Goal: Task Accomplishment & Management: Manage account settings

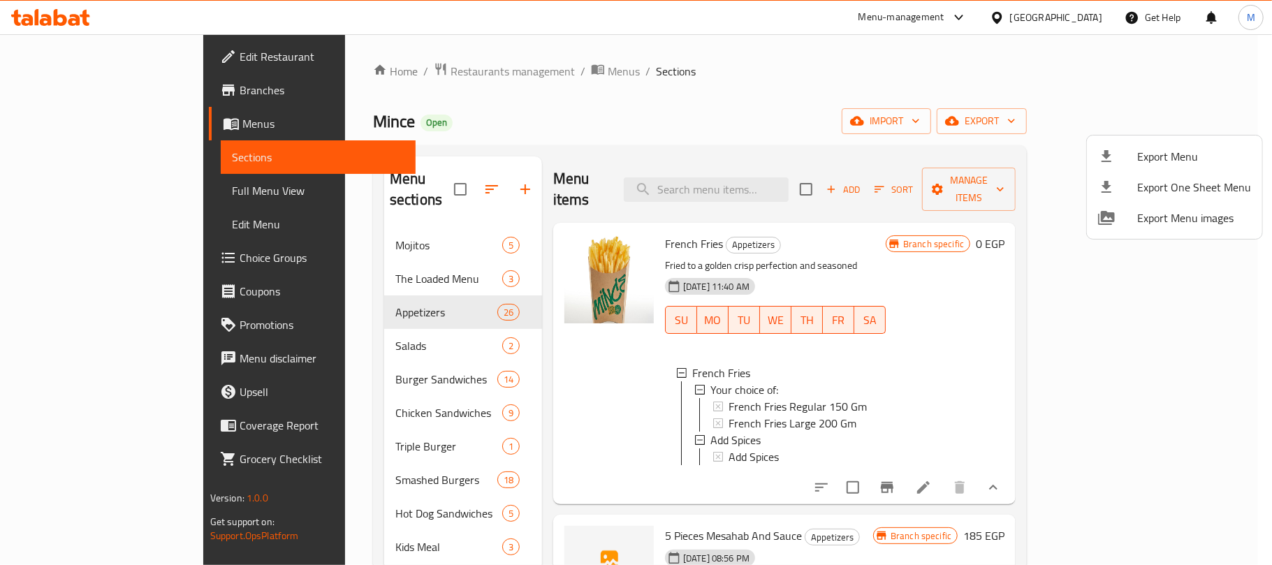
click at [765, 96] on div at bounding box center [636, 282] width 1272 height 565
click at [922, 105] on div "Home / Restaurants management / Menus / Sections Mince Open import export Menu …" at bounding box center [700, 397] width 654 height 670
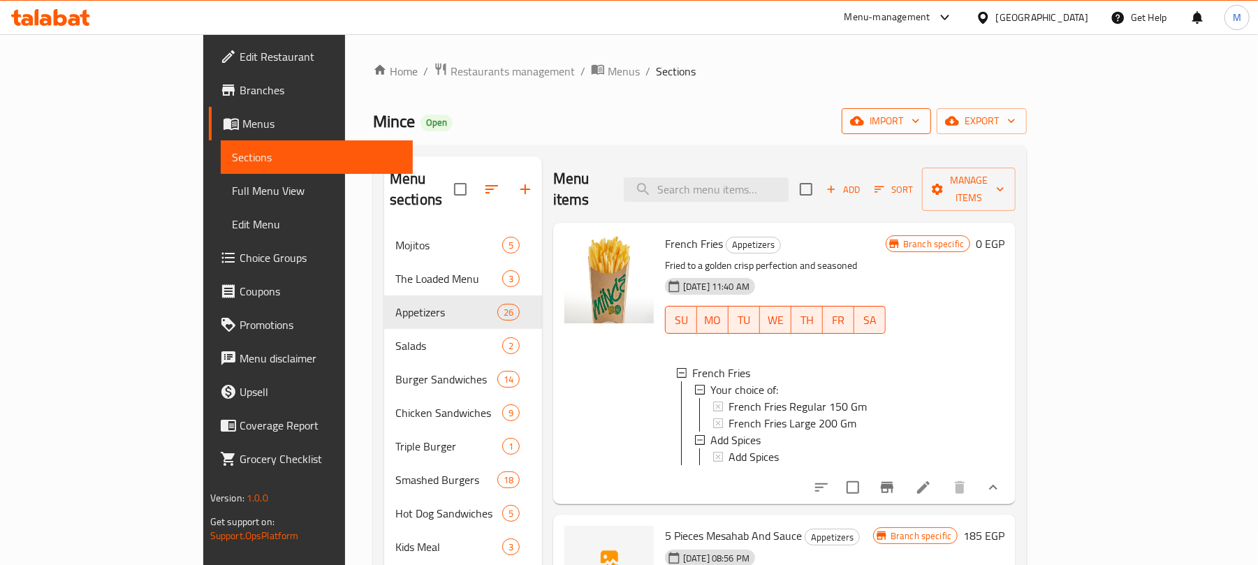
click at [920, 124] on span "import" at bounding box center [886, 120] width 67 height 17
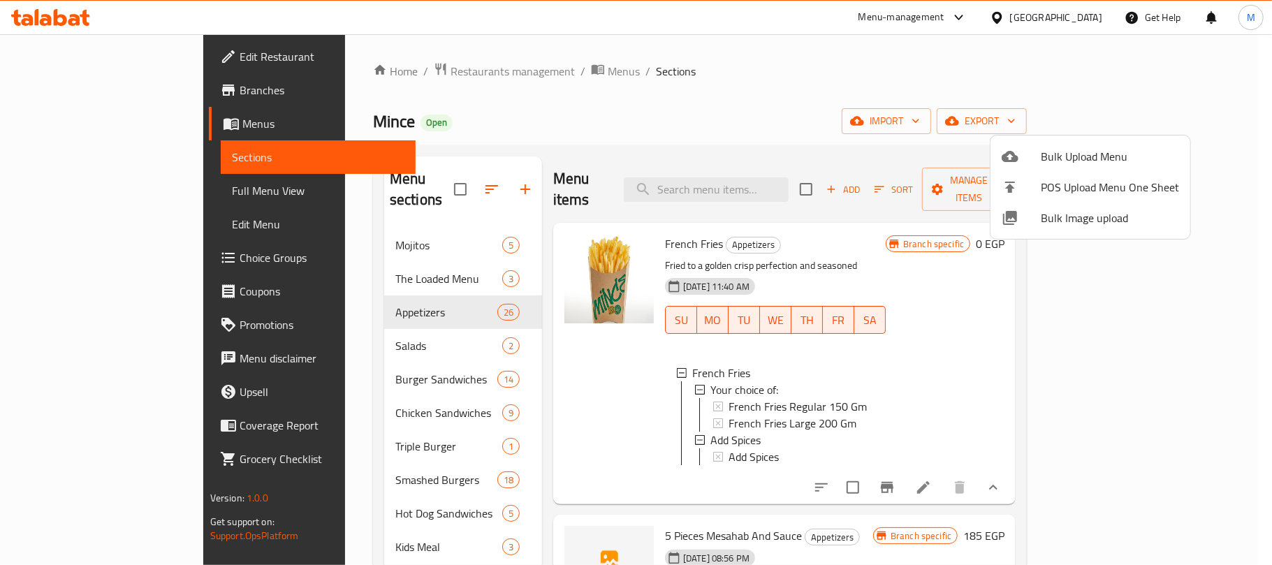
click at [775, 104] on div at bounding box center [636, 282] width 1272 height 565
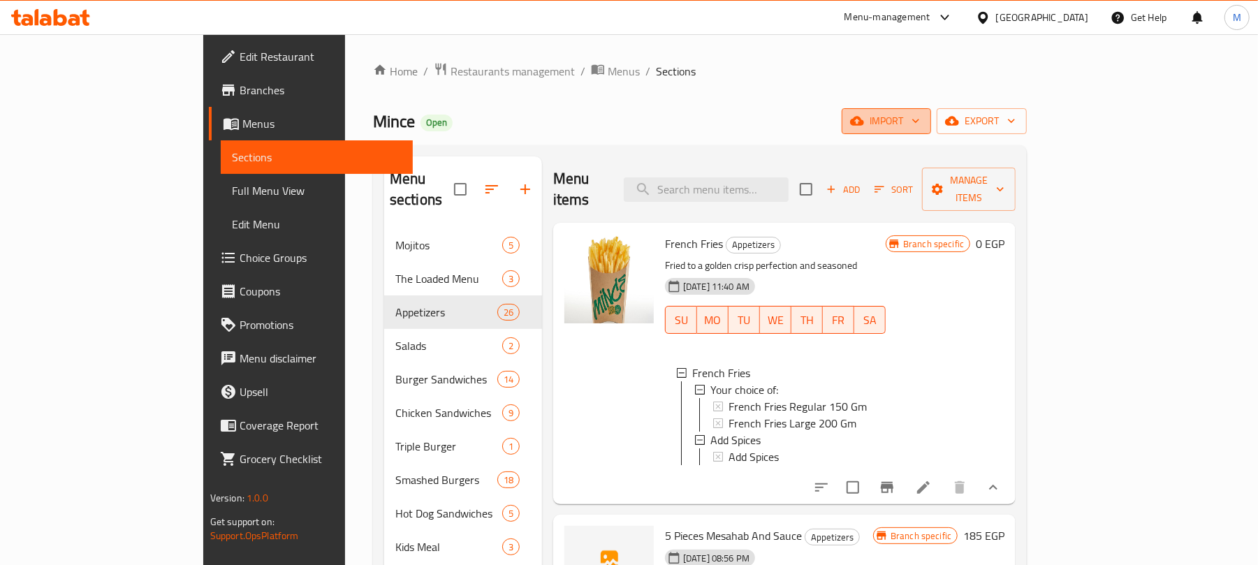
click at [920, 118] on span "import" at bounding box center [886, 120] width 67 height 17
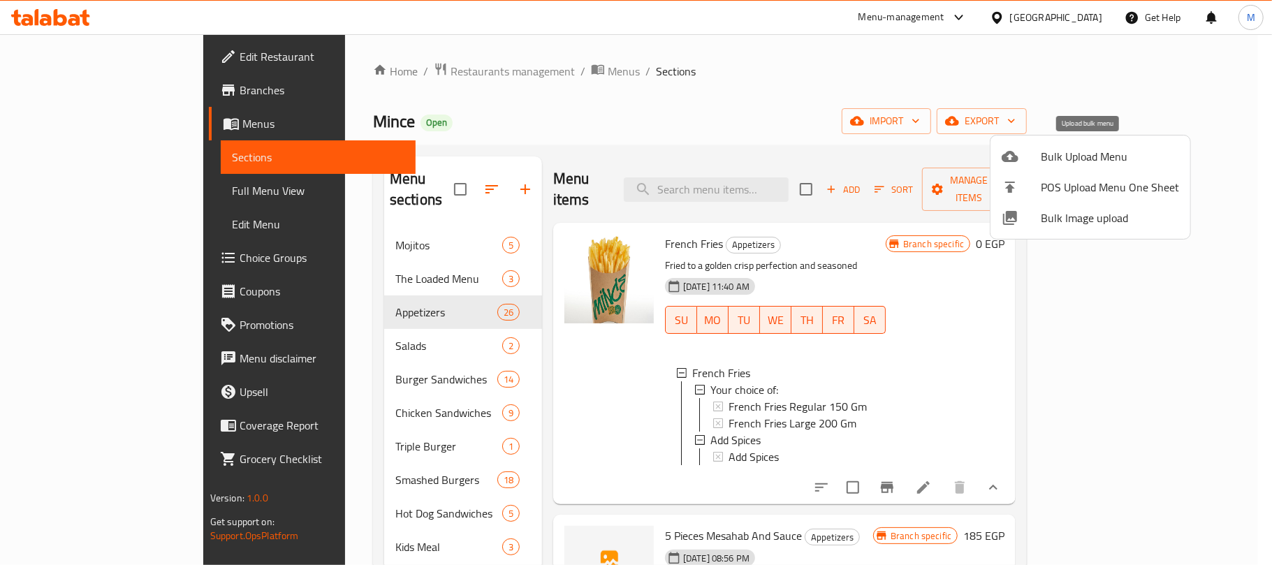
click at [1083, 152] on span "Bulk Upload Menu" at bounding box center [1110, 156] width 138 height 17
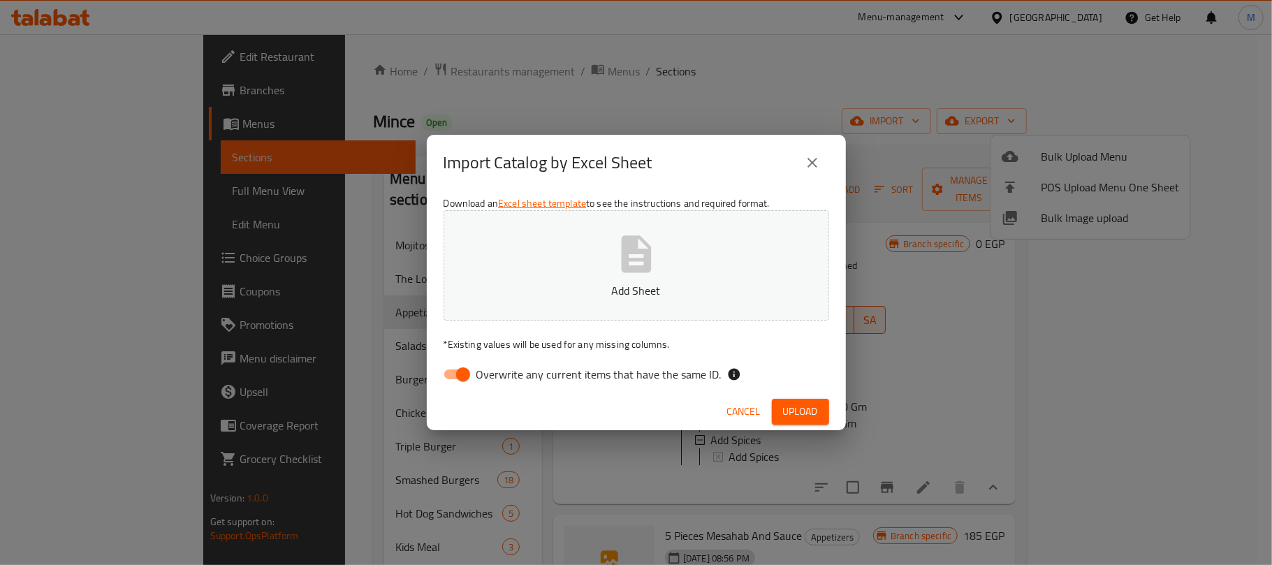
click at [602, 266] on button "Add Sheet" at bounding box center [636, 265] width 386 height 110
click at [803, 411] on span "Upload" at bounding box center [800, 411] width 35 height 17
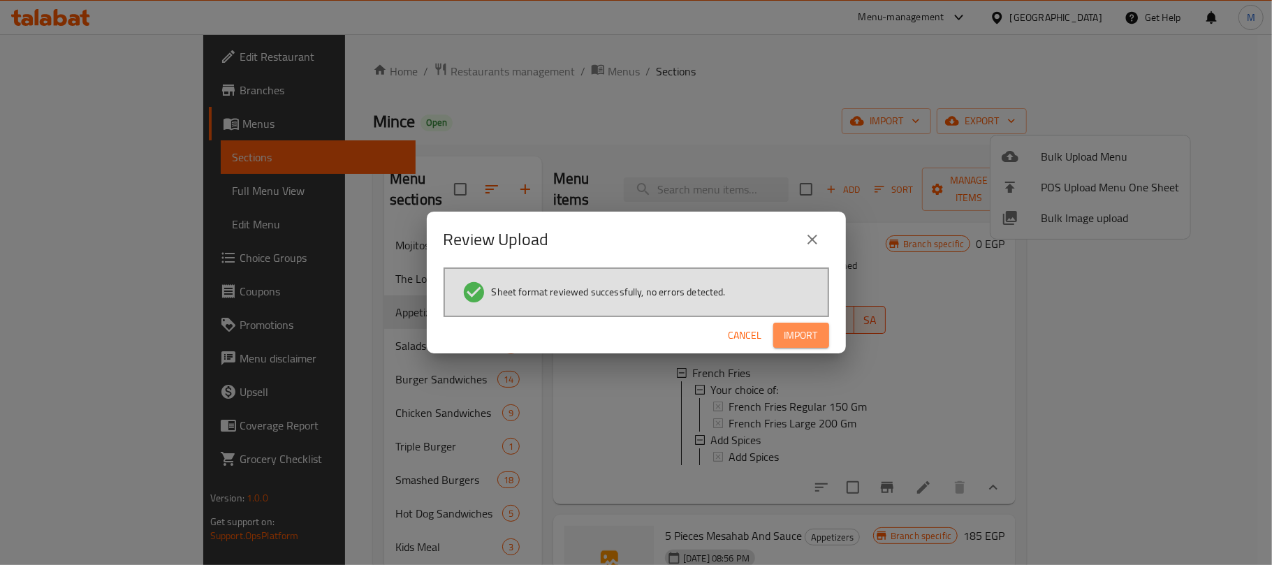
click at [811, 333] on span "Import" at bounding box center [801, 335] width 34 height 17
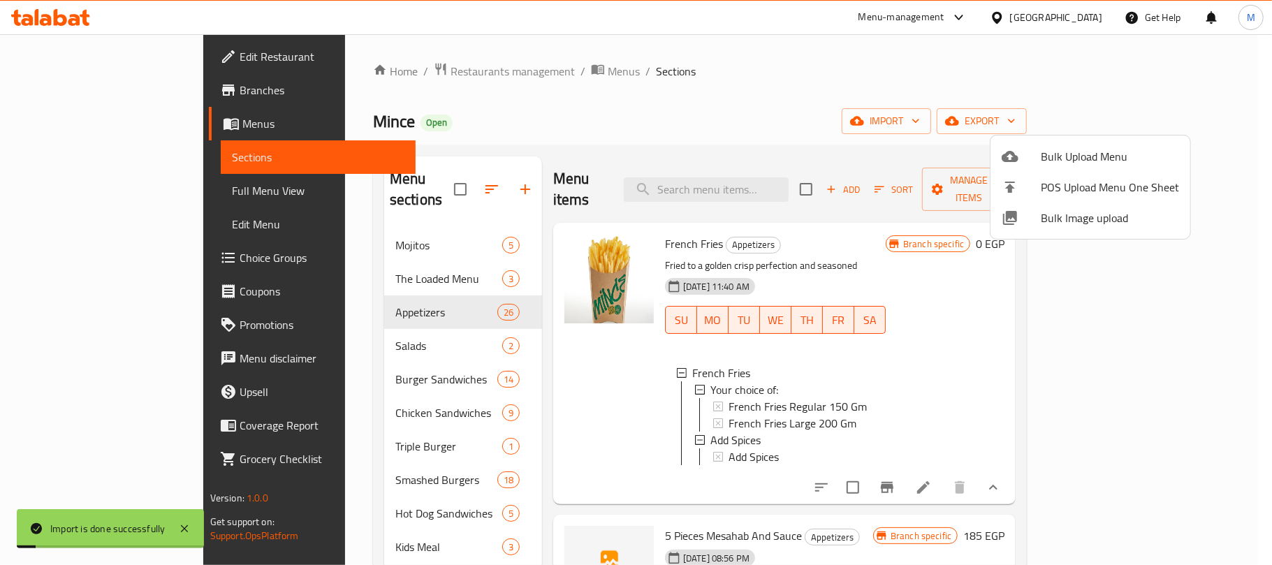
click at [873, 120] on div at bounding box center [636, 282] width 1272 height 565
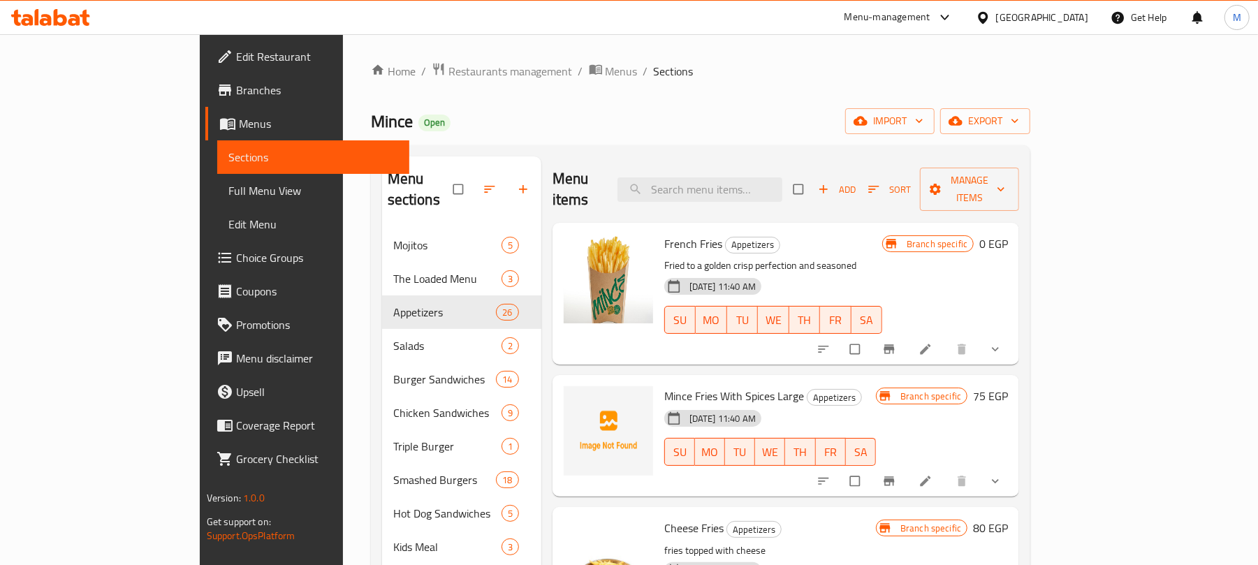
click at [594, 144] on div "Home / Restaurants management / Menus / Sections Mince Open import export Menu …" at bounding box center [701, 397] width 660 height 670
click at [647, 176] on div "Menu items Add Sort Manage items" at bounding box center [785, 189] width 467 height 66
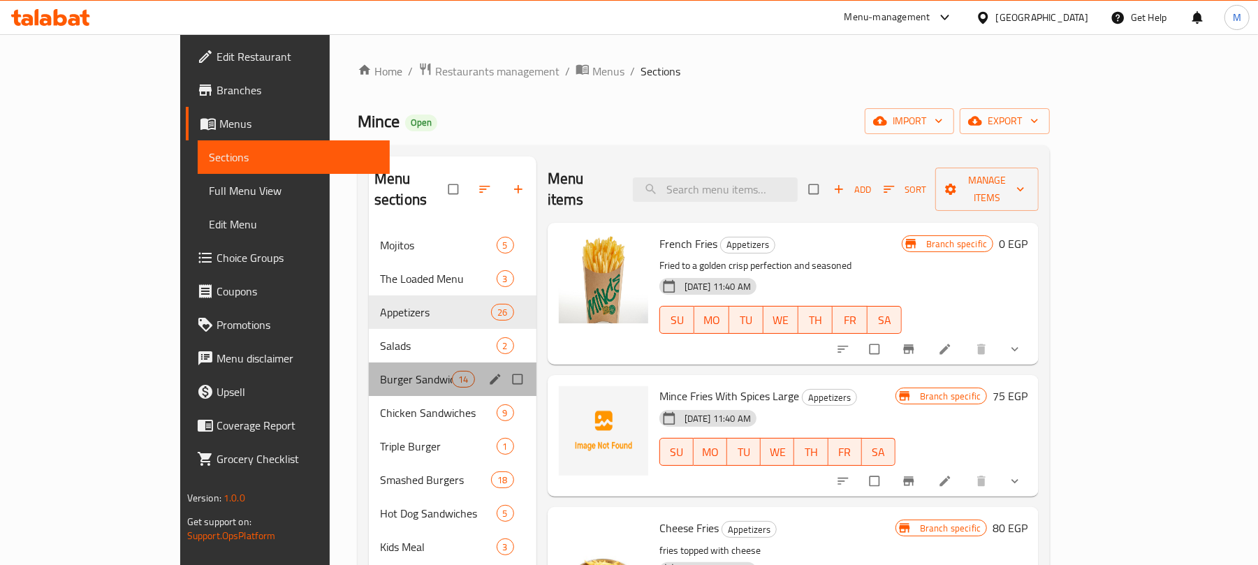
click at [369, 369] on div "Burger Sandwiches 14" at bounding box center [453, 379] width 168 height 34
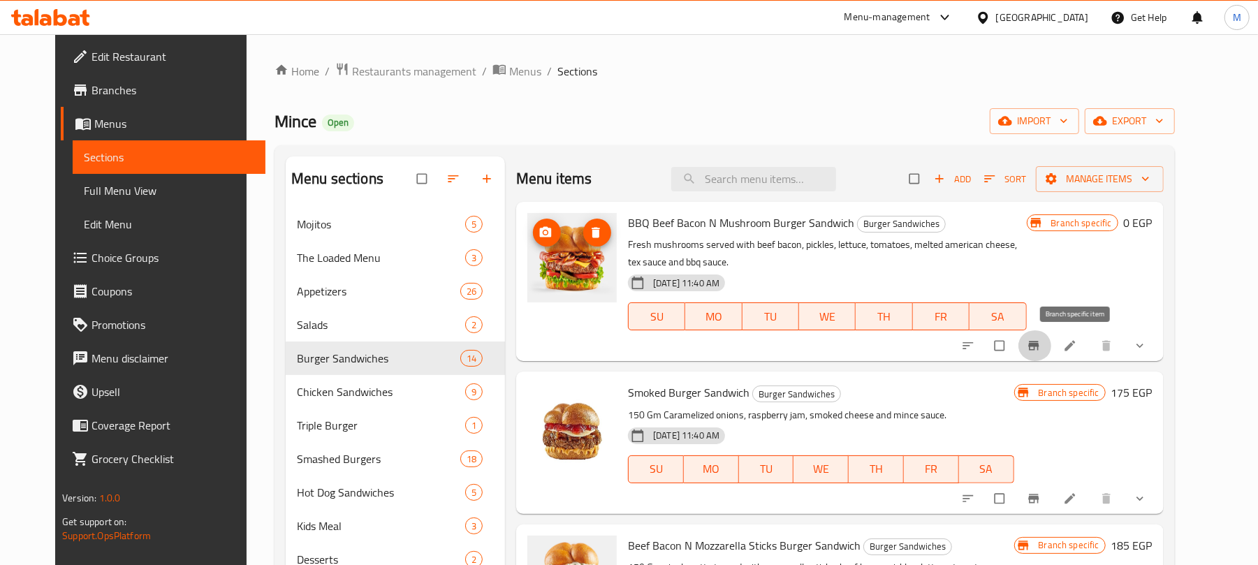
click at [1041, 352] on icon "Branch-specific-item" at bounding box center [1034, 346] width 14 height 14
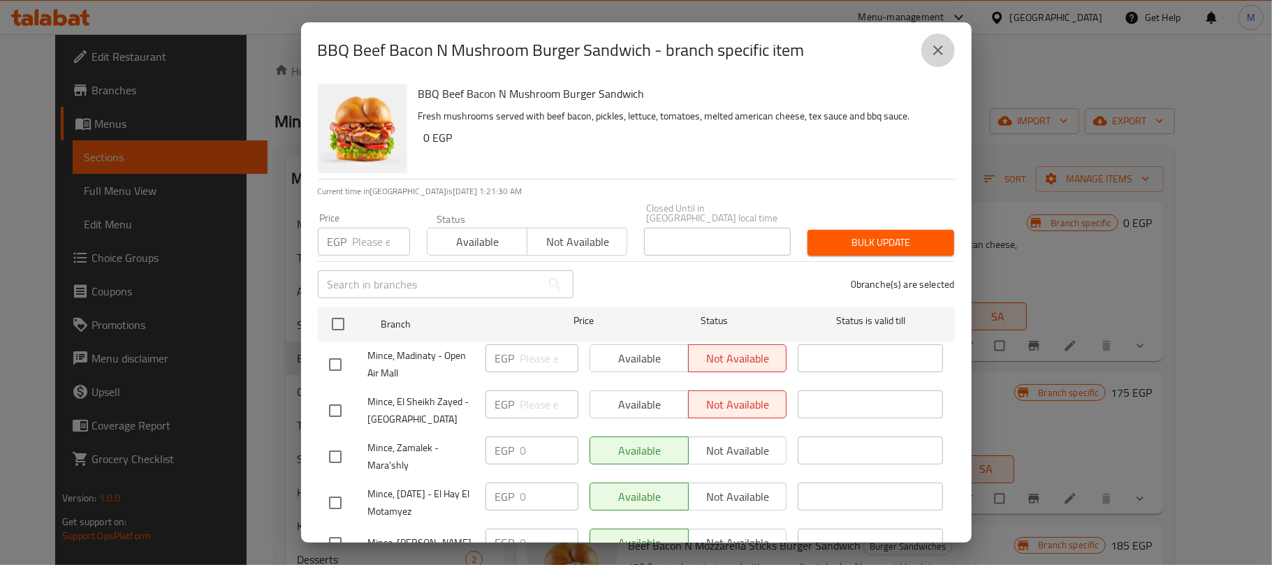
click at [931, 49] on icon "close" at bounding box center [938, 50] width 17 height 17
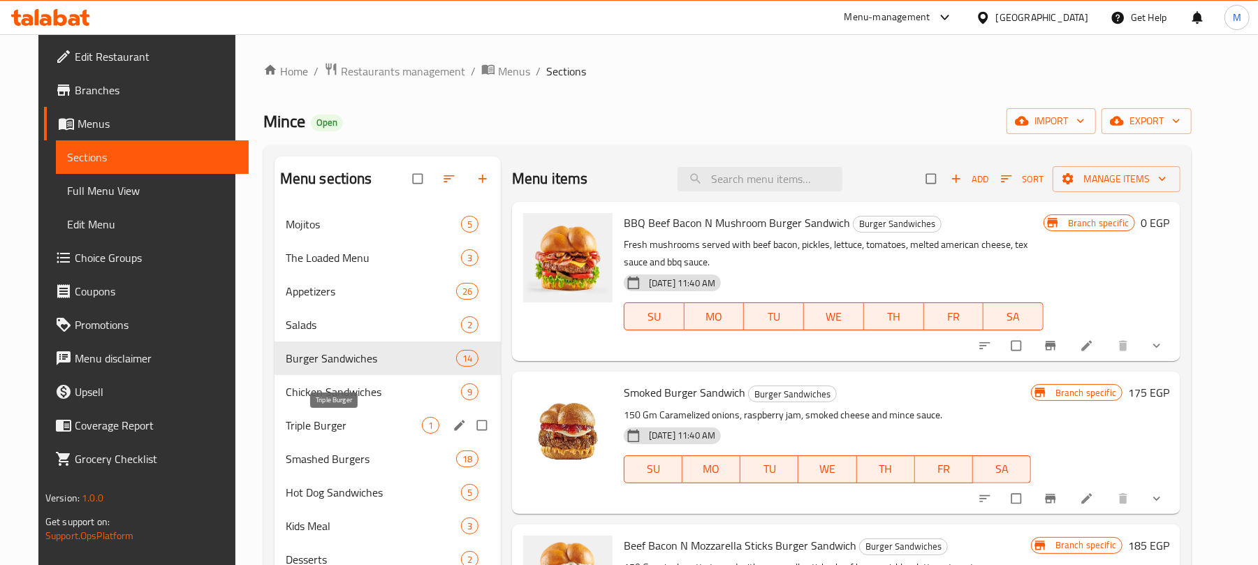
click at [356, 423] on span "Triple Burger" at bounding box center [354, 425] width 136 height 17
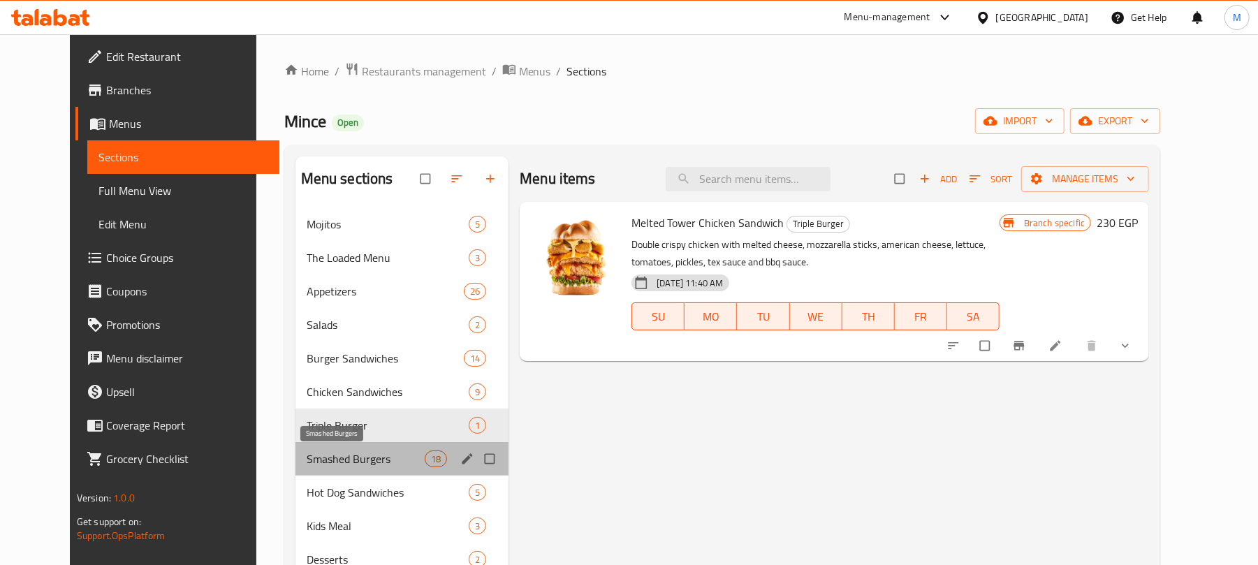
click at [355, 461] on span "Smashed Burgers" at bounding box center [366, 458] width 118 height 17
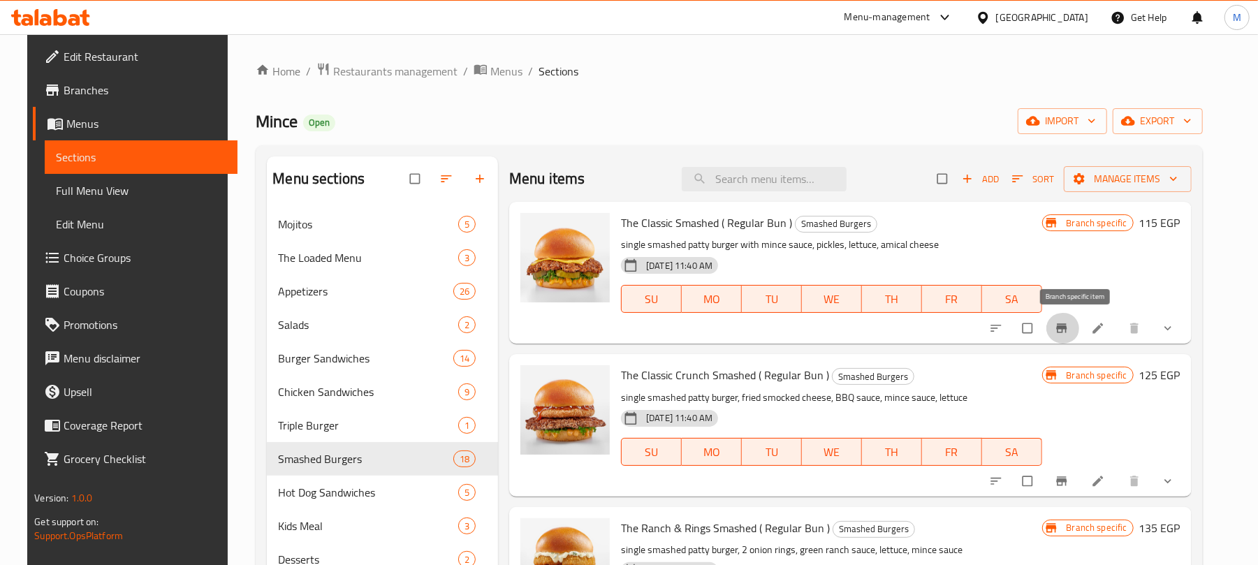
click at [1069, 332] on icon "Branch-specific-item" at bounding box center [1062, 328] width 14 height 14
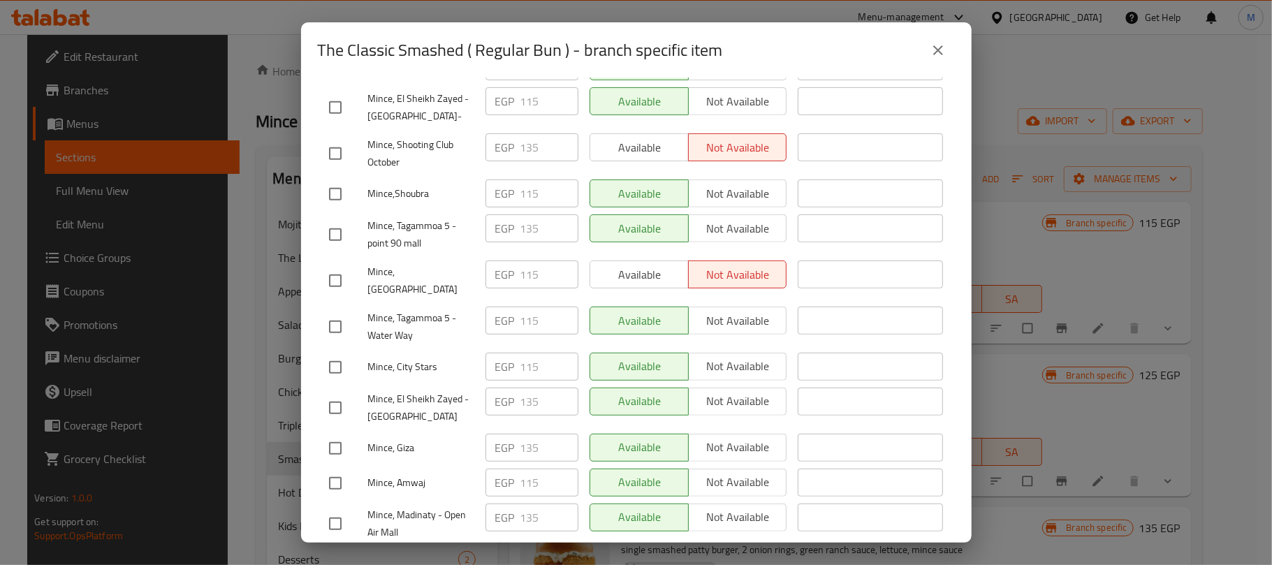
scroll to position [559, 0]
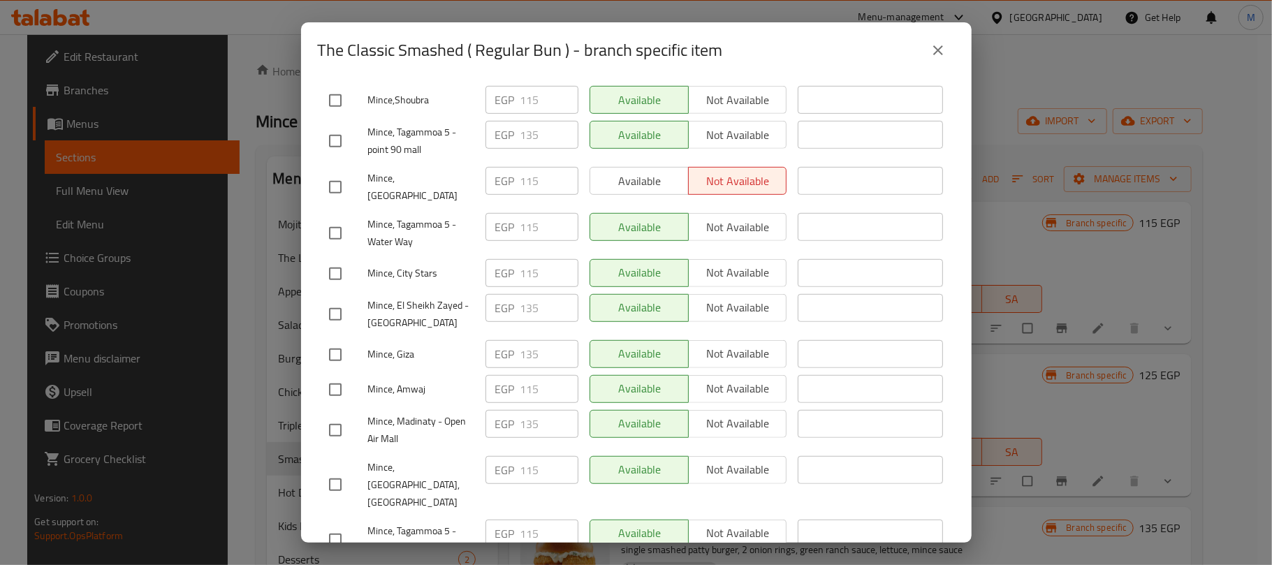
click at [341, 300] on input "checkbox" at bounding box center [335, 314] width 29 height 29
checkbox input "true"
click at [534, 294] on input "135" at bounding box center [549, 308] width 58 height 28
paste input "40.00"
type input "140.00"
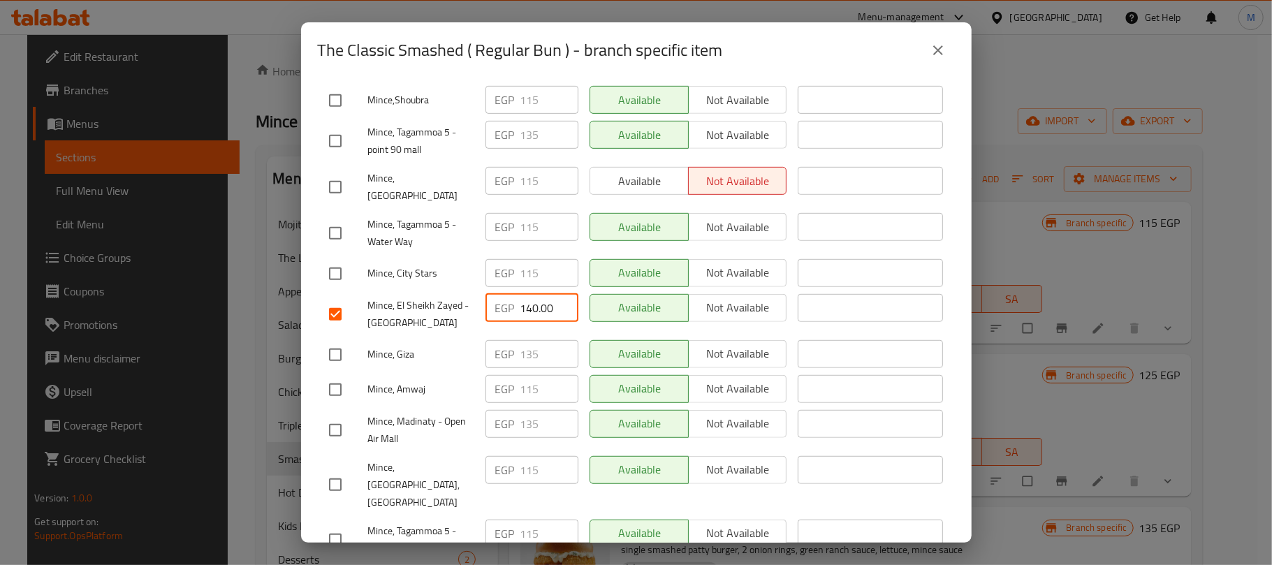
click at [316, 284] on div "The Classic Smashed ( Regular Bun ) single smashed patty burger with mince sauc…" at bounding box center [636, 310] width 670 height 464
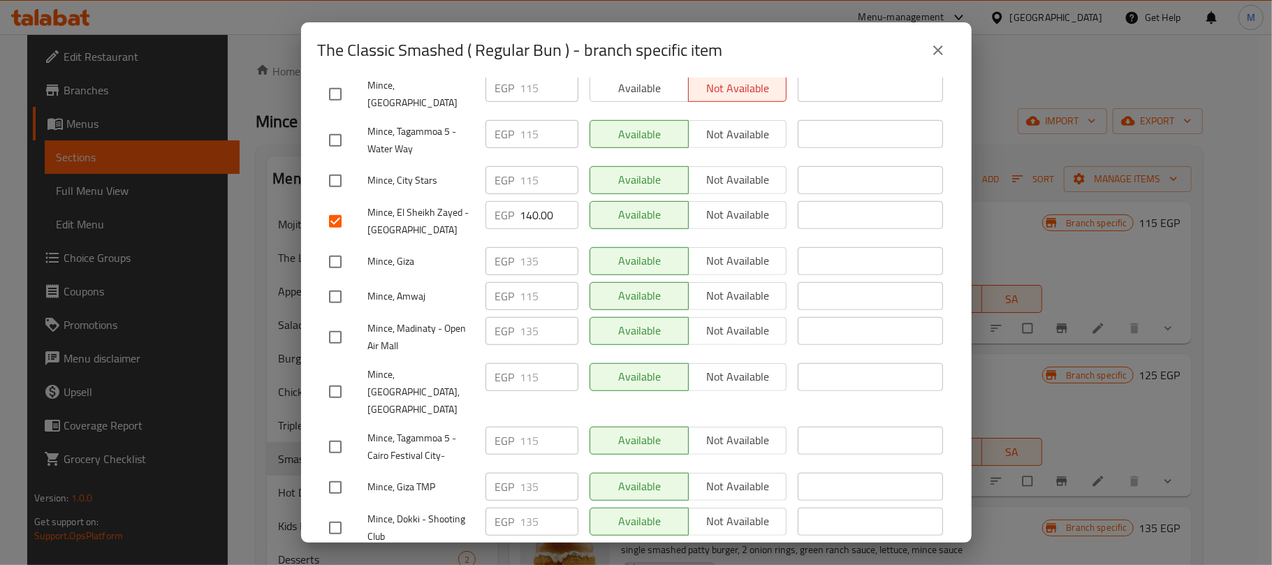
scroll to position [744, 0]
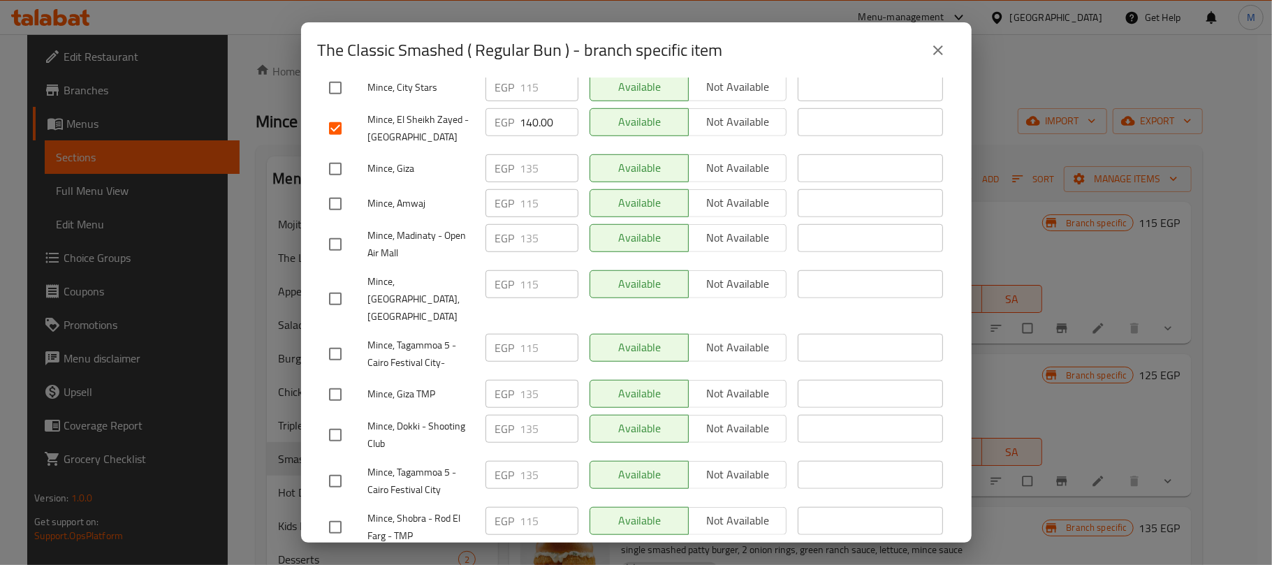
click at [338, 230] on input "checkbox" at bounding box center [335, 244] width 29 height 29
checkbox input "true"
click at [537, 224] on input "135" at bounding box center [549, 238] width 58 height 28
paste input "40.00"
type input "140.00"
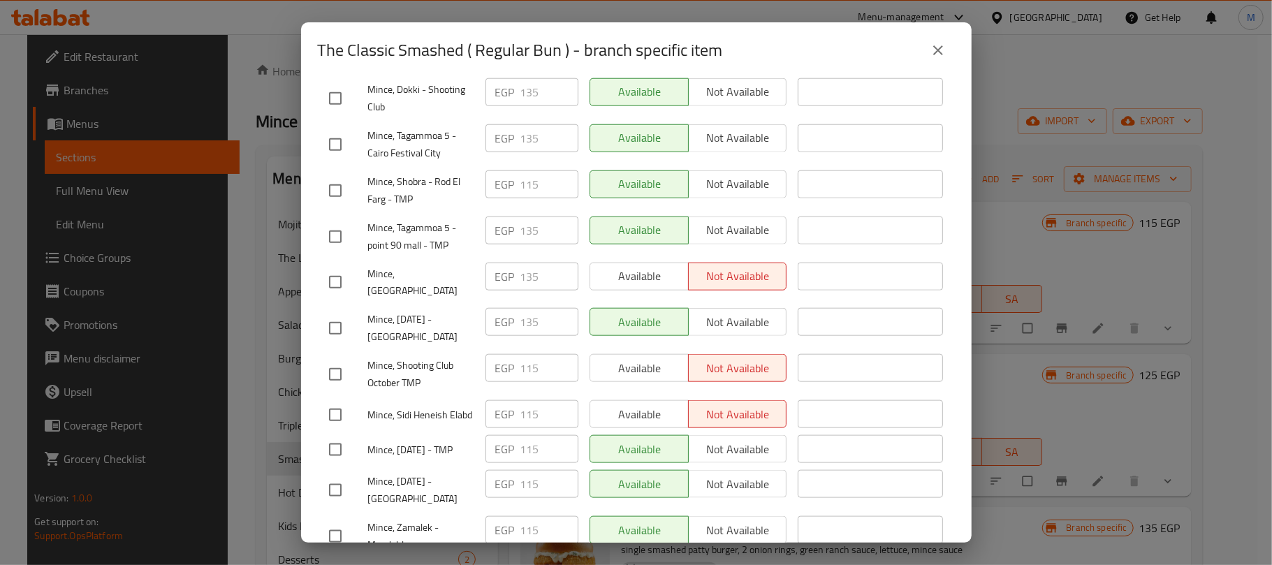
scroll to position [1096, 0]
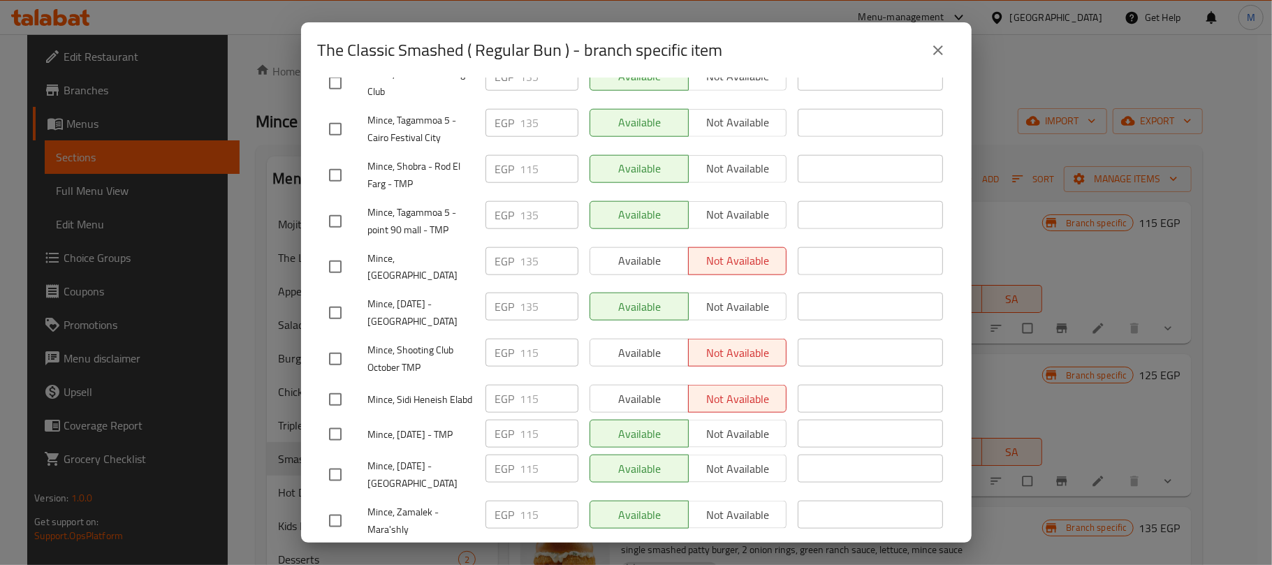
click at [335, 298] on input "checkbox" at bounding box center [335, 312] width 29 height 29
checkbox input "true"
click at [529, 293] on input "135" at bounding box center [549, 307] width 58 height 28
paste input "40.00"
type input "140.00"
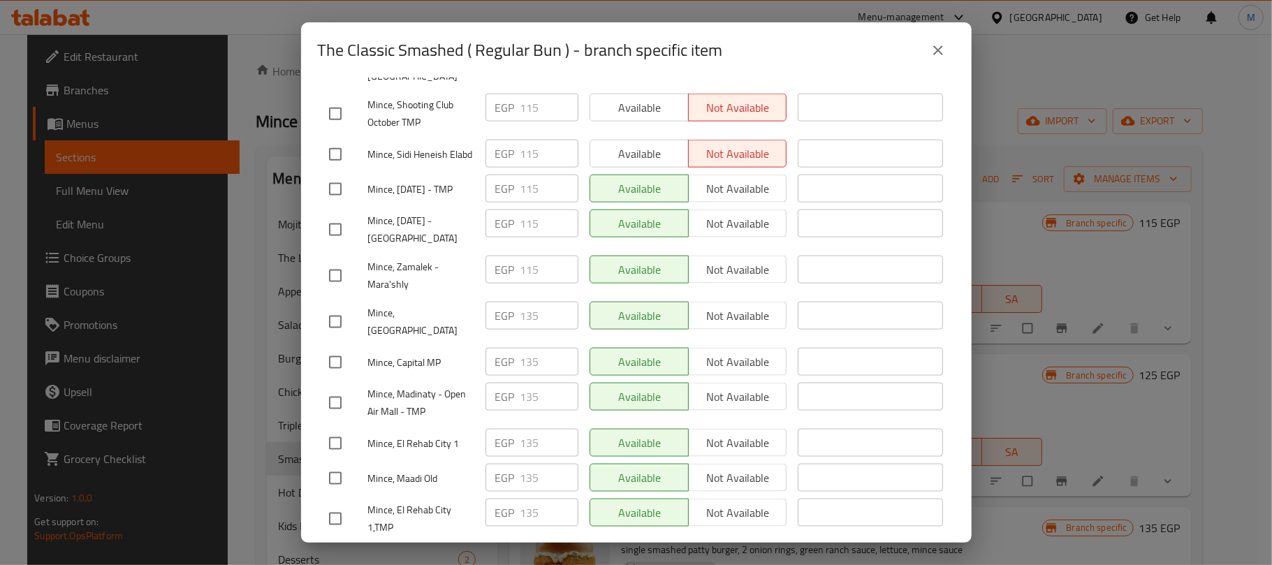
scroll to position [1363, 0]
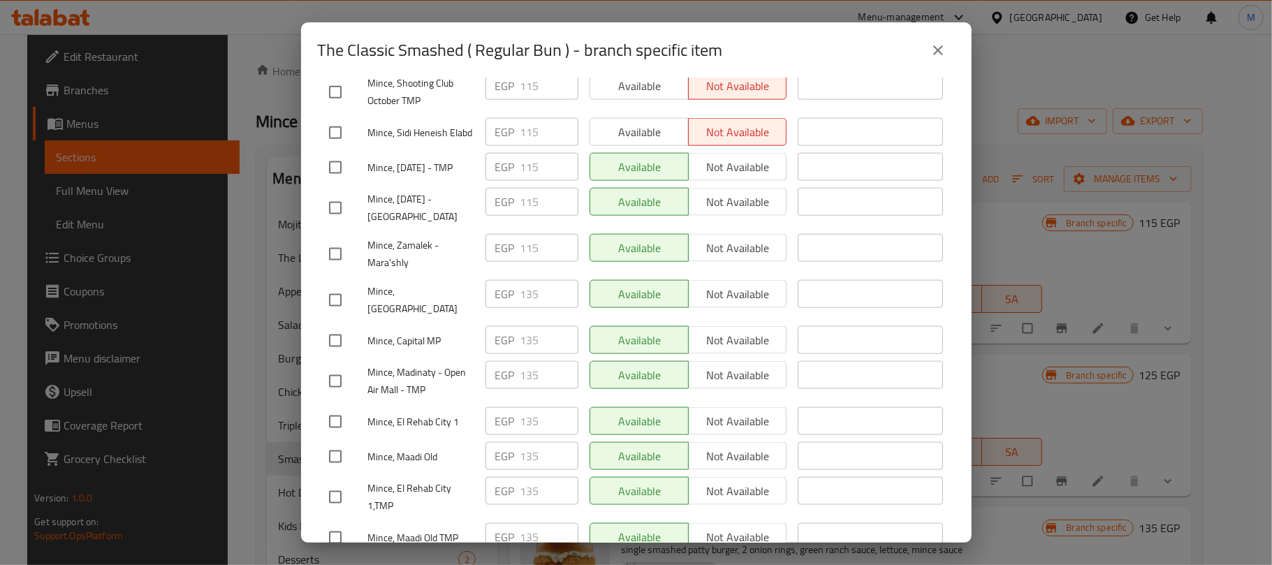
click at [333, 367] on input "checkbox" at bounding box center [335, 381] width 29 height 29
checkbox input "true"
click at [528, 361] on input "135" at bounding box center [549, 375] width 58 height 28
paste input "40.00"
type input "140.00"
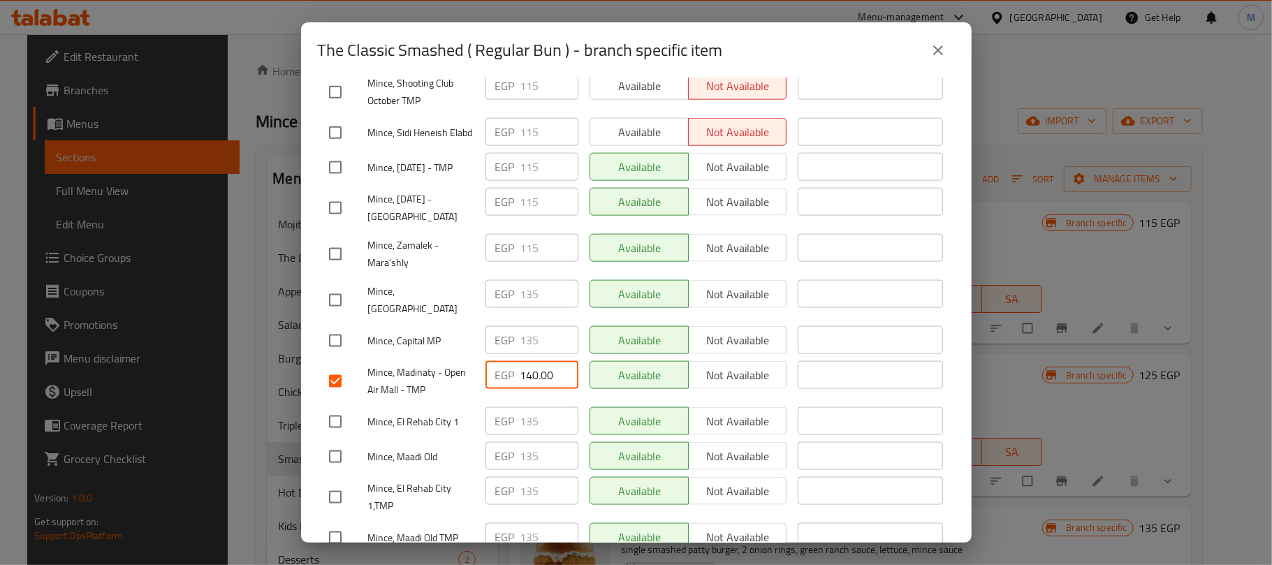
click at [336, 326] on input "checkbox" at bounding box center [335, 340] width 29 height 29
checkbox input "true"
click at [536, 326] on input "135" at bounding box center [549, 340] width 58 height 28
paste input "40.00"
type input "140.00"
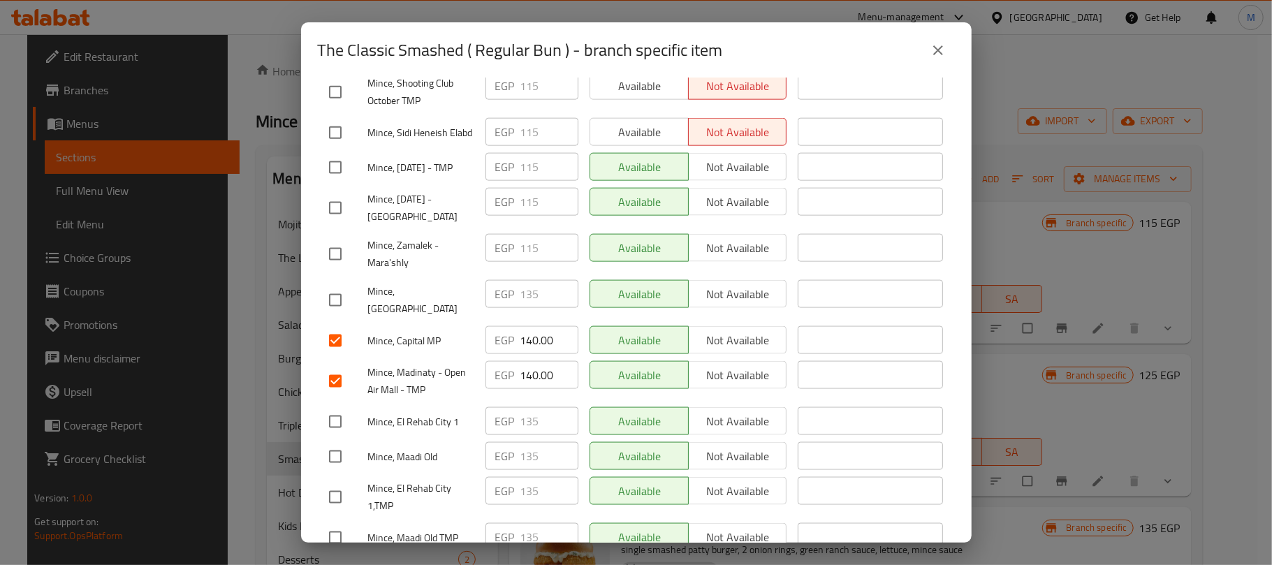
click at [881, 564] on span "Save" at bounding box center [636, 573] width 615 height 17
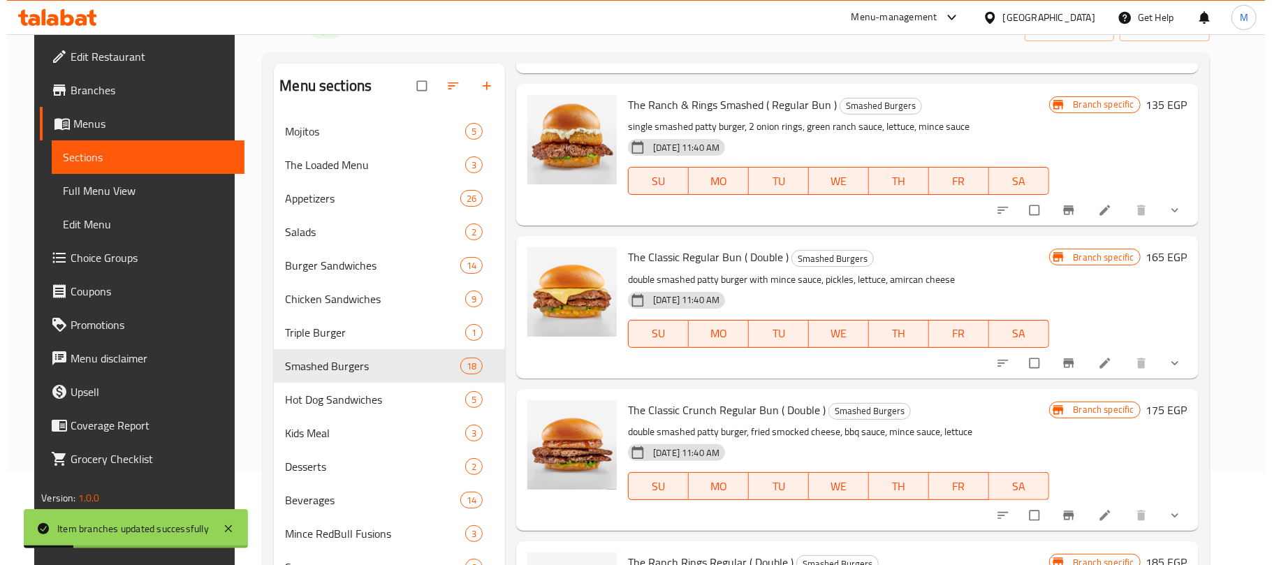
scroll to position [372, 0]
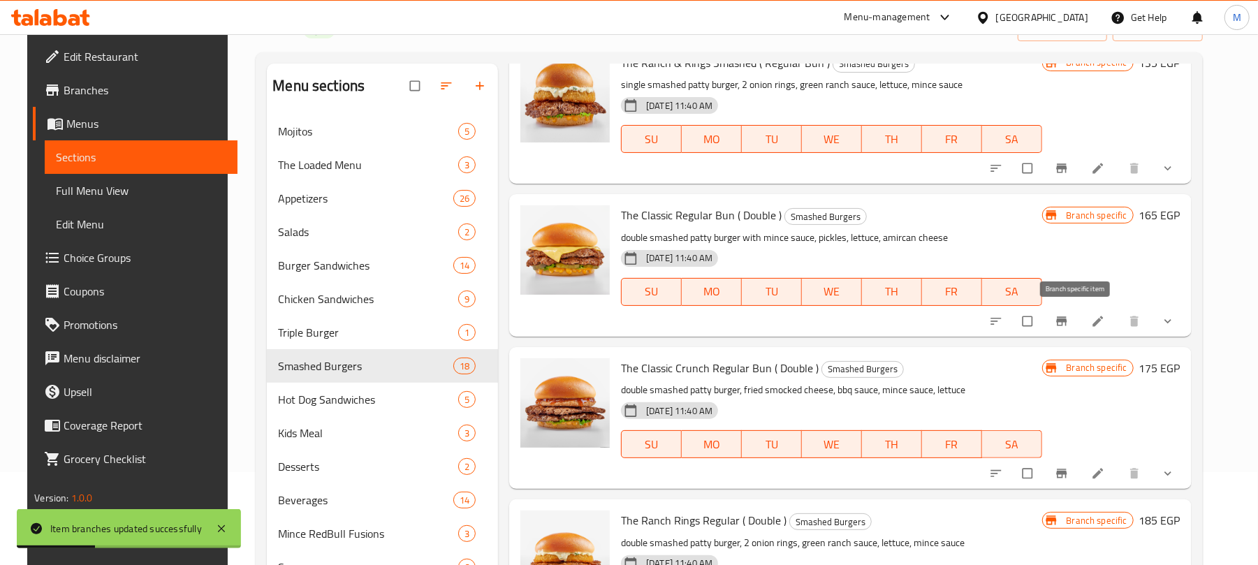
click at [1069, 322] on icon "Branch-specific-item" at bounding box center [1062, 321] width 14 height 14
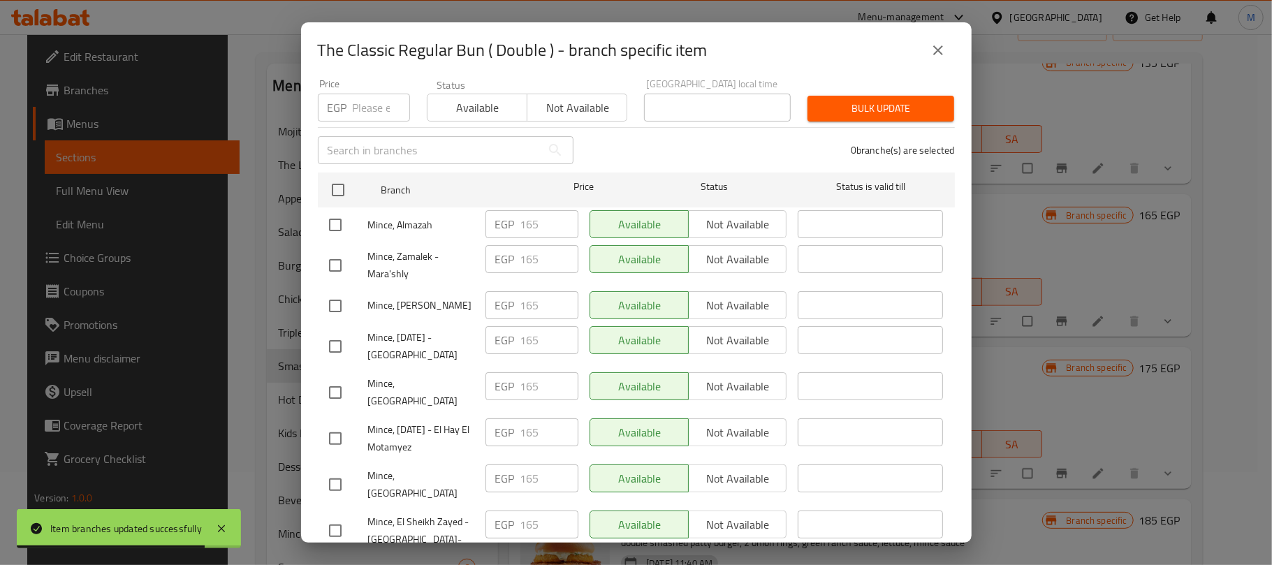
scroll to position [0, 0]
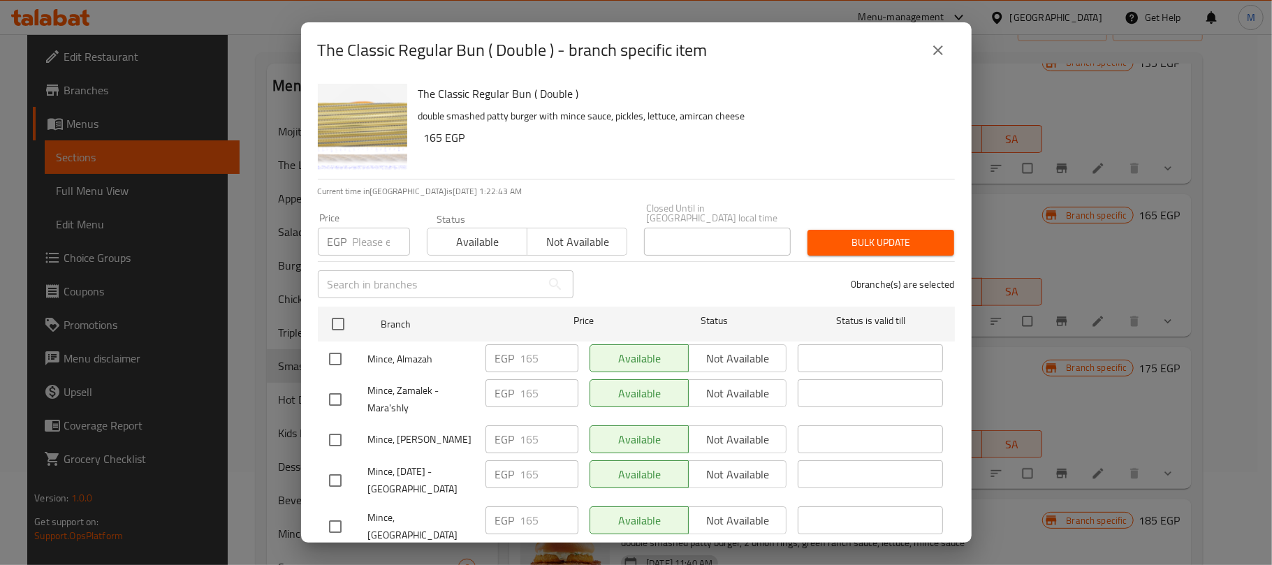
click at [373, 229] on input "number" at bounding box center [381, 242] width 57 height 28
paste input "205.00"
type input "205.00"
click at [641, 274] on div "0 branche(s) are selected" at bounding box center [772, 284] width 381 height 50
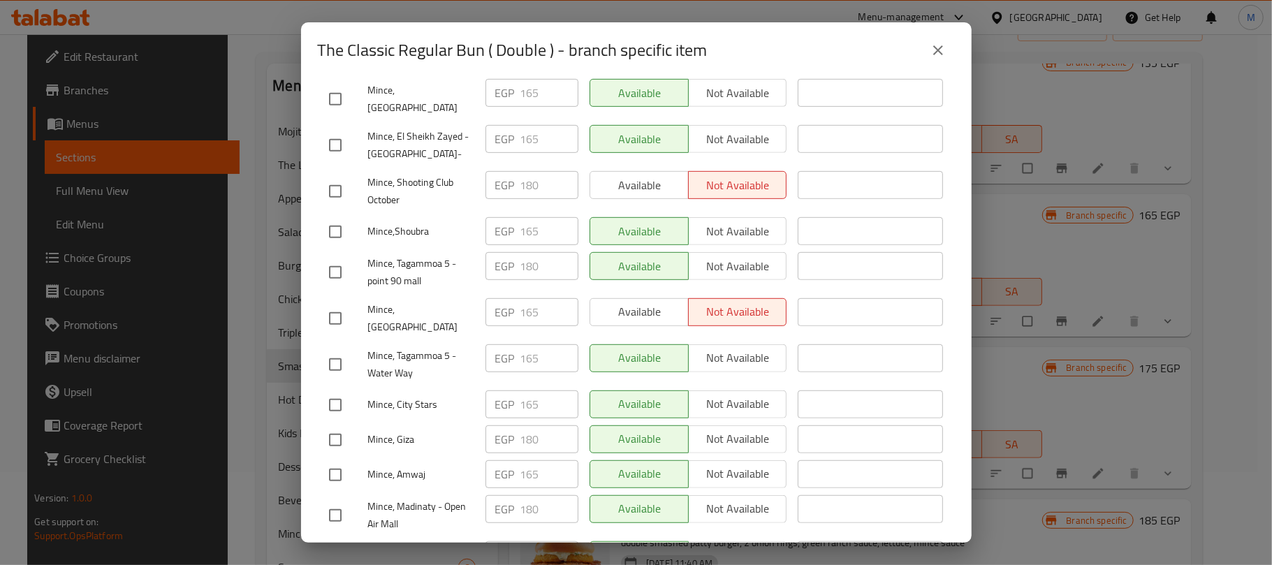
scroll to position [559, 0]
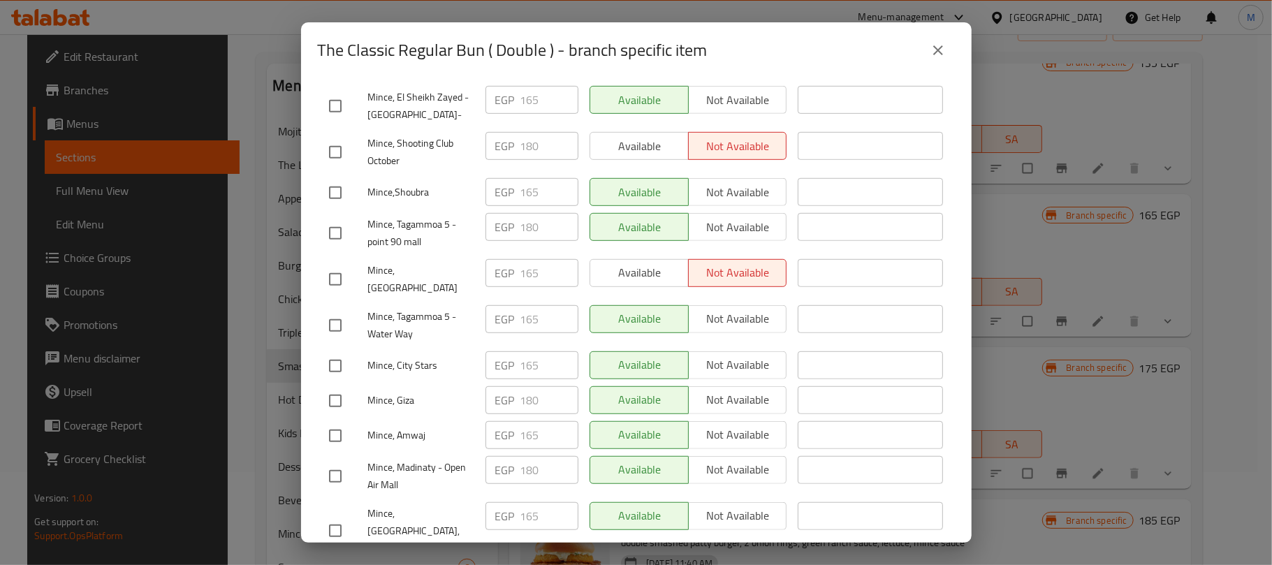
click at [330, 462] on input "checkbox" at bounding box center [335, 476] width 29 height 29
checkbox input "true"
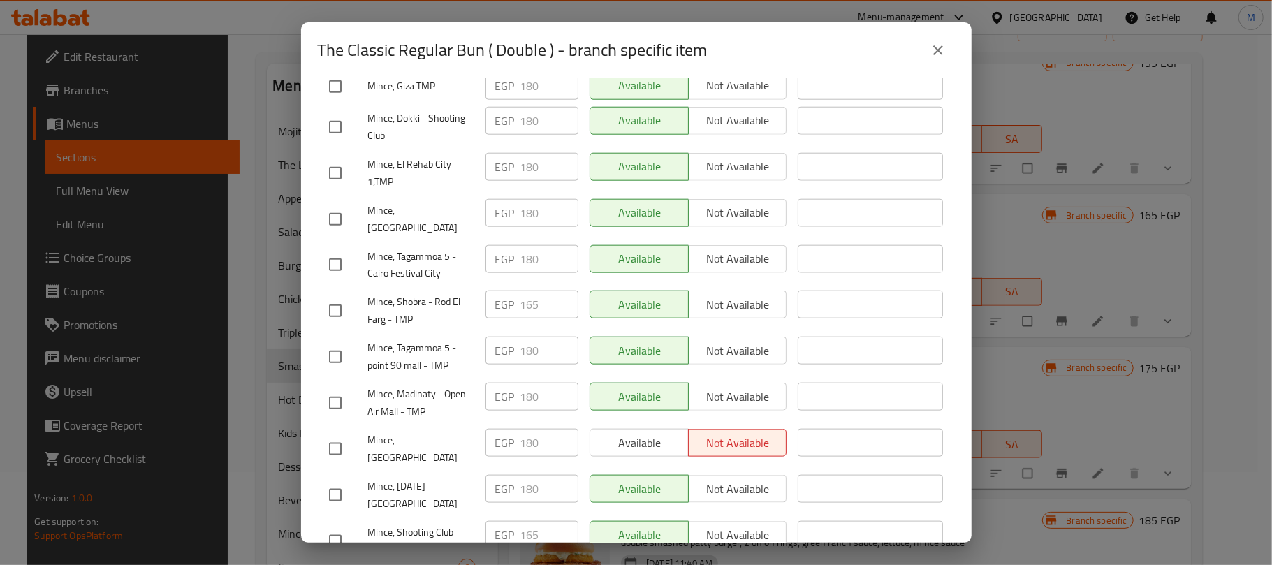
scroll to position [1117, 0]
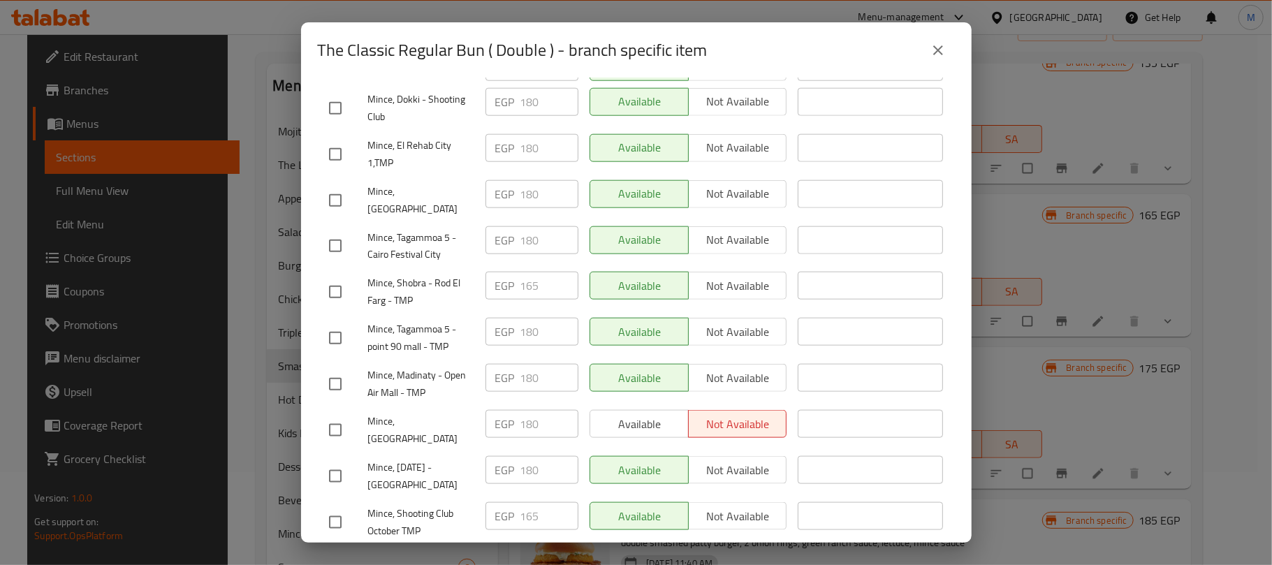
click at [332, 369] on input "checkbox" at bounding box center [335, 383] width 29 height 29
checkbox input "true"
click at [333, 462] on input "checkbox" at bounding box center [335, 476] width 29 height 29
checkbox input "true"
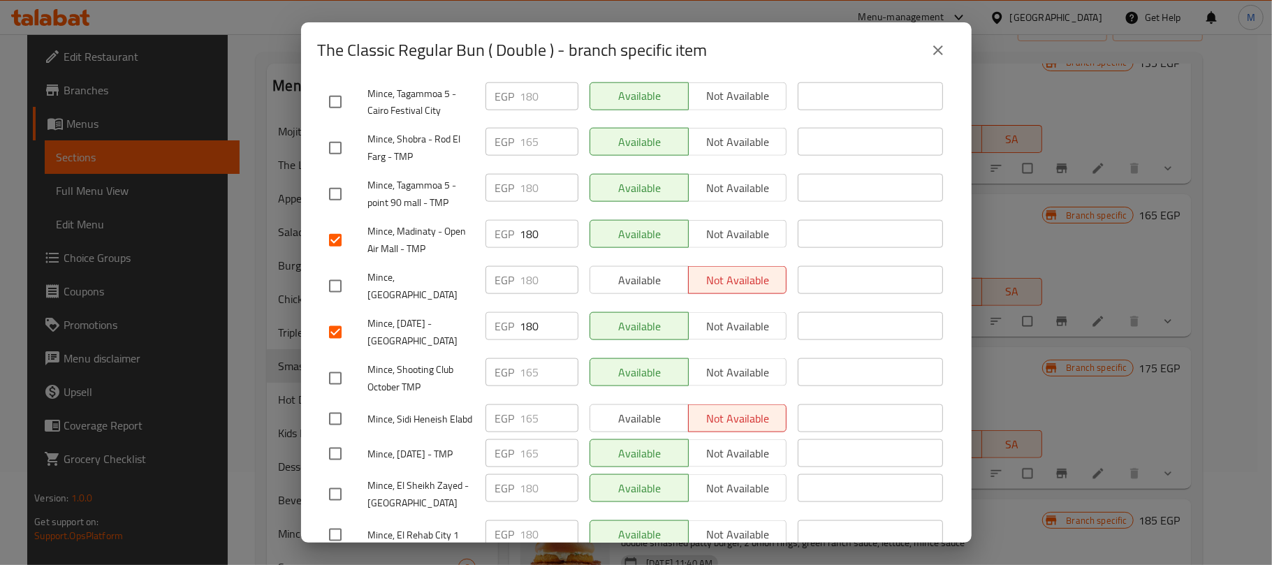
scroll to position [1303, 0]
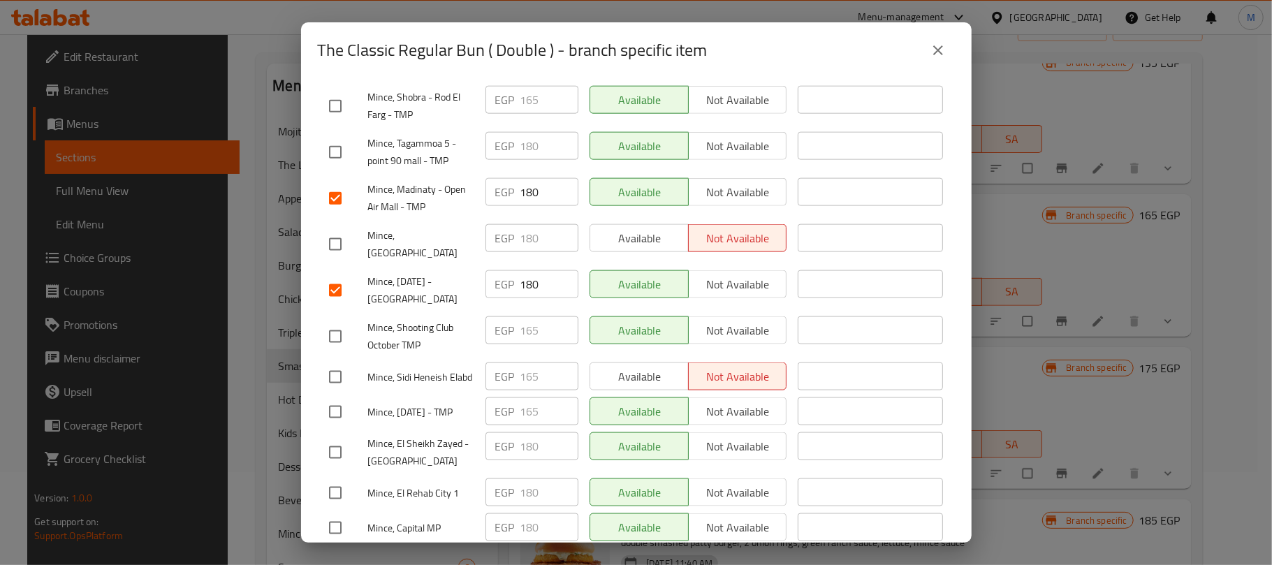
click at [330, 438] on input "checkbox" at bounding box center [335, 452] width 29 height 29
checkbox input "true"
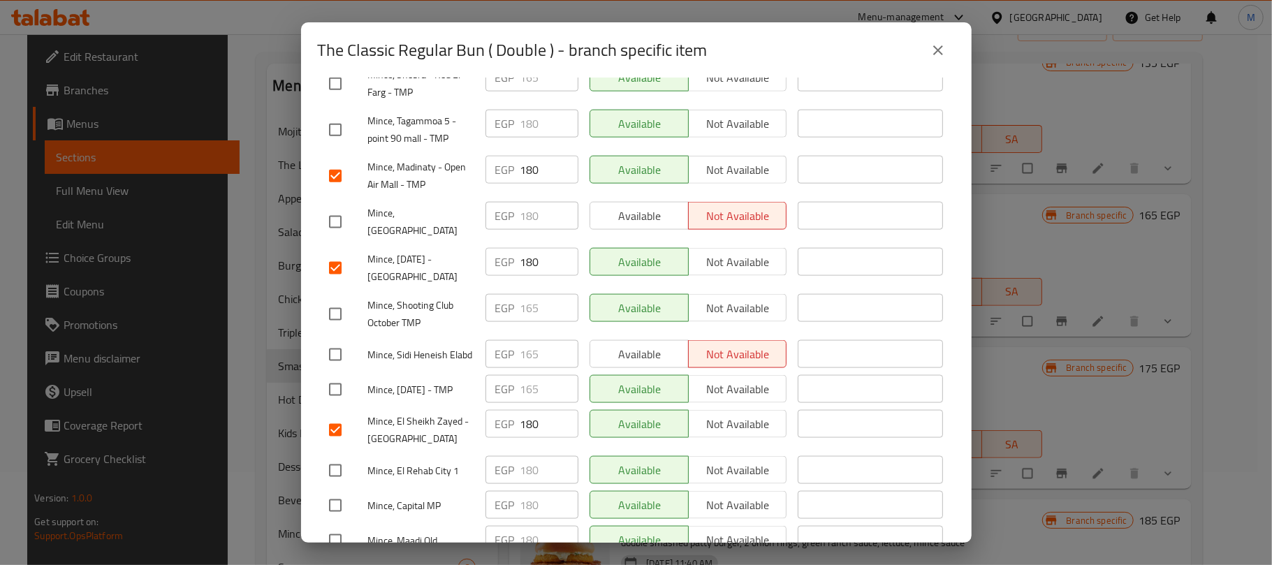
scroll to position [1363, 0]
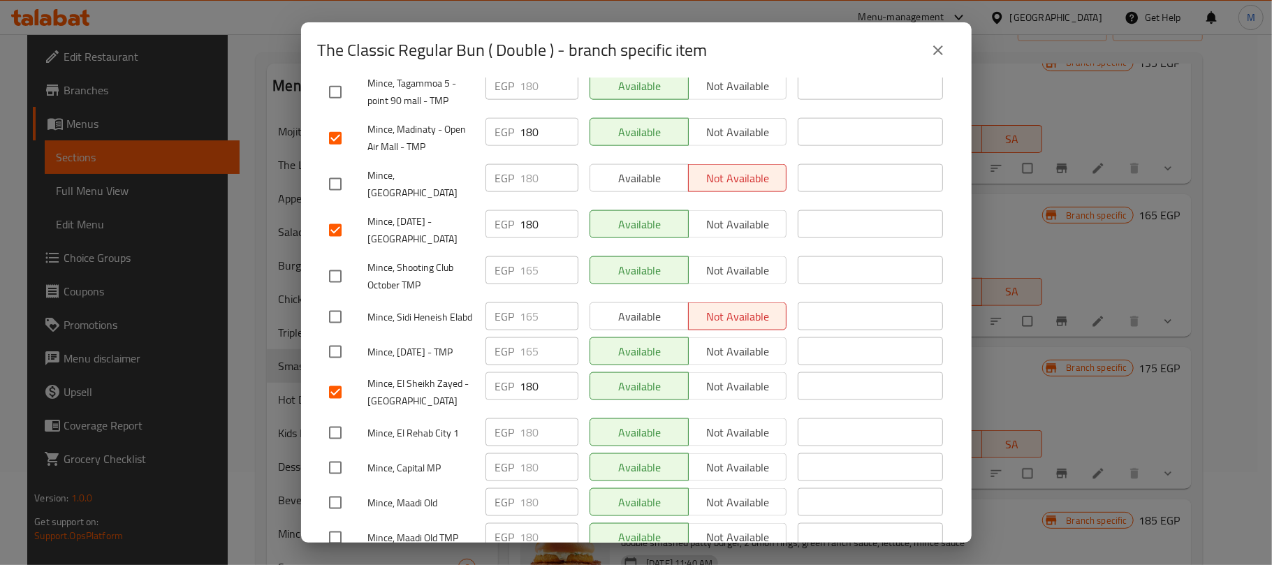
click at [333, 453] on input "checkbox" at bounding box center [335, 467] width 29 height 29
checkbox input "true"
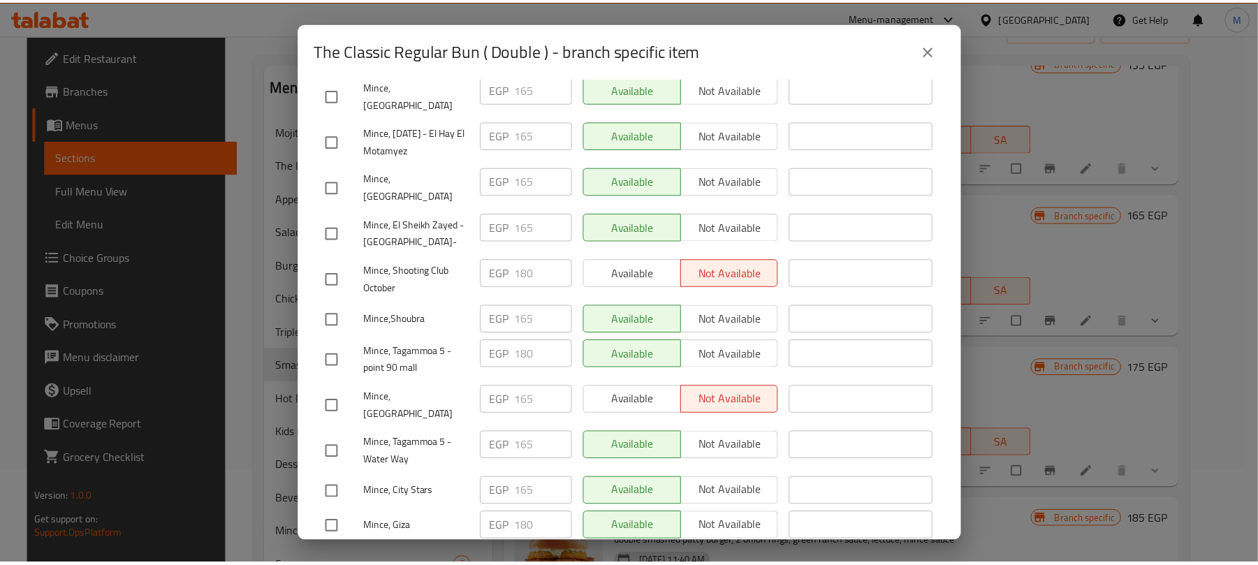
scroll to position [0, 0]
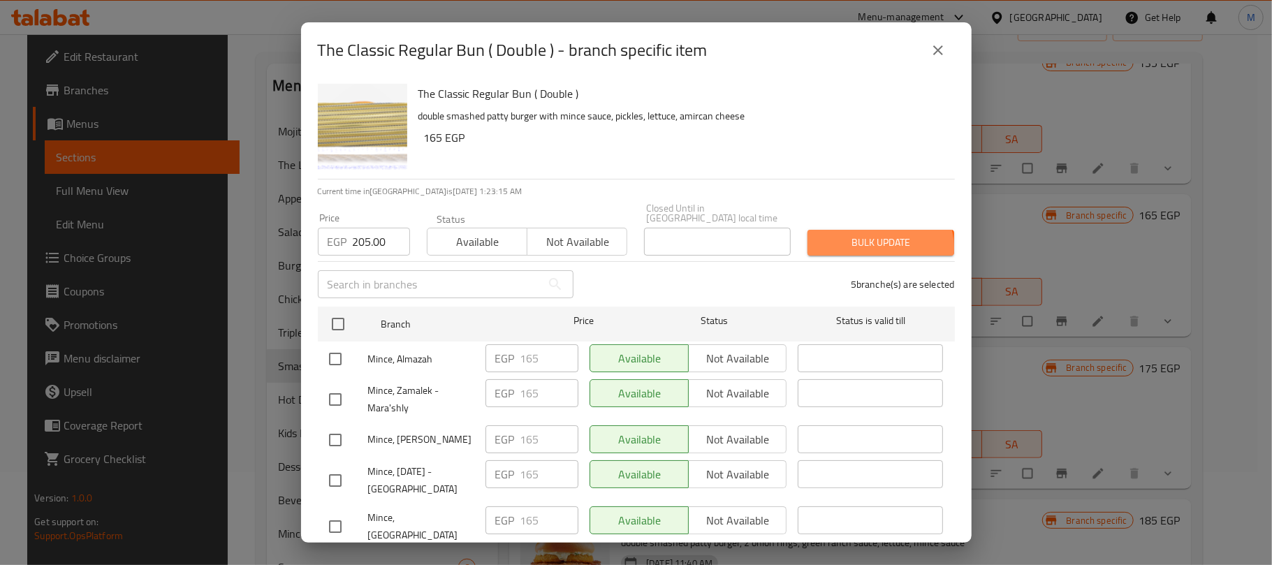
click at [869, 237] on span "Bulk update" at bounding box center [881, 242] width 124 height 17
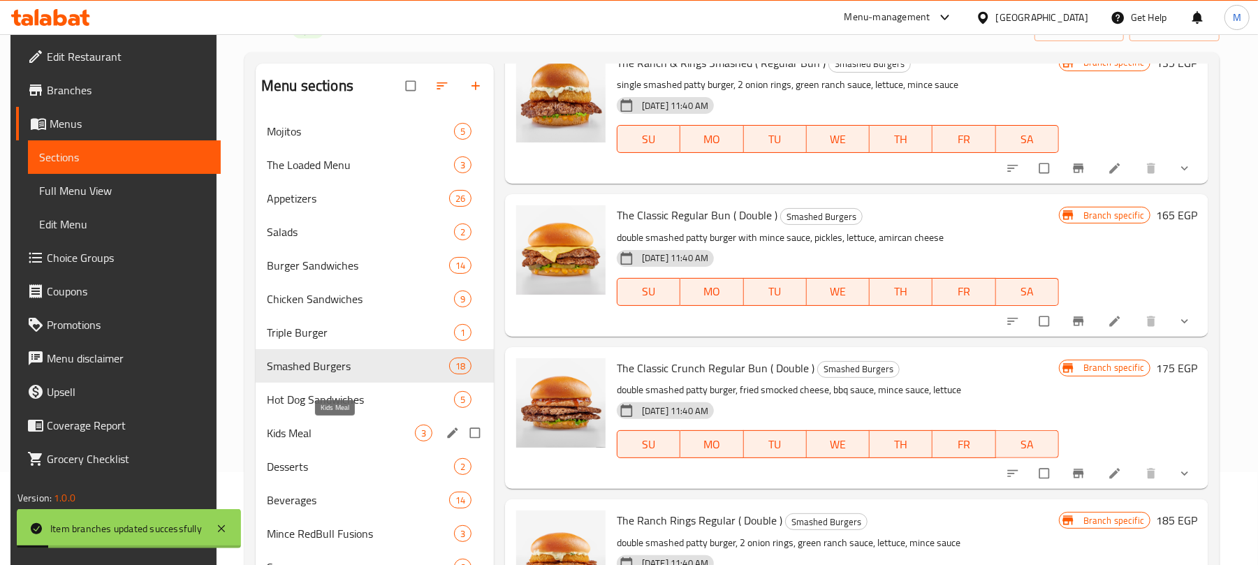
click at [342, 431] on span "Kids Meal" at bounding box center [341, 433] width 148 height 17
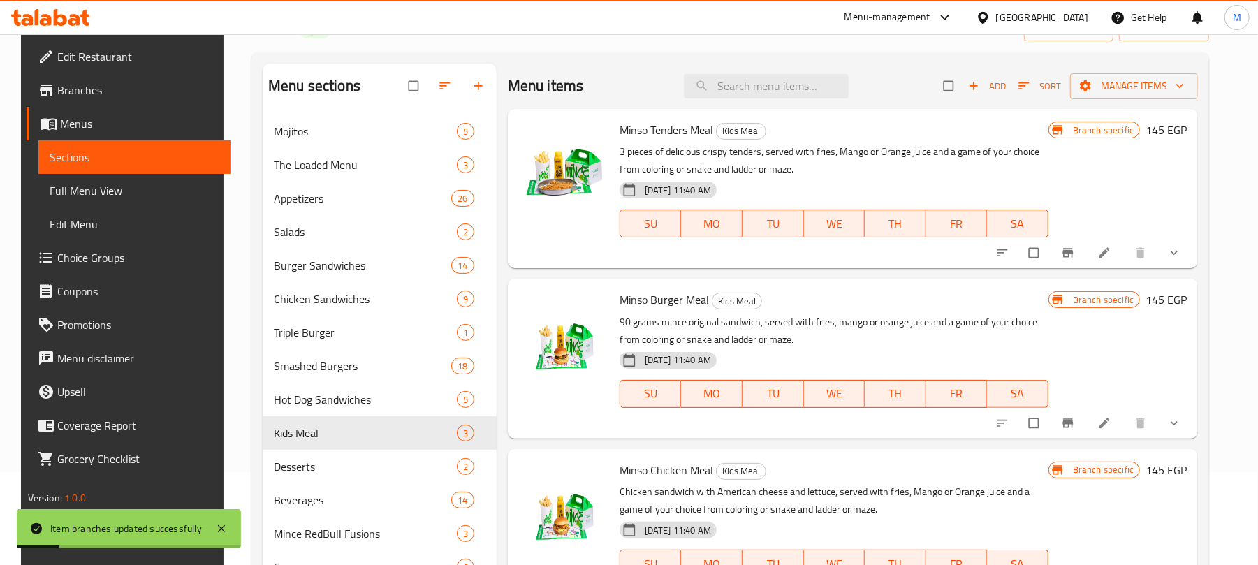
click at [1075, 255] on icon "Branch-specific-item" at bounding box center [1068, 253] width 14 height 14
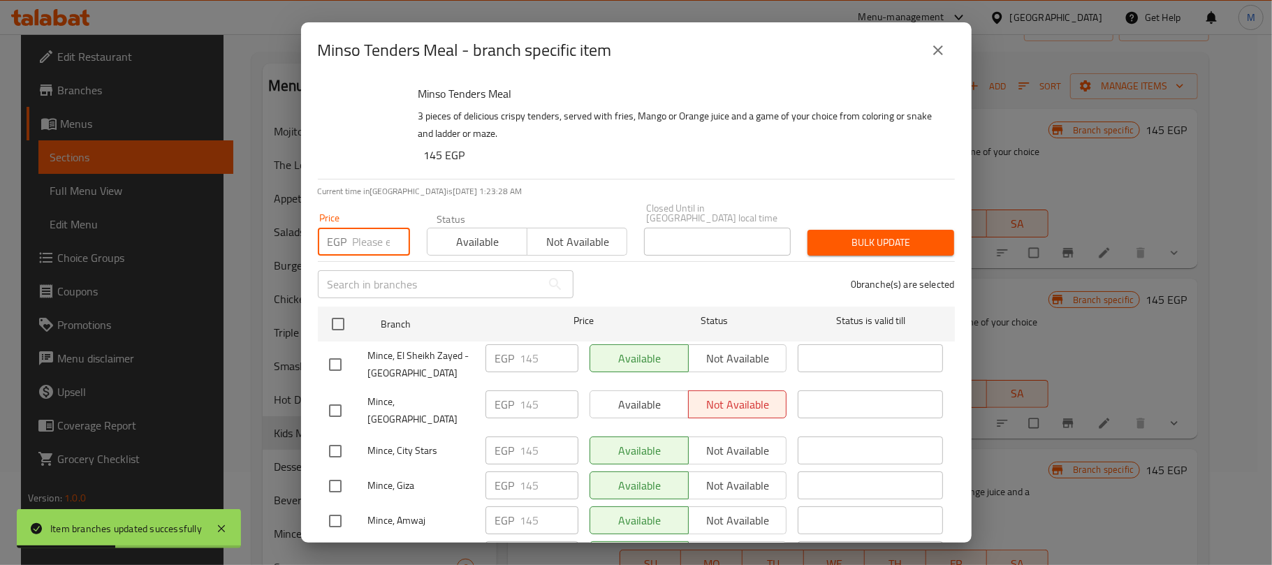
click at [376, 229] on input "number" at bounding box center [381, 242] width 57 height 28
paste input "150.00"
type input "150.00"
click at [640, 268] on div "0 branche(s) are selected" at bounding box center [772, 284] width 381 height 50
click at [328, 352] on input "checkbox" at bounding box center [335, 364] width 29 height 29
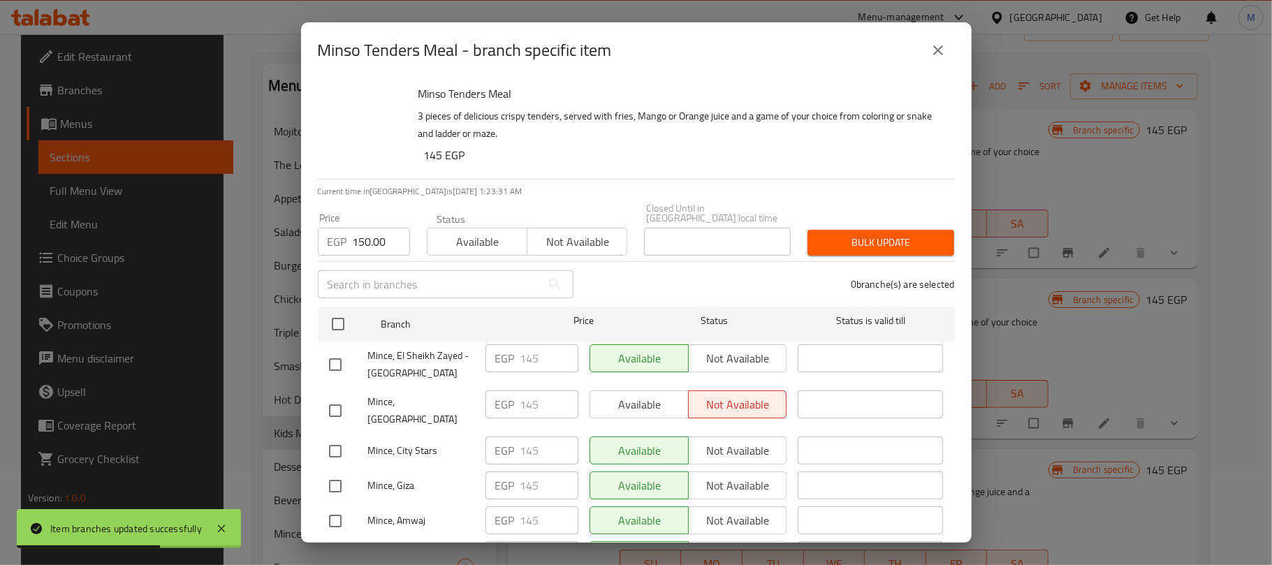
checkbox input "true"
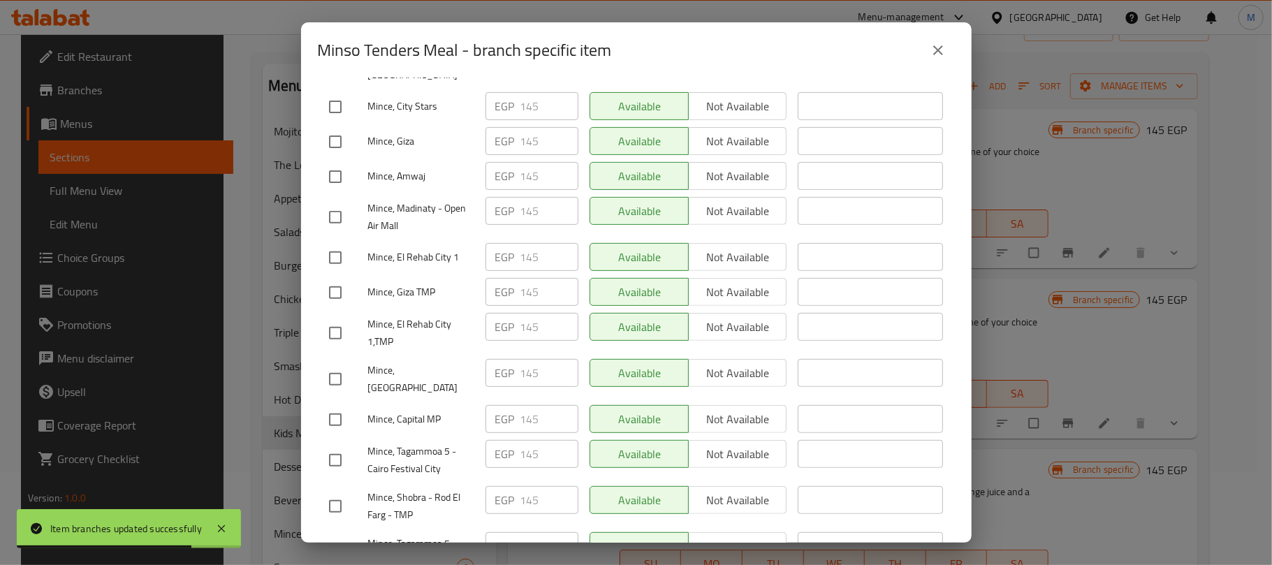
scroll to position [372, 0]
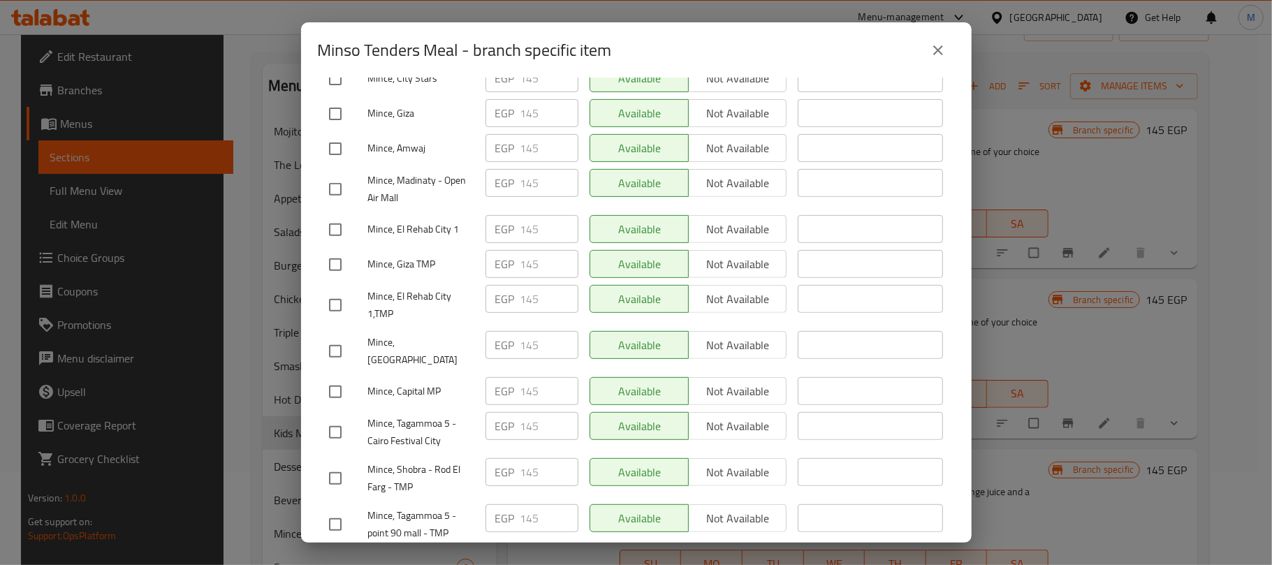
click at [339, 377] on input "checkbox" at bounding box center [335, 391] width 29 height 29
checkbox input "true"
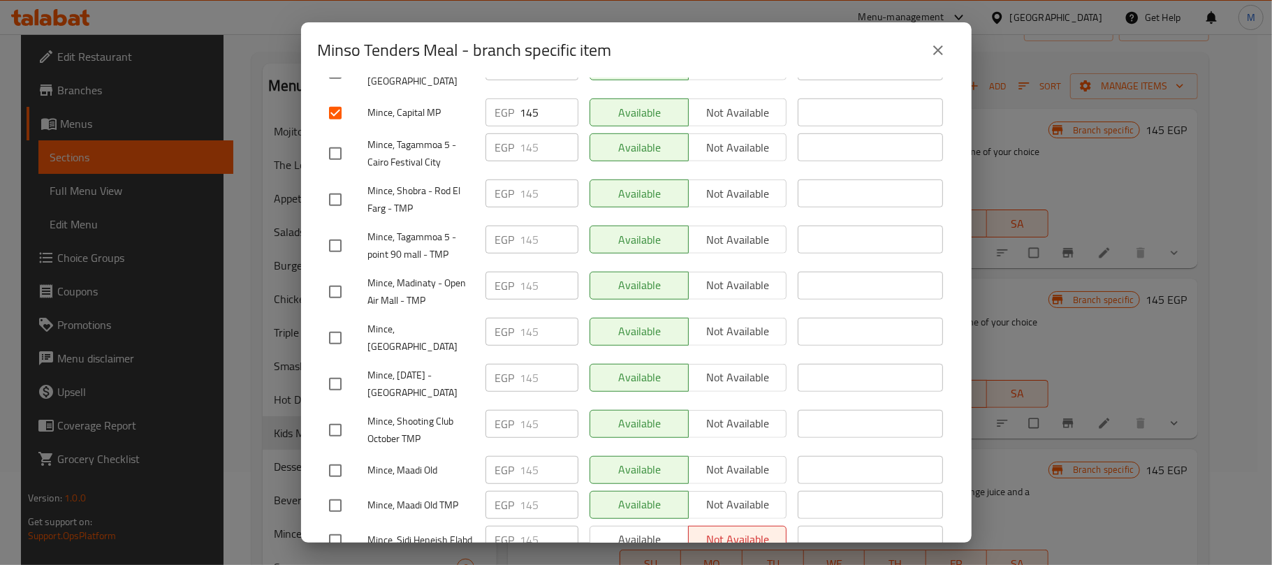
scroll to position [652, 0]
click at [336, 277] on input "checkbox" at bounding box center [335, 291] width 29 height 29
checkbox input "true"
click at [333, 369] on input "checkbox" at bounding box center [335, 383] width 29 height 29
checkbox input "true"
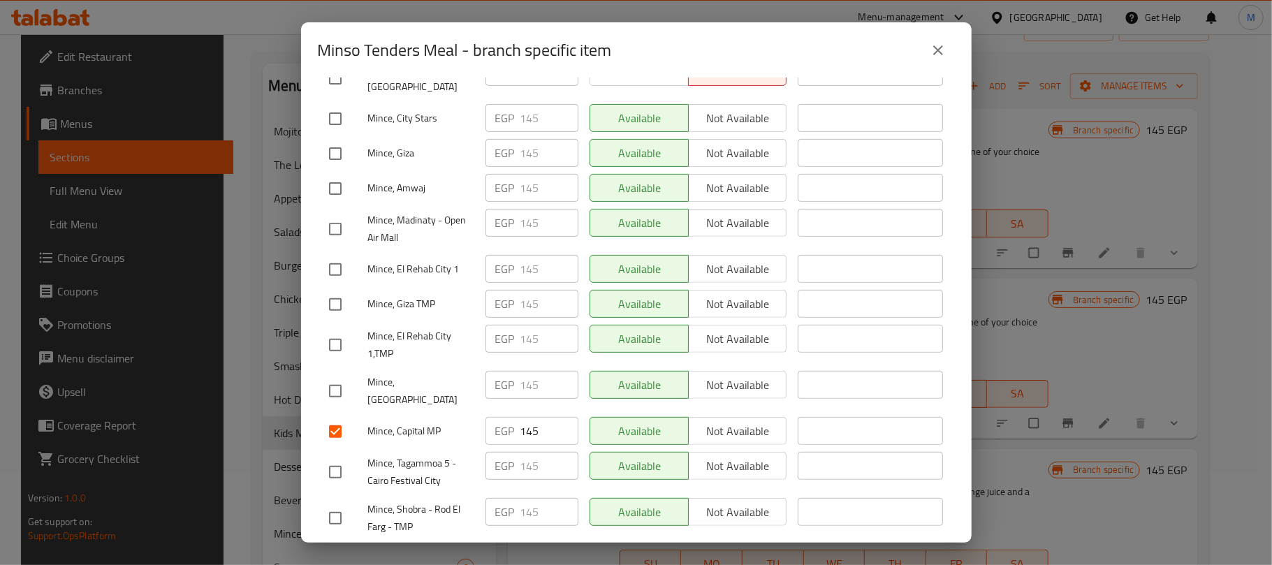
scroll to position [246, 0]
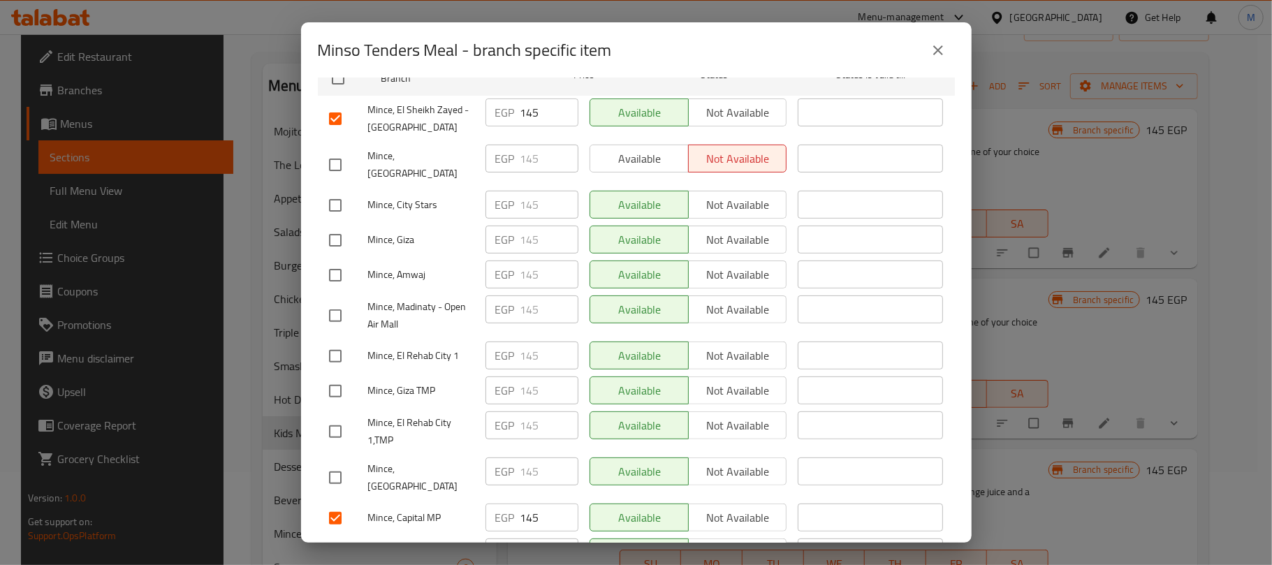
click at [334, 301] on input "checkbox" at bounding box center [335, 315] width 29 height 29
checkbox input "true"
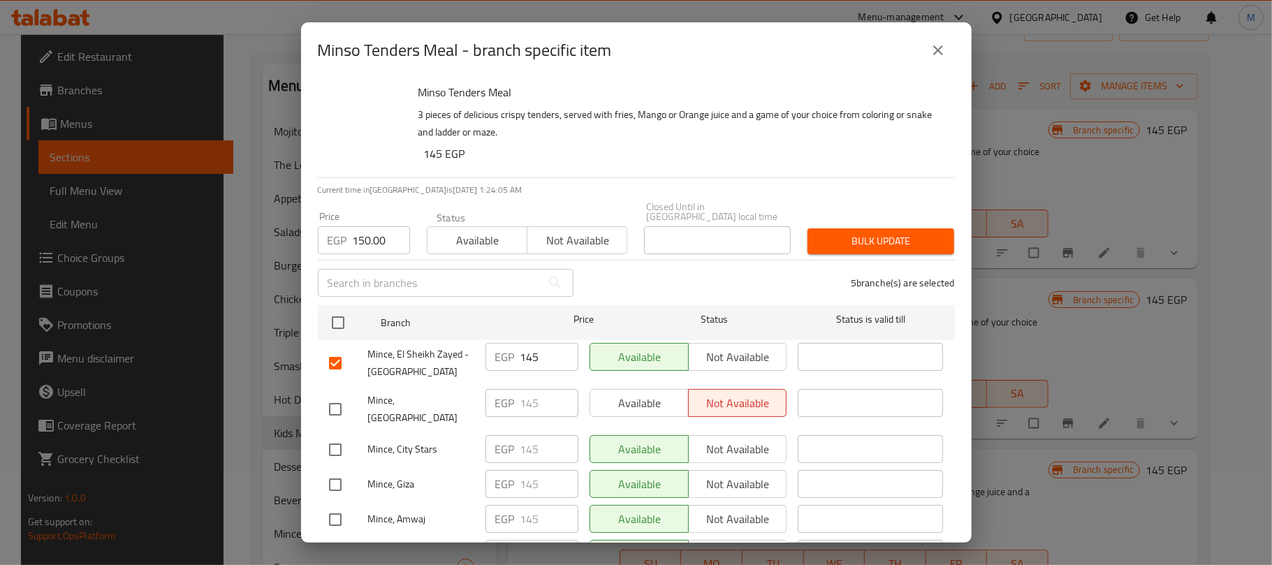
scroll to position [0, 0]
click at [878, 234] on span "Bulk update" at bounding box center [881, 242] width 124 height 17
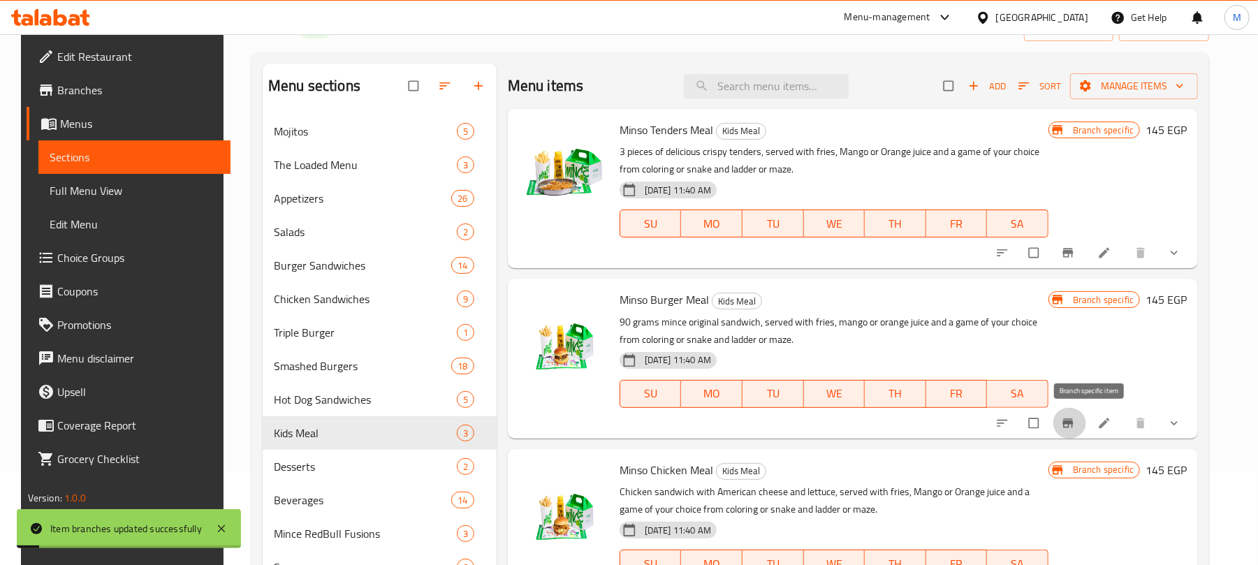
click at [1086, 433] on button "Branch-specific-item" at bounding box center [1069, 423] width 34 height 31
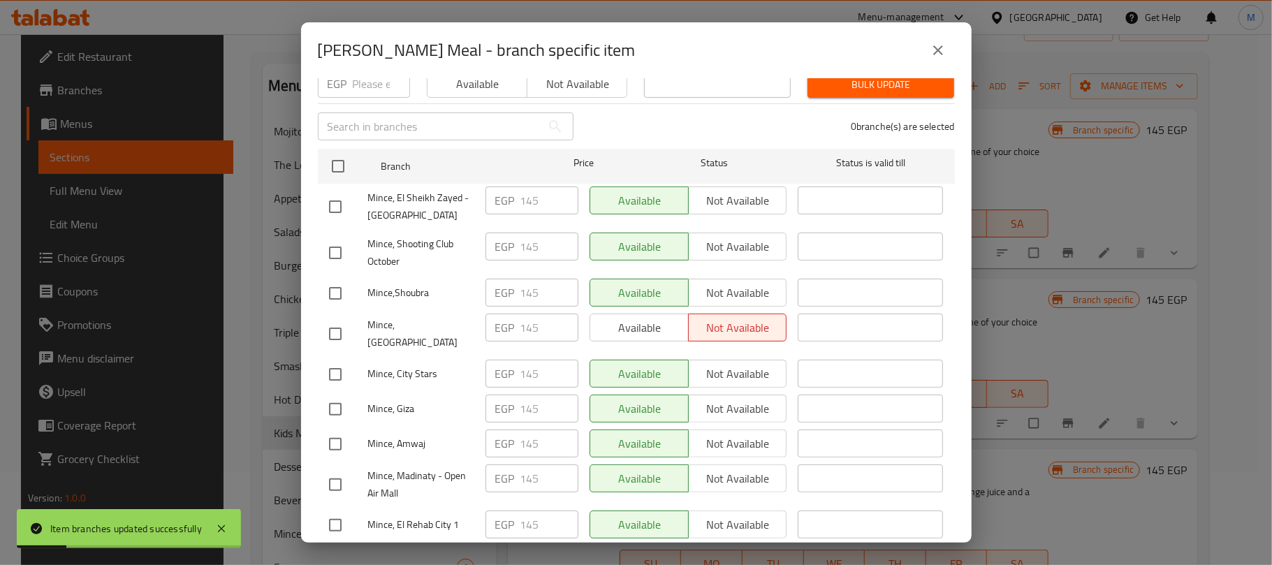
scroll to position [186, 0]
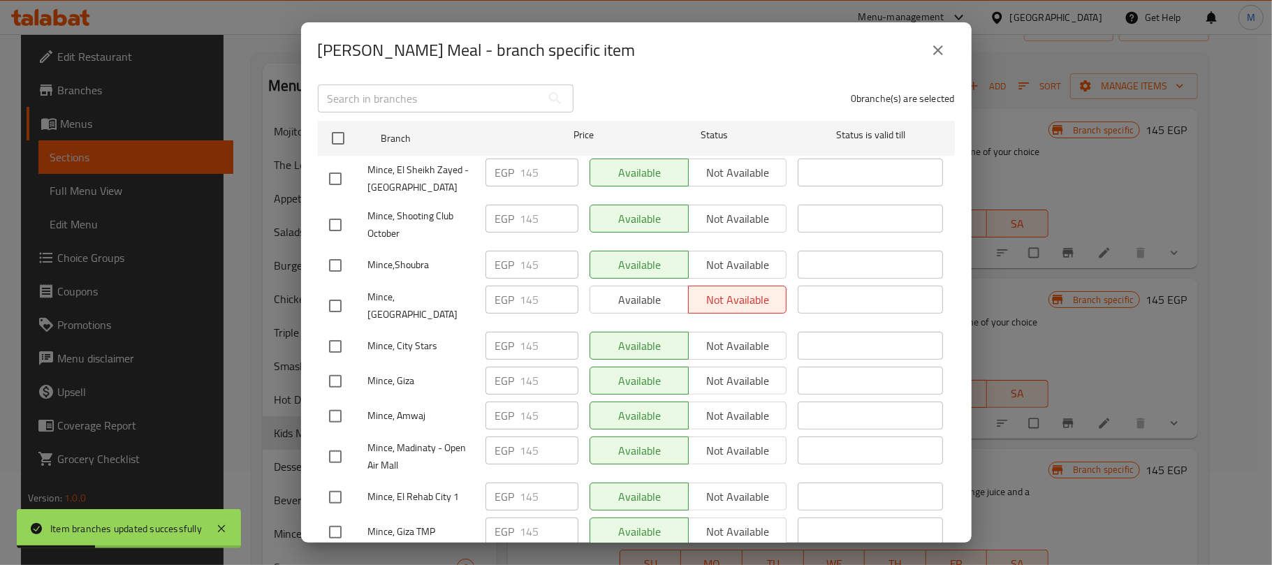
click at [334, 164] on input "checkbox" at bounding box center [335, 178] width 29 height 29
checkbox input "true"
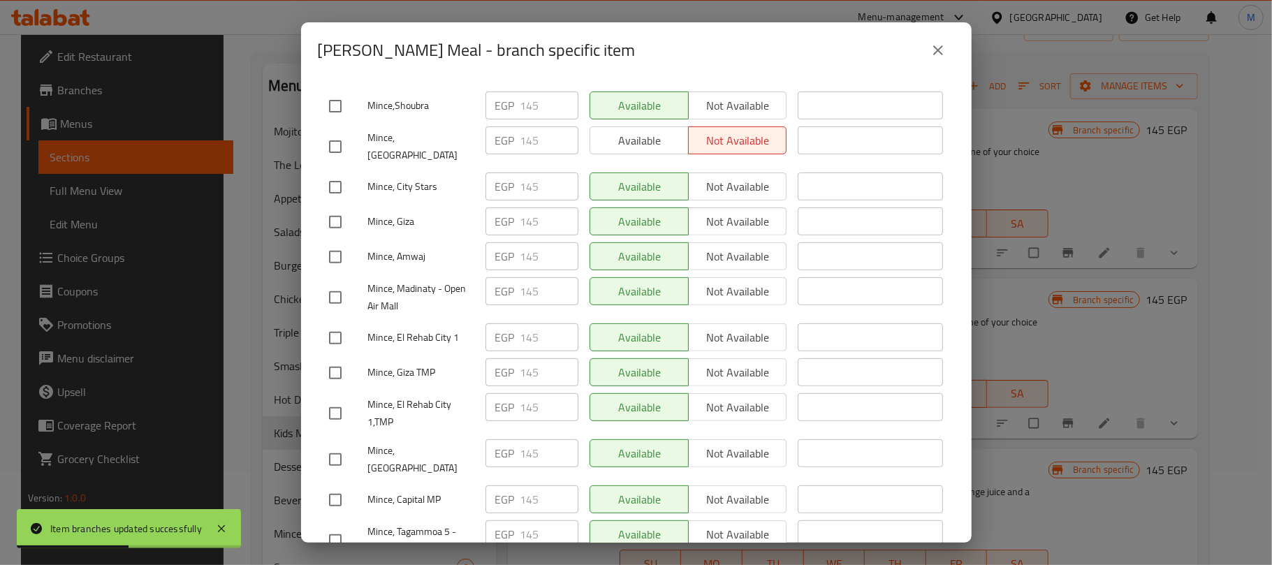
scroll to position [372, 0]
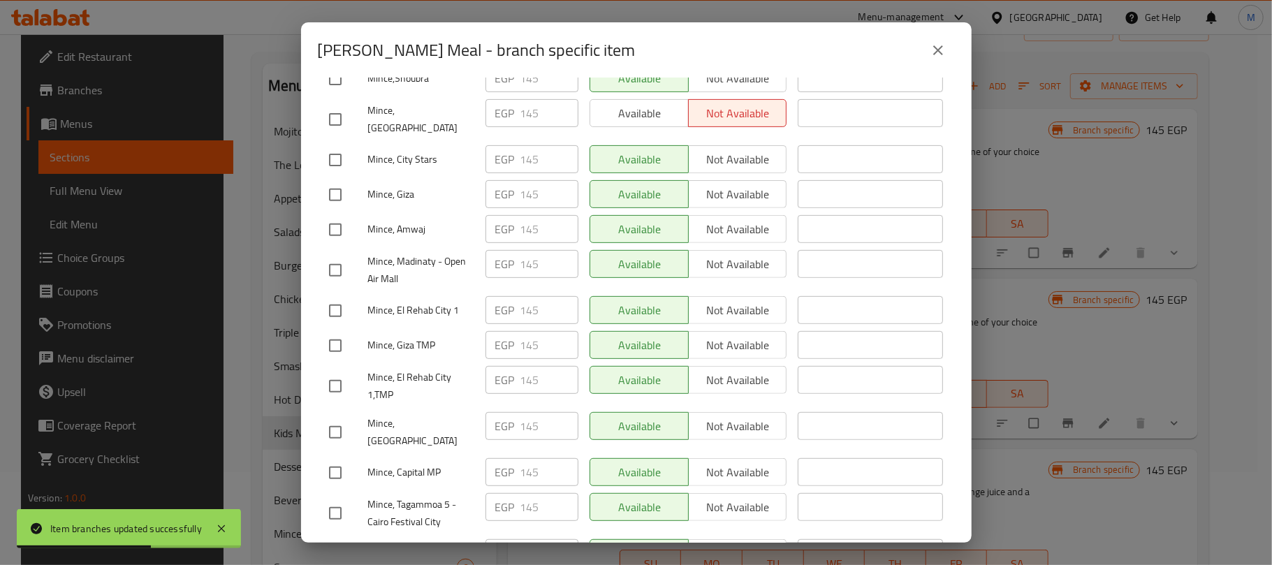
click at [339, 256] on input "checkbox" at bounding box center [335, 270] width 29 height 29
checkbox input "true"
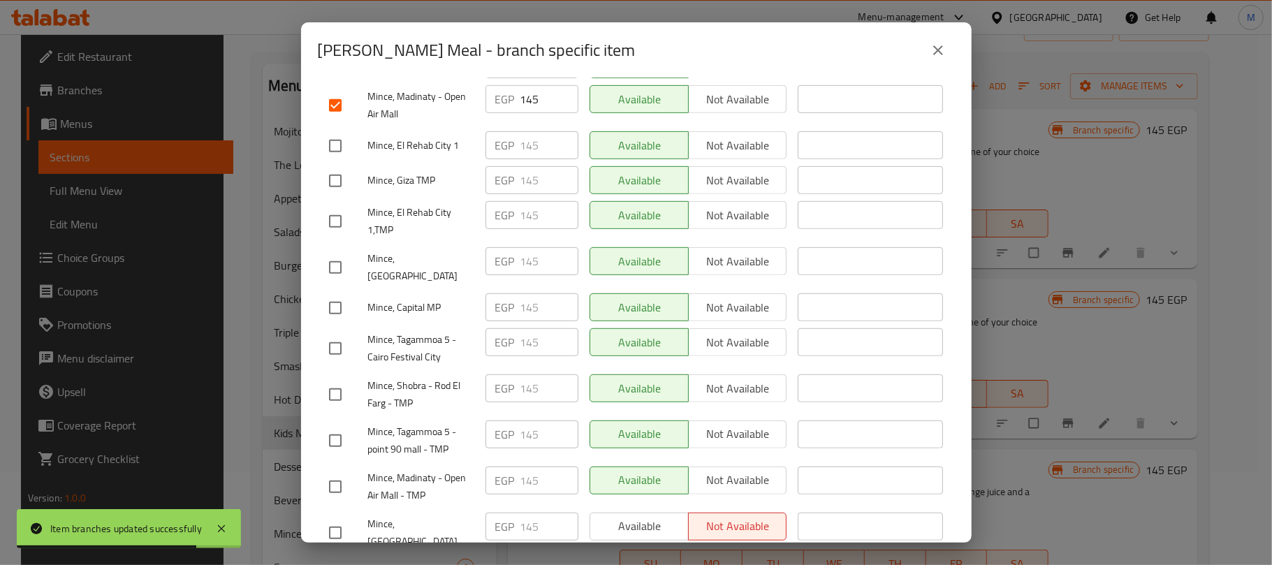
scroll to position [559, 0]
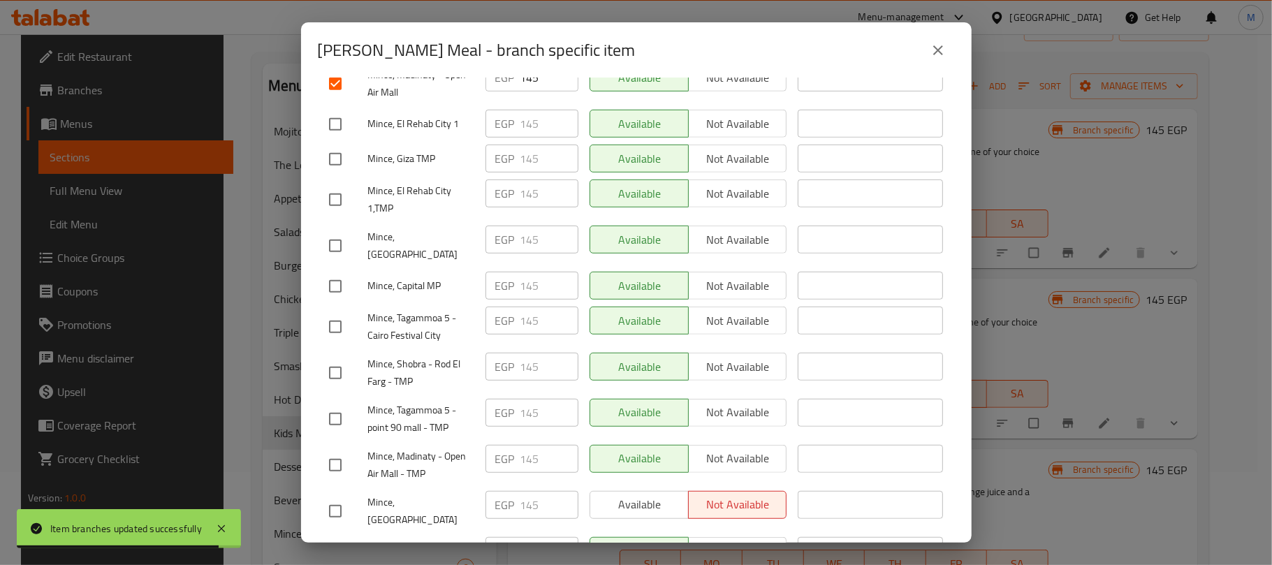
click at [330, 272] on input "checkbox" at bounding box center [335, 286] width 29 height 29
checkbox input "true"
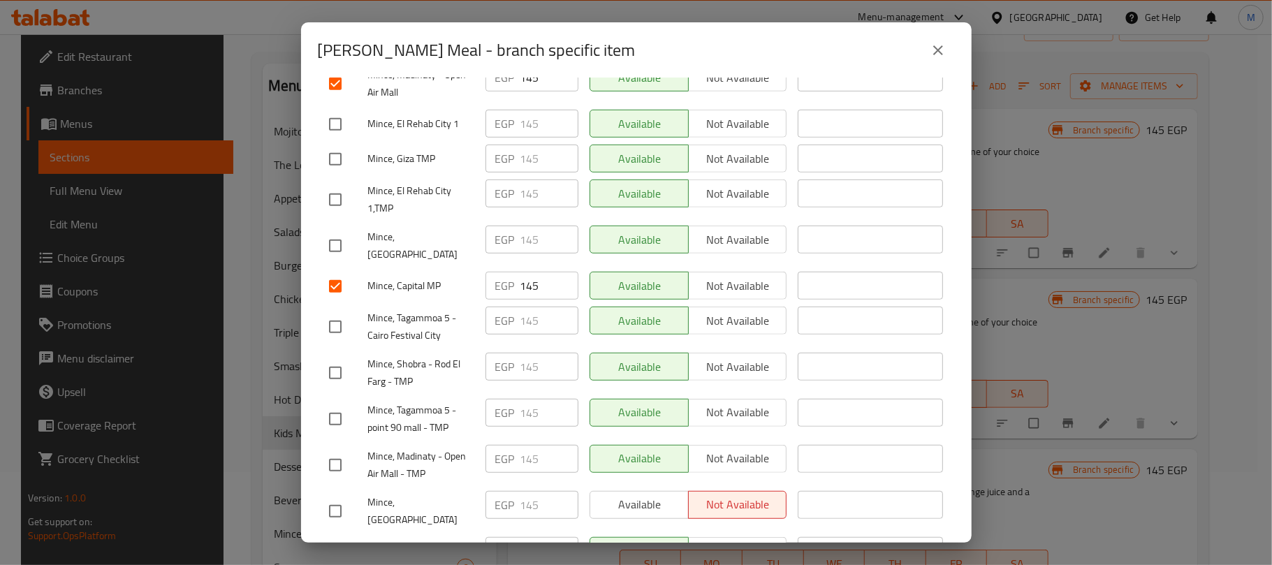
click at [336, 450] on input "checkbox" at bounding box center [335, 464] width 29 height 29
checkbox input "true"
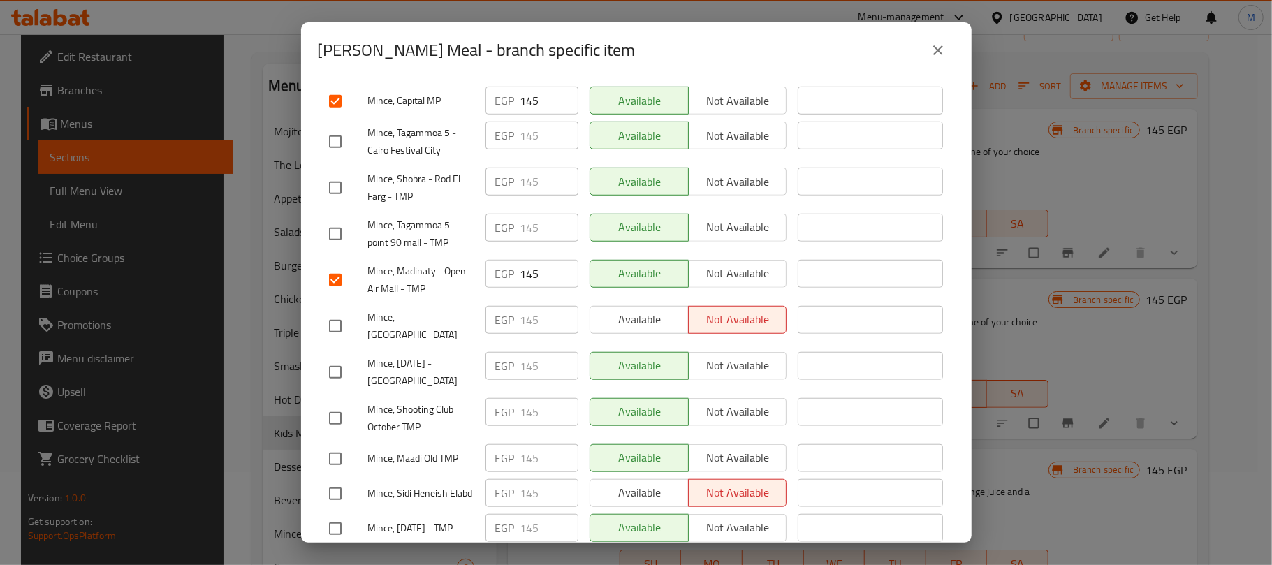
scroll to position [744, 0]
click at [338, 357] on input "checkbox" at bounding box center [335, 371] width 29 height 29
checkbox input "true"
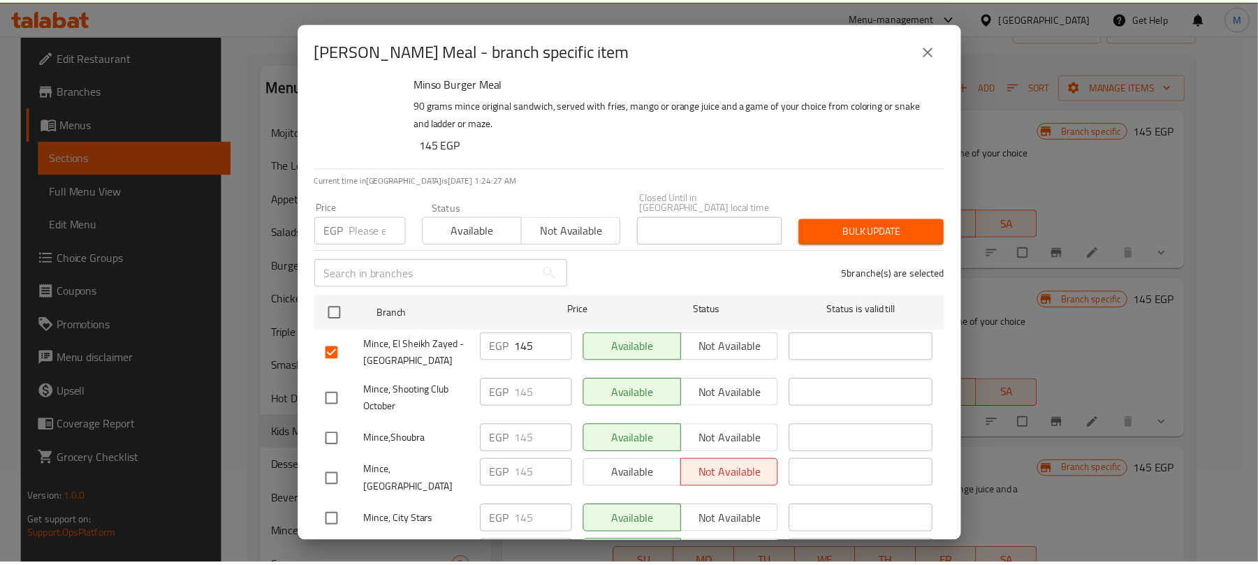
scroll to position [0, 0]
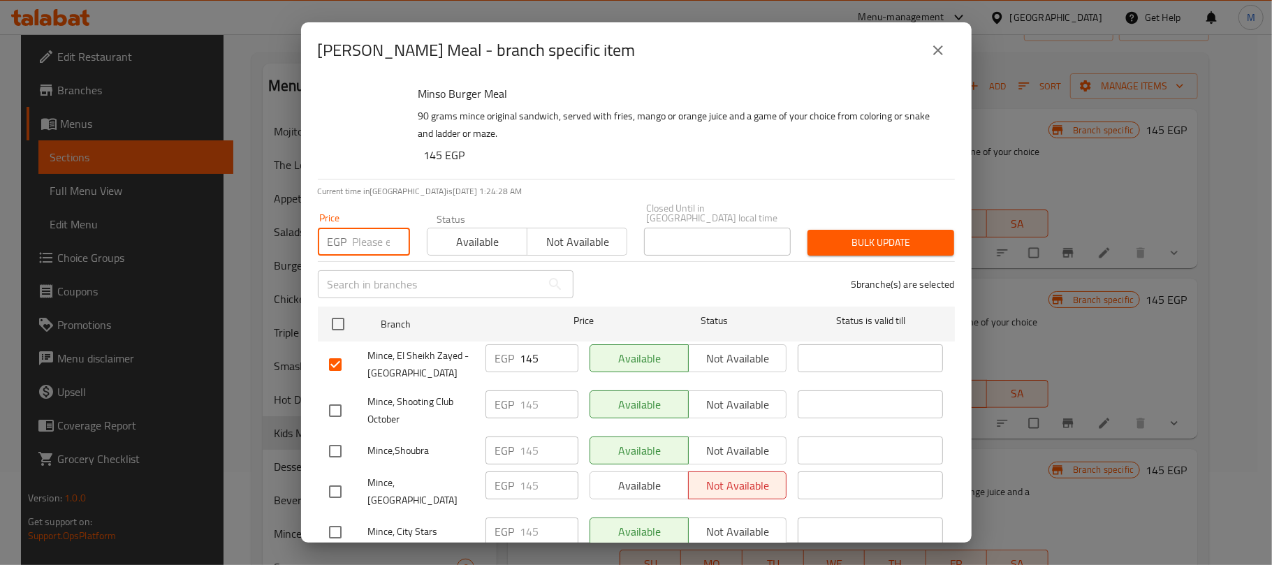
click at [372, 239] on input "number" at bounding box center [381, 242] width 57 height 28
paste input "150.00"
type input "150.00"
click at [827, 237] on span "Bulk update" at bounding box center [881, 242] width 124 height 17
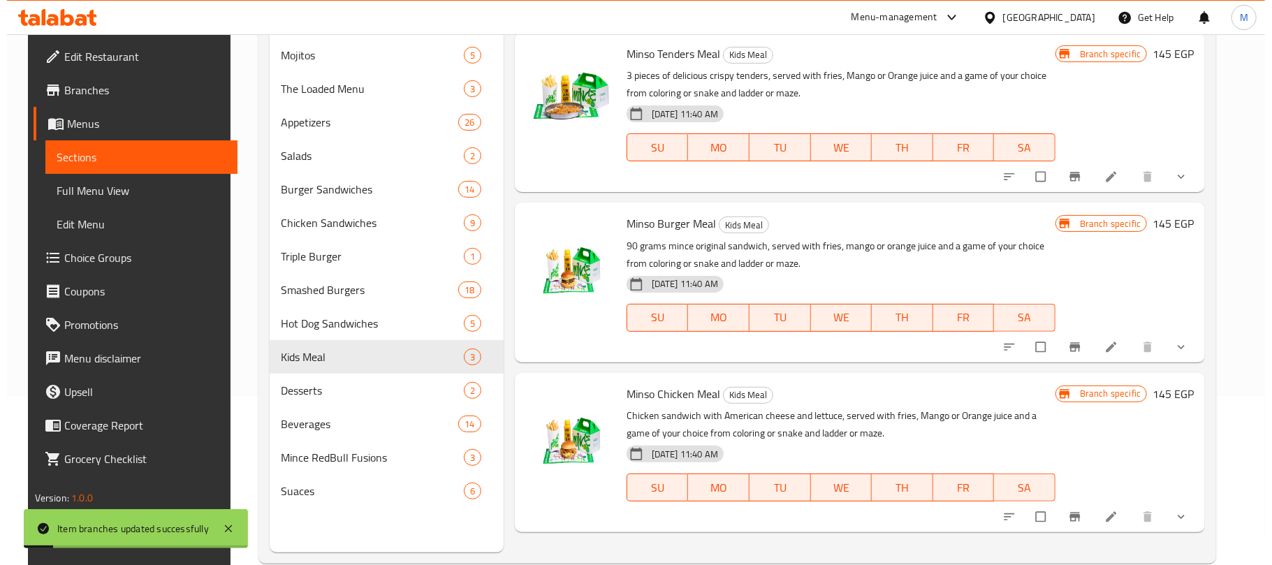
scroll to position [196, 0]
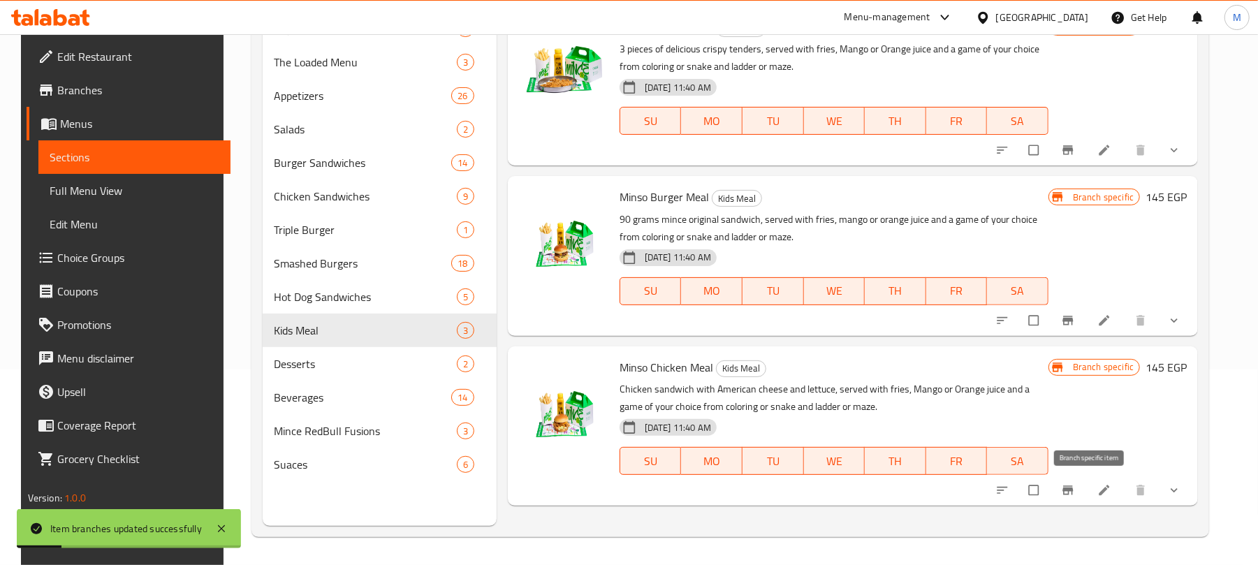
click at [1073, 487] on icon "Branch-specific-item" at bounding box center [1068, 490] width 10 height 9
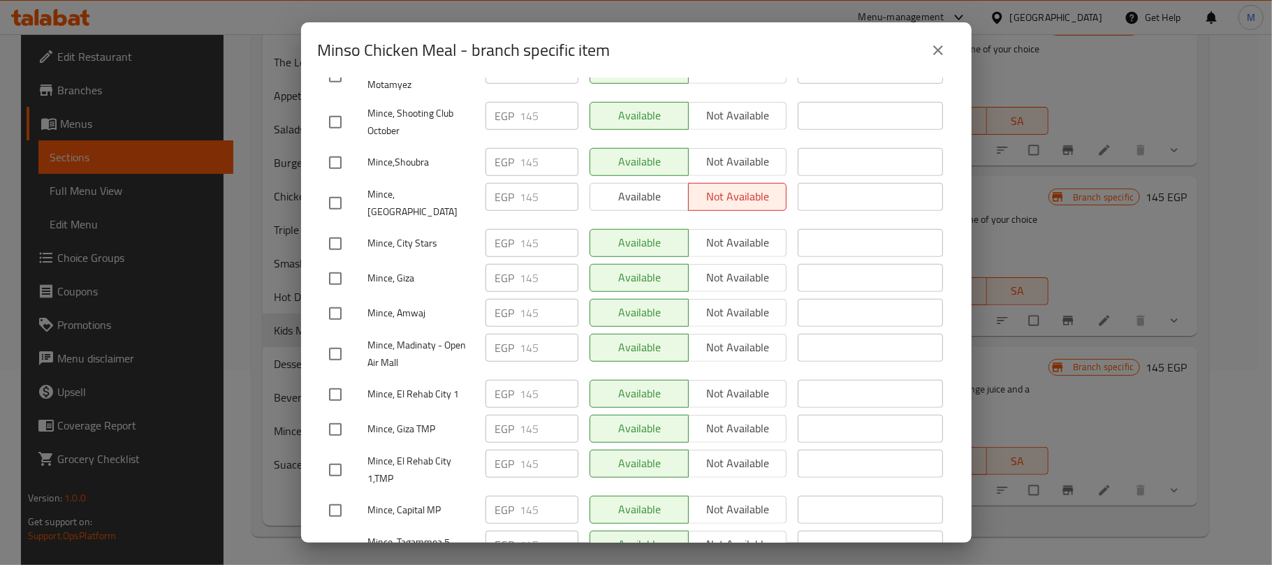
scroll to position [838, 0]
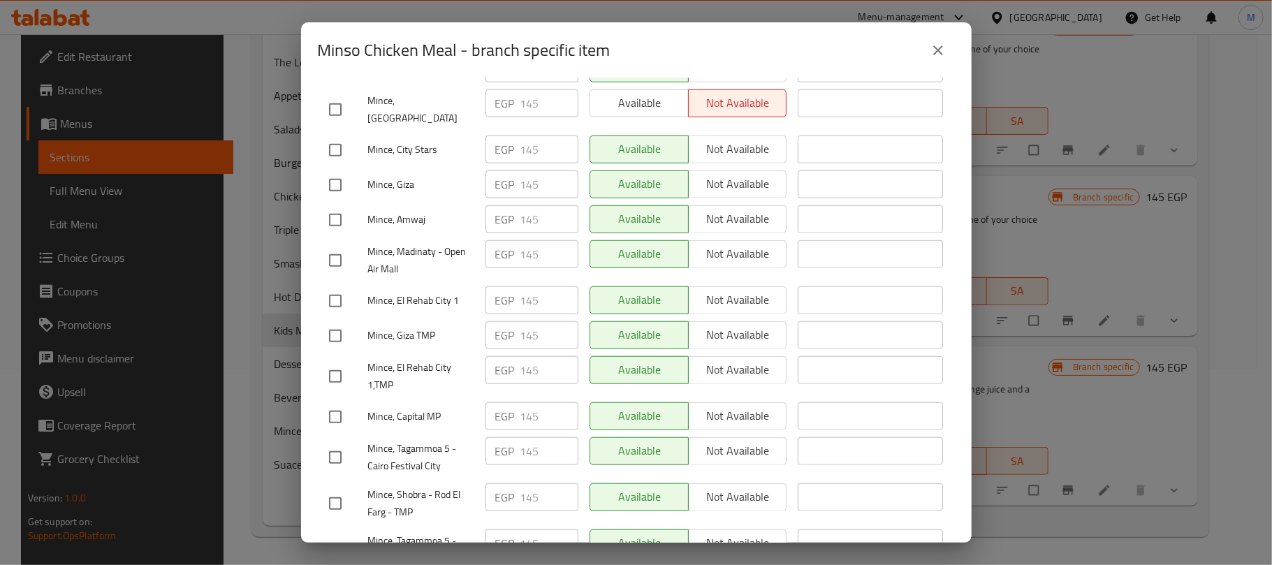
click at [341, 246] on input "checkbox" at bounding box center [335, 260] width 29 height 29
checkbox input "true"
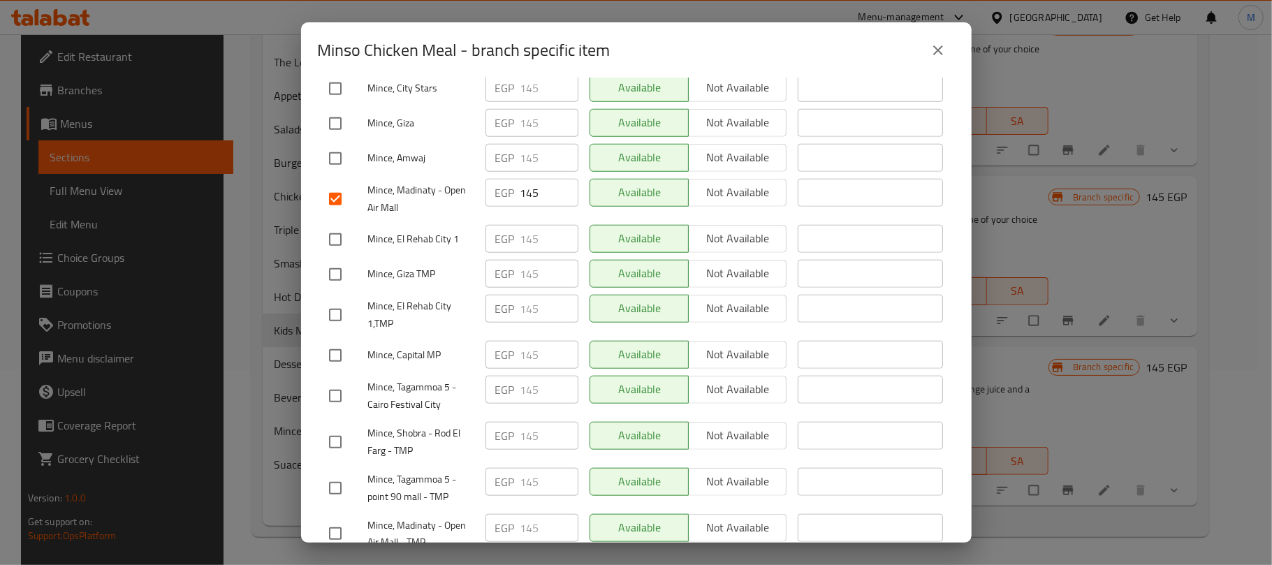
scroll to position [931, 0]
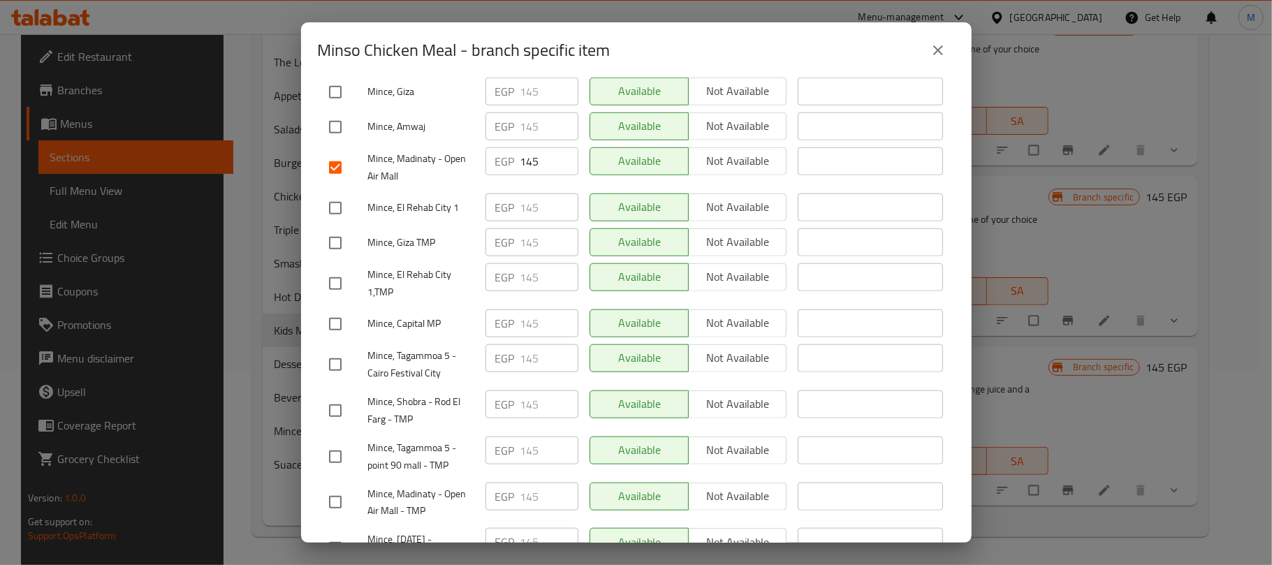
click at [330, 309] on input "checkbox" at bounding box center [335, 323] width 29 height 29
checkbox input "true"
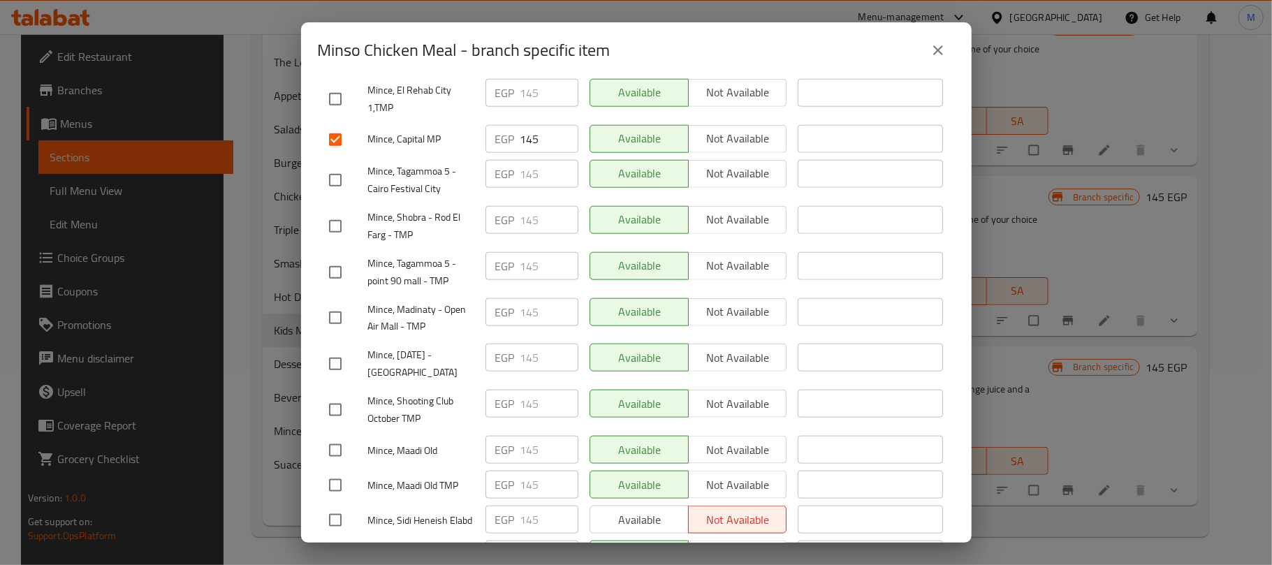
scroll to position [1117, 0]
click at [339, 347] on input "checkbox" at bounding box center [335, 361] width 29 height 29
checkbox input "true"
click at [338, 301] on input "checkbox" at bounding box center [335, 315] width 29 height 29
checkbox input "true"
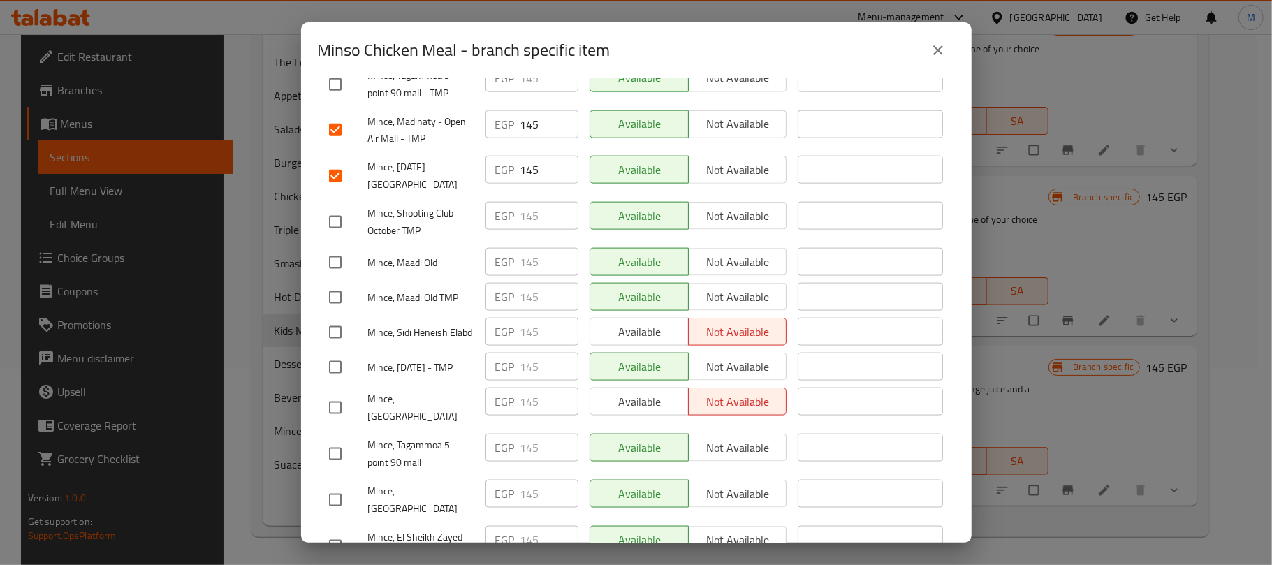
scroll to position [1363, 0]
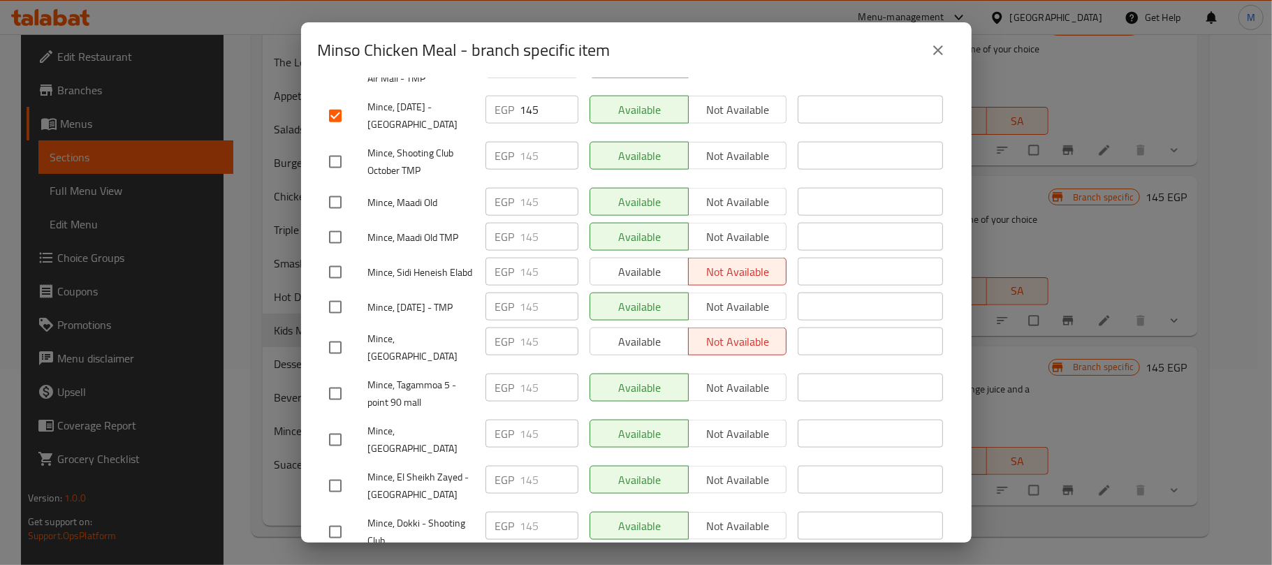
click at [341, 471] on input "checkbox" at bounding box center [335, 485] width 29 height 29
checkbox input "true"
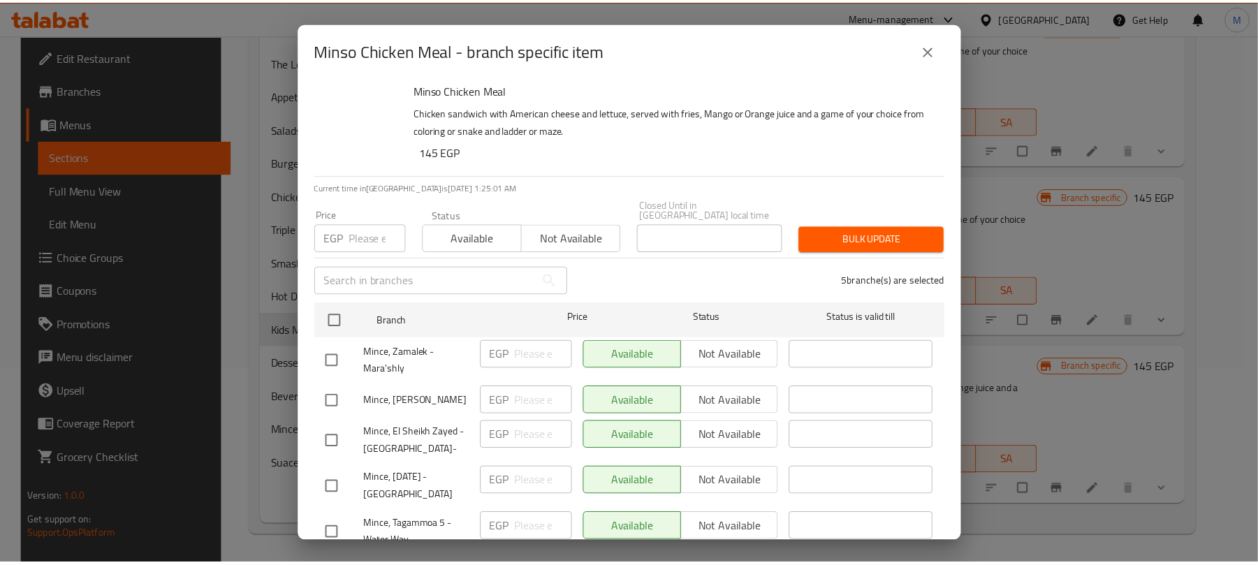
scroll to position [0, 0]
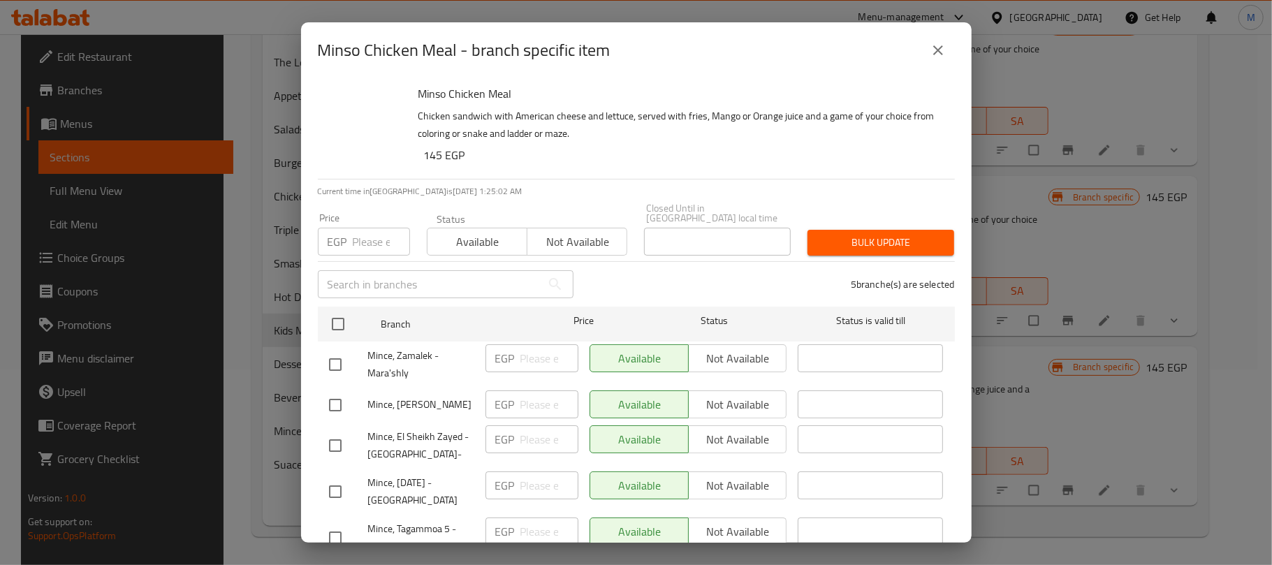
click at [375, 233] on input "number" at bounding box center [381, 242] width 57 height 28
paste input "150.00"
type input "150.00"
click at [897, 234] on span "Bulk update" at bounding box center [881, 242] width 124 height 17
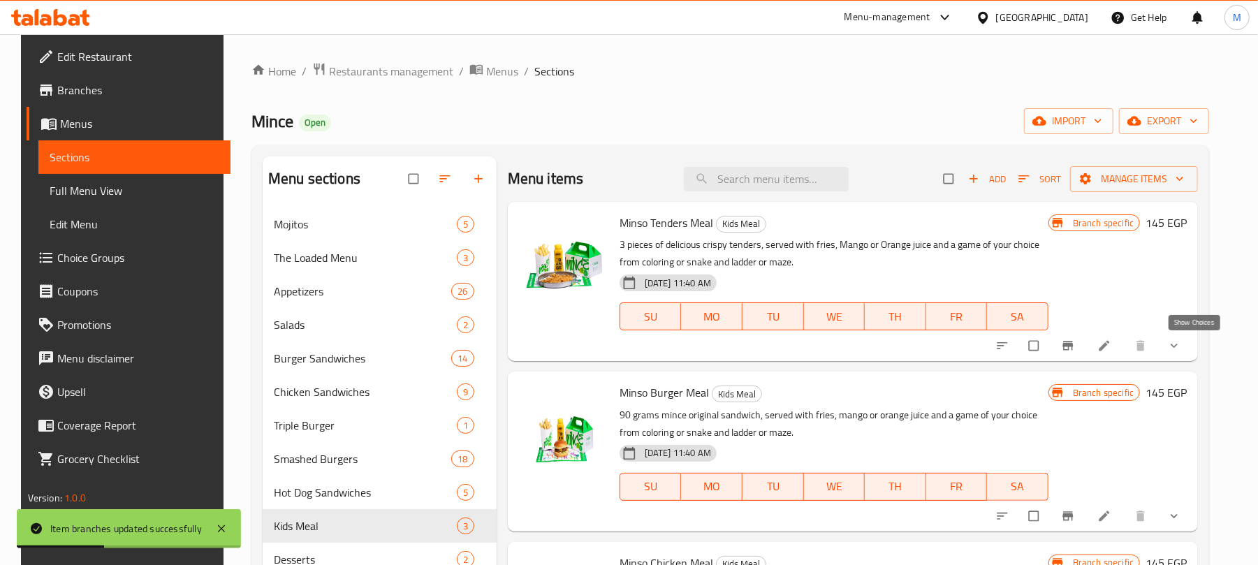
click at [1181, 353] on icon "show more" at bounding box center [1174, 346] width 14 height 14
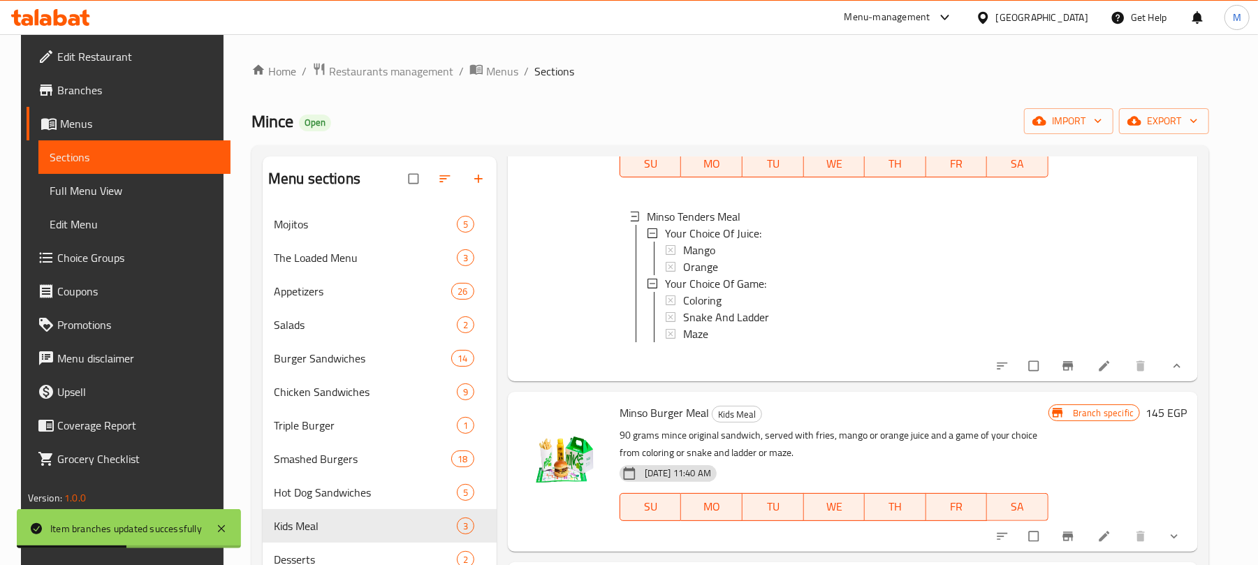
scroll to position [166, 0]
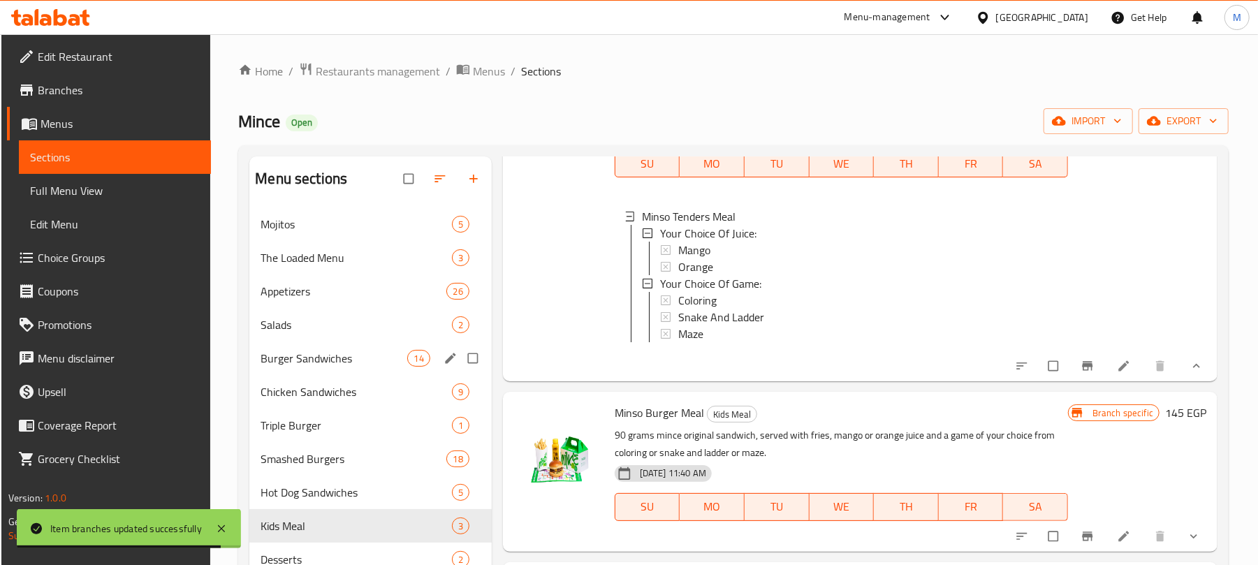
click at [352, 346] on div "Burger Sandwiches 14" at bounding box center [370, 359] width 242 height 34
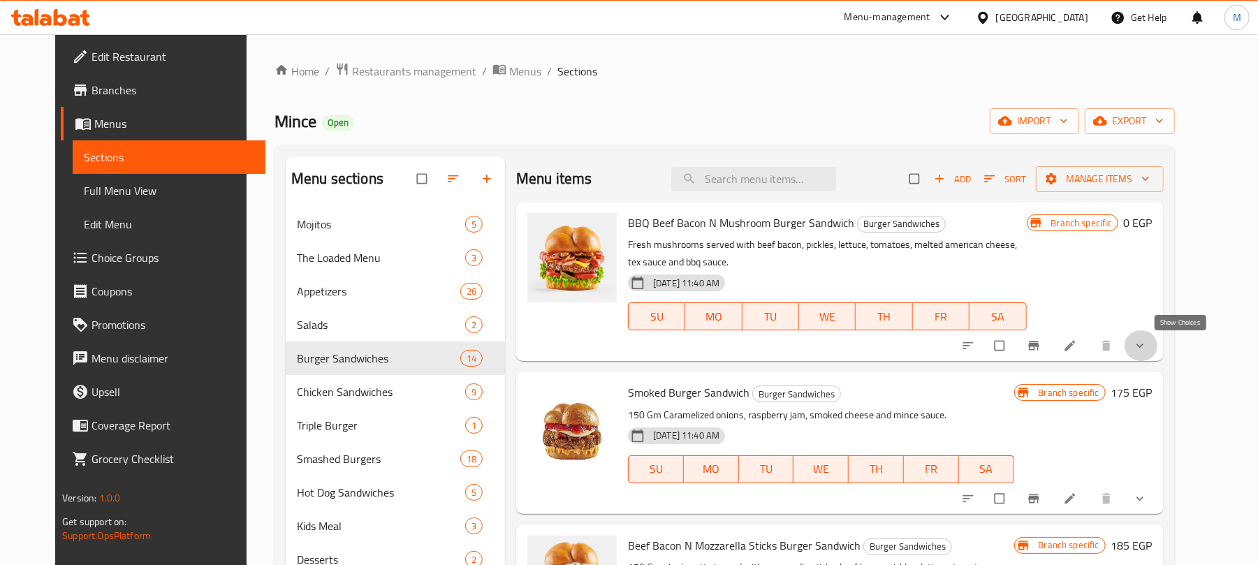
click at [1147, 348] on icon "show more" at bounding box center [1140, 346] width 14 height 14
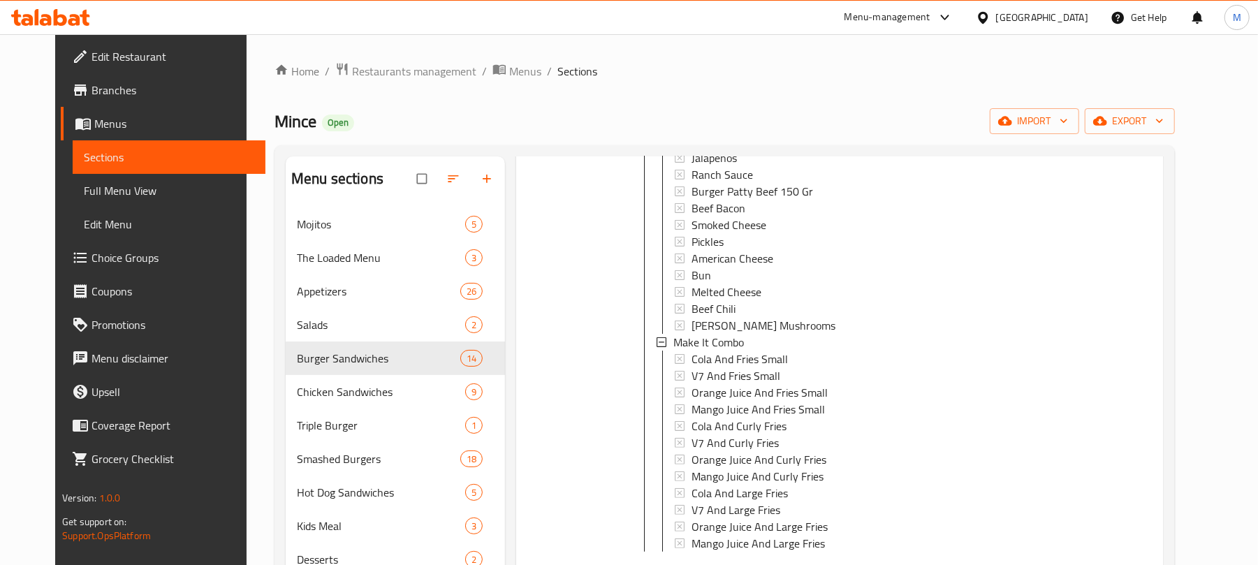
scroll to position [465, 0]
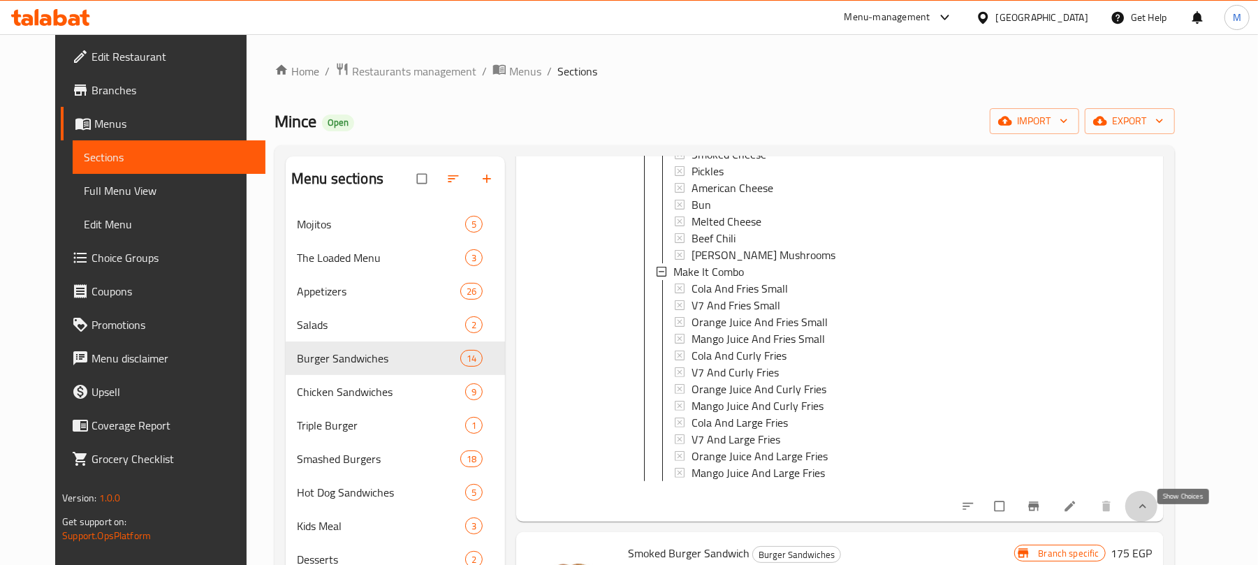
click at [1150, 513] on icon "show more" at bounding box center [1143, 506] width 14 height 14
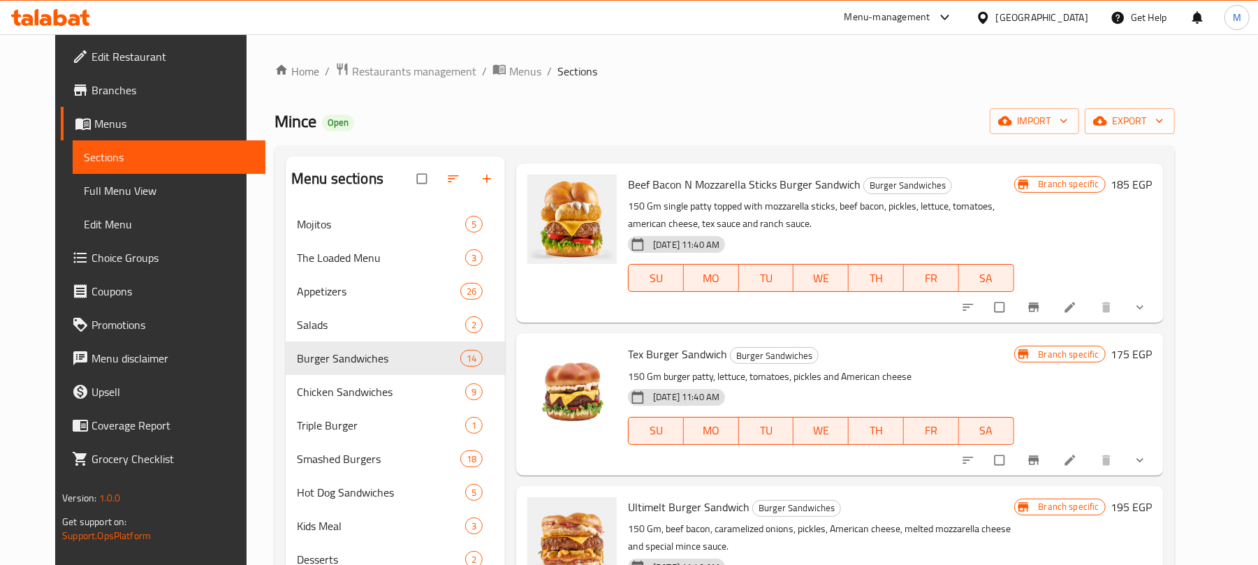
scroll to position [0, 0]
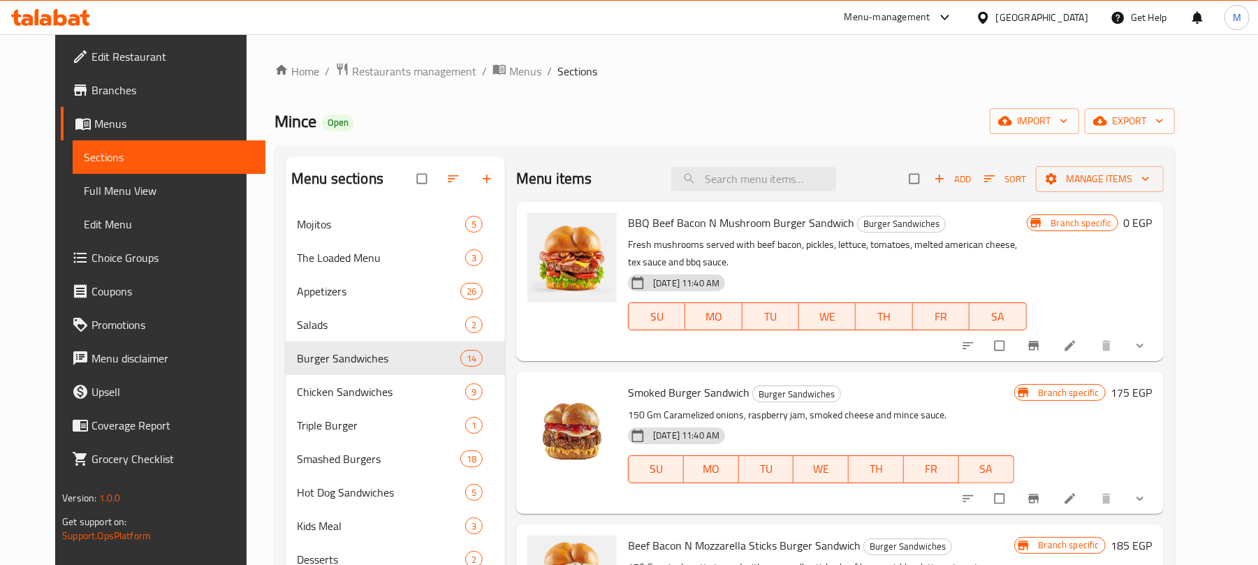
click at [613, 177] on div "Menu items Add Sort Manage items" at bounding box center [839, 178] width 647 height 45
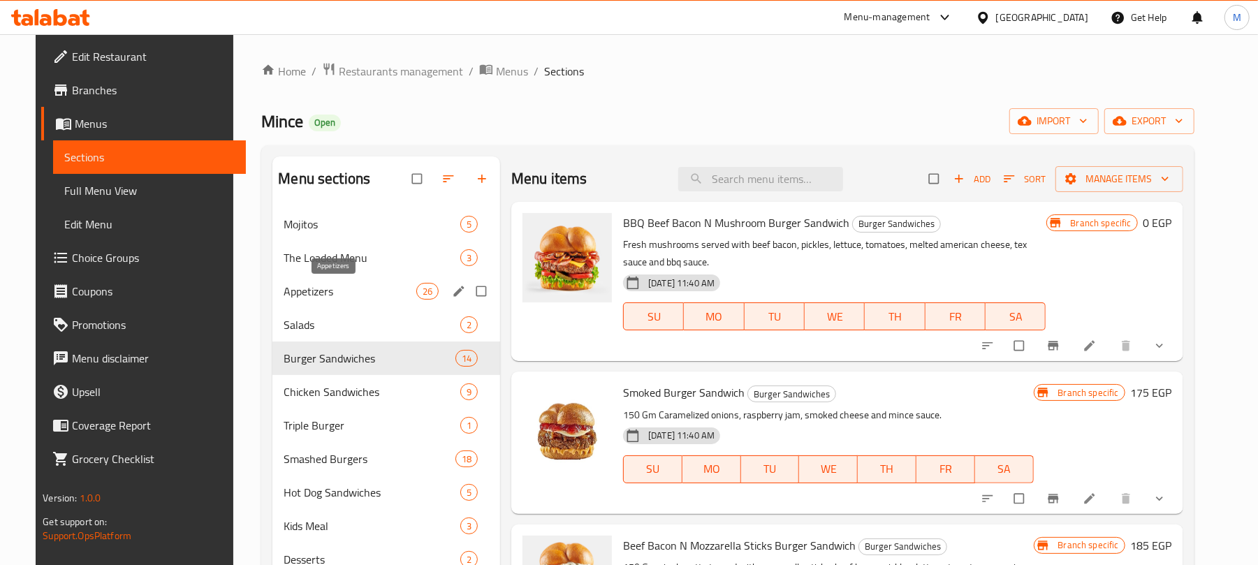
click at [314, 286] on span "Appetizers" at bounding box center [350, 291] width 133 height 17
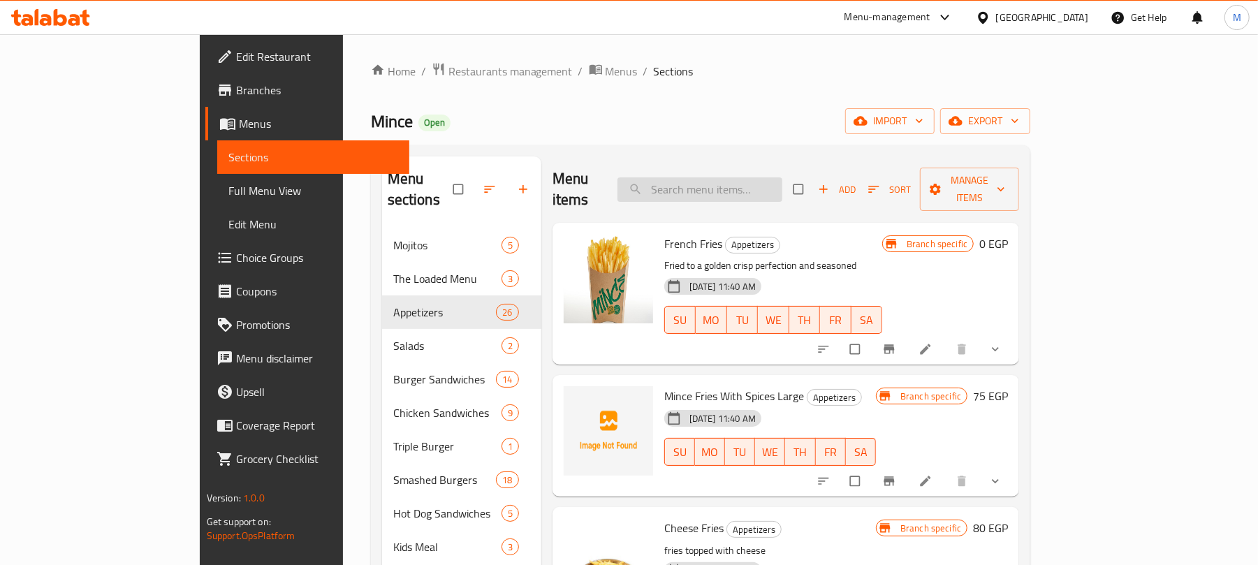
click at [782, 177] on input "search" at bounding box center [699, 189] width 165 height 24
type input "Combo"
click at [856, 187] on span "Add" at bounding box center [837, 190] width 38 height 16
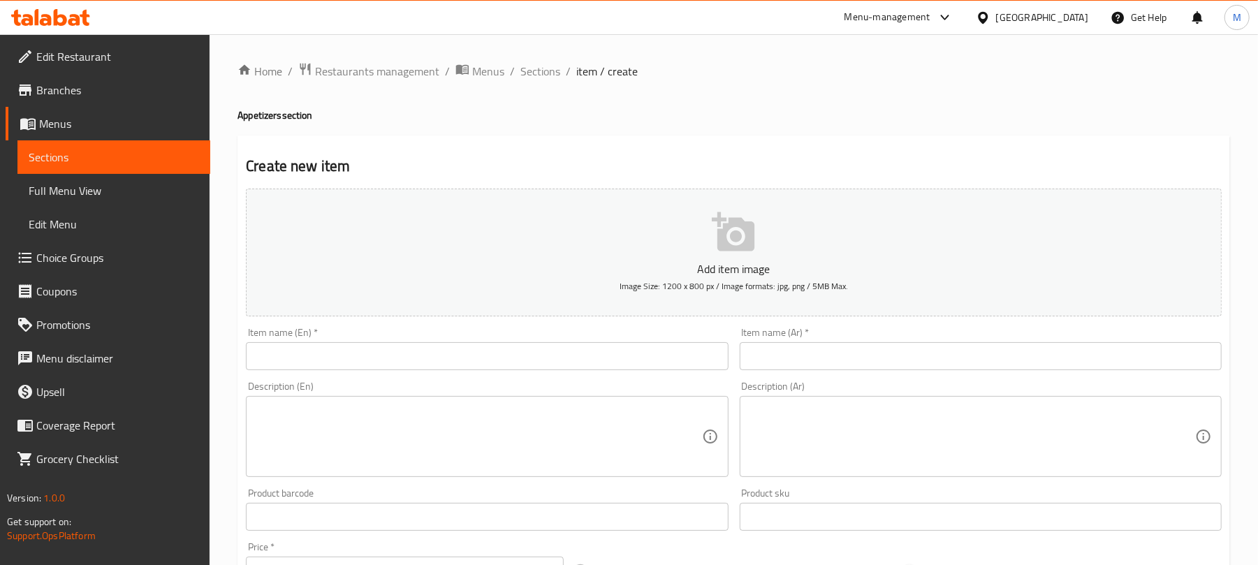
click at [355, 353] on input "text" at bounding box center [487, 356] width 482 height 28
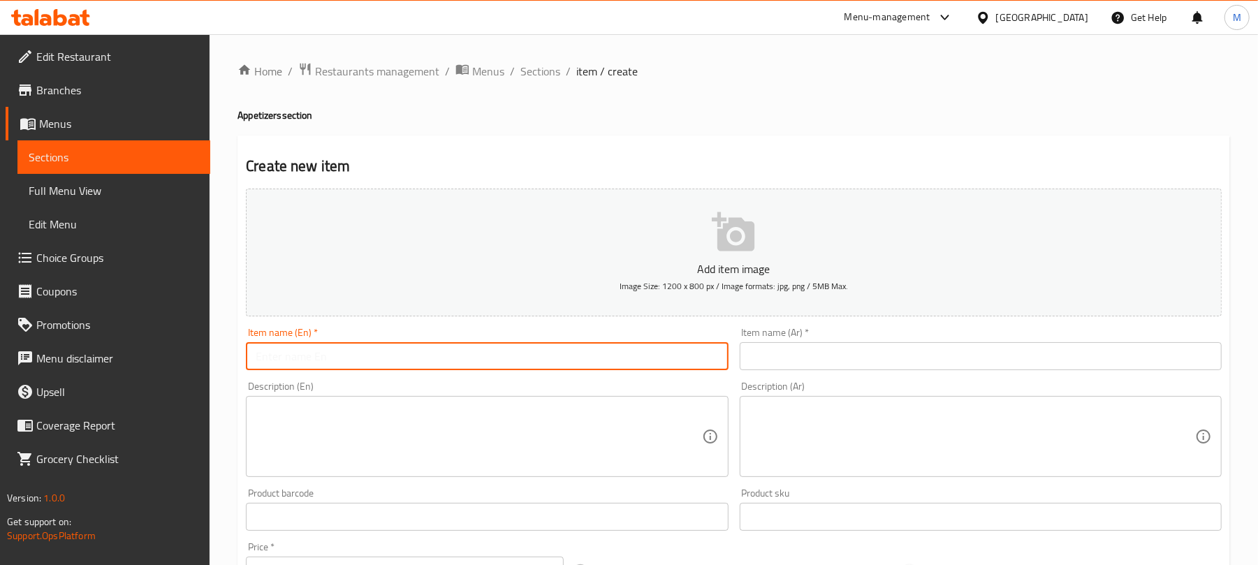
paste input "Cola & Fries (Large 200gm)"
click at [284, 364] on input "Cola & Fries (Large 200gm)" at bounding box center [487, 356] width 482 height 28
type input "Cola And Fries Large 200 Gm"
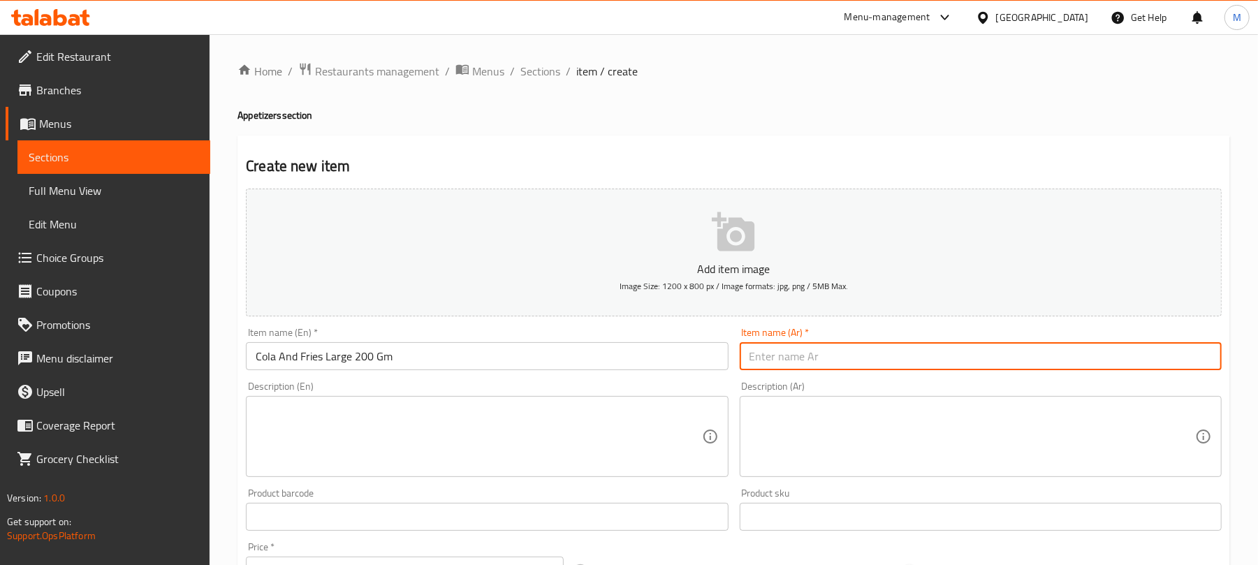
click at [816, 364] on input "text" at bounding box center [981, 356] width 482 height 28
paste input "كولا وبطاطس مقلية كبيرة 200 جرام"
click at [860, 362] on input "كولا وبطاطس مقلية كبيرة 200 جرام" at bounding box center [981, 356] width 482 height 28
drag, startPoint x: 860, startPoint y: 362, endPoint x: 827, endPoint y: 365, distance: 33.6
click at [827, 365] on input "كولا وبطاطس مقلية كبيرة 200 جرام" at bounding box center [981, 356] width 482 height 28
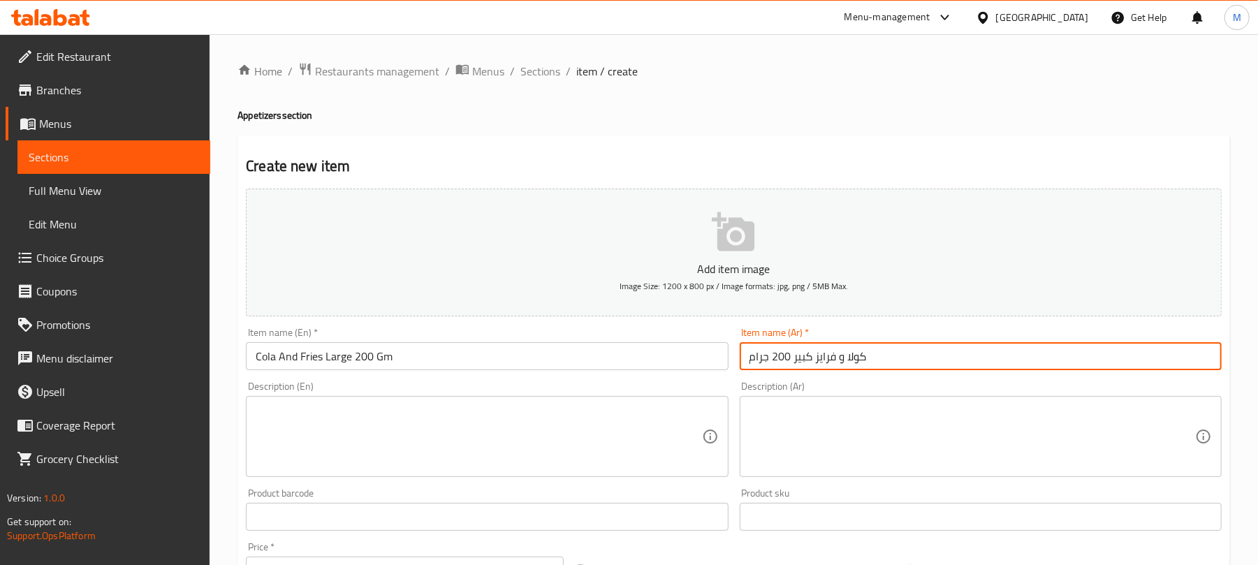
type input "كولا و فرايز كبير 200 جرام"
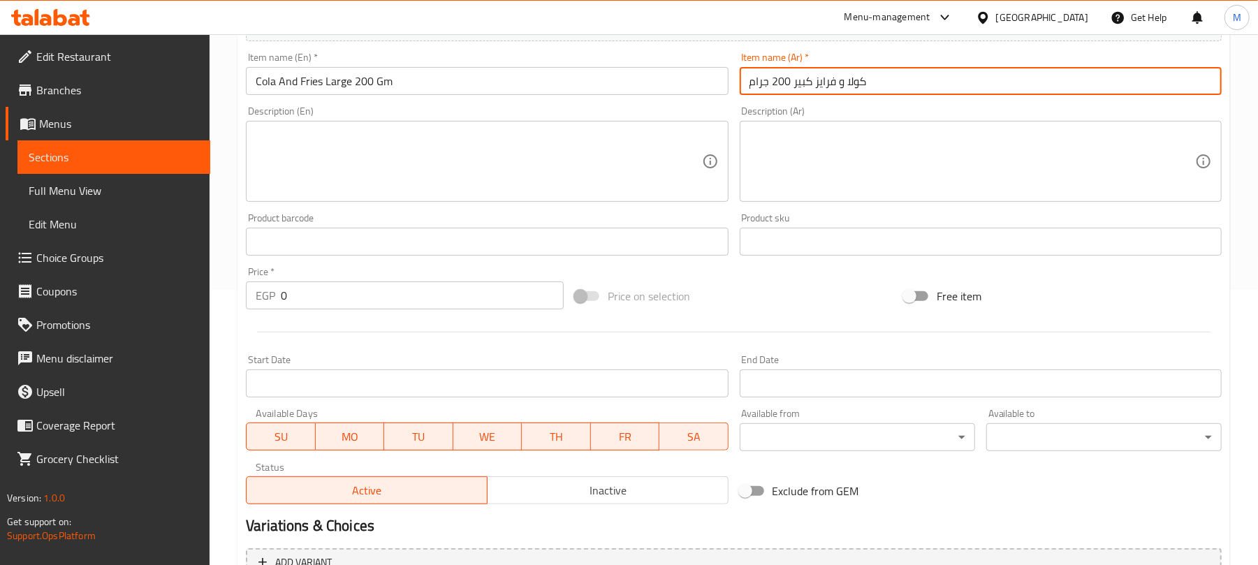
scroll to position [279, 0]
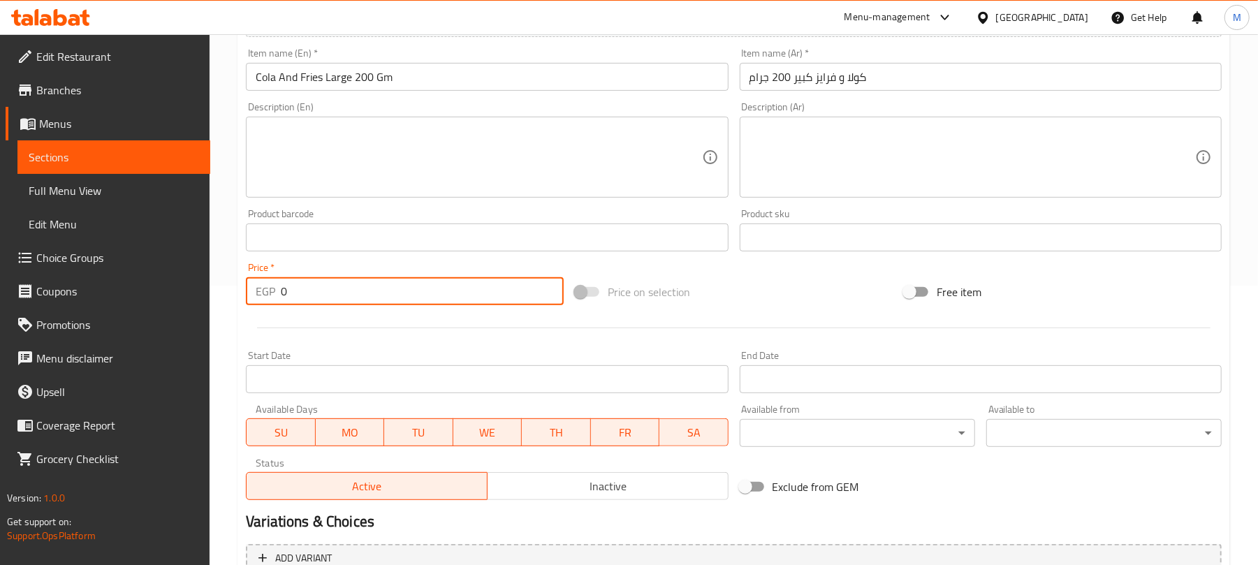
click at [460, 278] on input "0" at bounding box center [422, 291] width 283 height 28
paste input "85.0"
type input "85.00"
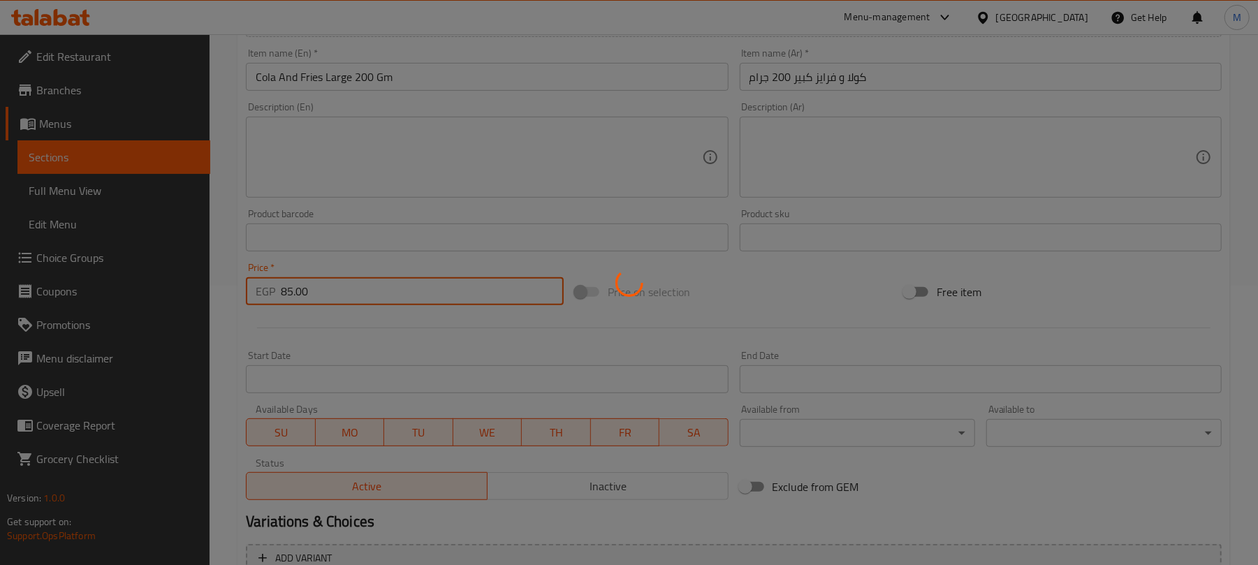
type input "0"
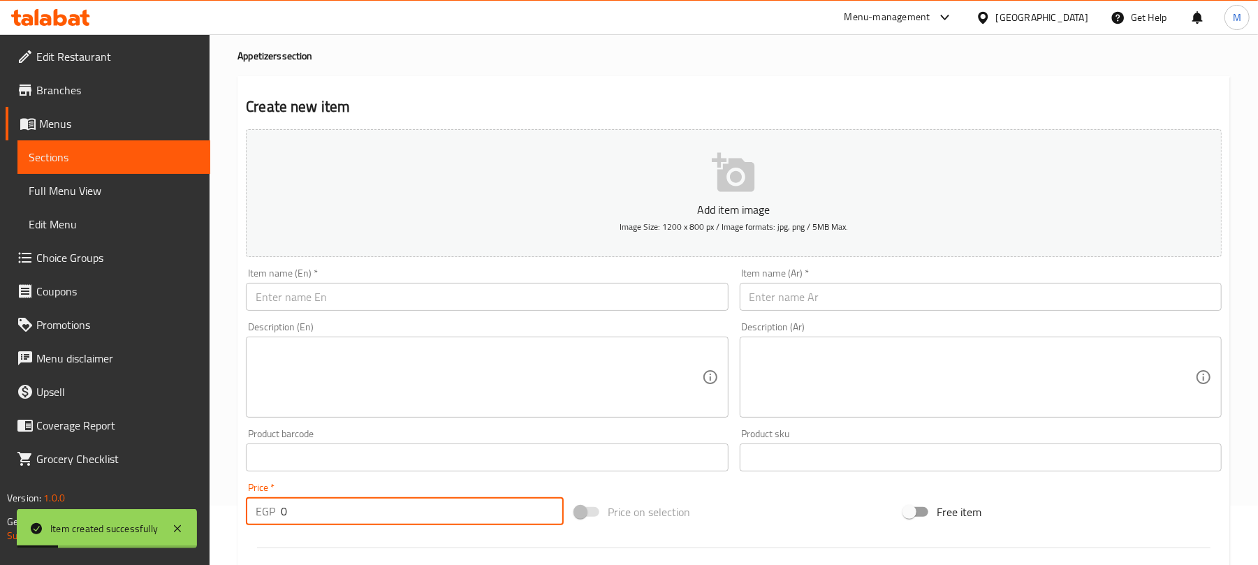
scroll to position [0, 0]
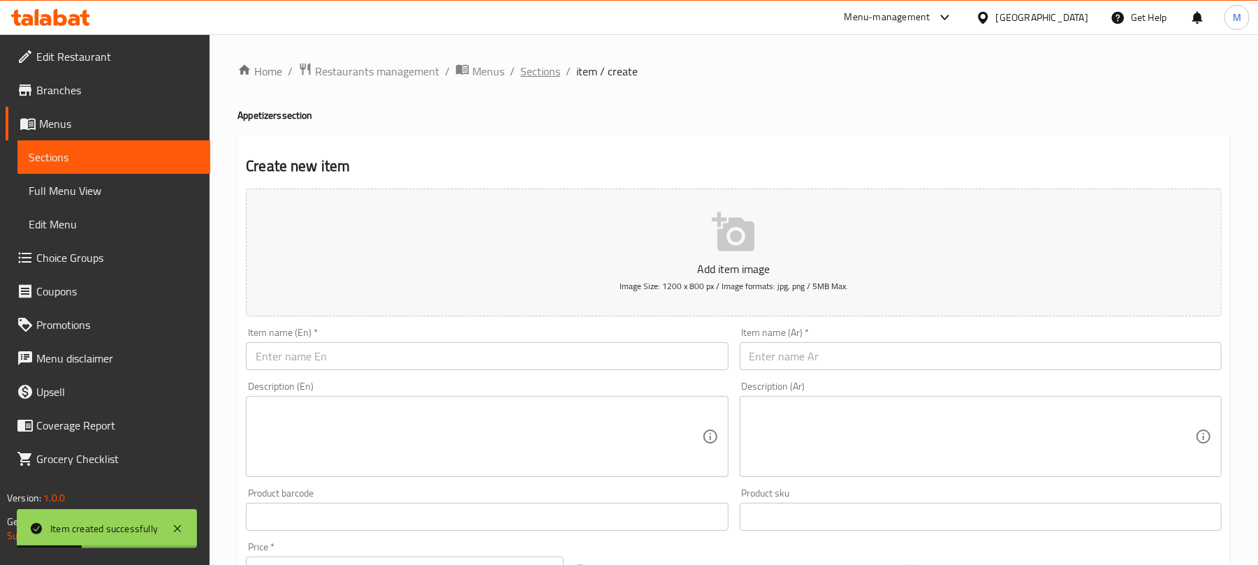
click at [532, 76] on span "Sections" at bounding box center [540, 71] width 40 height 17
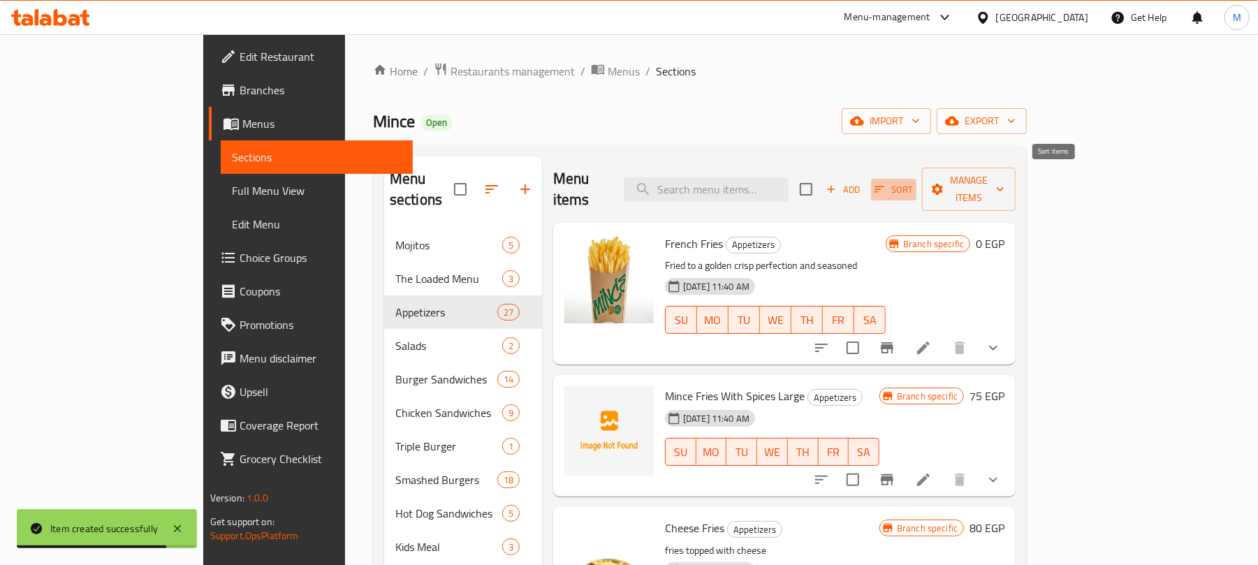
click at [913, 182] on span "Sort" at bounding box center [893, 190] width 38 height 16
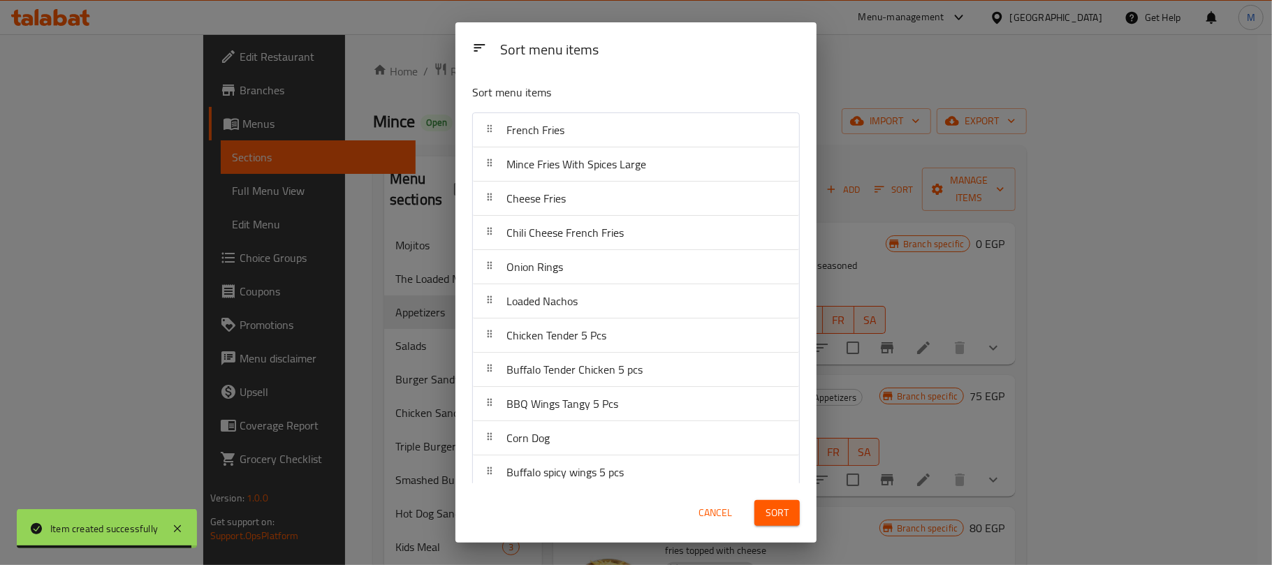
click at [715, 514] on span "Cancel" at bounding box center [715, 512] width 34 height 17
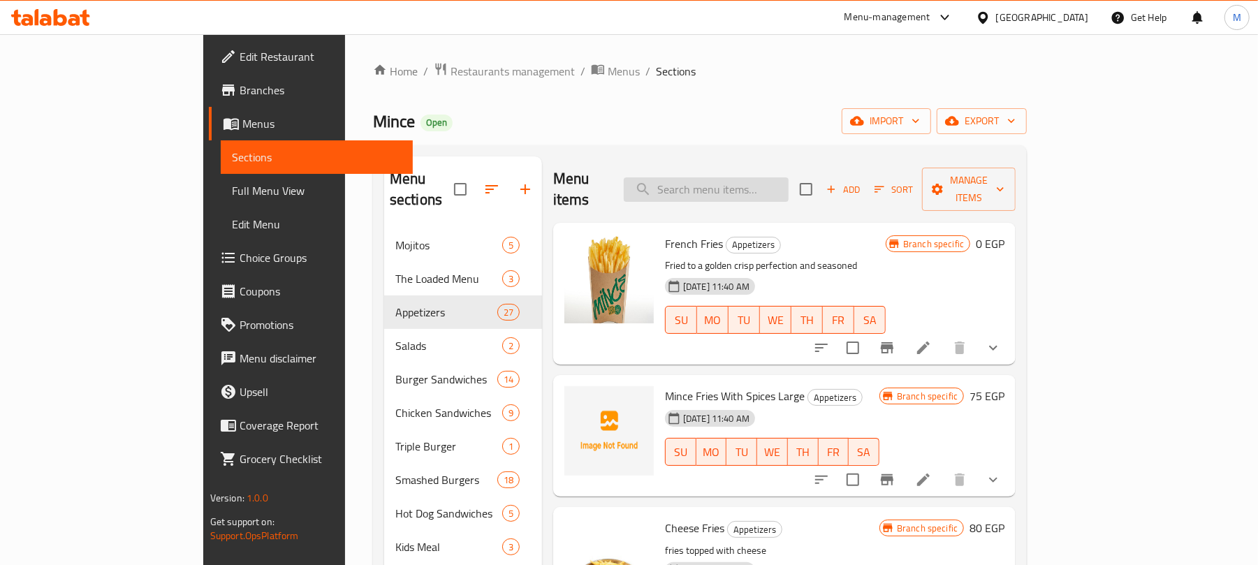
click at [765, 191] on input "search" at bounding box center [706, 189] width 165 height 24
paste input "85.00"
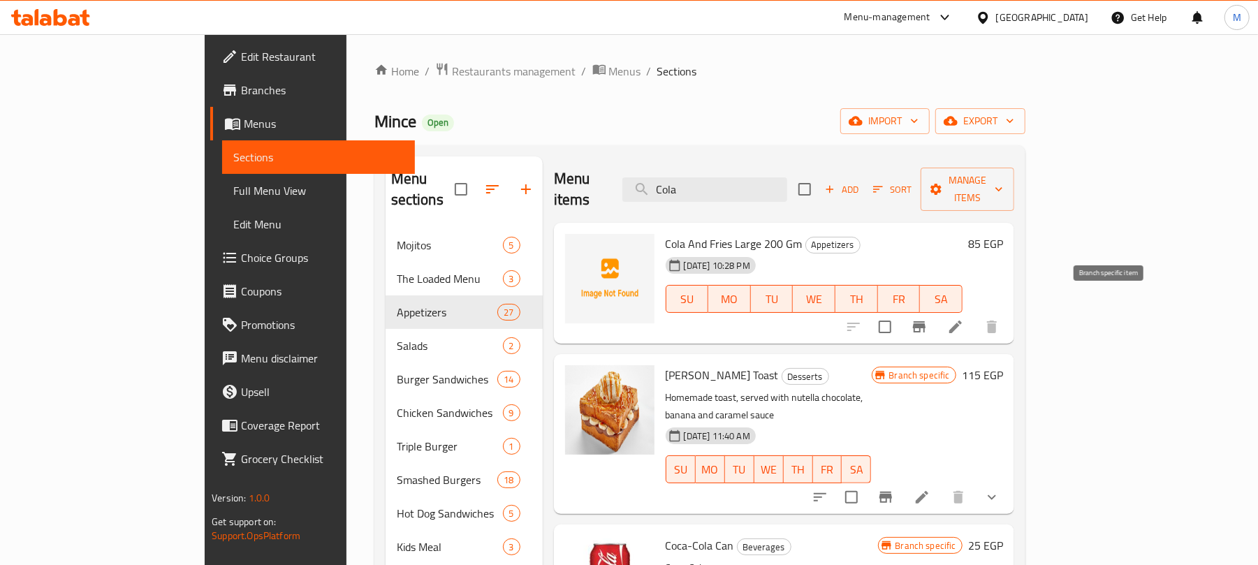
type input "Cola"
click at [936, 314] on button "Branch-specific-item" at bounding box center [919, 327] width 34 height 34
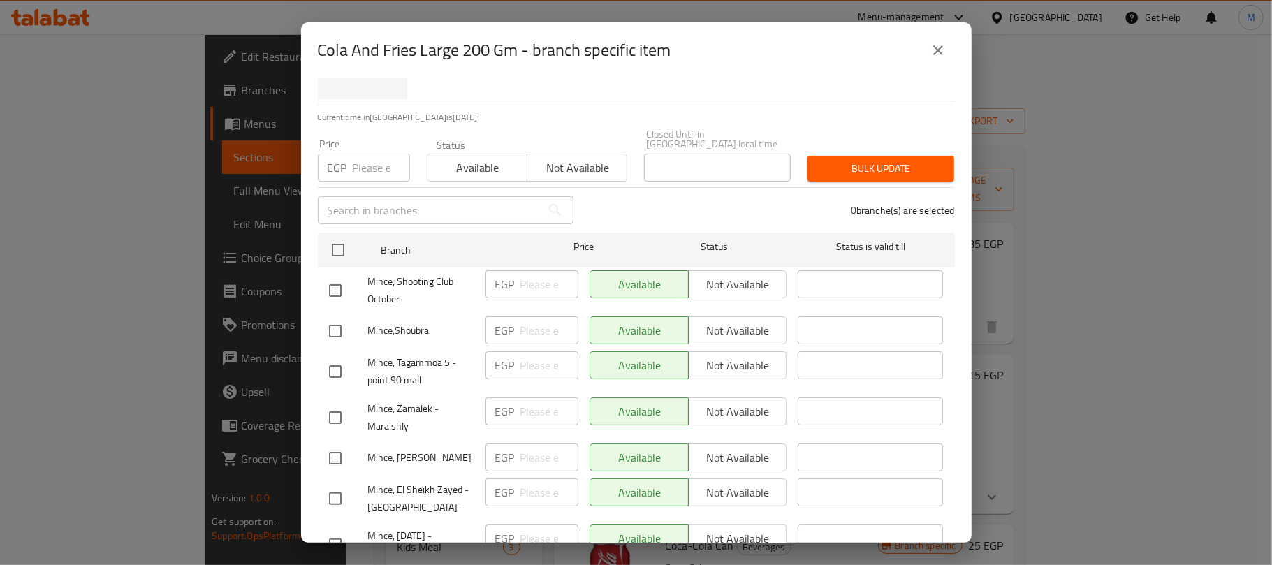
scroll to position [186, 0]
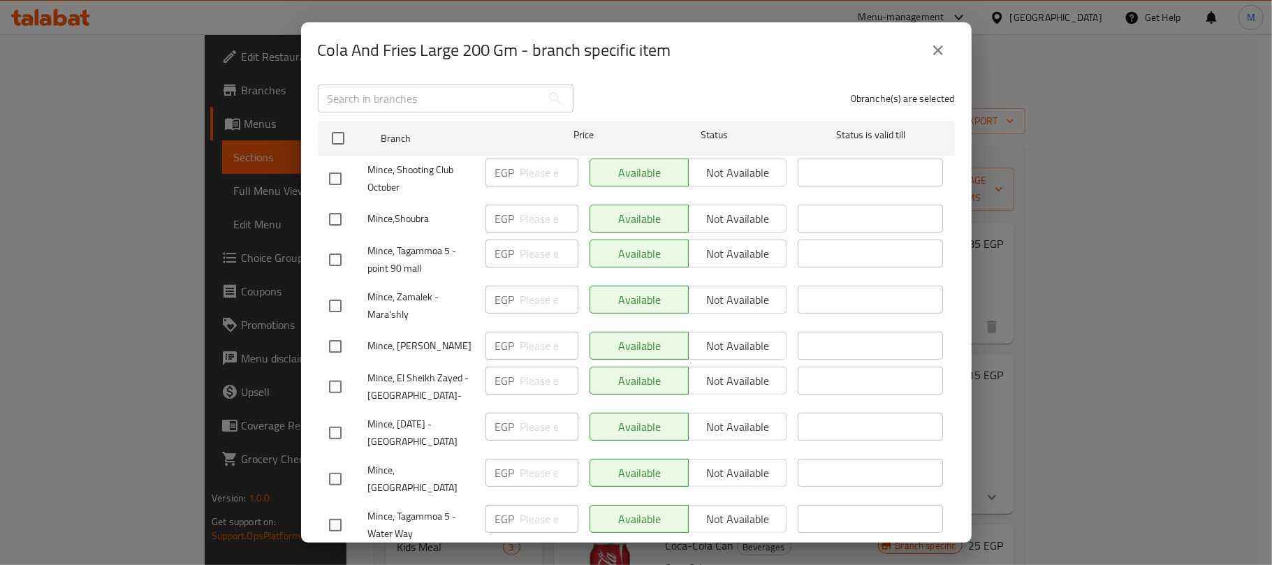
click at [344, 153] on div "Mince, Shooting Club October" at bounding box center [401, 179] width 156 height 52
click at [342, 135] on input "checkbox" at bounding box center [337, 138] width 29 height 29
checkbox input "true"
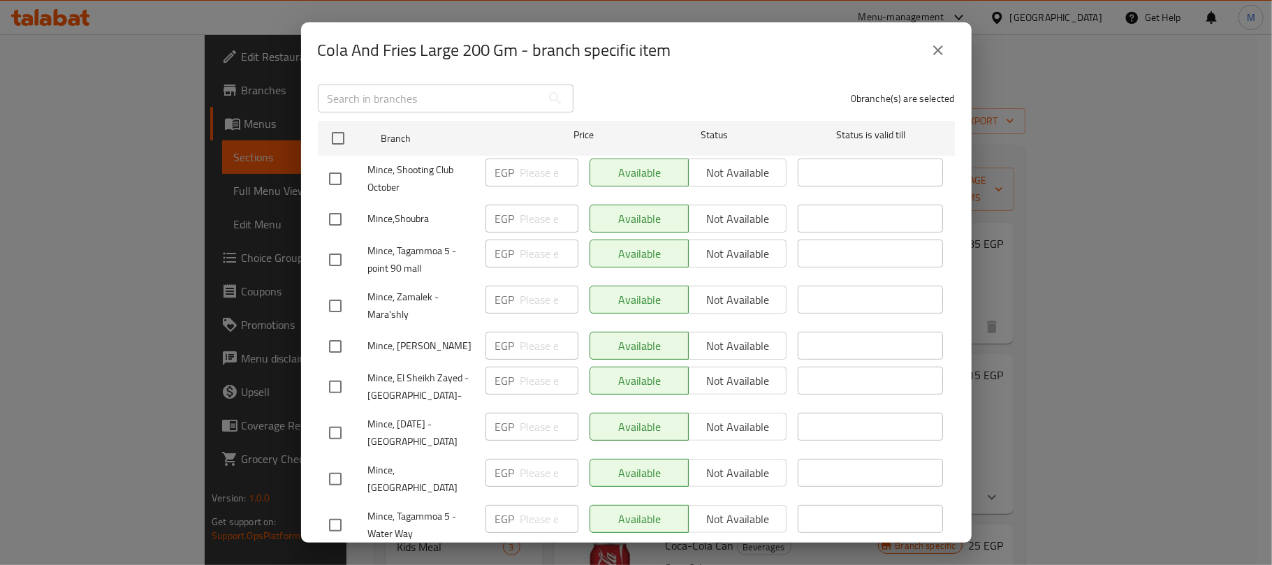
checkbox input "true"
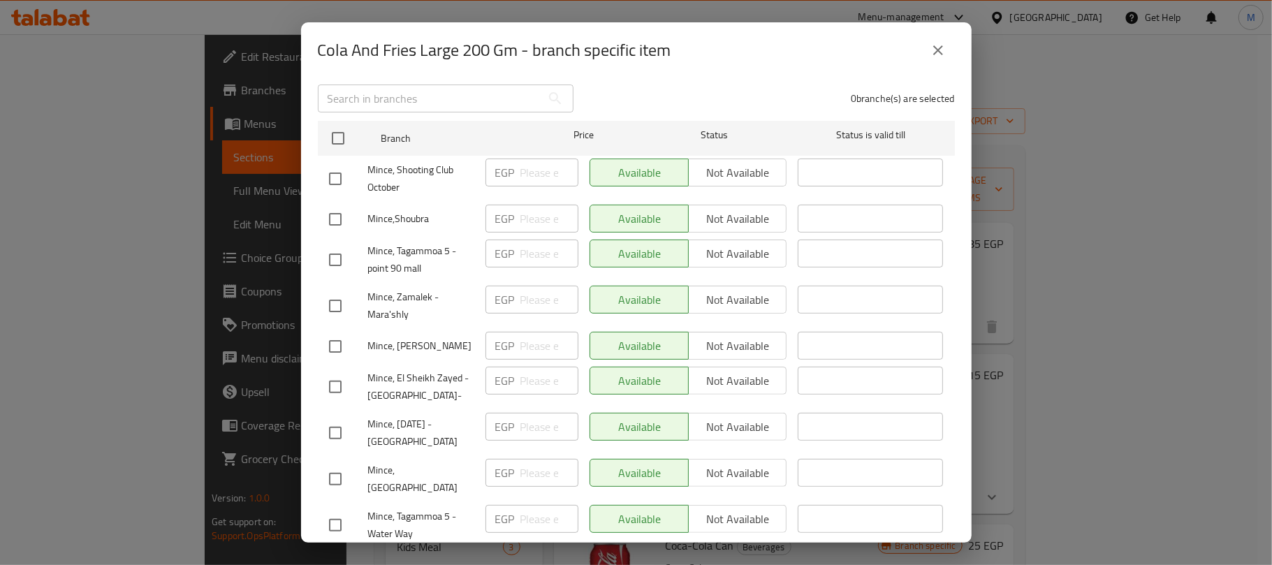
checkbox input "true"
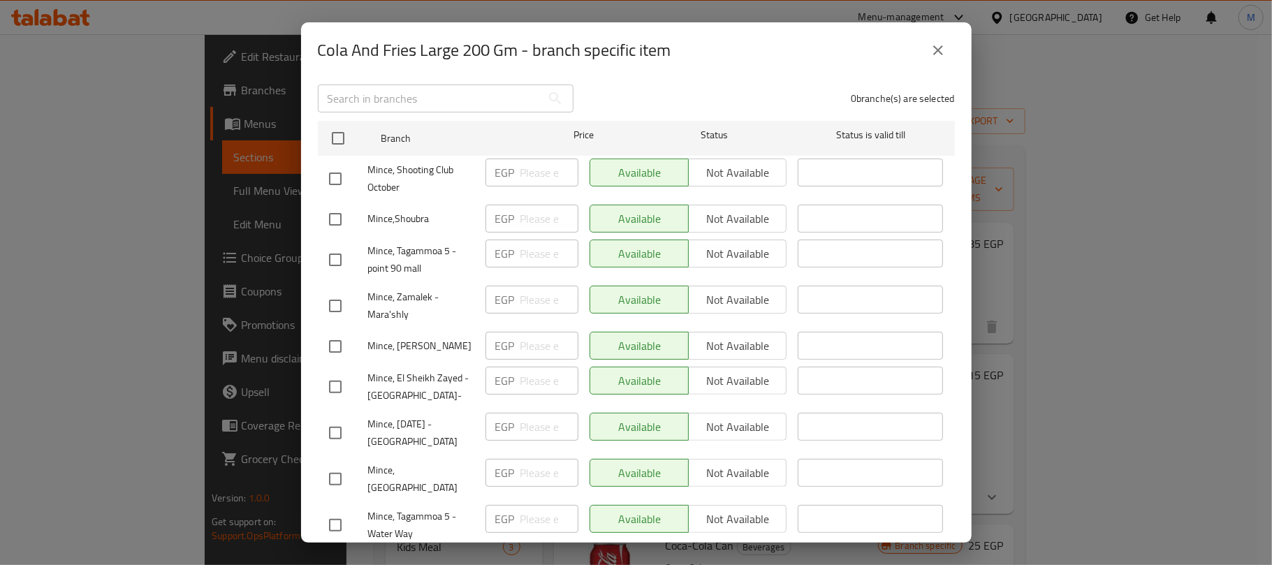
checkbox input "true"
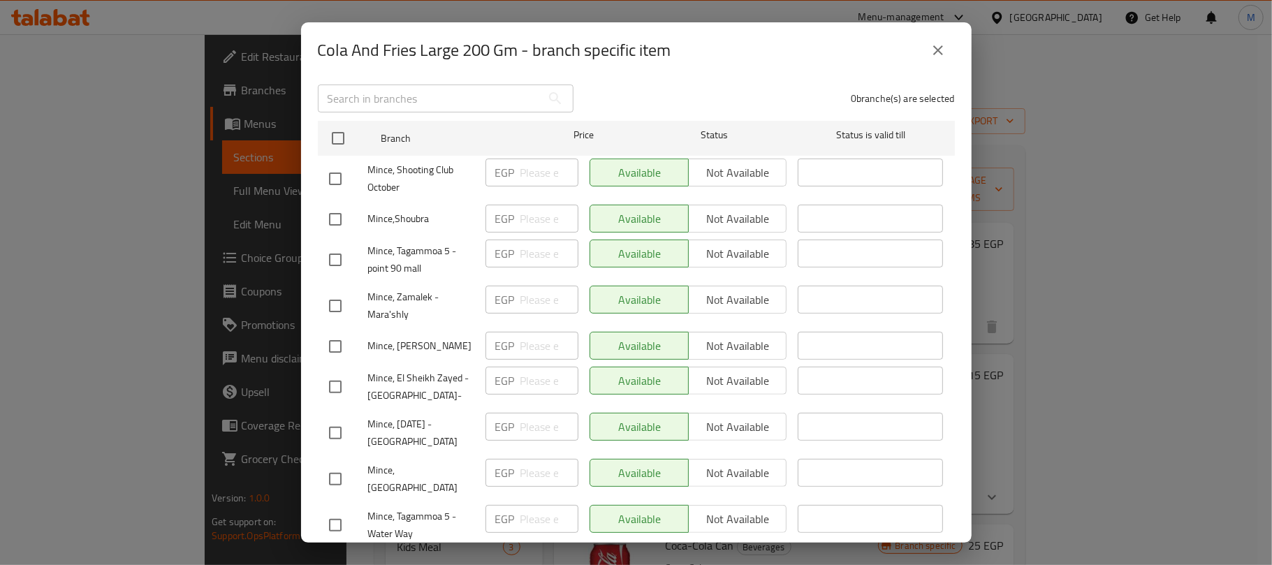
checkbox input "true"
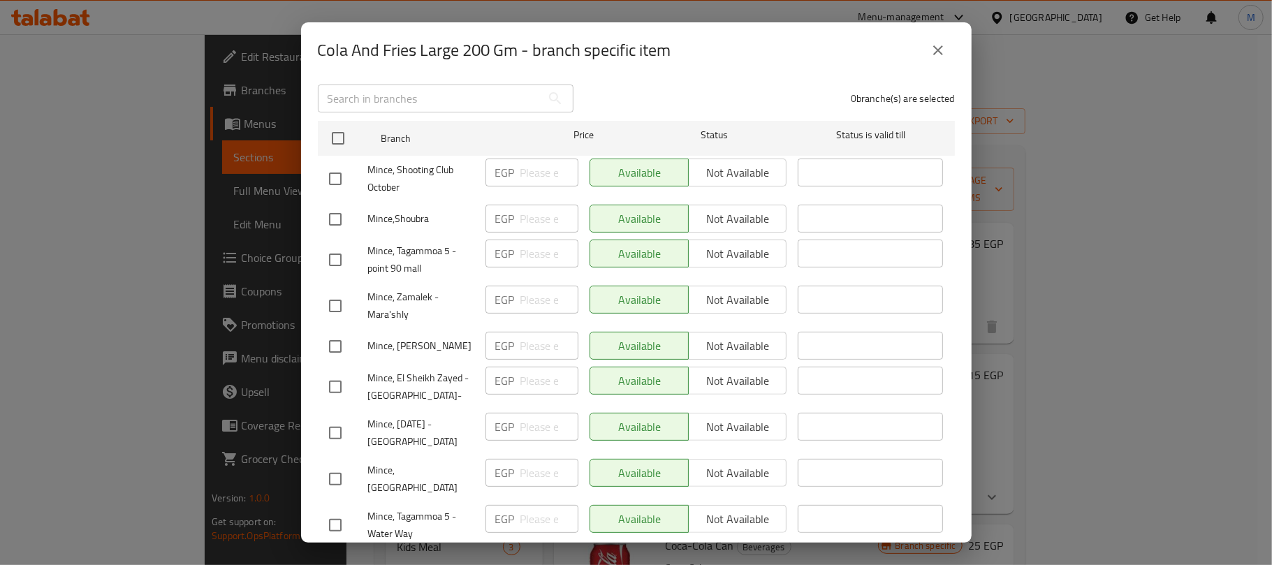
checkbox input "true"
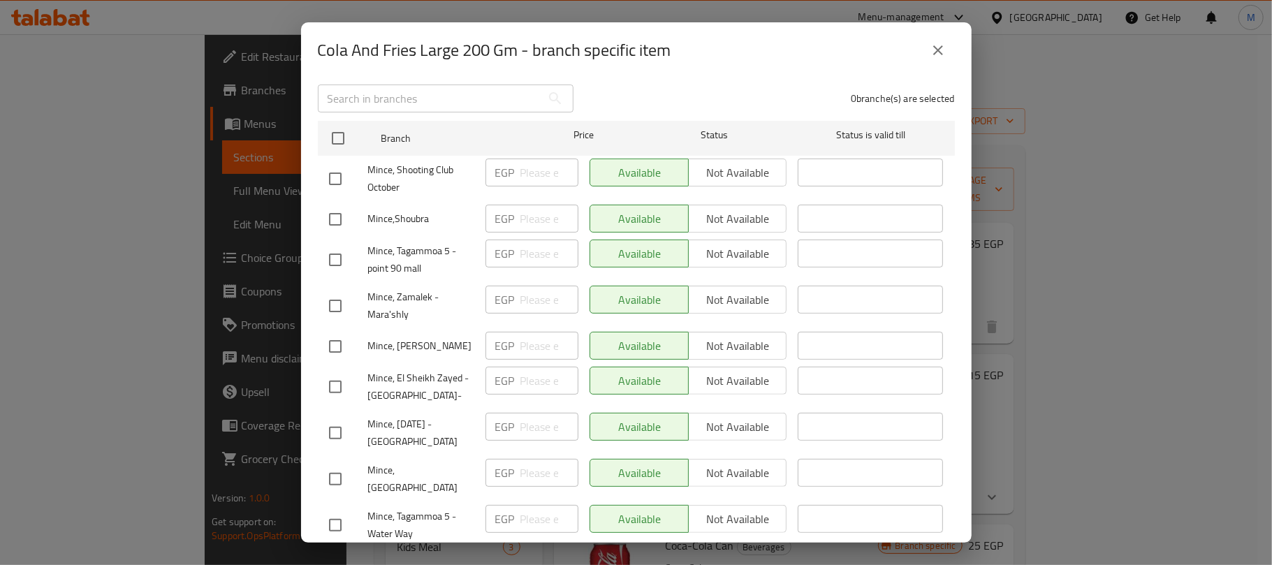
checkbox input "true"
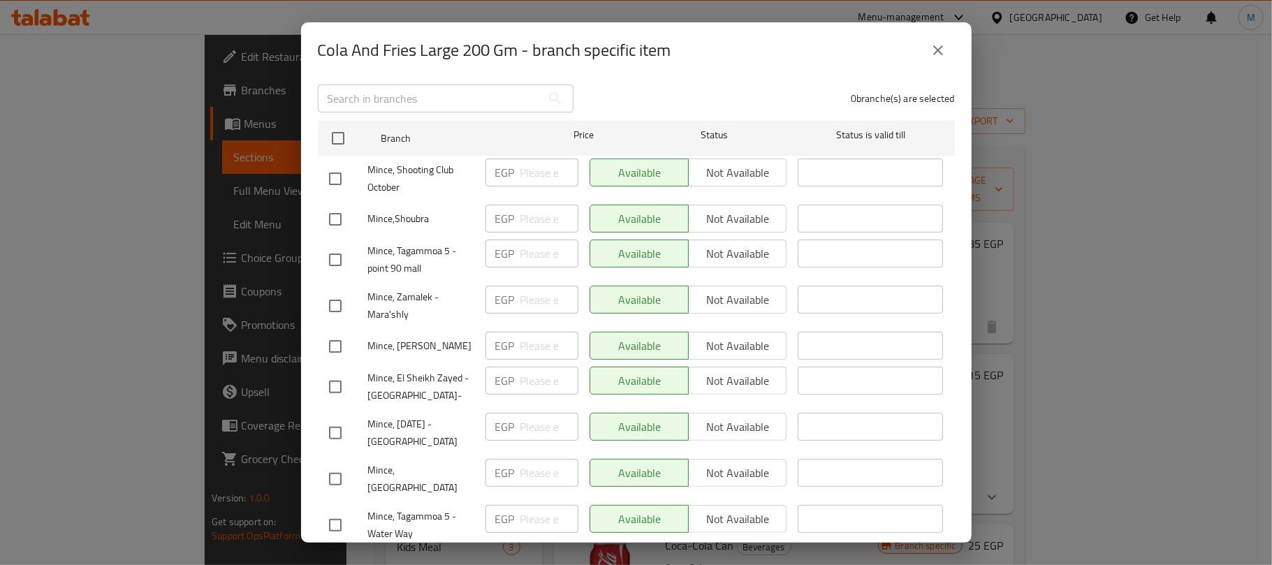
checkbox input "true"
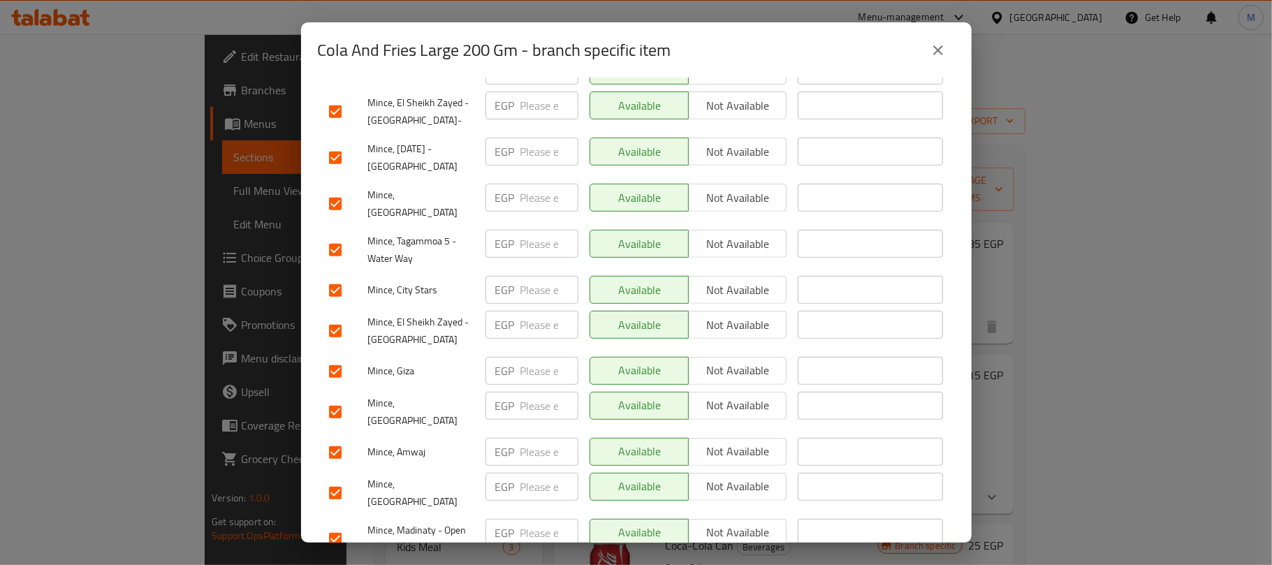
scroll to position [465, 0]
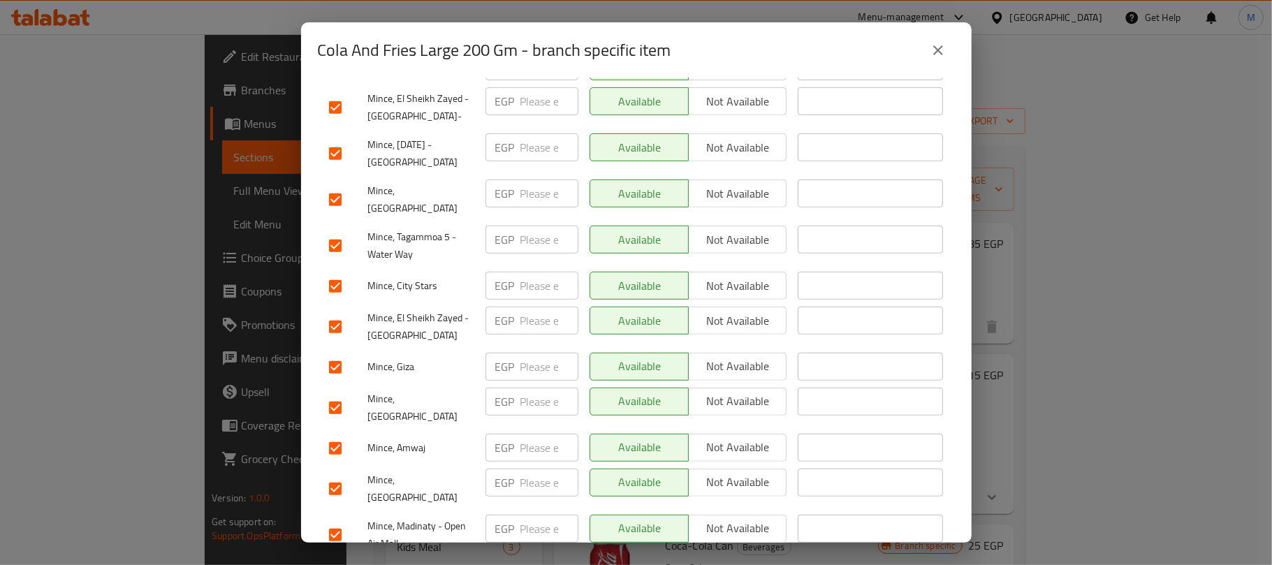
click at [338, 312] on input "checkbox" at bounding box center [335, 326] width 29 height 29
checkbox input "false"
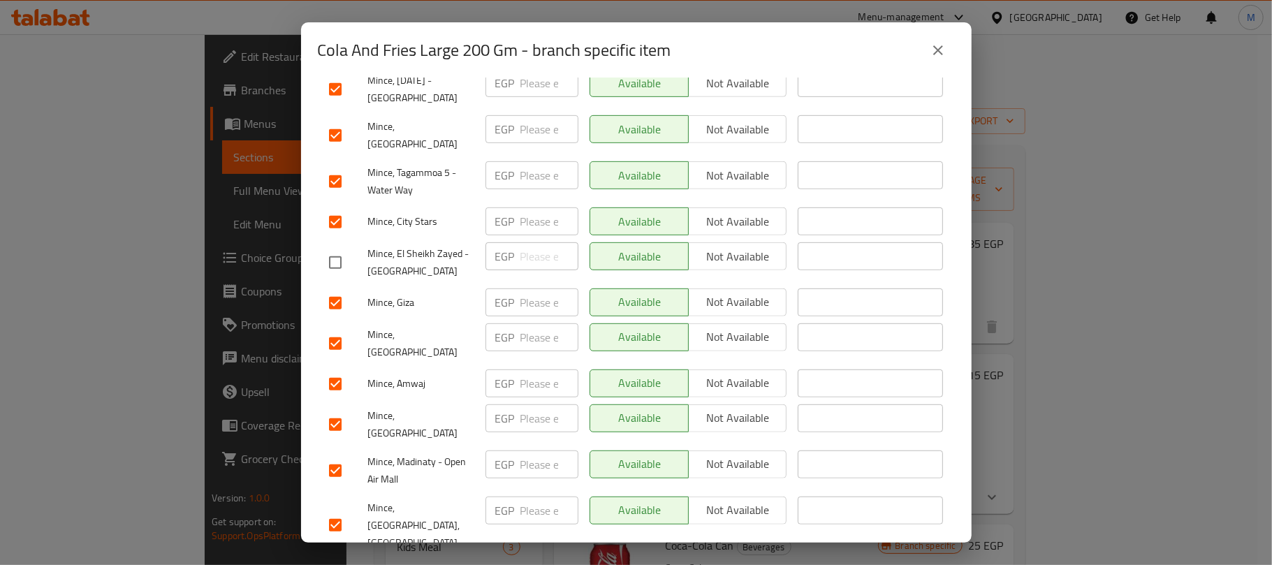
scroll to position [559, 0]
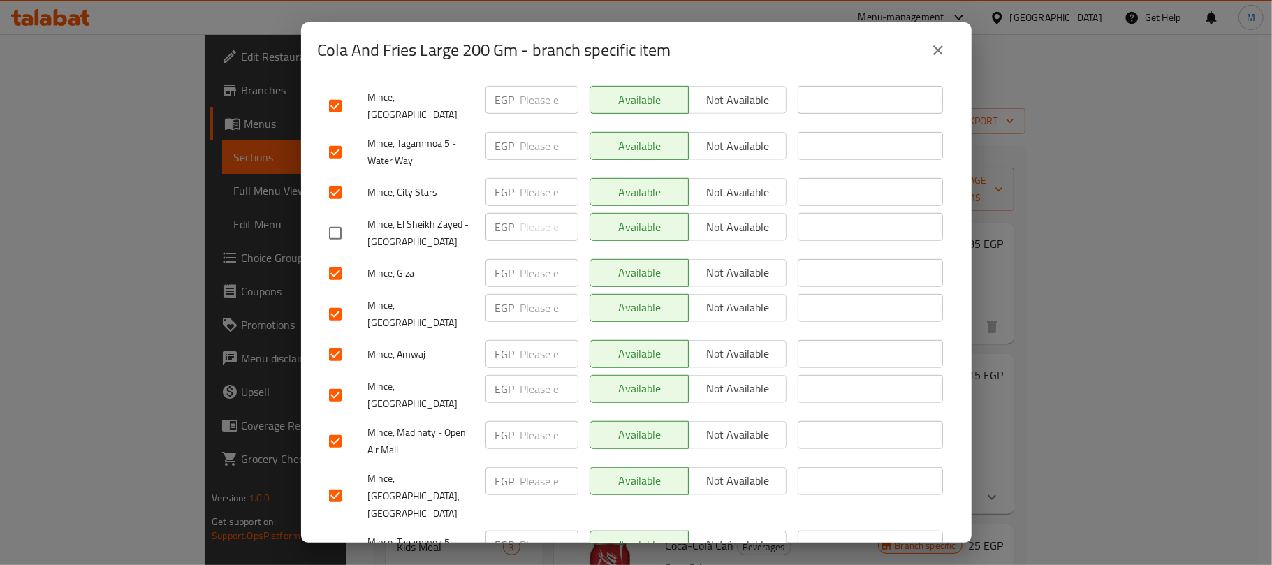
click at [339, 427] on input "checkbox" at bounding box center [335, 441] width 29 height 29
checkbox input "false"
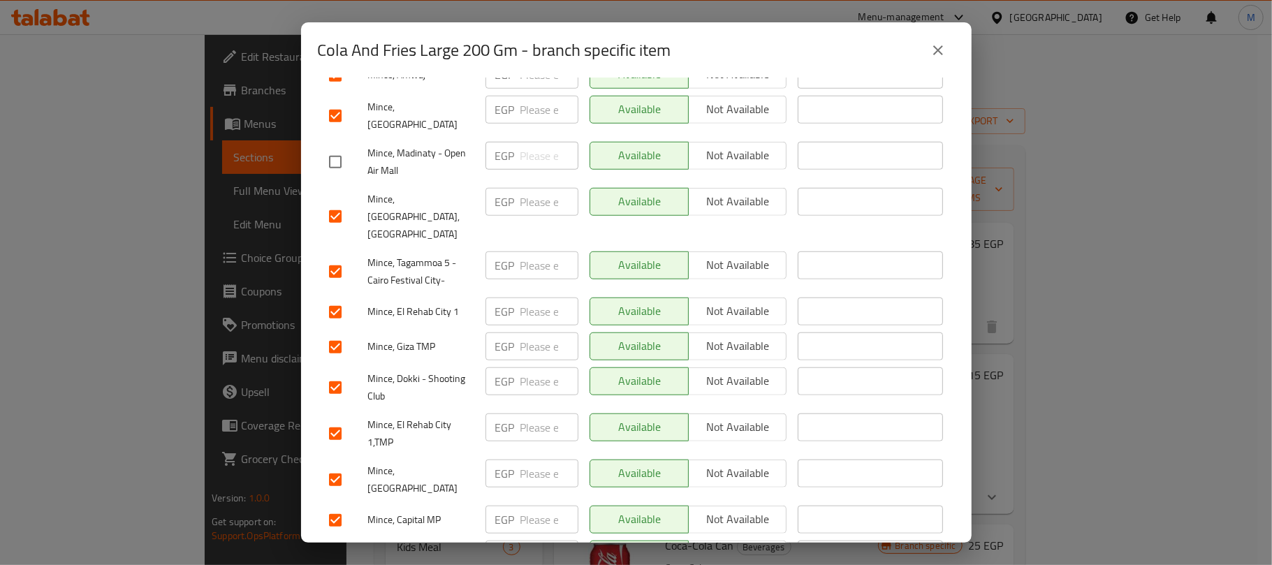
scroll to position [931, 0]
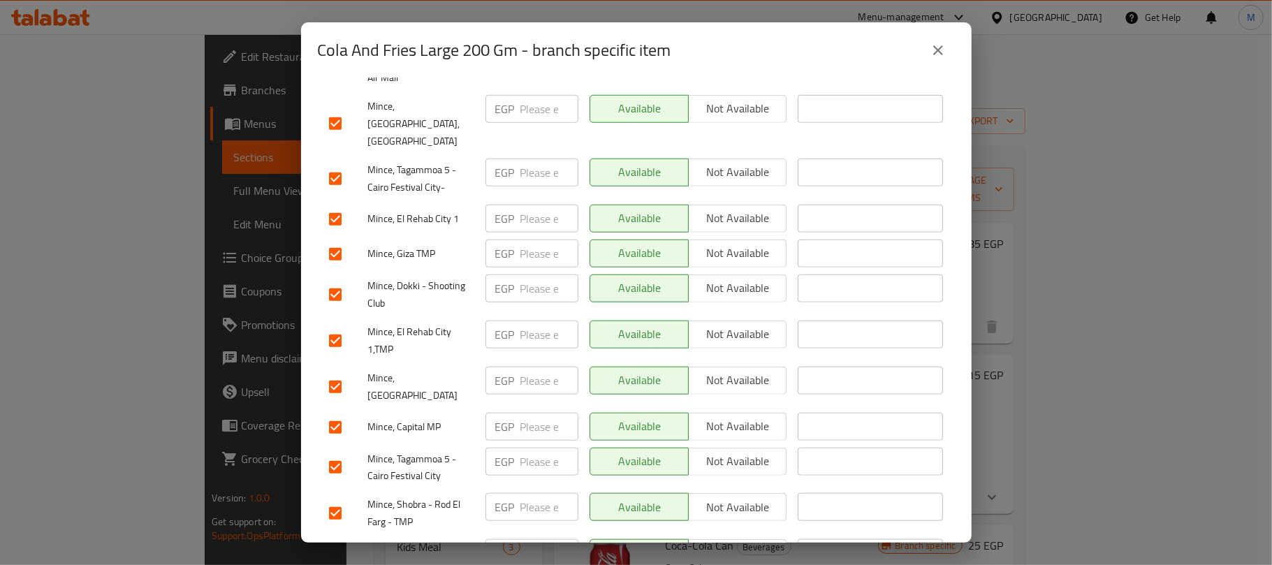
click at [332, 413] on input "checkbox" at bounding box center [335, 427] width 29 height 29
checkbox input "false"
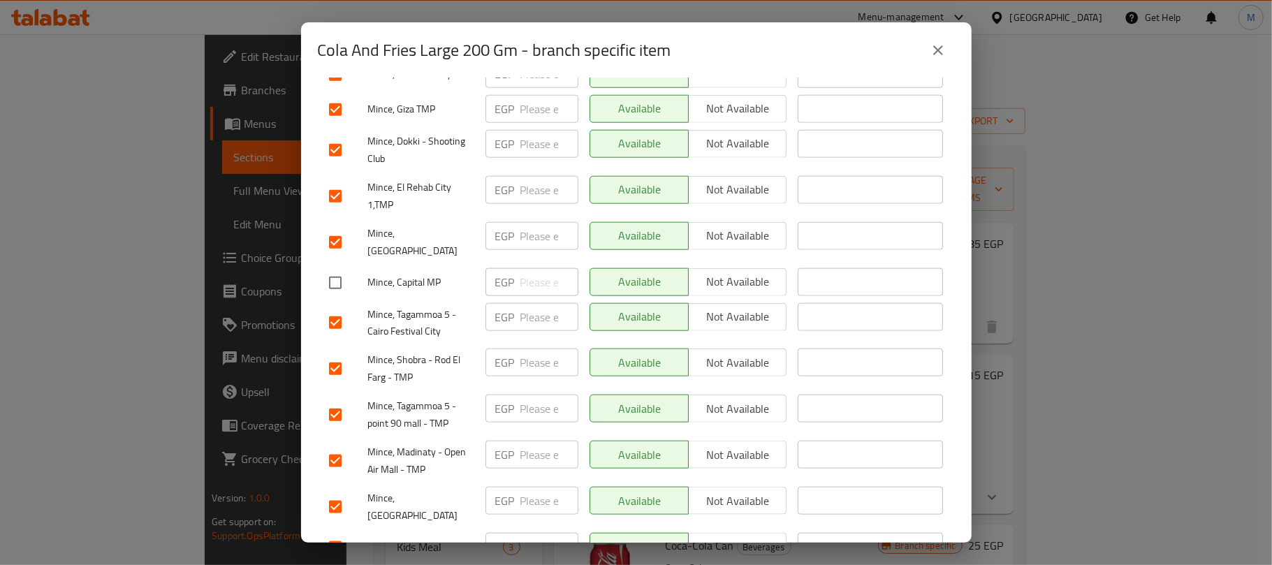
scroll to position [1117, 0]
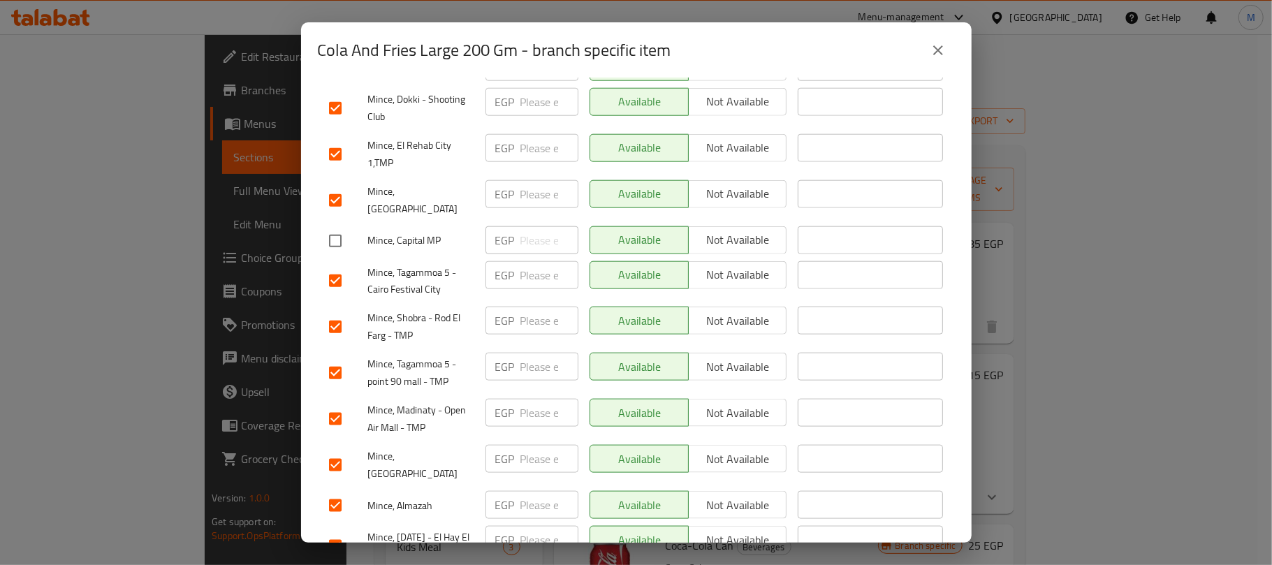
click at [333, 404] on input "checkbox" at bounding box center [335, 418] width 29 height 29
checkbox input "false"
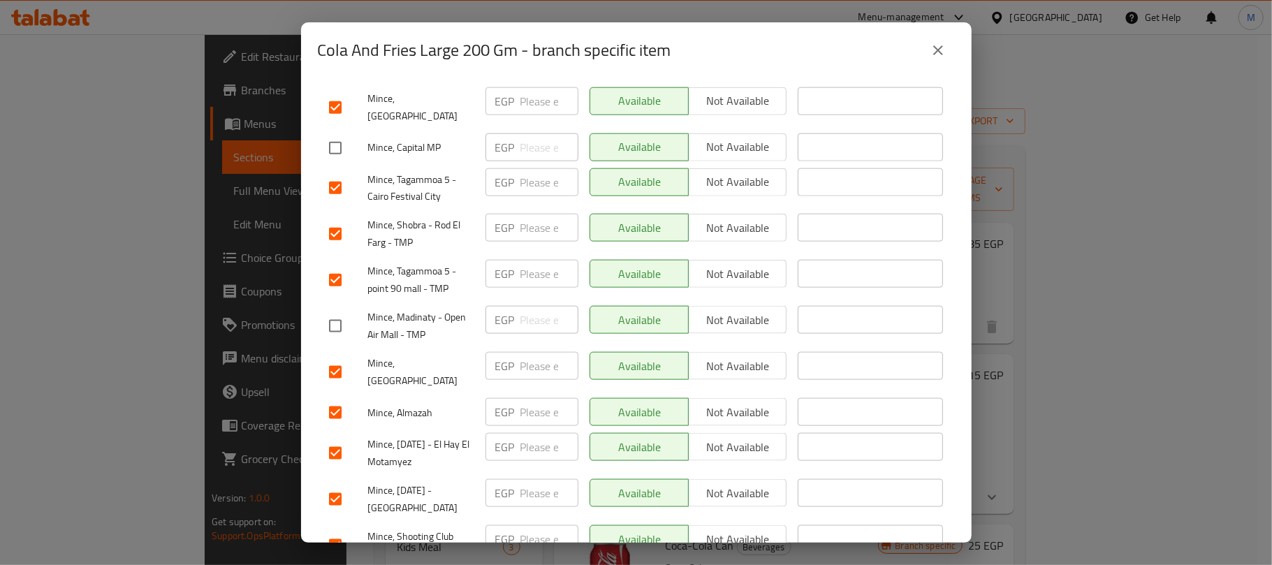
click at [332, 485] on input "checkbox" at bounding box center [335, 499] width 29 height 29
checkbox input "false"
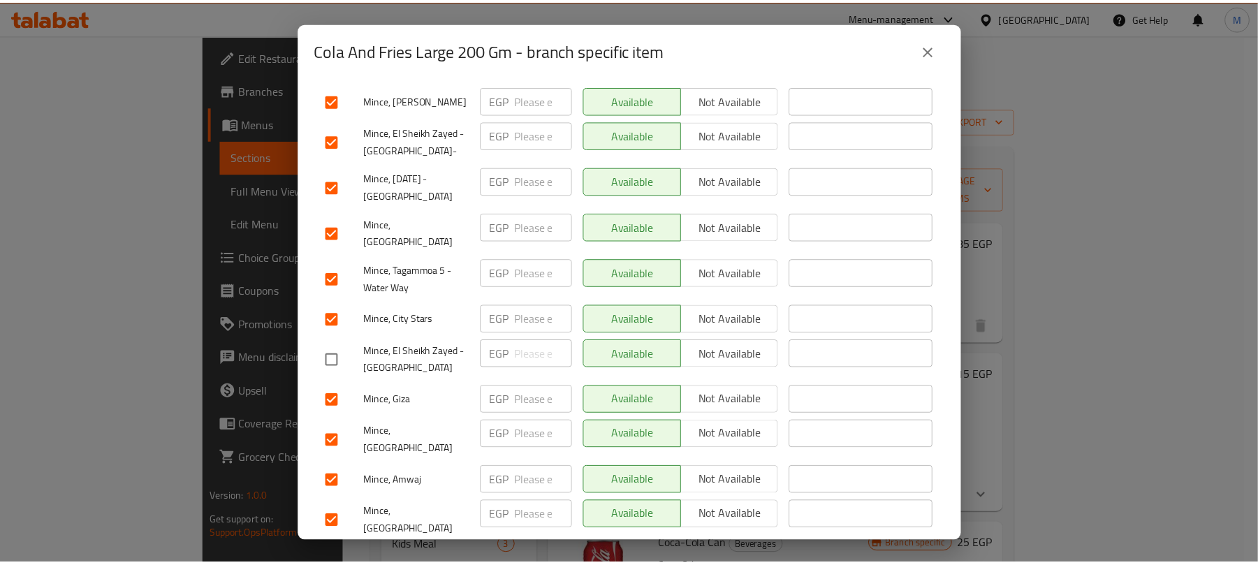
scroll to position [0, 0]
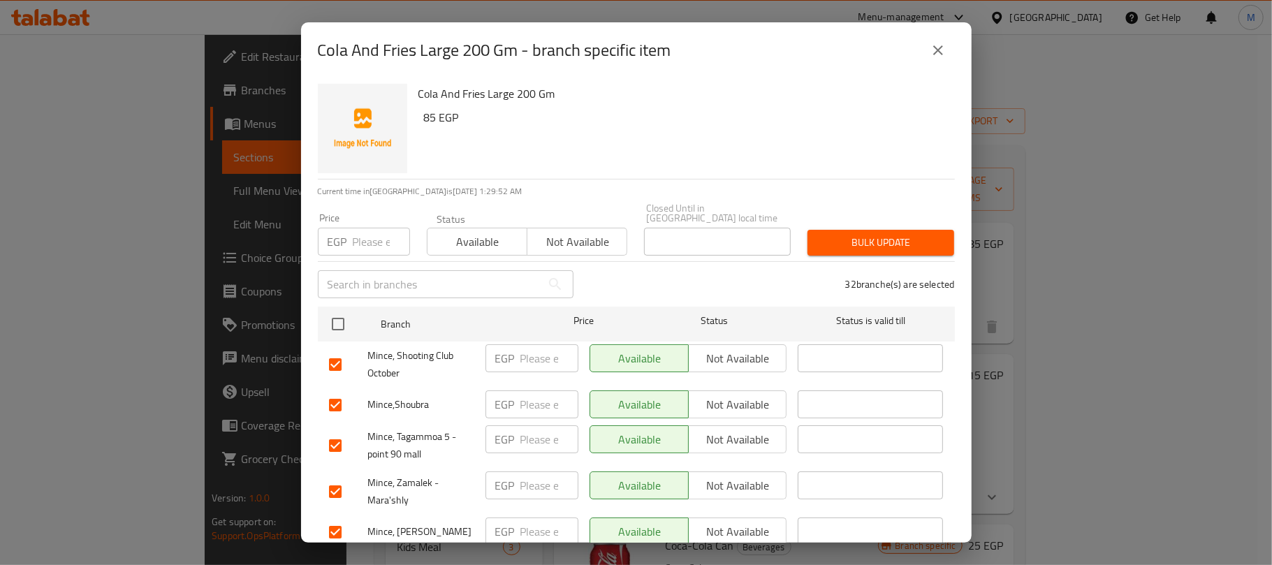
click at [568, 241] on span "Not available" at bounding box center [577, 242] width 89 height 20
click at [897, 234] on span "Bulk update" at bounding box center [881, 242] width 124 height 17
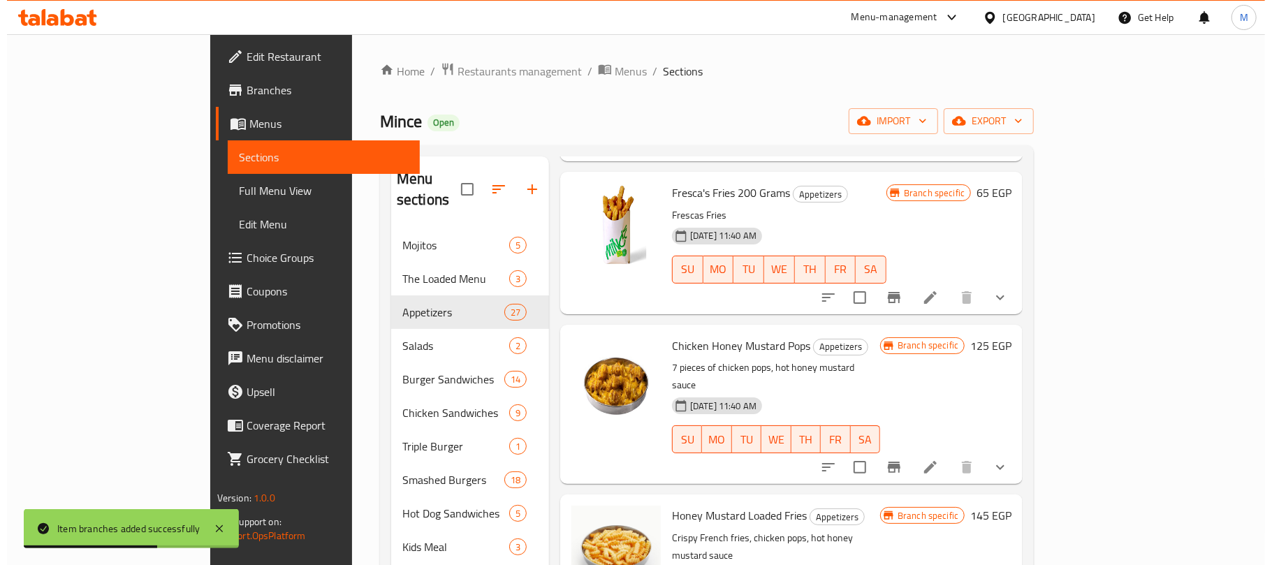
scroll to position [196, 0]
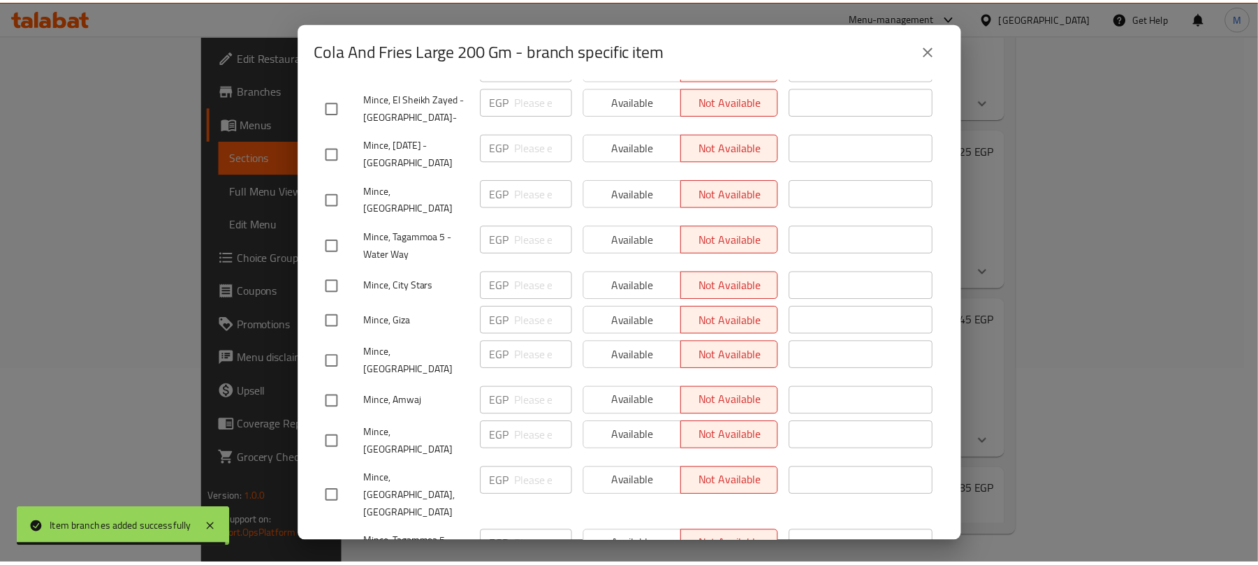
scroll to position [1363, 0]
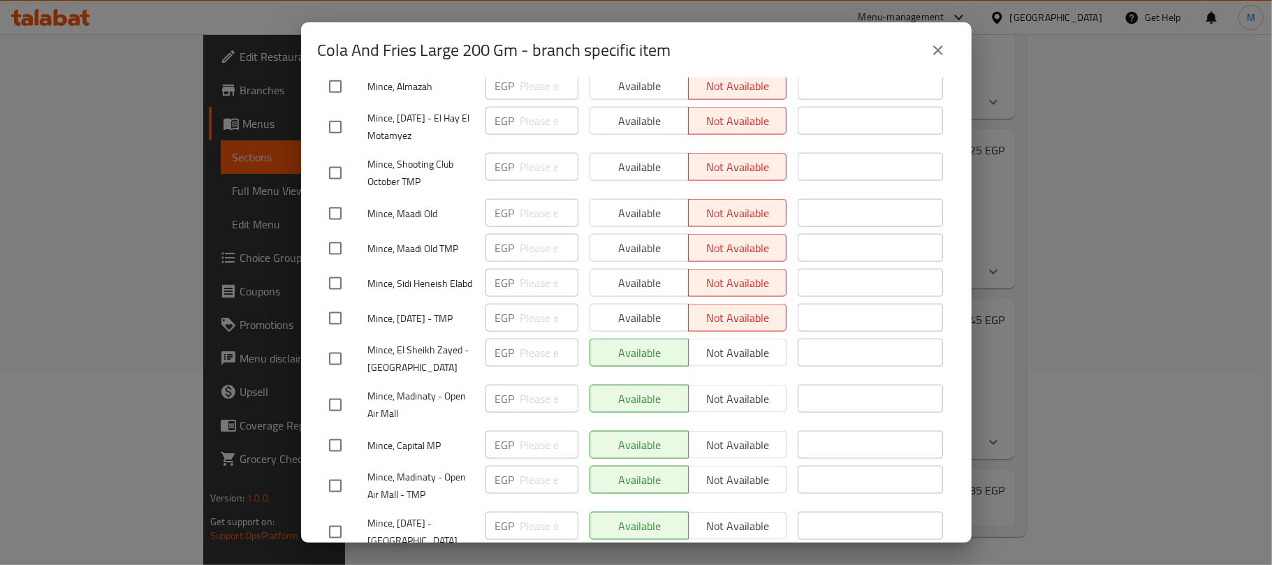
click at [945, 52] on icon "close" at bounding box center [938, 50] width 17 height 17
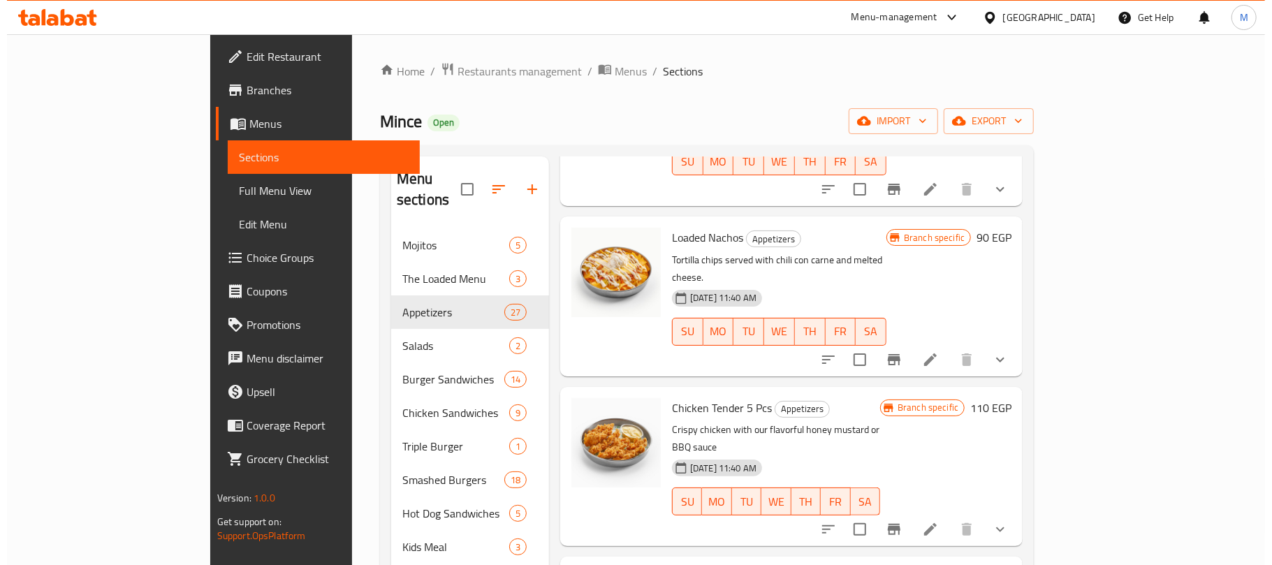
scroll to position [931, 0]
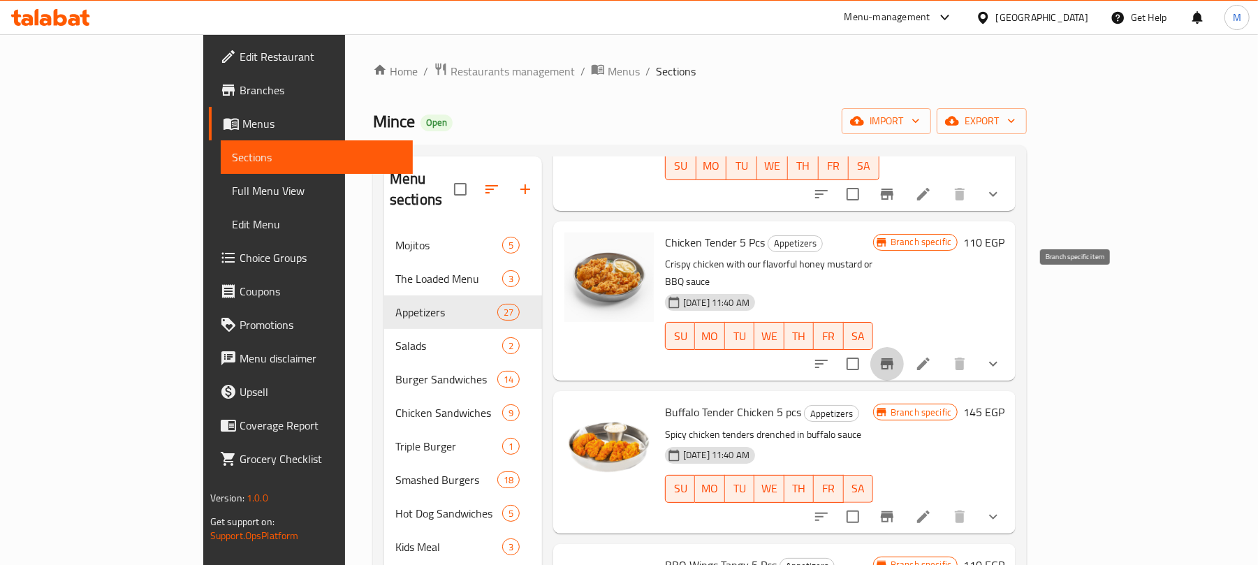
click at [893, 358] on icon "Branch-specific-item" at bounding box center [887, 363] width 13 height 11
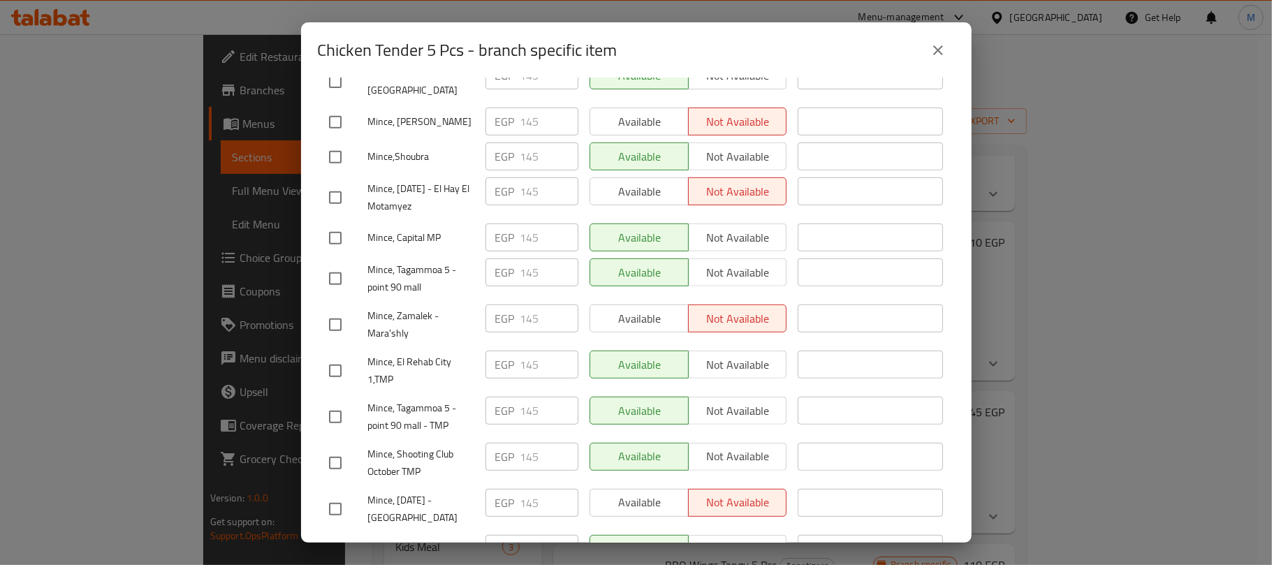
scroll to position [465, 0]
click at [338, 221] on input "checkbox" at bounding box center [335, 235] width 29 height 29
checkbox input "true"
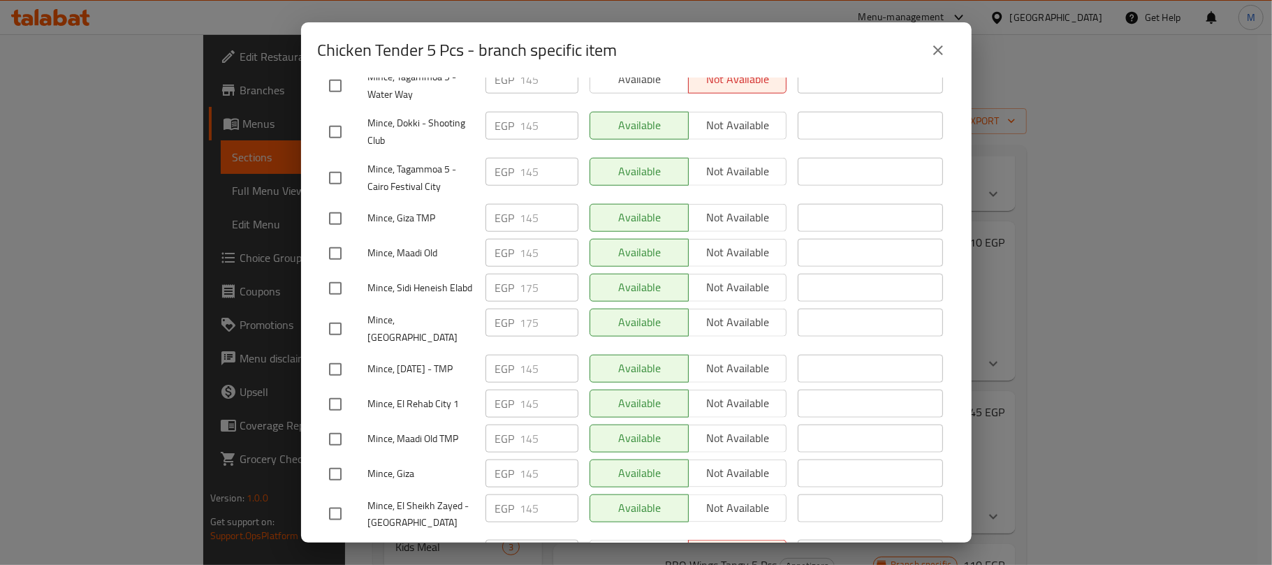
scroll to position [1210, 0]
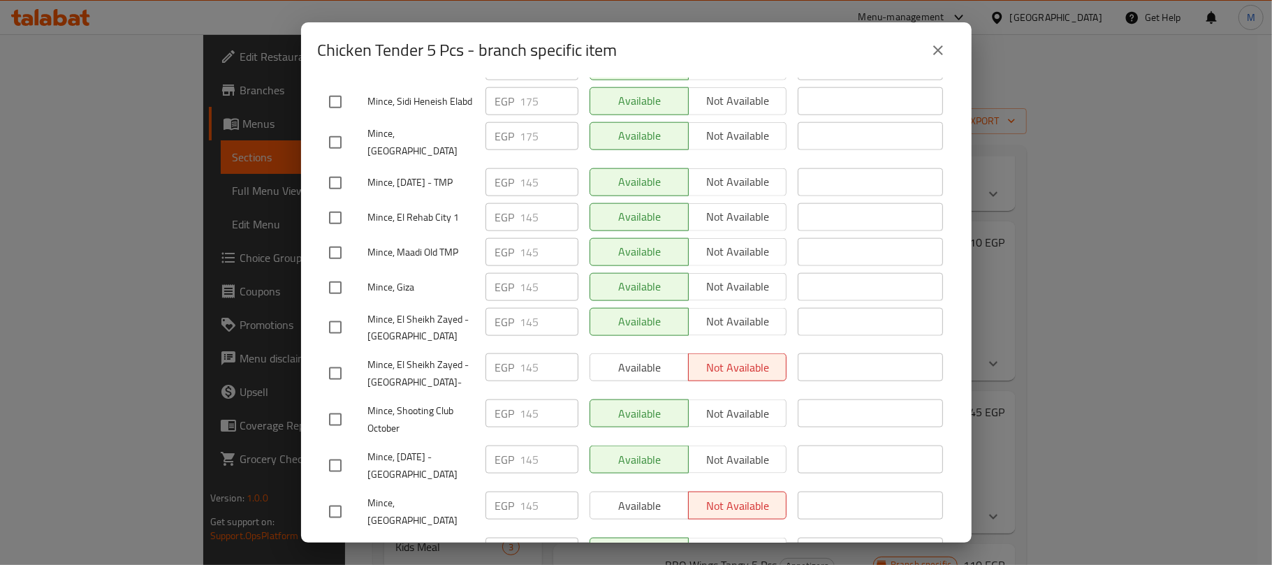
click at [335, 313] on input "checkbox" at bounding box center [335, 327] width 29 height 29
checkbox input "true"
click at [333, 451] on input "checkbox" at bounding box center [335, 465] width 29 height 29
checkbox input "true"
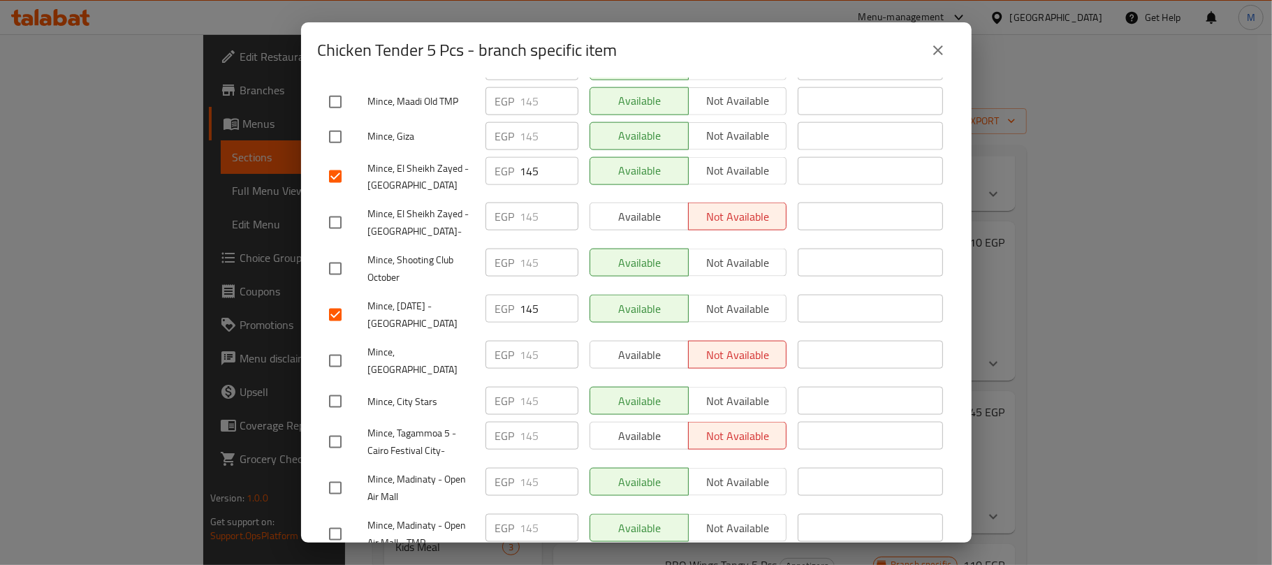
scroll to position [1363, 0]
click at [336, 471] on input "checkbox" at bounding box center [335, 485] width 29 height 29
checkbox input "true"
click at [337, 518] on input "checkbox" at bounding box center [335, 532] width 29 height 29
checkbox input "true"
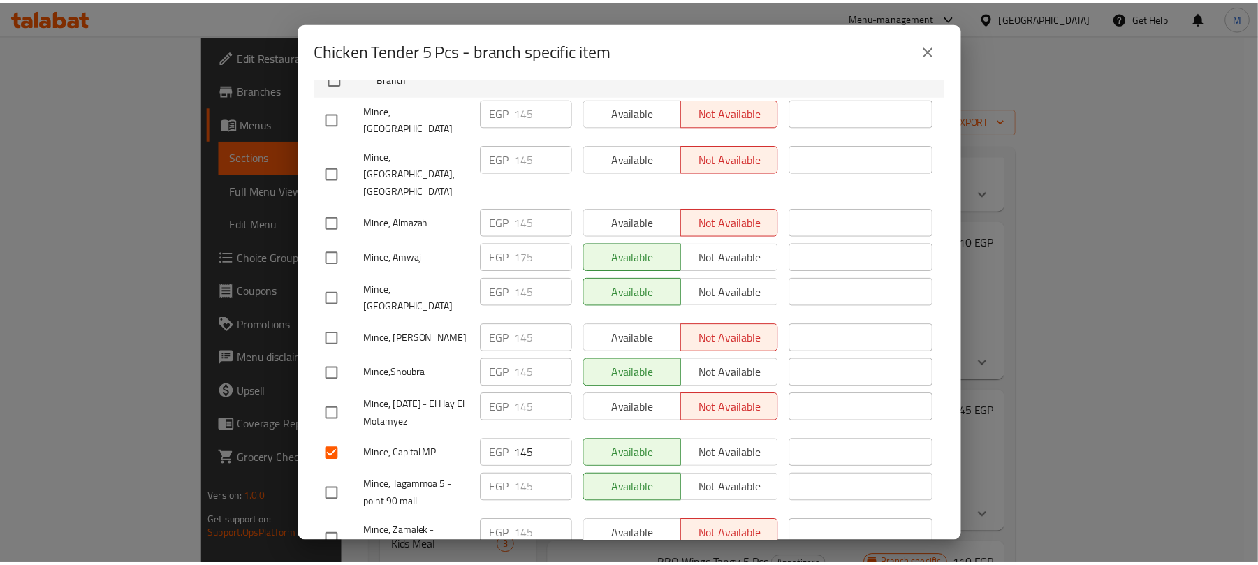
scroll to position [0, 0]
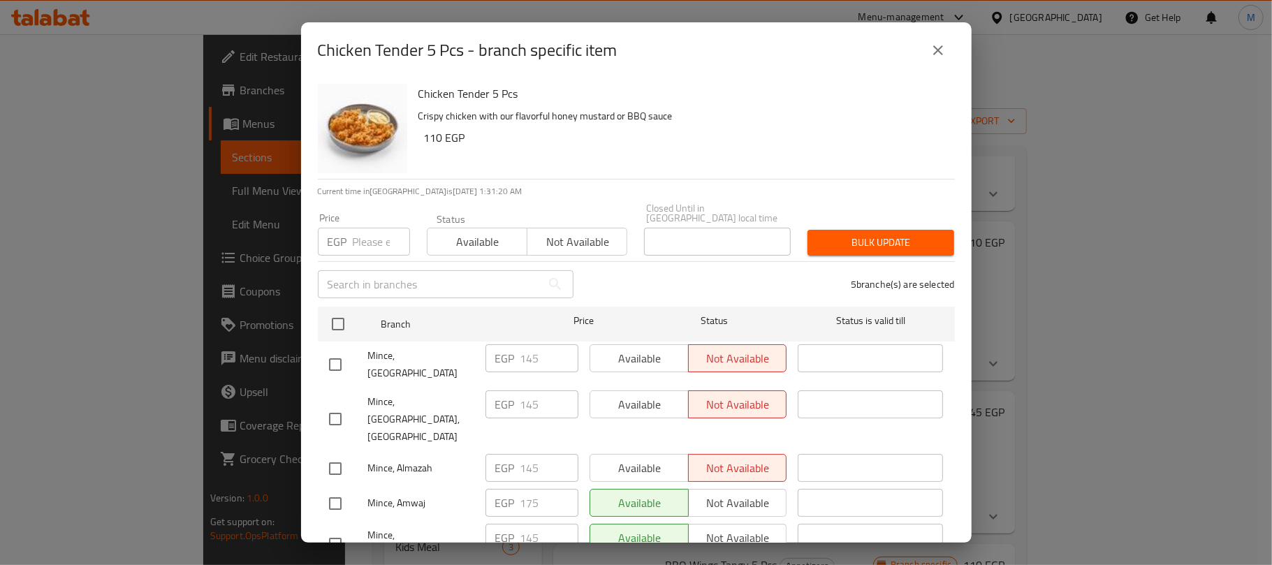
click at [381, 228] on input "number" at bounding box center [381, 242] width 57 height 28
paste input "150.00"
type input "150.00"
click at [873, 234] on span "Bulk update" at bounding box center [881, 242] width 124 height 17
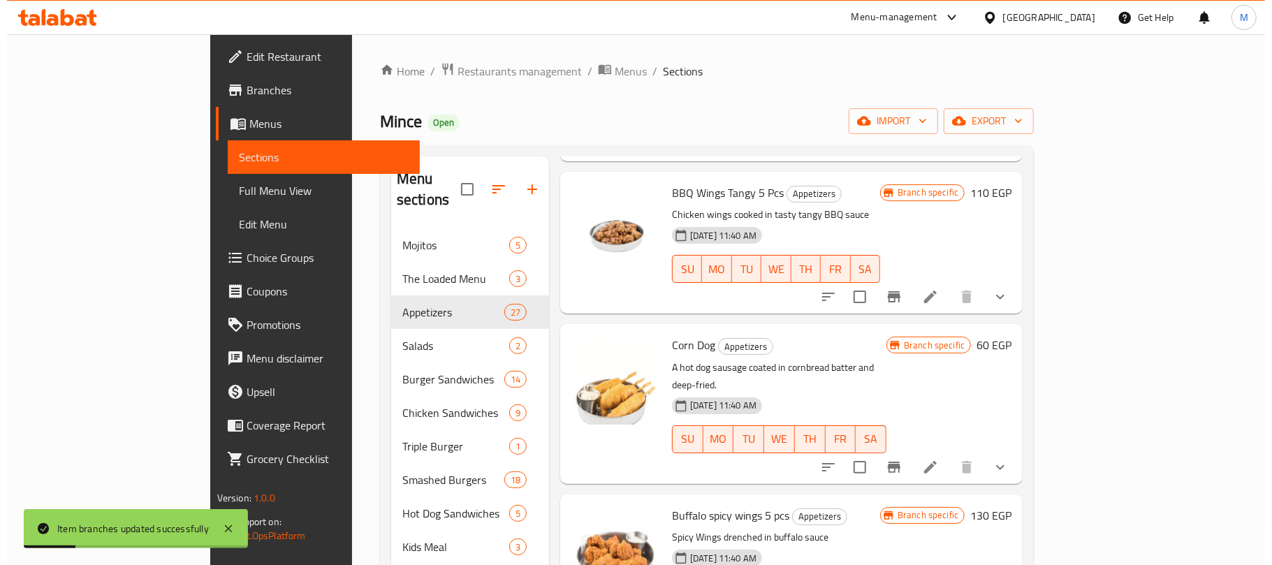
scroll to position [1490, 0]
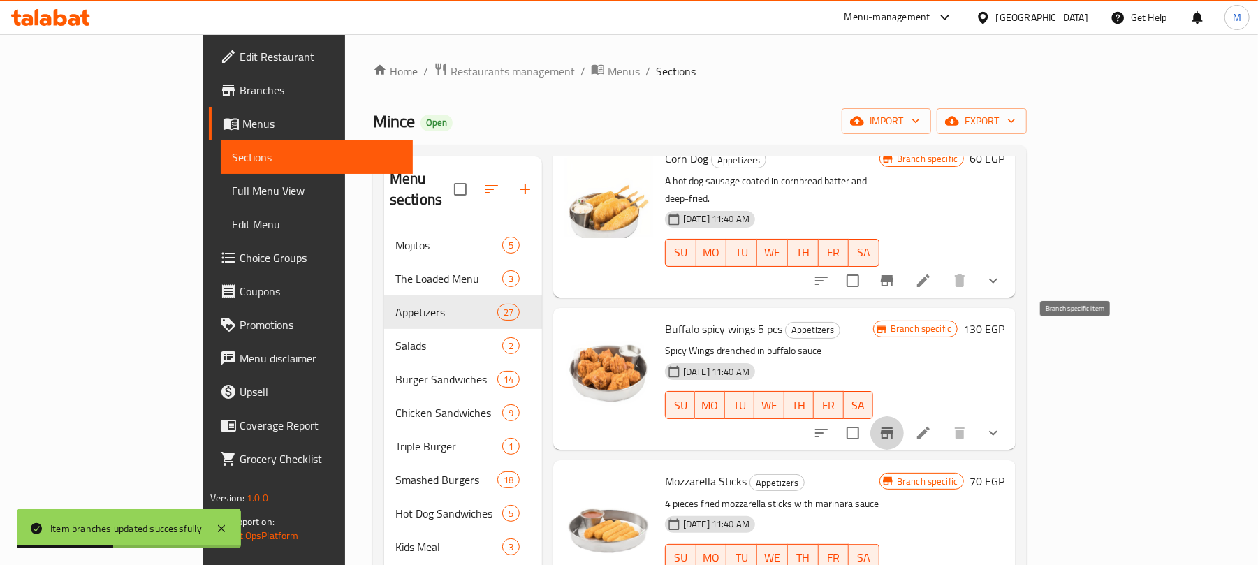
click at [895, 425] on icon "Branch-specific-item" at bounding box center [887, 433] width 17 height 17
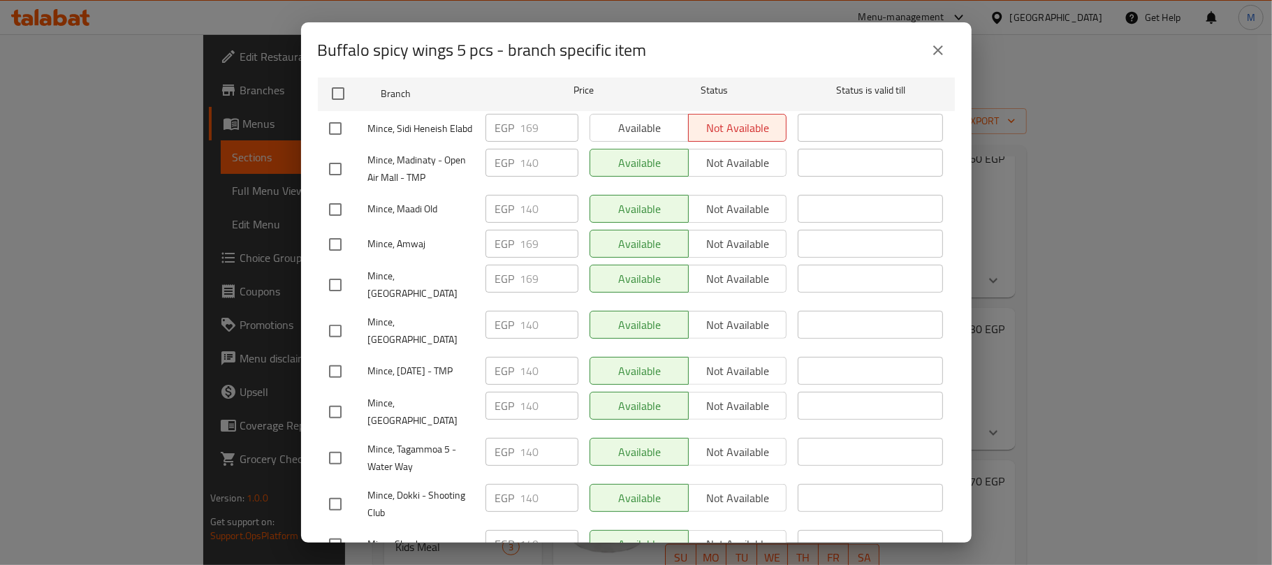
scroll to position [186, 0]
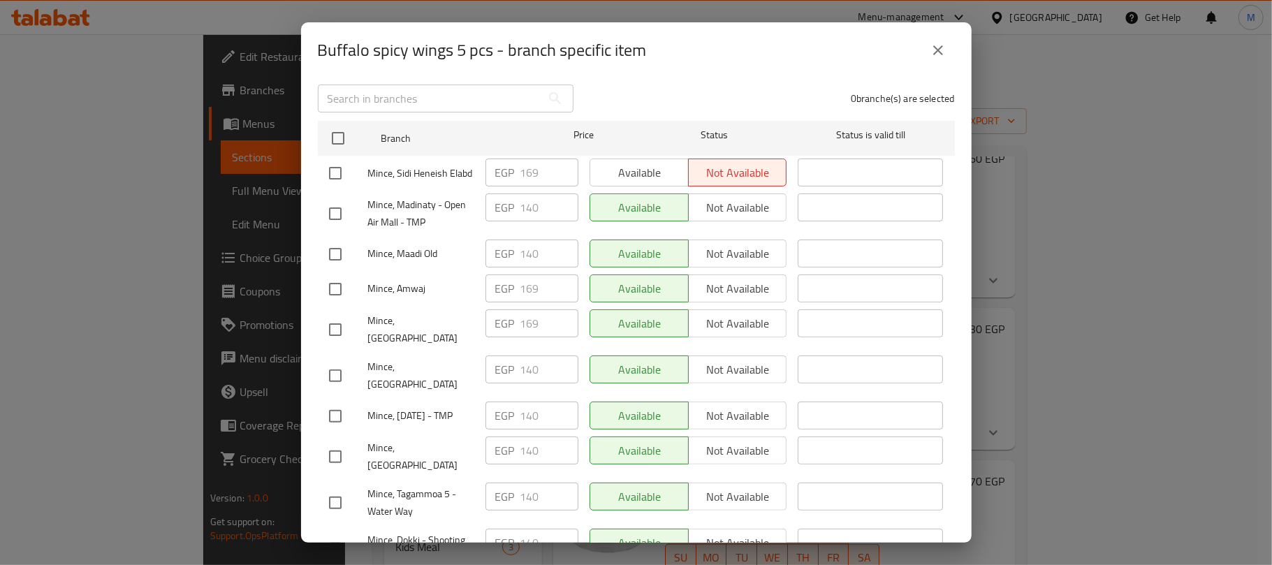
click at [331, 213] on input "checkbox" at bounding box center [335, 213] width 29 height 29
checkbox input "true"
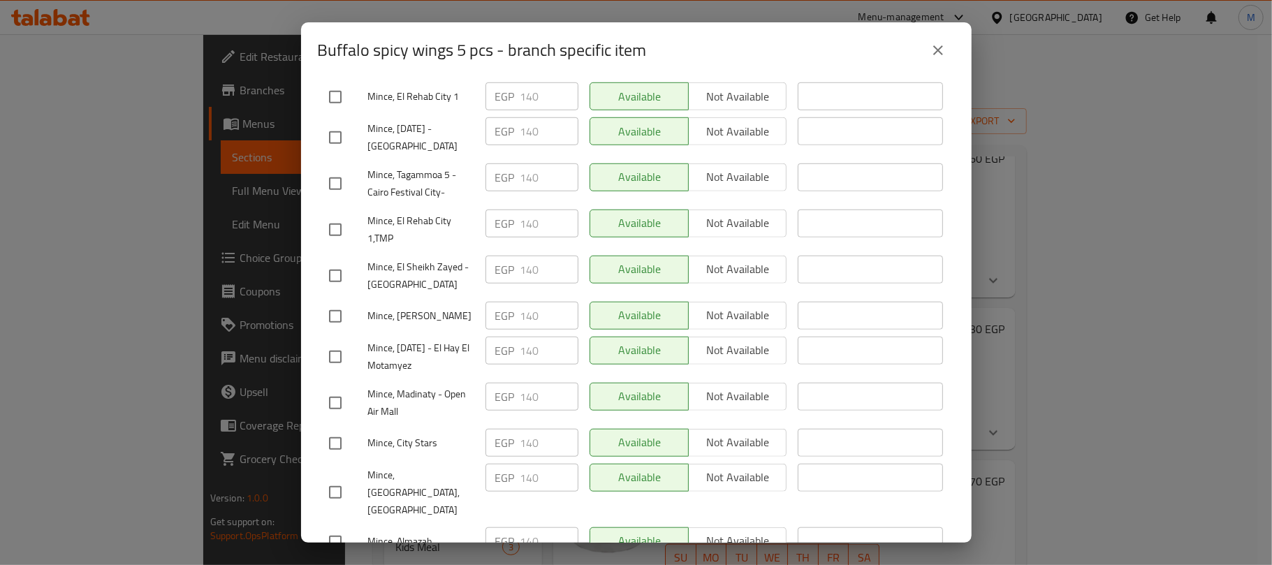
scroll to position [838, 0]
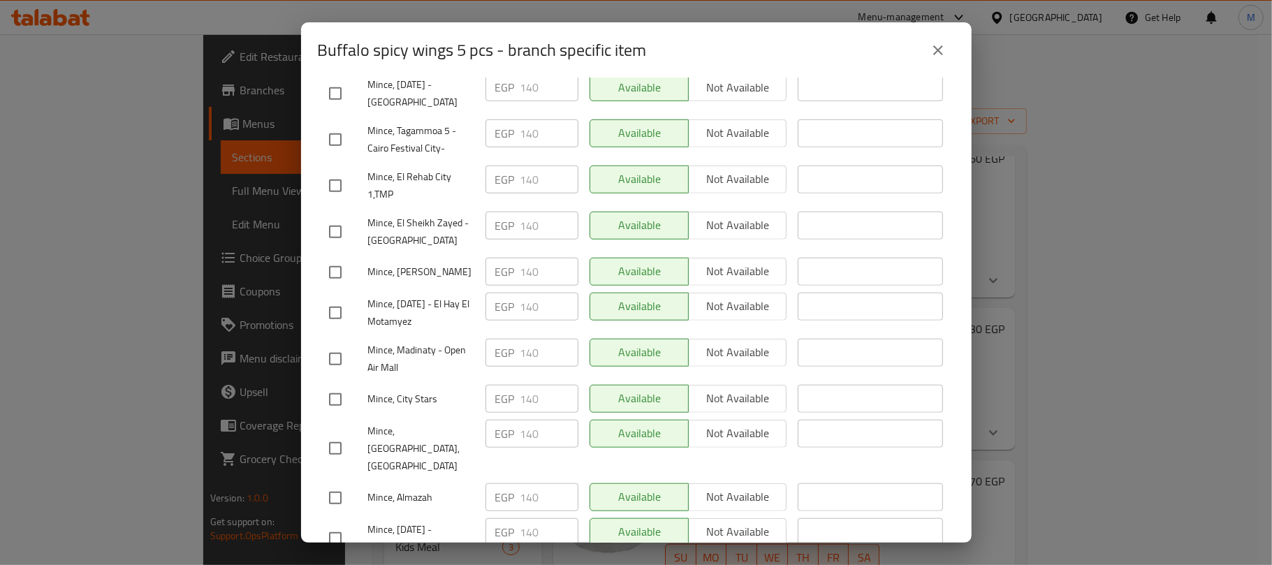
click at [332, 217] on input "checkbox" at bounding box center [335, 231] width 29 height 29
checkbox input "true"
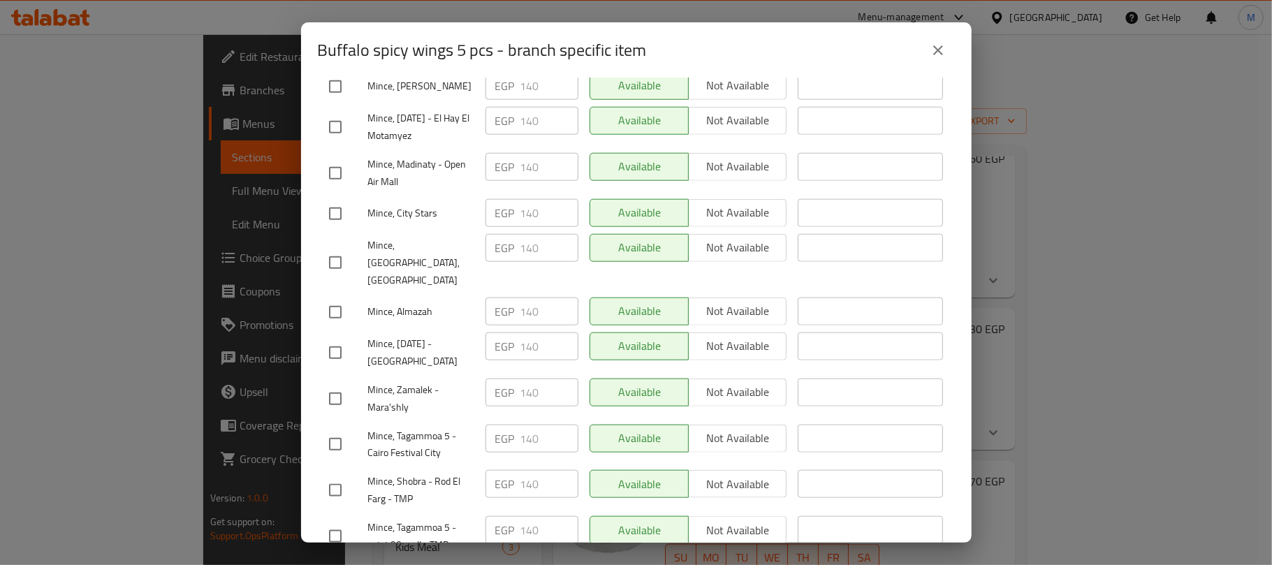
scroll to position [1117, 0]
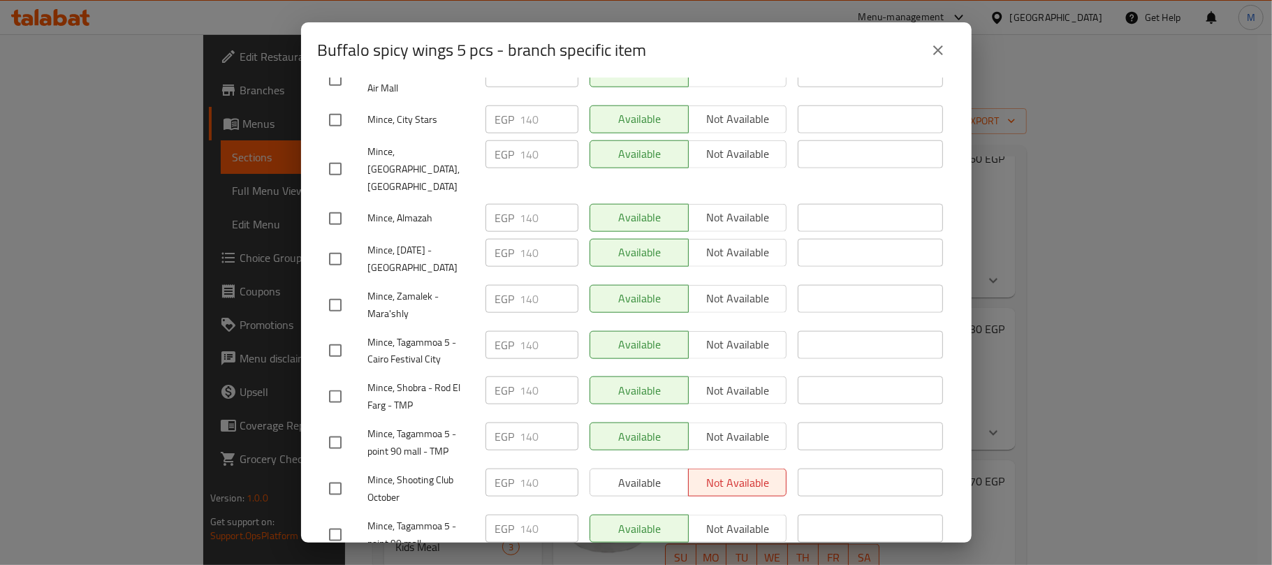
click at [337, 244] on input "checkbox" at bounding box center [335, 258] width 29 height 29
checkbox input "true"
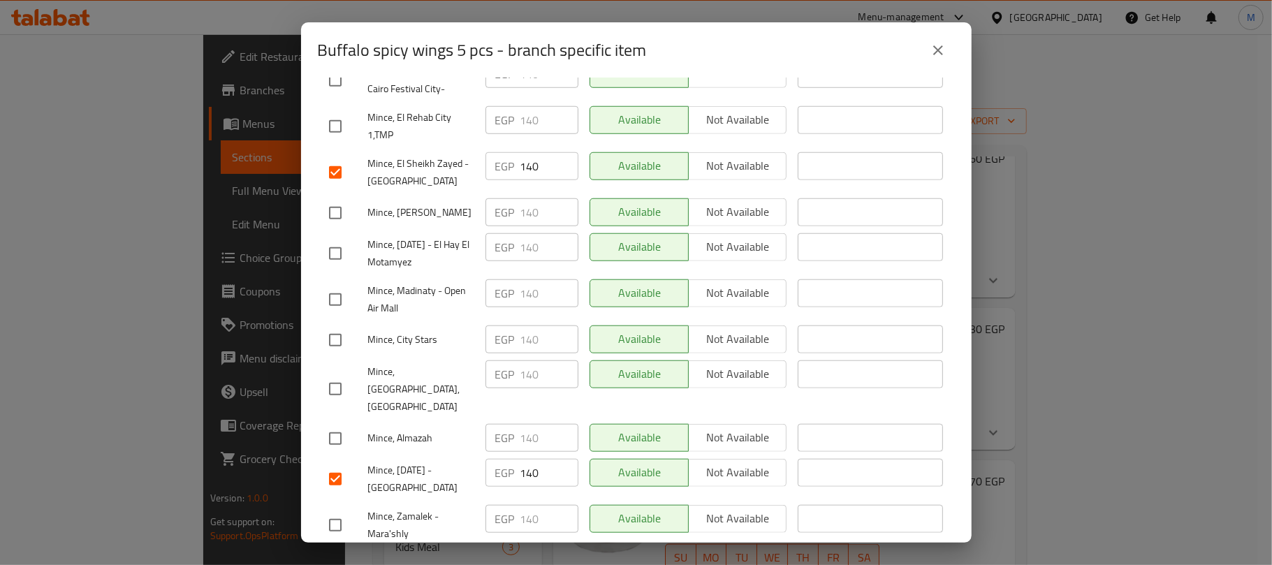
scroll to position [805, 0]
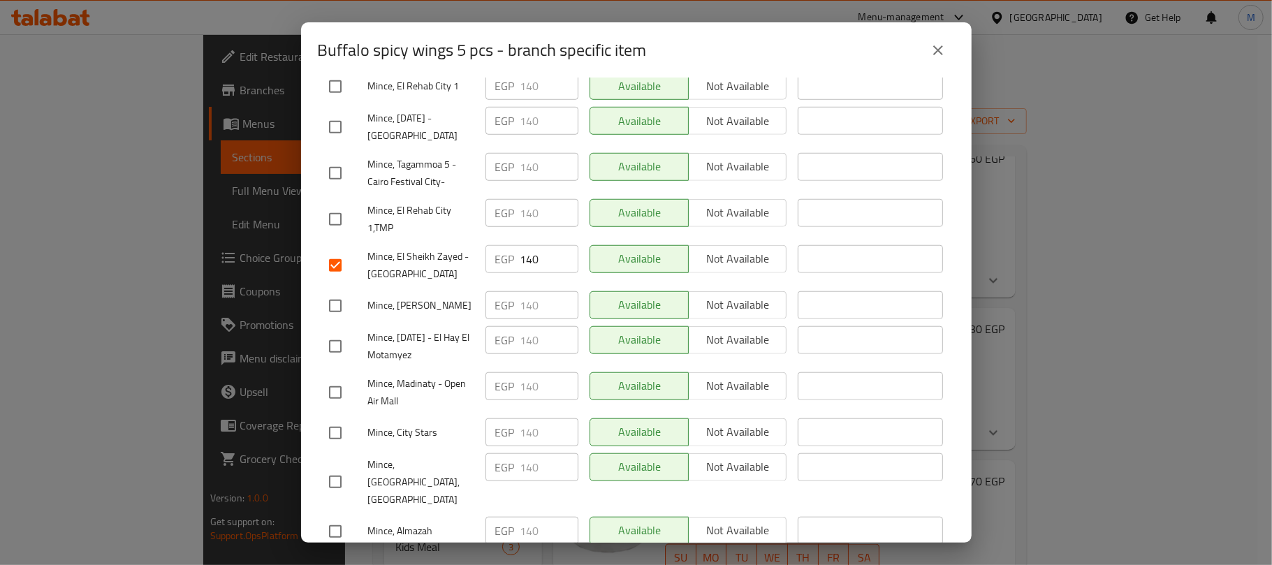
click at [336, 378] on input "checkbox" at bounding box center [335, 392] width 29 height 29
checkbox input "true"
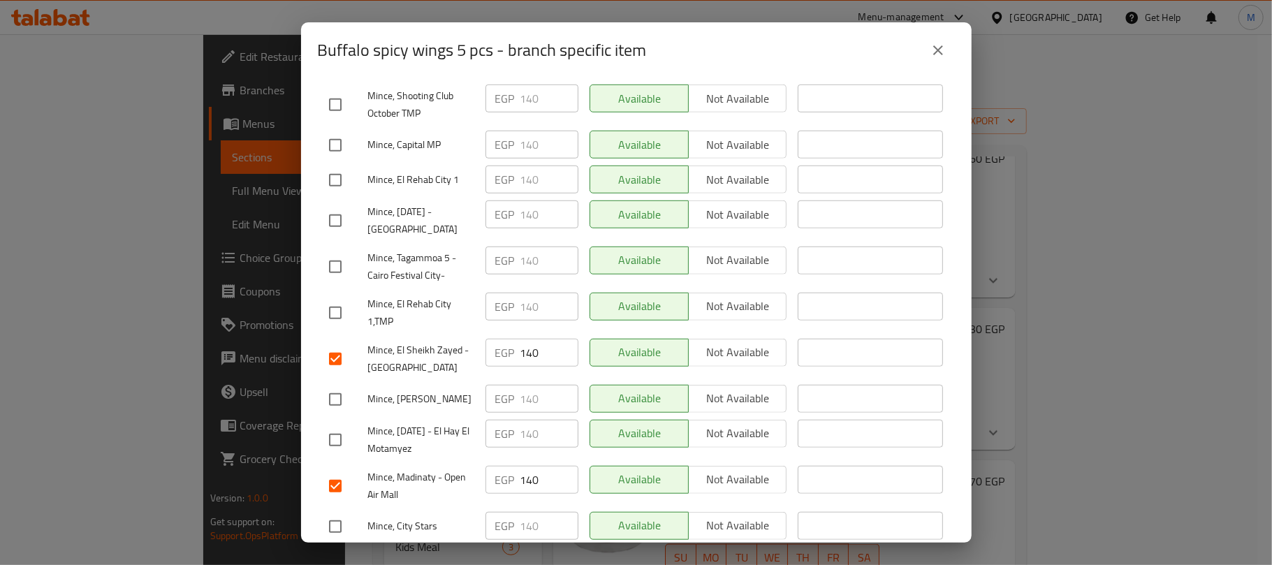
scroll to position [618, 0]
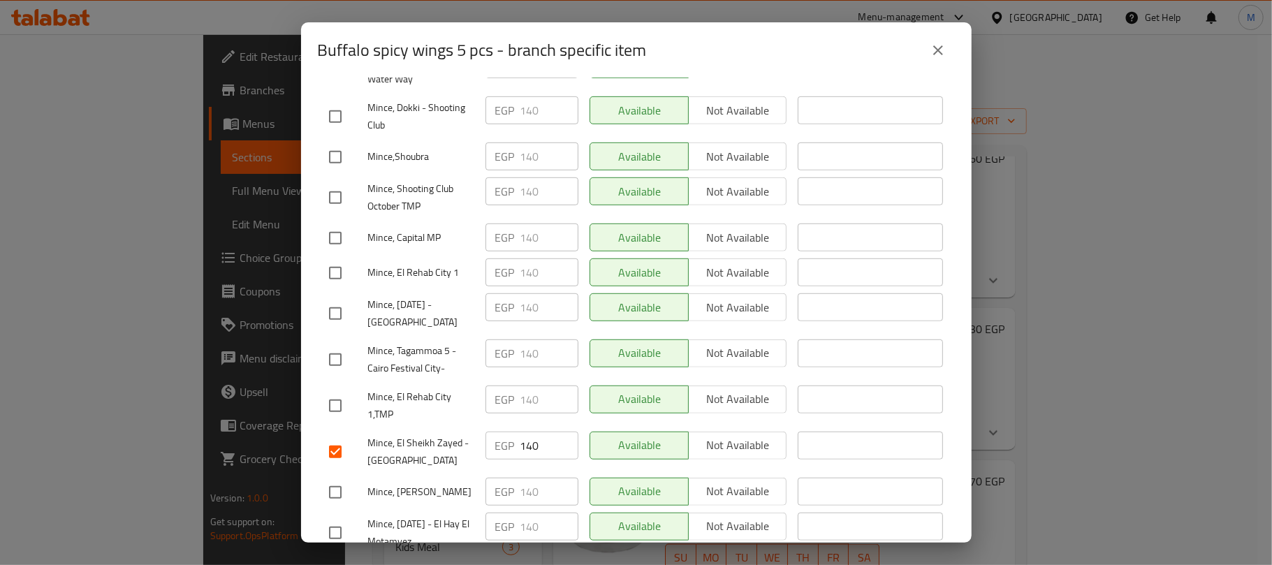
click at [332, 224] on input "checkbox" at bounding box center [335, 237] width 29 height 29
checkbox input "true"
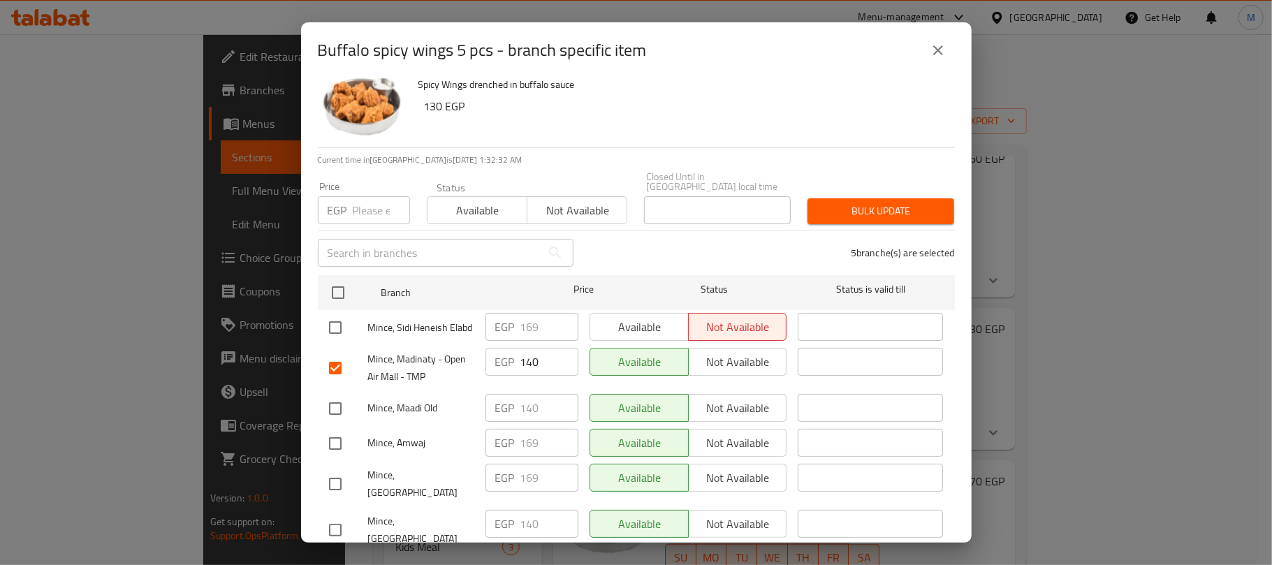
scroll to position [0, 0]
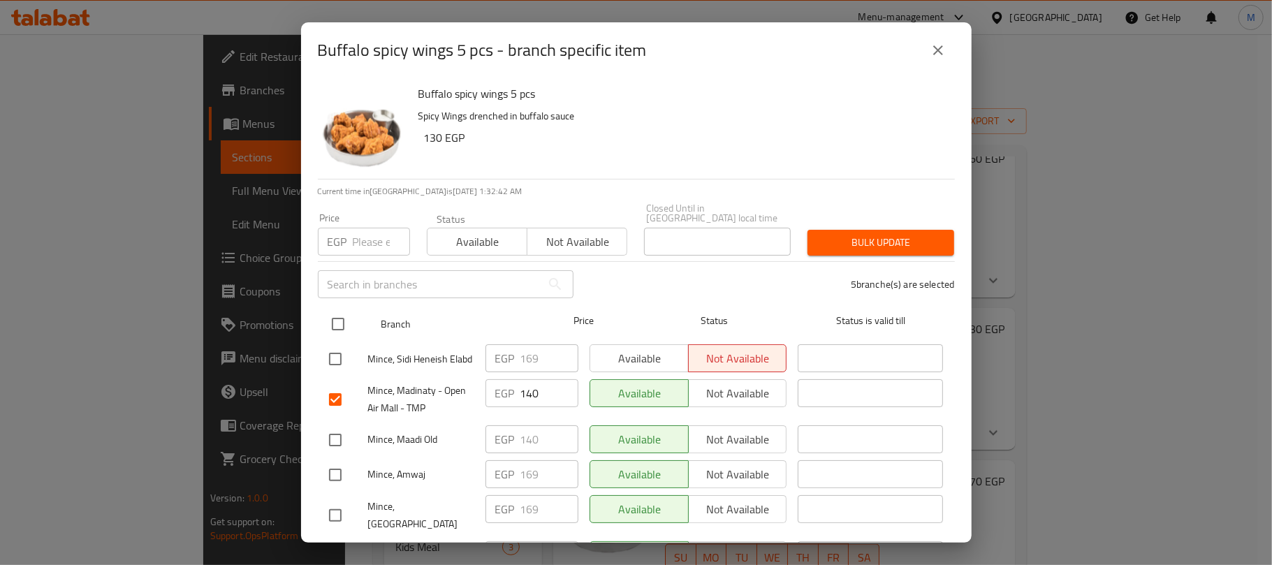
click at [342, 318] on input "checkbox" at bounding box center [337, 323] width 29 height 29
checkbox input "true"
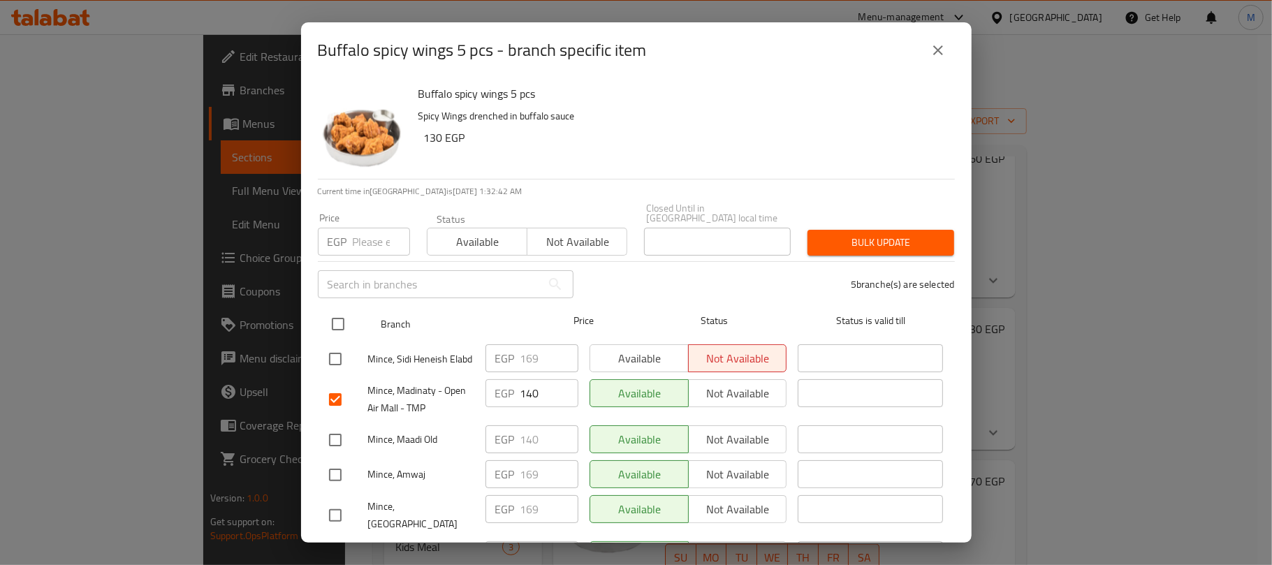
checkbox input "true"
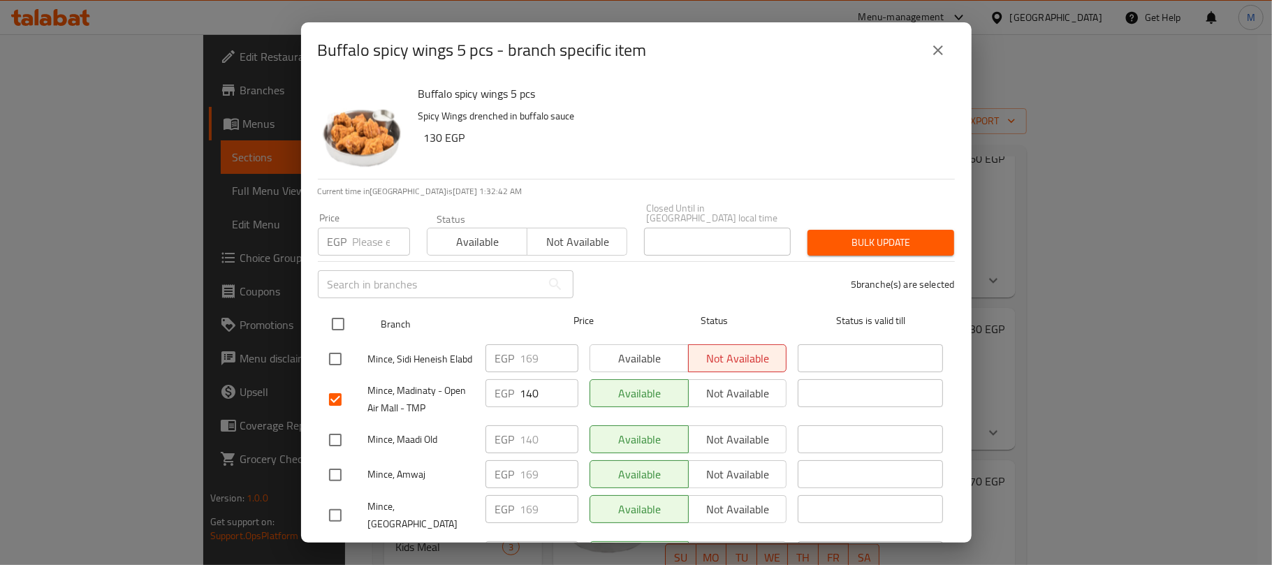
checkbox input "true"
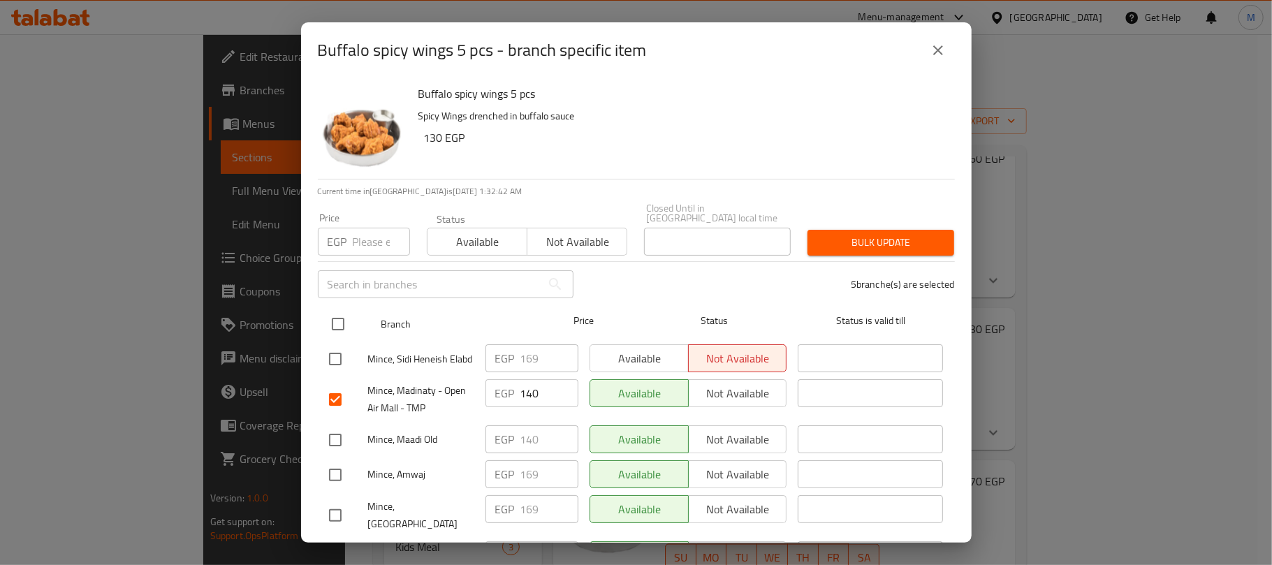
checkbox input "true"
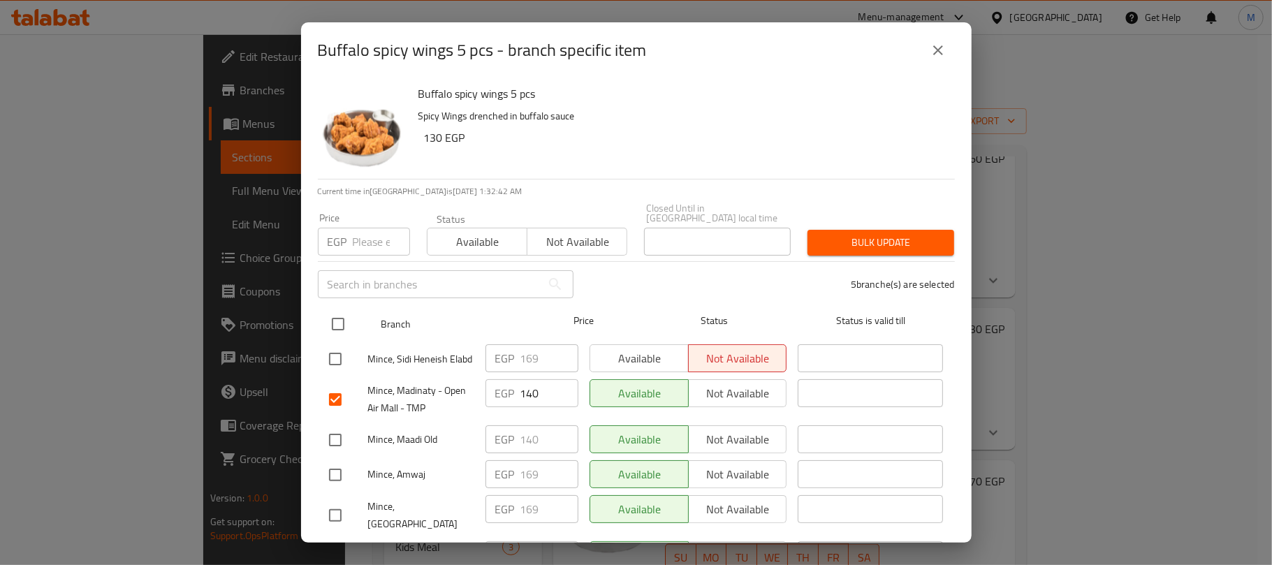
checkbox input "true"
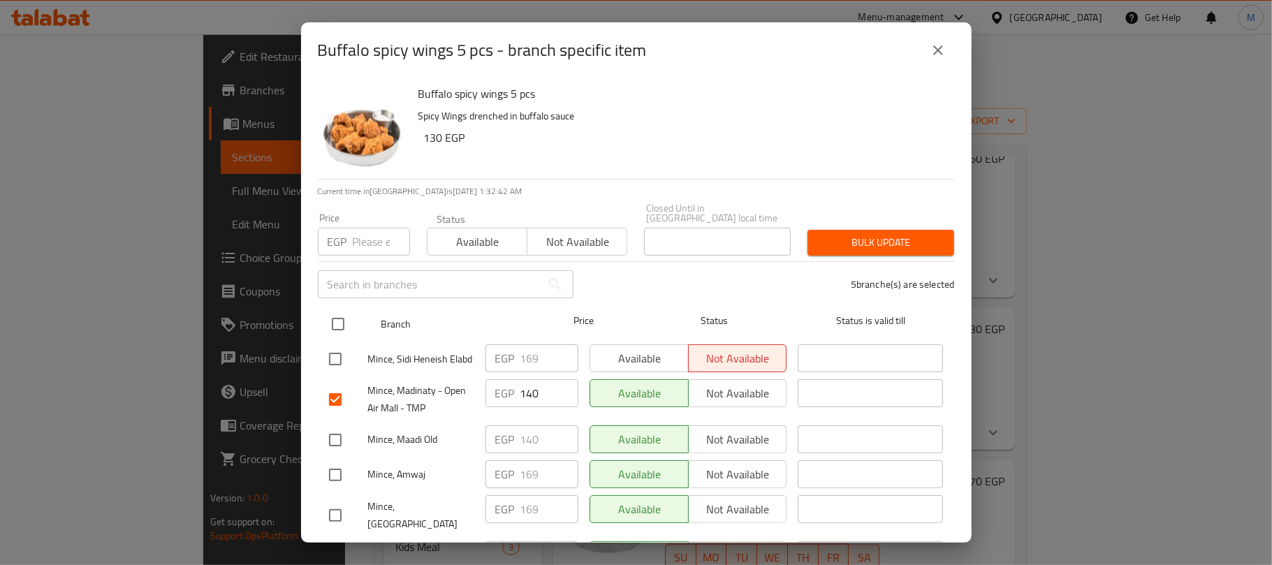
checkbox input "true"
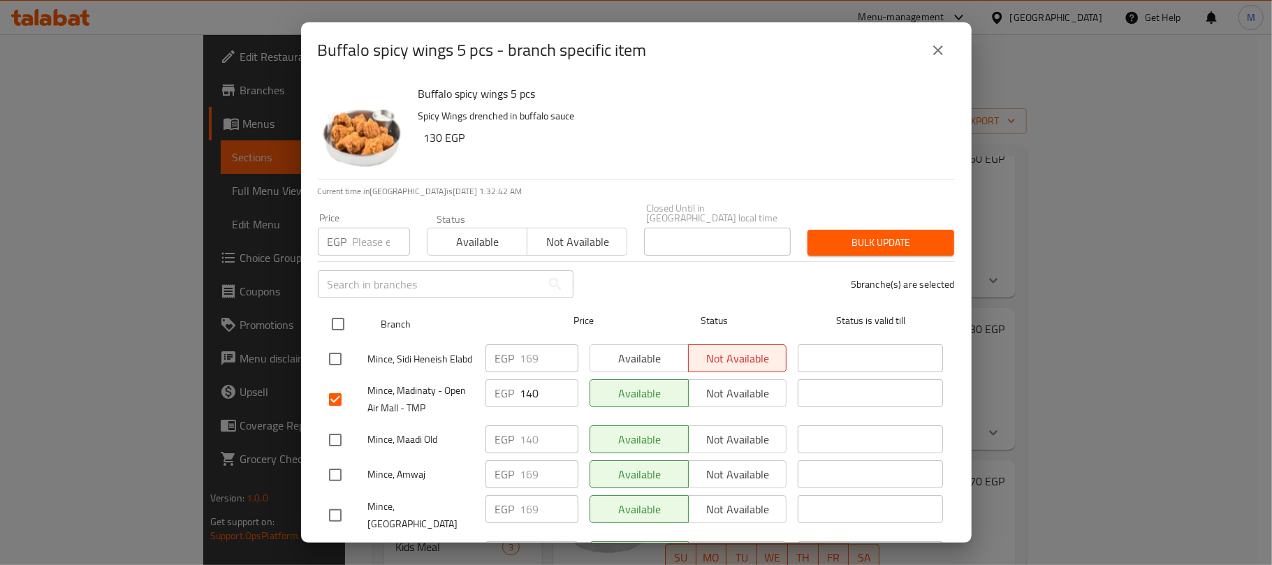
checkbox input "true"
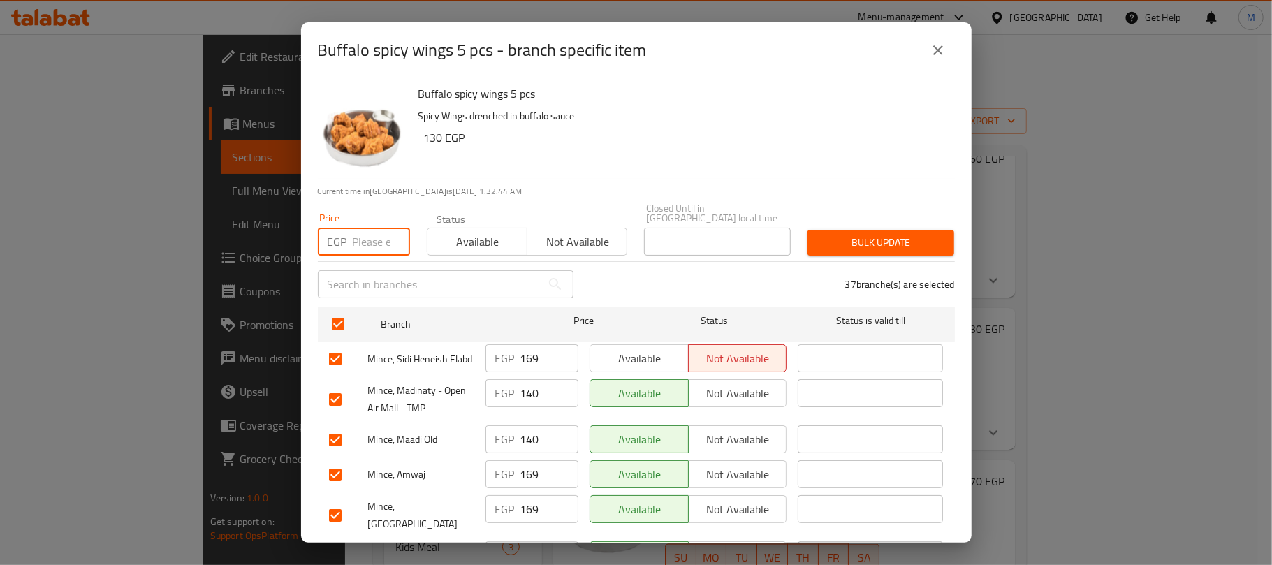
click at [365, 230] on input "number" at bounding box center [381, 242] width 57 height 28
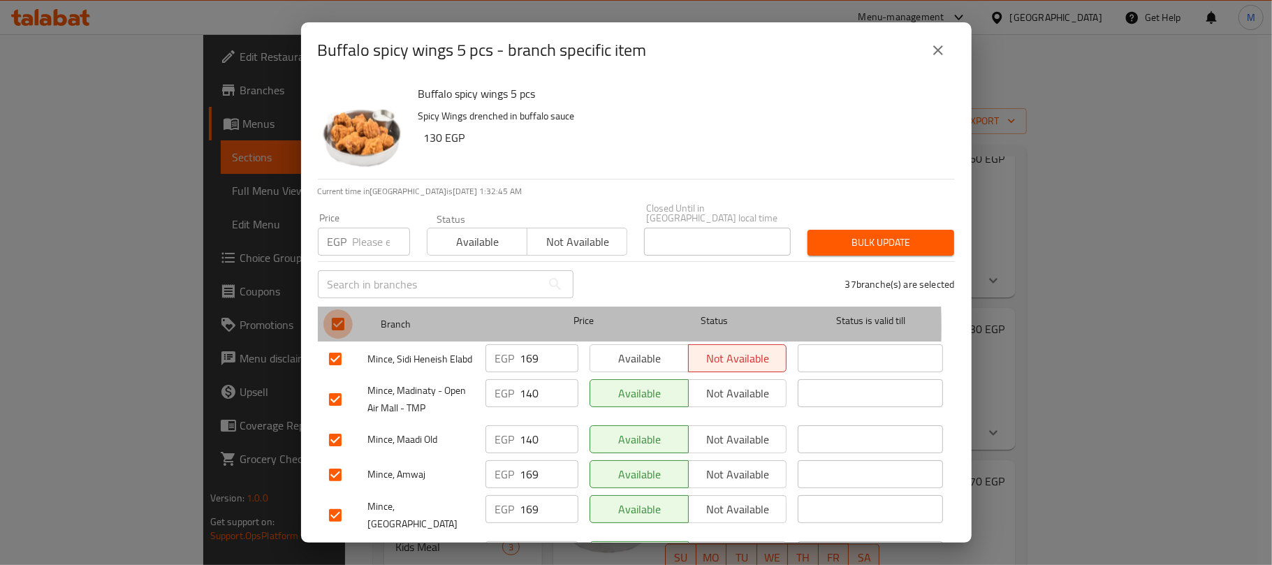
click at [339, 317] on input "checkbox" at bounding box center [337, 323] width 29 height 29
checkbox input "false"
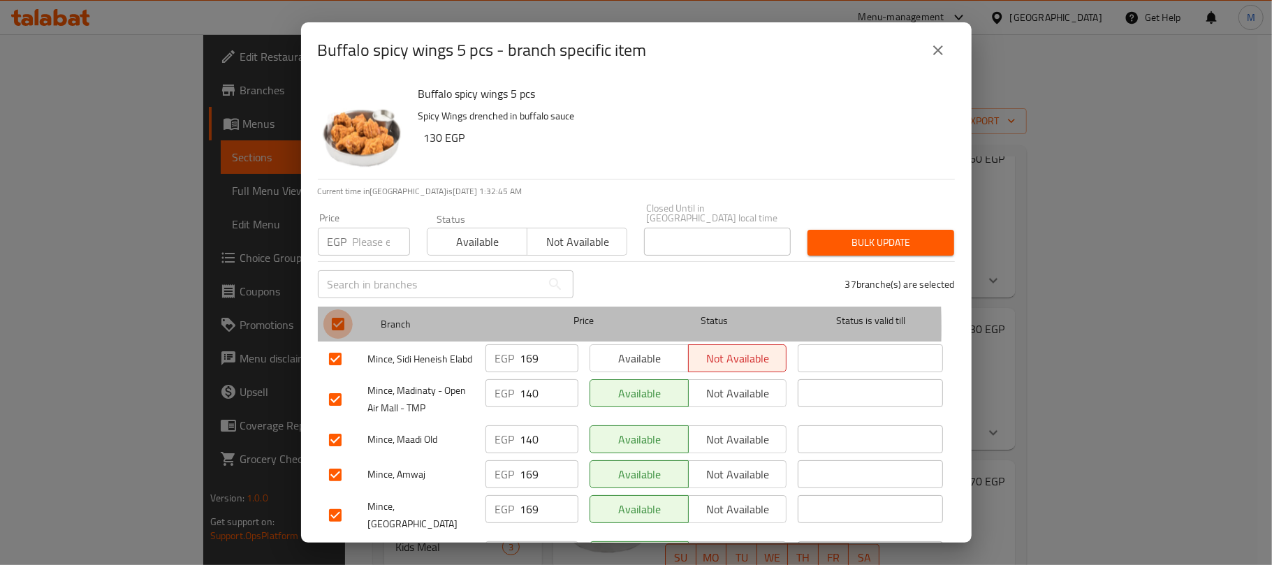
checkbox input "false"
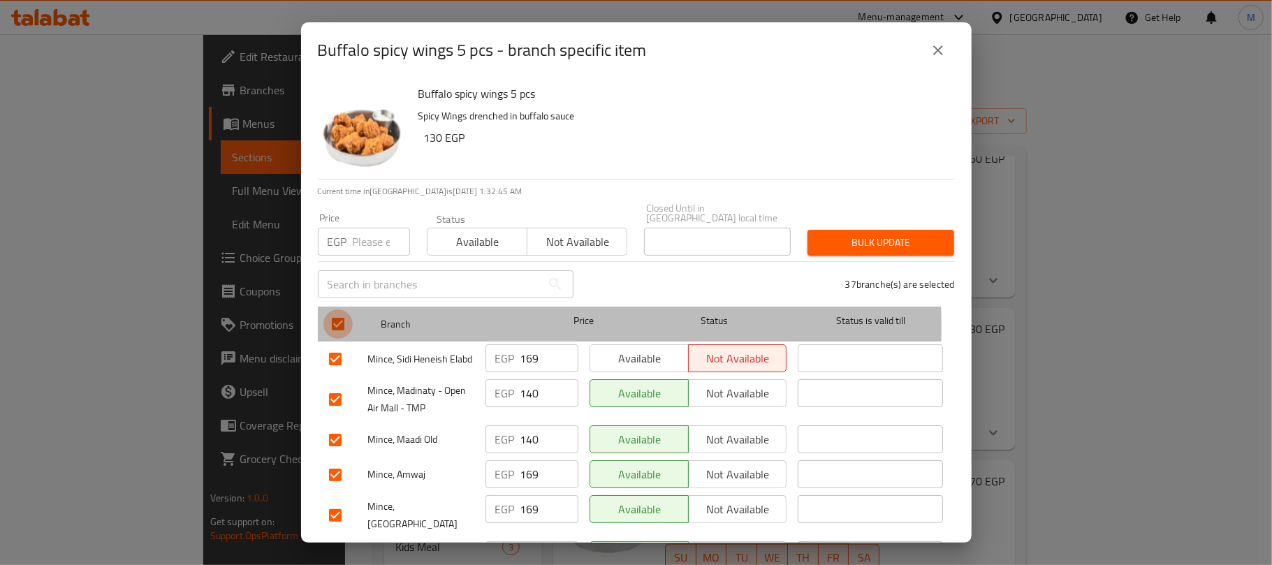
checkbox input "false"
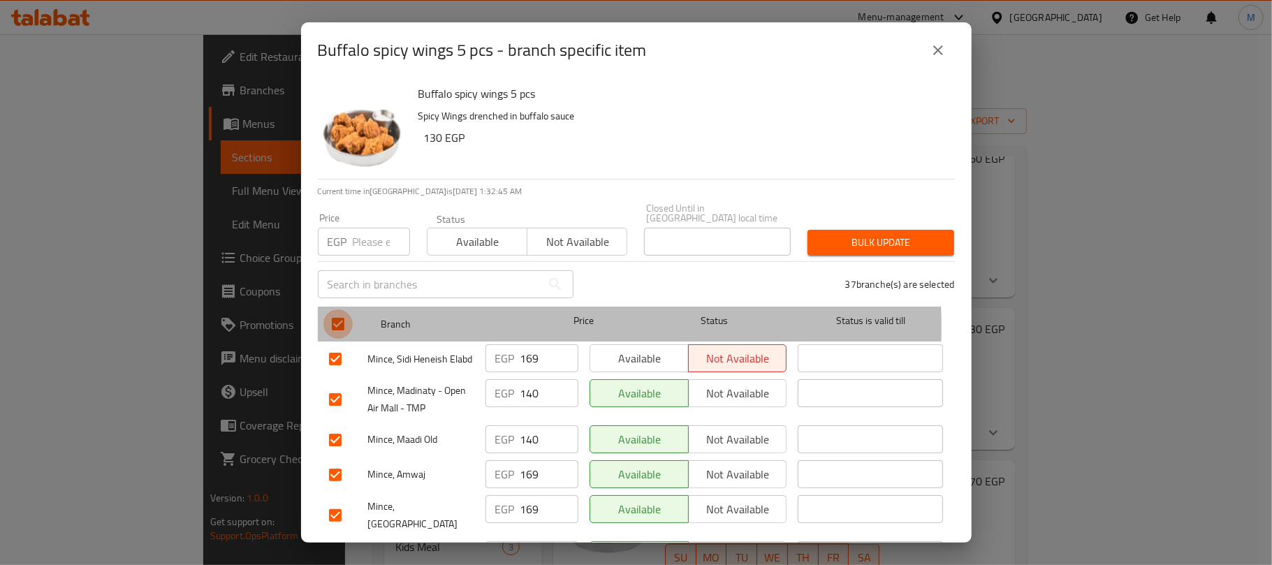
checkbox input "false"
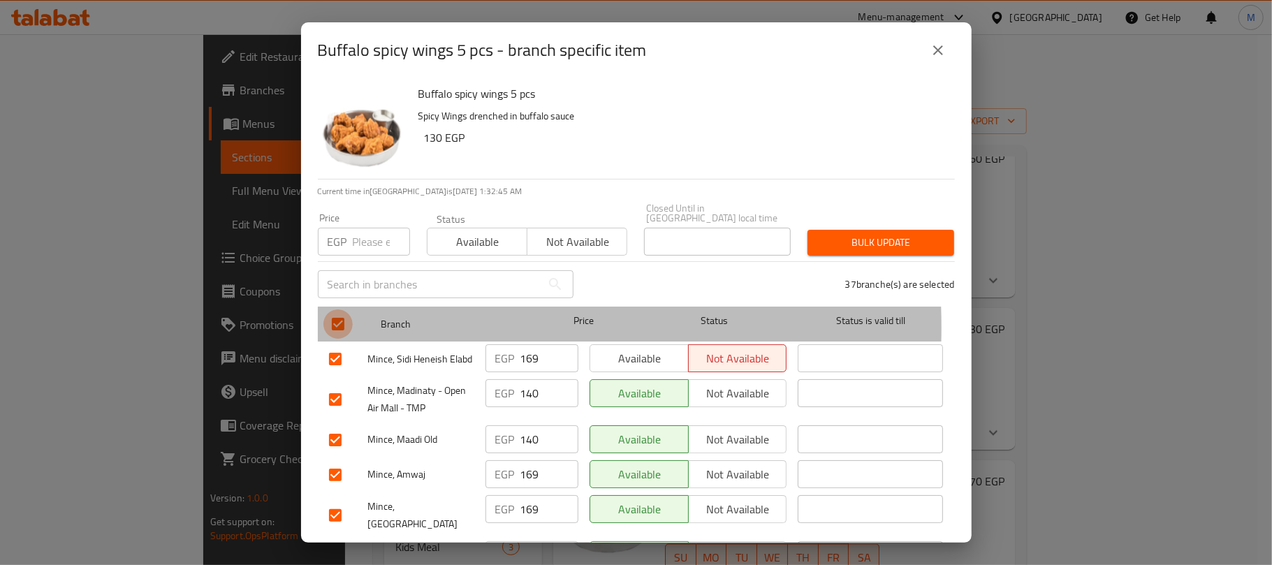
checkbox input "false"
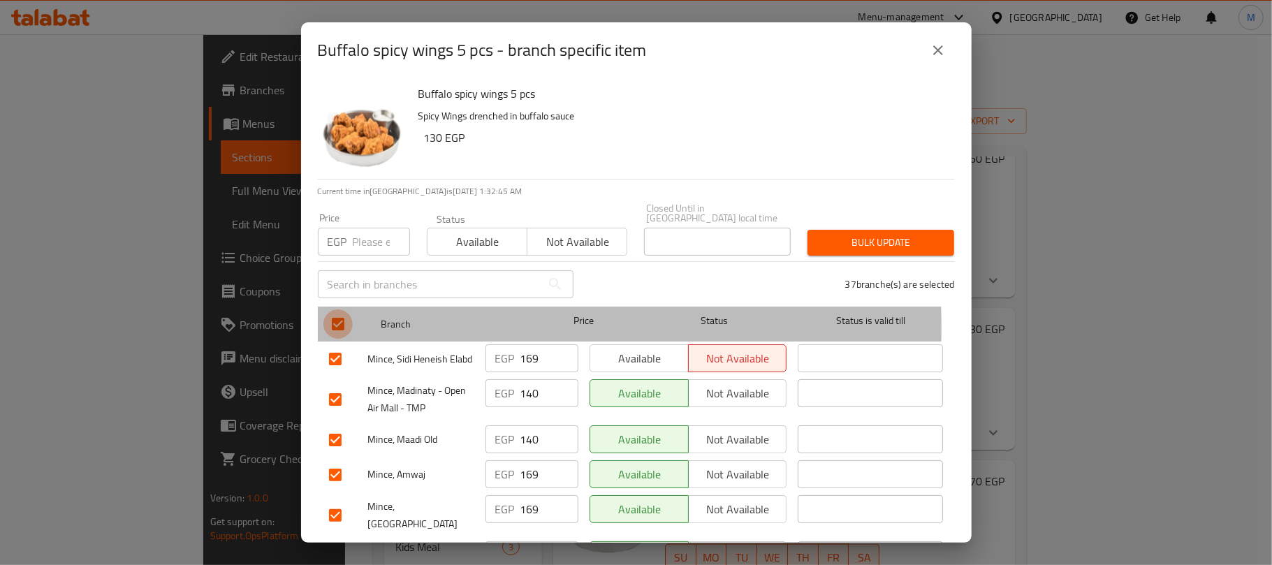
checkbox input "false"
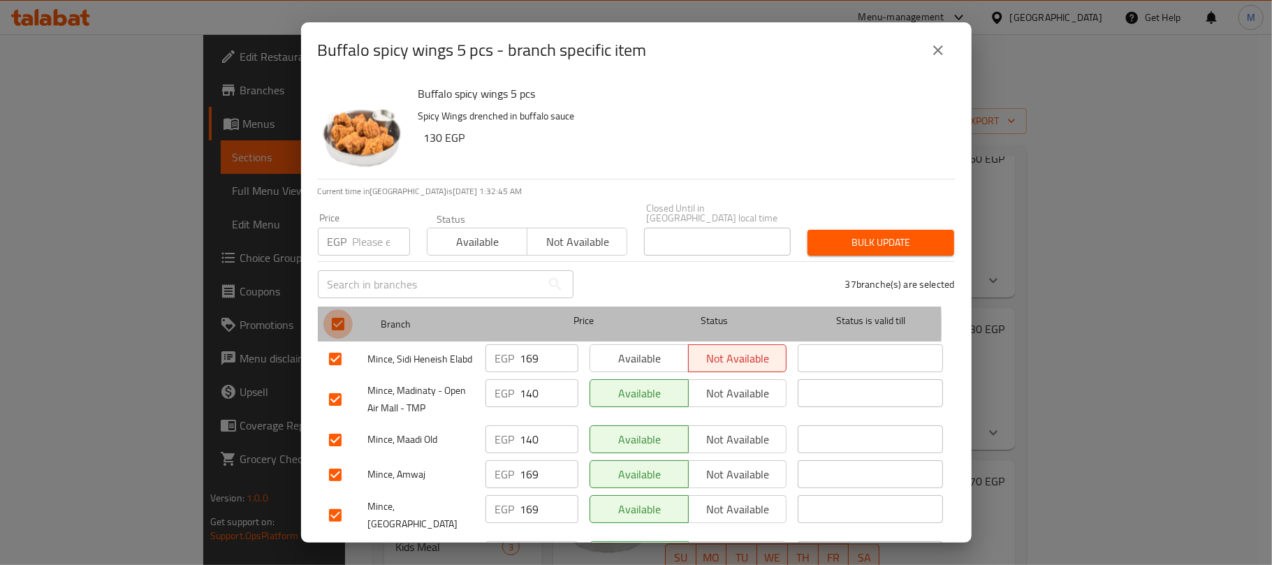
checkbox input "false"
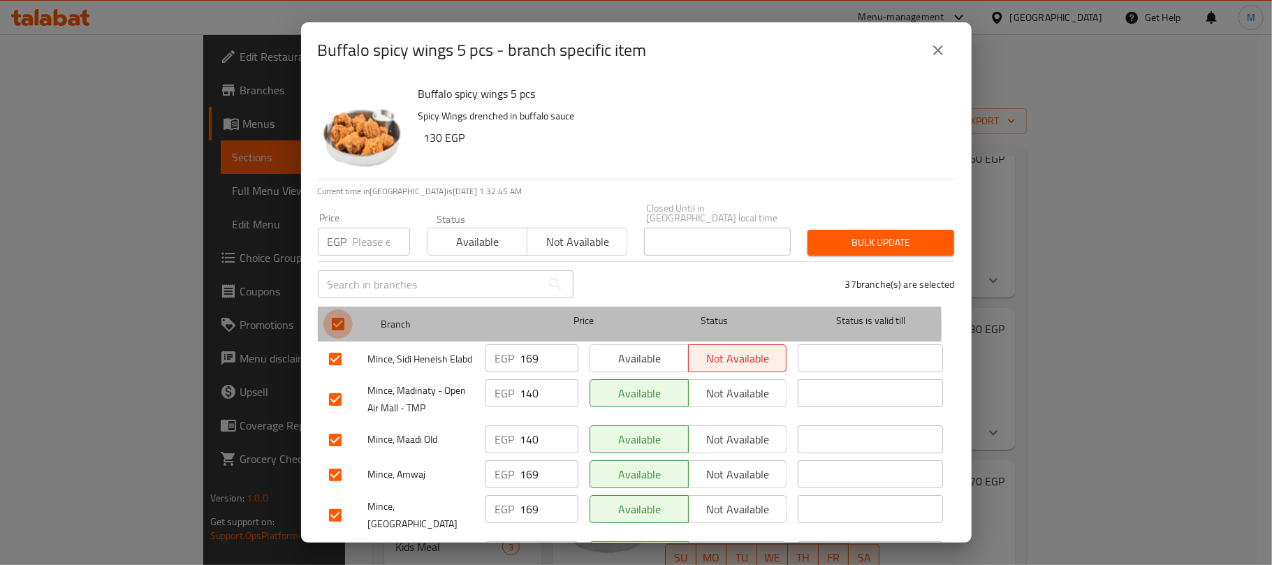
checkbox input "false"
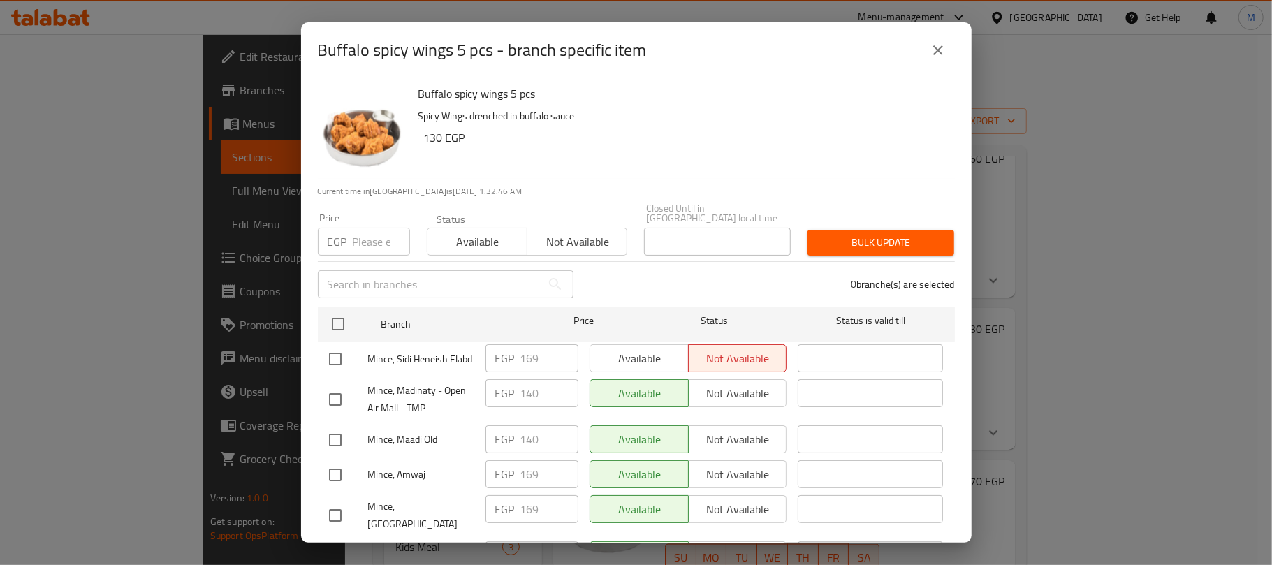
click at [339, 401] on input "checkbox" at bounding box center [335, 399] width 29 height 29
checkbox input "true"
click at [369, 228] on input "number" at bounding box center [381, 242] width 57 height 28
paste input "145.00"
type input "145.00"
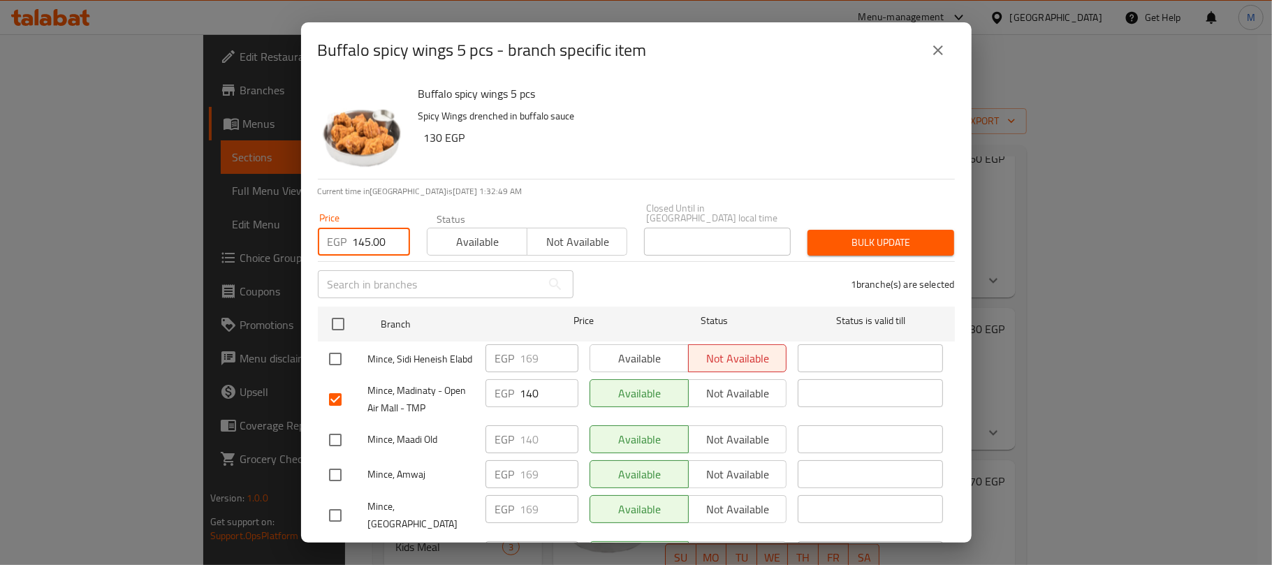
click at [652, 123] on p "Spicy Wings drenched in buffalo sauce" at bounding box center [680, 116] width 525 height 17
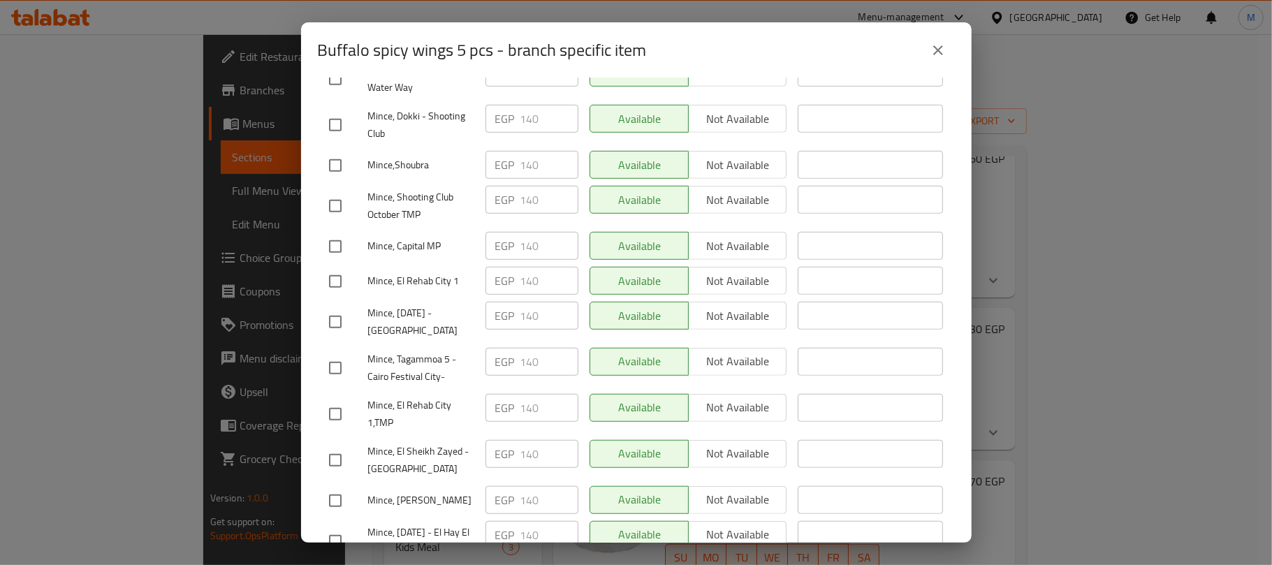
scroll to position [652, 0]
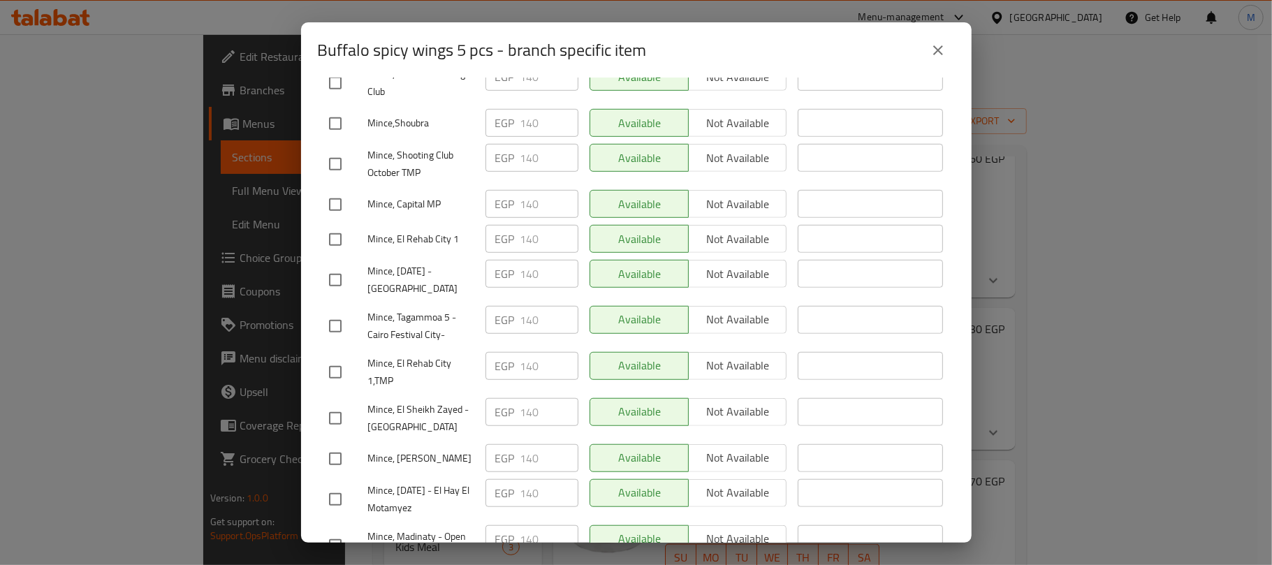
click at [339, 190] on input "checkbox" at bounding box center [335, 204] width 29 height 29
checkbox input "true"
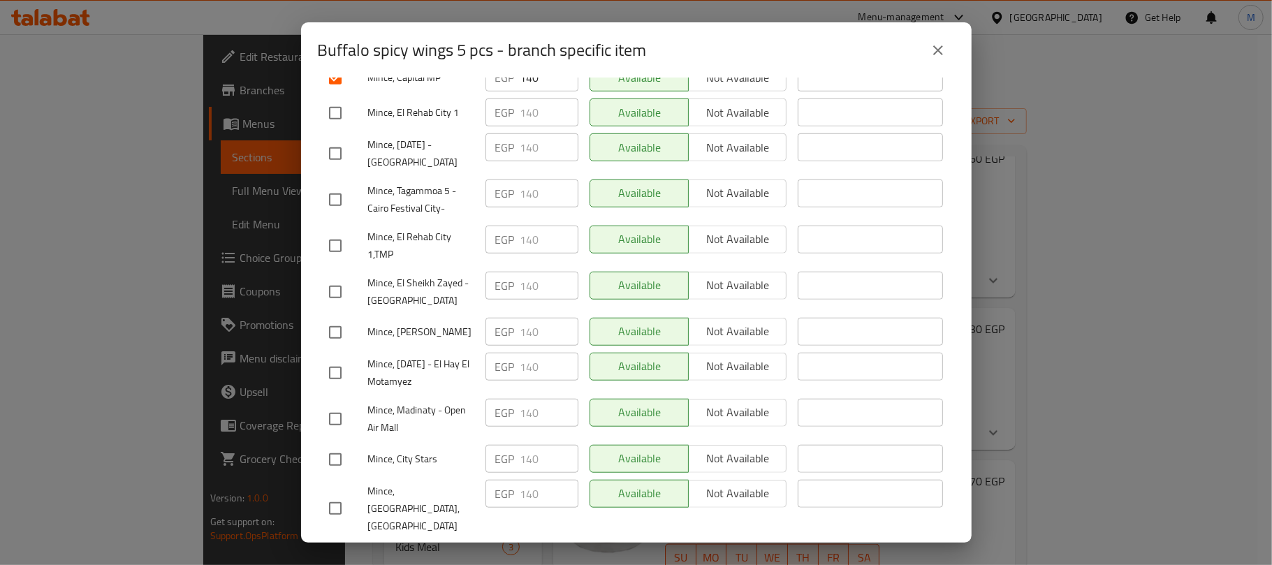
scroll to position [838, 0]
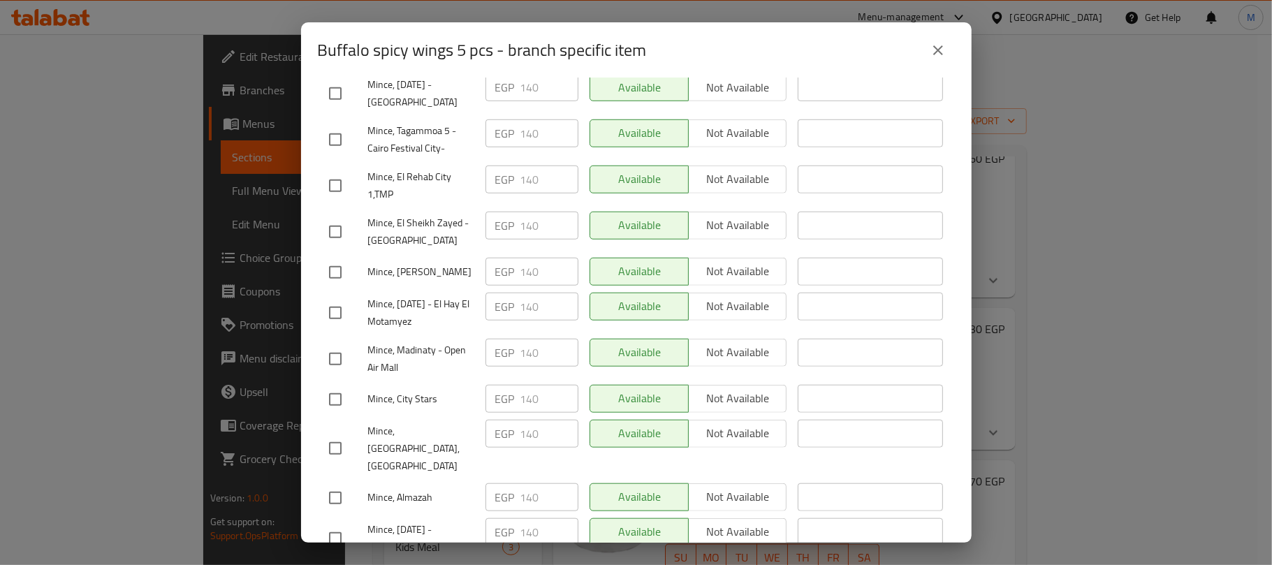
click at [332, 344] on input "checkbox" at bounding box center [335, 358] width 29 height 29
checkbox input "true"
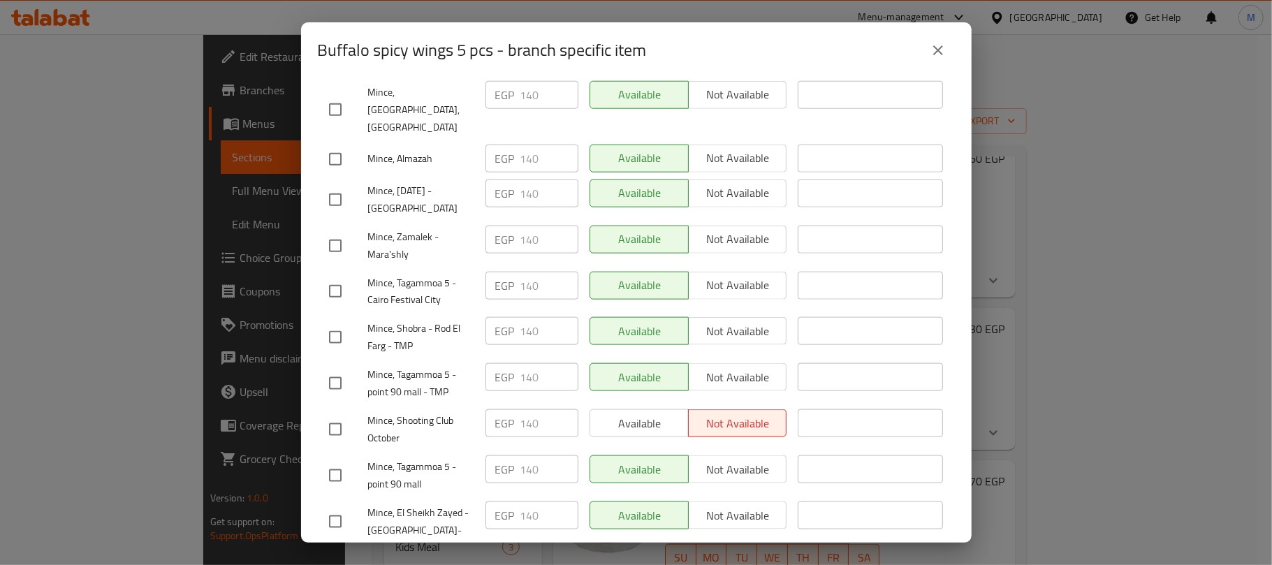
scroll to position [1084, 0]
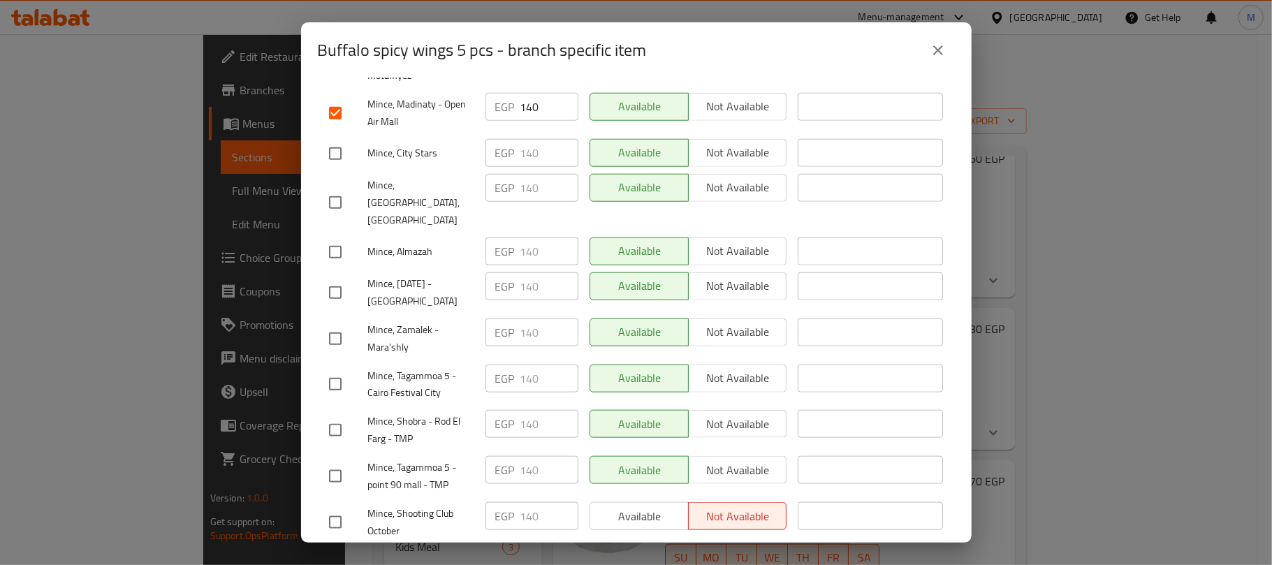
click at [330, 278] on input "checkbox" at bounding box center [335, 292] width 29 height 29
checkbox input "true"
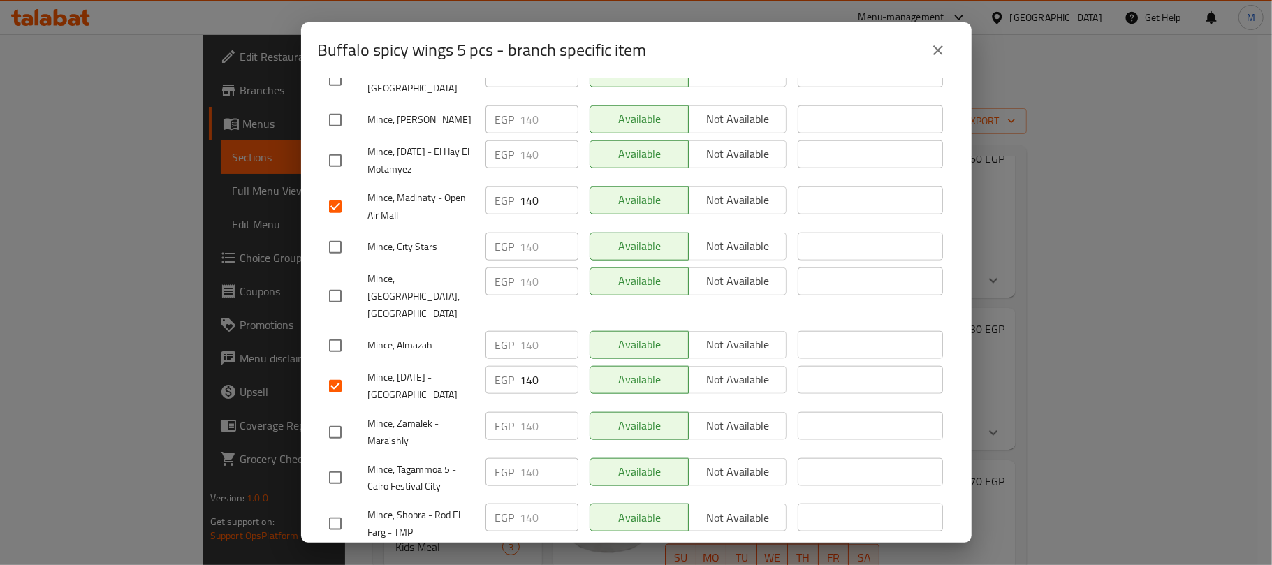
scroll to position [897, 0]
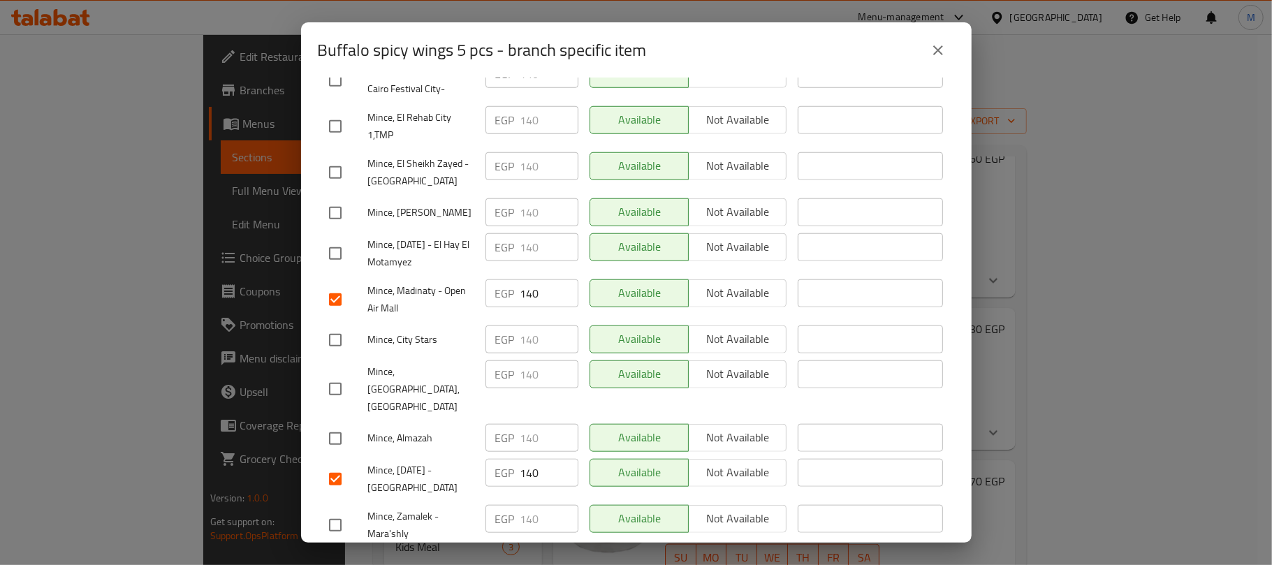
click at [335, 158] on input "checkbox" at bounding box center [335, 172] width 29 height 29
checkbox input "true"
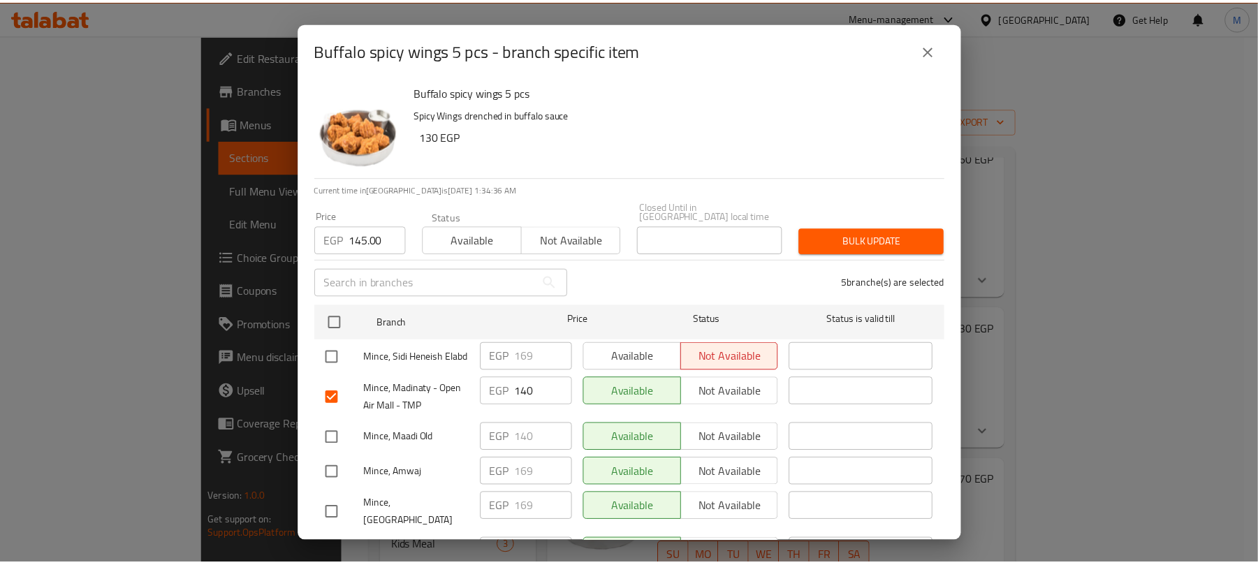
scroll to position [0, 0]
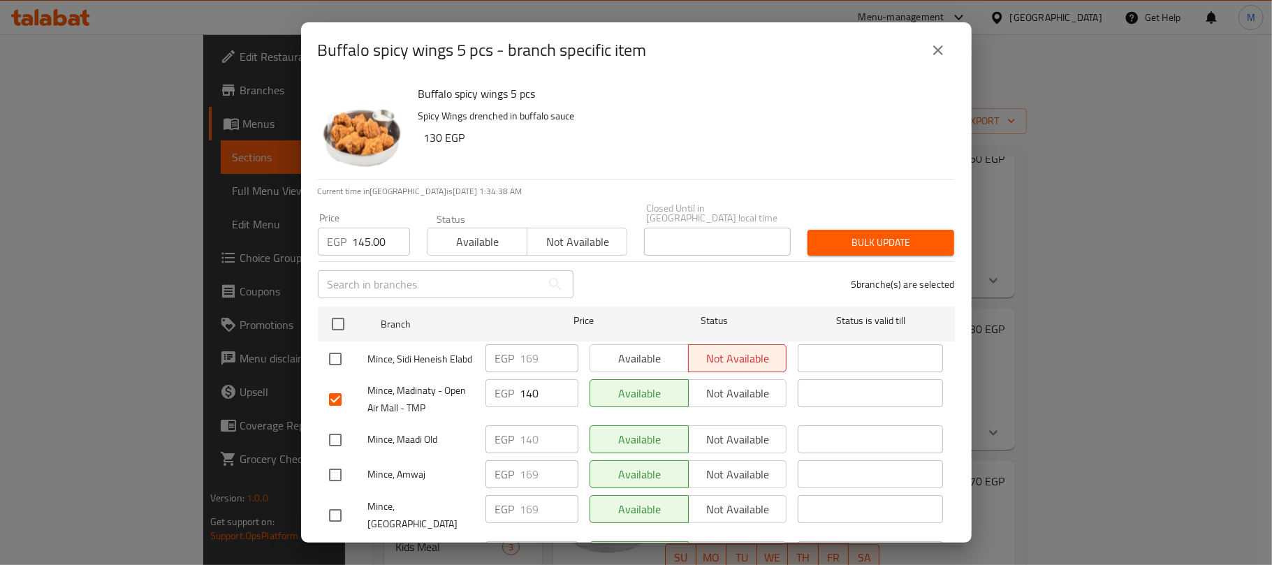
click at [378, 239] on input "145.00" at bounding box center [381, 242] width 57 height 28
click at [501, 163] on div "Buffalo spicy wings 5 pcs Spicy Wings drenched in buffalo sauce 130 EGP" at bounding box center [681, 128] width 536 height 101
click at [842, 234] on span "Bulk update" at bounding box center [881, 242] width 124 height 17
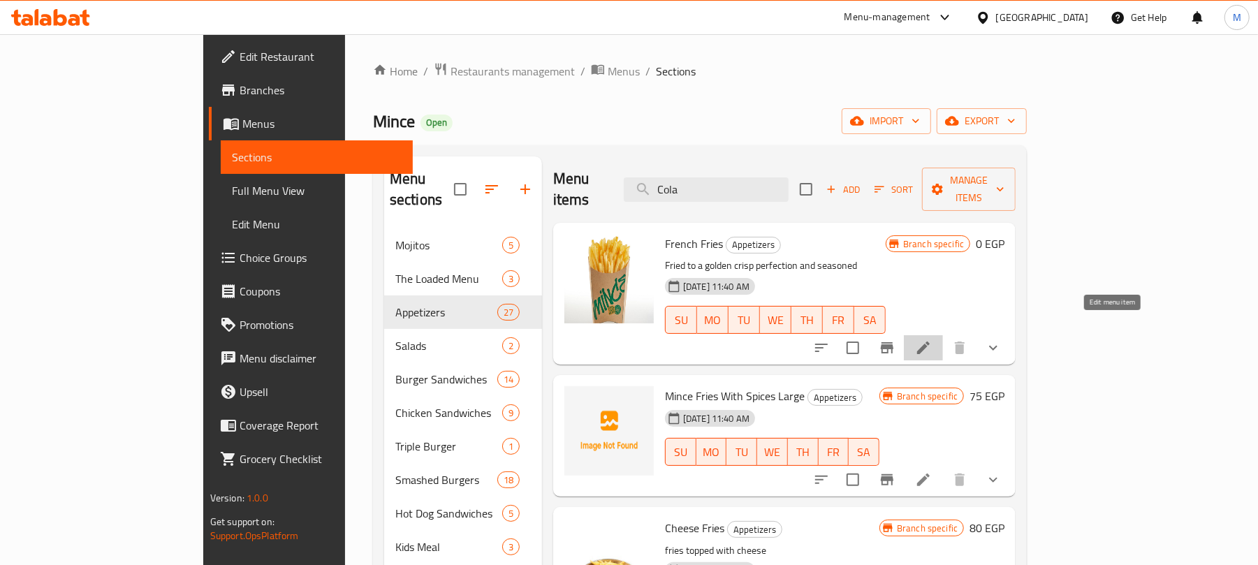
click at [932, 339] on icon at bounding box center [923, 347] width 17 height 17
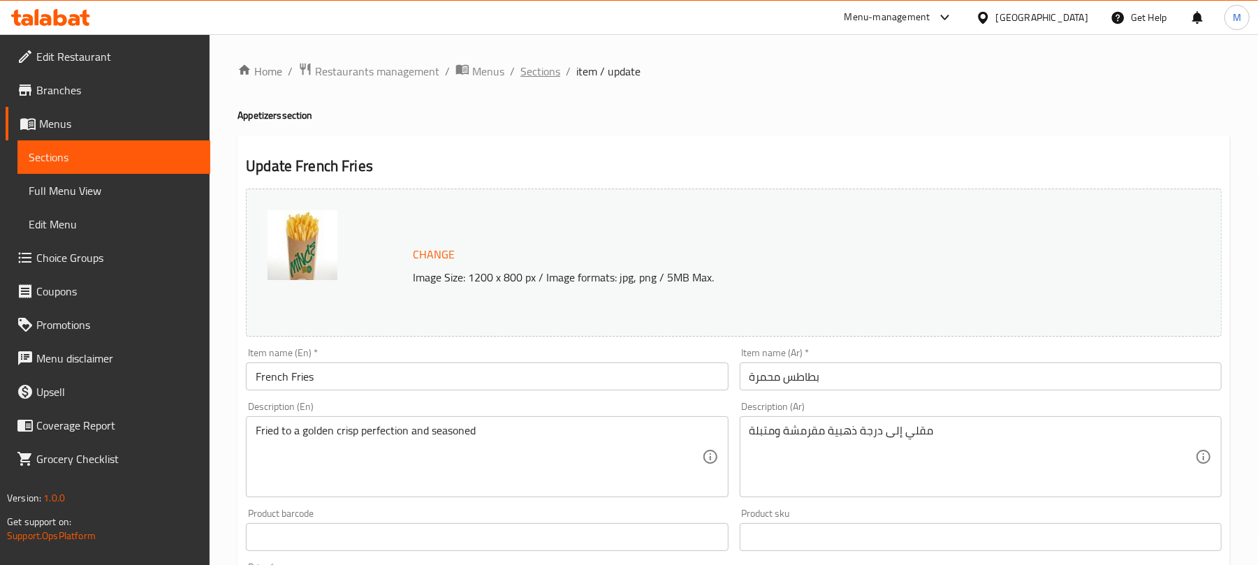
click at [531, 68] on span "Sections" at bounding box center [540, 71] width 40 height 17
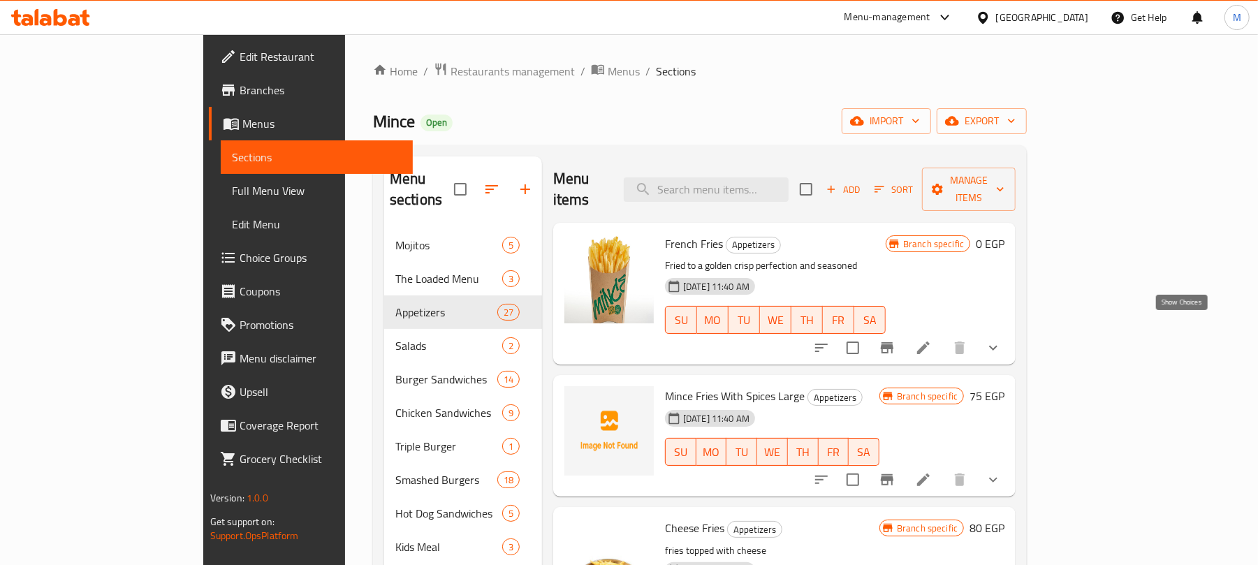
click at [1002, 339] on icon "show more" at bounding box center [993, 347] width 17 height 17
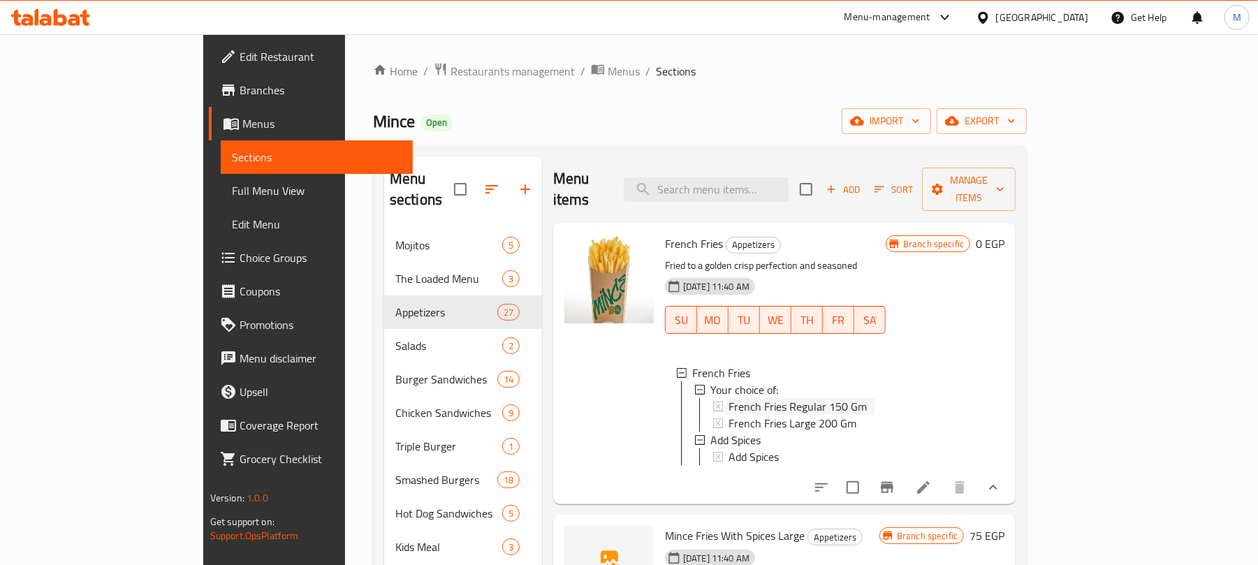
click at [728, 398] on span "French Fries Regular 150 Gm" at bounding box center [797, 406] width 138 height 17
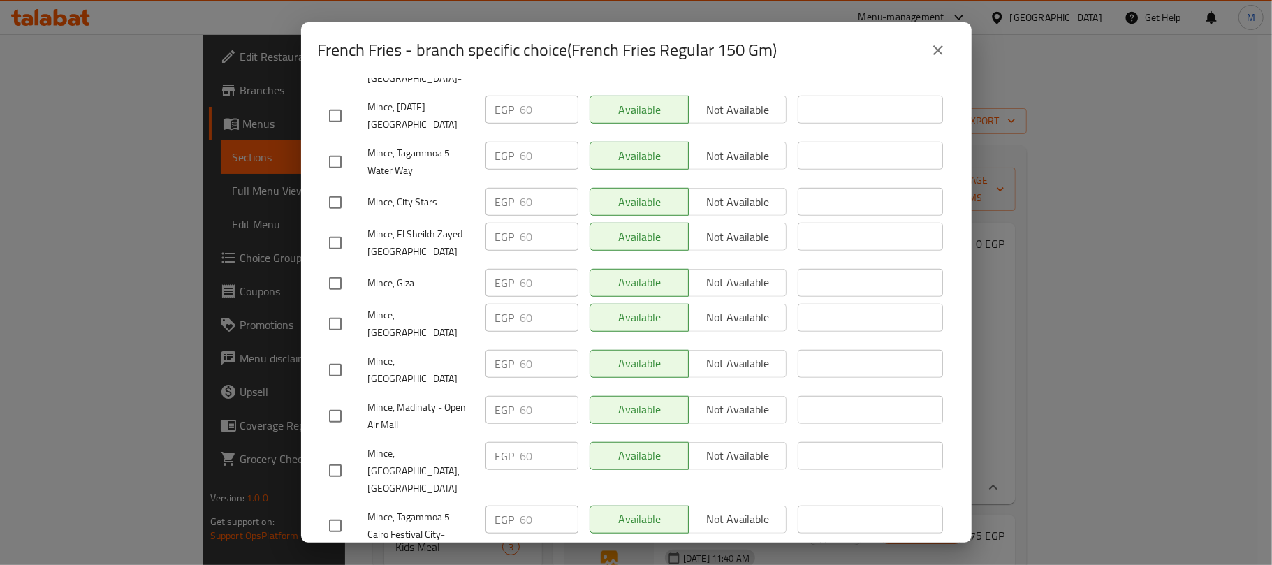
scroll to position [744, 0]
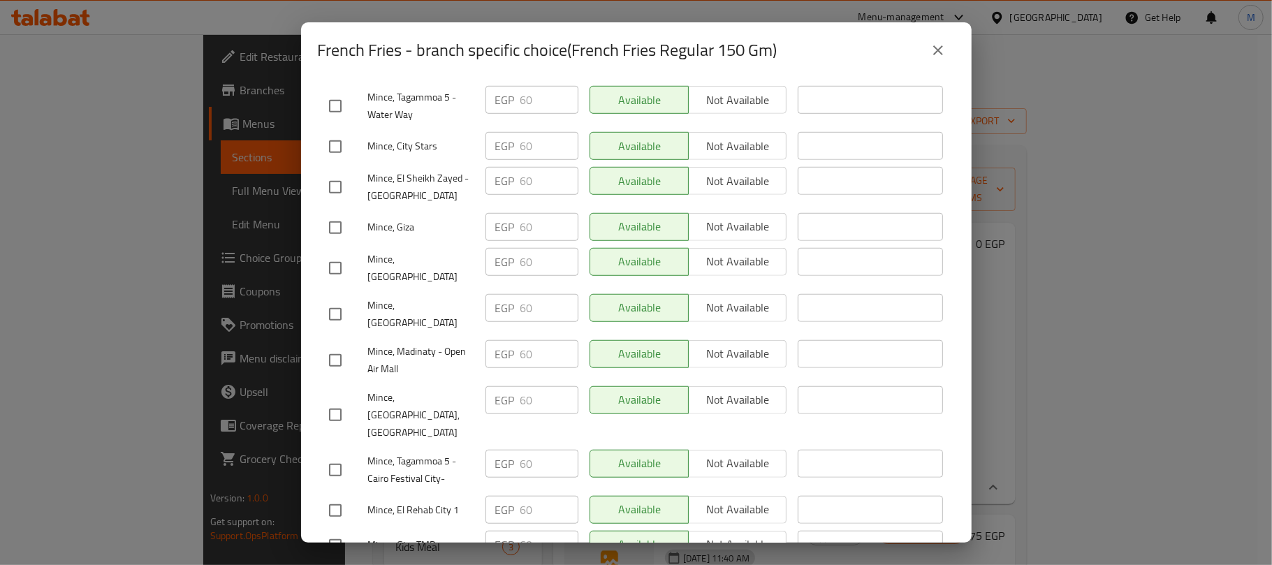
click at [336, 187] on input "checkbox" at bounding box center [335, 187] width 29 height 29
checkbox input "true"
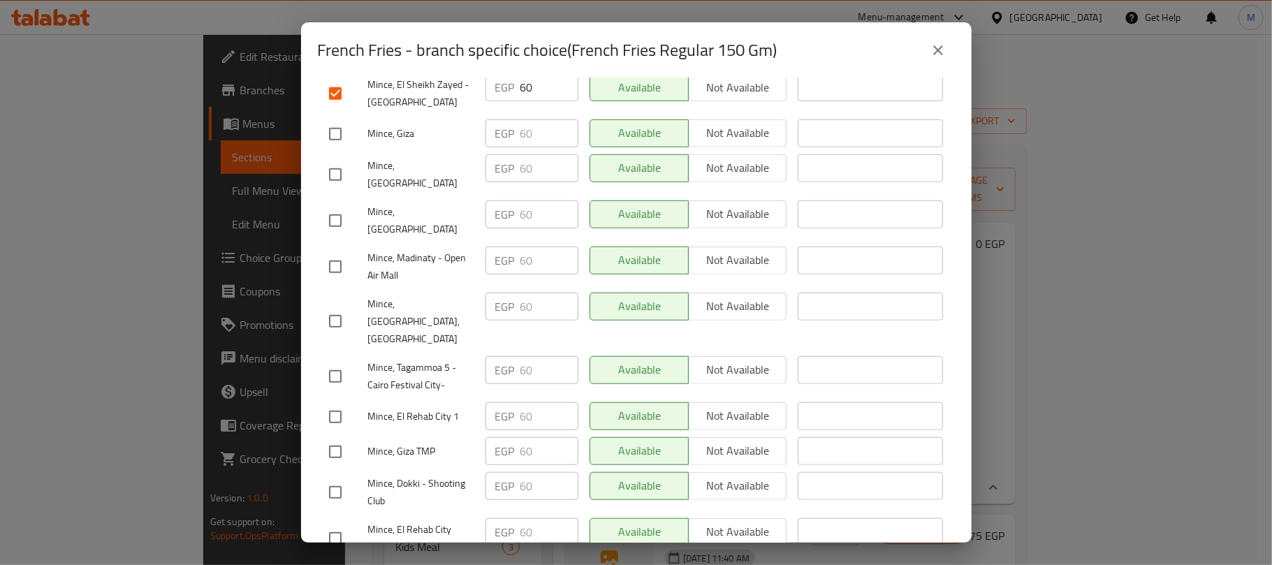
click at [342, 252] on input "checkbox" at bounding box center [335, 266] width 29 height 29
checkbox input "true"
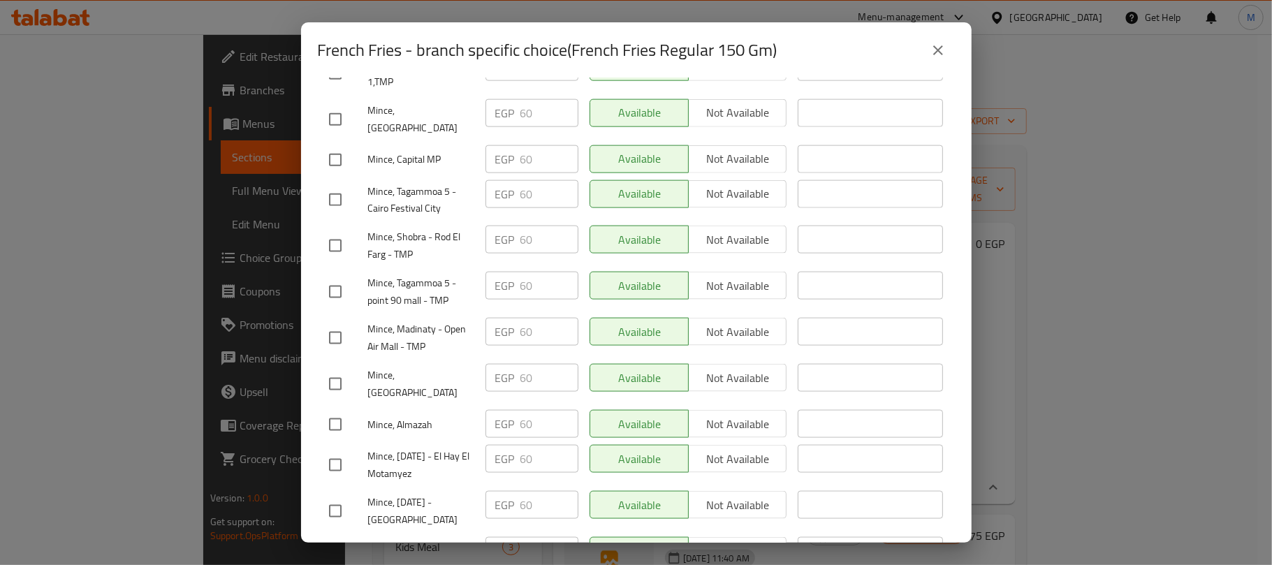
scroll to position [1363, 0]
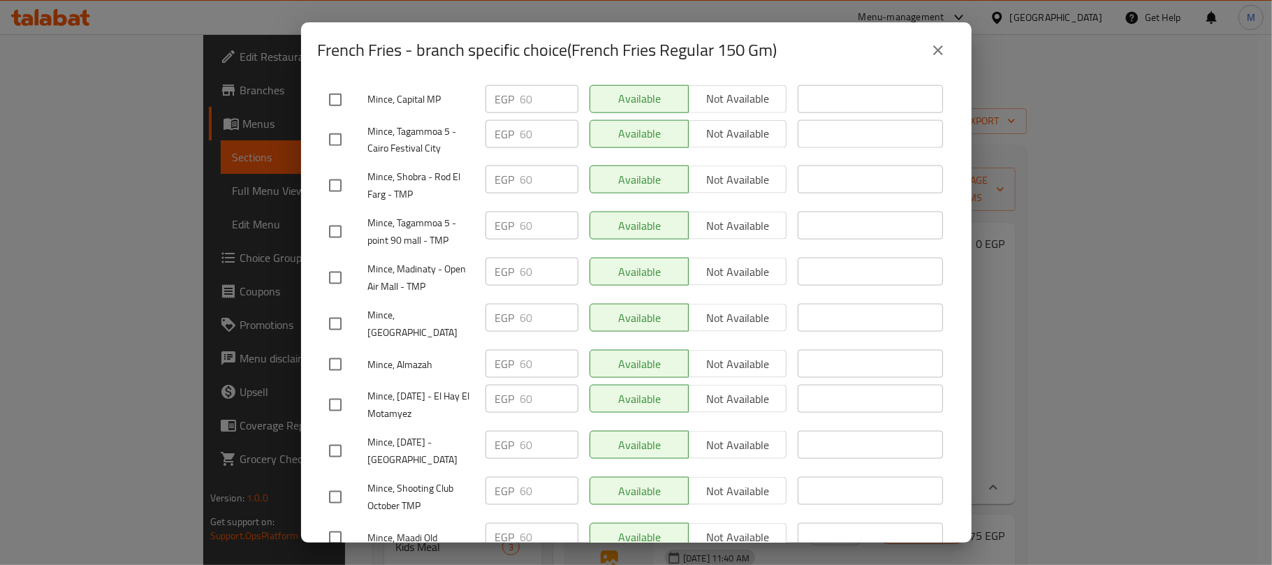
click at [339, 263] on input "checkbox" at bounding box center [335, 277] width 29 height 29
checkbox input "true"
click at [339, 437] on input "checkbox" at bounding box center [335, 451] width 29 height 29
checkbox input "true"
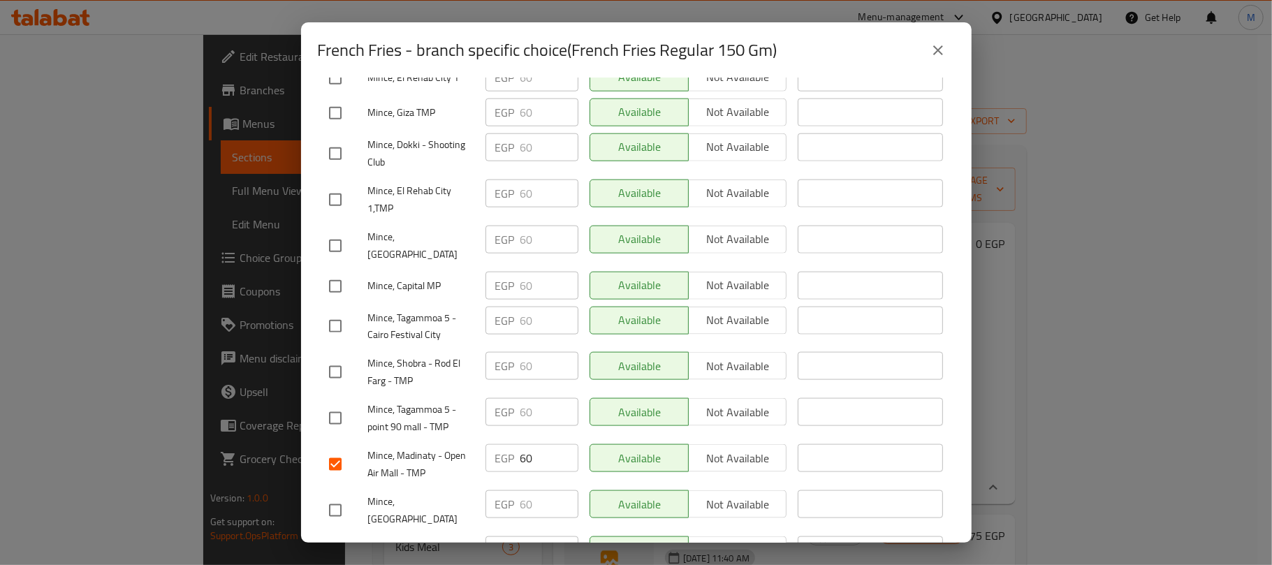
scroll to position [990, 0]
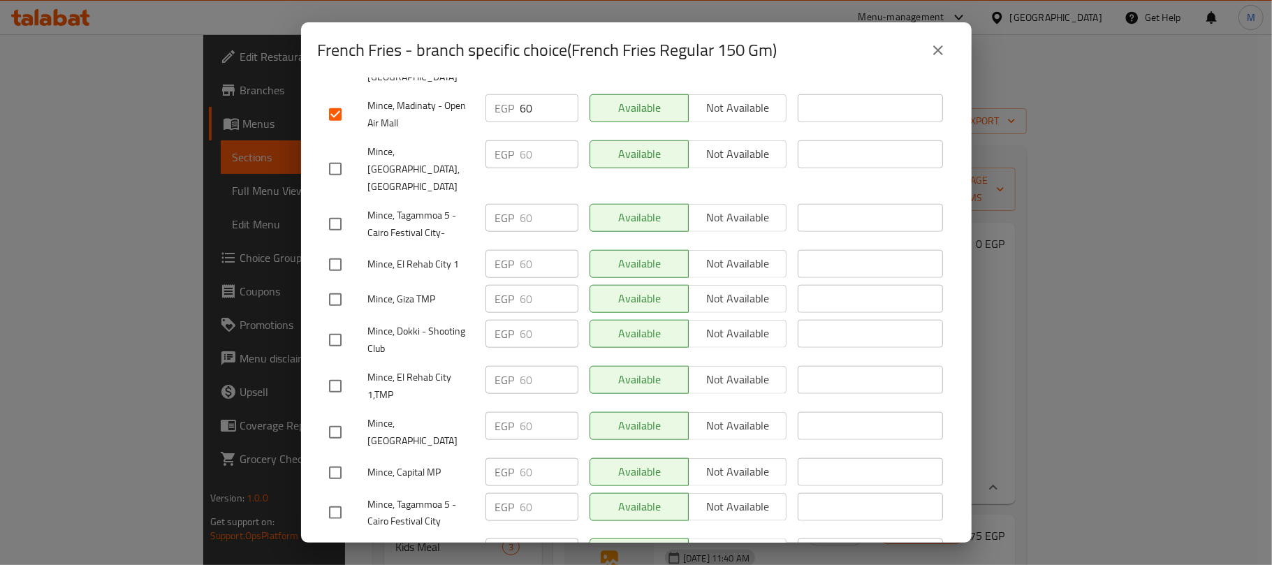
click at [338, 458] on input "checkbox" at bounding box center [335, 472] width 29 height 29
checkbox input "true"
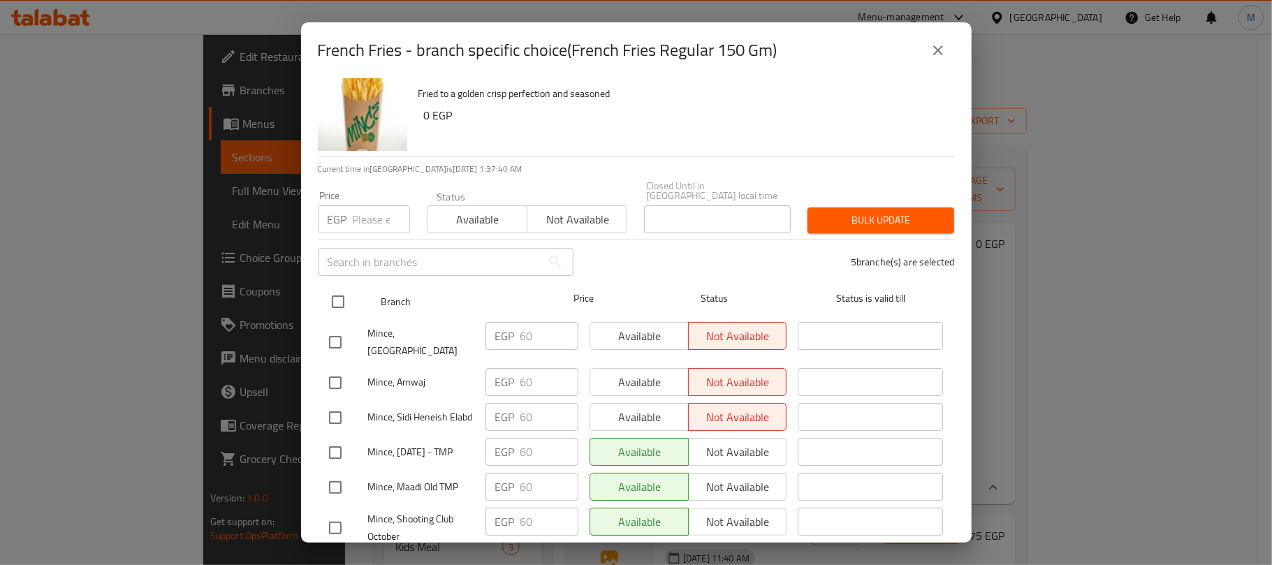
scroll to position [0, 0]
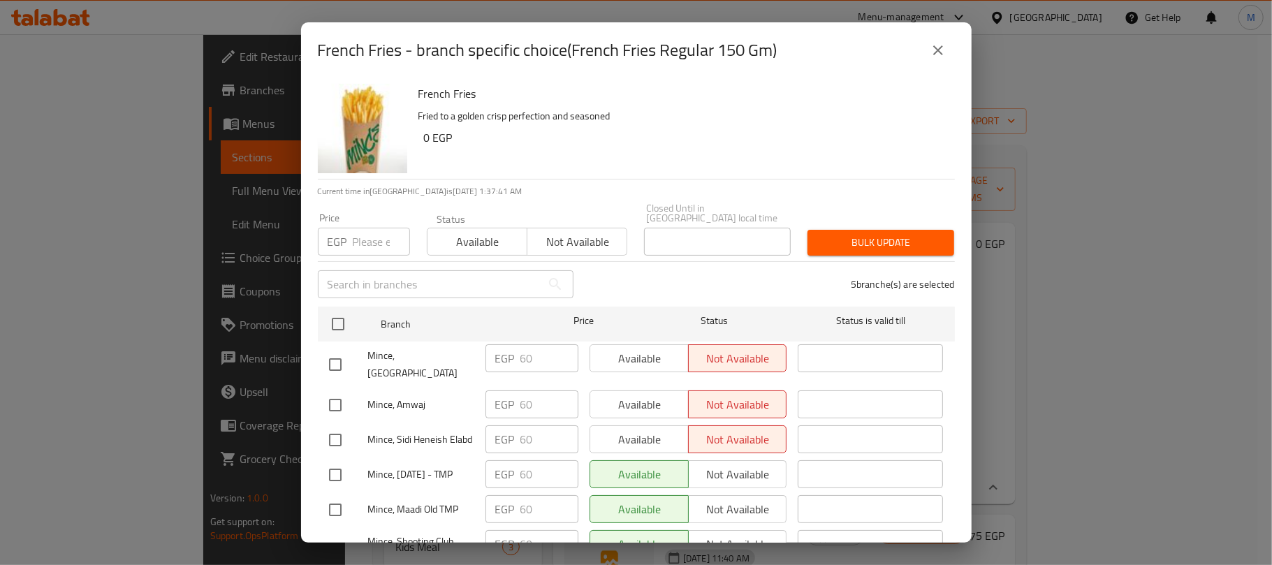
click at [373, 241] on input "number" at bounding box center [381, 242] width 57 height 28
paste input "65.00"
type input "65.00"
click at [906, 237] on span "Bulk update" at bounding box center [881, 242] width 124 height 17
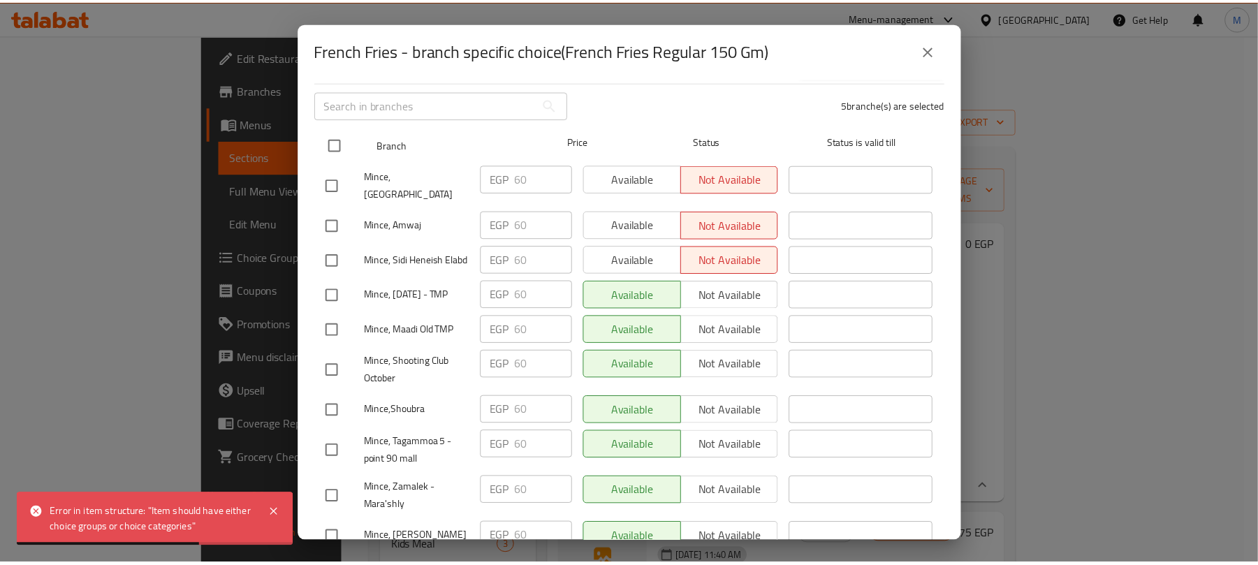
scroll to position [279, 0]
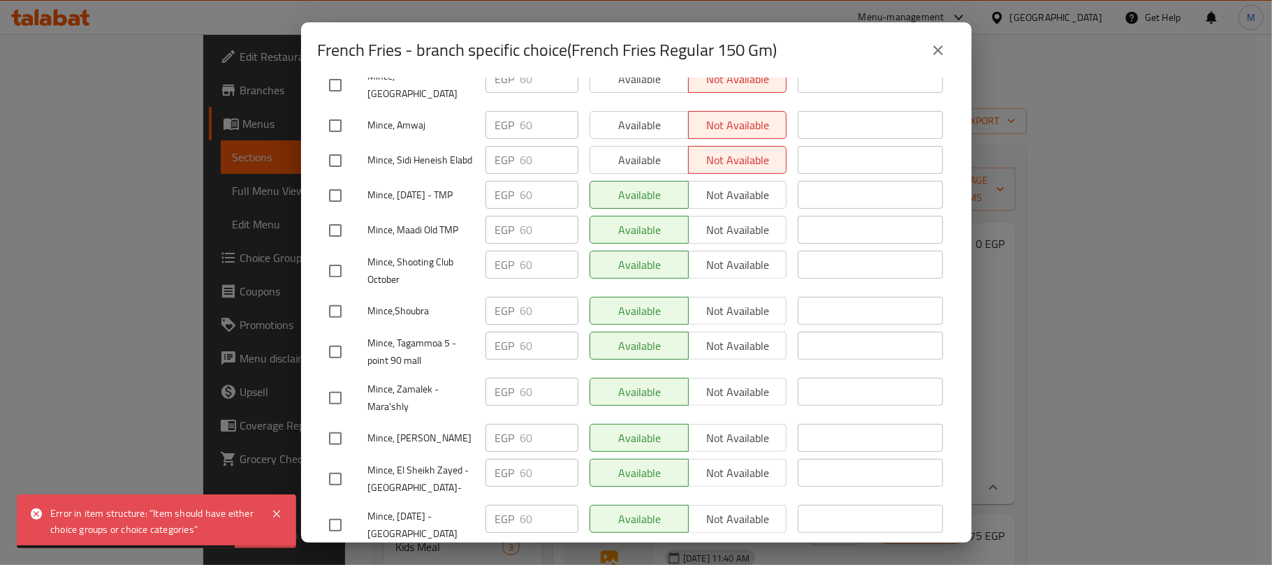
click at [941, 56] on icon "close" at bounding box center [938, 50] width 17 height 17
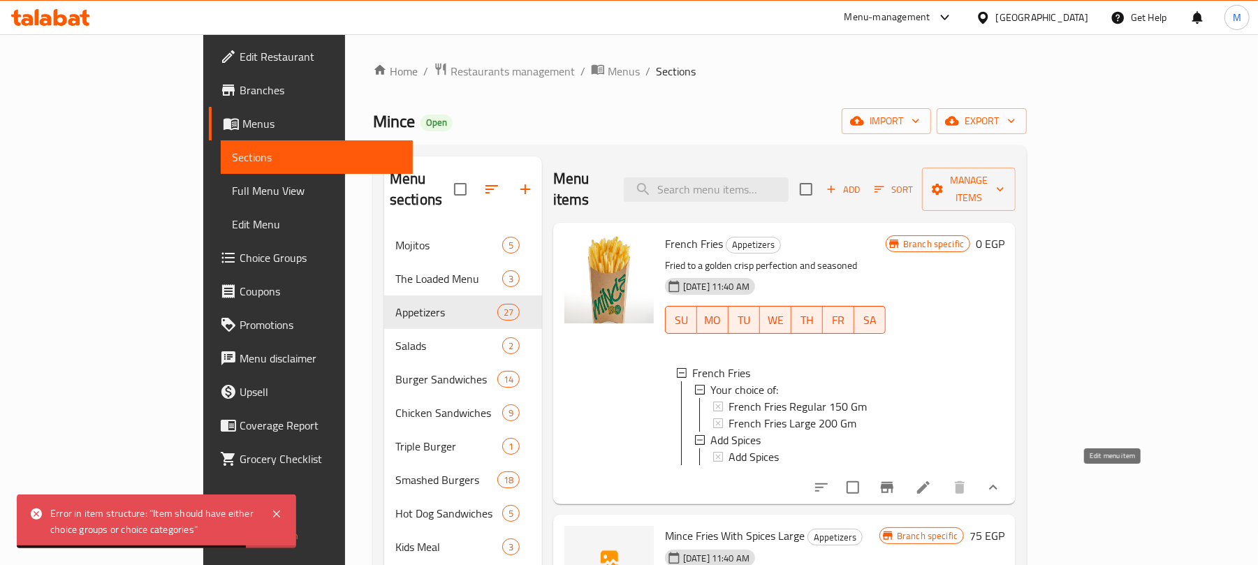
click at [930, 481] on icon at bounding box center [923, 487] width 13 height 13
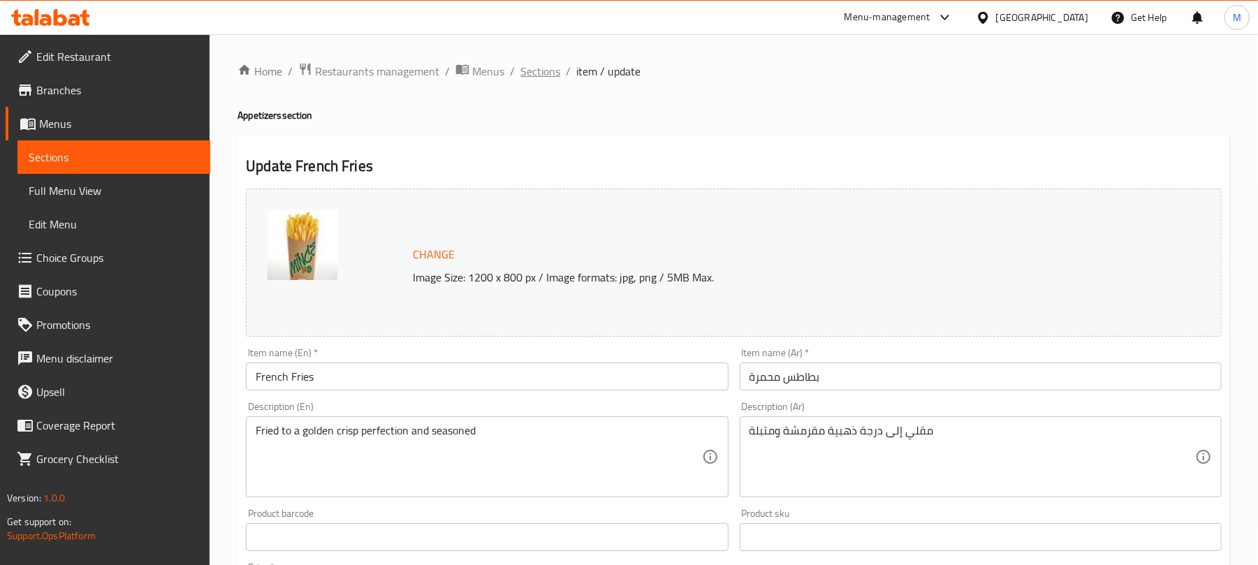
click at [543, 65] on span "Sections" at bounding box center [540, 71] width 40 height 17
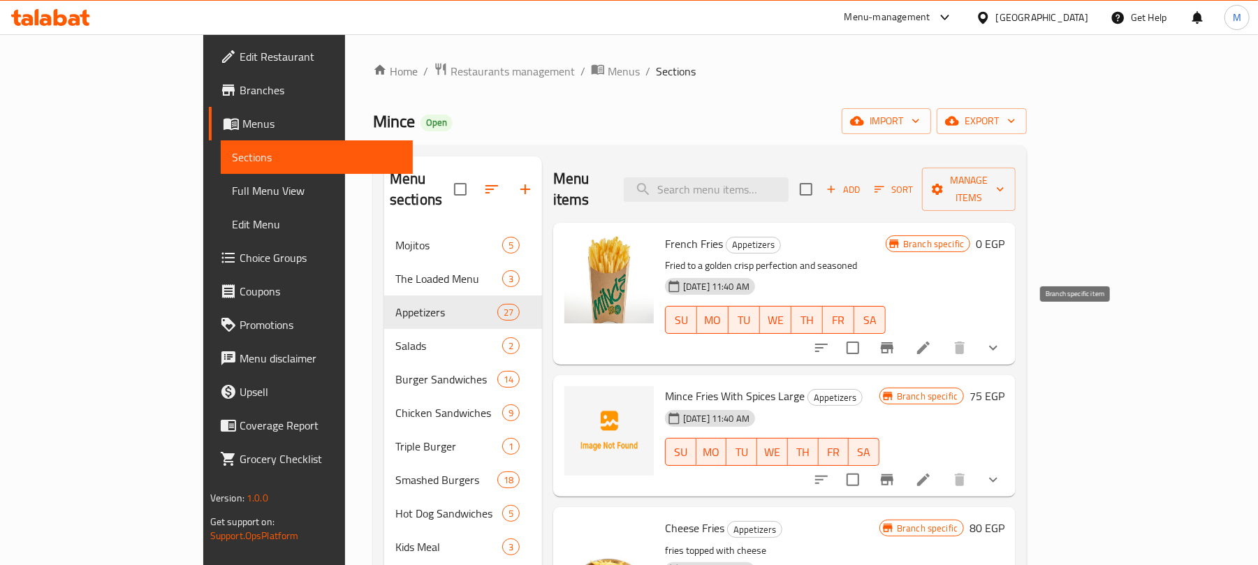
click at [893, 342] on icon "Branch-specific-item" at bounding box center [887, 347] width 13 height 11
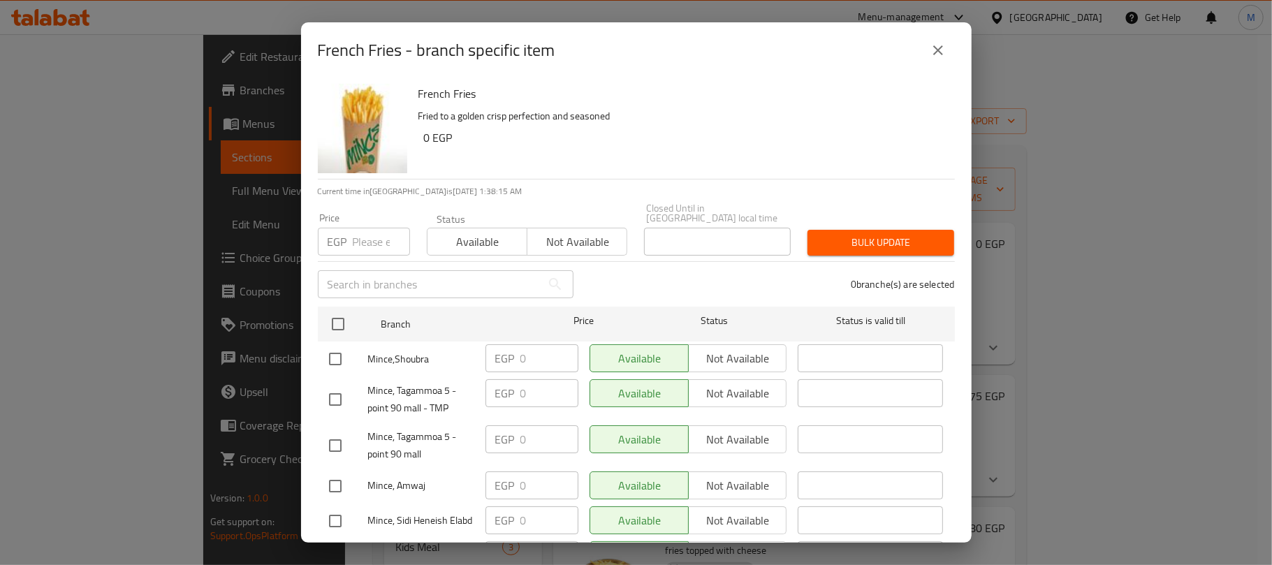
drag, startPoint x: 936, startPoint y: 45, endPoint x: 1129, endPoint y: 225, distance: 263.9
click at [937, 45] on icon "close" at bounding box center [938, 50] width 17 height 17
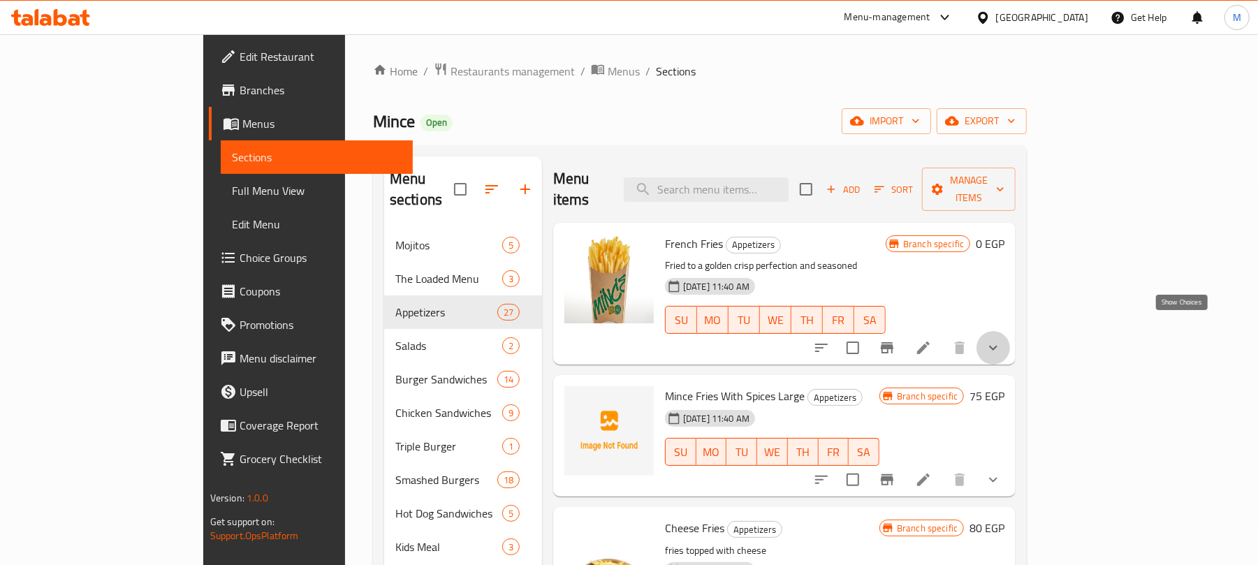
click at [1002, 339] on icon "show more" at bounding box center [993, 347] width 17 height 17
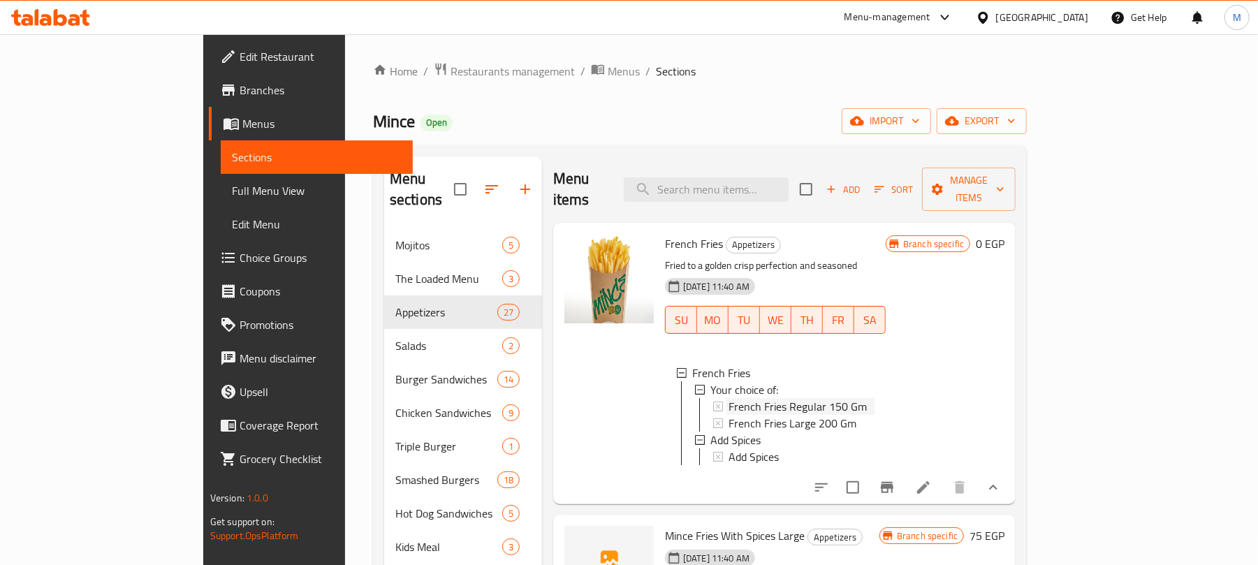
click at [757, 398] on span "French Fries Regular 150 Gm" at bounding box center [797, 406] width 138 height 17
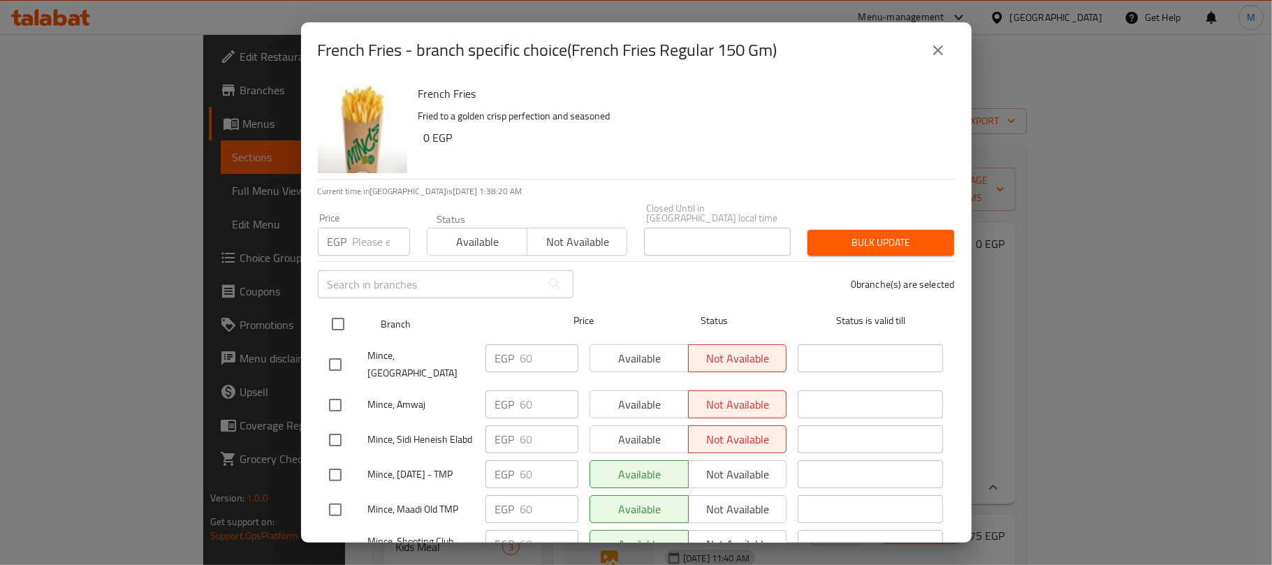
click at [332, 314] on input "checkbox" at bounding box center [337, 323] width 29 height 29
checkbox input "true"
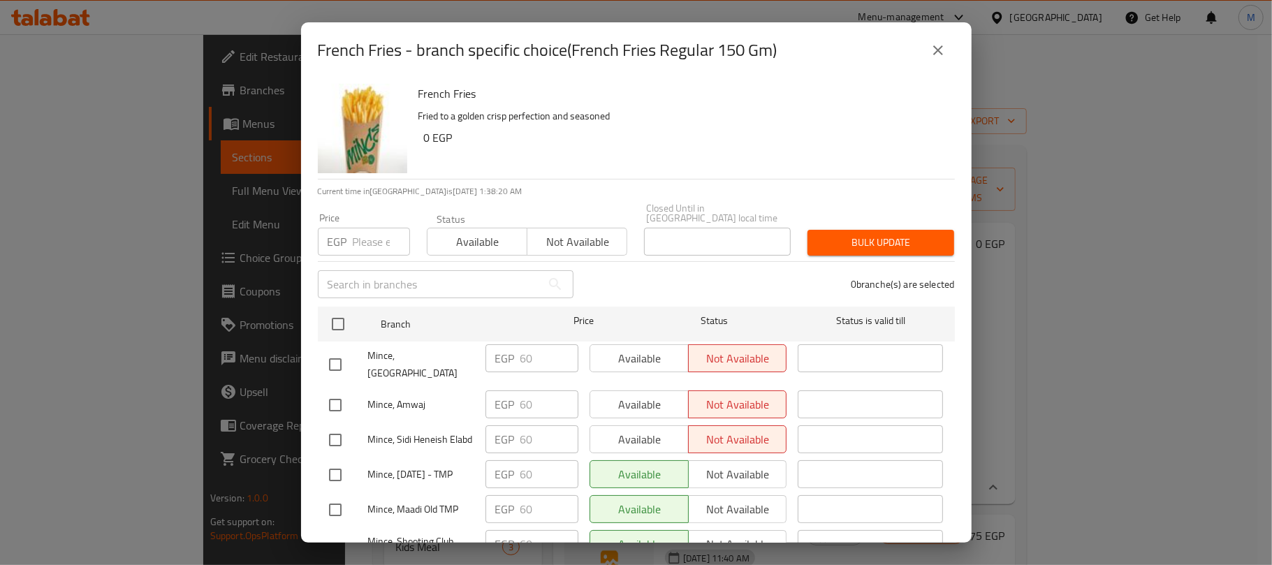
checkbox input "true"
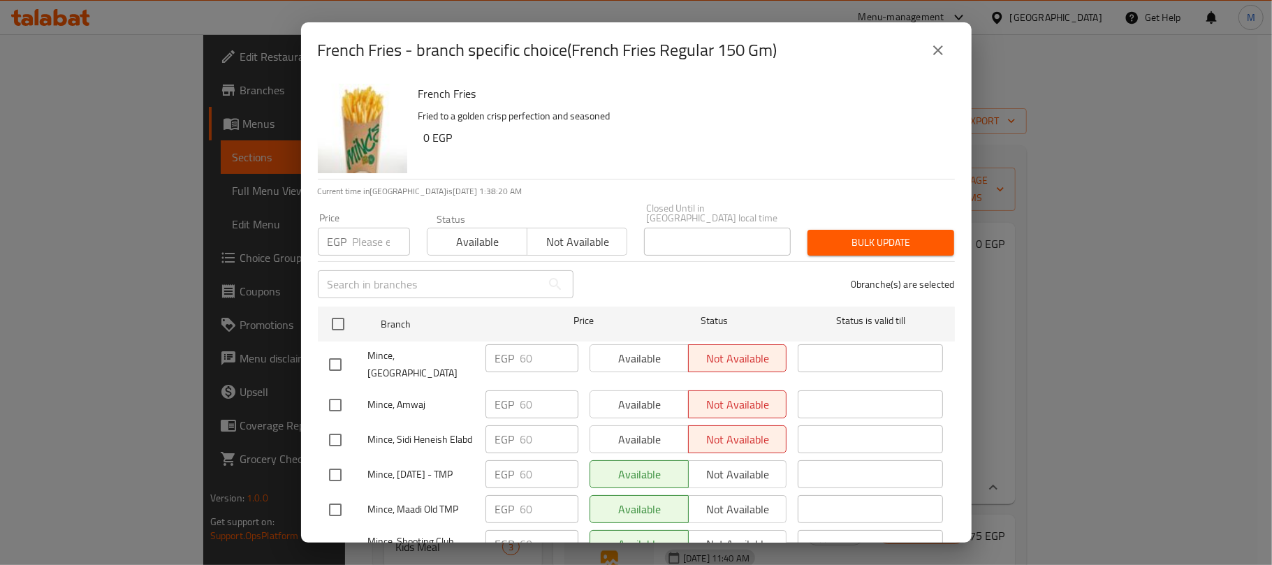
checkbox input "true"
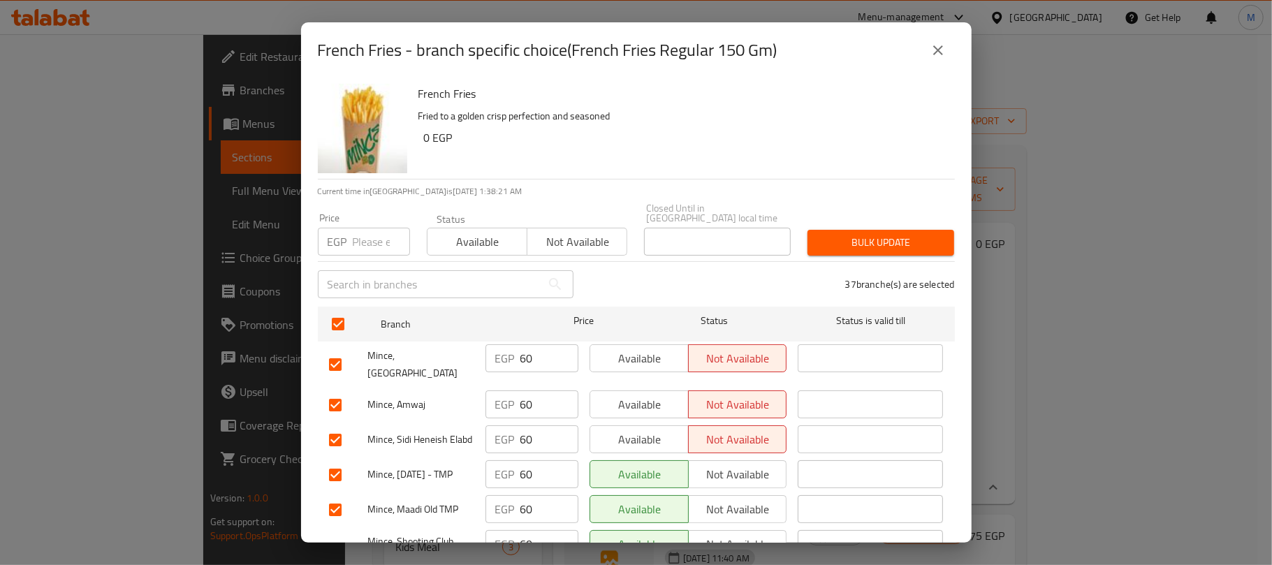
click at [366, 233] on input "number" at bounding box center [381, 242] width 57 height 28
paste input "70.00"
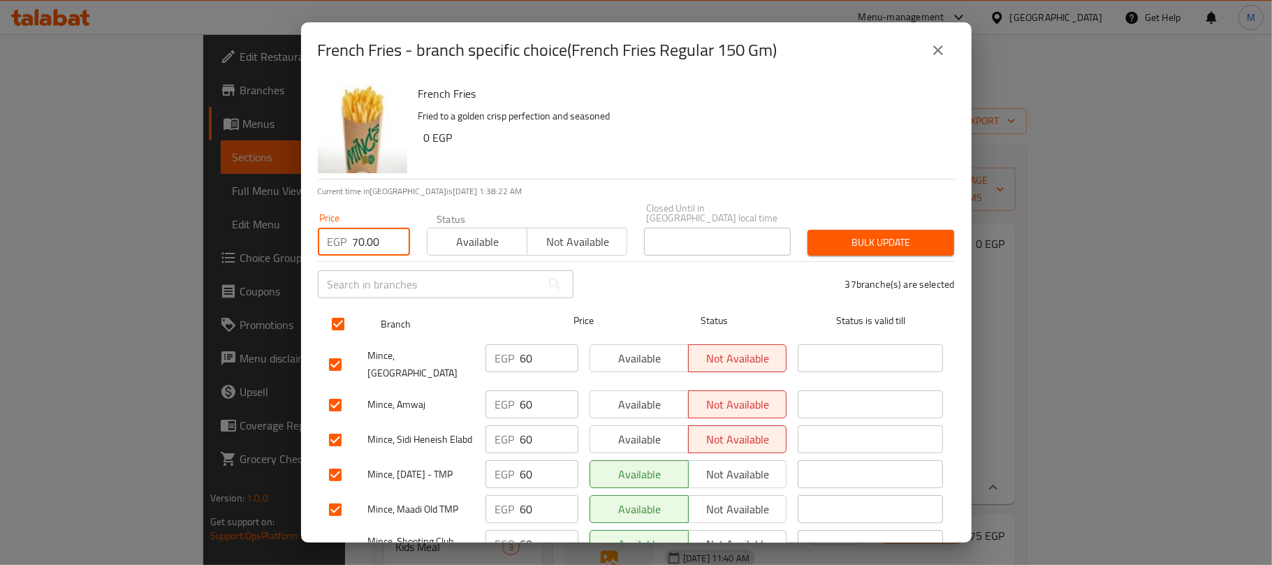
click at [344, 317] on input "checkbox" at bounding box center [337, 323] width 29 height 29
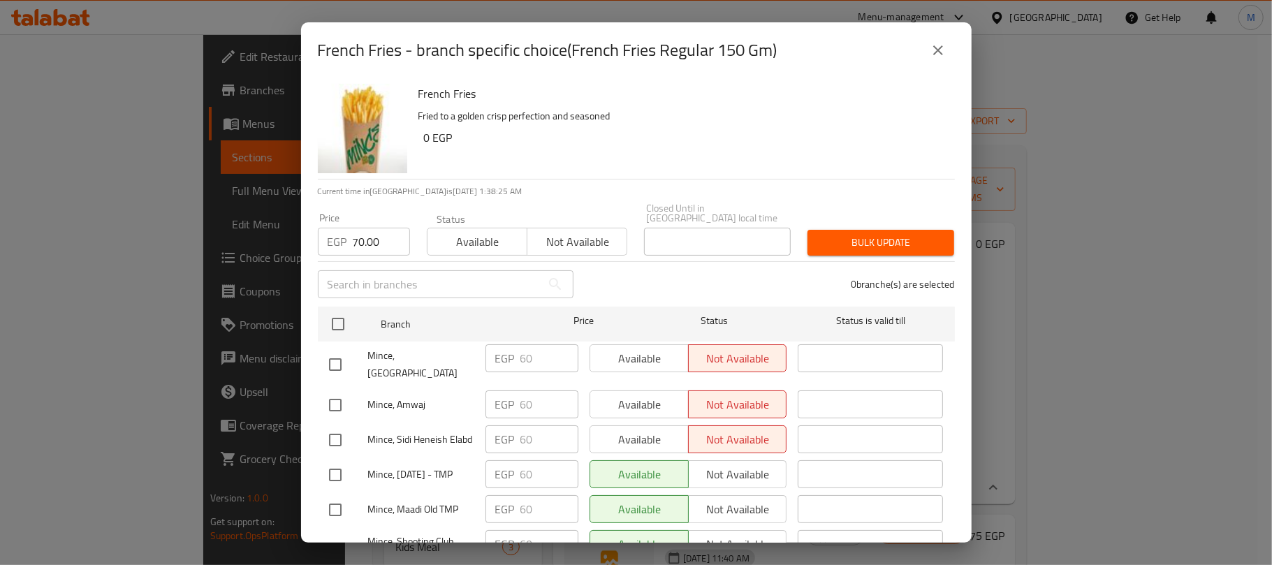
click at [373, 233] on input "70.00" at bounding box center [381, 242] width 57 height 28
paste input "65"
click at [601, 274] on div "0 branche(s) are selected" at bounding box center [772, 284] width 381 height 50
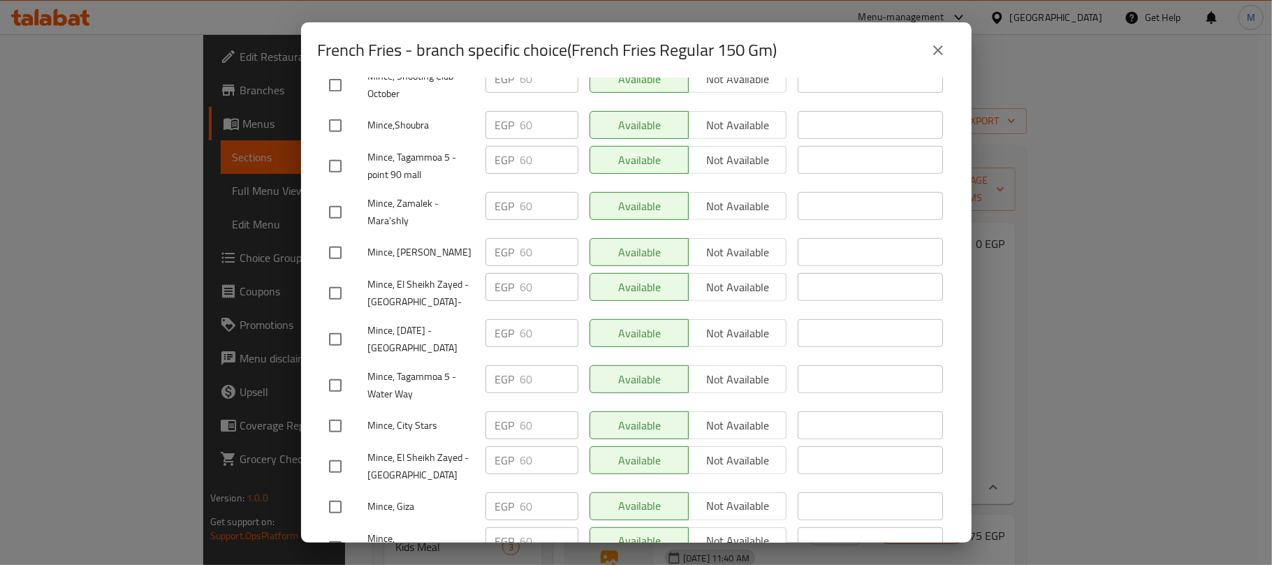
scroll to position [559, 0]
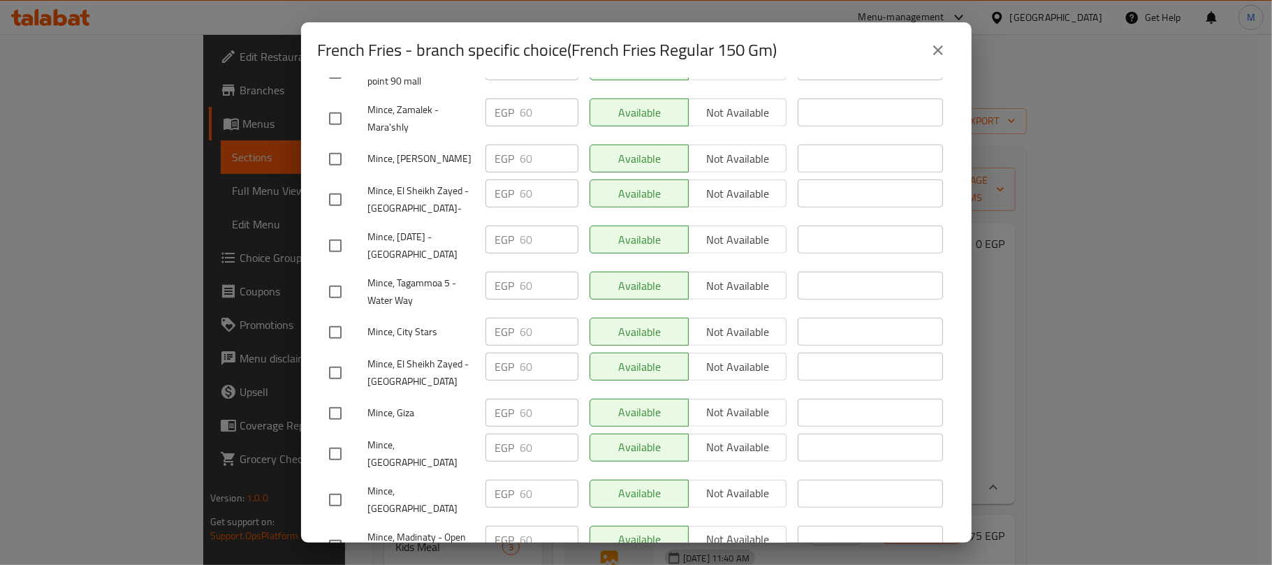
click at [338, 373] on input "checkbox" at bounding box center [335, 372] width 29 height 29
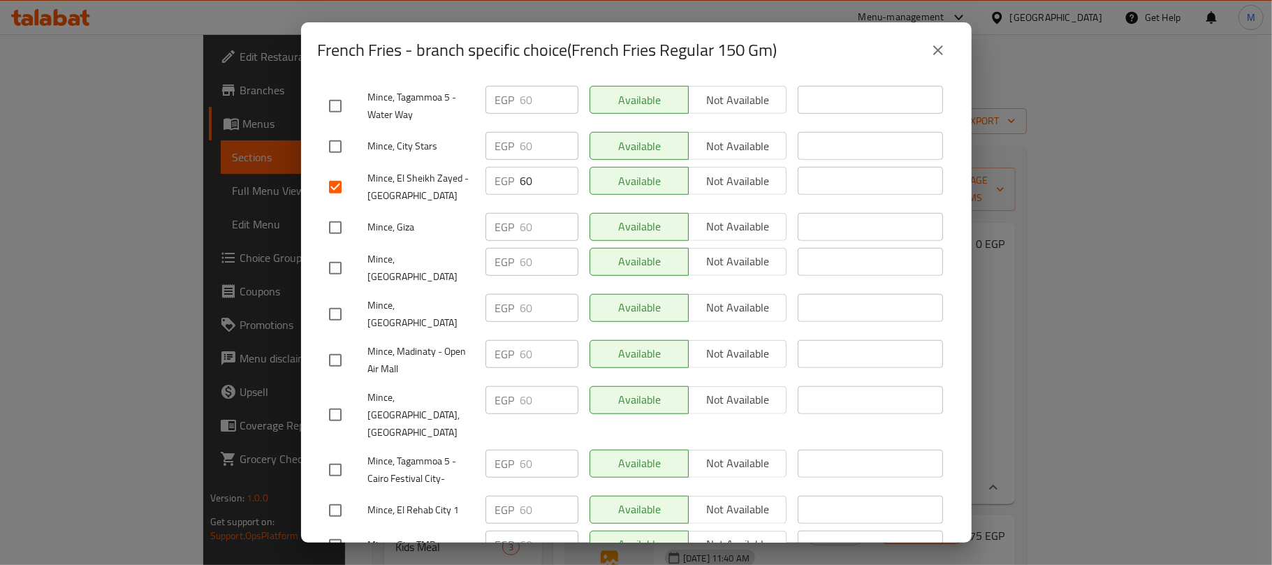
scroll to position [838, 0]
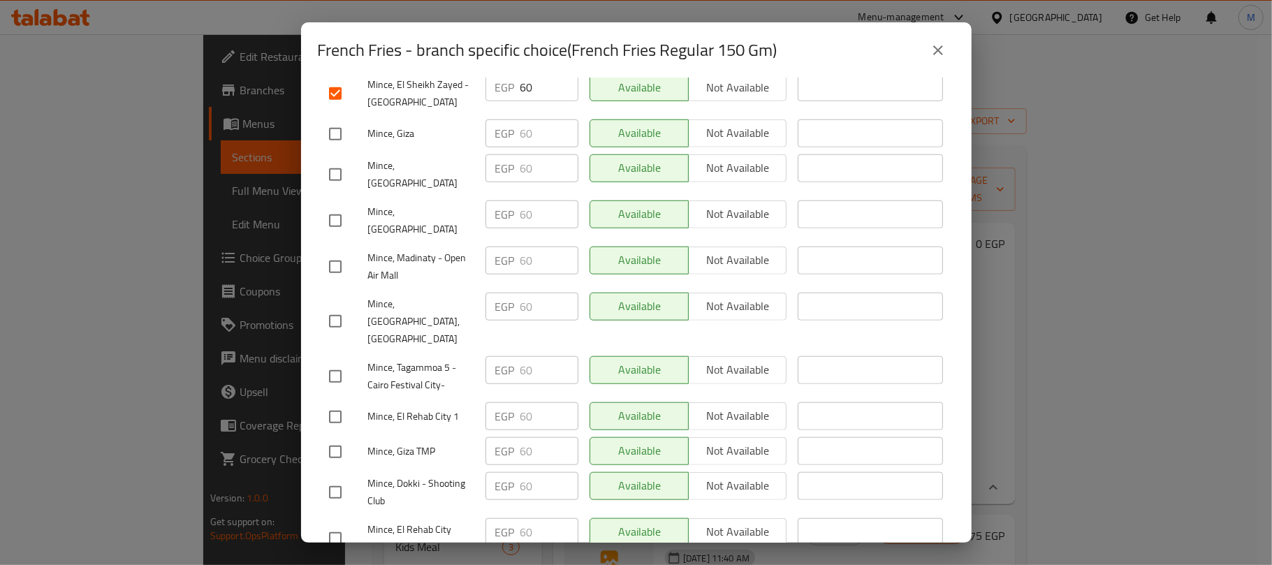
click at [334, 252] on input "checkbox" at bounding box center [335, 266] width 29 height 29
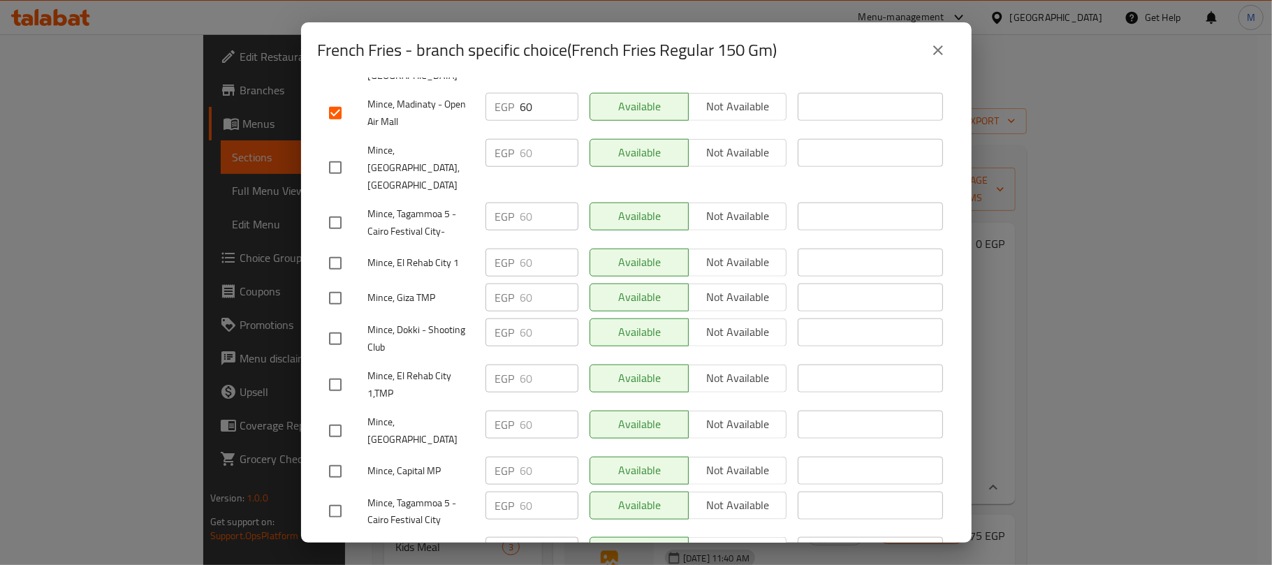
scroll to position [1024, 0]
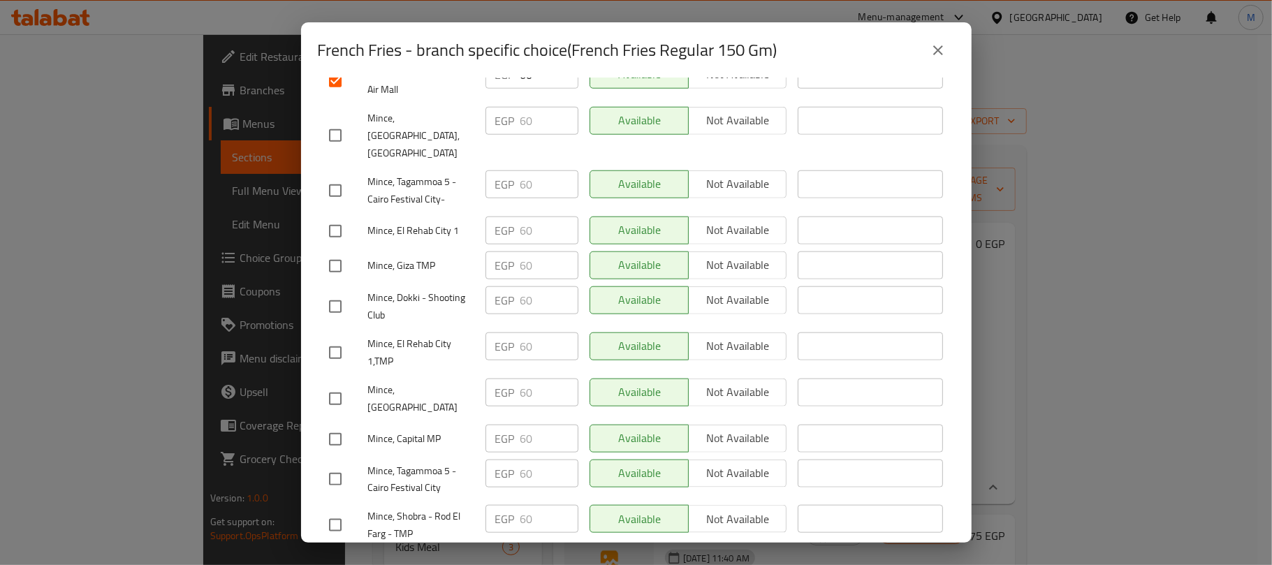
click at [331, 425] on input "checkbox" at bounding box center [335, 439] width 29 height 29
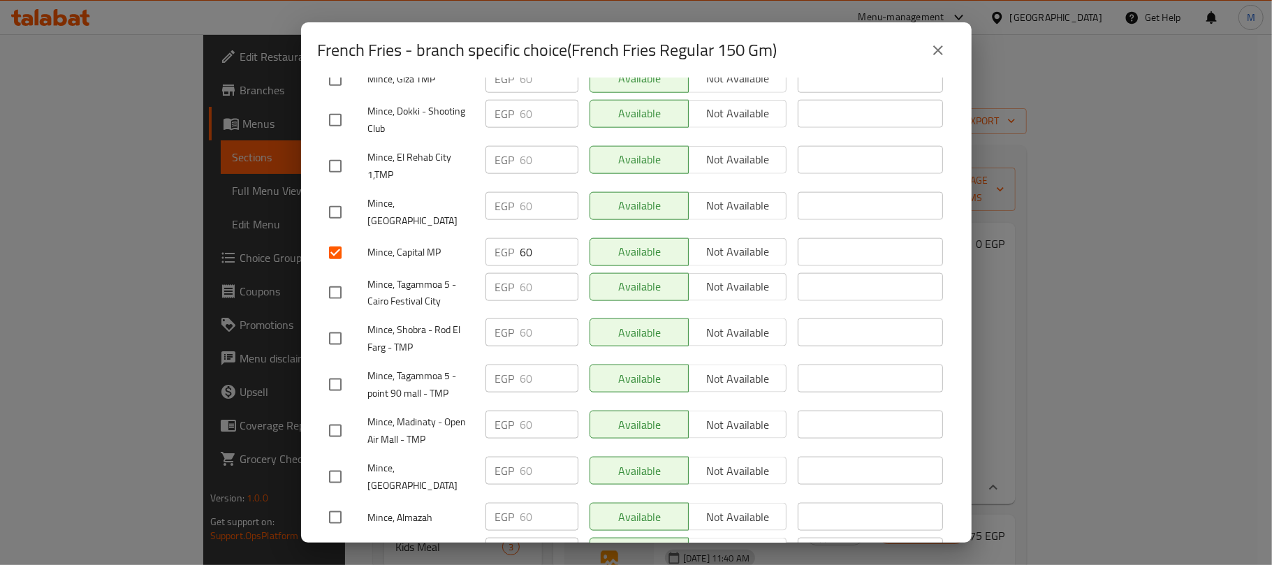
click at [335, 416] on input "checkbox" at bounding box center [335, 430] width 29 height 29
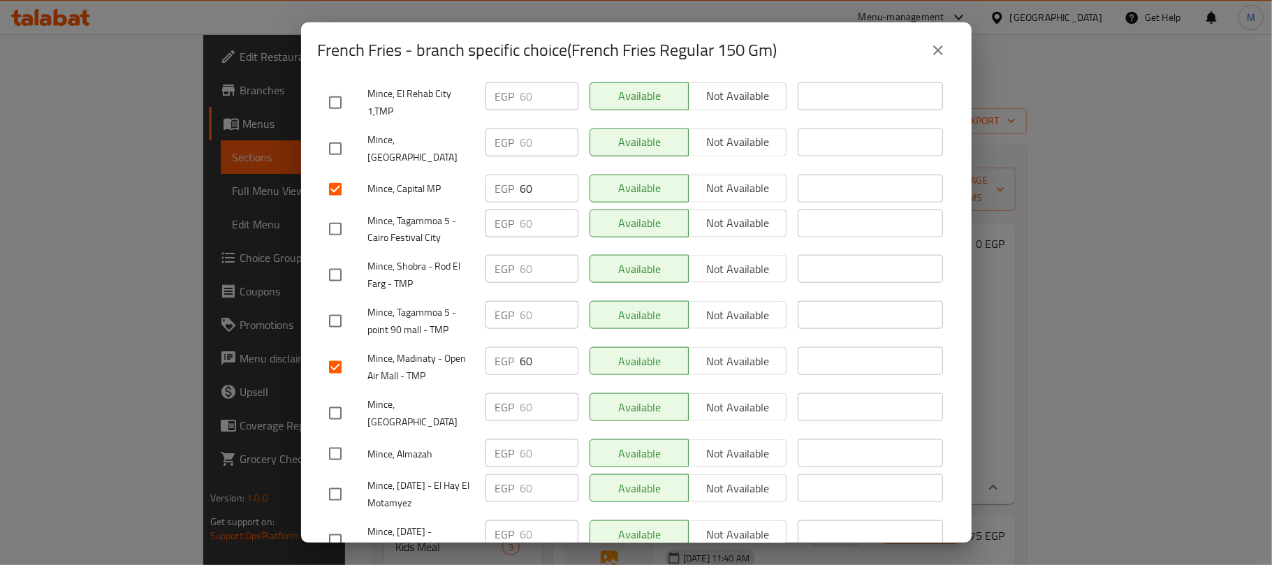
scroll to position [1363, 0]
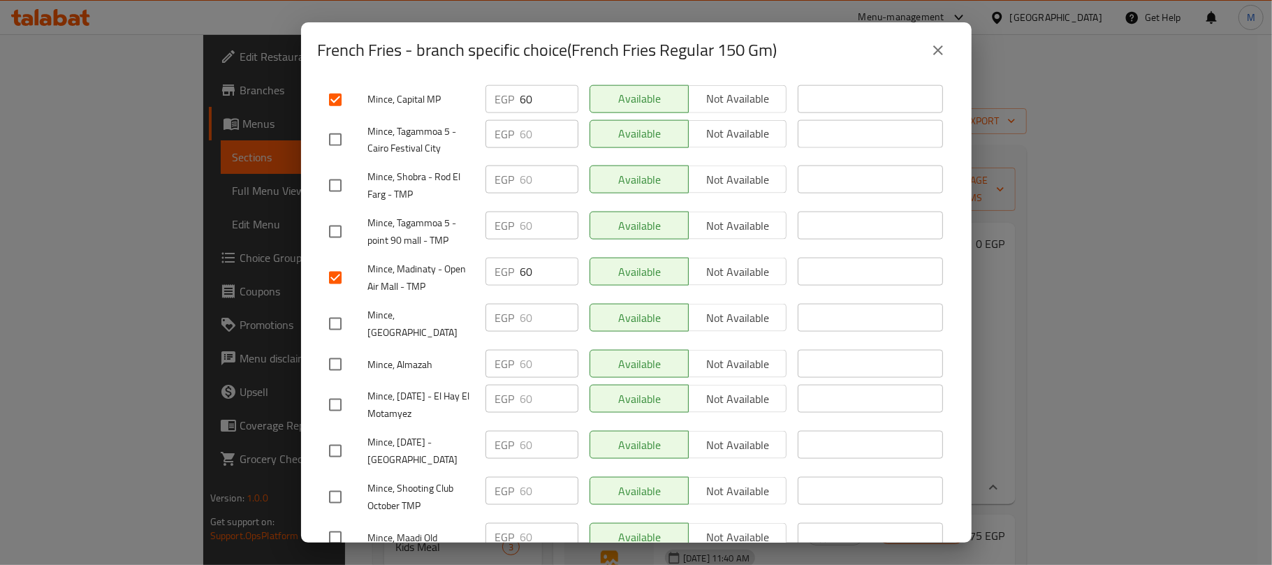
click at [328, 437] on input "checkbox" at bounding box center [335, 451] width 29 height 29
click at [457, 564] on span "Save" at bounding box center [636, 573] width 615 height 17
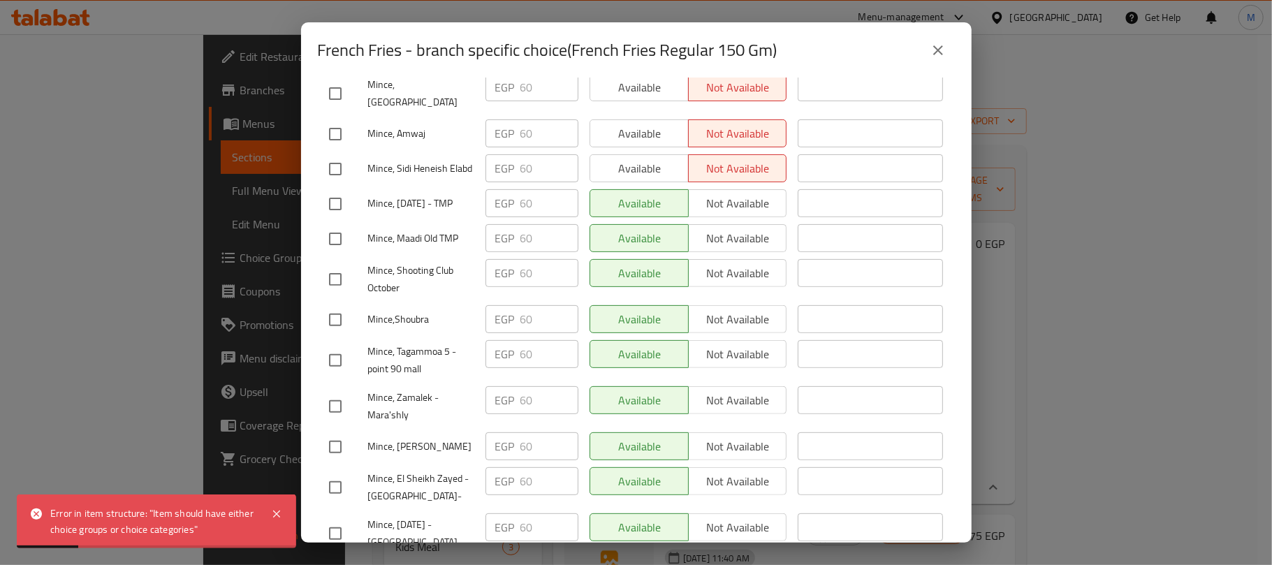
scroll to position [0, 0]
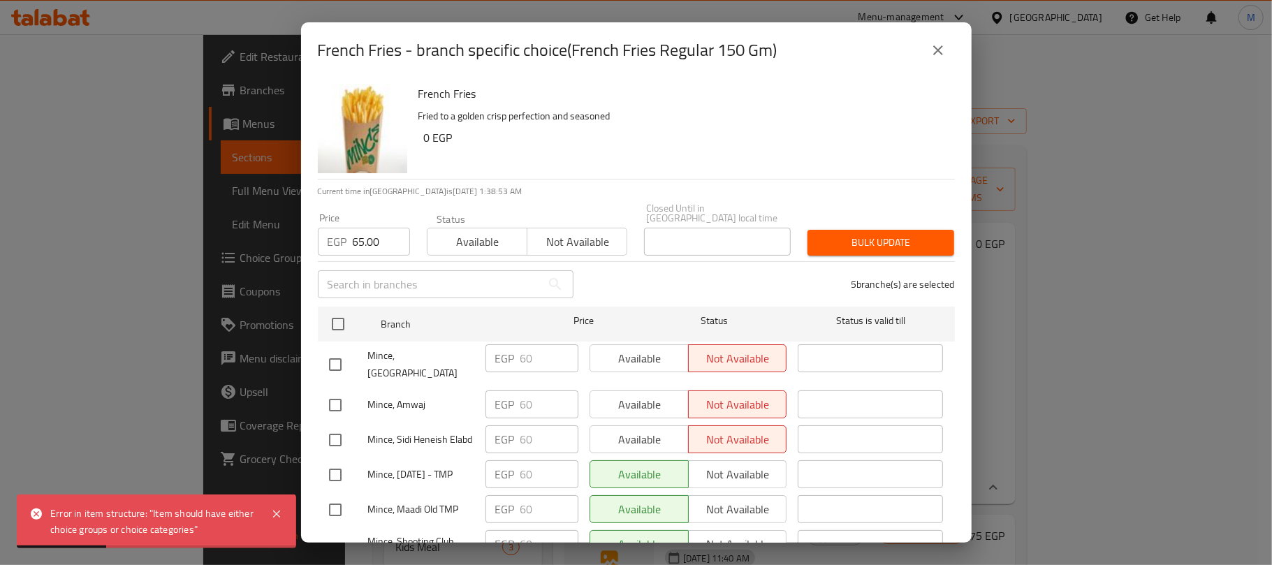
click at [825, 240] on span "Bulk update" at bounding box center [881, 242] width 124 height 17
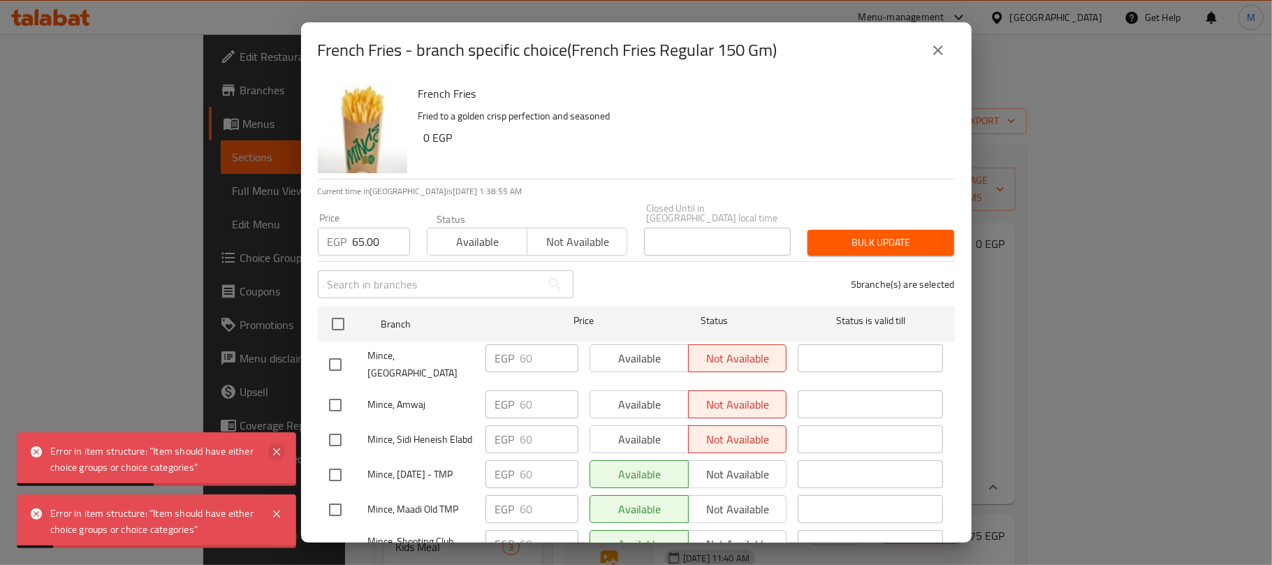
click at [277, 450] on icon at bounding box center [276, 451] width 17 height 17
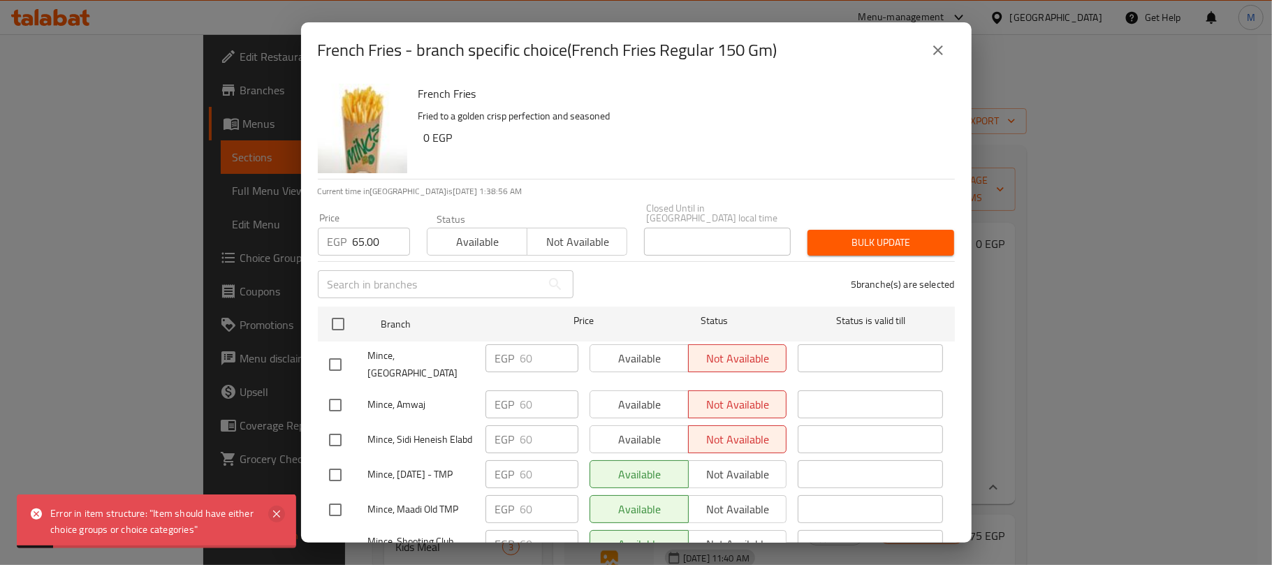
click at [277, 512] on icon at bounding box center [276, 514] width 17 height 17
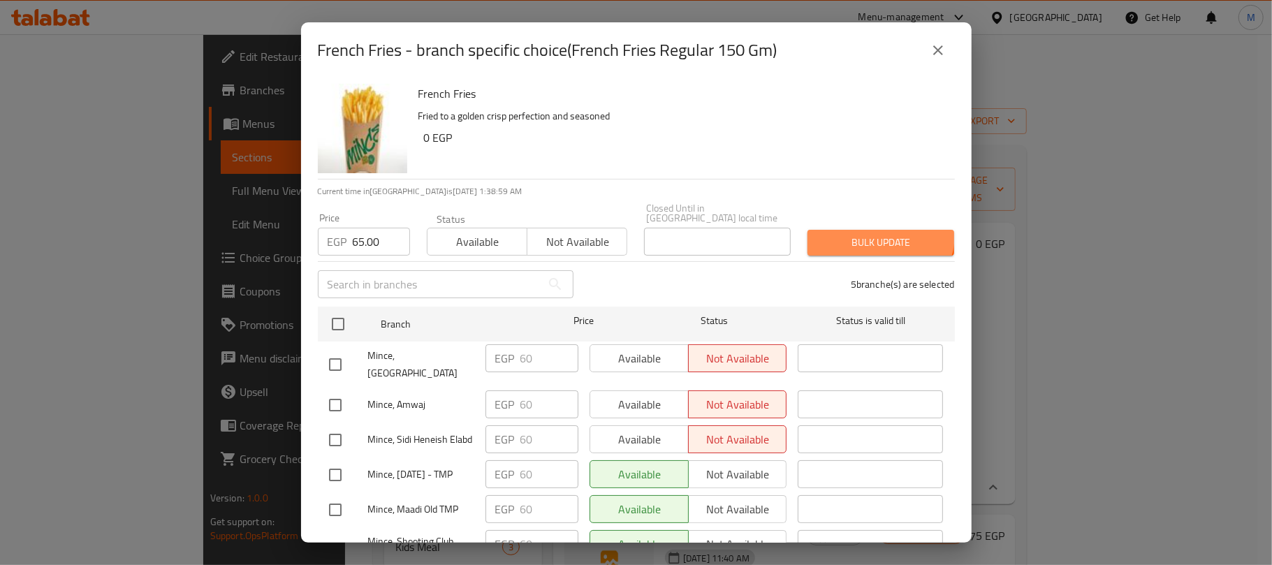
click at [867, 234] on span "Bulk update" at bounding box center [881, 242] width 124 height 17
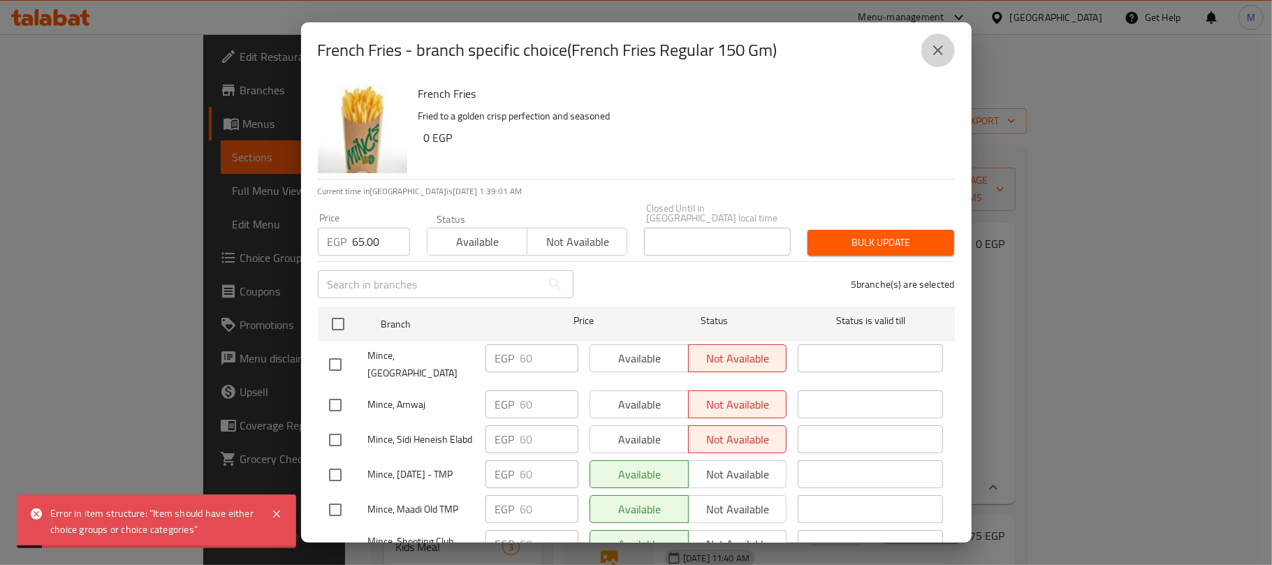
click at [941, 51] on icon "close" at bounding box center [938, 50] width 17 height 17
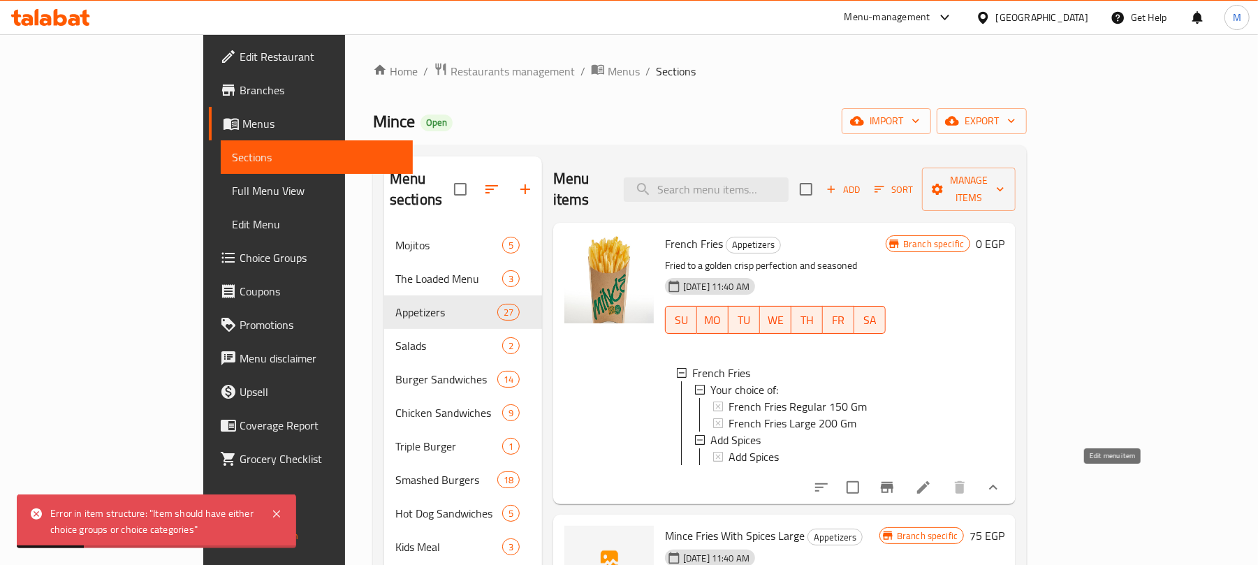
click at [932, 479] on icon at bounding box center [923, 487] width 17 height 17
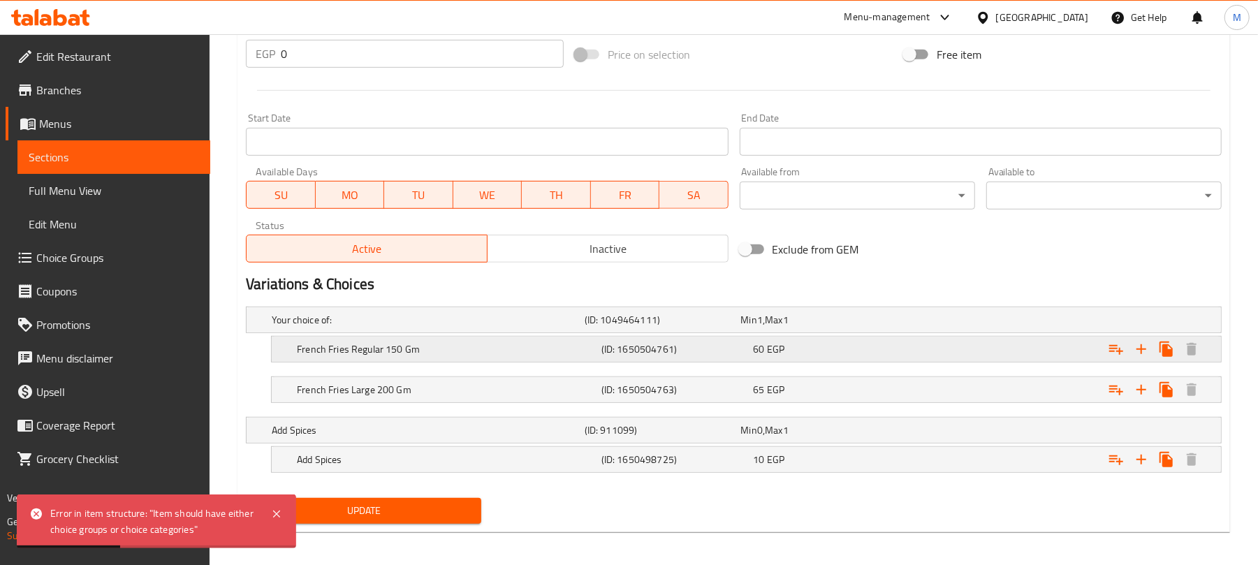
scroll to position [545, 0]
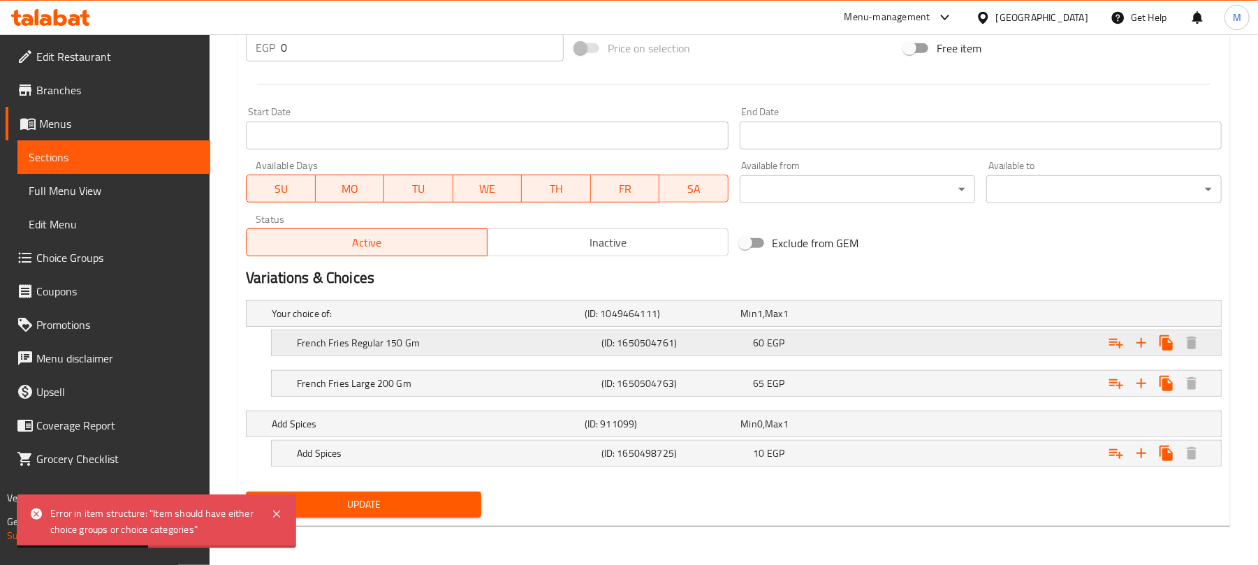
click at [802, 321] on div "60 EGP" at bounding box center [816, 314] width 151 height 14
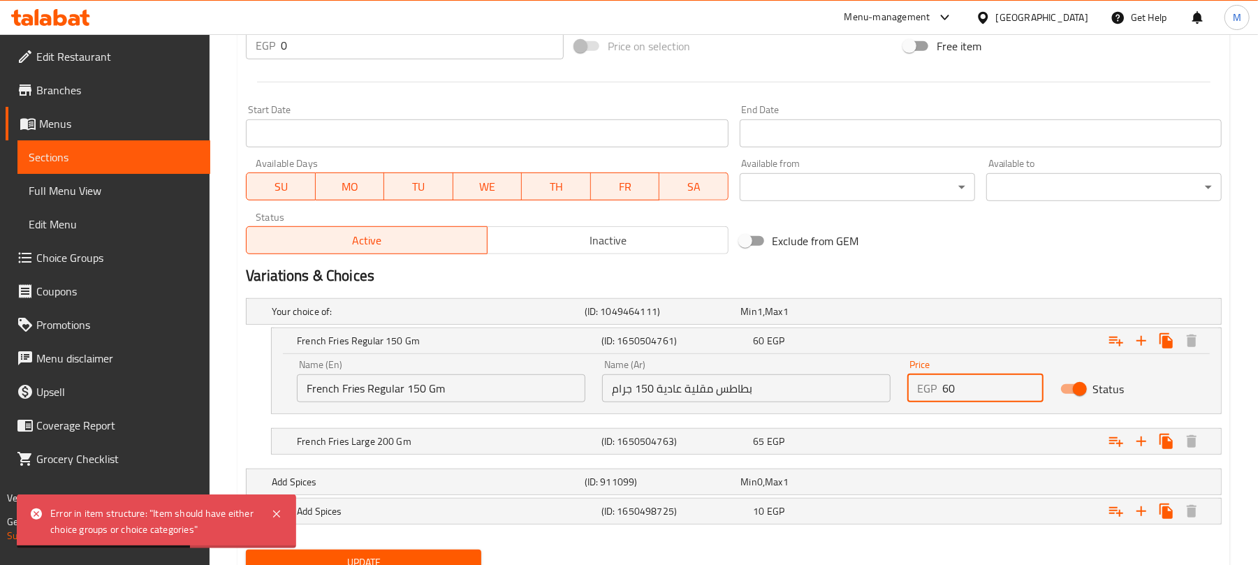
click at [990, 390] on input "60" at bounding box center [992, 388] width 101 height 28
paste input "5.0"
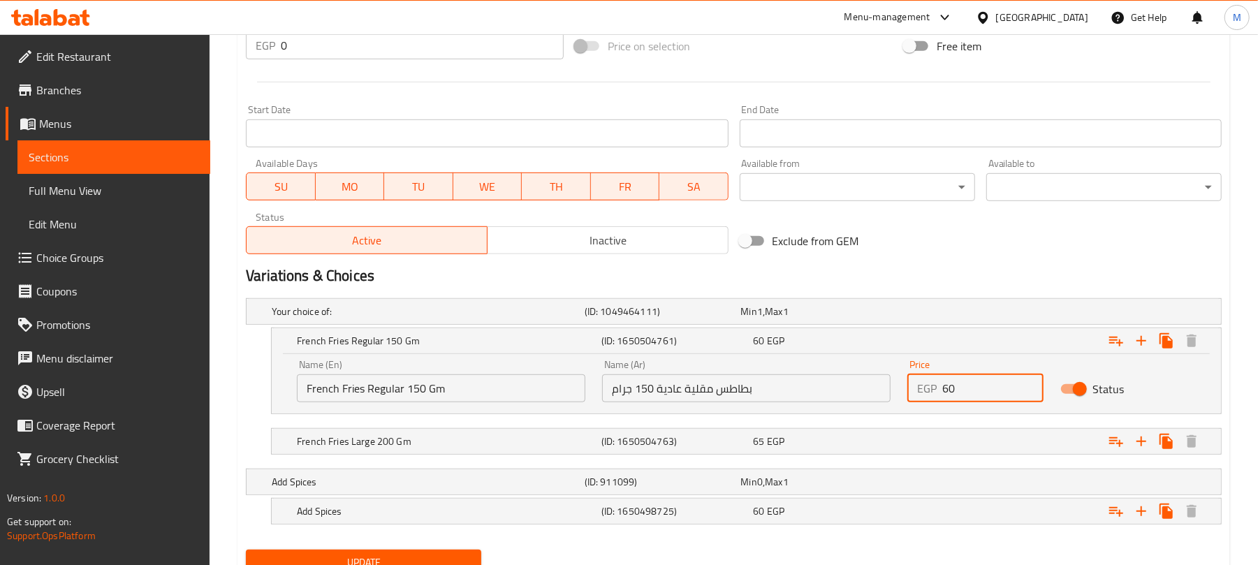
paste input "5.0"
click at [992, 274] on h2 "Variations & Choices" at bounding box center [734, 275] width 976 height 21
click at [802, 318] on div "60 EGP" at bounding box center [816, 312] width 151 height 14
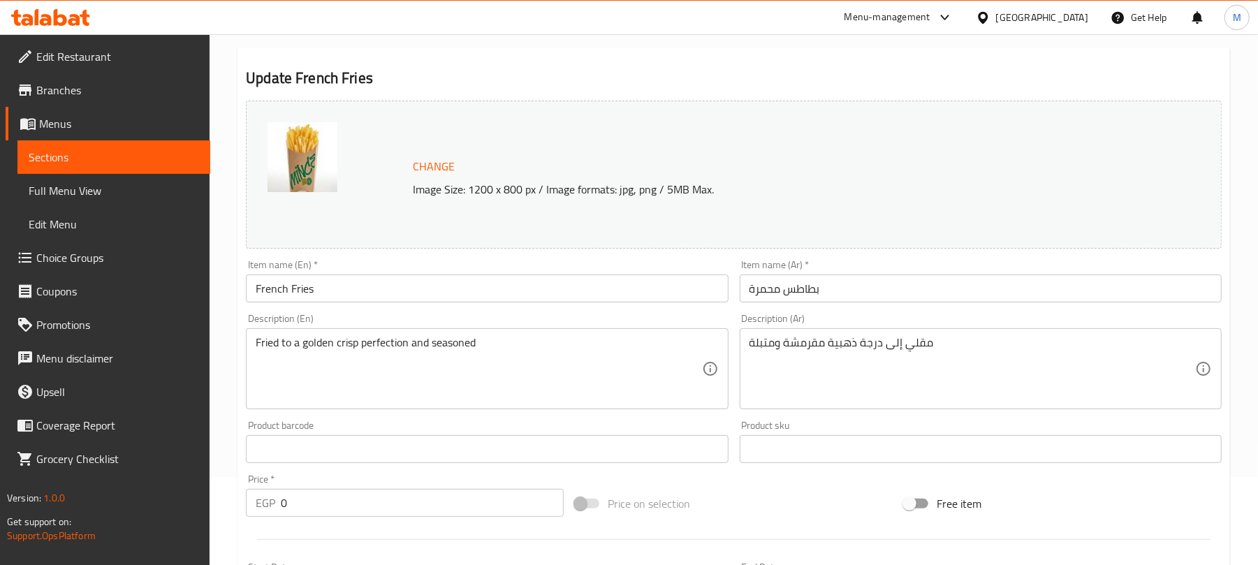
scroll to position [80, 0]
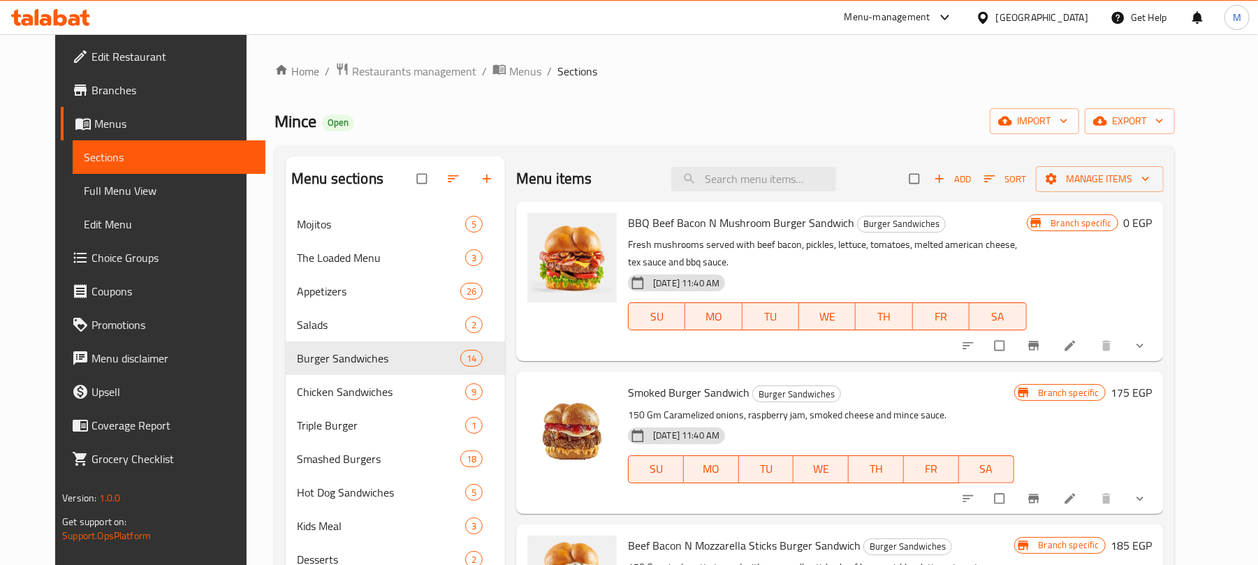
click at [91, 296] on span "Coupons" at bounding box center [172, 291] width 163 height 17
click at [120, 253] on span "Choice Groups" at bounding box center [172, 257] width 163 height 17
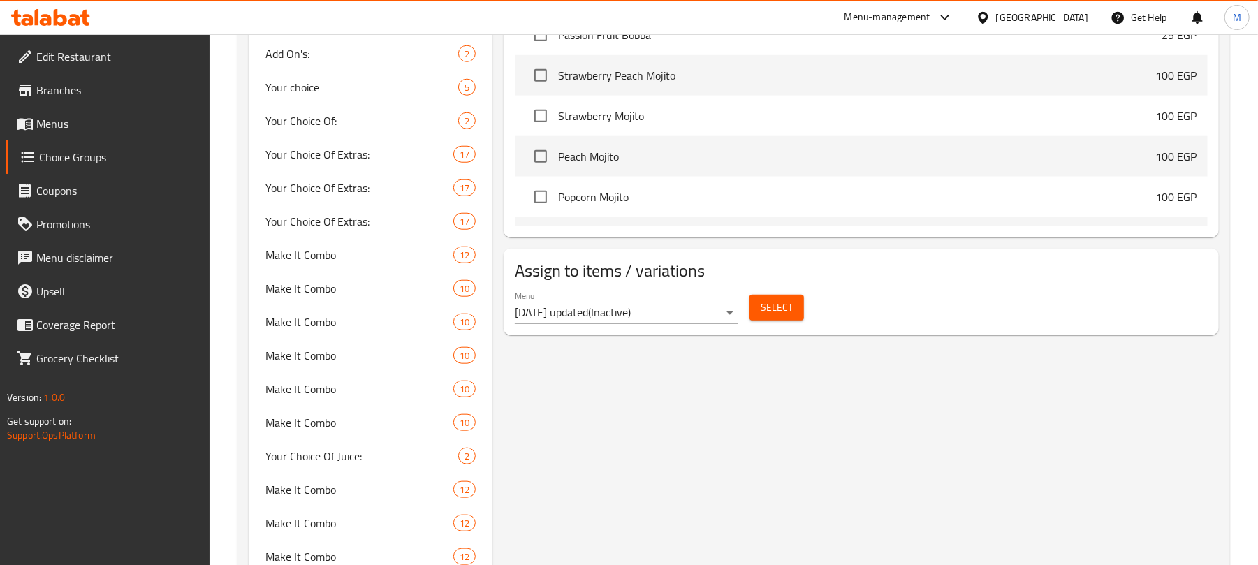
scroll to position [999, 0]
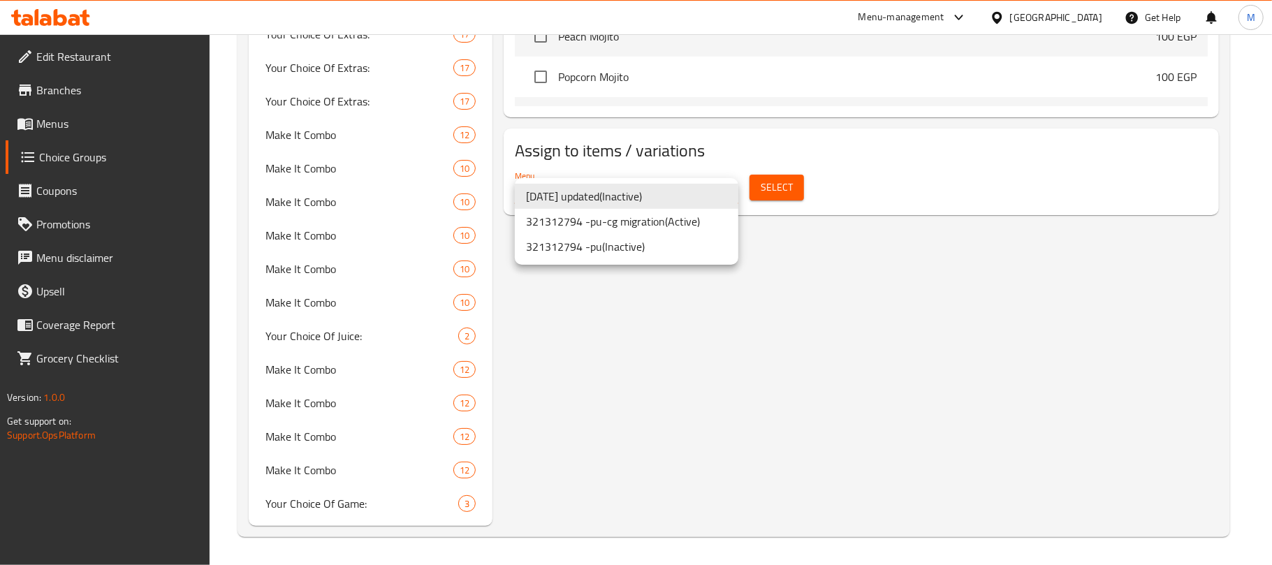
click at [595, 241] on li "321312794 -pu ( Inactive )" at bounding box center [626, 246] width 223 height 25
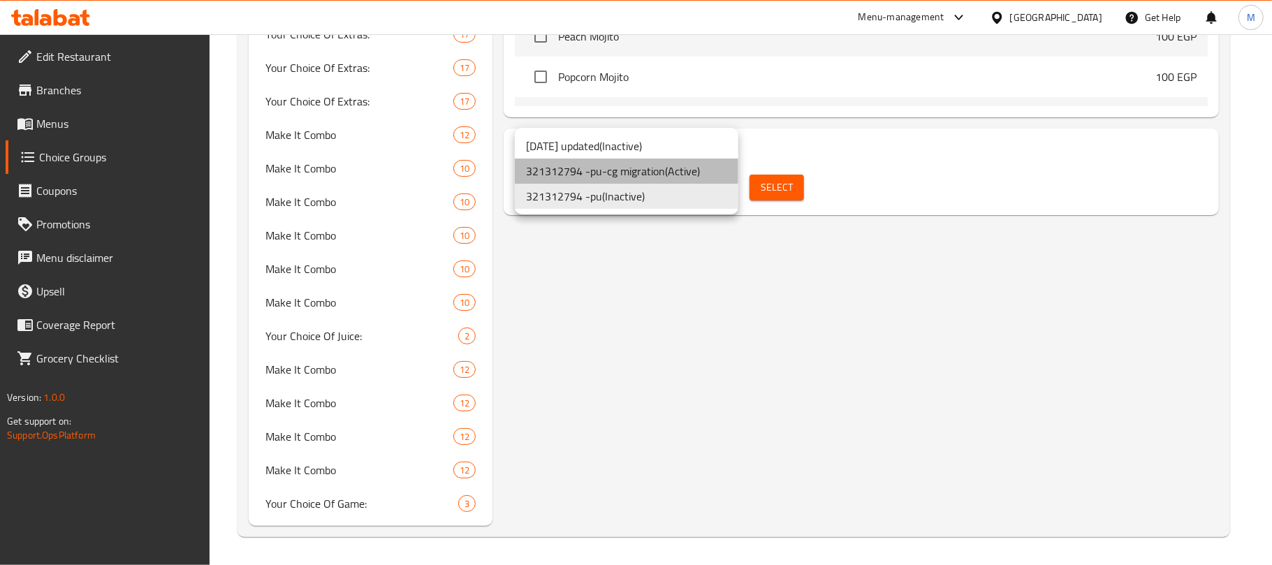
click at [596, 175] on li "321312794 -pu-cg migration ( Active )" at bounding box center [626, 171] width 223 height 25
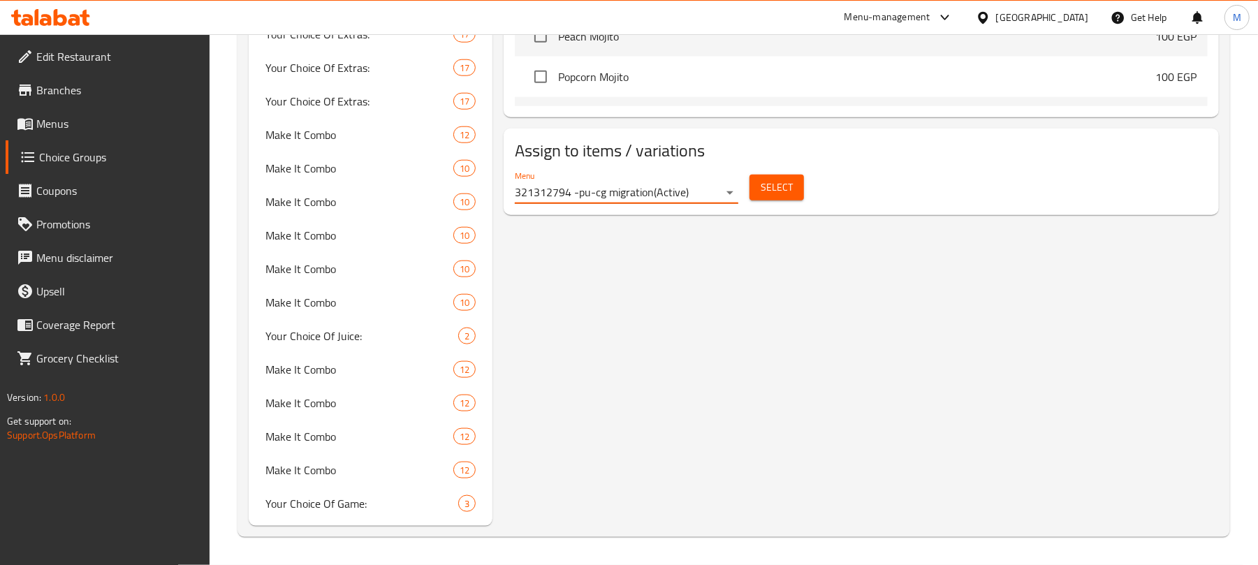
click at [763, 196] on span "Select" at bounding box center [777, 187] width 32 height 17
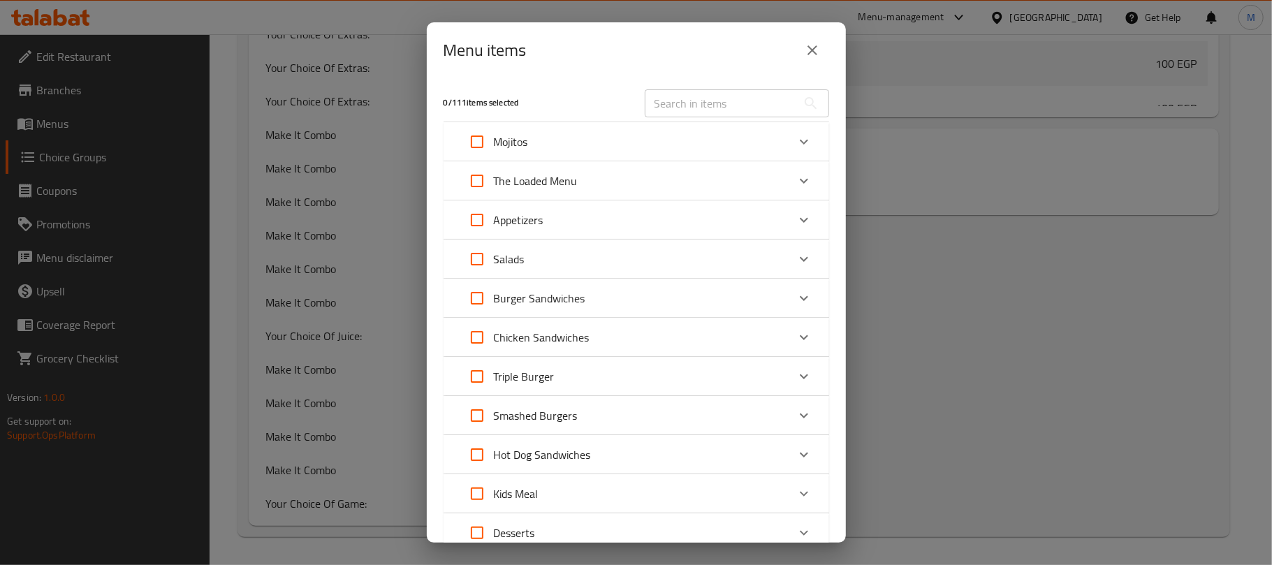
click at [826, 53] on button "close" at bounding box center [812, 51] width 34 height 34
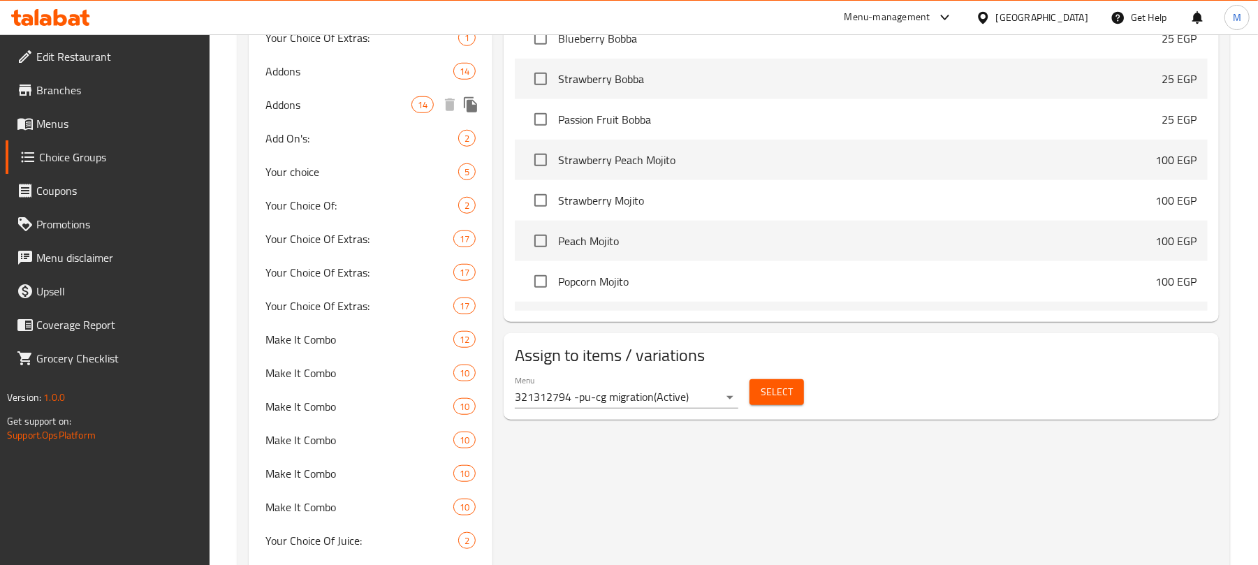
scroll to position [813, 0]
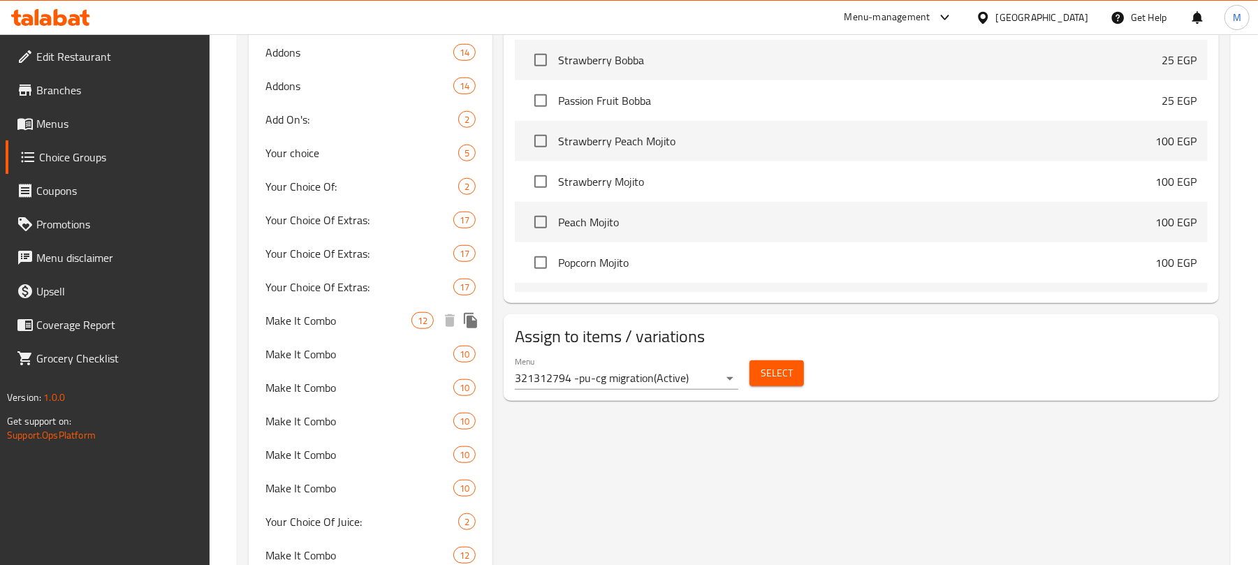
click at [346, 322] on span "Make It Combo" at bounding box center [338, 320] width 146 height 17
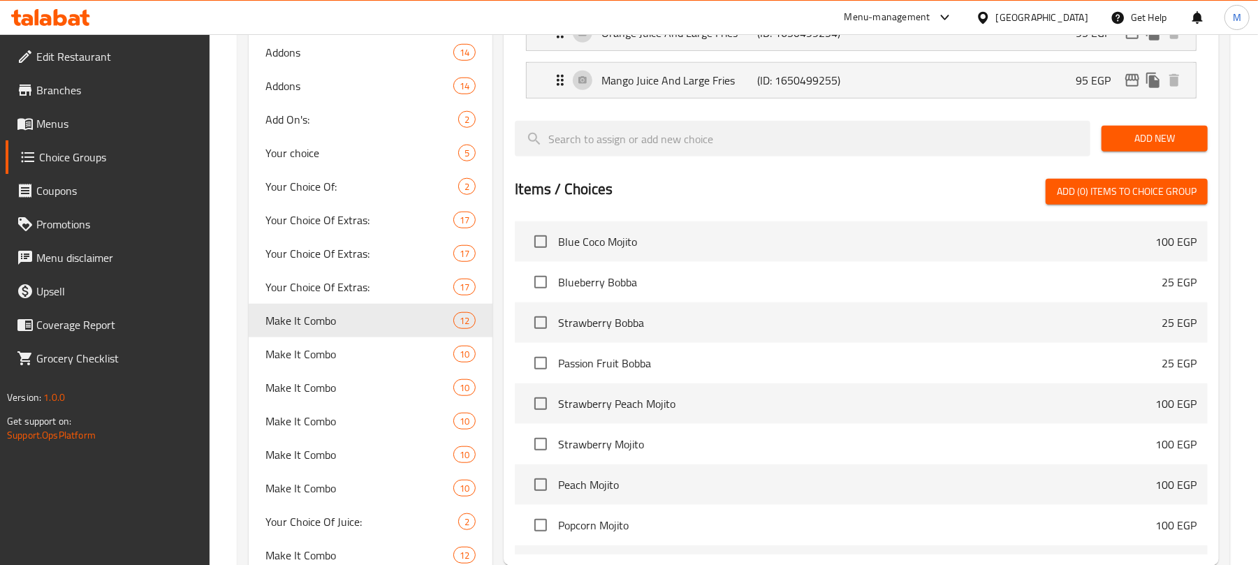
type input "Make It Combo"
type input "إجعله كومبو"
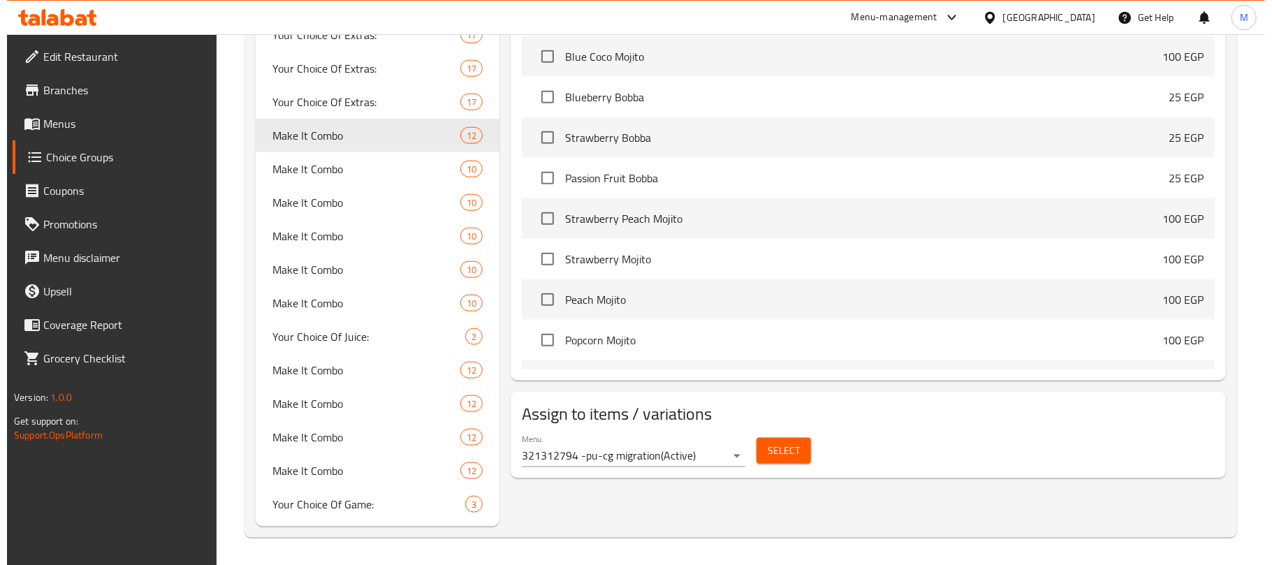
scroll to position [999, 0]
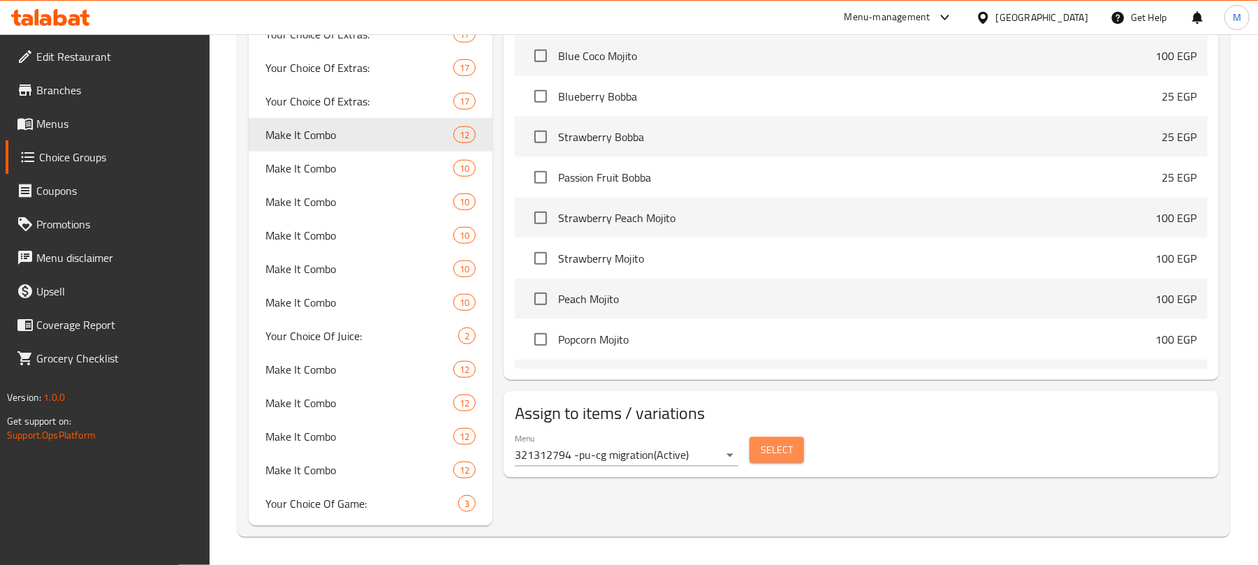
click at [791, 458] on span "Select" at bounding box center [777, 449] width 32 height 17
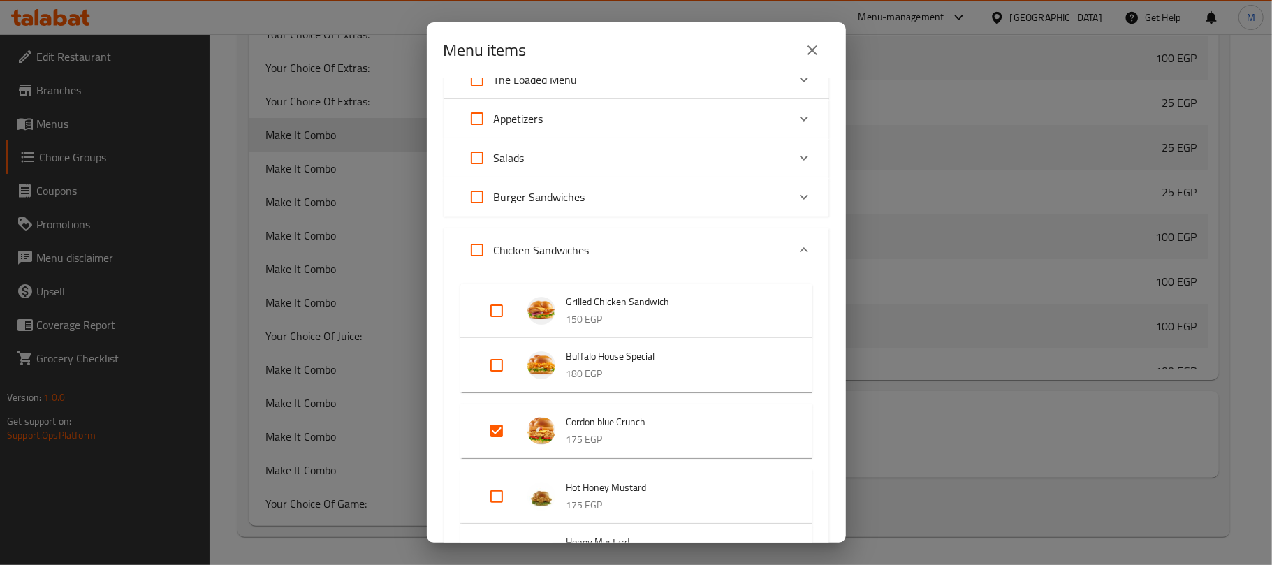
scroll to position [372, 0]
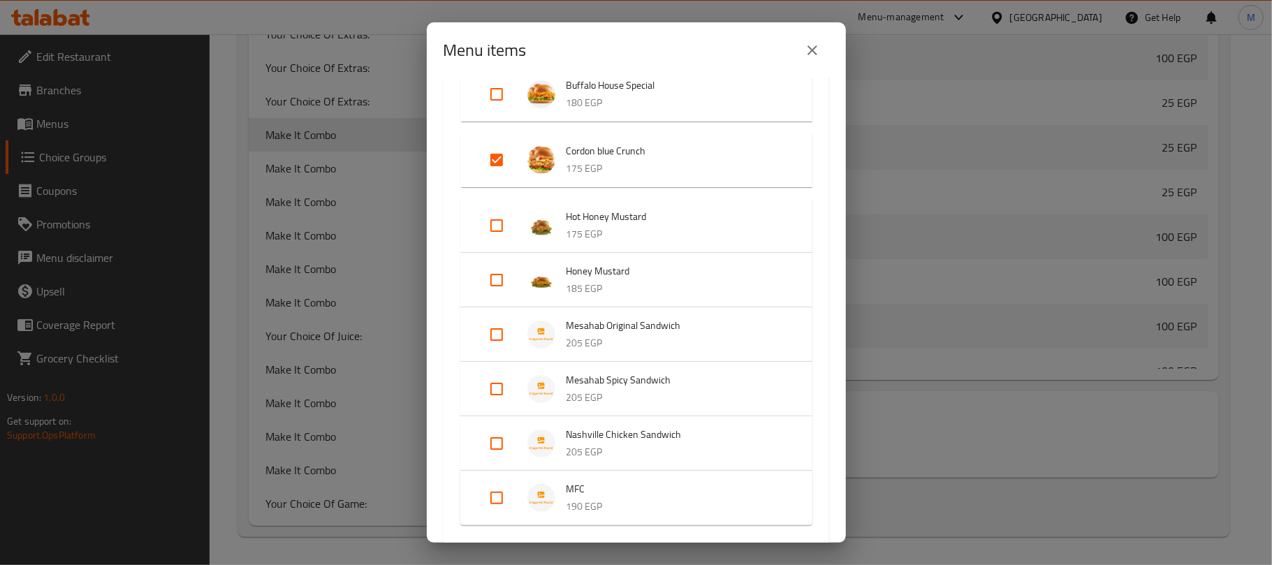
click at [814, 51] on icon "close" at bounding box center [812, 50] width 17 height 17
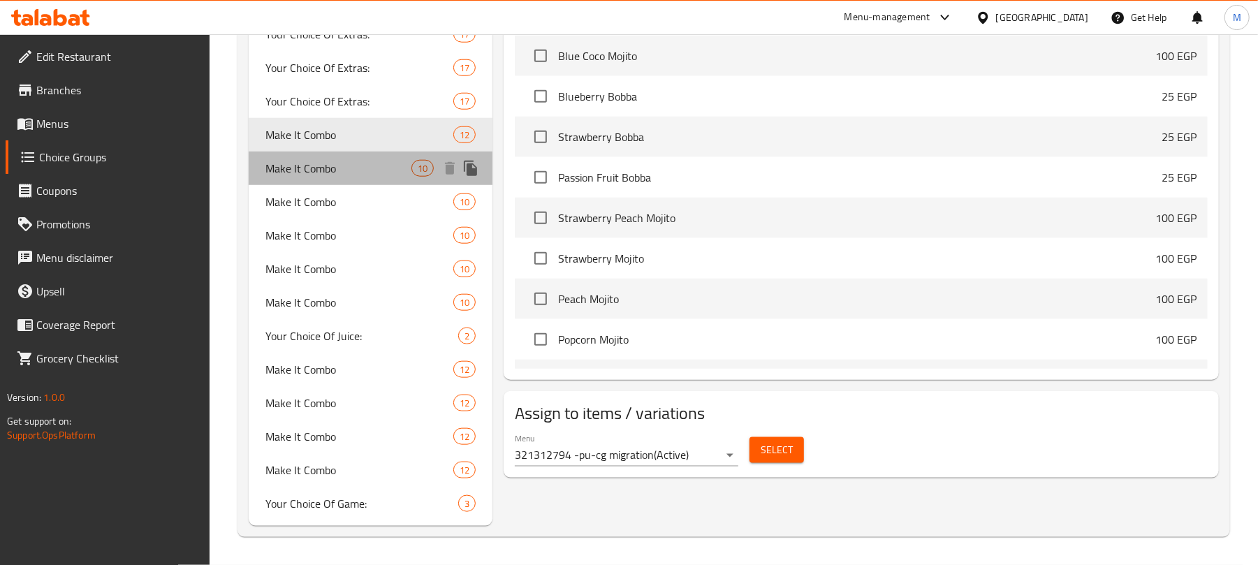
click at [377, 166] on span "Make It Combo" at bounding box center [338, 168] width 146 height 17
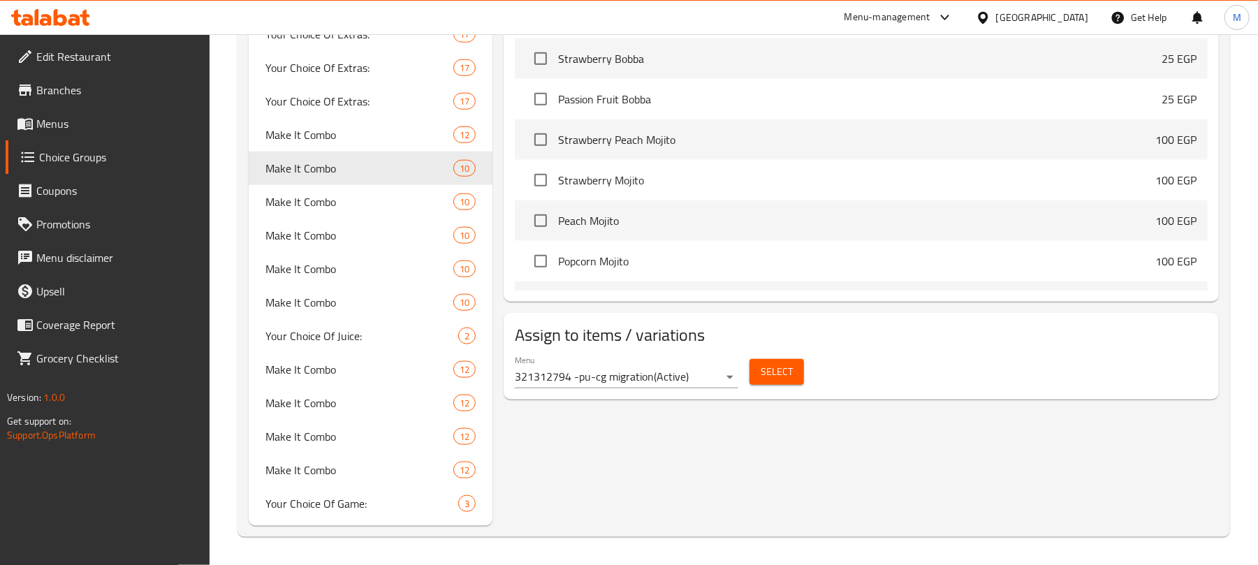
type input "Make It Combo"
type input "اجعلها كومبو"
click at [782, 365] on span "Select" at bounding box center [777, 371] width 32 height 17
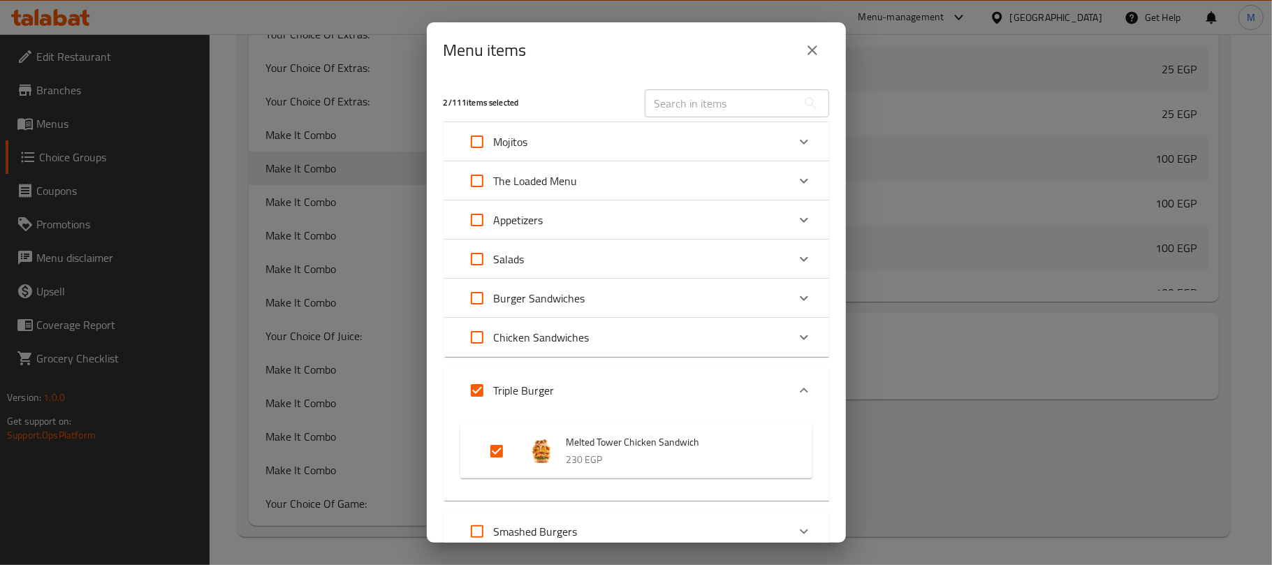
scroll to position [71, 0]
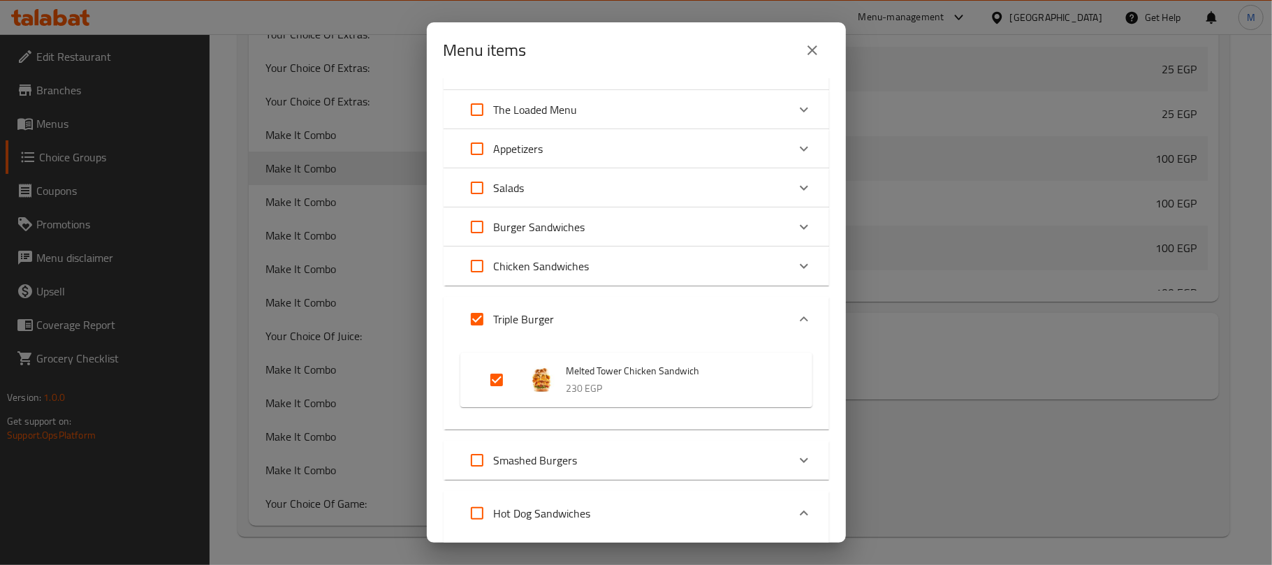
click at [814, 59] on button "close" at bounding box center [812, 51] width 34 height 34
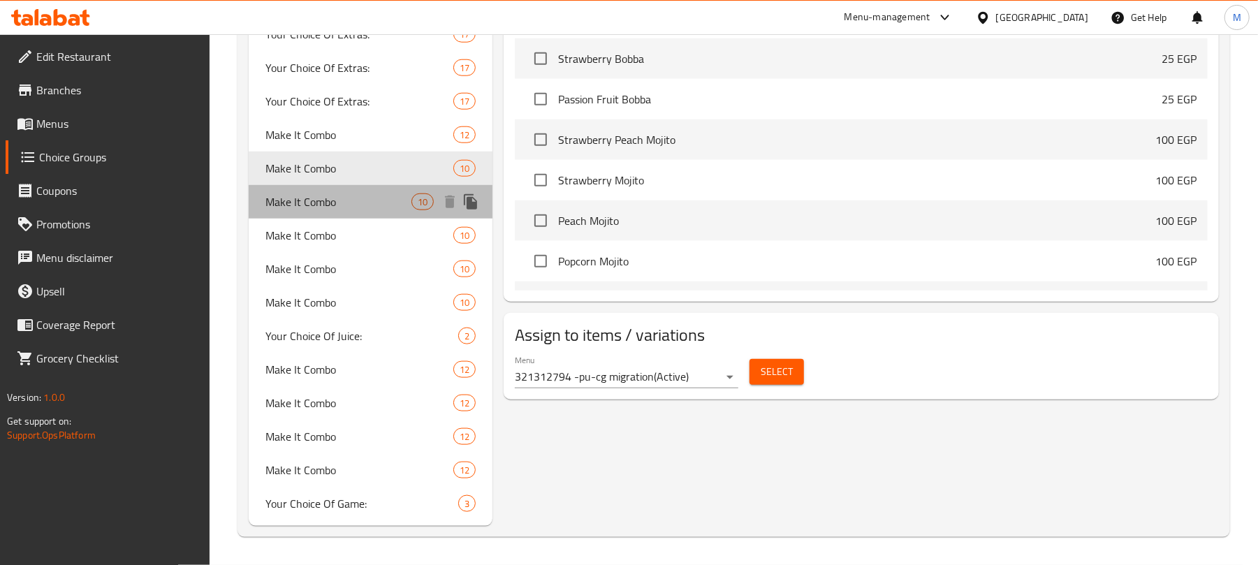
click at [342, 185] on div "Make It Combo 10" at bounding box center [371, 202] width 244 height 34
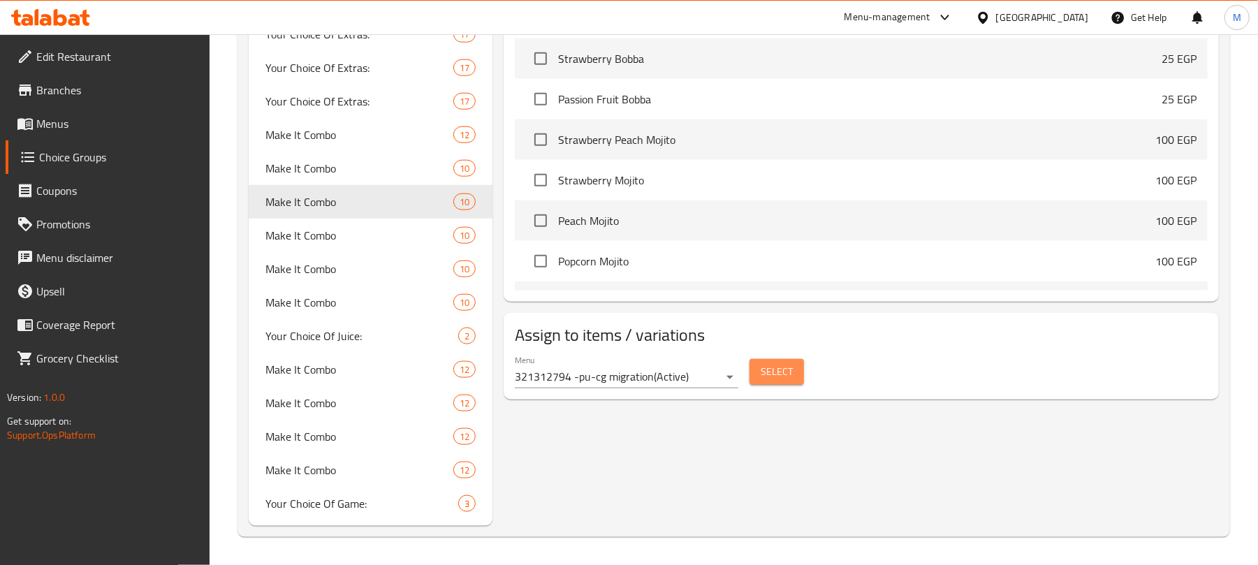
click at [783, 369] on span "Select" at bounding box center [777, 371] width 32 height 17
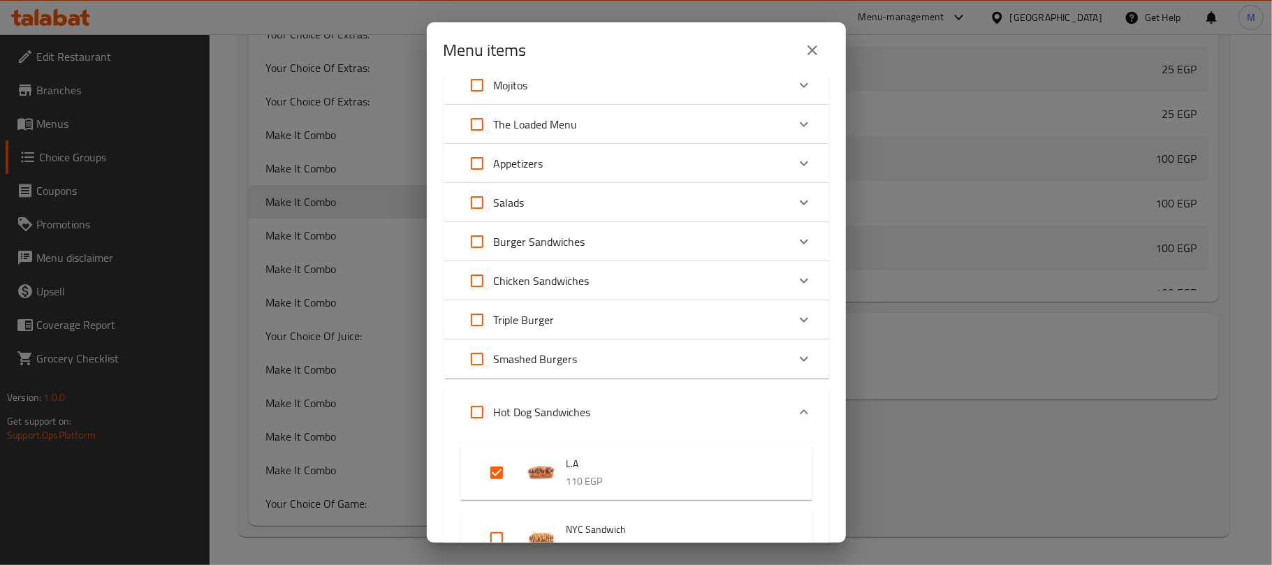
scroll to position [279, 0]
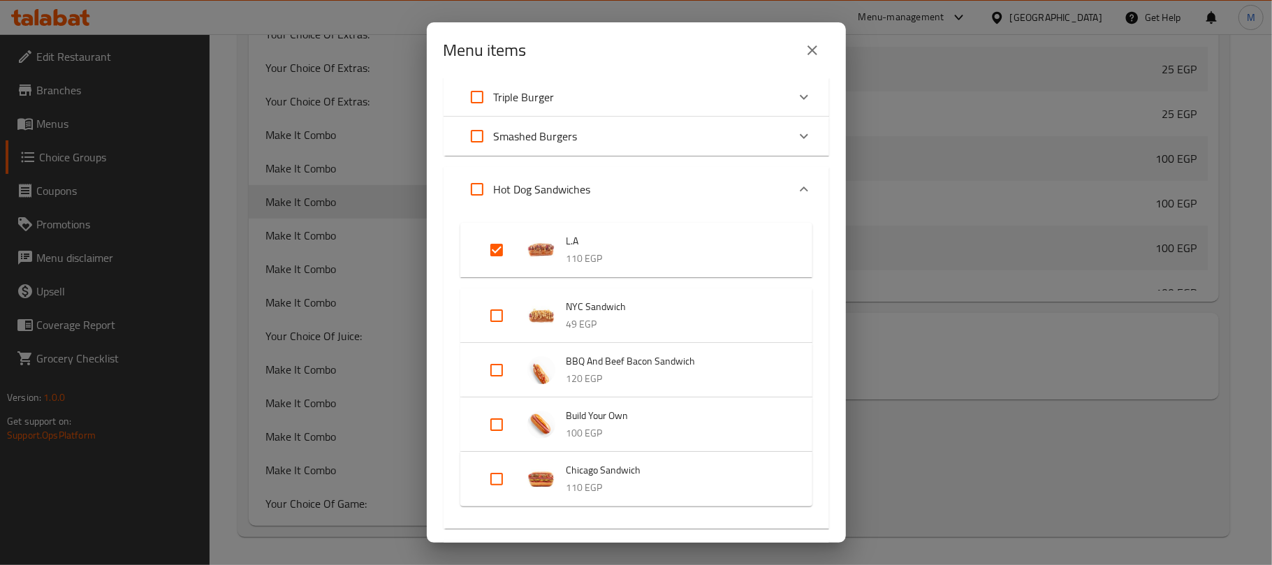
click at [814, 50] on icon "close" at bounding box center [812, 50] width 17 height 17
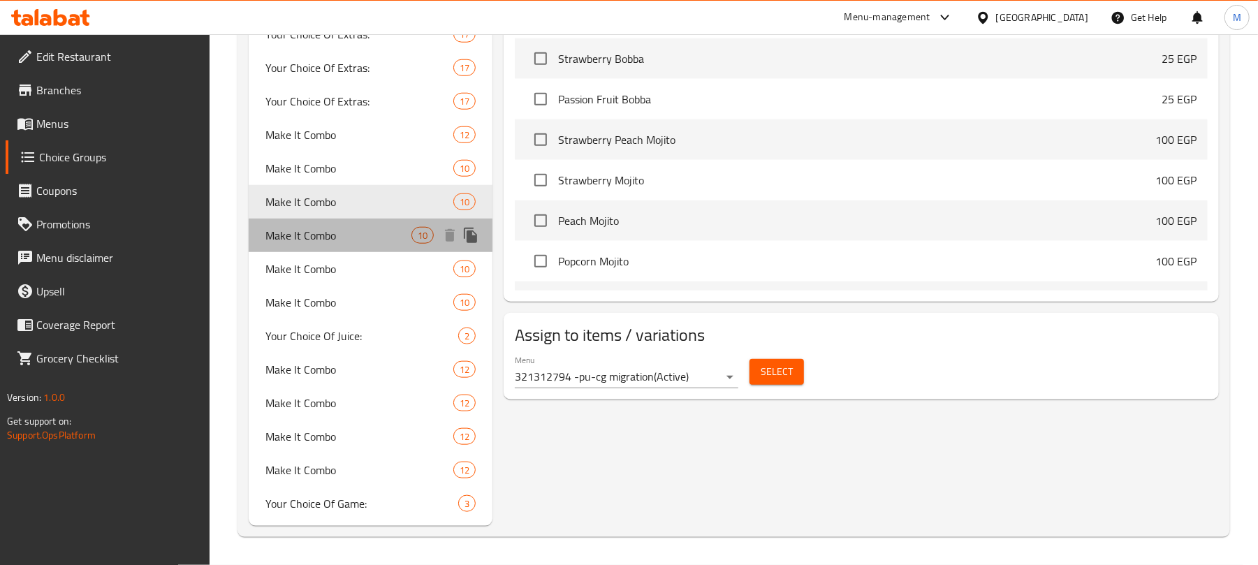
click at [384, 233] on span "Make It Combo" at bounding box center [338, 235] width 146 height 17
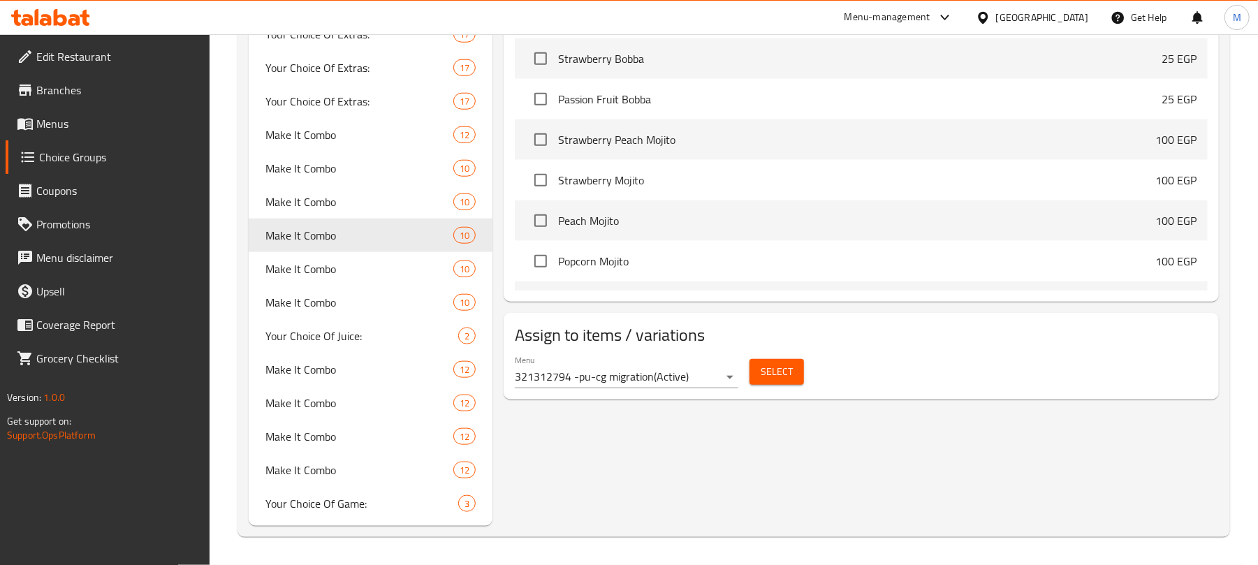
click at [779, 367] on span "Select" at bounding box center [777, 371] width 32 height 17
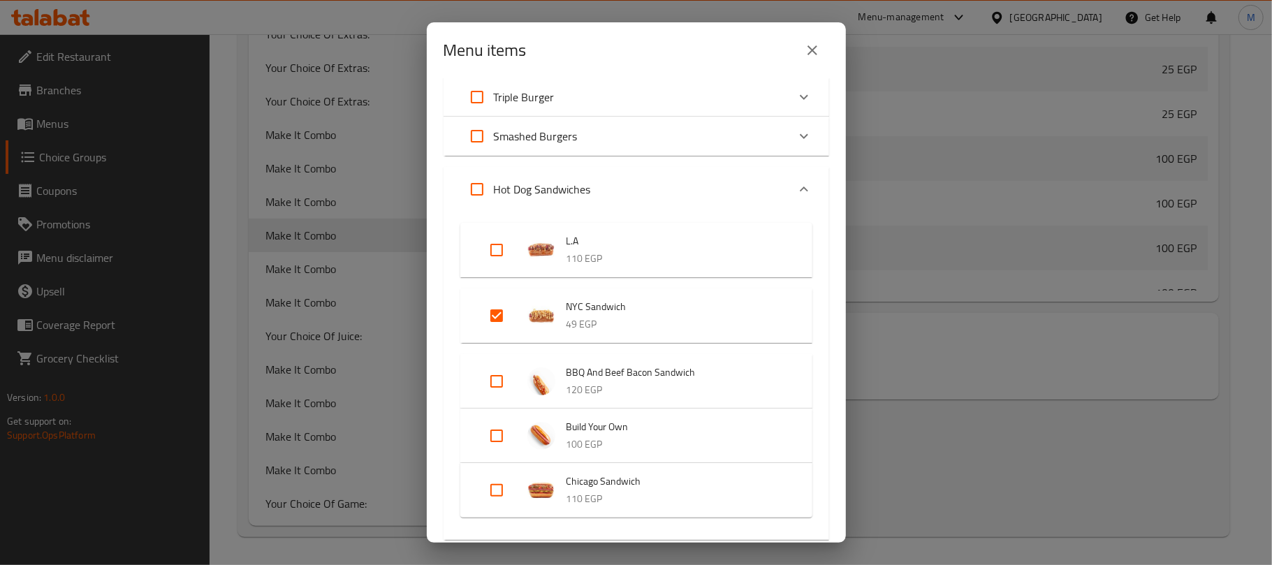
click at [811, 52] on icon "close" at bounding box center [812, 50] width 10 height 10
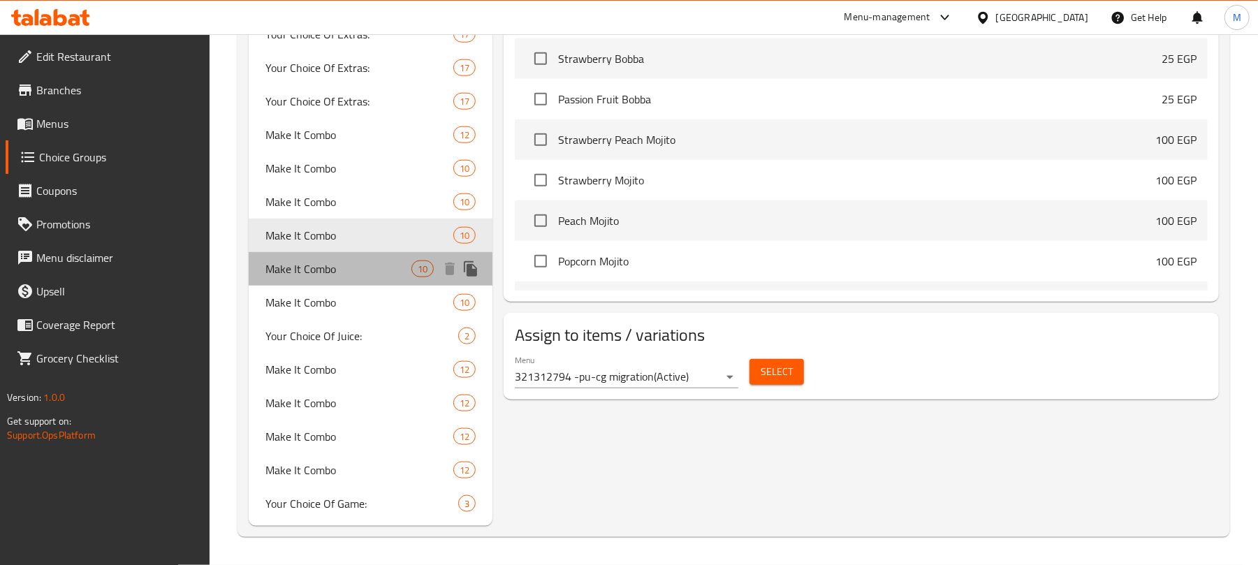
click at [339, 263] on span "Make It Combo" at bounding box center [338, 269] width 146 height 17
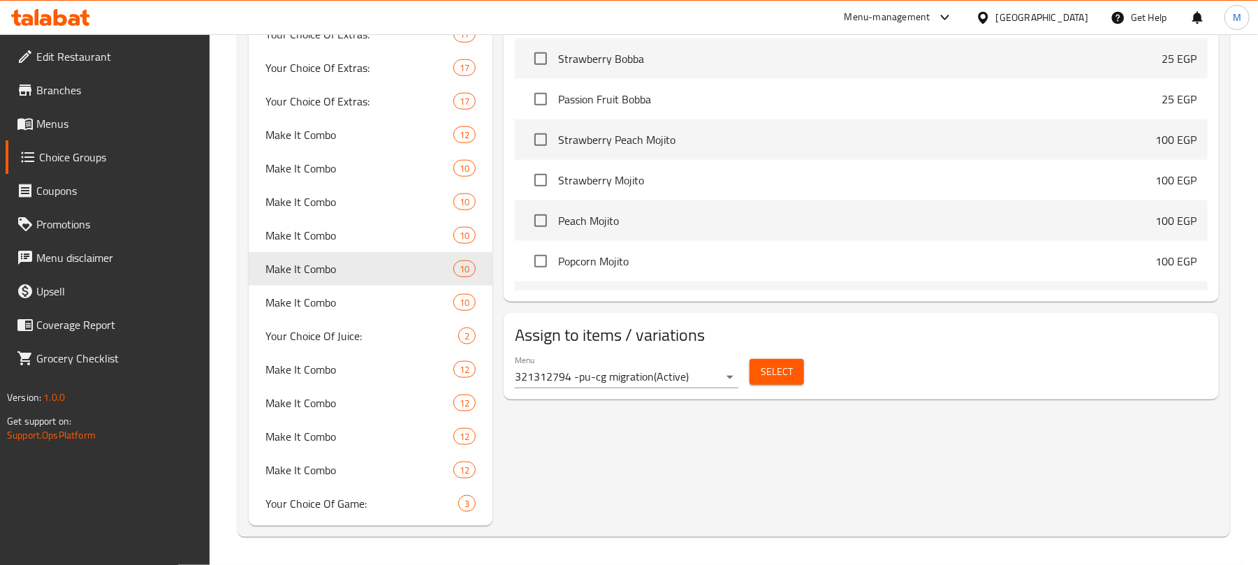
click at [770, 381] on button "Select" at bounding box center [776, 372] width 54 height 26
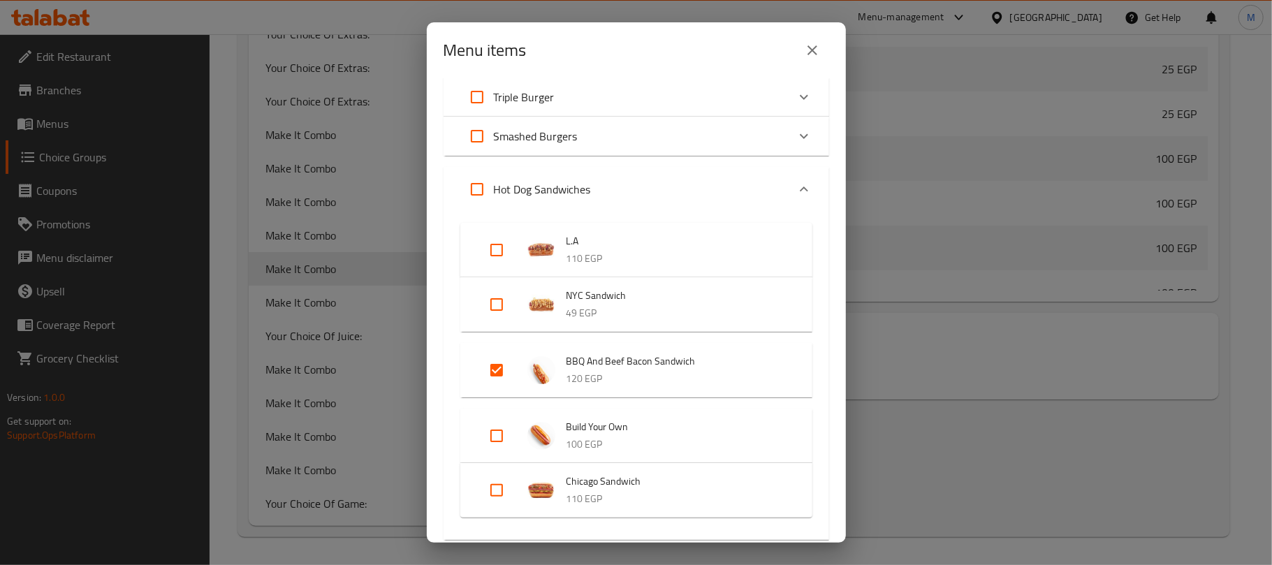
click at [808, 62] on button "close" at bounding box center [812, 51] width 34 height 34
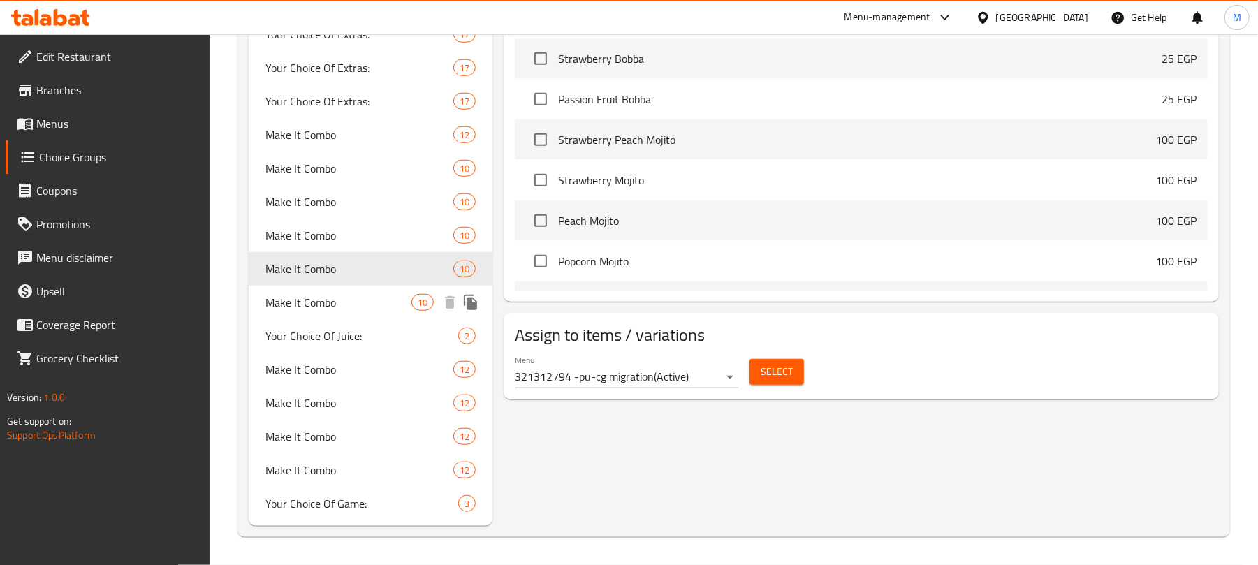
click at [364, 294] on span "Make It Combo" at bounding box center [338, 302] width 146 height 17
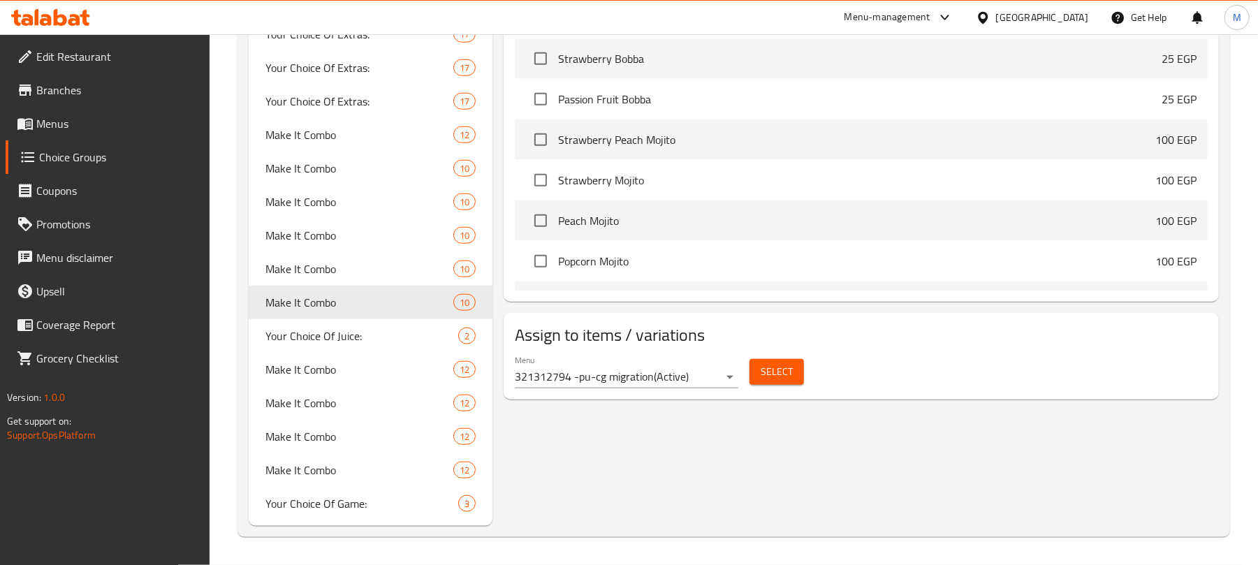
type input "10"
click at [779, 376] on span "Select" at bounding box center [777, 371] width 32 height 17
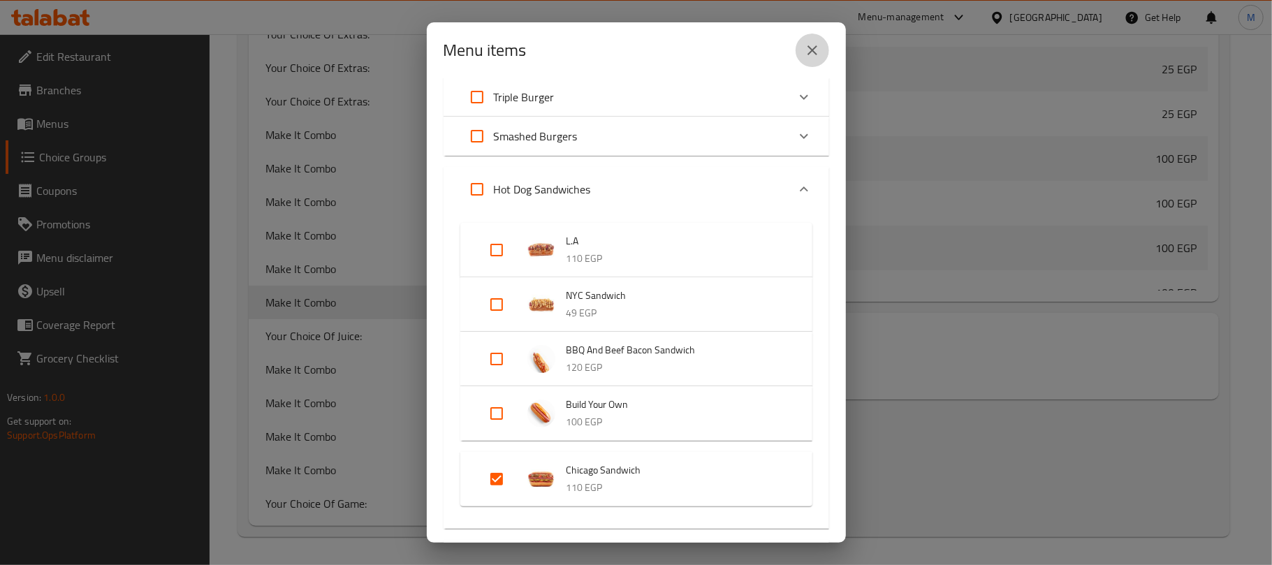
click at [812, 54] on icon "close" at bounding box center [812, 50] width 17 height 17
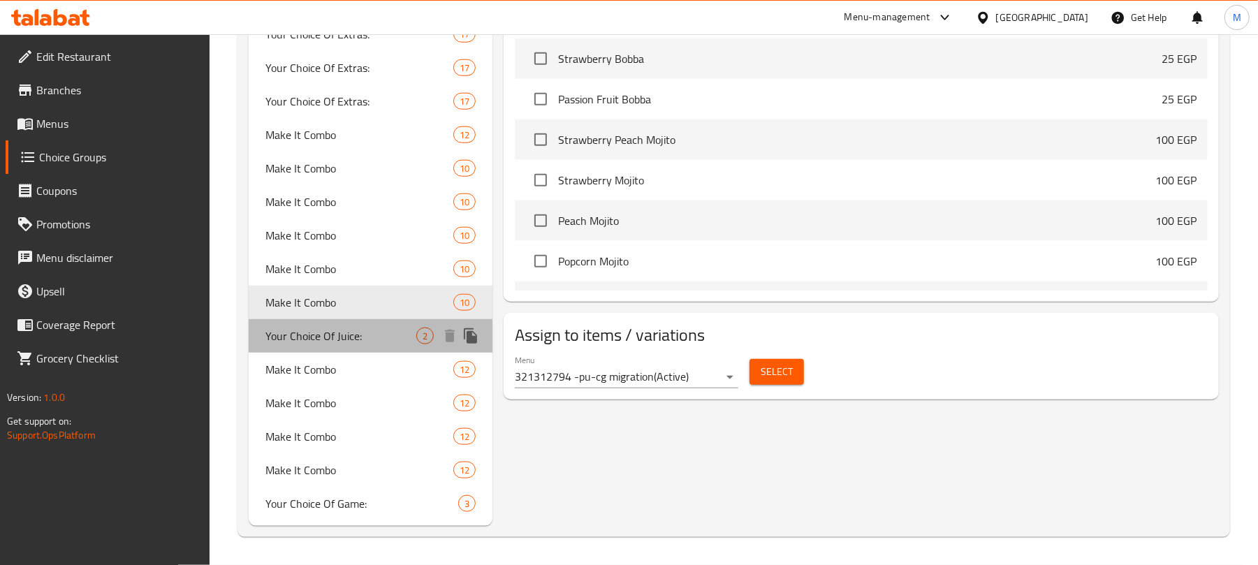
click at [337, 335] on span "Your Choice Of Juice:" at bounding box center [340, 336] width 151 height 17
type input "Your Choice Of Juice:"
type input "اختيارك للعصير:"
type input "1"
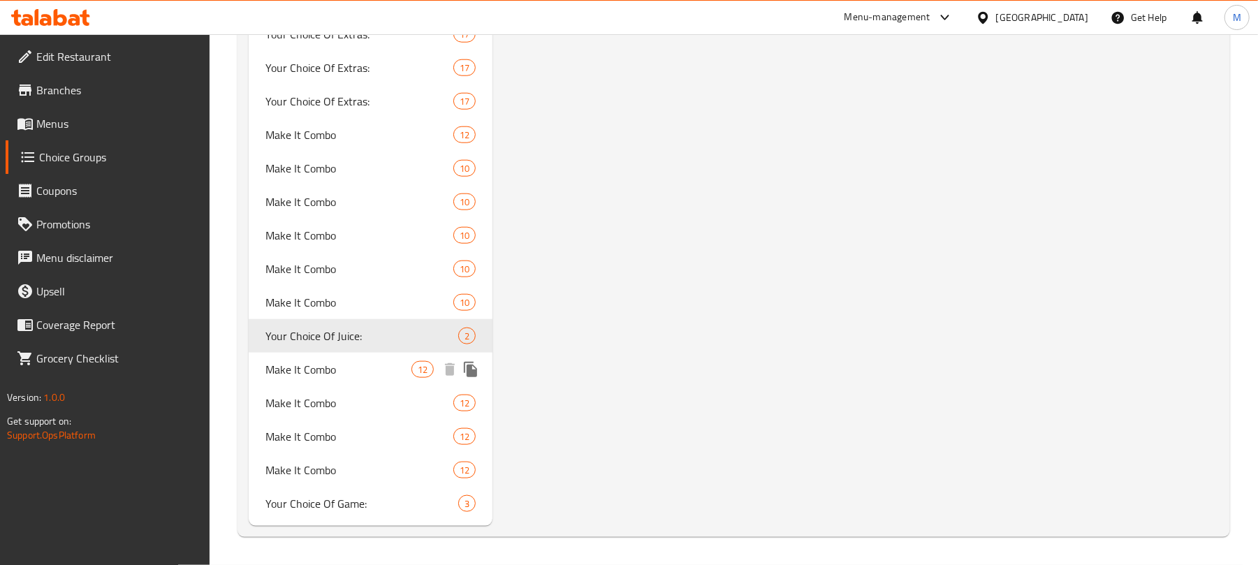
click at [274, 366] on span "Make It Combo" at bounding box center [338, 369] width 146 height 17
type input "Make It Combo"
type input "إجعله كومبو"
type input "0"
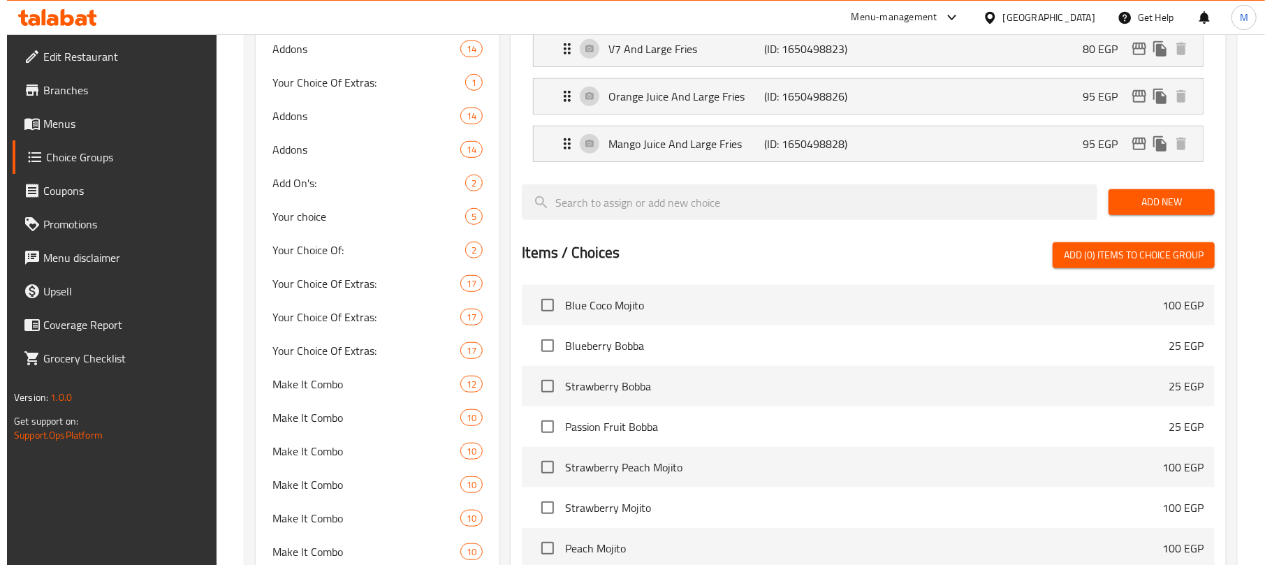
scroll to position [906, 0]
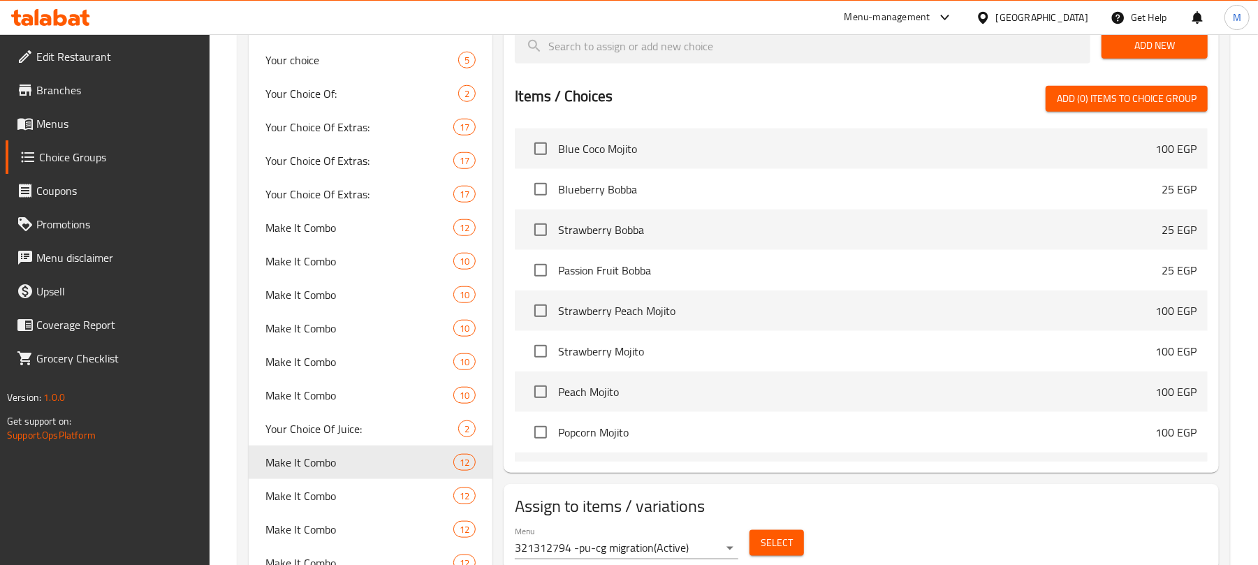
click at [770, 546] on span "Select" at bounding box center [777, 542] width 32 height 17
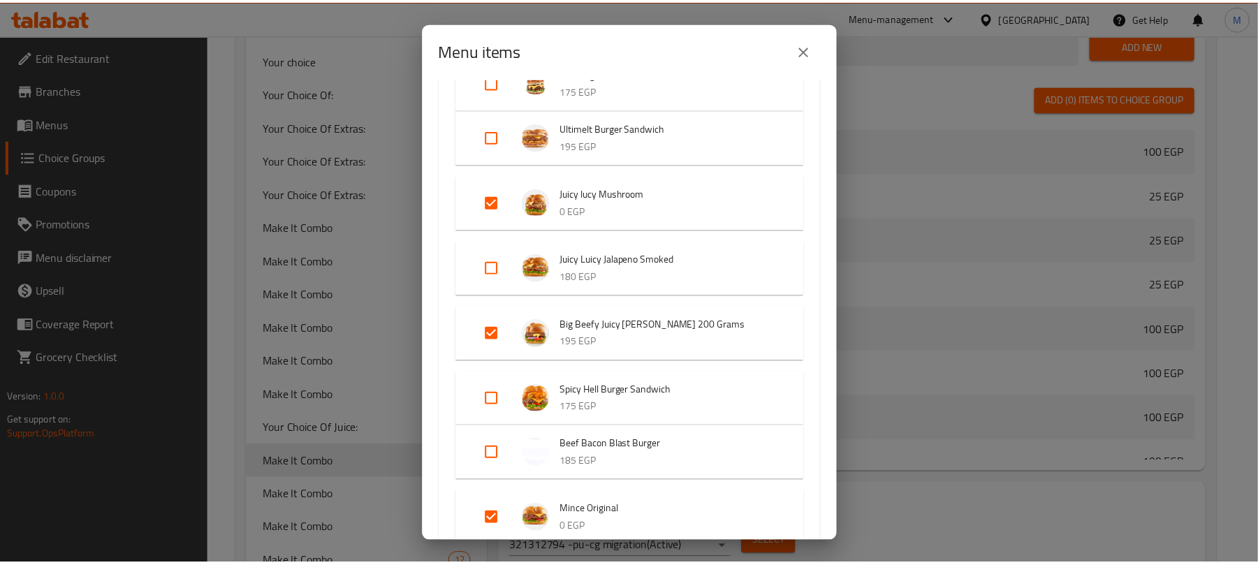
scroll to position [559, 0]
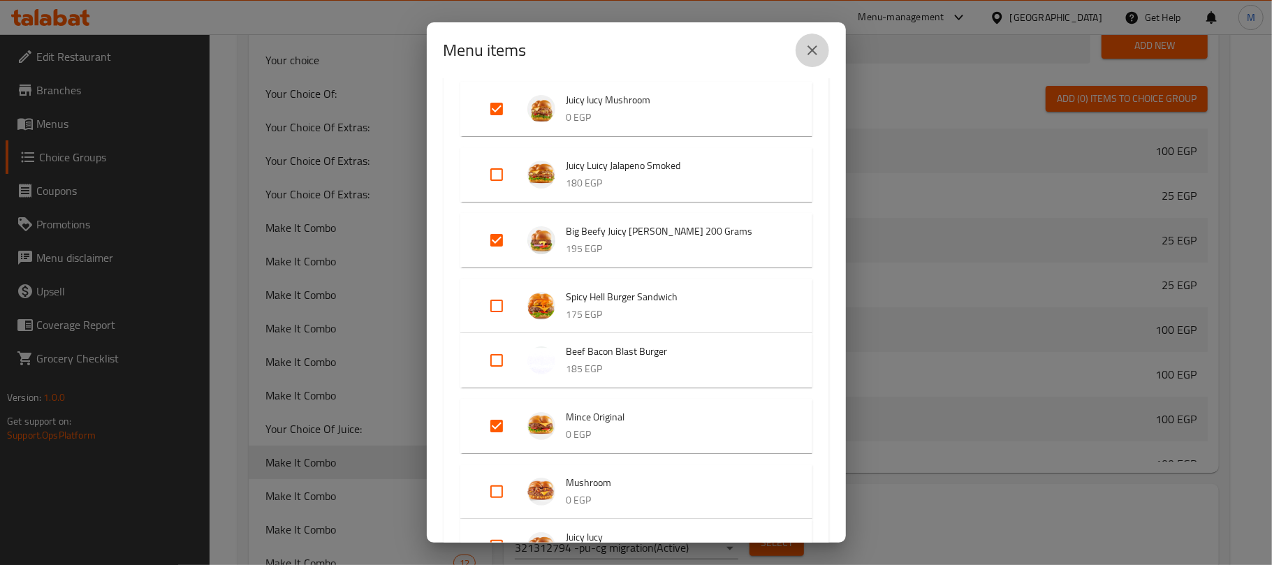
click at [802, 42] on button "close" at bounding box center [812, 51] width 34 height 34
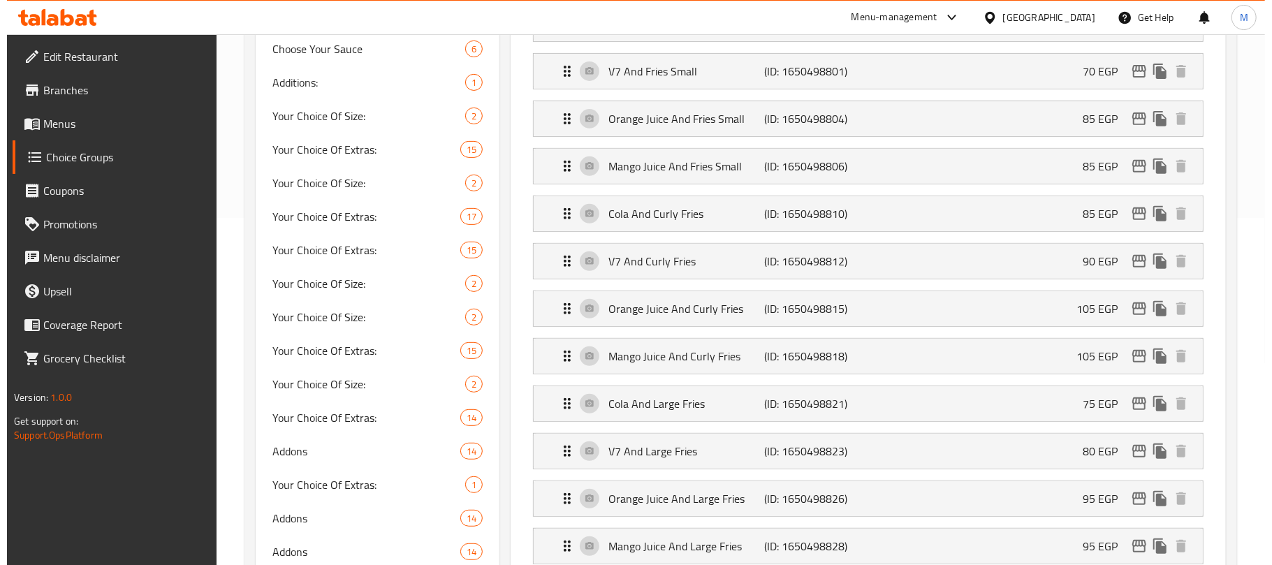
scroll to position [440, 0]
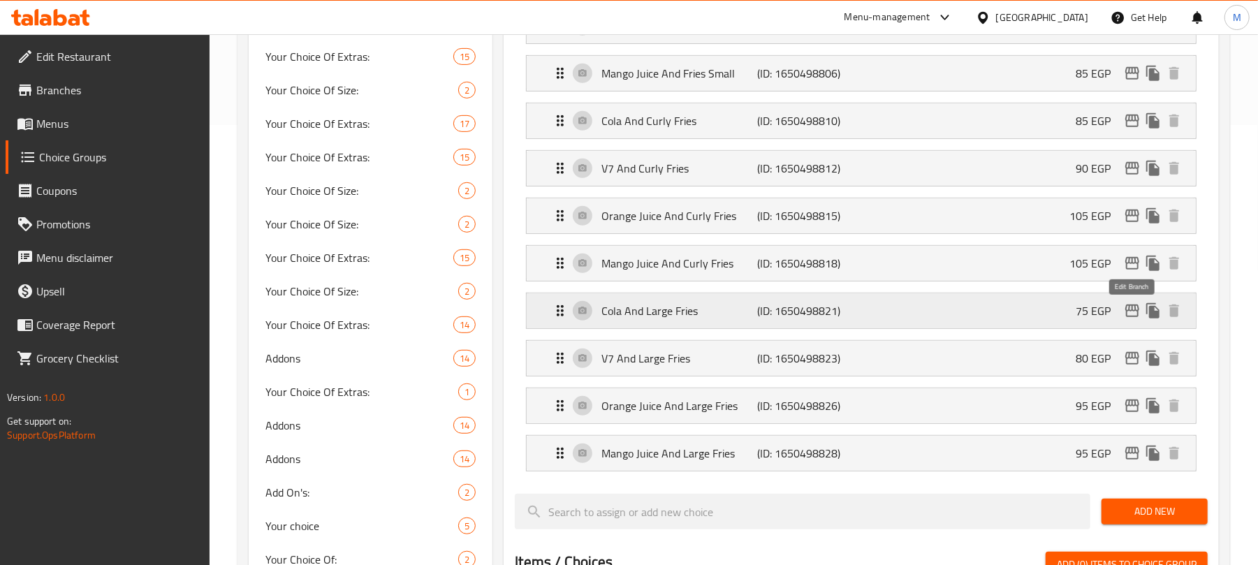
click at [1126, 311] on icon "edit" at bounding box center [1132, 311] width 14 height 13
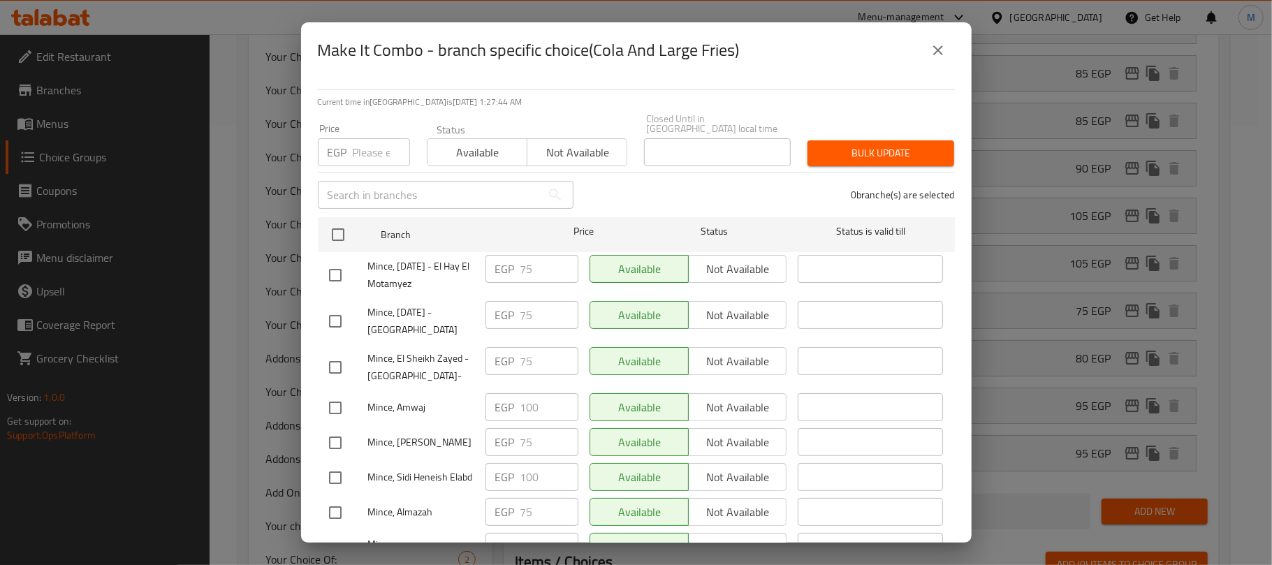
click at [947, 47] on button "close" at bounding box center [938, 51] width 34 height 34
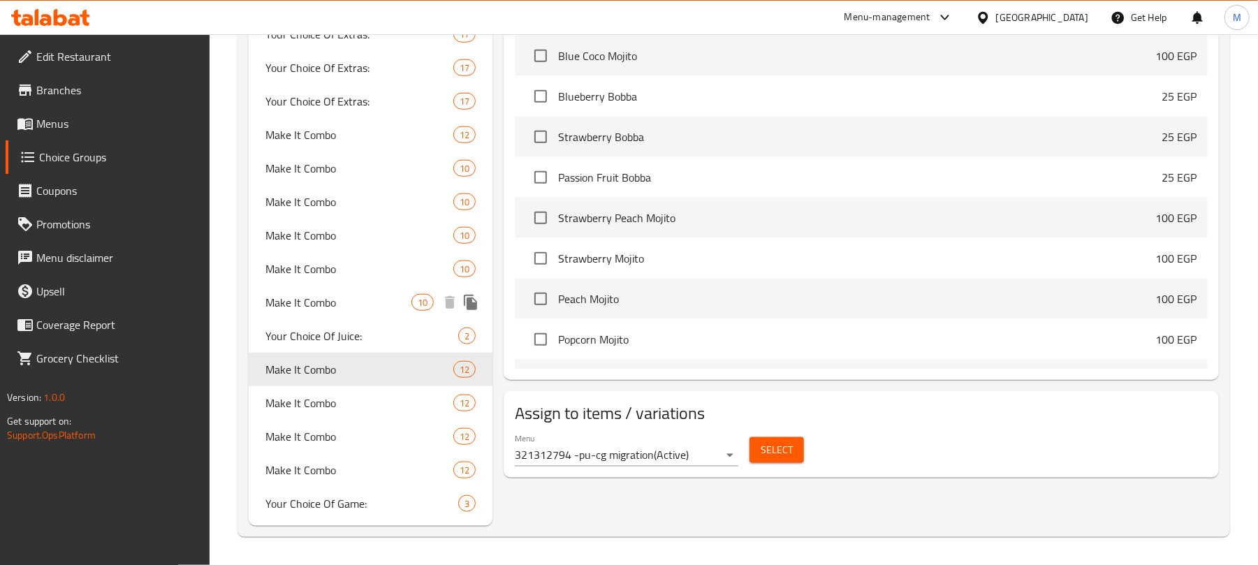
scroll to position [534, 0]
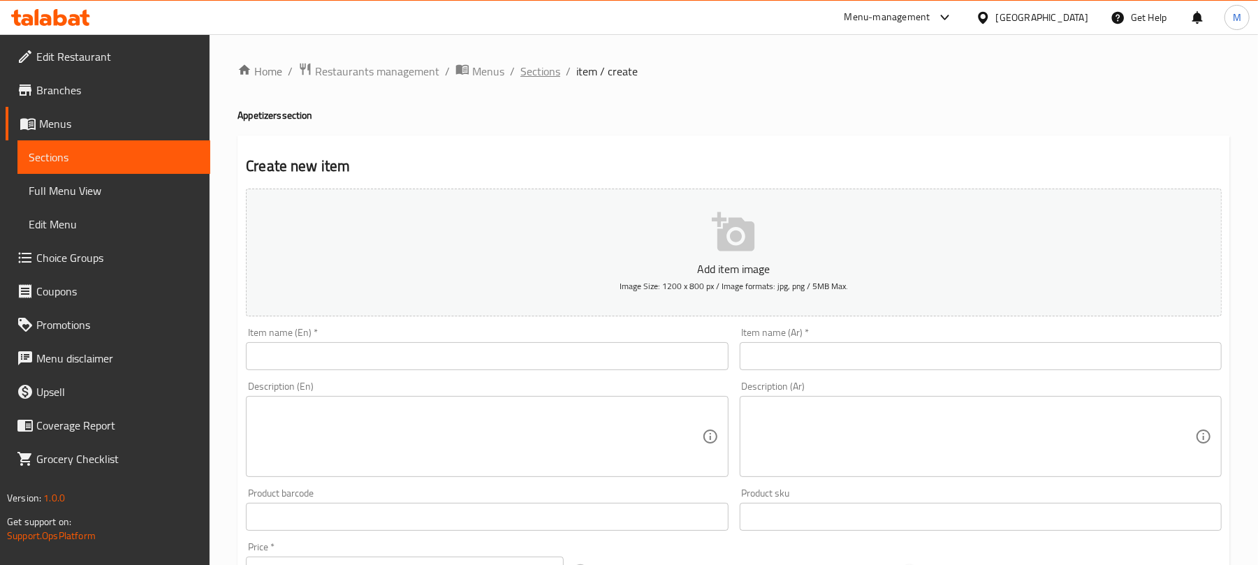
click at [522, 73] on span "Sections" at bounding box center [540, 71] width 40 height 17
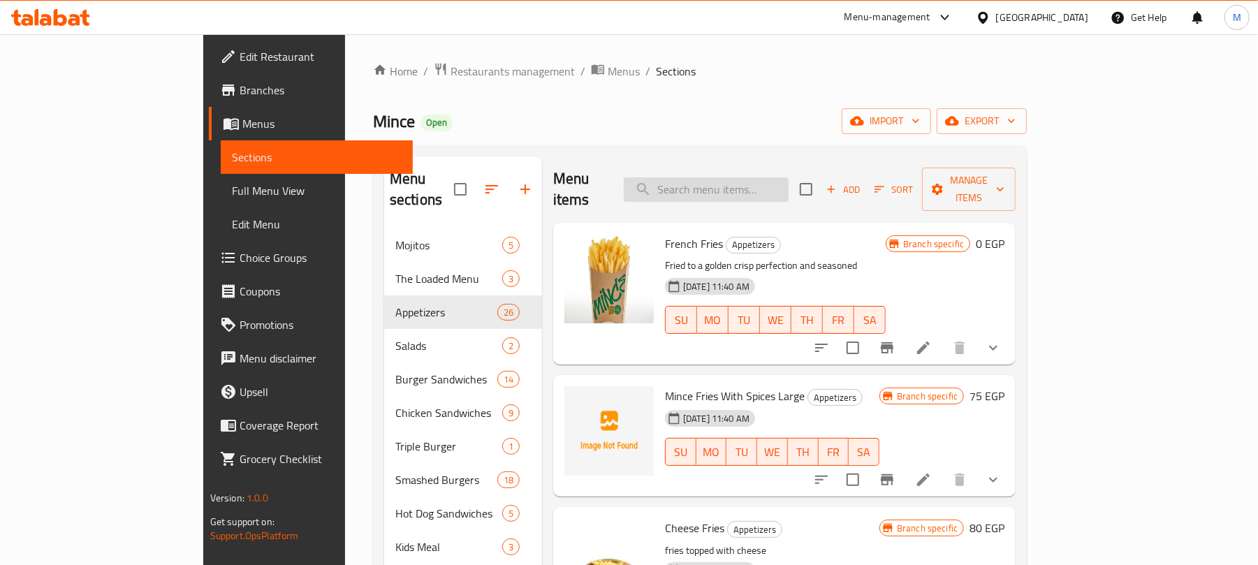
click at [740, 187] on input "search" at bounding box center [706, 189] width 165 height 24
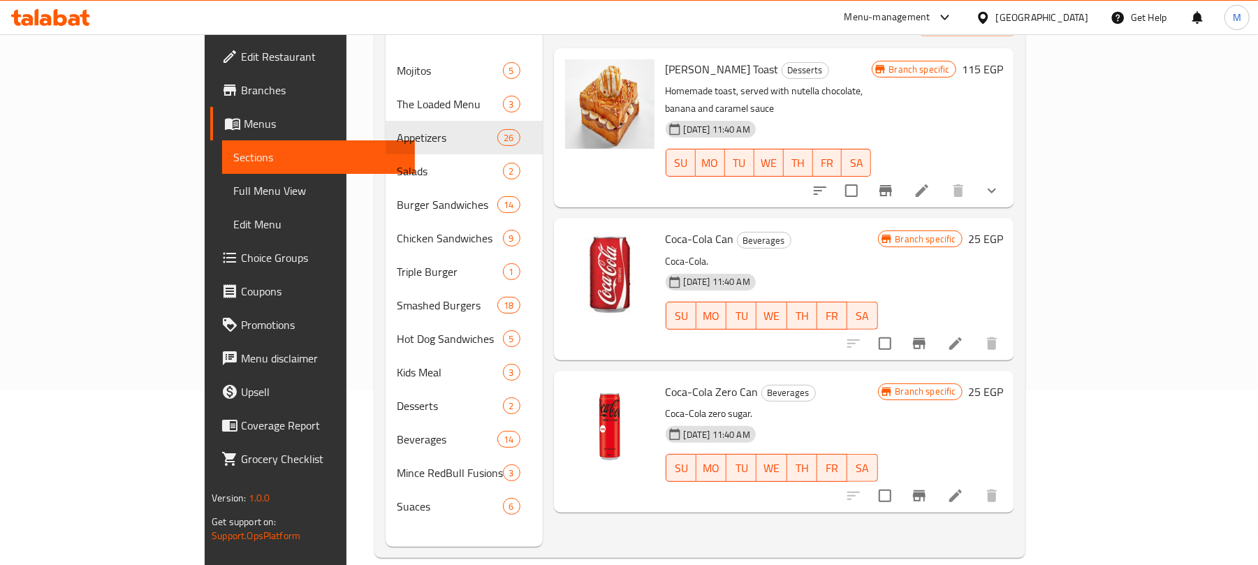
scroll to position [196, 0]
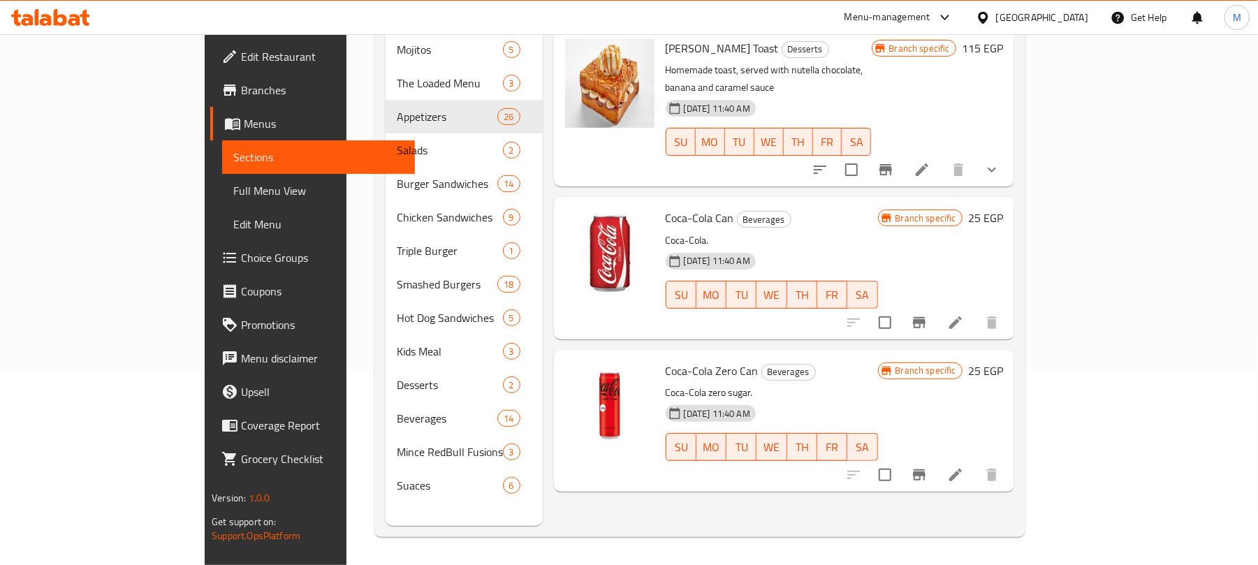
type input "Cola"
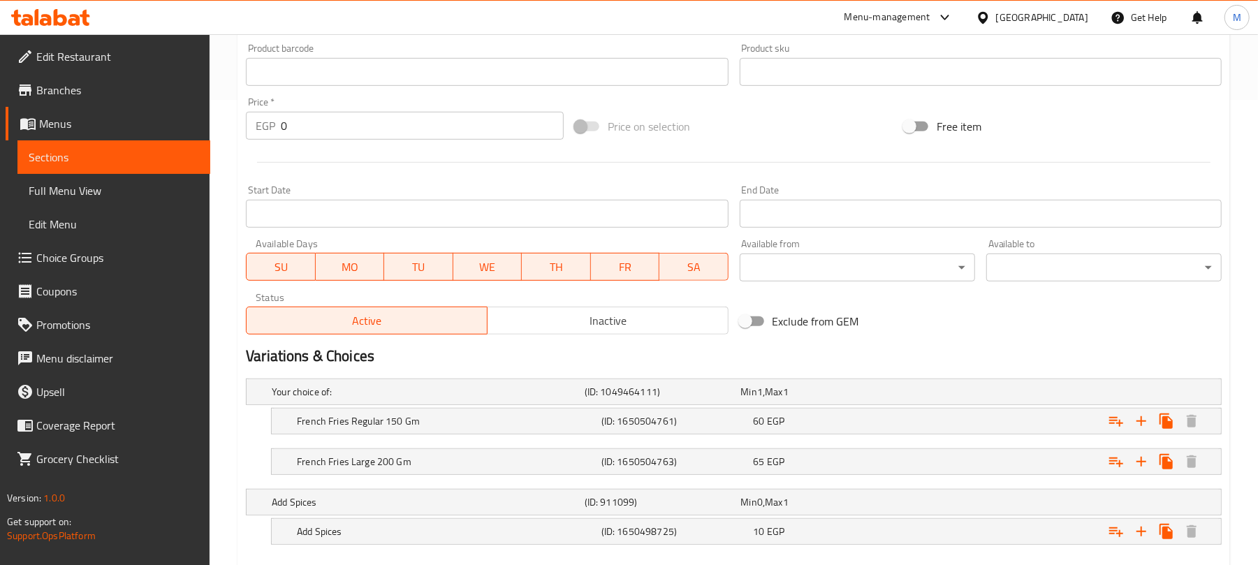
scroll to position [545, 0]
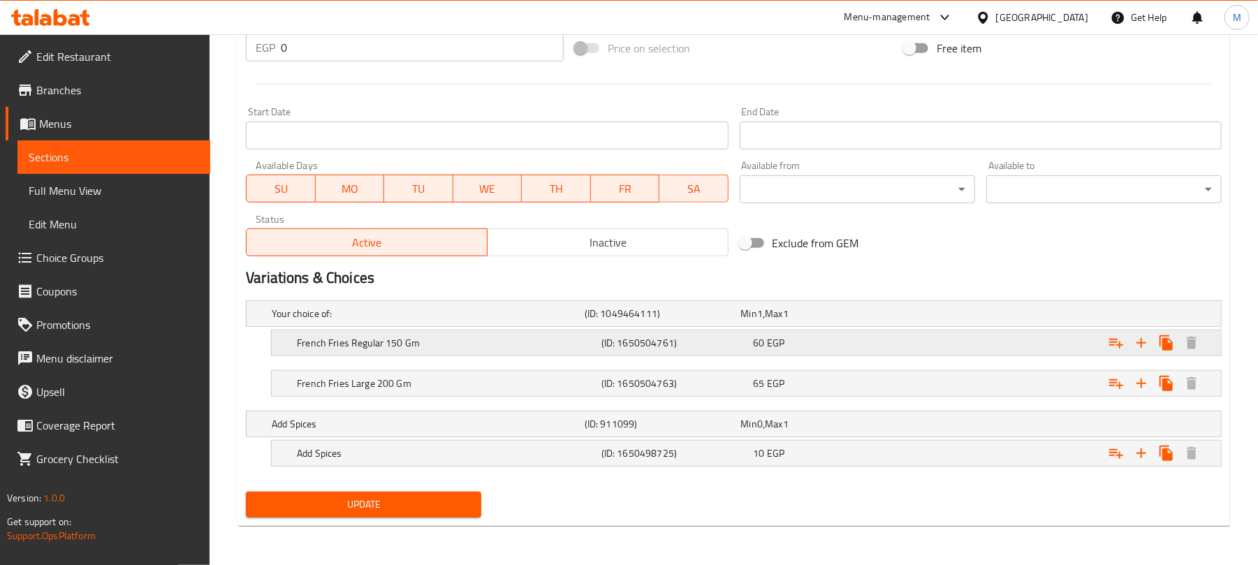
click at [763, 323] on span "EGP" at bounding box center [760, 314] width 6 height 18
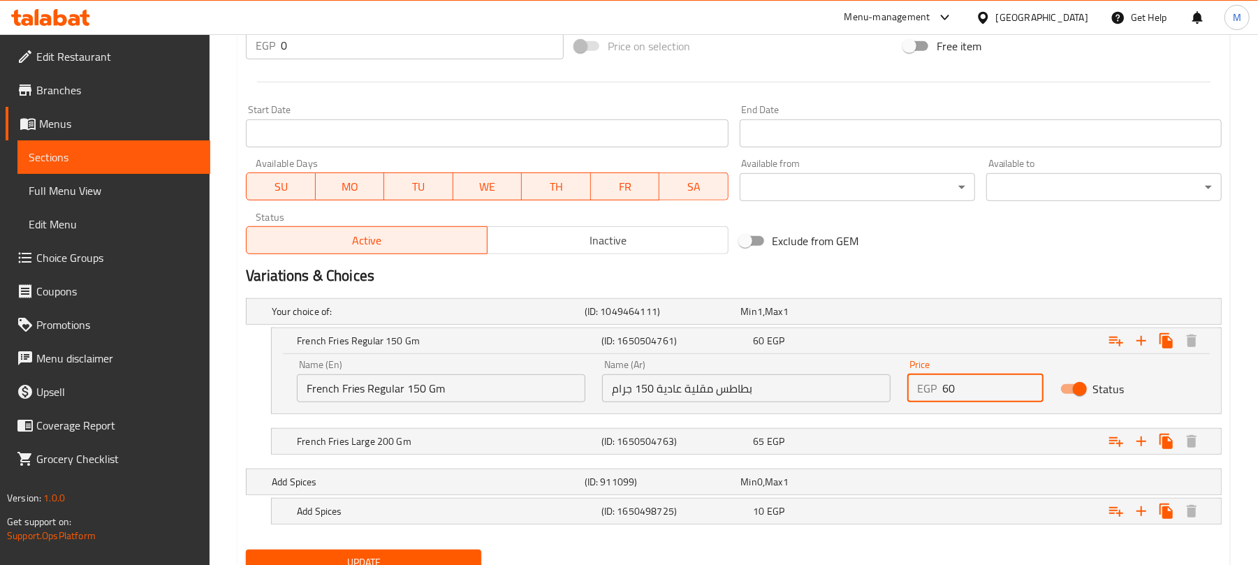
click at [981, 388] on input "60" at bounding box center [992, 388] width 101 height 28
paste input "5.0"
type input "60"
click at [944, 265] on div "Variations & Choices" at bounding box center [733, 276] width 987 height 32
click at [836, 318] on div "65 EGP" at bounding box center [816, 312] width 151 height 14
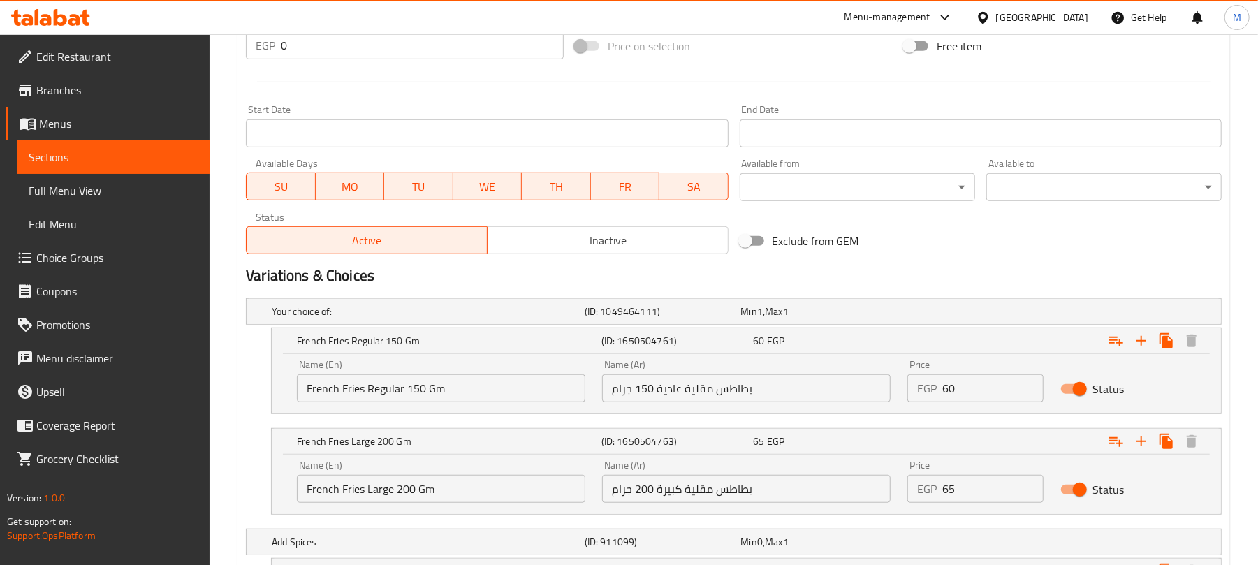
click at [969, 492] on input "65" at bounding box center [992, 489] width 101 height 28
click at [976, 267] on h2 "Variations & Choices" at bounding box center [734, 275] width 976 height 21
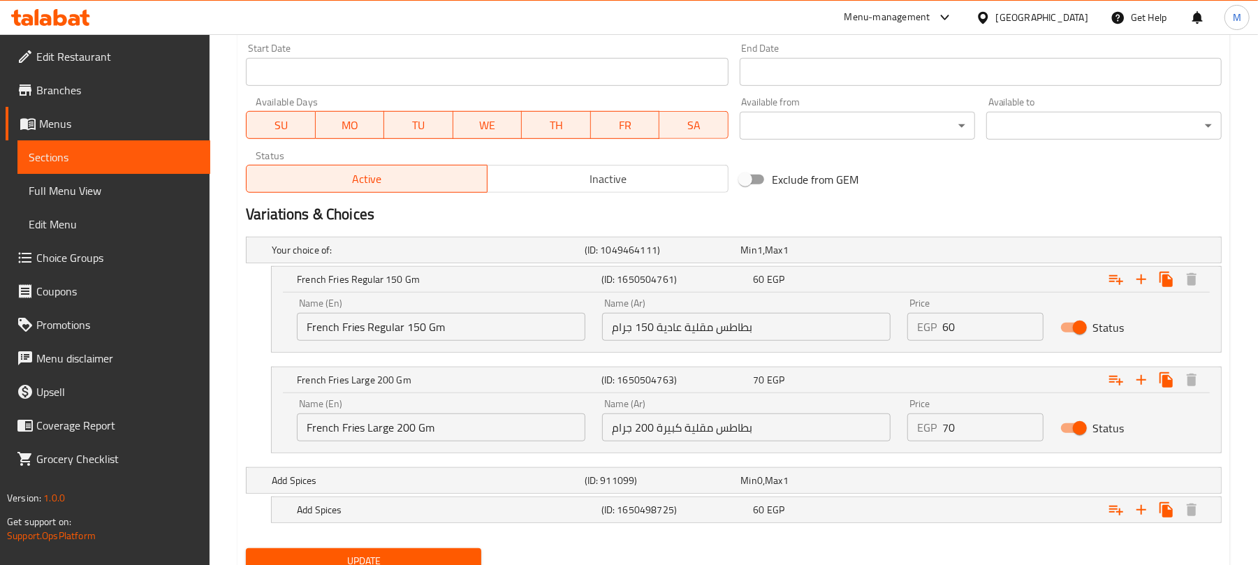
scroll to position [666, 0]
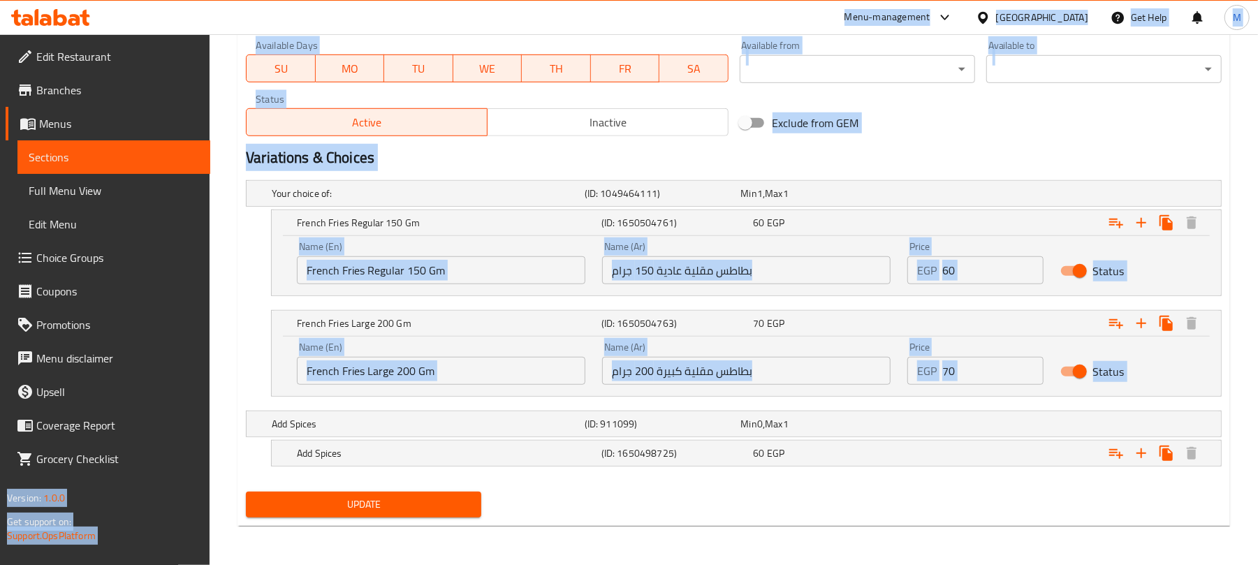
click at [967, 381] on input "70" at bounding box center [992, 371] width 101 height 28
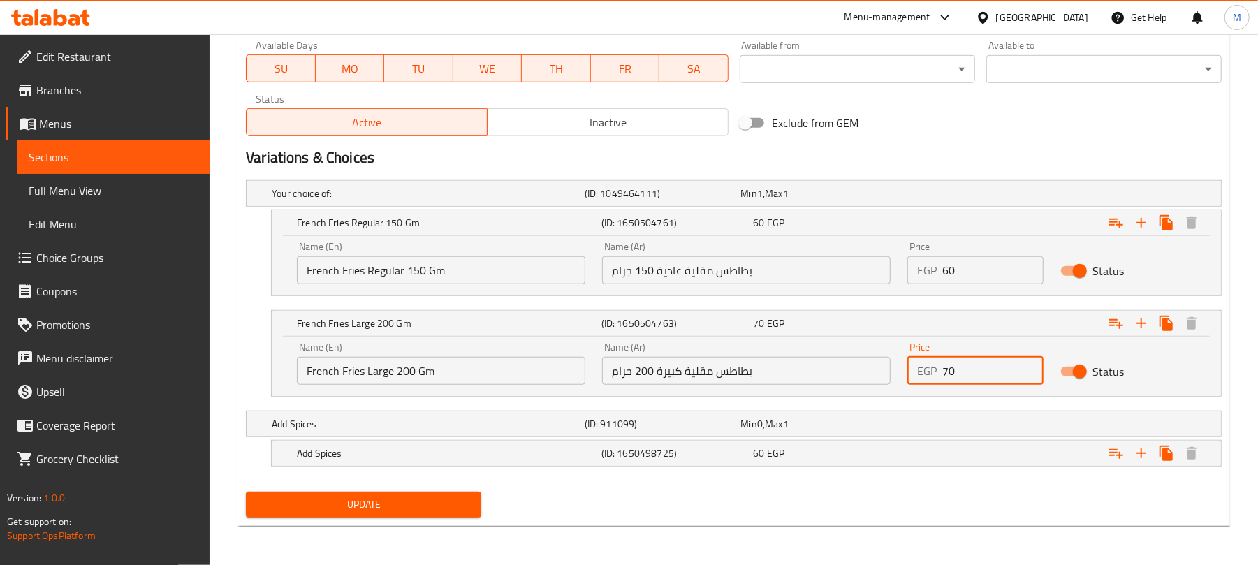
paste input "65.0"
type input "65"
click at [982, 266] on input "60" at bounding box center [992, 270] width 101 height 28
paste input "5.0"
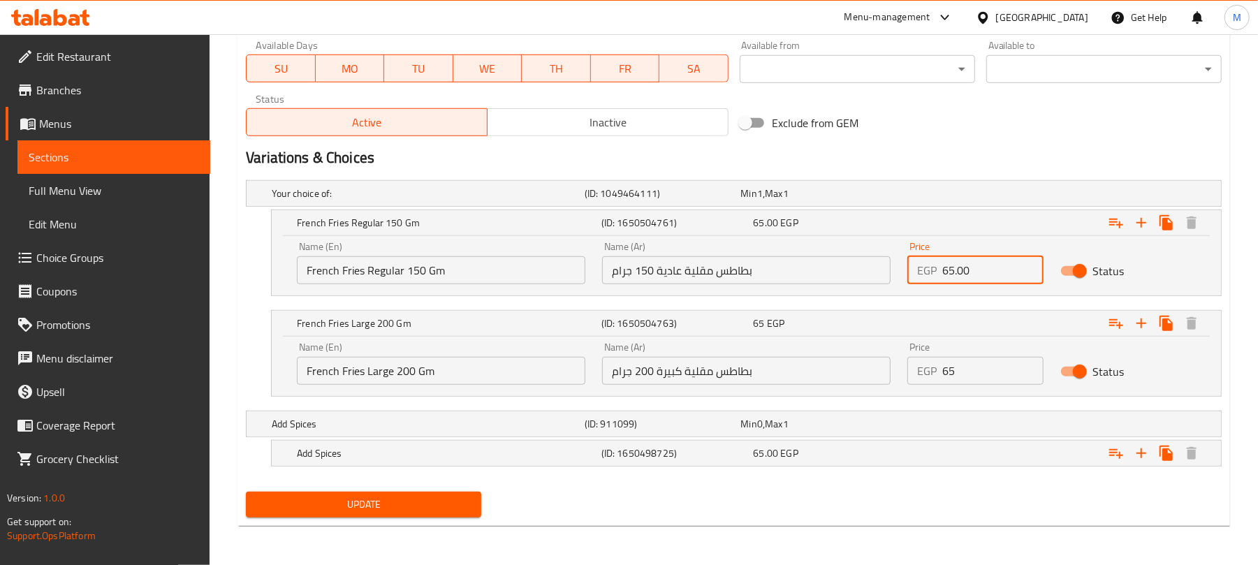
type input "60"
click at [761, 490] on div "Update" at bounding box center [733, 504] width 987 height 37
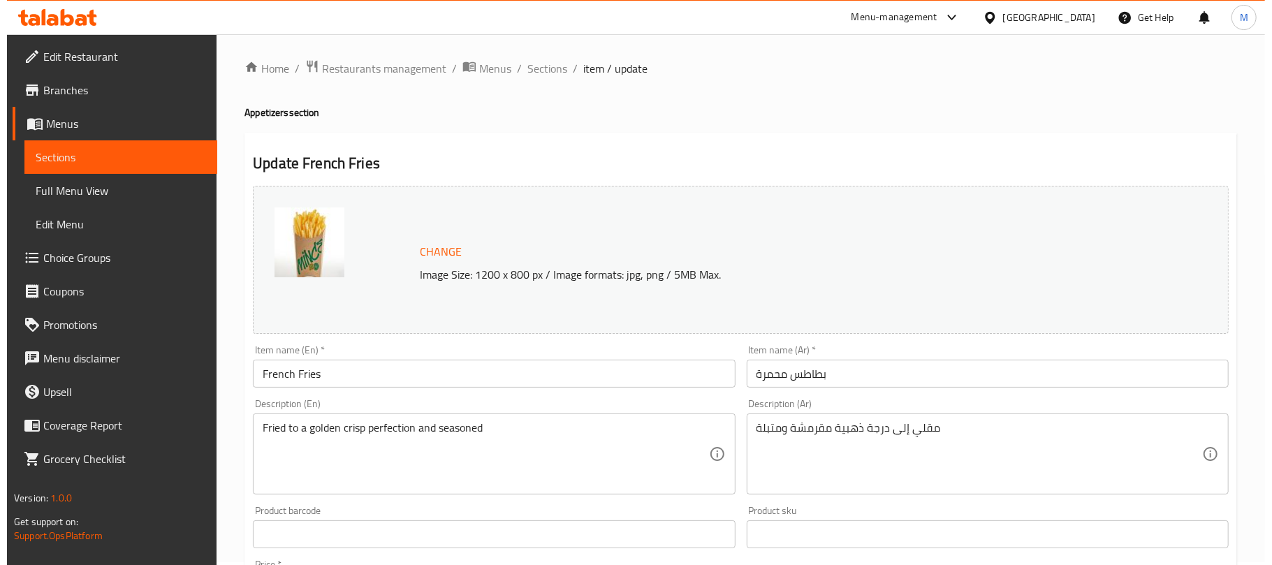
scroll to position [0, 0]
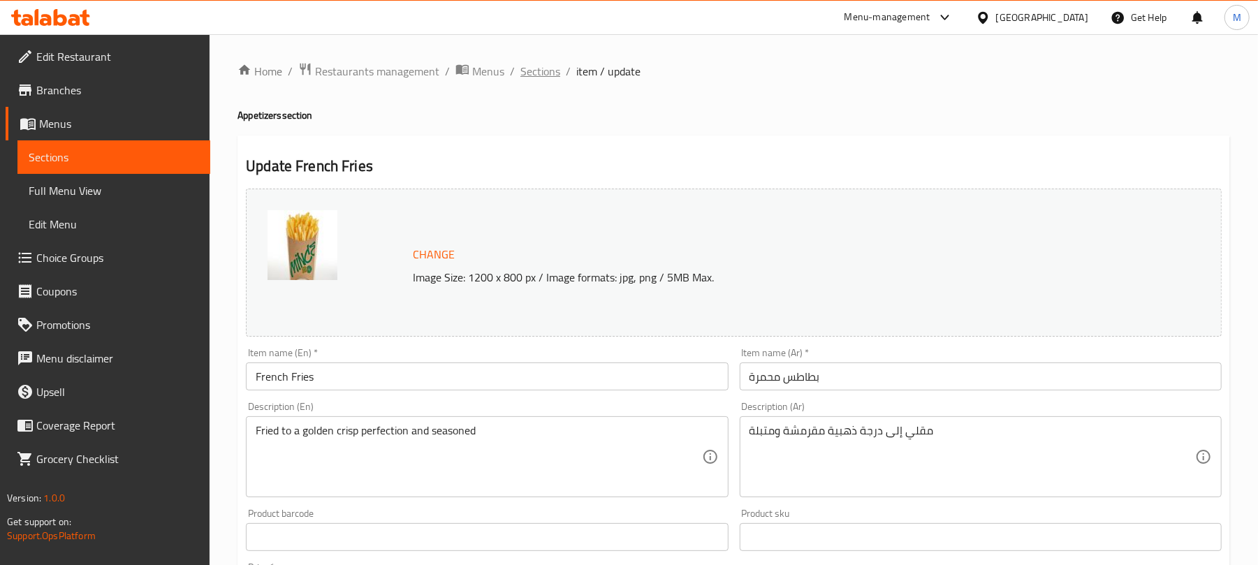
click at [536, 77] on span "Sections" at bounding box center [540, 71] width 40 height 17
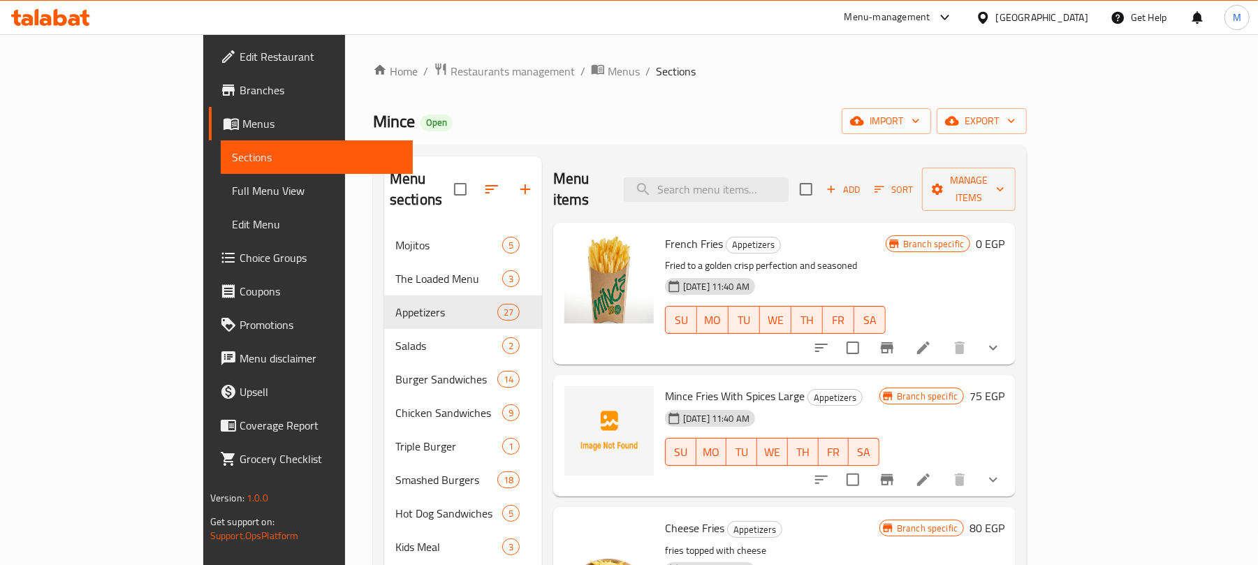
click at [895, 339] on icon "Branch-specific-item" at bounding box center [887, 347] width 17 height 17
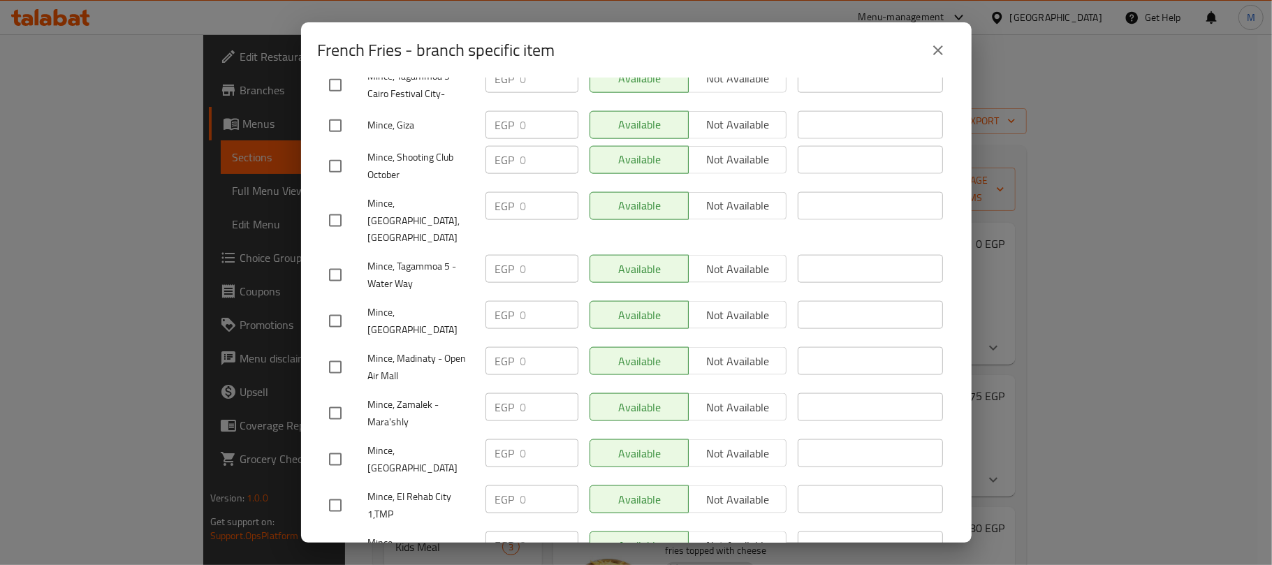
scroll to position [1270, 0]
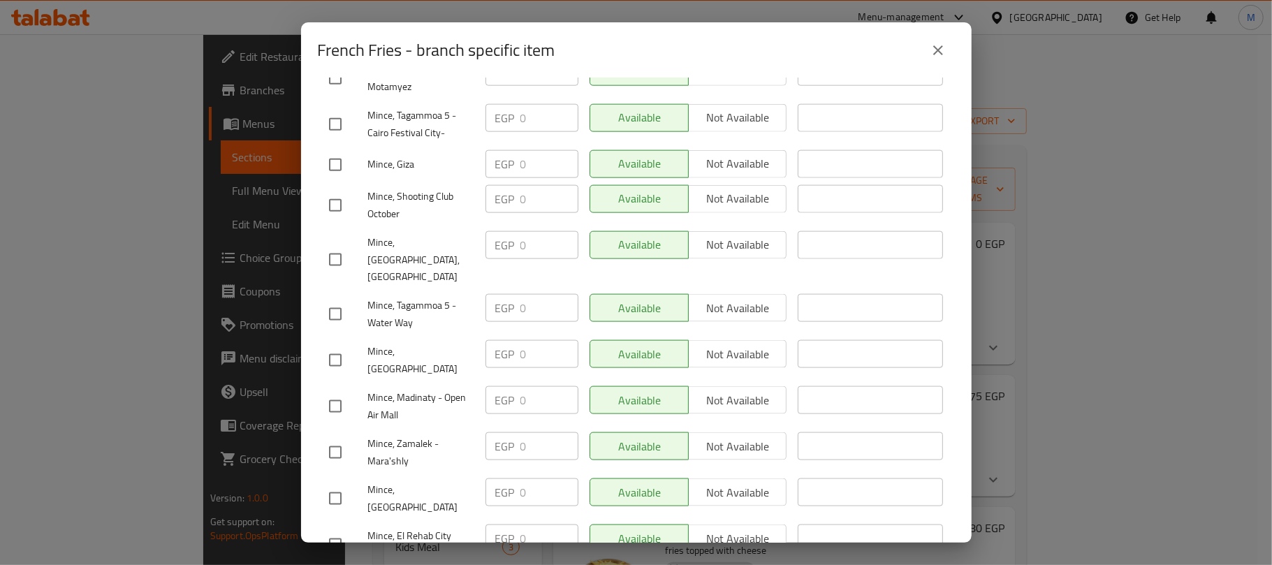
click at [334, 392] on input "checkbox" at bounding box center [335, 406] width 29 height 29
checkbox input "true"
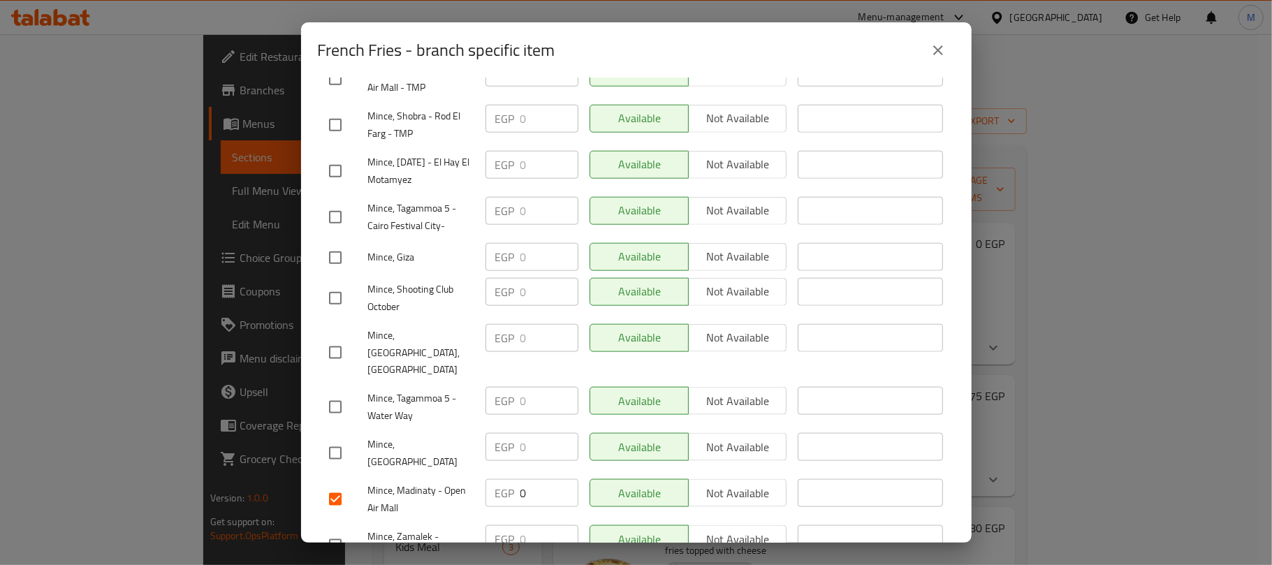
click at [332, 338] on input "checkbox" at bounding box center [335, 352] width 29 height 29
checkbox input "false"
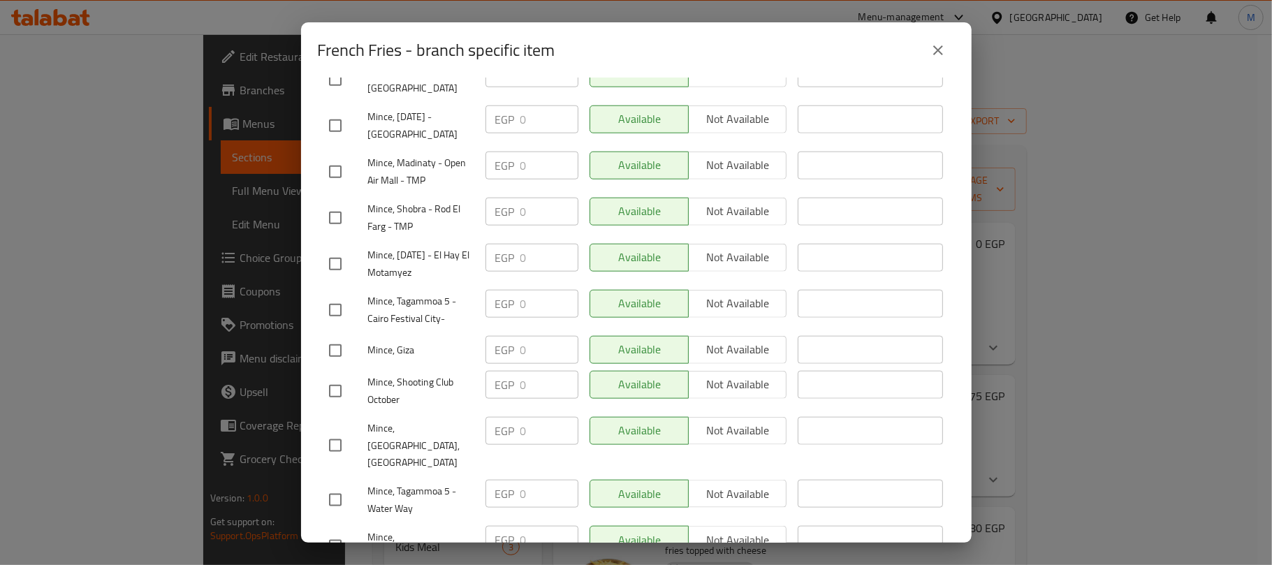
scroll to position [990, 0]
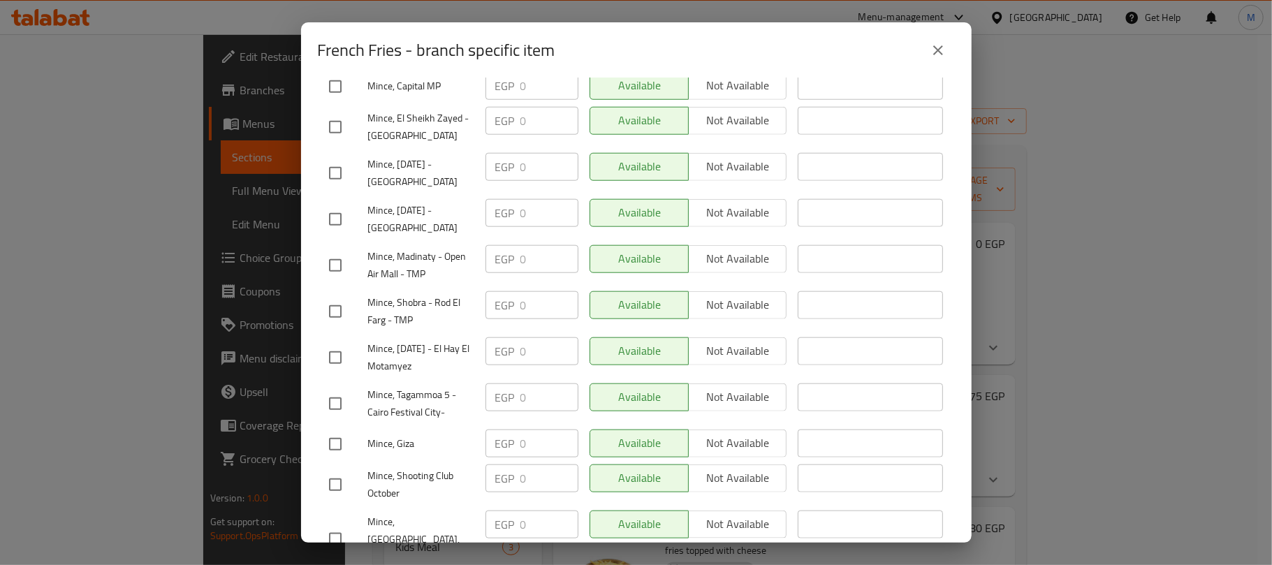
click at [334, 263] on input "checkbox" at bounding box center [335, 265] width 29 height 29
checkbox input "true"
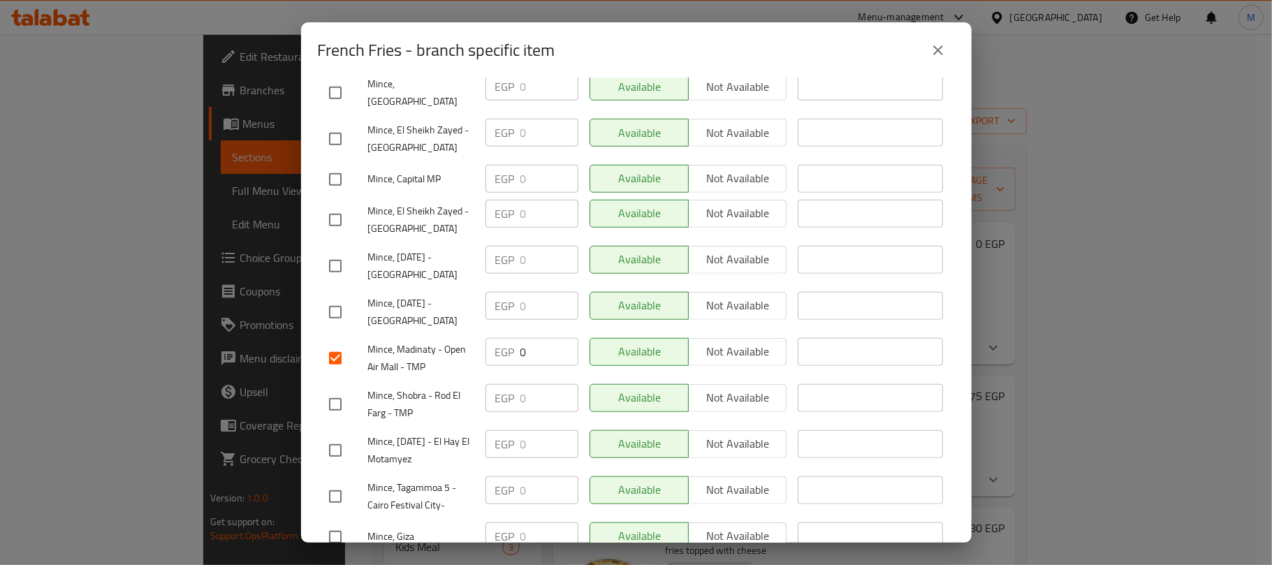
click at [336, 298] on input "checkbox" at bounding box center [335, 312] width 29 height 29
checkbox input "true"
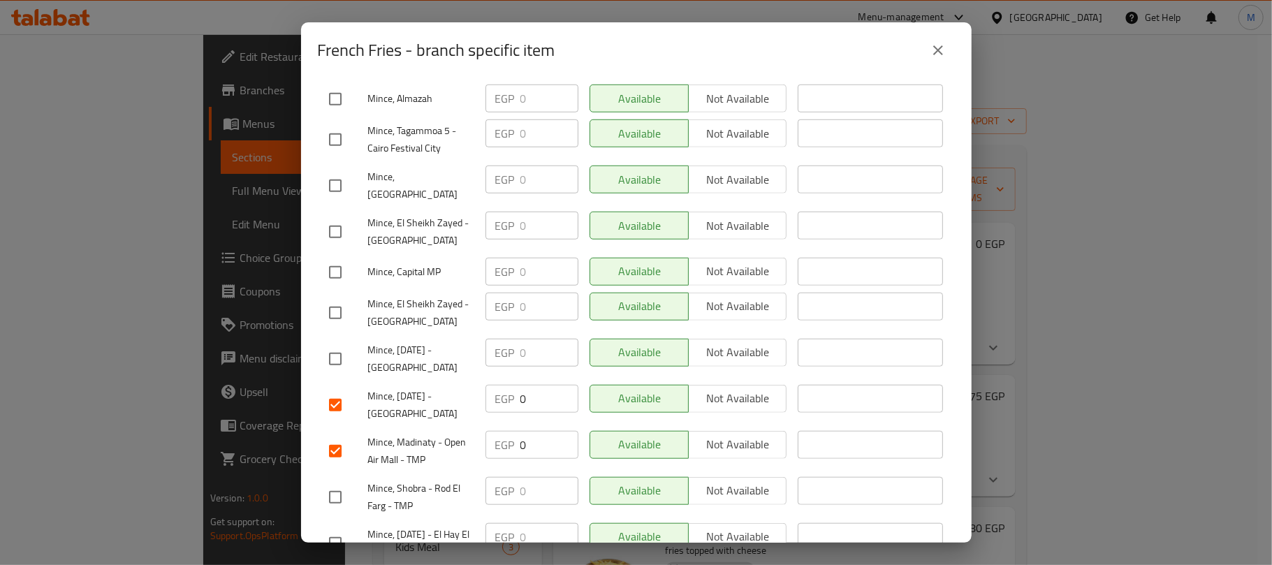
click at [339, 300] on input "checkbox" at bounding box center [335, 312] width 29 height 29
checkbox input "true"
click at [339, 263] on input "checkbox" at bounding box center [335, 272] width 29 height 29
checkbox input "true"
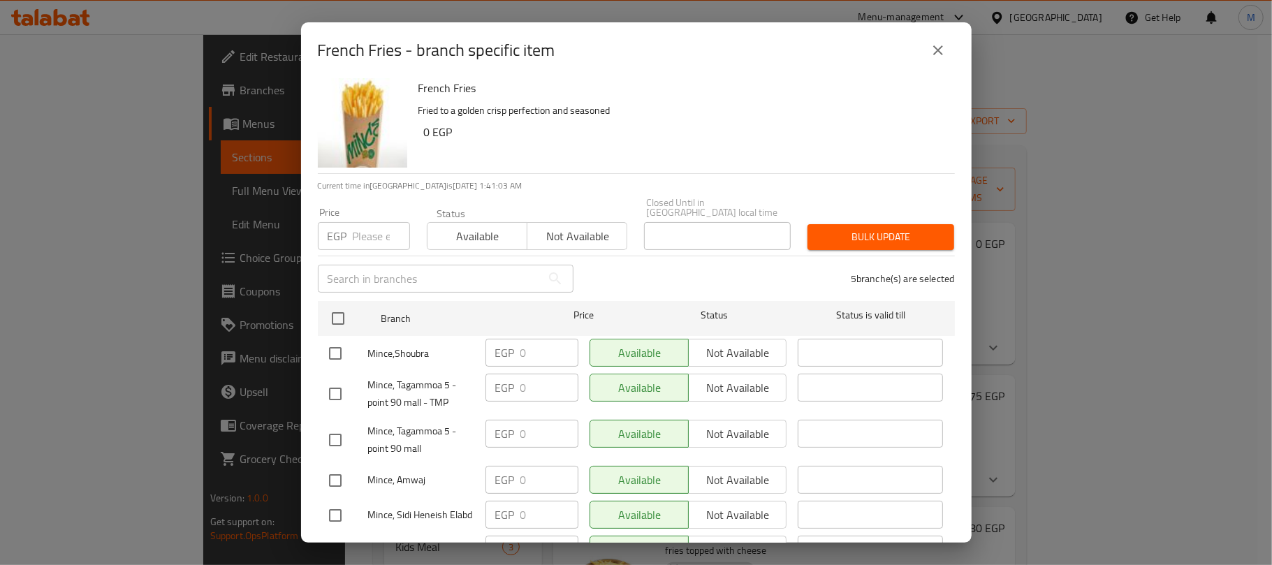
scroll to position [0, 0]
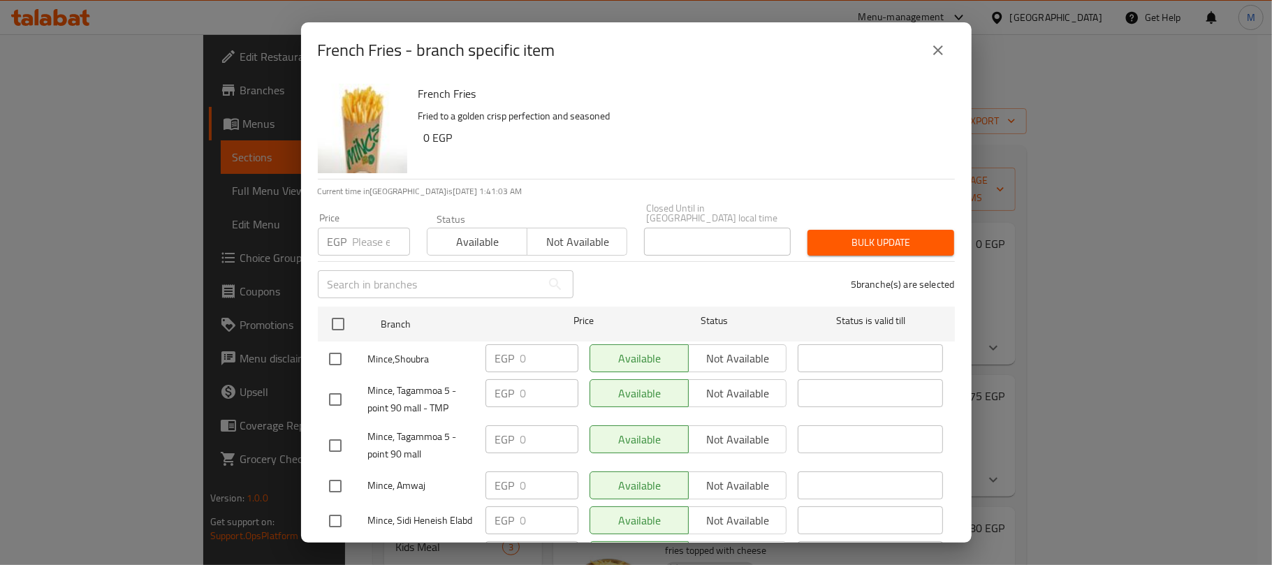
click at [557, 236] on span "Not available" at bounding box center [577, 242] width 89 height 20
click at [855, 244] on button "Bulk update" at bounding box center [880, 243] width 147 height 26
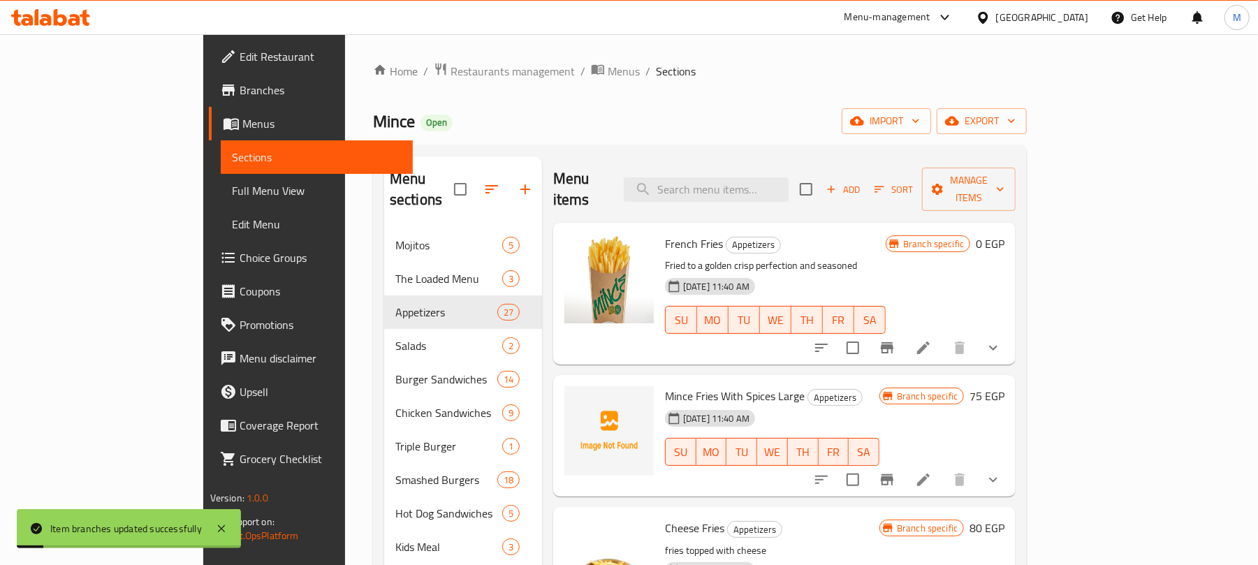
click at [923, 123] on div "Mince Open import export" at bounding box center [700, 121] width 654 height 26
click at [895, 471] on icon "Branch-specific-item" at bounding box center [887, 479] width 17 height 17
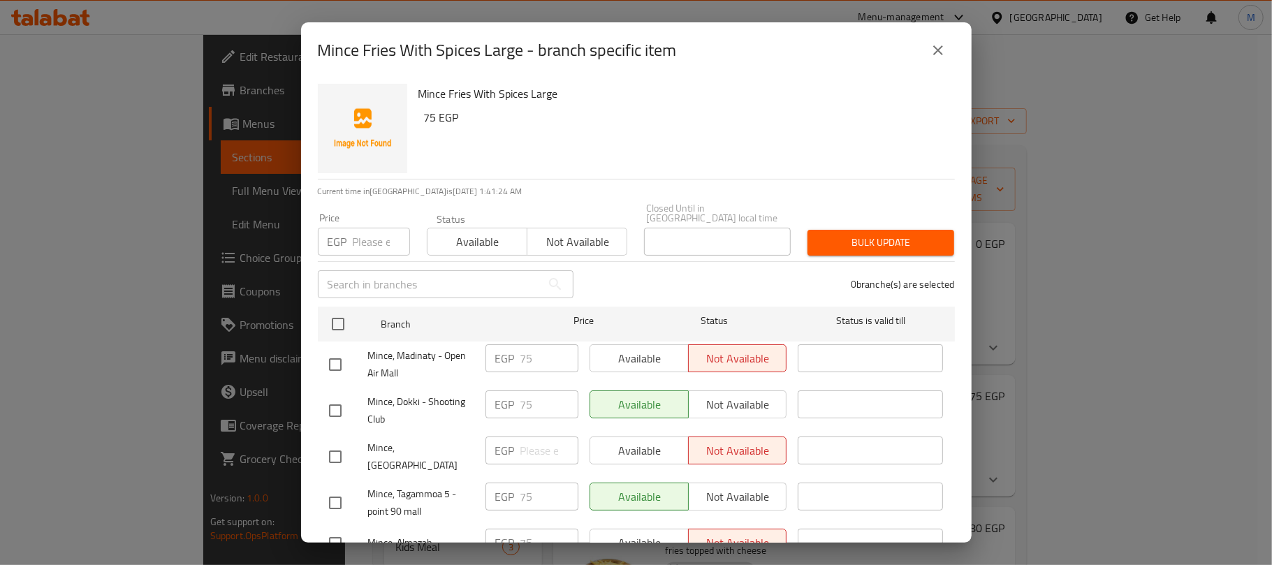
click at [937, 45] on icon "close" at bounding box center [938, 50] width 17 height 17
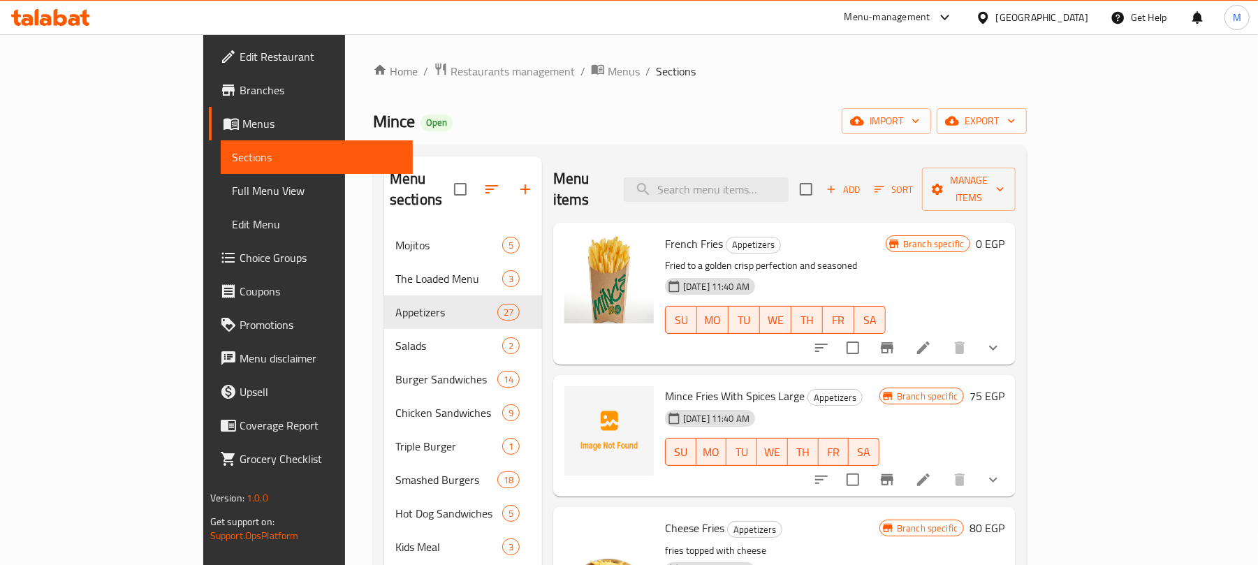
click at [620, 121] on div "Mince Open import export" at bounding box center [700, 121] width 654 height 26
click at [862, 187] on span "Add" at bounding box center [843, 190] width 38 height 16
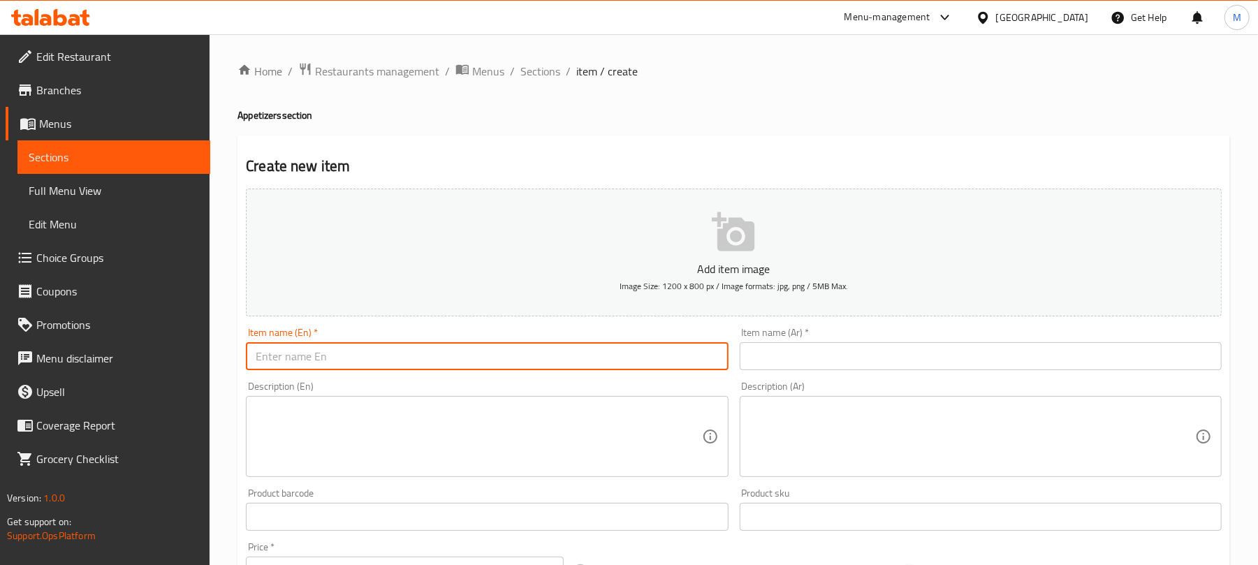
click at [337, 358] on input "text" at bounding box center [487, 356] width 482 height 28
paste input "French Fries Regular 150 Gm"
type input "French Fries Regular 150 Gm"
drag, startPoint x: 886, startPoint y: 344, endPoint x: 886, endPoint y: 358, distance: 14.7
click at [883, 349] on input "text" at bounding box center [981, 356] width 482 height 28
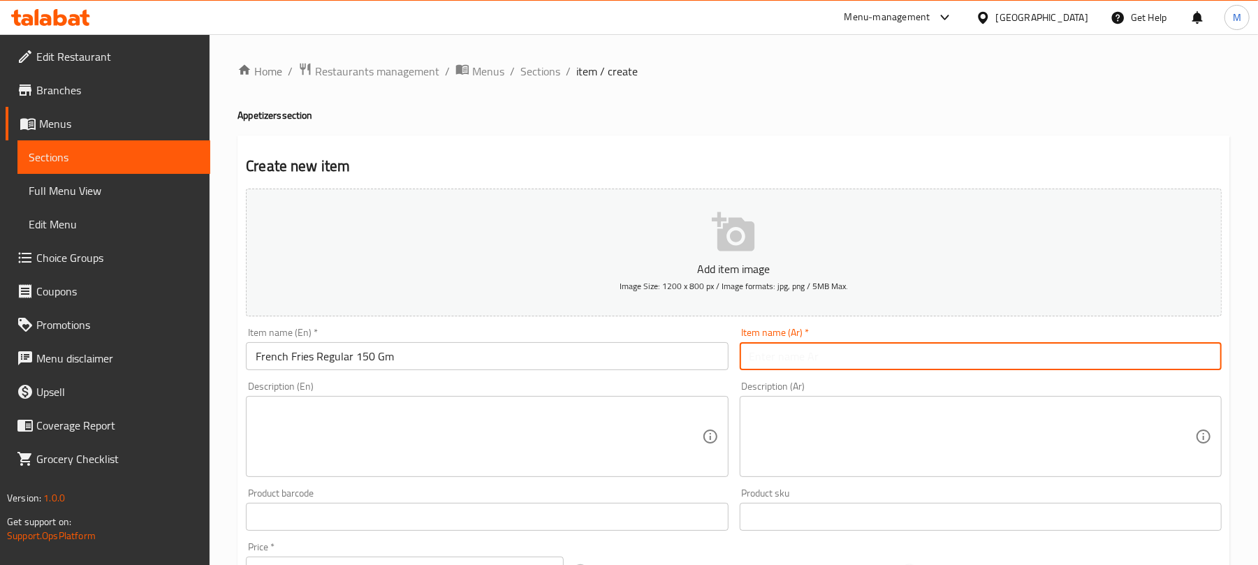
paste input "بطاطس مقلية عادية ١٥٠ غ"
type input "بطاطس مقلية عادية 150 جم"
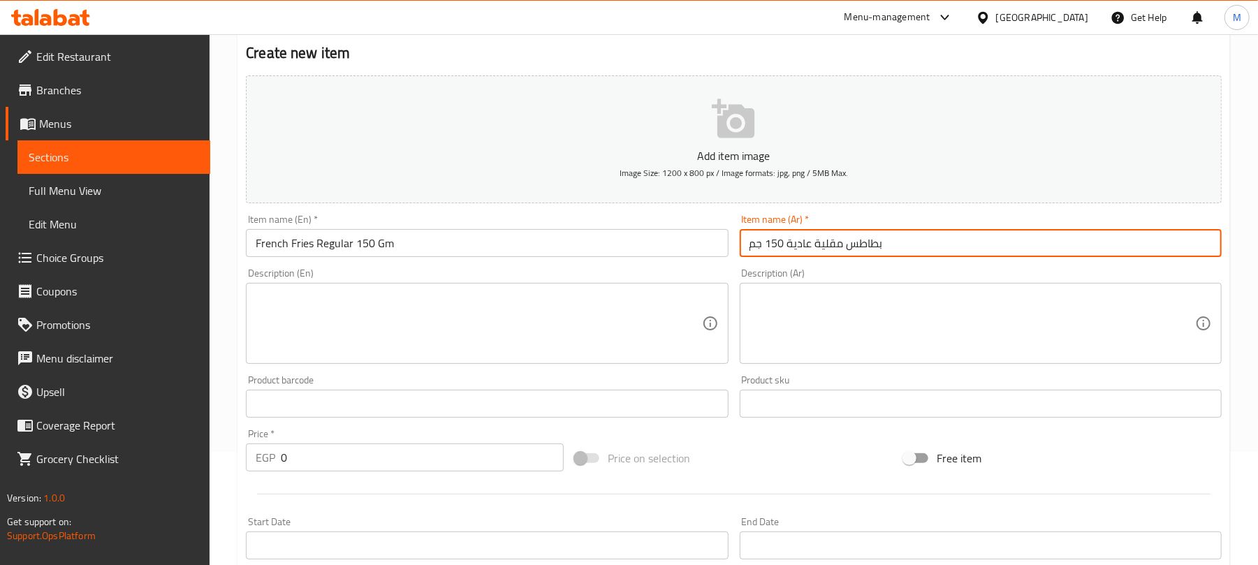
scroll to position [186, 0]
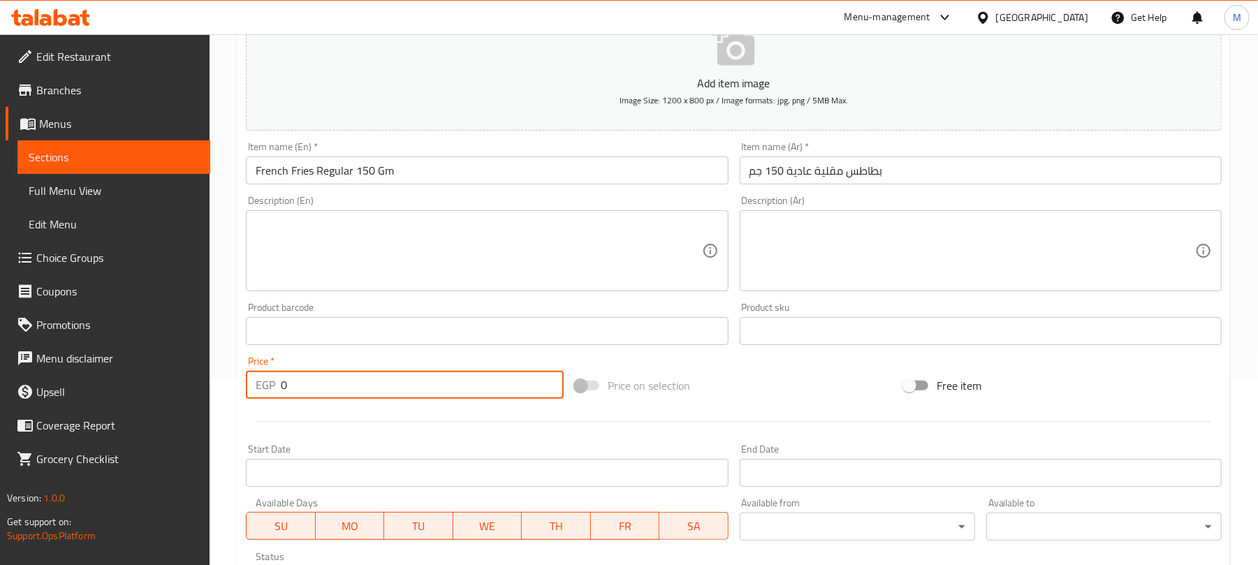
click at [419, 380] on input "0" at bounding box center [422, 385] width 283 height 28
paste input "65.0"
type input "65.00"
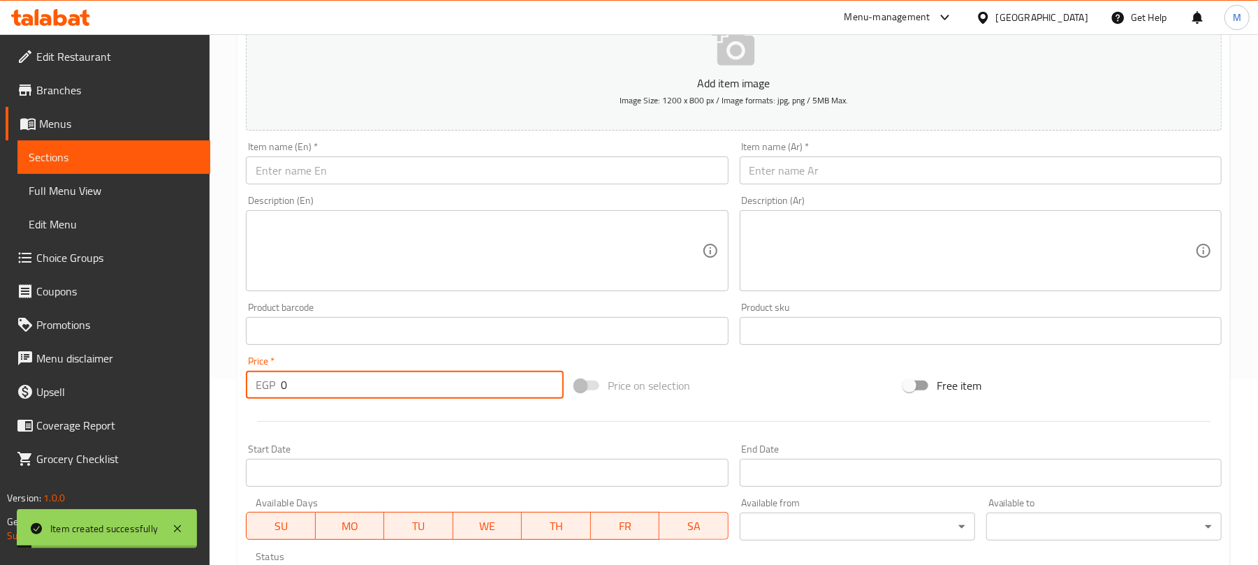
paste input "70.0"
type input "70.00"
click at [469, 182] on input "text" at bounding box center [487, 170] width 482 height 28
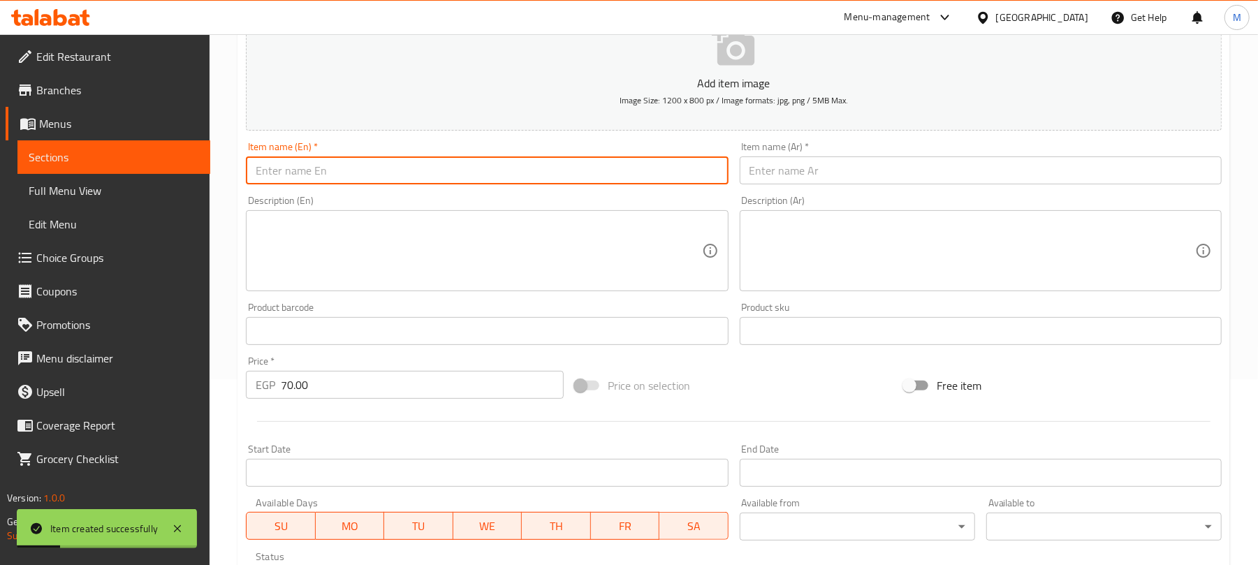
paste input "French Fries Large 200 Gm"
type input "French Fries Large 200 Gm"
drag, startPoint x: 814, startPoint y: 175, endPoint x: 830, endPoint y: 131, distance: 46.2
click at [814, 171] on input "text" at bounding box center [981, 170] width 482 height 28
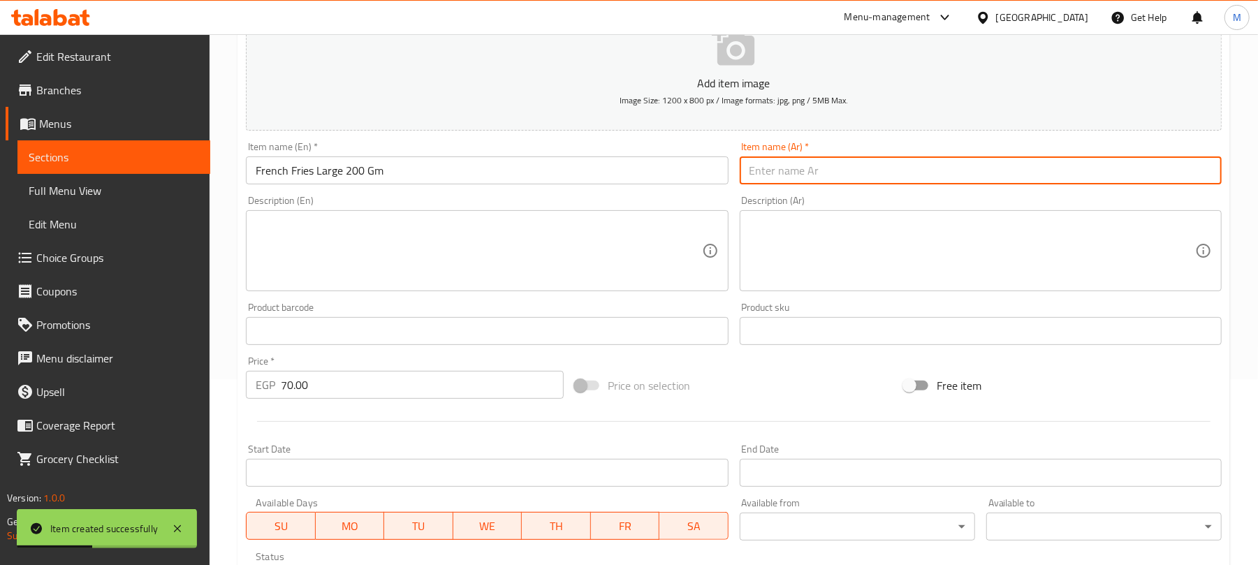
paste input "بطاطس مقلية كبيرة ٢٠٠ غرام"
type input "بطاطس مقلية كبيرة 200 جم"
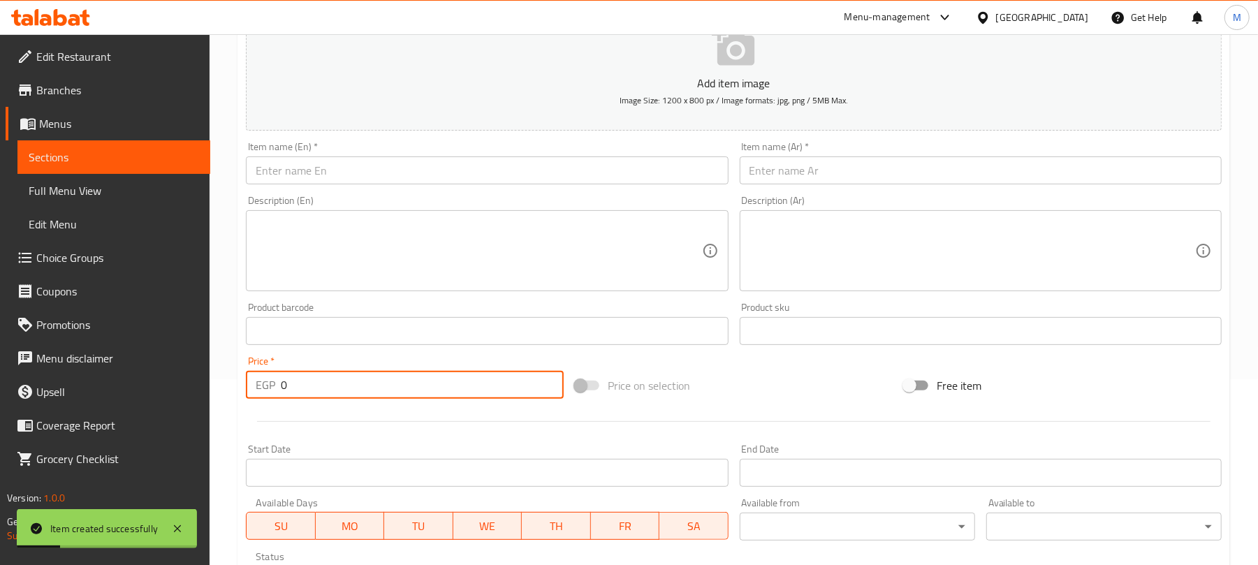
click at [448, 394] on input "0" at bounding box center [422, 385] width 283 height 28
paste input "70.0"
type input "70.00"
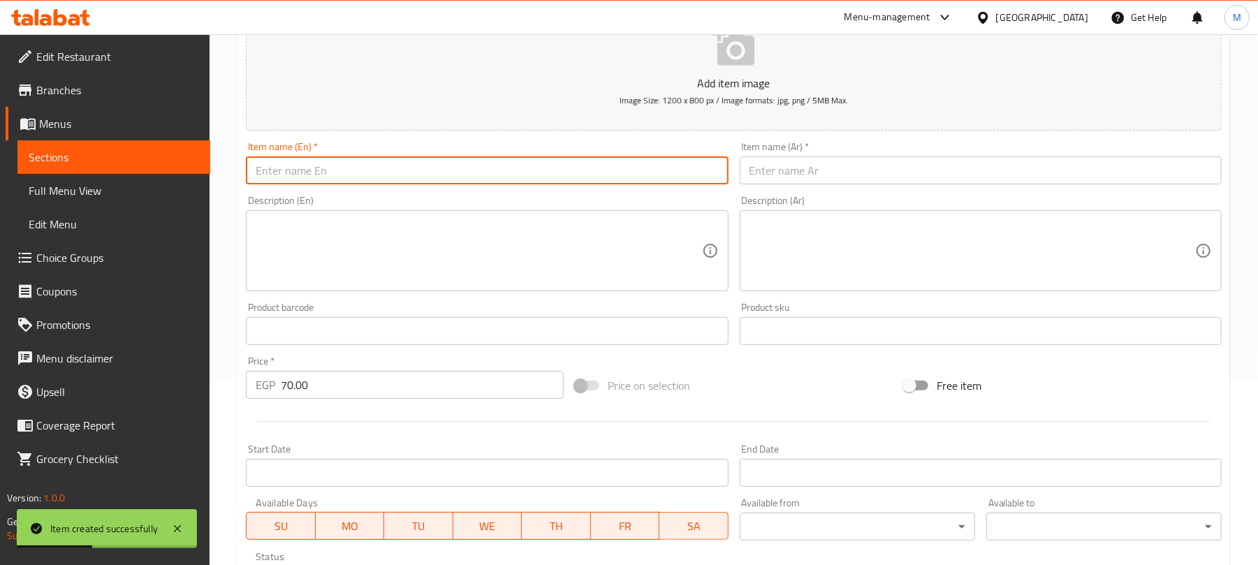
drag, startPoint x: 489, startPoint y: 163, endPoint x: 496, endPoint y: 152, distance: 13.2
click at [489, 163] on input "text" at bounding box center [487, 170] width 482 height 28
paste input "Mince French Fries With Spices - Regular"
type input "Mince French Fries With Spices - Regular"
click at [820, 174] on input "text" at bounding box center [981, 170] width 482 height 28
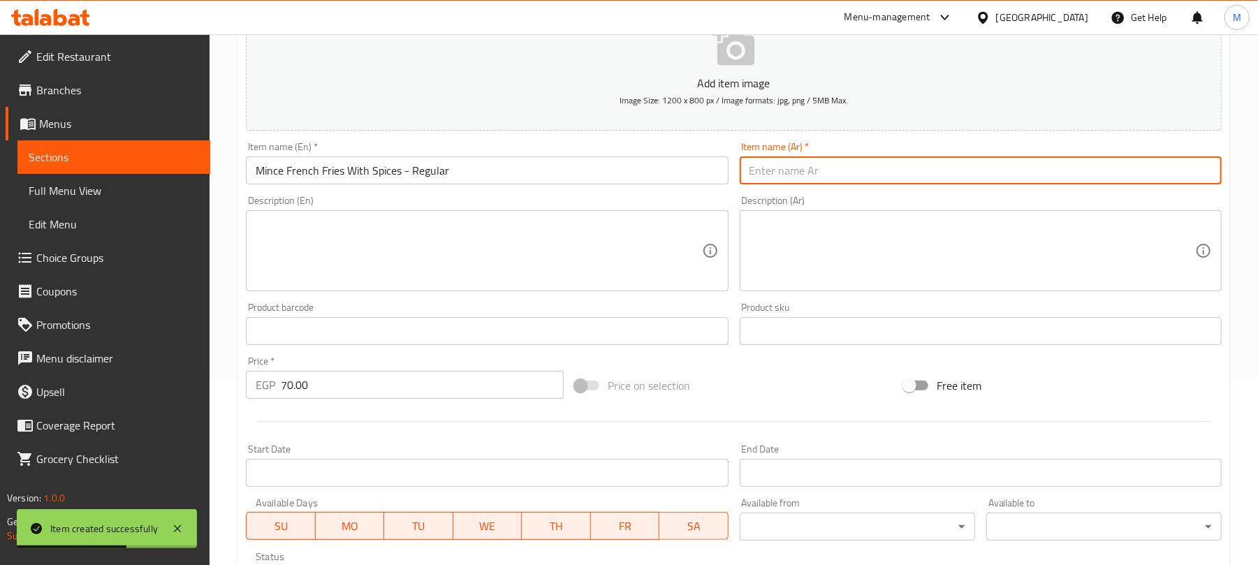
paste input "بطاطس مقلية مفروم مع توابل - عادي"
click at [841, 171] on input "بطاطس مقلية مفروم مع توابل - عادي" at bounding box center [981, 170] width 482 height 28
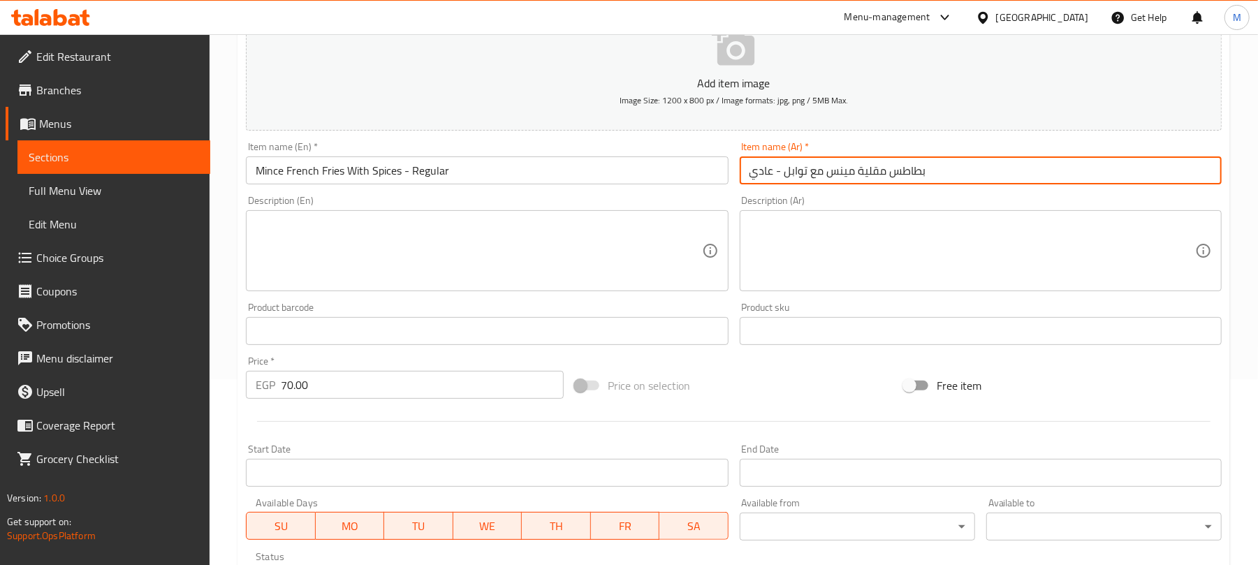
type input "بطاطس مقلية مينس مع توابل - عادي"
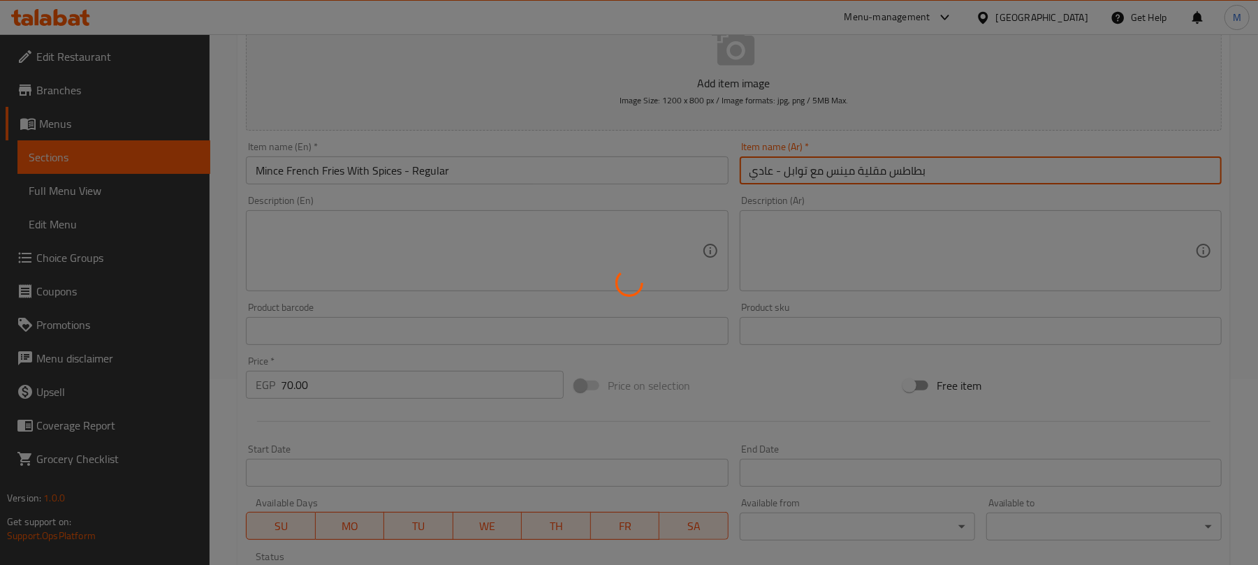
type input "0"
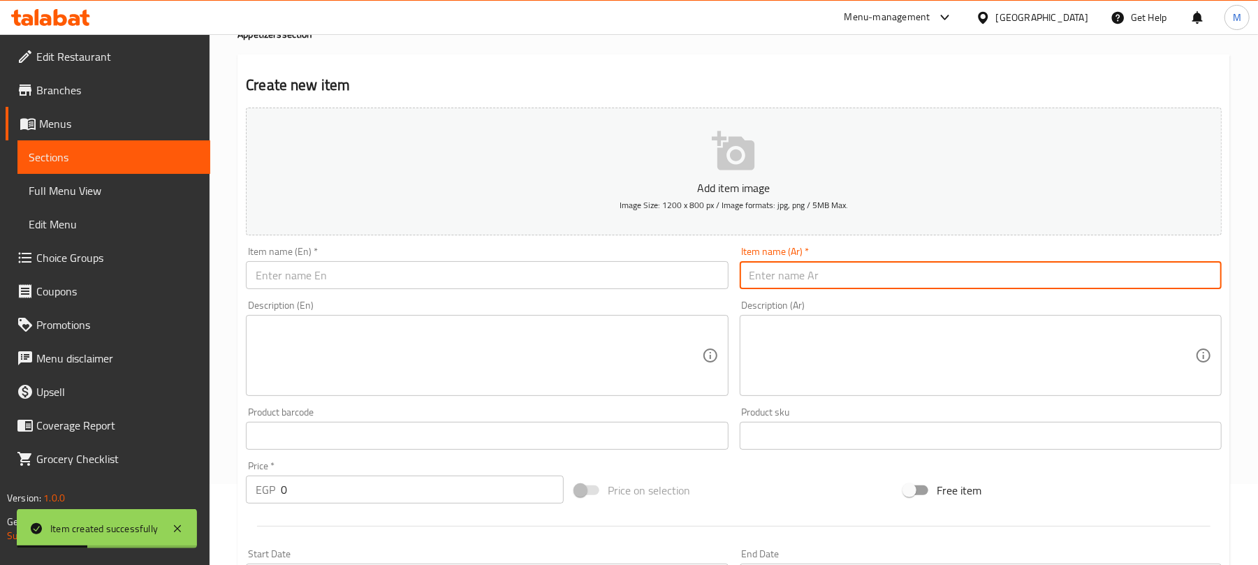
scroll to position [0, 0]
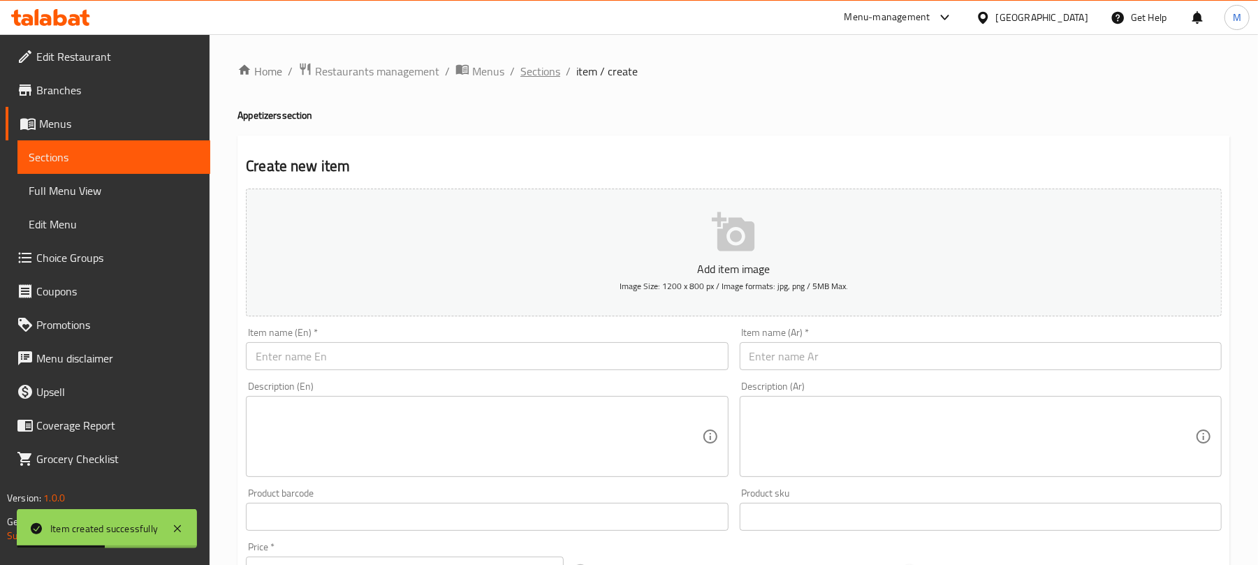
click at [550, 71] on span "Sections" at bounding box center [540, 71] width 40 height 17
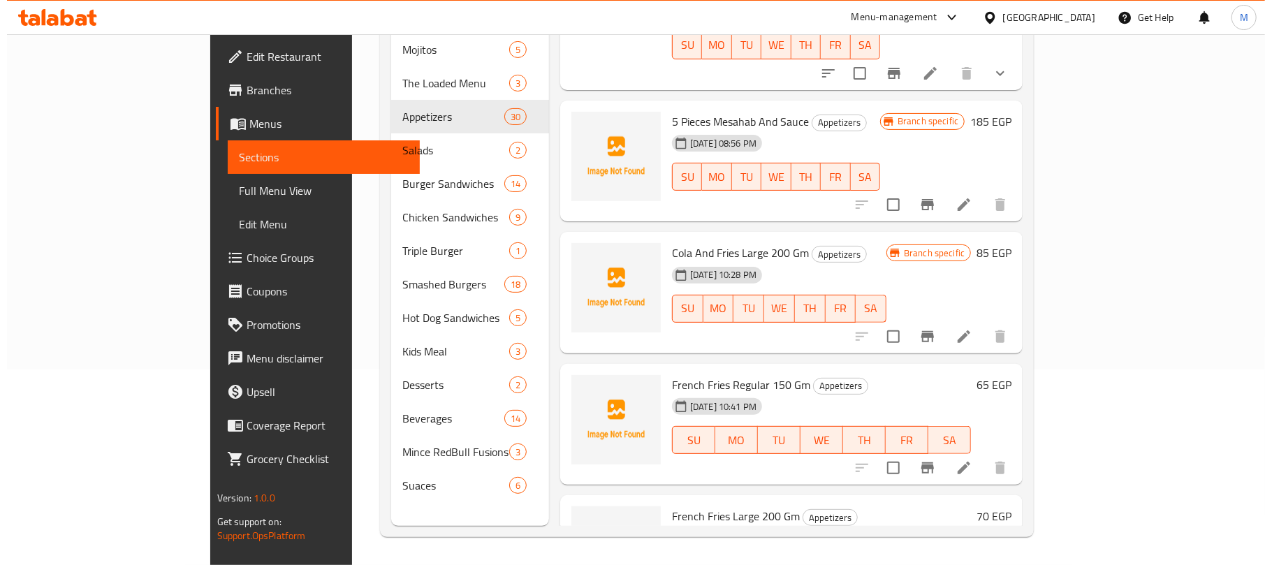
scroll to position [3921, 0]
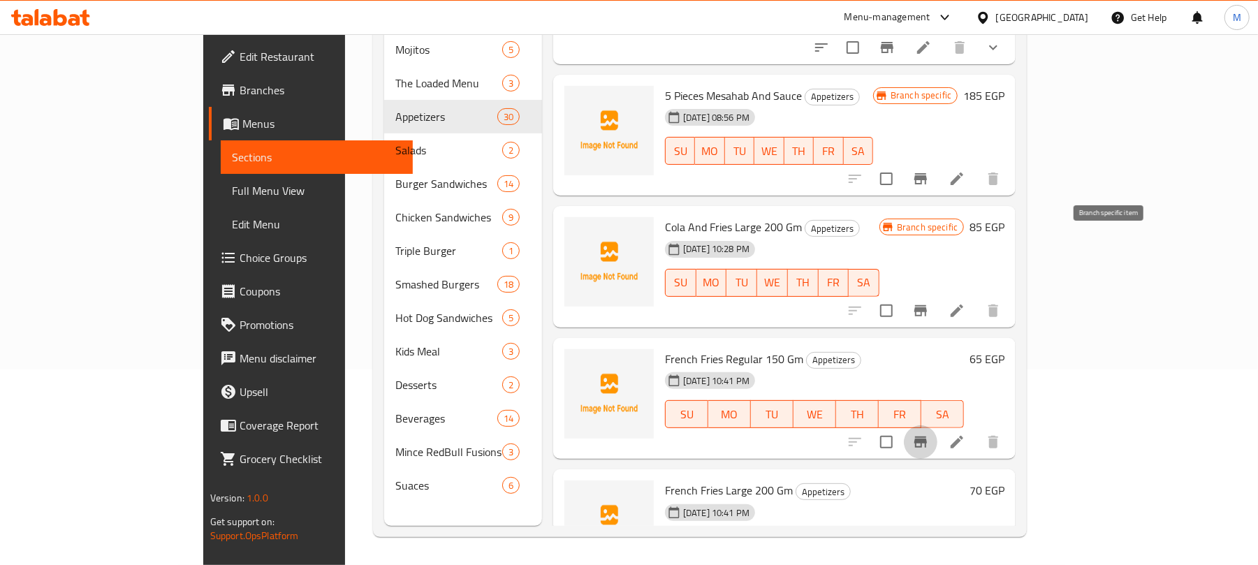
click at [927, 437] on icon "Branch-specific-item" at bounding box center [920, 442] width 13 height 11
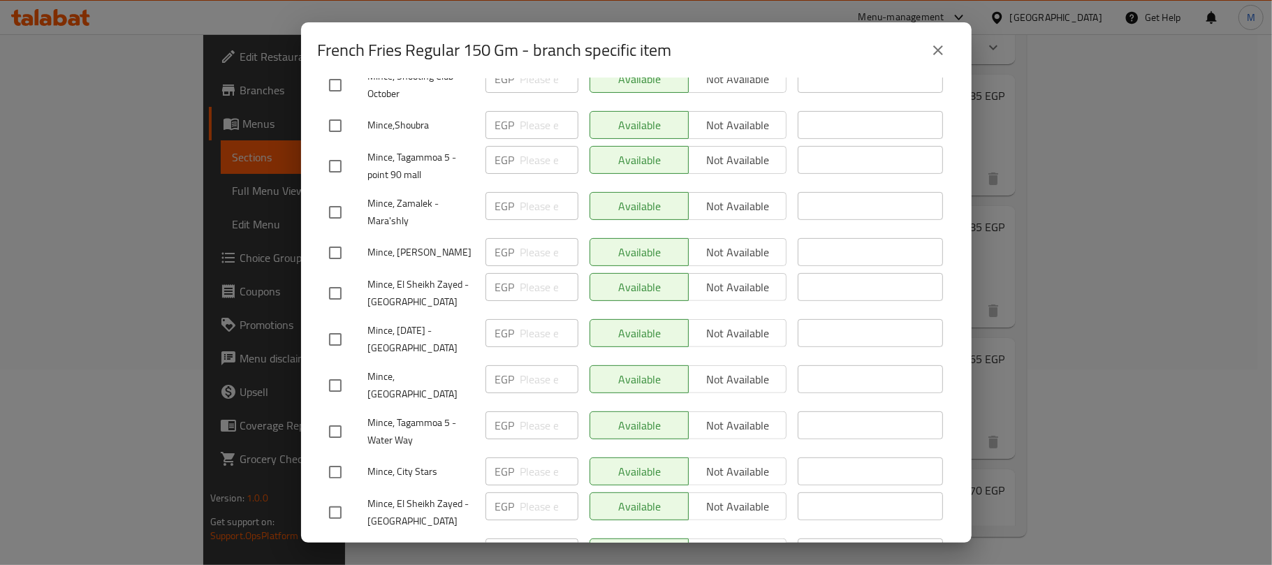
scroll to position [186, 0]
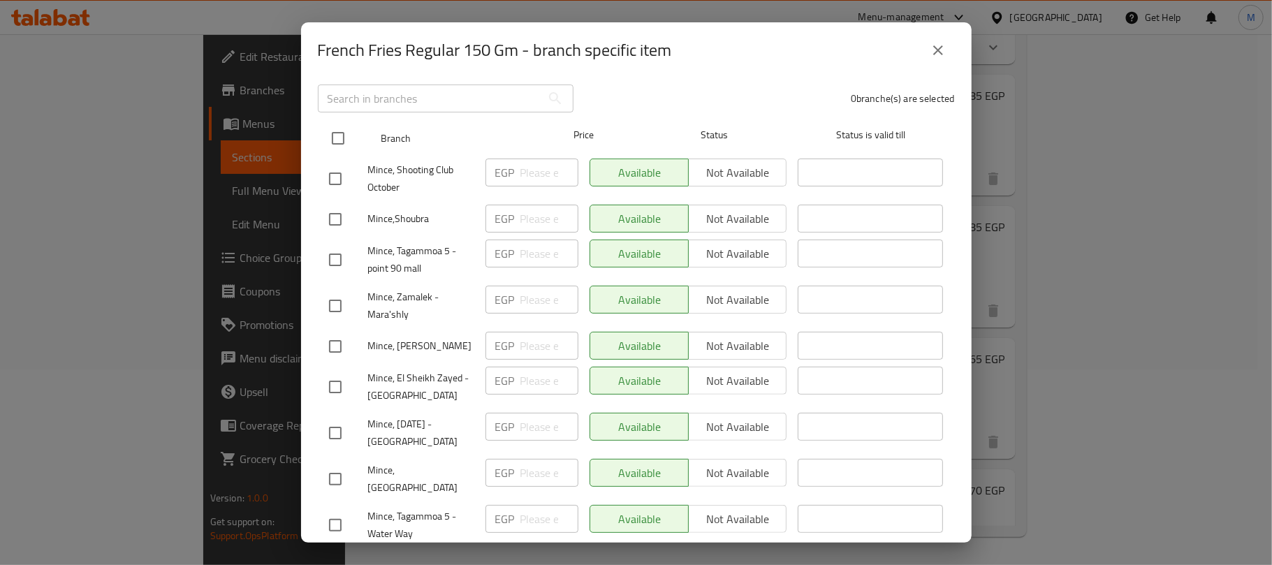
click at [339, 124] on input "checkbox" at bounding box center [337, 138] width 29 height 29
checkbox input "true"
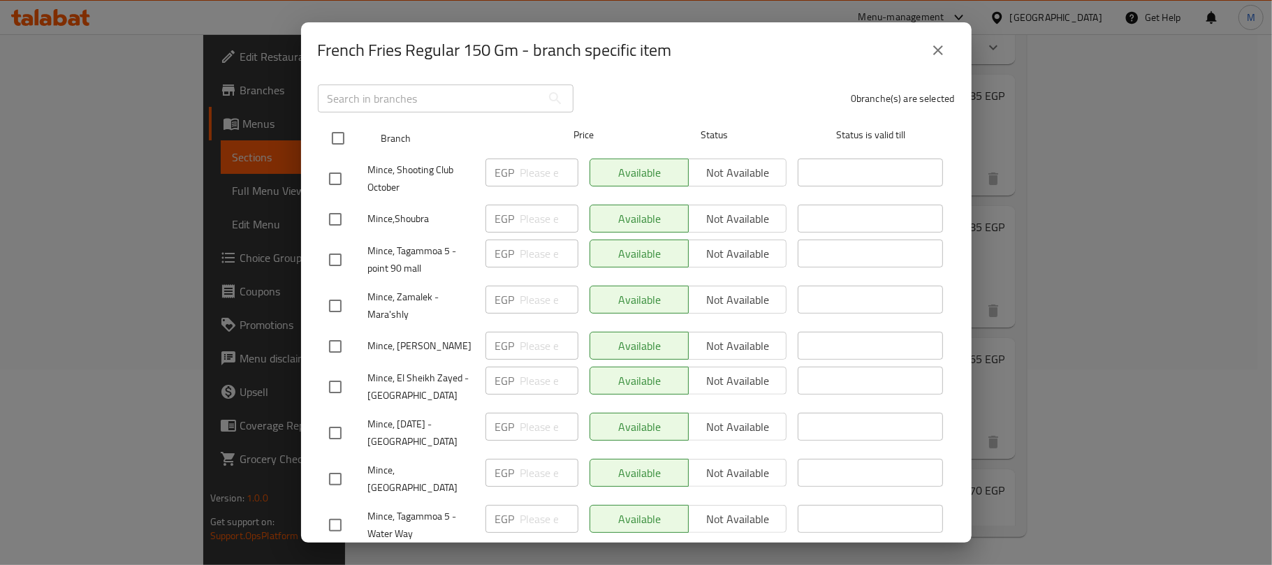
checkbox input "true"
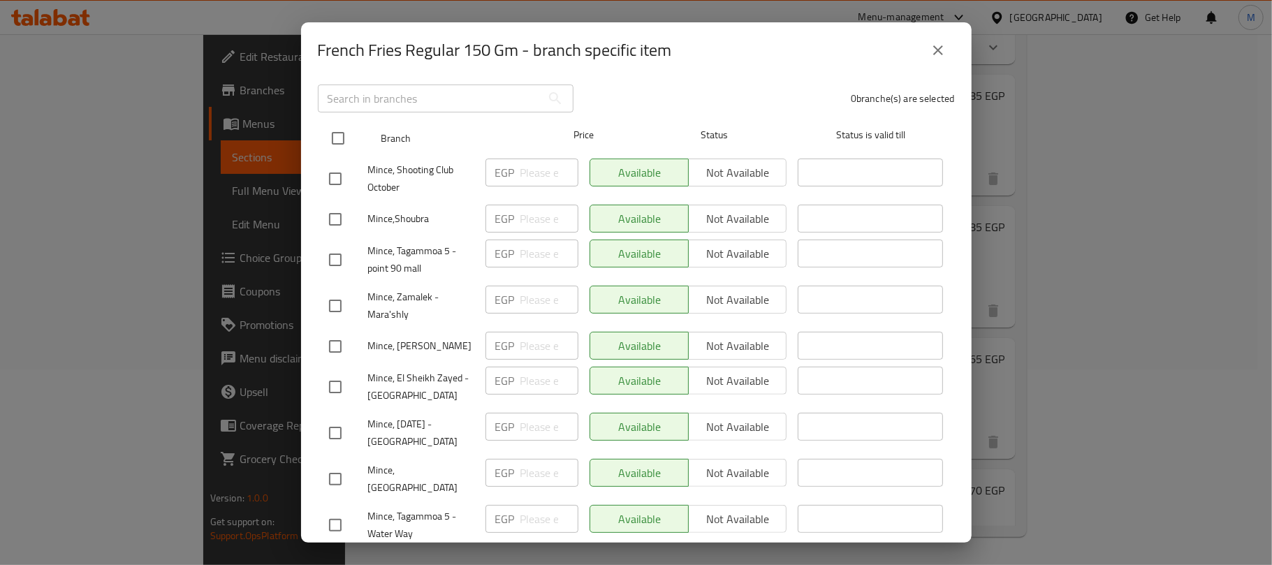
checkbox input "true"
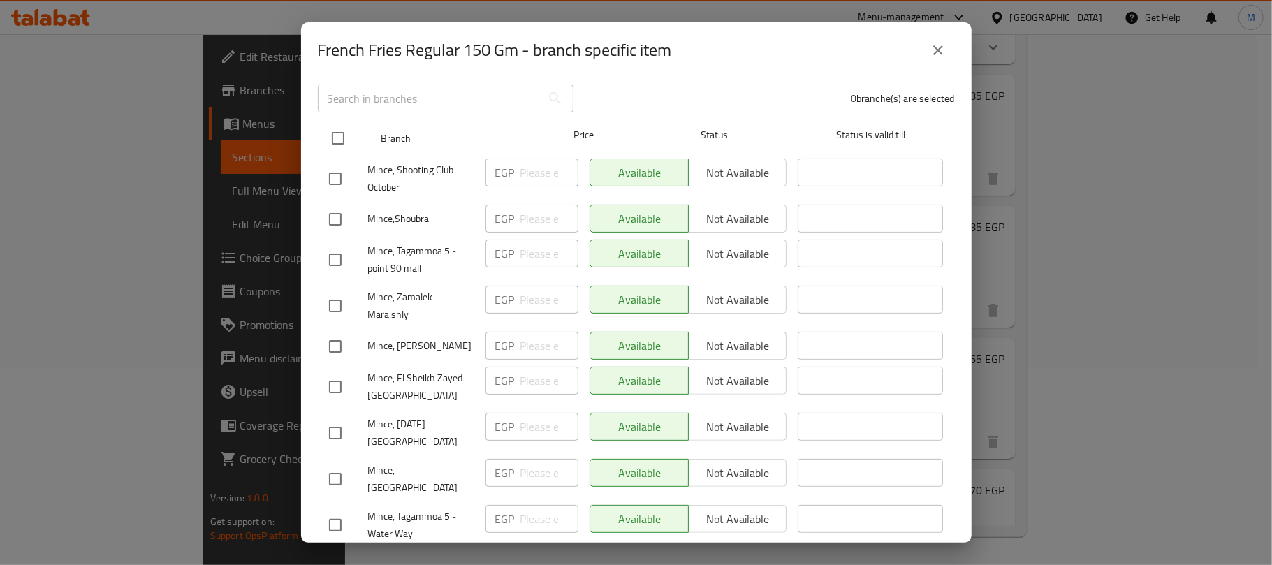
checkbox input "true"
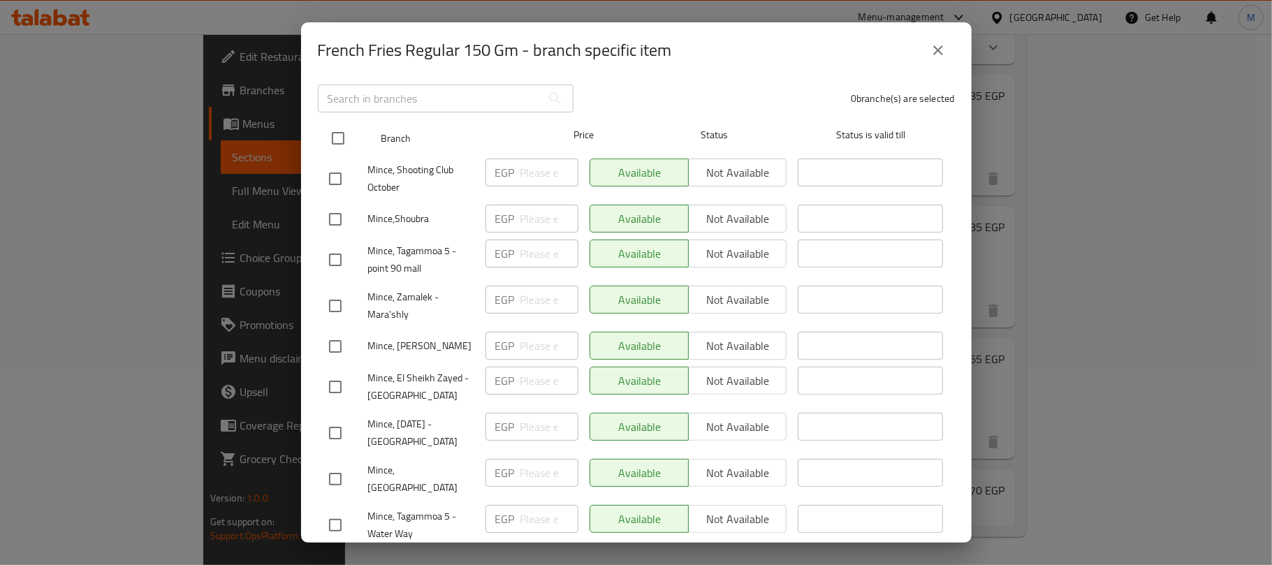
checkbox input "true"
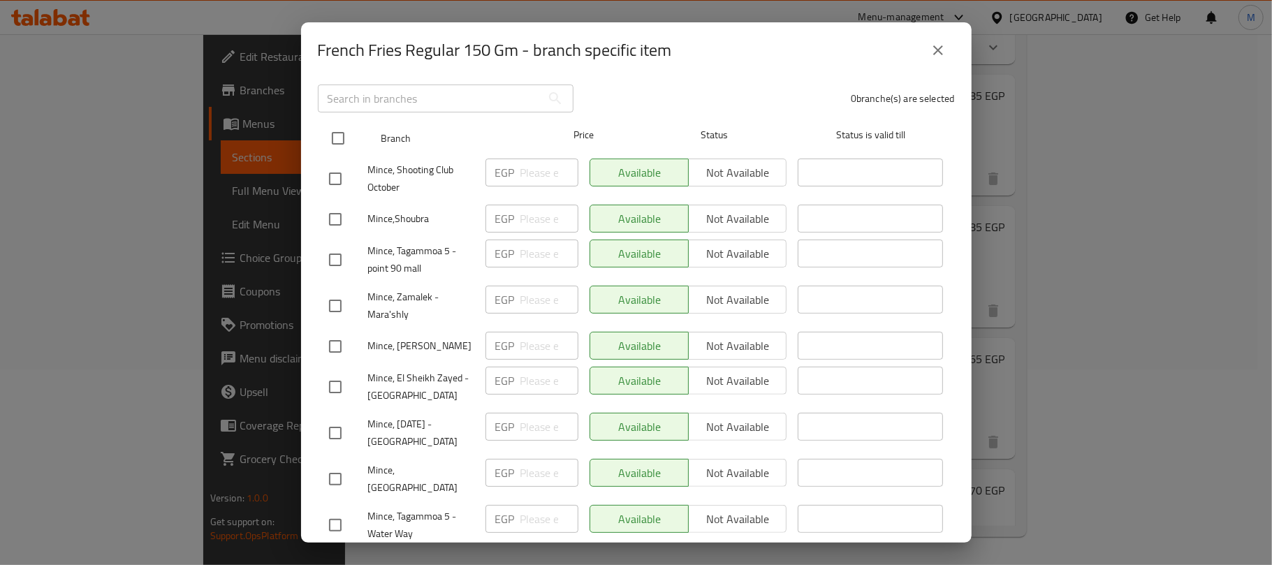
checkbox input "true"
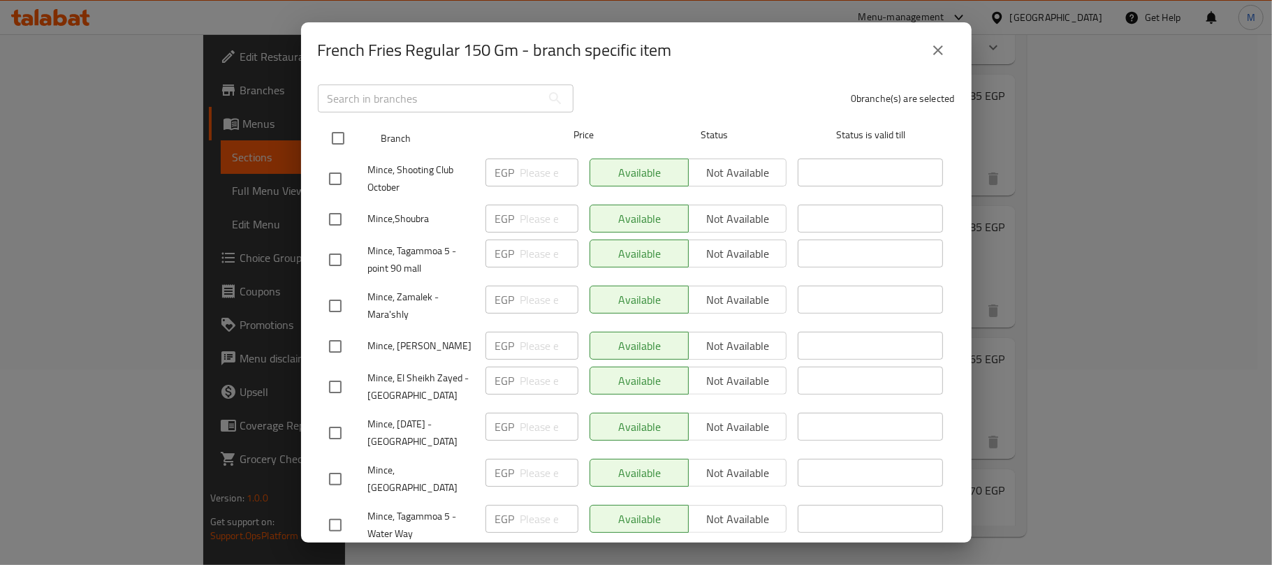
checkbox input "true"
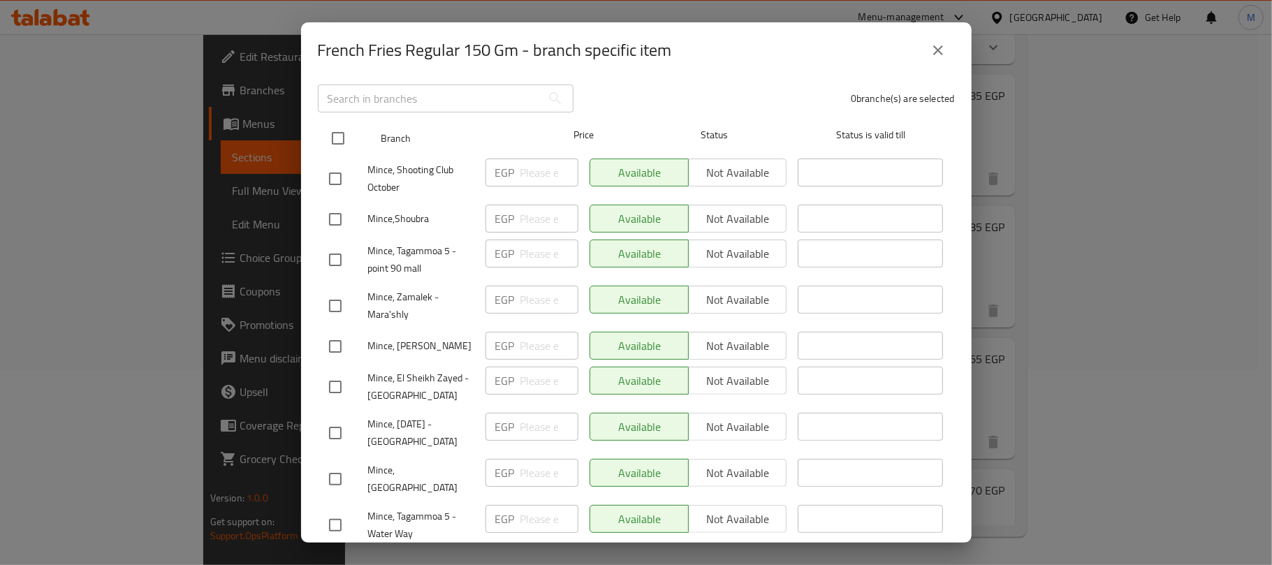
checkbox input "true"
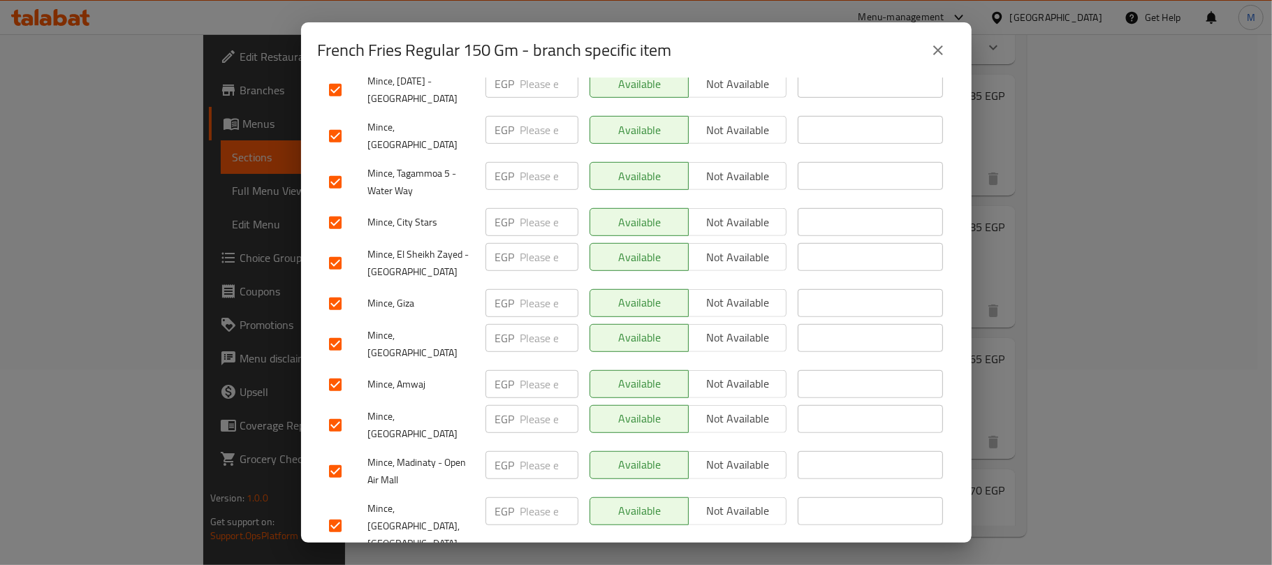
scroll to position [559, 0]
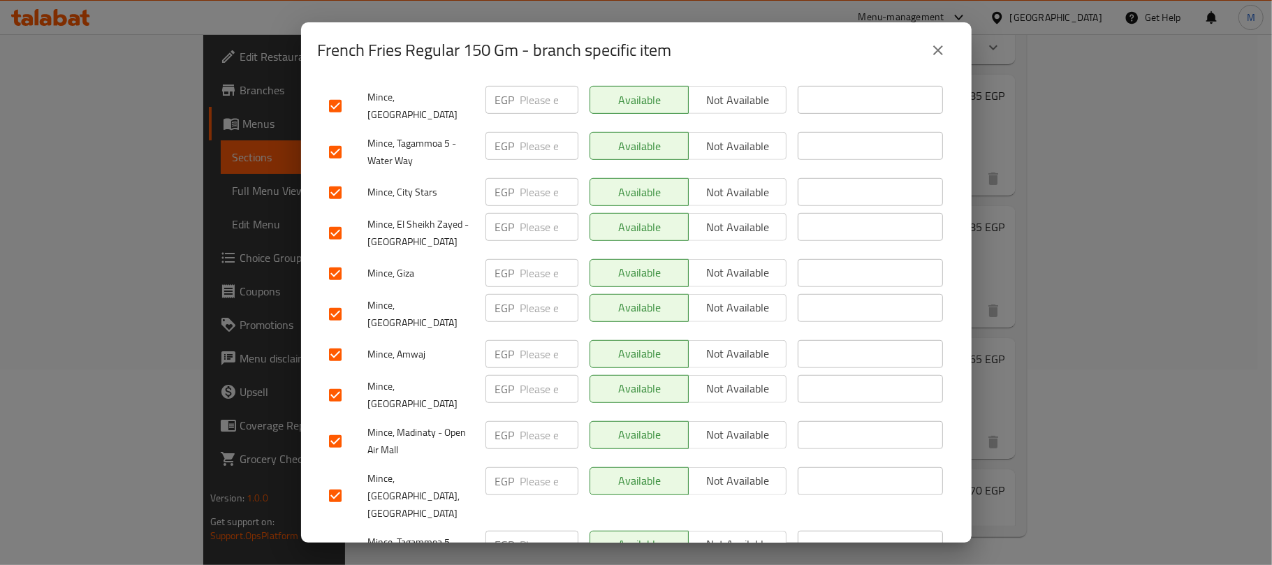
click at [335, 219] on input "checkbox" at bounding box center [335, 233] width 29 height 29
checkbox input "false"
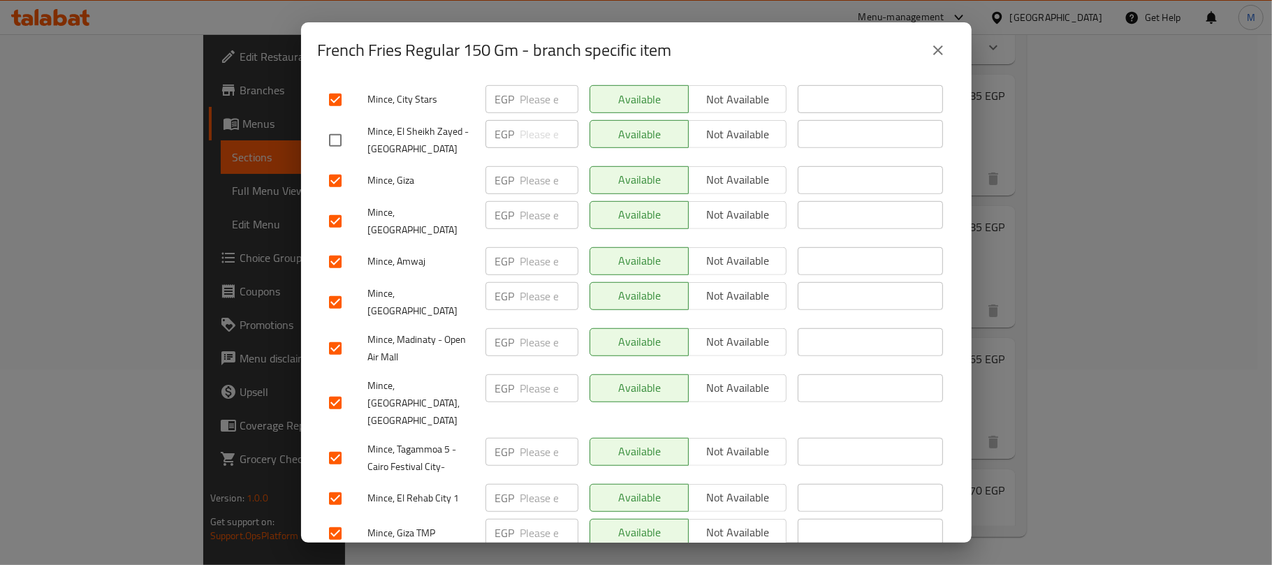
scroll to position [744, 0]
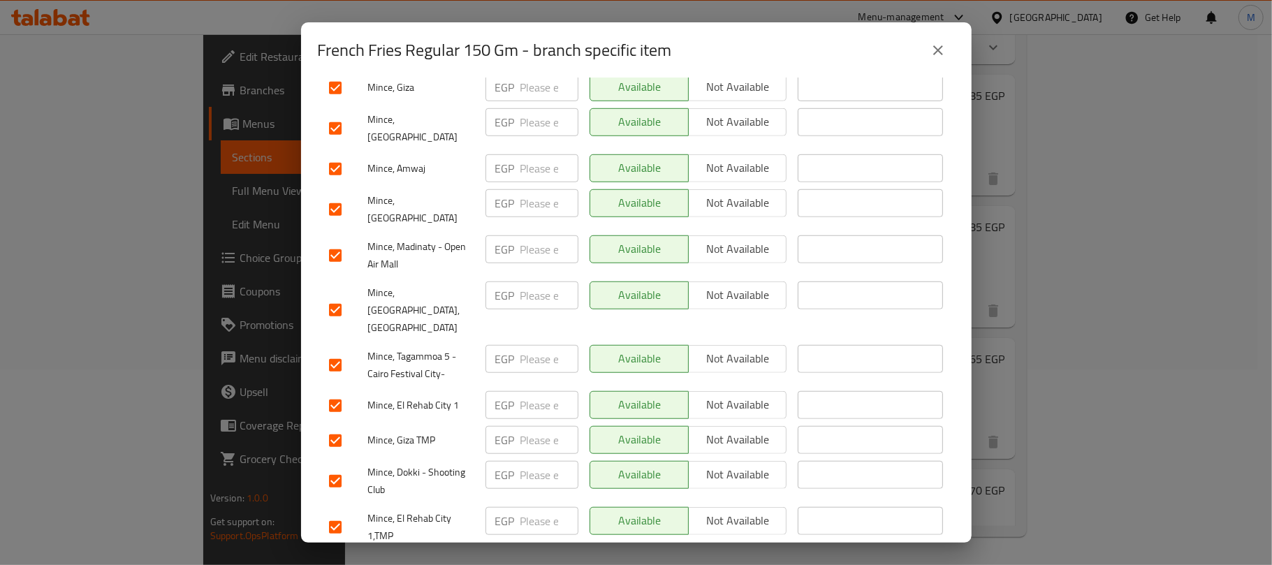
click at [330, 241] on input "checkbox" at bounding box center [335, 255] width 29 height 29
checkbox input "false"
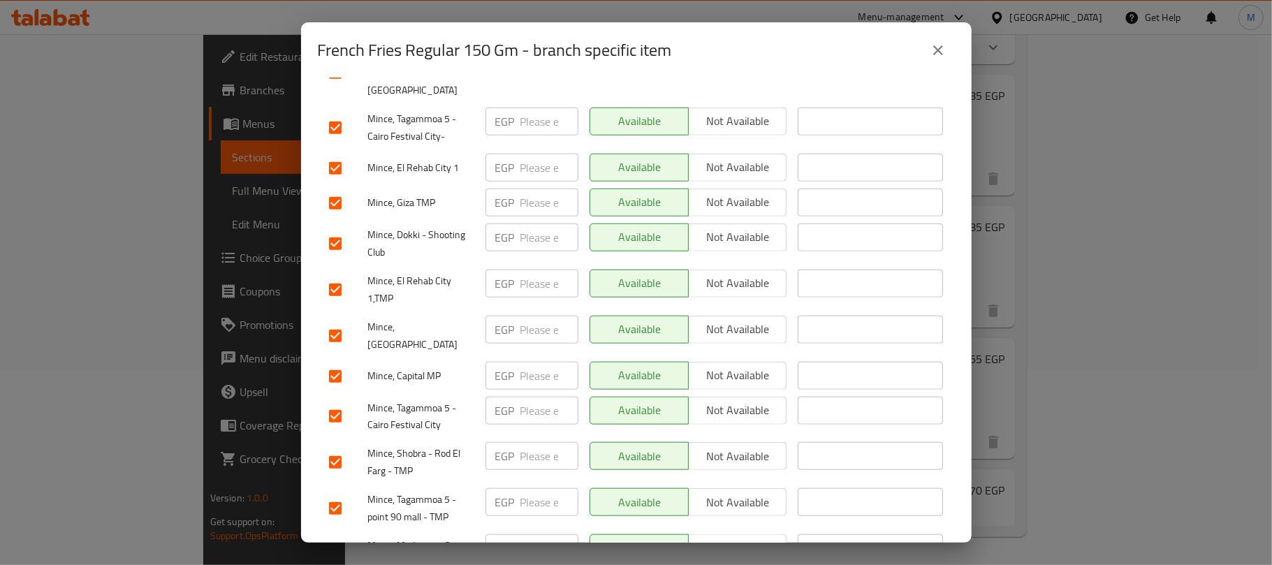
scroll to position [1024, 0]
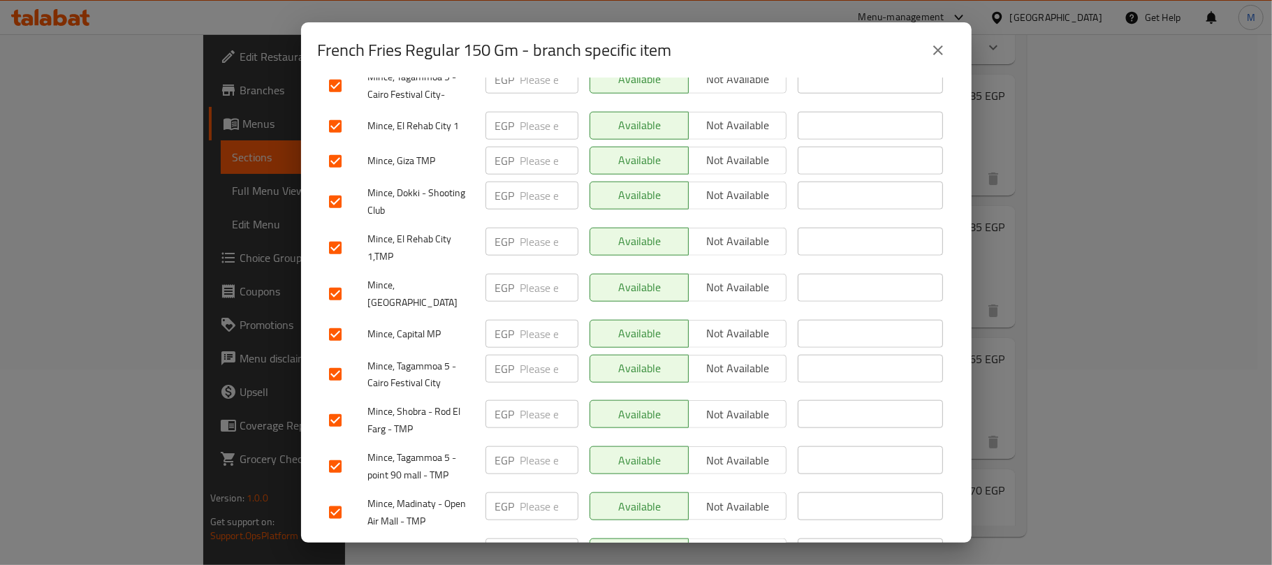
click at [331, 320] on input "checkbox" at bounding box center [335, 334] width 29 height 29
checkbox input "false"
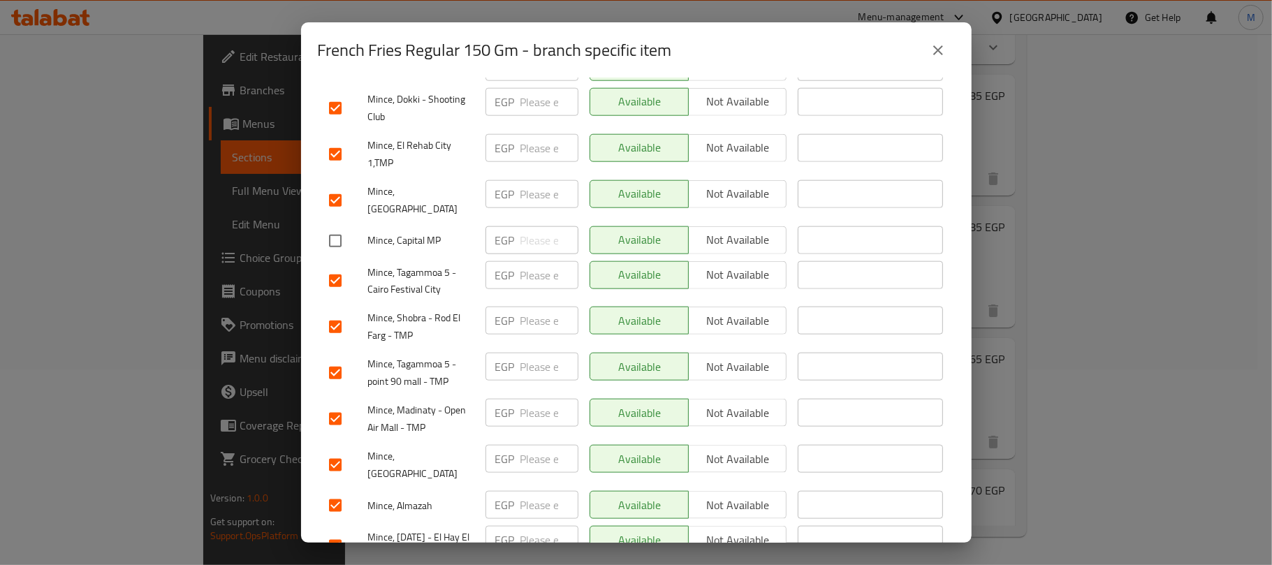
scroll to position [1210, 0]
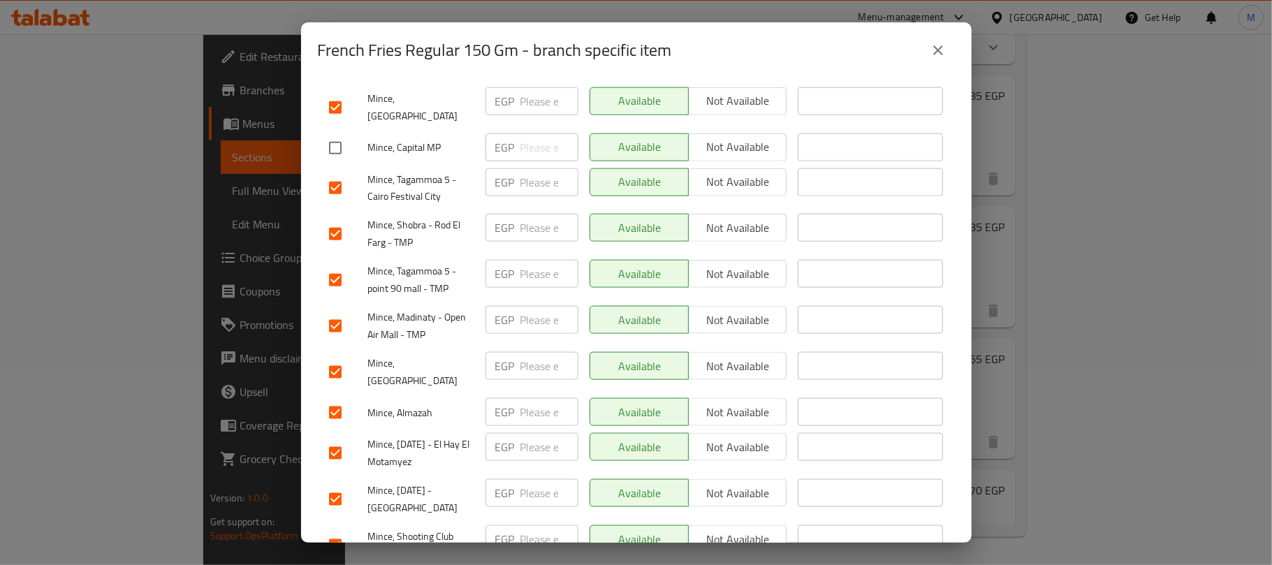
click at [338, 311] on input "checkbox" at bounding box center [335, 325] width 29 height 29
checkbox input "false"
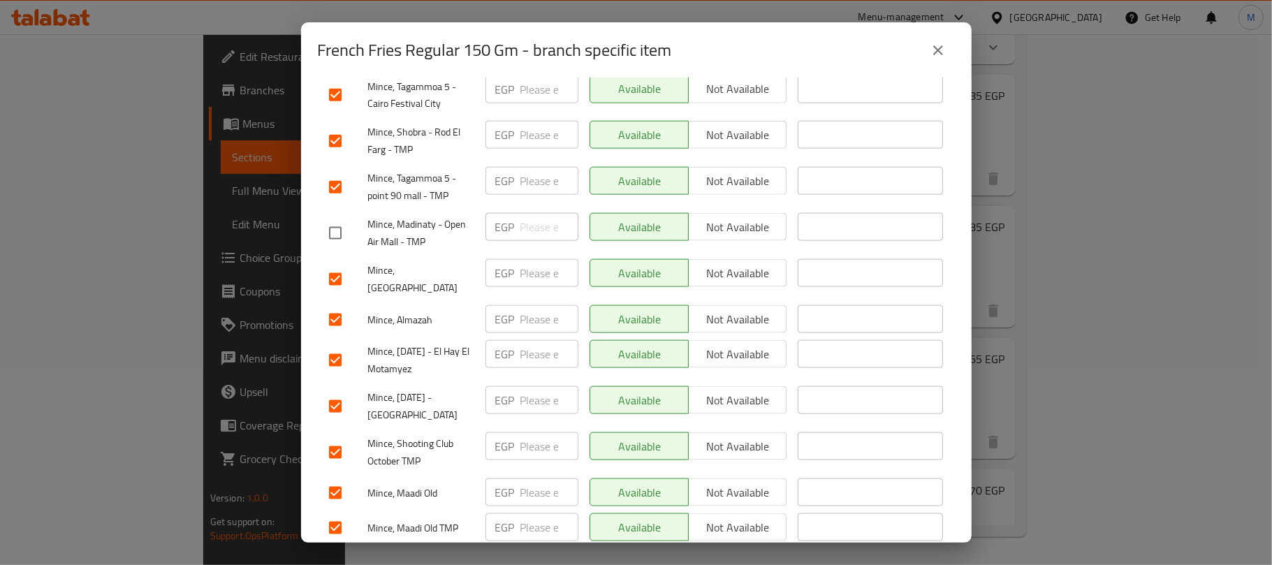
scroll to position [1363, 0]
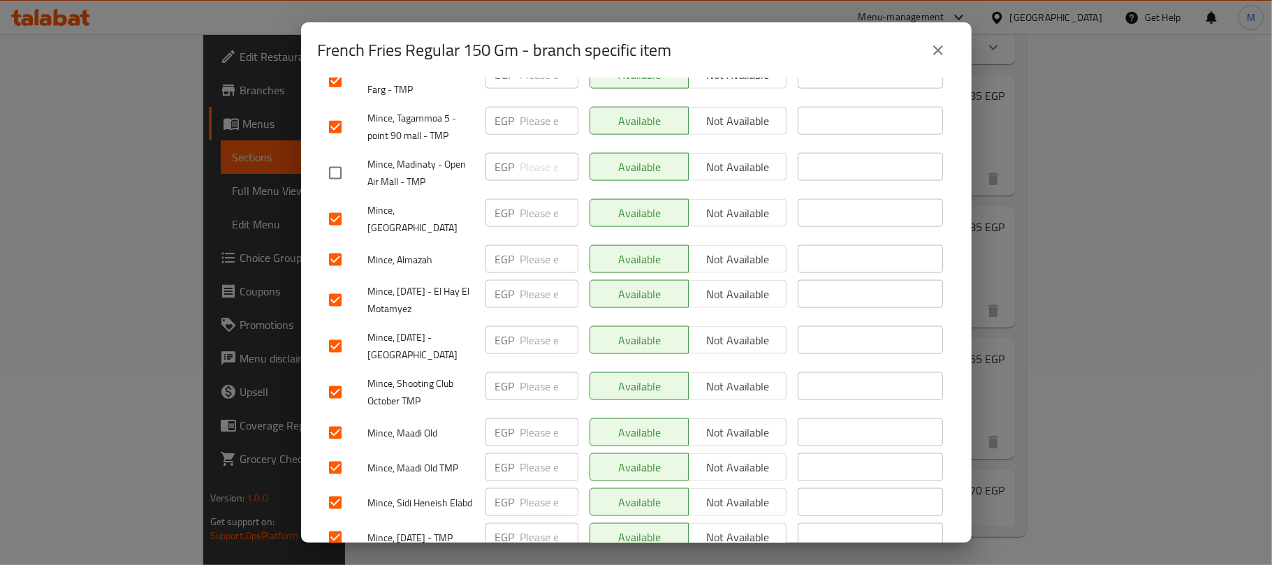
click at [332, 332] on input "checkbox" at bounding box center [335, 346] width 29 height 29
checkbox input "false"
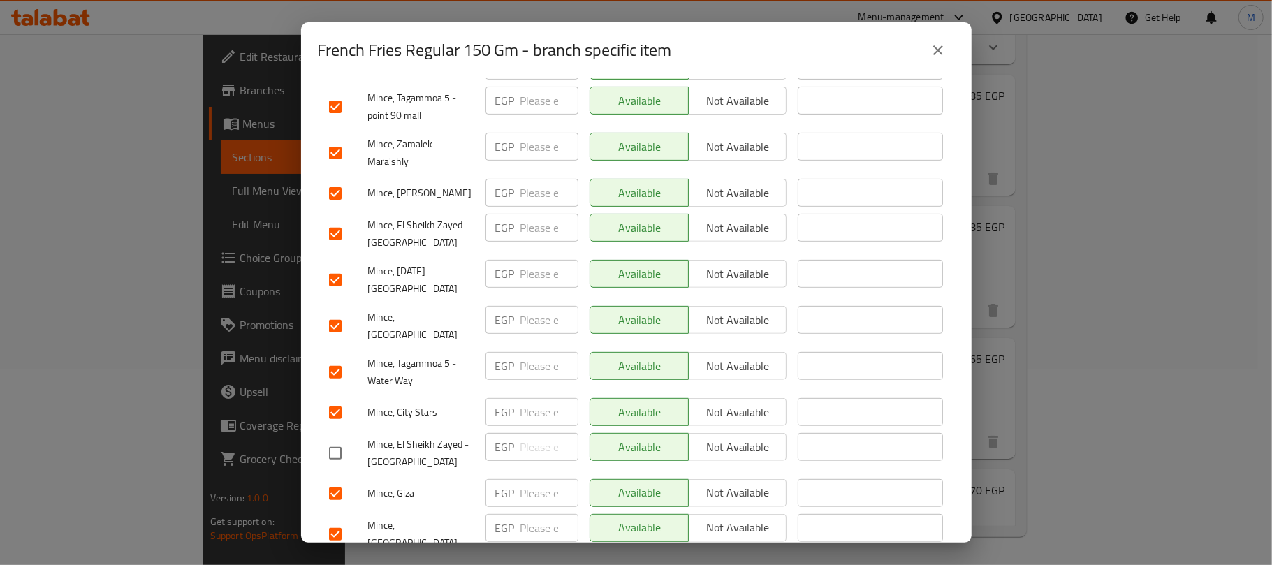
scroll to position [0, 0]
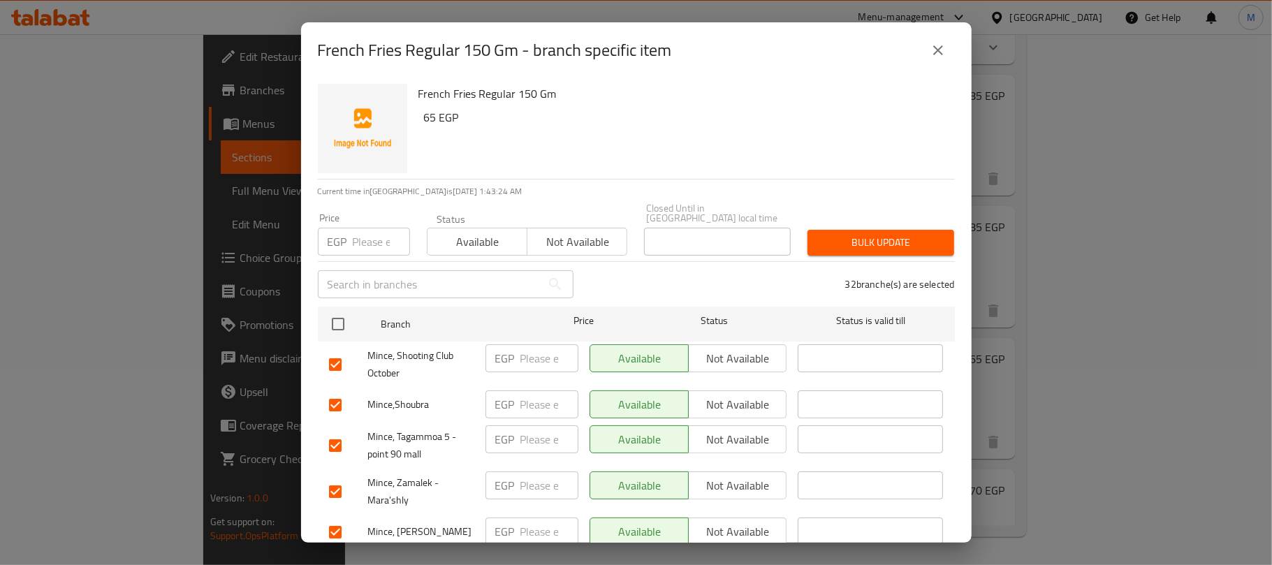
click at [571, 236] on span "Not available" at bounding box center [577, 242] width 89 height 20
click at [860, 236] on span "Bulk update" at bounding box center [881, 242] width 124 height 17
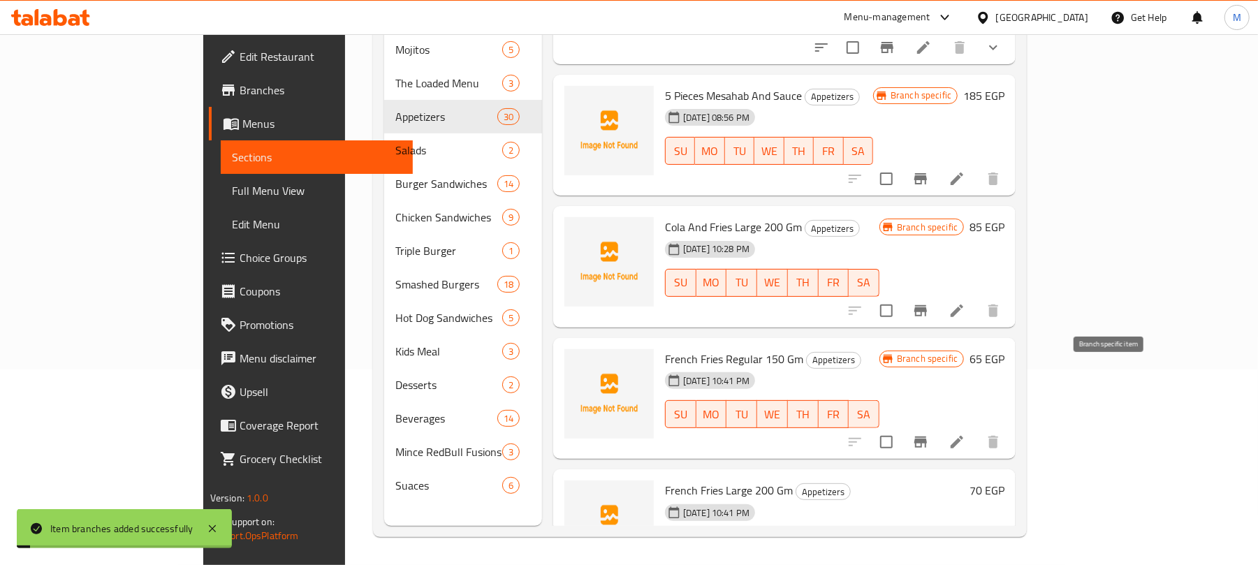
click at [927, 564] on icon "Branch-specific-item" at bounding box center [920, 574] width 13 height 11
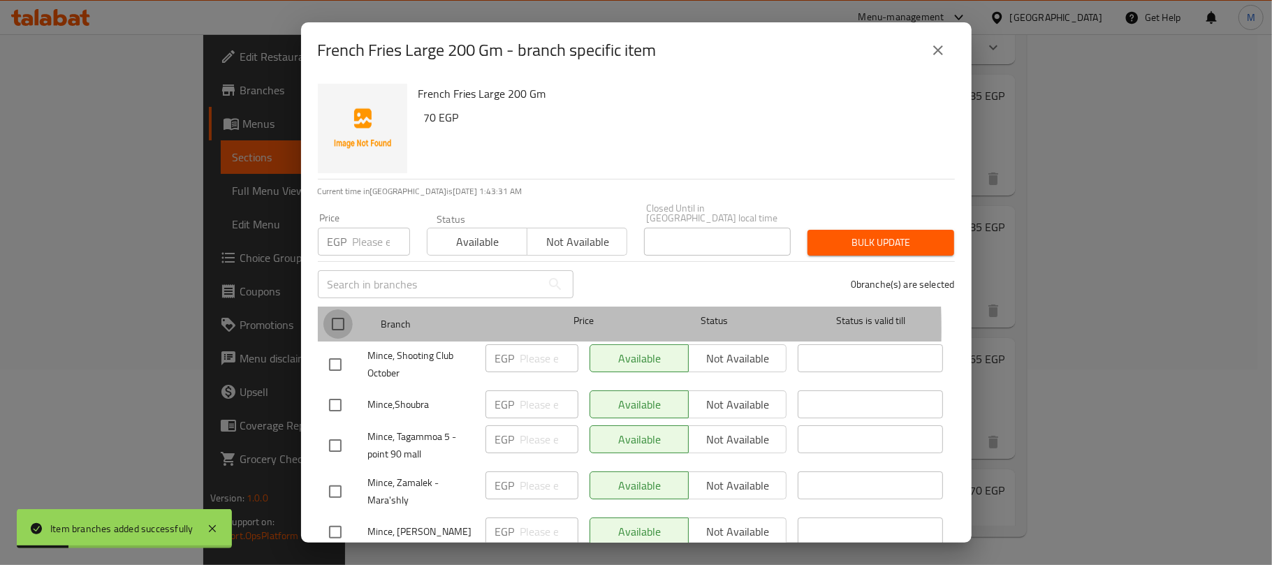
click at [335, 319] on input "checkbox" at bounding box center [337, 323] width 29 height 29
checkbox input "true"
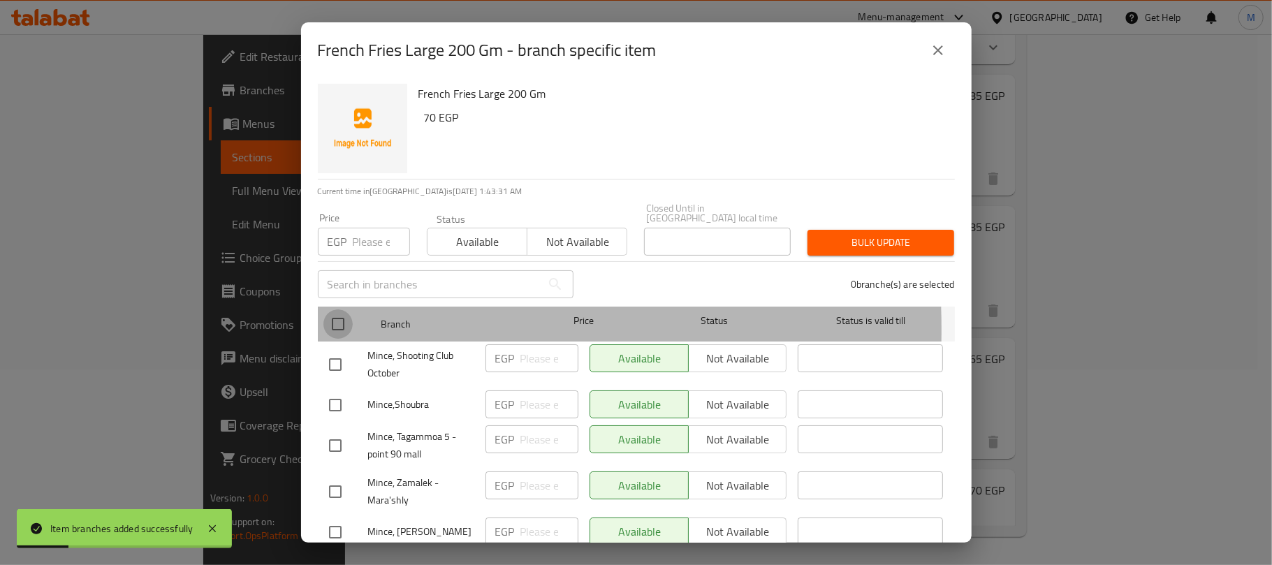
checkbox input "true"
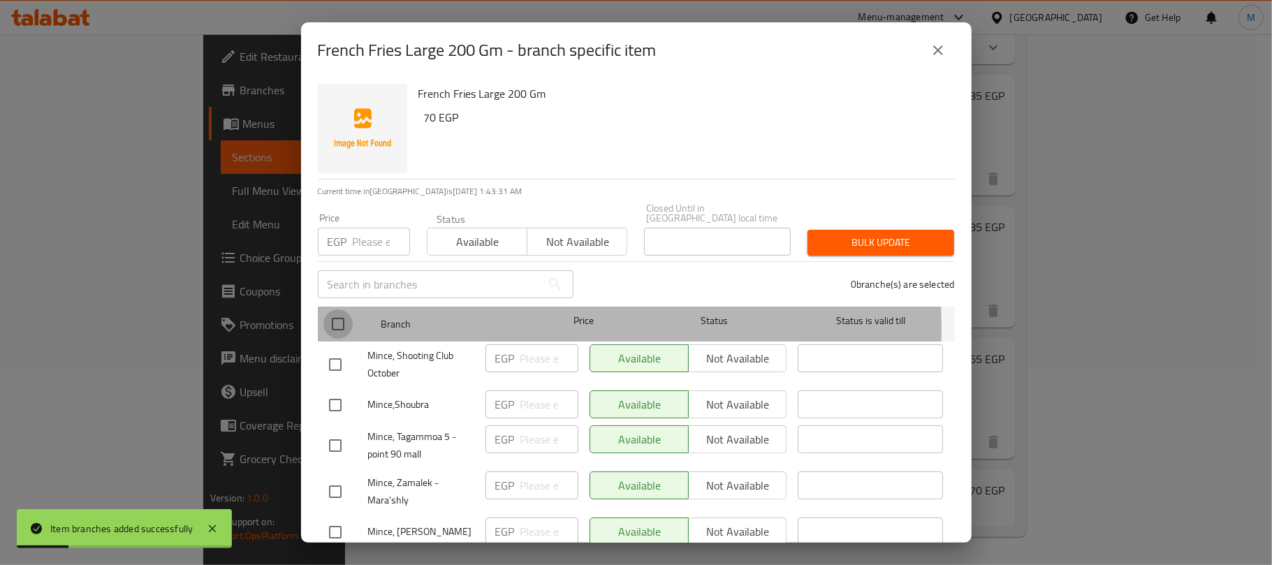
checkbox input "true"
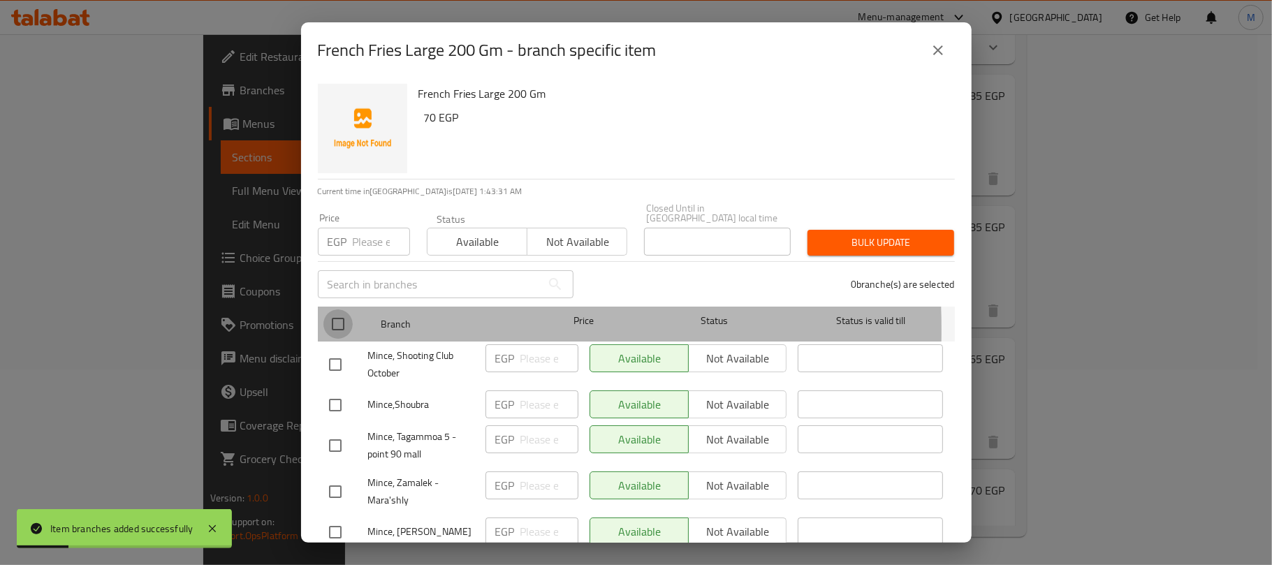
checkbox input "true"
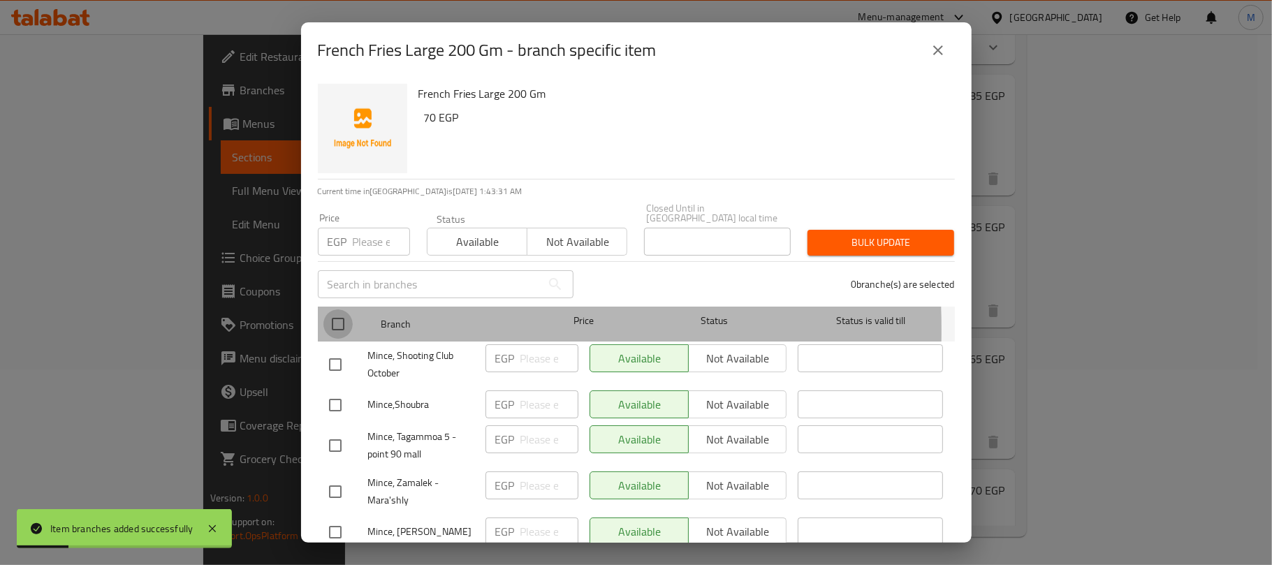
checkbox input "true"
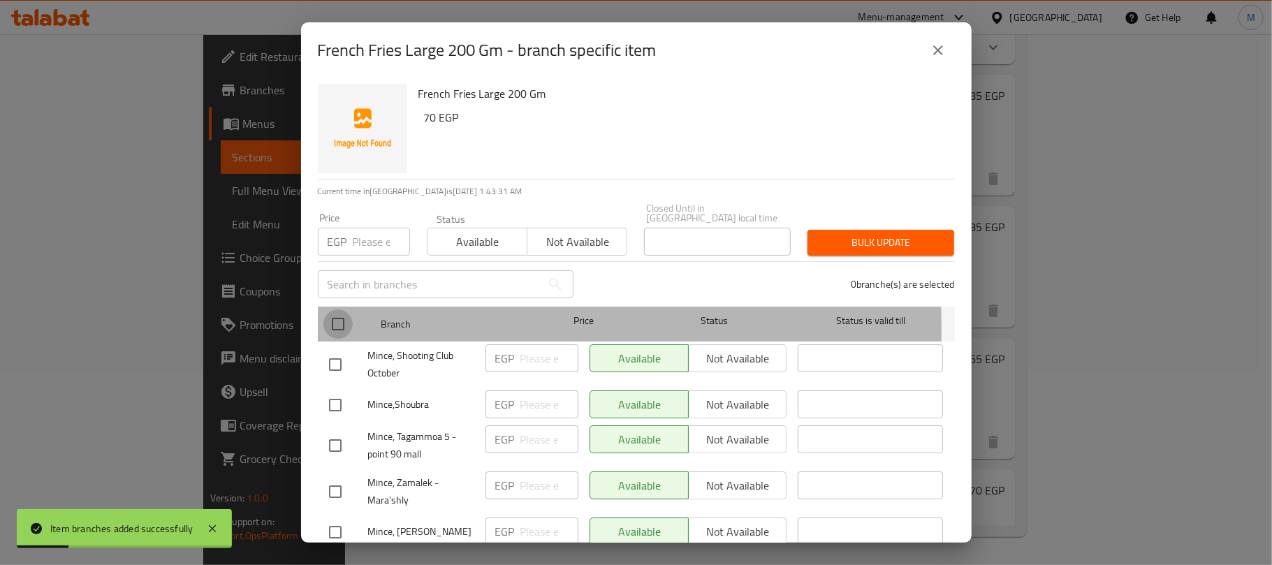
checkbox input "true"
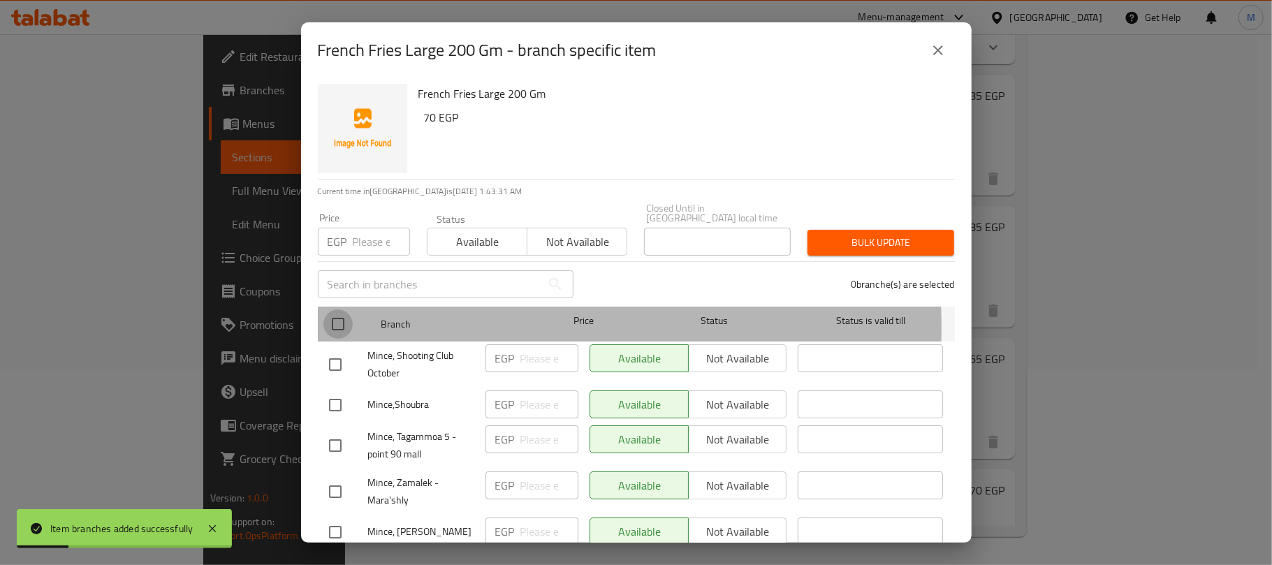
checkbox input "true"
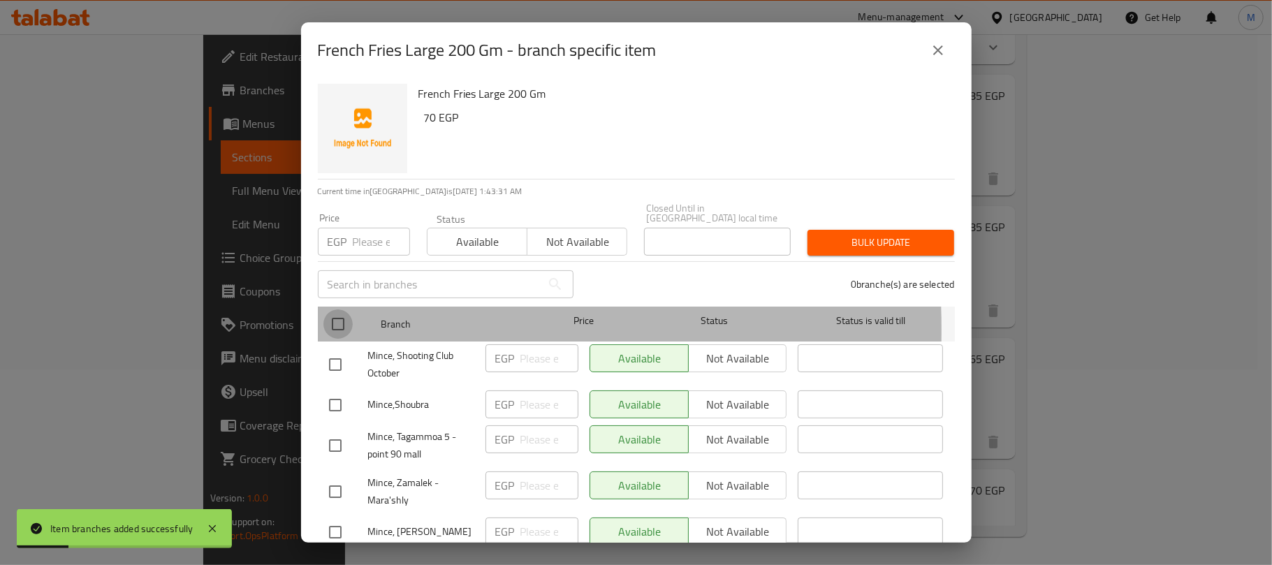
checkbox input "true"
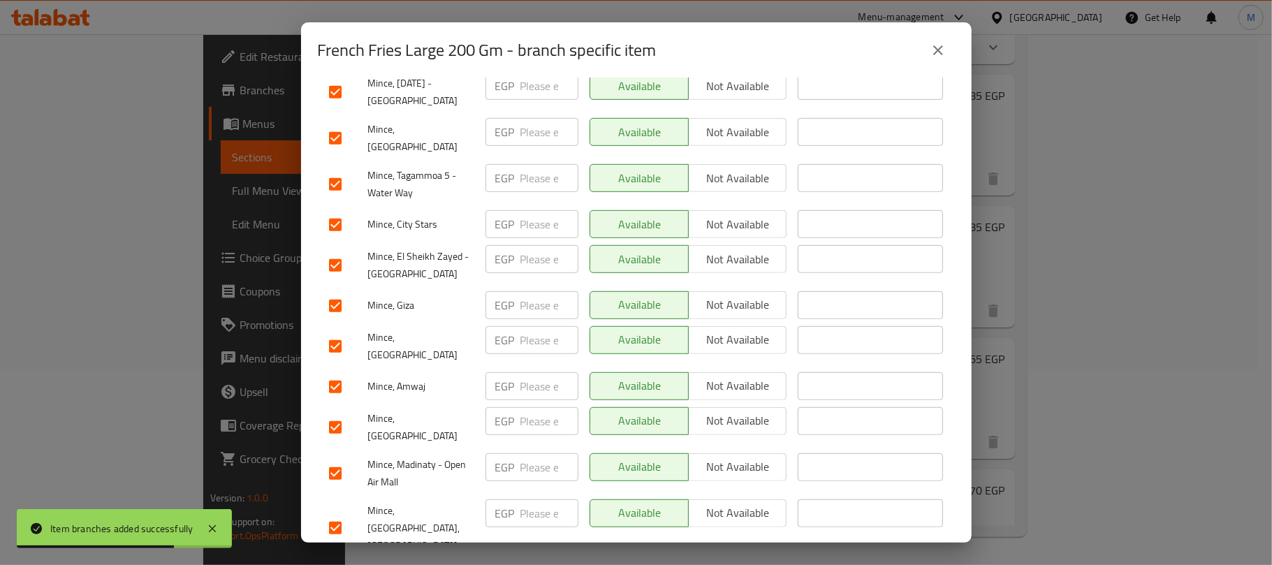
scroll to position [559, 0]
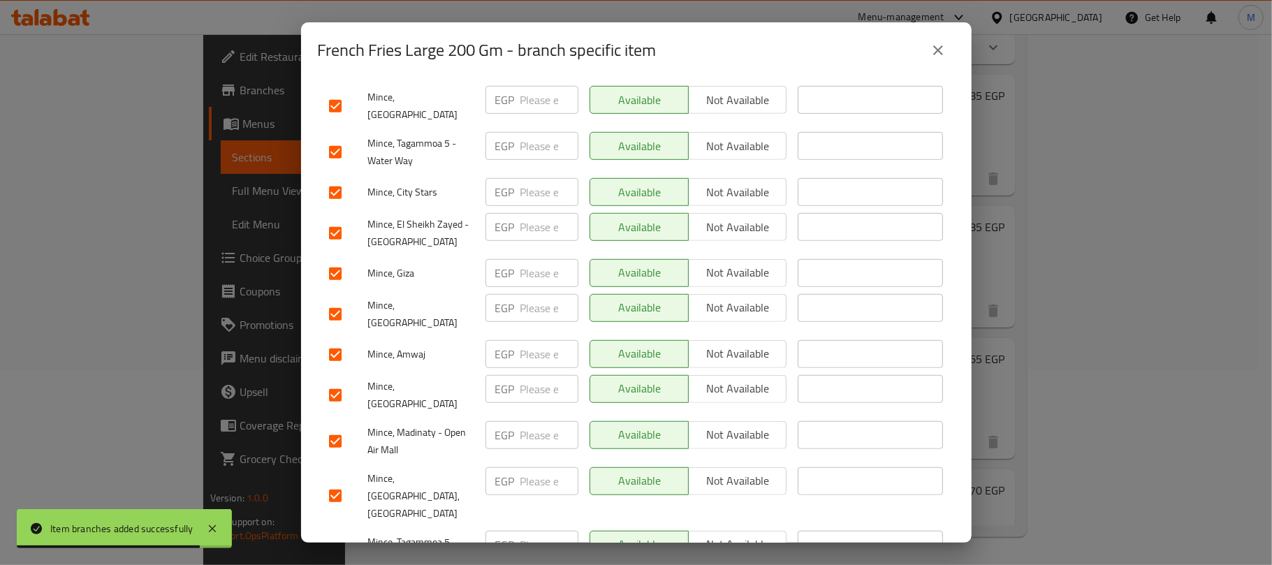
click at [337, 219] on input "checkbox" at bounding box center [335, 233] width 29 height 29
checkbox input "false"
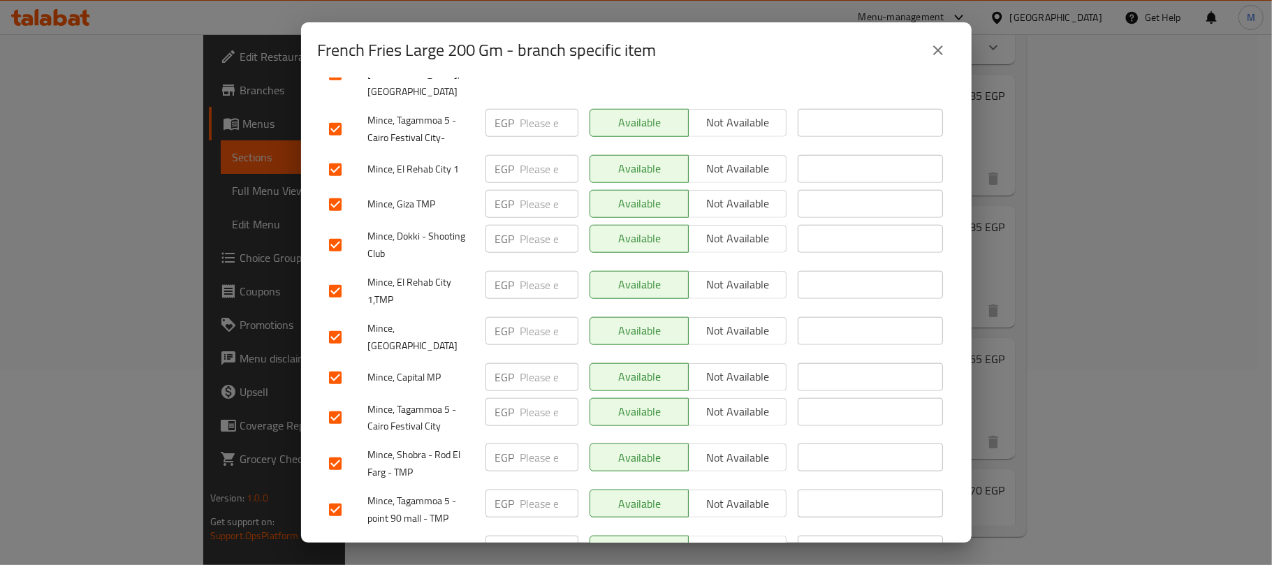
scroll to position [1024, 0]
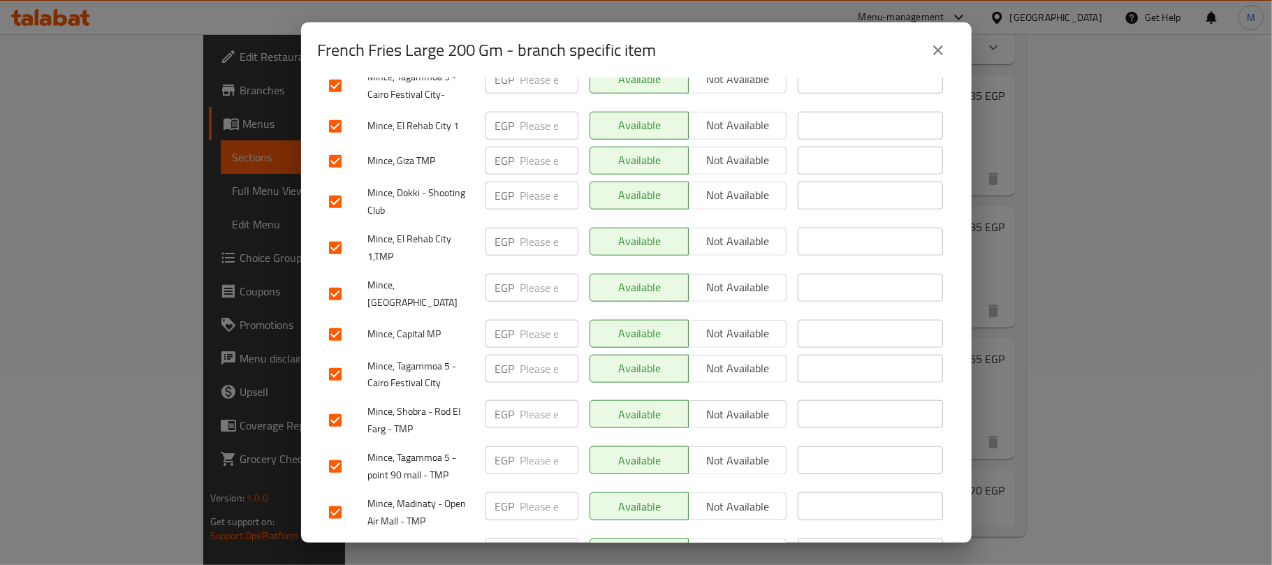
click at [342, 320] on input "checkbox" at bounding box center [335, 334] width 29 height 29
checkbox input "false"
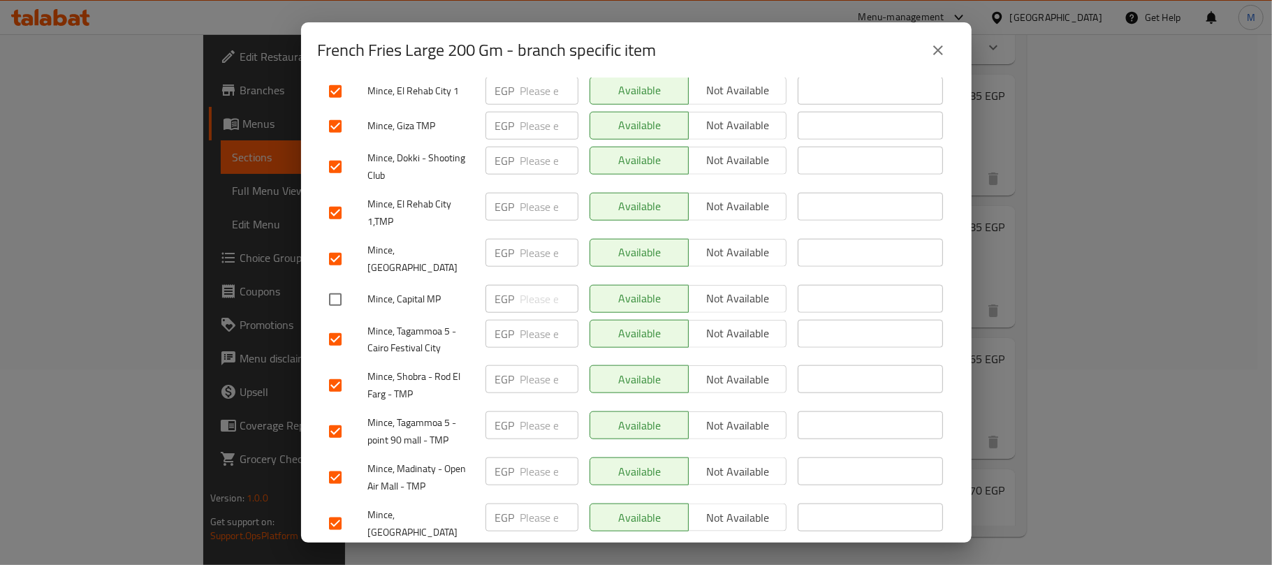
scroll to position [1210, 0]
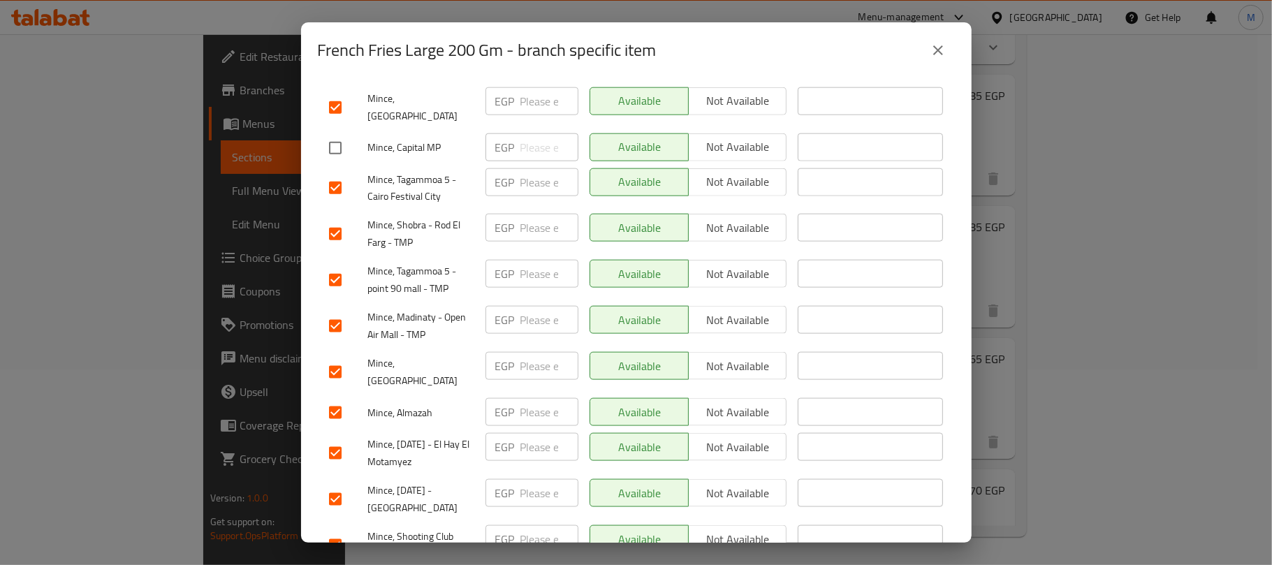
click at [334, 311] on input "checkbox" at bounding box center [335, 325] width 29 height 29
checkbox input "false"
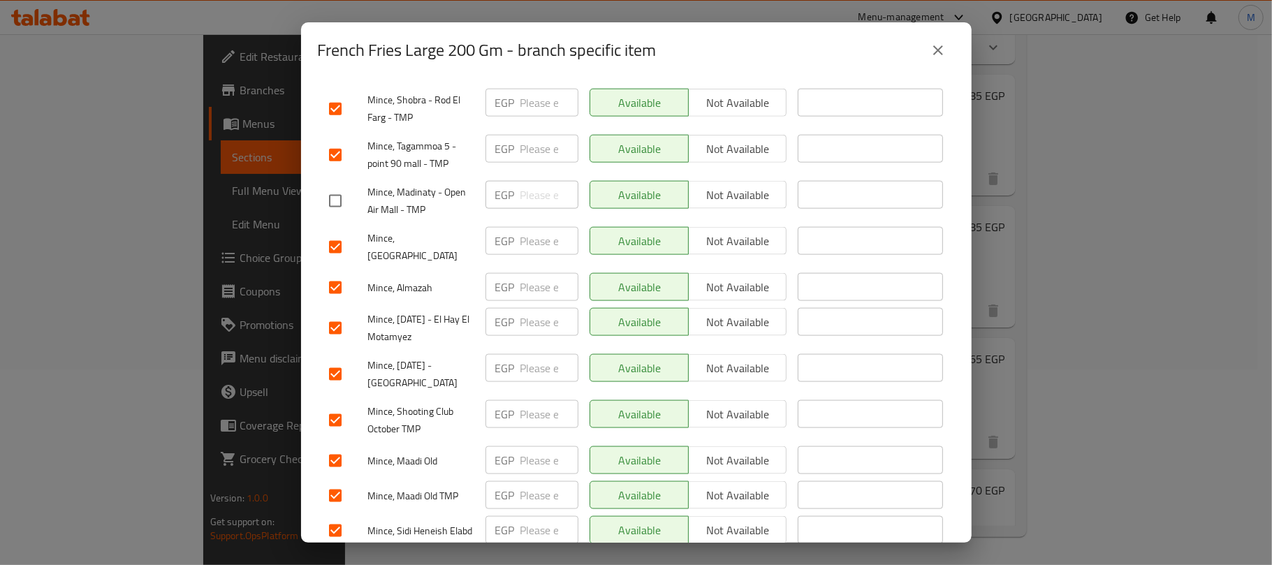
scroll to position [1363, 0]
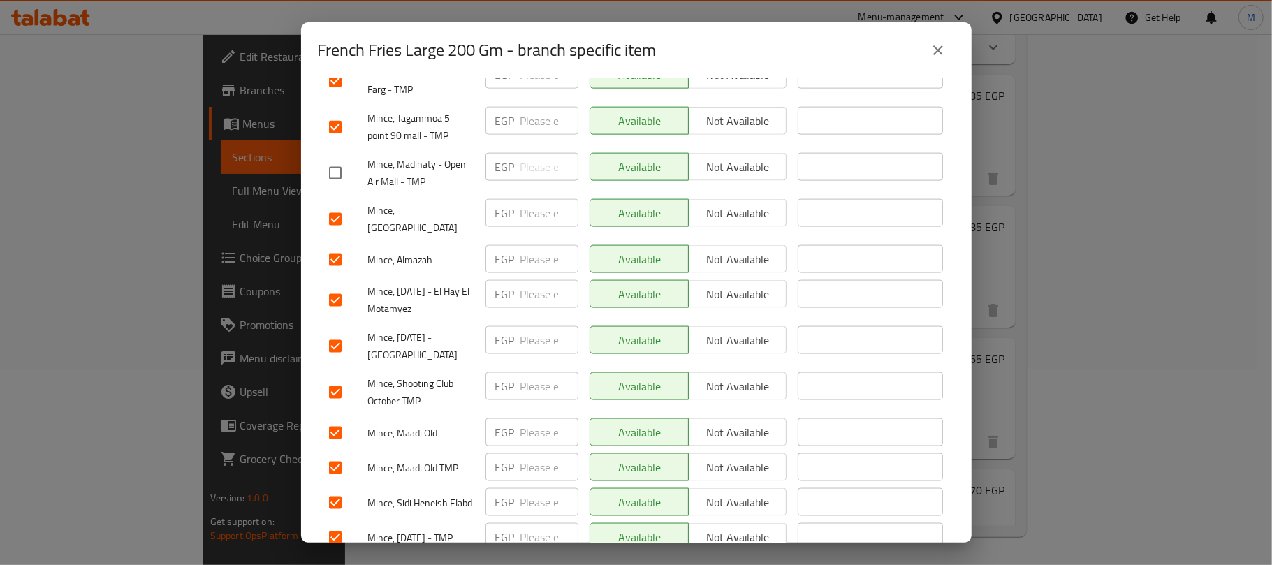
click at [325, 332] on input "checkbox" at bounding box center [335, 346] width 29 height 29
checkbox input "false"
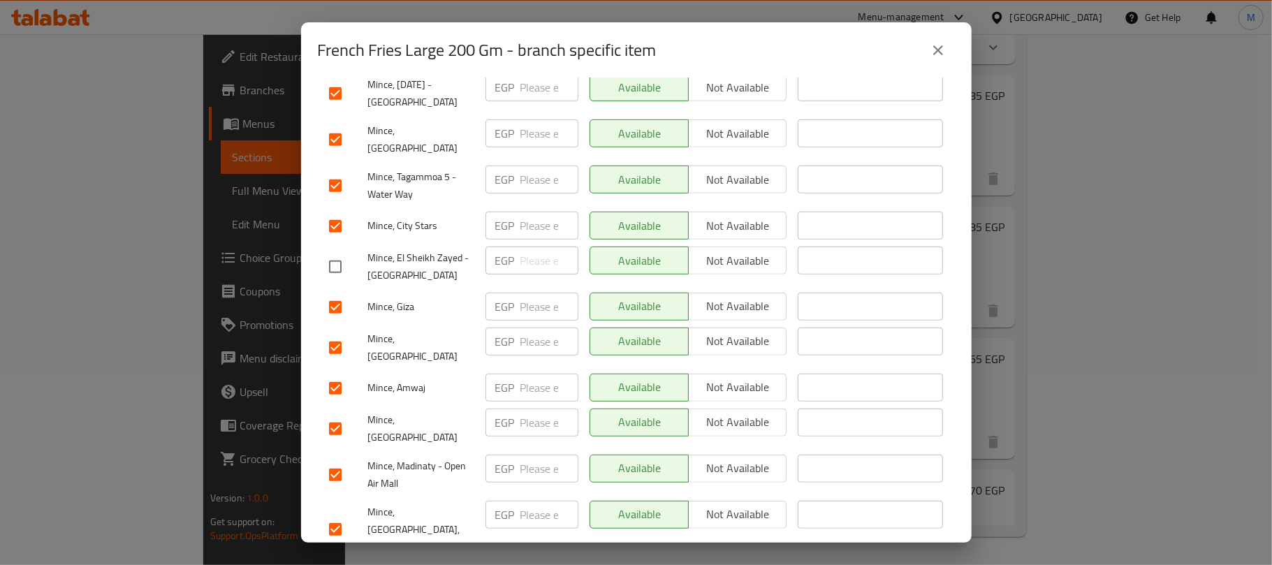
scroll to position [618, 0]
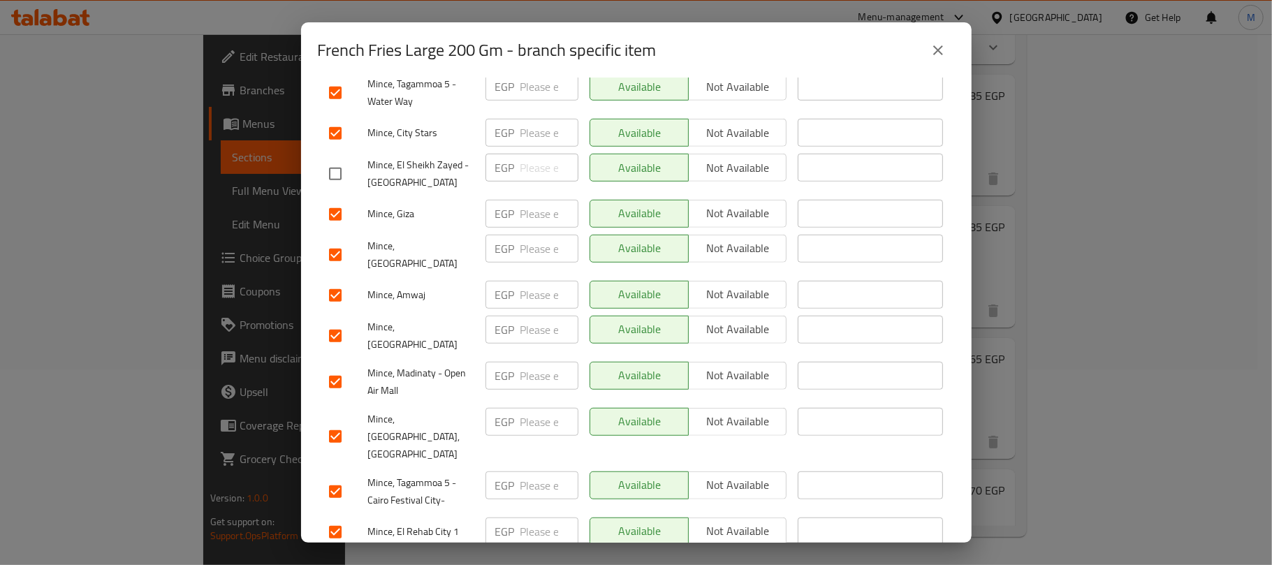
click at [332, 367] on input "checkbox" at bounding box center [335, 381] width 29 height 29
checkbox input "false"
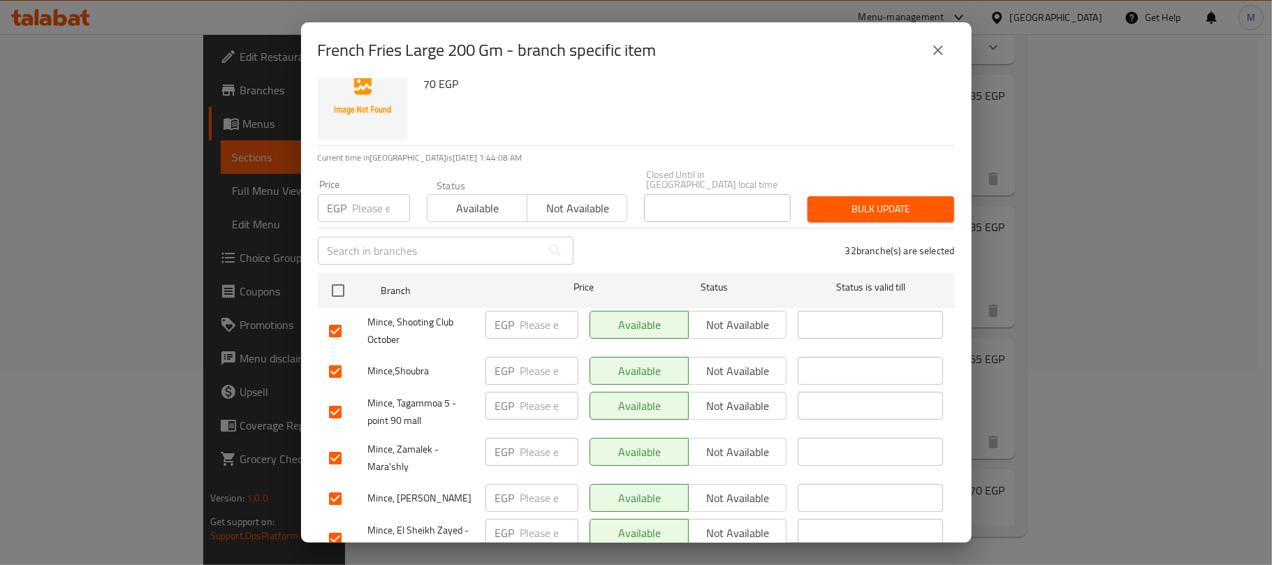
scroll to position [0, 0]
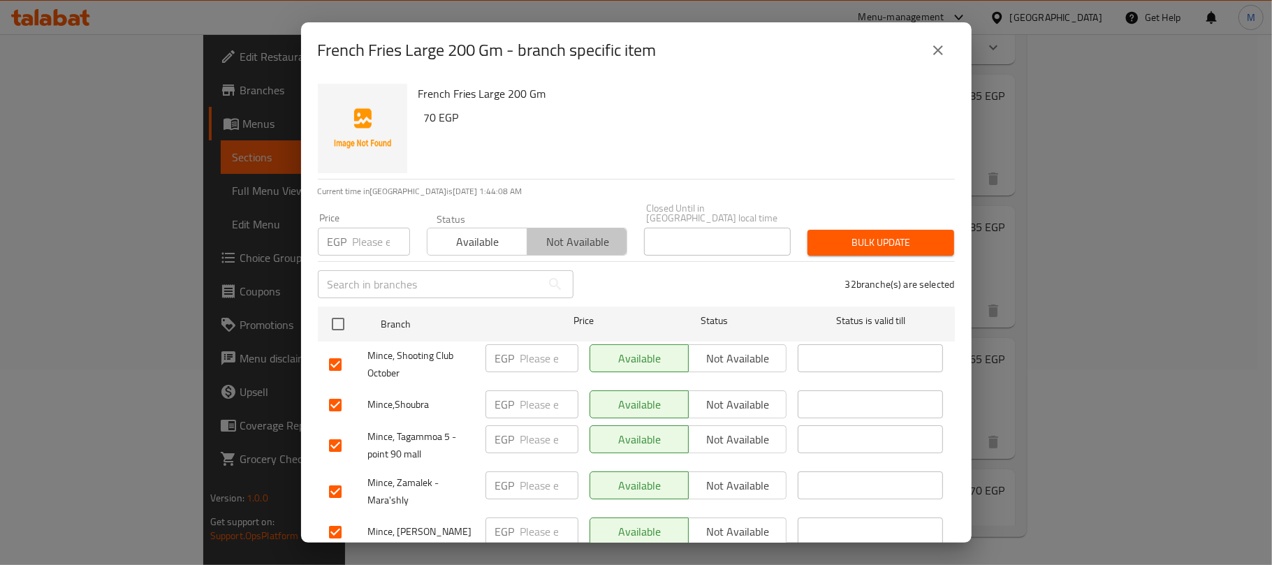
click at [595, 236] on span "Not available" at bounding box center [577, 242] width 89 height 20
click at [861, 244] on button "Bulk update" at bounding box center [880, 243] width 147 height 26
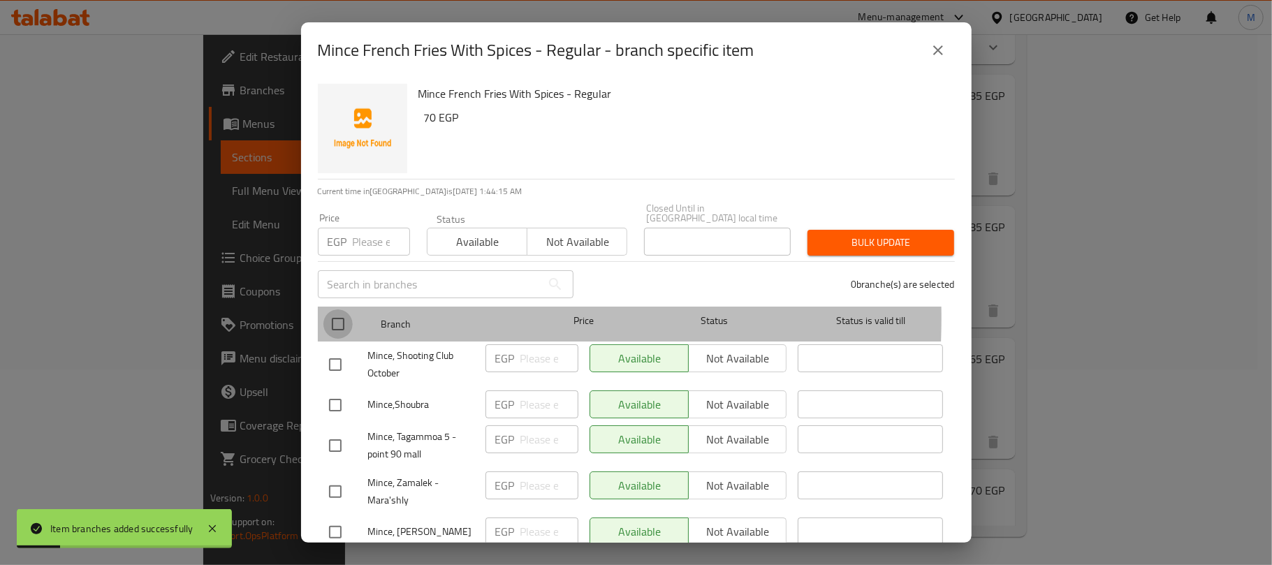
click at [337, 309] on input "checkbox" at bounding box center [337, 323] width 29 height 29
checkbox input "true"
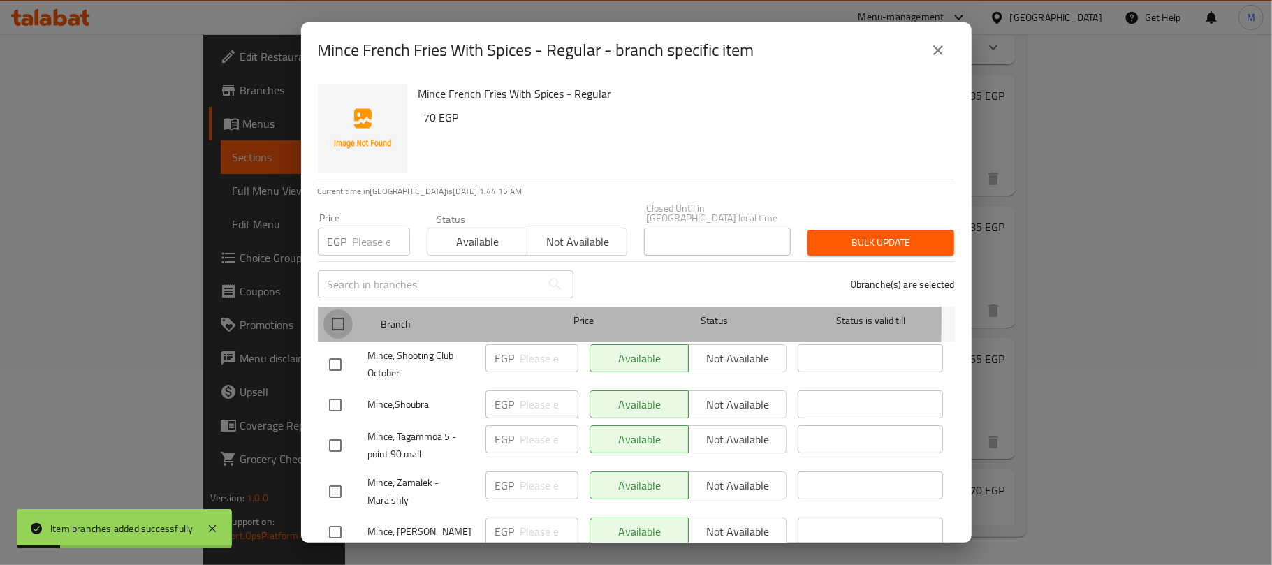
checkbox input "true"
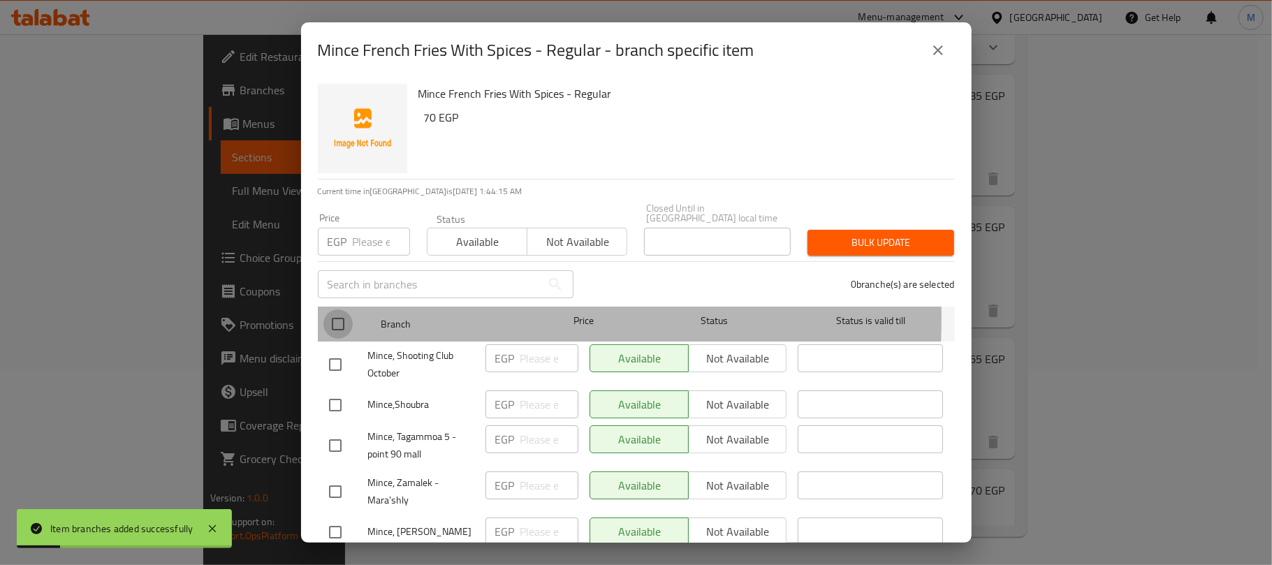
checkbox input "true"
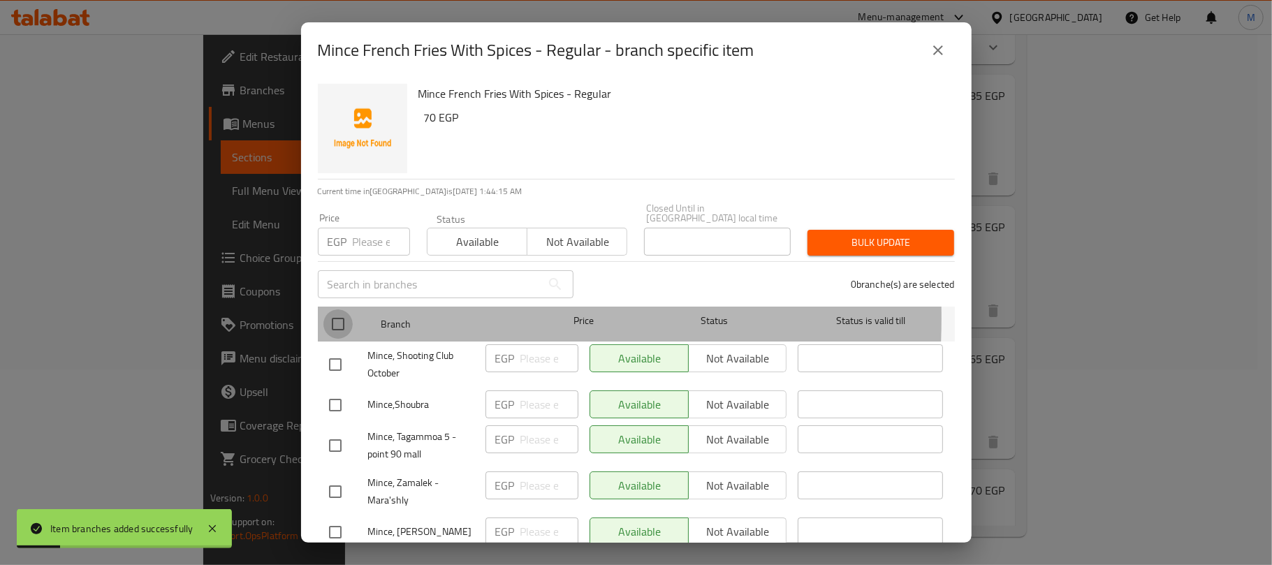
checkbox input "true"
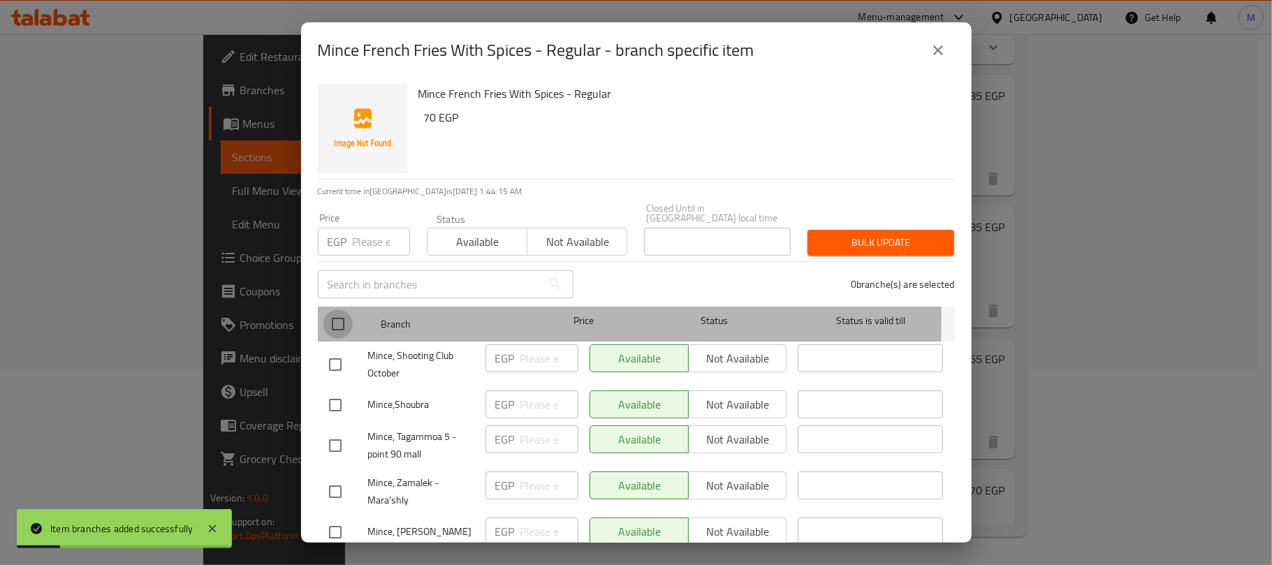
checkbox input "true"
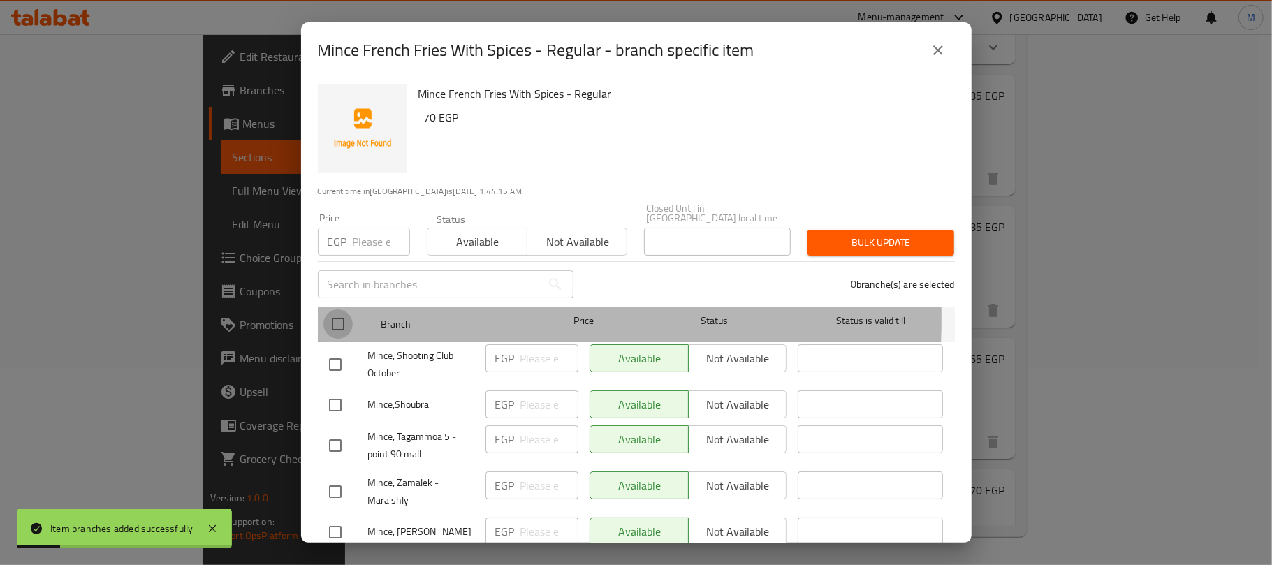
checkbox input "true"
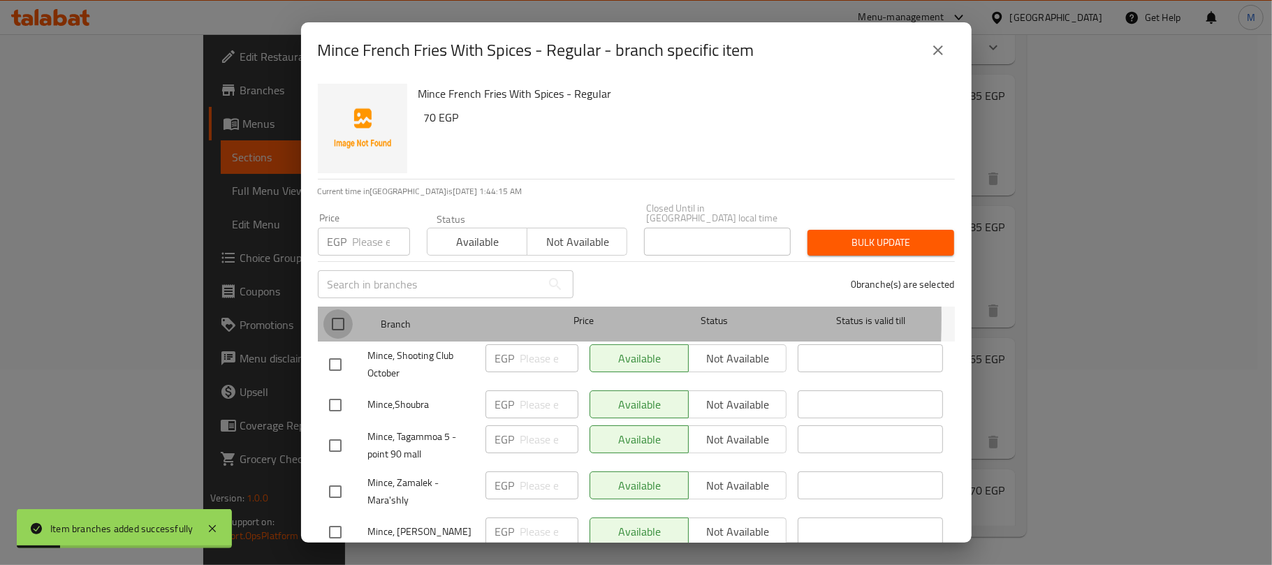
checkbox input "true"
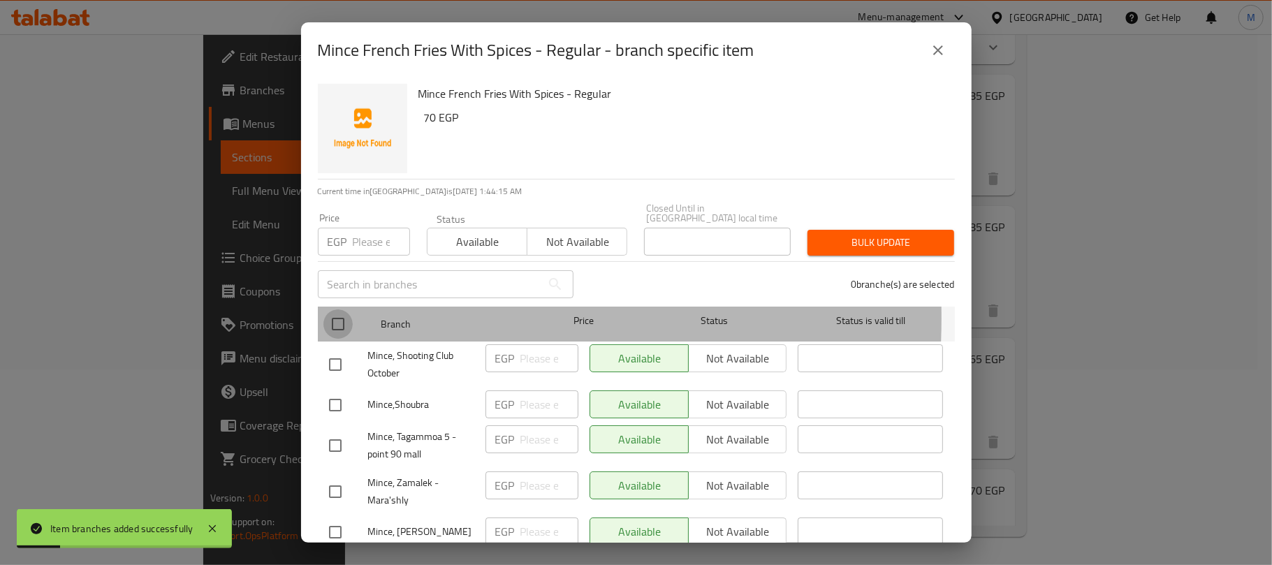
checkbox input "true"
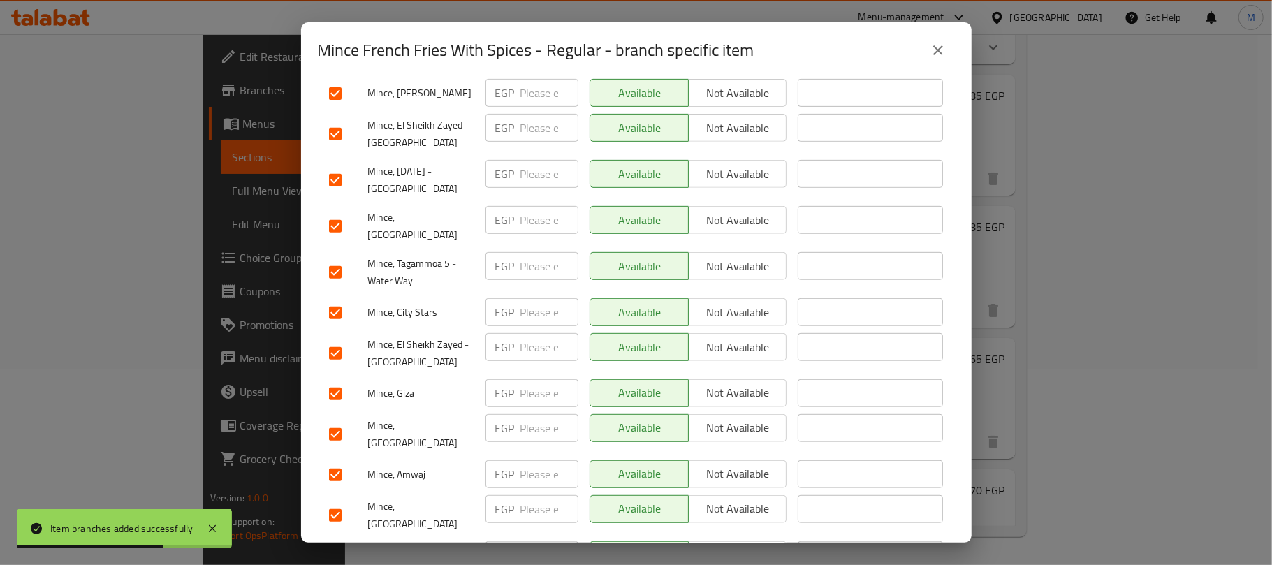
scroll to position [465, 0]
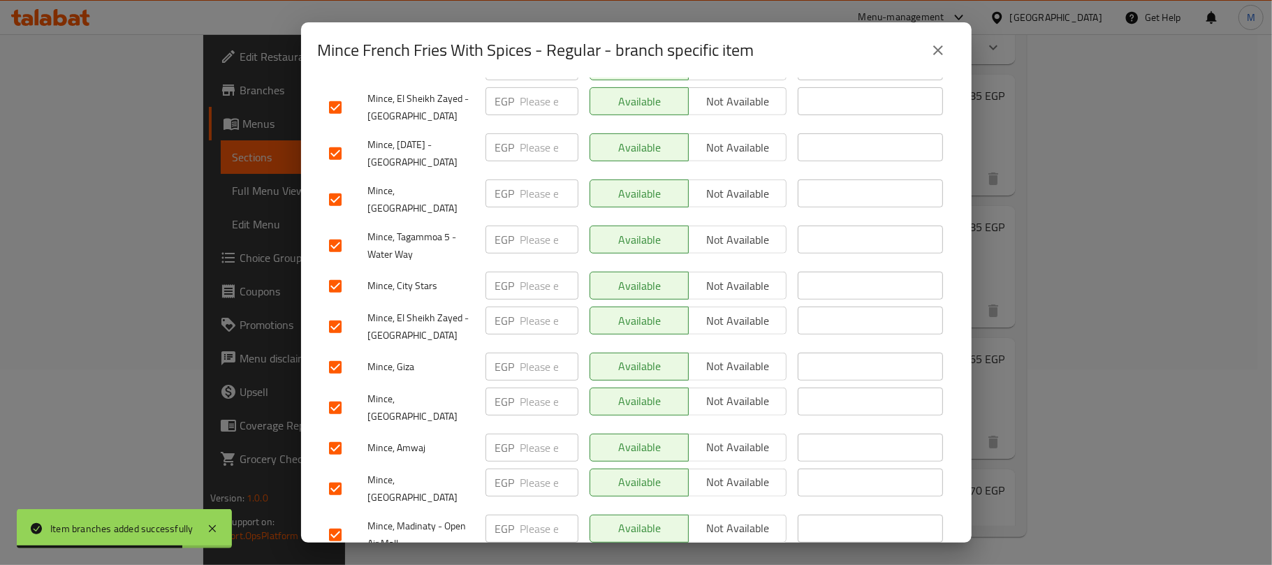
click at [335, 312] on input "checkbox" at bounding box center [335, 326] width 29 height 29
checkbox input "false"
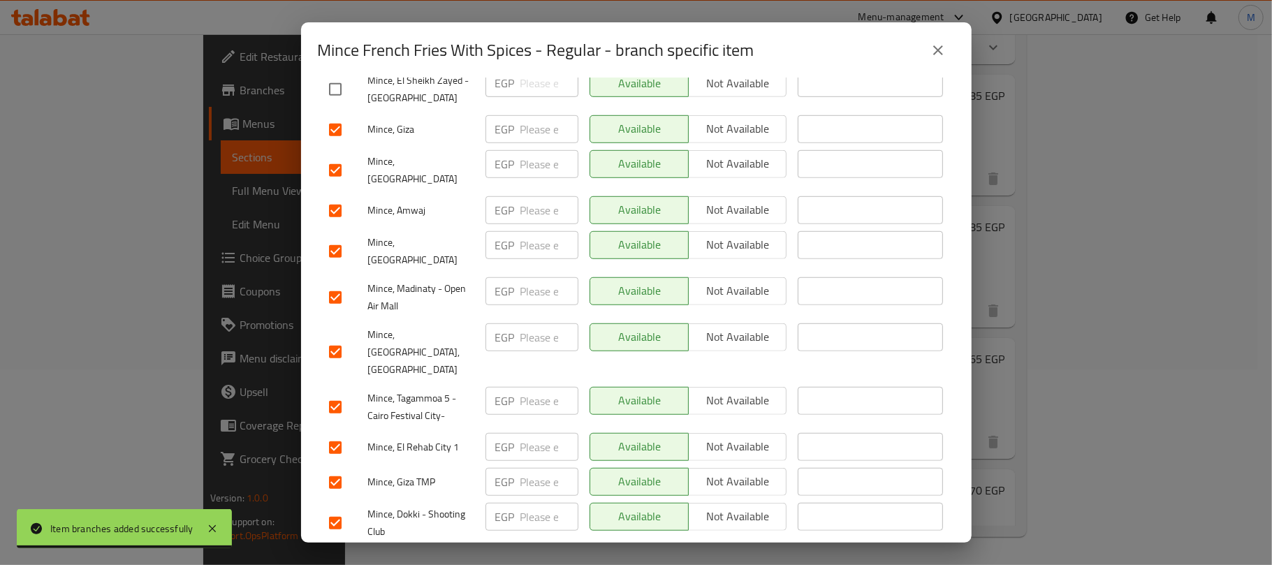
scroll to position [744, 0]
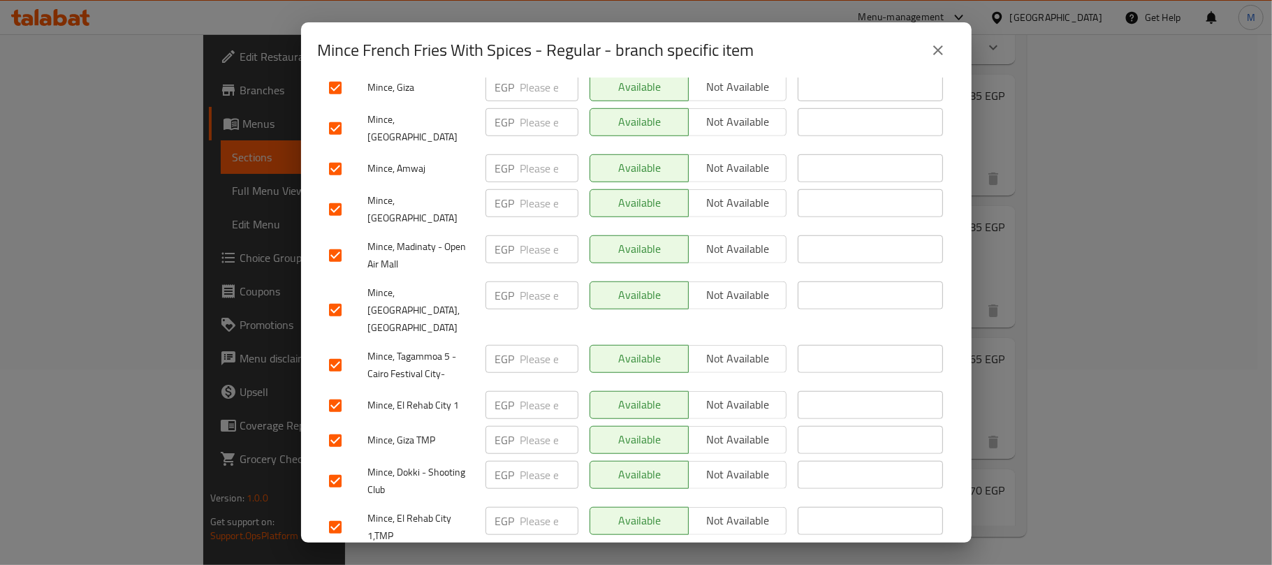
click at [335, 241] on input "checkbox" at bounding box center [335, 255] width 29 height 29
checkbox input "false"
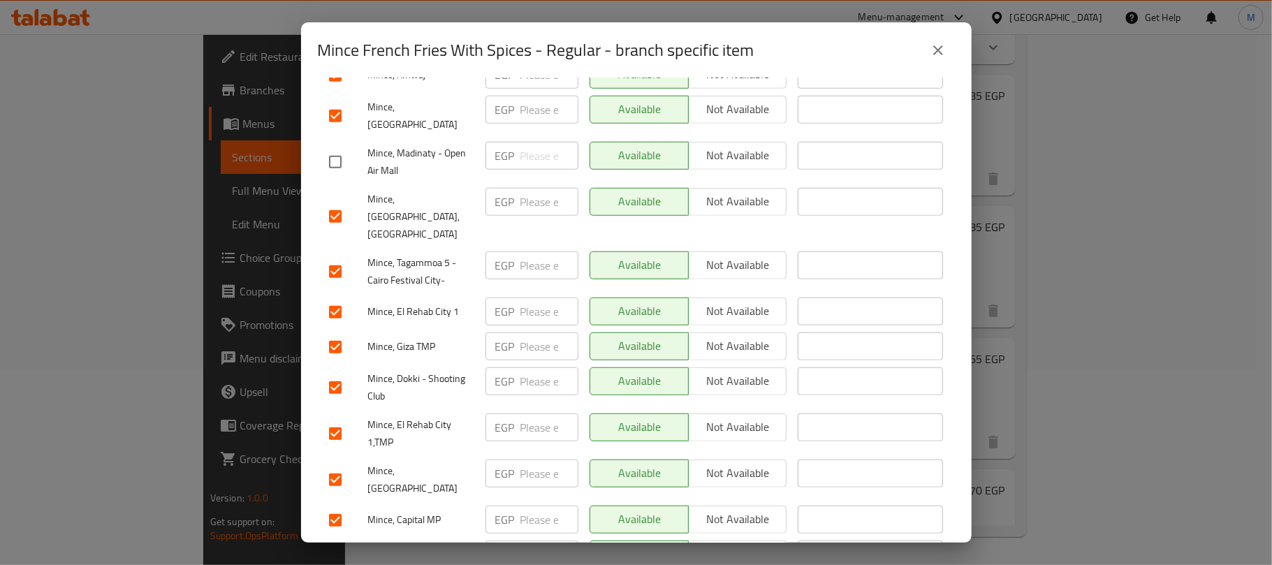
scroll to position [931, 0]
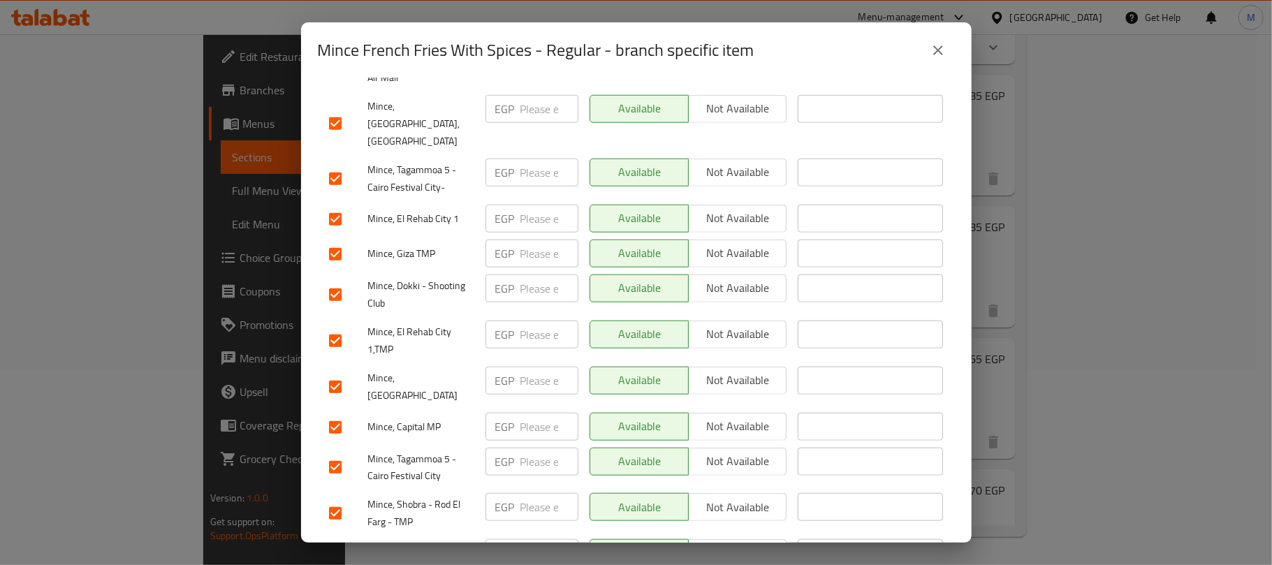
click at [336, 413] on input "checkbox" at bounding box center [335, 427] width 29 height 29
checkbox input "false"
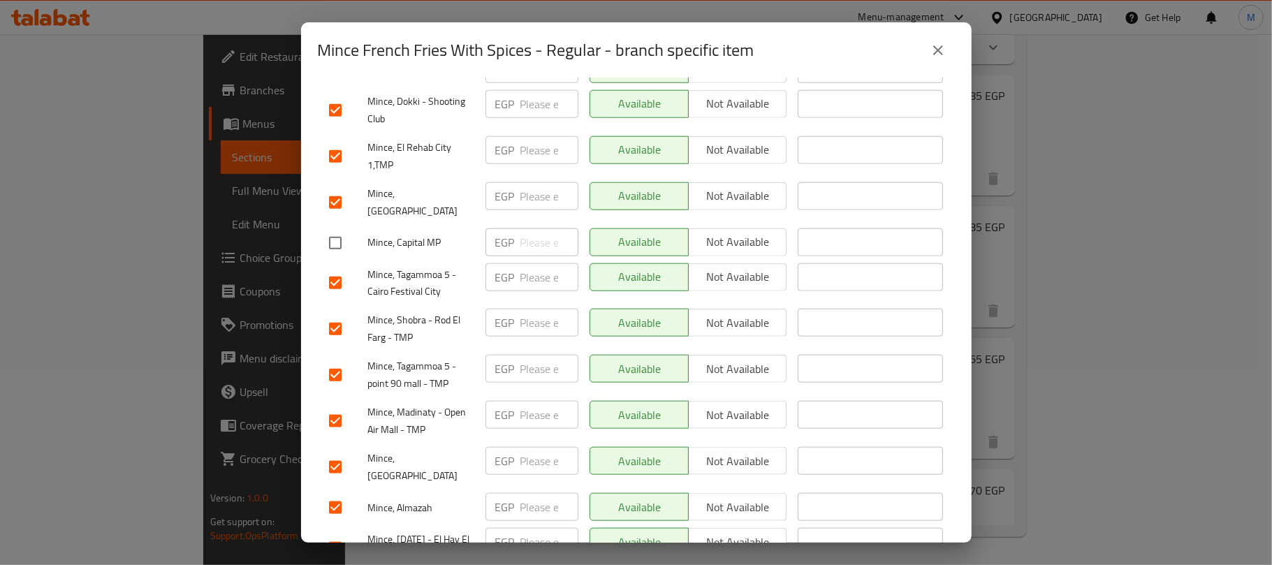
scroll to position [1117, 0]
click at [335, 404] on input "checkbox" at bounding box center [335, 418] width 29 height 29
checkbox input "false"
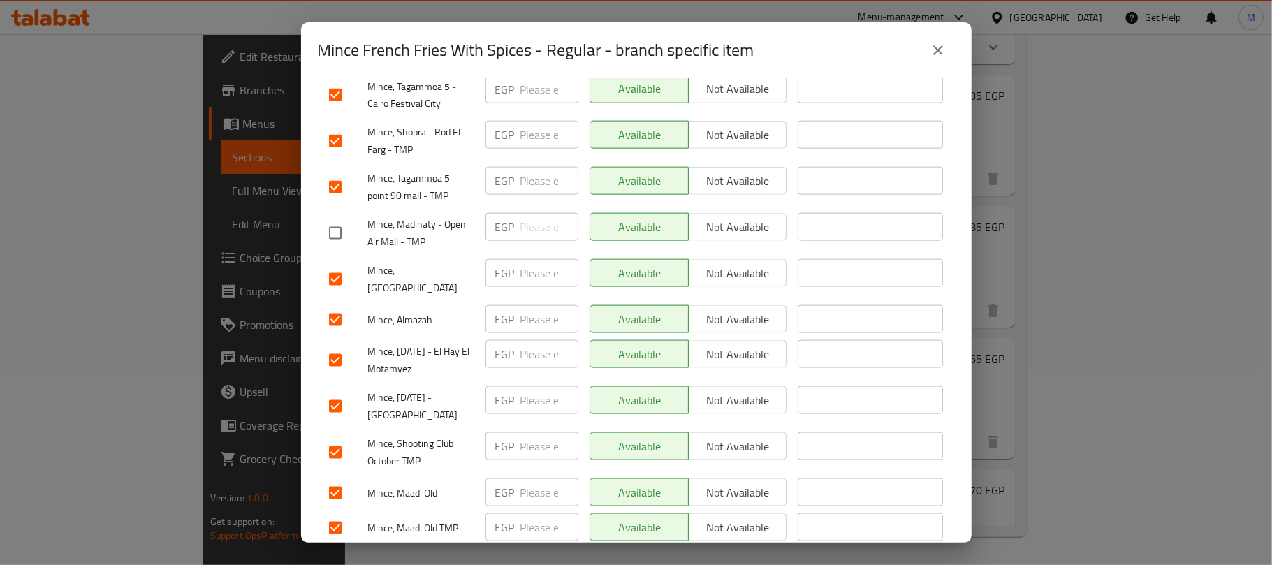
click at [338, 392] on input "checkbox" at bounding box center [335, 406] width 29 height 29
checkbox input "false"
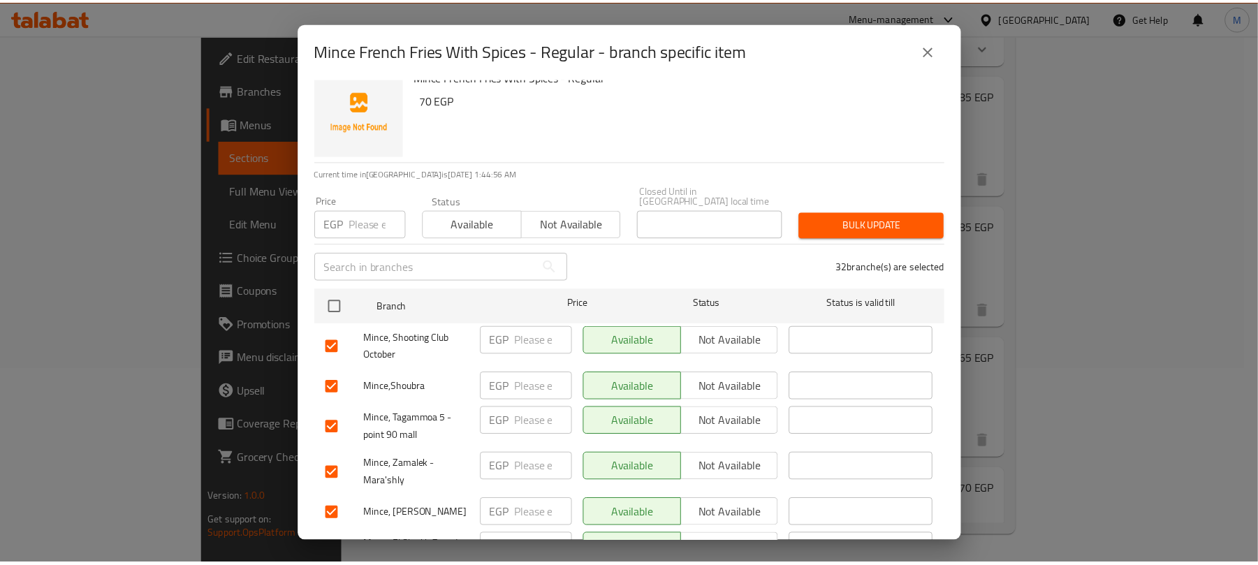
scroll to position [0, 0]
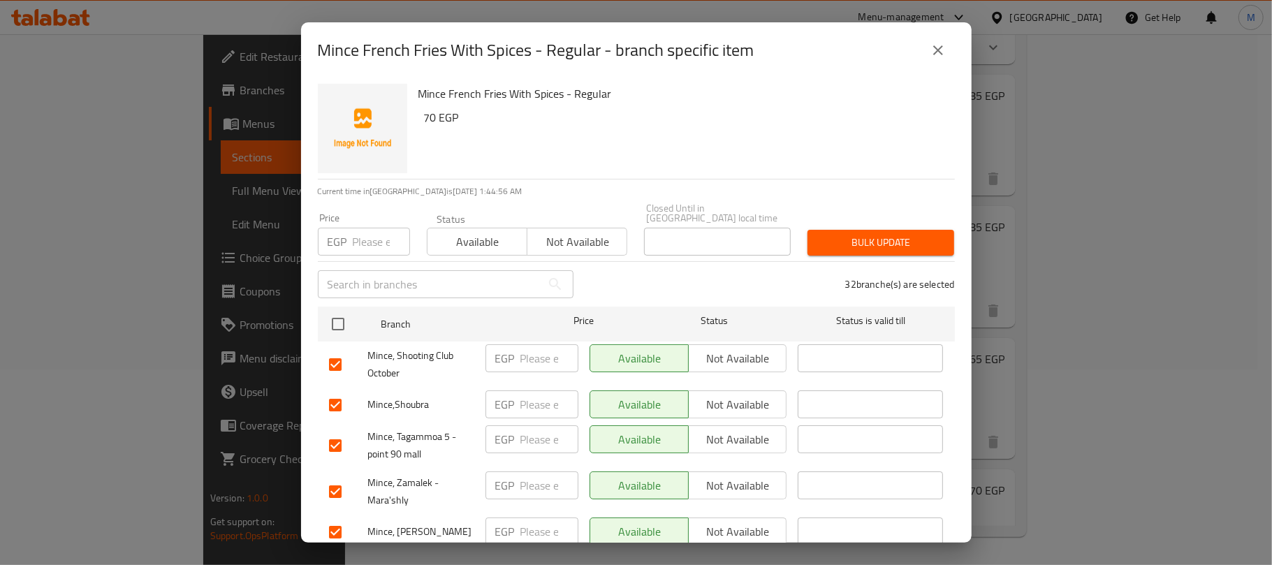
click at [582, 239] on span "Not available" at bounding box center [577, 242] width 89 height 20
click at [876, 234] on span "Bulk update" at bounding box center [881, 242] width 124 height 17
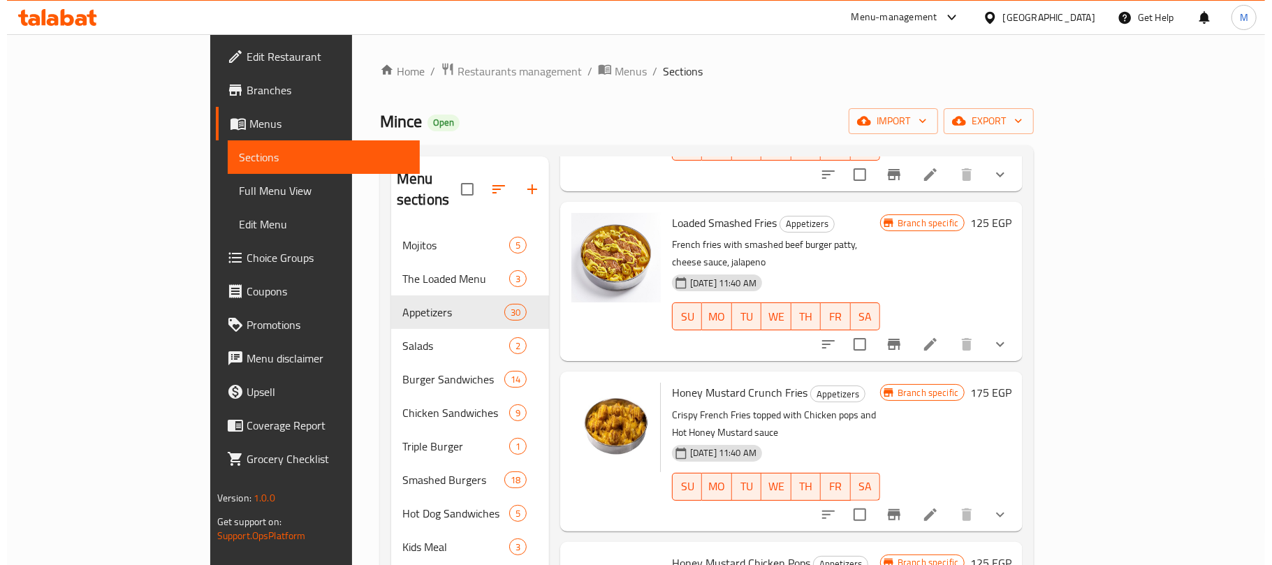
scroll to position [2979, 0]
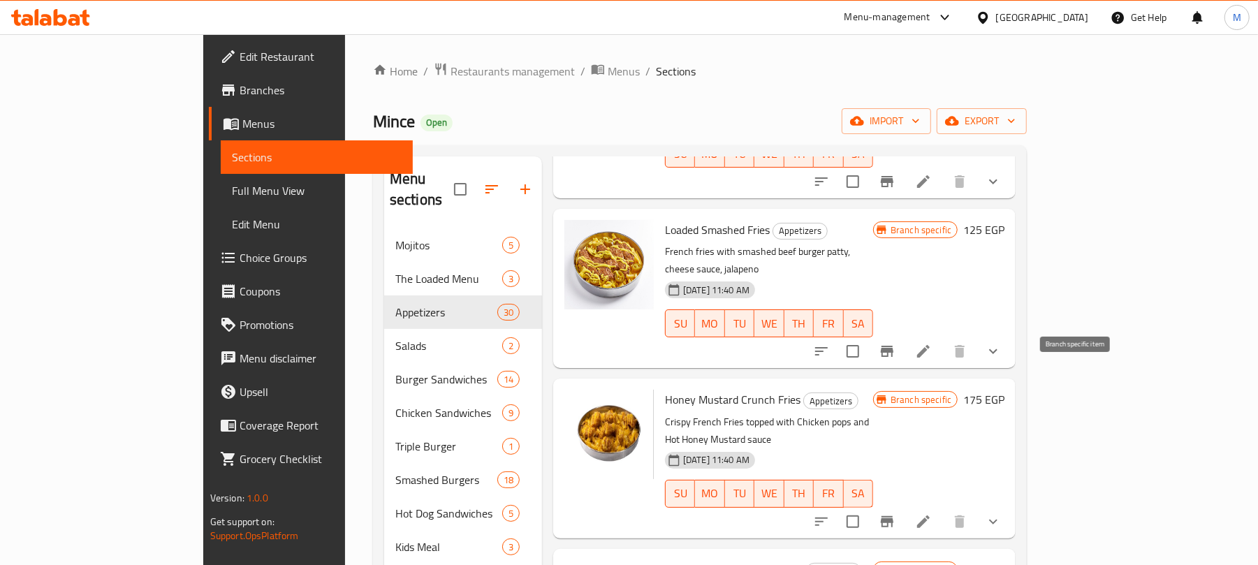
click at [895, 513] on icon "Branch-specific-item" at bounding box center [887, 521] width 17 height 17
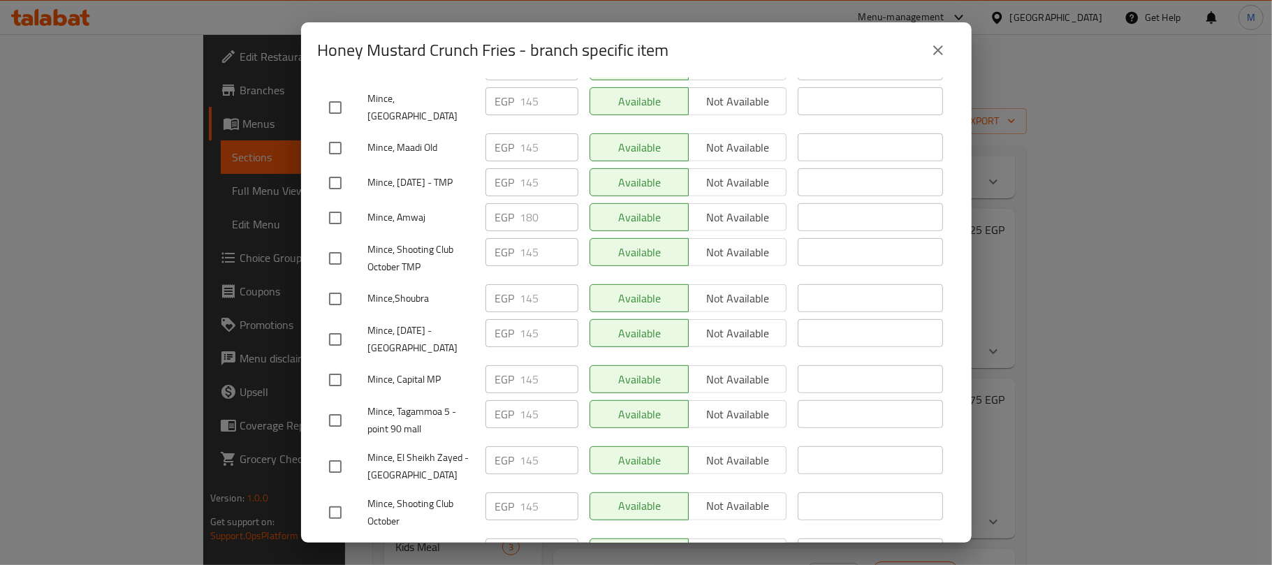
scroll to position [559, 0]
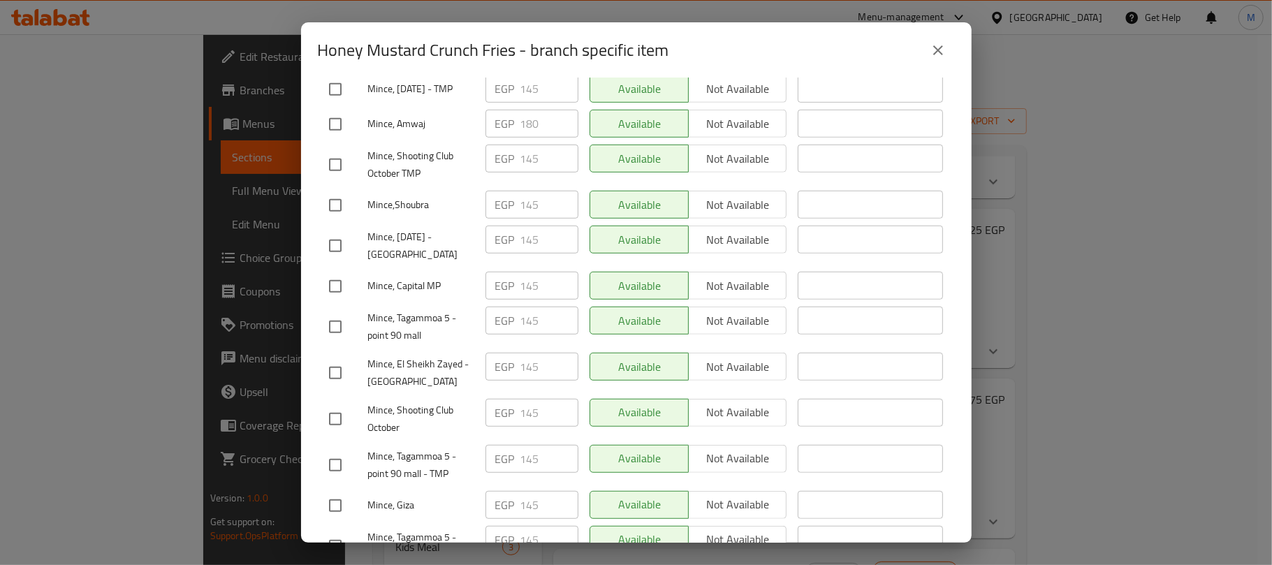
click at [338, 235] on input "checkbox" at bounding box center [335, 245] width 29 height 29
checkbox input "true"
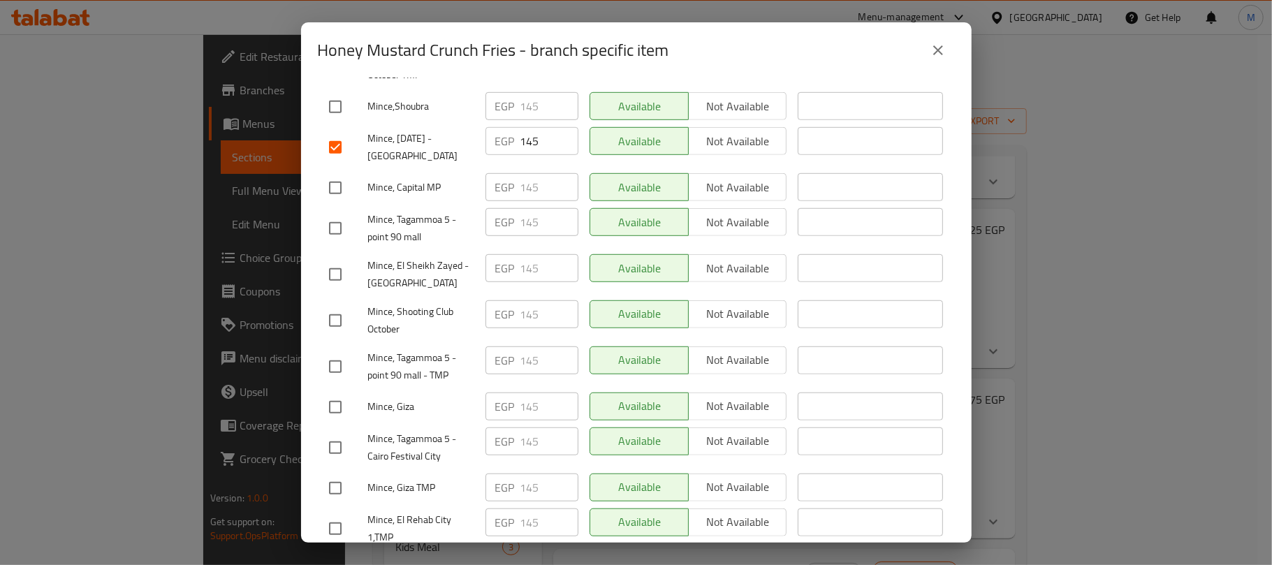
scroll to position [744, 0]
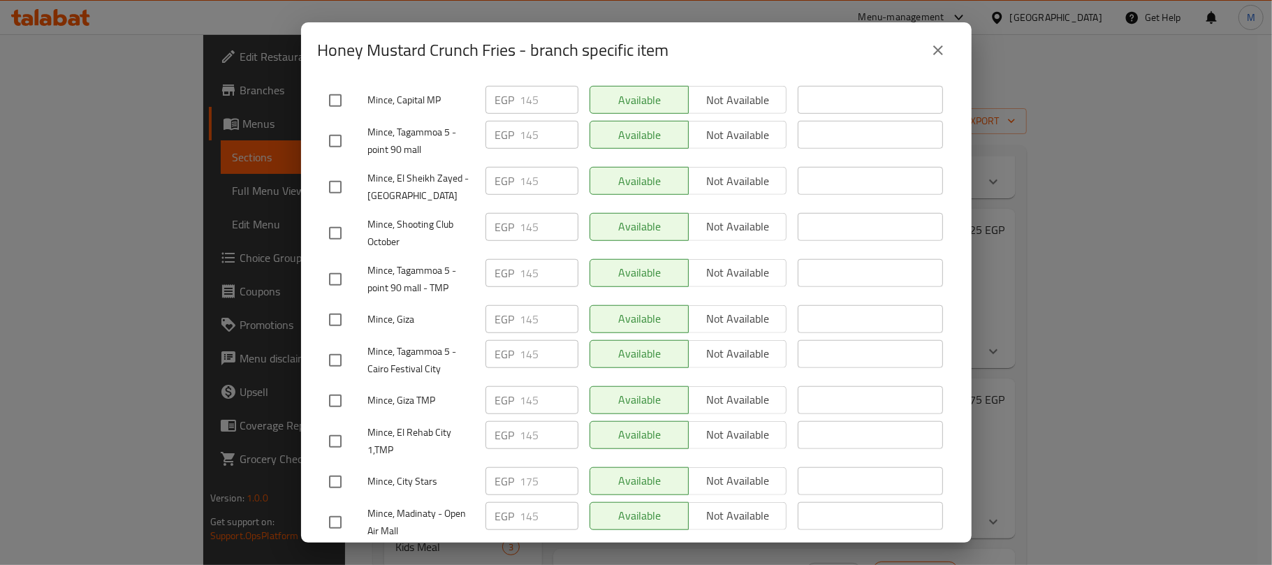
click at [333, 180] on input "checkbox" at bounding box center [335, 187] width 29 height 29
checkbox input "true"
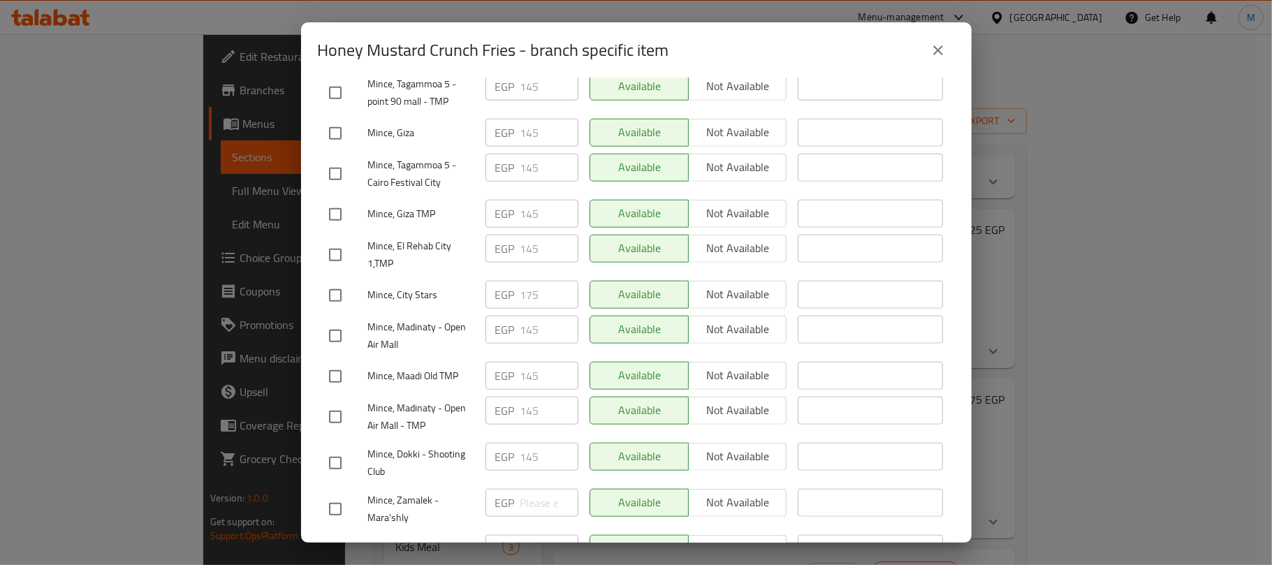
scroll to position [1024, 0]
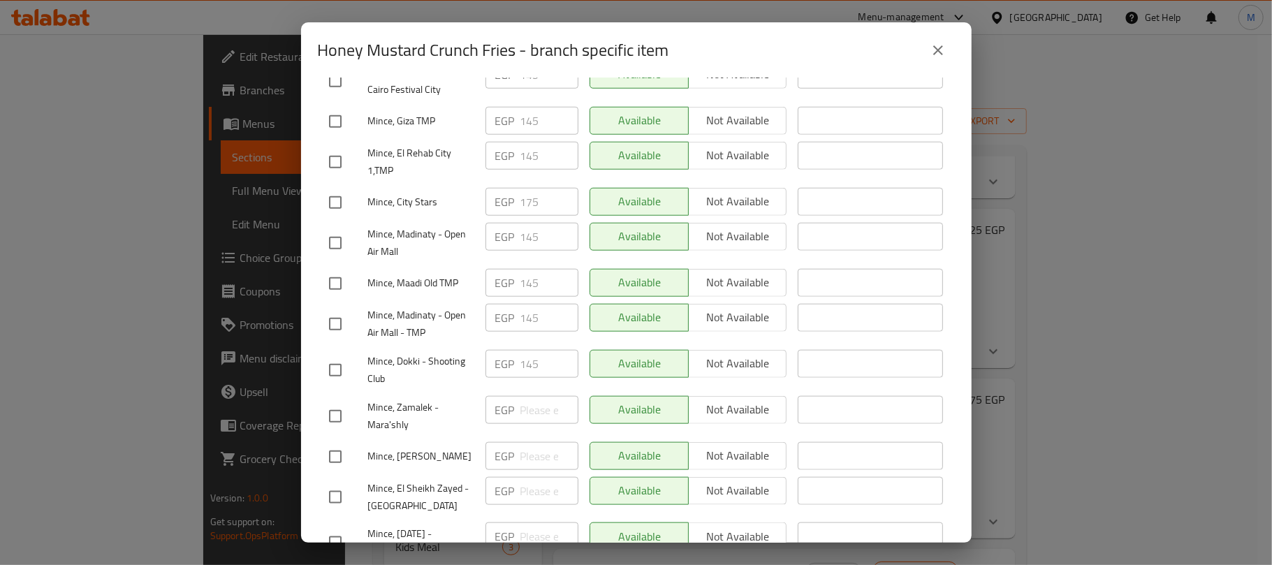
click at [328, 236] on input "checkbox" at bounding box center [335, 242] width 29 height 29
checkbox input "true"
click at [330, 314] on input "checkbox" at bounding box center [335, 323] width 29 height 29
checkbox input "true"
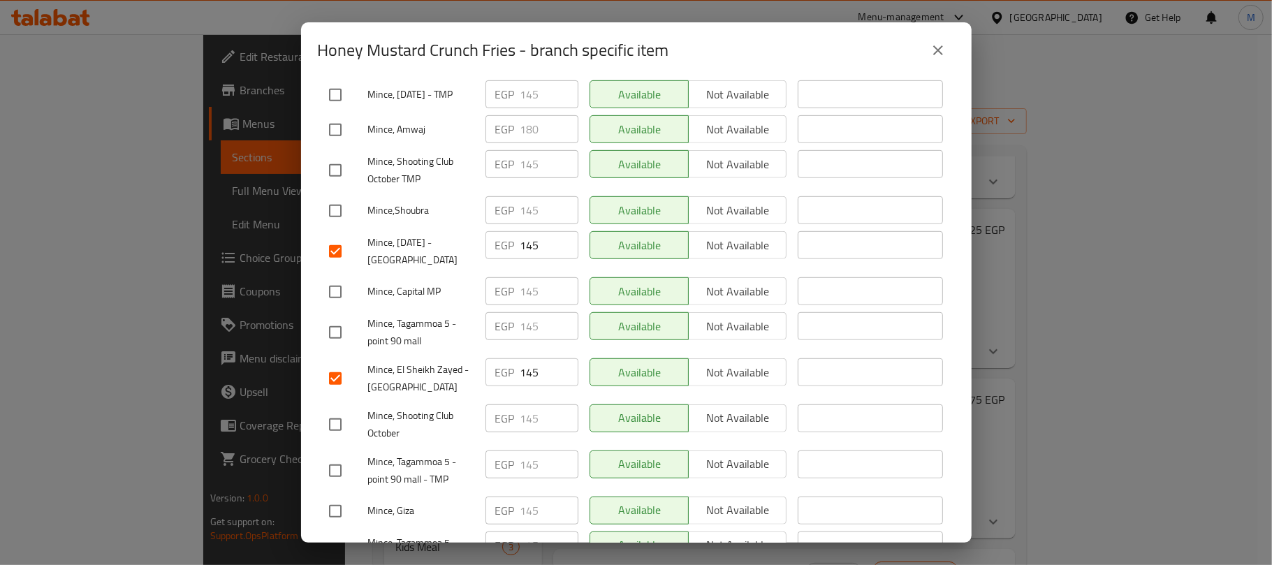
scroll to position [525, 0]
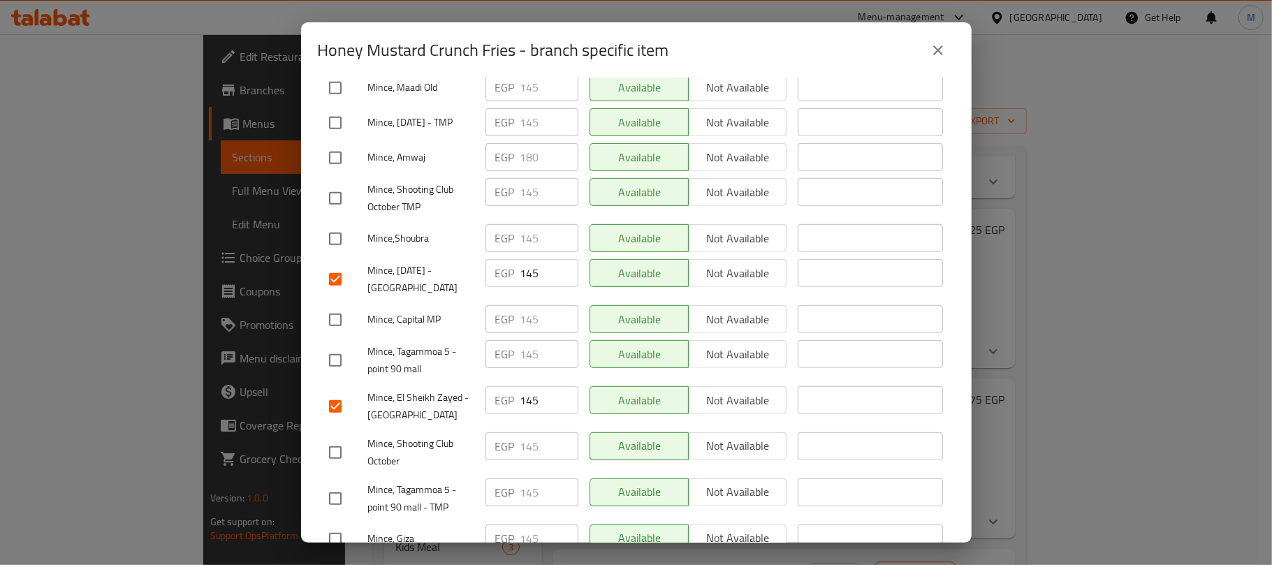
click at [341, 305] on input "checkbox" at bounding box center [335, 319] width 29 height 29
checkbox input "true"
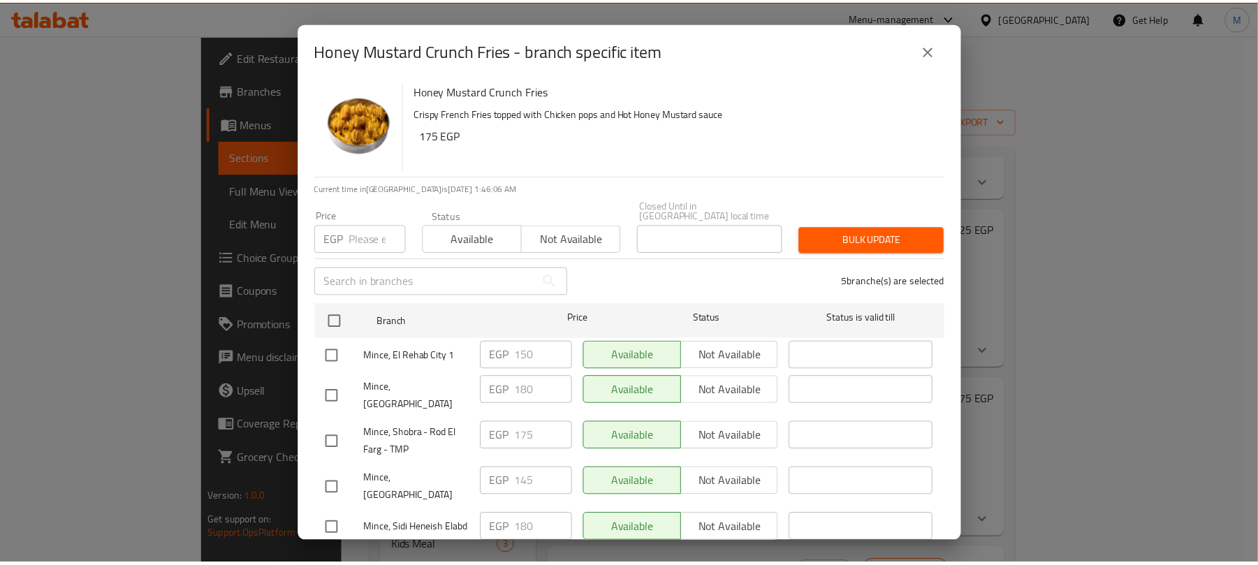
scroll to position [0, 0]
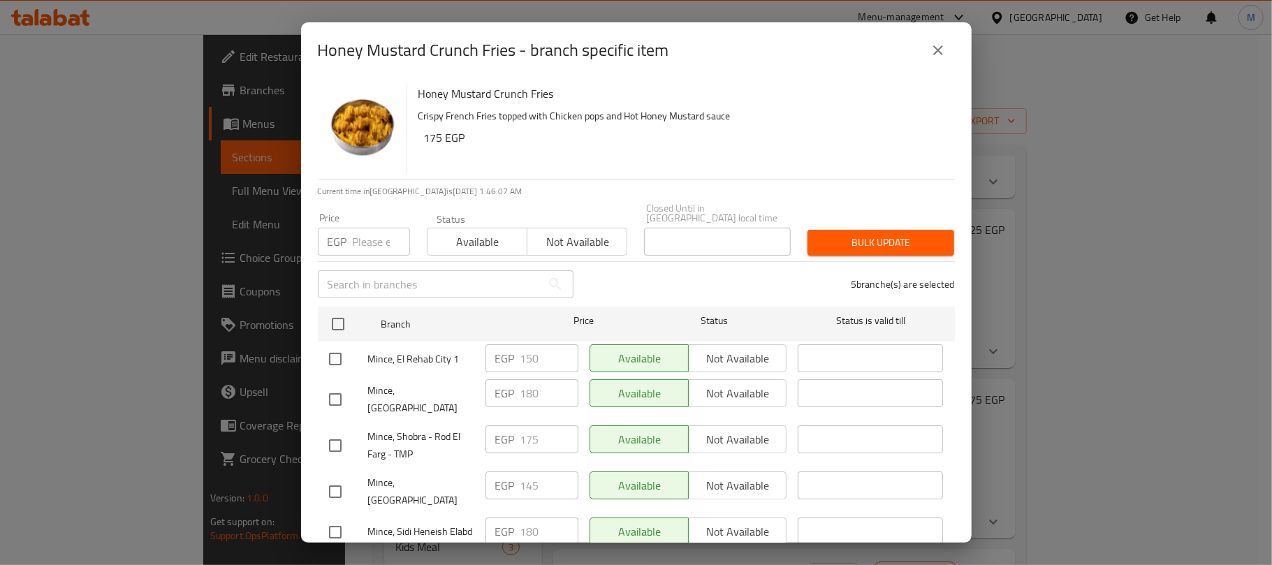
click at [367, 230] on input "number" at bounding box center [381, 242] width 57 height 28
paste input "150.00"
type input "150.00"
click at [886, 234] on span "Bulk update" at bounding box center [881, 242] width 124 height 17
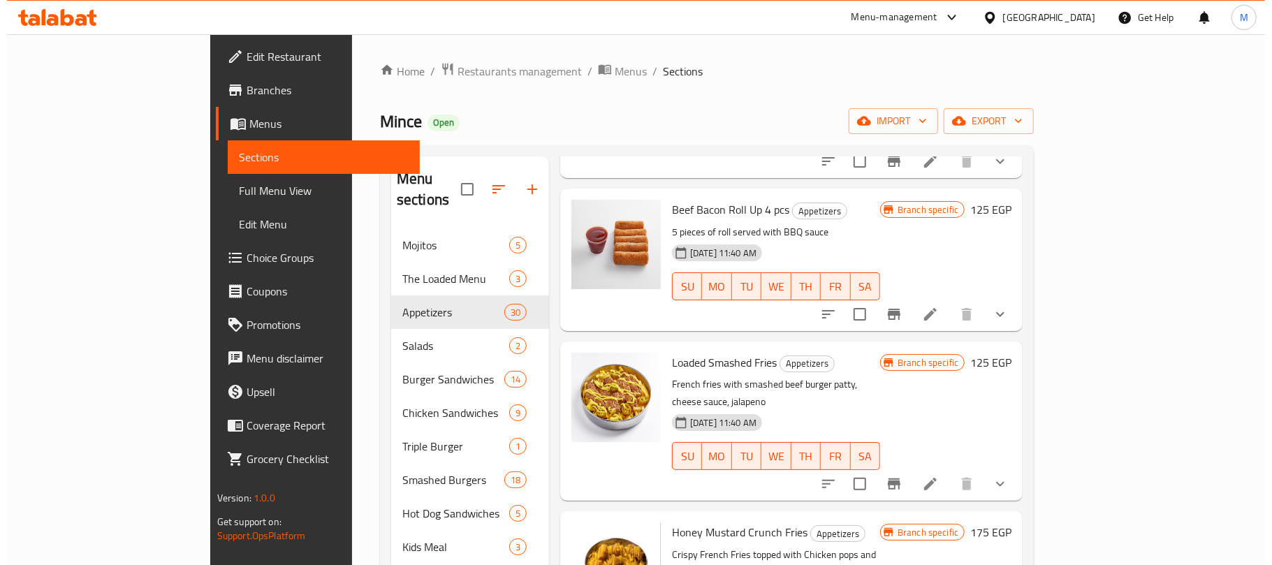
scroll to position [2794, 0]
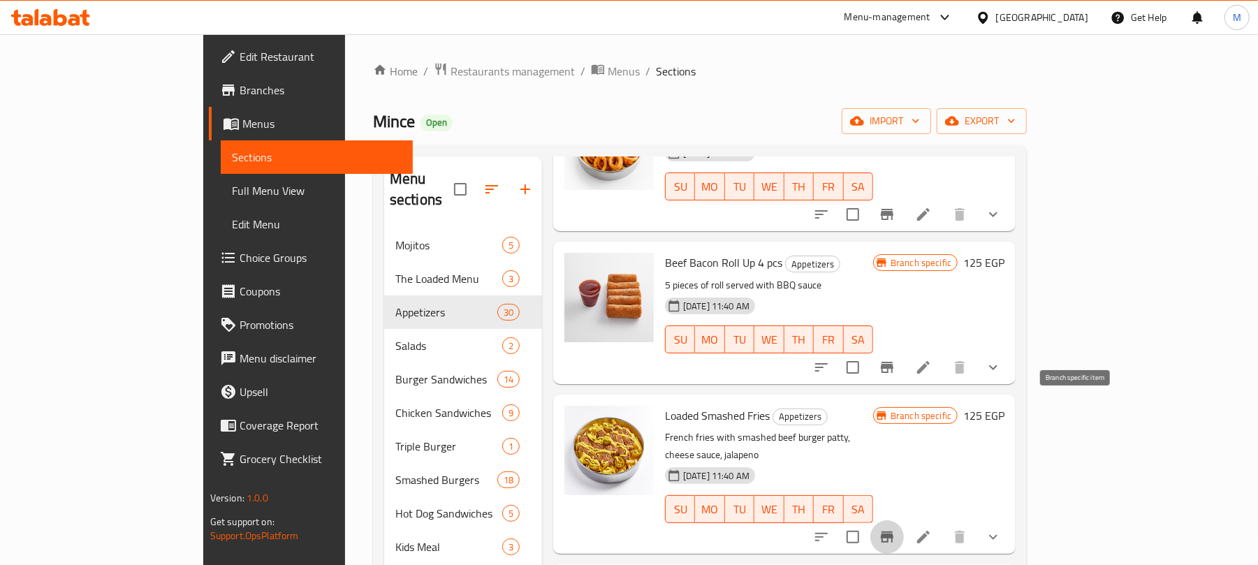
click at [904, 520] on button "Branch-specific-item" at bounding box center [887, 537] width 34 height 34
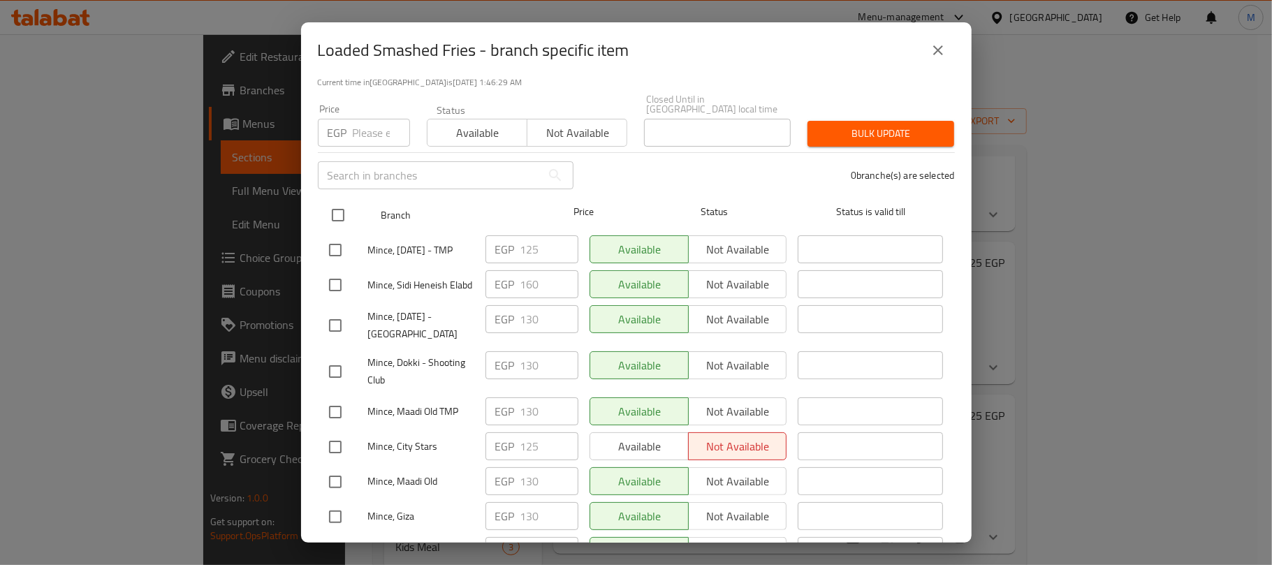
scroll to position [186, 0]
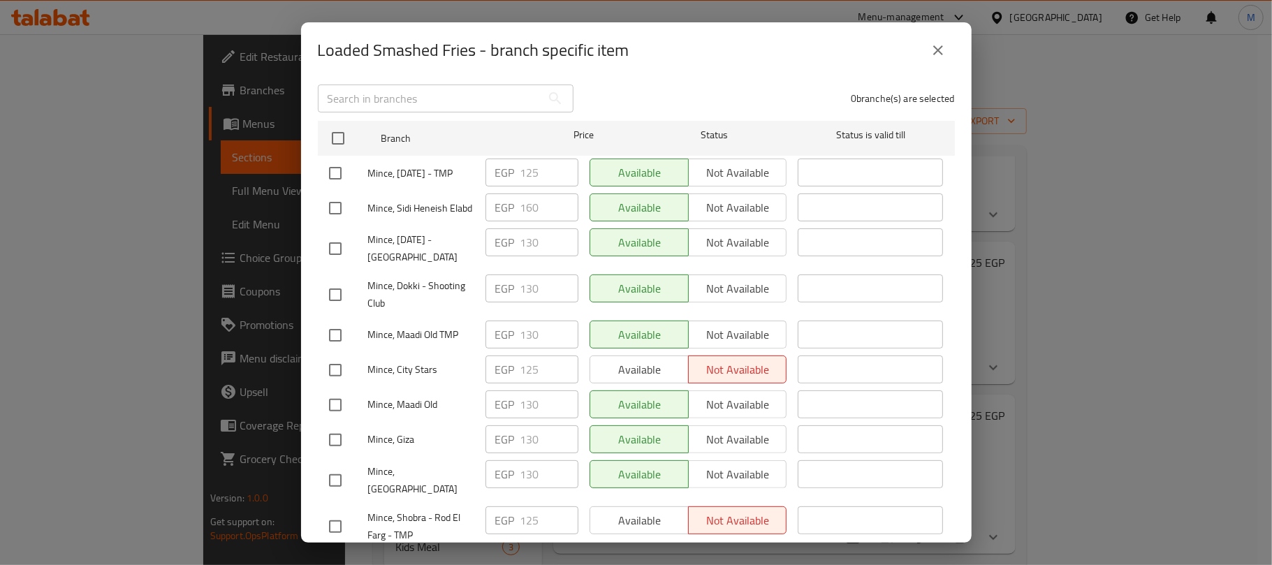
click at [332, 263] on input "checkbox" at bounding box center [335, 248] width 29 height 29
checkbox input "true"
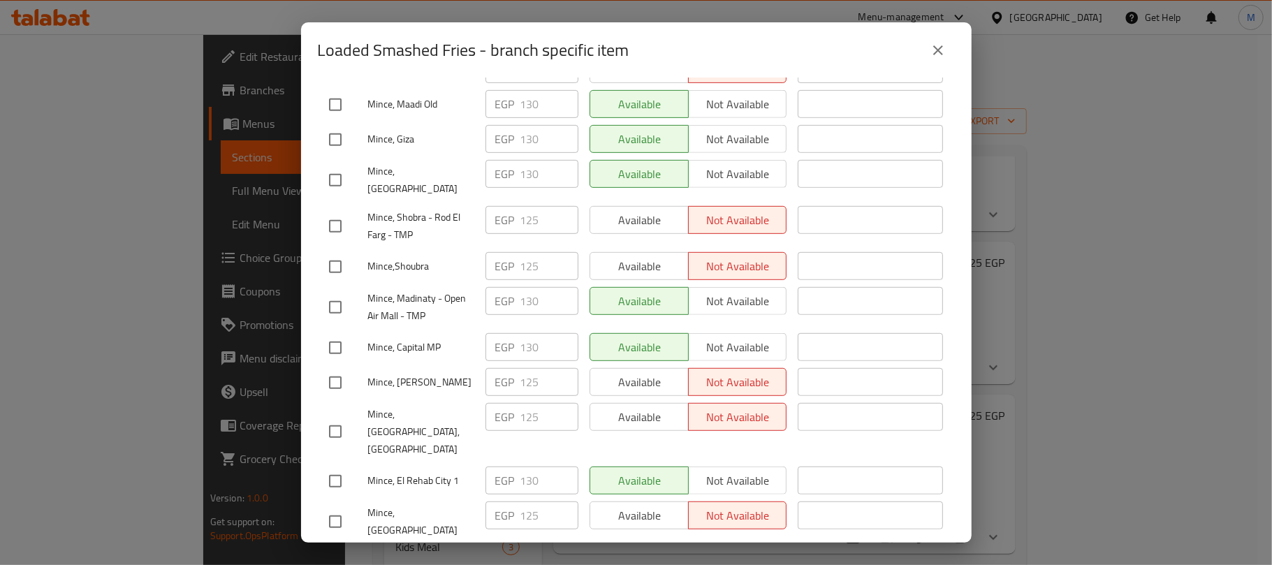
scroll to position [559, 0]
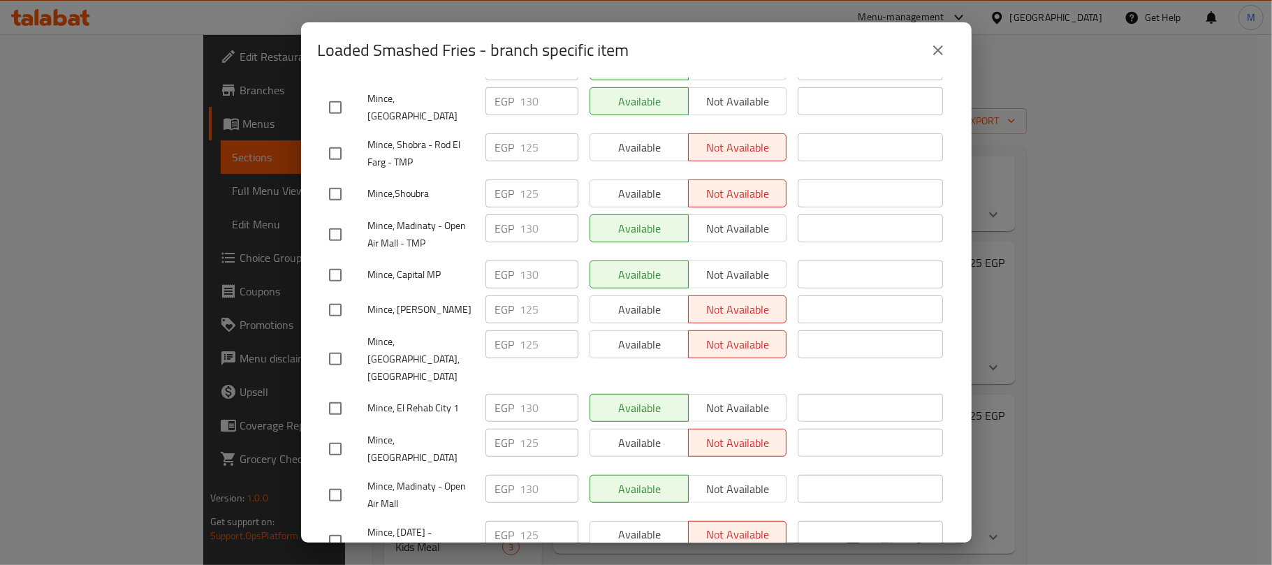
click at [339, 249] on input "checkbox" at bounding box center [335, 234] width 29 height 29
checkbox input "true"
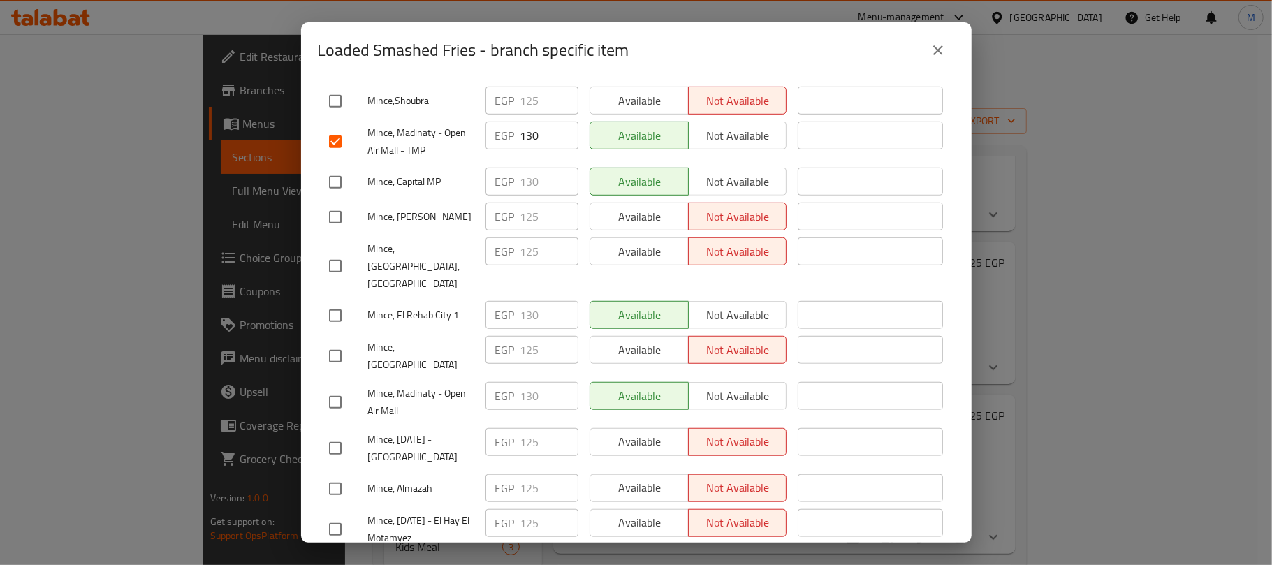
click at [331, 197] on input "checkbox" at bounding box center [335, 182] width 29 height 29
checkbox input "true"
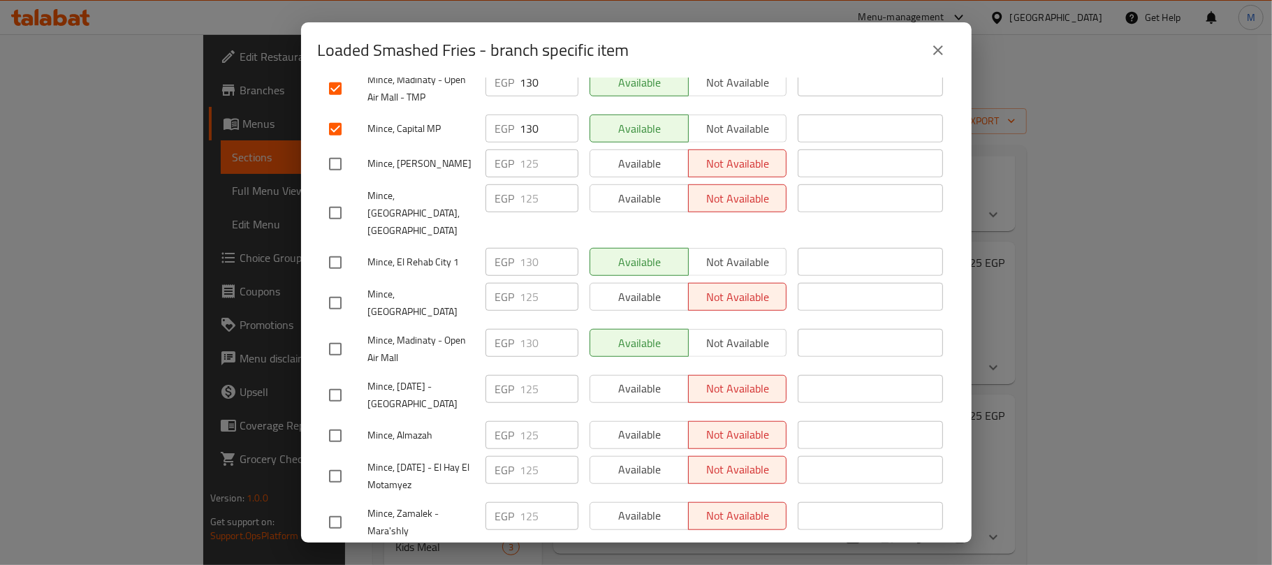
scroll to position [744, 0]
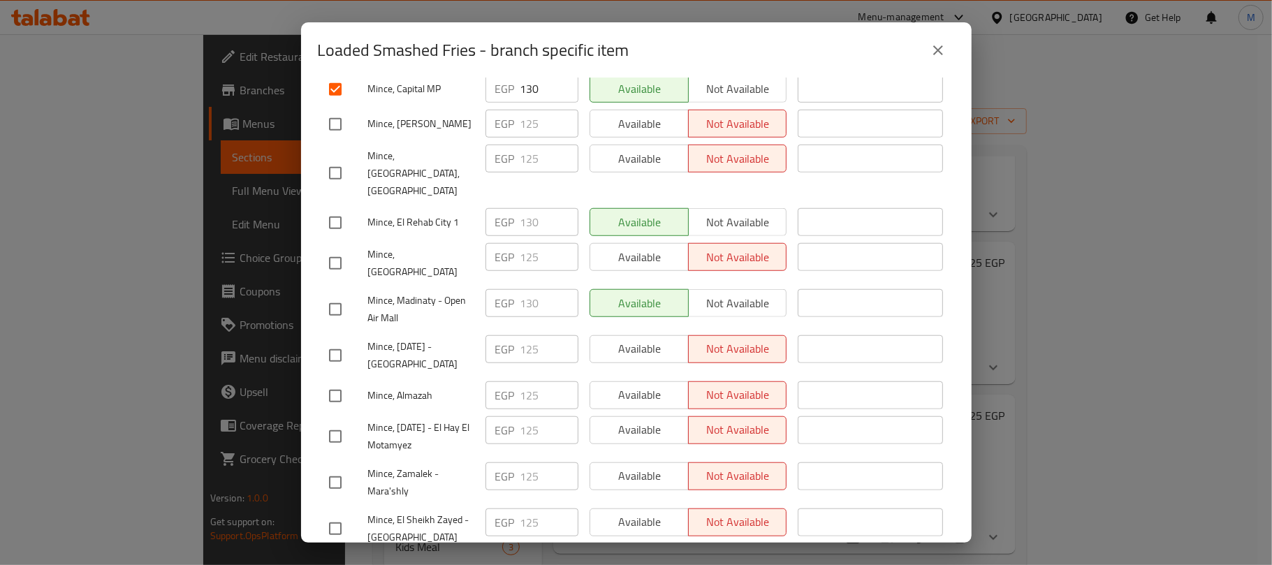
click at [330, 295] on input "checkbox" at bounding box center [335, 309] width 29 height 29
checkbox input "true"
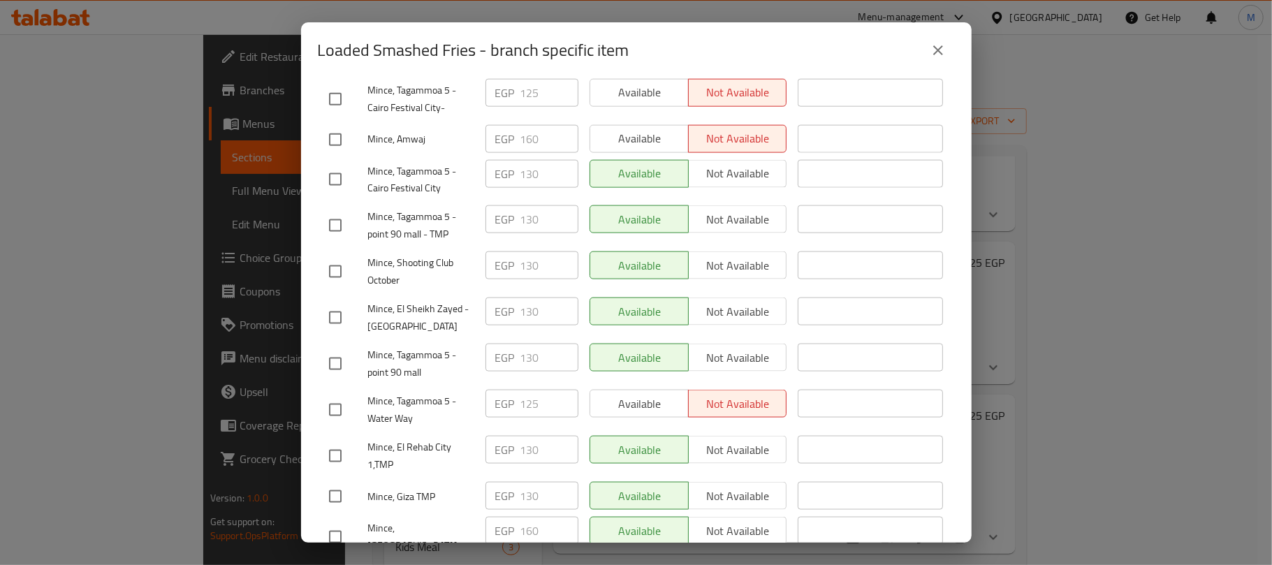
scroll to position [1363, 0]
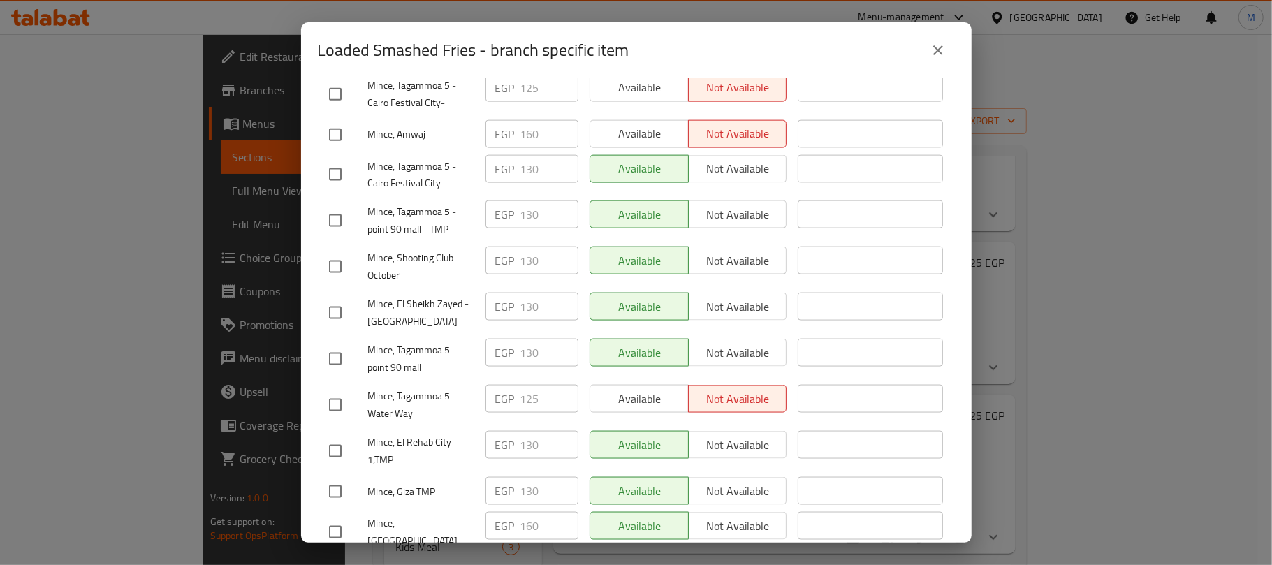
click at [337, 298] on input "checkbox" at bounding box center [335, 312] width 29 height 29
checkbox input "true"
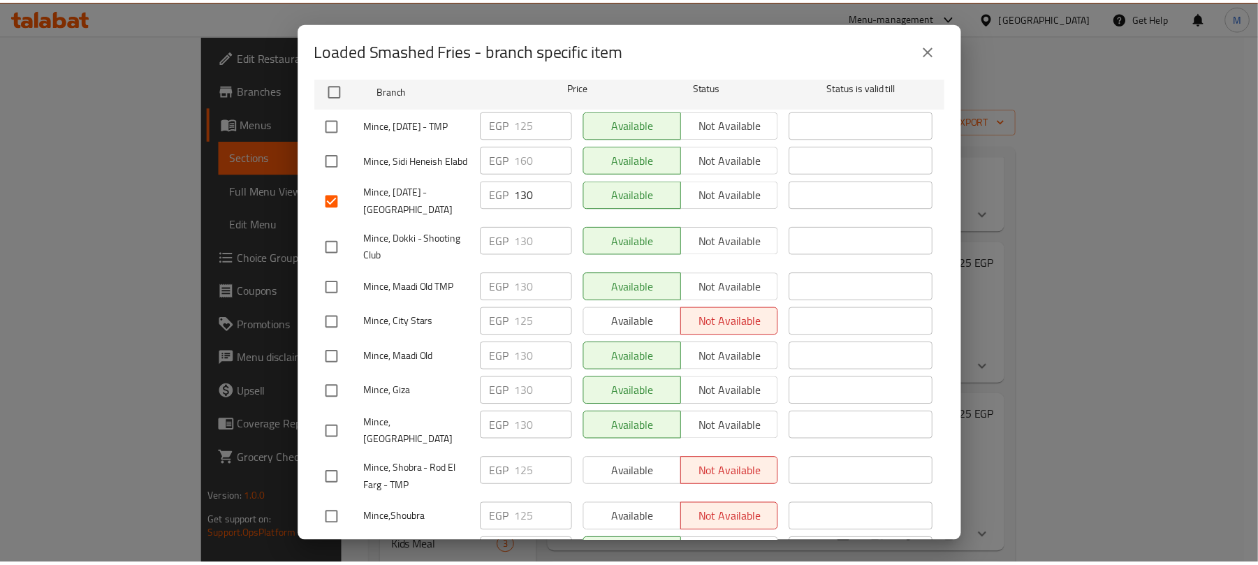
scroll to position [0, 0]
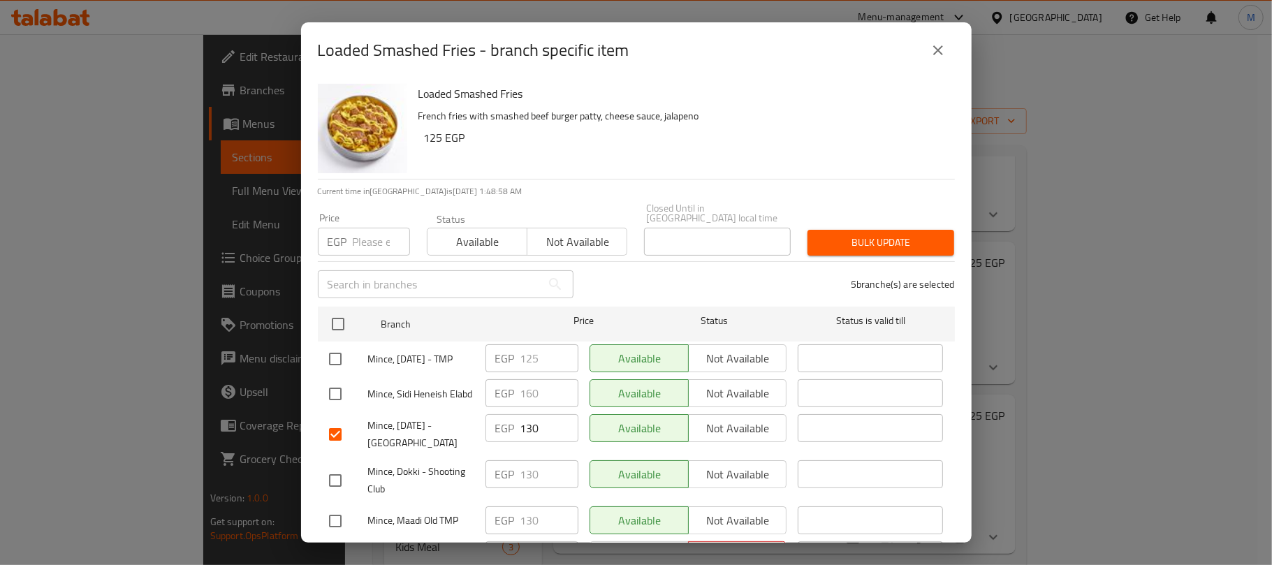
click at [364, 228] on input "number" at bounding box center [381, 242] width 57 height 28
paste input "135.00"
type input "135.00"
click at [842, 234] on span "Bulk update" at bounding box center [881, 242] width 124 height 17
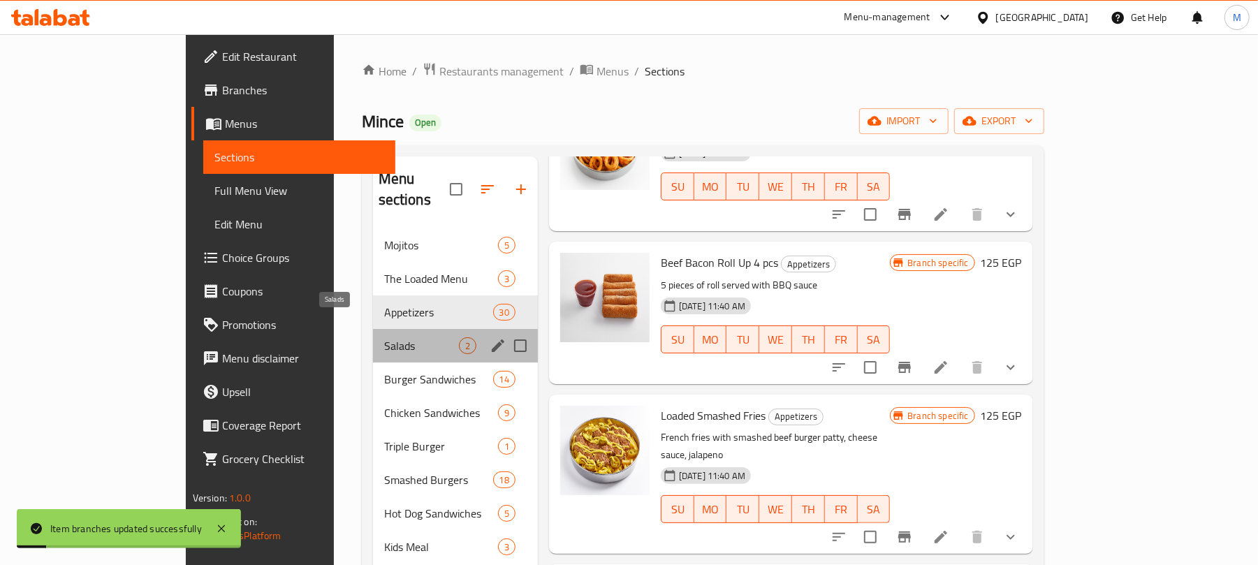
click at [384, 337] on span "Salads" at bounding box center [421, 345] width 75 height 17
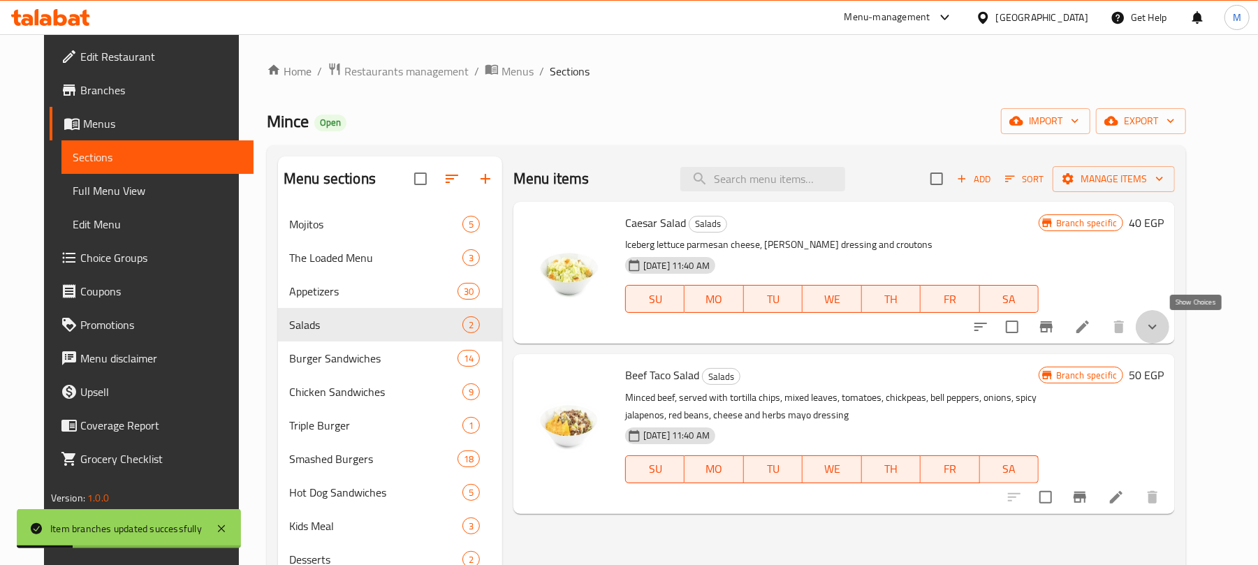
click at [1161, 322] on icon "show more" at bounding box center [1152, 326] width 17 height 17
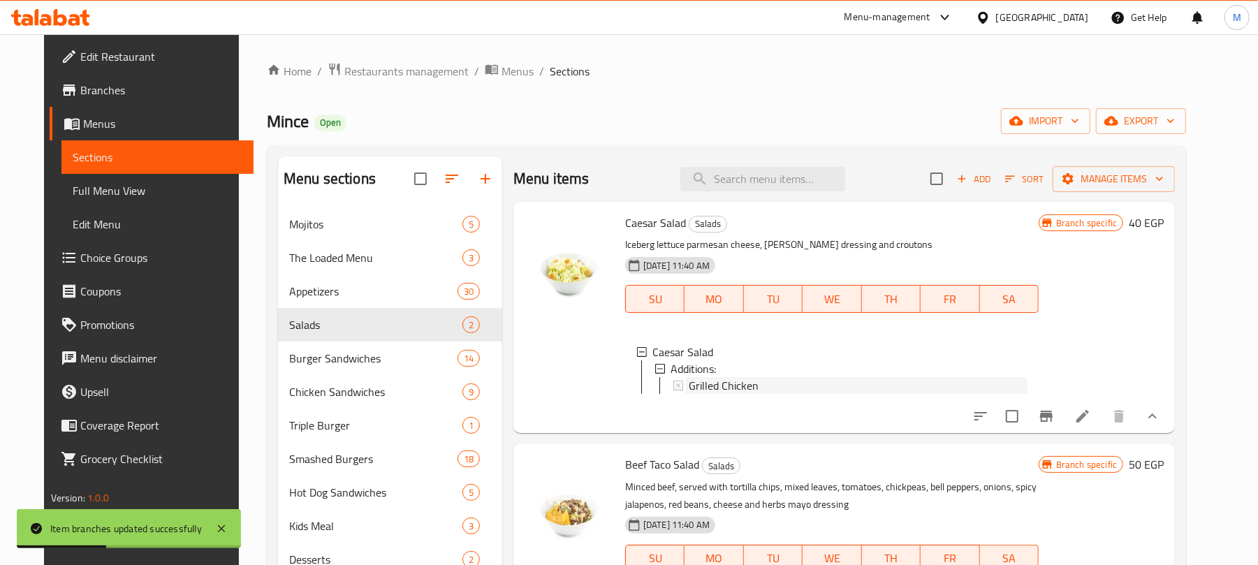
click at [694, 389] on span "Grilled Chicken" at bounding box center [724, 385] width 70 height 17
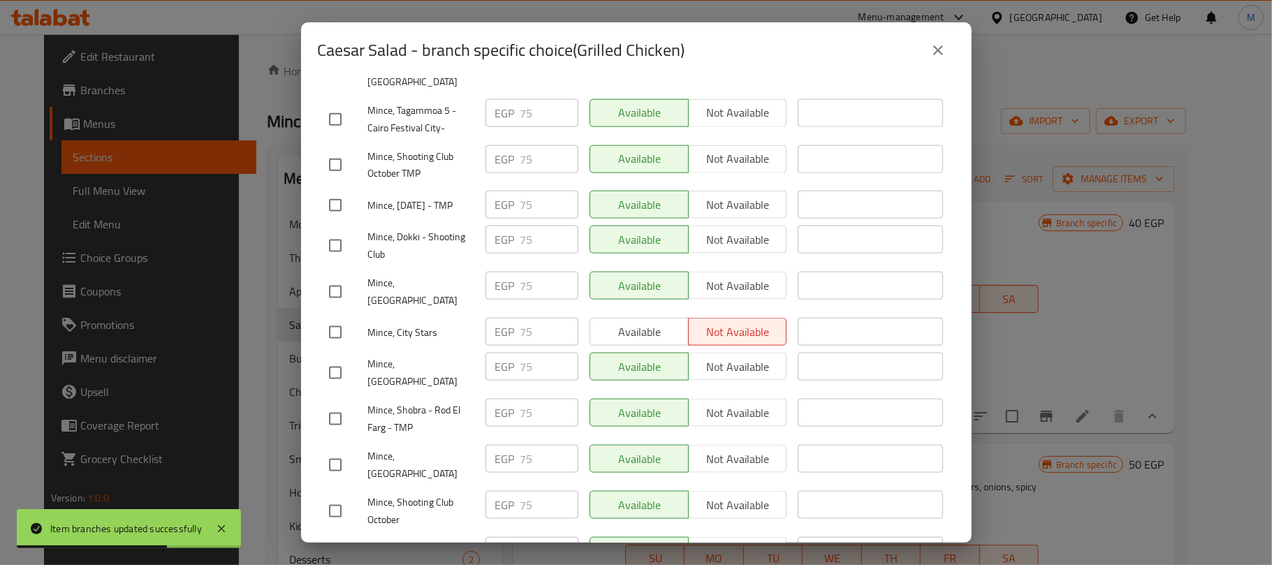
scroll to position [1363, 0]
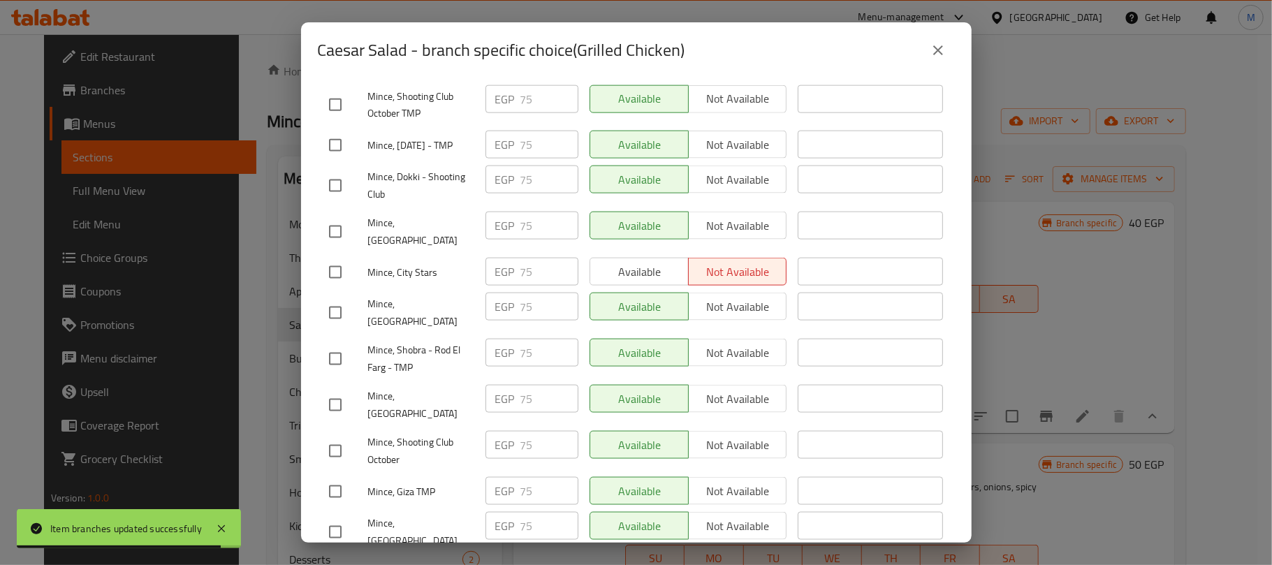
click at [941, 49] on icon "close" at bounding box center [938, 50] width 17 height 17
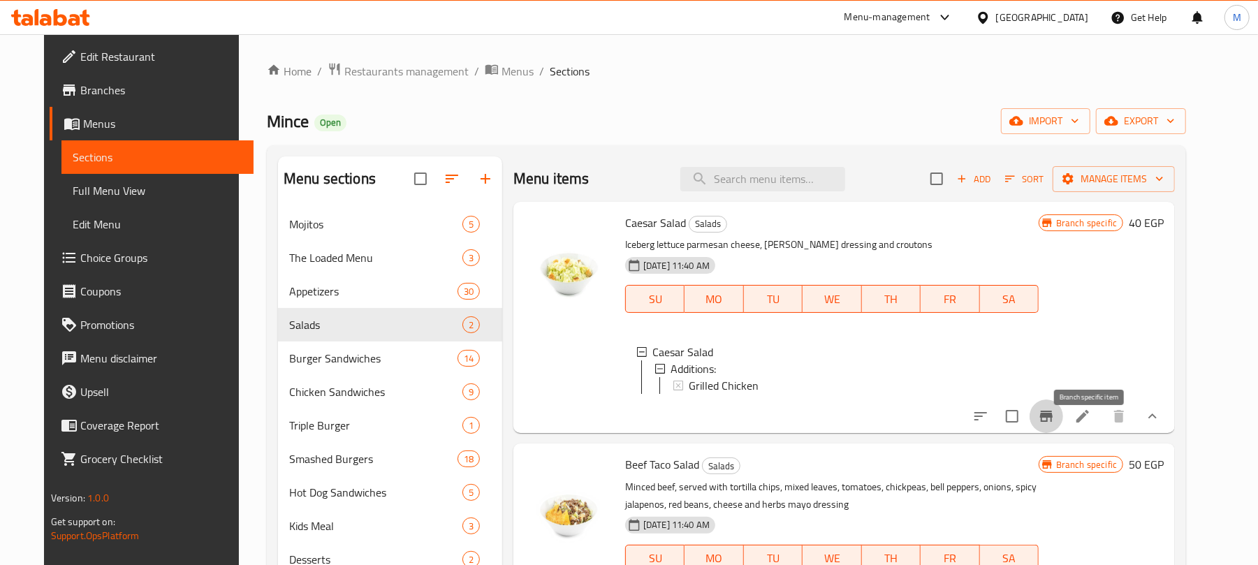
click at [1055, 425] on icon "Branch-specific-item" at bounding box center [1046, 416] width 17 height 17
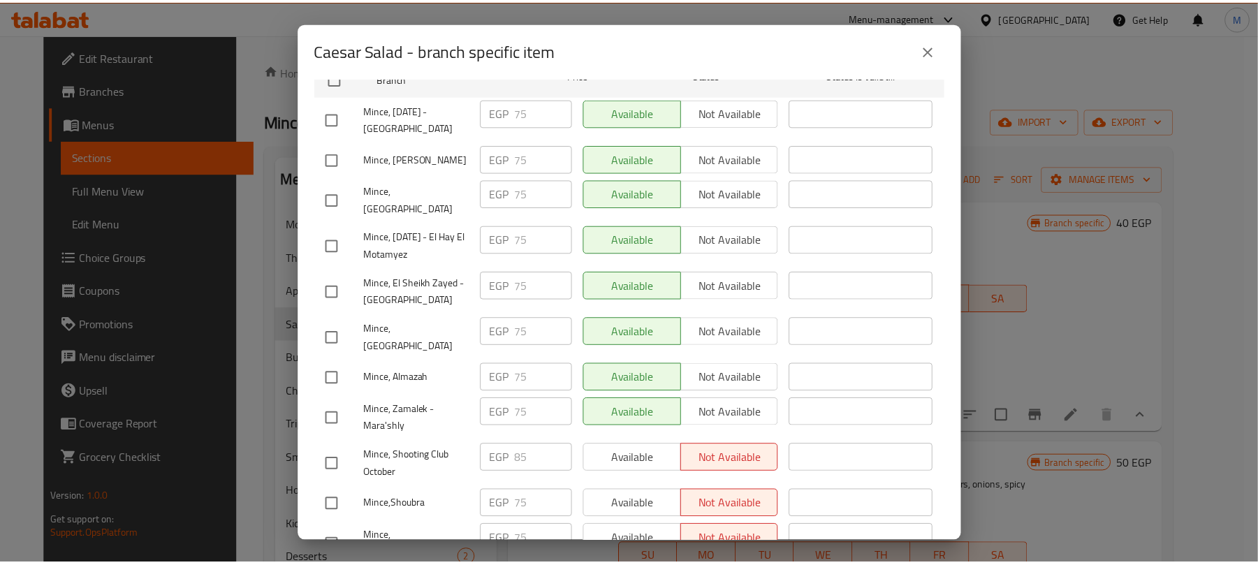
scroll to position [152, 0]
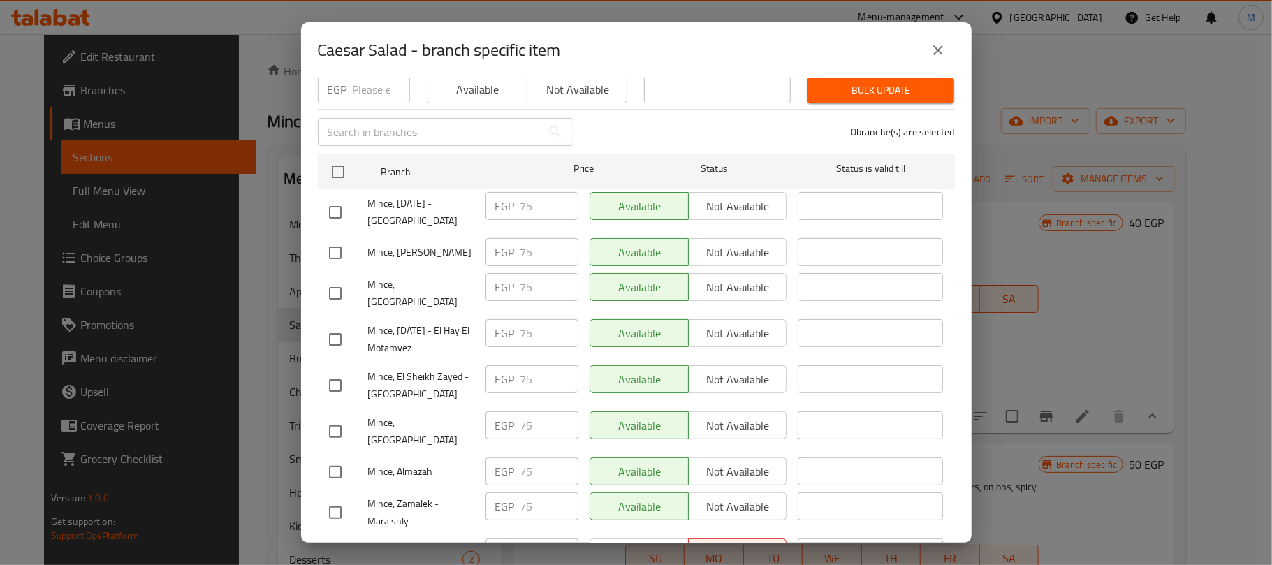
click at [925, 46] on button "close" at bounding box center [938, 51] width 34 height 34
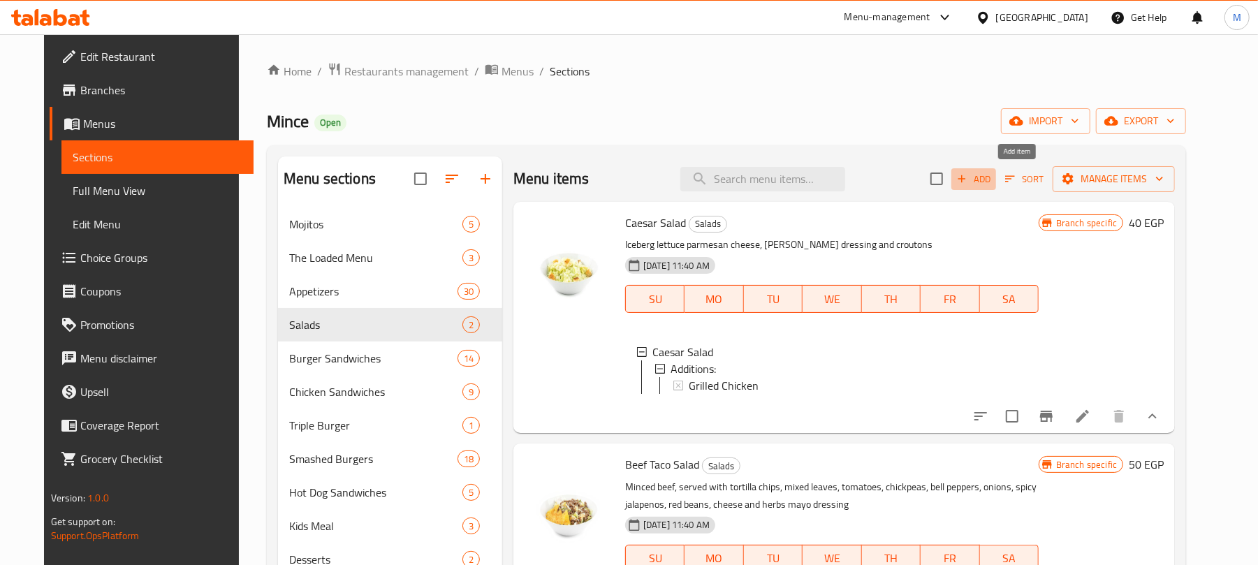
click at [968, 179] on icon "button" at bounding box center [961, 179] width 13 height 13
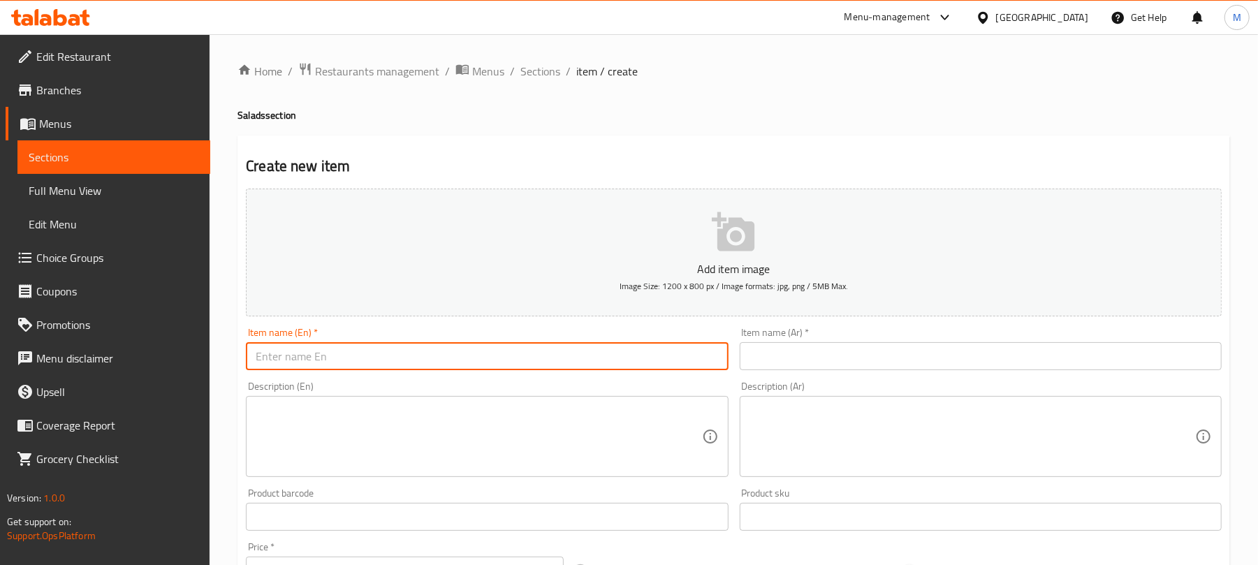
click at [474, 358] on input "text" at bounding box center [487, 356] width 482 height 28
paste input "Chicken Caeser Salad"
paste input "a"
type input "Chicken Caesar Salad"
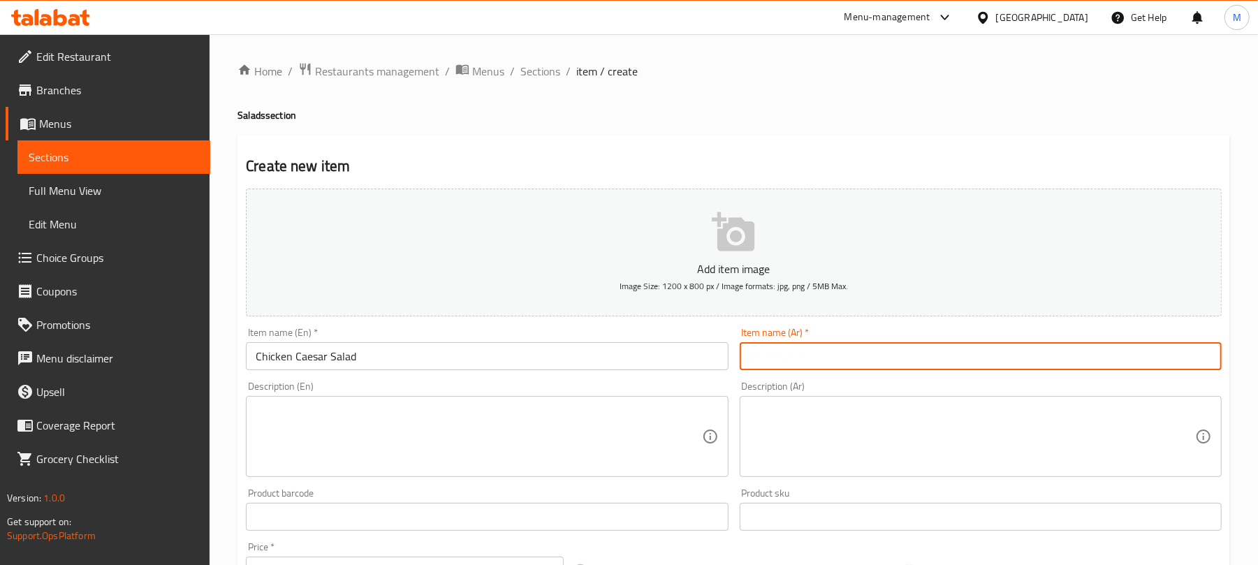
drag, startPoint x: 887, startPoint y: 352, endPoint x: 867, endPoint y: 358, distance: 20.5
click at [887, 352] on input "text" at bounding box center [981, 356] width 482 height 28
paste input "سلطة سيزر بالدجاج"
type input "سلطة سيزر بالدجاج"
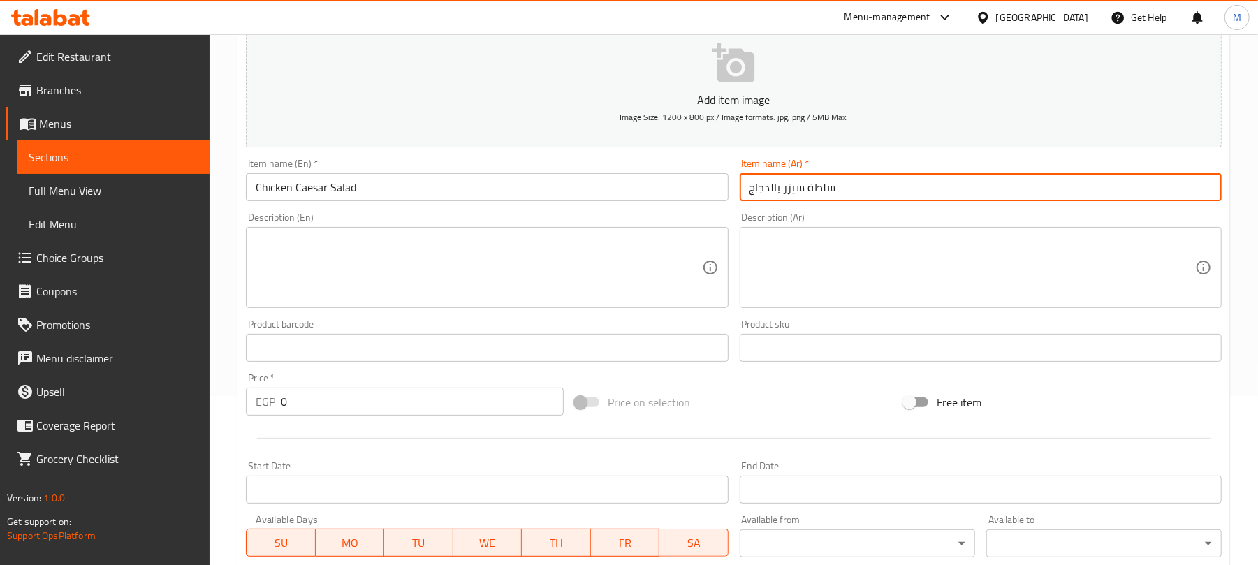
scroll to position [186, 0]
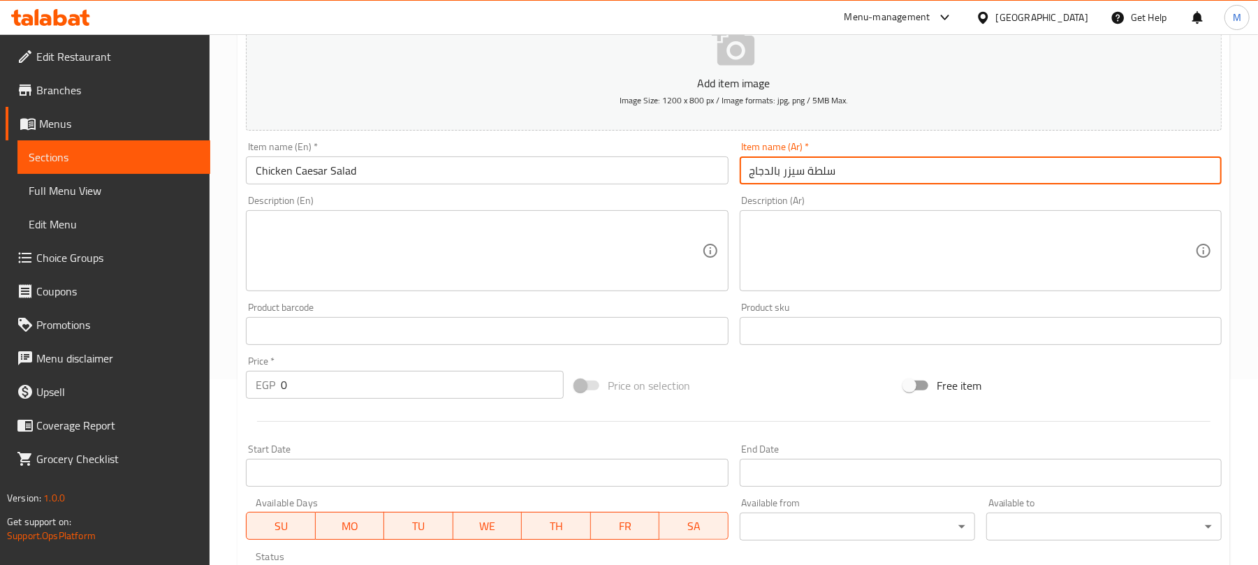
click at [364, 378] on input "0" at bounding box center [422, 385] width 283 height 28
paste input "80.0"
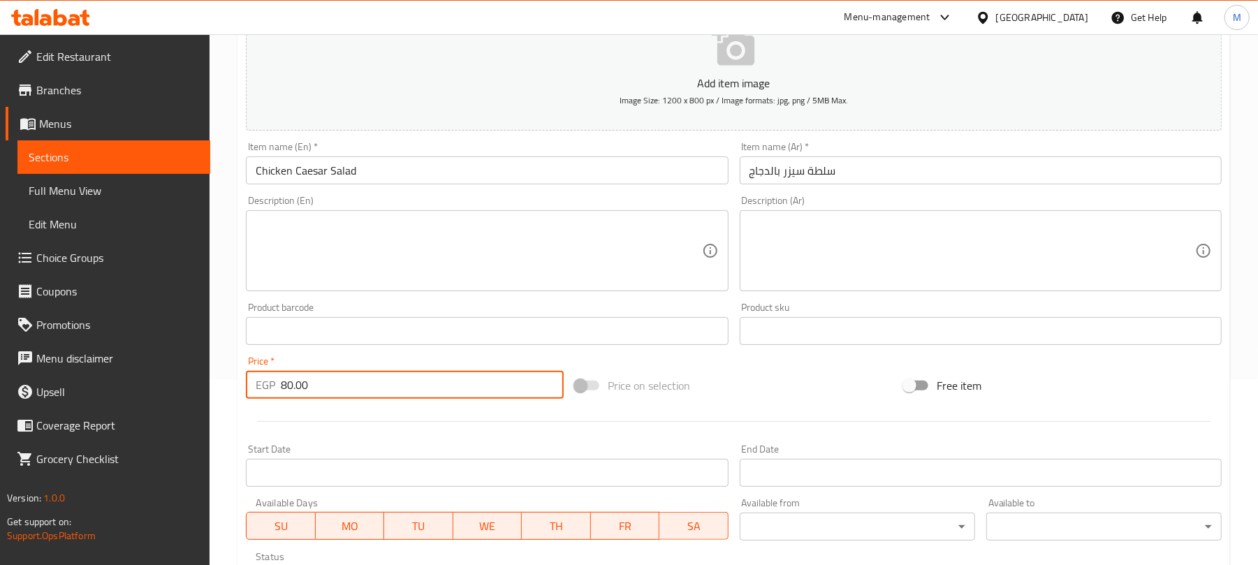
type input "80.00"
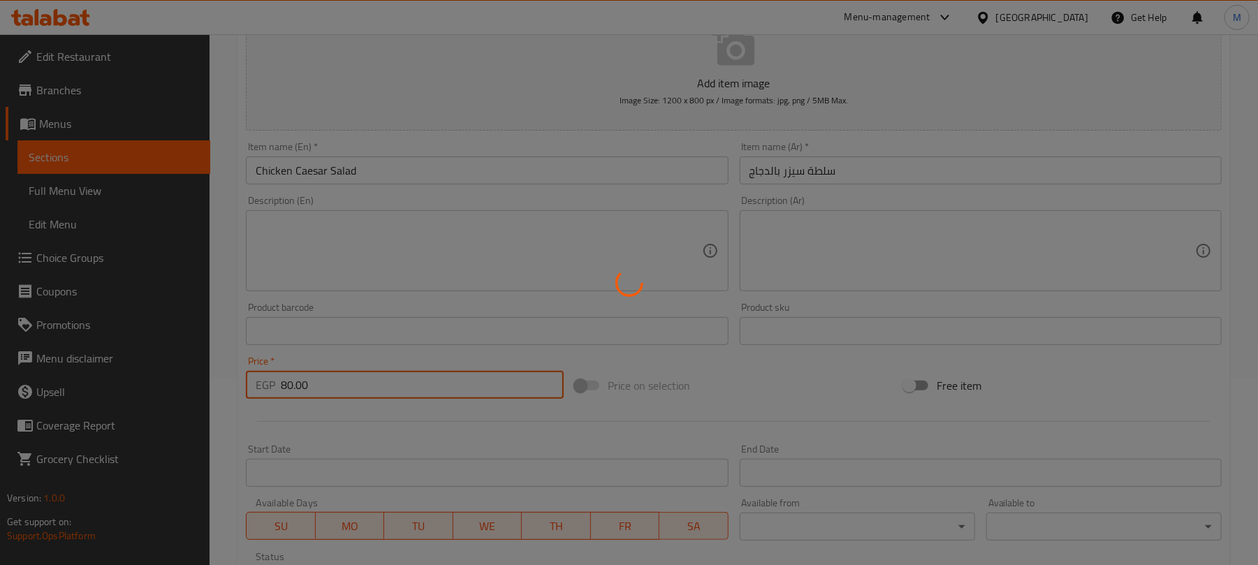
type input "0"
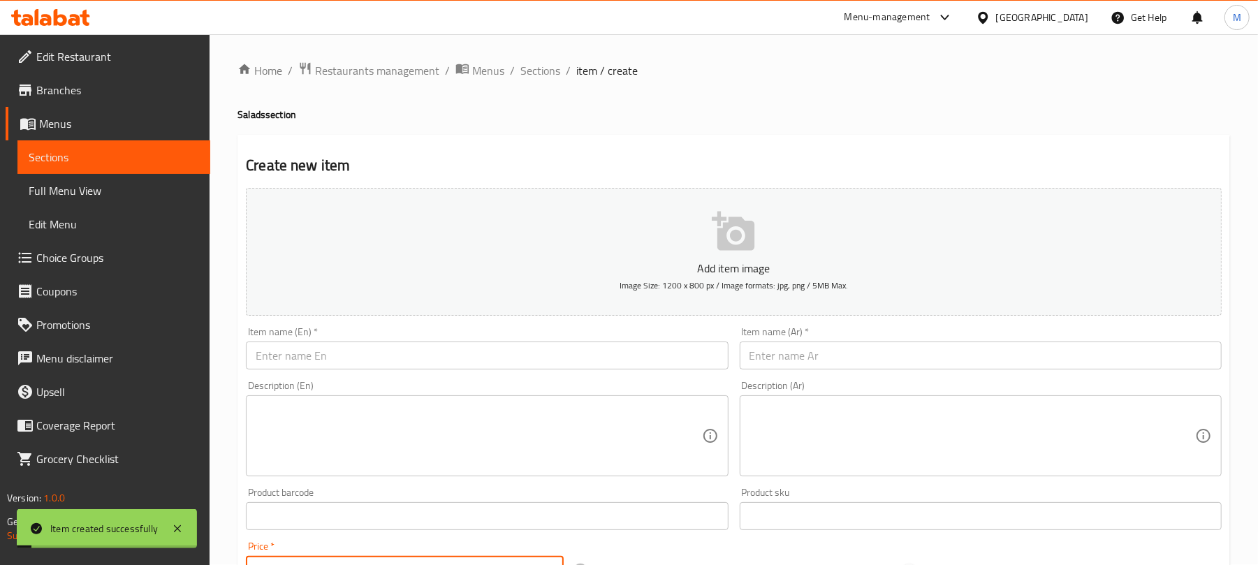
scroll to position [0, 0]
click at [549, 70] on span "Sections" at bounding box center [540, 71] width 40 height 17
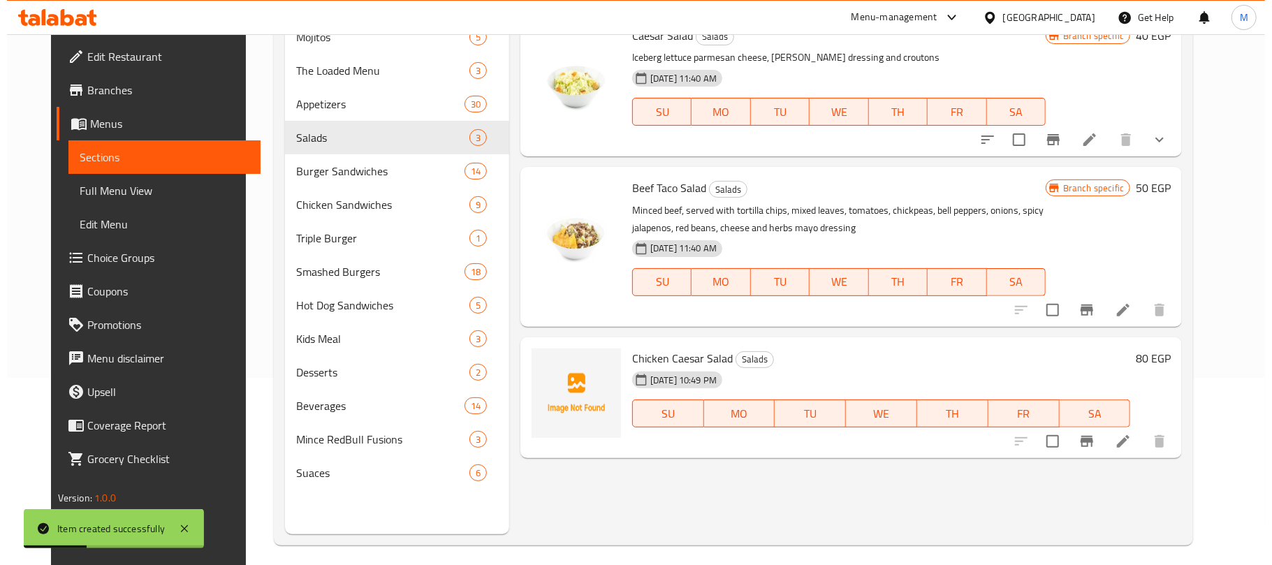
scroll to position [196, 0]
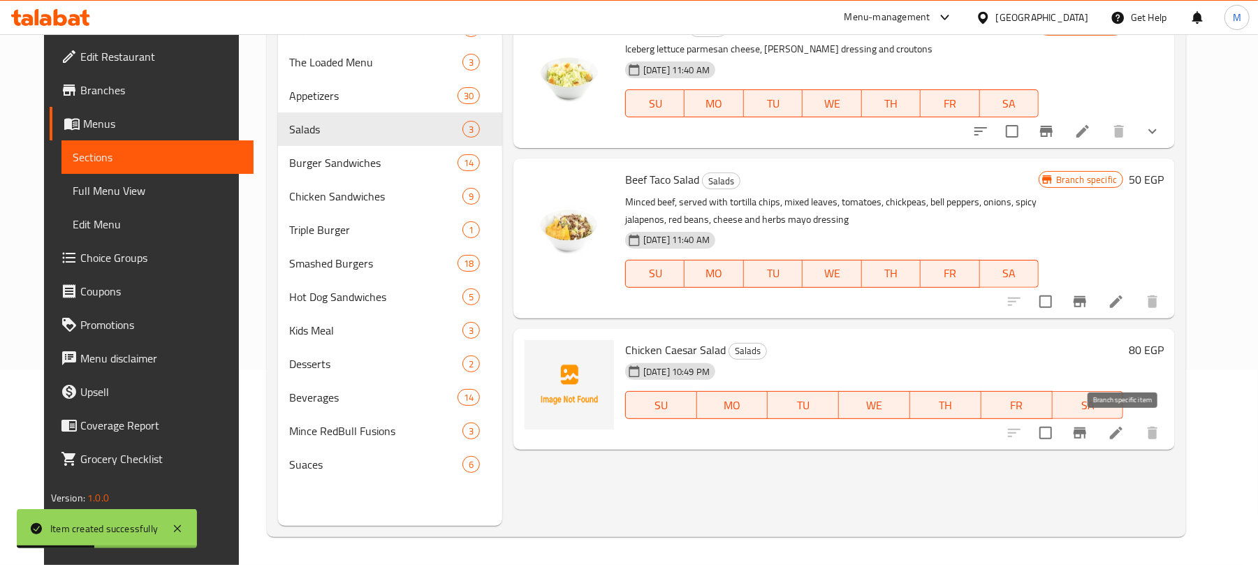
click at [1086, 433] on icon "Branch-specific-item" at bounding box center [1079, 432] width 13 height 11
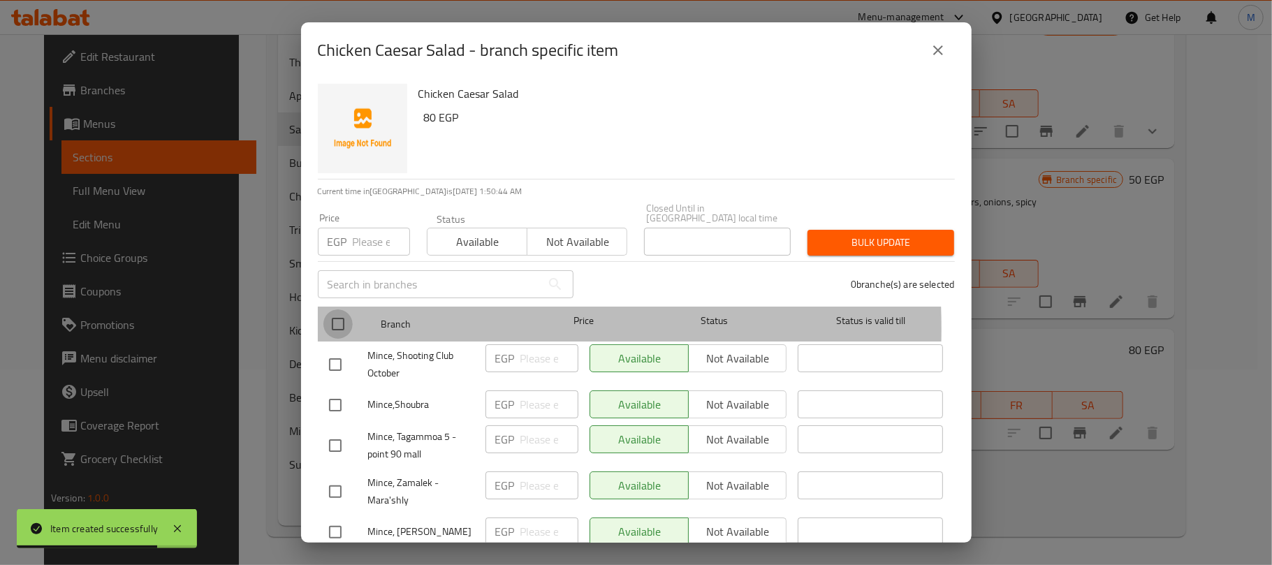
click at [344, 318] on input "checkbox" at bounding box center [337, 323] width 29 height 29
checkbox input "true"
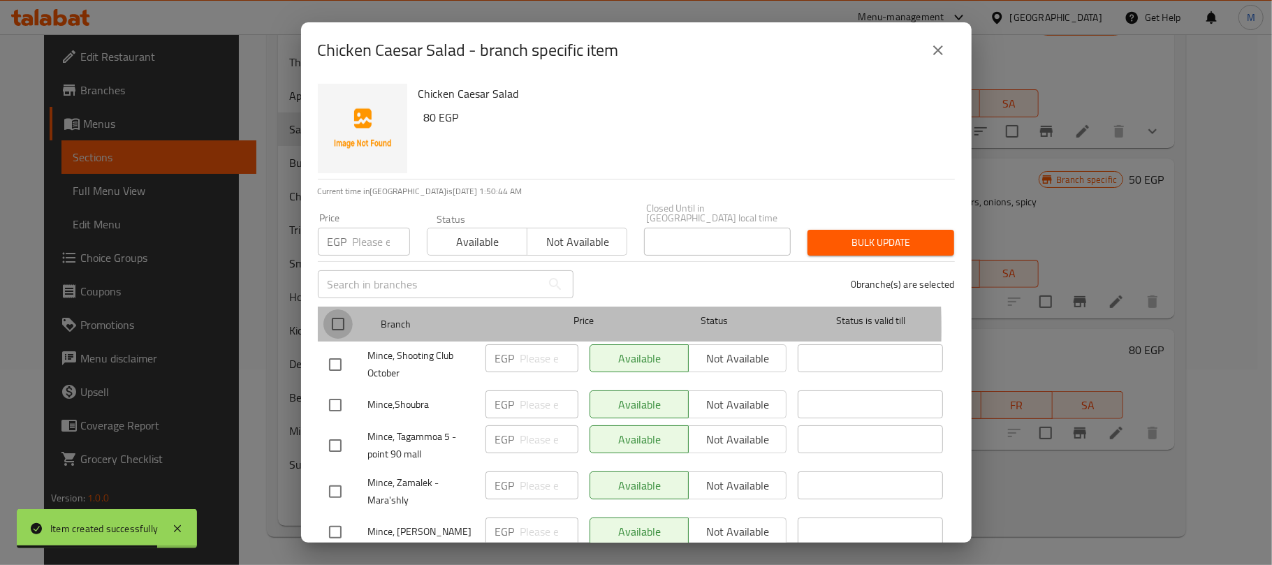
checkbox input "true"
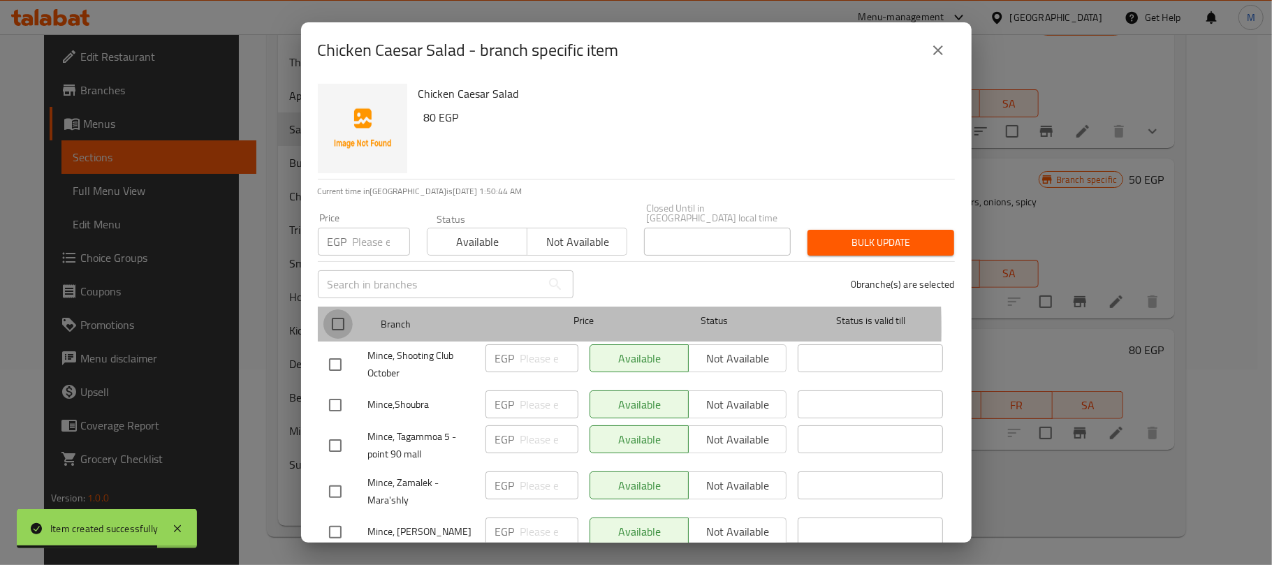
checkbox input "true"
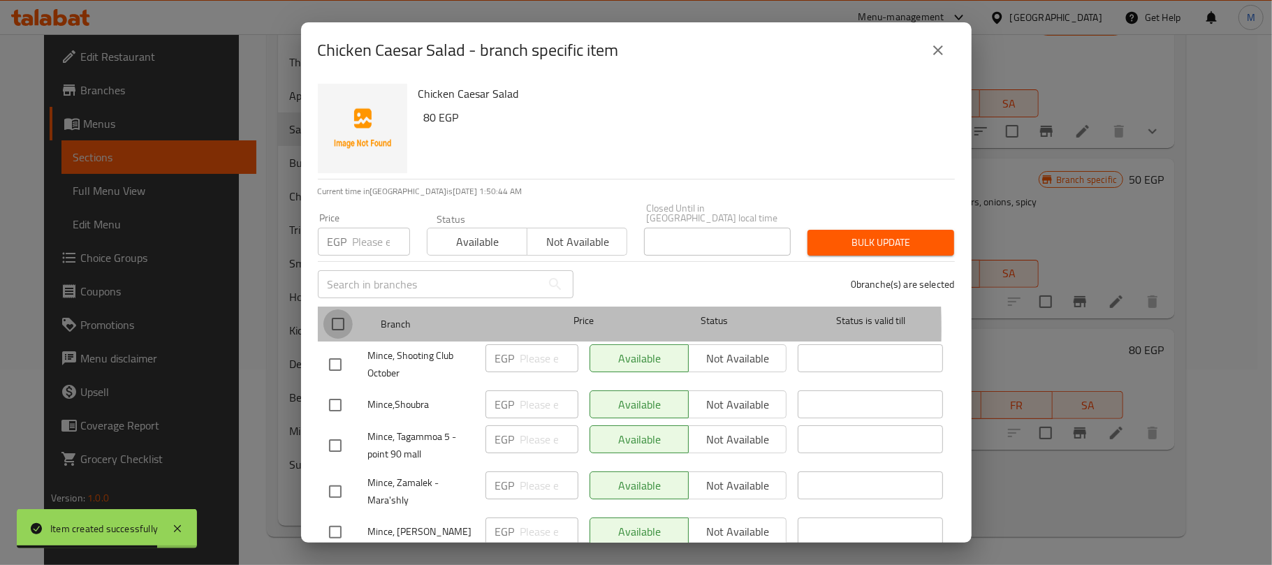
checkbox input "true"
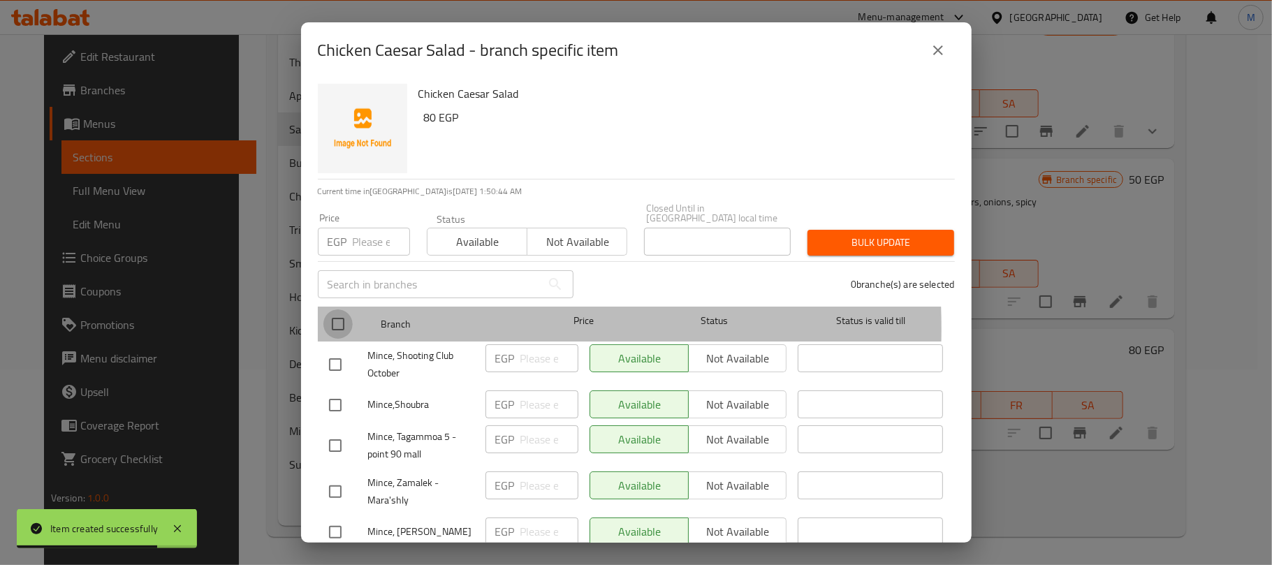
checkbox input "true"
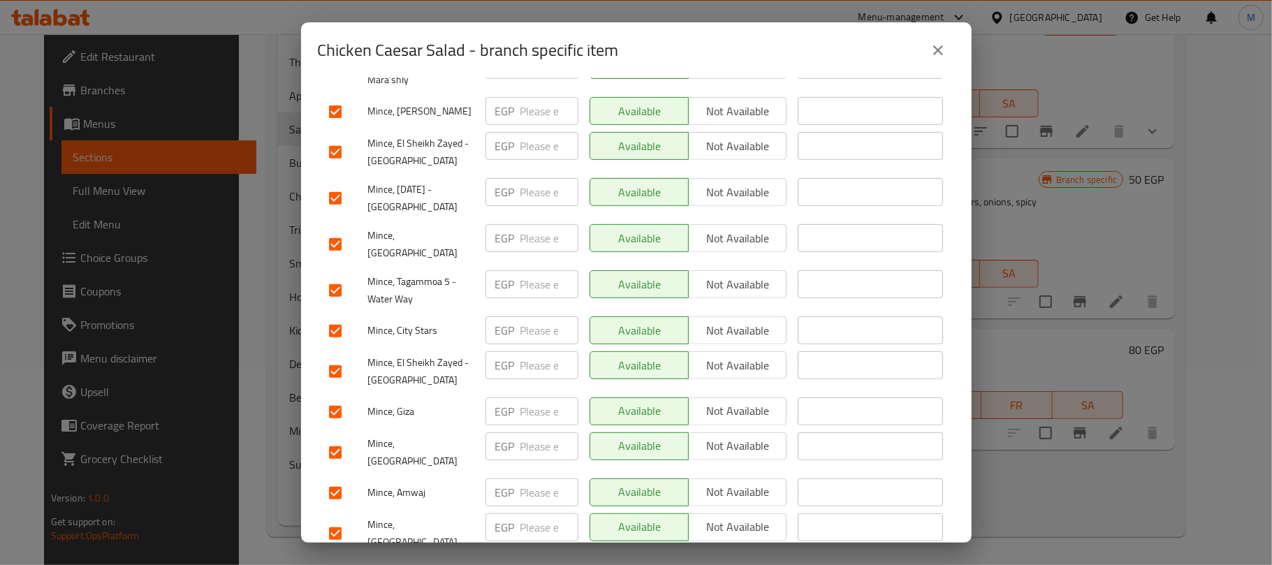
scroll to position [465, 0]
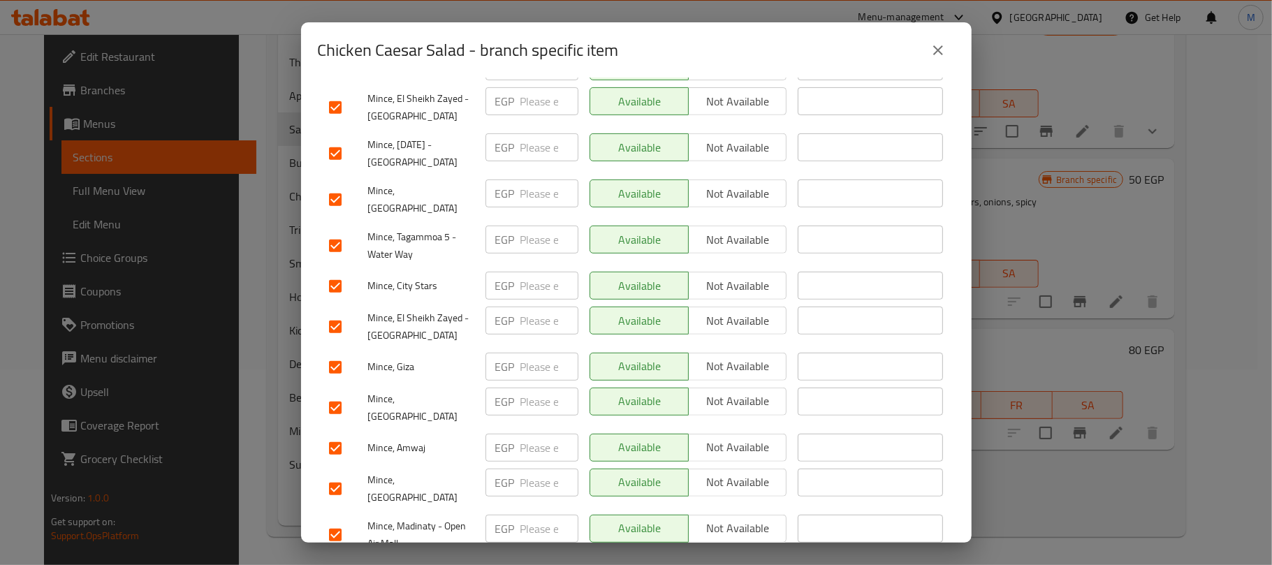
click at [336, 312] on input "checkbox" at bounding box center [335, 326] width 29 height 29
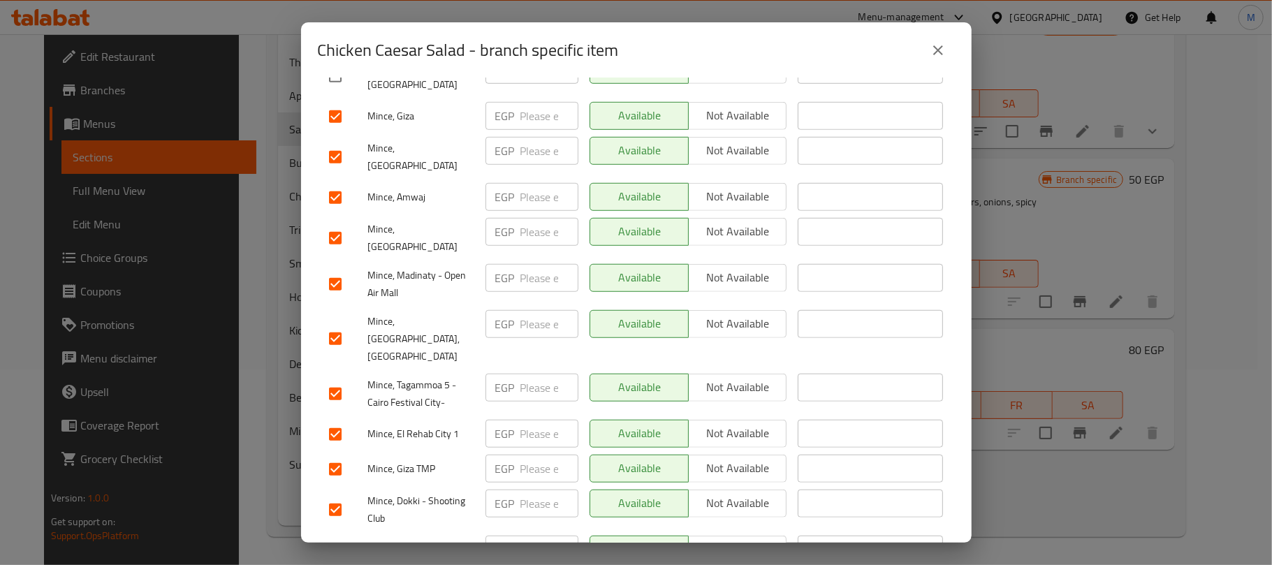
scroll to position [744, 0]
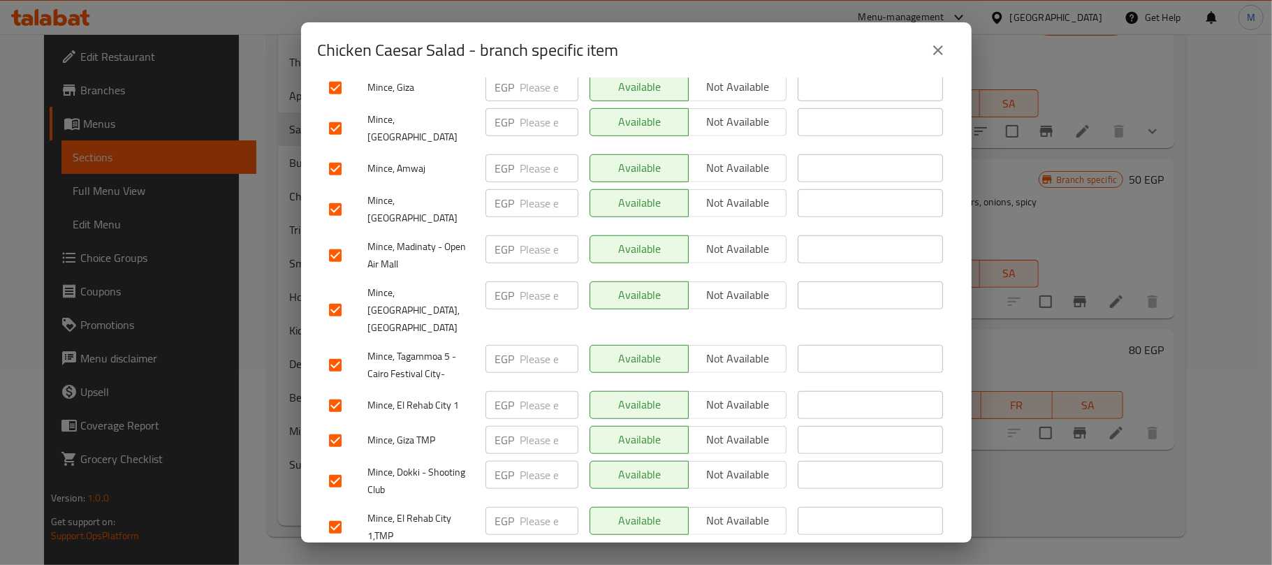
click at [342, 241] on input "checkbox" at bounding box center [335, 255] width 29 height 29
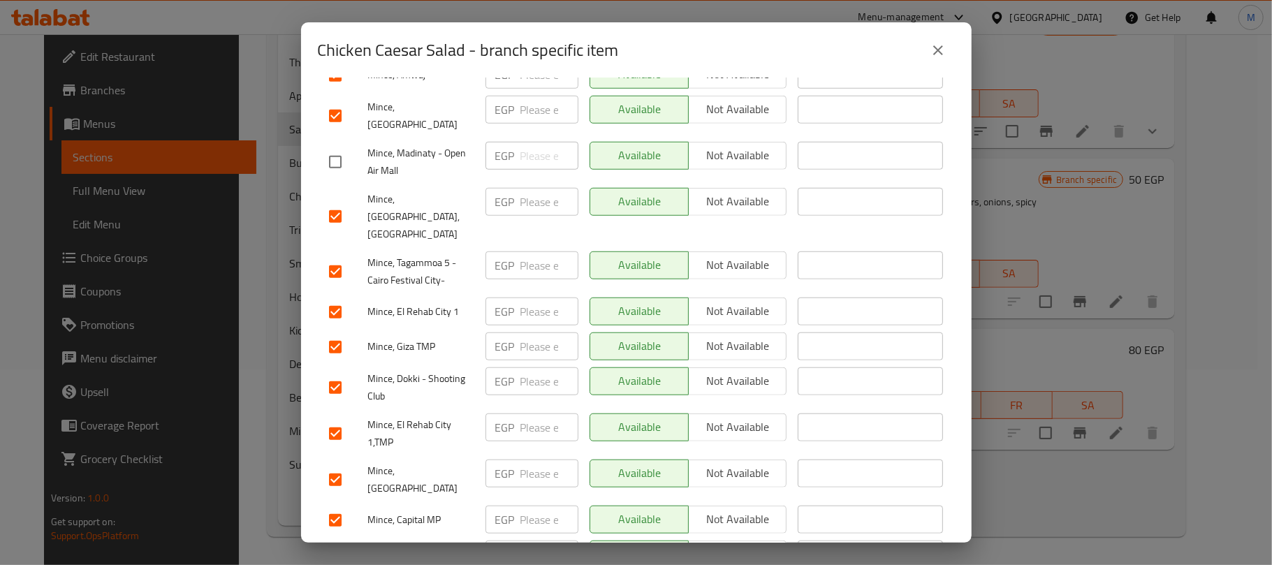
scroll to position [931, 0]
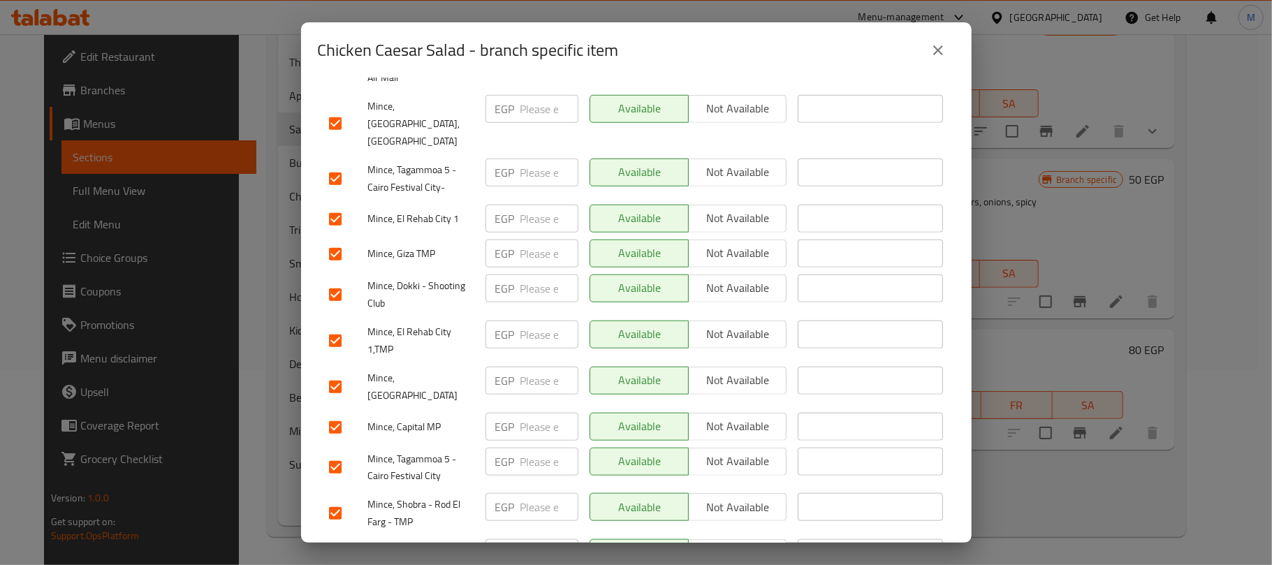
click at [336, 413] on input "checkbox" at bounding box center [335, 427] width 29 height 29
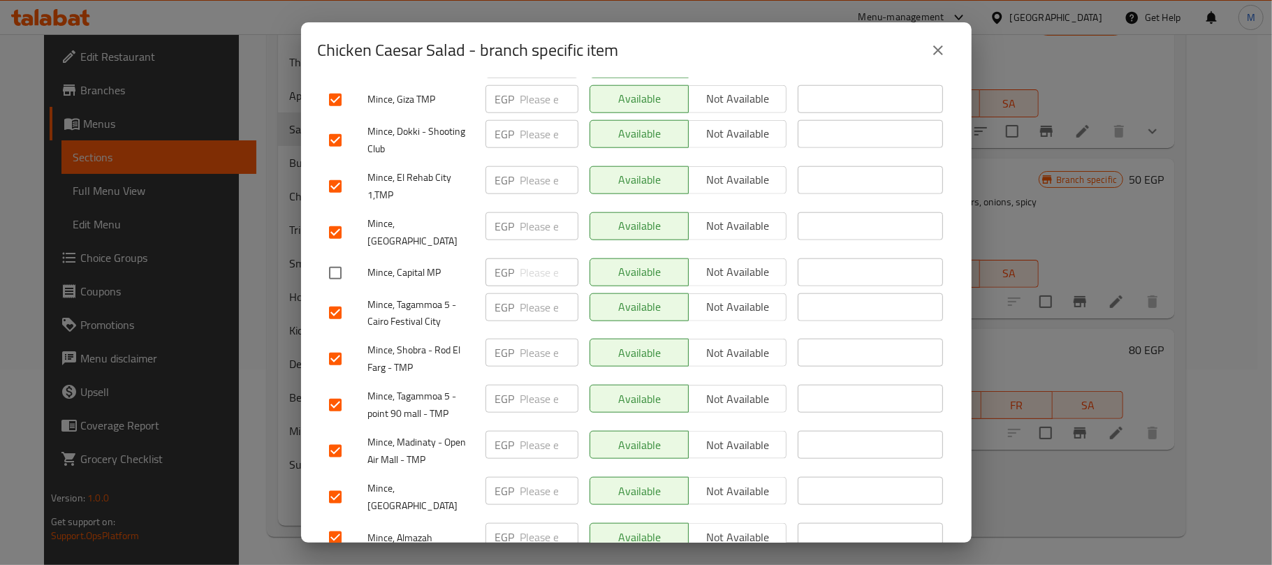
scroll to position [1117, 0]
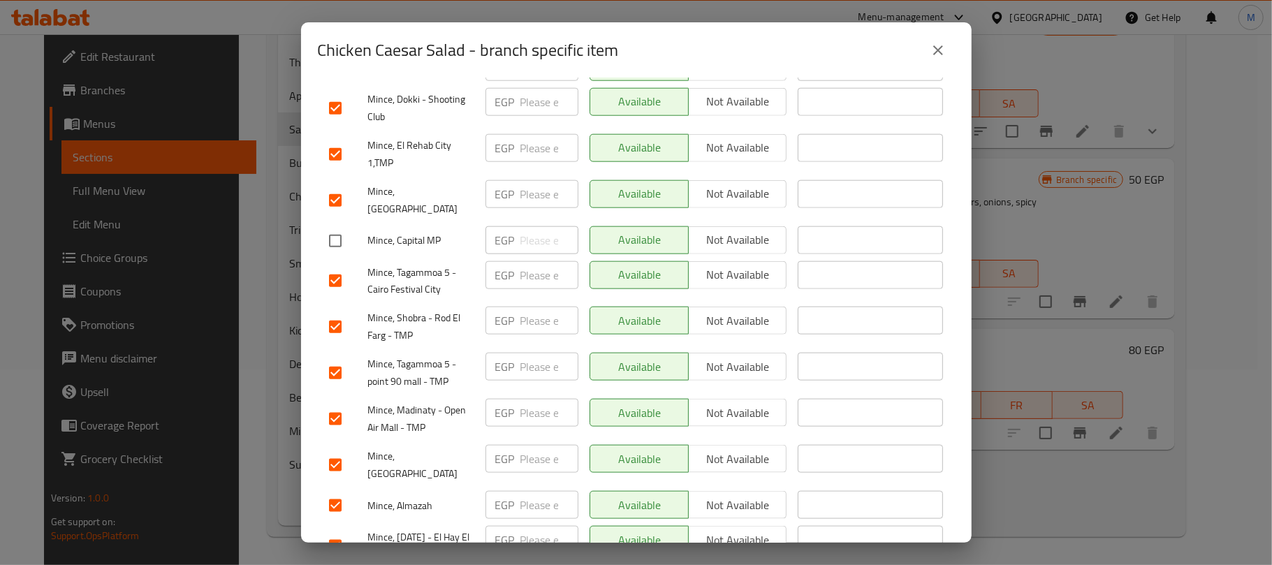
click at [332, 404] on input "checkbox" at bounding box center [335, 418] width 29 height 29
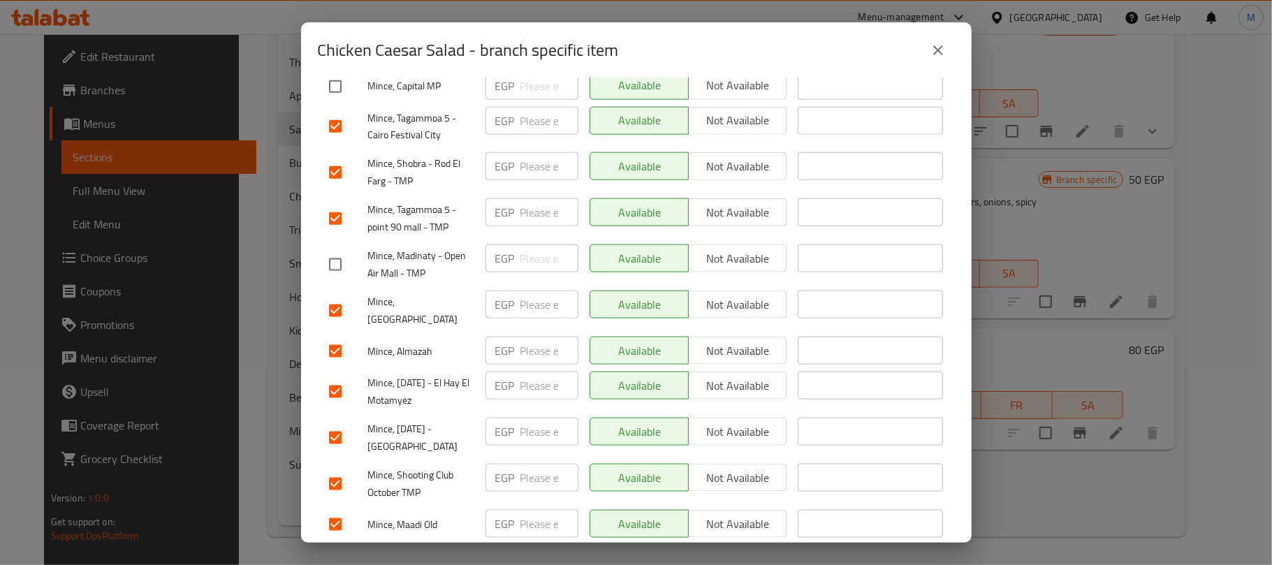
scroll to position [1303, 0]
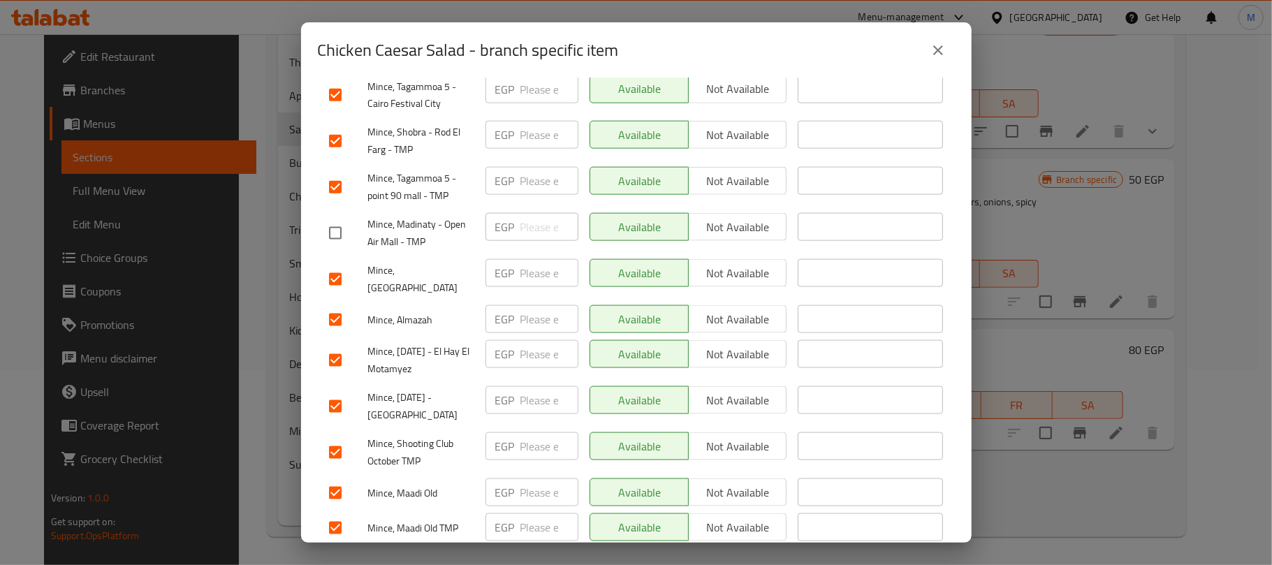
click at [336, 392] on input "checkbox" at bounding box center [335, 406] width 29 height 29
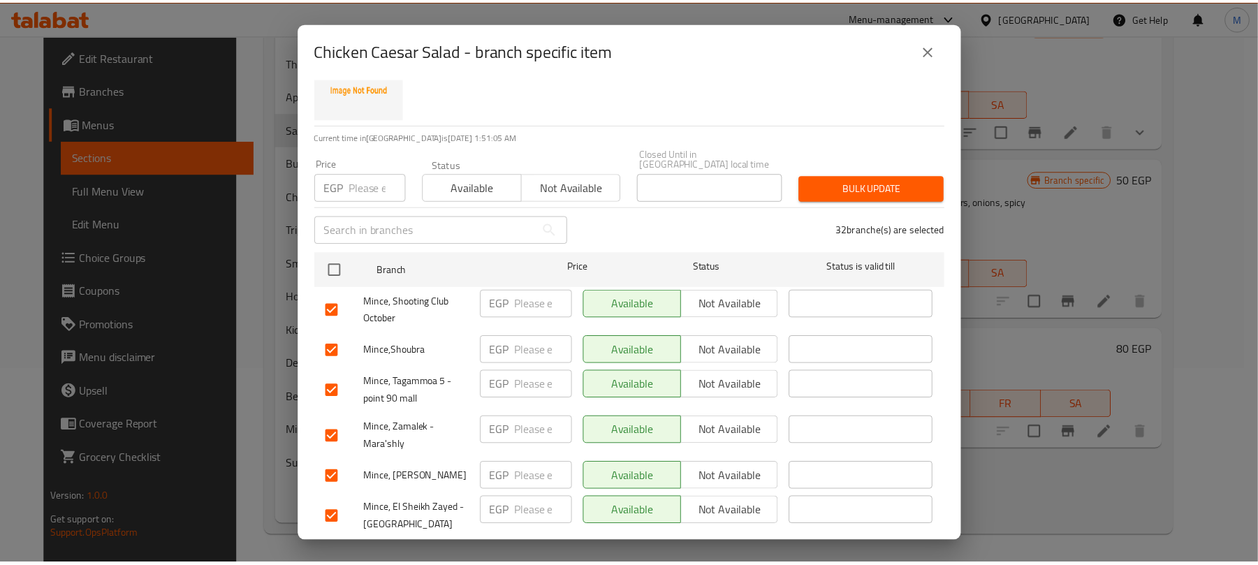
scroll to position [0, 0]
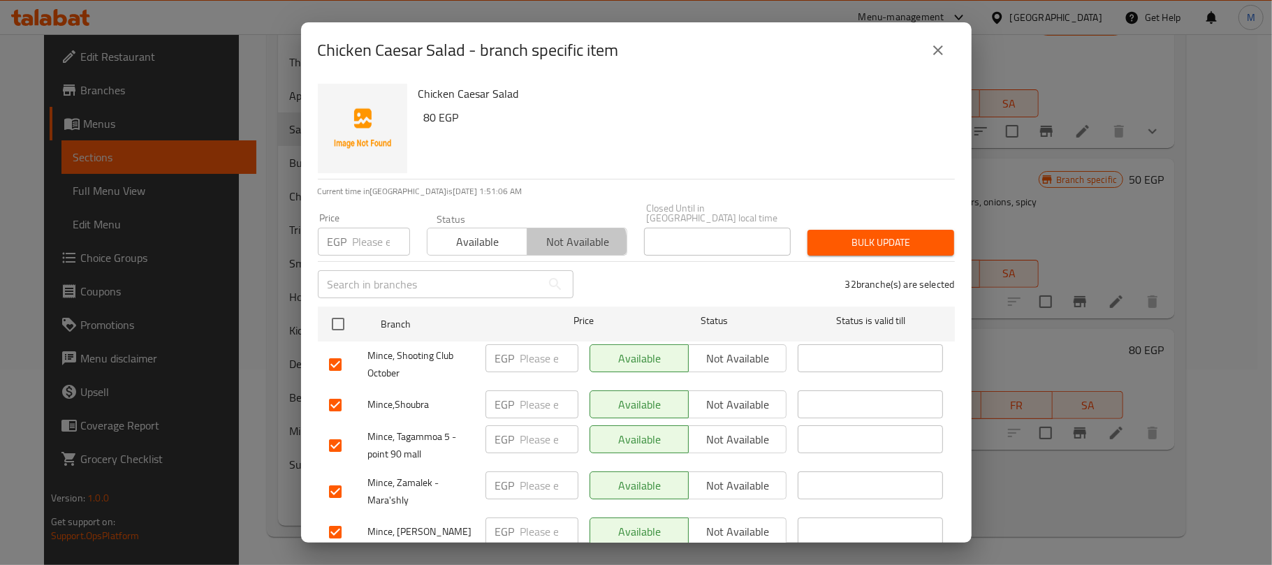
click at [560, 235] on span "Not available" at bounding box center [577, 242] width 89 height 20
click at [866, 234] on span "Bulk update" at bounding box center [881, 242] width 124 height 17
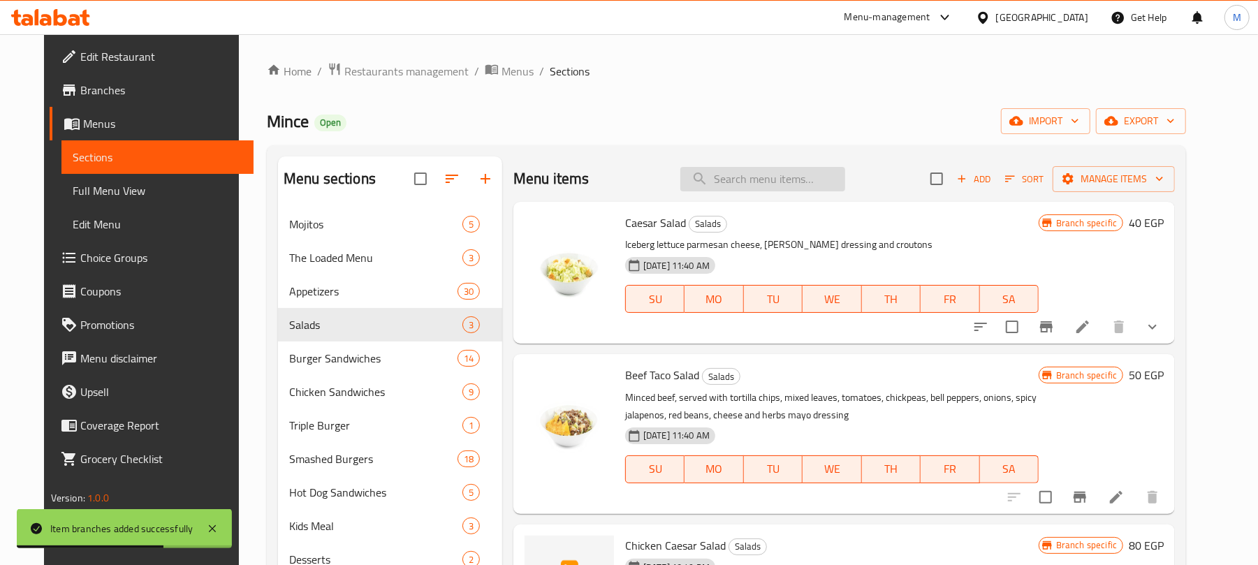
click at [764, 182] on input "search" at bounding box center [762, 179] width 165 height 24
paste input "Cheddar Sauce"
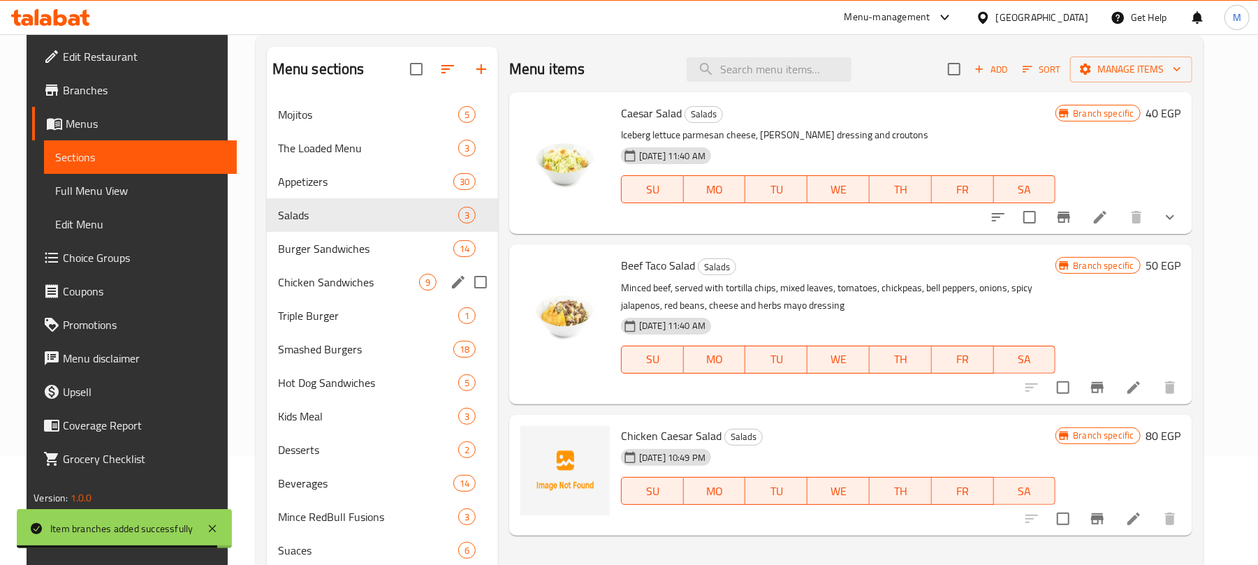
scroll to position [196, 0]
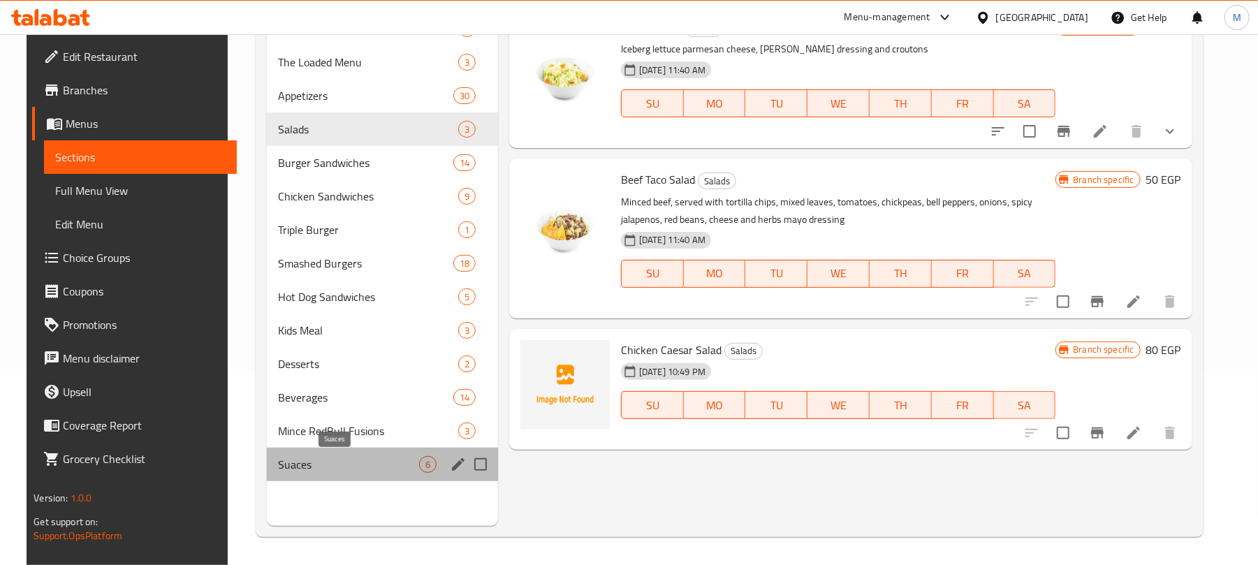
click at [313, 456] on span "Suaces" at bounding box center [348, 464] width 141 height 17
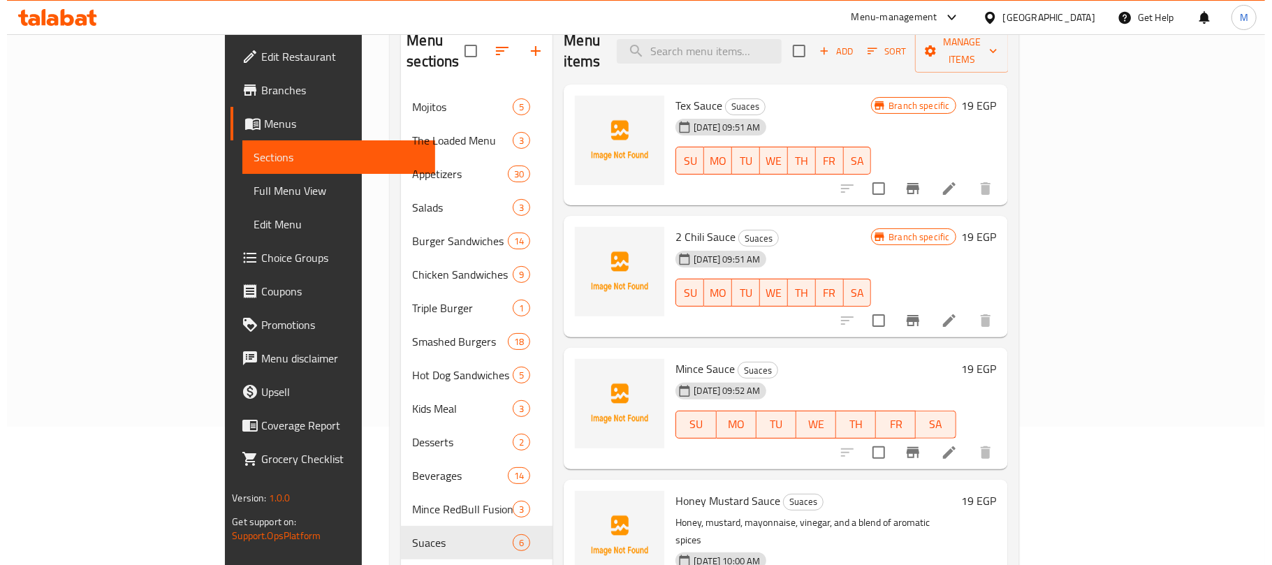
scroll to position [186, 0]
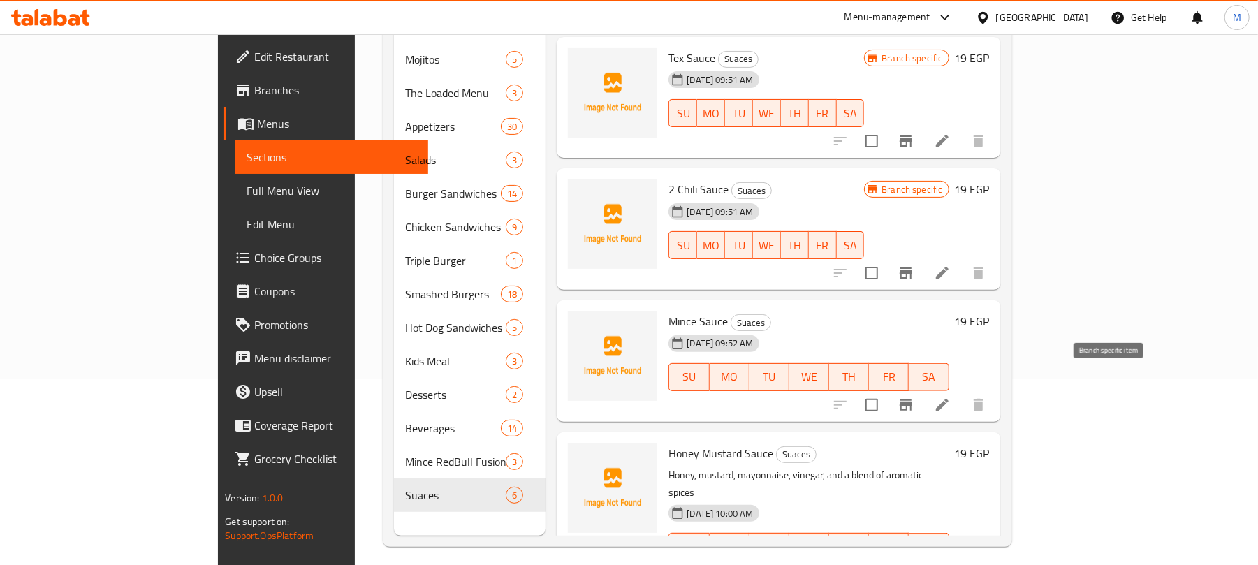
click at [914, 397] on icon "Branch-specific-item" at bounding box center [905, 405] width 17 height 17
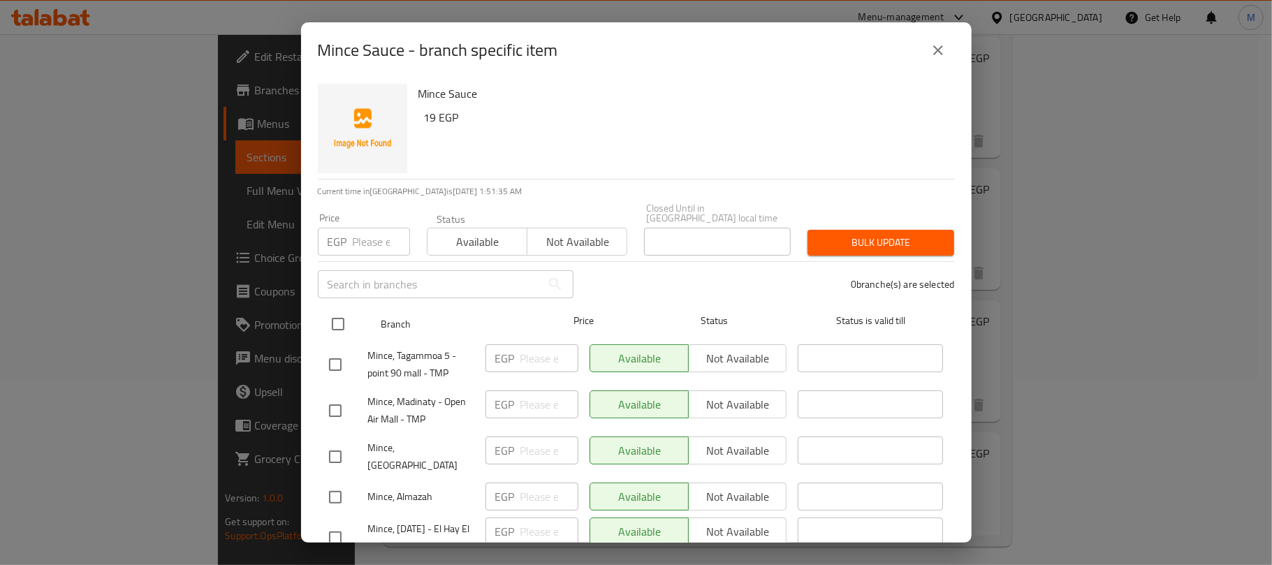
click at [334, 310] on input "checkbox" at bounding box center [337, 323] width 29 height 29
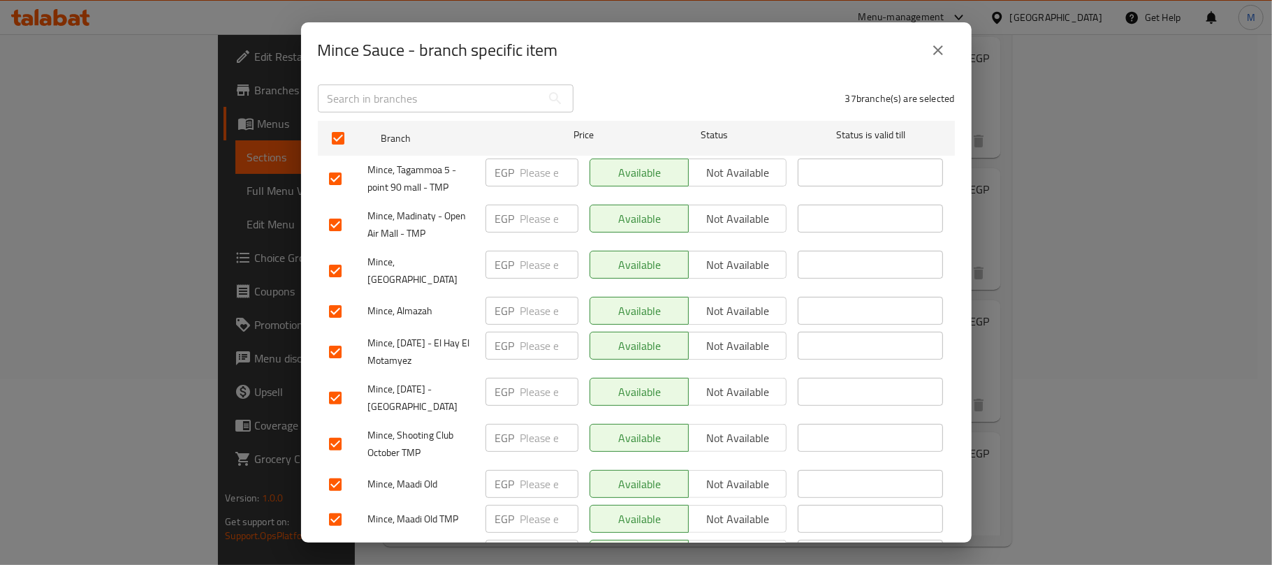
scroll to position [93, 0]
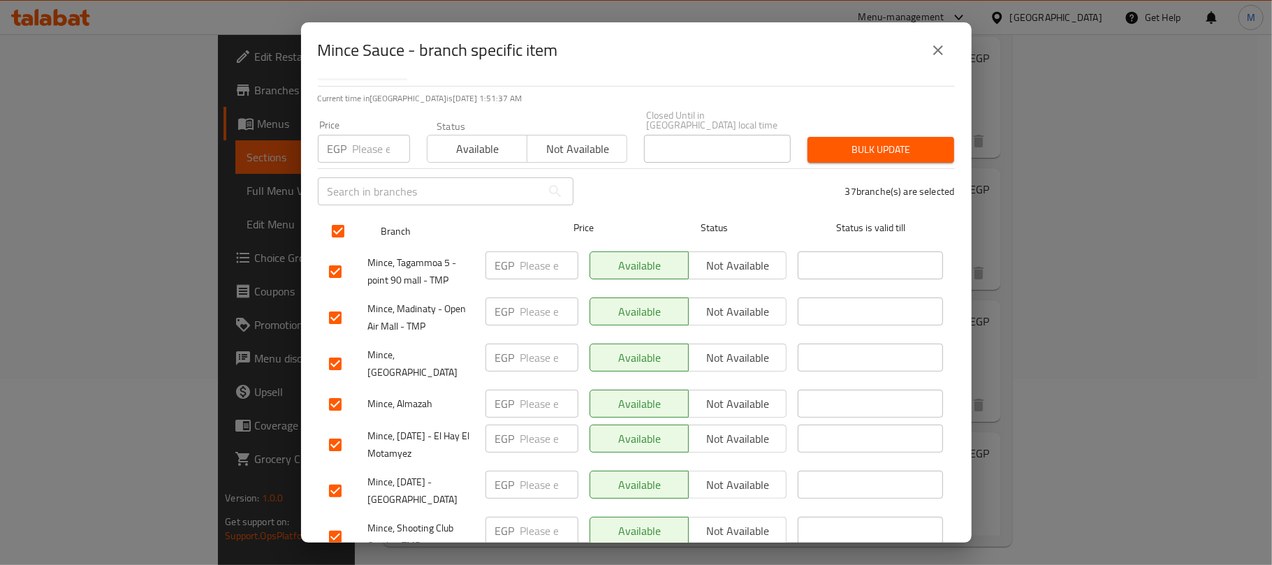
click at [337, 224] on input "checkbox" at bounding box center [337, 231] width 29 height 29
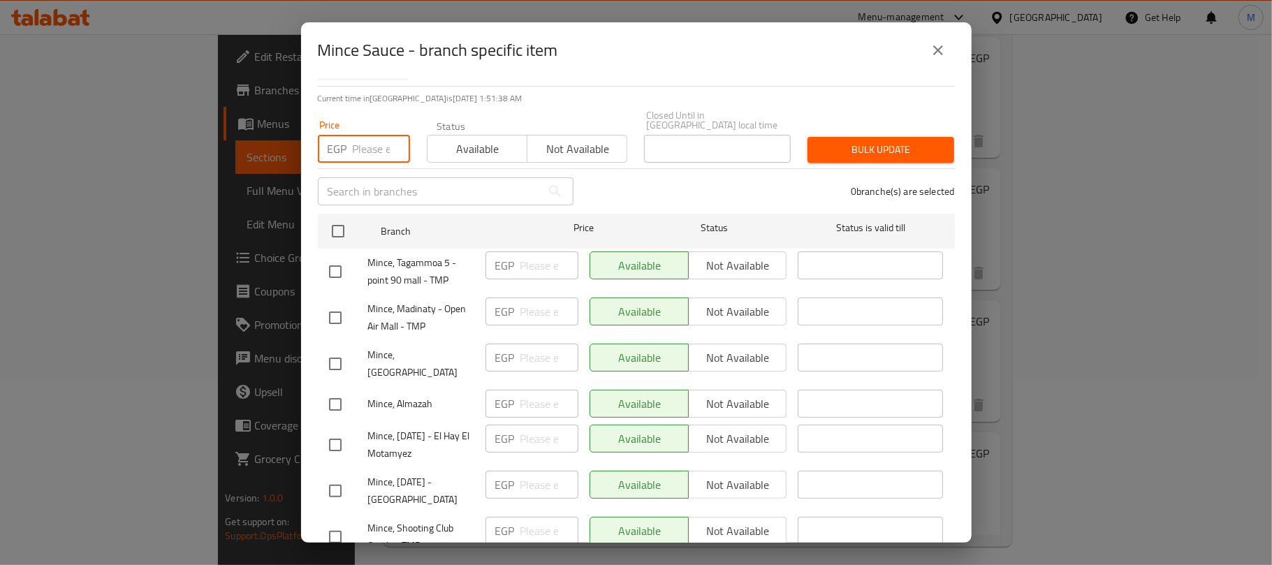
click at [370, 138] on input "number" at bounding box center [381, 149] width 57 height 28
paste input "25.00"
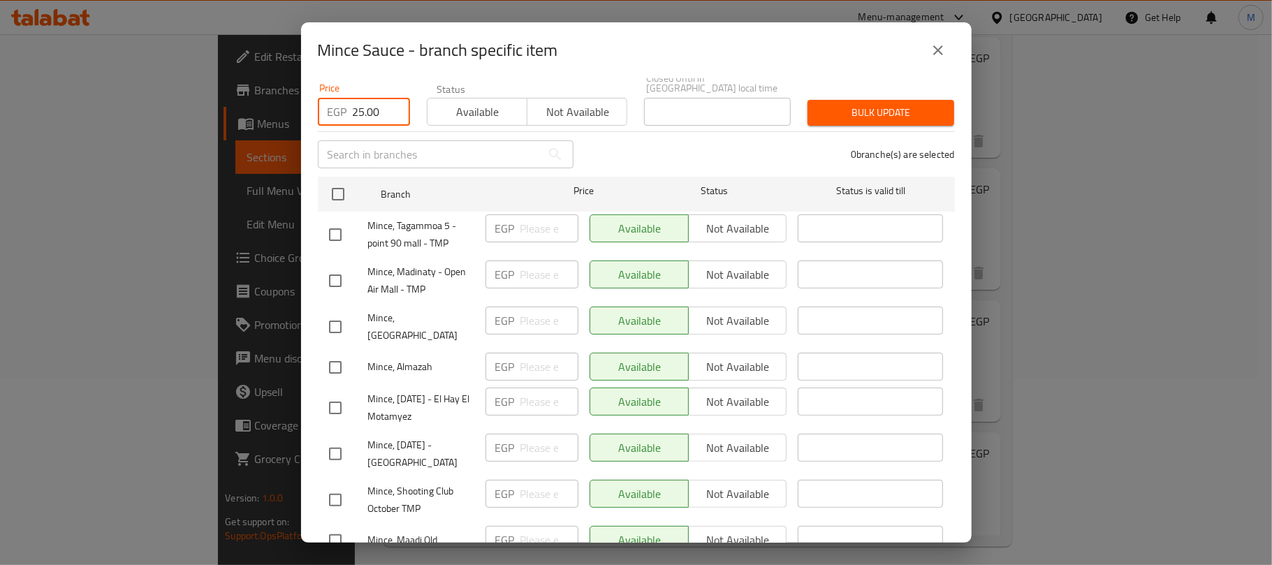
scroll to position [186, 0]
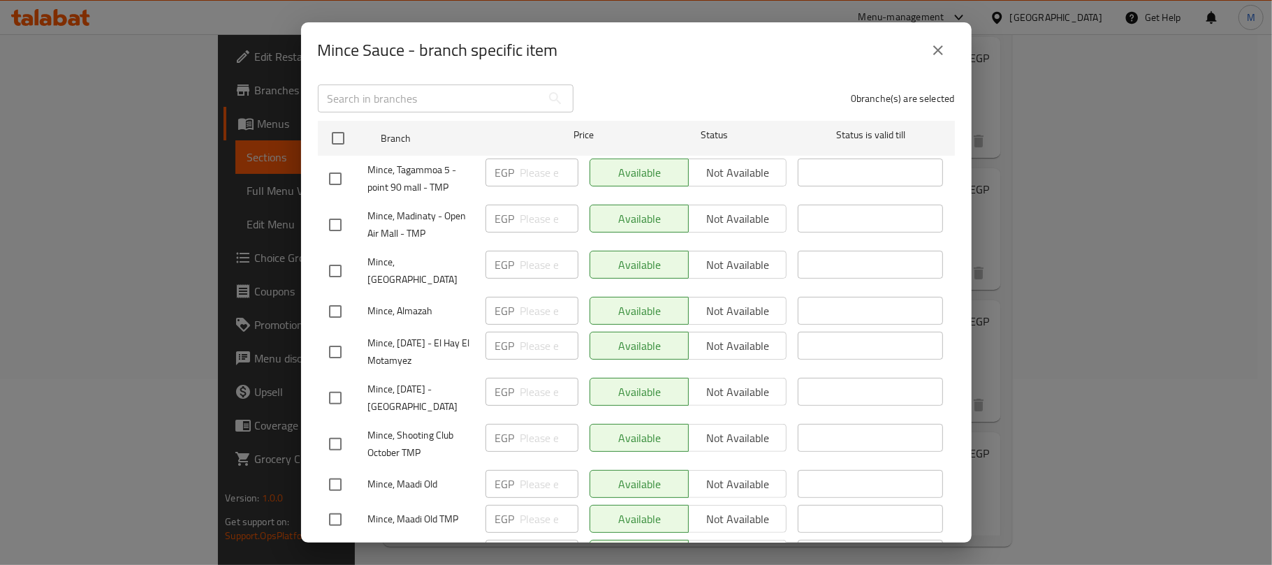
click at [330, 210] on input "checkbox" at bounding box center [335, 224] width 29 height 29
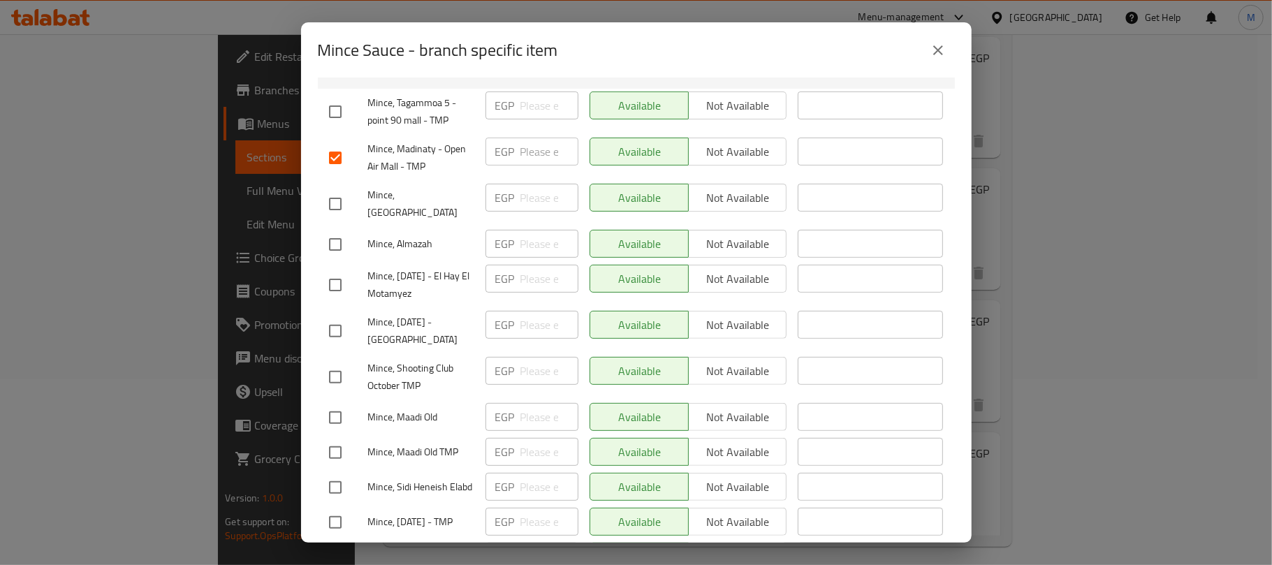
scroll to position [279, 0]
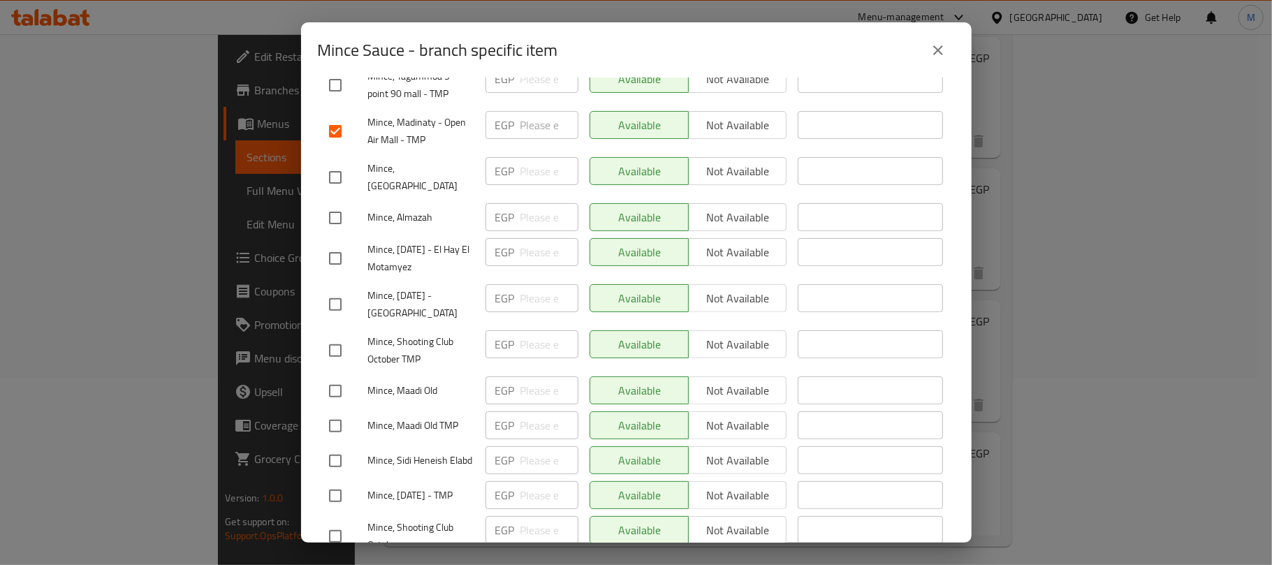
click at [338, 297] on input "checkbox" at bounding box center [335, 304] width 29 height 29
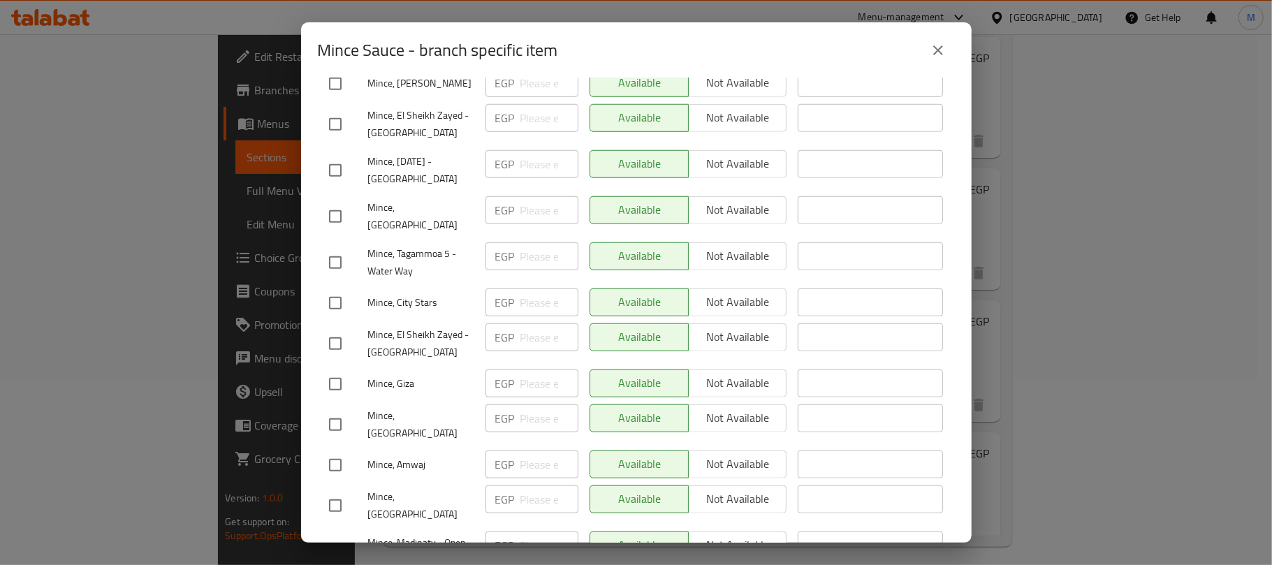
scroll to position [931, 0]
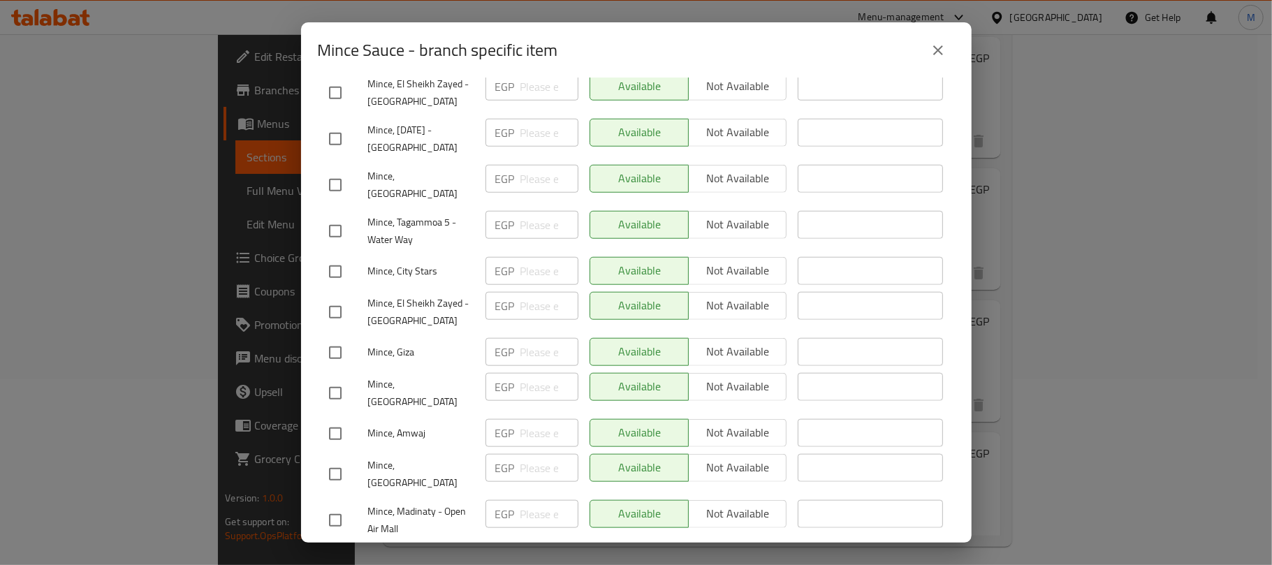
click at [341, 319] on input "checkbox" at bounding box center [335, 312] width 29 height 29
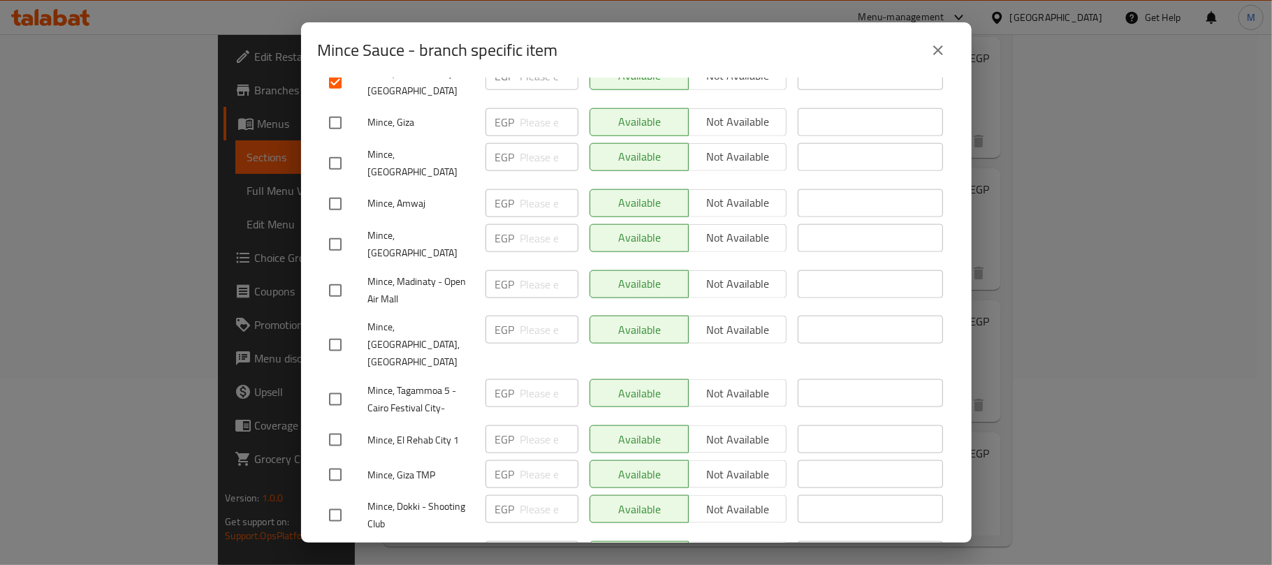
scroll to position [1210, 0]
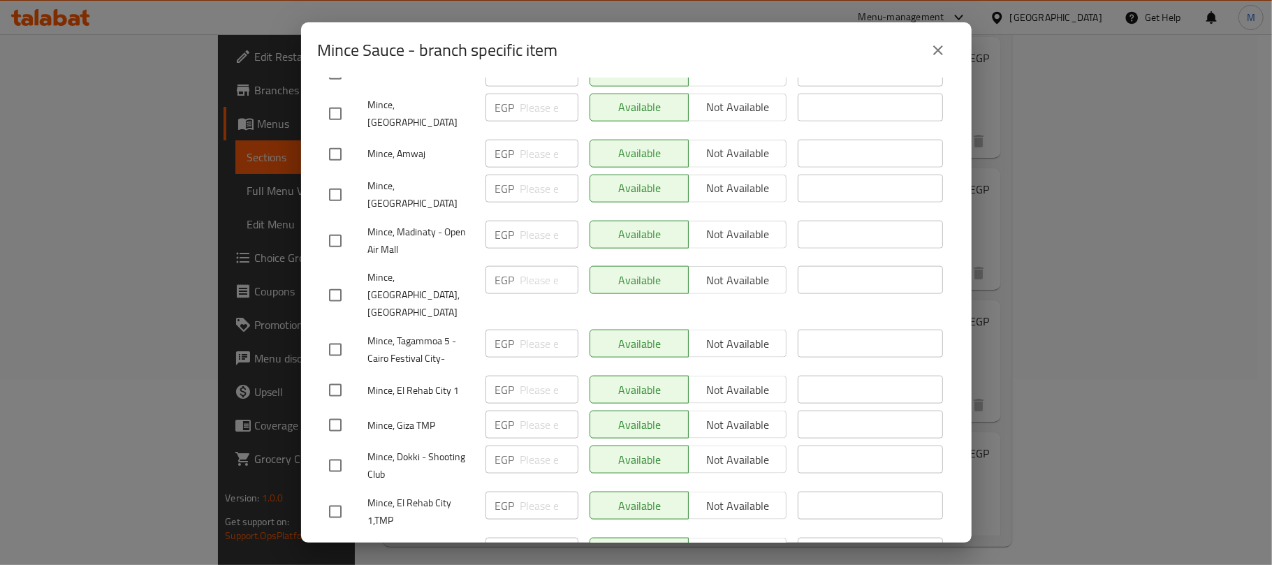
click at [347, 226] on input "checkbox" at bounding box center [335, 240] width 29 height 29
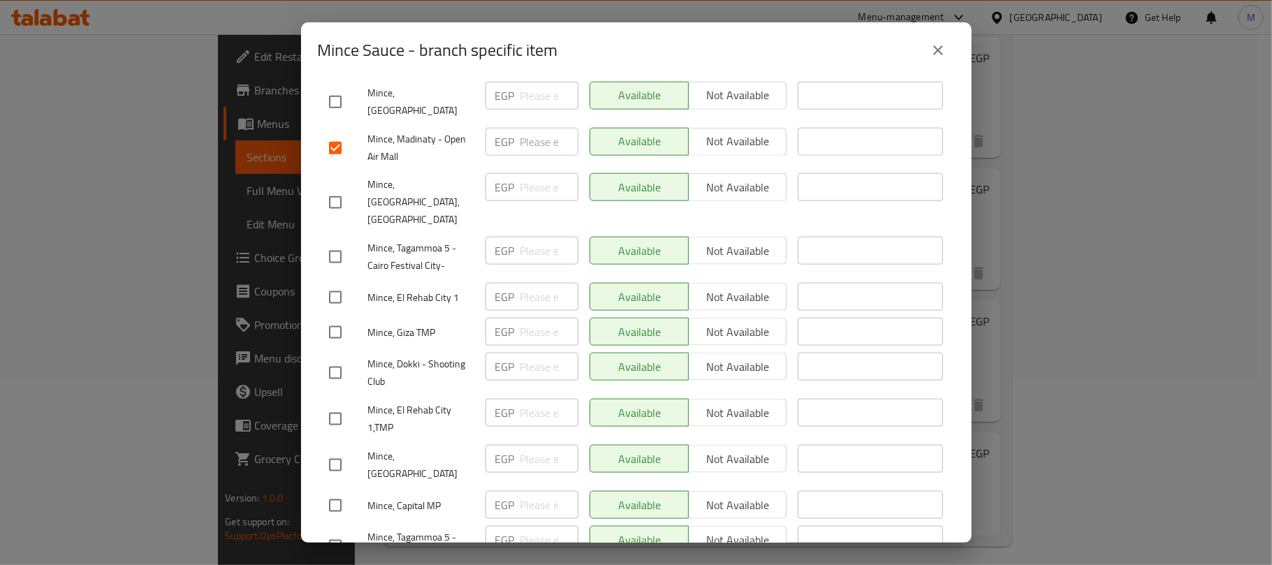
scroll to position [1363, 0]
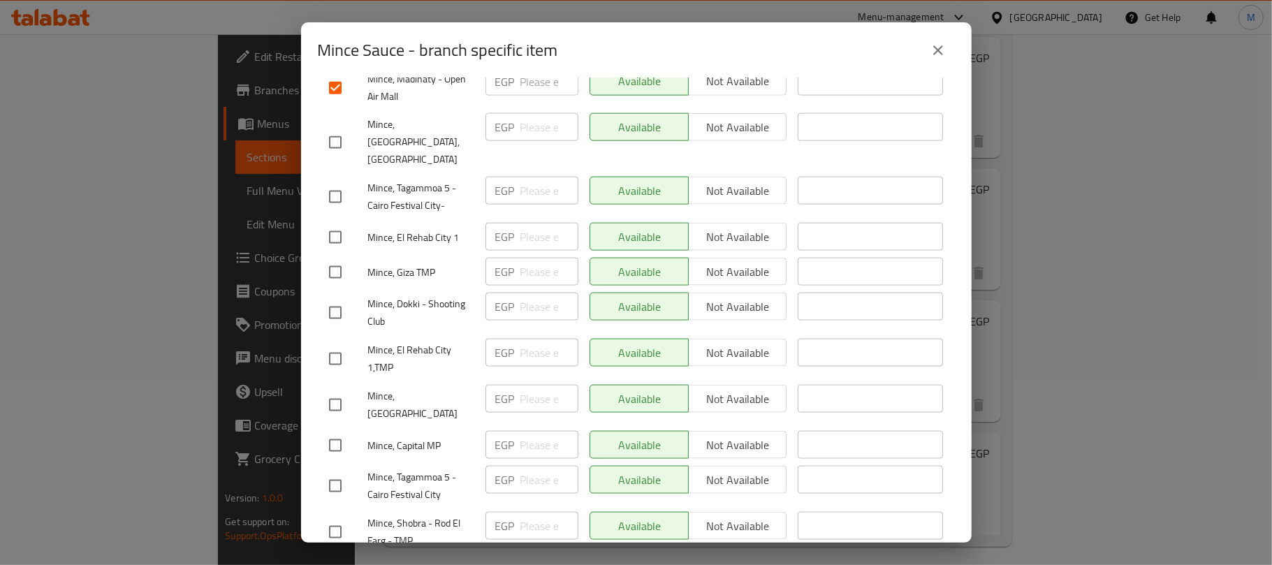
click at [334, 431] on input "checkbox" at bounding box center [335, 445] width 29 height 29
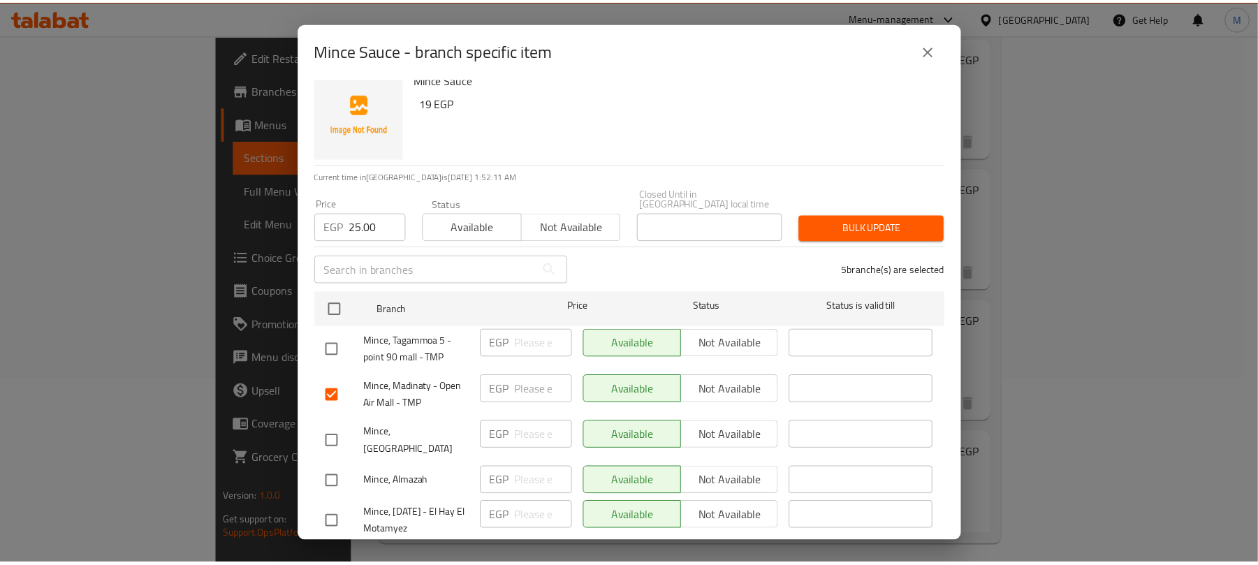
scroll to position [0, 0]
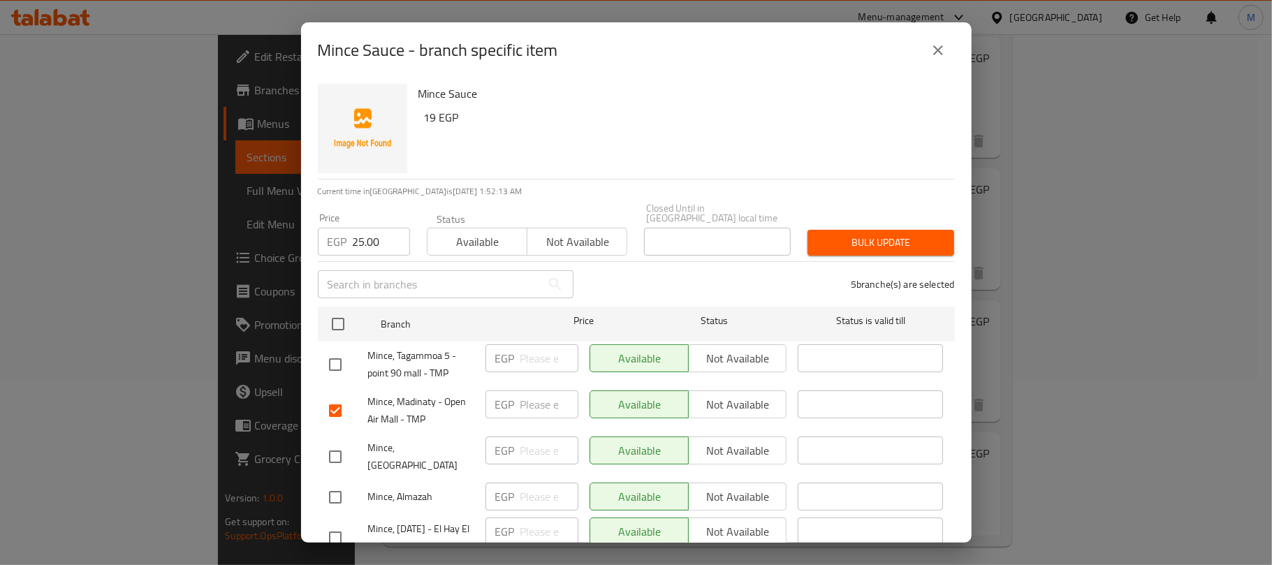
click at [870, 234] on span "Bulk update" at bounding box center [881, 242] width 124 height 17
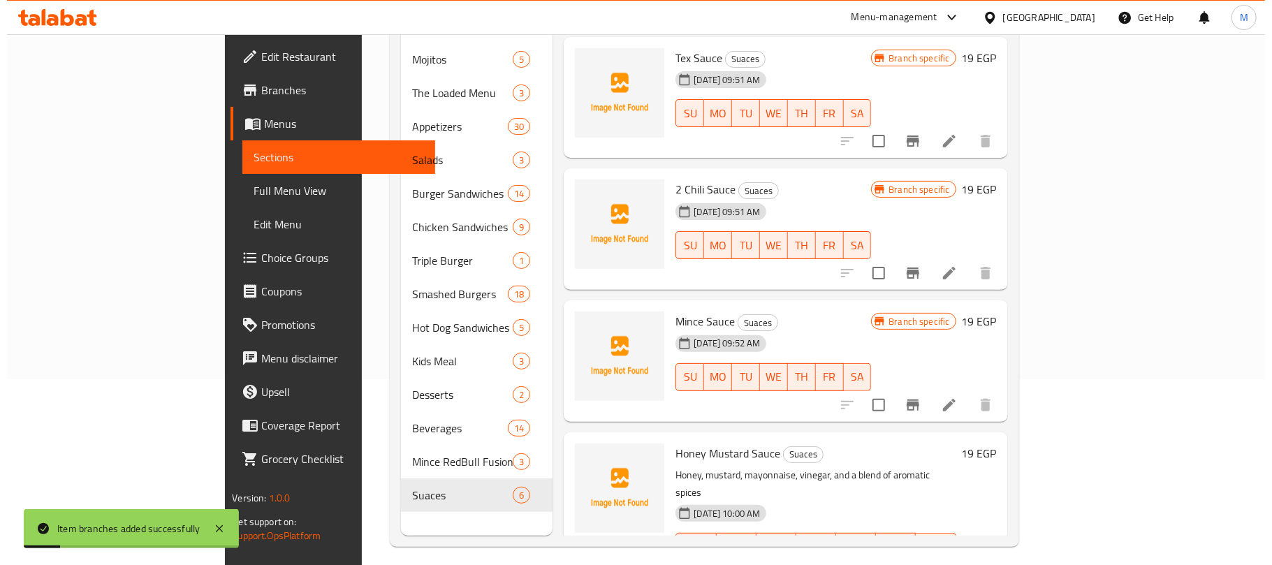
scroll to position [93, 0]
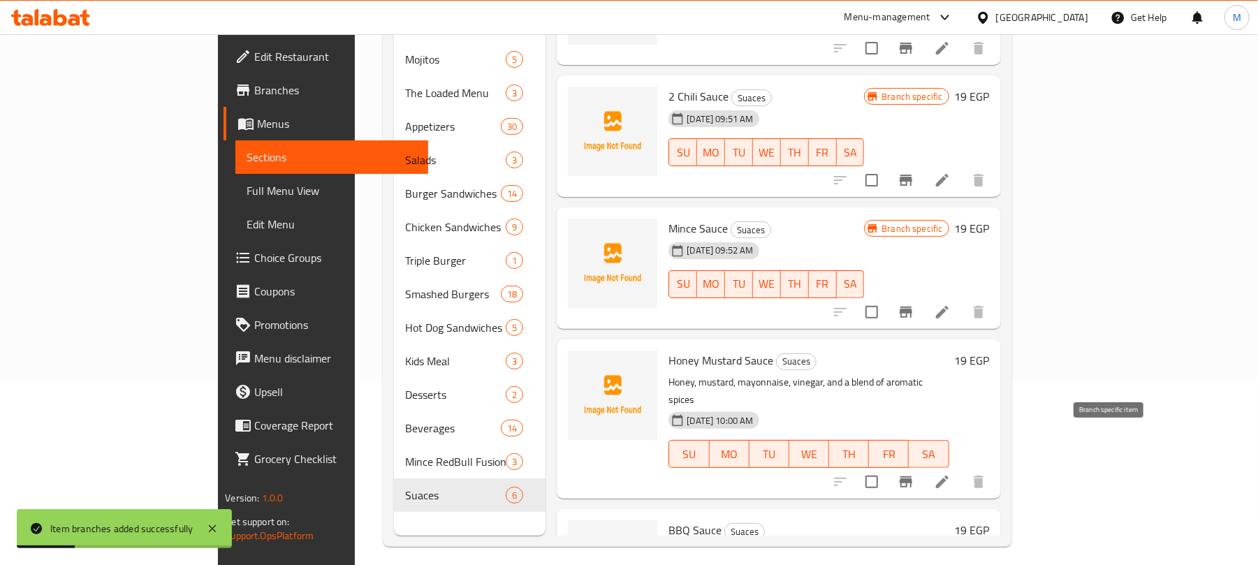
click at [912, 476] on icon "Branch-specific-item" at bounding box center [906, 481] width 13 height 11
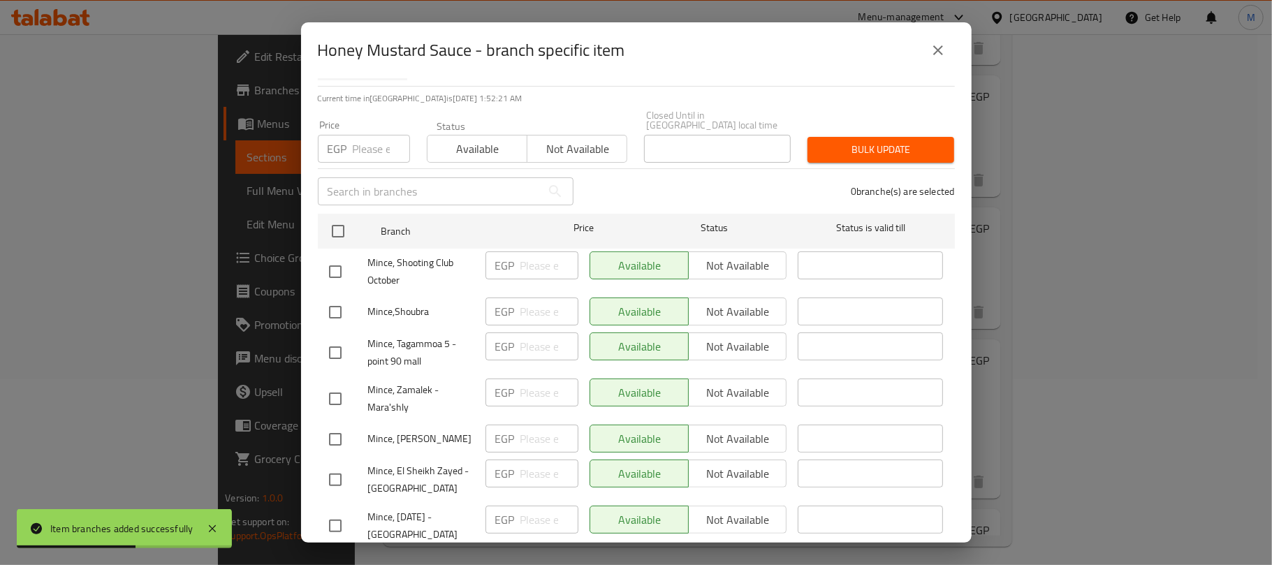
click at [372, 138] on input "number" at bounding box center [381, 149] width 57 height 28
paste input "25.00"
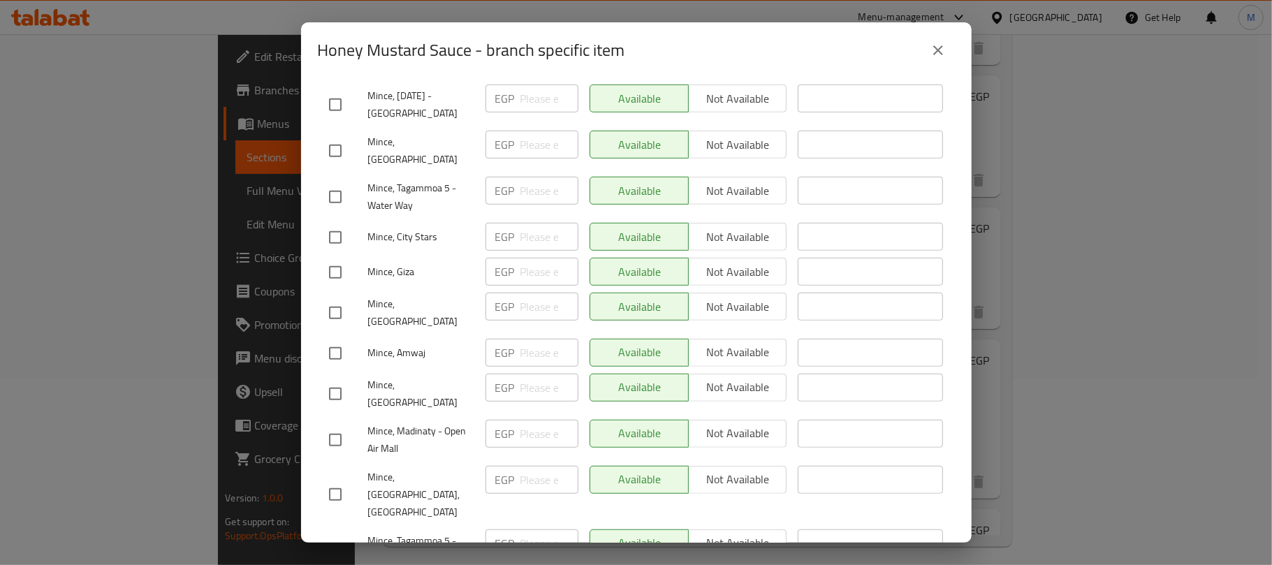
scroll to position [515, 0]
click at [337, 424] on input "checkbox" at bounding box center [335, 438] width 29 height 29
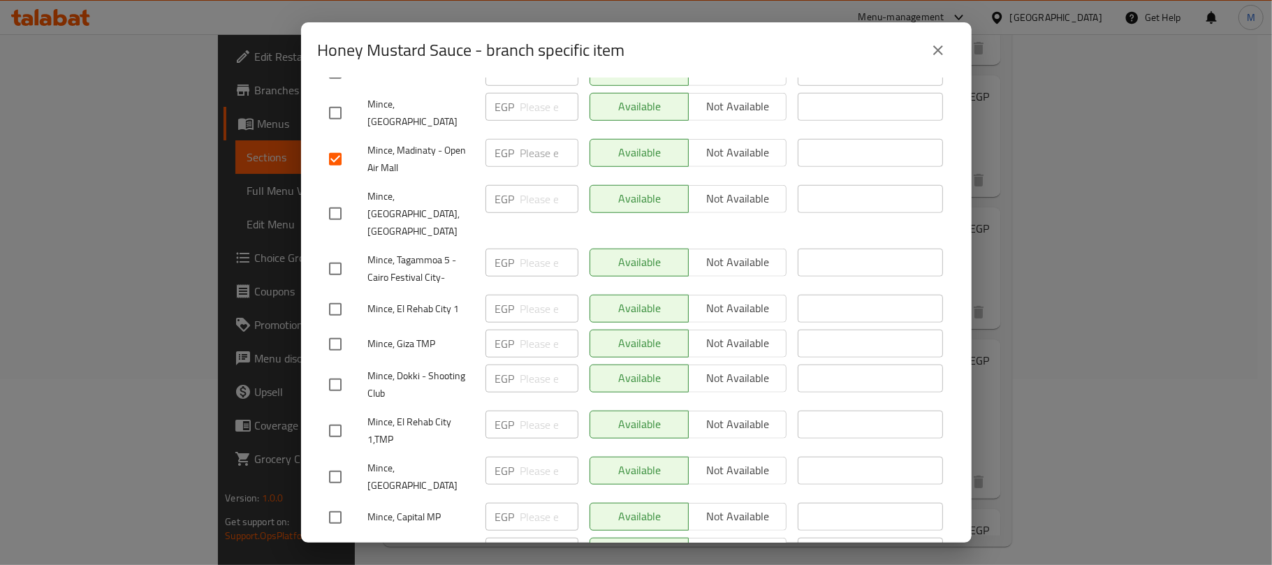
scroll to position [888, 0]
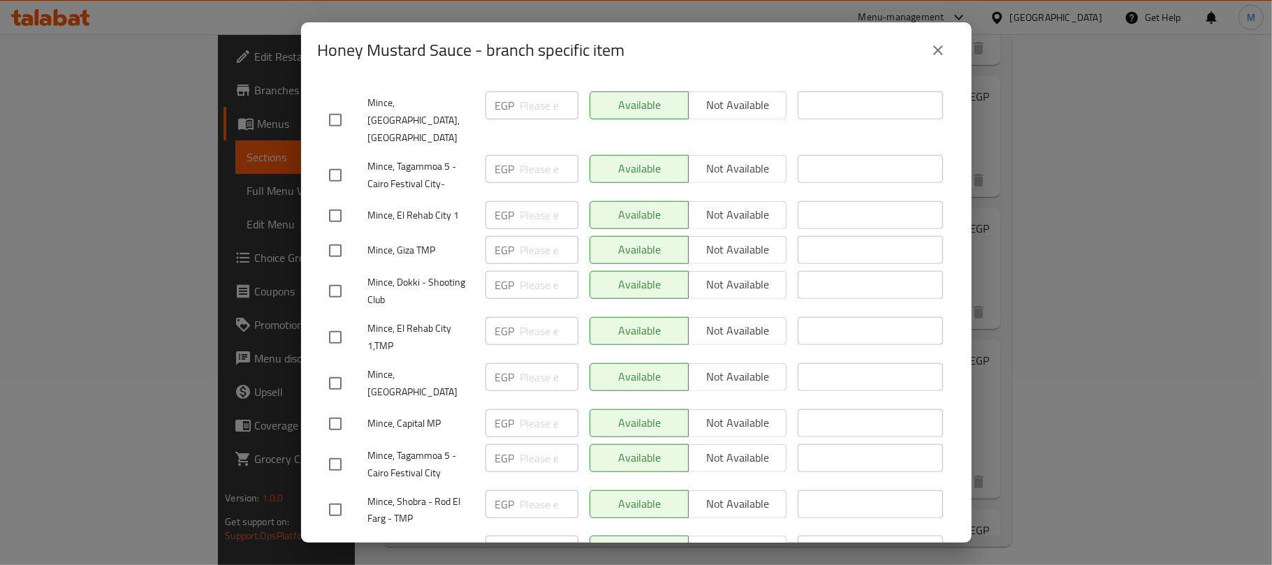
click at [327, 409] on input "checkbox" at bounding box center [335, 423] width 29 height 29
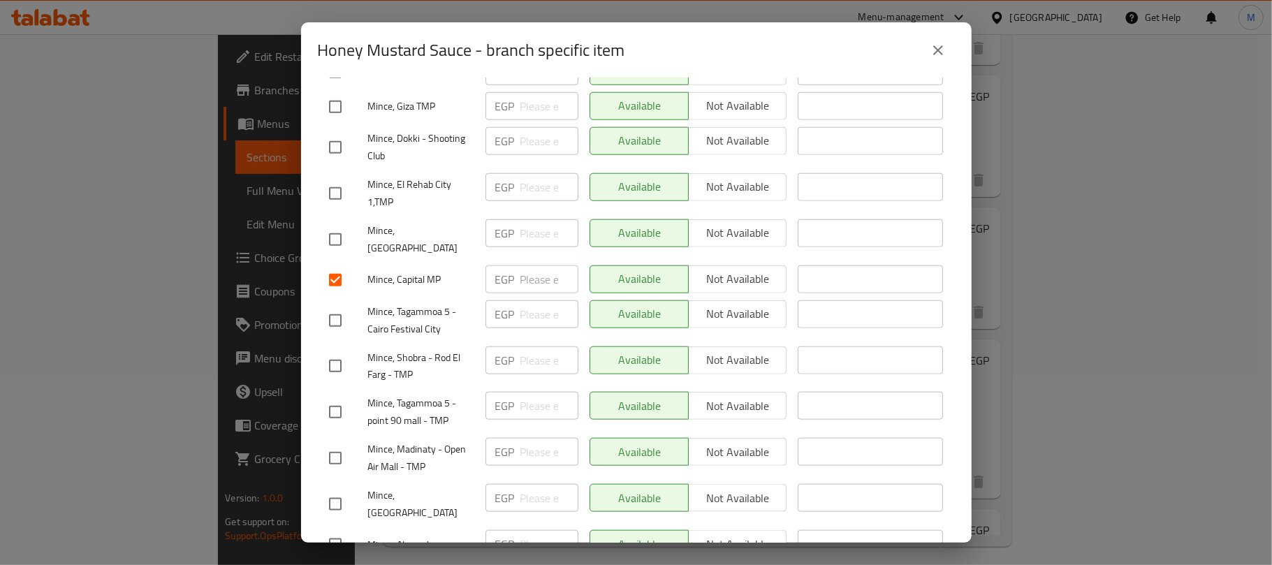
scroll to position [1074, 0]
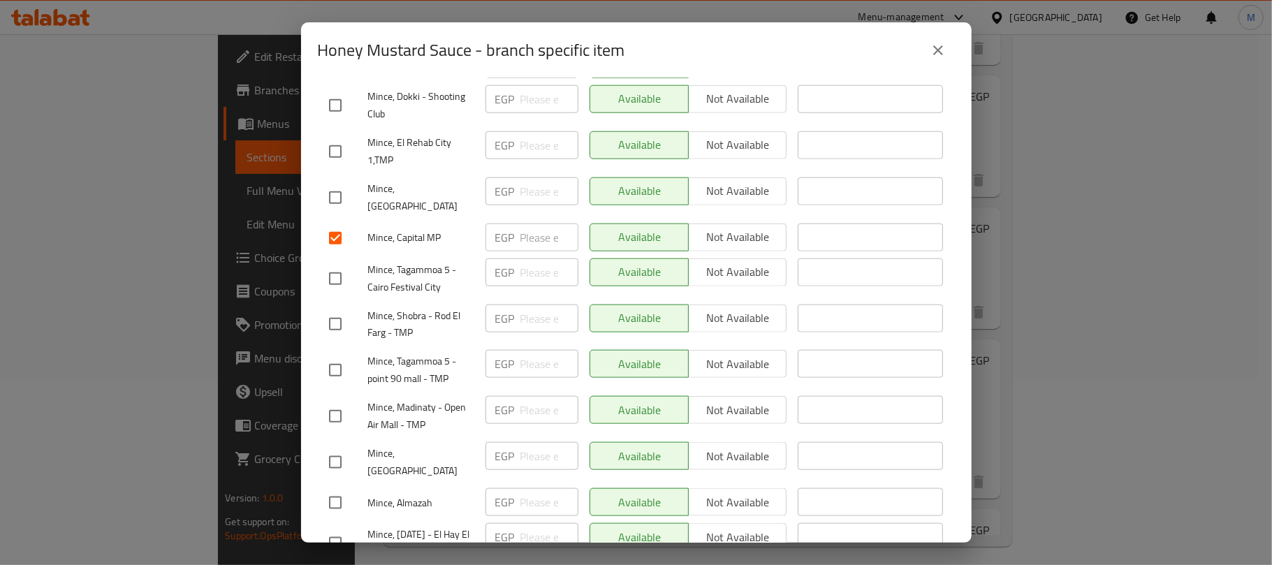
click at [327, 402] on input "checkbox" at bounding box center [335, 416] width 29 height 29
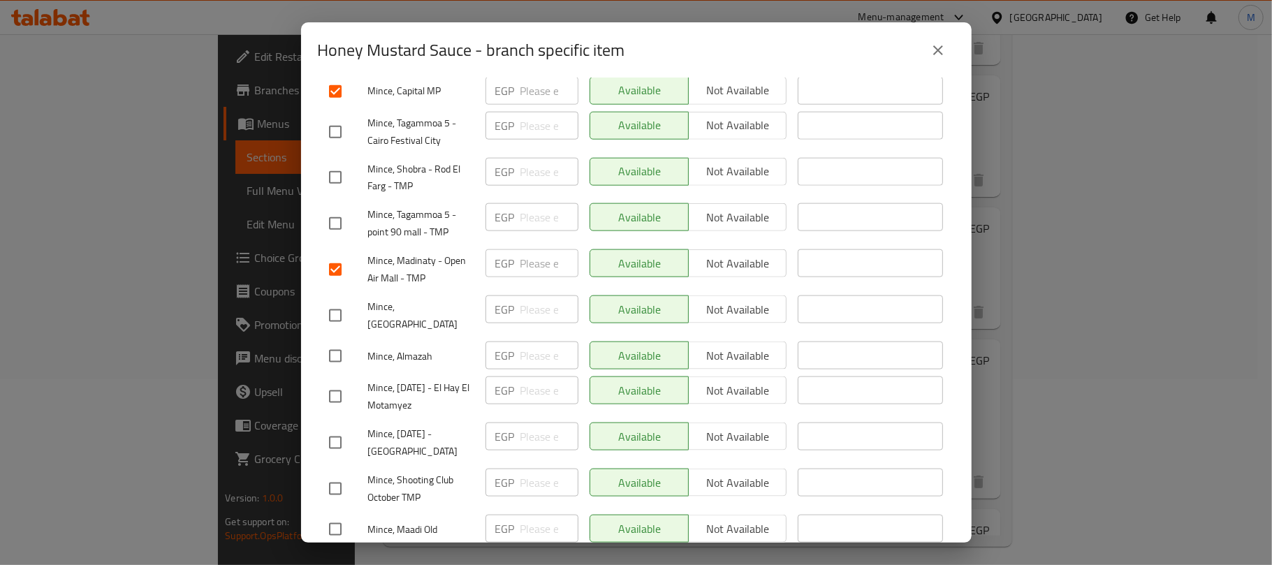
scroll to position [1261, 0]
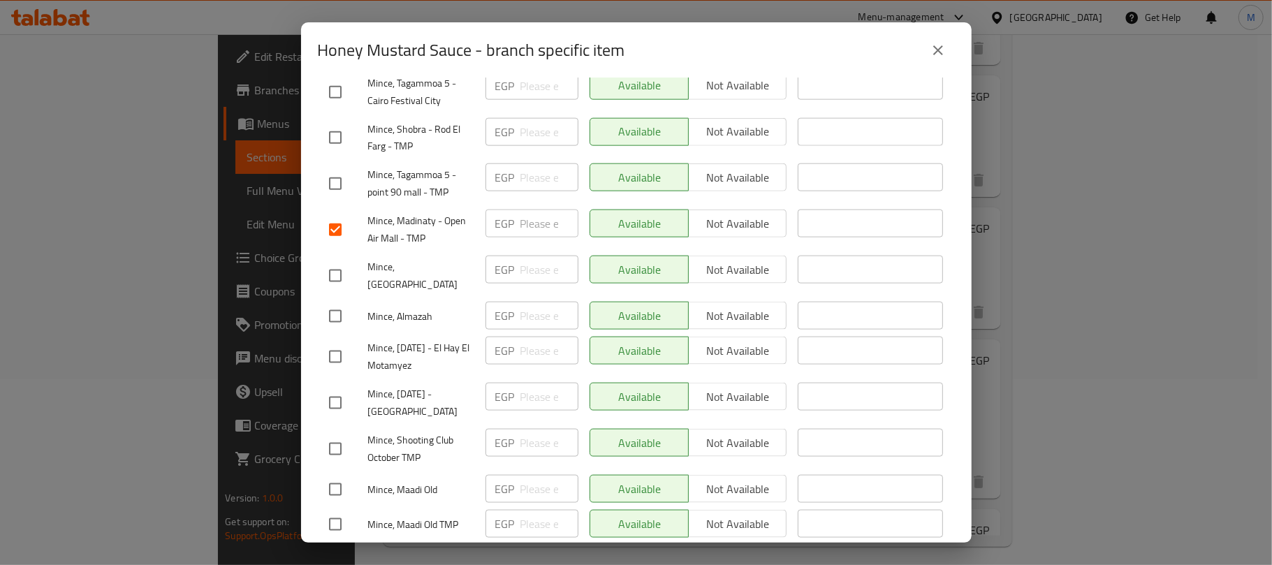
click at [334, 388] on input "checkbox" at bounding box center [335, 402] width 29 height 29
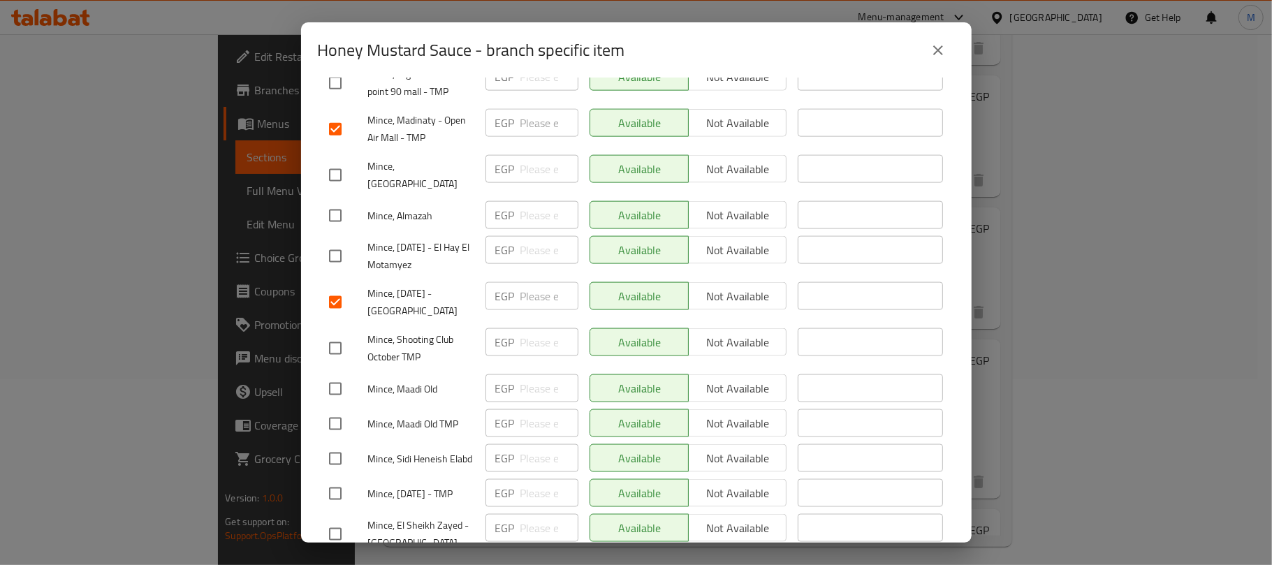
scroll to position [1363, 0]
click at [333, 518] on input "checkbox" at bounding box center [335, 532] width 29 height 29
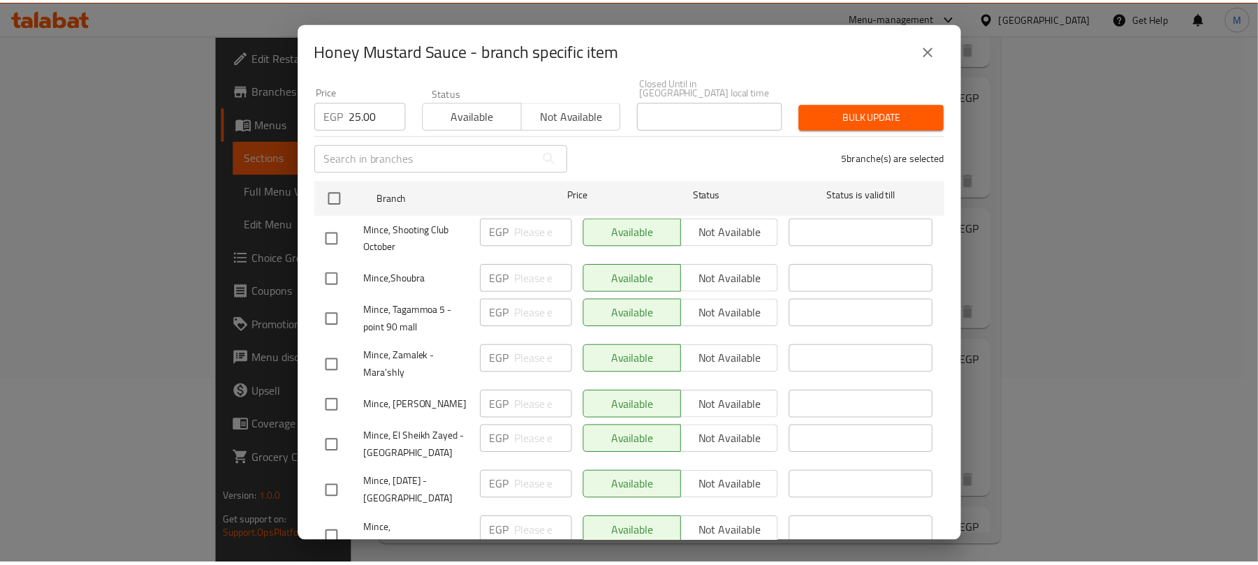
scroll to position [0, 0]
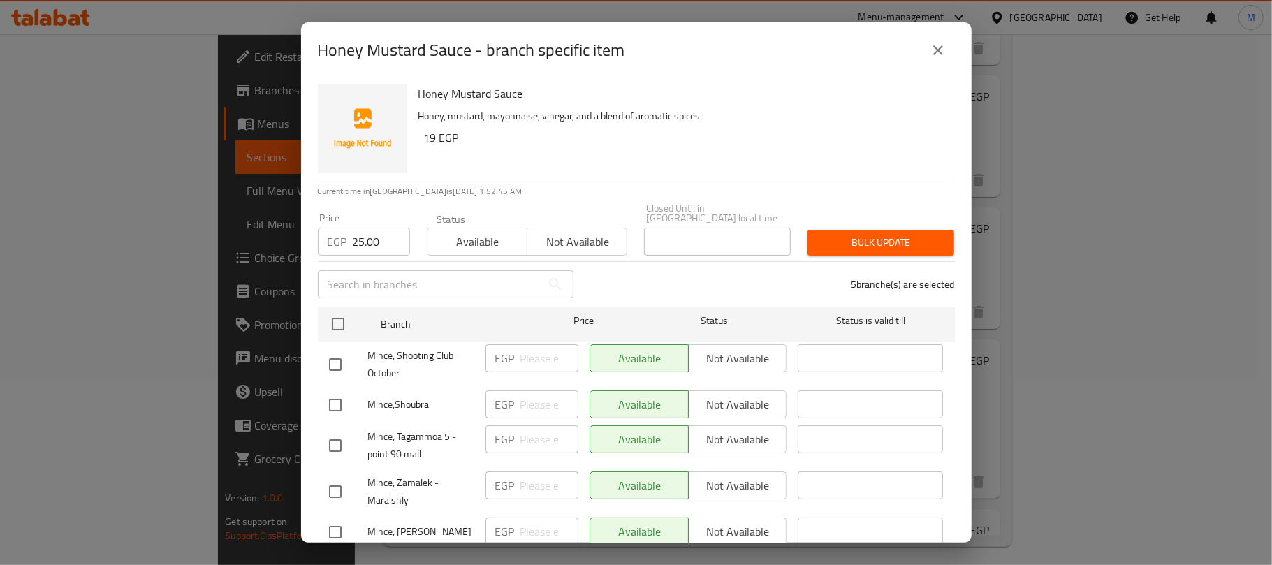
click at [369, 241] on input "25.00" at bounding box center [381, 242] width 57 height 28
click at [830, 234] on span "Bulk update" at bounding box center [881, 242] width 124 height 17
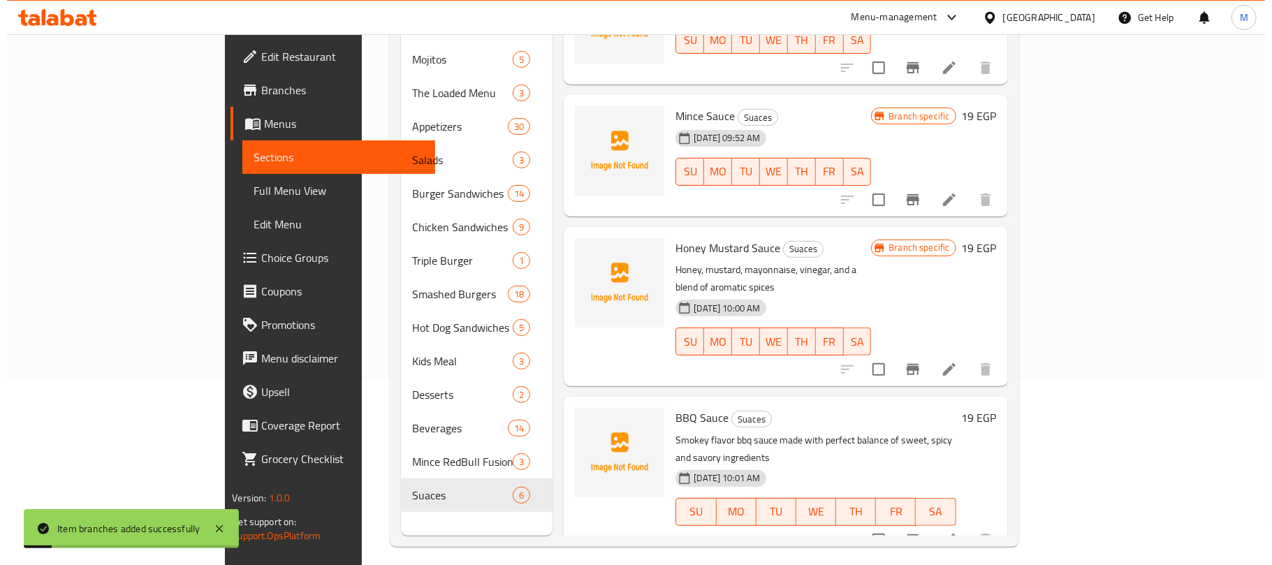
scroll to position [279, 0]
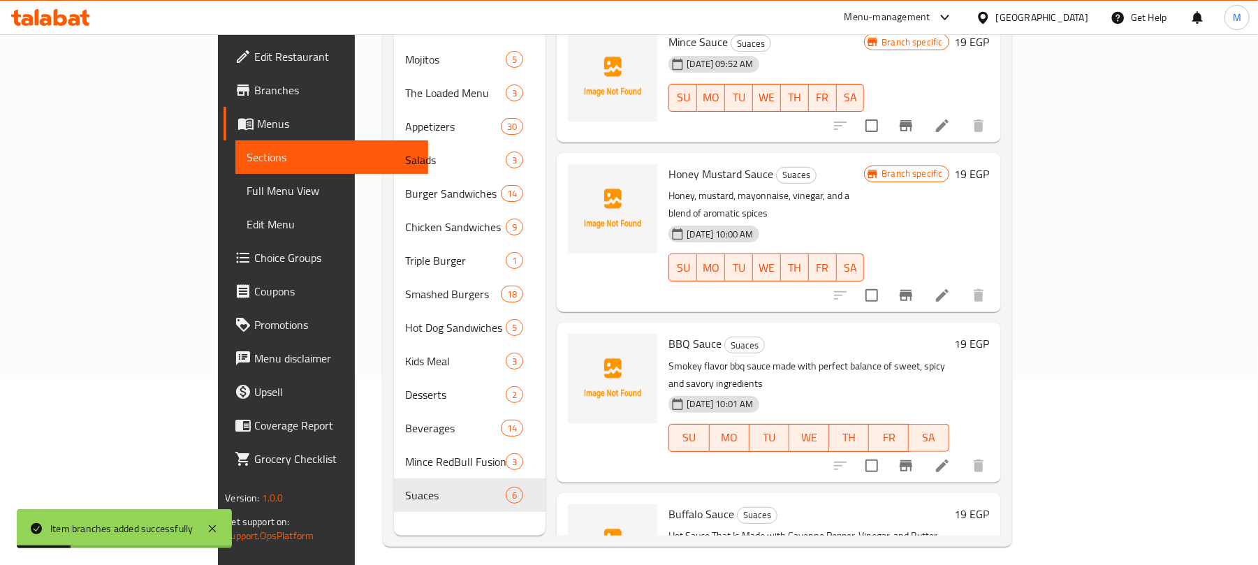
click at [912, 460] on icon "Branch-specific-item" at bounding box center [906, 465] width 13 height 11
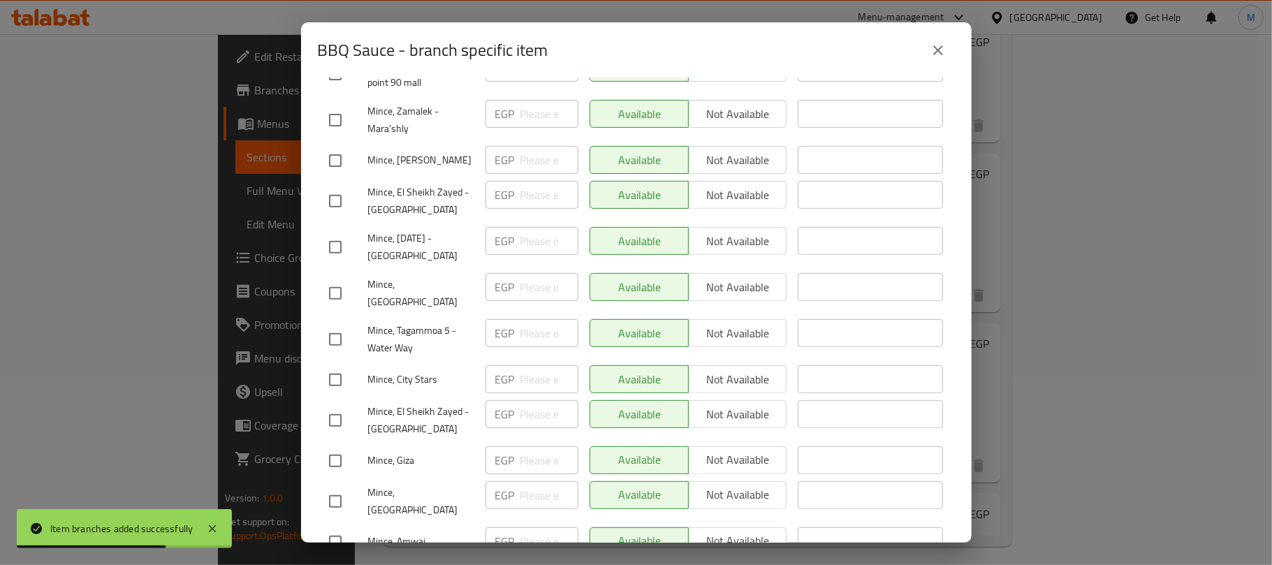
scroll to position [372, 0]
click at [330, 405] on input "checkbox" at bounding box center [335, 419] width 29 height 29
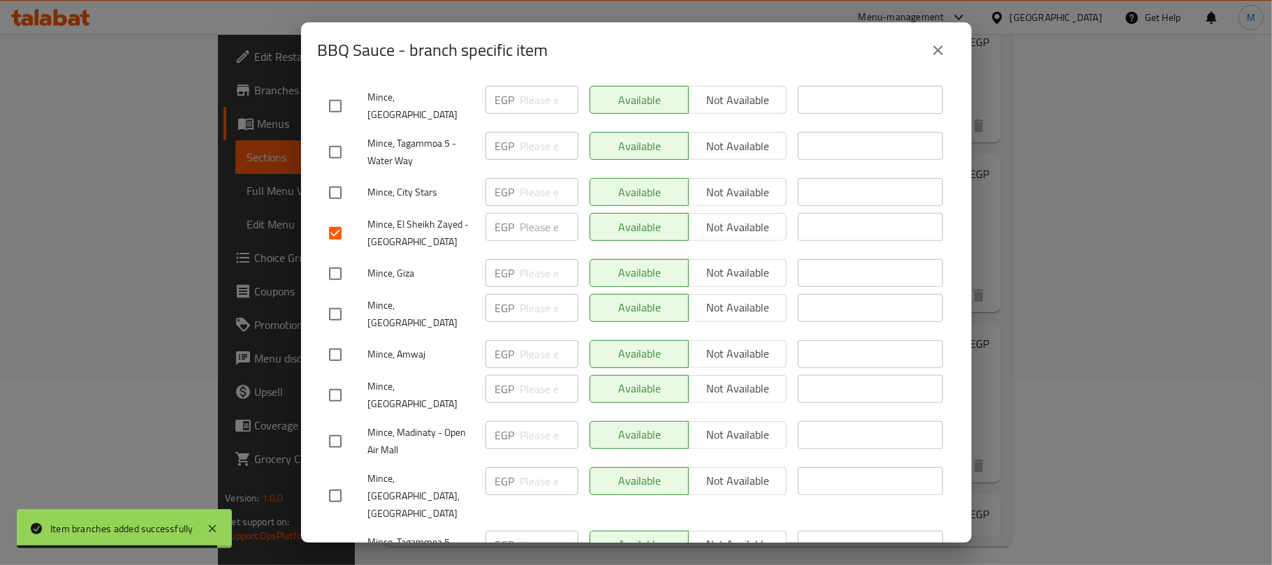
scroll to position [652, 0]
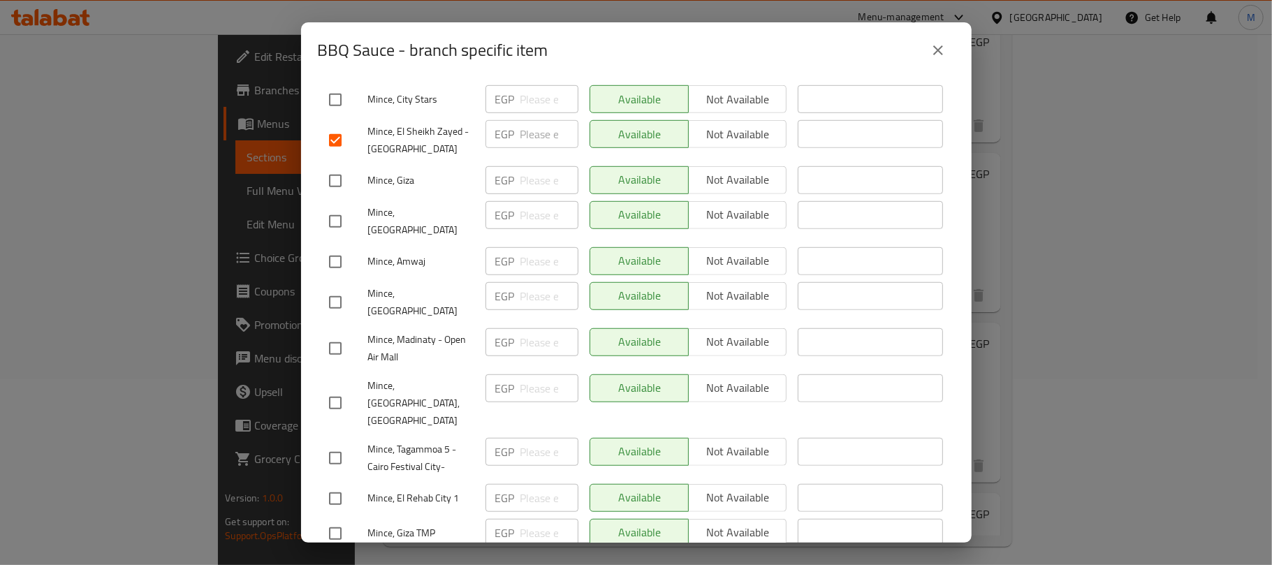
click at [339, 334] on input "checkbox" at bounding box center [335, 348] width 29 height 29
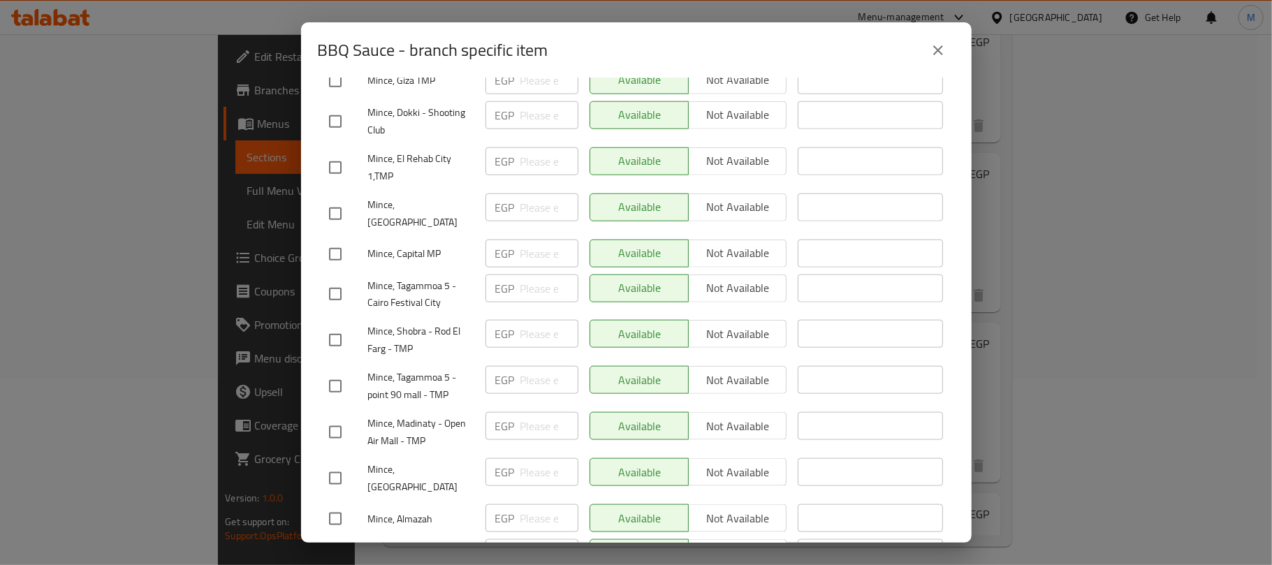
scroll to position [1117, 0]
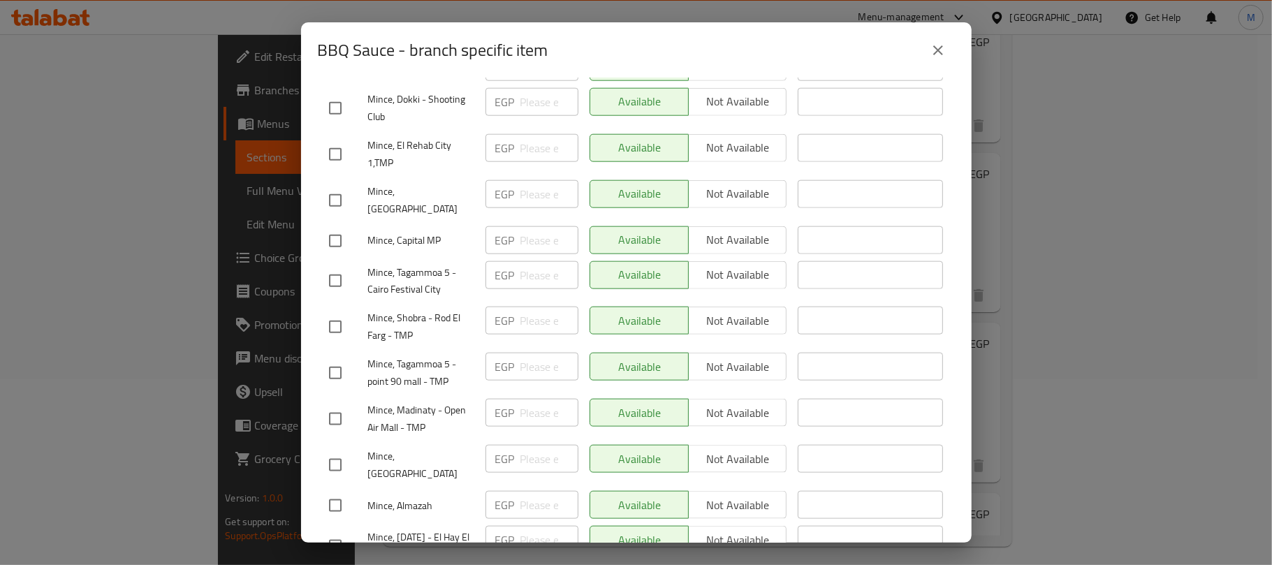
click at [339, 404] on input "checkbox" at bounding box center [335, 418] width 29 height 29
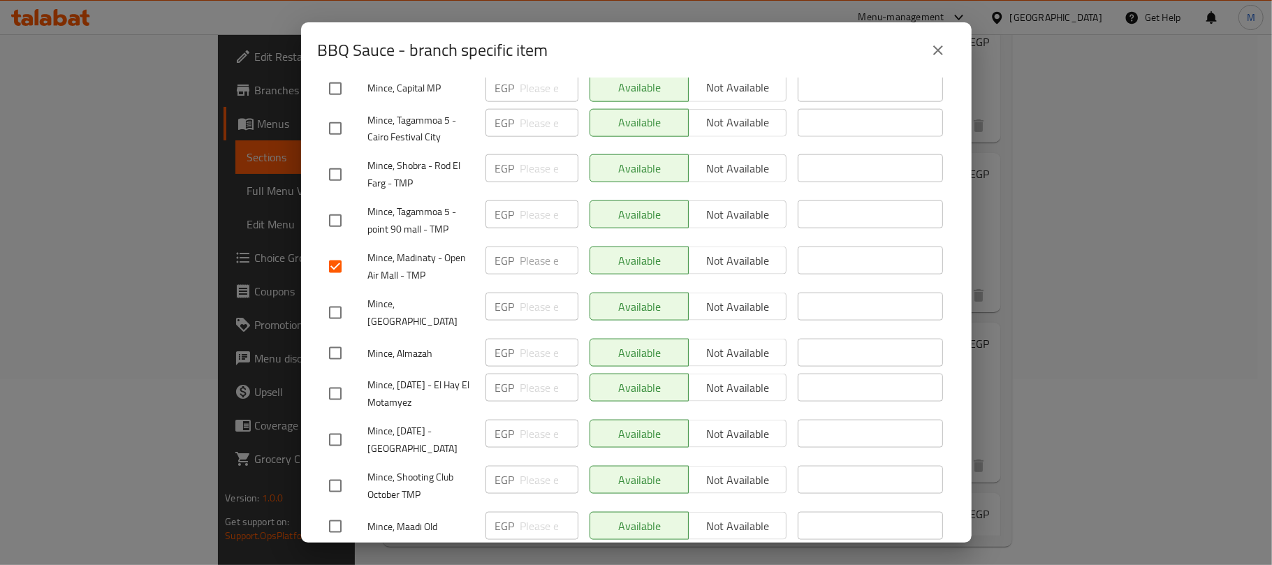
scroll to position [1303, 0]
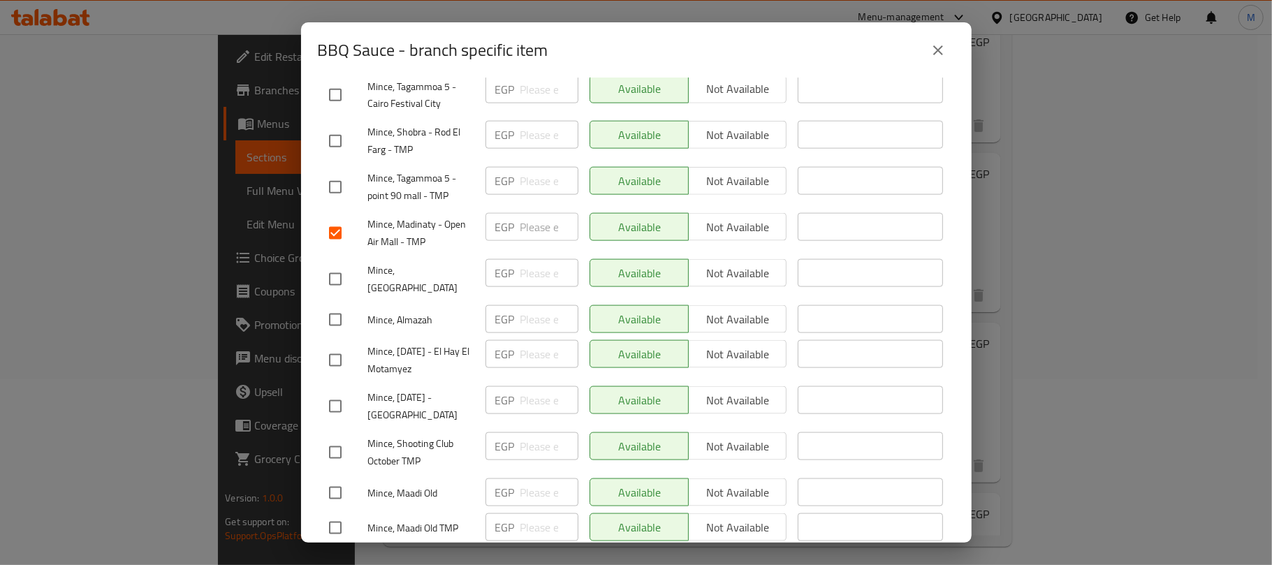
click at [338, 392] on input "checkbox" at bounding box center [335, 406] width 29 height 29
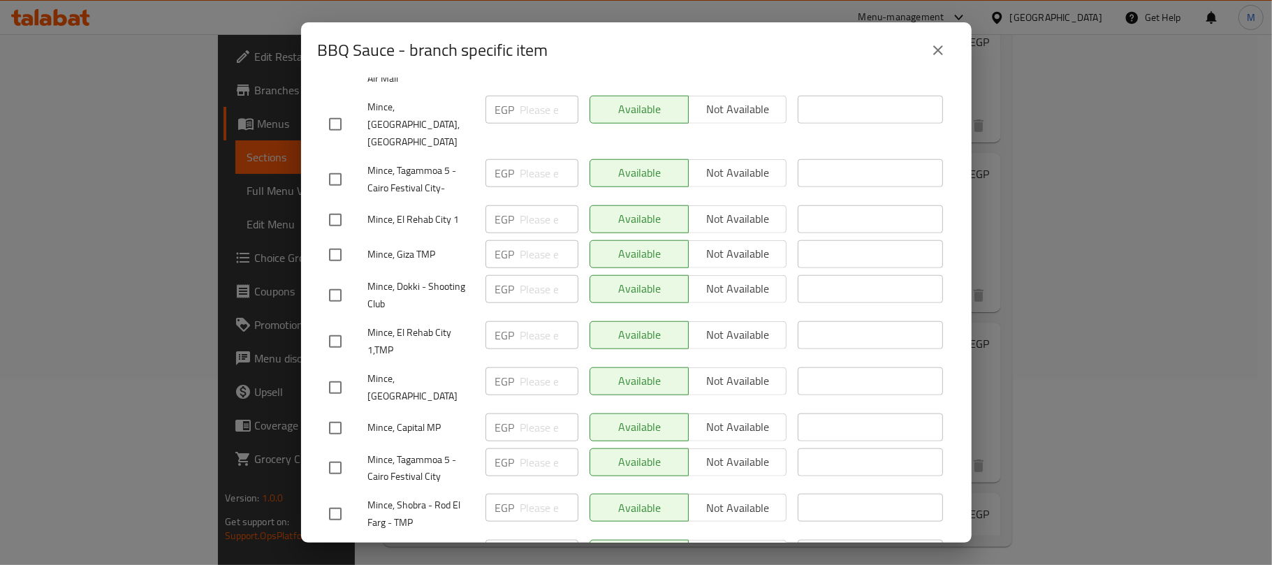
scroll to position [990, 0]
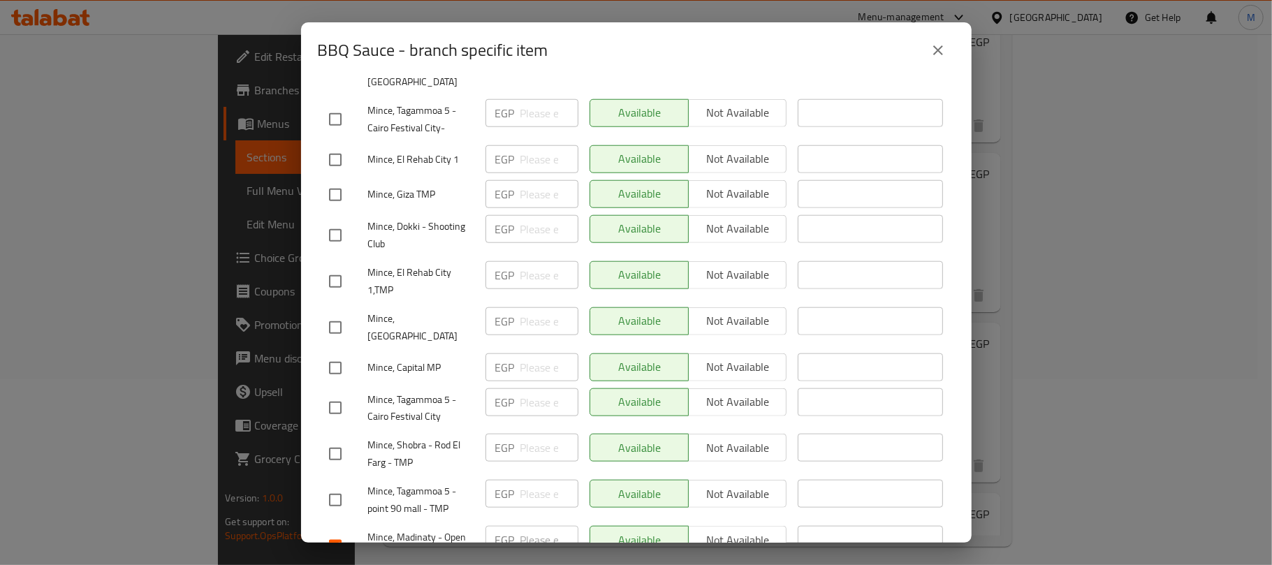
click at [334, 353] on input "checkbox" at bounding box center [335, 367] width 29 height 29
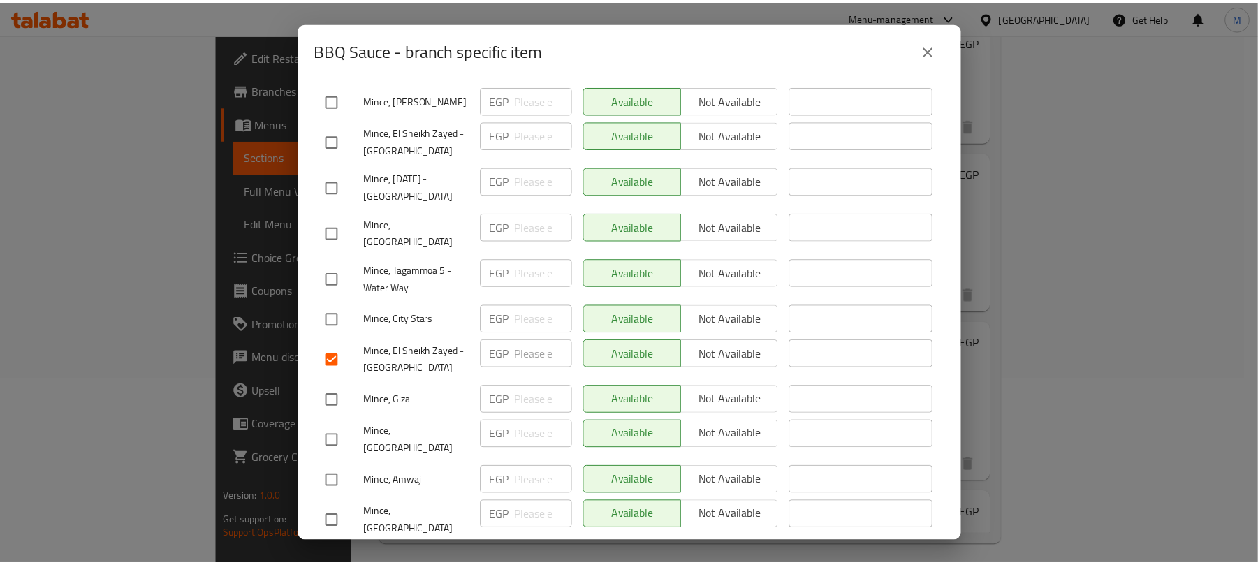
scroll to position [0, 0]
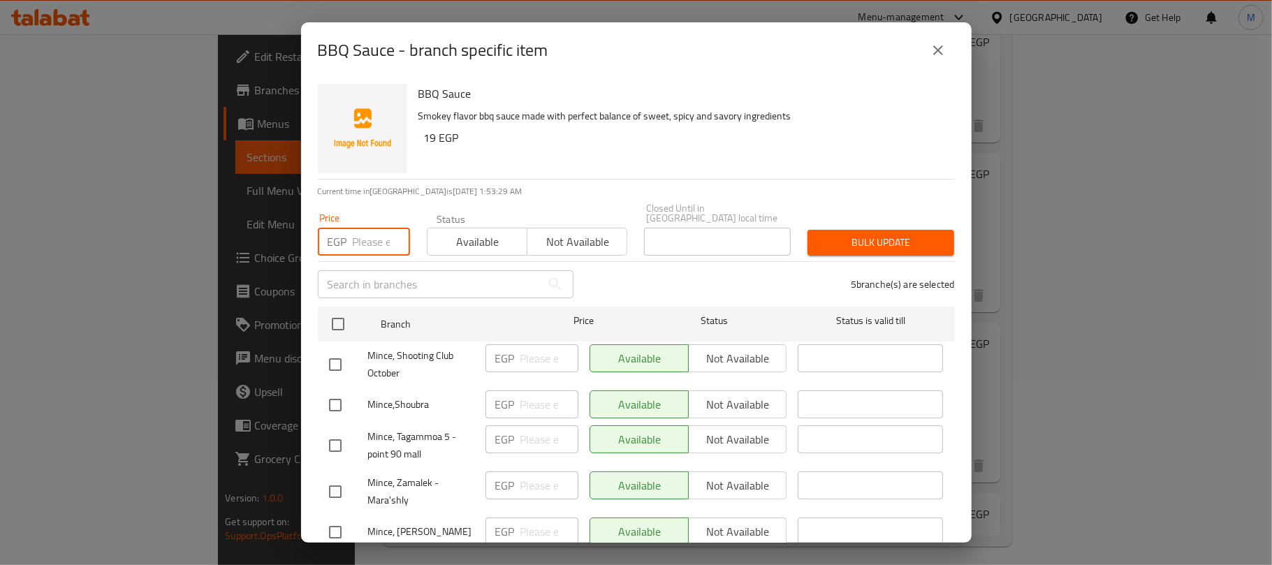
click at [375, 229] on input "number" at bounding box center [381, 242] width 57 height 28
paste input "25.00"
click at [907, 221] on div "Bulk update" at bounding box center [880, 242] width 163 height 43
click at [906, 234] on span "Bulk update" at bounding box center [881, 242] width 124 height 17
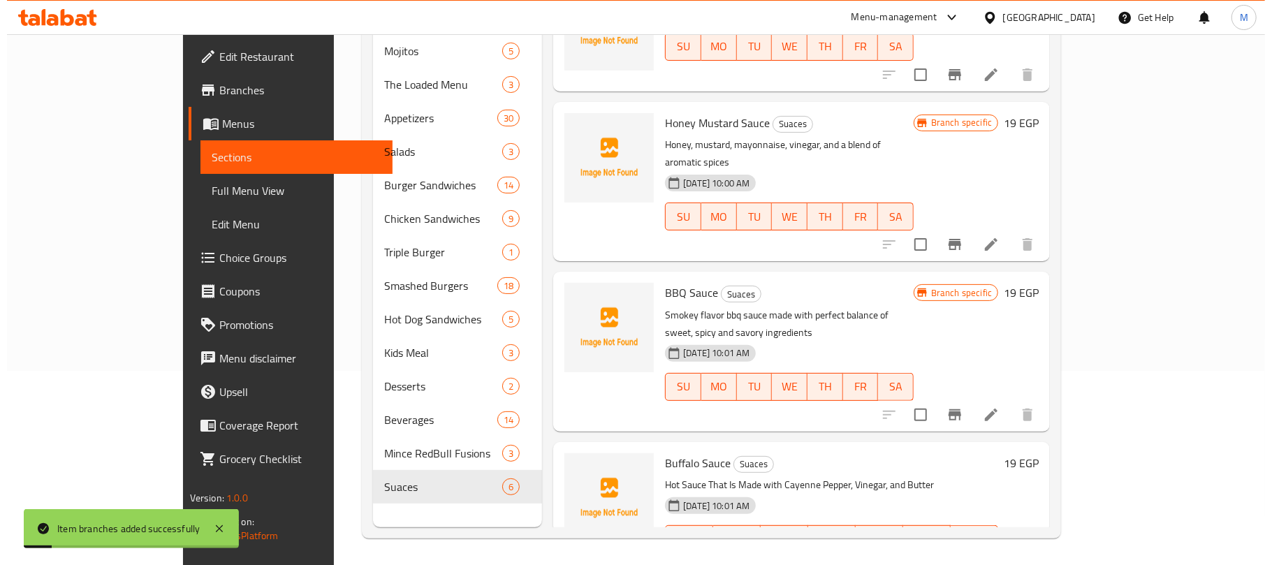
scroll to position [196, 0]
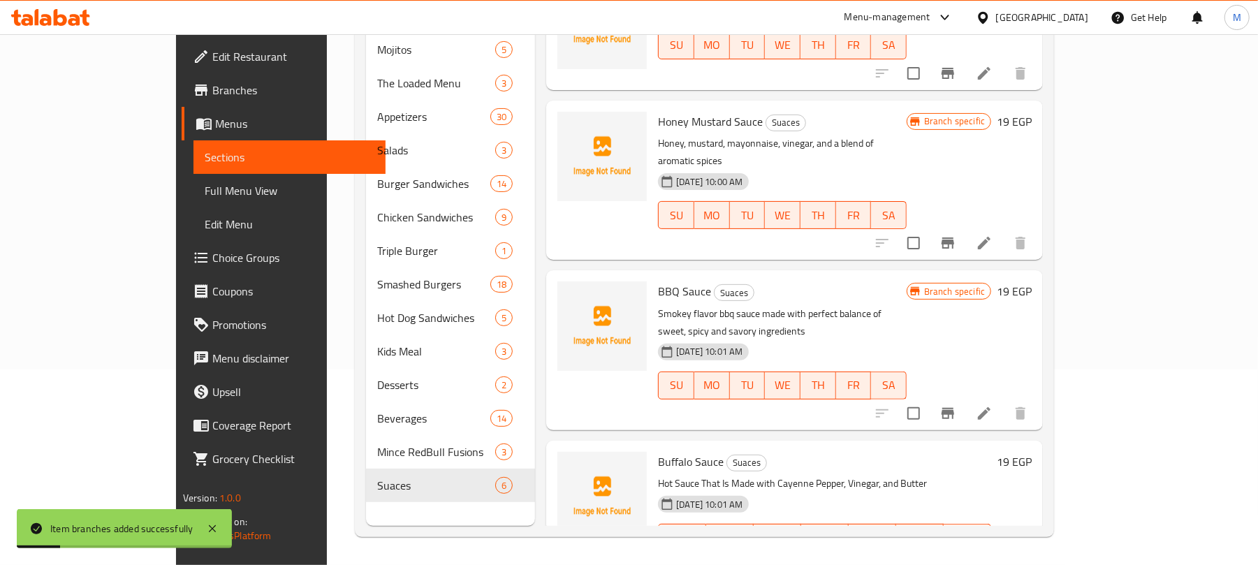
click at [956, 557] on icon "Branch-specific-item" at bounding box center [947, 565] width 17 height 17
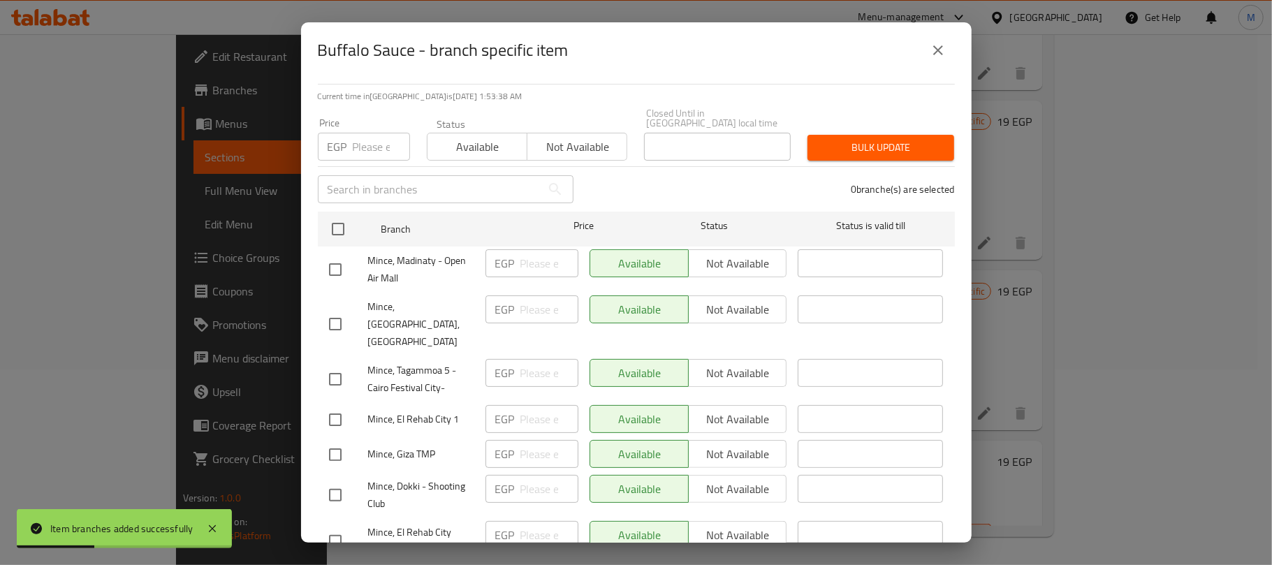
scroll to position [186, 0]
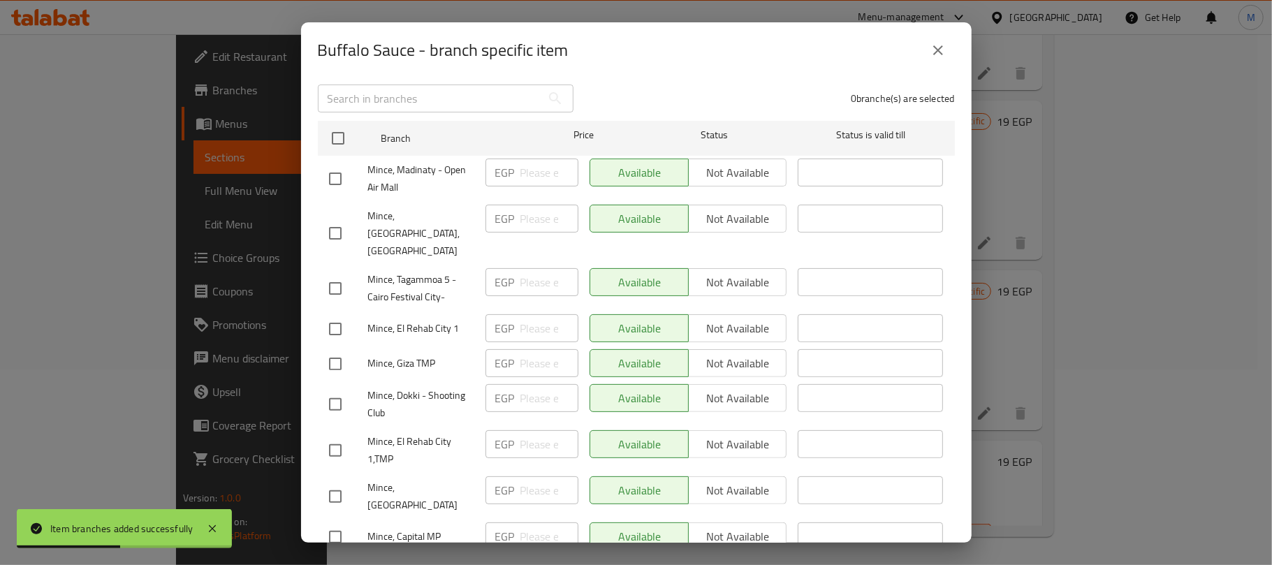
click at [335, 170] on input "checkbox" at bounding box center [335, 178] width 29 height 29
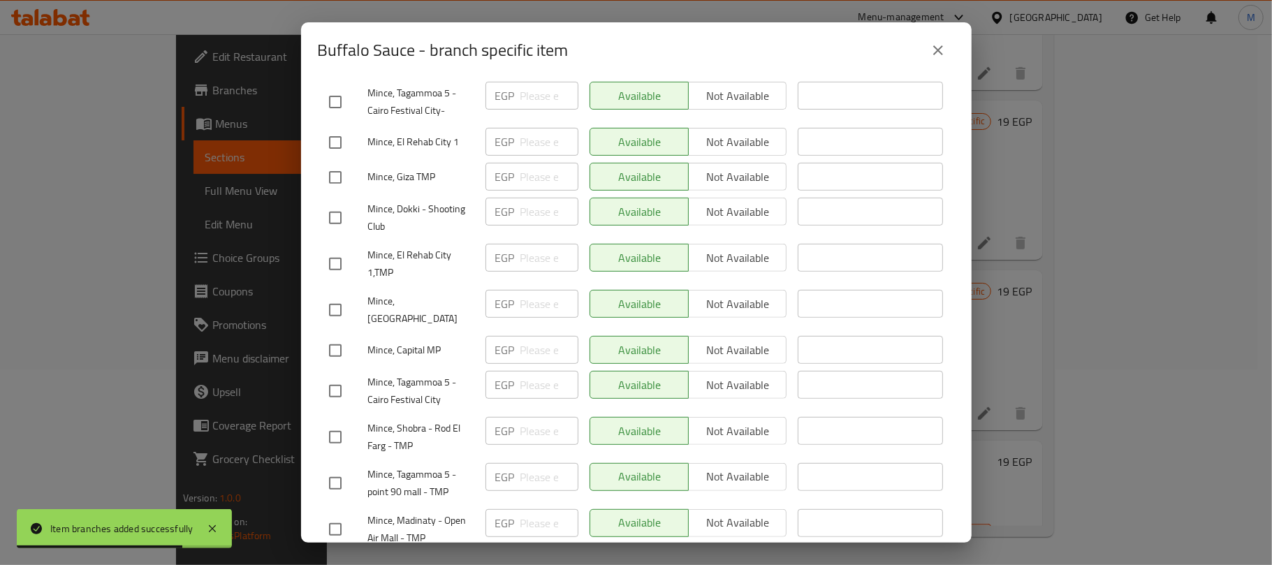
scroll to position [465, 0]
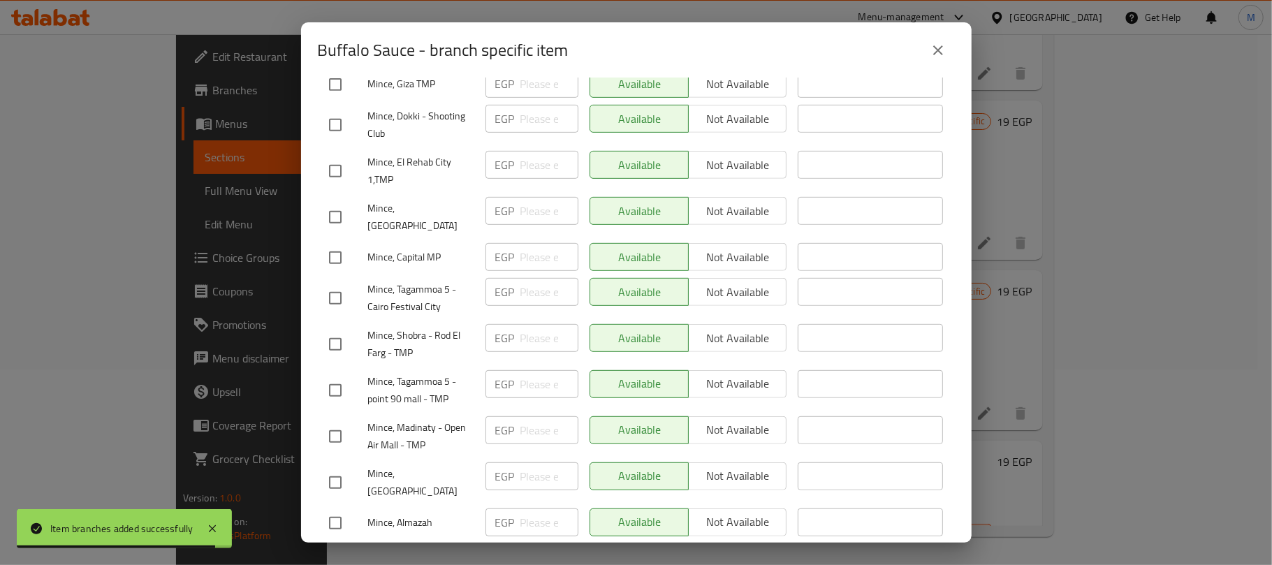
click at [328, 243] on input "checkbox" at bounding box center [335, 257] width 29 height 29
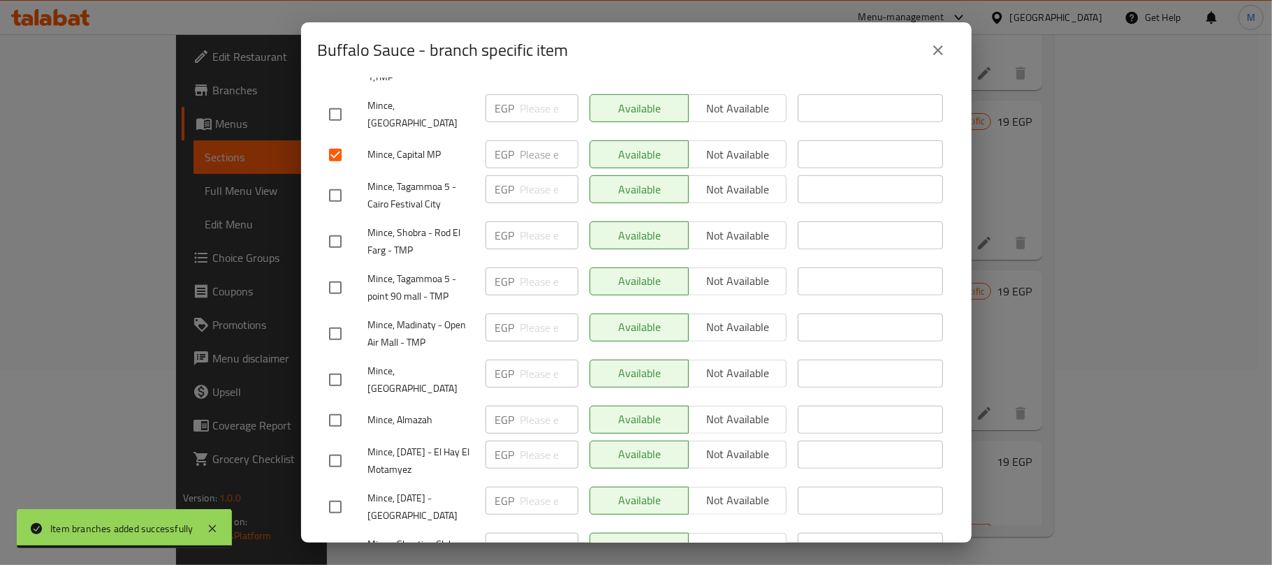
scroll to position [652, 0]
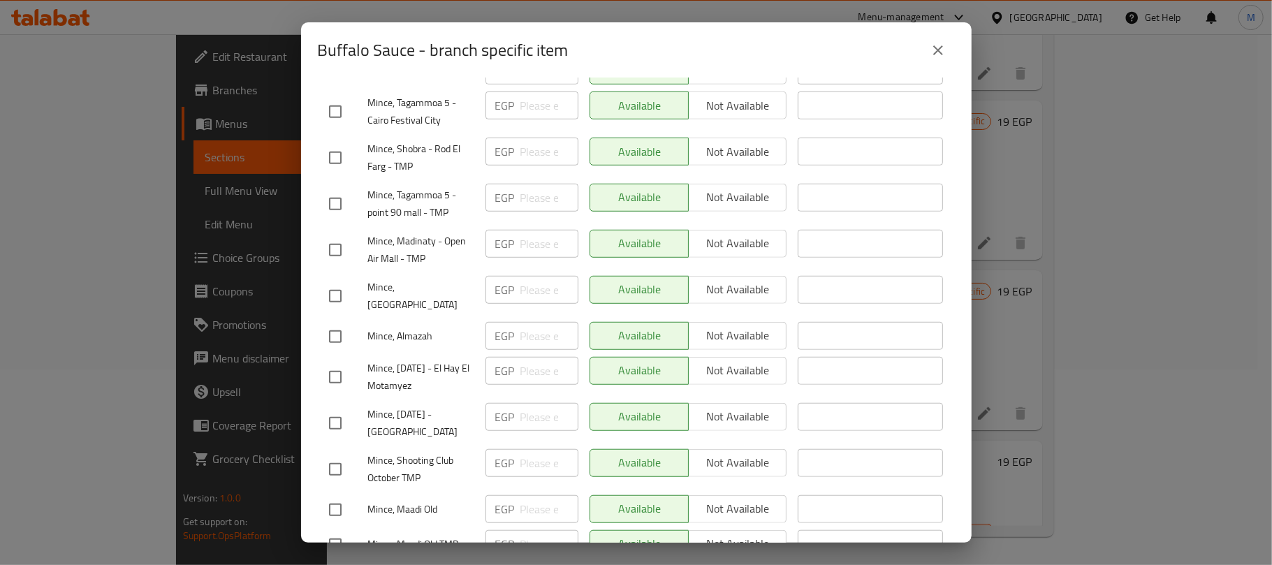
click at [345, 235] on input "checkbox" at bounding box center [335, 249] width 29 height 29
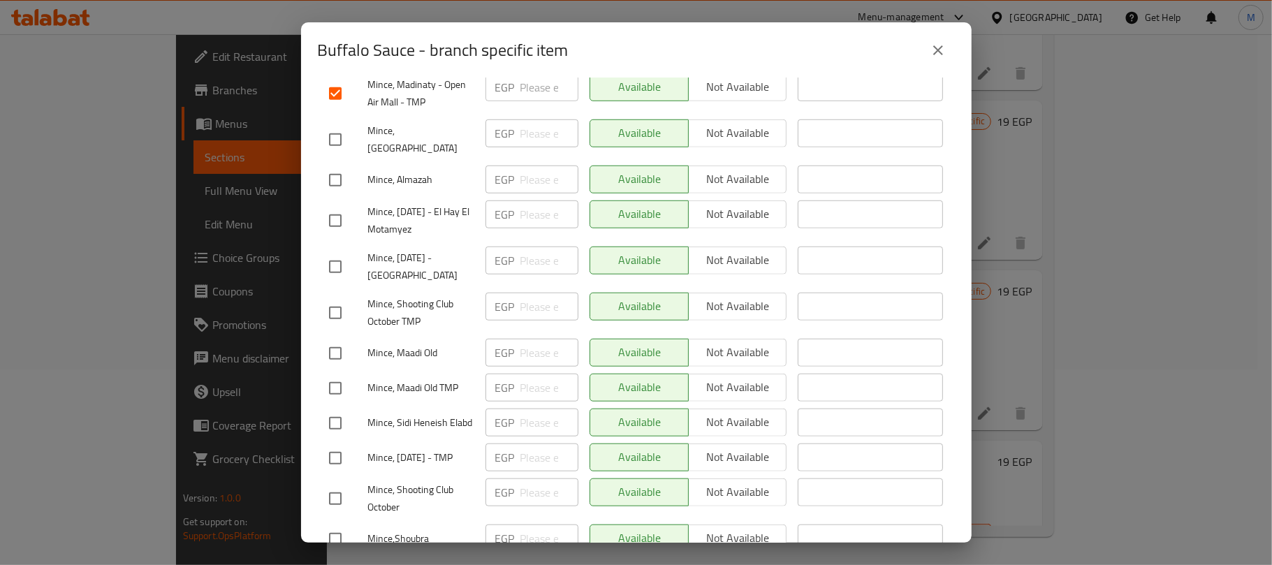
scroll to position [838, 0]
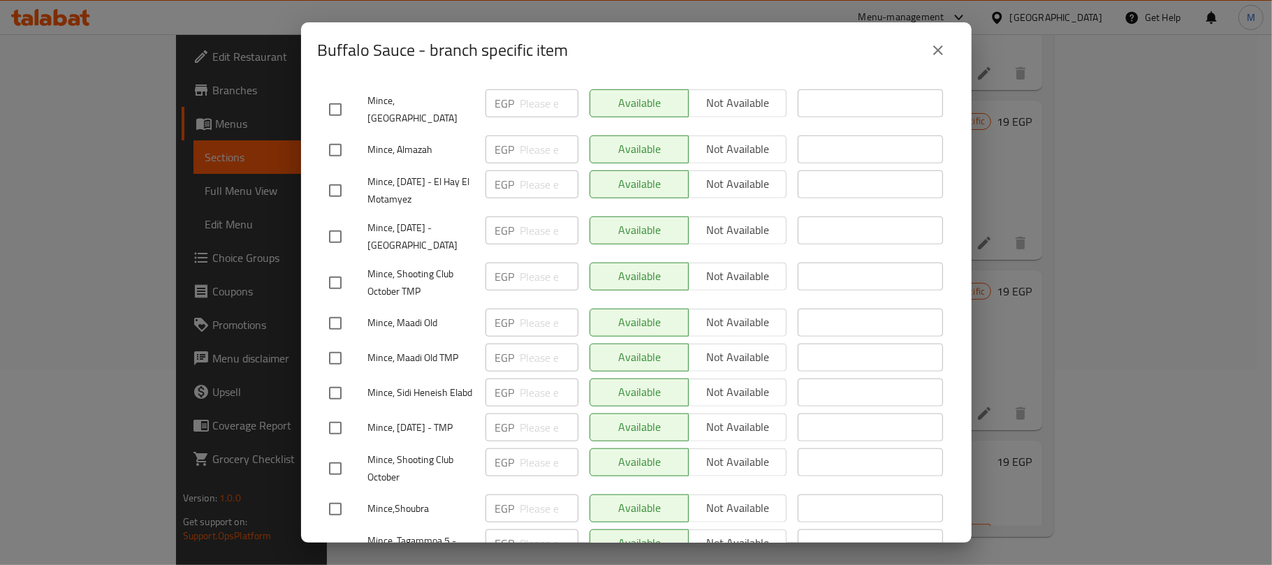
click at [341, 222] on input "checkbox" at bounding box center [335, 236] width 29 height 29
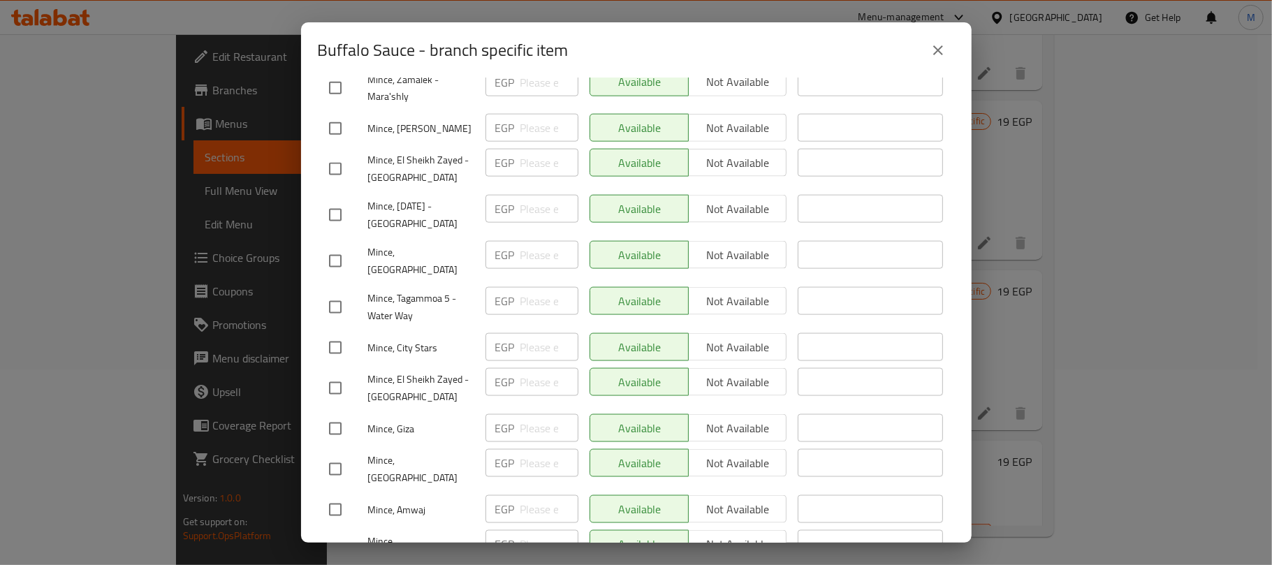
scroll to position [1363, 0]
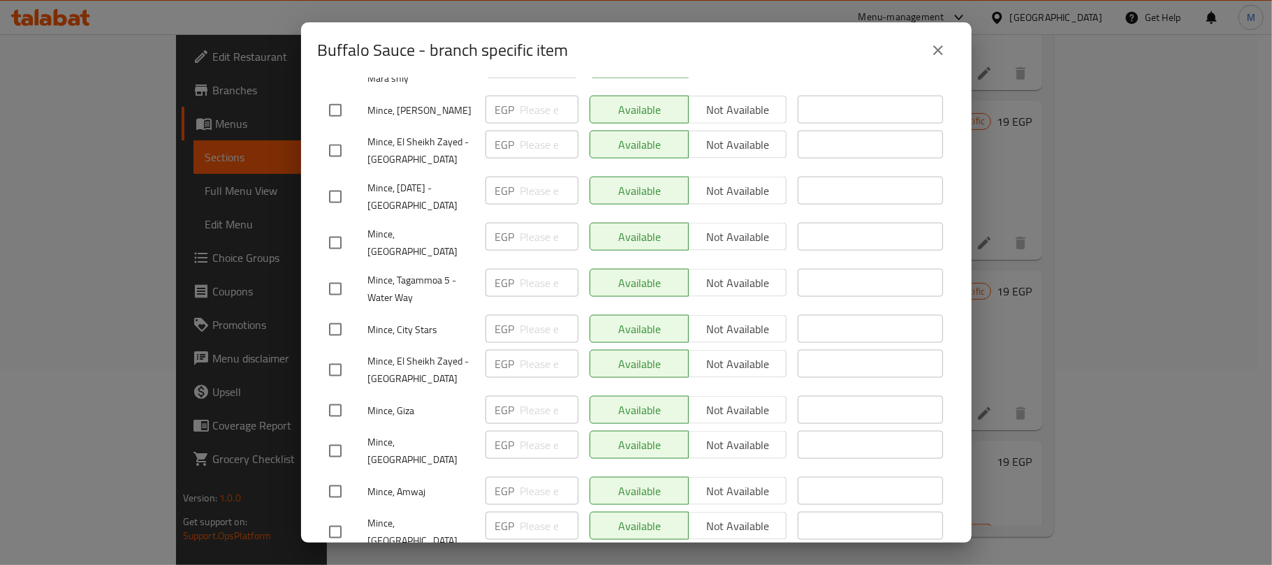
click at [338, 355] on input "checkbox" at bounding box center [335, 369] width 29 height 29
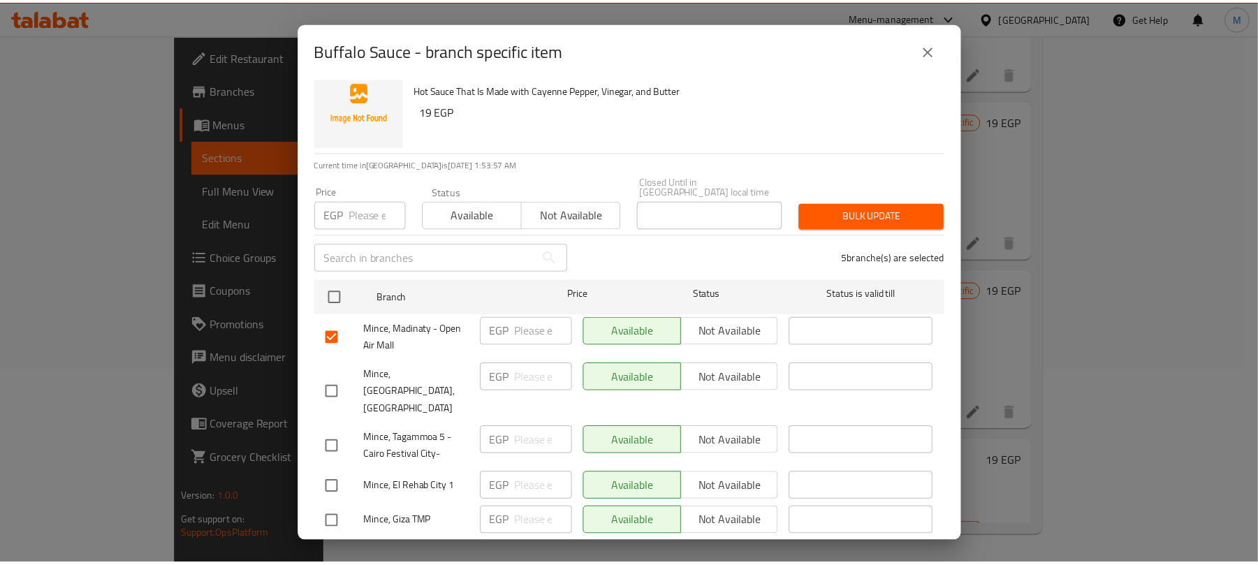
scroll to position [0, 0]
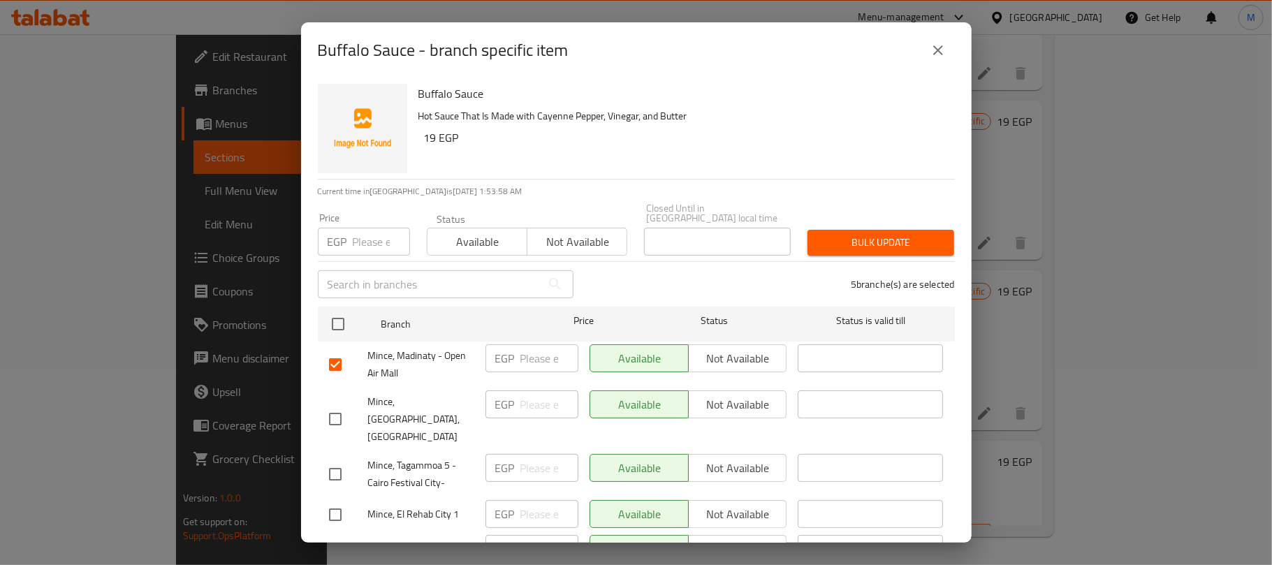
click at [372, 244] on input "number" at bounding box center [381, 242] width 57 height 28
paste input "25.00"
click at [827, 237] on span "Bulk update" at bounding box center [881, 242] width 124 height 17
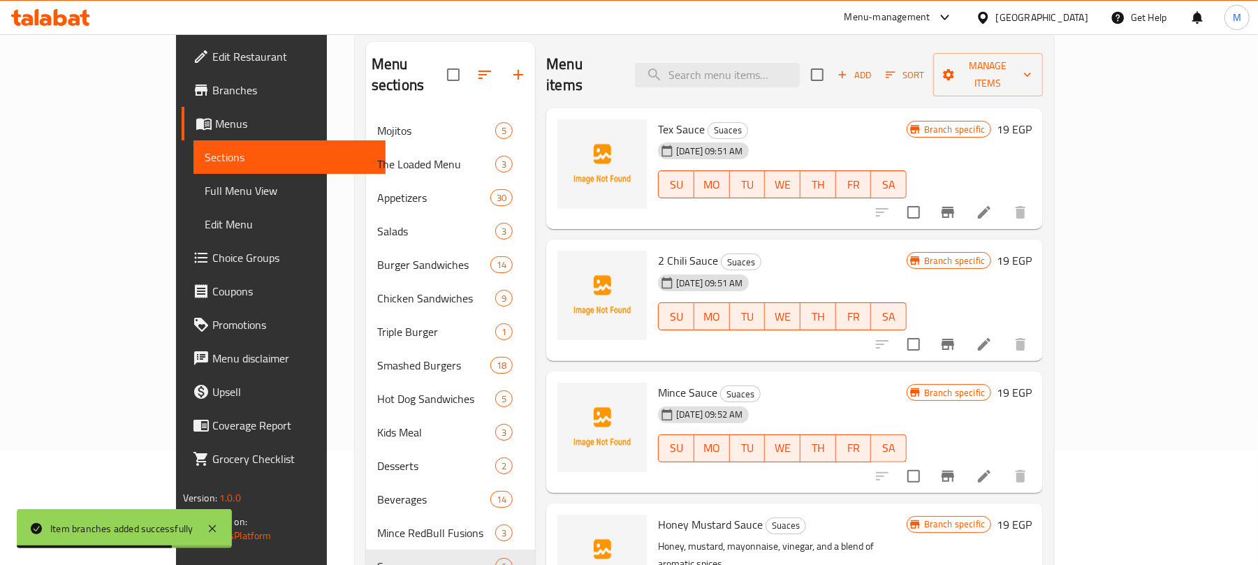
scroll to position [196, 0]
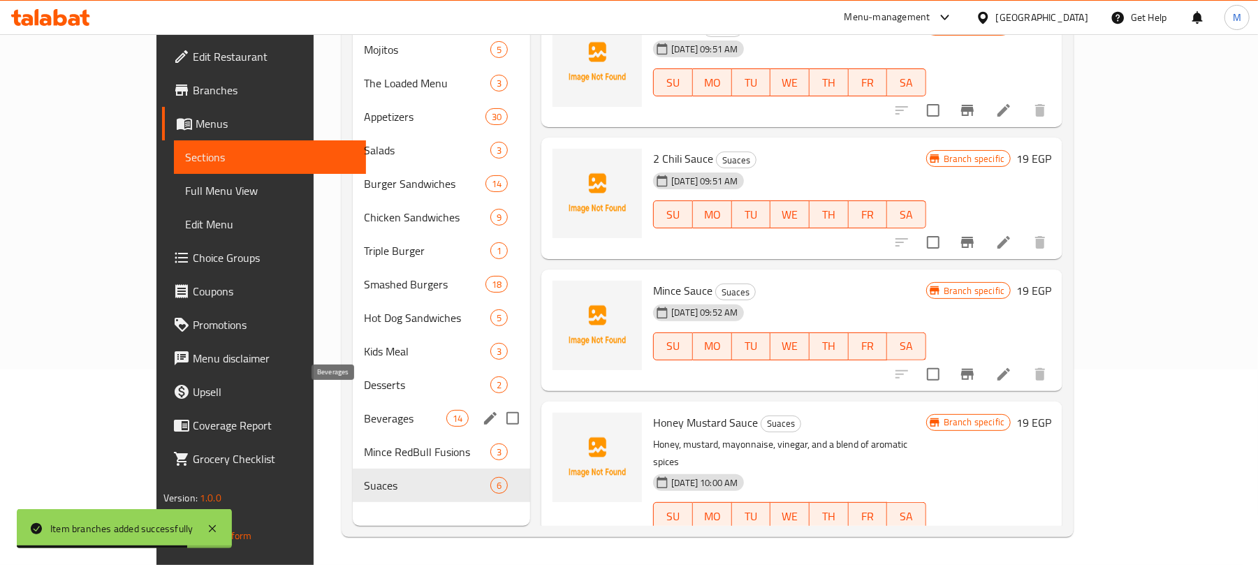
click at [364, 410] on span "Beverages" at bounding box center [405, 418] width 82 height 17
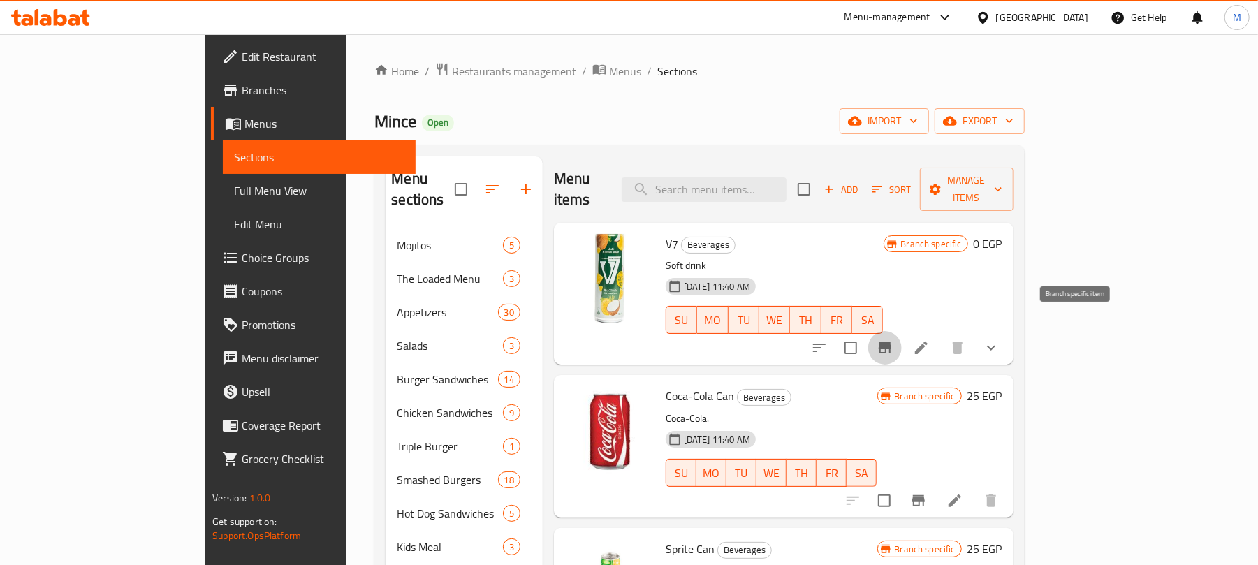
click at [891, 342] on icon "Branch-specific-item" at bounding box center [885, 347] width 13 height 11
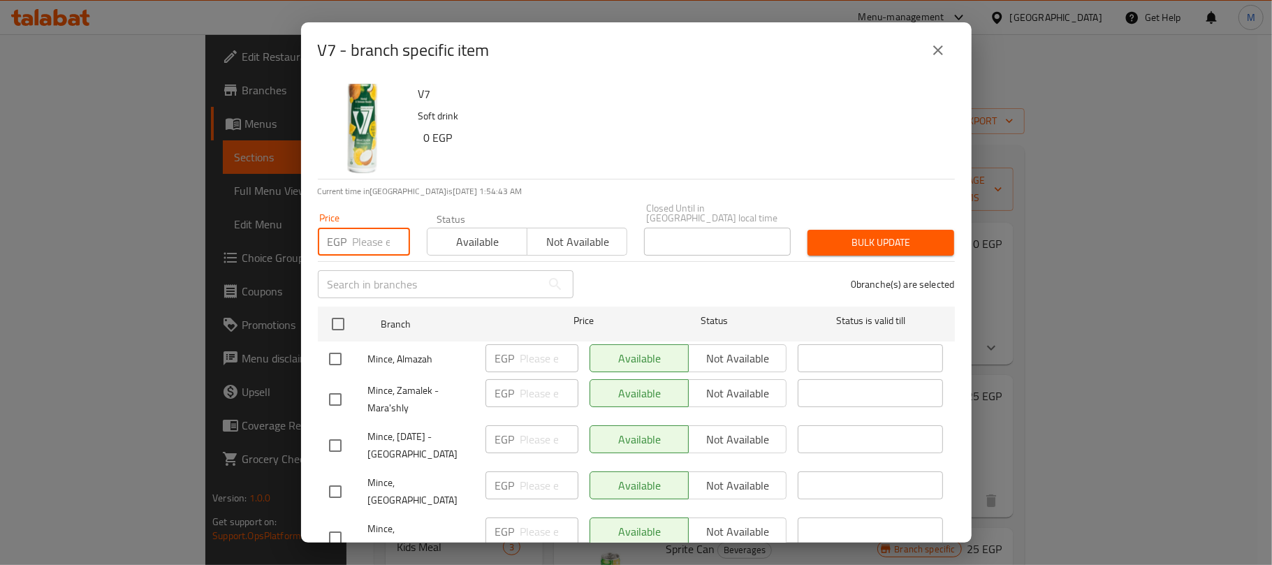
click at [372, 236] on input "number" at bounding box center [381, 242] width 57 height 28
paste input "50.00"
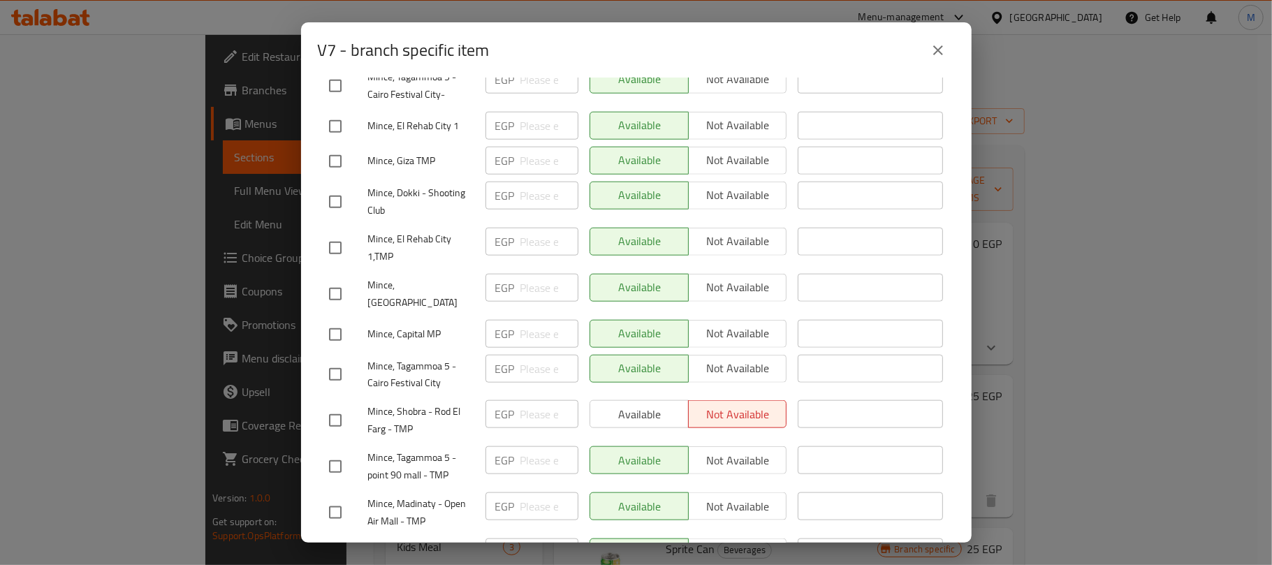
scroll to position [1363, 0]
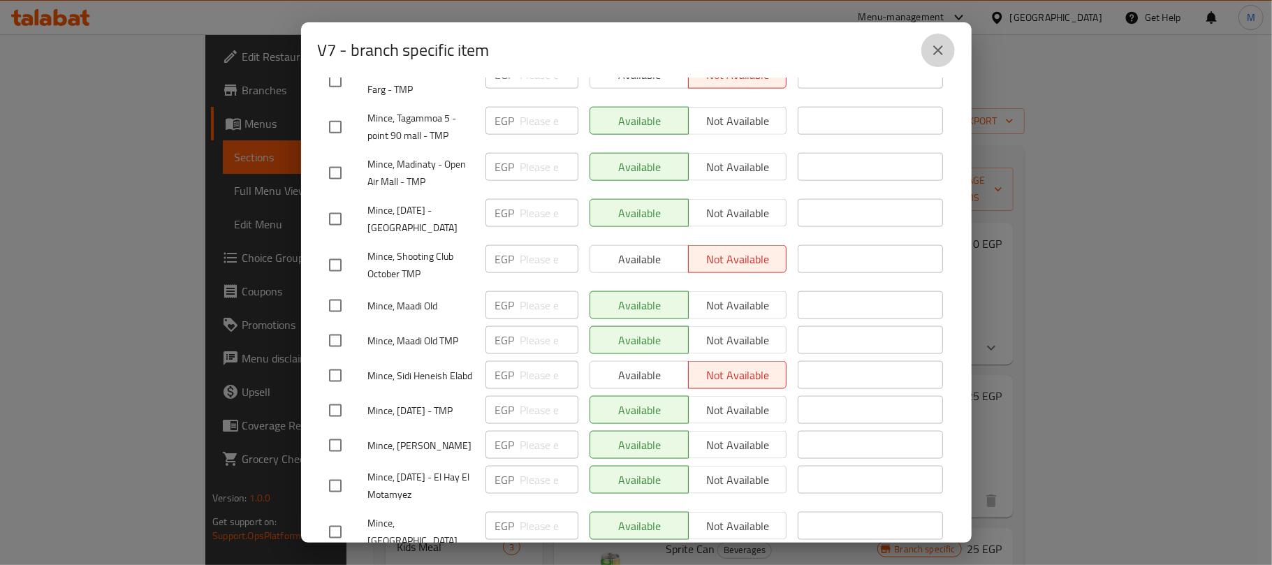
click at [930, 57] on icon "close" at bounding box center [938, 50] width 17 height 17
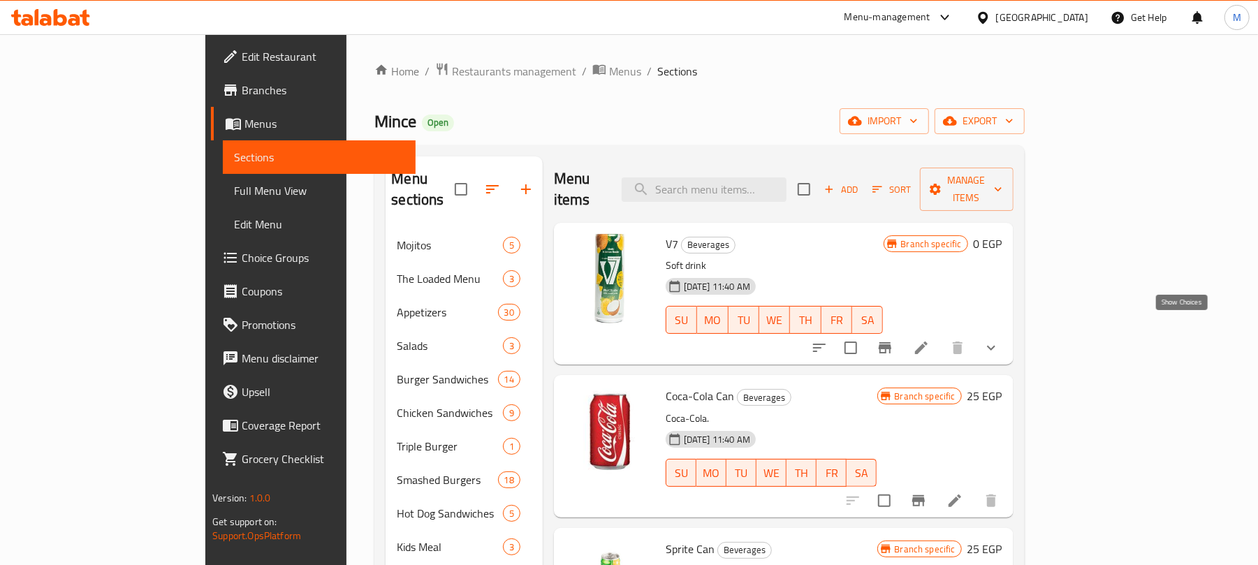
click at [999, 339] on icon "show more" at bounding box center [991, 347] width 17 height 17
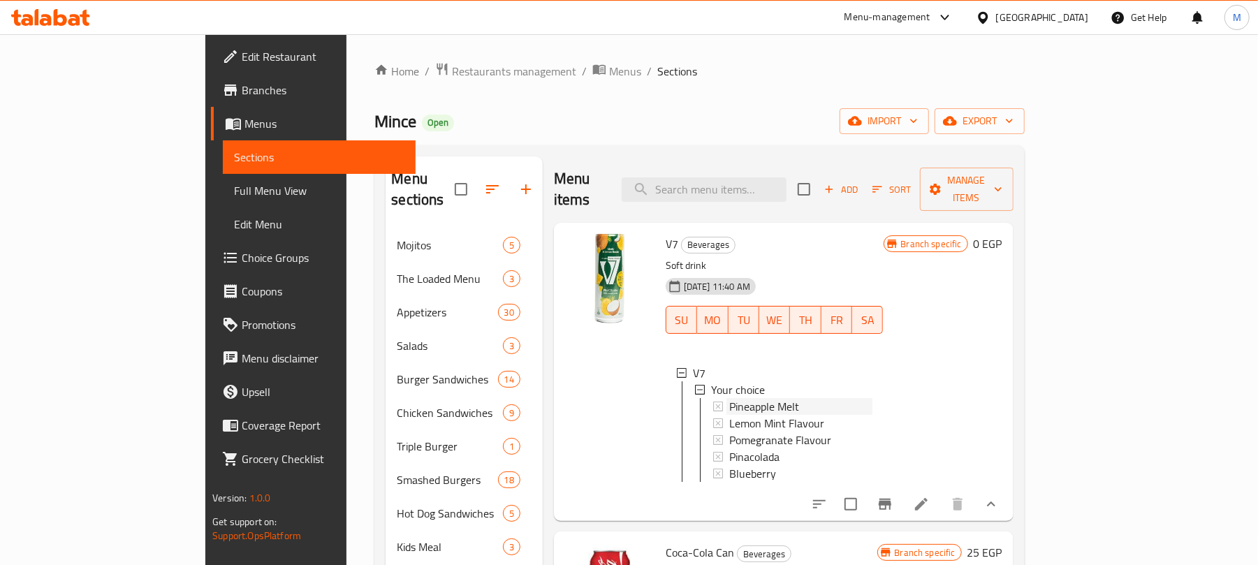
click at [806, 398] on div "Pineapple Melt" at bounding box center [800, 406] width 143 height 17
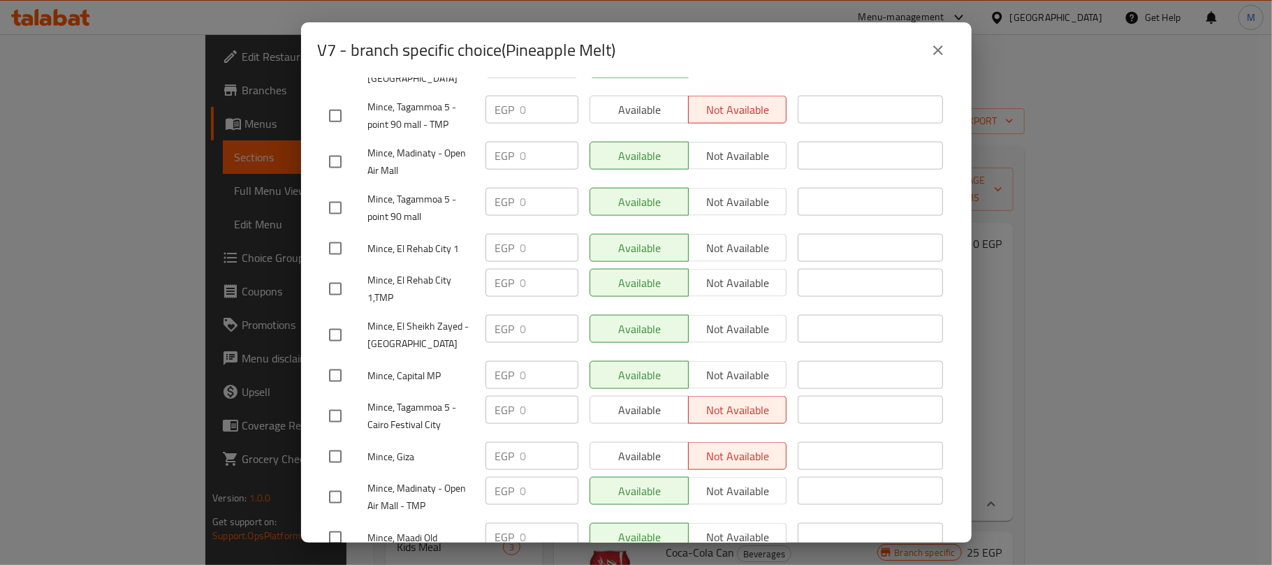
click at [928, 54] on button "close" at bounding box center [938, 51] width 34 height 34
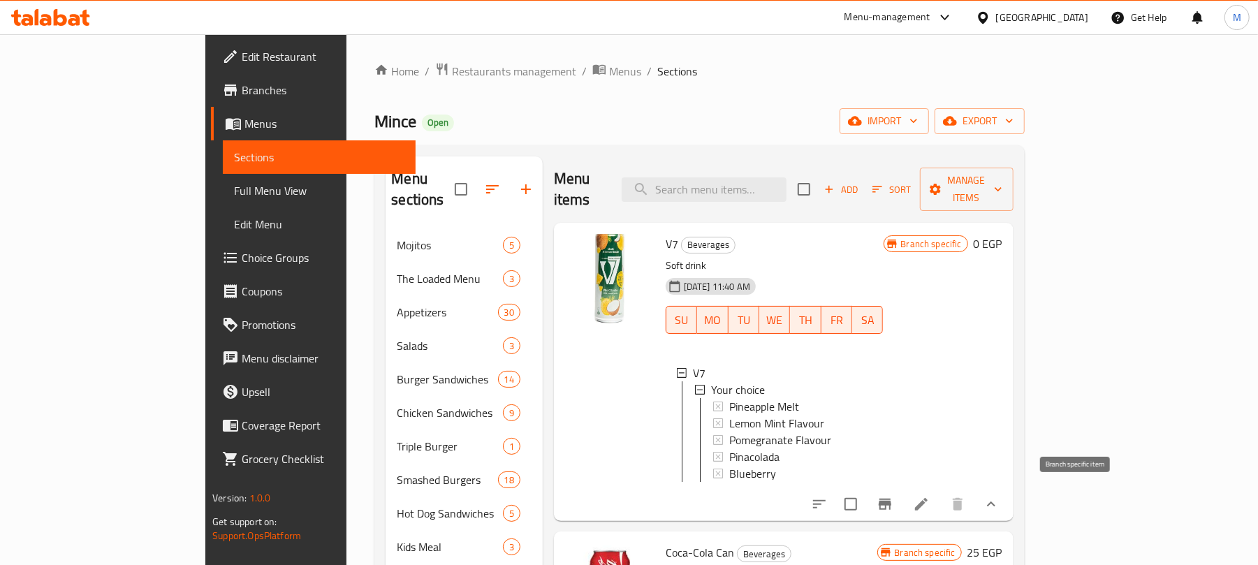
click at [891, 499] on icon "Branch-specific-item" at bounding box center [885, 504] width 13 height 11
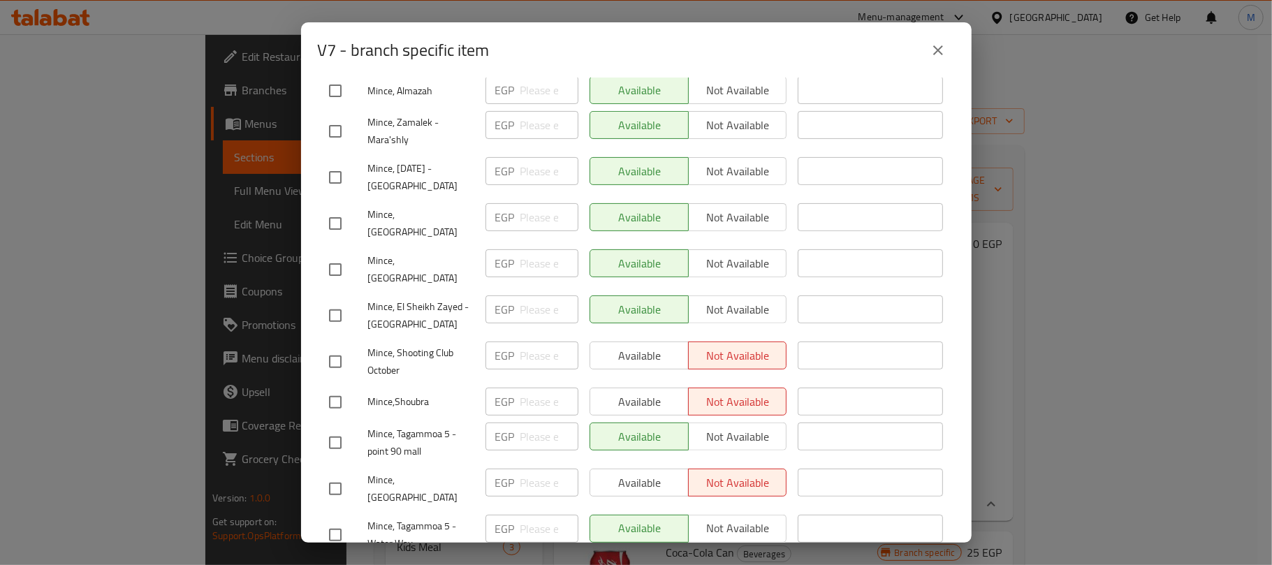
scroll to position [372, 0]
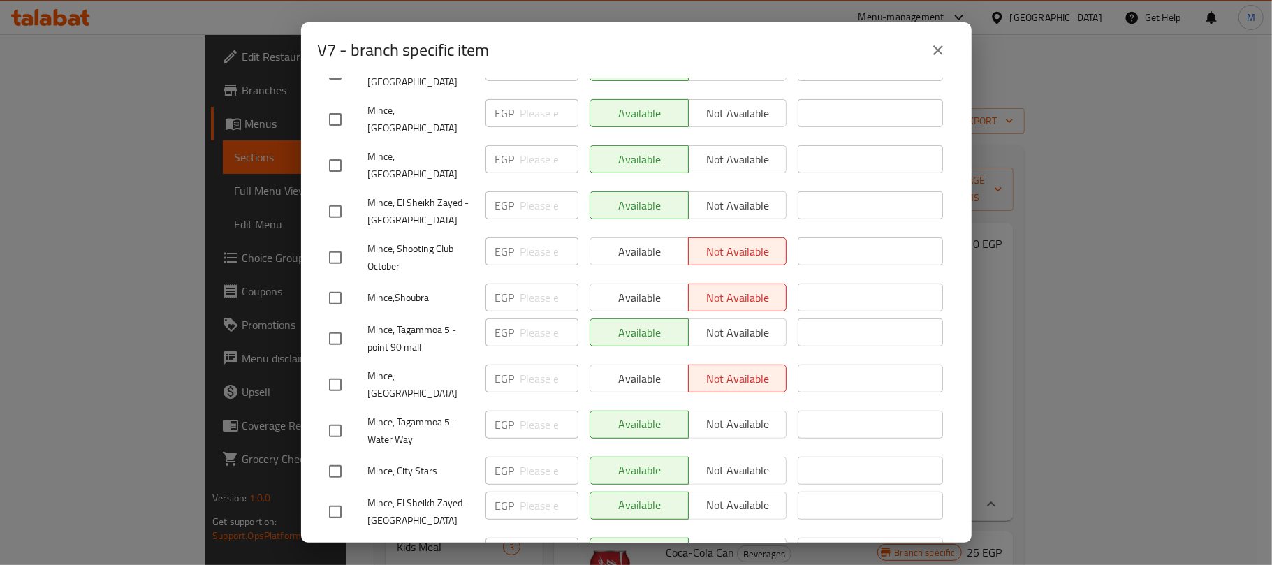
click at [930, 49] on icon "close" at bounding box center [938, 50] width 17 height 17
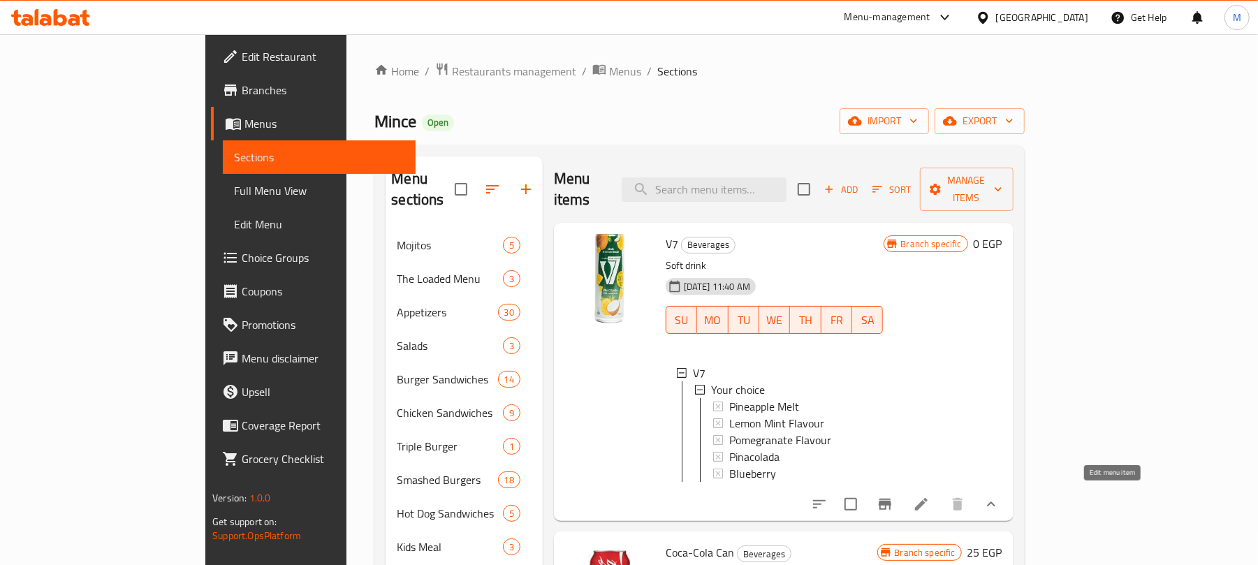
click at [930, 504] on icon at bounding box center [921, 504] width 17 height 17
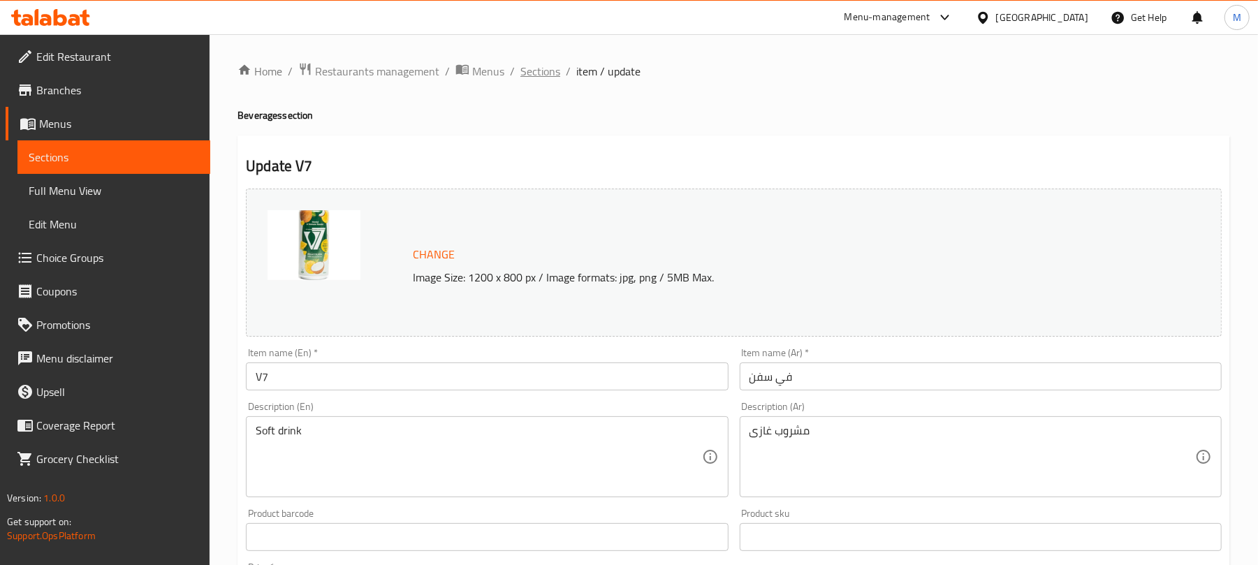
click at [536, 71] on span "Sections" at bounding box center [540, 71] width 40 height 17
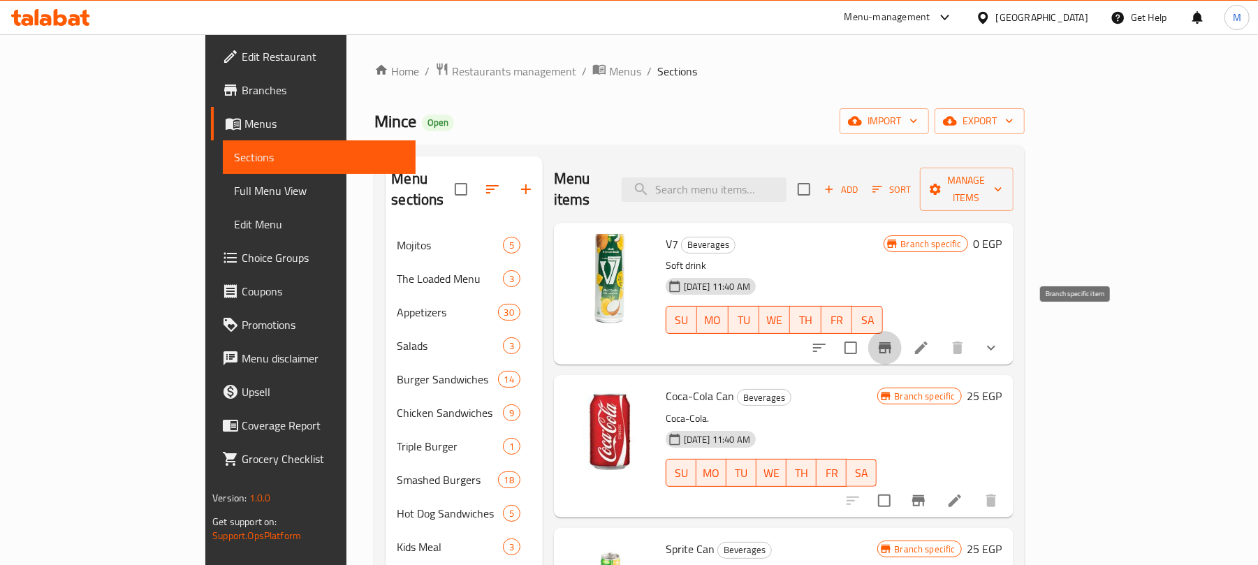
click at [902, 331] on button "Branch-specific-item" at bounding box center [885, 348] width 34 height 34
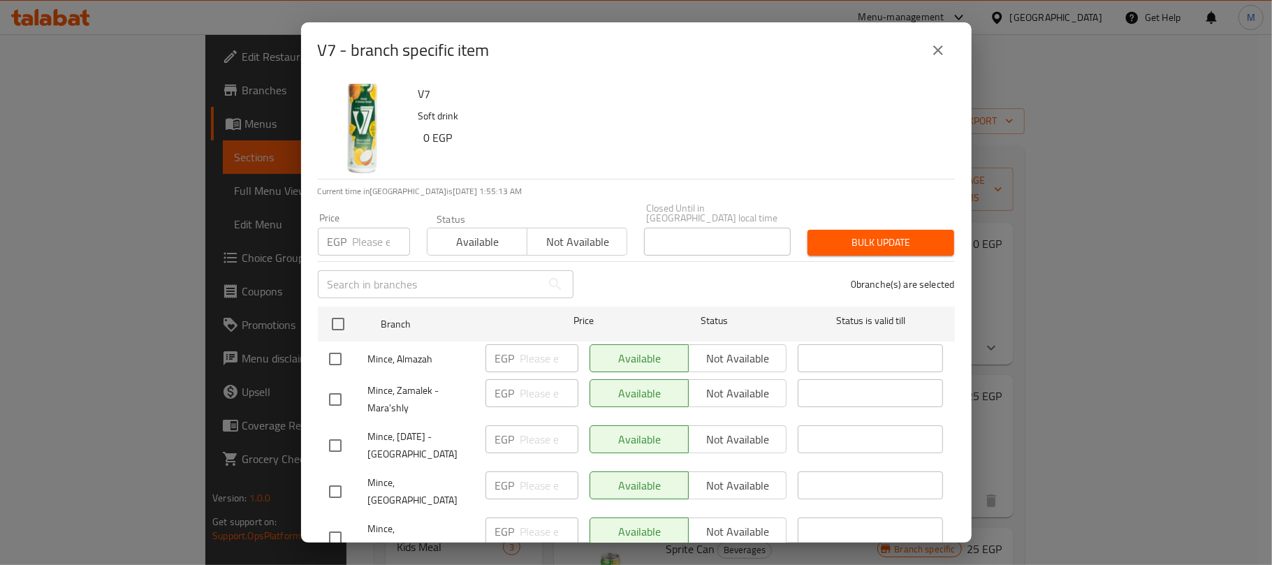
click at [333, 344] on input "checkbox" at bounding box center [335, 358] width 29 height 29
click at [337, 344] on input "checkbox" at bounding box center [335, 358] width 29 height 29
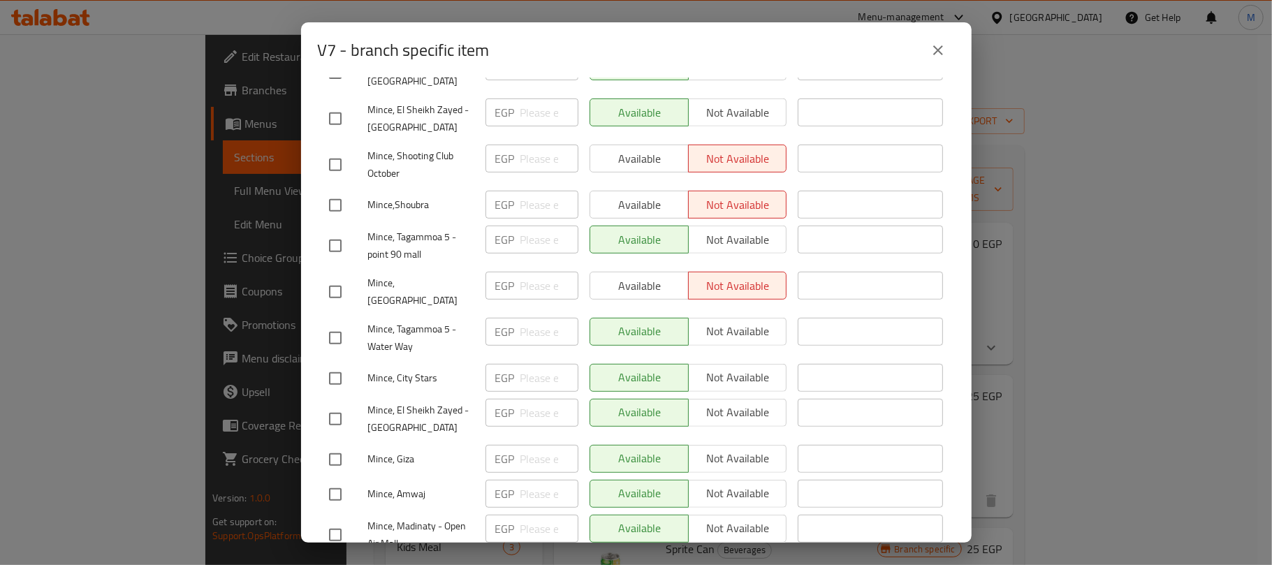
scroll to position [559, 0]
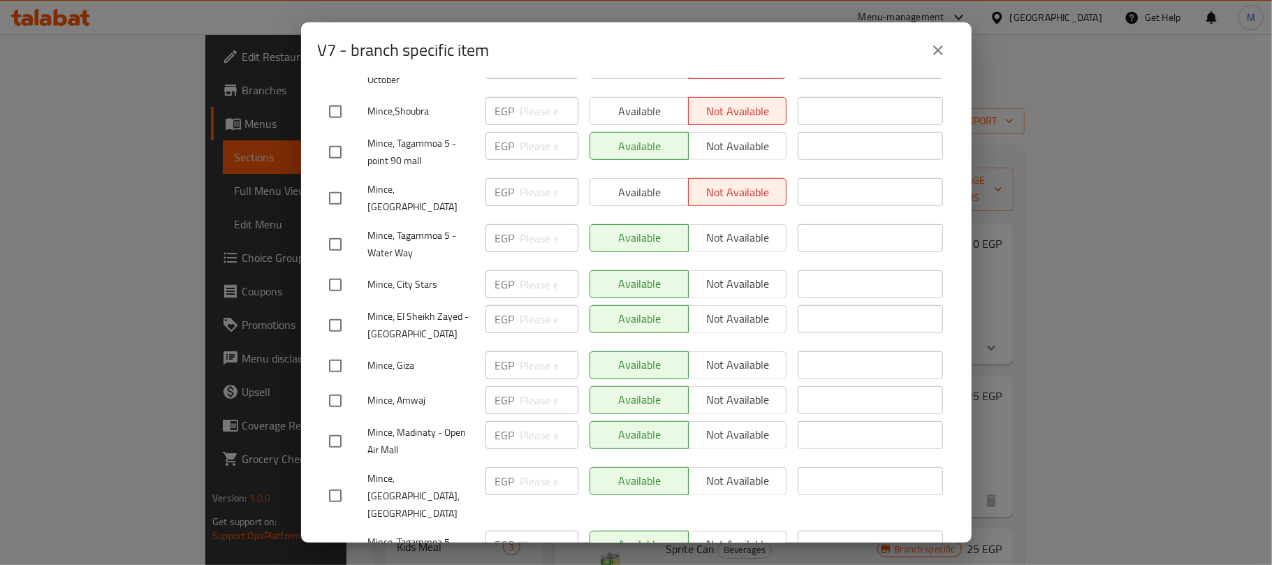
click at [342, 311] on input "checkbox" at bounding box center [335, 325] width 29 height 29
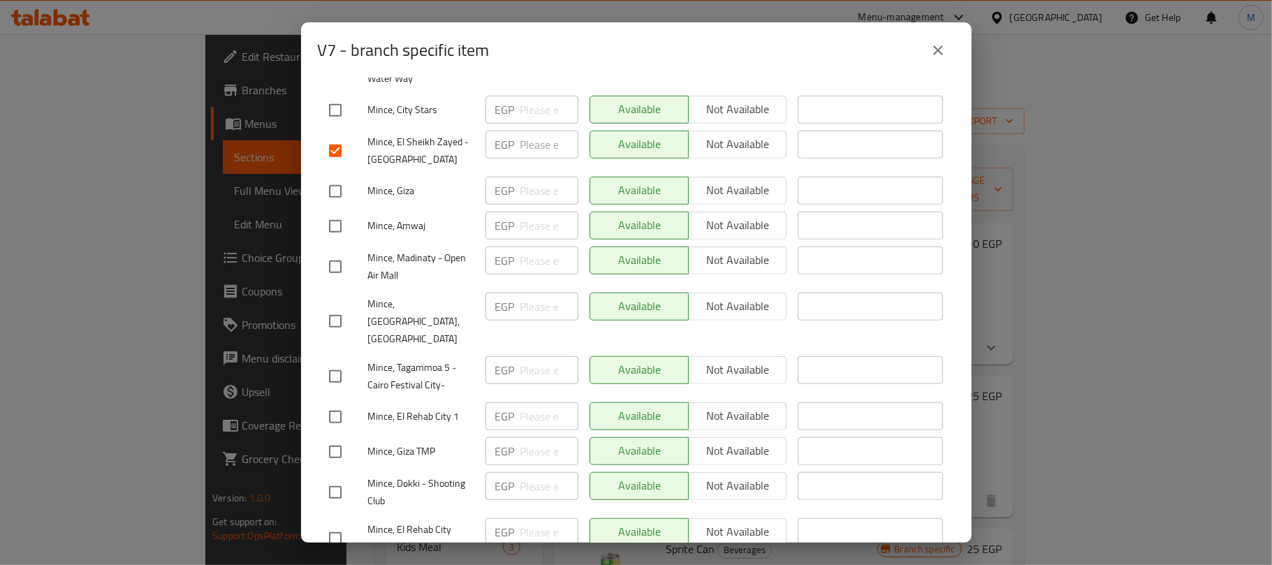
scroll to position [744, 0]
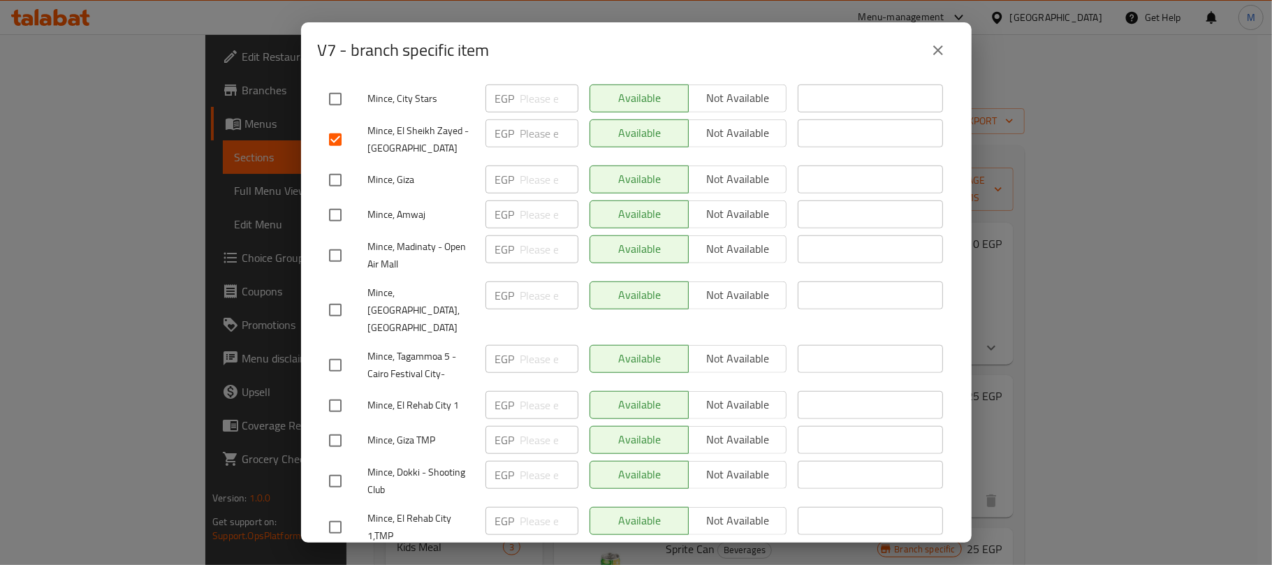
click at [333, 241] on input "checkbox" at bounding box center [335, 255] width 29 height 29
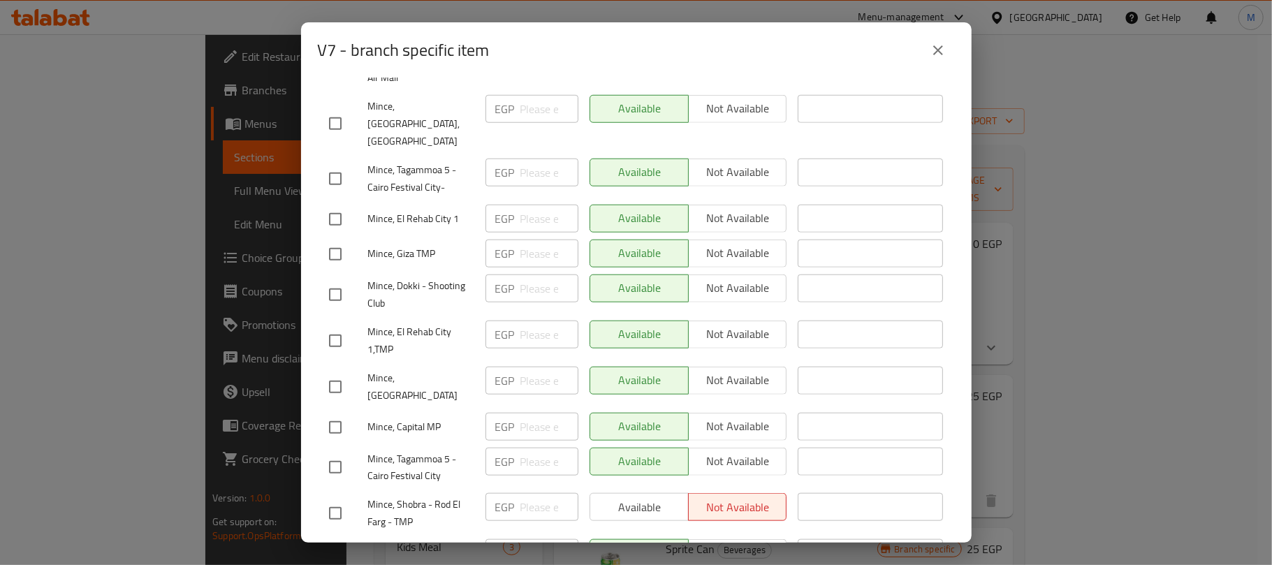
scroll to position [1024, 0]
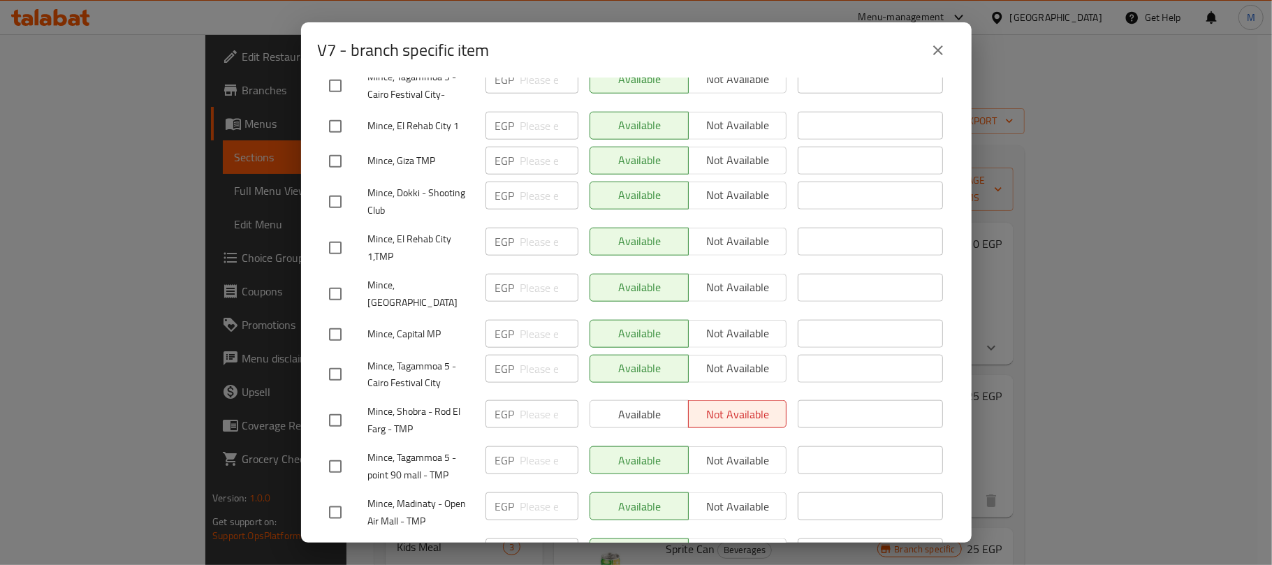
click at [337, 320] on input "checkbox" at bounding box center [335, 334] width 29 height 29
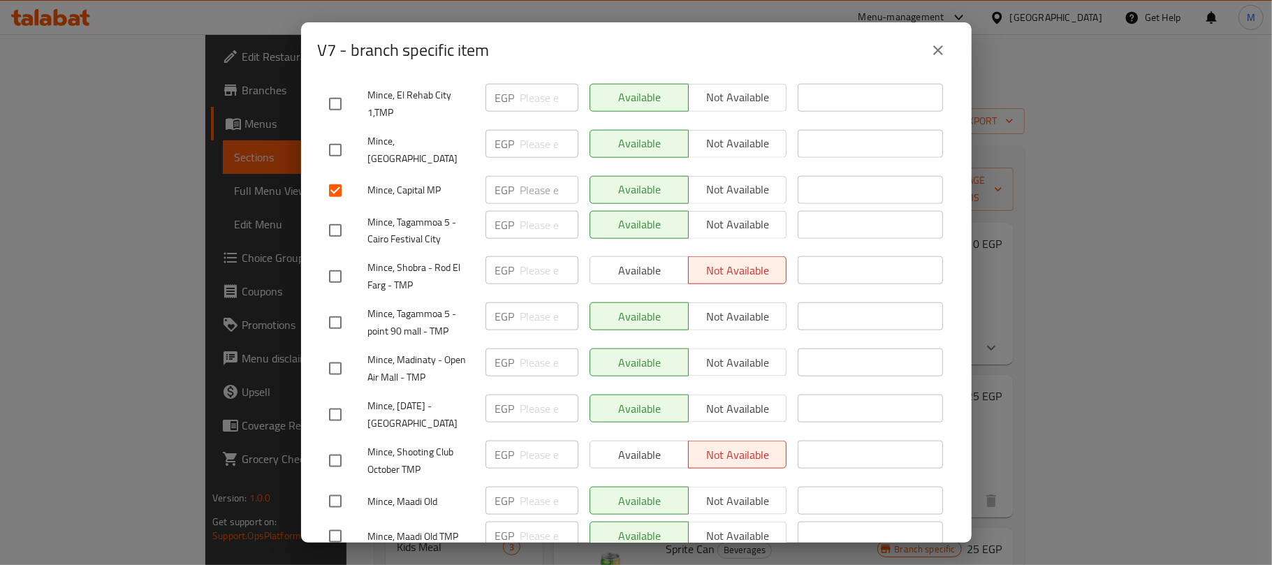
scroll to position [1210, 0]
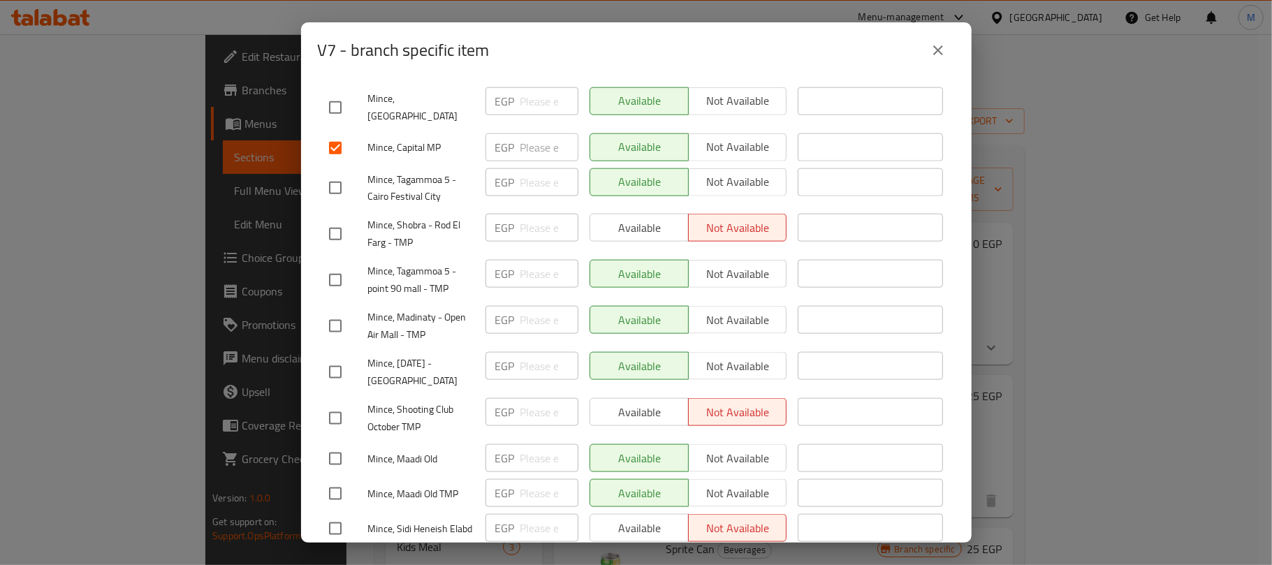
click at [339, 311] on input "checkbox" at bounding box center [335, 325] width 29 height 29
click at [335, 358] on input "checkbox" at bounding box center [335, 372] width 29 height 29
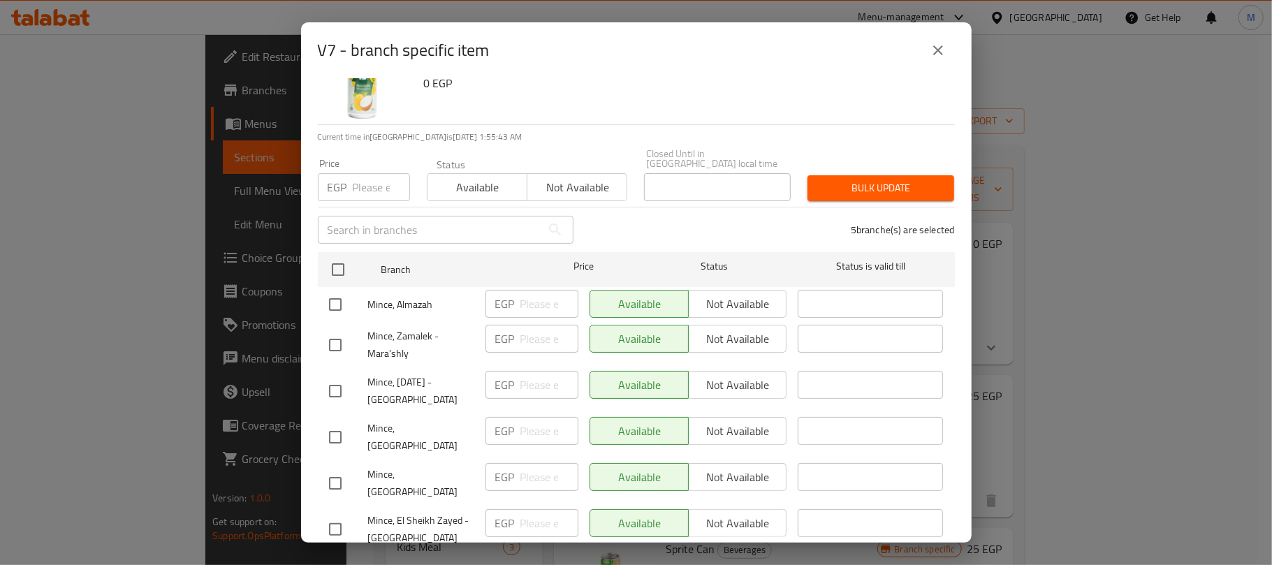
scroll to position [0, 0]
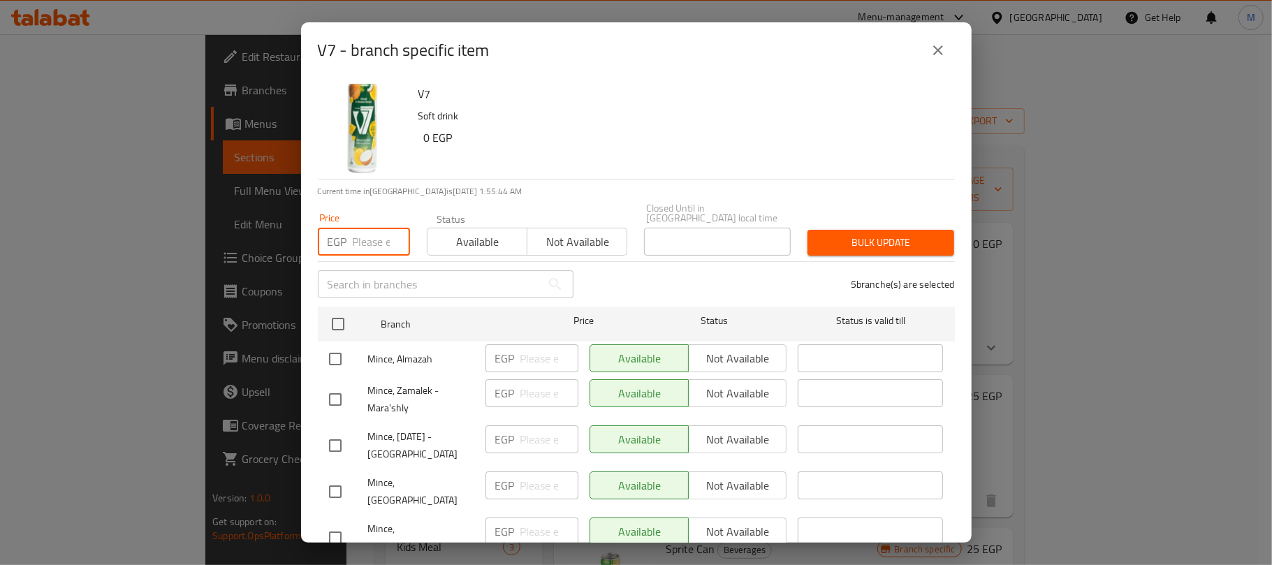
click at [367, 228] on input "number" at bounding box center [381, 242] width 57 height 28
paste input "50.00"
click at [903, 234] on span "Bulk update" at bounding box center [881, 242] width 124 height 17
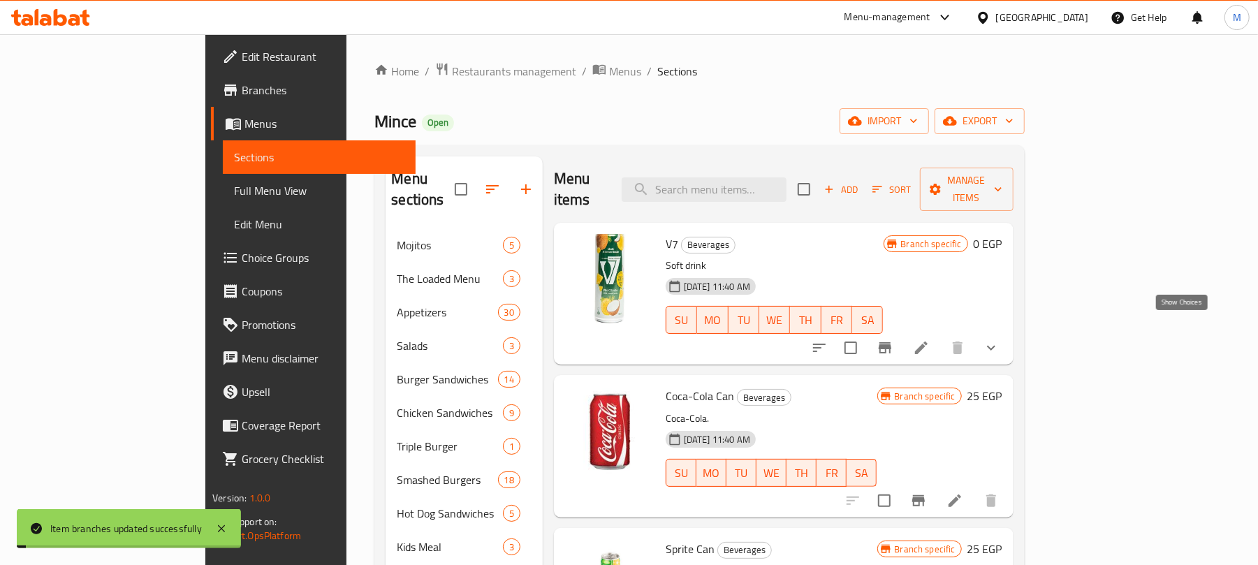
click at [999, 339] on icon "show more" at bounding box center [991, 347] width 17 height 17
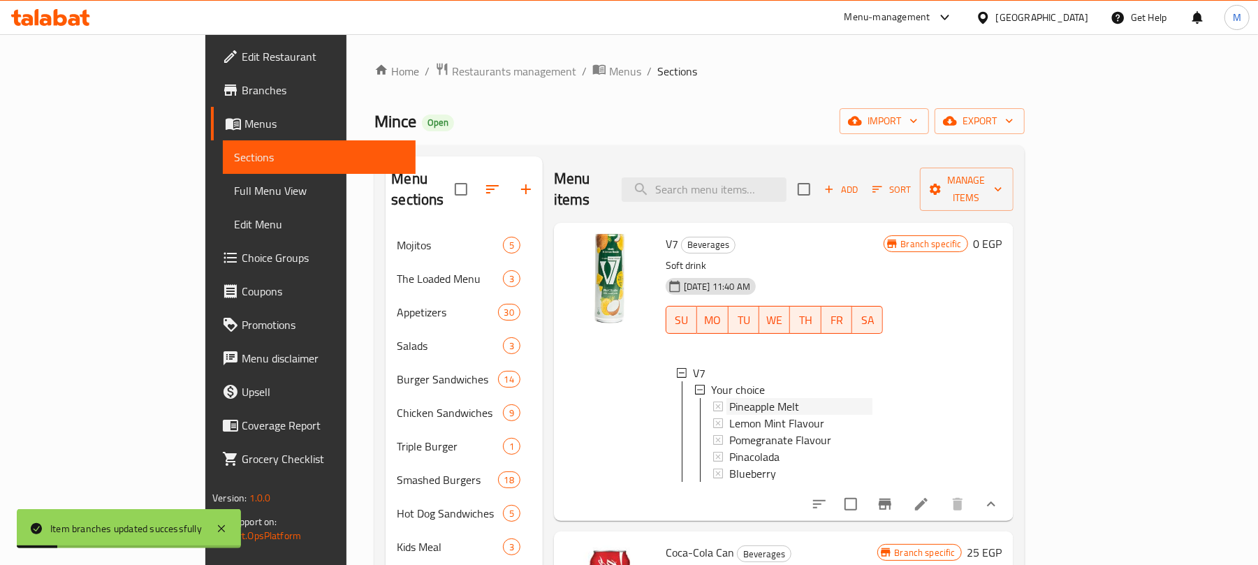
click at [729, 398] on span "Pineapple Melt" at bounding box center [764, 406] width 70 height 17
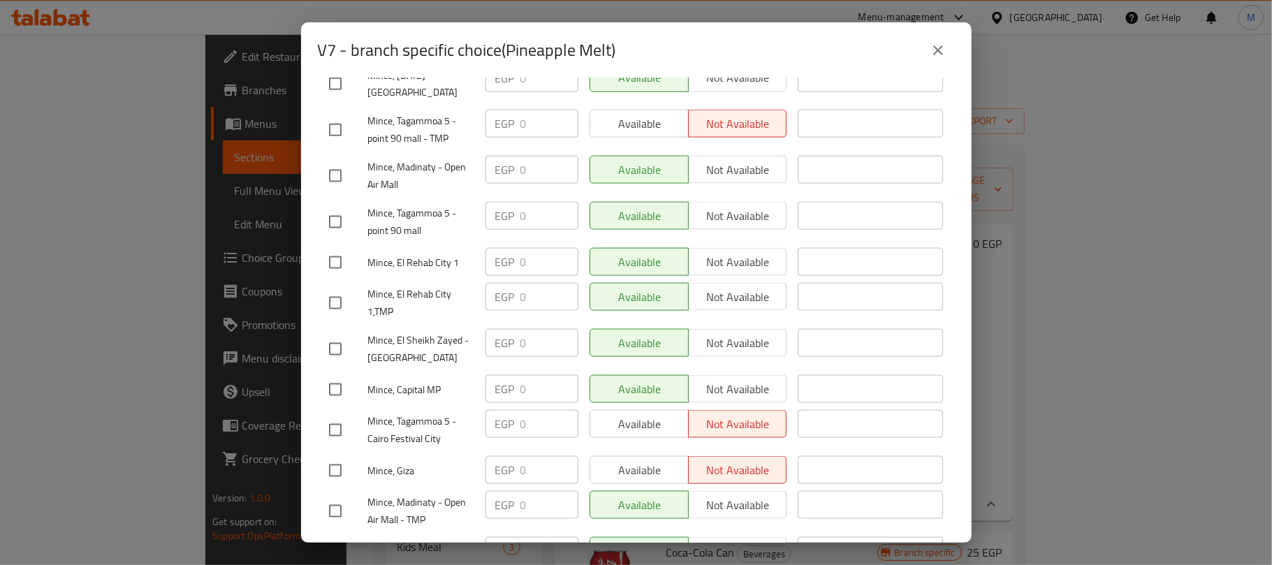
scroll to position [1363, 0]
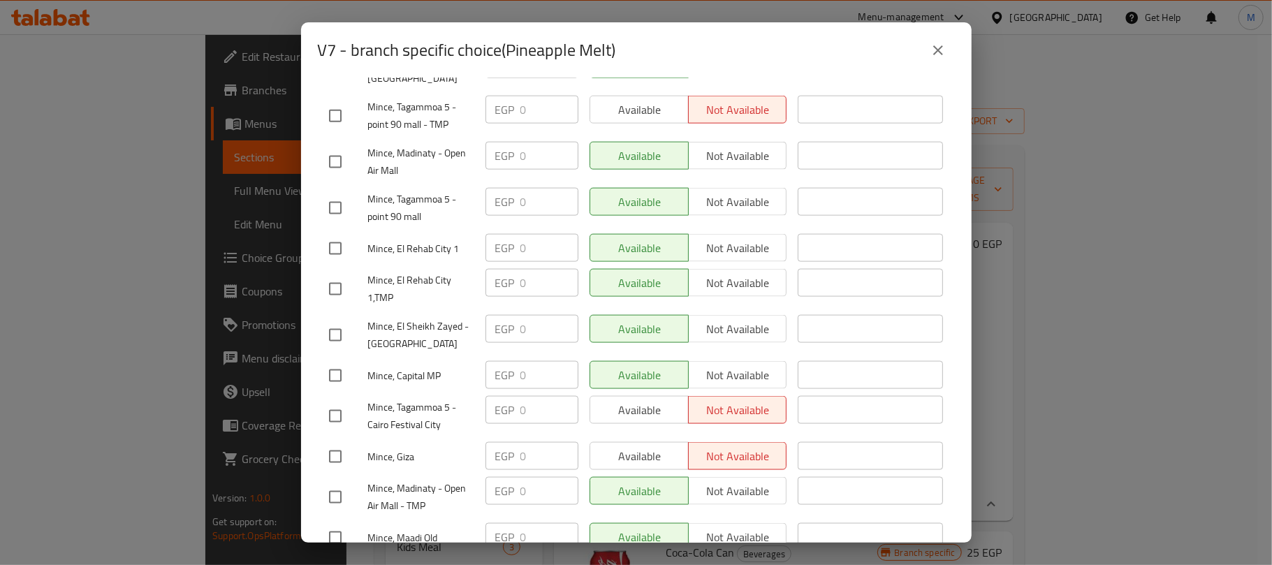
click at [945, 51] on icon "close" at bounding box center [938, 50] width 17 height 17
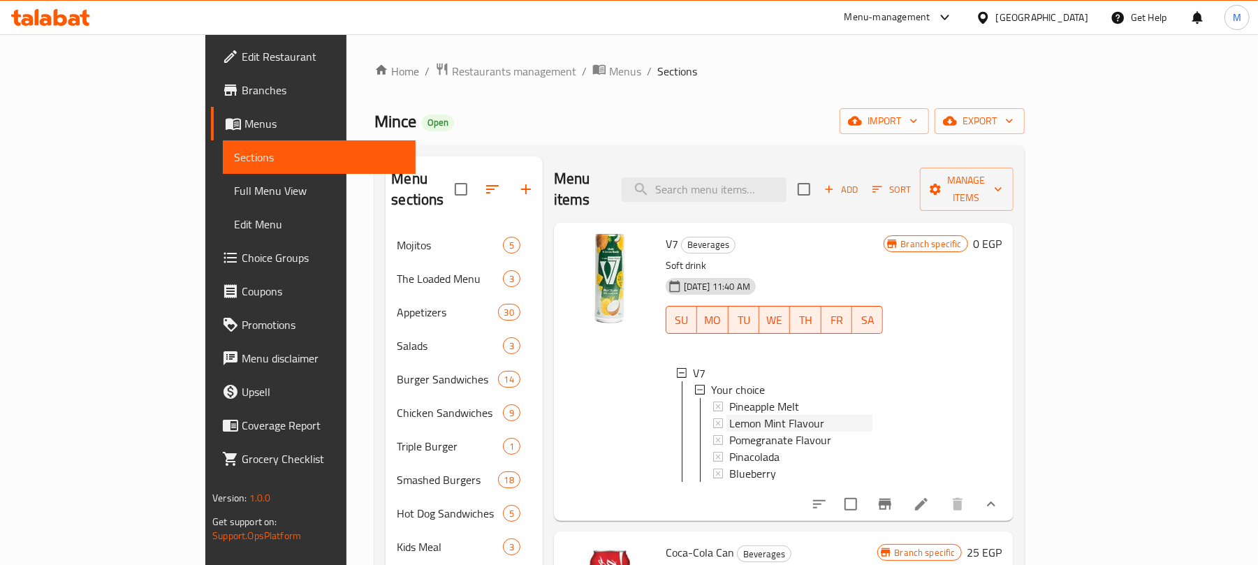
click at [756, 415] on span "Lemon Mint Flavour" at bounding box center [776, 423] width 95 height 17
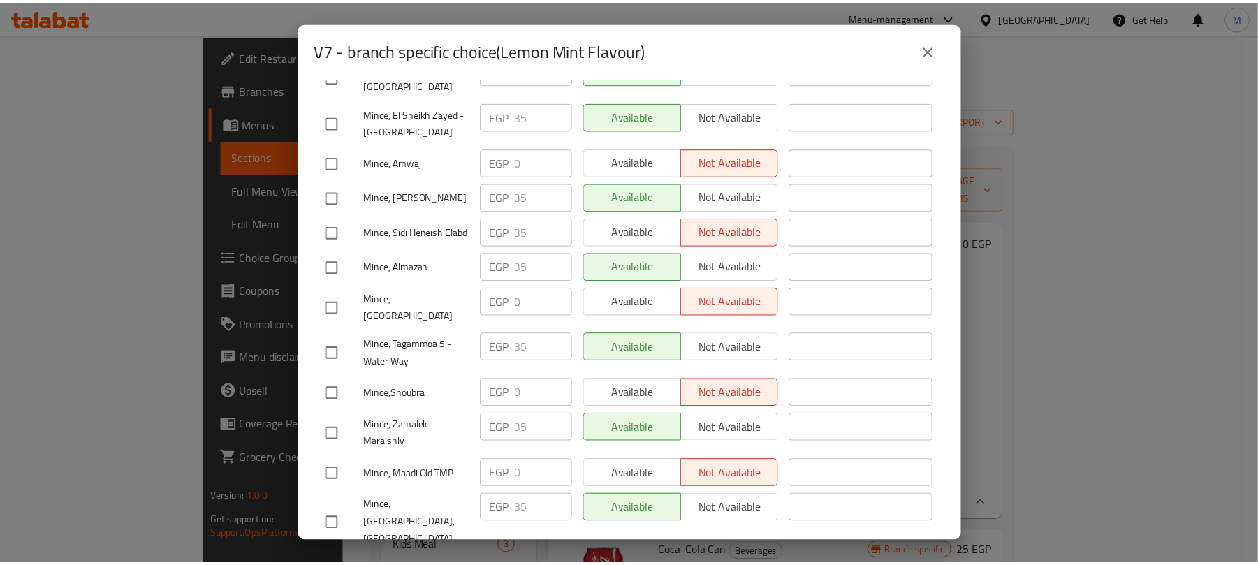
scroll to position [1210, 0]
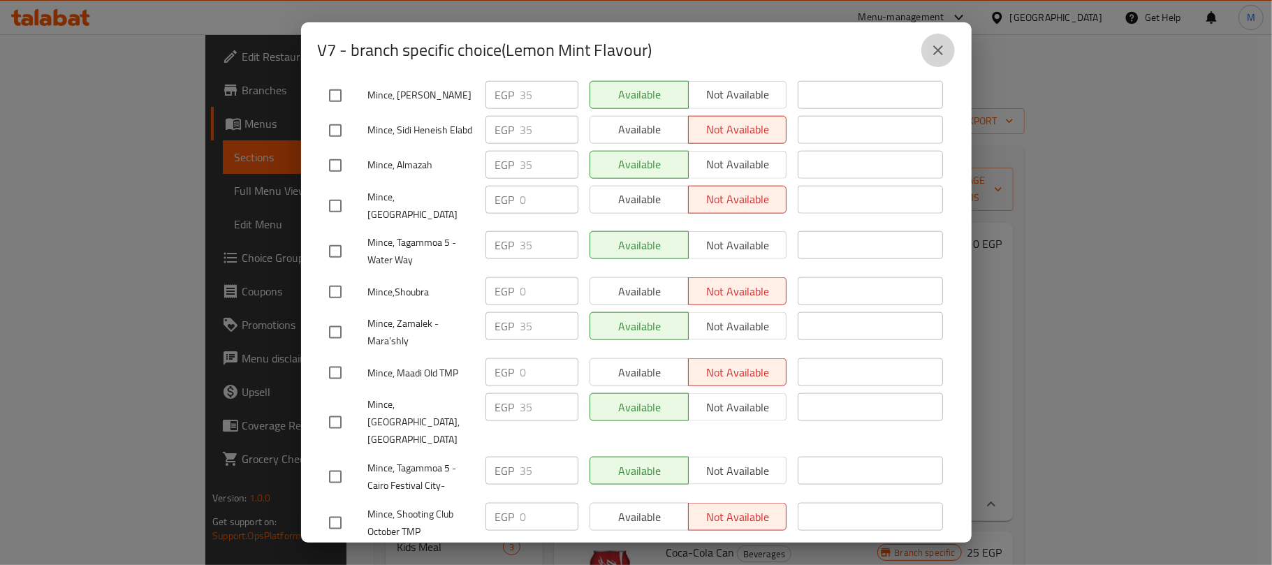
click at [922, 52] on button "close" at bounding box center [938, 51] width 34 height 34
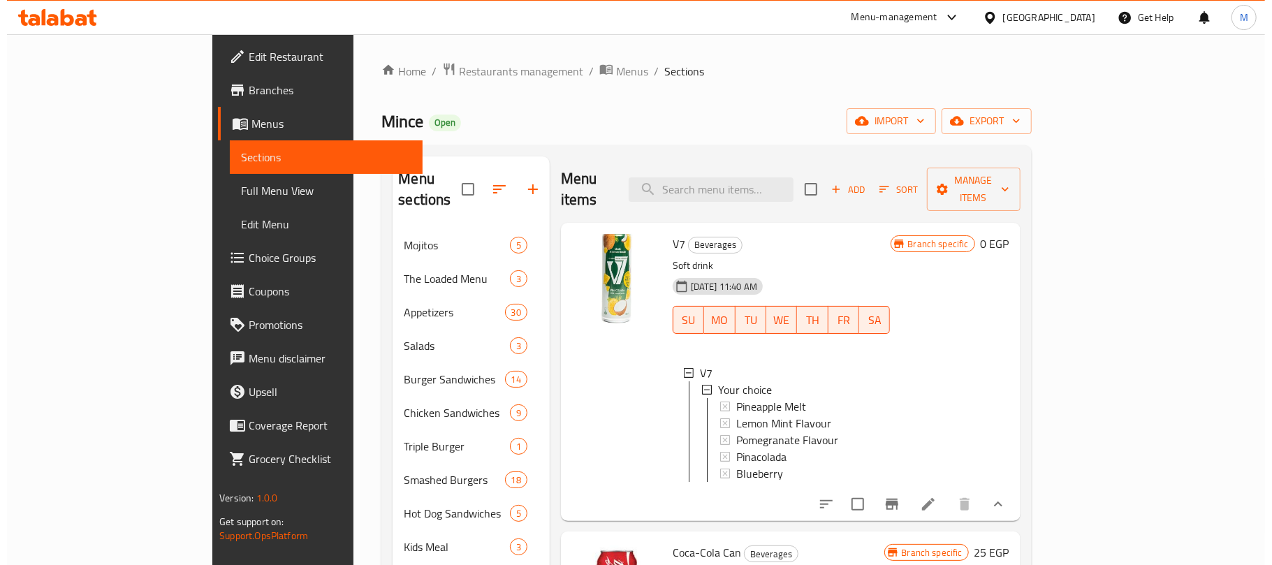
scroll to position [372, 0]
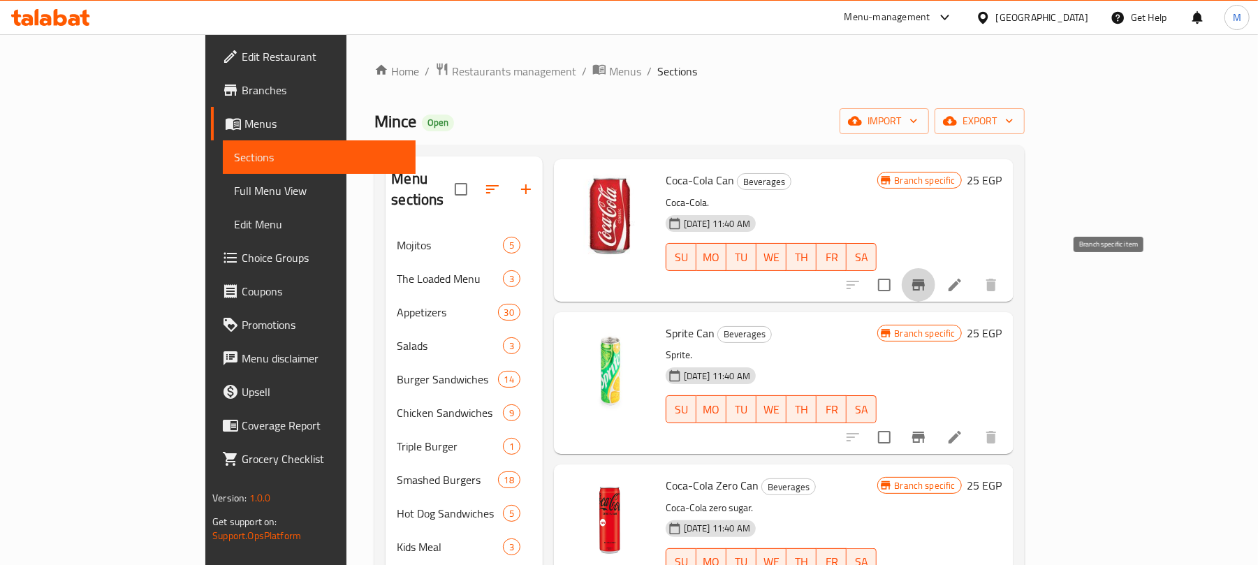
click at [935, 274] on button "Branch-specific-item" at bounding box center [919, 285] width 34 height 34
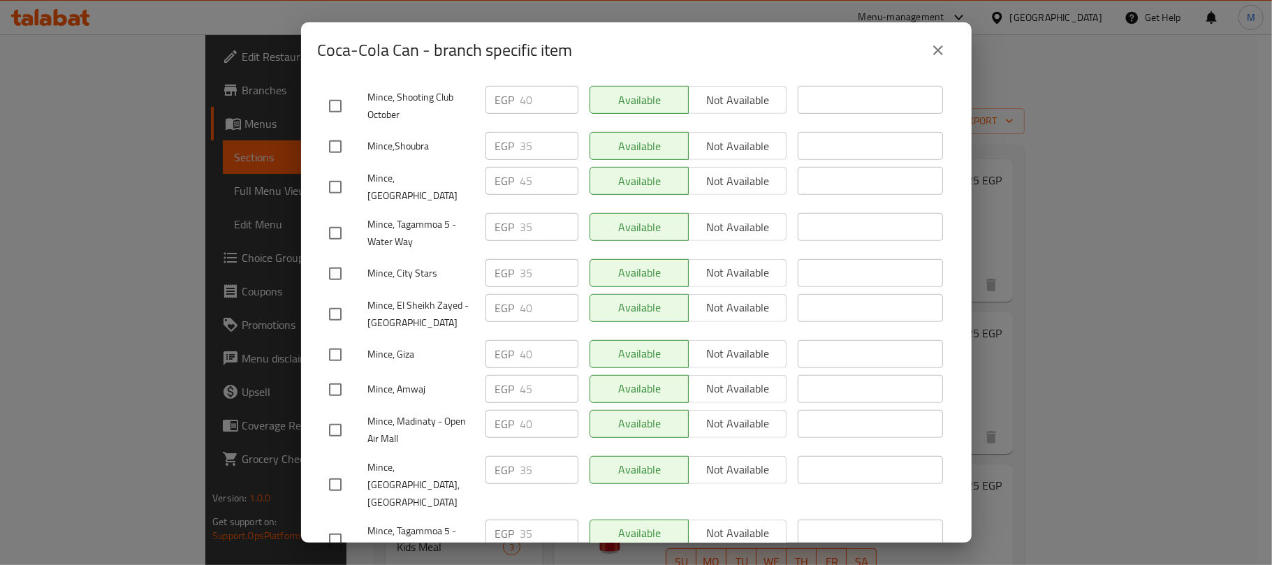
scroll to position [652, 0]
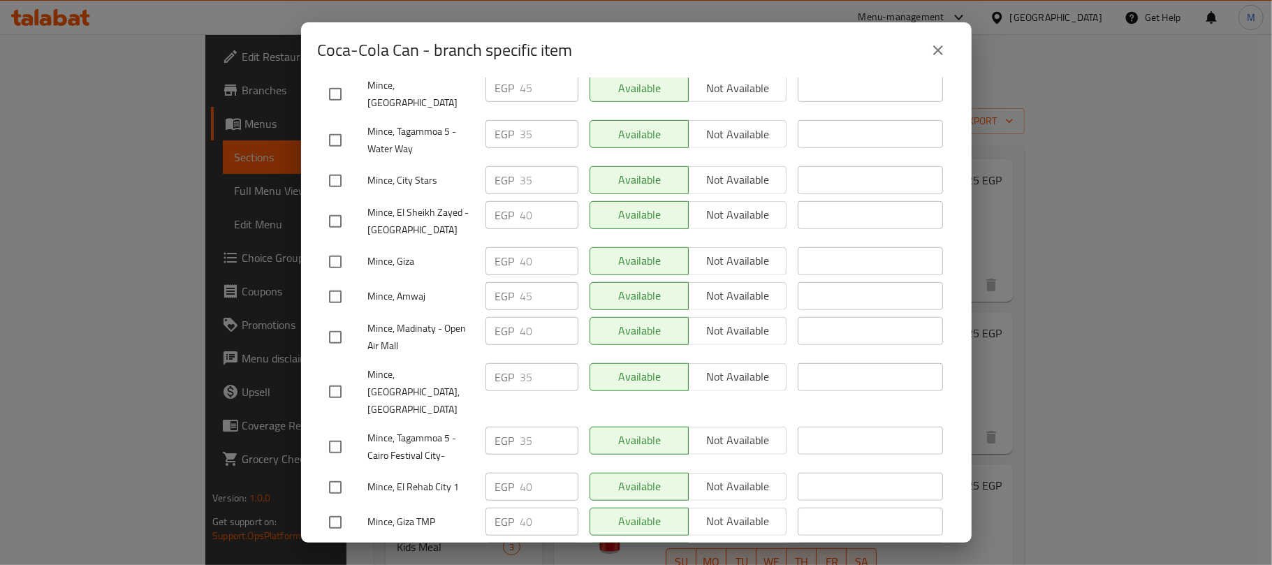
click at [330, 207] on input "checkbox" at bounding box center [335, 221] width 29 height 29
click at [520, 201] on input "40" at bounding box center [549, 215] width 58 height 28
paste input "5.0"
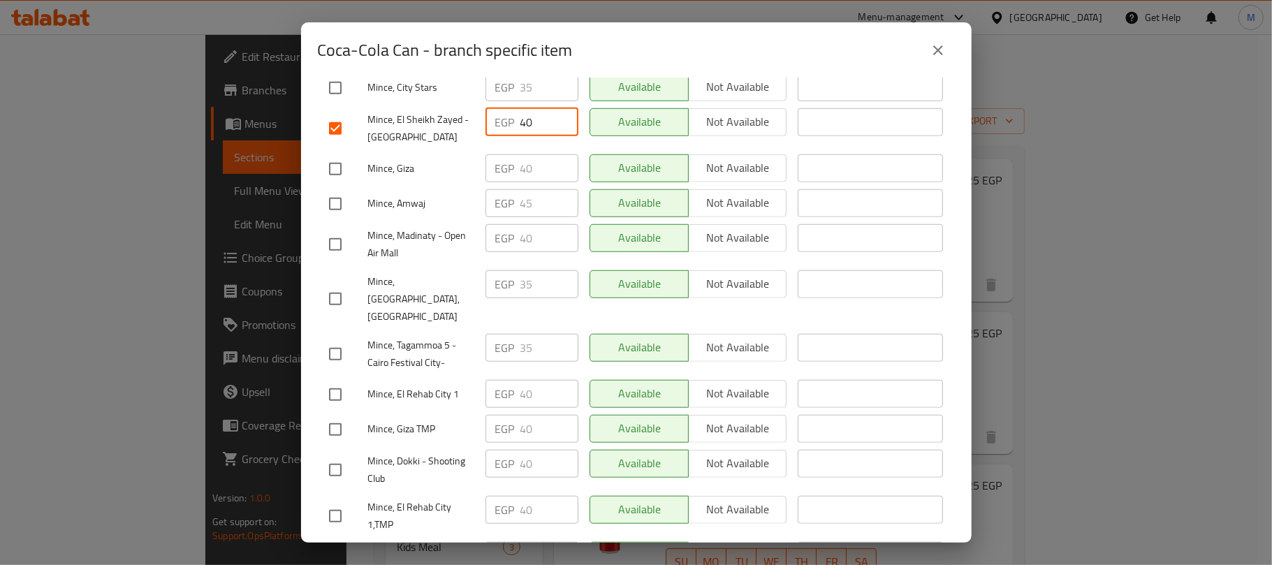
scroll to position [838, 0]
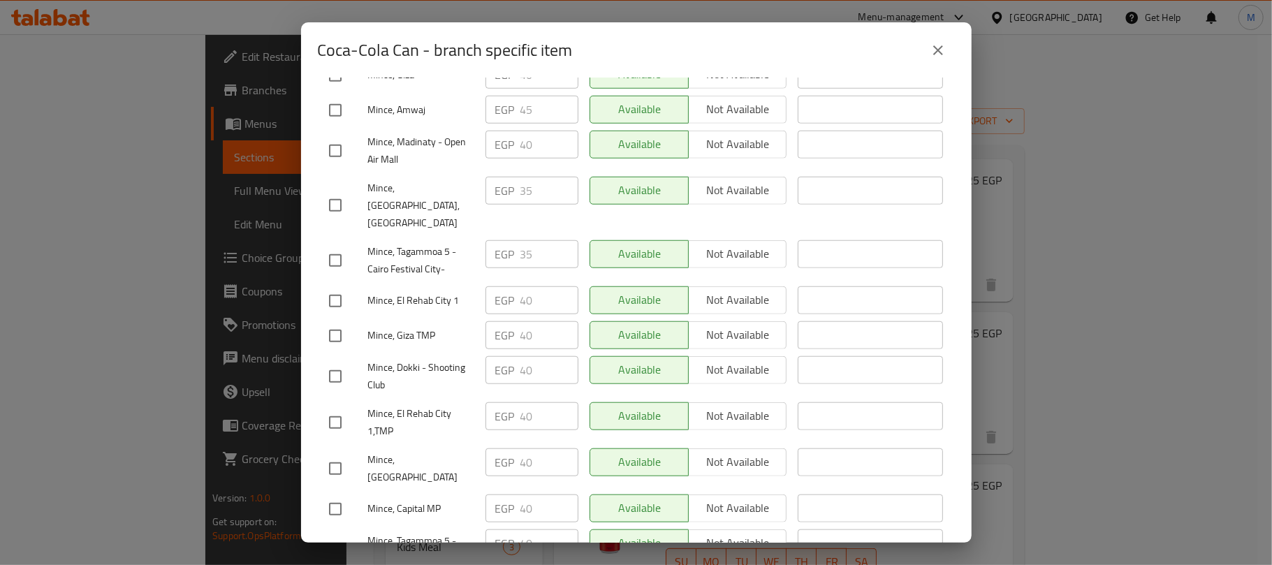
click at [330, 136] on input "checkbox" at bounding box center [335, 150] width 29 height 29
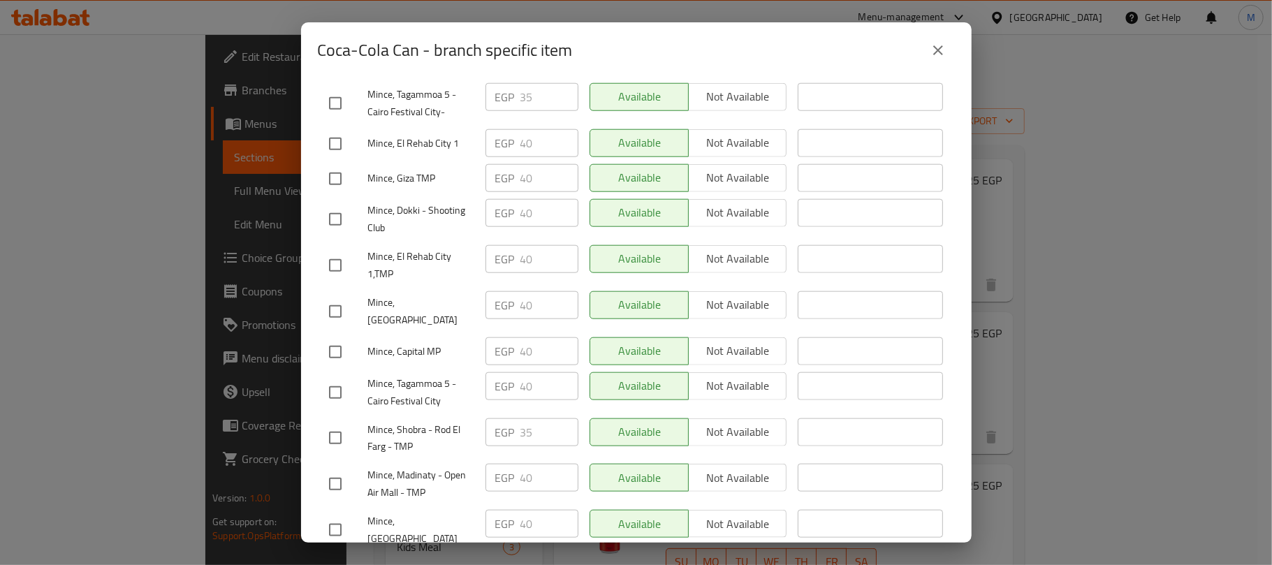
scroll to position [1024, 0]
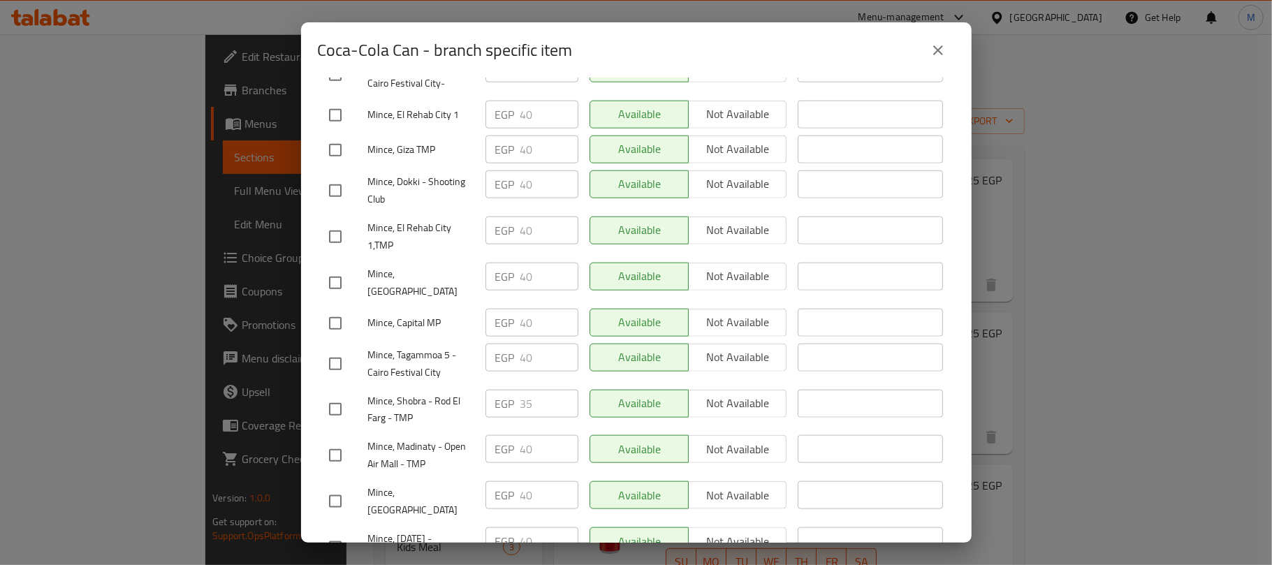
click at [335, 309] on input "checkbox" at bounding box center [335, 323] width 29 height 29
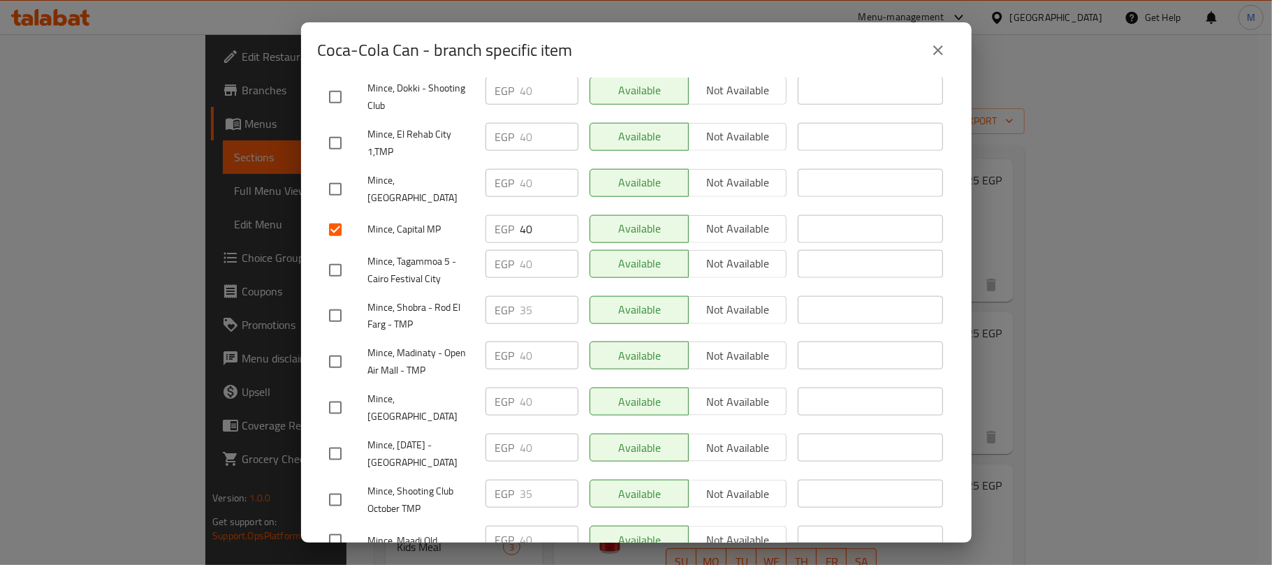
click at [335, 347] on input "checkbox" at bounding box center [335, 361] width 29 height 29
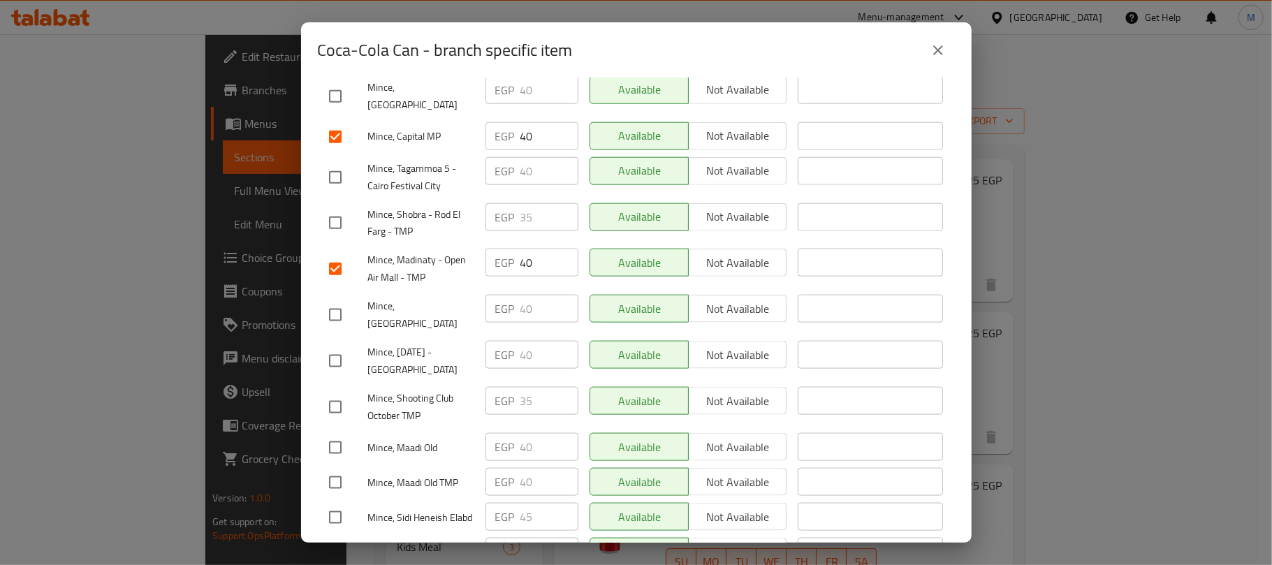
click at [337, 346] on input "checkbox" at bounding box center [335, 360] width 29 height 29
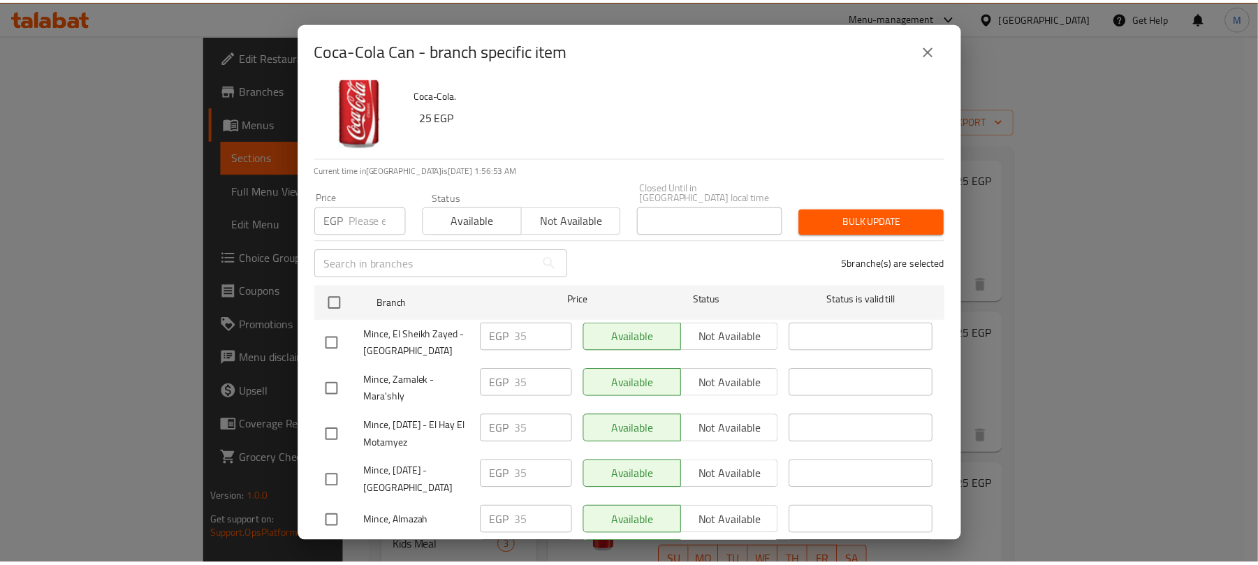
scroll to position [0, 0]
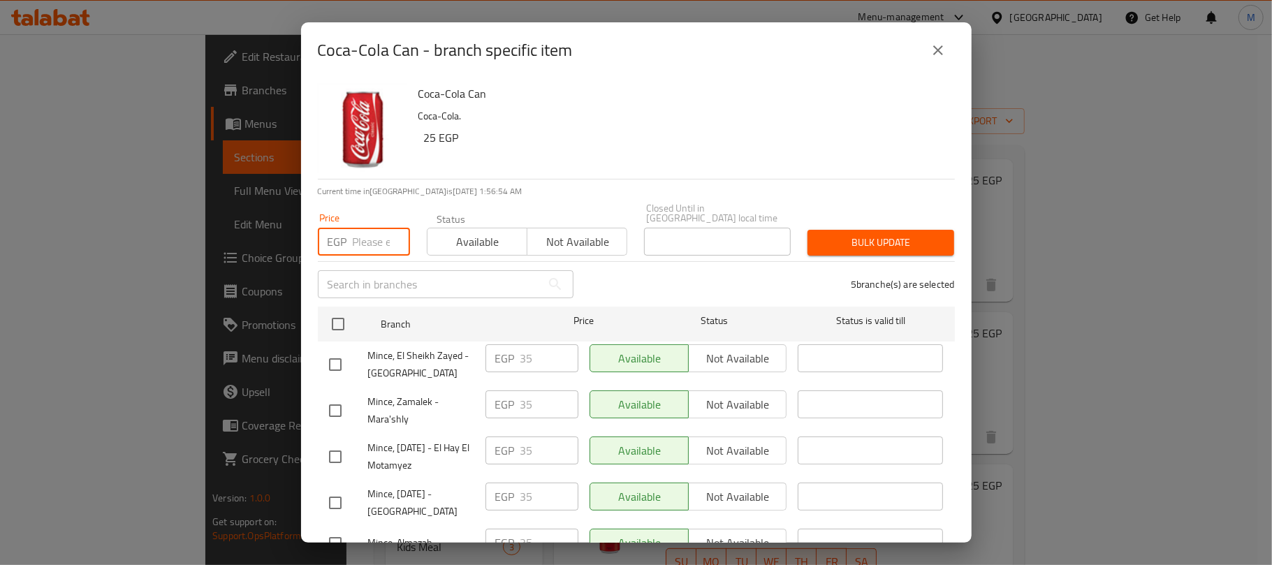
click at [362, 228] on input "number" at bounding box center [381, 242] width 57 height 28
paste input "45.00"
click at [820, 230] on button "Bulk update" at bounding box center [880, 243] width 147 height 26
click at [822, 232] on div at bounding box center [636, 282] width 1272 height 565
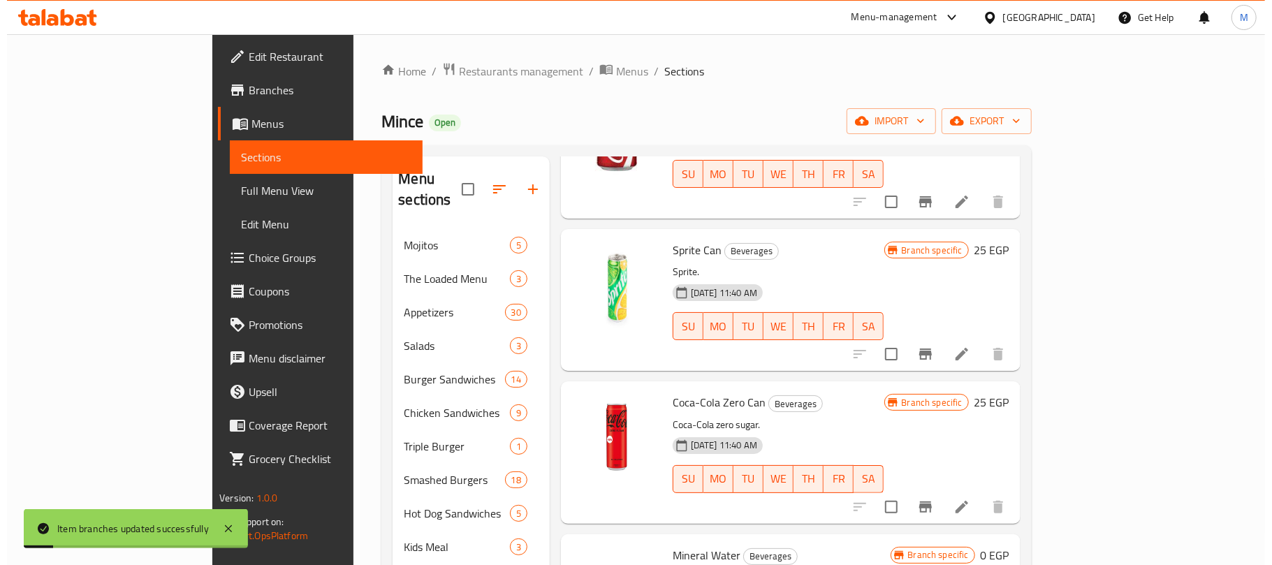
scroll to position [465, 0]
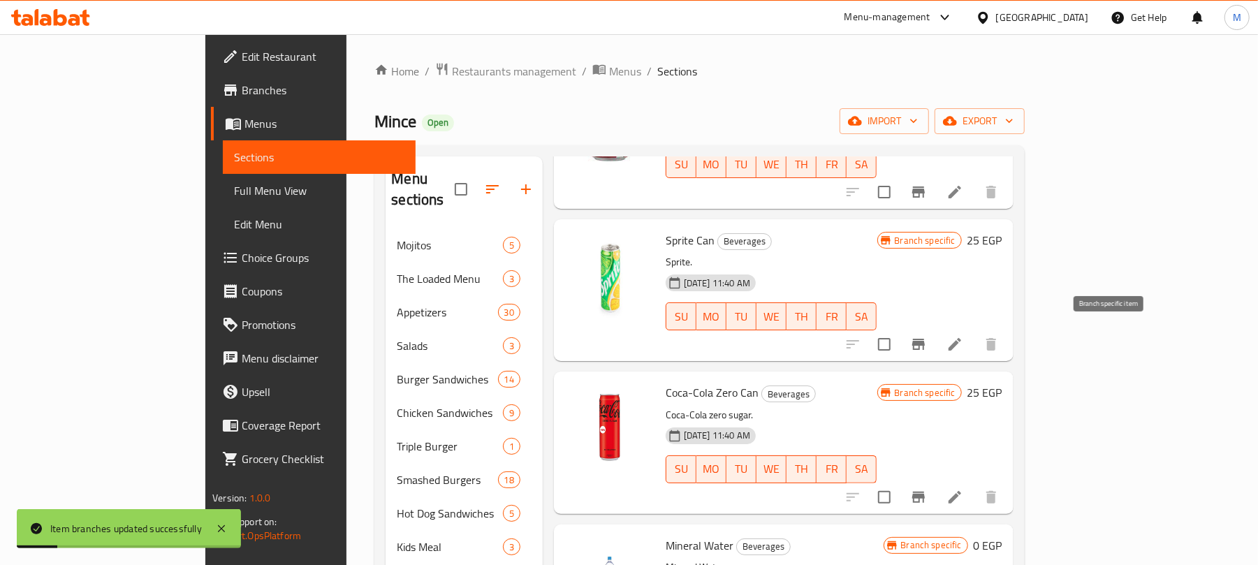
click at [927, 336] on icon "Branch-specific-item" at bounding box center [918, 344] width 17 height 17
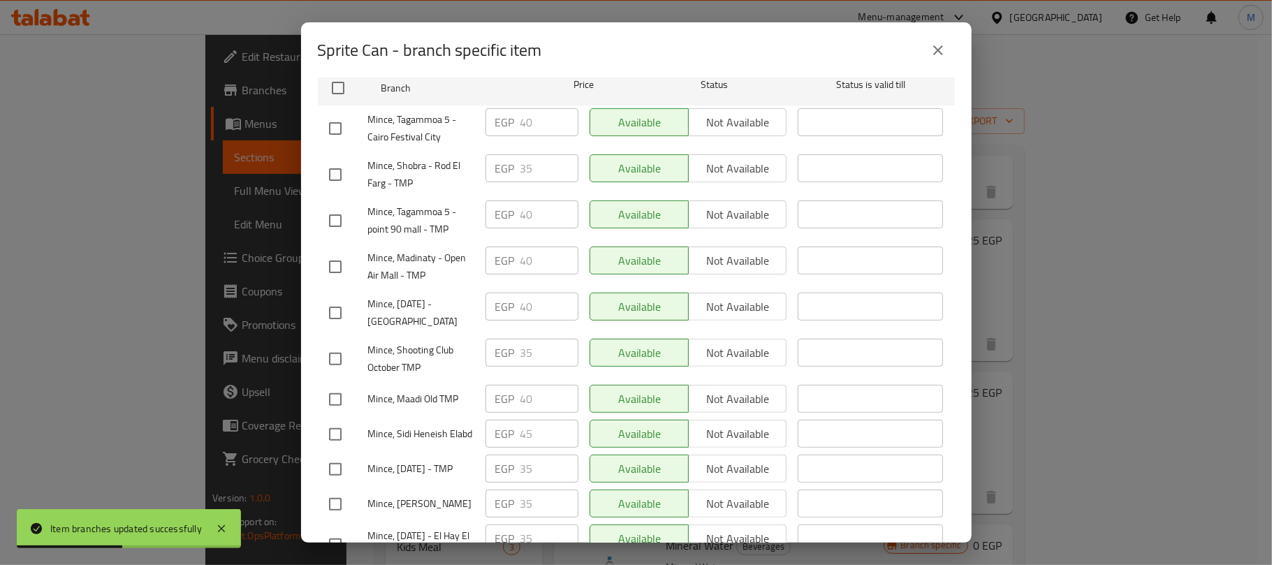
scroll to position [279, 0]
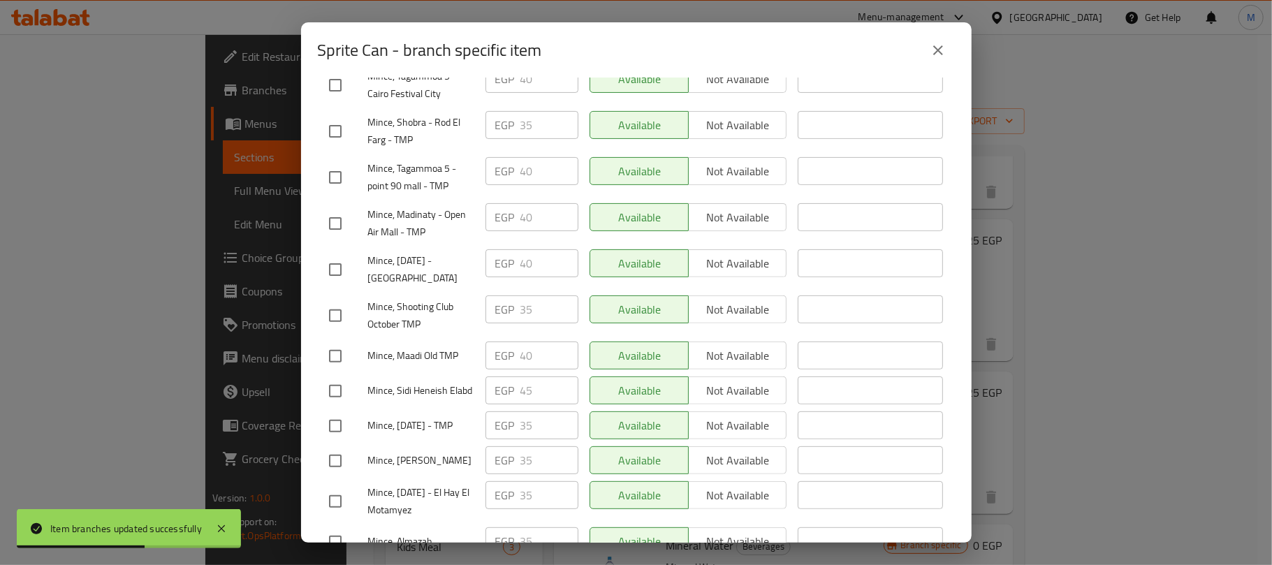
click at [330, 213] on input "checkbox" at bounding box center [335, 223] width 29 height 29
click at [341, 261] on input "checkbox" at bounding box center [335, 269] width 29 height 29
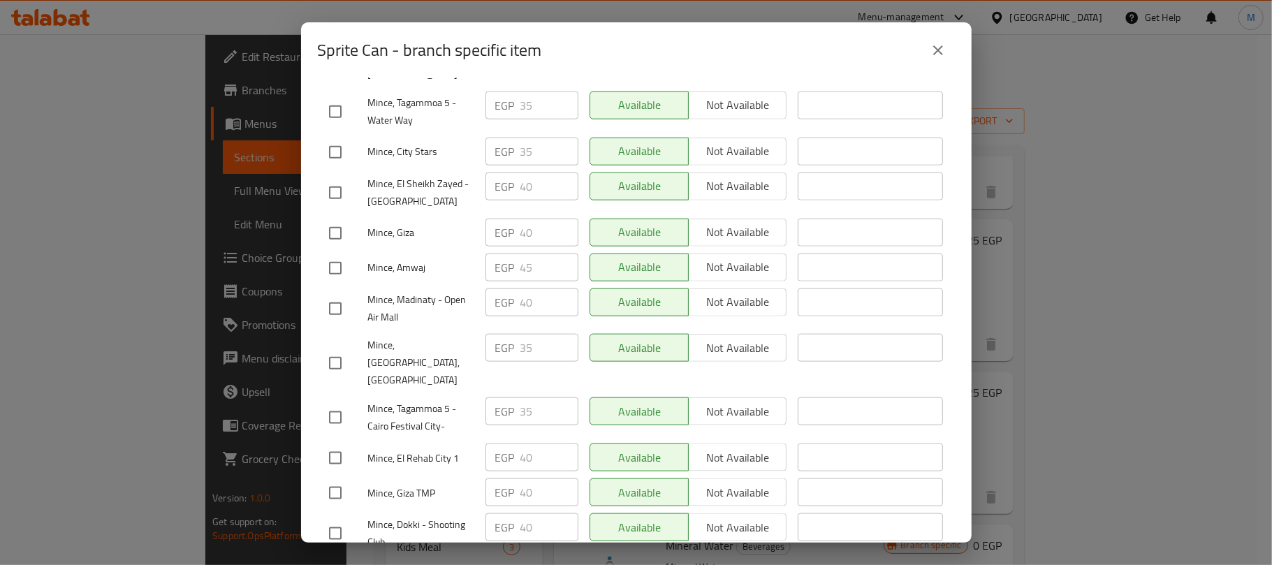
scroll to position [1117, 0]
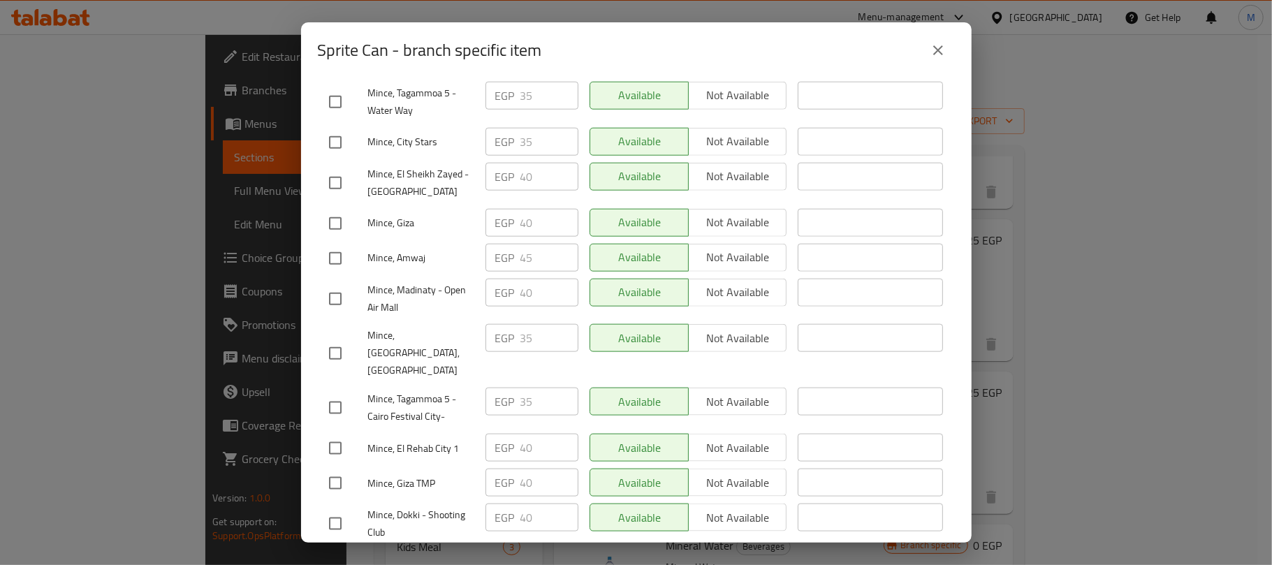
click at [330, 168] on input "checkbox" at bounding box center [335, 182] width 29 height 29
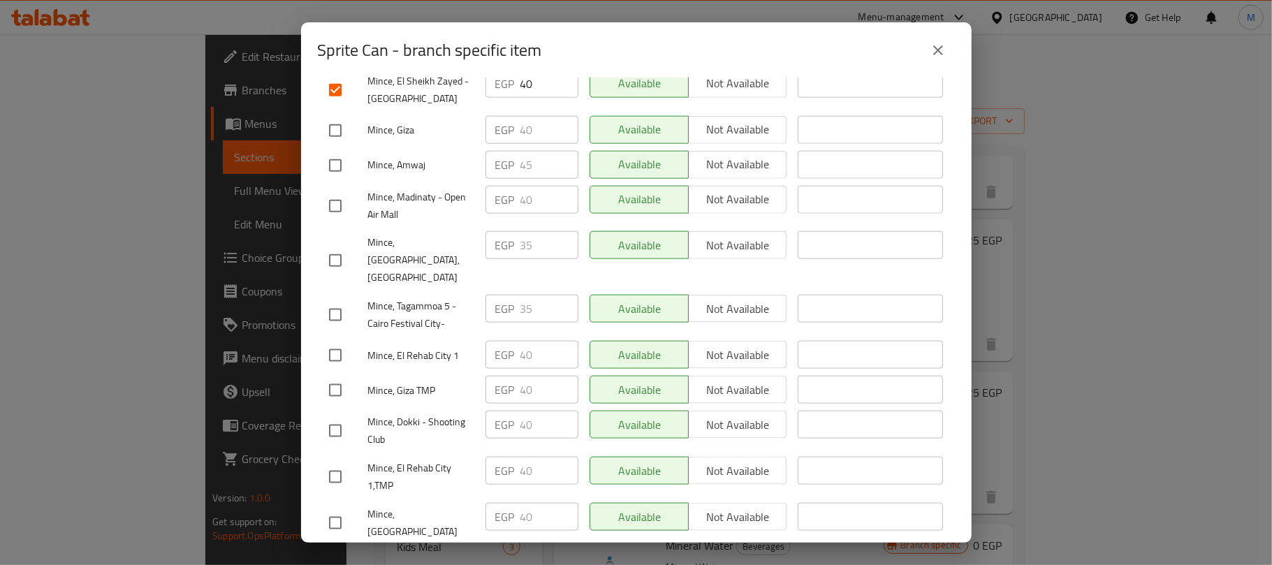
click at [334, 191] on input "checkbox" at bounding box center [335, 205] width 29 height 29
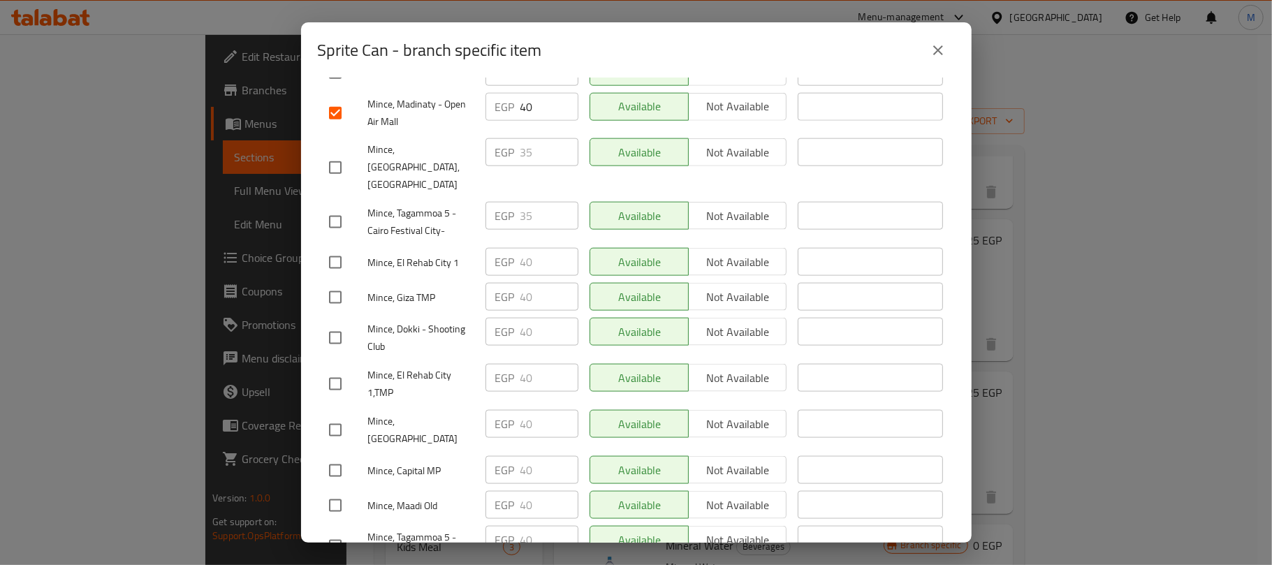
click at [330, 456] on input "checkbox" at bounding box center [335, 470] width 29 height 29
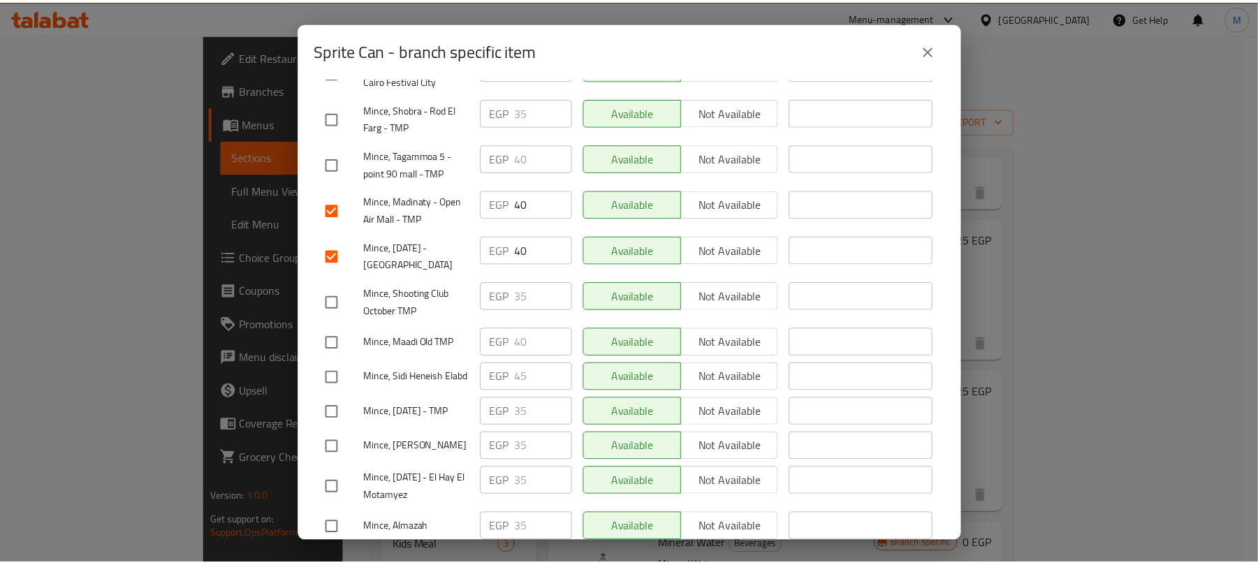
scroll to position [0, 0]
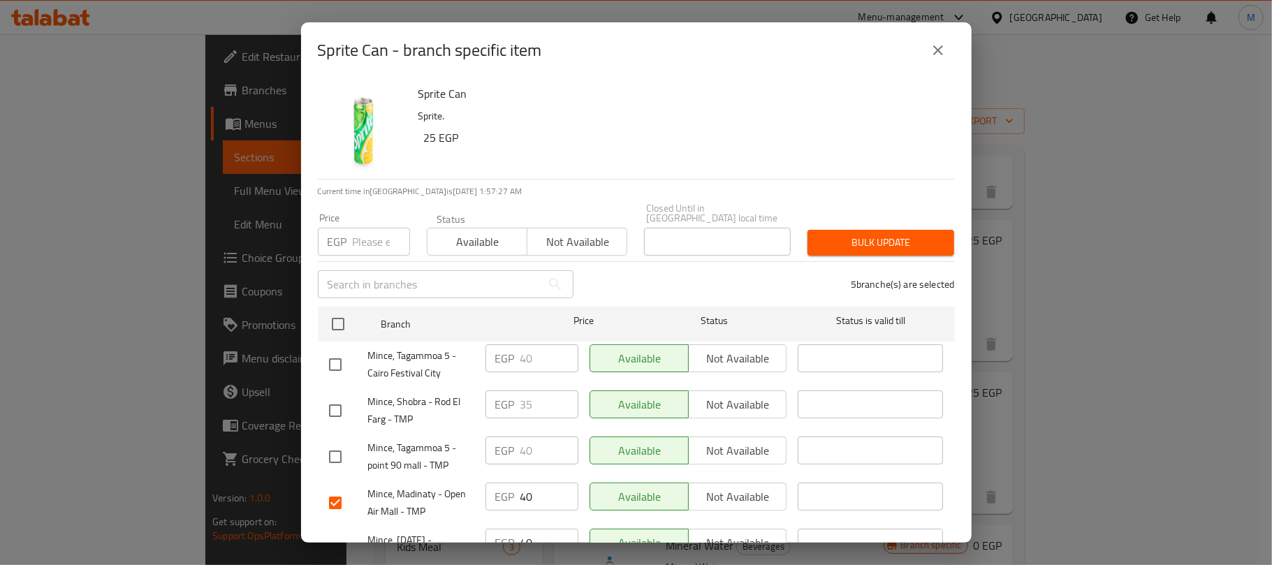
click at [364, 233] on input "number" at bounding box center [381, 242] width 57 height 28
paste input "45.00"
click at [873, 238] on span "Bulk update" at bounding box center [881, 242] width 124 height 17
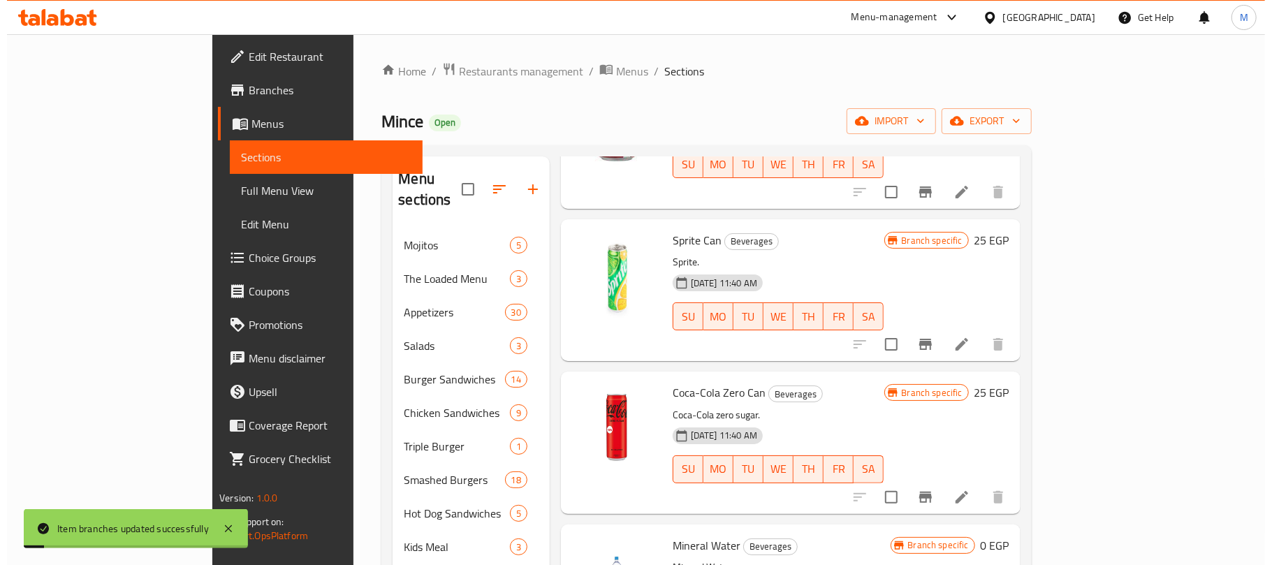
scroll to position [652, 0]
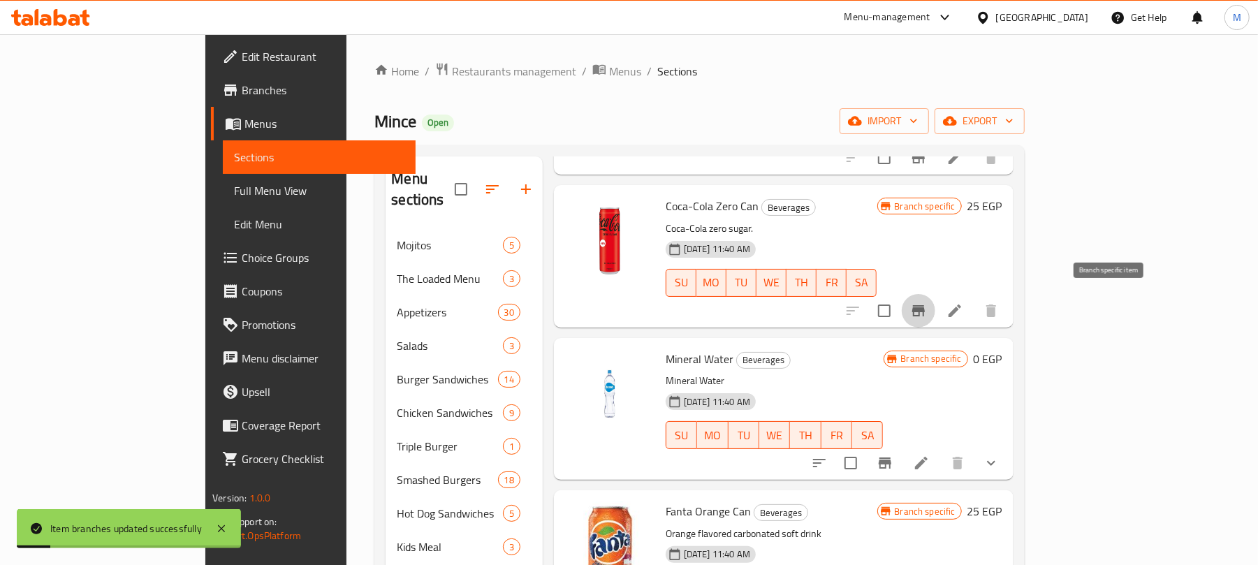
click at [935, 313] on button "Branch-specific-item" at bounding box center [919, 311] width 34 height 34
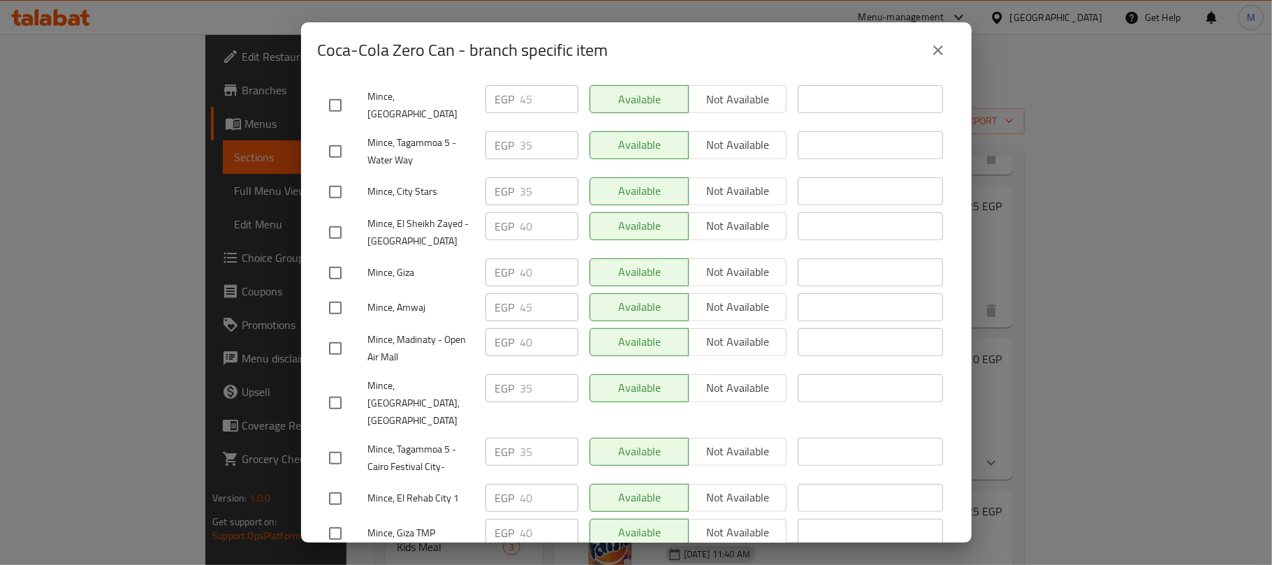
click at [328, 218] on input "checkbox" at bounding box center [335, 232] width 29 height 29
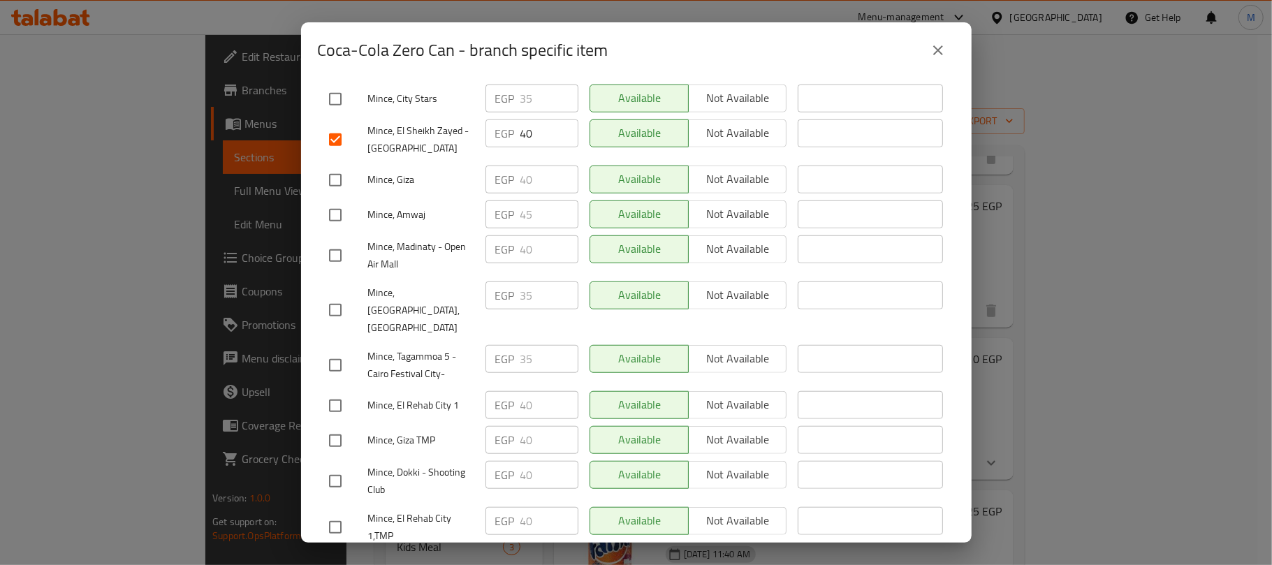
click at [328, 241] on input "checkbox" at bounding box center [335, 255] width 29 height 29
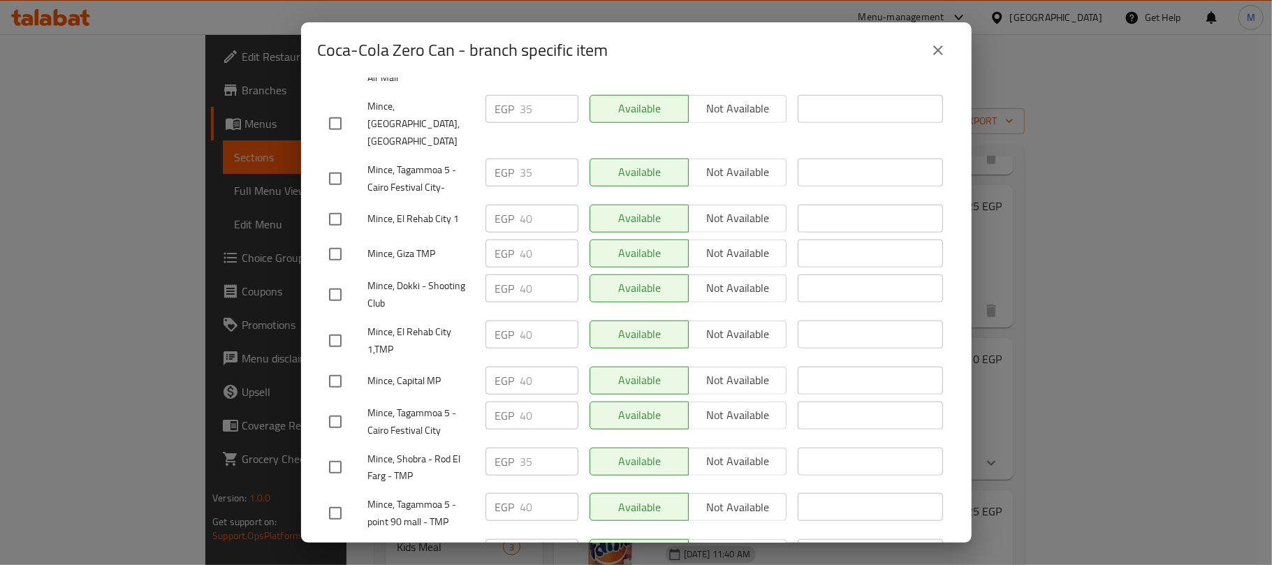
scroll to position [1024, 0]
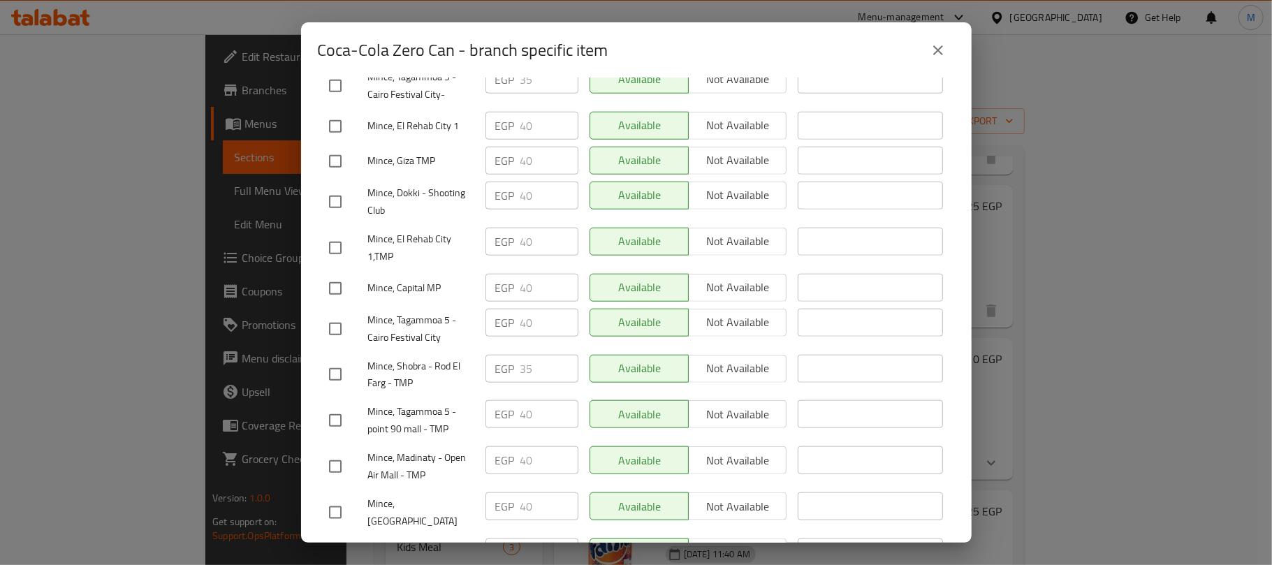
click at [331, 274] on input "checkbox" at bounding box center [335, 288] width 29 height 29
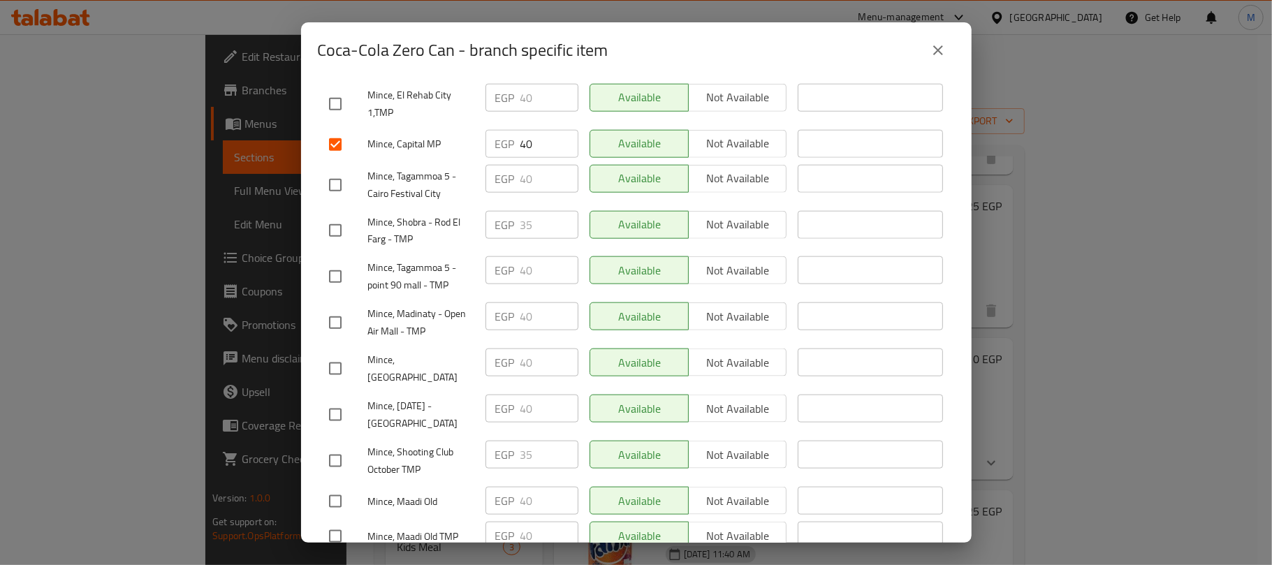
scroll to position [1210, 0]
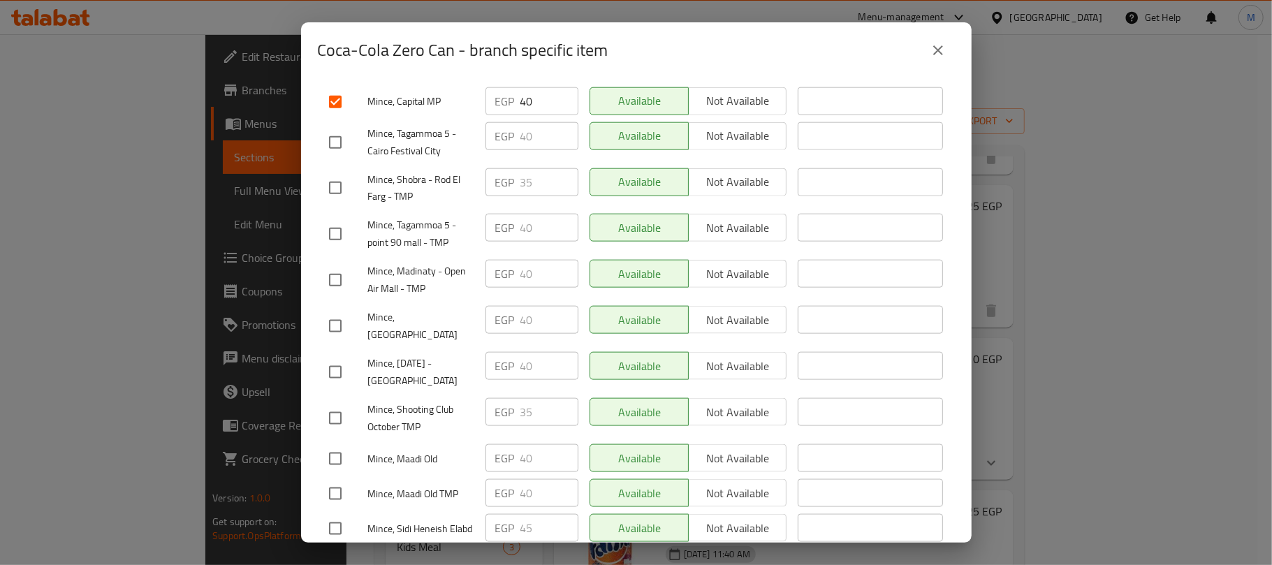
click at [334, 265] on input "checkbox" at bounding box center [335, 279] width 29 height 29
click at [337, 358] on input "checkbox" at bounding box center [335, 372] width 29 height 29
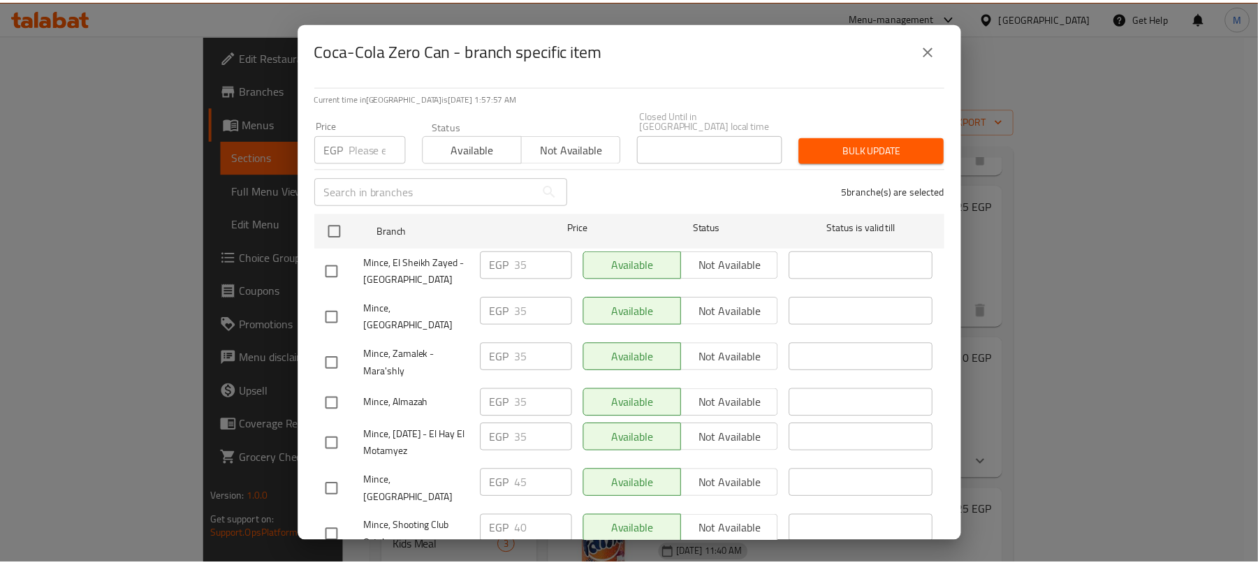
scroll to position [0, 0]
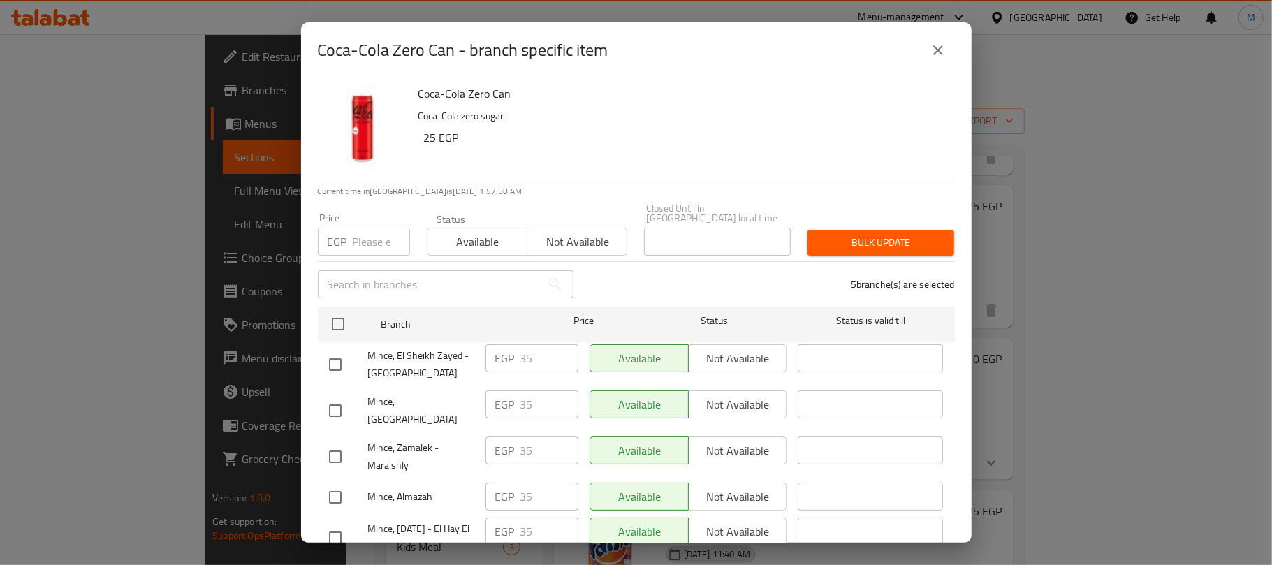
drag, startPoint x: 363, startPoint y: 221, endPoint x: 418, endPoint y: 221, distance: 54.5
click at [364, 228] on input "number" at bounding box center [381, 242] width 57 height 28
paste input "45.00"
click at [842, 238] on span "Bulk update" at bounding box center [881, 242] width 124 height 17
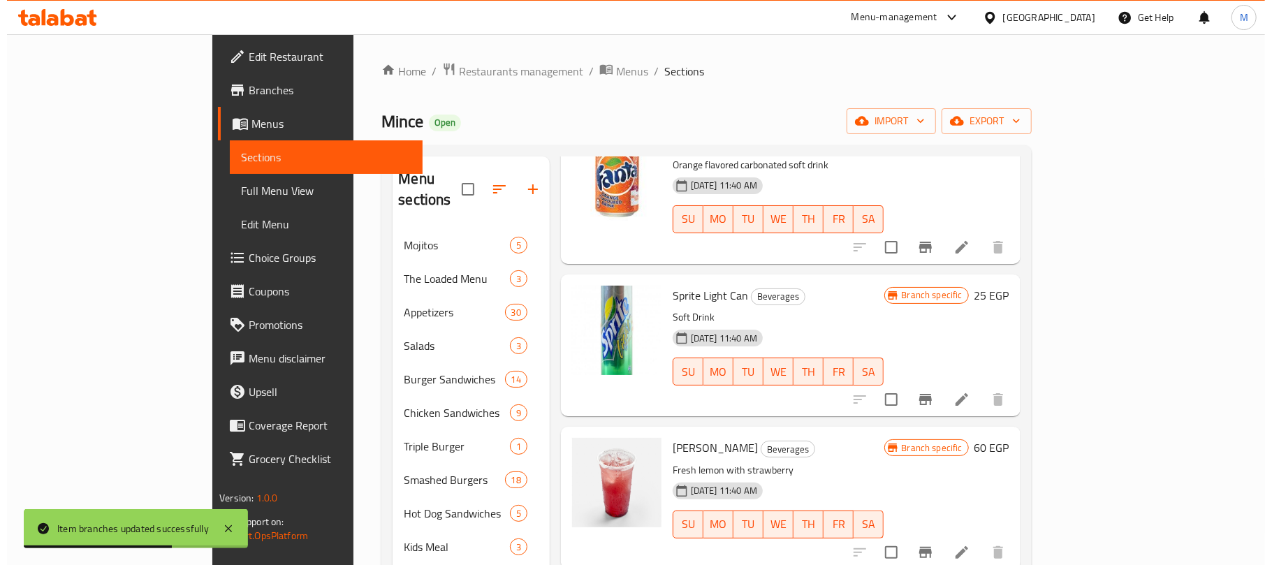
scroll to position [1024, 0]
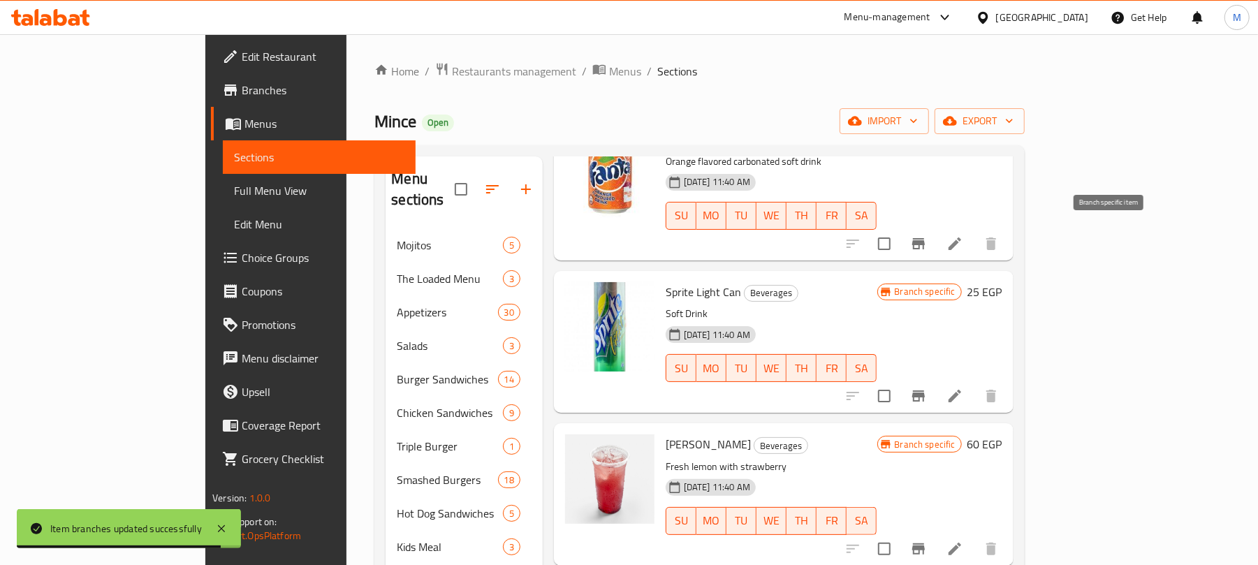
click at [935, 247] on button "Branch-specific-item" at bounding box center [919, 244] width 34 height 34
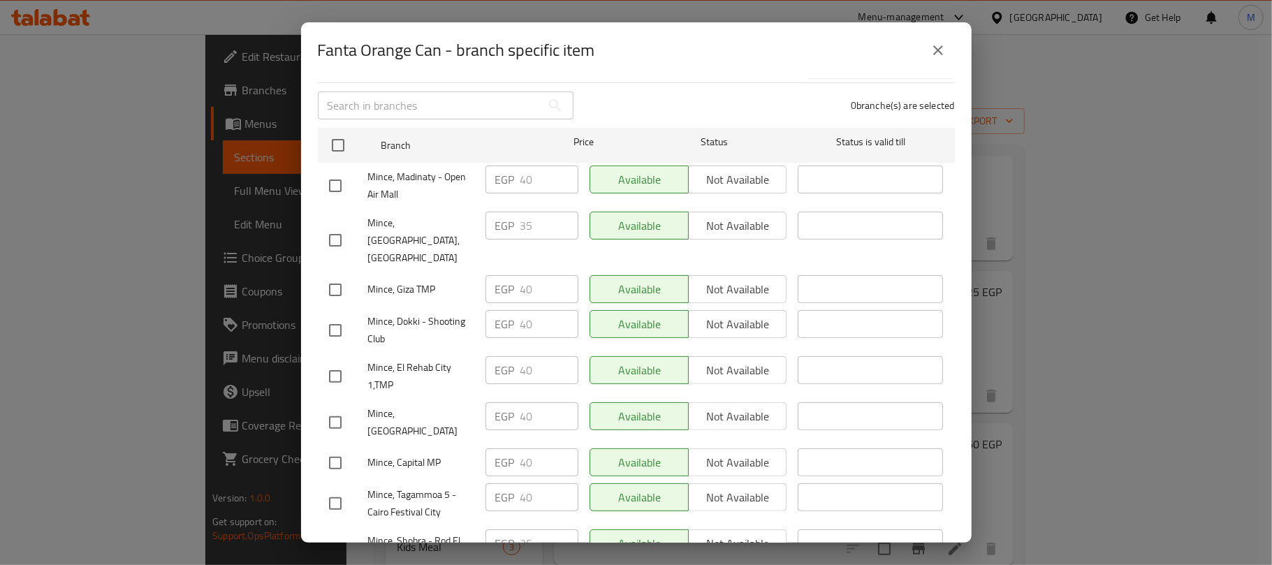
scroll to position [186, 0]
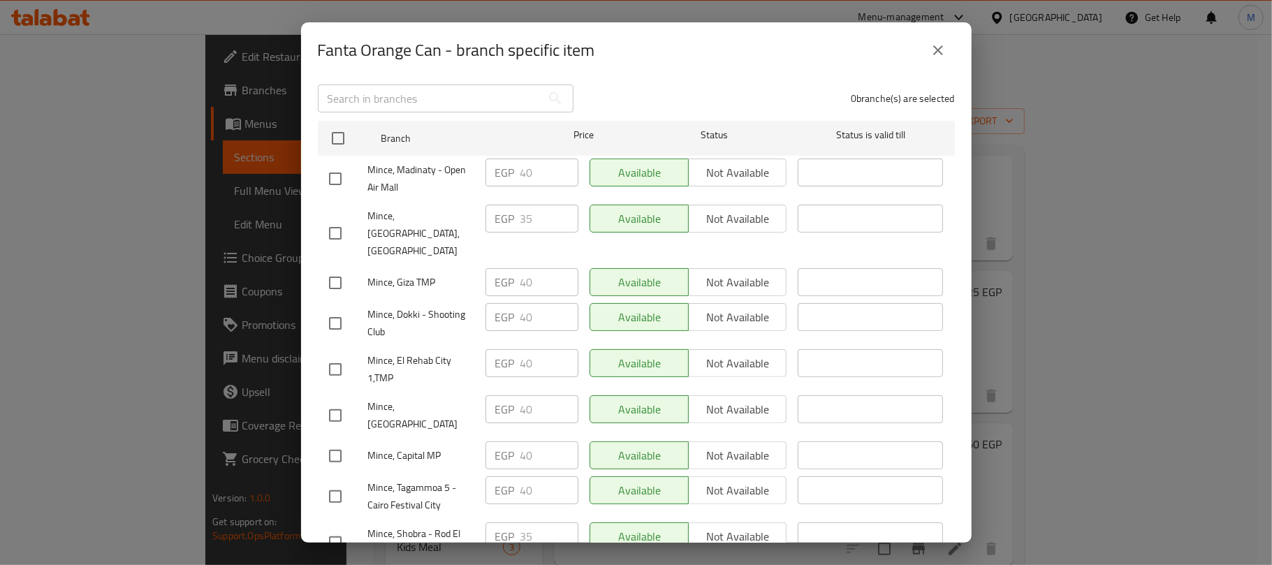
click at [337, 171] on input "checkbox" at bounding box center [335, 178] width 29 height 29
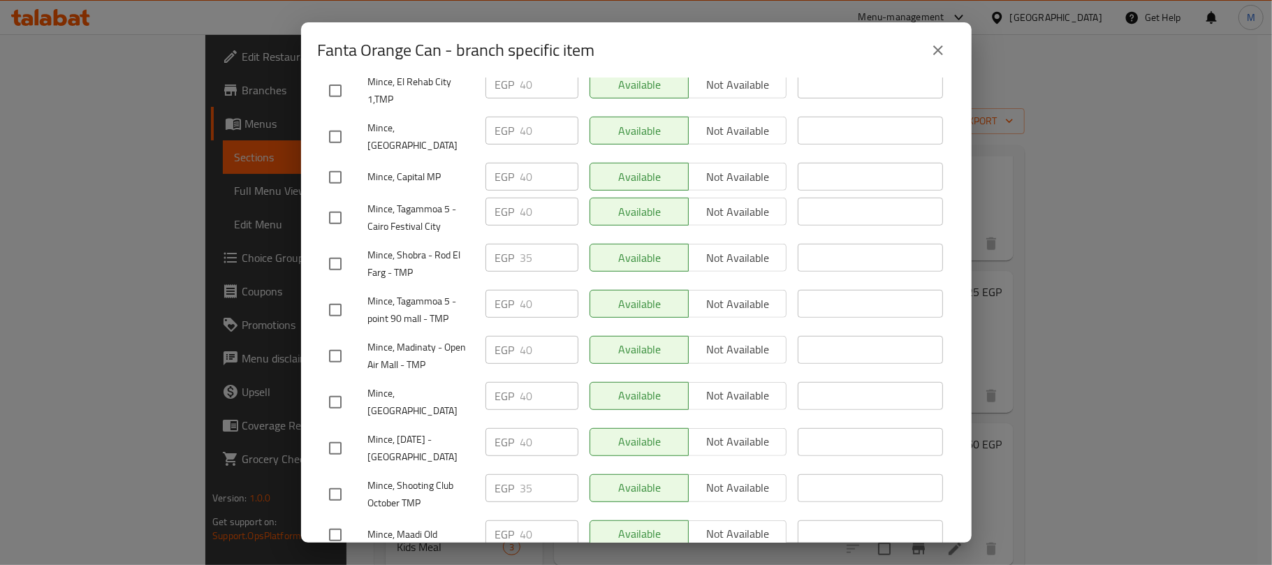
scroll to position [465, 0]
click at [335, 162] on input "checkbox" at bounding box center [335, 176] width 29 height 29
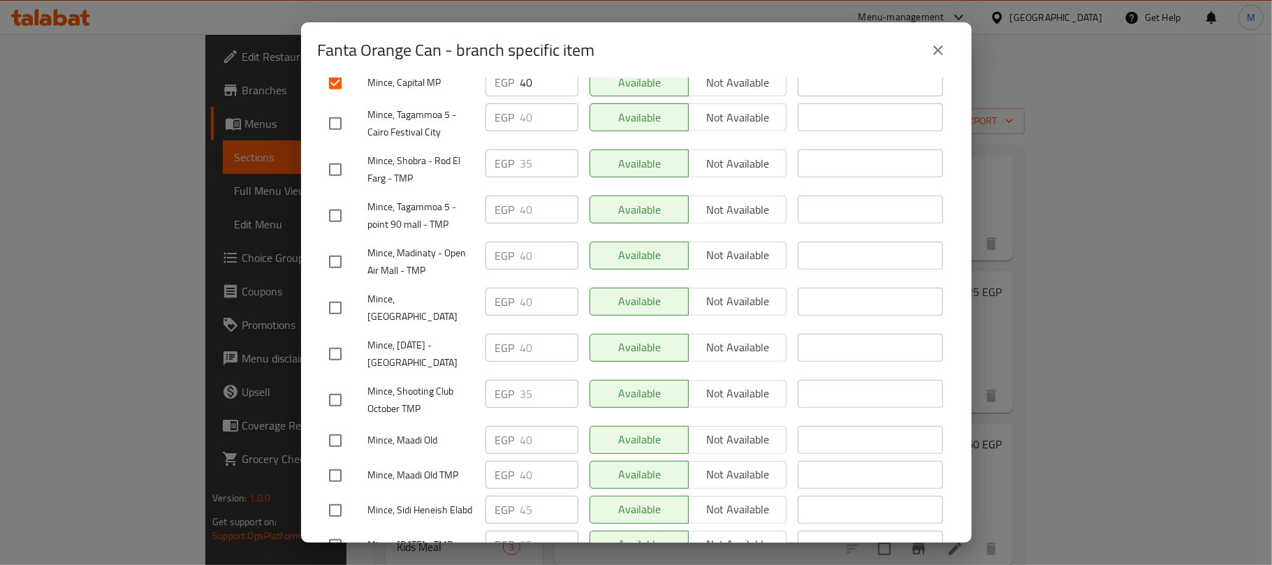
click at [336, 247] on input "checkbox" at bounding box center [335, 261] width 29 height 29
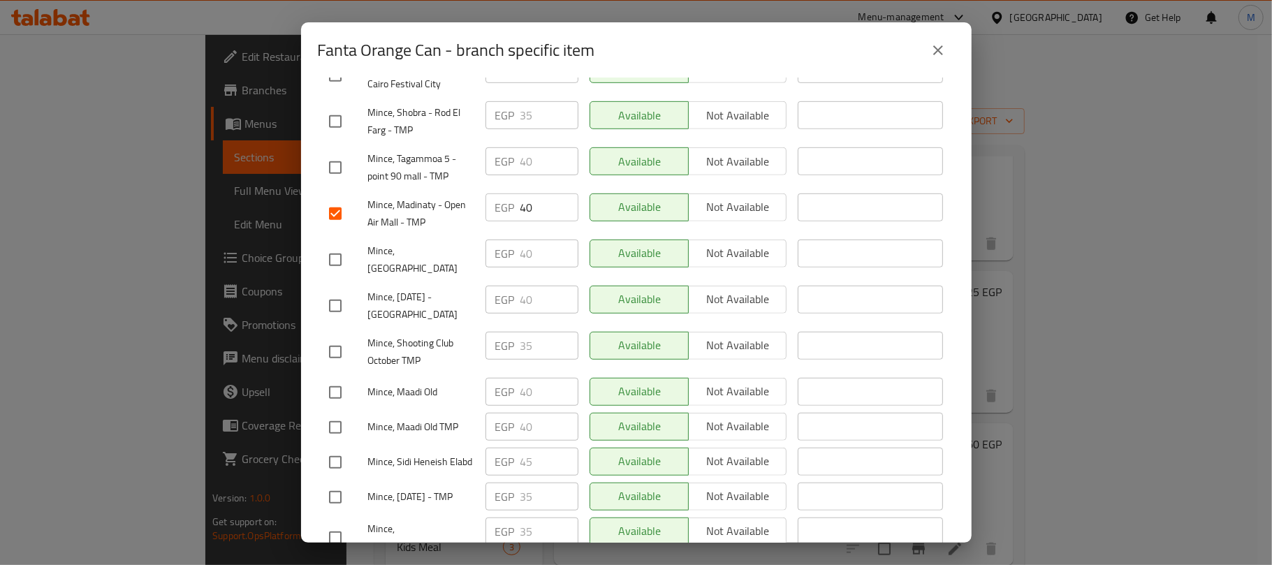
scroll to position [652, 0]
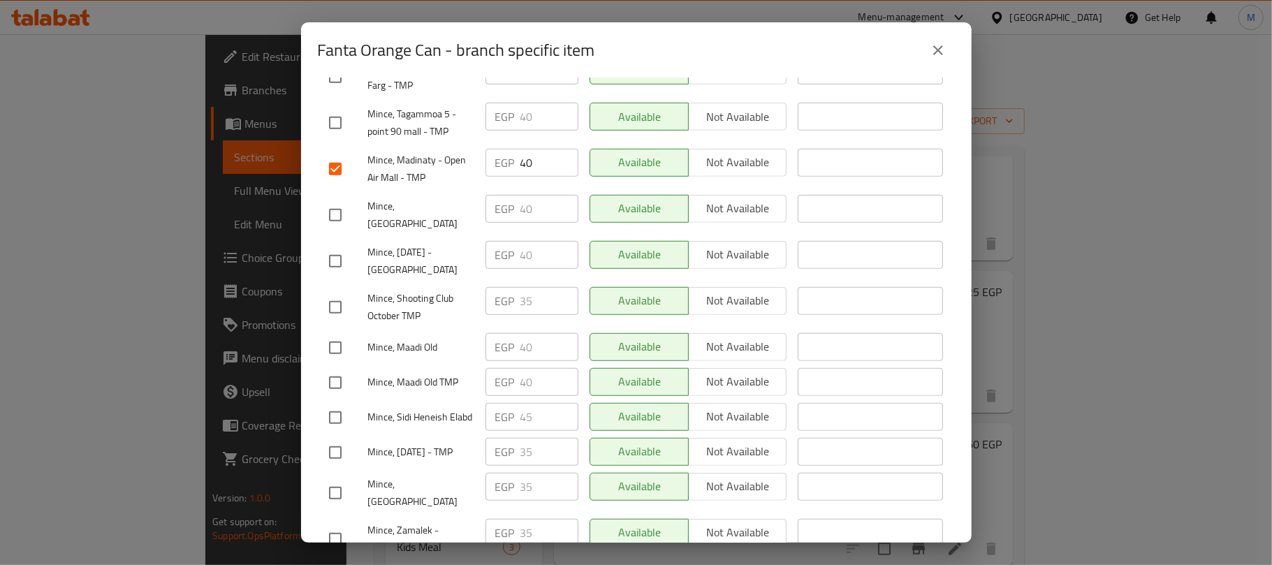
click at [339, 247] on input "checkbox" at bounding box center [335, 261] width 29 height 29
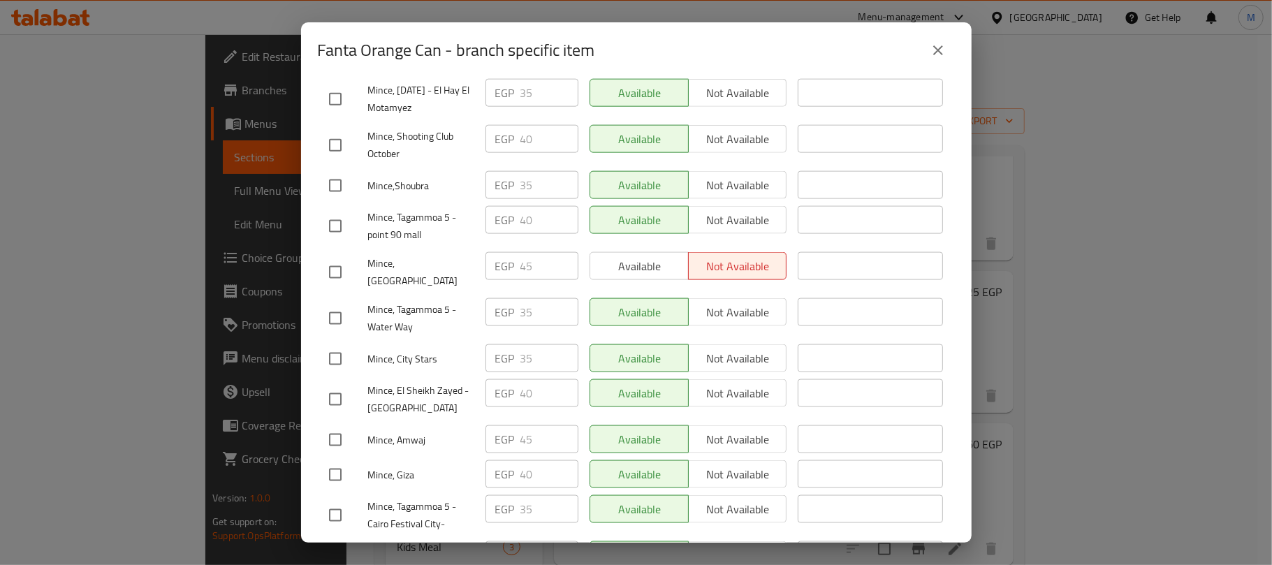
scroll to position [1363, 0]
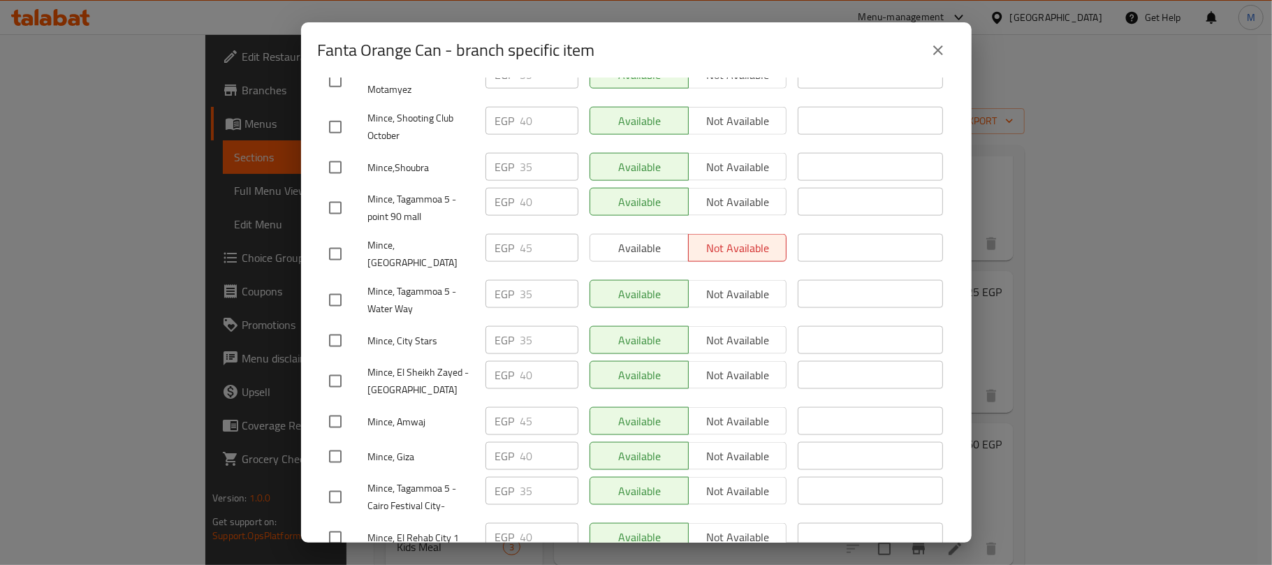
click at [341, 367] on input "checkbox" at bounding box center [335, 381] width 29 height 29
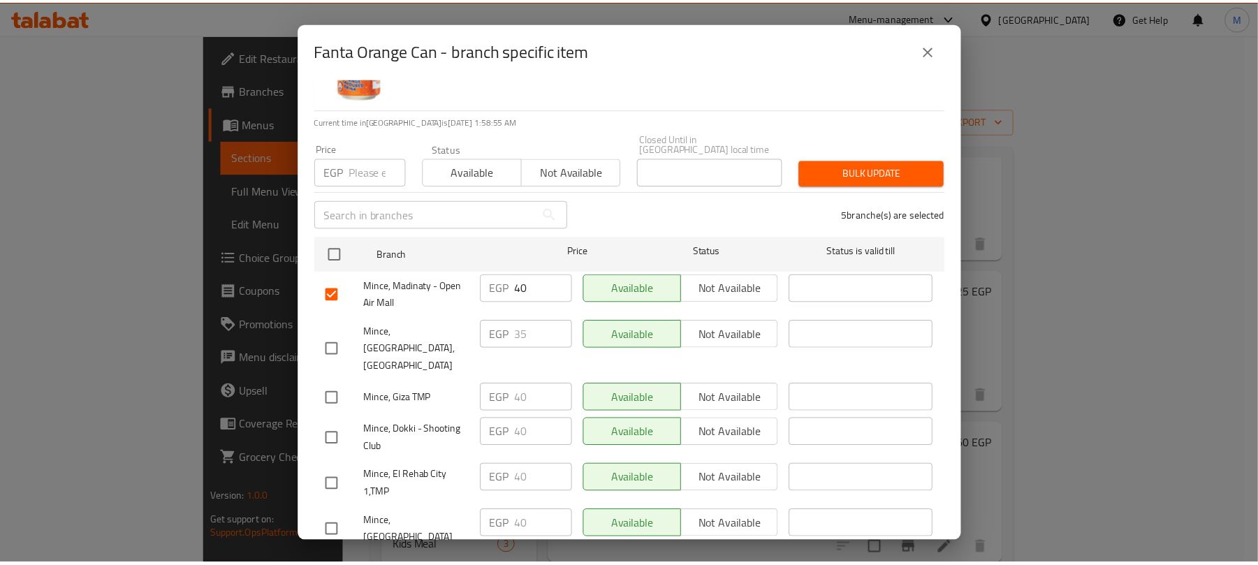
scroll to position [0, 0]
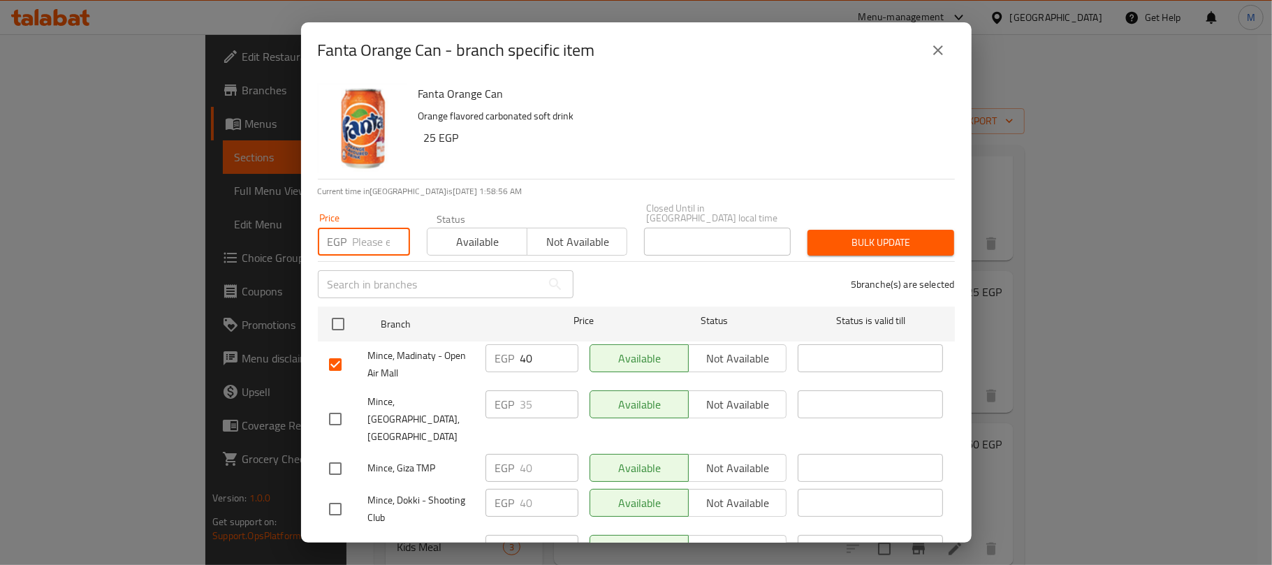
click at [367, 235] on input "number" at bounding box center [381, 242] width 57 height 28
paste input "45.00"
click at [909, 240] on button "Bulk update" at bounding box center [880, 243] width 147 height 26
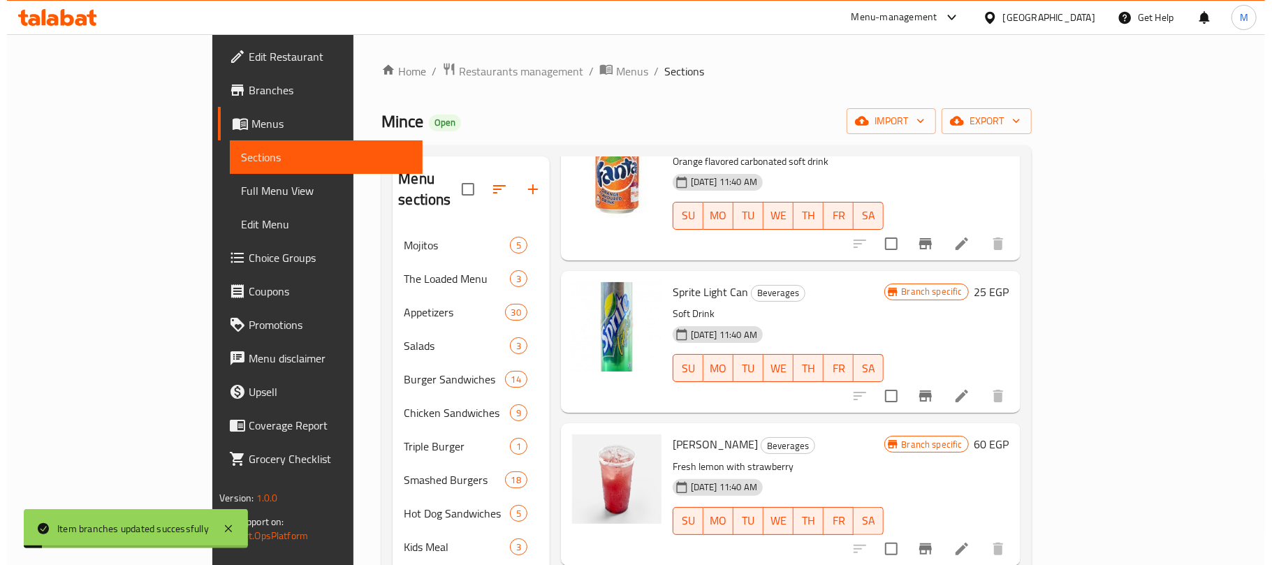
scroll to position [1024, 0]
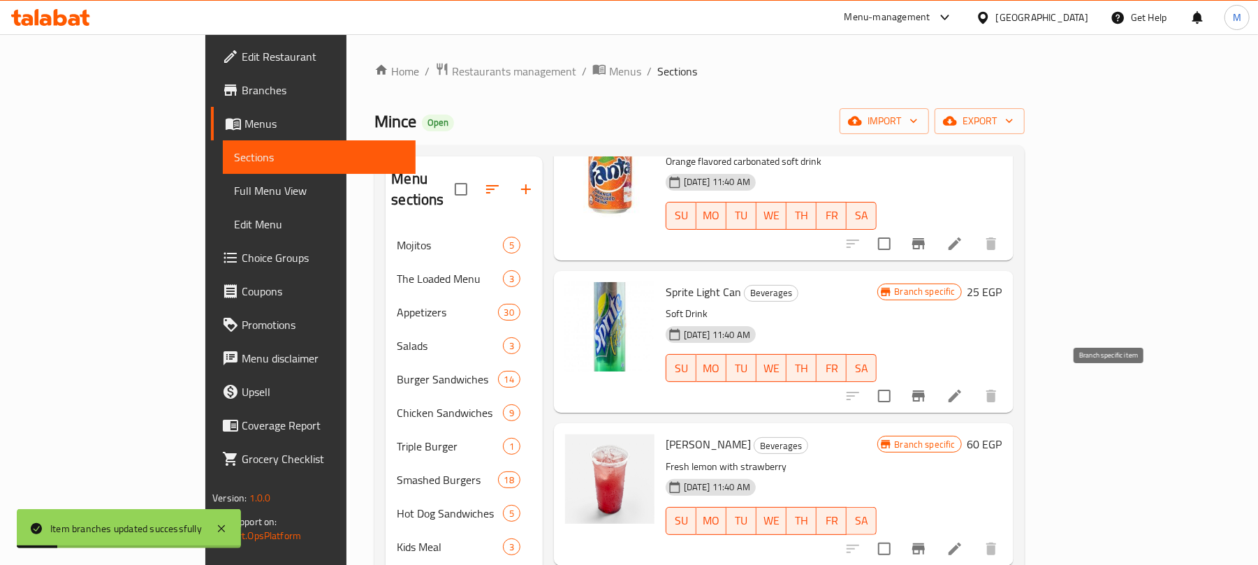
click at [935, 390] on button "Branch-specific-item" at bounding box center [919, 396] width 34 height 34
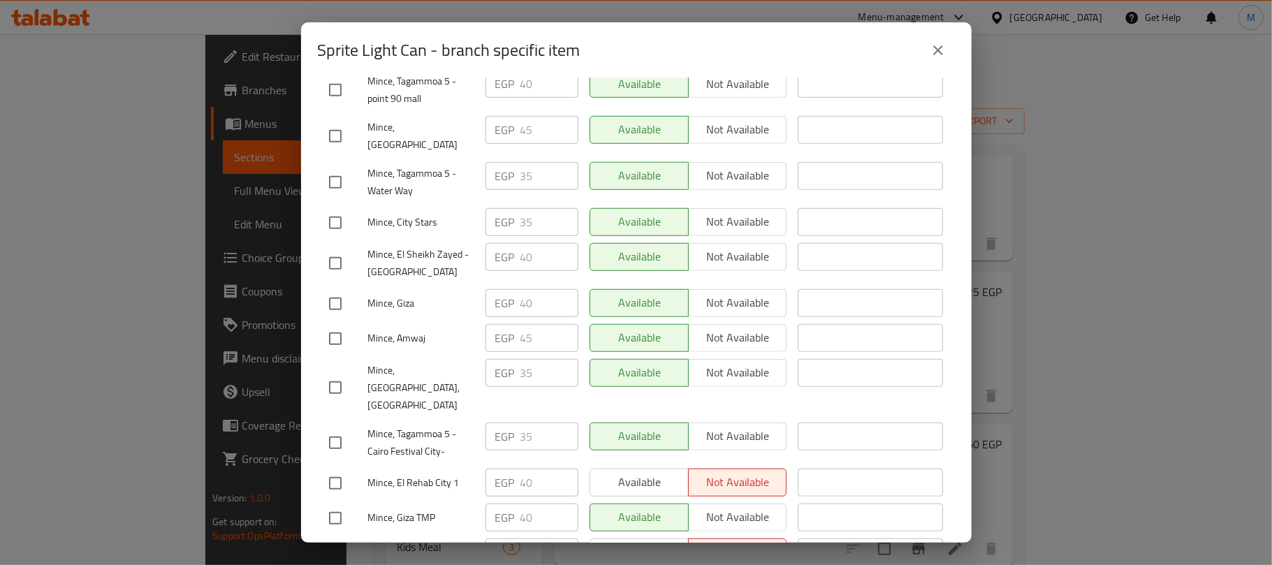
scroll to position [744, 0]
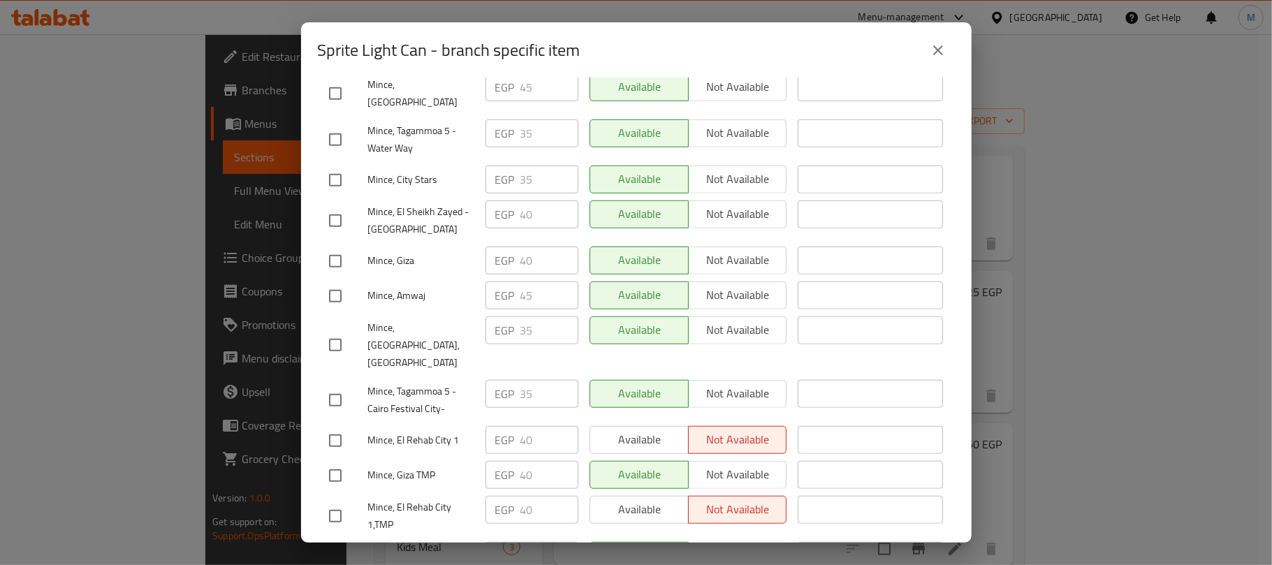
click at [337, 206] on input "checkbox" at bounding box center [335, 220] width 29 height 29
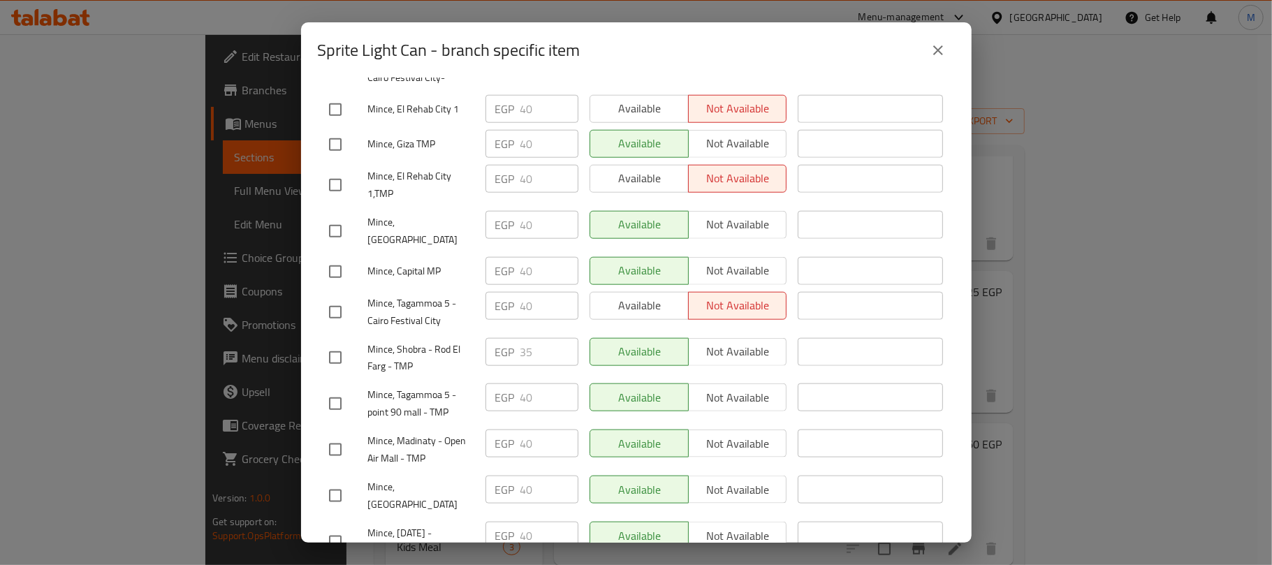
scroll to position [1117, 0]
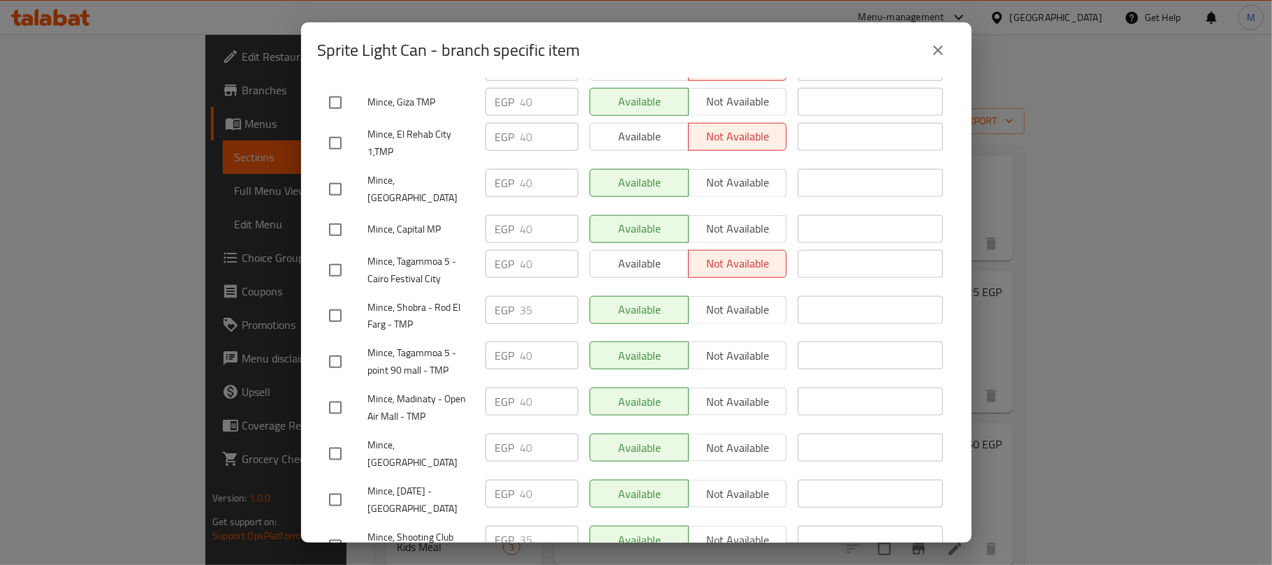
click at [339, 215] on input "checkbox" at bounding box center [335, 229] width 29 height 29
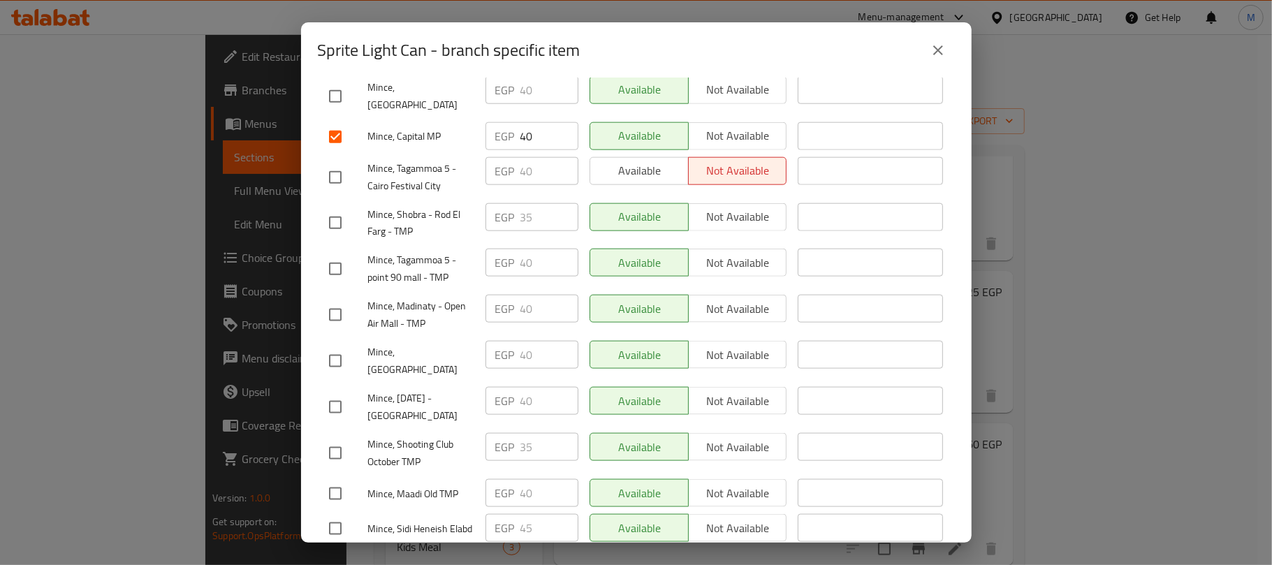
click at [348, 300] on input "checkbox" at bounding box center [335, 314] width 29 height 29
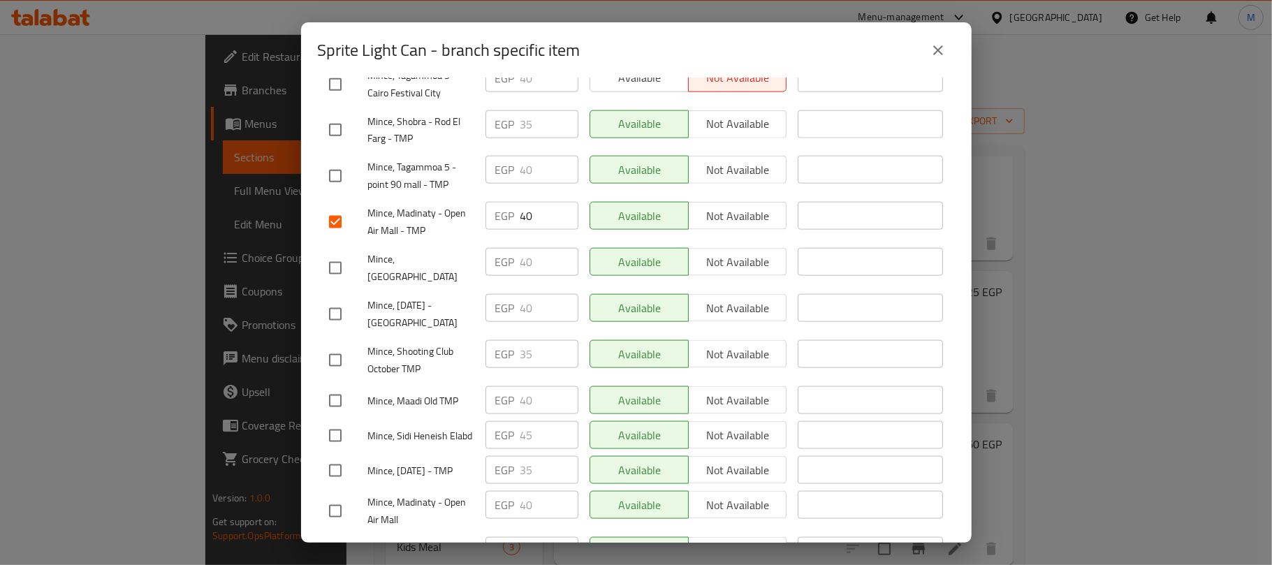
scroll to position [1363, 0]
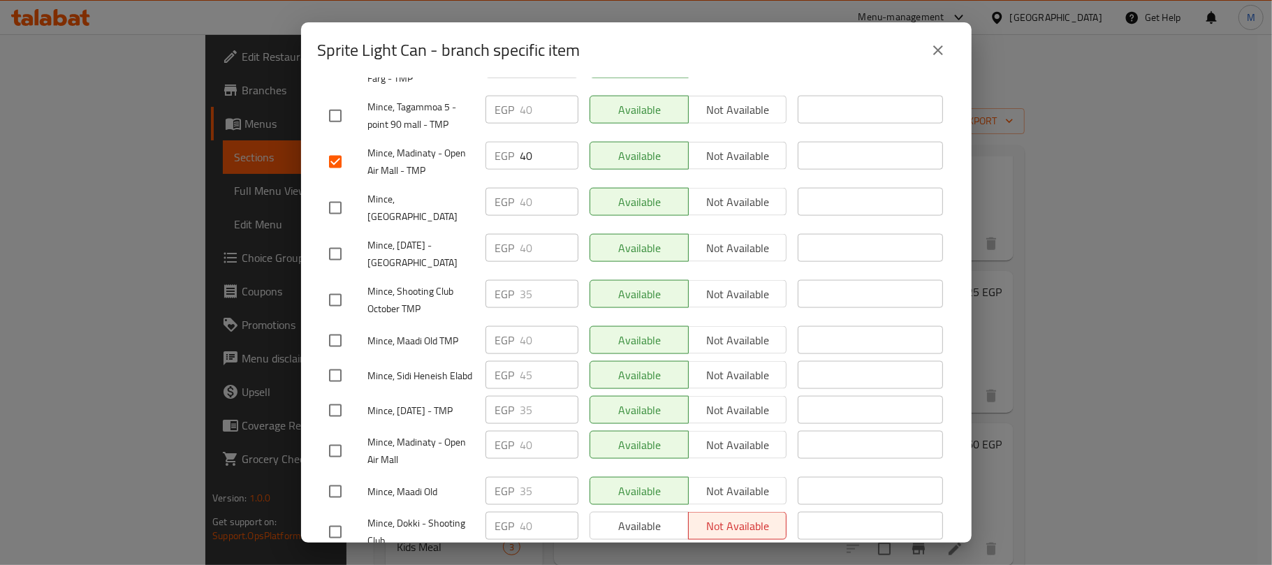
click at [349, 437] on input "checkbox" at bounding box center [335, 451] width 29 height 29
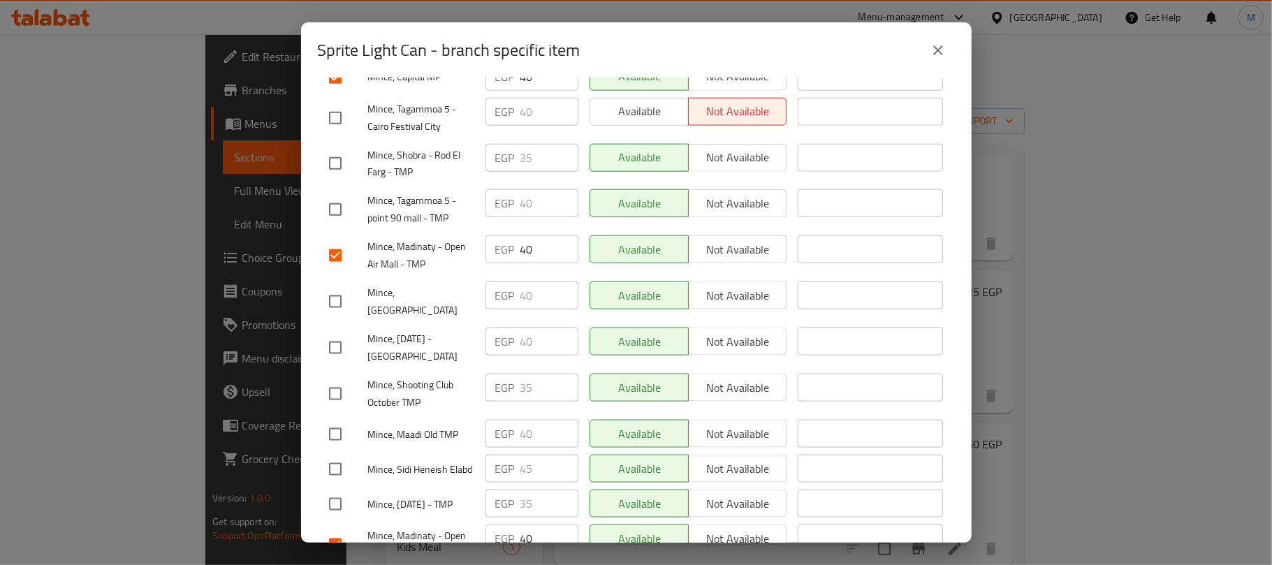
scroll to position [1177, 0]
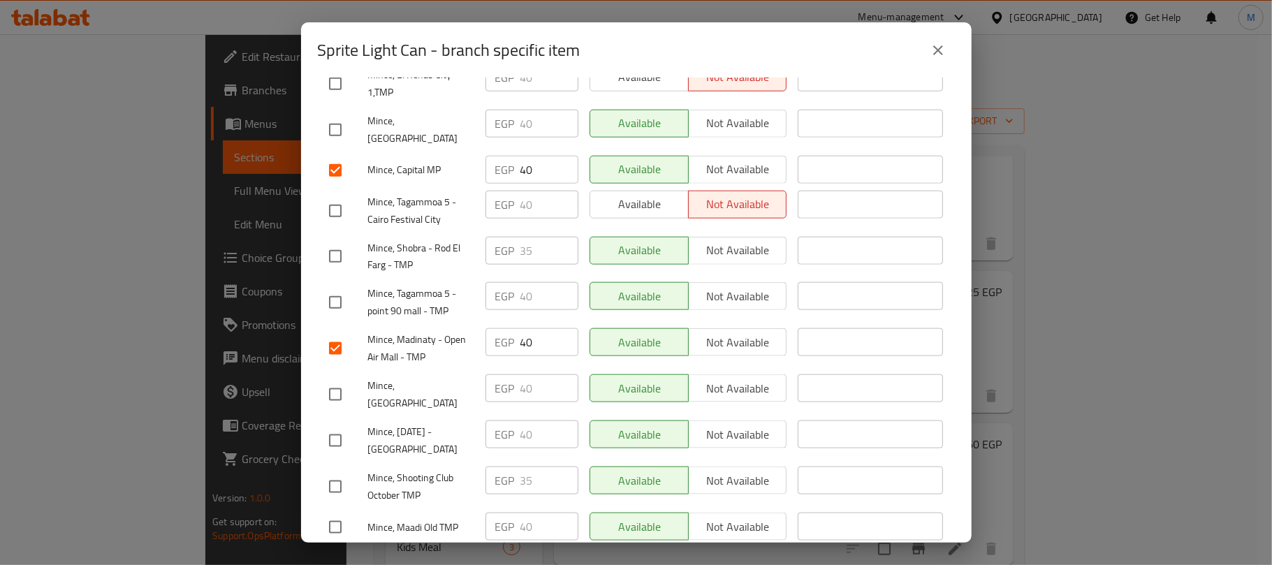
click at [334, 426] on input "checkbox" at bounding box center [335, 440] width 29 height 29
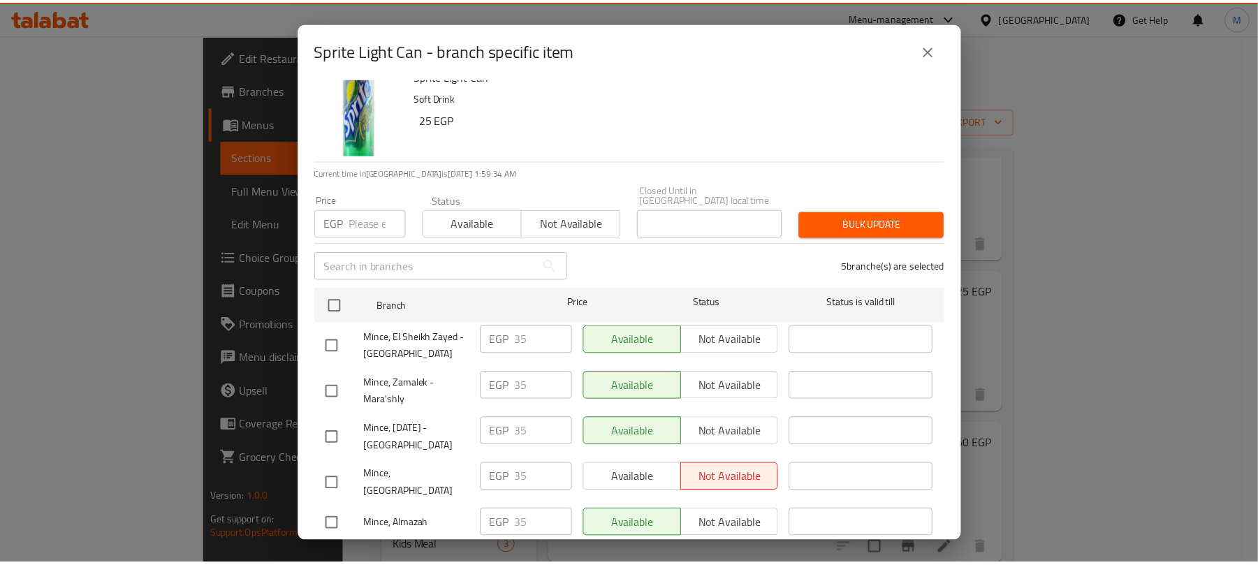
scroll to position [0, 0]
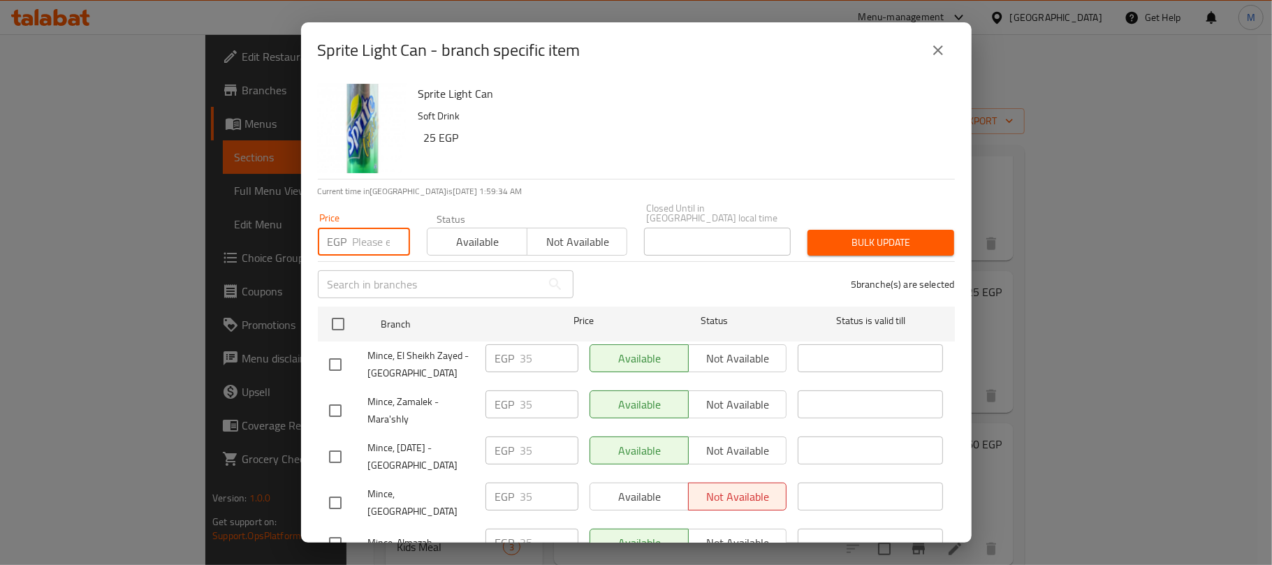
click at [373, 230] on input "number" at bounding box center [381, 242] width 57 height 28
paste input "45.00"
click at [819, 234] on span "Bulk update" at bounding box center [881, 242] width 124 height 17
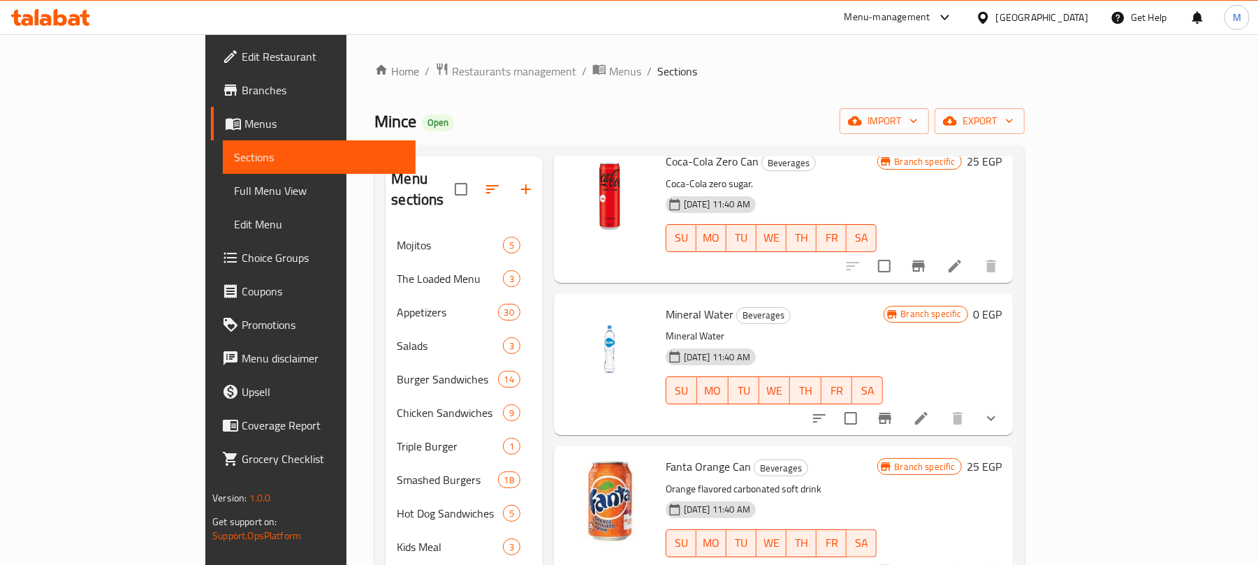
scroll to position [744, 0]
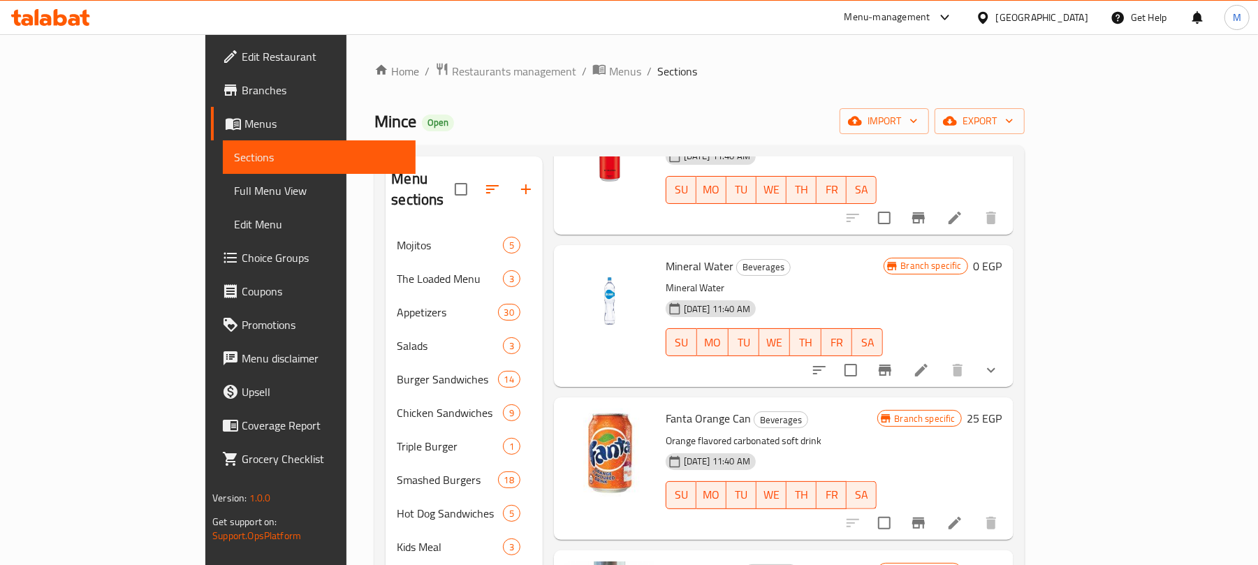
click at [999, 367] on icon "show more" at bounding box center [991, 370] width 17 height 17
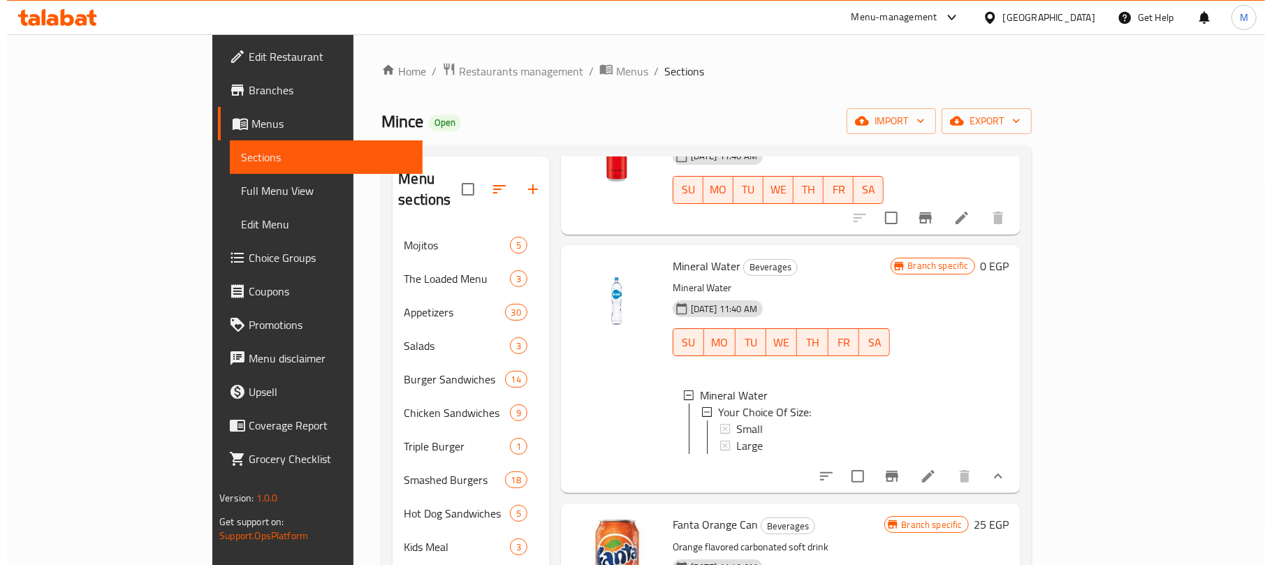
scroll to position [838, 0]
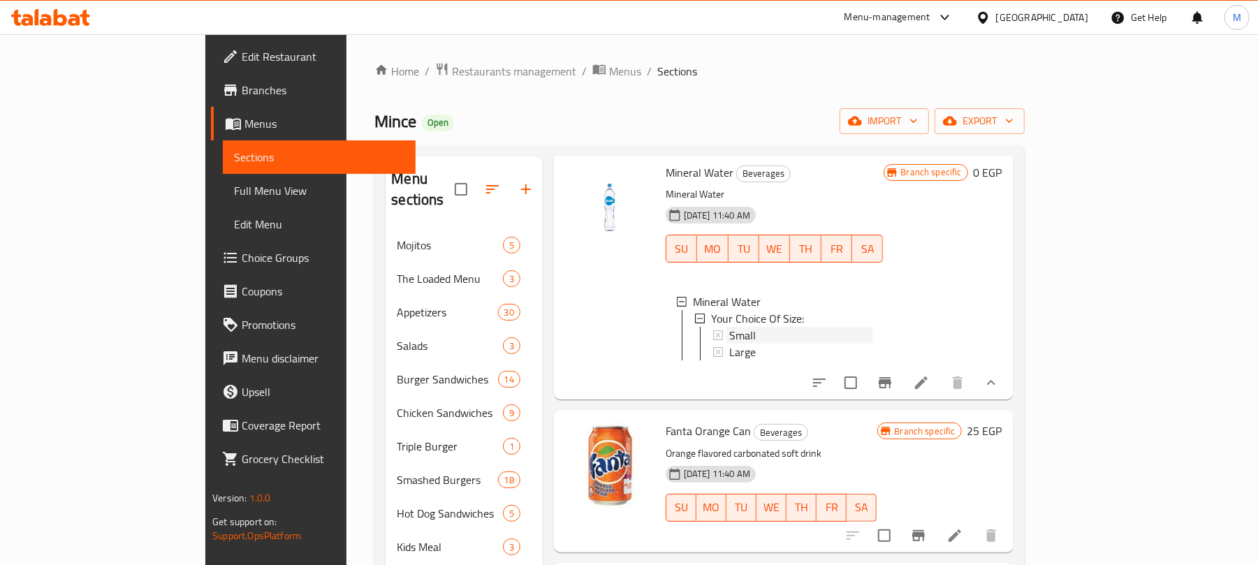
click at [729, 330] on div "Small" at bounding box center [800, 335] width 143 height 17
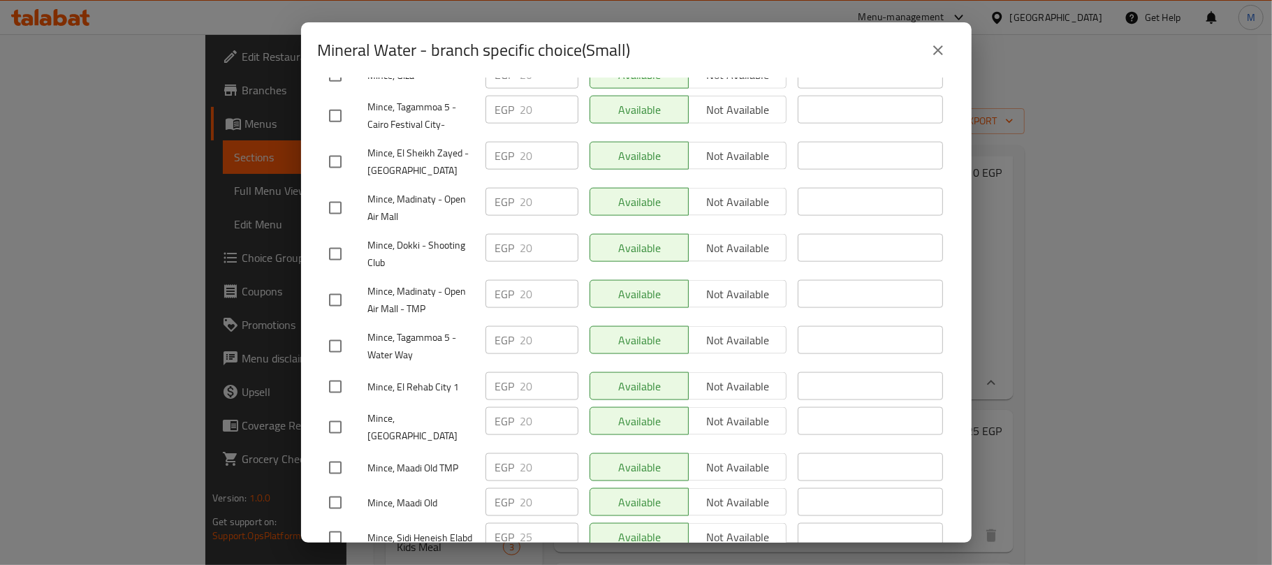
scroll to position [1270, 0]
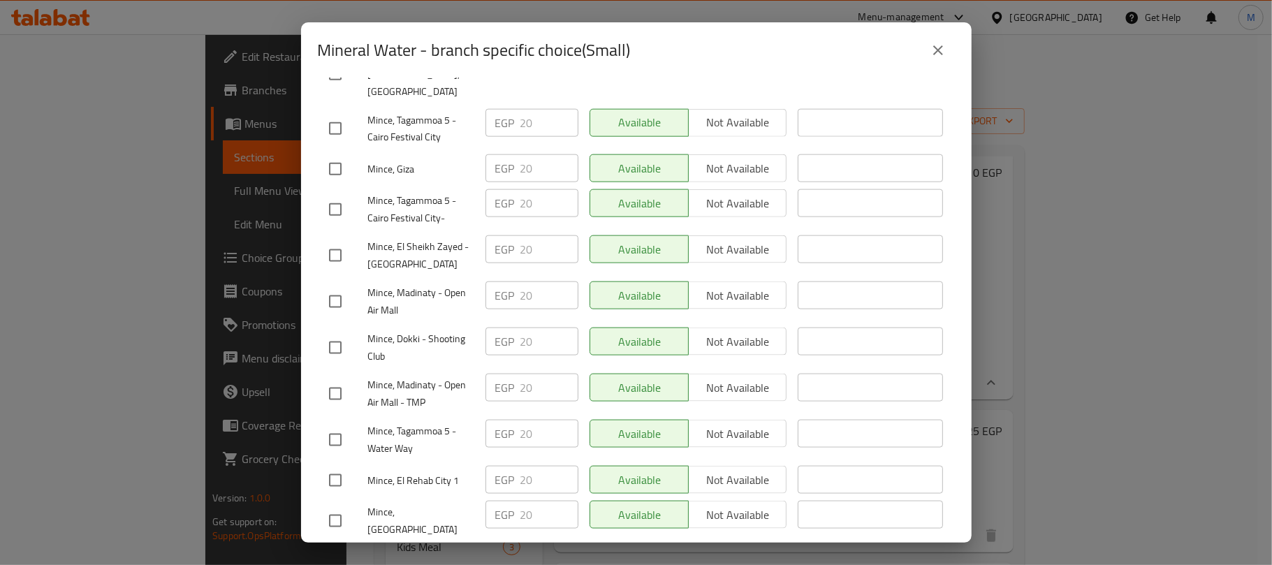
click at [331, 379] on input "checkbox" at bounding box center [335, 393] width 29 height 29
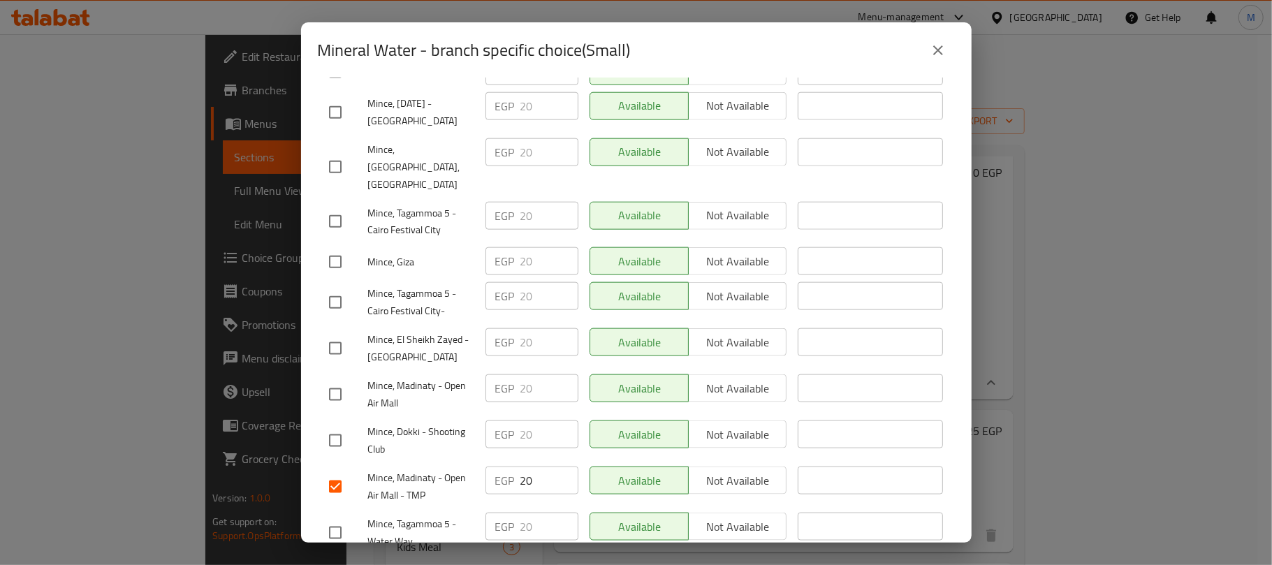
click at [331, 380] on input "checkbox" at bounding box center [335, 394] width 29 height 29
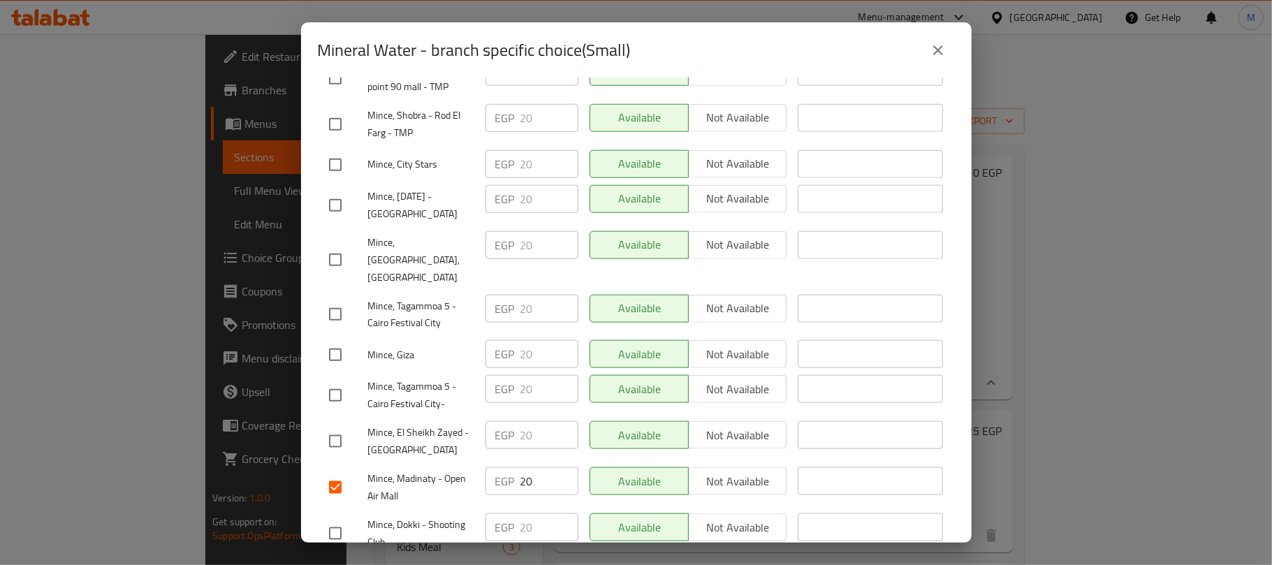
scroll to position [990, 0]
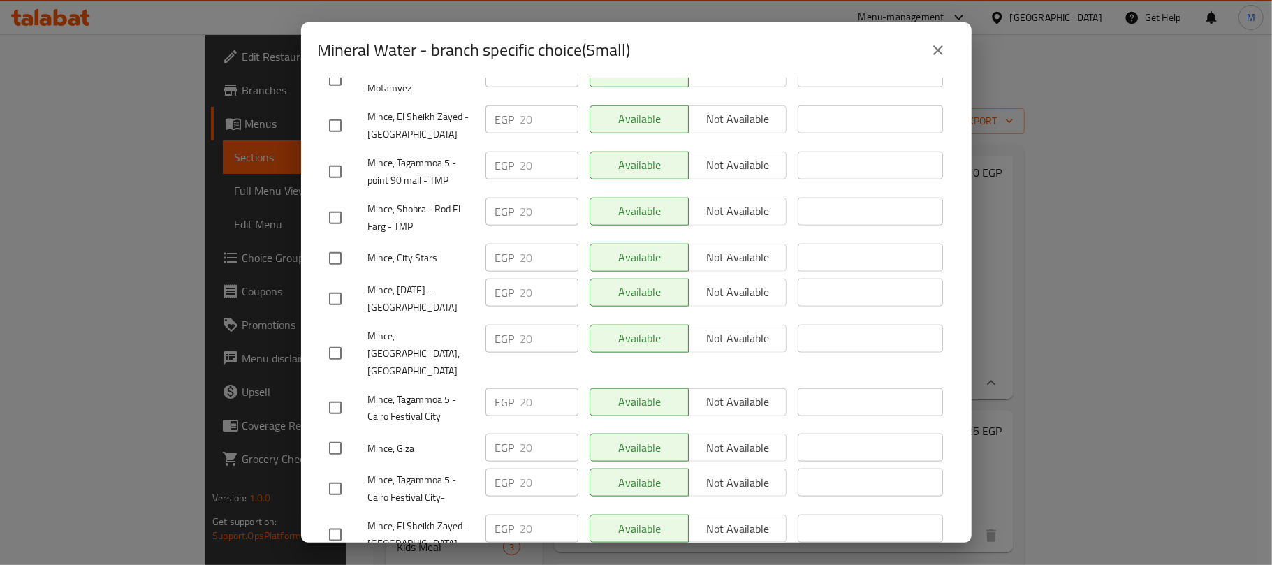
click at [325, 284] on input "checkbox" at bounding box center [335, 298] width 29 height 29
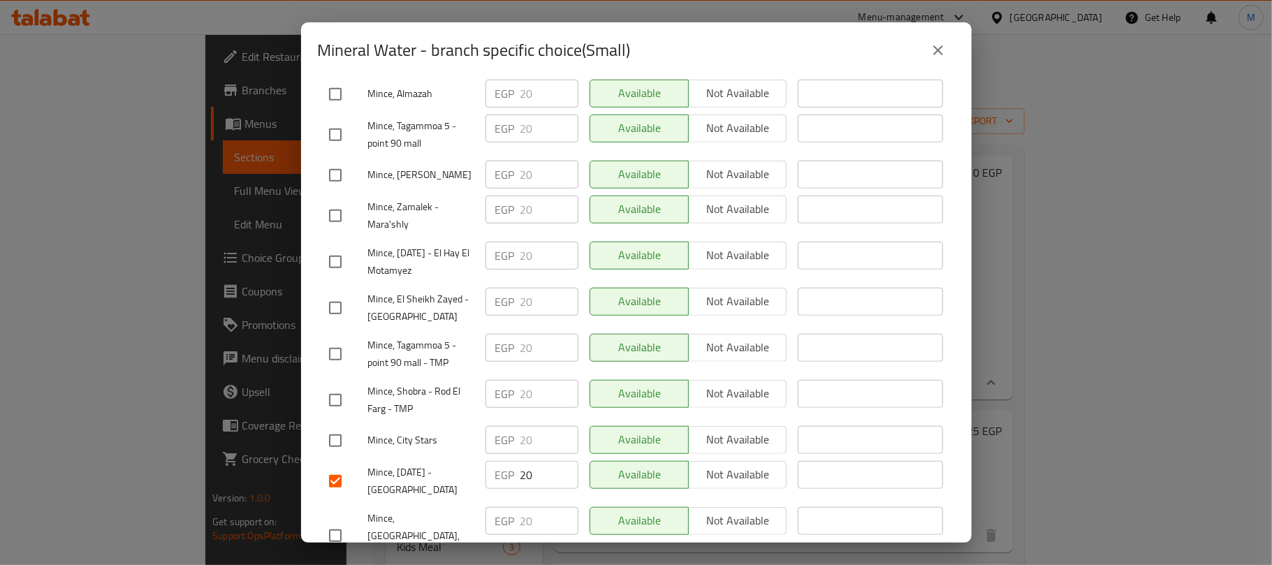
scroll to position [805, 0]
click at [325, 297] on input "checkbox" at bounding box center [335, 311] width 29 height 29
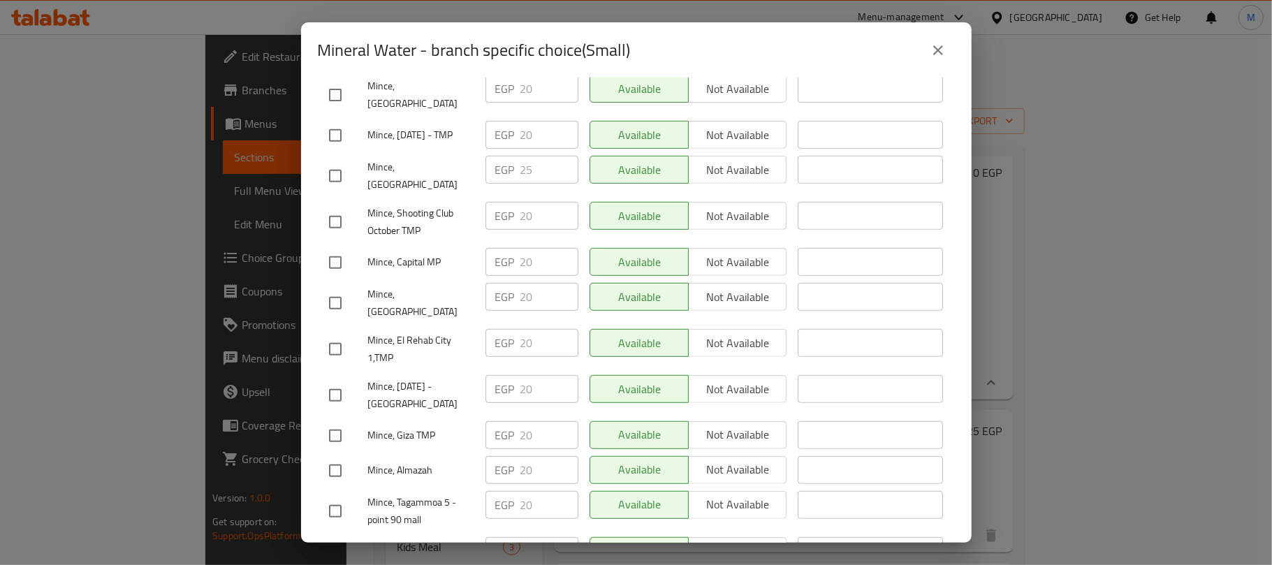
scroll to position [339, 0]
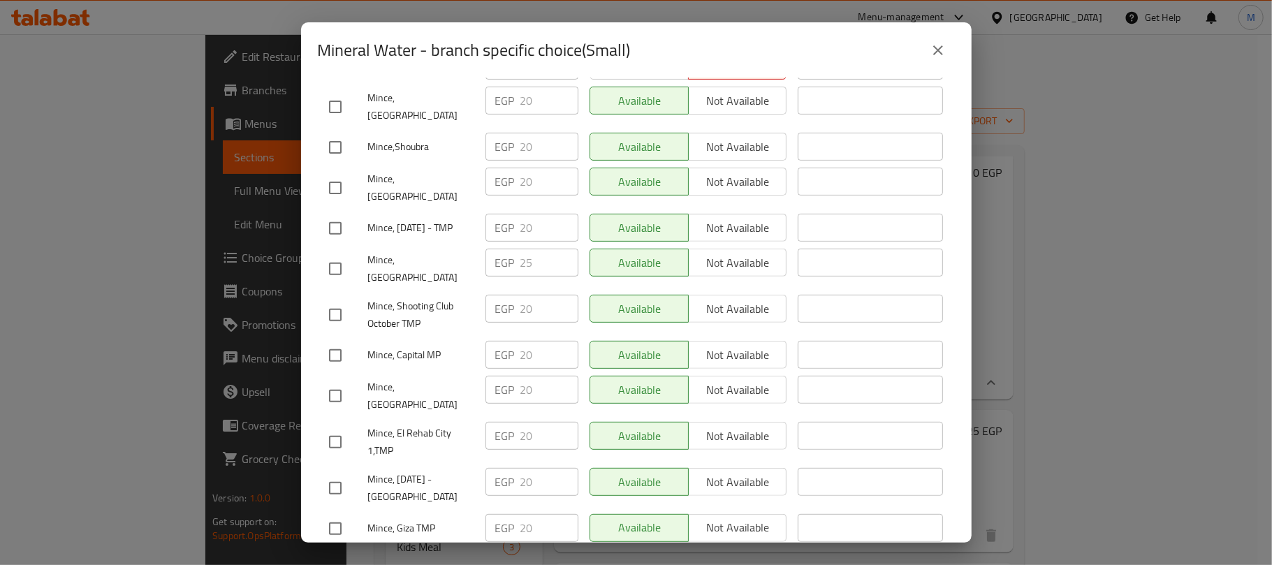
click at [330, 341] on input "checkbox" at bounding box center [335, 355] width 29 height 29
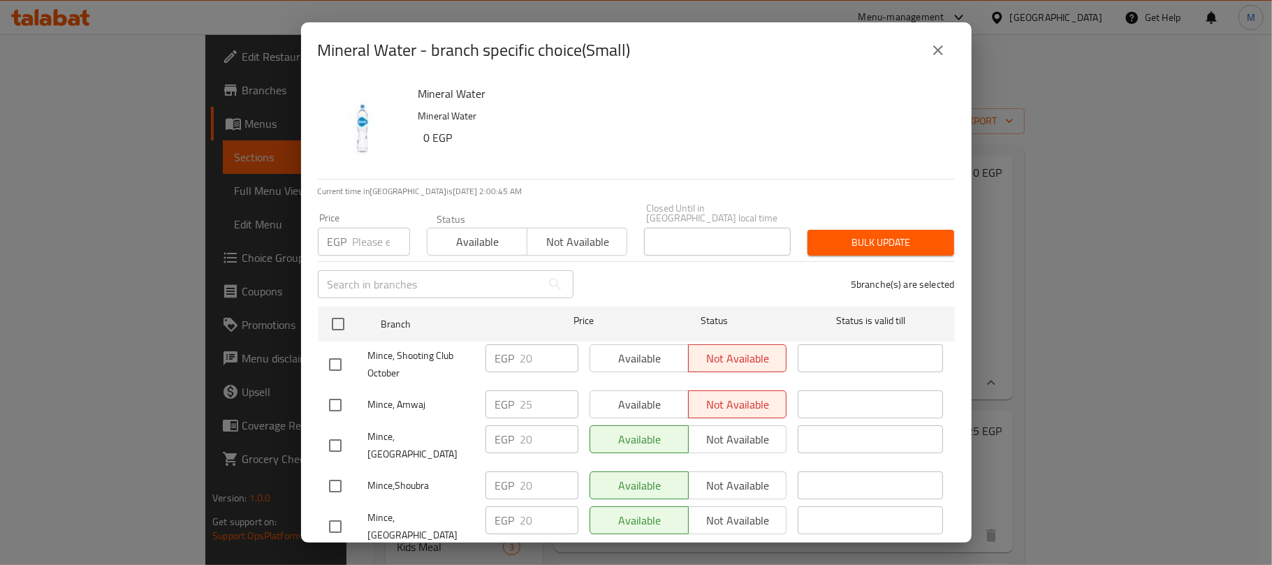
click at [378, 233] on input "number" at bounding box center [381, 242] width 57 height 28
paste input "25.00"
click at [895, 235] on span "Bulk update" at bounding box center [881, 242] width 124 height 17
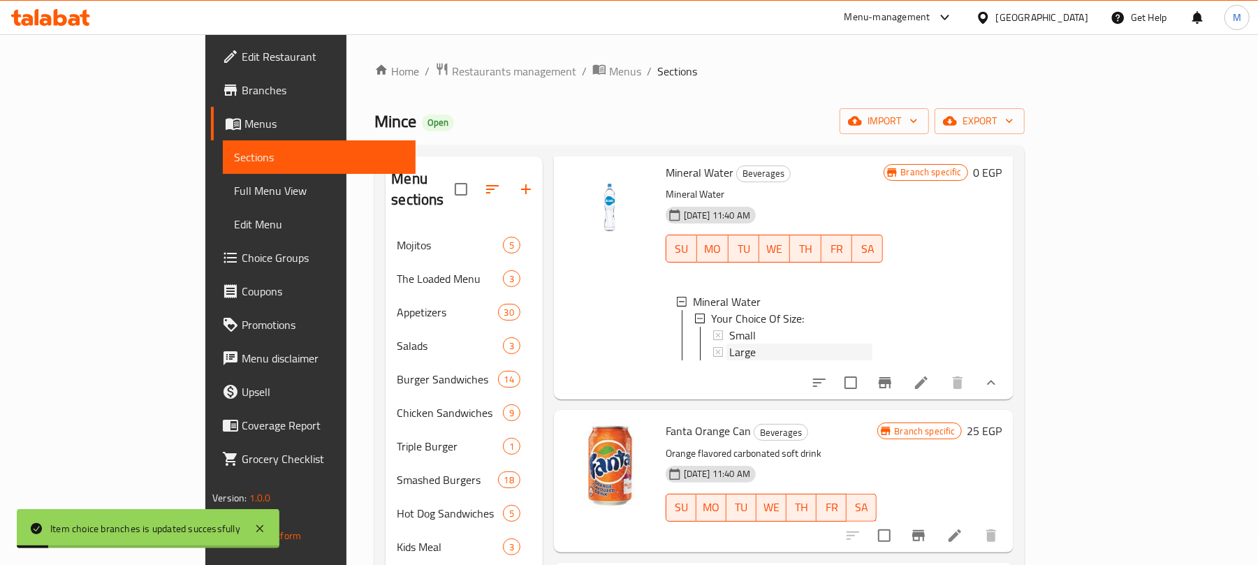
click at [768, 350] on div "Large" at bounding box center [800, 352] width 143 height 17
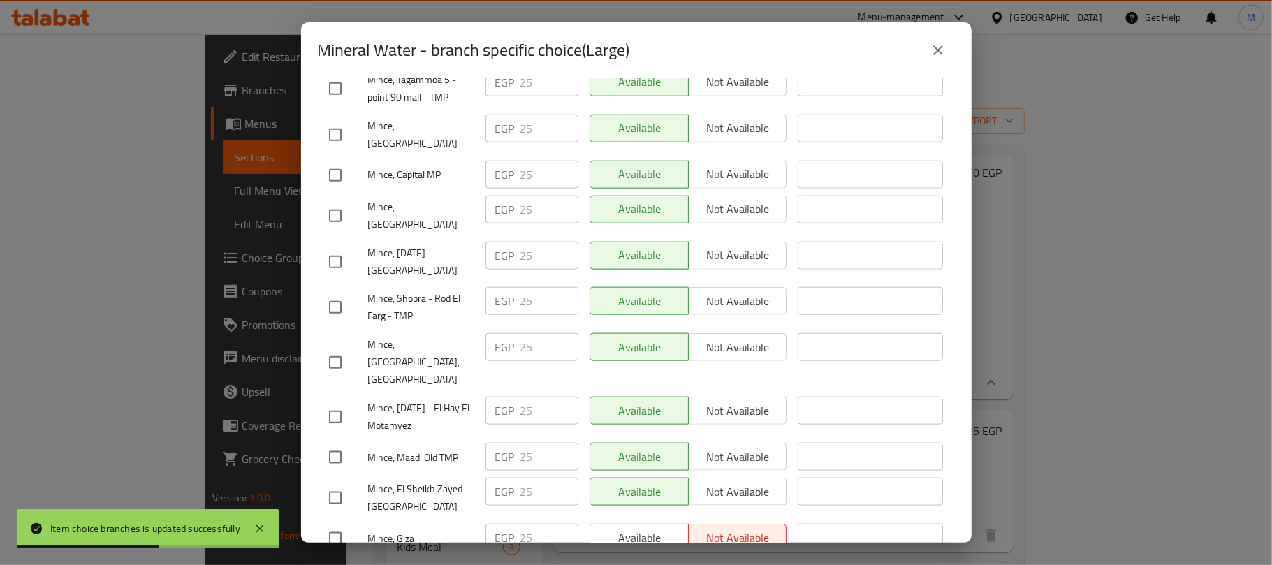
scroll to position [1084, 0]
click at [337, 484] on input "checkbox" at bounding box center [335, 498] width 29 height 29
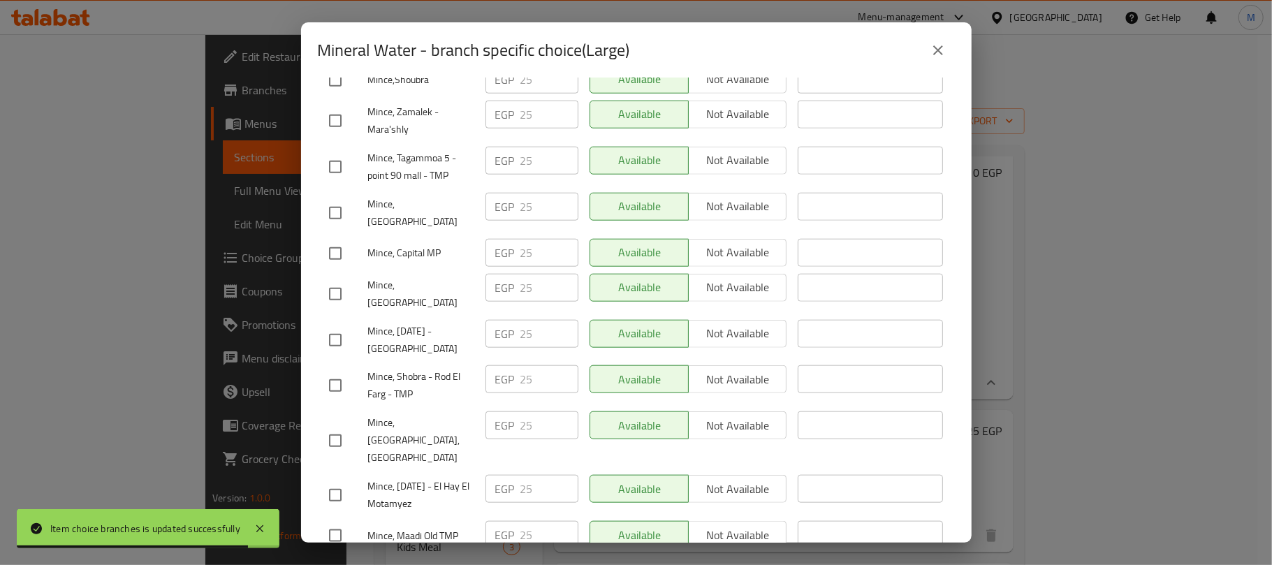
scroll to position [990, 0]
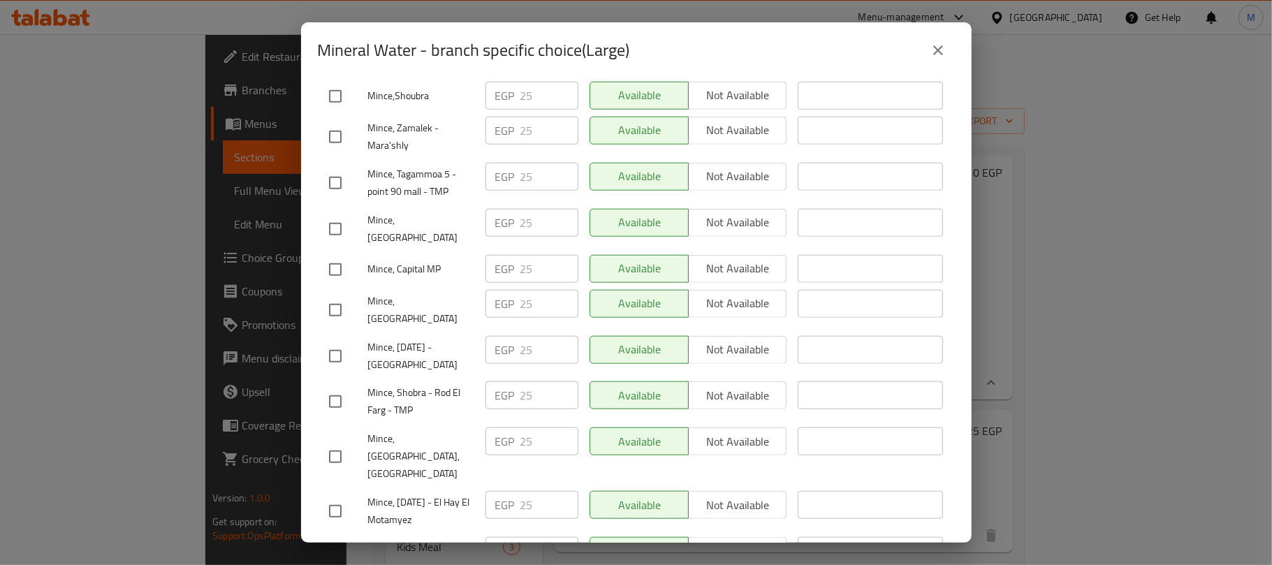
click at [328, 342] on input "checkbox" at bounding box center [335, 356] width 29 height 29
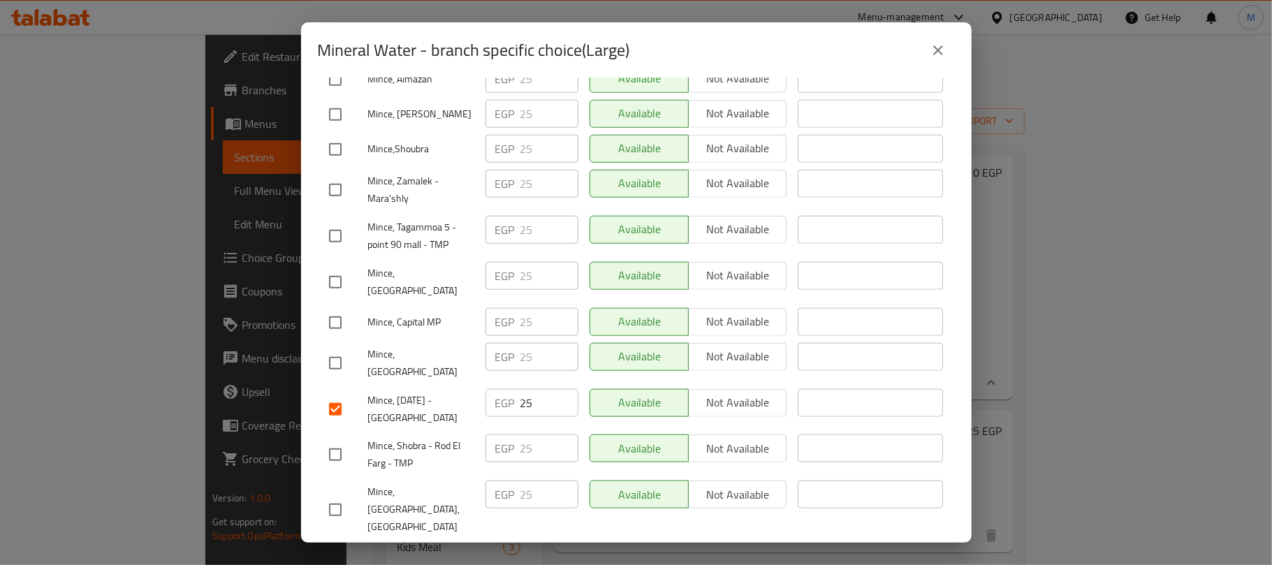
scroll to position [897, 0]
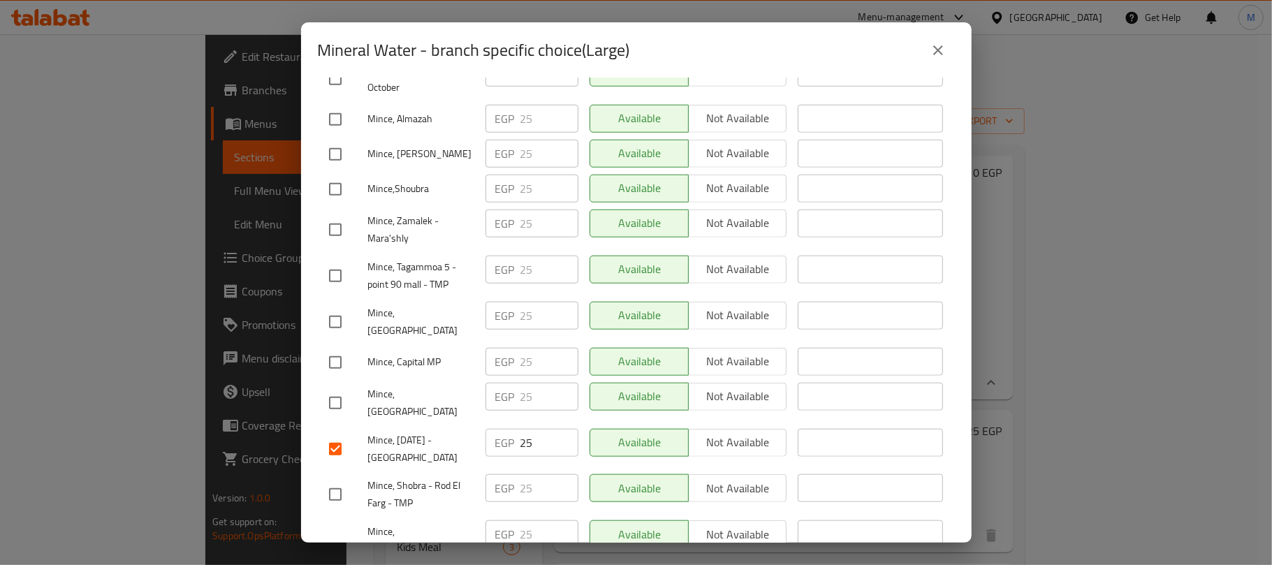
click at [334, 348] on input "checkbox" at bounding box center [335, 362] width 29 height 29
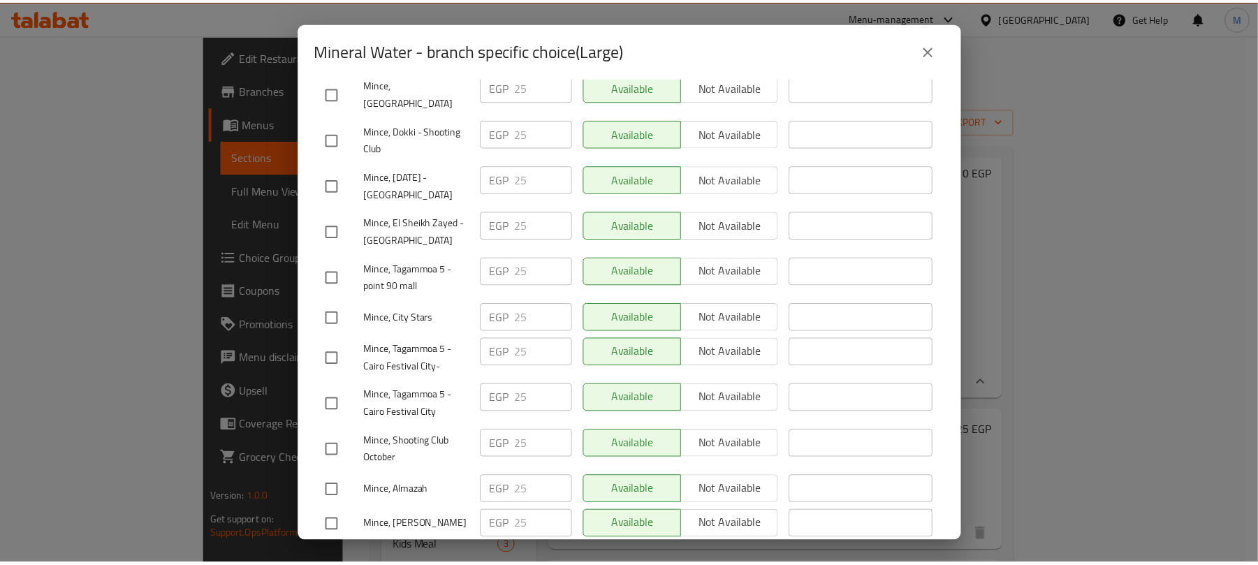
scroll to position [0, 0]
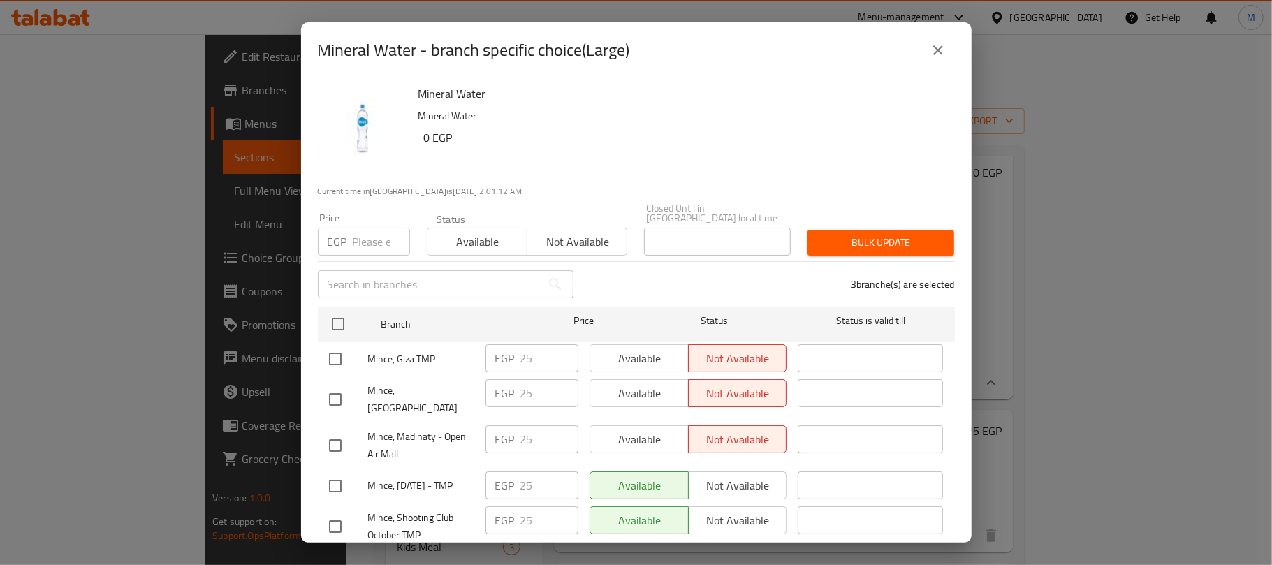
click at [588, 238] on span "Not available" at bounding box center [577, 242] width 89 height 20
click at [859, 240] on span "Bulk update" at bounding box center [881, 242] width 124 height 17
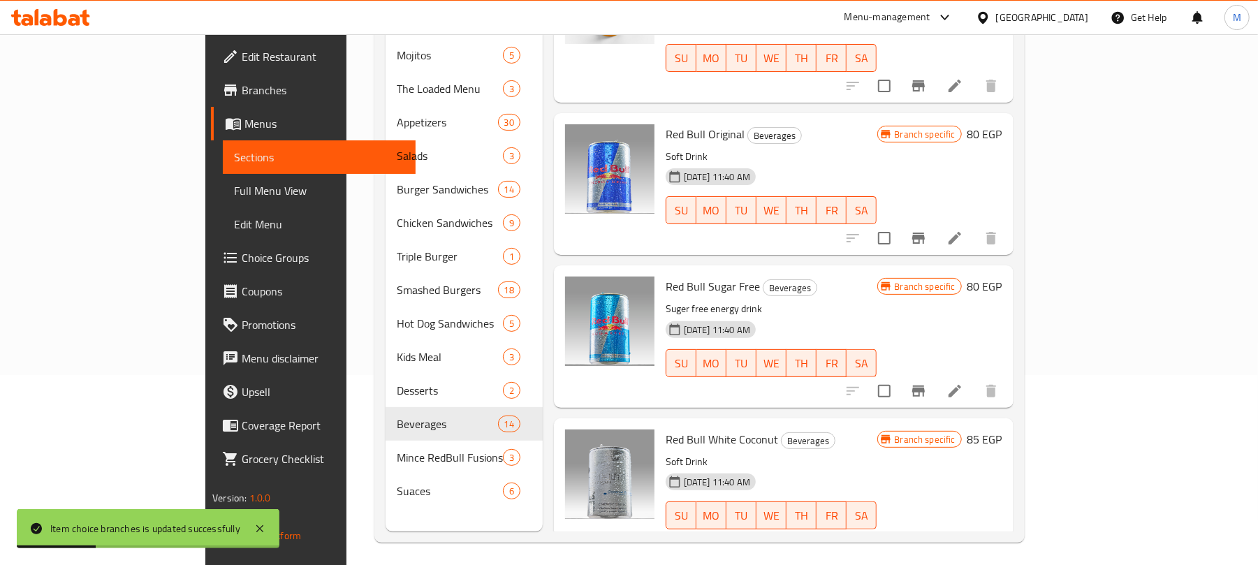
scroll to position [196, 0]
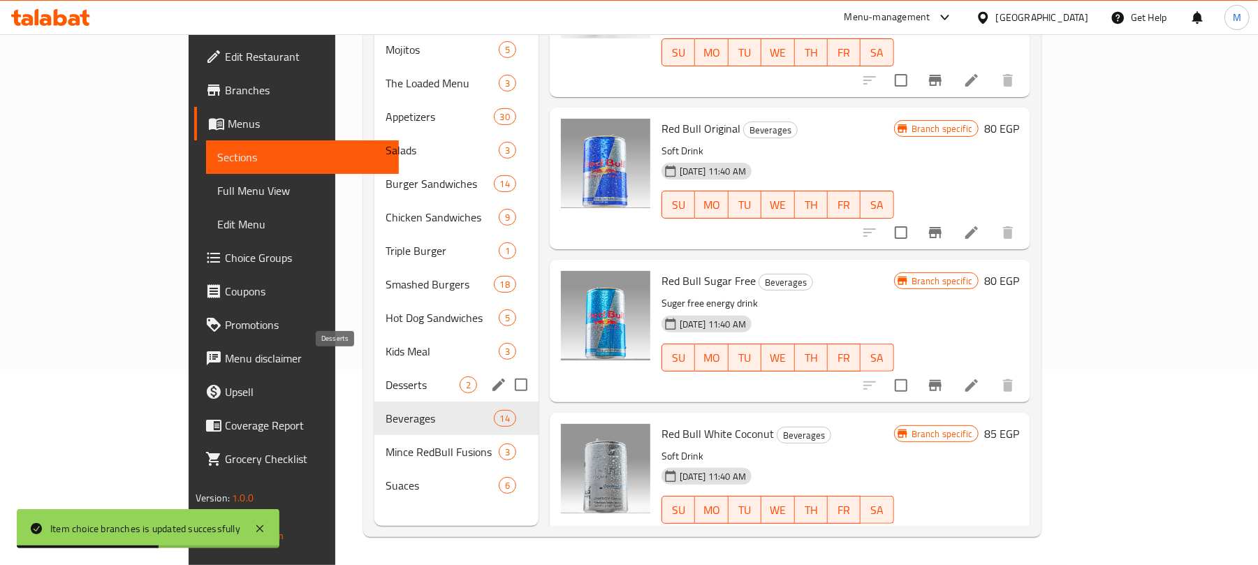
click at [386, 376] on span "Desserts" at bounding box center [423, 384] width 74 height 17
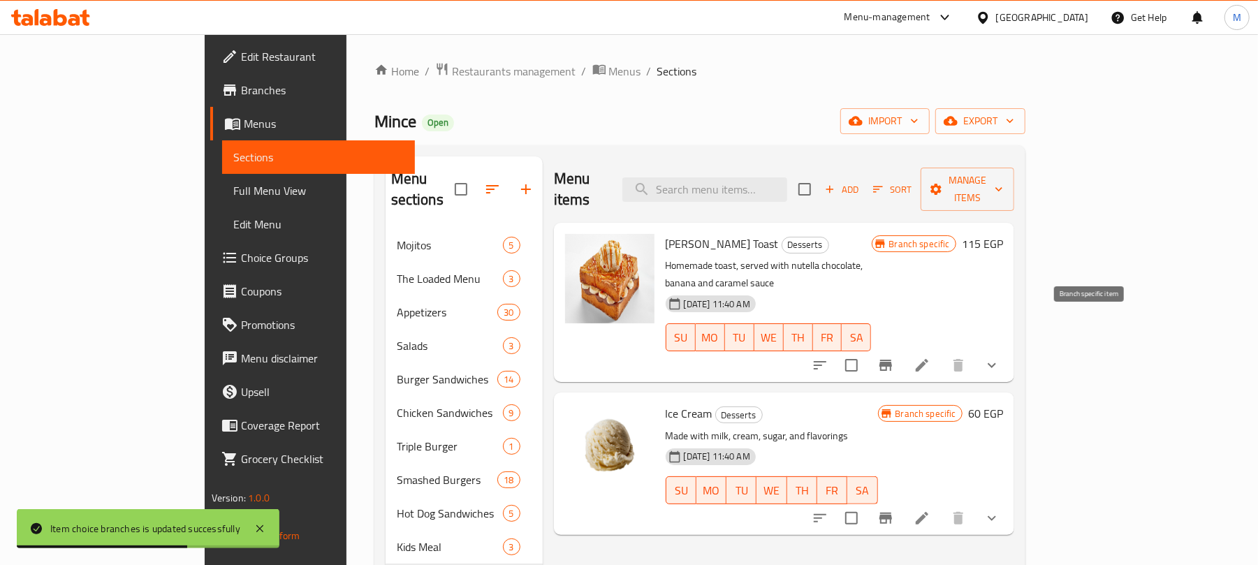
click at [902, 349] on button "Branch-specific-item" at bounding box center [886, 366] width 34 height 34
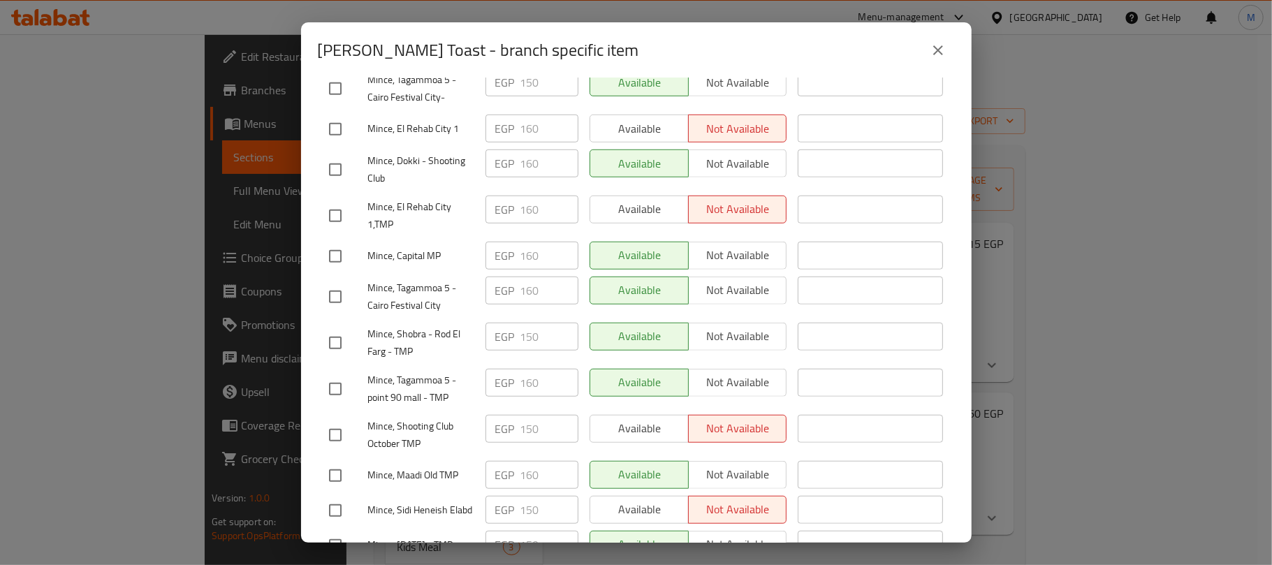
scroll to position [838, 0]
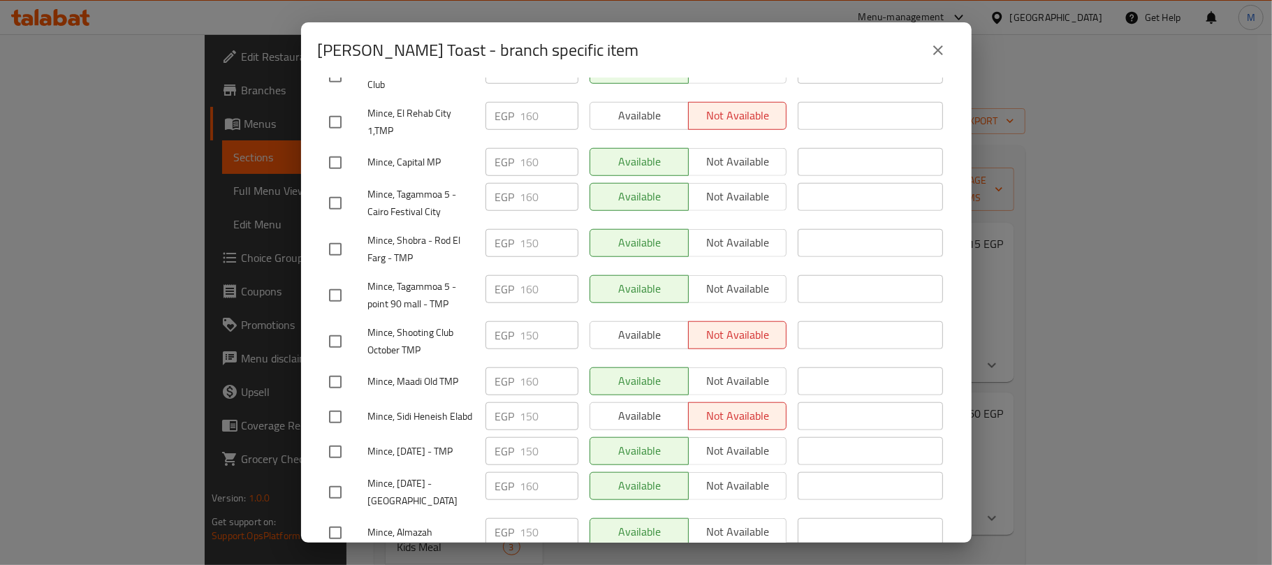
click at [337, 148] on input "checkbox" at bounding box center [335, 162] width 29 height 29
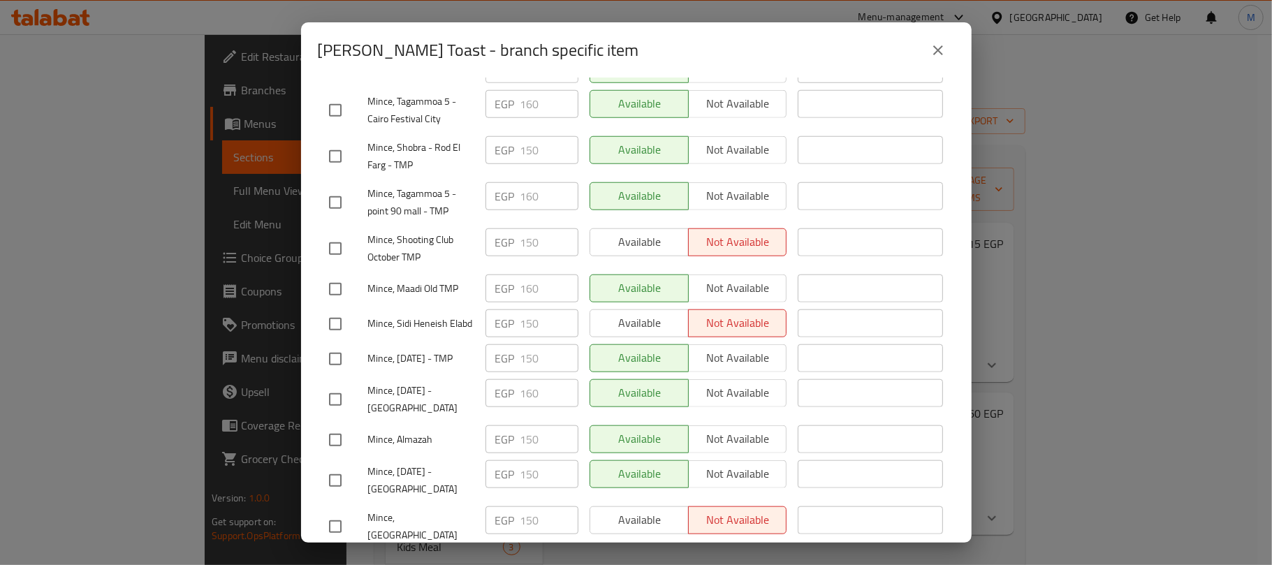
scroll to position [1024, 0]
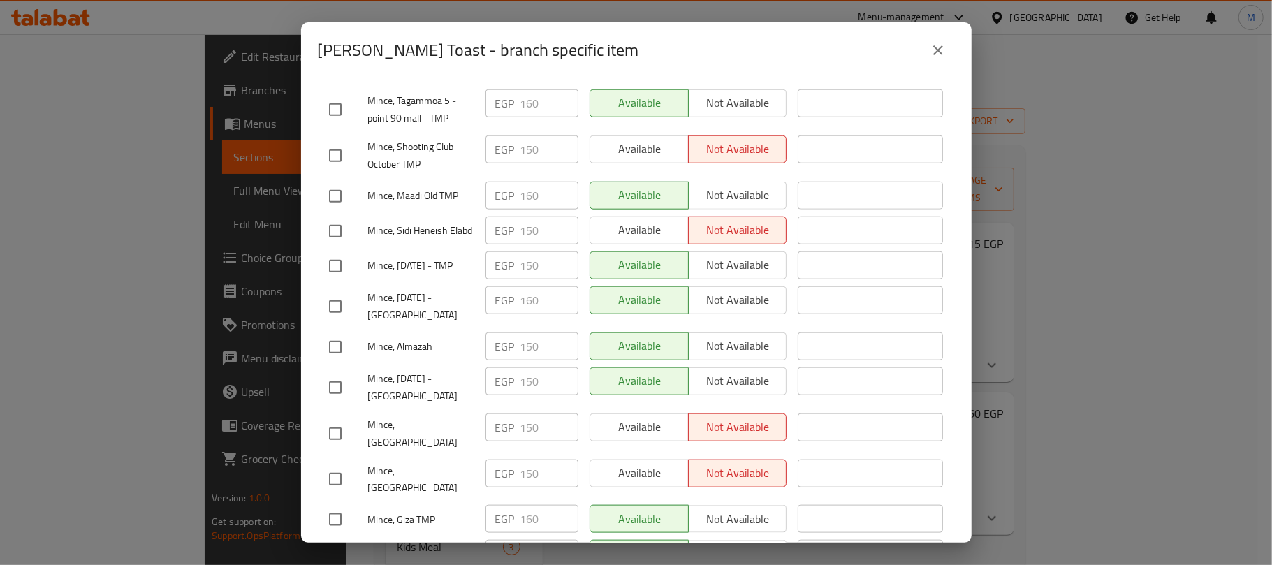
click at [330, 298] on input "checkbox" at bounding box center [335, 306] width 29 height 29
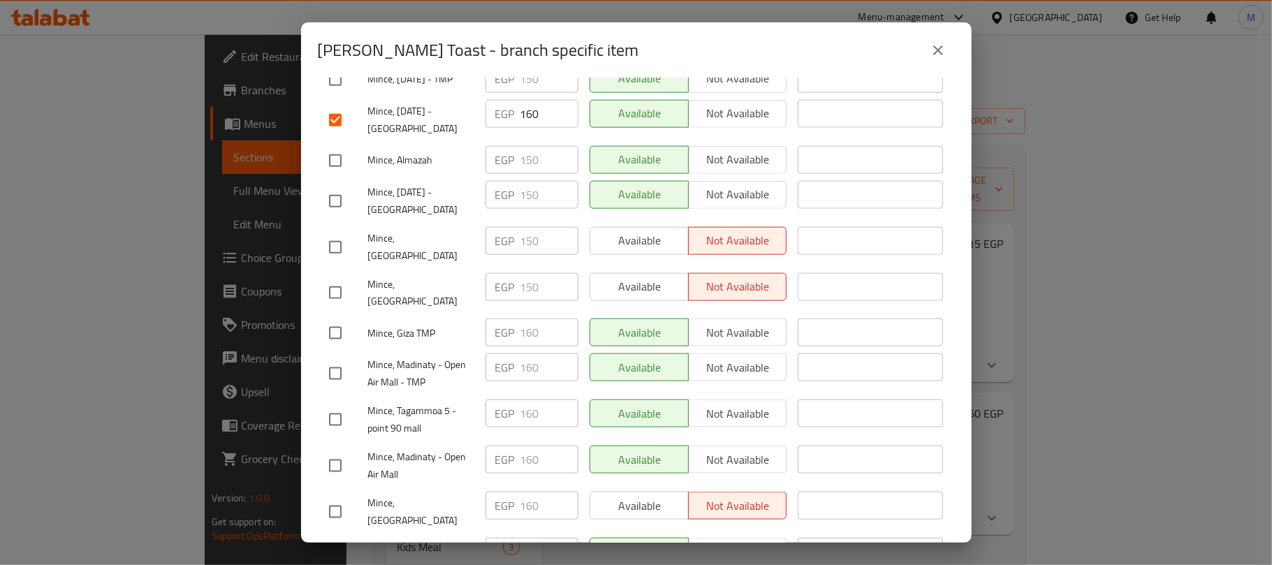
scroll to position [1303, 0]
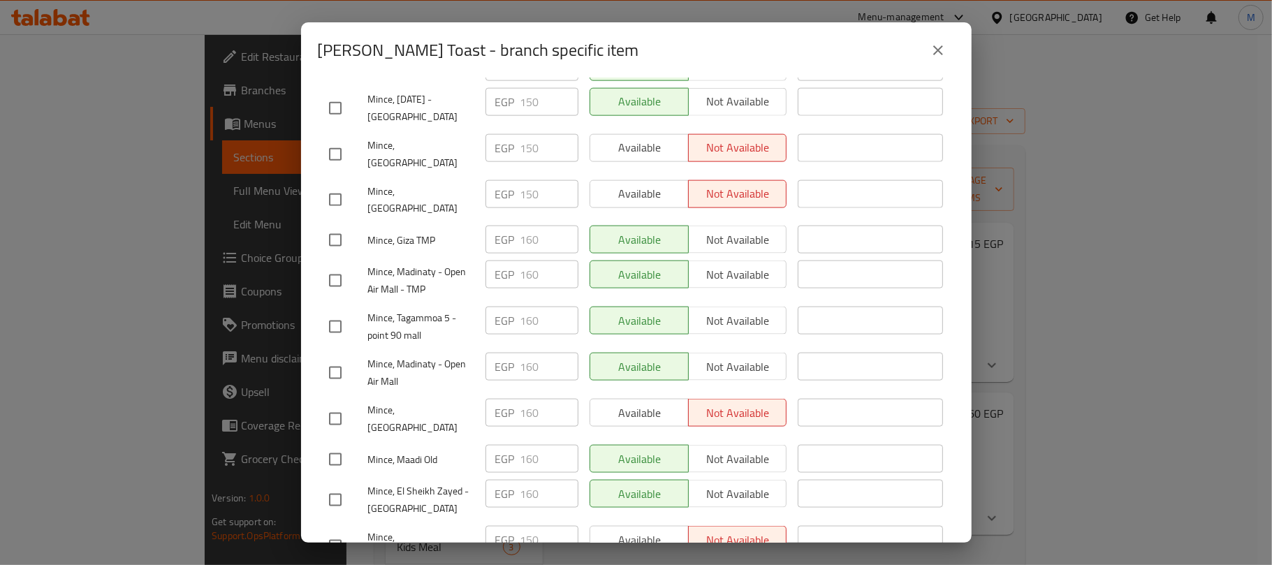
click at [338, 266] on input "checkbox" at bounding box center [335, 280] width 29 height 29
click at [332, 358] on input "checkbox" at bounding box center [335, 372] width 29 height 29
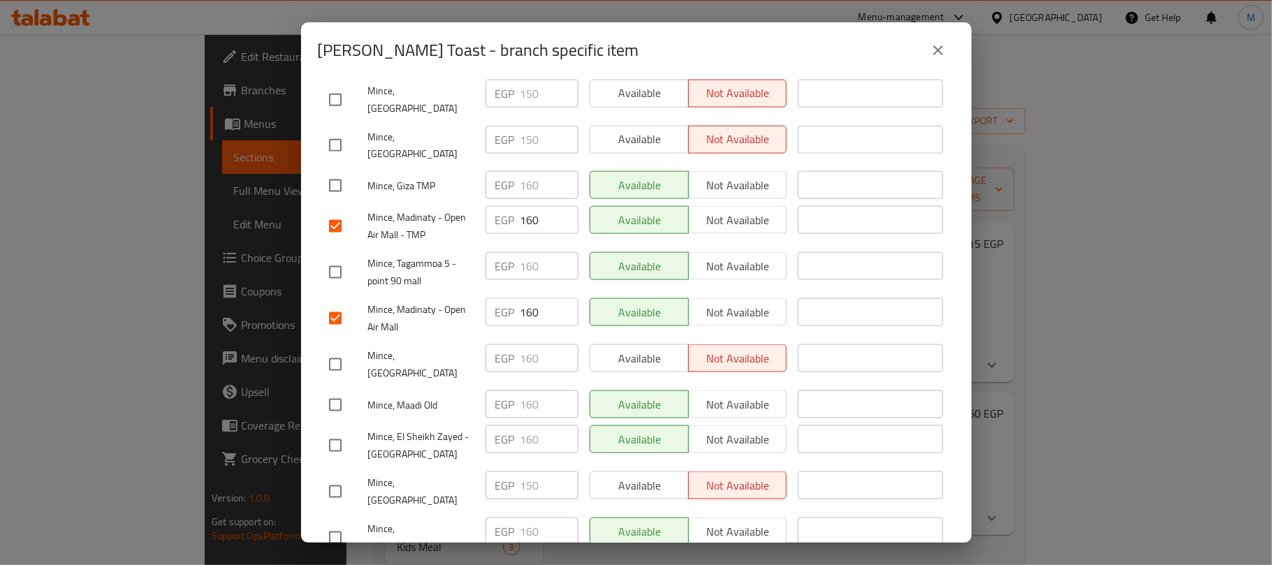
scroll to position [1363, 0]
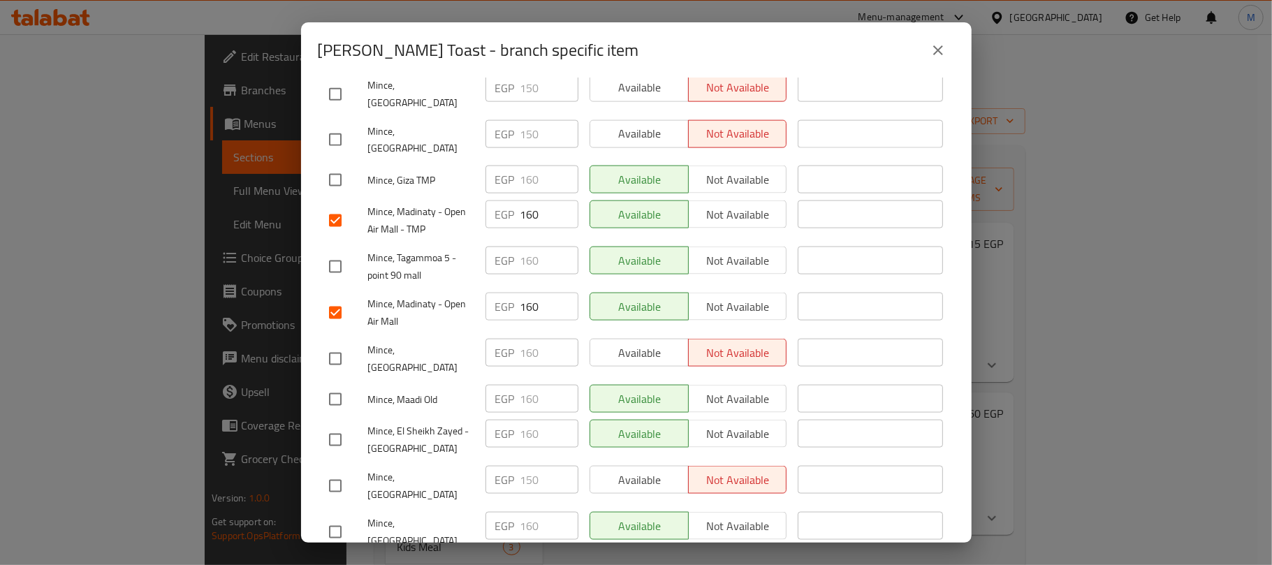
click at [335, 425] on input "checkbox" at bounding box center [335, 439] width 29 height 29
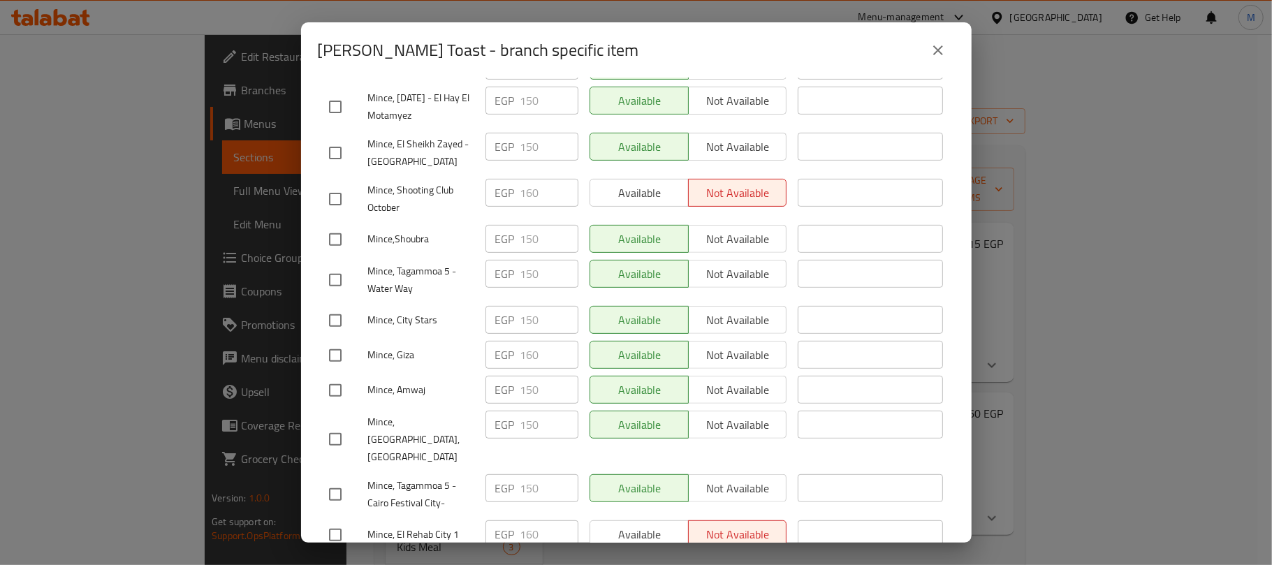
scroll to position [0, 0]
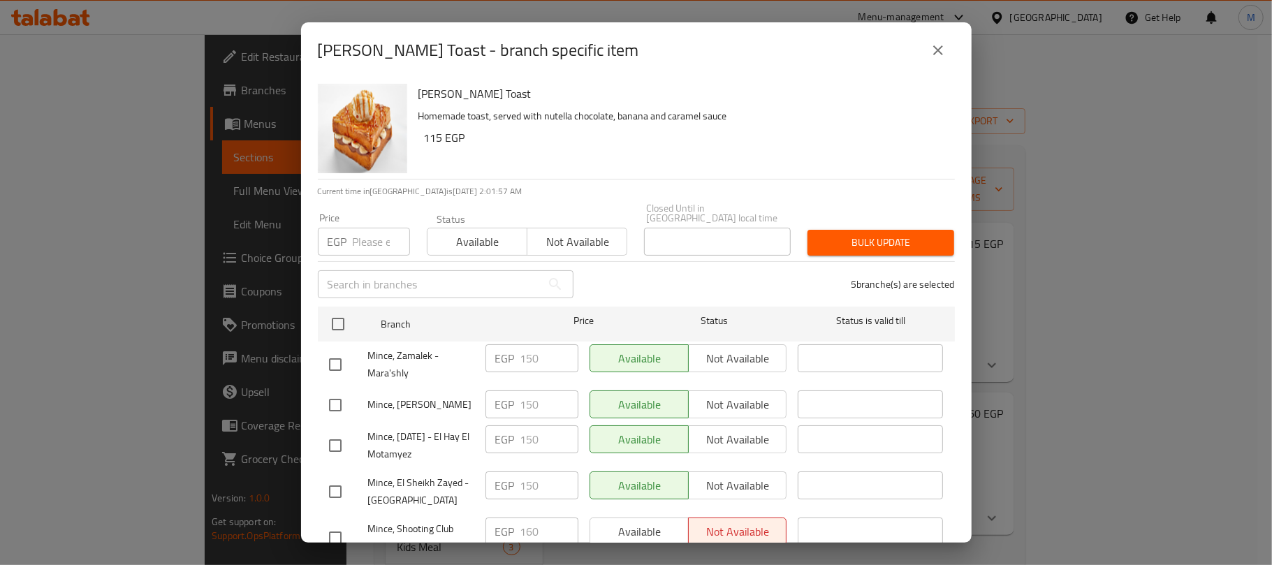
click at [378, 230] on input "number" at bounding box center [381, 242] width 57 height 28
paste input "165.00"
click at [846, 234] on span "Bulk update" at bounding box center [881, 242] width 124 height 17
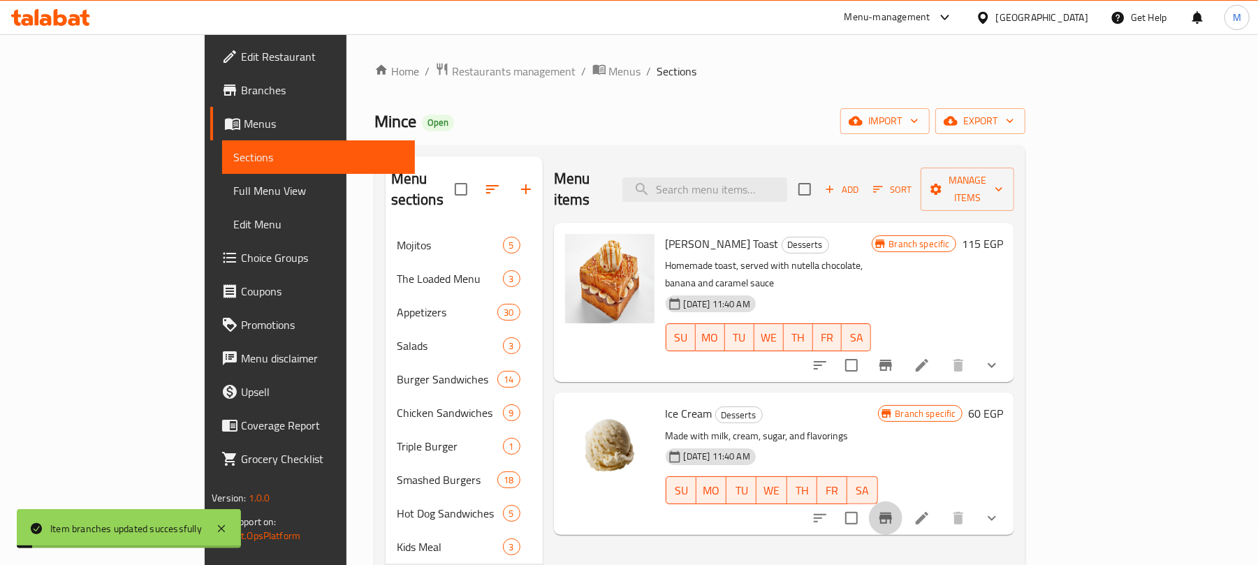
click at [892, 513] on icon "Branch-specific-item" at bounding box center [885, 518] width 13 height 11
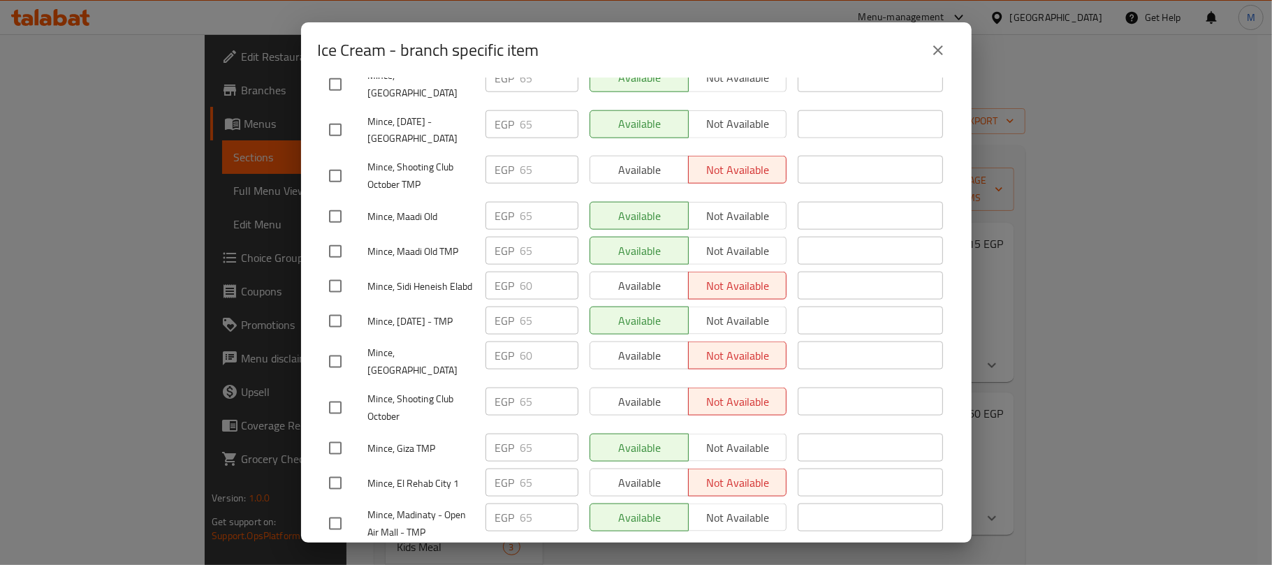
scroll to position [1363, 0]
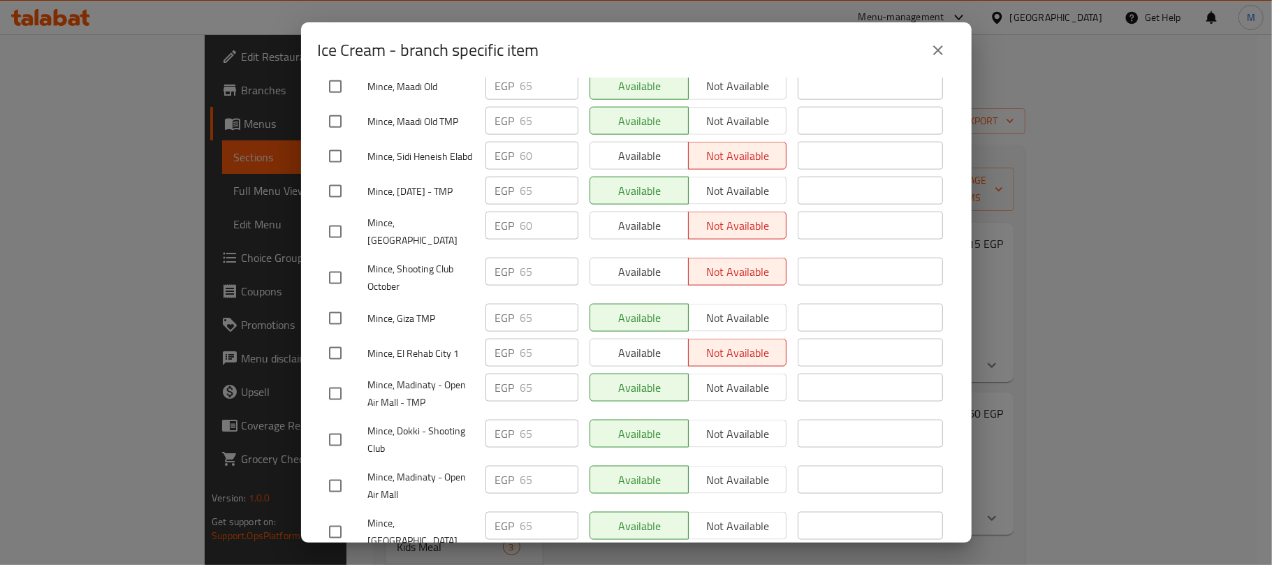
click at [345, 471] on input "checkbox" at bounding box center [335, 485] width 29 height 29
click at [334, 379] on input "checkbox" at bounding box center [335, 393] width 29 height 29
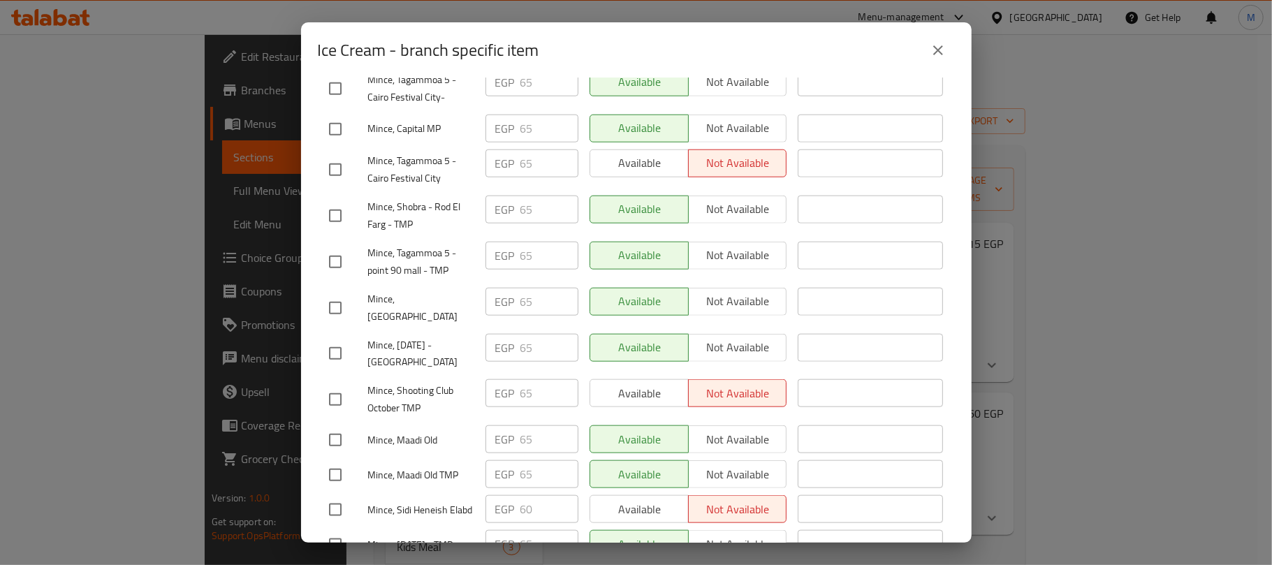
scroll to position [990, 0]
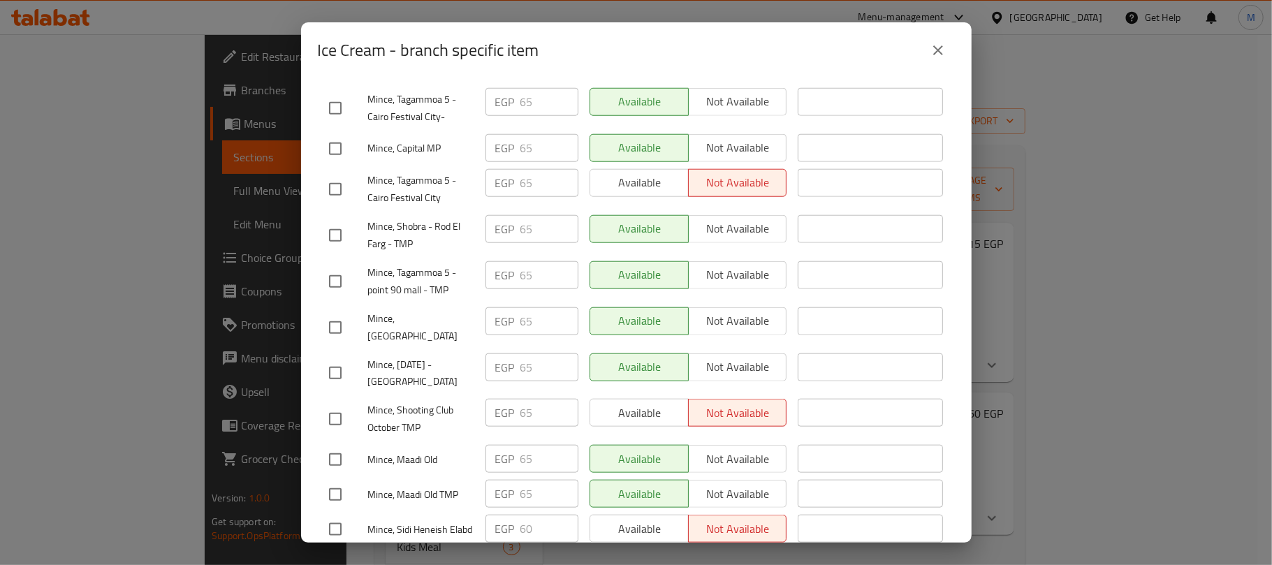
click at [344, 358] on input "checkbox" at bounding box center [335, 372] width 29 height 29
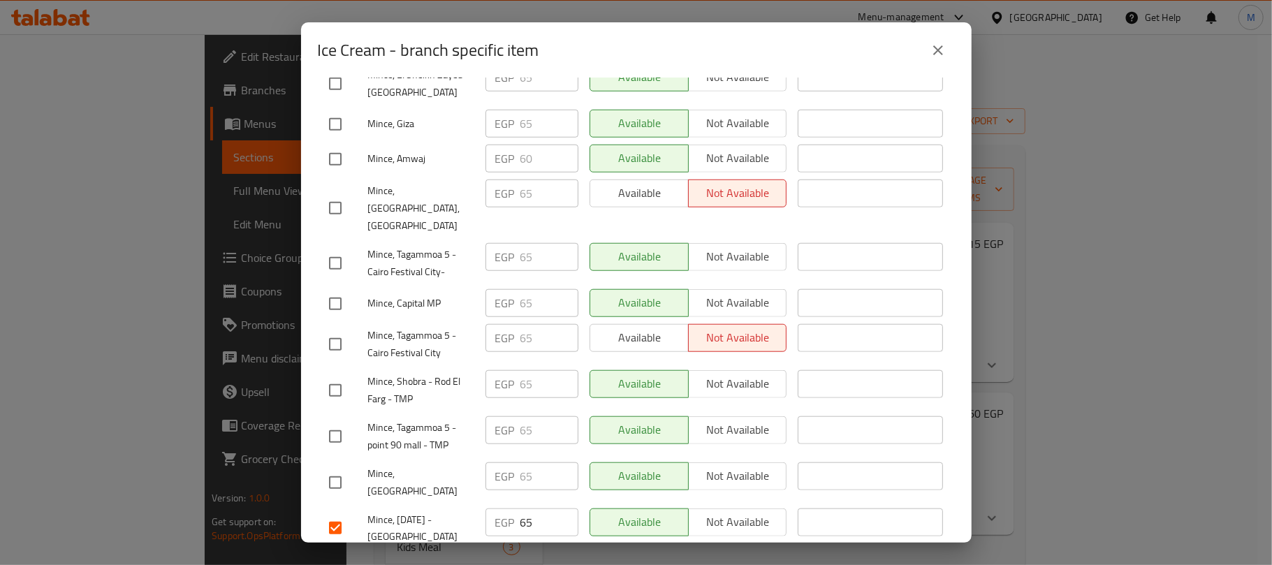
scroll to position [805, 0]
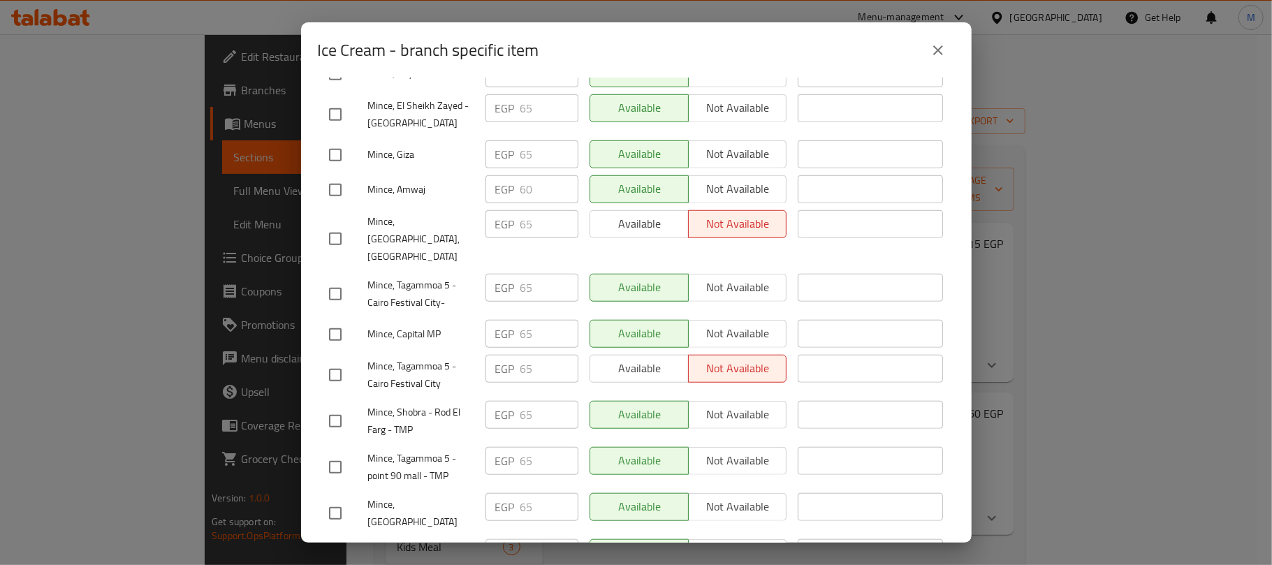
click at [332, 320] on input "checkbox" at bounding box center [335, 334] width 29 height 29
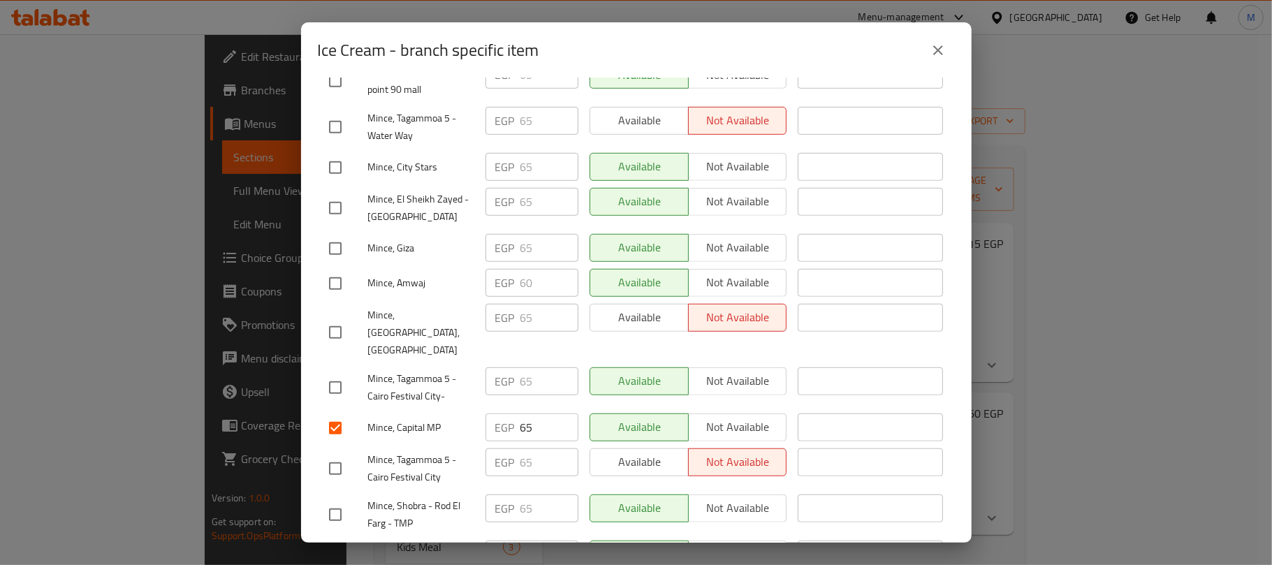
scroll to position [618, 0]
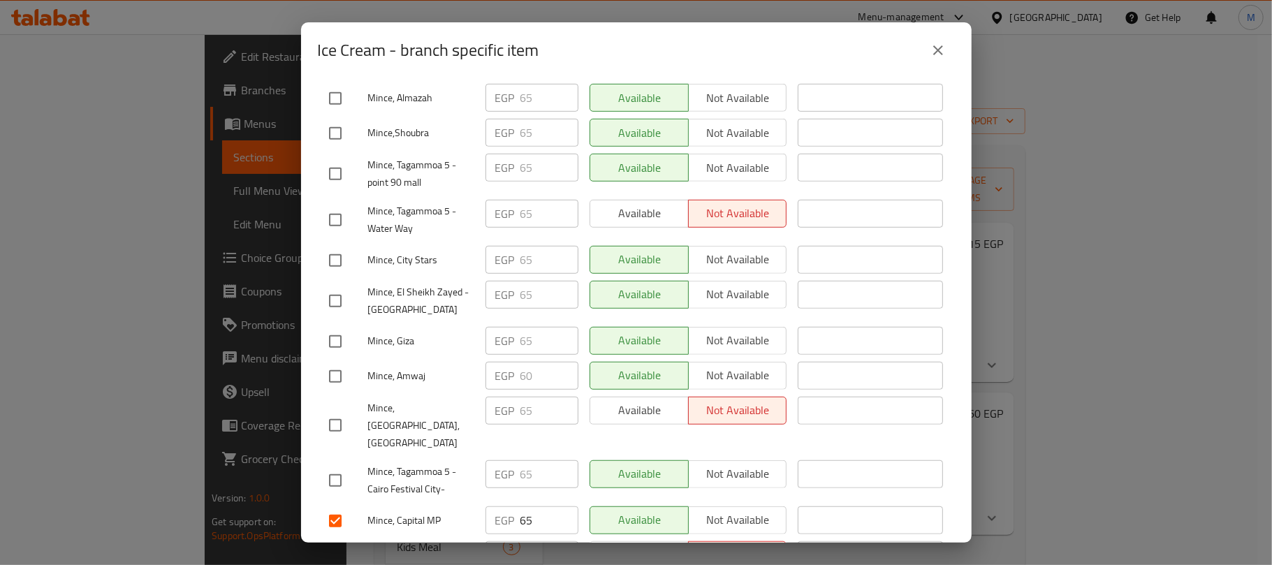
click at [325, 286] on input "checkbox" at bounding box center [335, 300] width 29 height 29
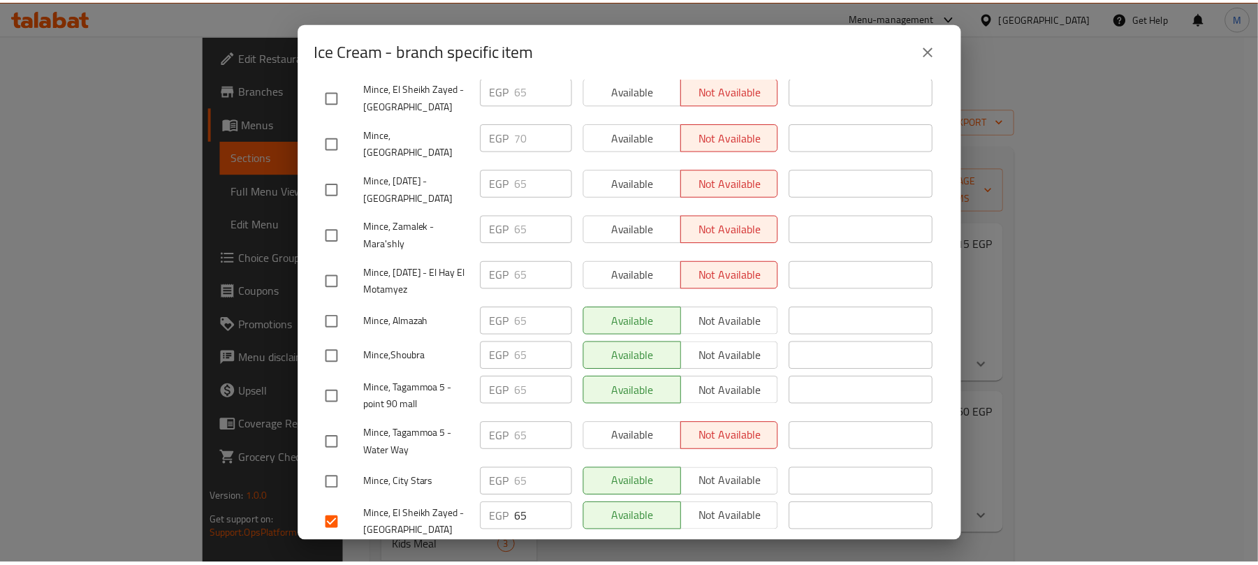
scroll to position [59, 0]
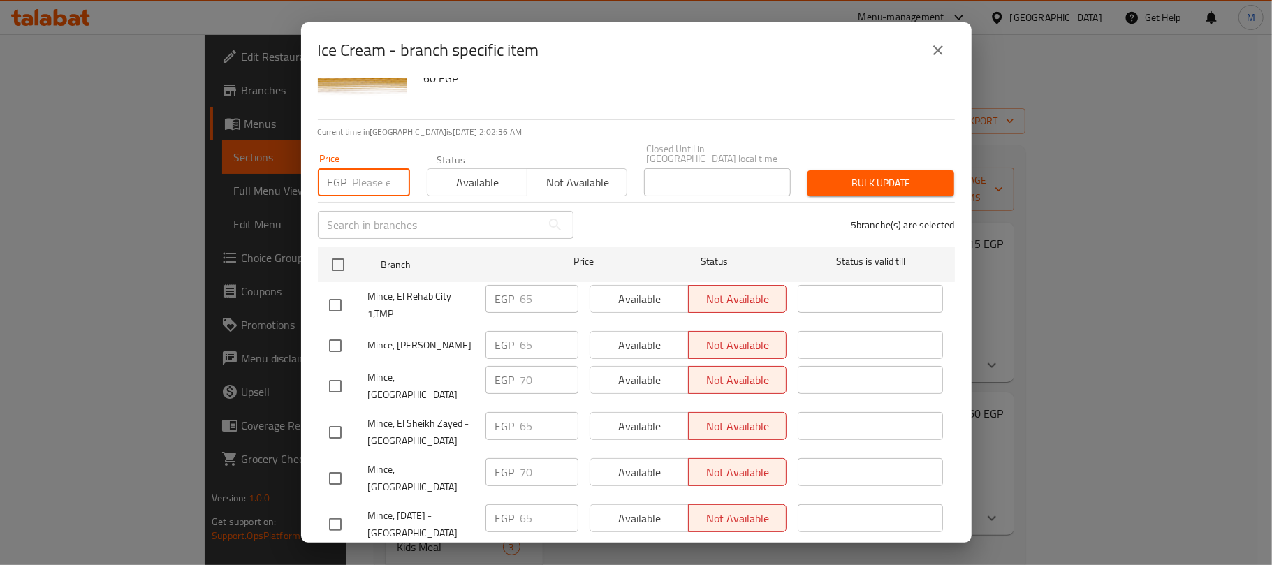
click at [365, 173] on input "number" at bounding box center [381, 182] width 57 height 28
paste input "70.00"
click at [887, 177] on span "Bulk update" at bounding box center [881, 183] width 124 height 17
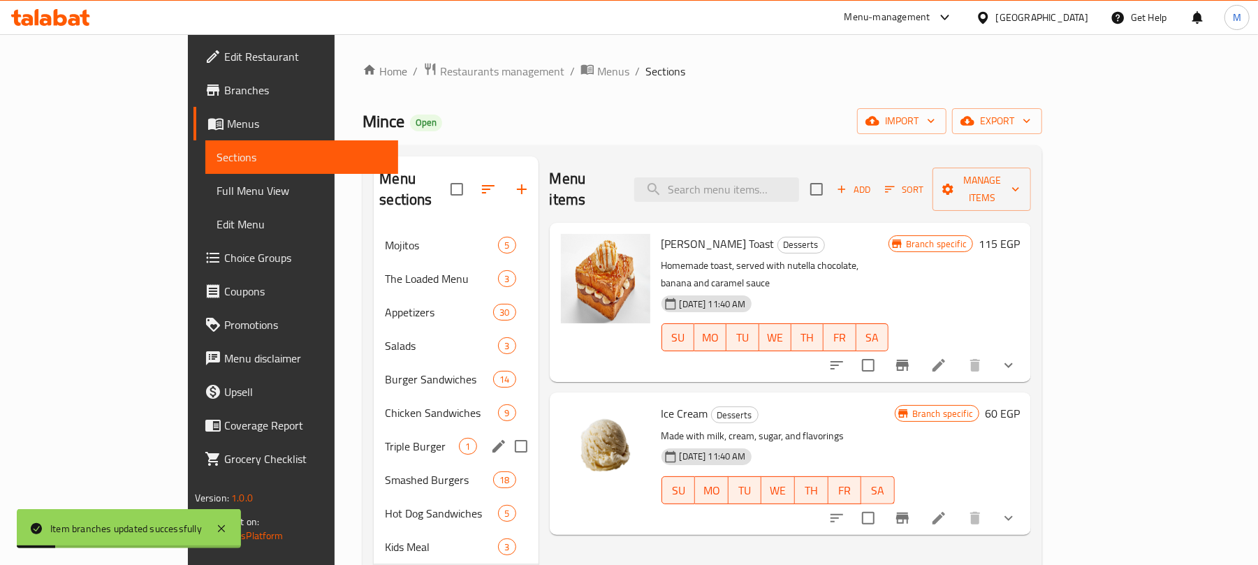
scroll to position [196, 0]
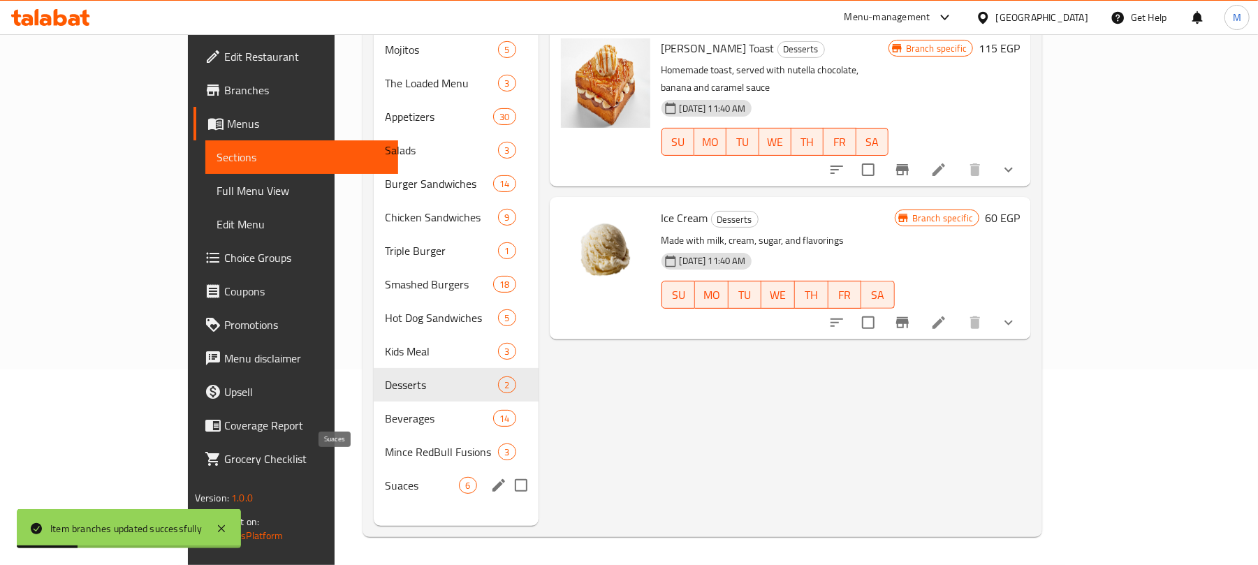
click at [385, 477] on span "Suaces" at bounding box center [422, 485] width 74 height 17
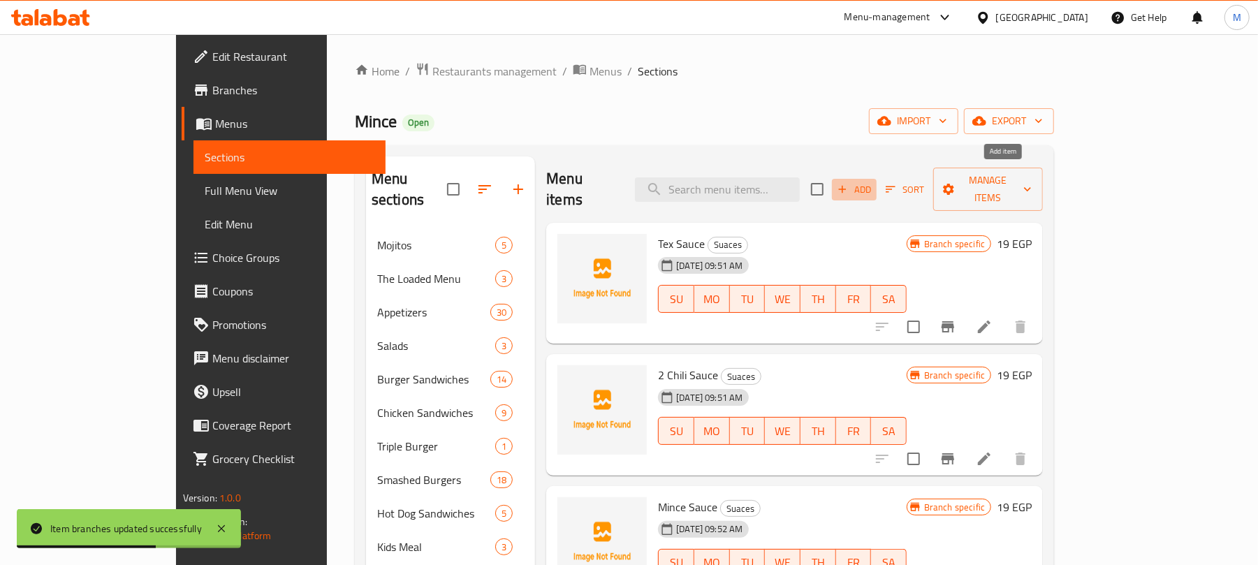
click at [873, 182] on span "Add" at bounding box center [854, 190] width 38 height 16
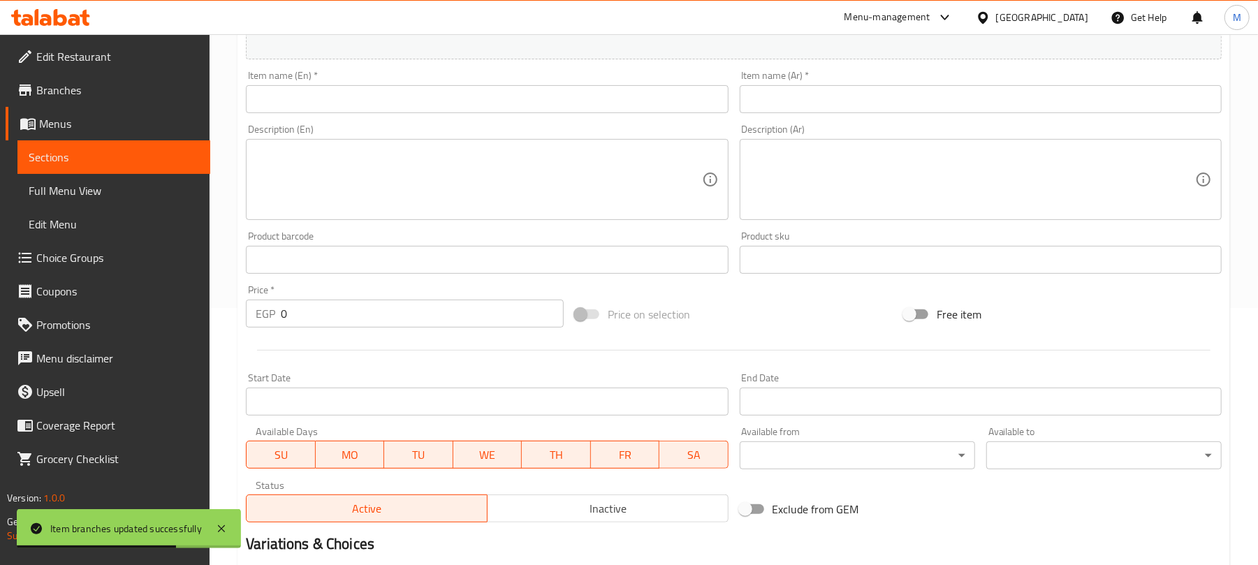
scroll to position [279, 0]
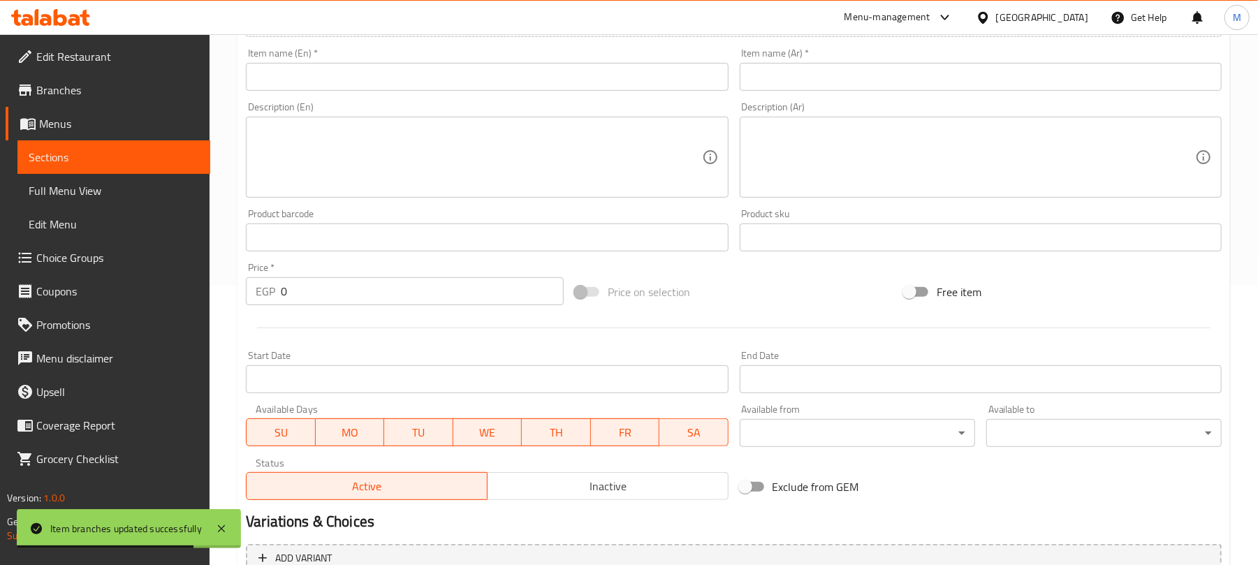
click at [406, 294] on input "0" at bounding box center [422, 291] width 283 height 28
paste input "40.0"
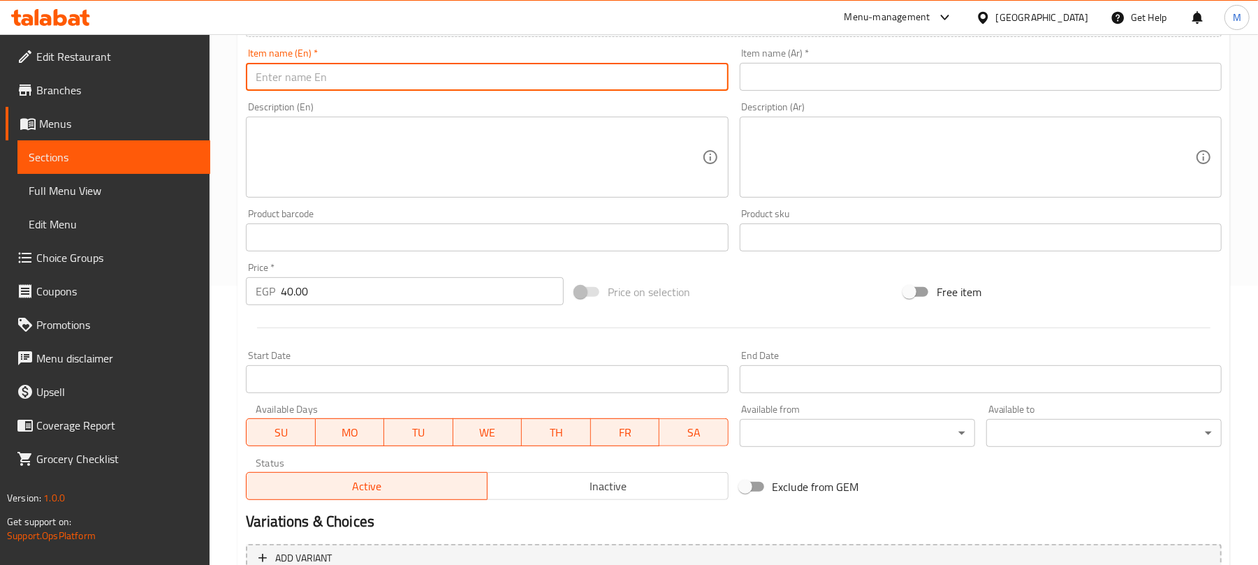
click at [481, 79] on input "text" at bounding box center [487, 77] width 482 height 28
paste input "Cheddar Sauce"
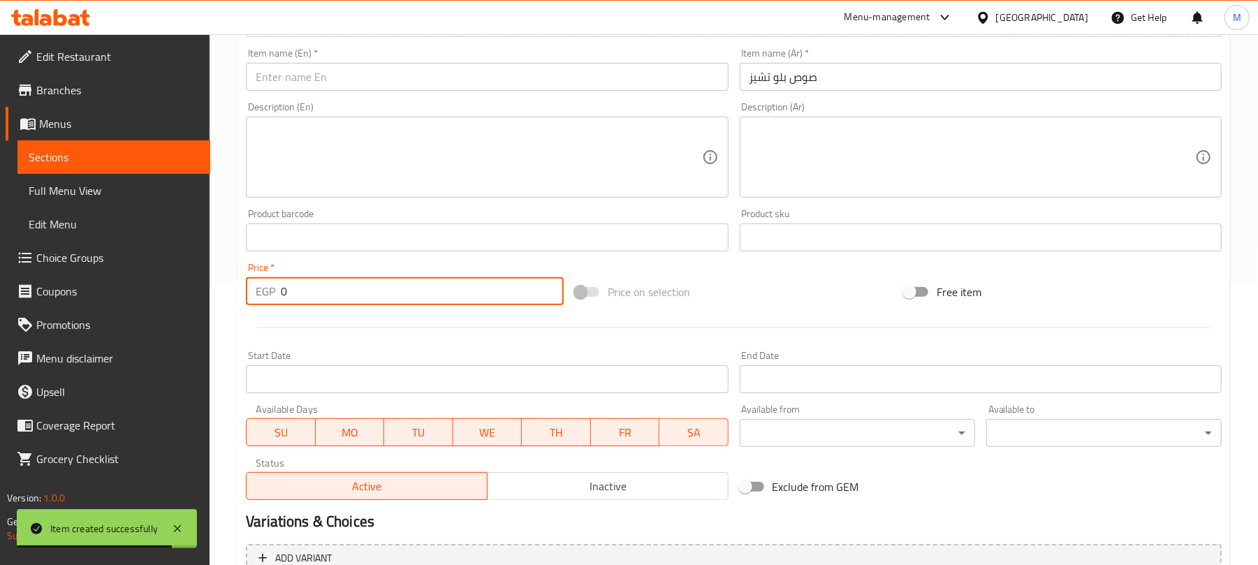
click at [414, 283] on input "0" at bounding box center [422, 291] width 283 height 28
paste input "35.0"
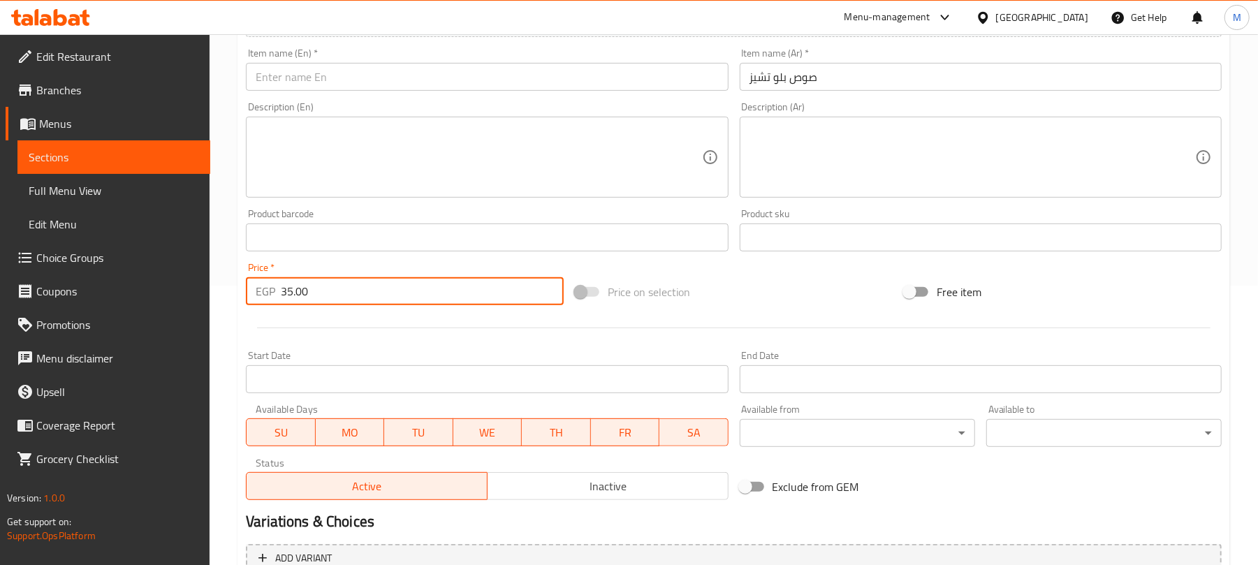
click at [411, 79] on input "text" at bounding box center [487, 77] width 482 height 28
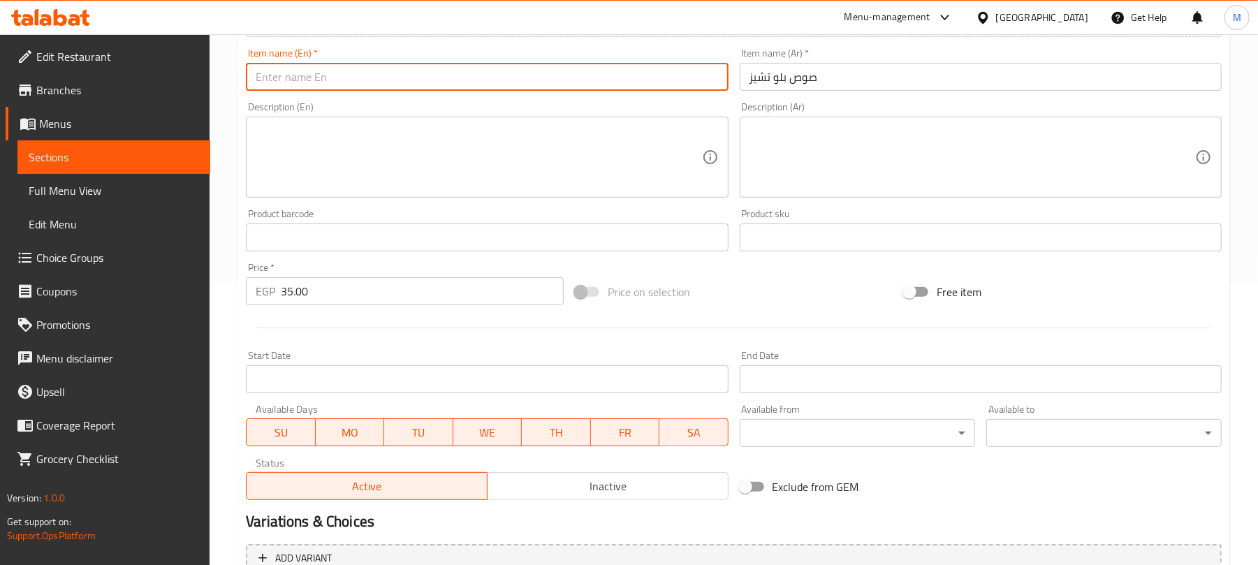
paste input "Blue Cheese Sauce"
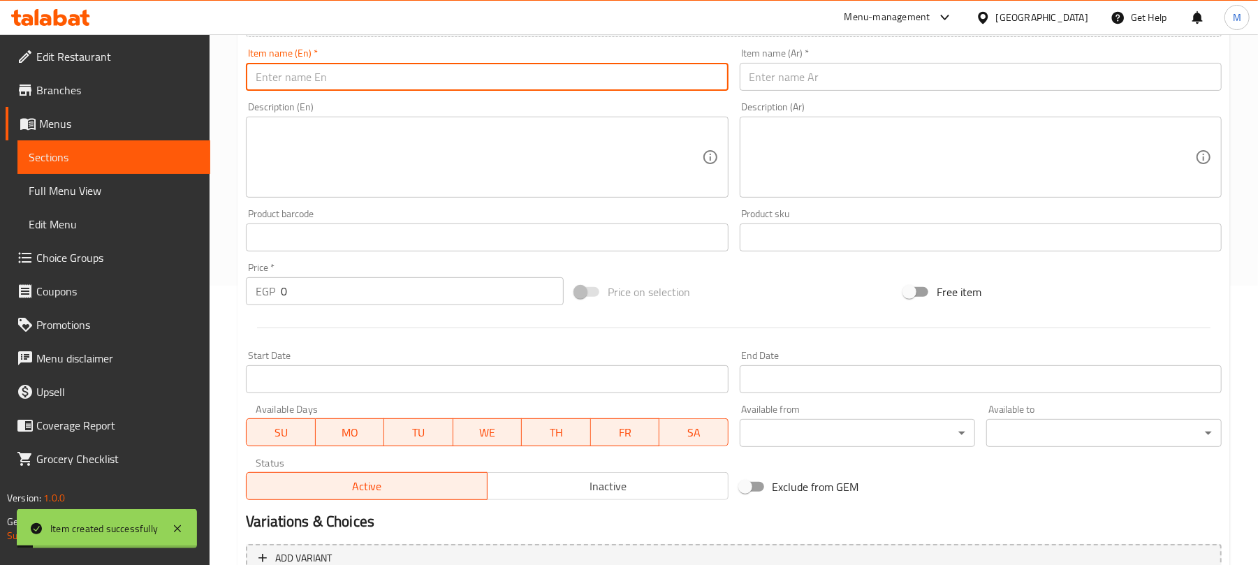
paste input "Jalapenos"
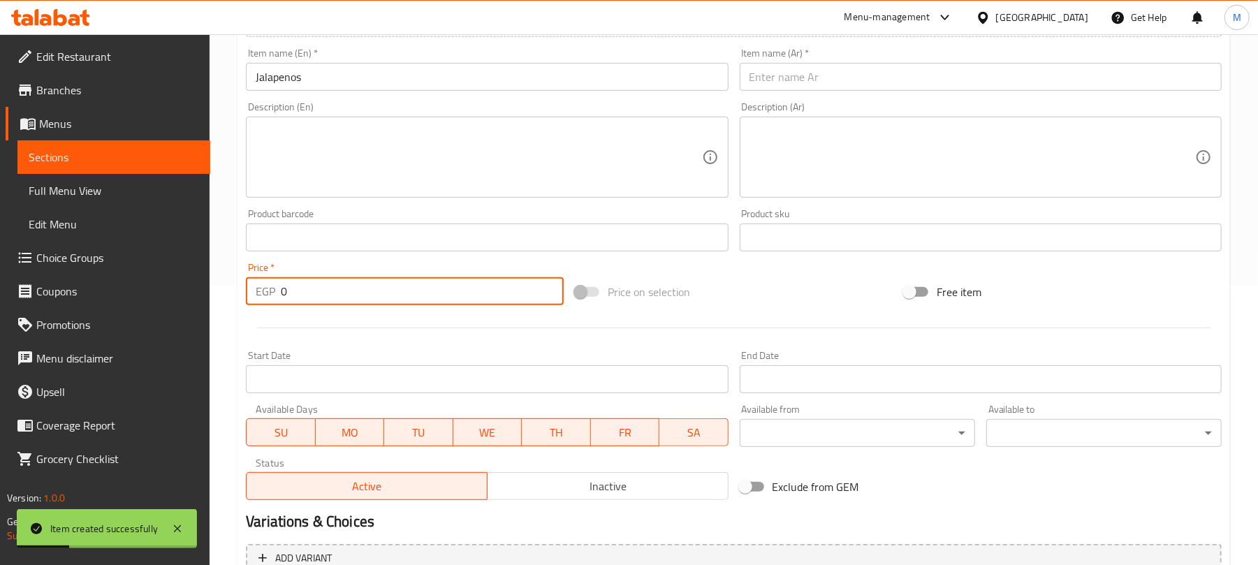
drag, startPoint x: 414, startPoint y: 303, endPoint x: 557, endPoint y: 203, distance: 174.4
click at [416, 300] on input "0" at bounding box center [422, 291] width 283 height 28
paste input "20.0"
click at [810, 77] on input "text" at bounding box center [981, 77] width 482 height 28
paste input "هالبينو"
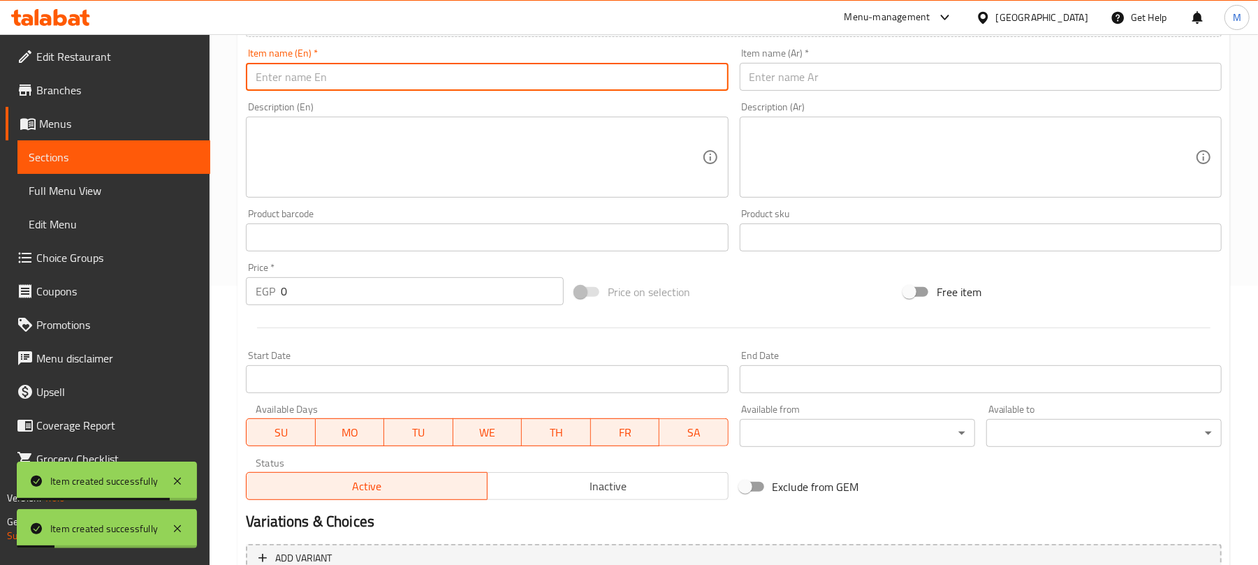
click at [436, 76] on input "text" at bounding box center [487, 77] width 482 height 28
paste input "Ranch Sauce"
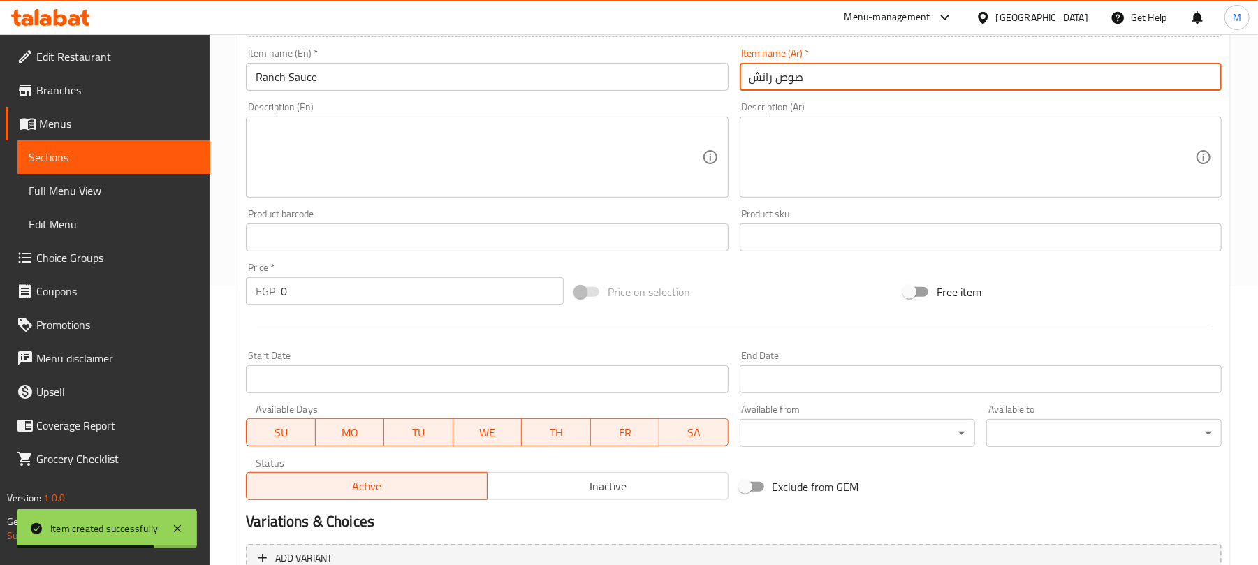
click at [430, 291] on input "0" at bounding box center [422, 291] width 283 height 28
paste input "30.0"
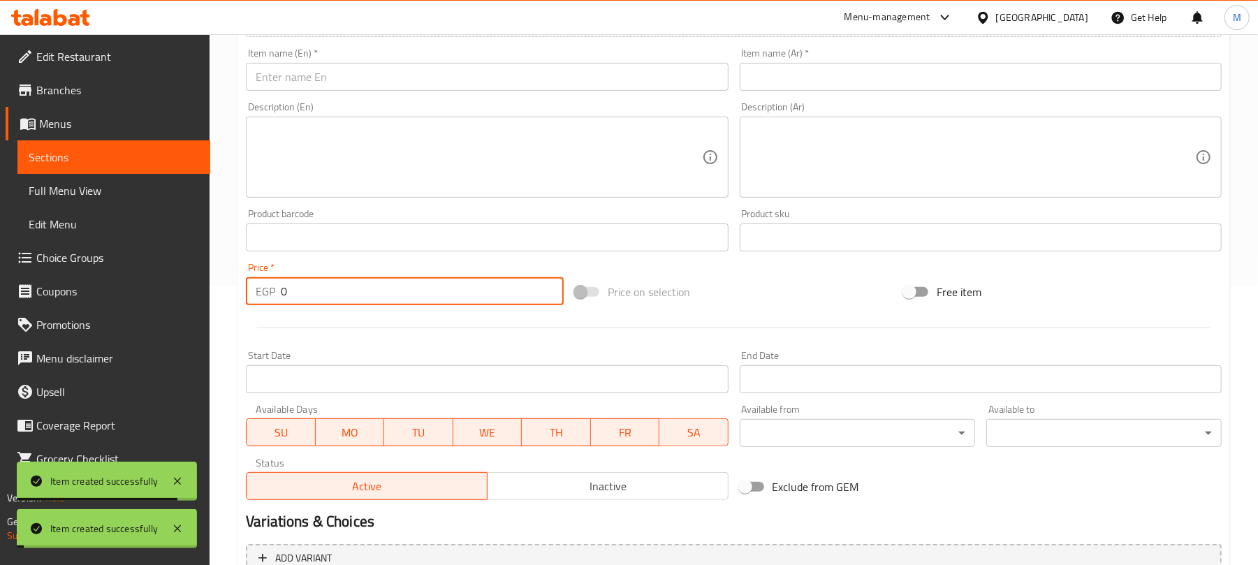
paste input "50.0"
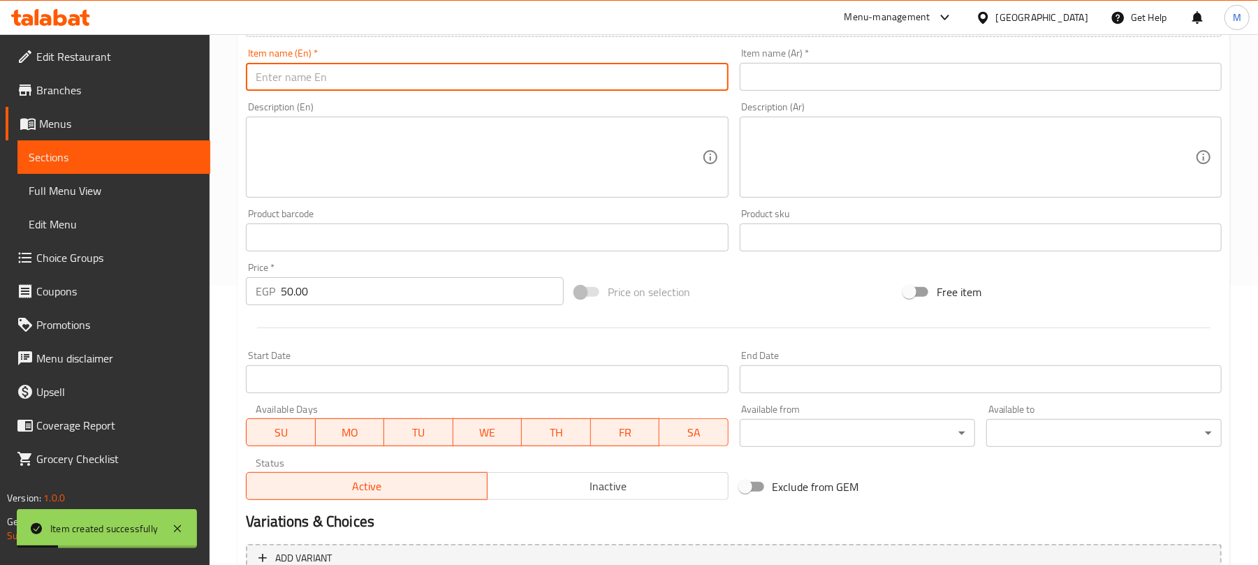
click at [439, 65] on input "text" at bounding box center [487, 77] width 482 height 28
paste input "Beef Bacon"
click at [824, 85] on input "text" at bounding box center [981, 77] width 482 height 28
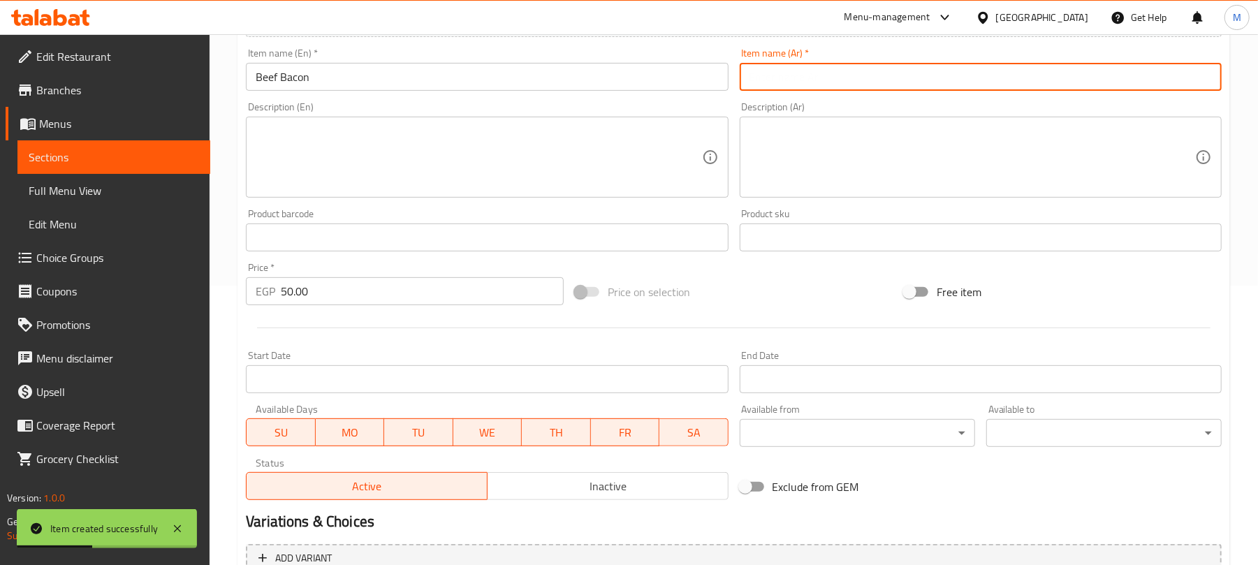
paste input "لحم بقري مقدد"
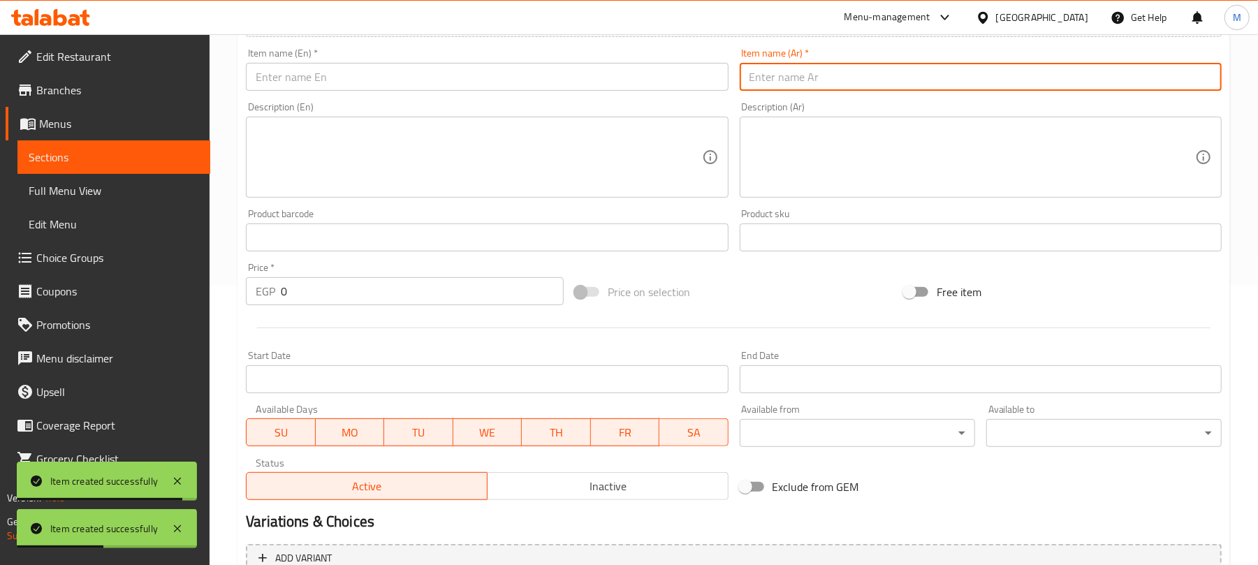
drag, startPoint x: 409, startPoint y: 76, endPoint x: 613, endPoint y: 3, distance: 216.7
click at [409, 76] on input "text" at bounding box center [487, 77] width 482 height 28
paste input "Smoked cheese"
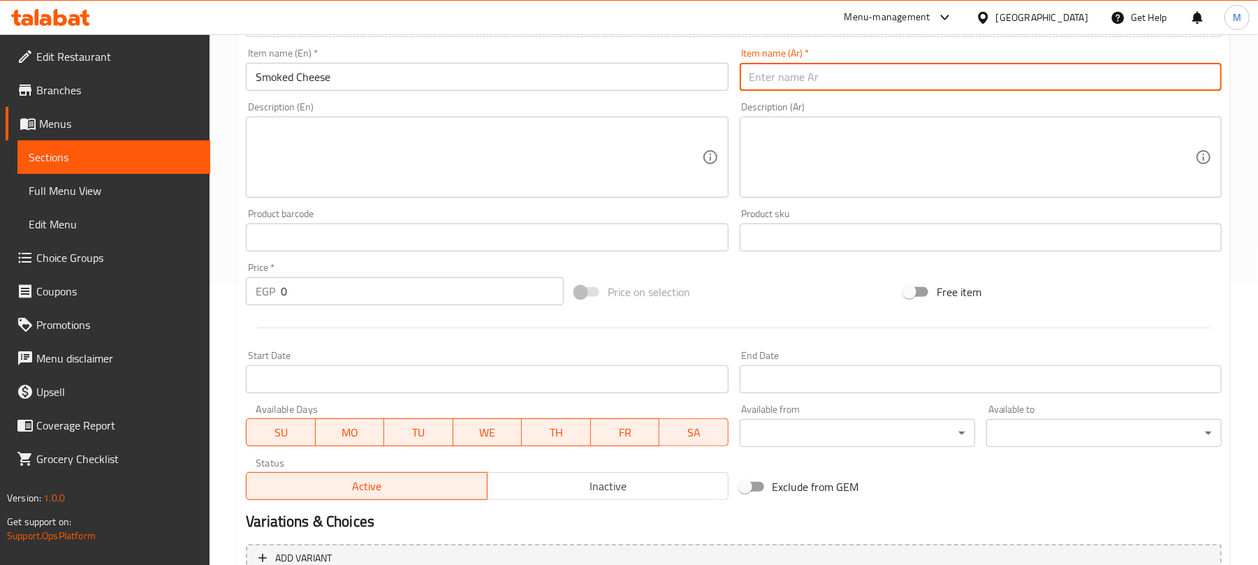
paste input "جبنة مدخنة"
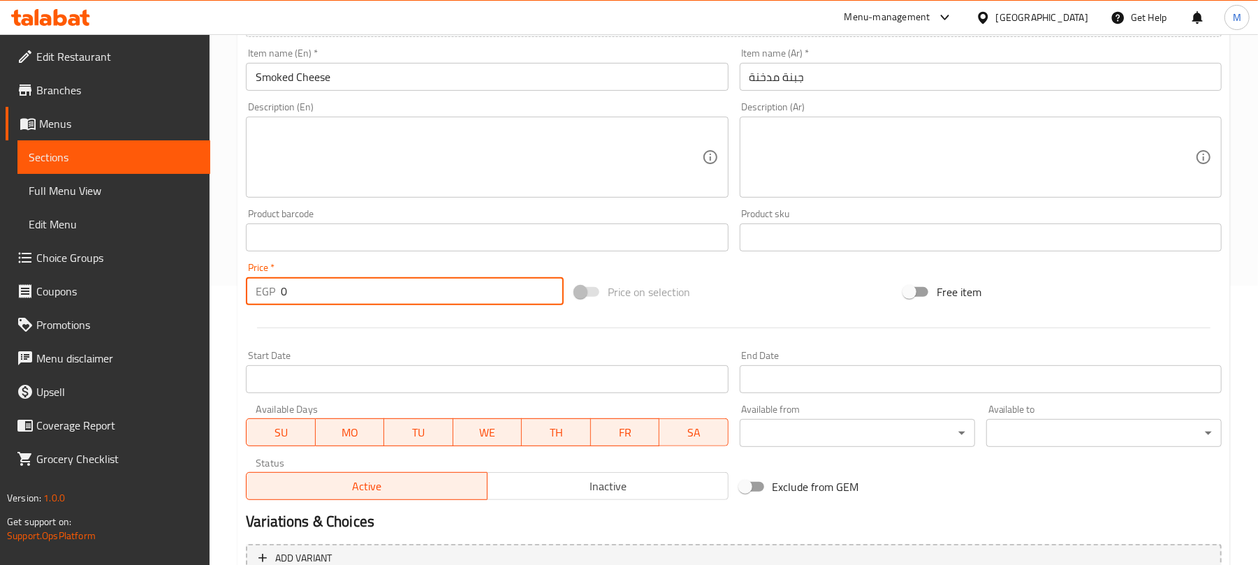
click at [360, 292] on input "0" at bounding box center [422, 291] width 283 height 28
paste input "30.0"
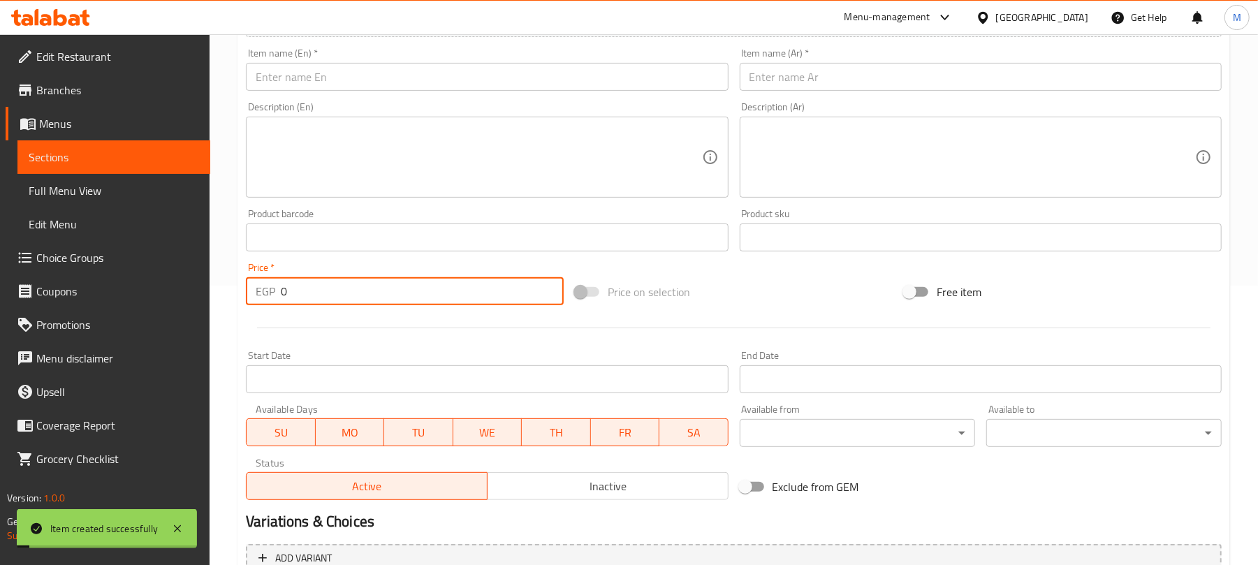
paste input "40.0"
drag, startPoint x: 437, startPoint y: 81, endPoint x: 485, endPoint y: 59, distance: 52.8
click at [437, 81] on input "text" at bounding box center [487, 77] width 482 height 28
paste input "Coleslaw"
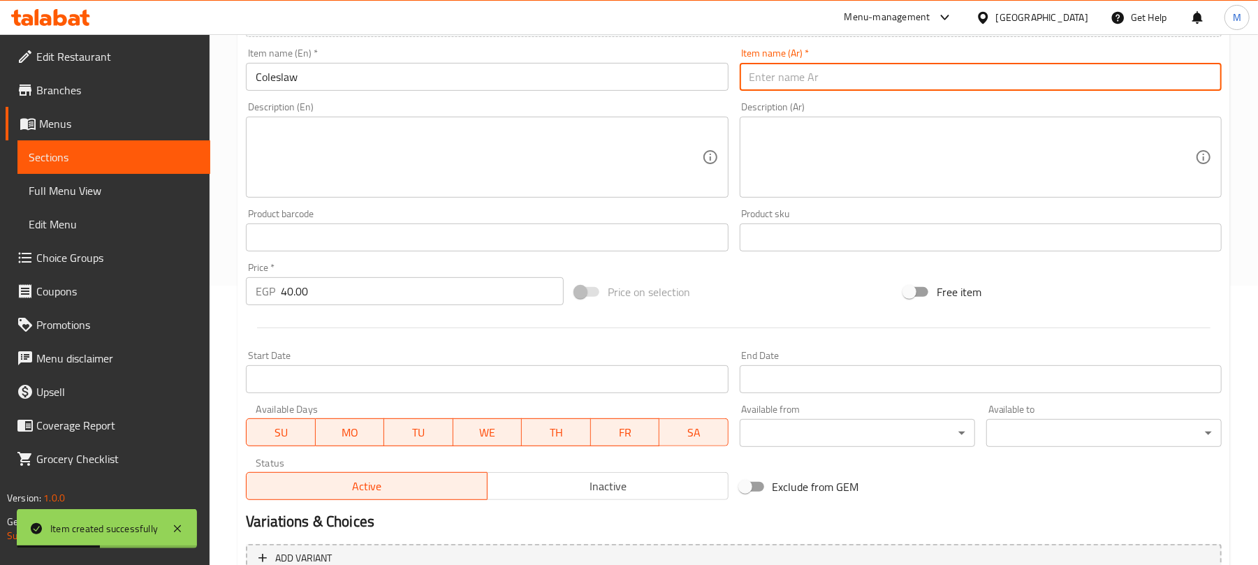
click at [768, 64] on input "text" at bounding box center [981, 77] width 482 height 28
paste input "كول سلو"
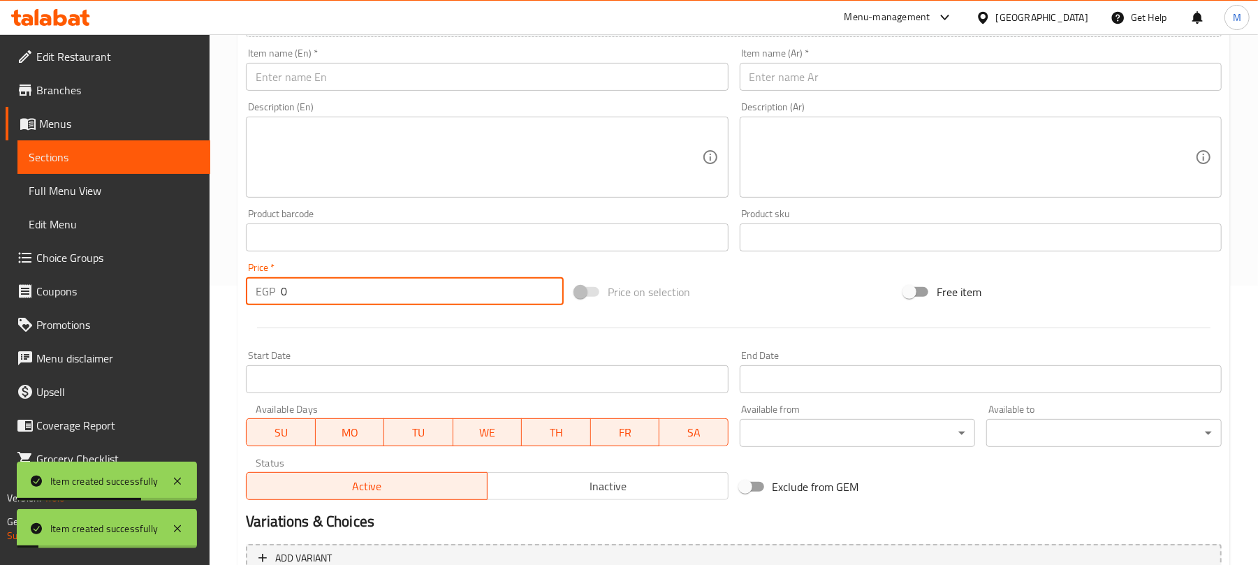
click at [366, 289] on input "0" at bounding box center [422, 291] width 283 height 28
paste input "20.0"
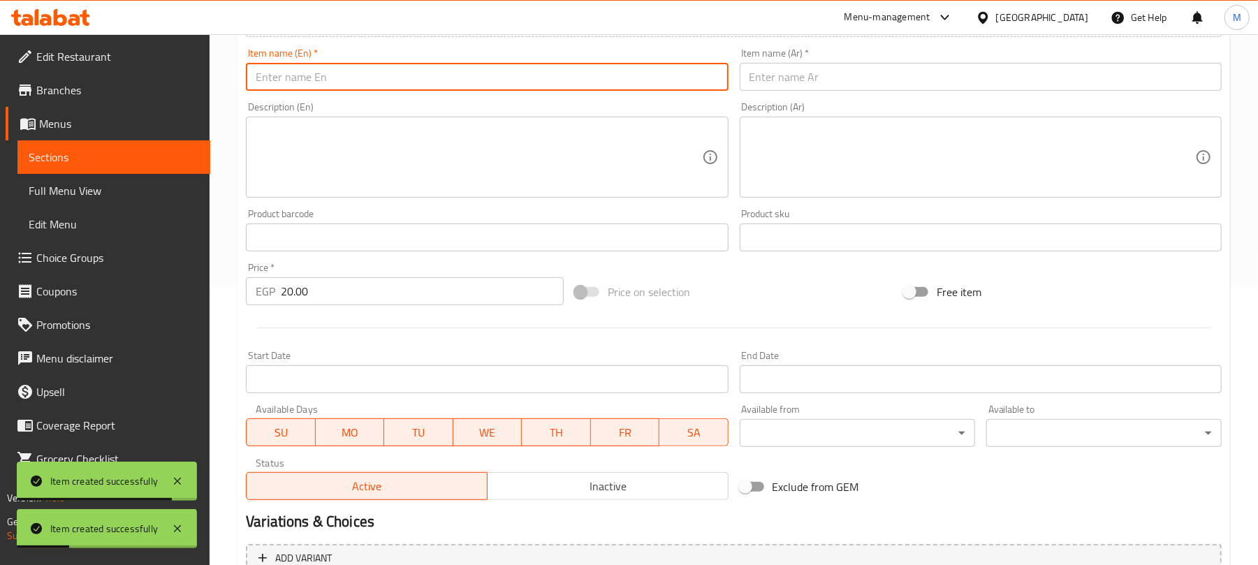
drag, startPoint x: 515, startPoint y: 77, endPoint x: 580, endPoint y: 10, distance: 92.9
click at [515, 77] on input "text" at bounding box center [487, 77] width 482 height 28
paste input "Pickles"
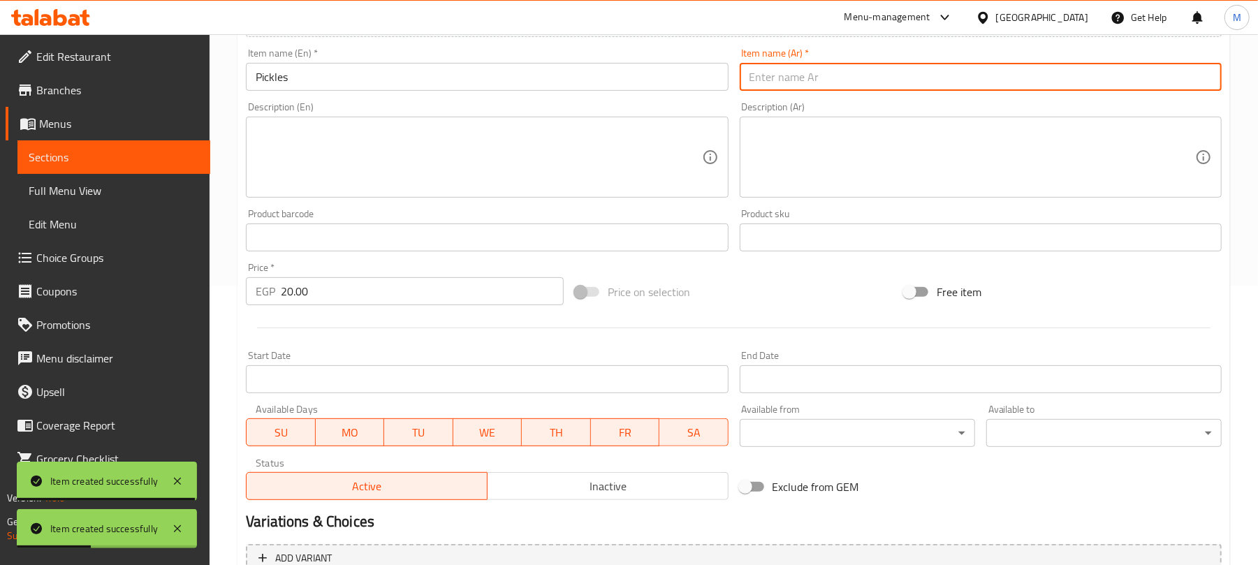
click at [802, 67] on input "text" at bounding box center [981, 77] width 482 height 28
paste input "مخللات"
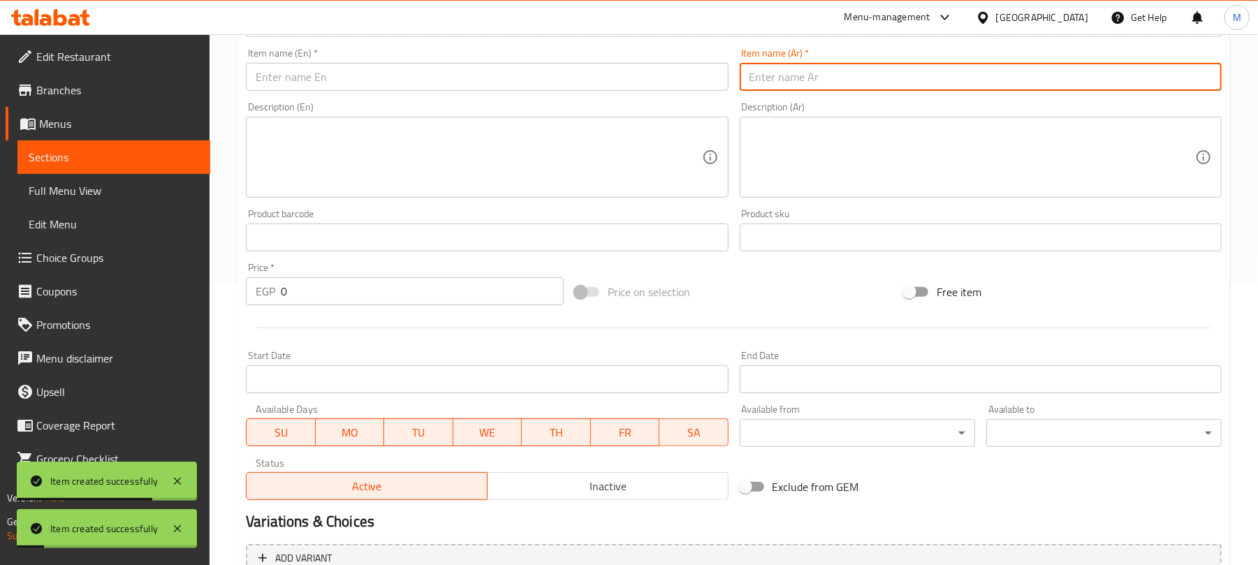
click at [440, 288] on input "0" at bounding box center [422, 291] width 283 height 28
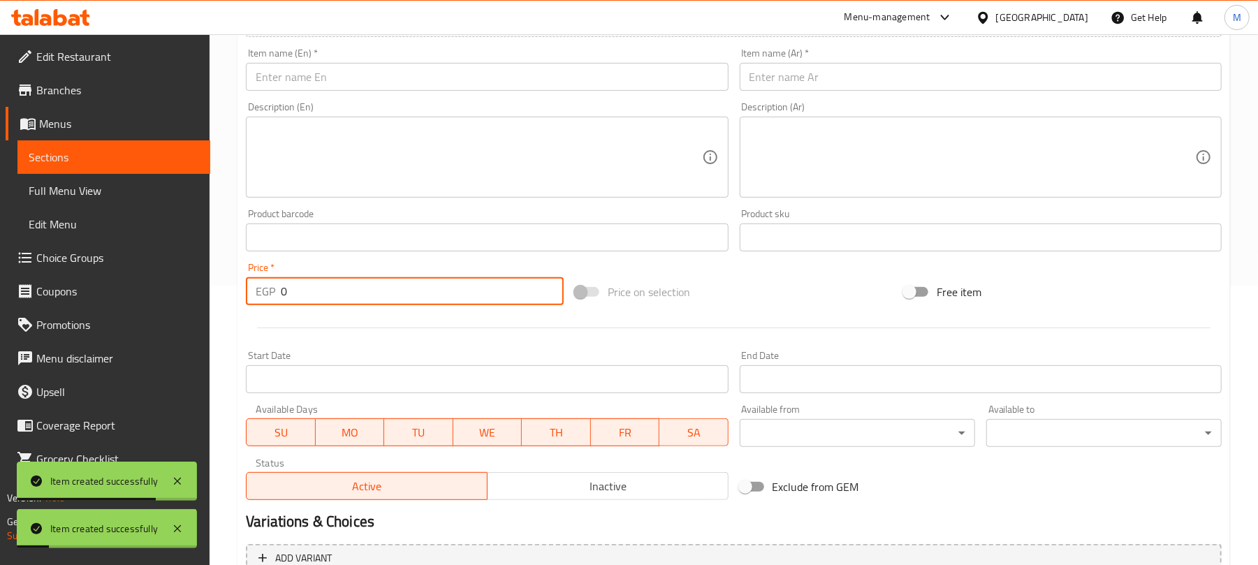
paste input "30.0"
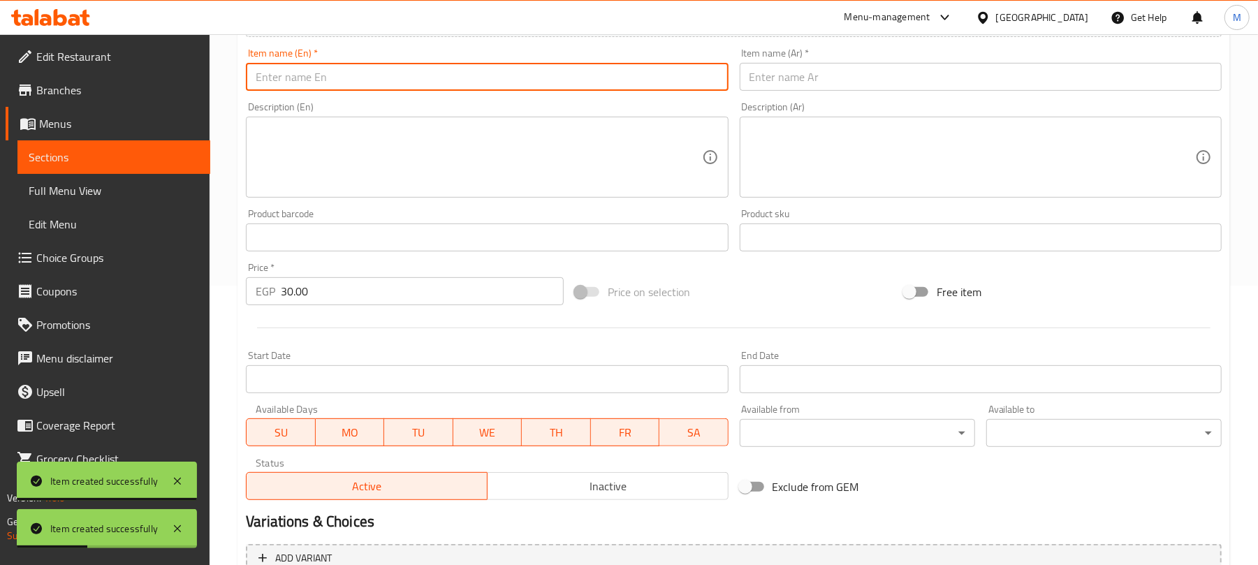
drag, startPoint x: 338, startPoint y: 75, endPoint x: 369, endPoint y: 54, distance: 37.2
click at [338, 75] on input "text" at bounding box center [487, 77] width 482 height 28
paste input "American Cheese"
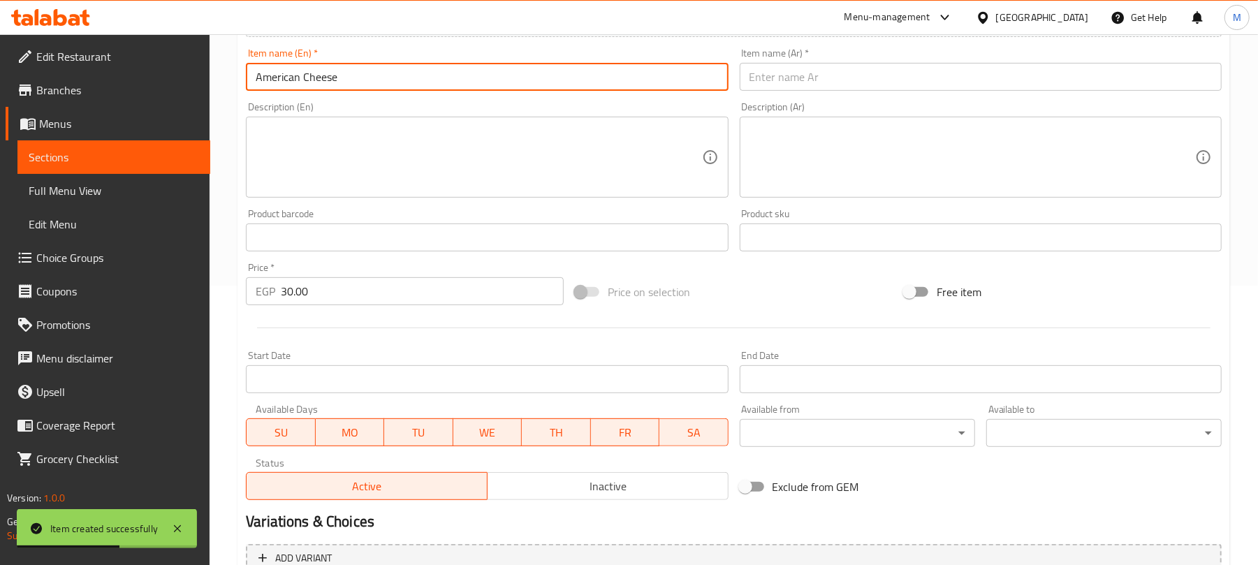
click at [846, 80] on input "text" at bounding box center [981, 77] width 482 height 28
paste input "جبنة أمريكية"
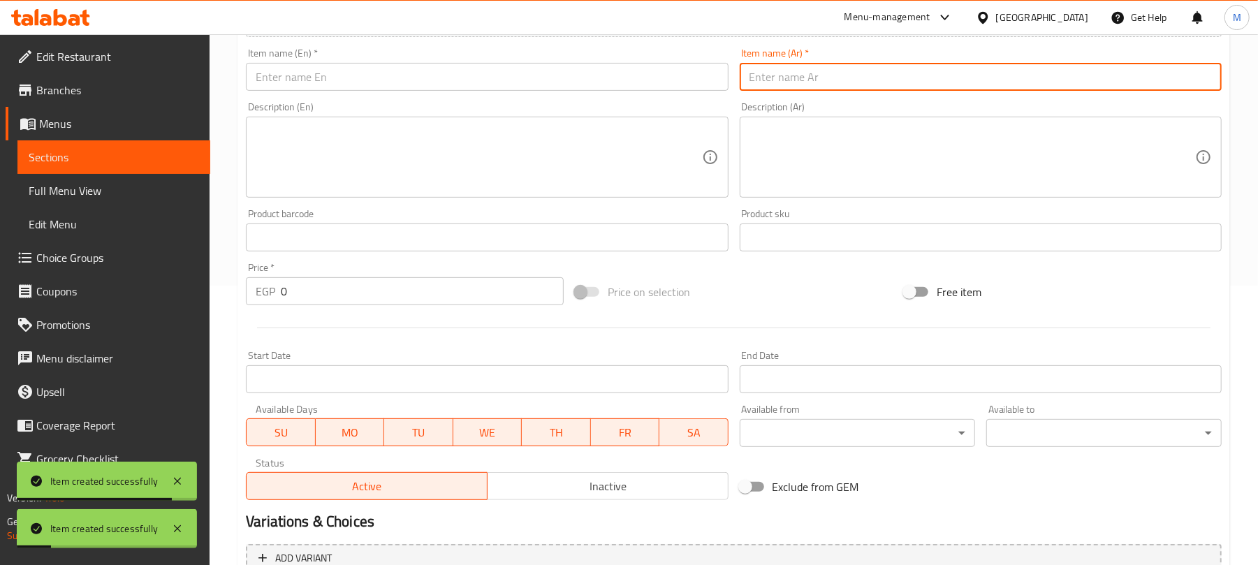
scroll to position [0, 0]
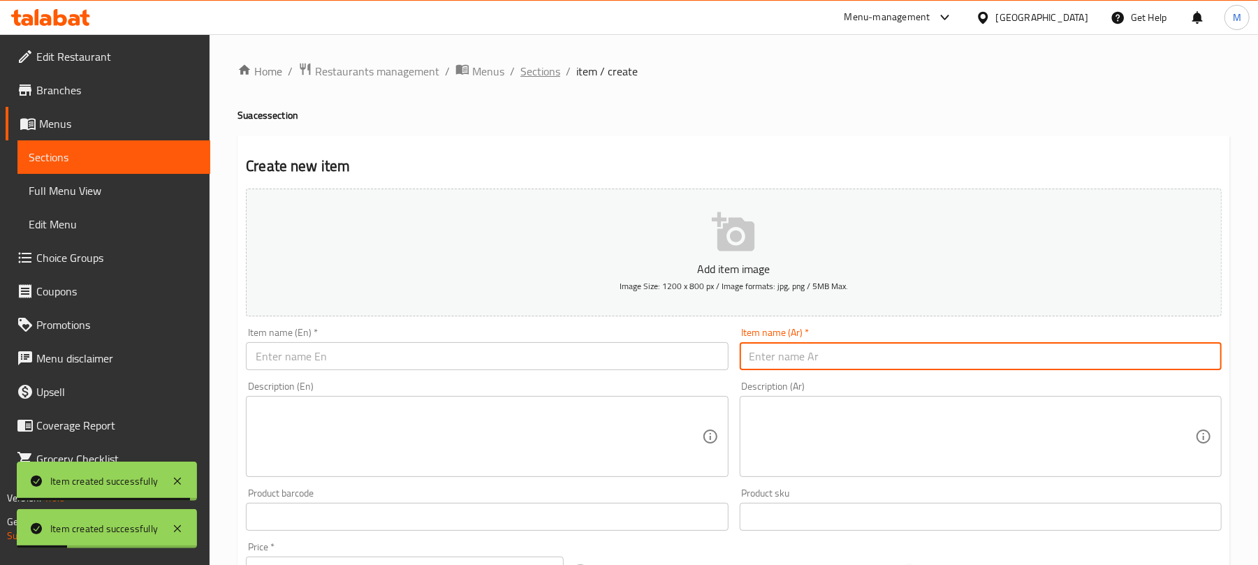
click at [542, 77] on span "Sections" at bounding box center [540, 71] width 40 height 17
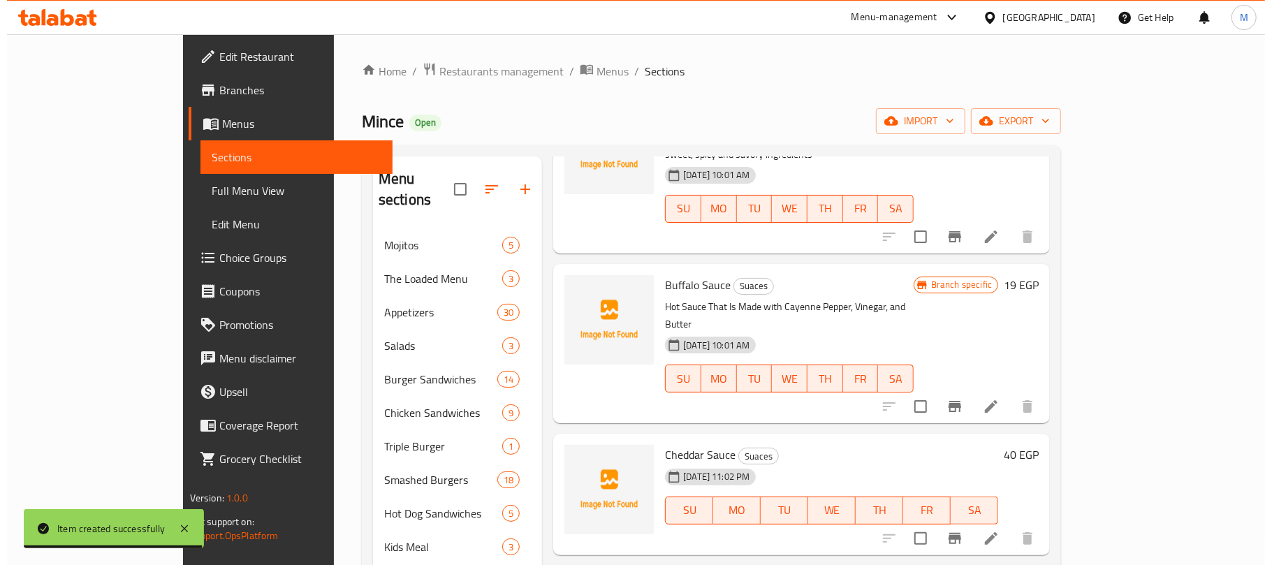
scroll to position [788, 0]
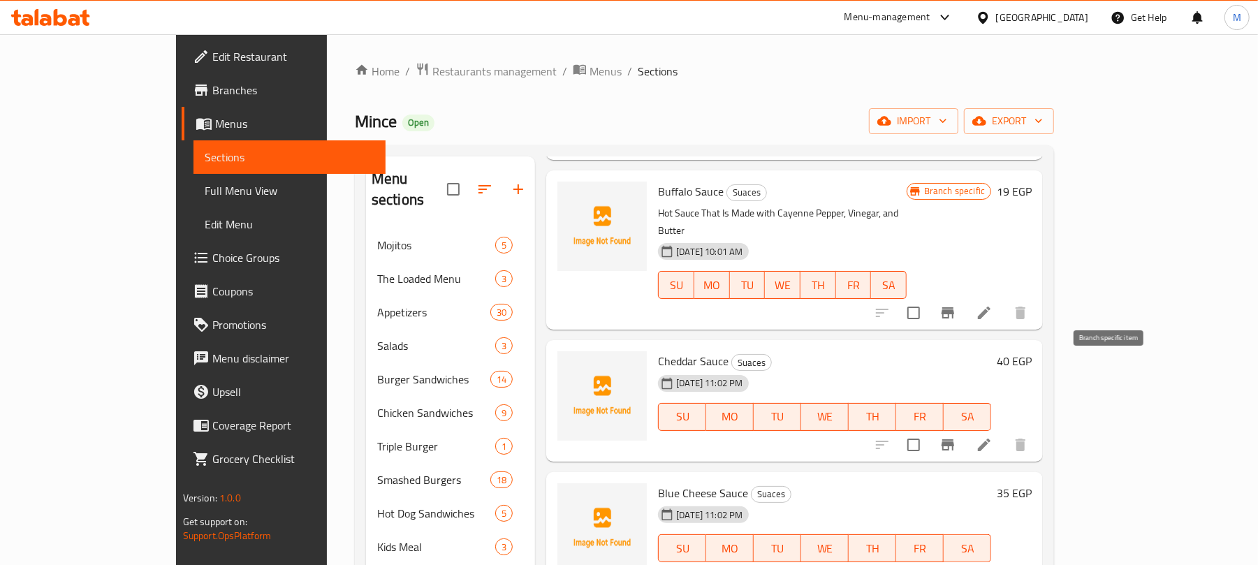
click at [956, 437] on icon "Branch-specific-item" at bounding box center [947, 445] width 17 height 17
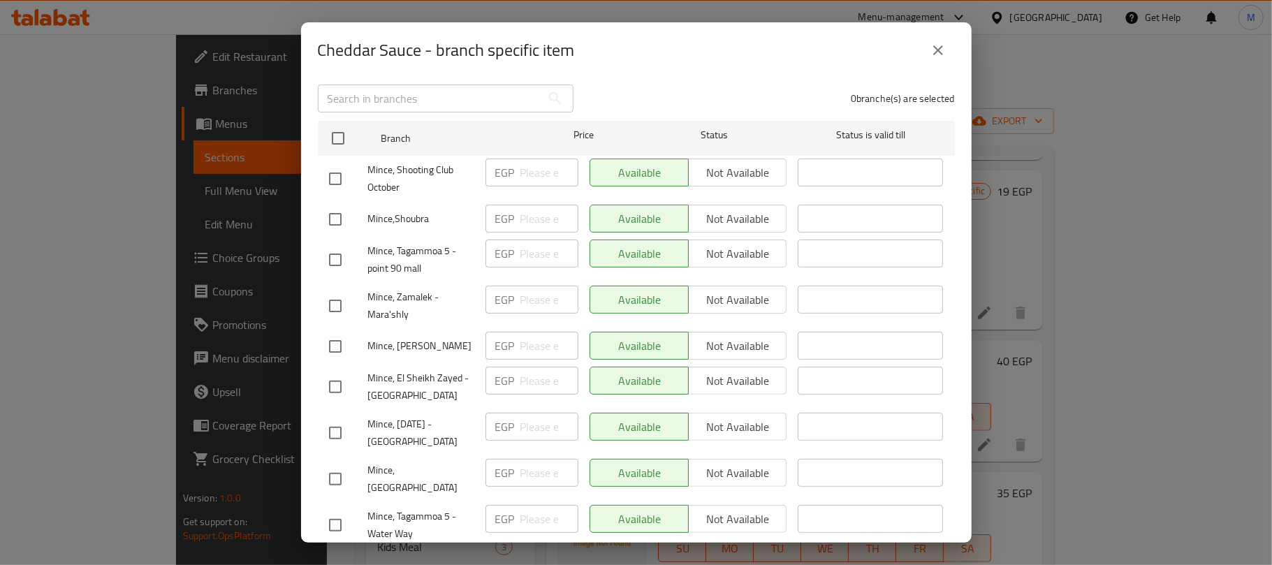
scroll to position [0, 0]
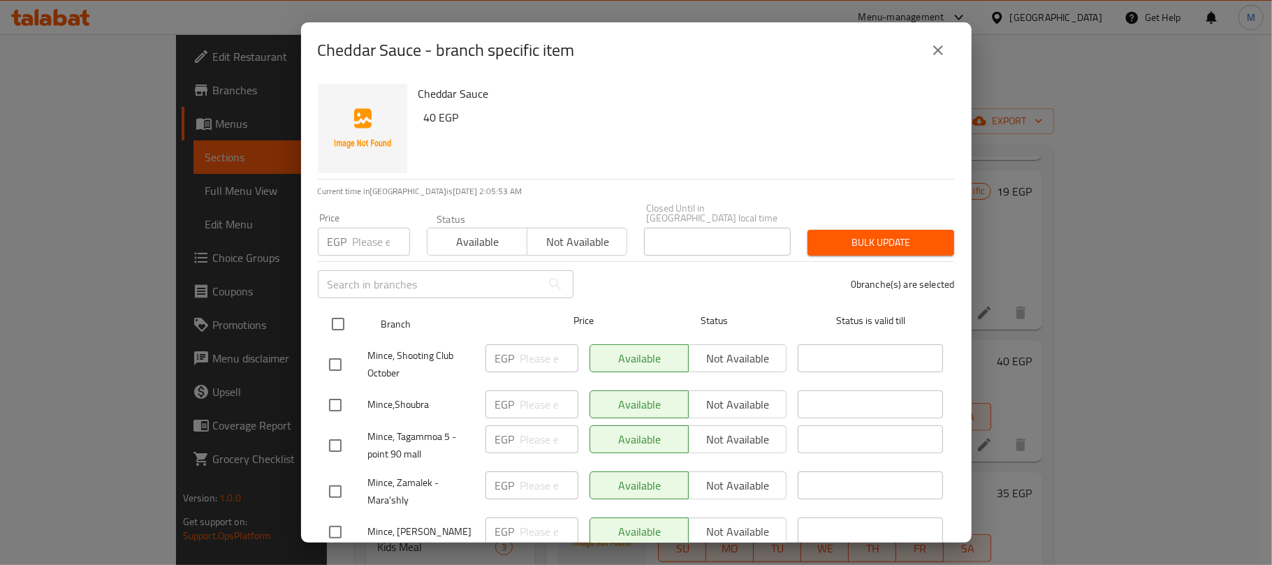
click at [339, 320] on input "checkbox" at bounding box center [337, 323] width 29 height 29
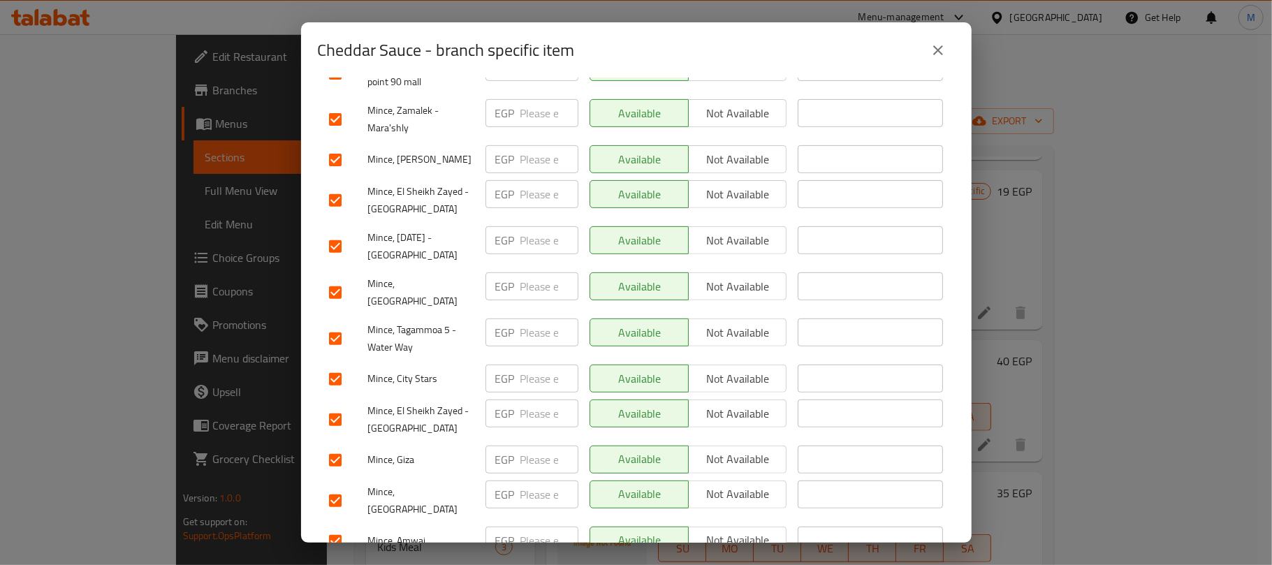
scroll to position [465, 0]
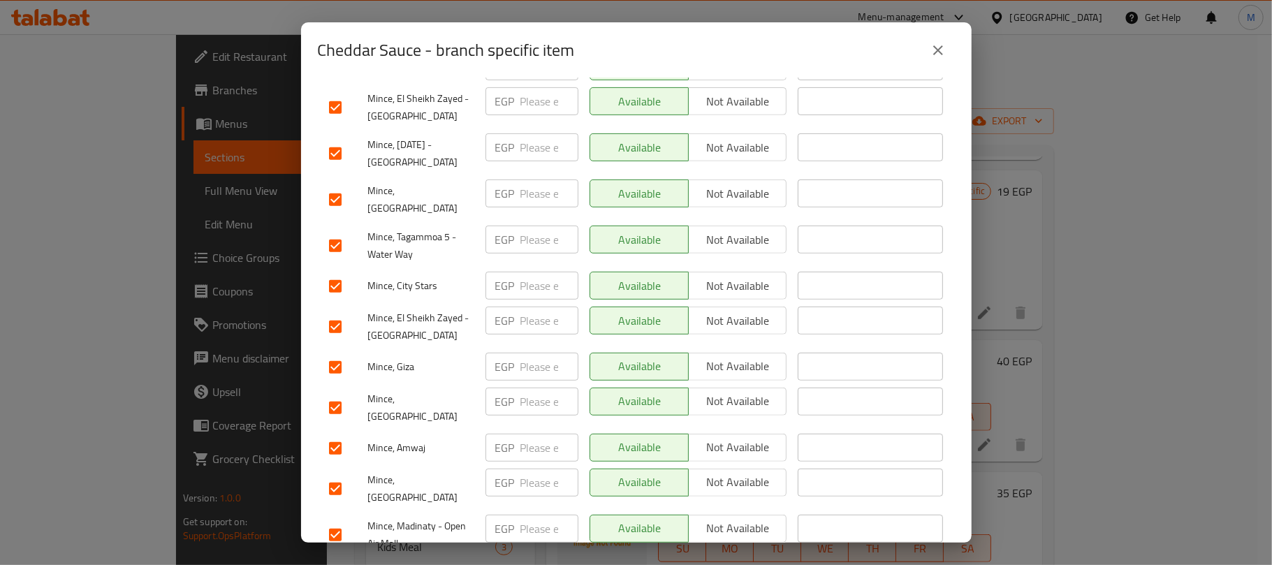
click at [338, 312] on input "checkbox" at bounding box center [335, 326] width 29 height 29
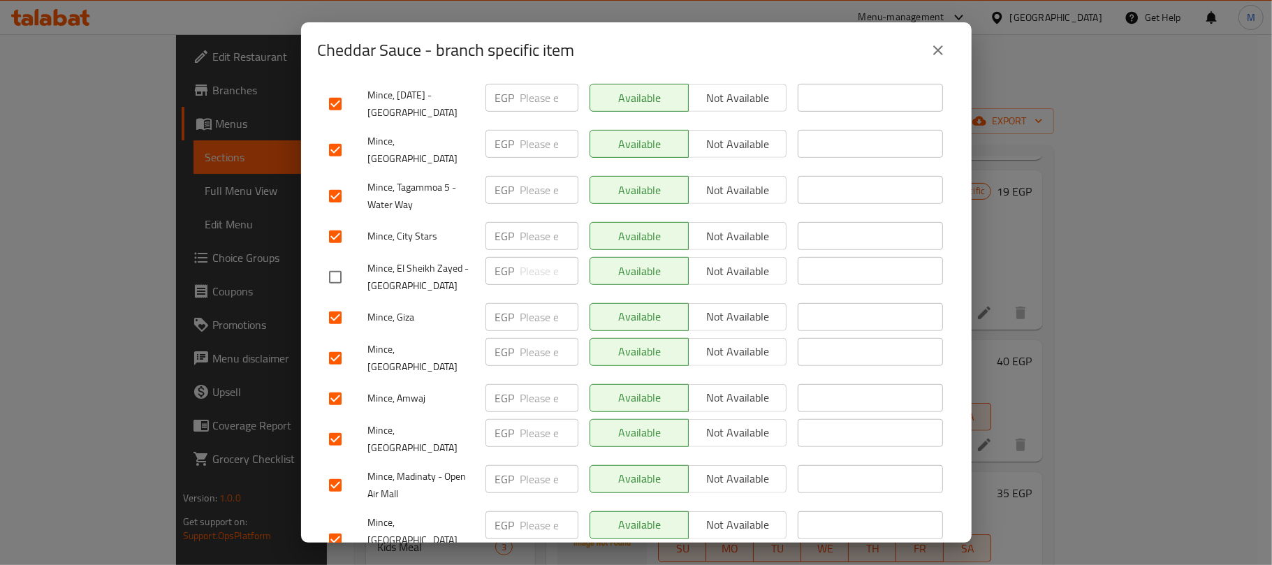
scroll to position [559, 0]
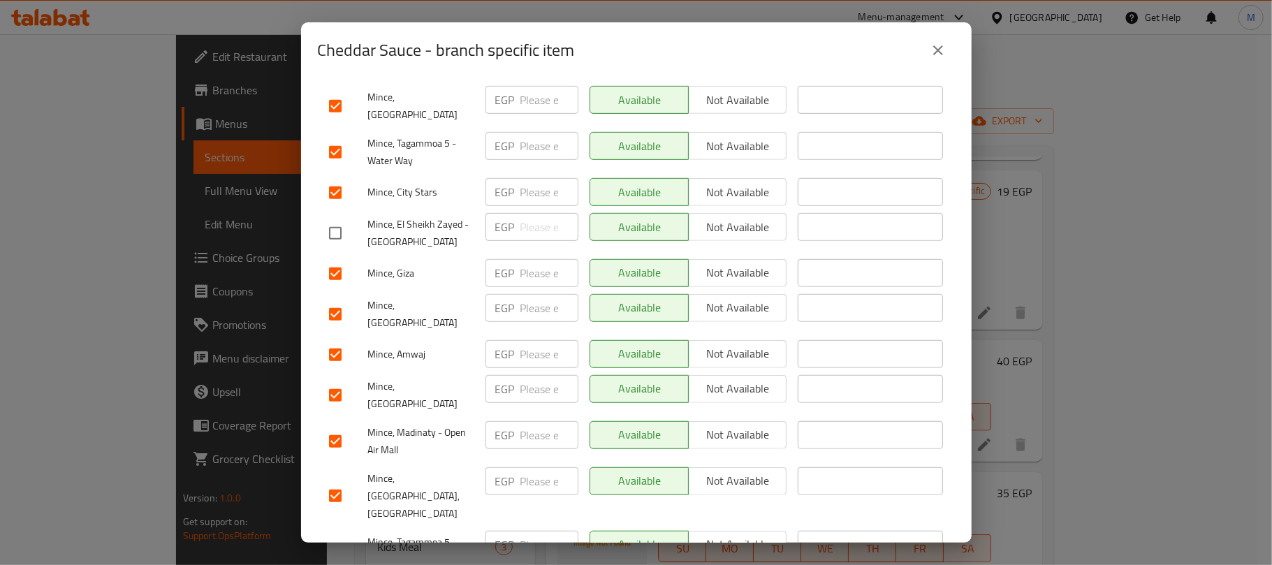
click at [330, 427] on input "checkbox" at bounding box center [335, 441] width 29 height 29
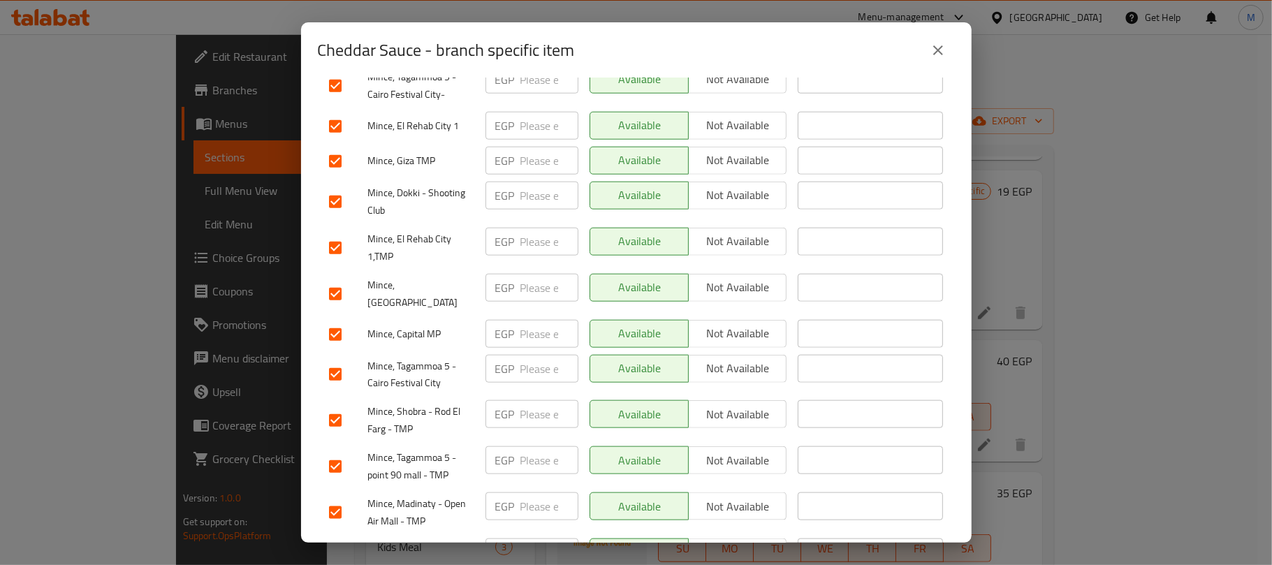
scroll to position [1117, 0]
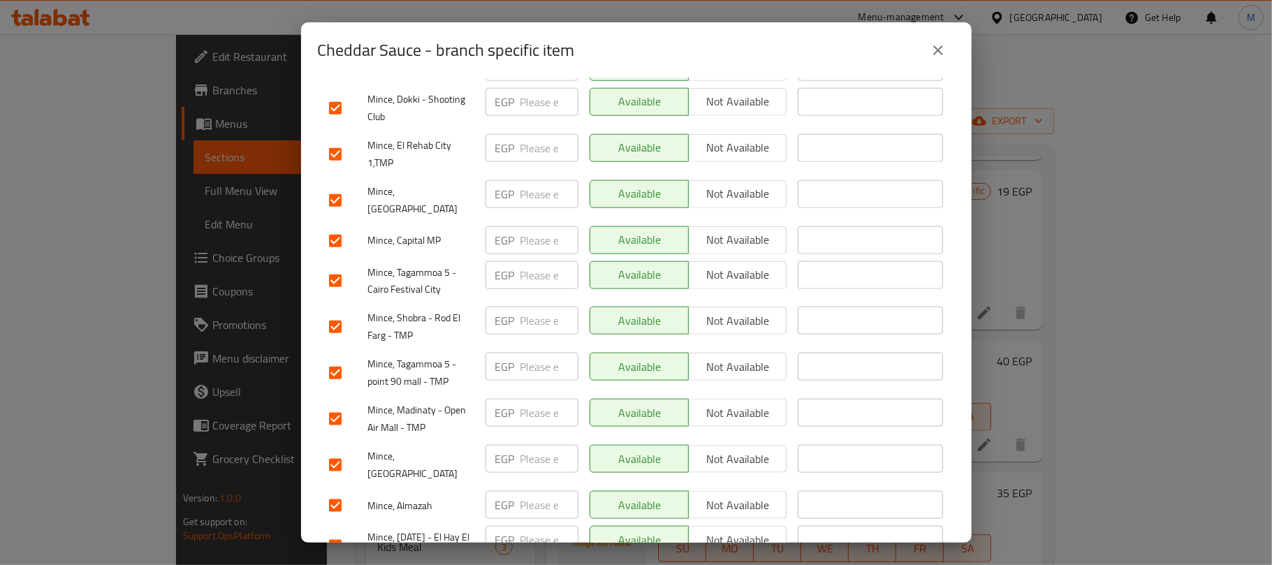
click at [339, 404] on input "checkbox" at bounding box center [335, 418] width 29 height 29
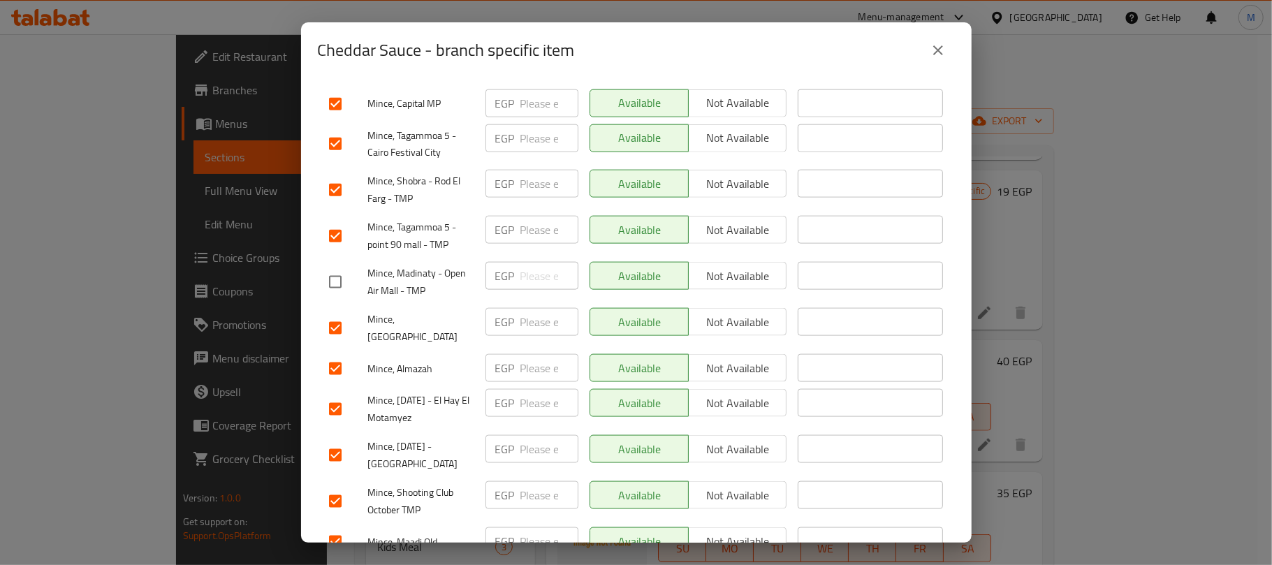
scroll to position [1303, 0]
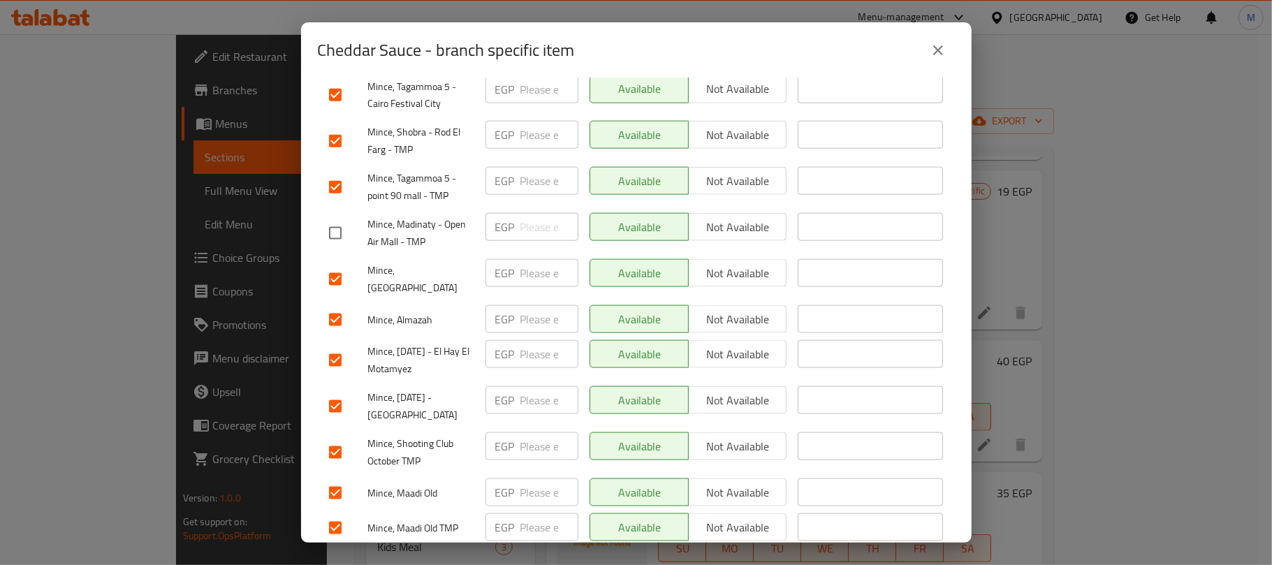
click at [341, 392] on input "checkbox" at bounding box center [335, 406] width 29 height 29
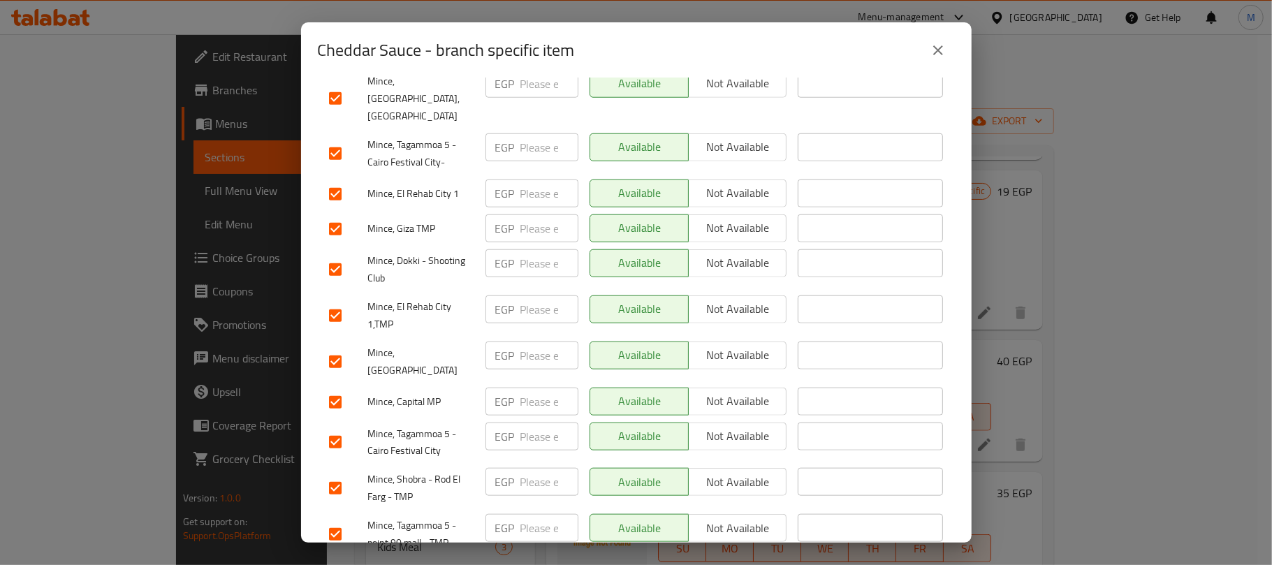
scroll to position [897, 0]
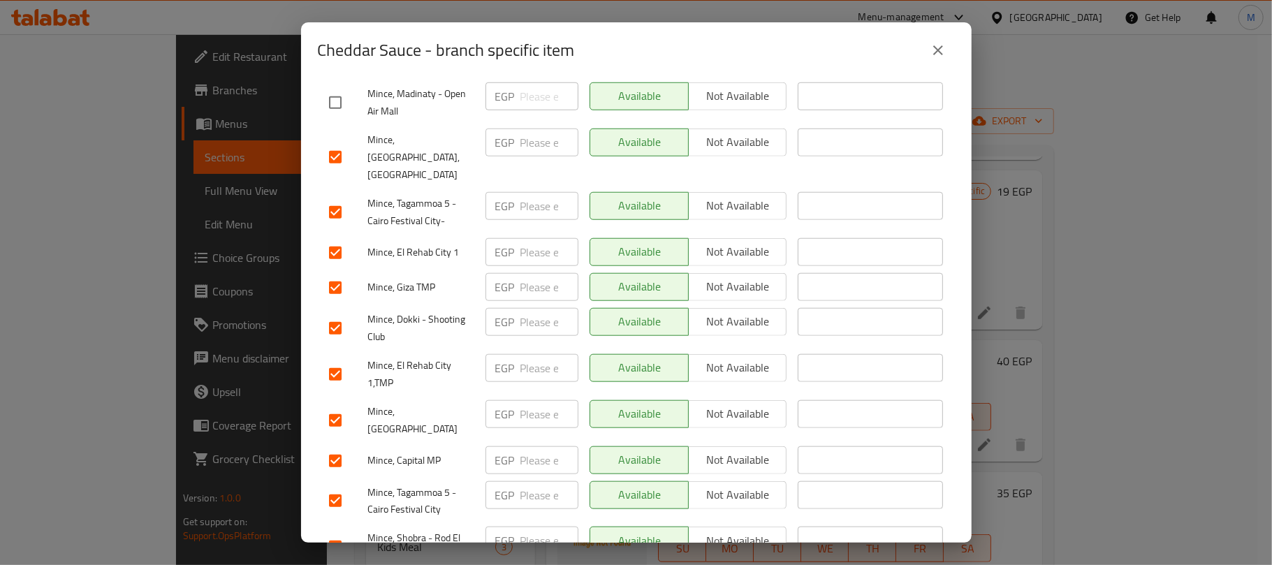
click at [333, 446] on input "checkbox" at bounding box center [335, 460] width 29 height 29
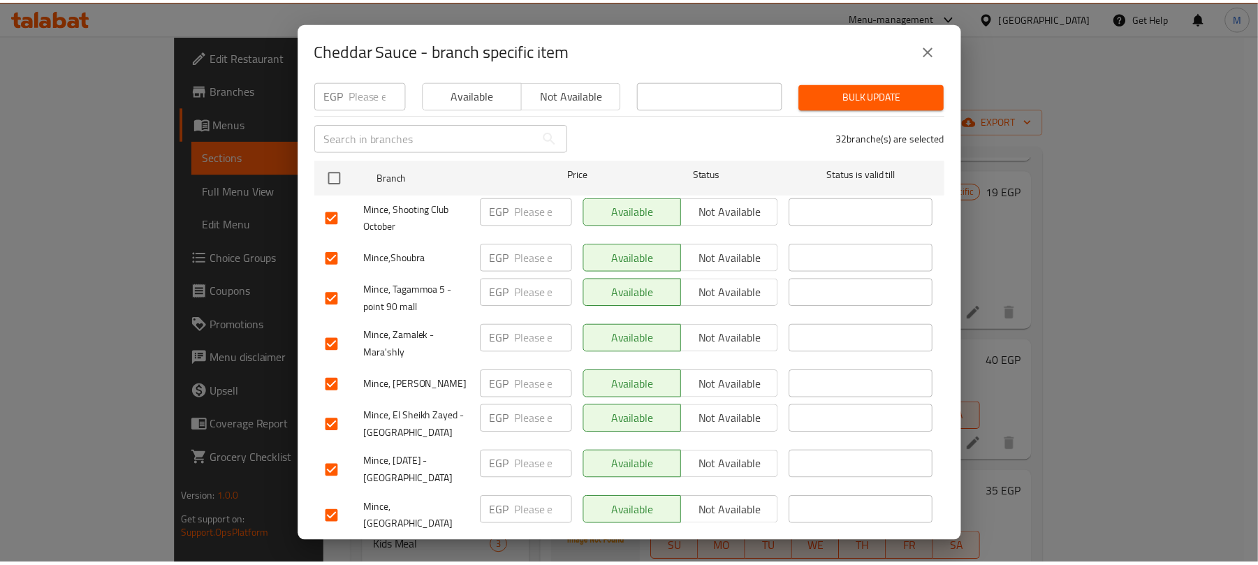
scroll to position [0, 0]
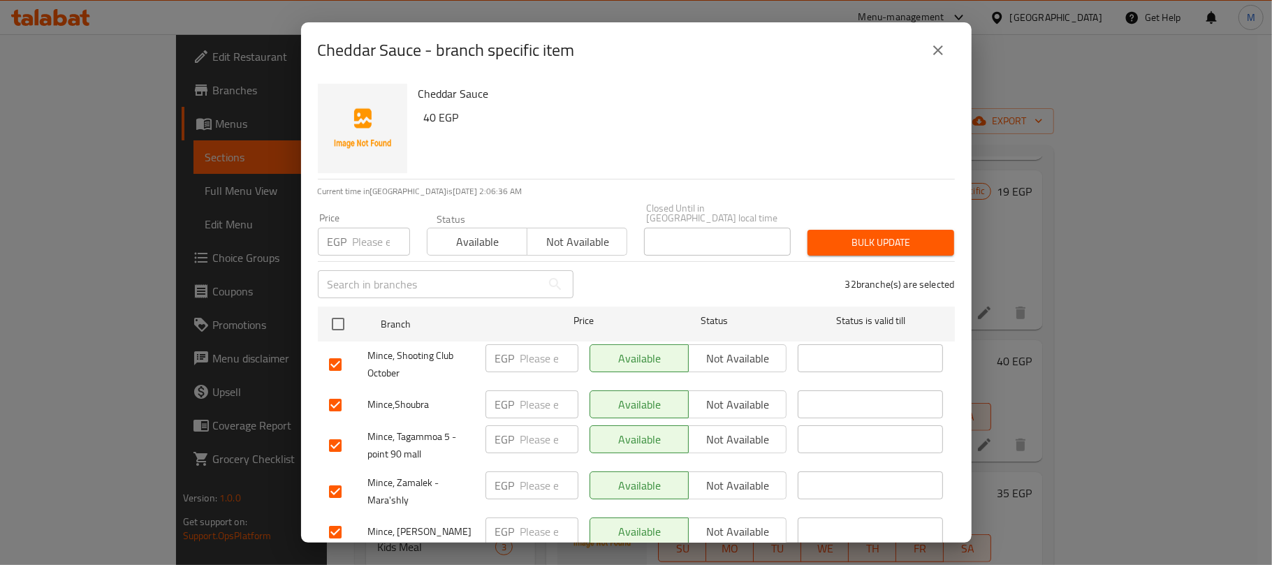
click at [598, 228] on button "Not available" at bounding box center [577, 242] width 101 height 28
click at [904, 234] on span "Bulk update" at bounding box center [881, 242] width 124 height 17
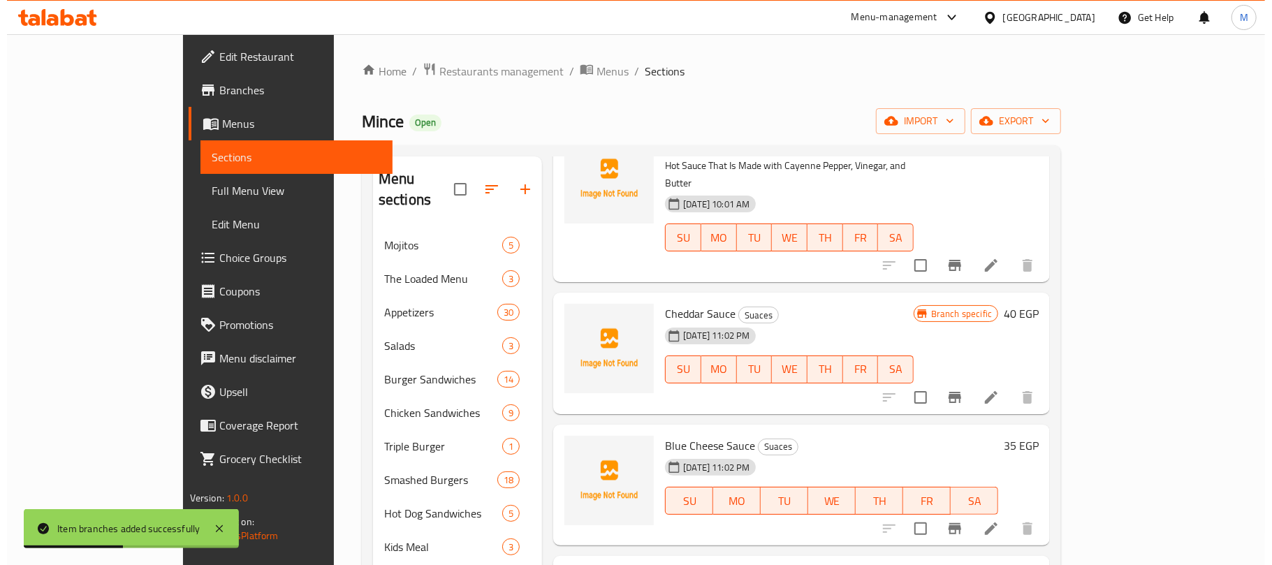
scroll to position [881, 0]
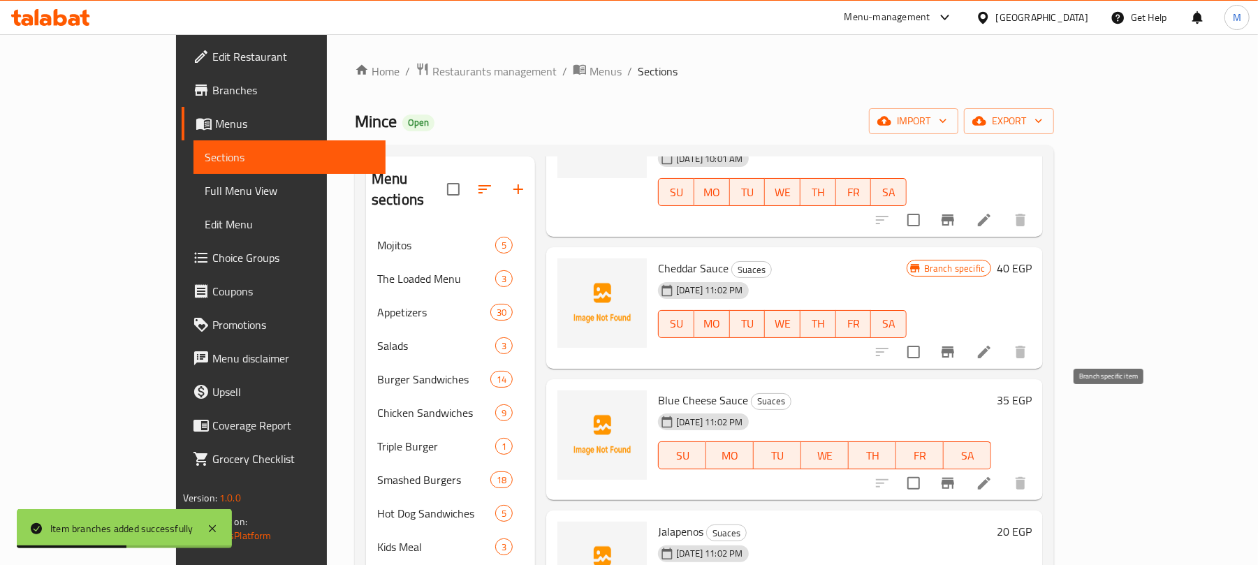
click at [954, 478] on icon "Branch-specific-item" at bounding box center [947, 483] width 13 height 11
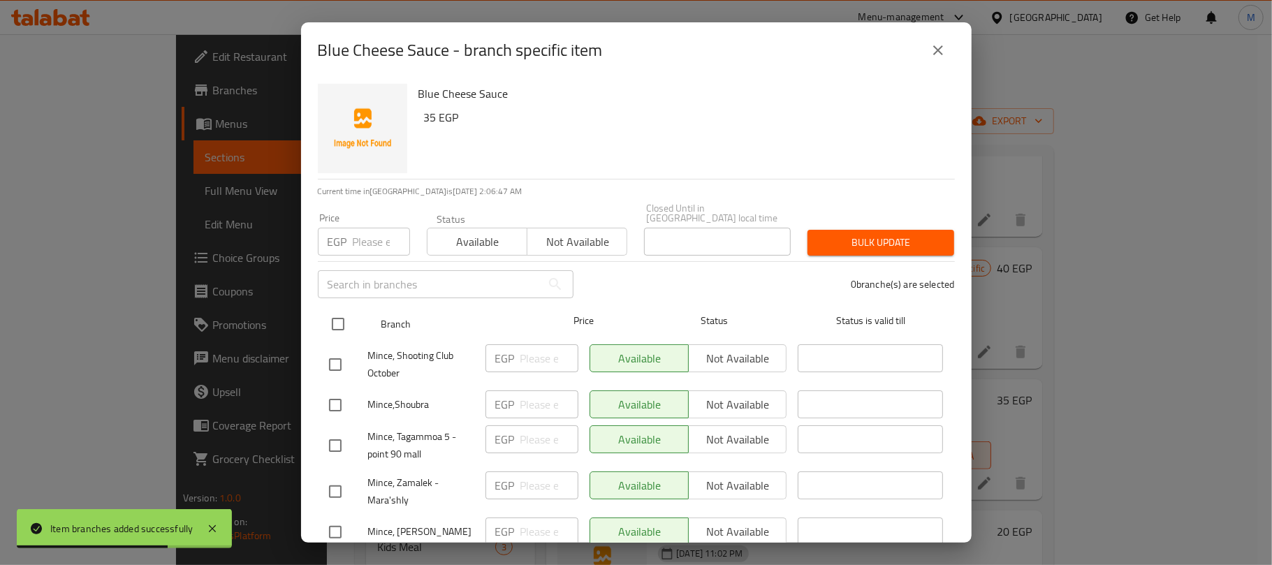
click at [330, 316] on input "checkbox" at bounding box center [337, 323] width 29 height 29
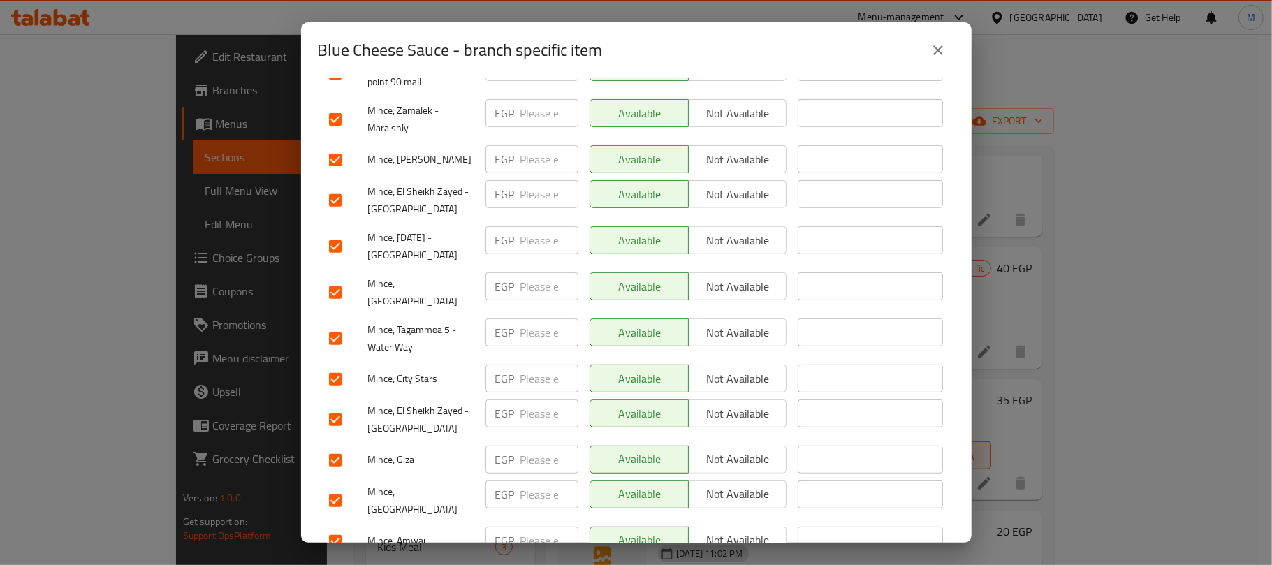
scroll to position [465, 0]
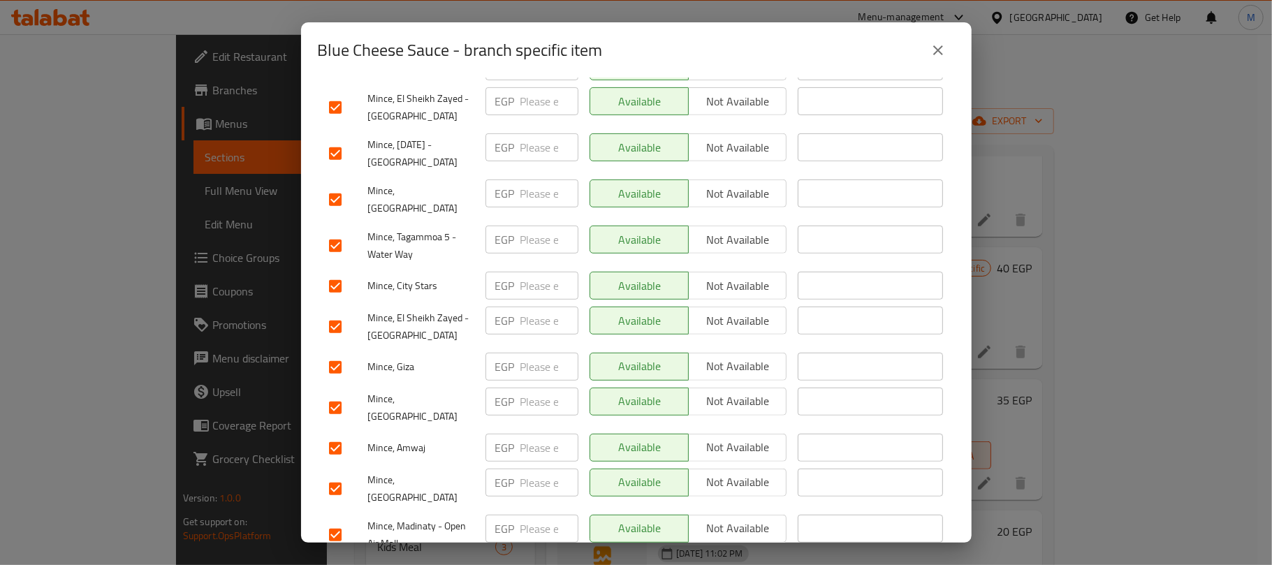
click at [339, 312] on input "checkbox" at bounding box center [335, 326] width 29 height 29
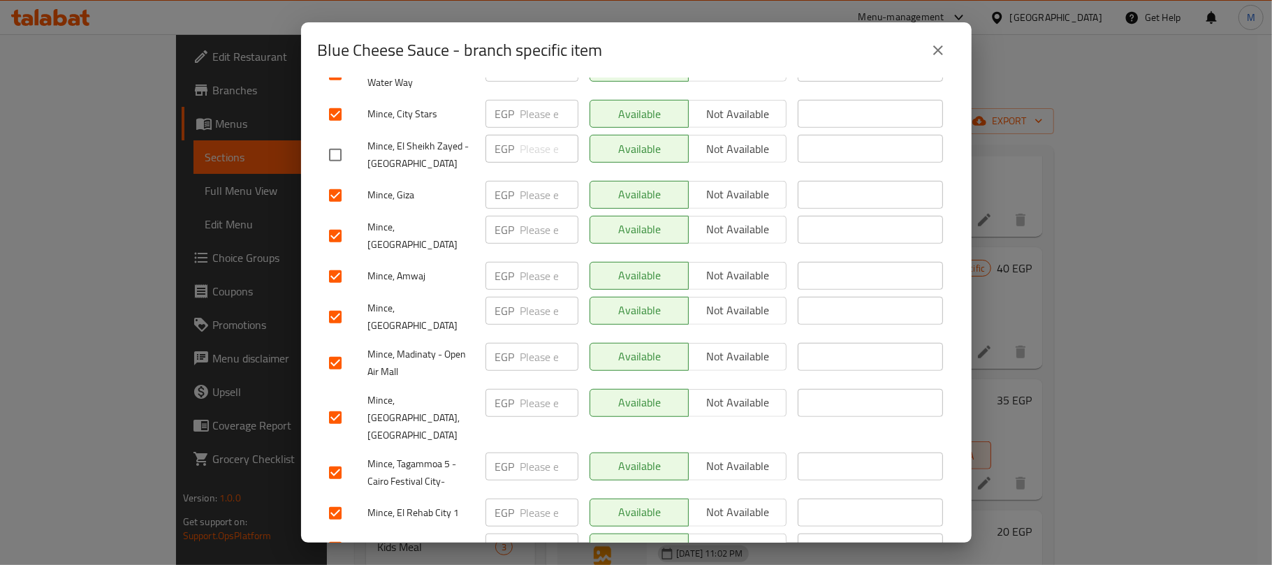
scroll to position [744, 0]
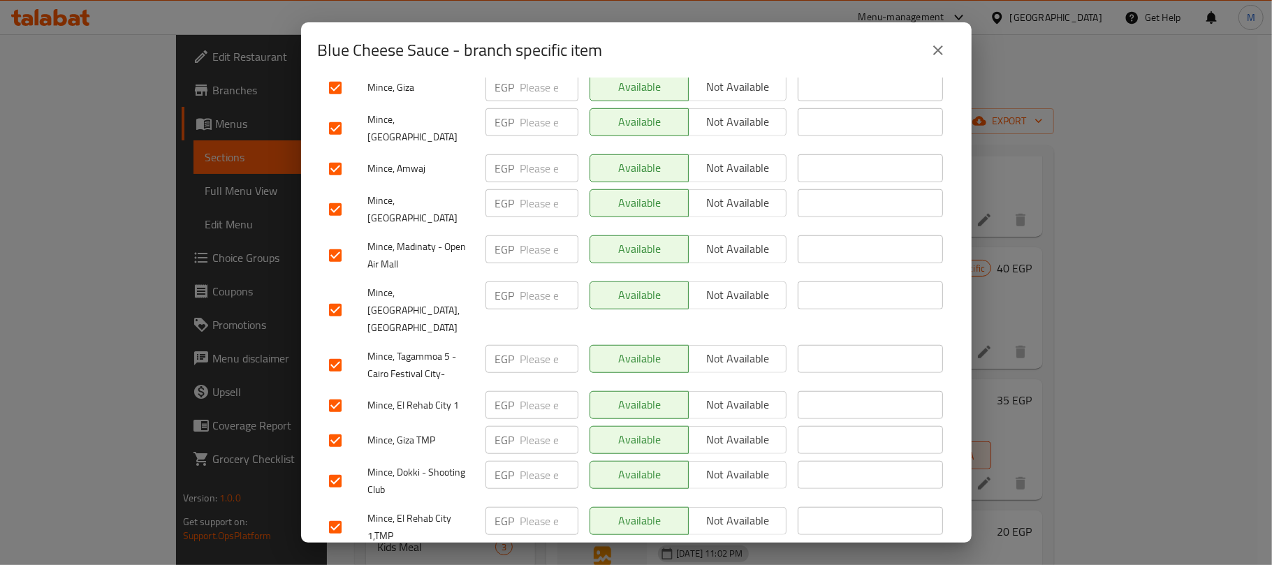
click at [335, 241] on input "checkbox" at bounding box center [335, 255] width 29 height 29
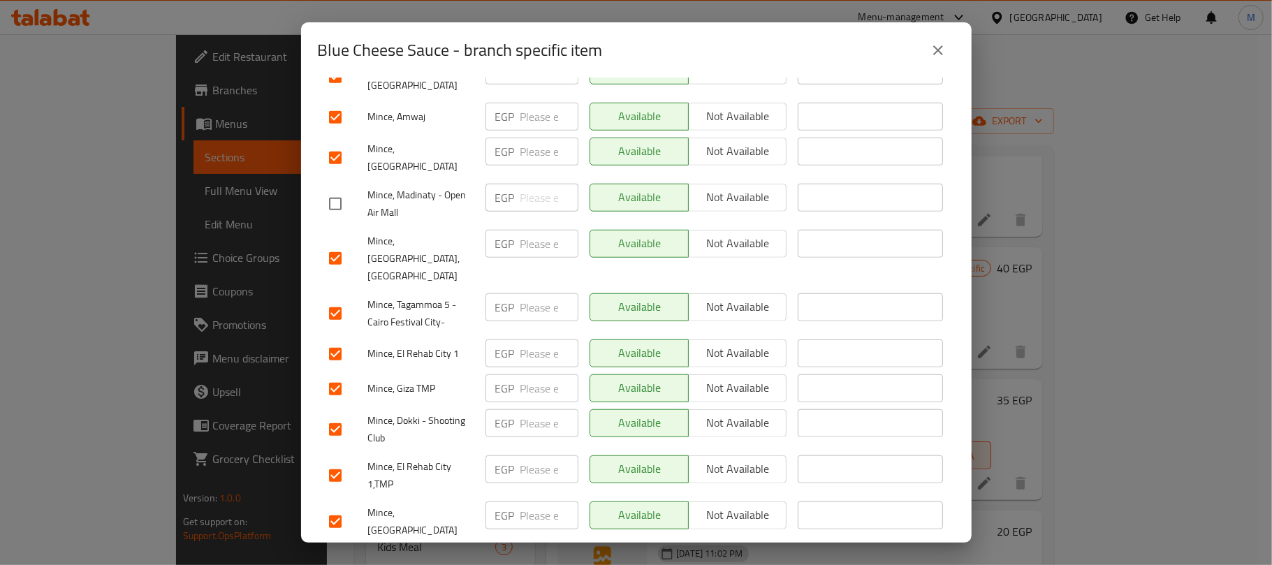
scroll to position [838, 0]
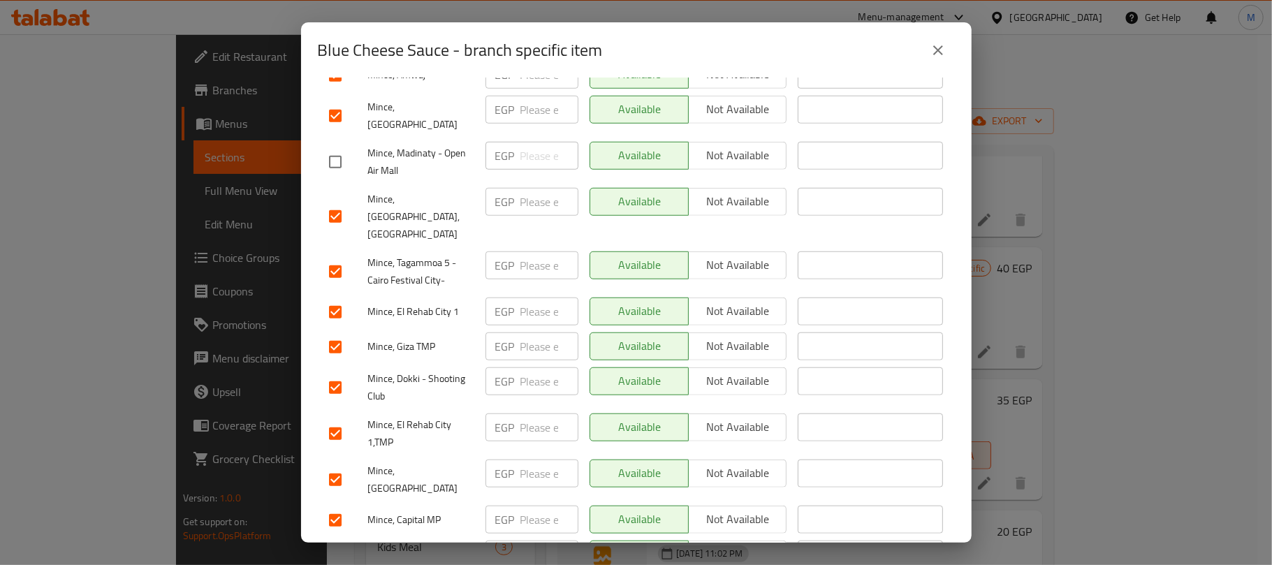
click at [336, 506] on input "checkbox" at bounding box center [335, 520] width 29 height 29
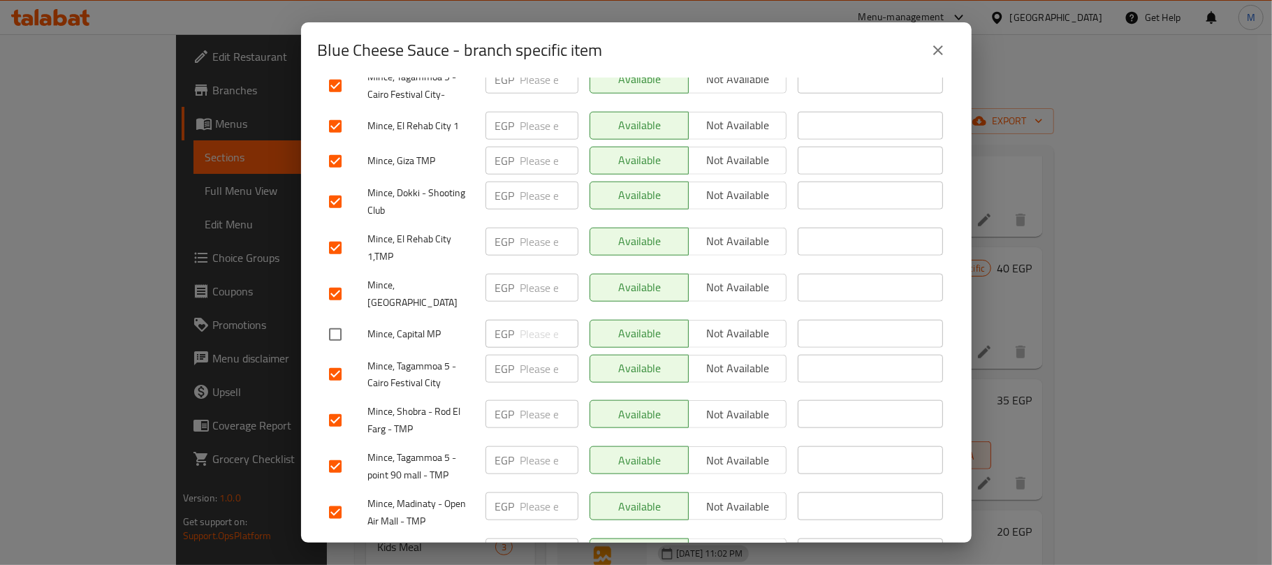
scroll to position [1117, 0]
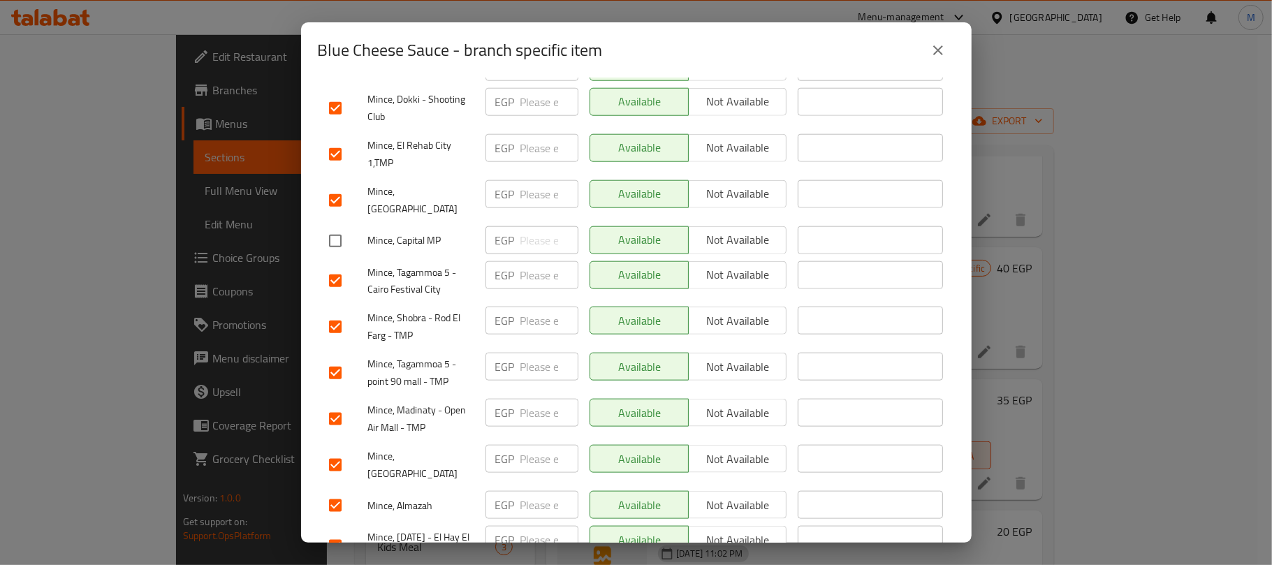
click at [332, 404] on input "checkbox" at bounding box center [335, 418] width 29 height 29
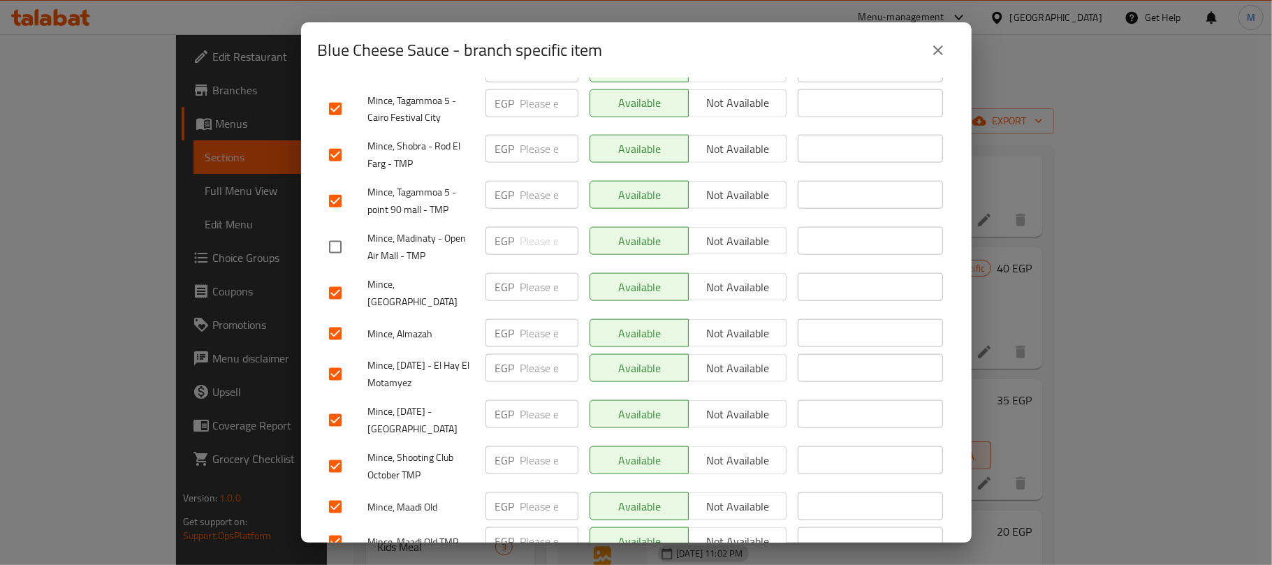
scroll to position [1303, 0]
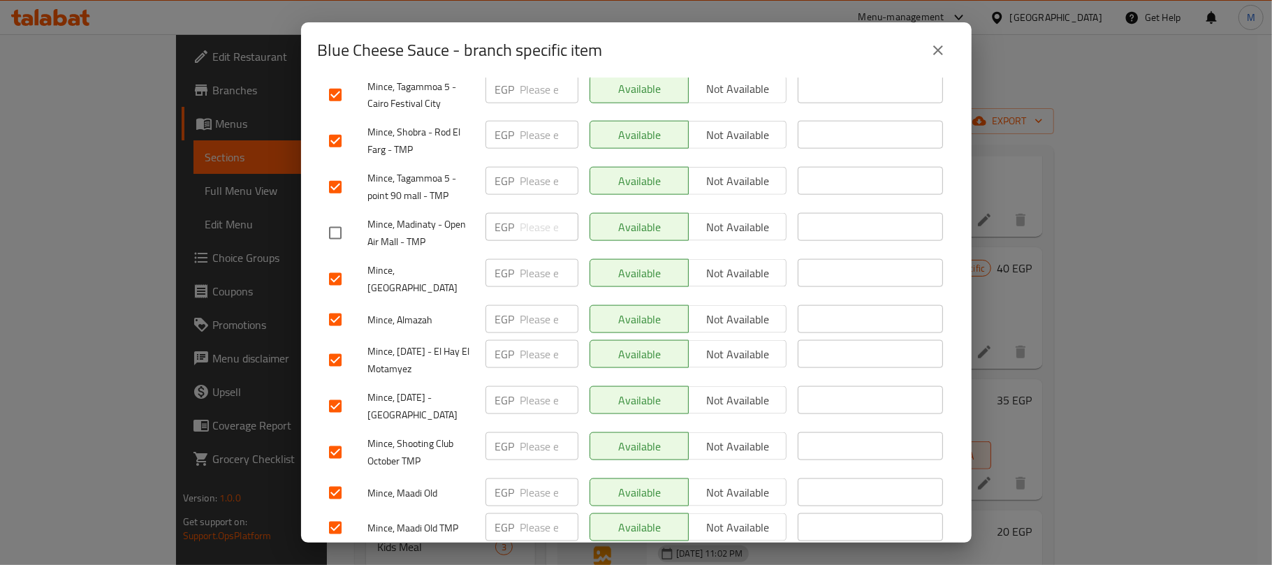
click at [337, 392] on input "checkbox" at bounding box center [335, 406] width 29 height 29
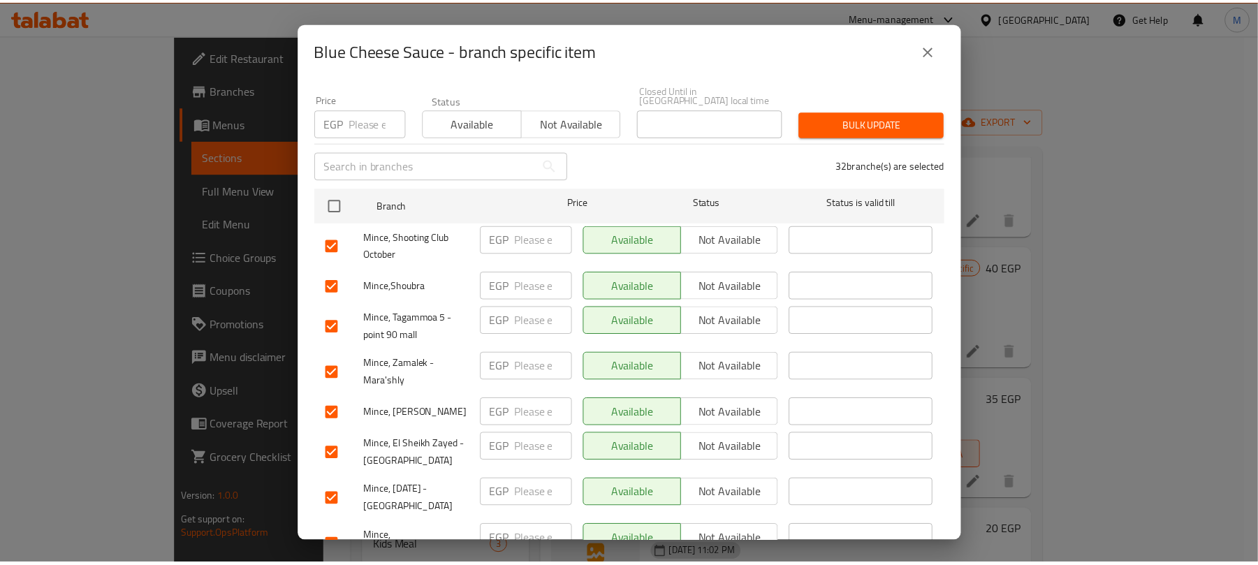
scroll to position [0, 0]
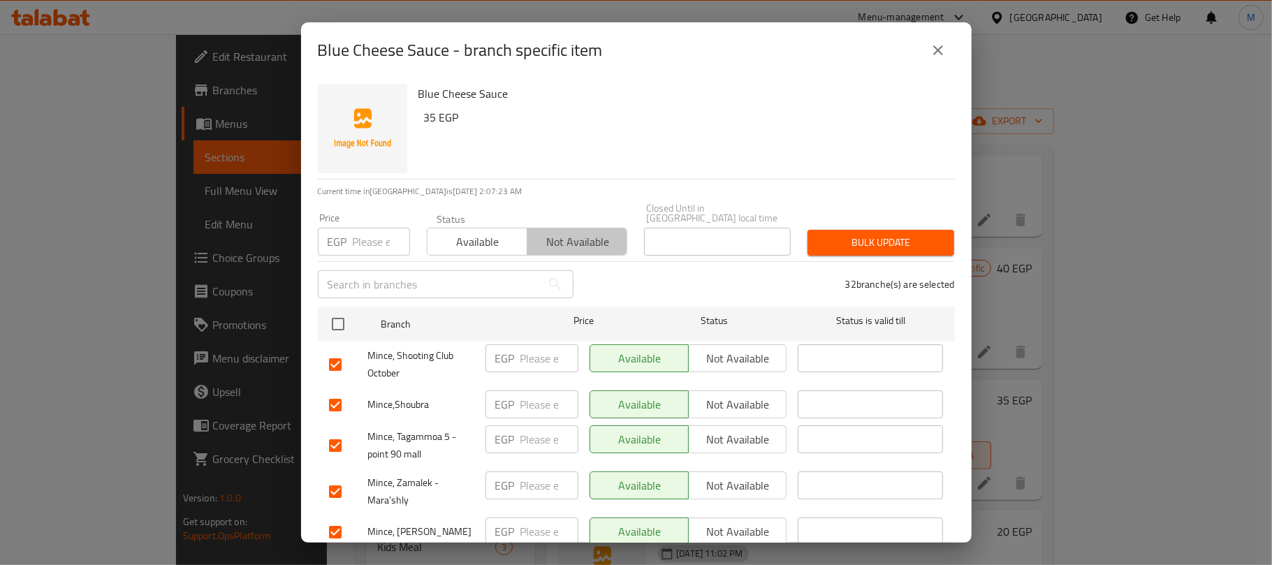
click at [580, 244] on button "Not available" at bounding box center [577, 242] width 101 height 28
click at [888, 234] on span "Bulk update" at bounding box center [881, 242] width 124 height 17
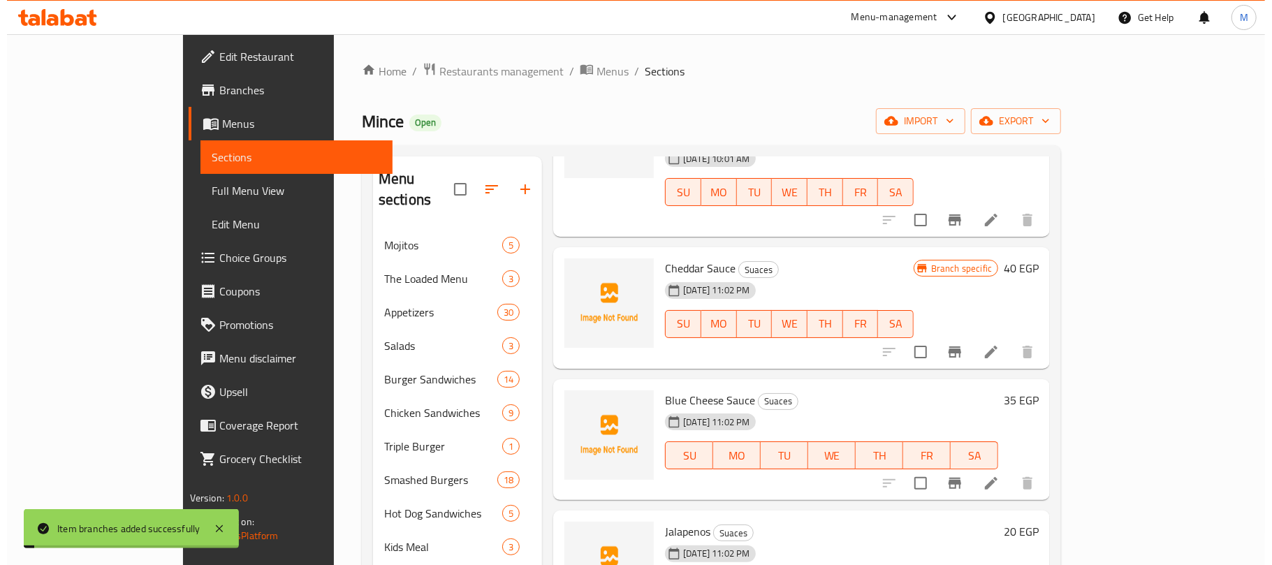
scroll to position [974, 0]
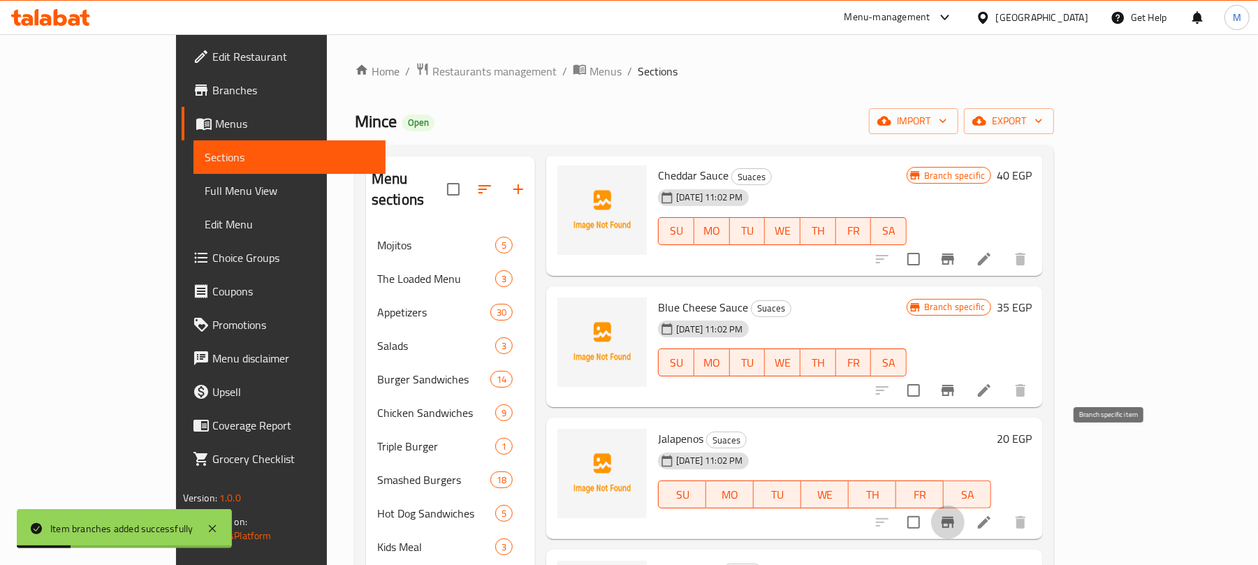
click at [956, 514] on icon "Branch-specific-item" at bounding box center [947, 522] width 17 height 17
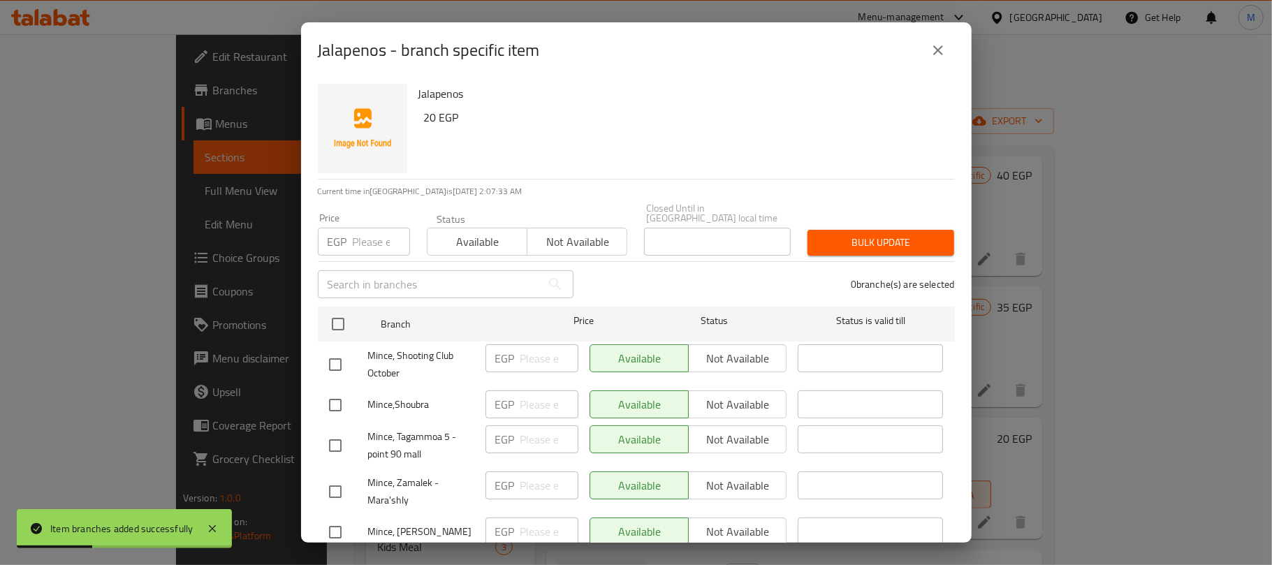
scroll to position [186, 0]
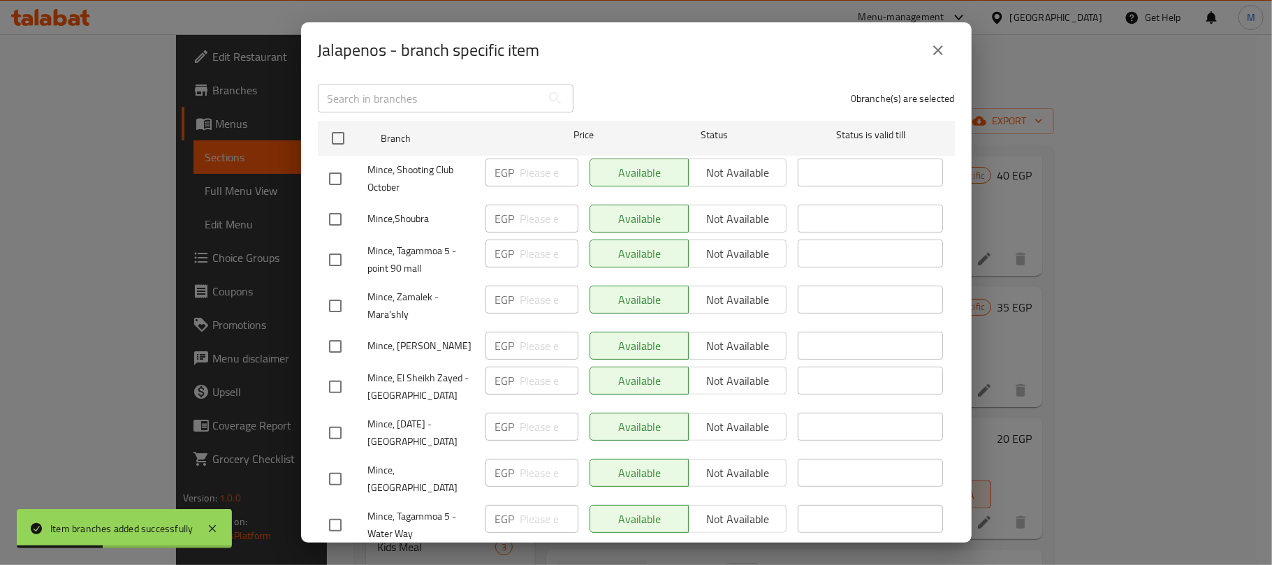
click at [338, 133] on input "checkbox" at bounding box center [337, 138] width 29 height 29
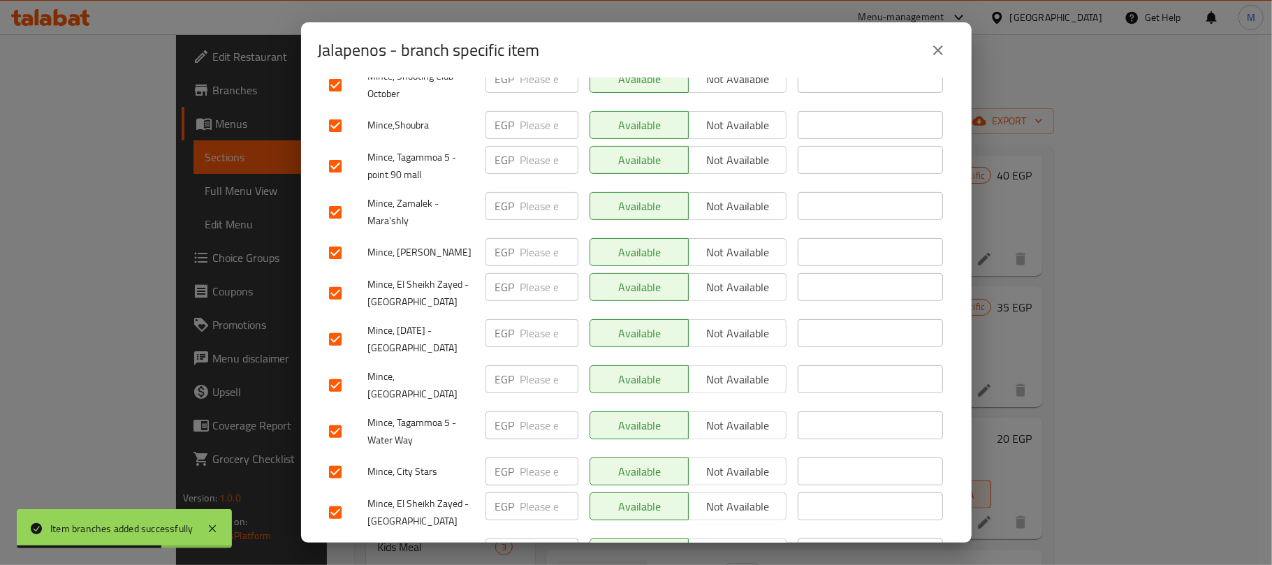
scroll to position [559, 0]
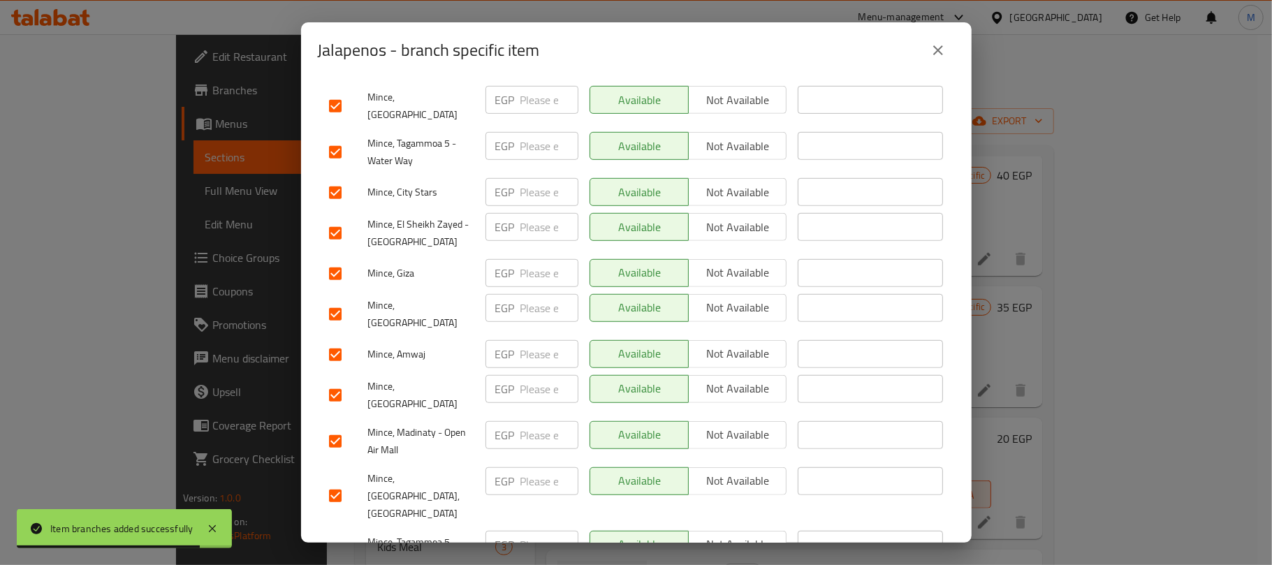
click at [341, 219] on input "checkbox" at bounding box center [335, 233] width 29 height 29
click at [342, 427] on input "checkbox" at bounding box center [335, 441] width 29 height 29
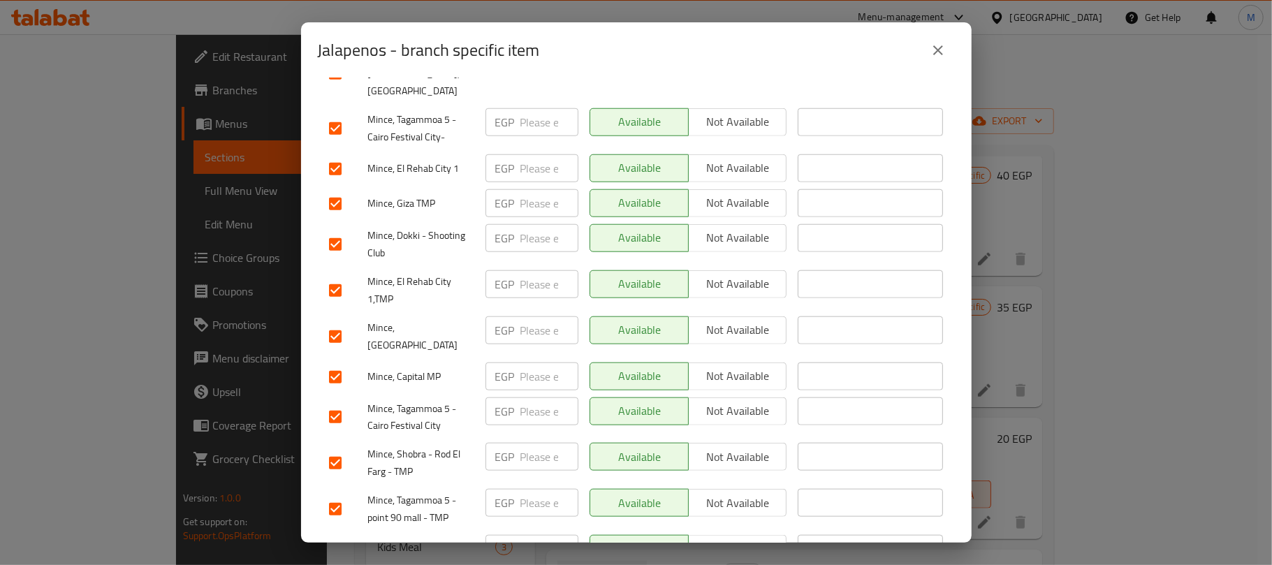
scroll to position [1024, 0]
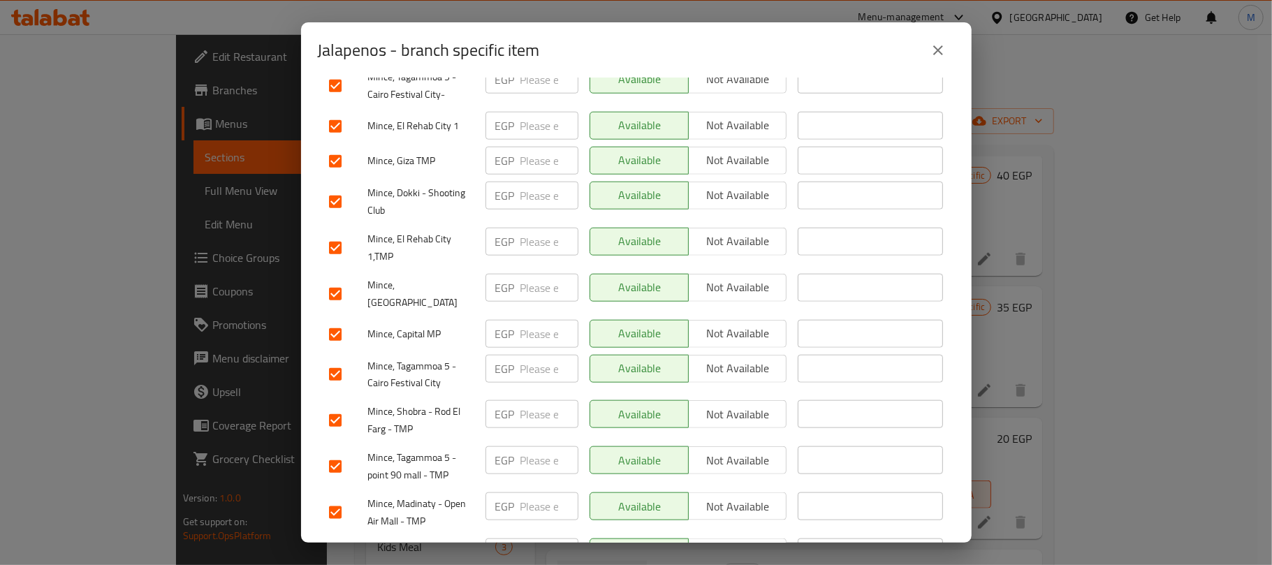
click at [333, 320] on input "checkbox" at bounding box center [335, 334] width 29 height 29
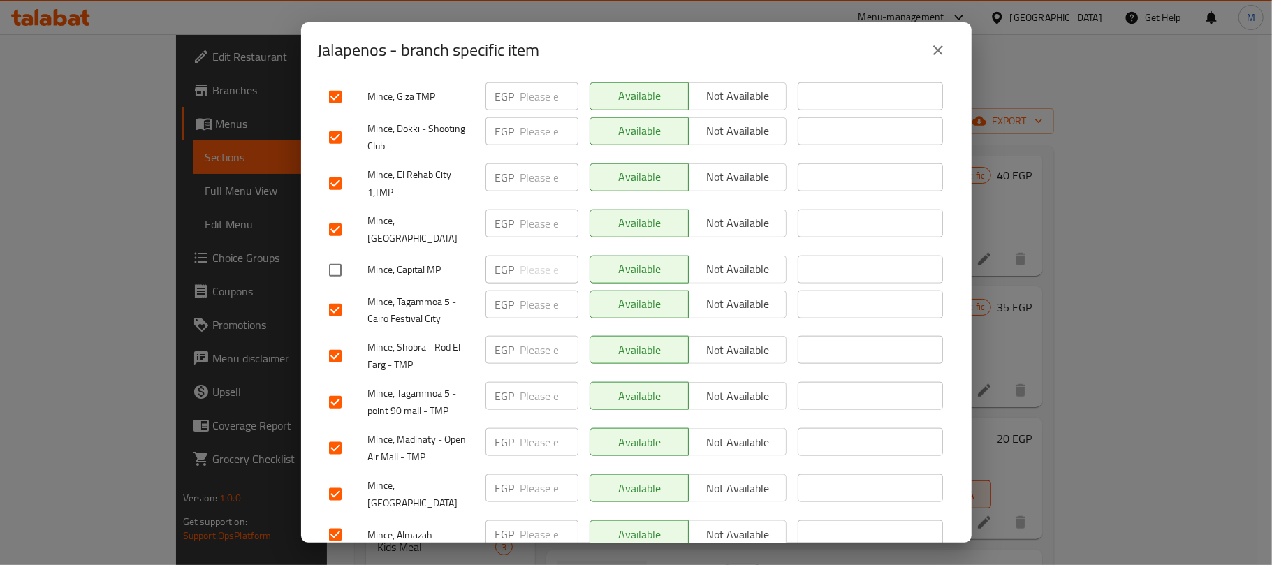
scroll to position [1210, 0]
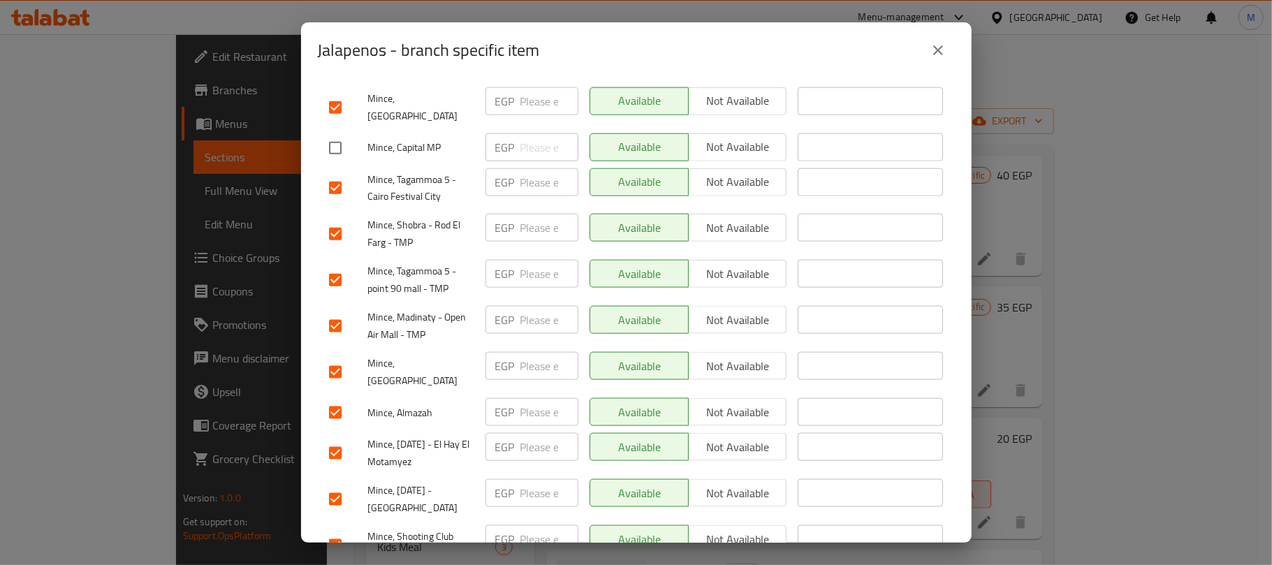
click at [337, 311] on input "checkbox" at bounding box center [335, 325] width 29 height 29
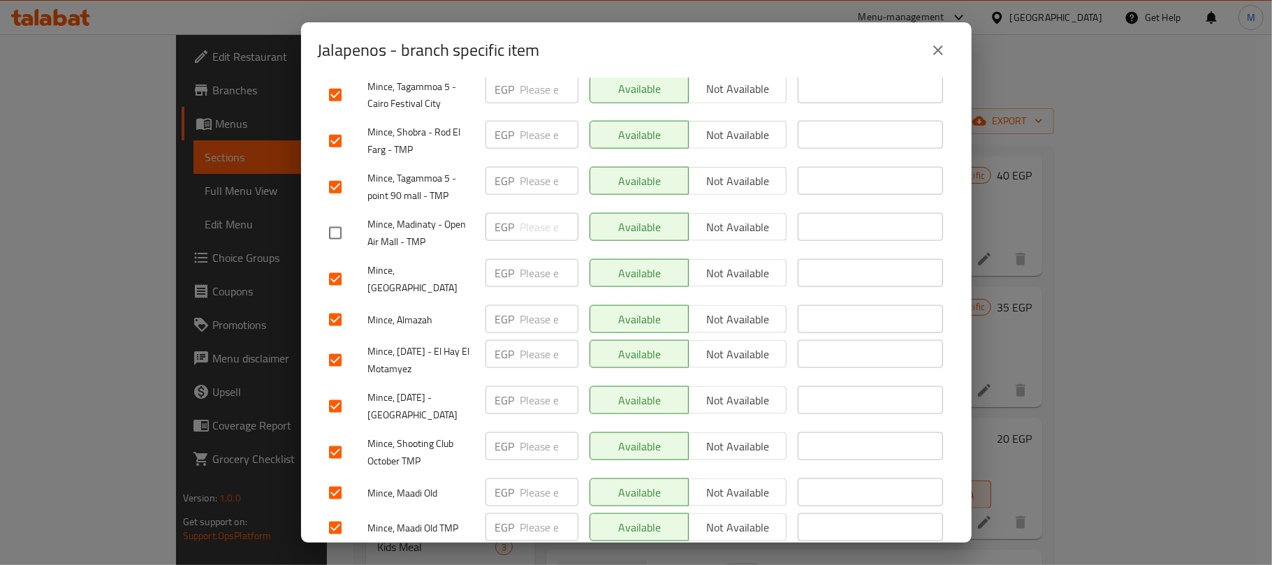
click at [341, 392] on input "checkbox" at bounding box center [335, 406] width 29 height 29
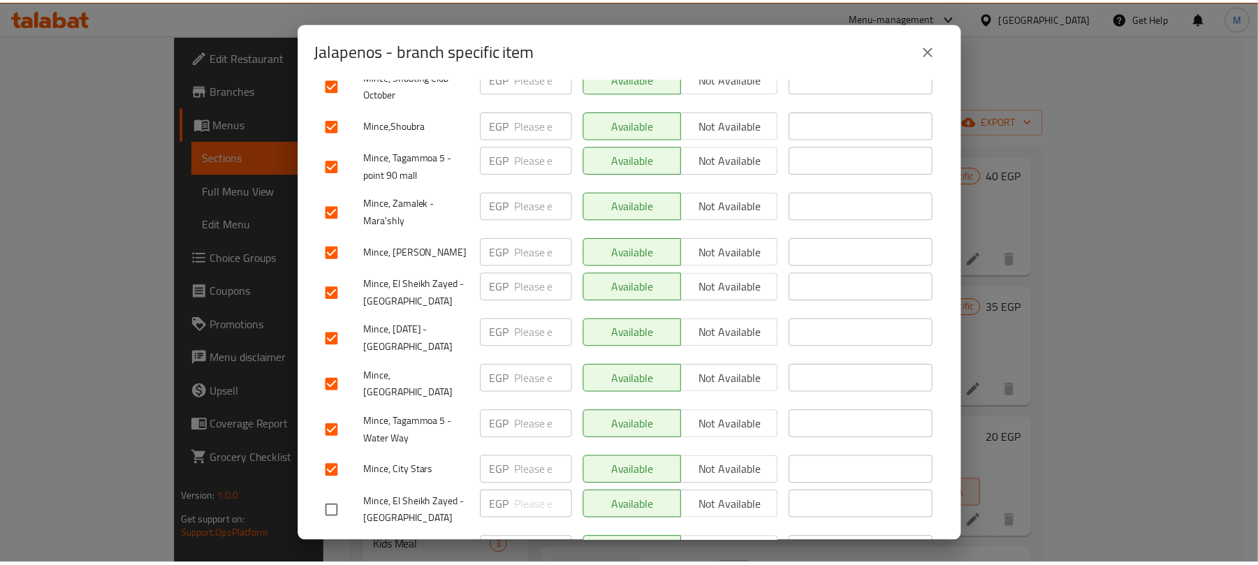
scroll to position [0, 0]
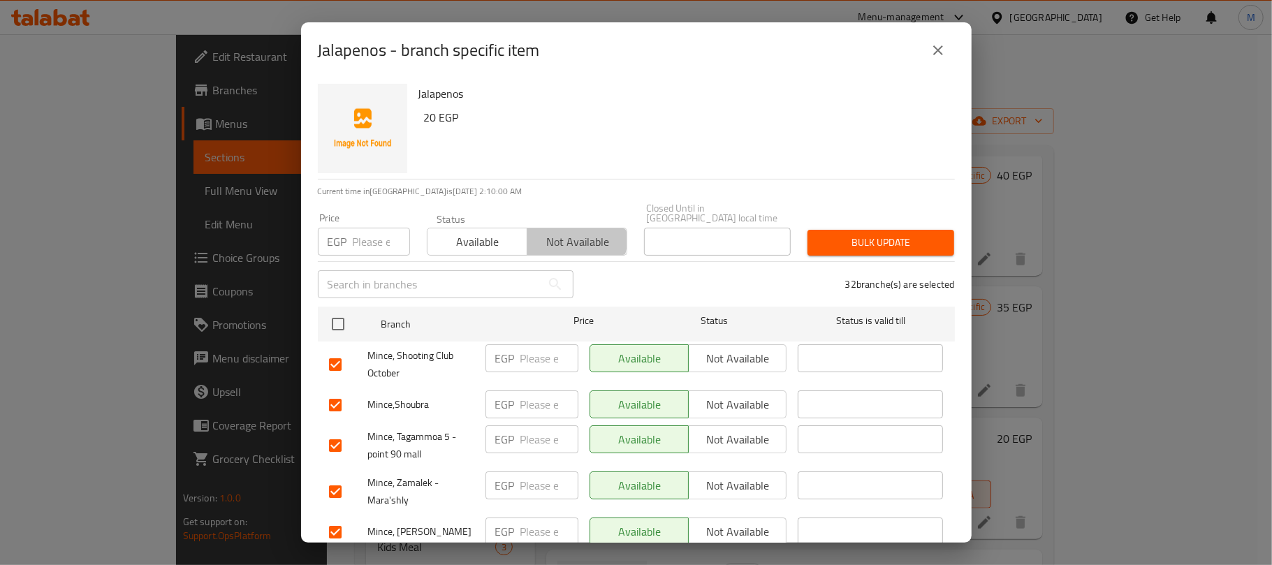
click at [559, 232] on span "Not available" at bounding box center [577, 242] width 89 height 20
click at [821, 234] on span "Bulk update" at bounding box center [881, 242] width 124 height 17
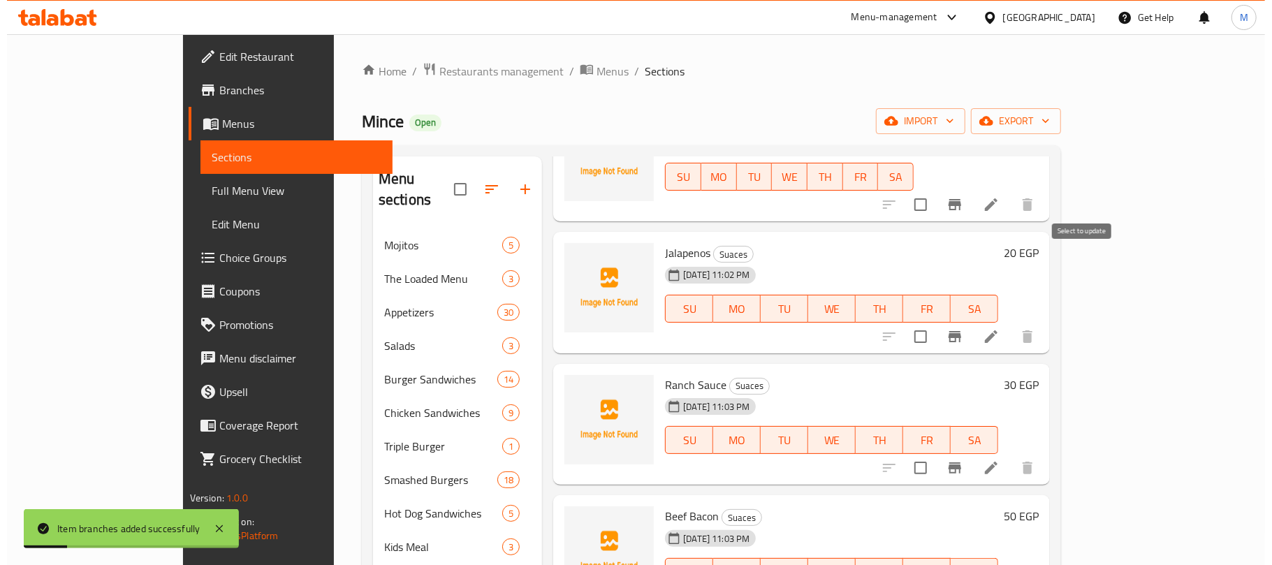
scroll to position [1160, 0]
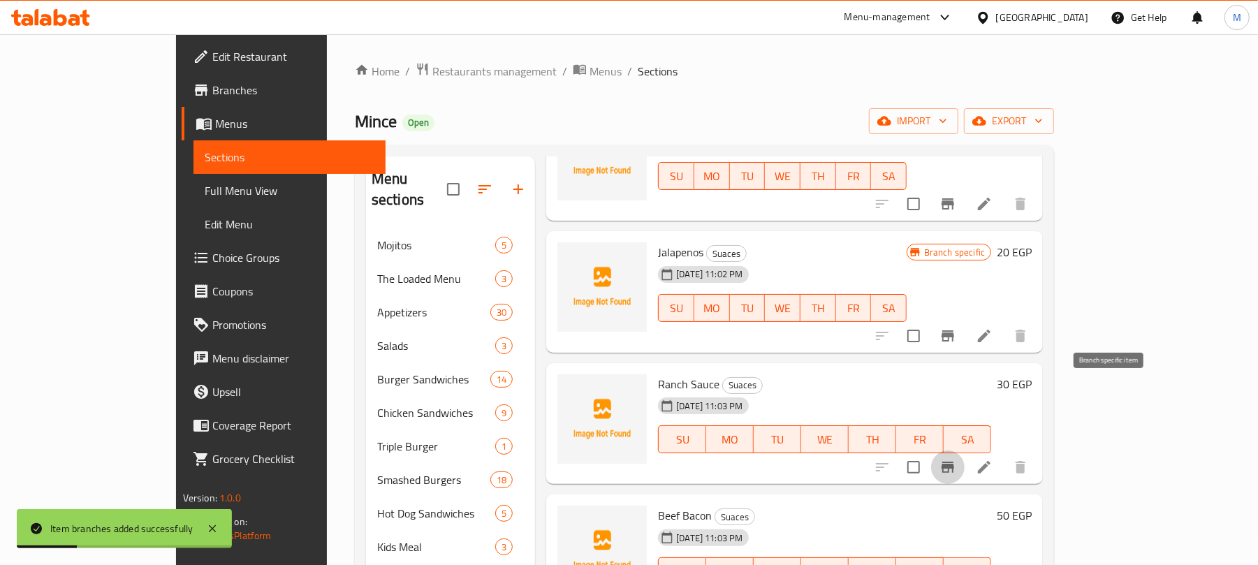
click at [964, 450] on button "Branch-specific-item" at bounding box center [948, 467] width 34 height 34
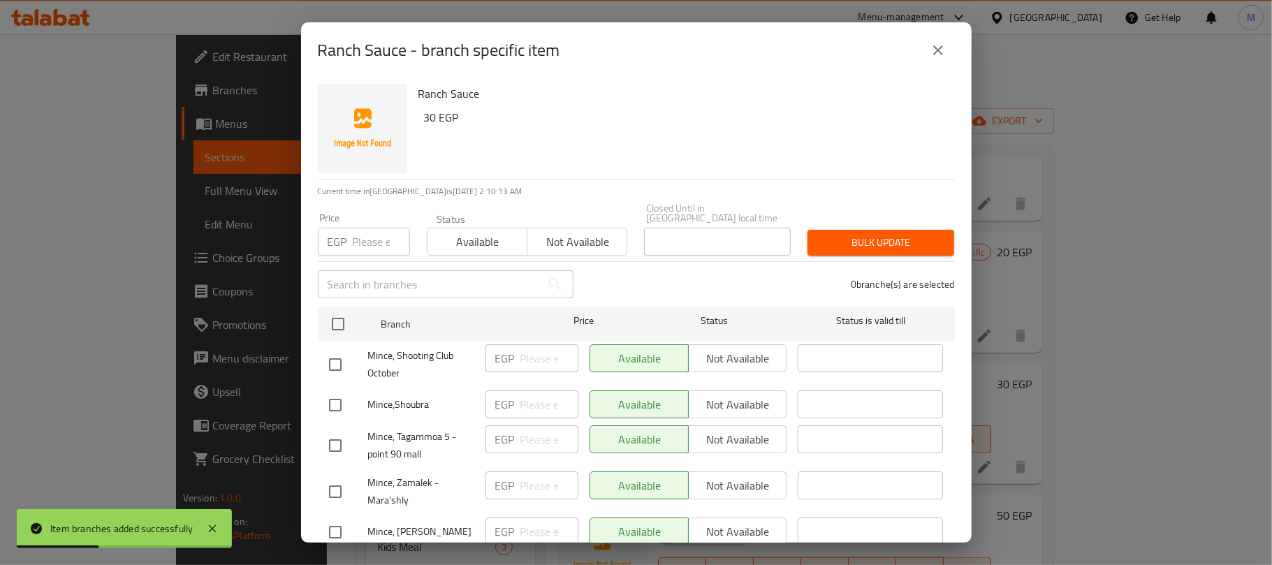
scroll to position [186, 0]
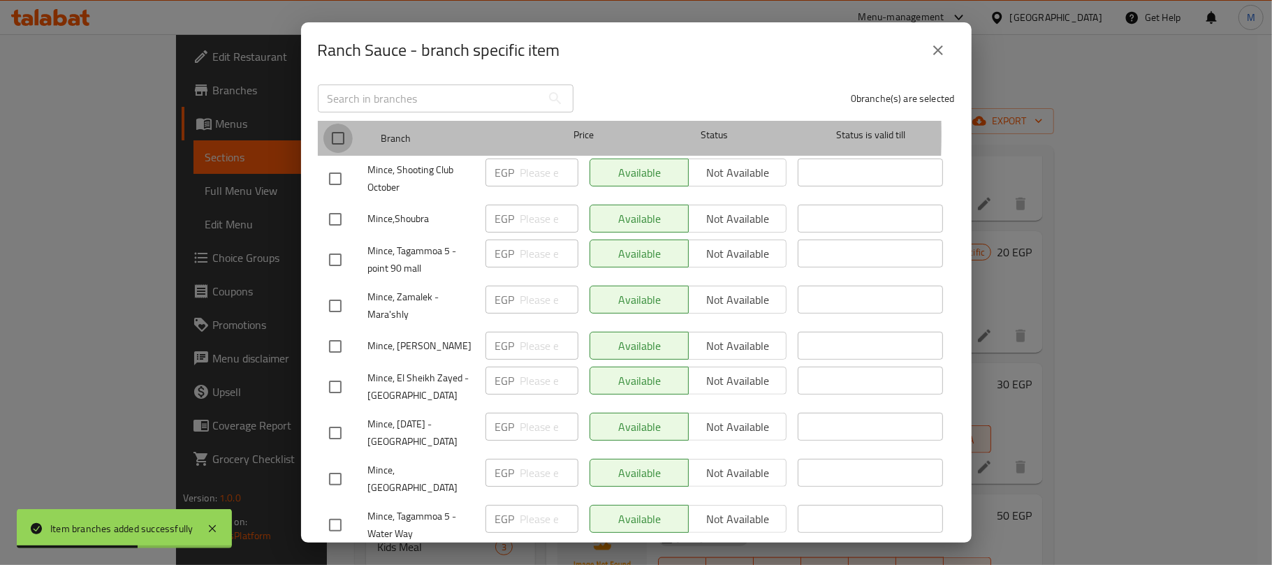
click at [334, 124] on input "checkbox" at bounding box center [337, 138] width 29 height 29
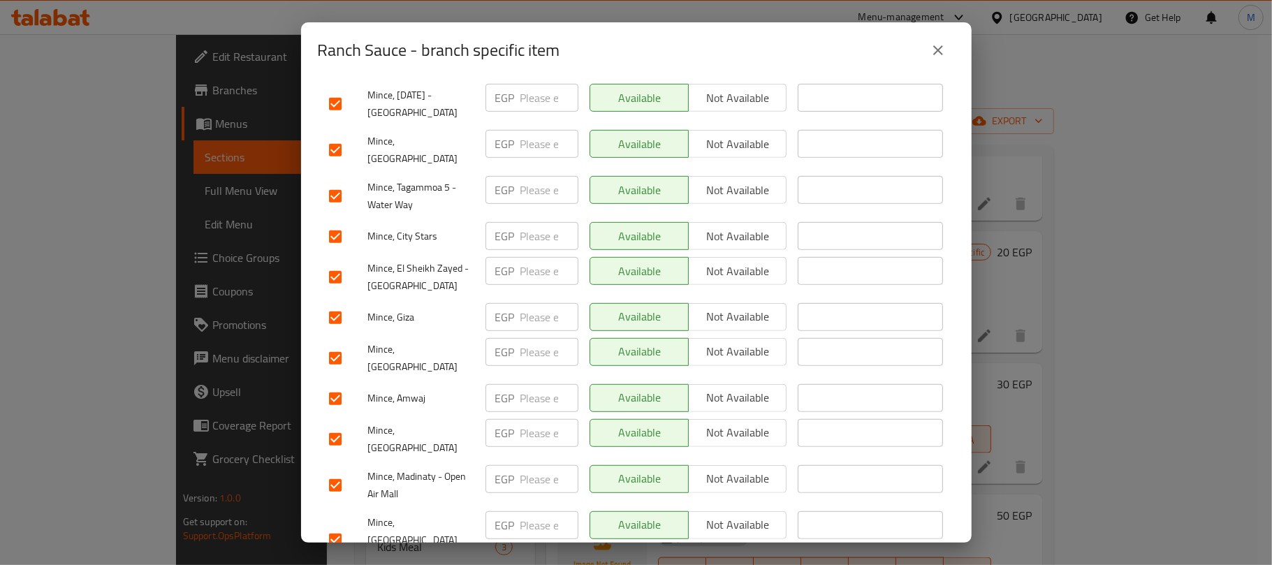
scroll to position [559, 0]
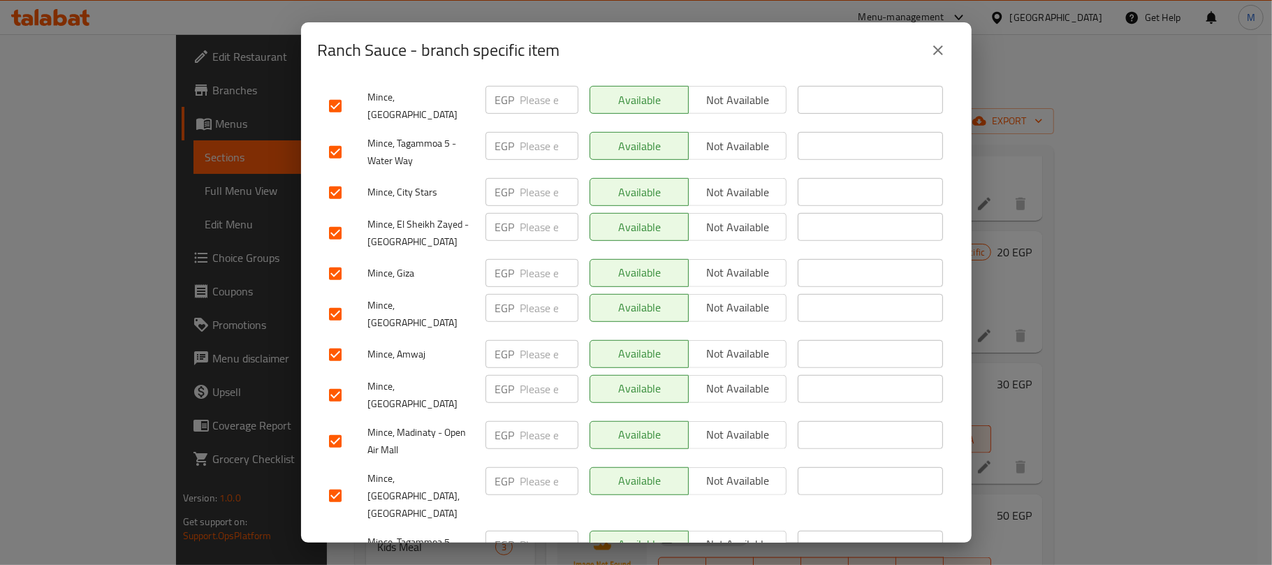
click at [333, 219] on input "checkbox" at bounding box center [335, 233] width 29 height 29
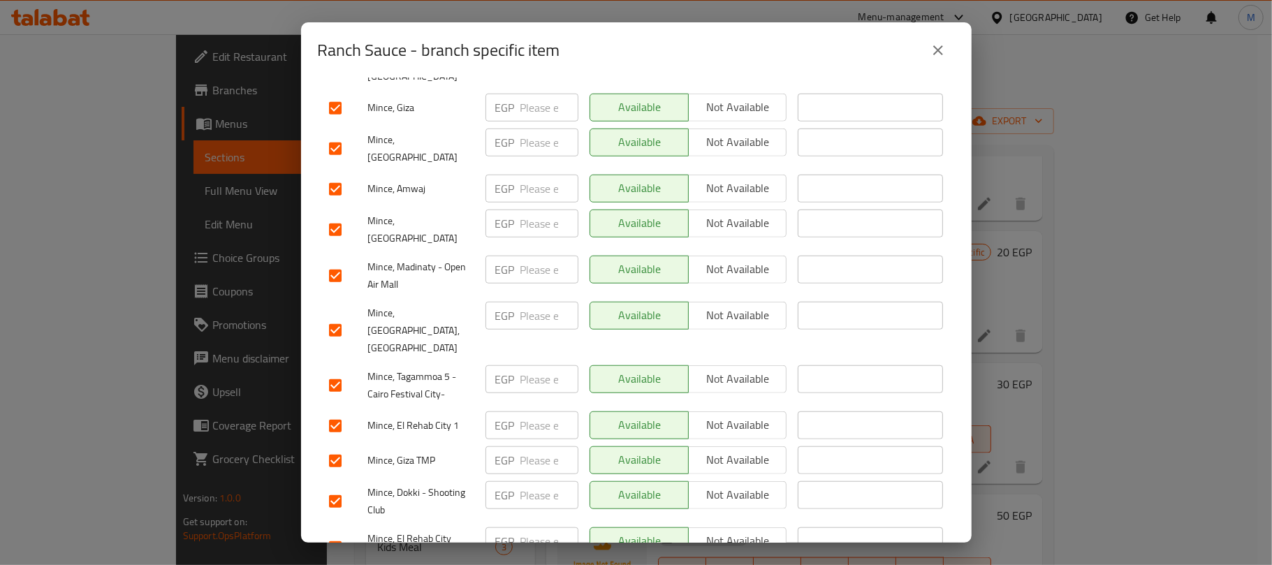
scroll to position [744, 0]
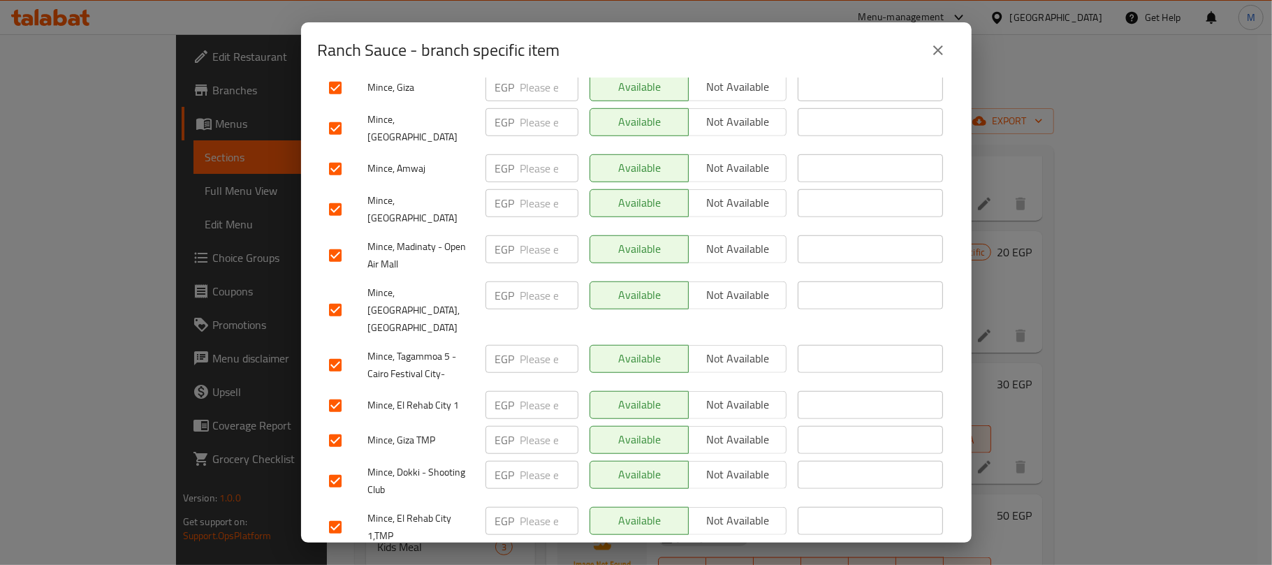
click at [336, 241] on input "checkbox" at bounding box center [335, 255] width 29 height 29
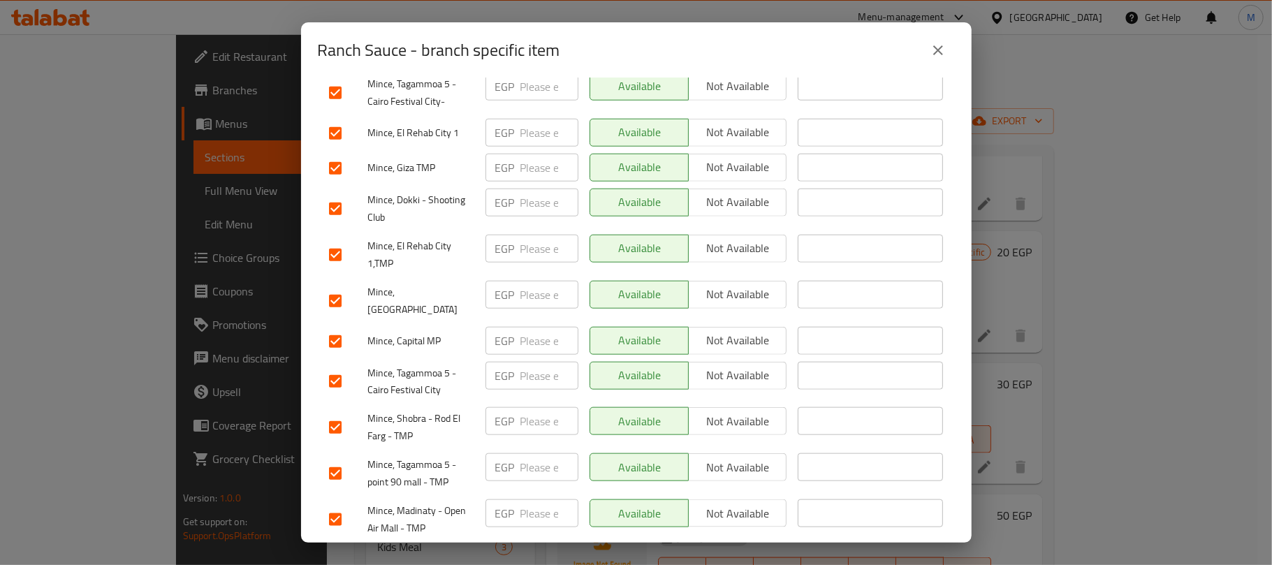
scroll to position [1024, 0]
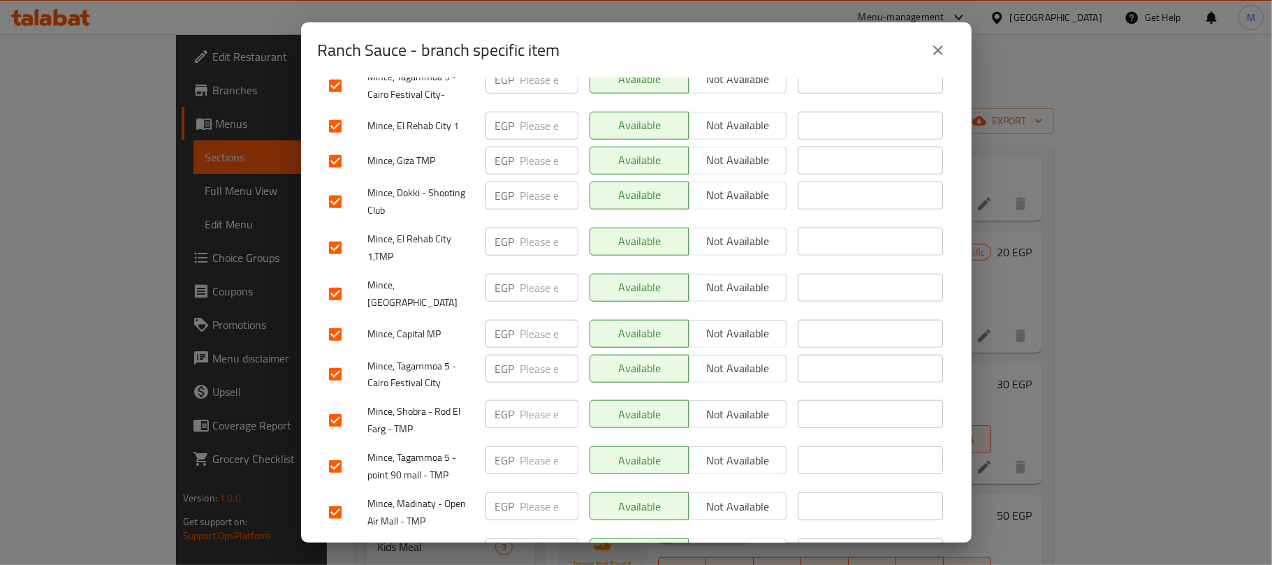
click at [334, 320] on input "checkbox" at bounding box center [335, 334] width 29 height 29
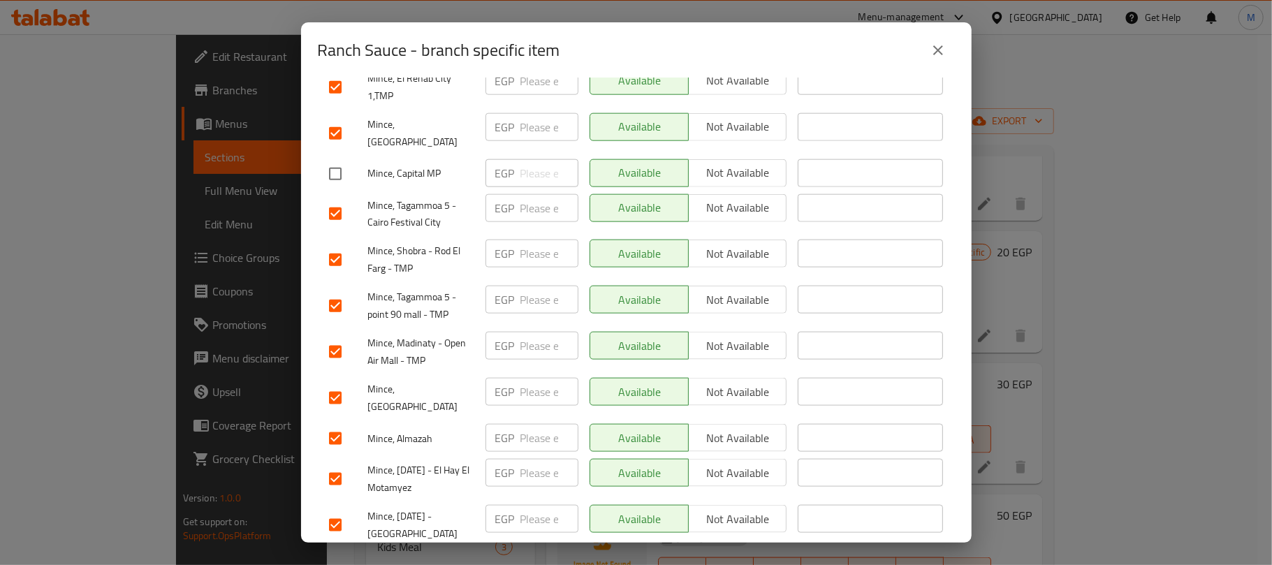
scroll to position [1210, 0]
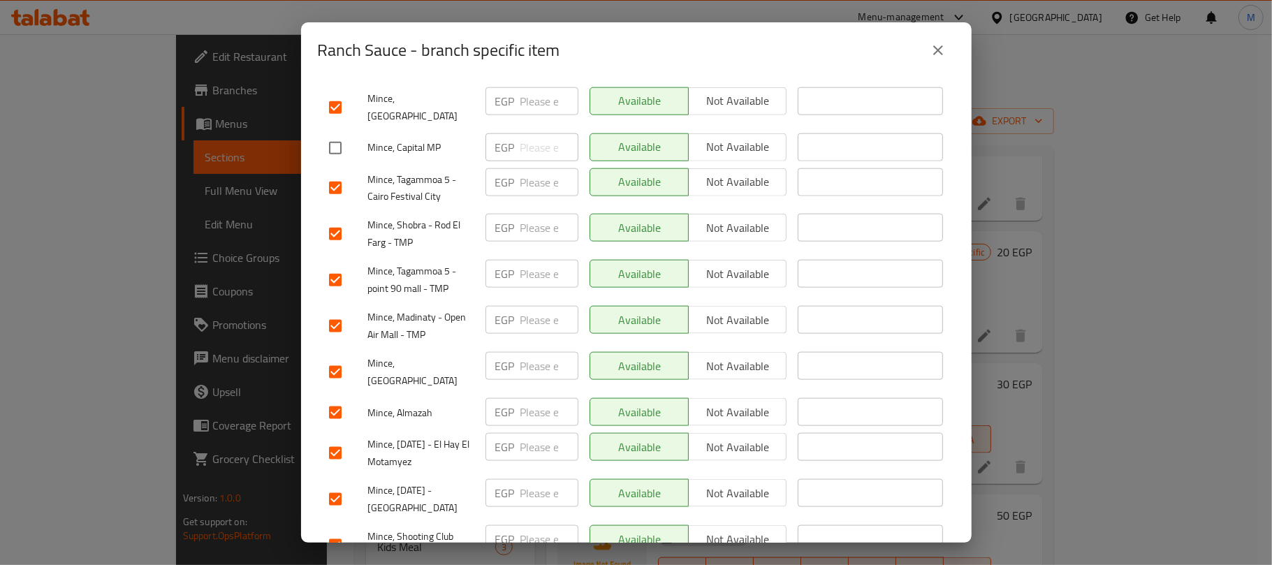
click at [334, 311] on input "checkbox" at bounding box center [335, 325] width 29 height 29
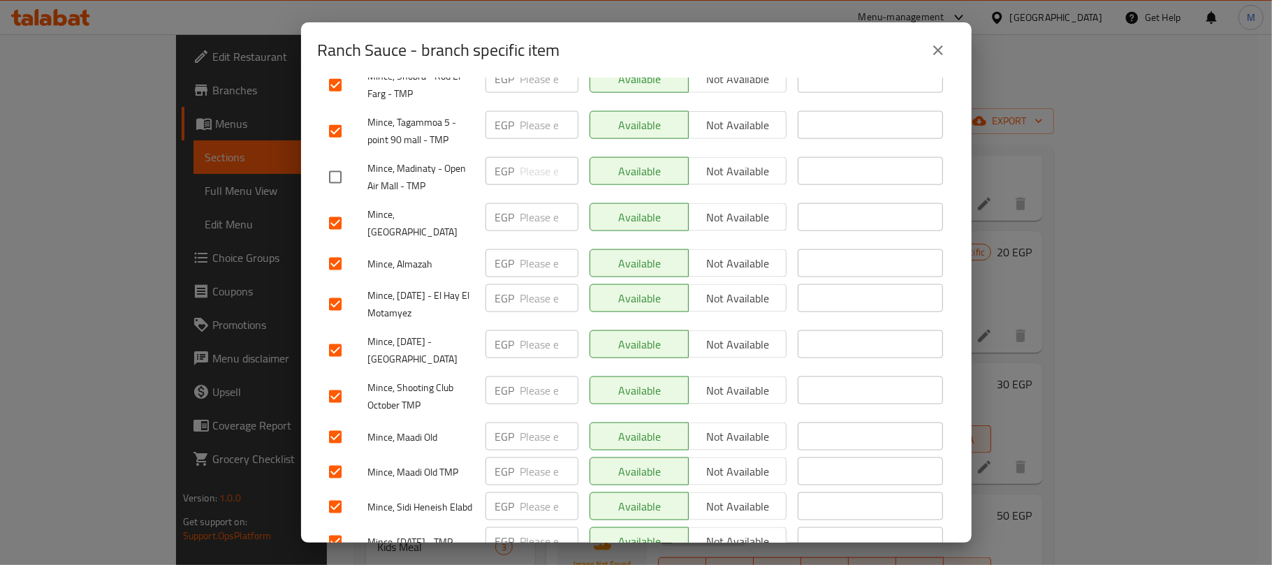
scroll to position [1363, 0]
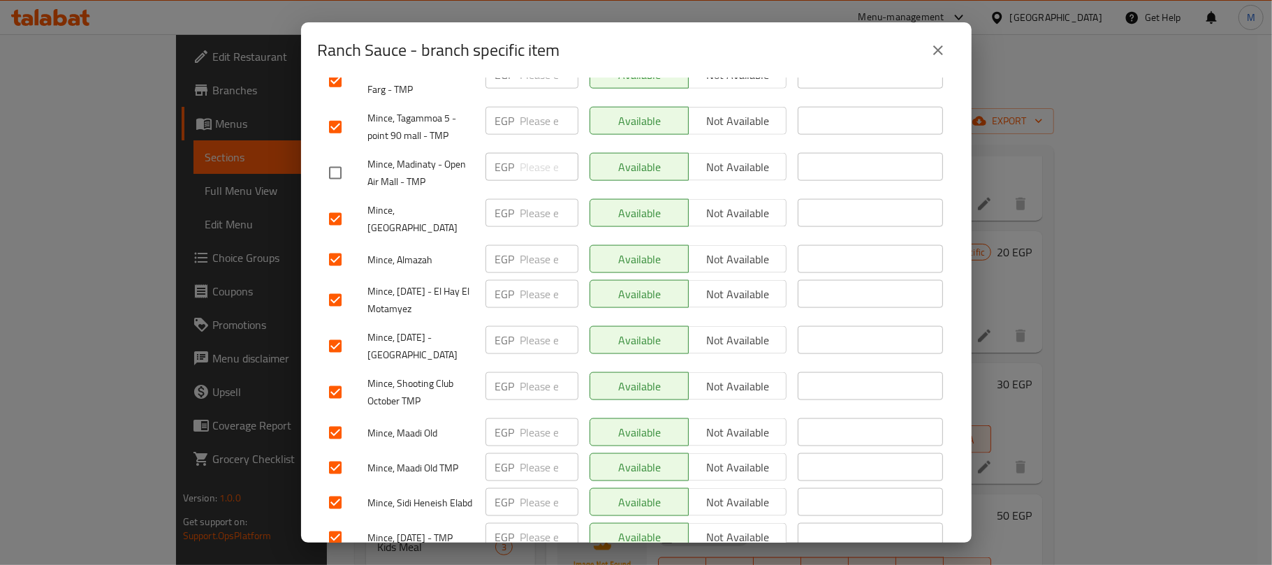
click at [341, 332] on input "checkbox" at bounding box center [335, 346] width 29 height 29
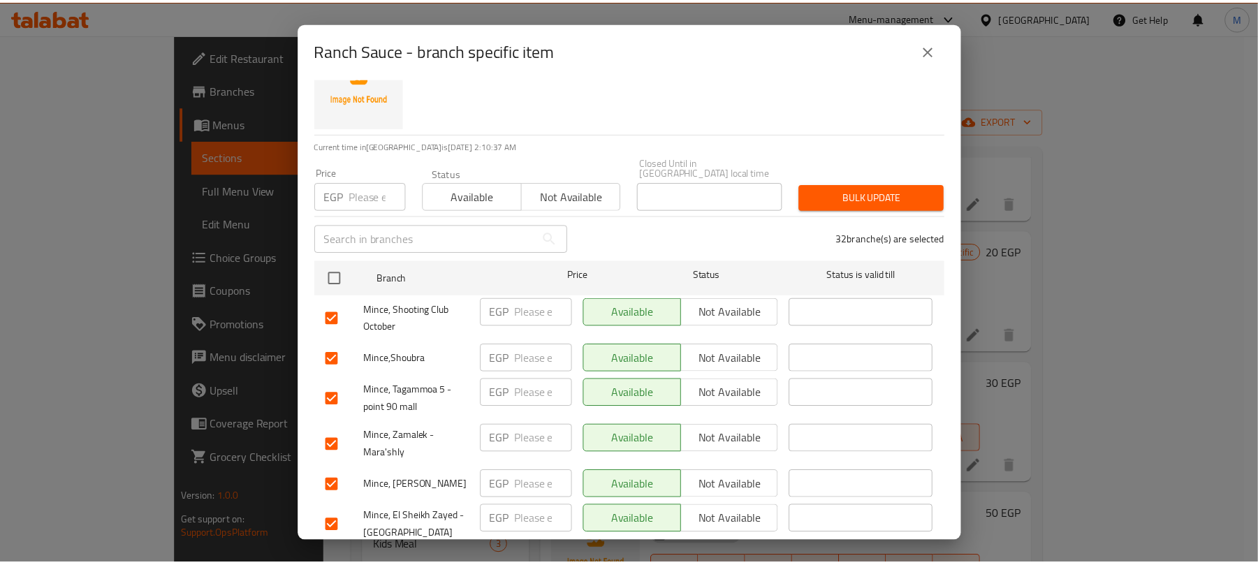
scroll to position [0, 0]
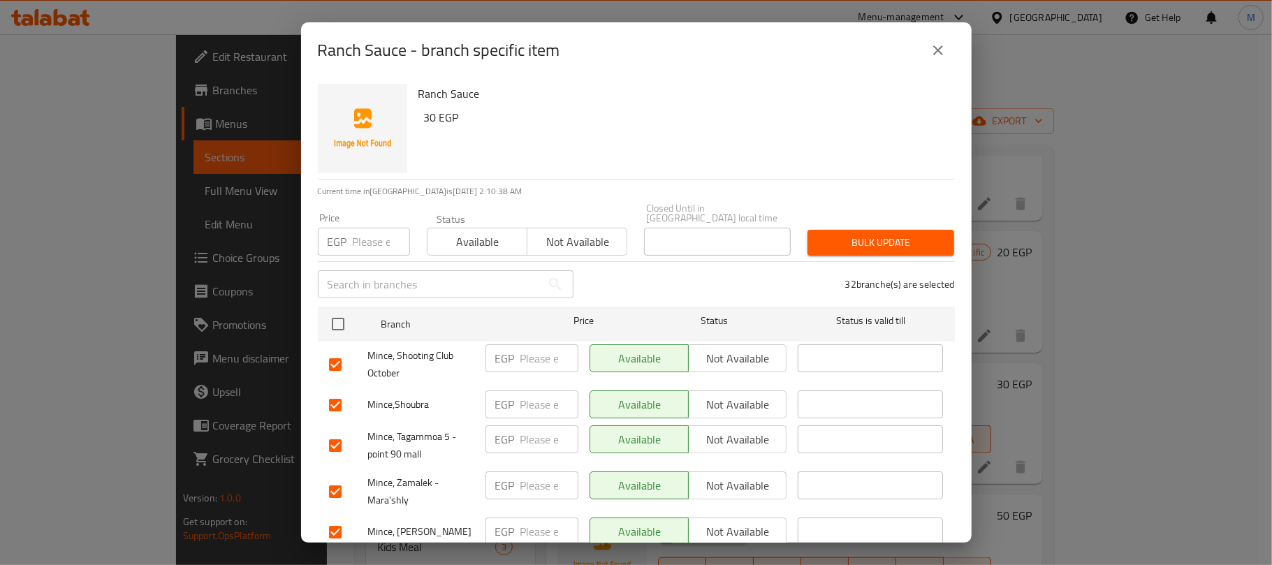
click at [565, 232] on span "Not available" at bounding box center [577, 242] width 89 height 20
click at [848, 234] on span "Bulk update" at bounding box center [881, 242] width 124 height 17
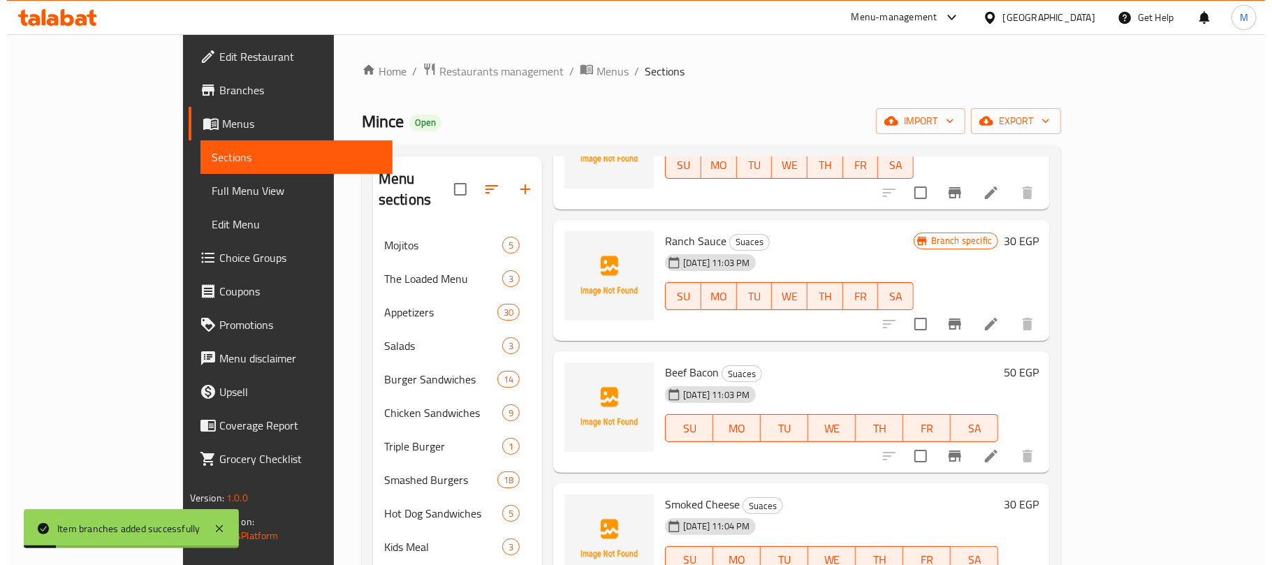
scroll to position [1347, 0]
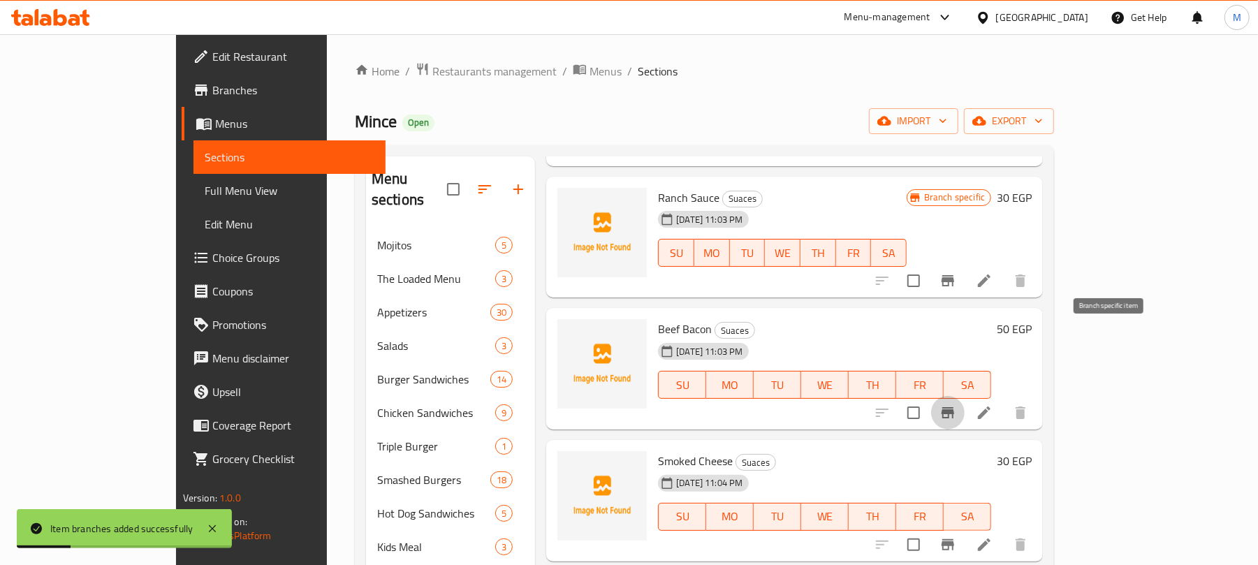
click at [956, 404] on icon "Branch-specific-item" at bounding box center [947, 412] width 17 height 17
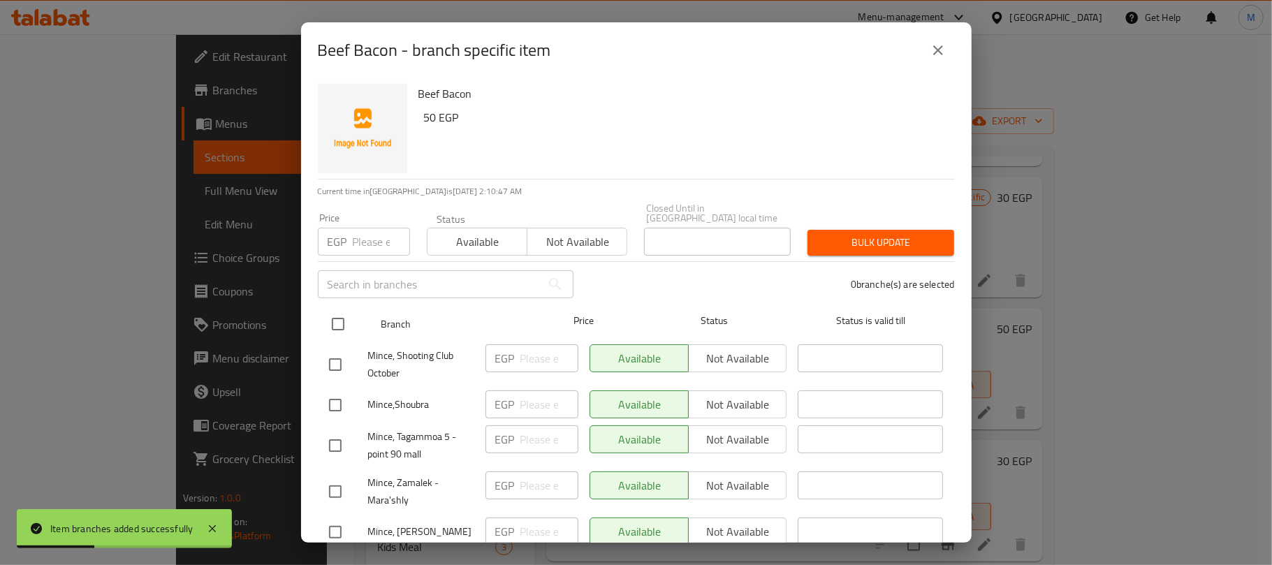
click at [334, 314] on input "checkbox" at bounding box center [337, 323] width 29 height 29
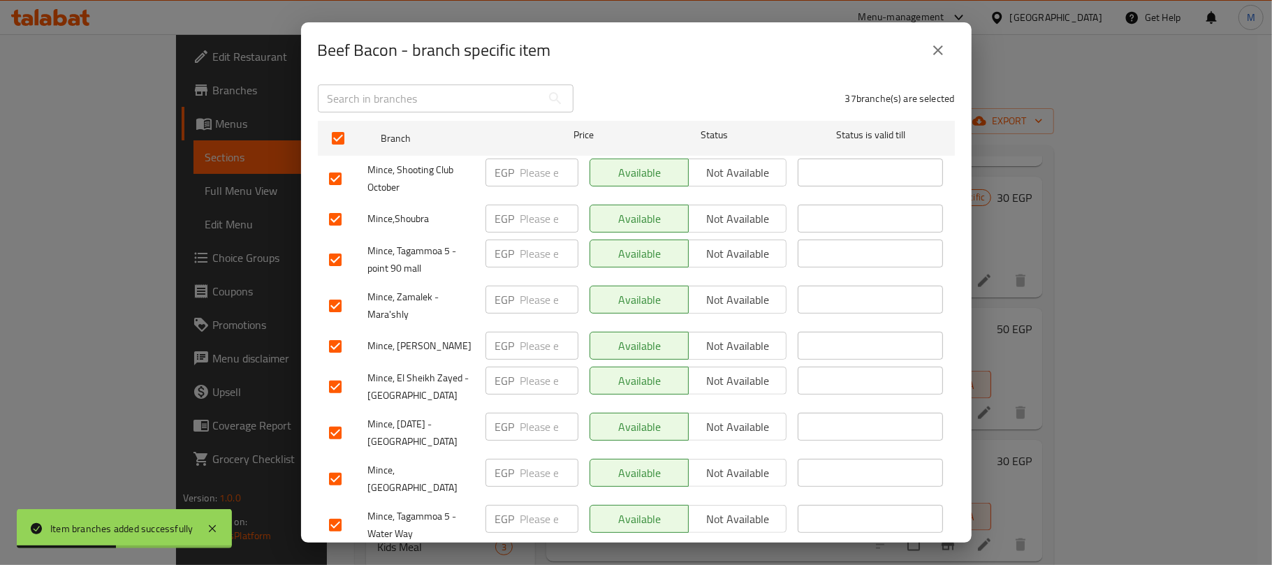
scroll to position [372, 0]
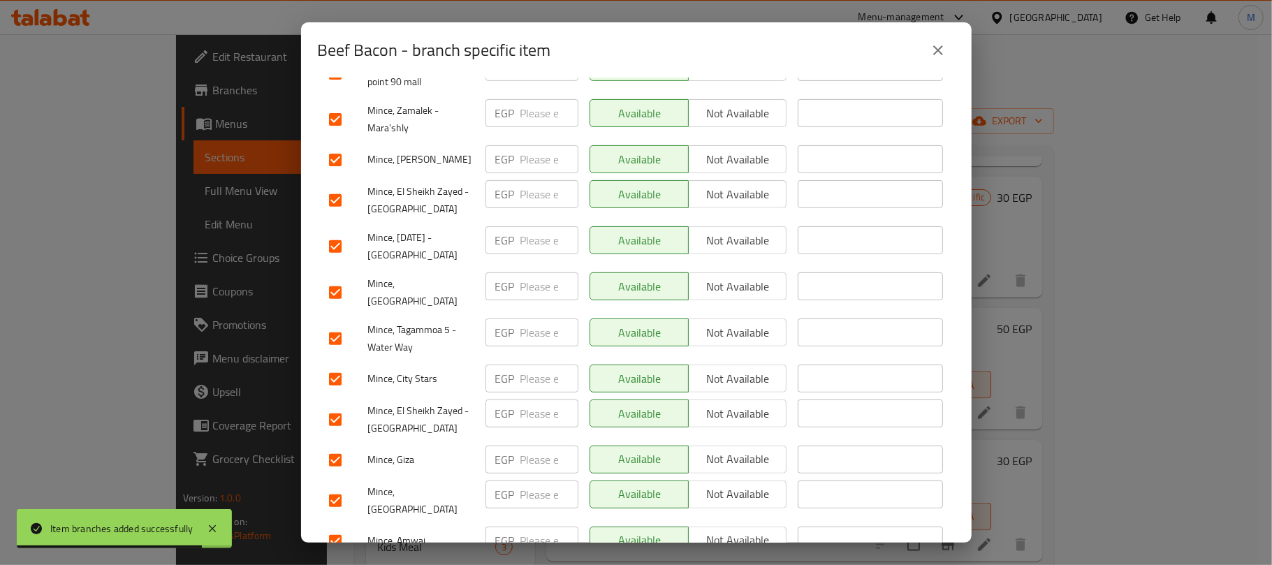
click at [339, 405] on input "checkbox" at bounding box center [335, 419] width 29 height 29
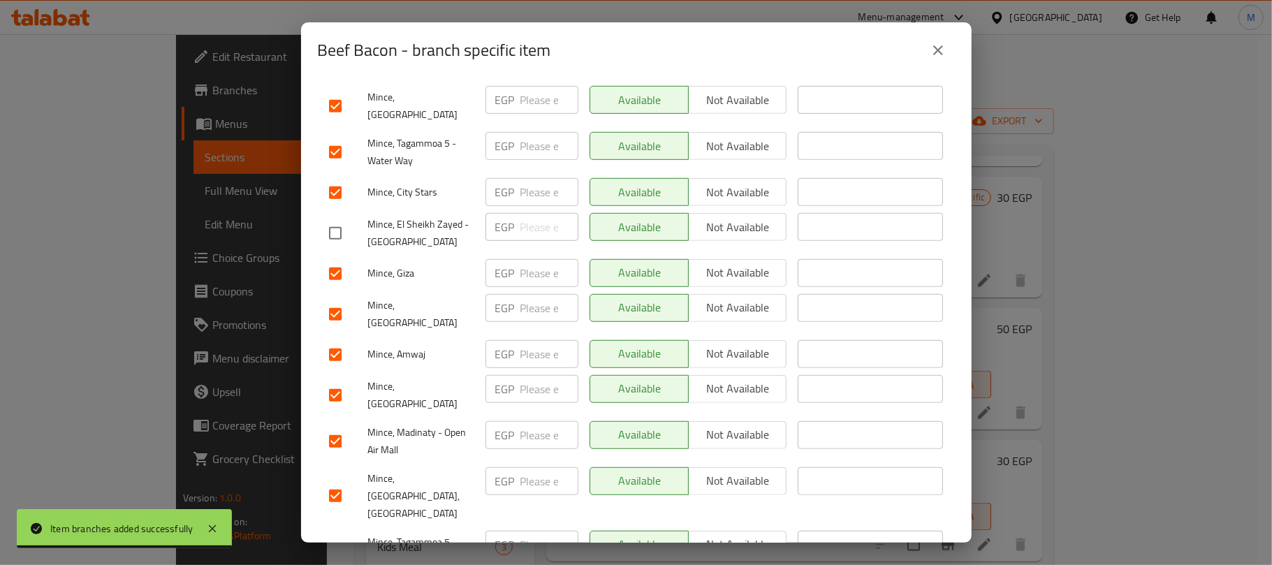
scroll to position [652, 0]
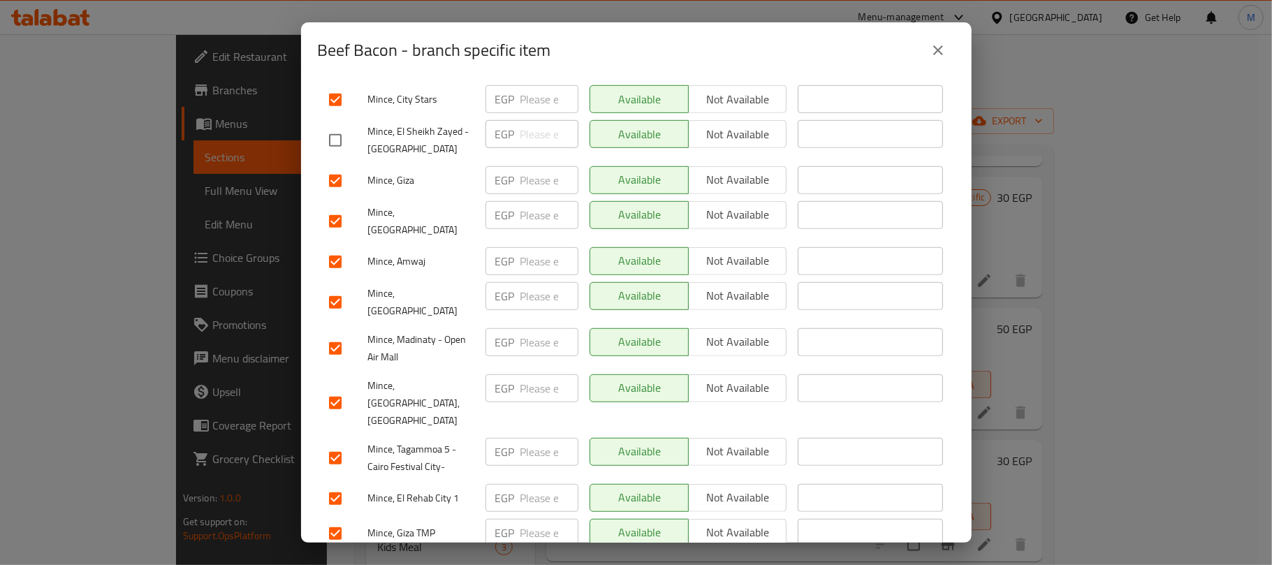
click at [348, 334] on input "checkbox" at bounding box center [335, 348] width 29 height 29
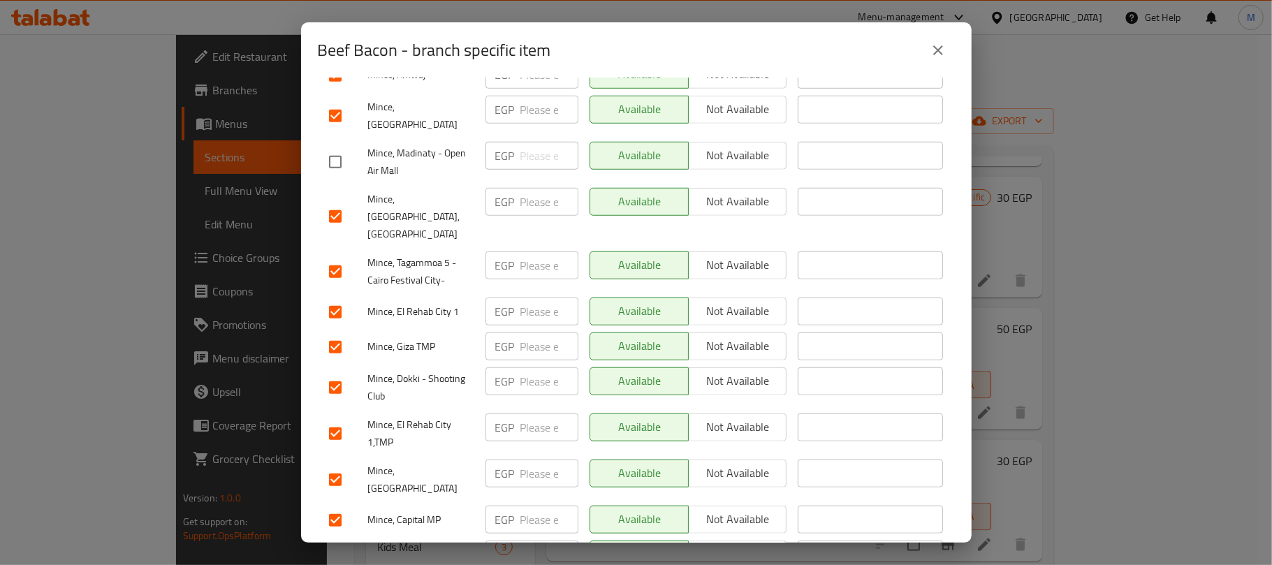
scroll to position [931, 0]
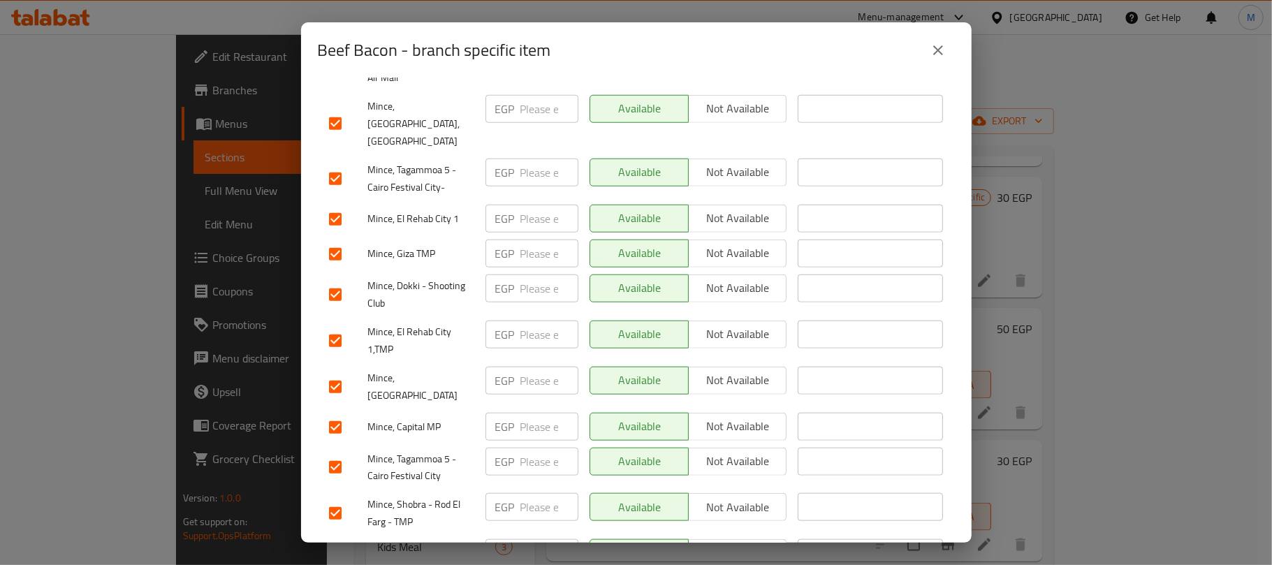
click at [335, 413] on input "checkbox" at bounding box center [335, 427] width 29 height 29
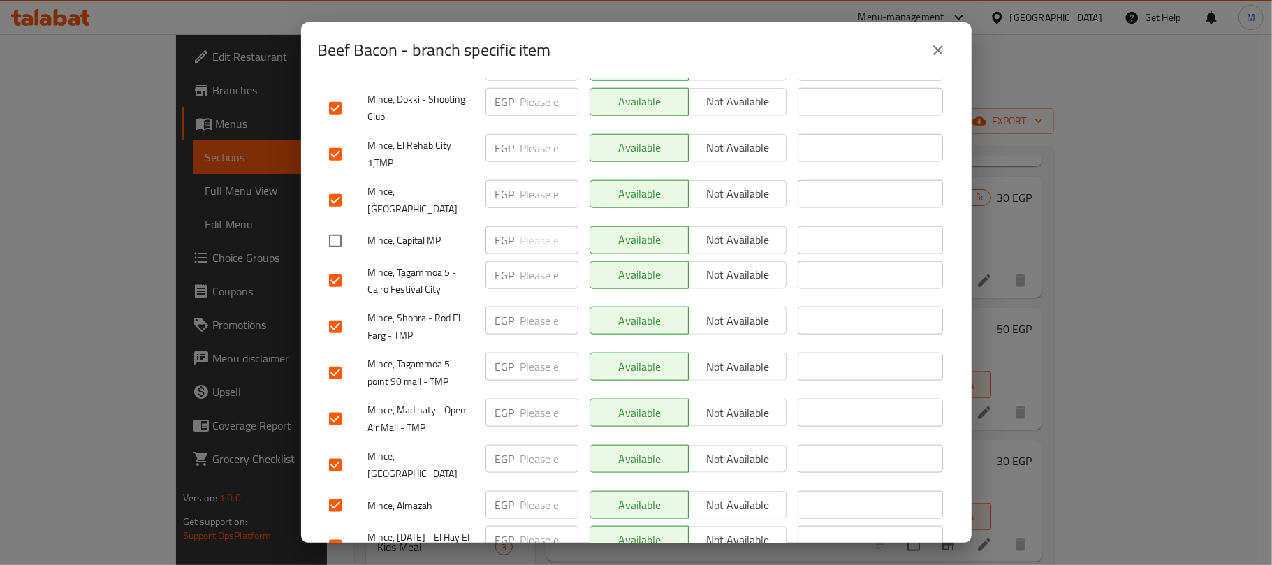
click at [338, 404] on input "checkbox" at bounding box center [335, 418] width 29 height 29
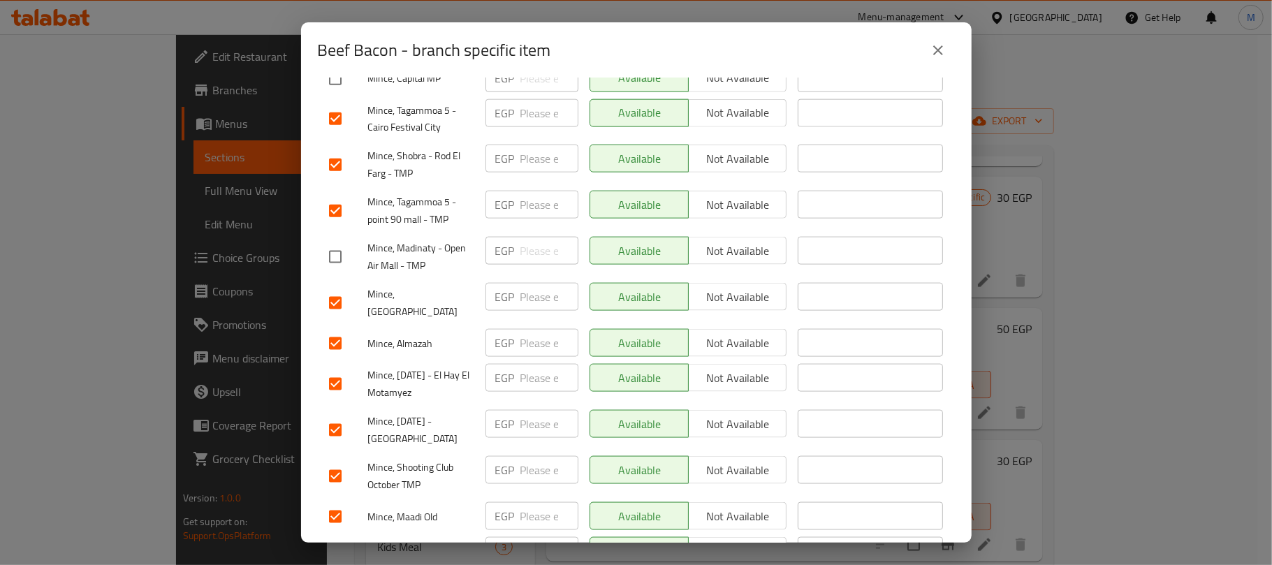
scroll to position [1303, 0]
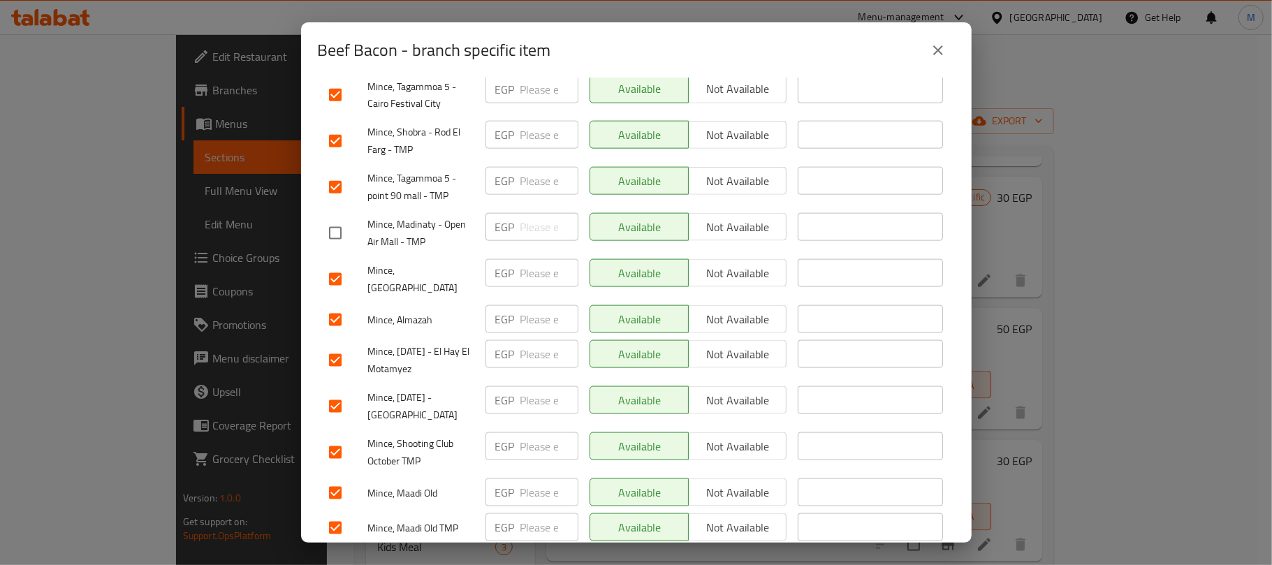
click at [325, 392] on input "checkbox" at bounding box center [335, 406] width 29 height 29
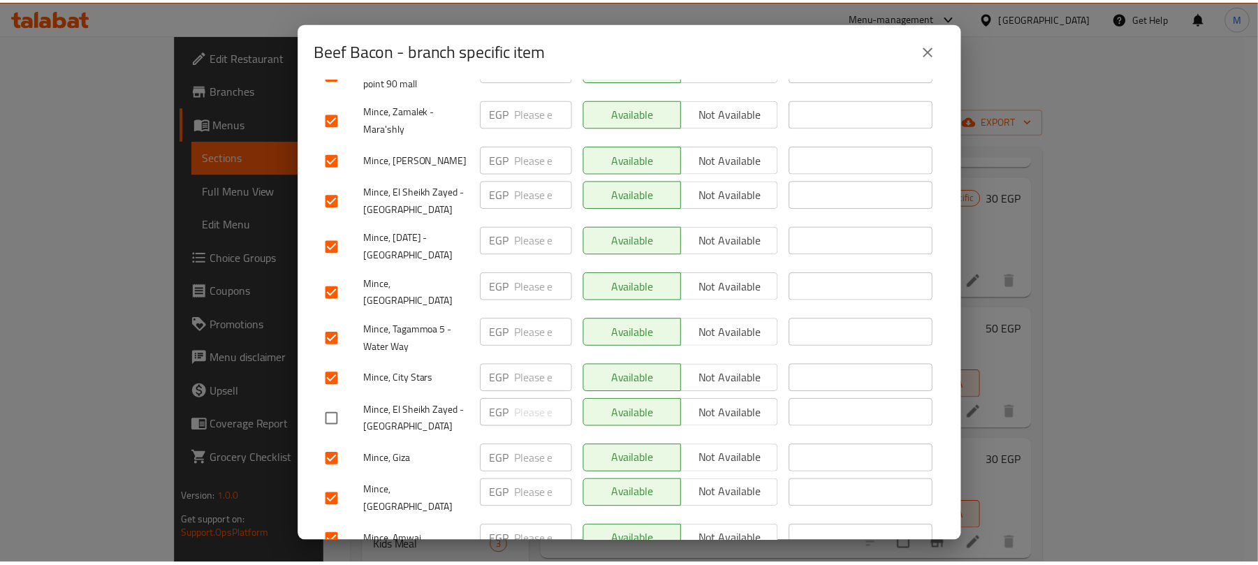
scroll to position [0, 0]
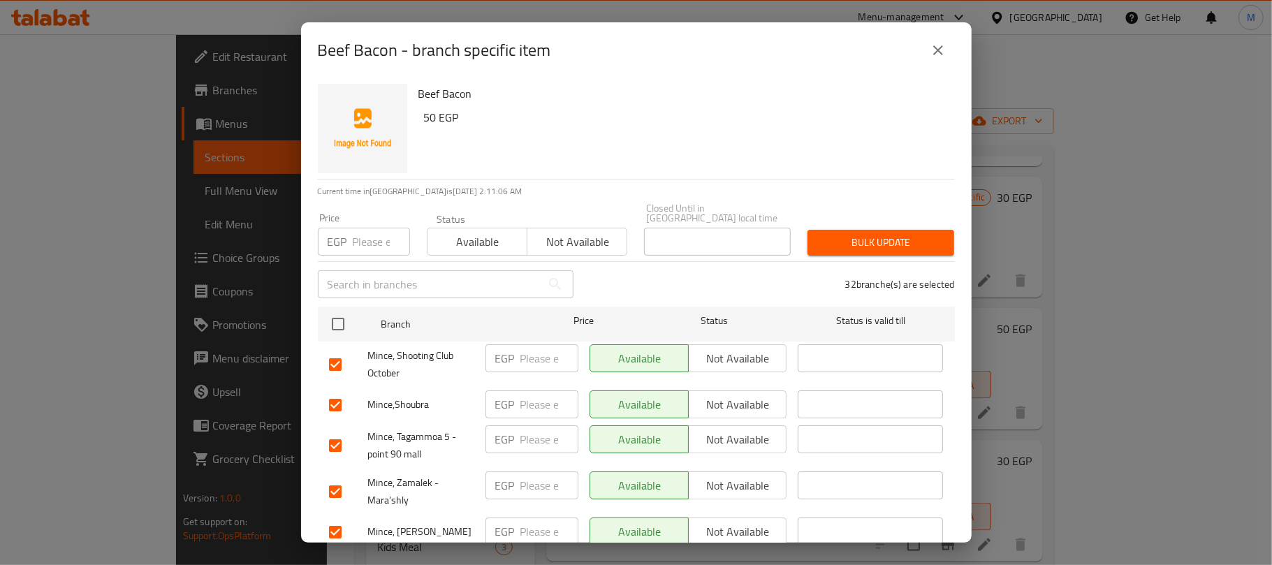
click at [559, 232] on span "Not available" at bounding box center [577, 242] width 89 height 20
click at [835, 234] on span "Bulk update" at bounding box center [881, 242] width 124 height 17
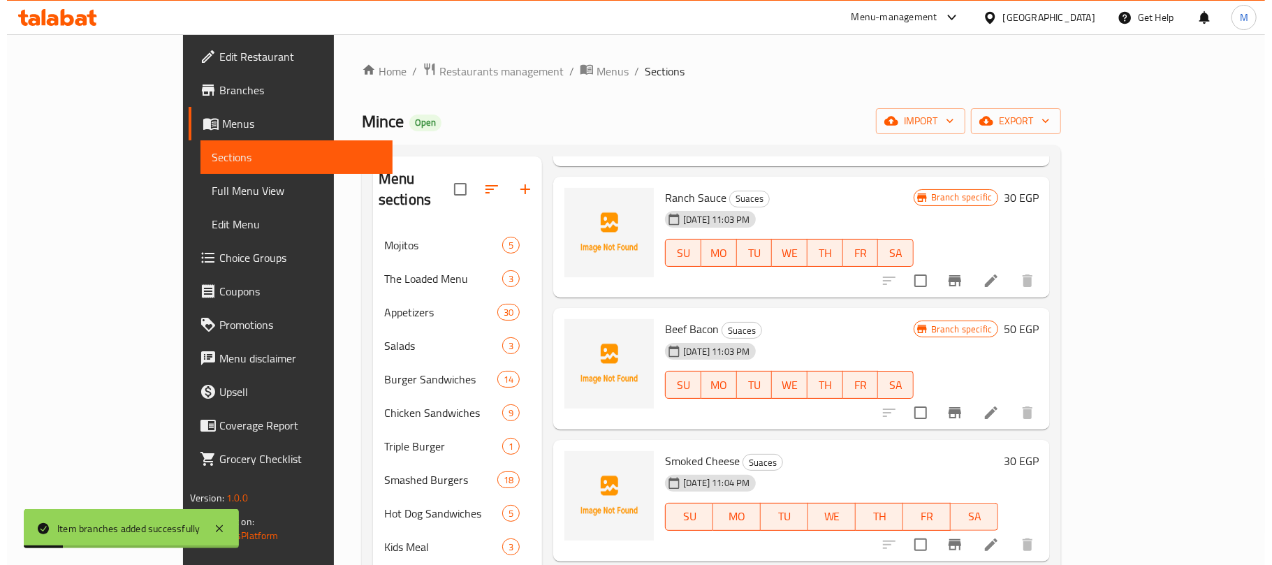
scroll to position [1507, 0]
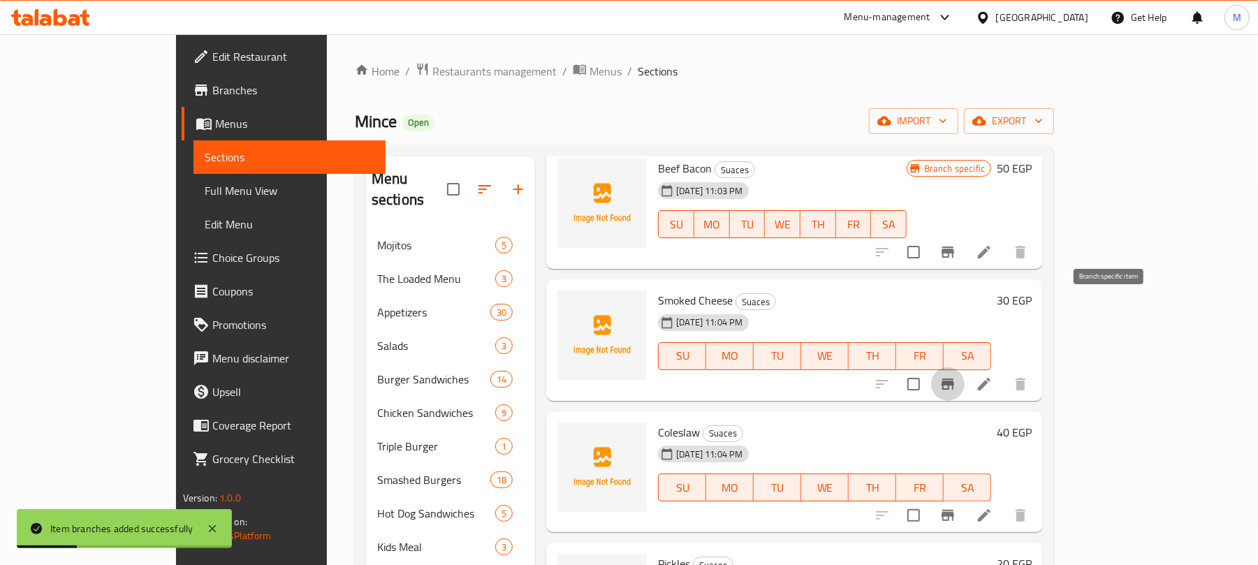
click at [954, 379] on icon "Branch-specific-item" at bounding box center [947, 384] width 13 height 11
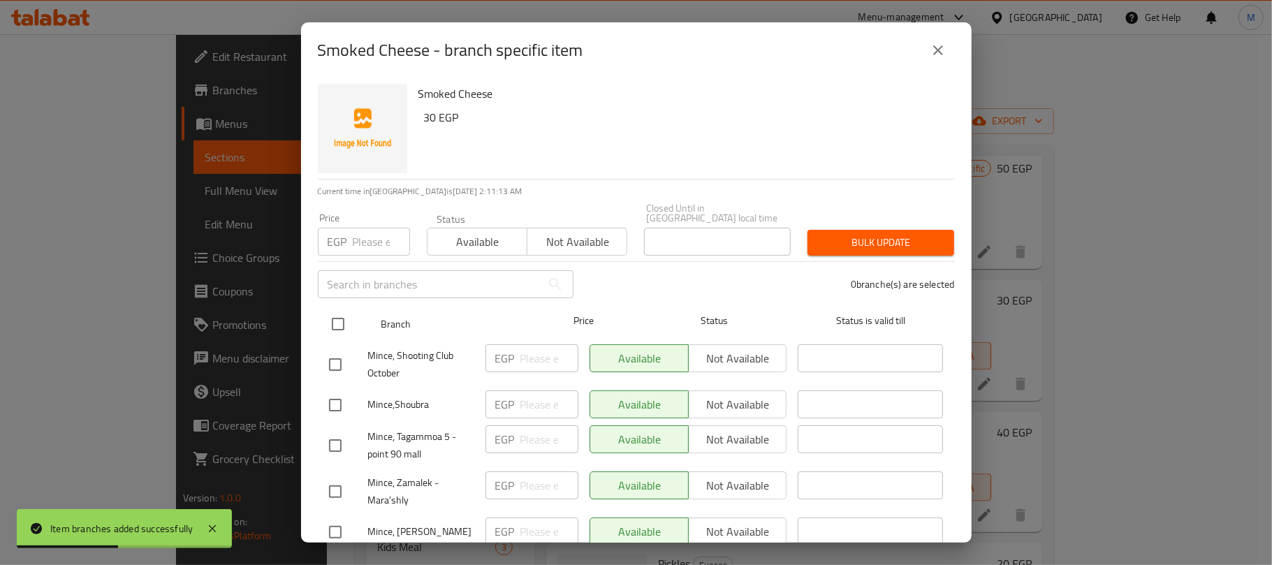
click at [339, 318] on input "checkbox" at bounding box center [337, 323] width 29 height 29
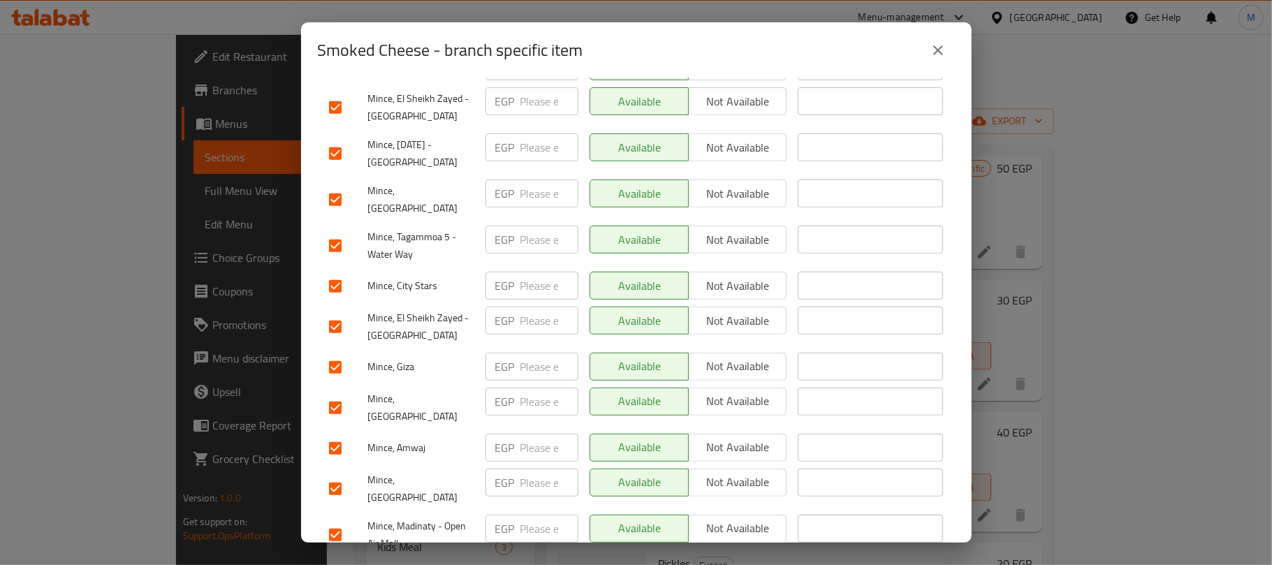
scroll to position [559, 0]
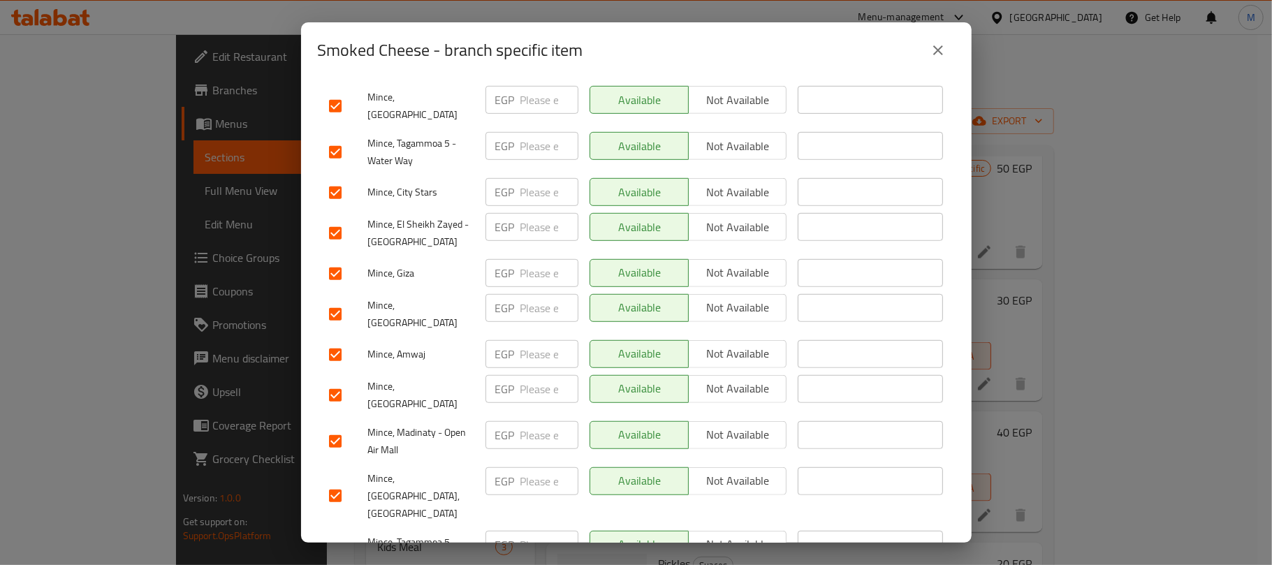
click at [333, 219] on input "checkbox" at bounding box center [335, 233] width 29 height 29
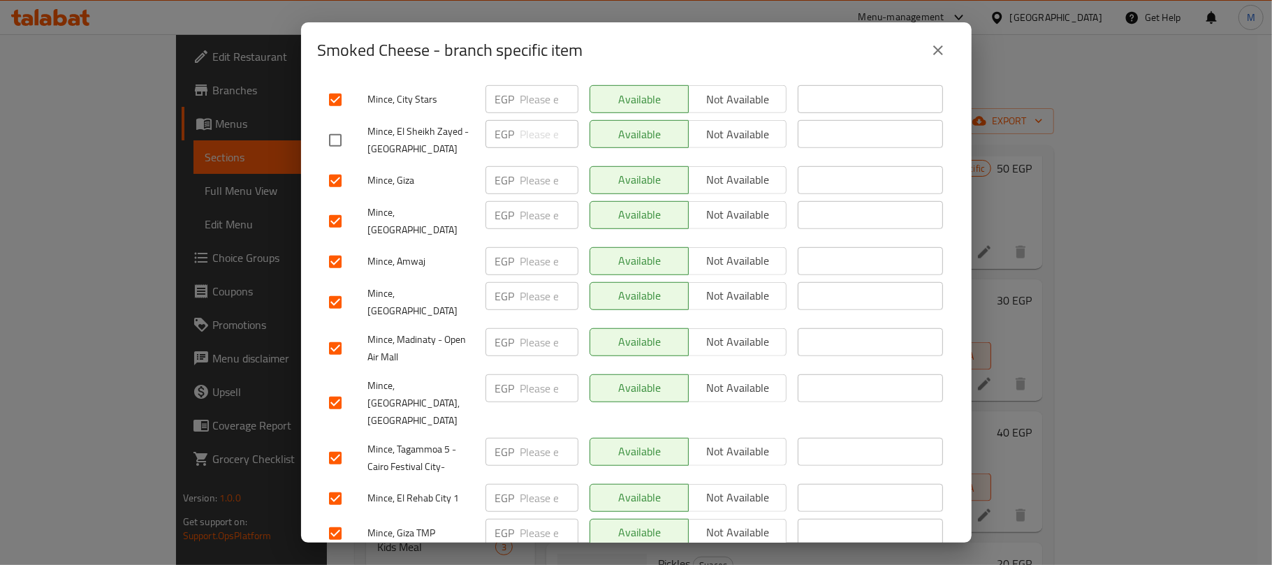
scroll to position [744, 0]
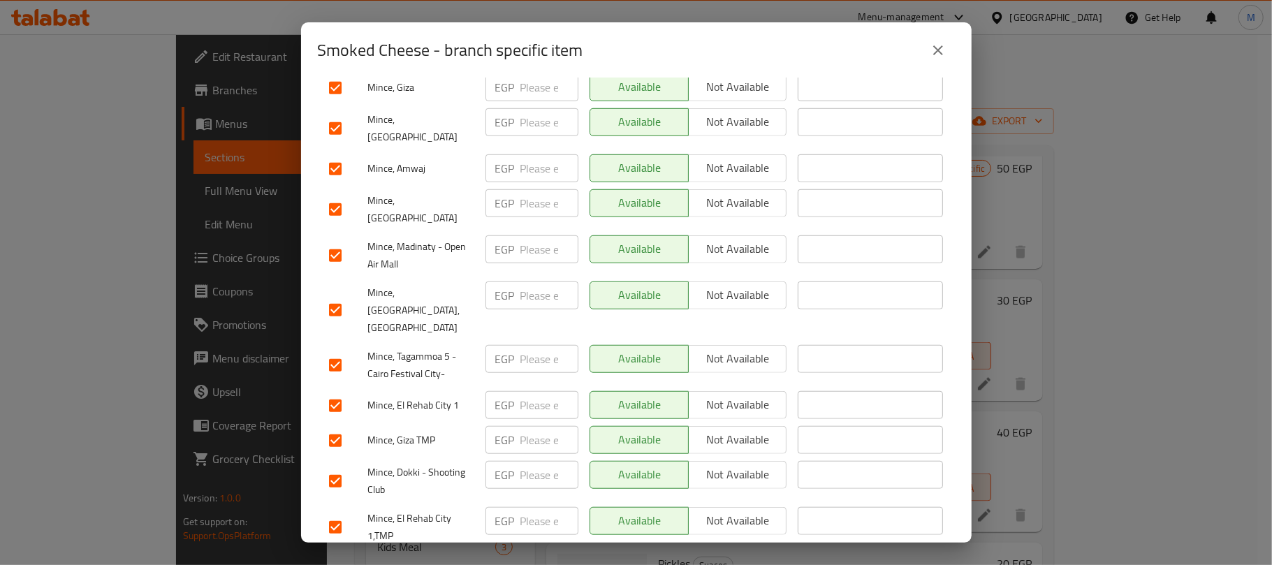
click at [332, 241] on input "checkbox" at bounding box center [335, 255] width 29 height 29
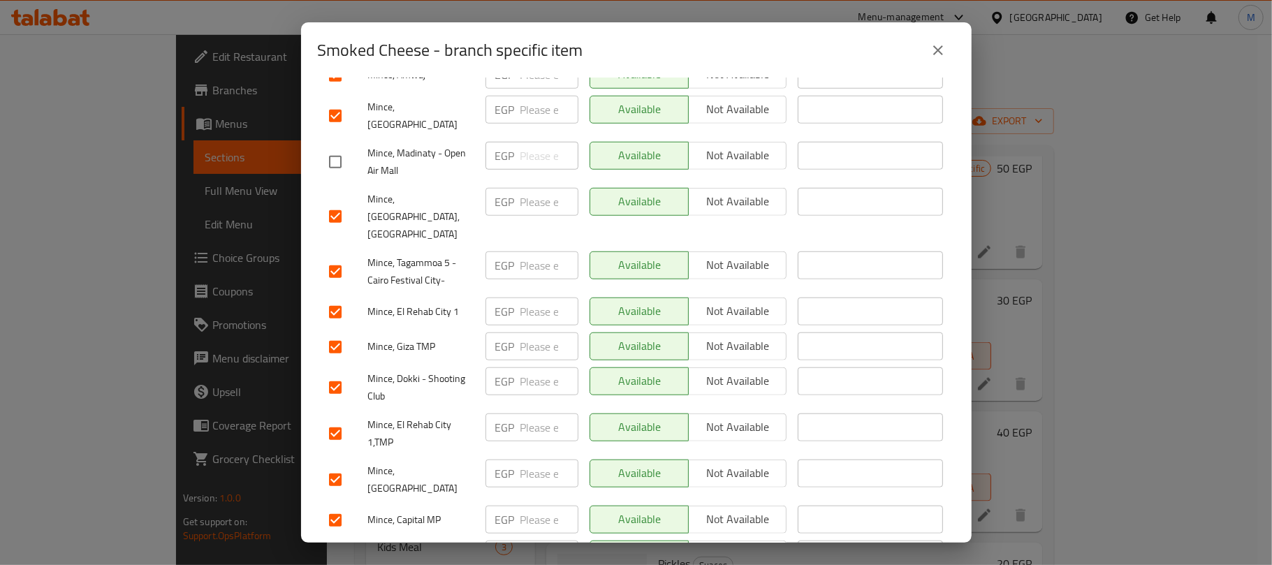
scroll to position [931, 0]
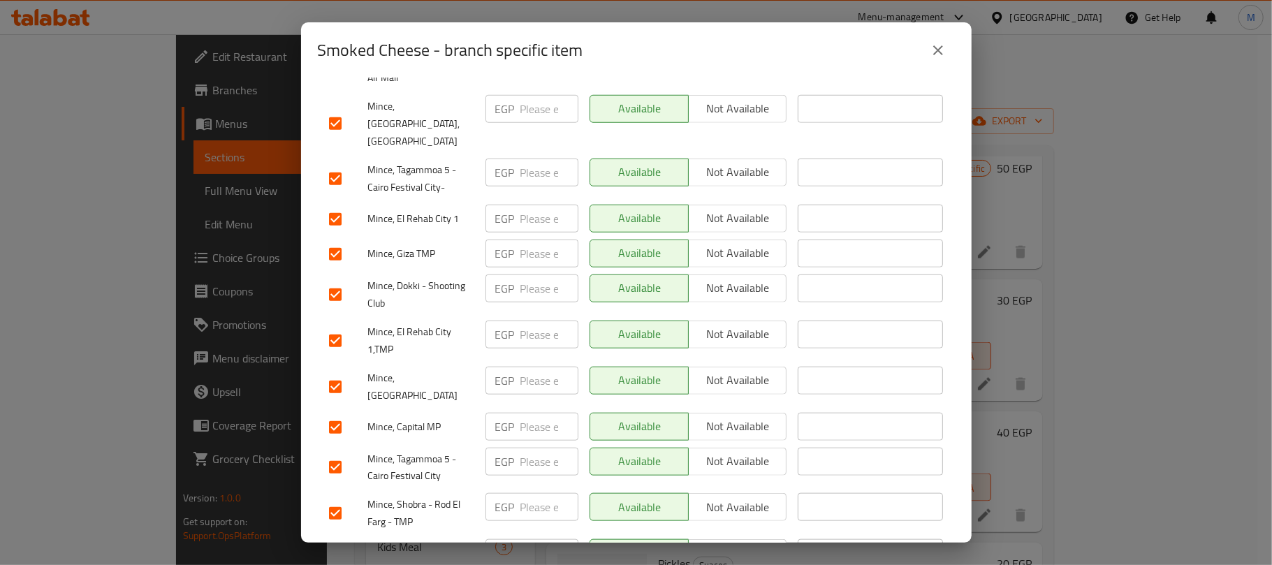
click at [331, 413] on input "checkbox" at bounding box center [335, 427] width 29 height 29
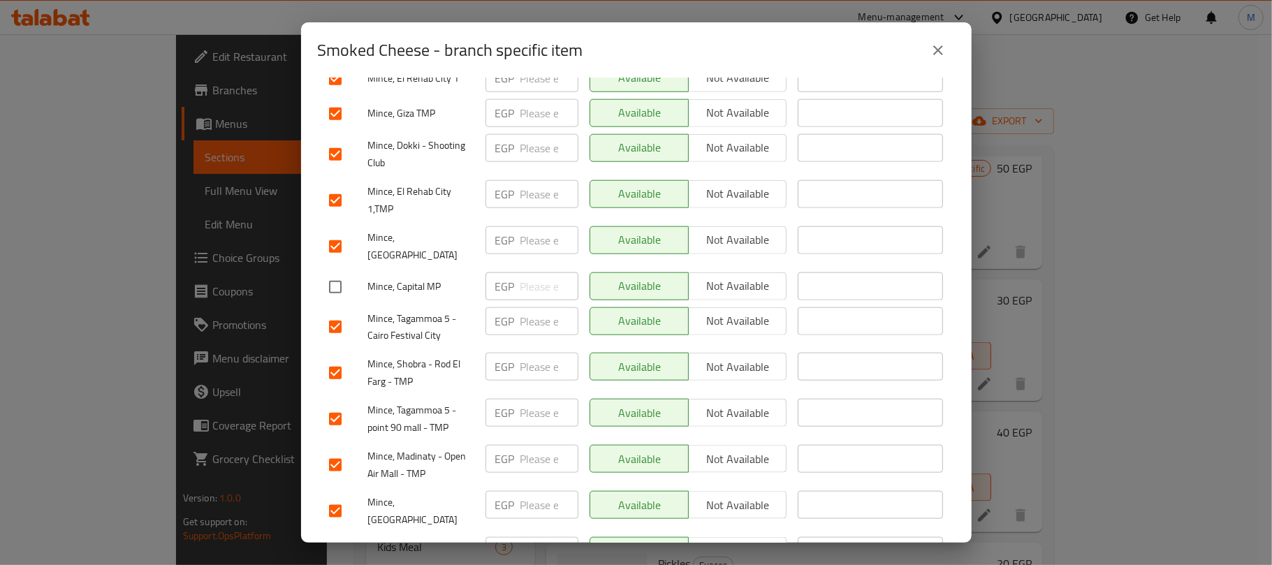
scroll to position [1117, 0]
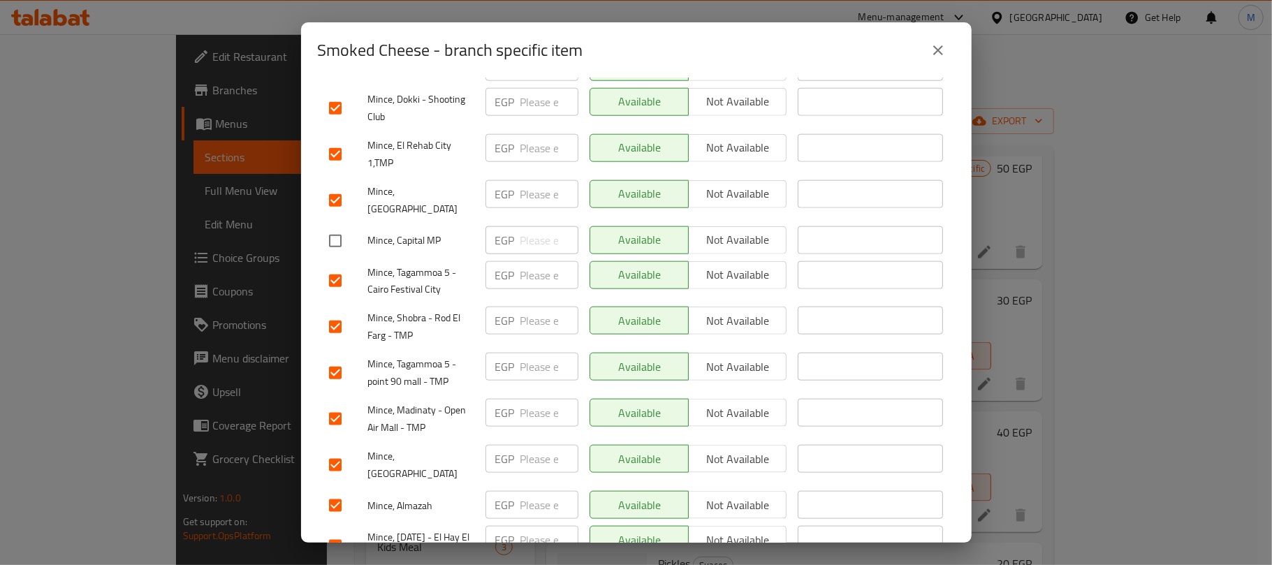
click at [342, 404] on input "checkbox" at bounding box center [335, 418] width 29 height 29
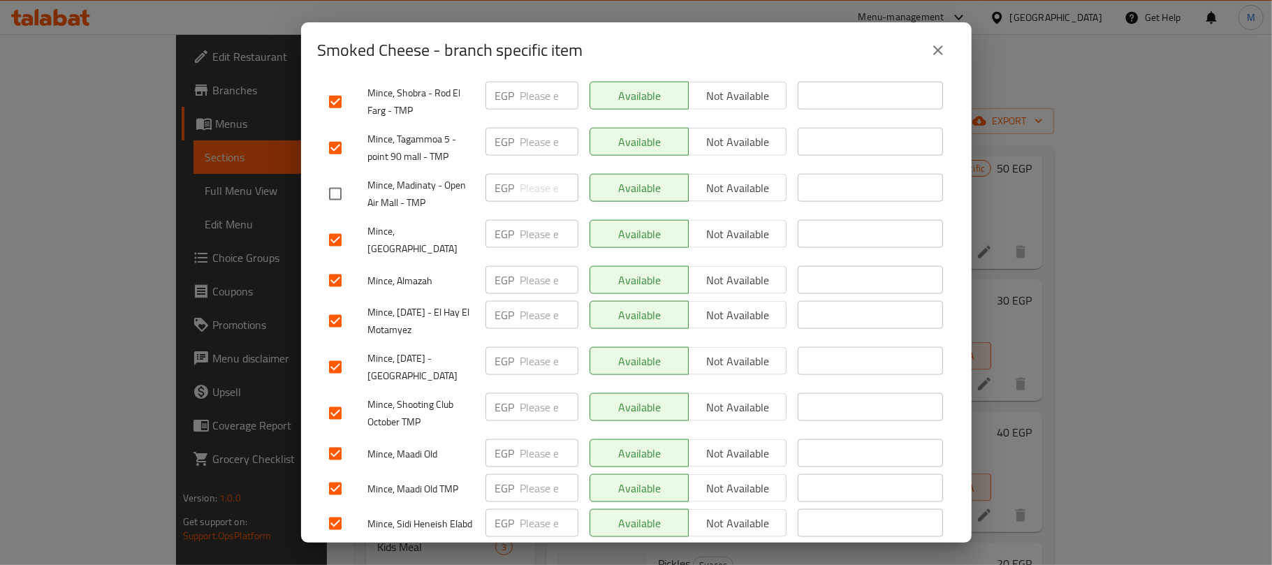
scroll to position [1363, 0]
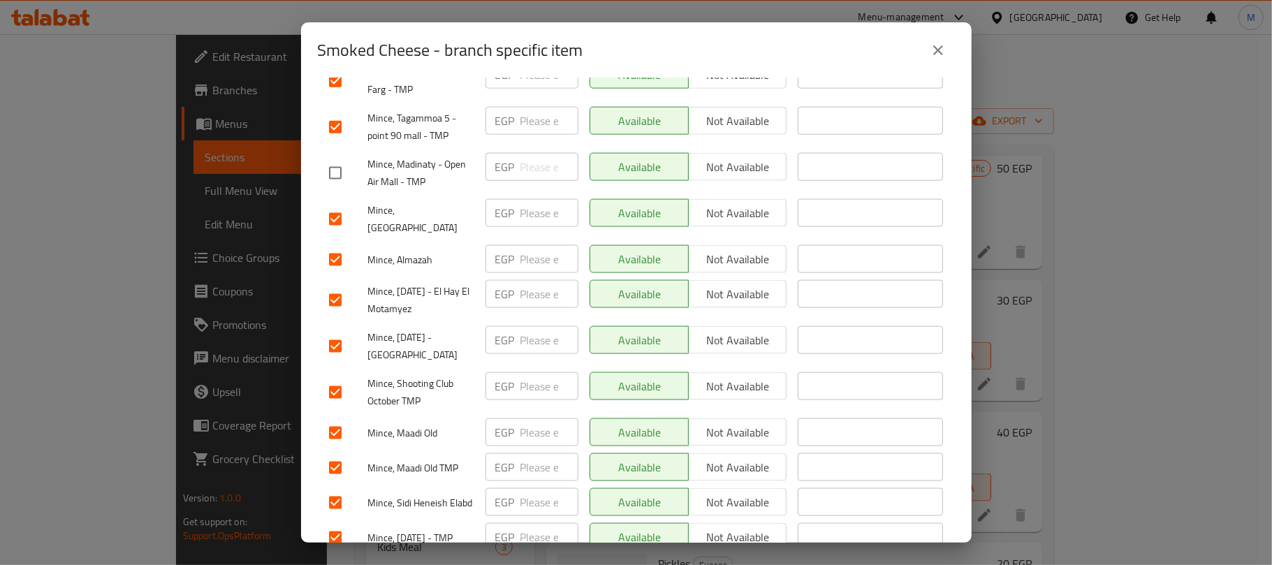
click at [328, 332] on input "checkbox" at bounding box center [335, 346] width 29 height 29
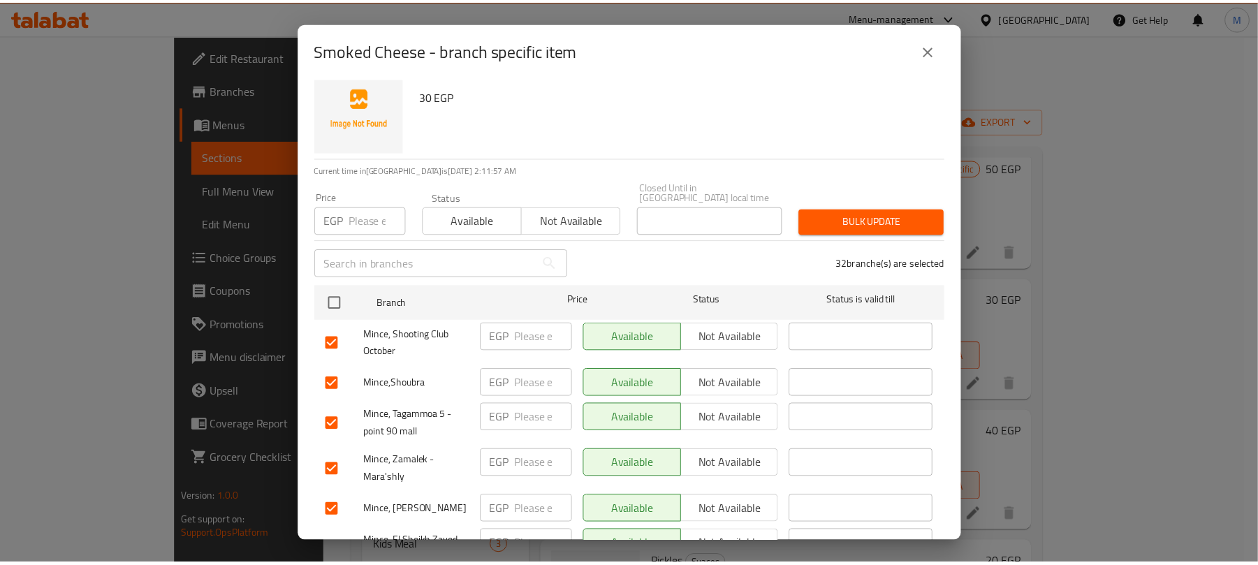
scroll to position [0, 0]
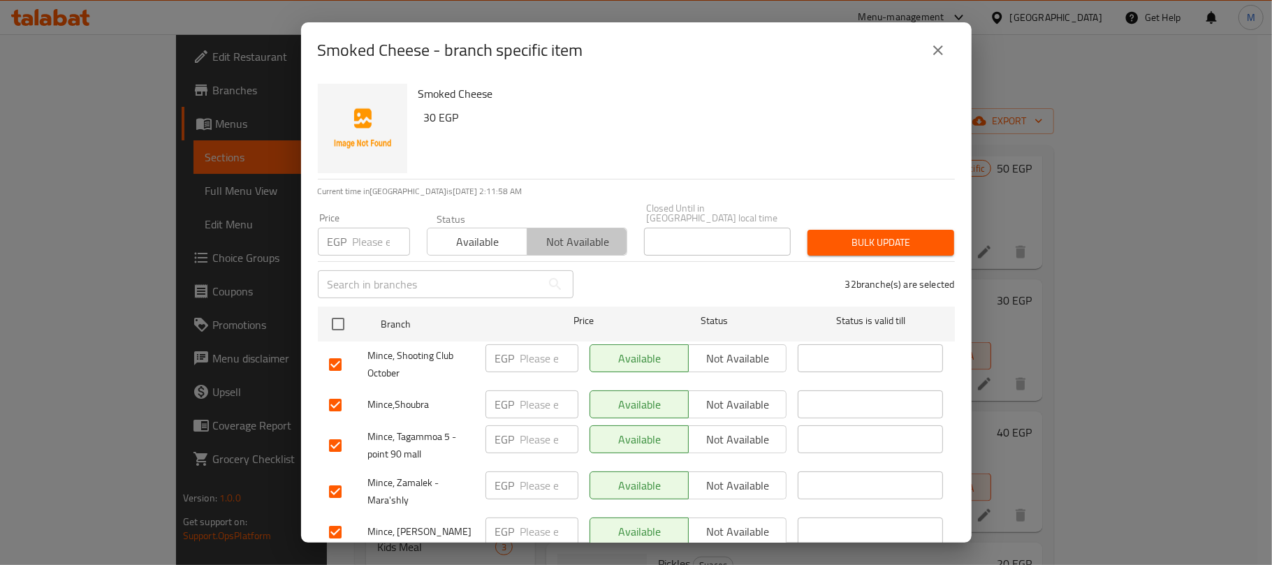
click at [599, 232] on span "Not available" at bounding box center [577, 242] width 89 height 20
click at [835, 234] on span "Bulk update" at bounding box center [881, 242] width 124 height 17
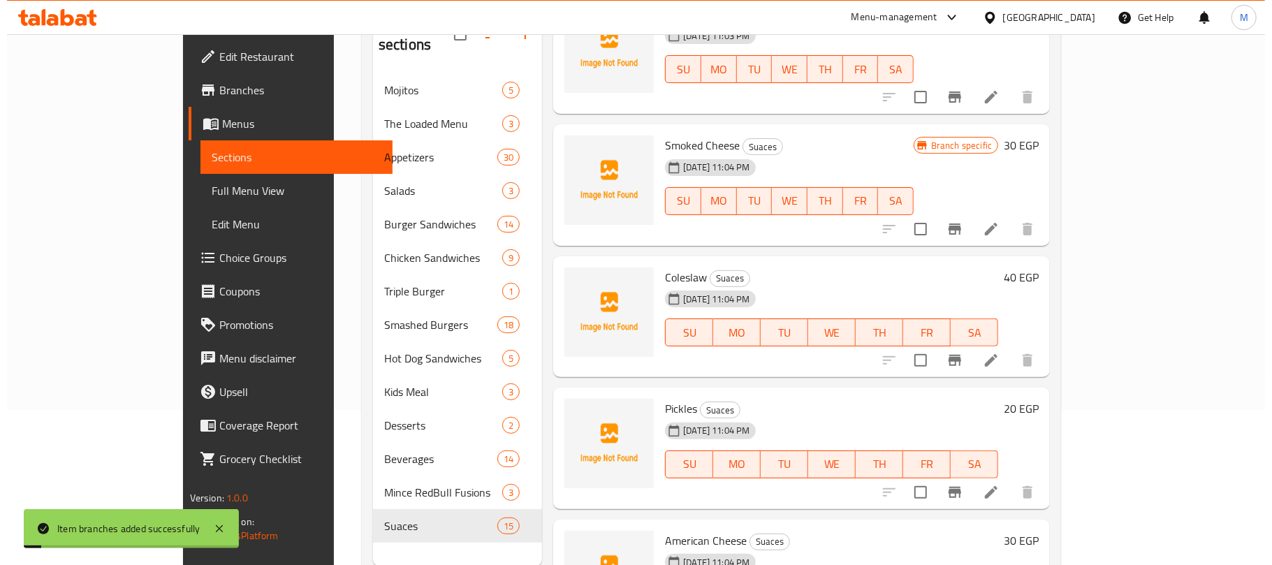
scroll to position [186, 0]
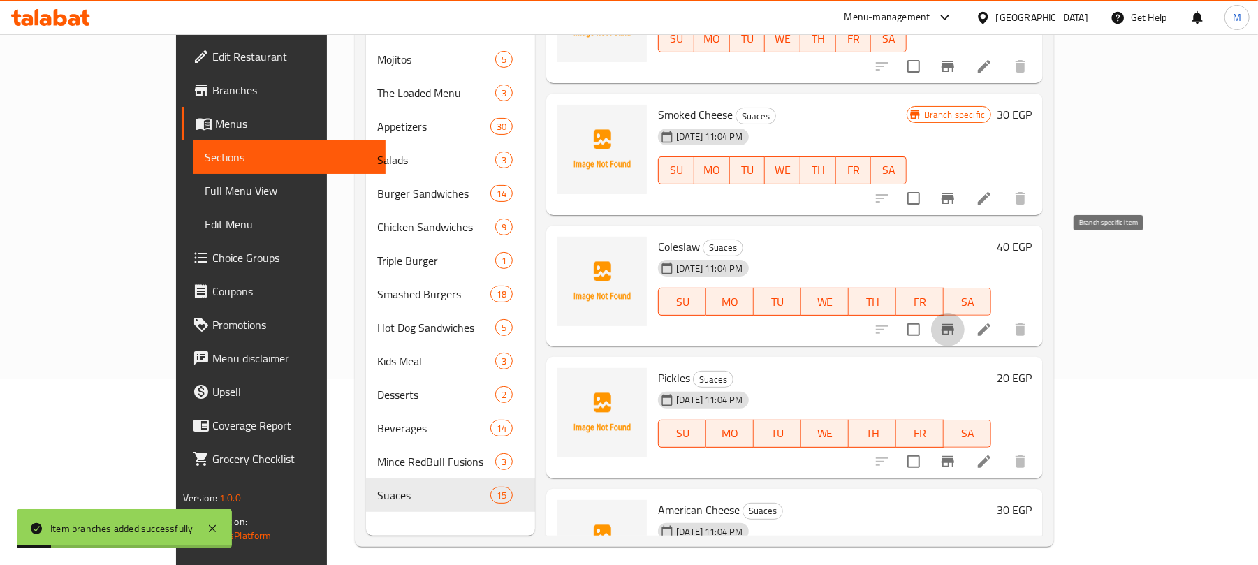
click at [956, 321] on icon "Branch-specific-item" at bounding box center [947, 329] width 17 height 17
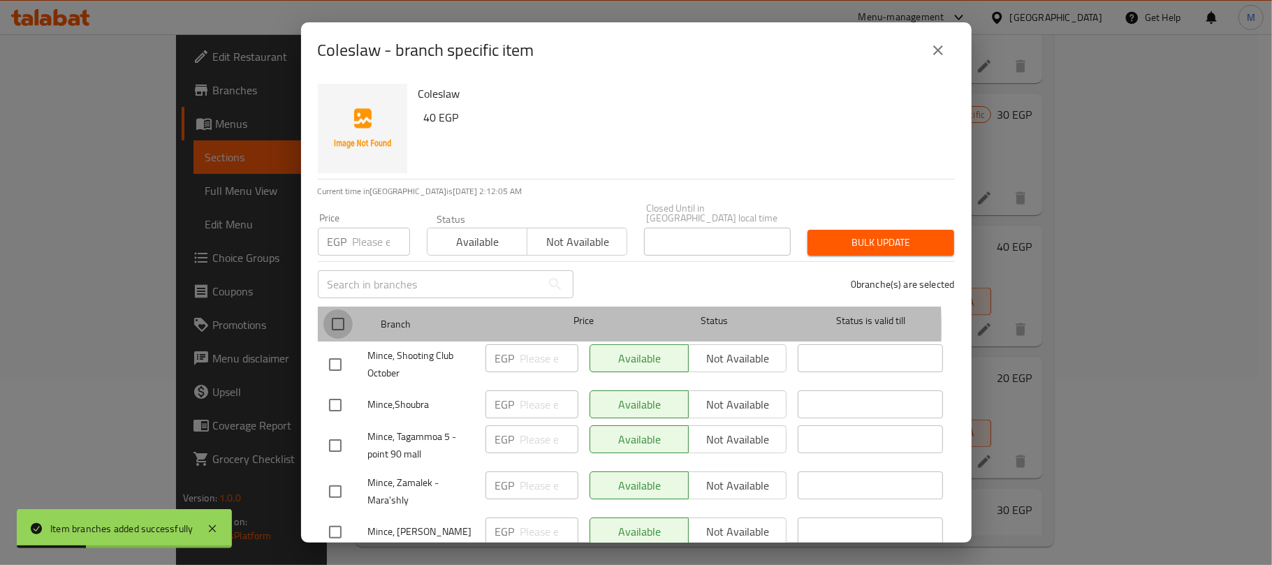
click at [344, 318] on input "checkbox" at bounding box center [337, 323] width 29 height 29
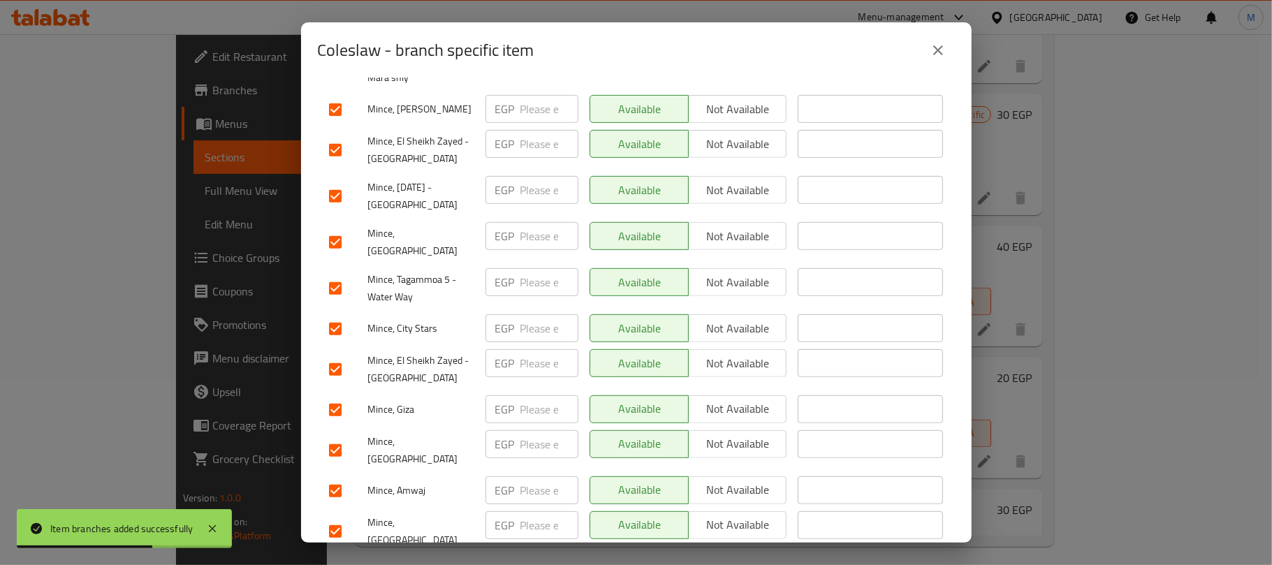
scroll to position [559, 0]
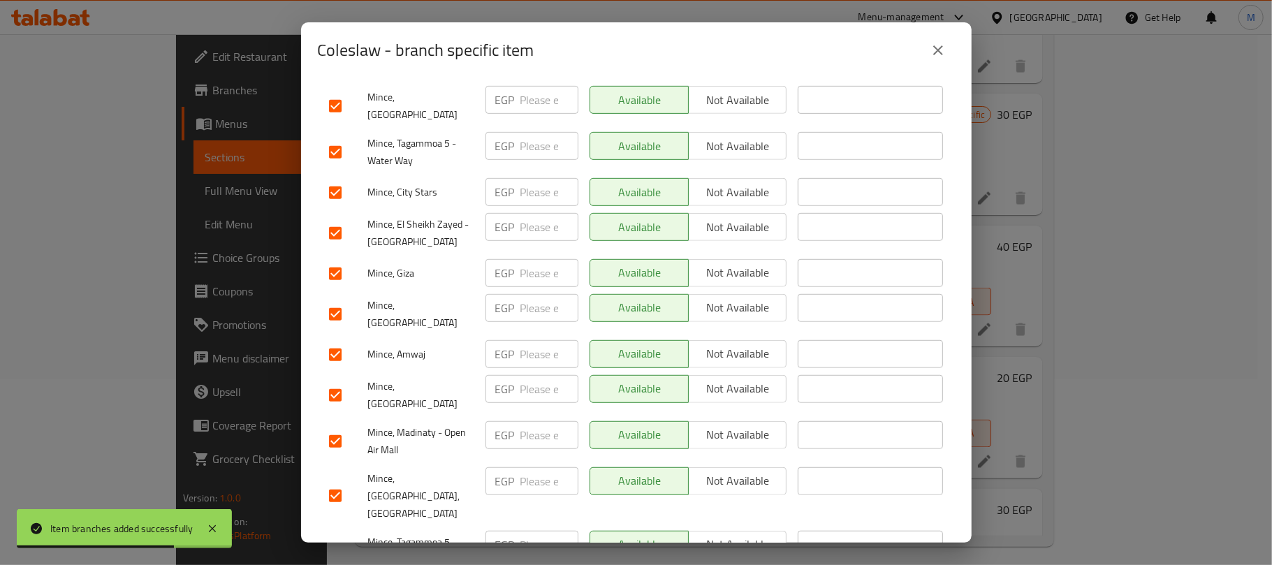
click at [338, 219] on input "checkbox" at bounding box center [335, 233] width 29 height 29
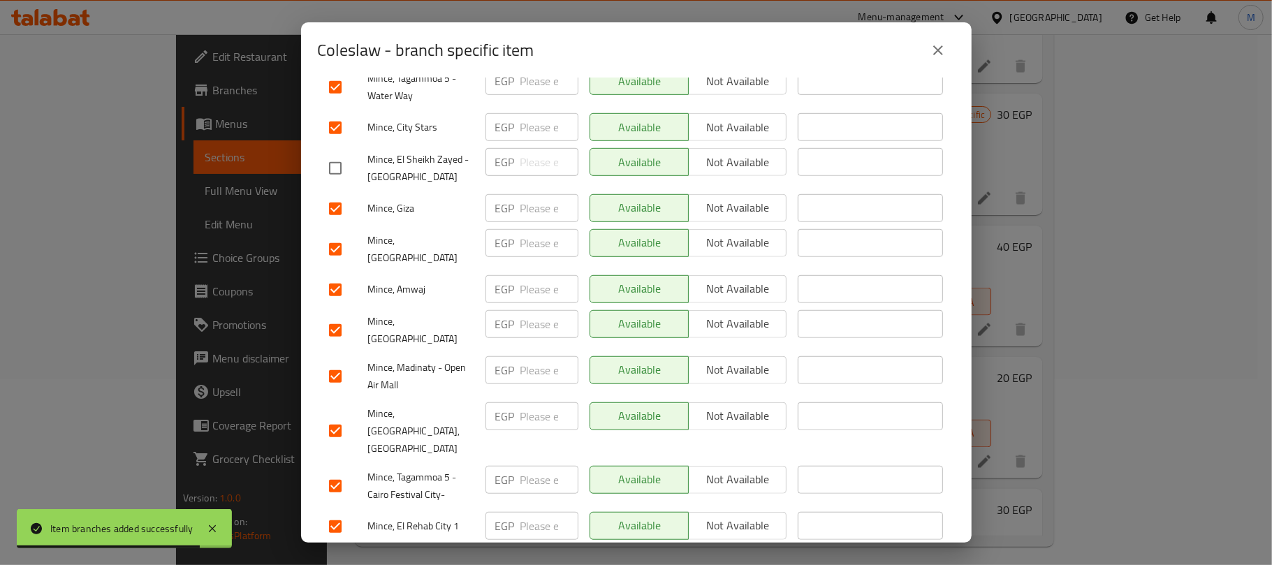
scroll to position [652, 0]
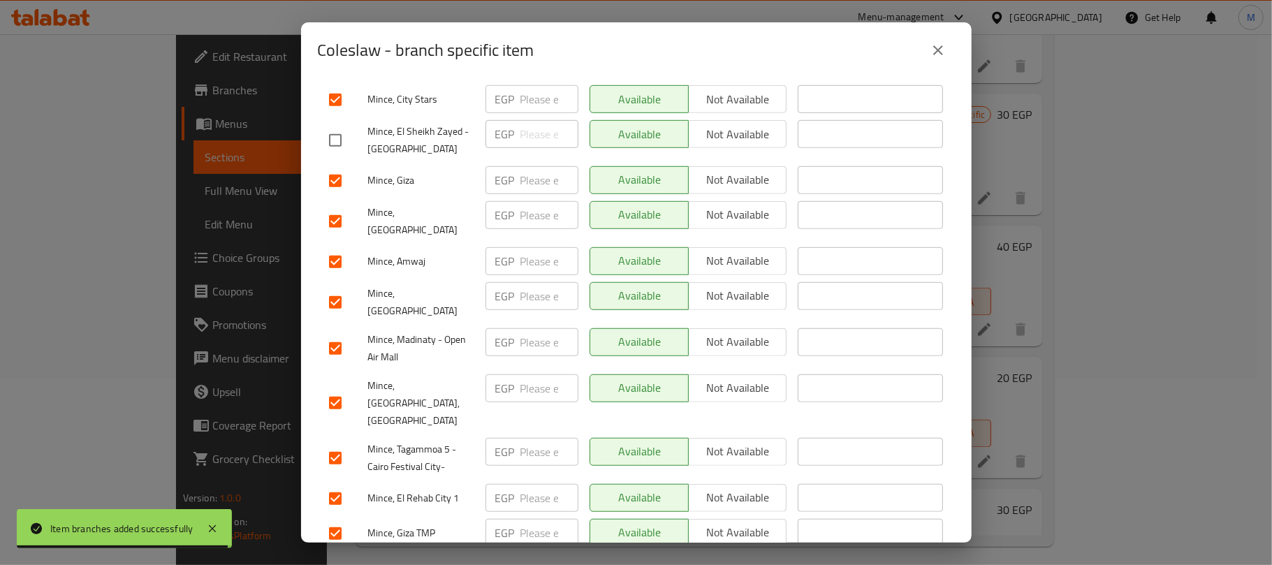
click at [334, 334] on input "checkbox" at bounding box center [335, 348] width 29 height 29
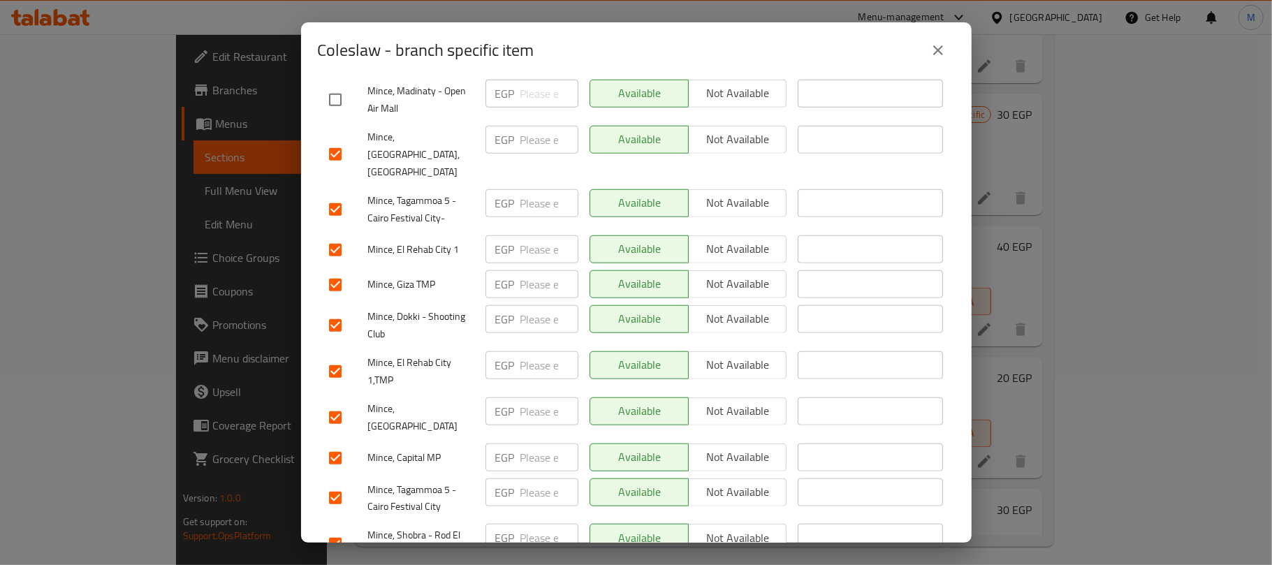
scroll to position [931, 0]
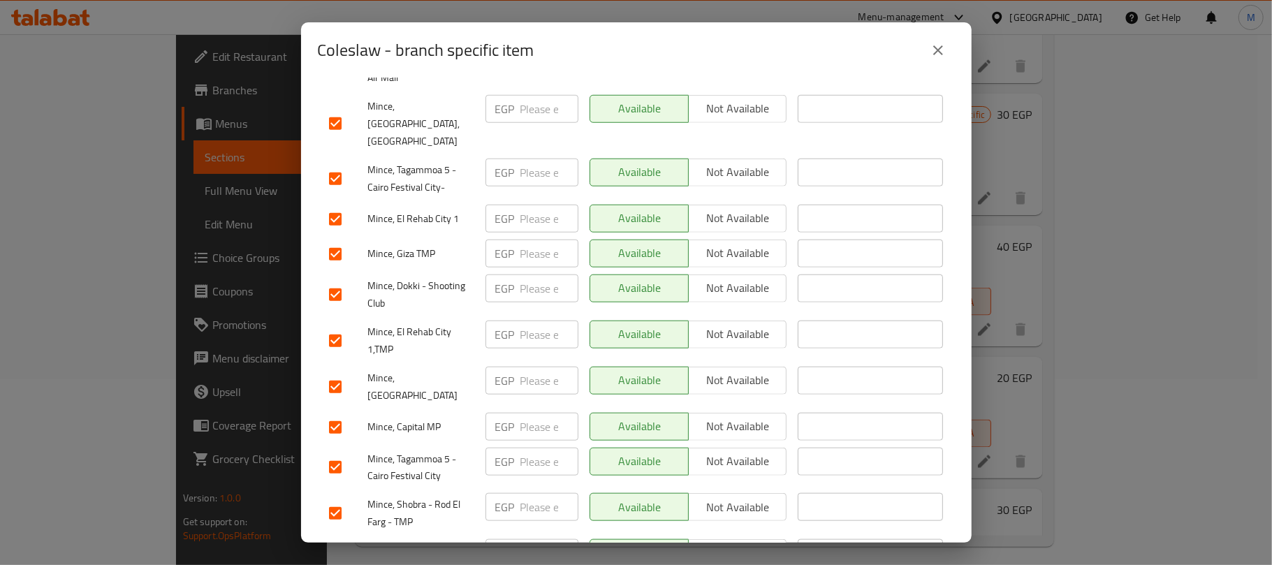
click at [339, 413] on input "checkbox" at bounding box center [335, 427] width 29 height 29
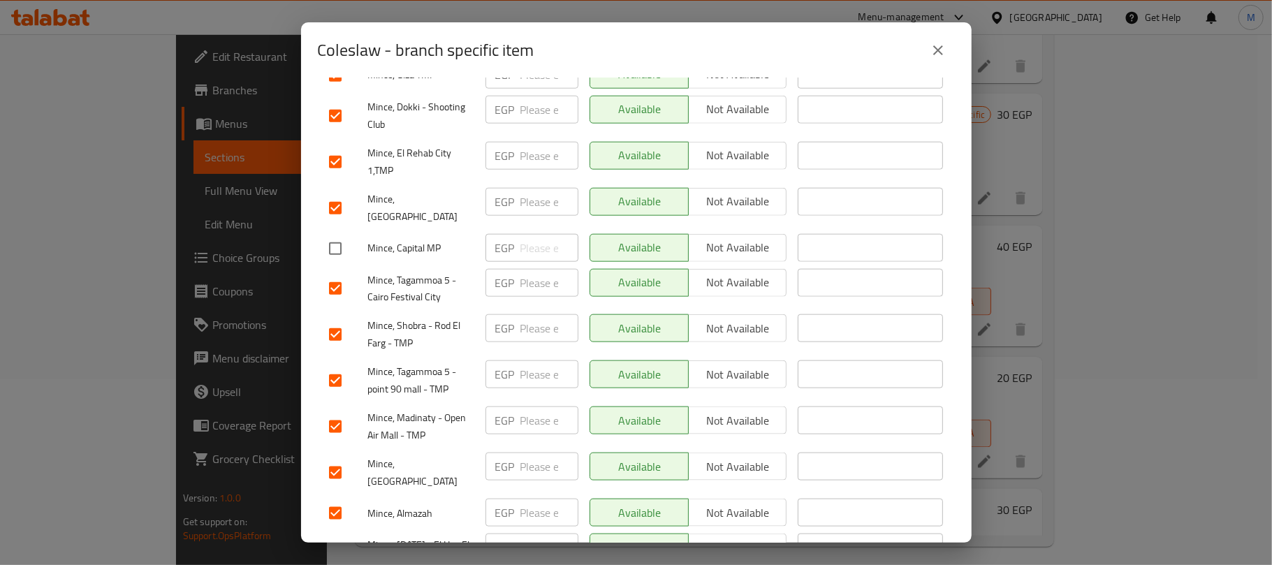
scroll to position [1117, 0]
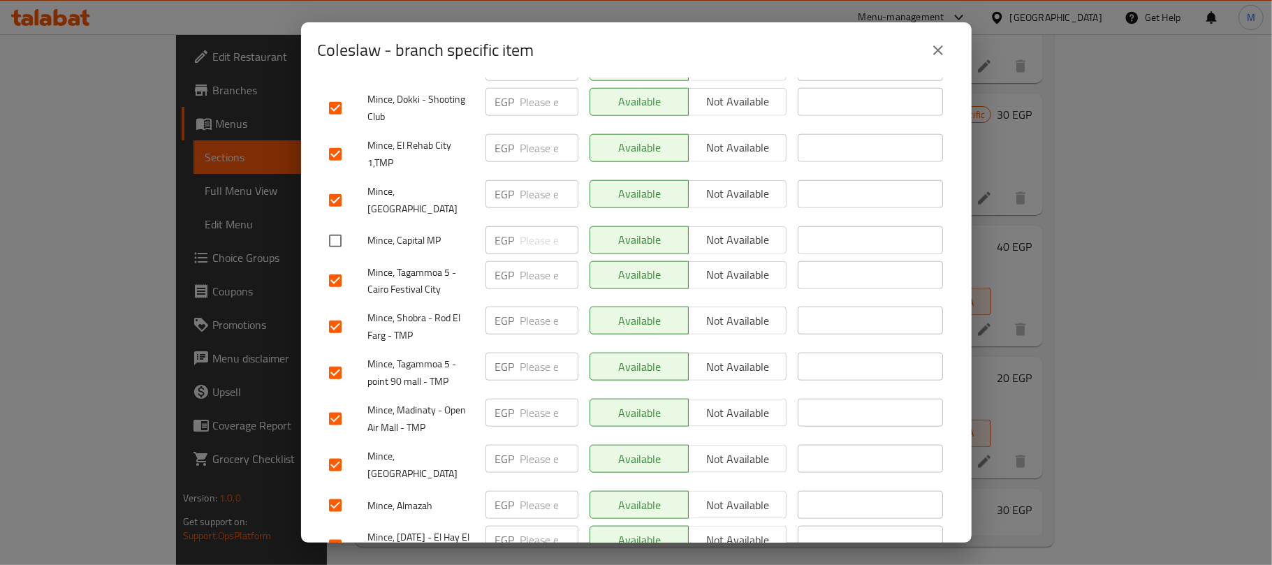
click at [334, 404] on input "checkbox" at bounding box center [335, 418] width 29 height 29
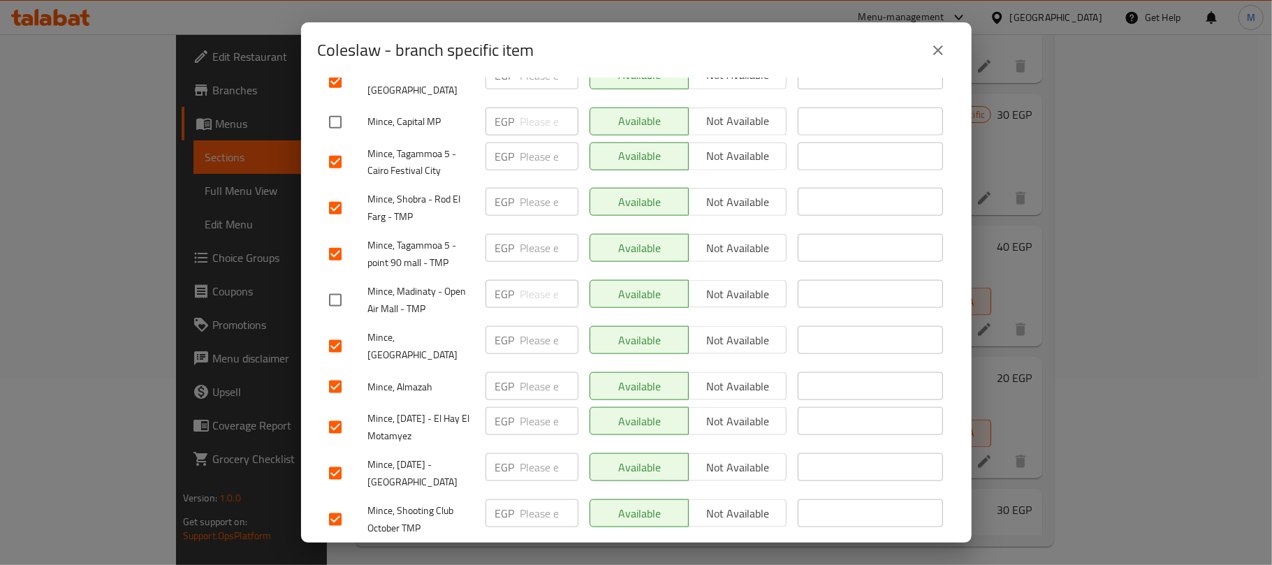
scroll to position [1303, 0]
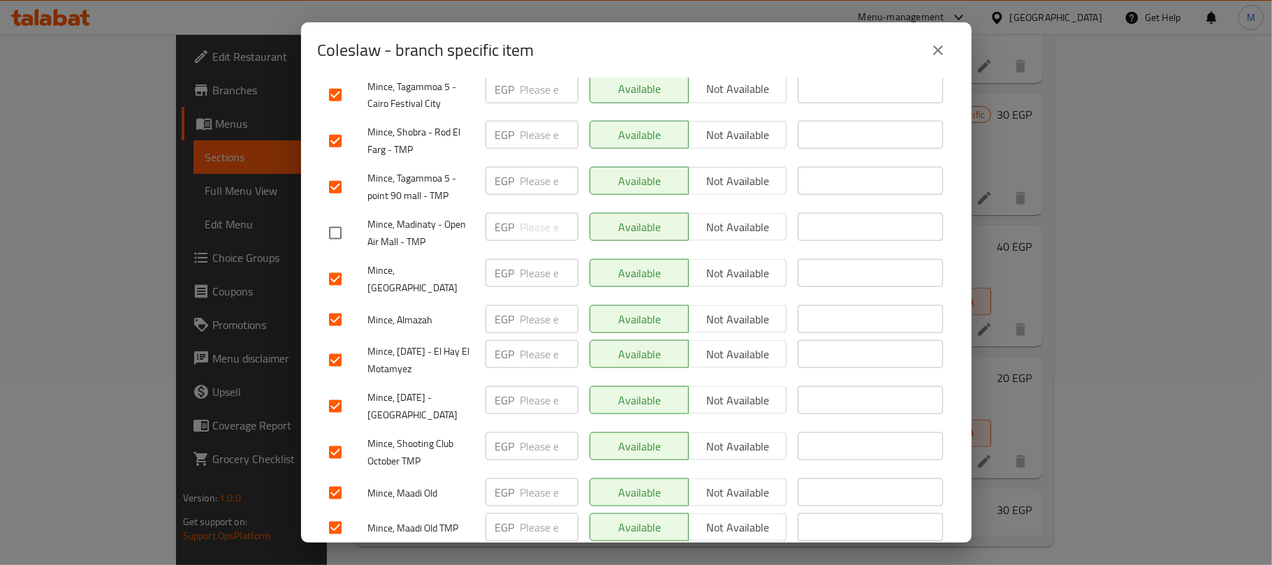
click at [341, 392] on input "checkbox" at bounding box center [335, 406] width 29 height 29
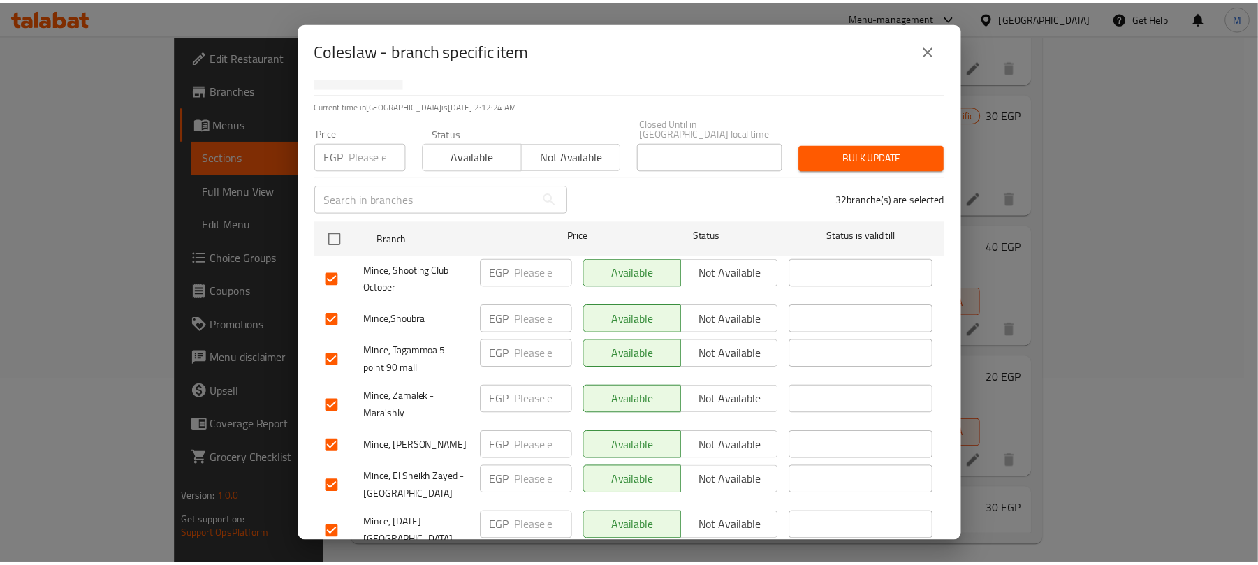
scroll to position [0, 0]
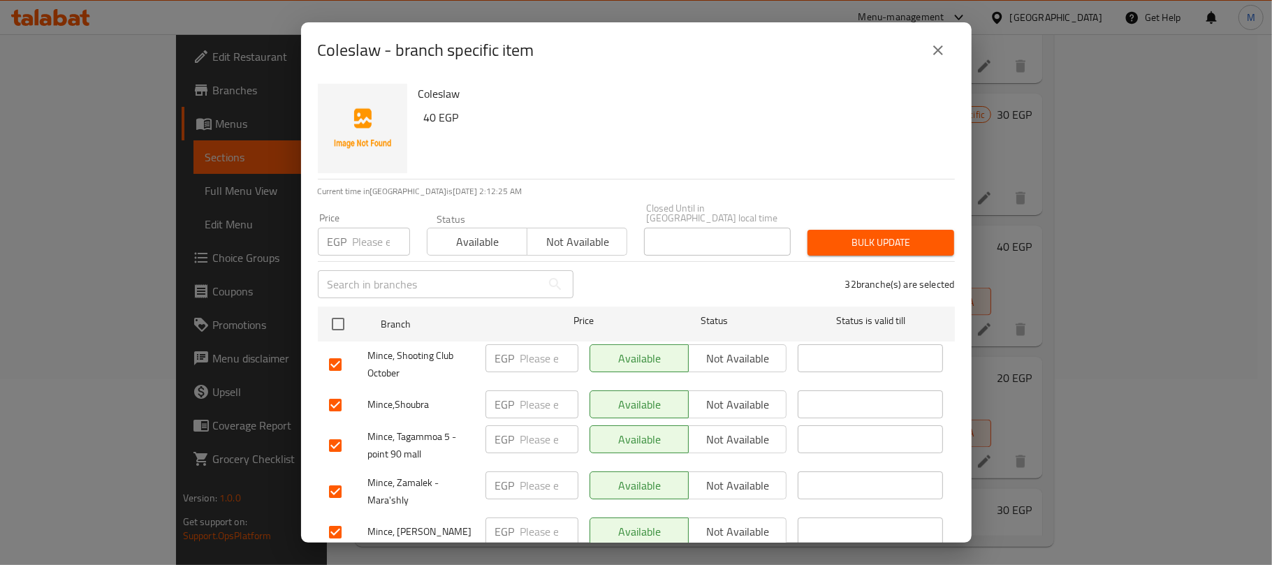
click at [571, 237] on span "Not available" at bounding box center [577, 242] width 89 height 20
click at [837, 234] on span "Bulk update" at bounding box center [881, 242] width 124 height 17
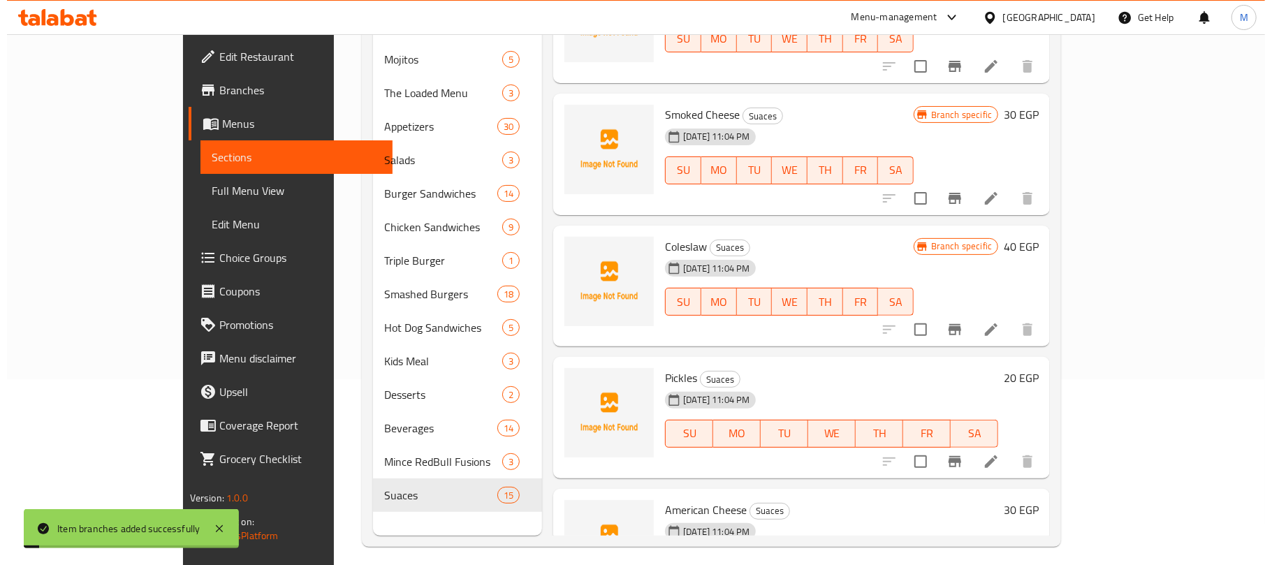
scroll to position [196, 0]
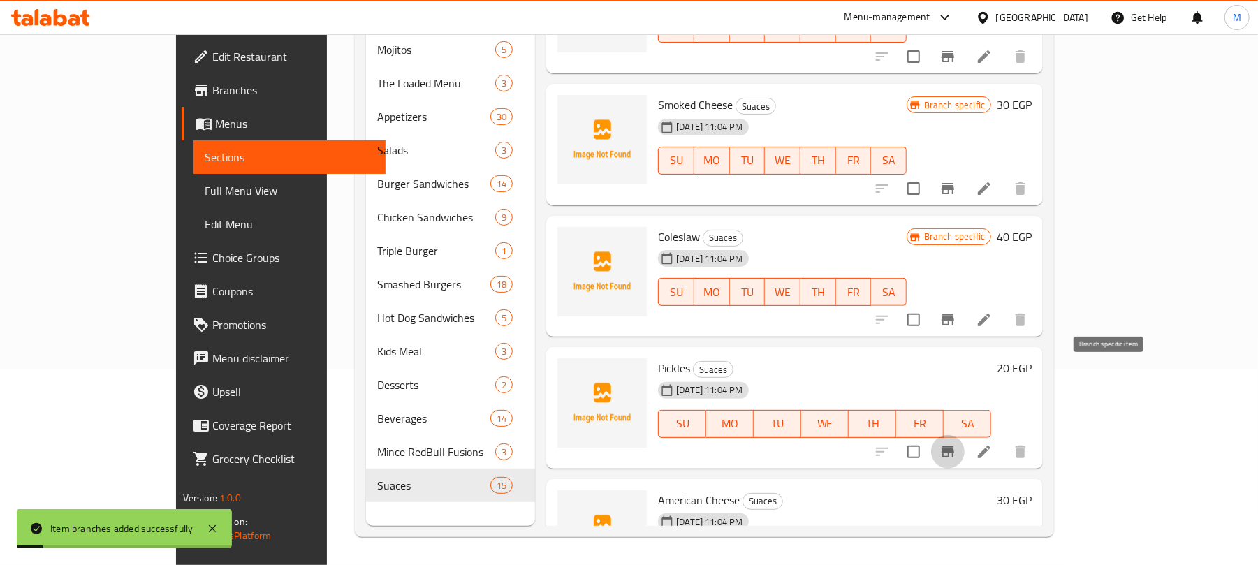
click at [954, 446] on icon "Branch-specific-item" at bounding box center [947, 451] width 13 height 11
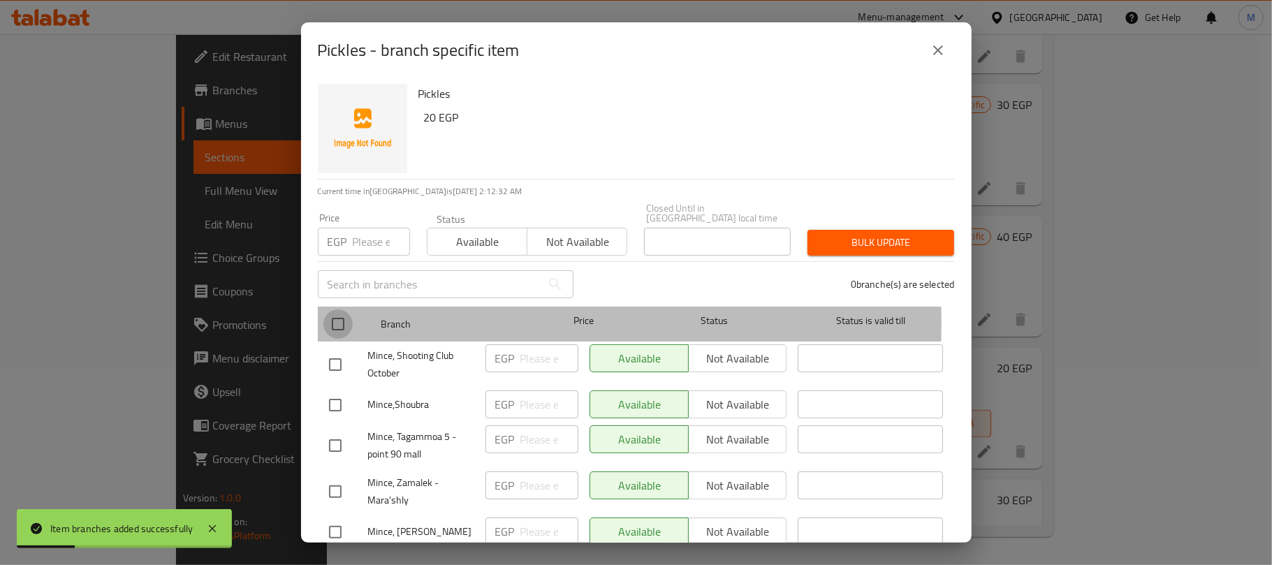
click at [345, 314] on input "checkbox" at bounding box center [337, 323] width 29 height 29
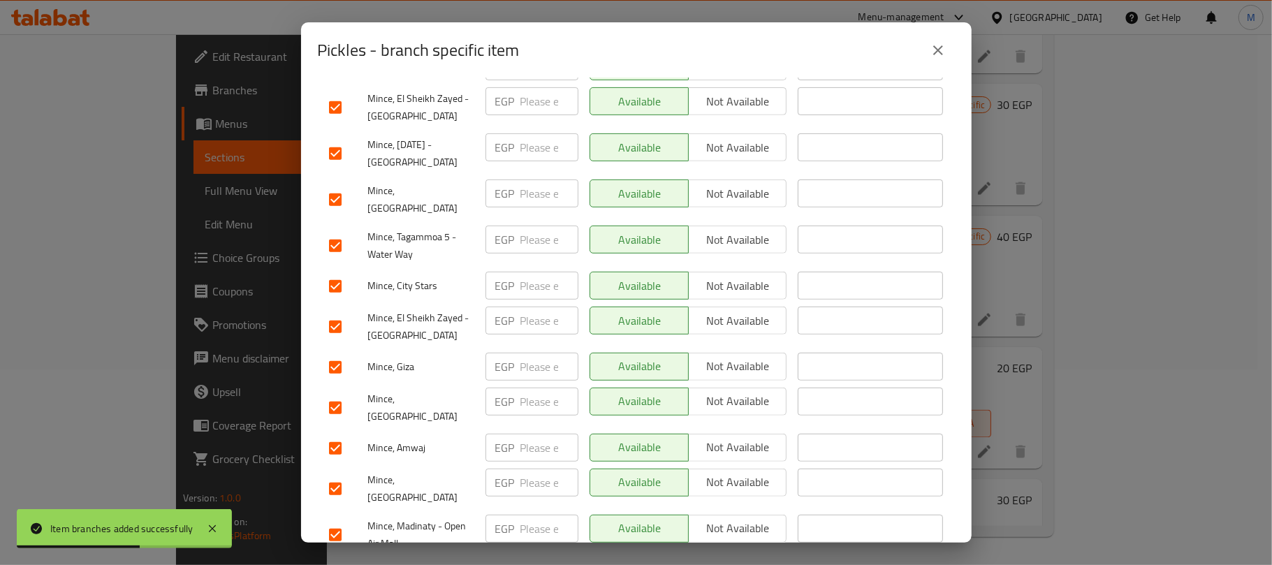
scroll to position [559, 0]
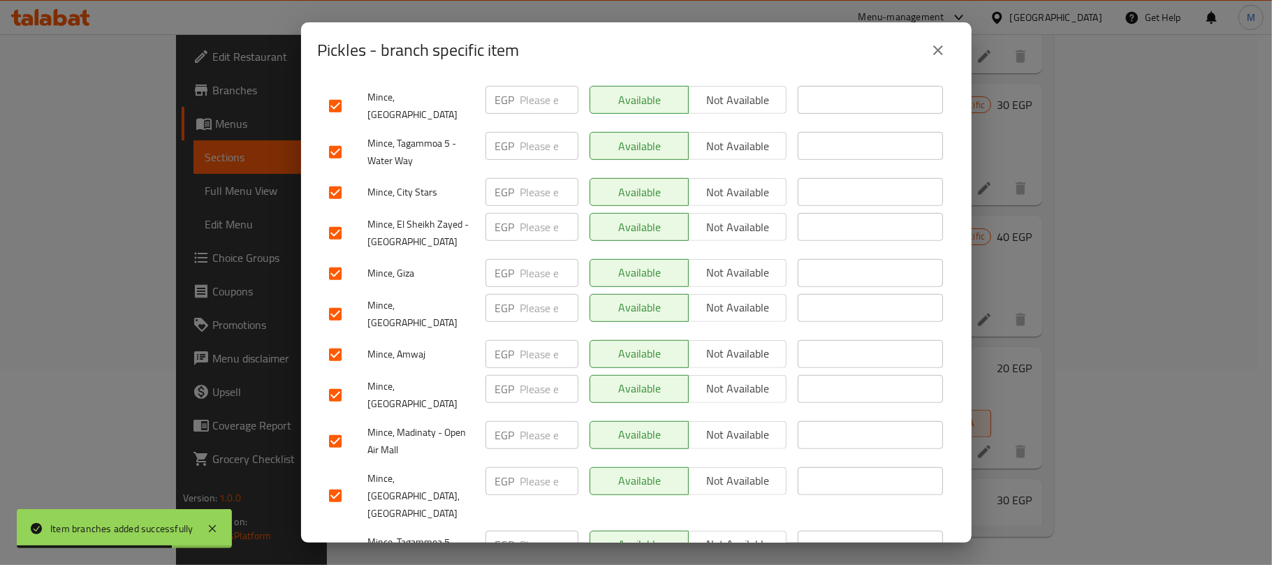
click at [339, 219] on input "checkbox" at bounding box center [335, 233] width 29 height 29
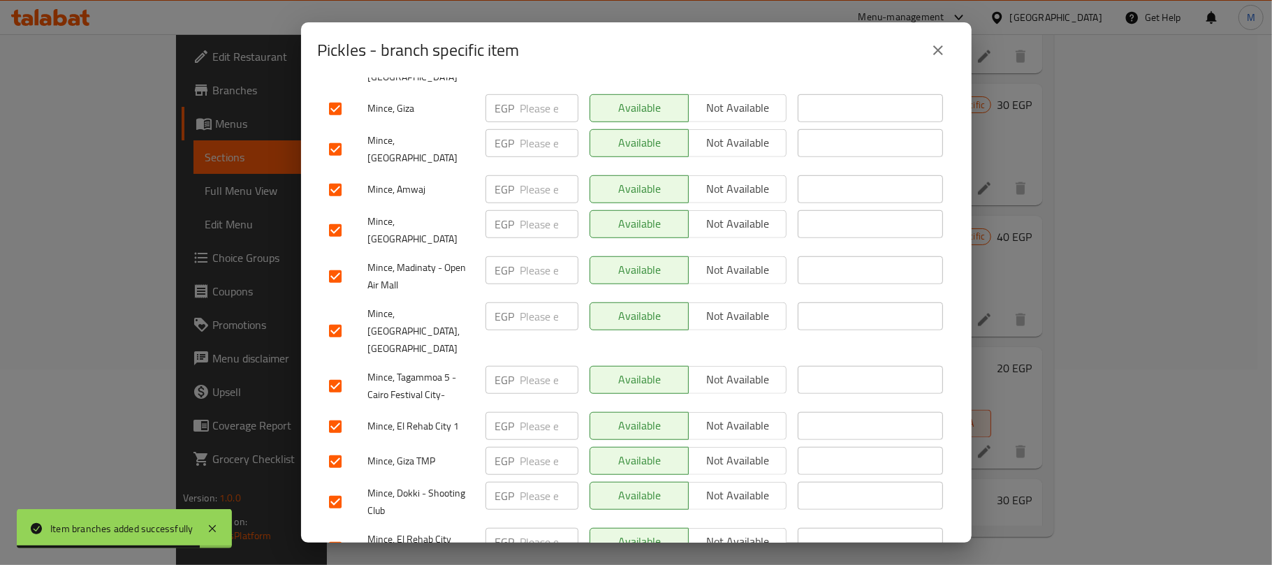
scroll to position [744, 0]
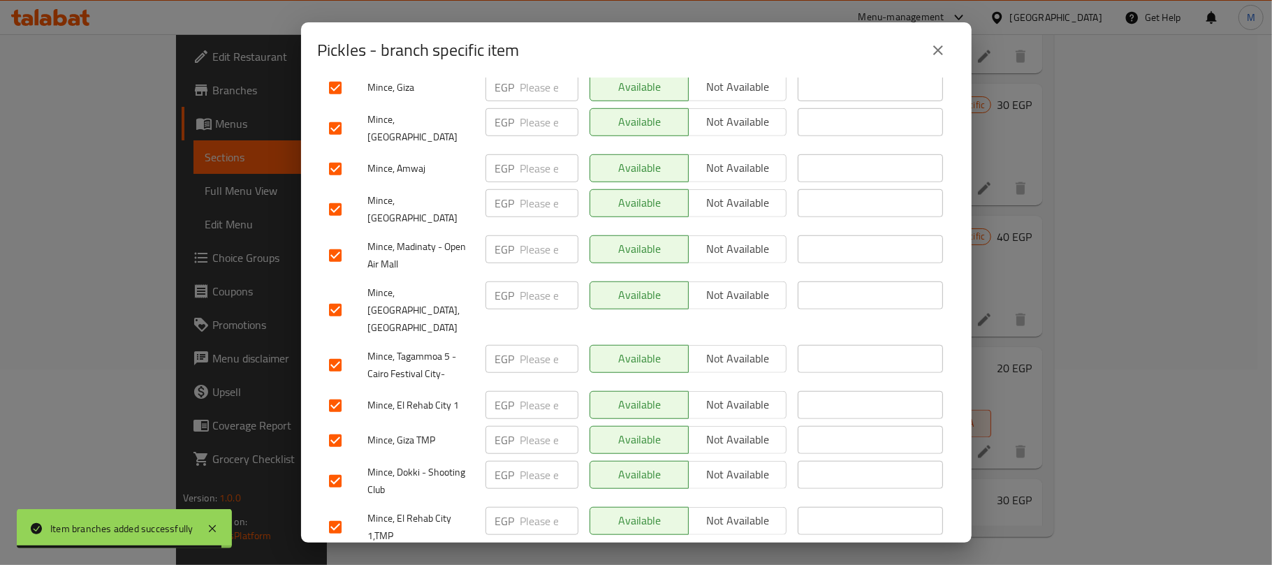
click at [328, 241] on input "checkbox" at bounding box center [335, 255] width 29 height 29
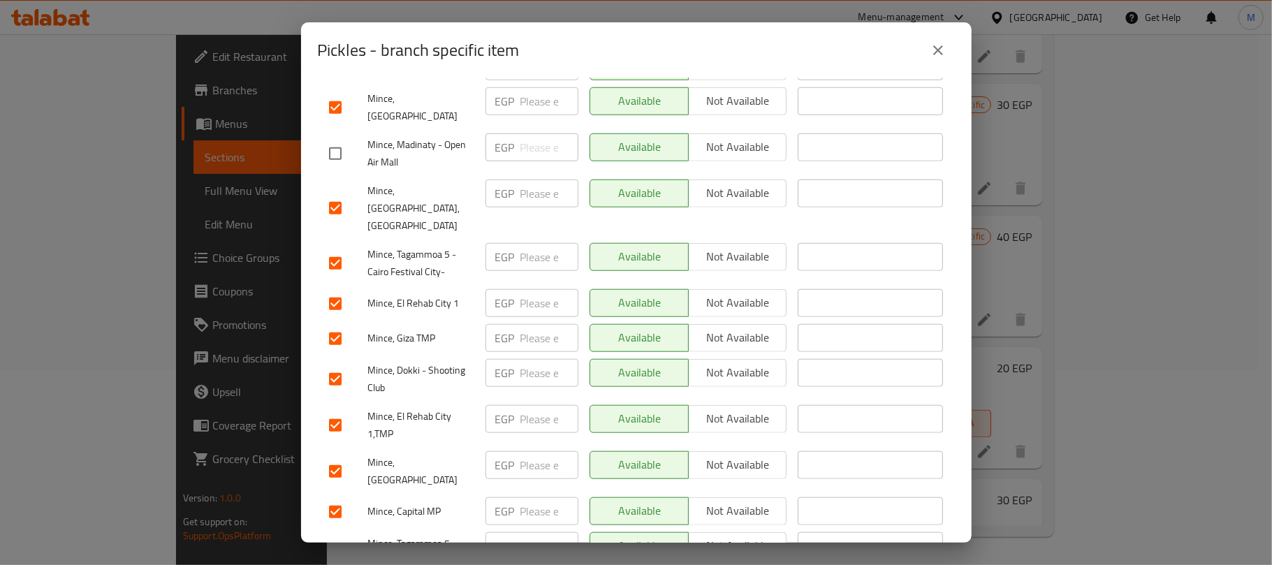
scroll to position [931, 0]
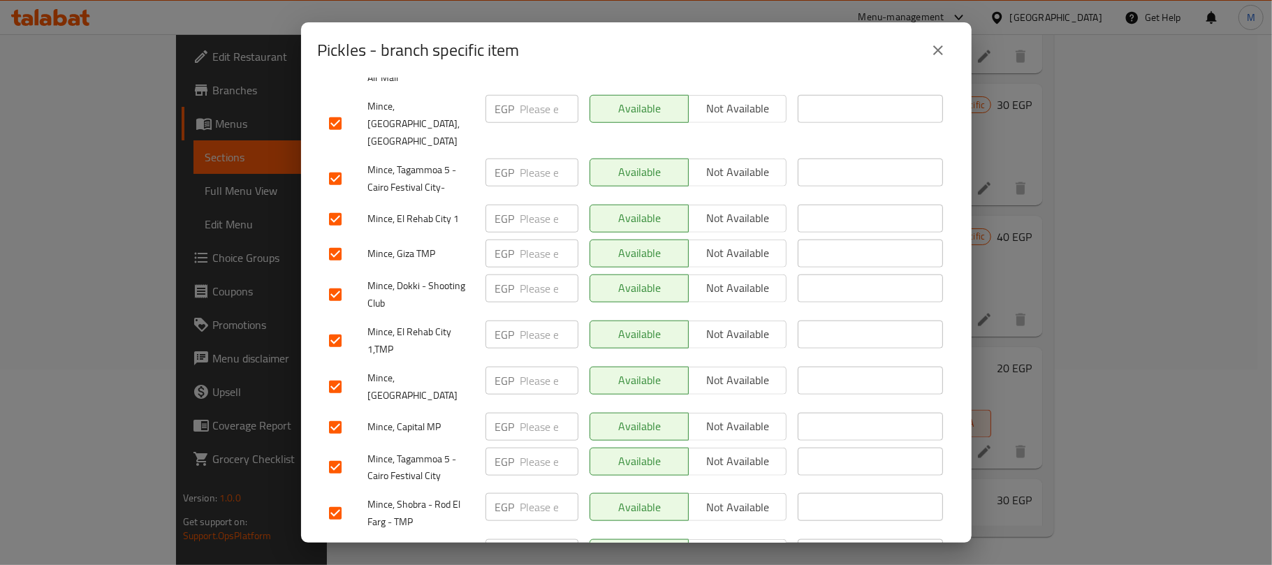
click at [337, 413] on input "checkbox" at bounding box center [335, 427] width 29 height 29
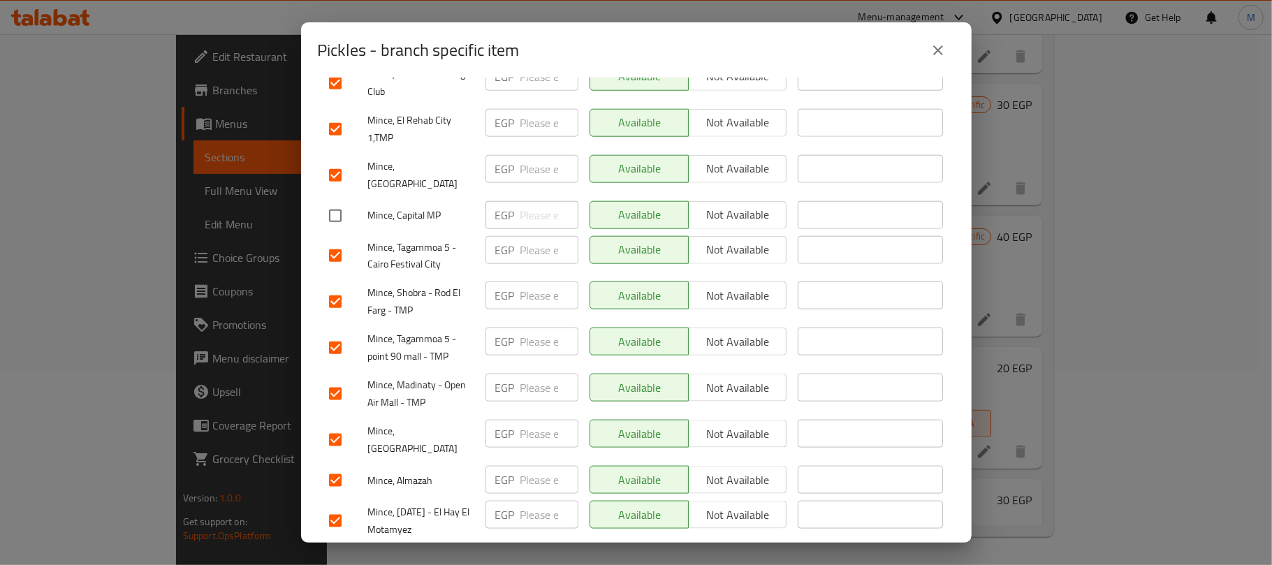
scroll to position [1210, 0]
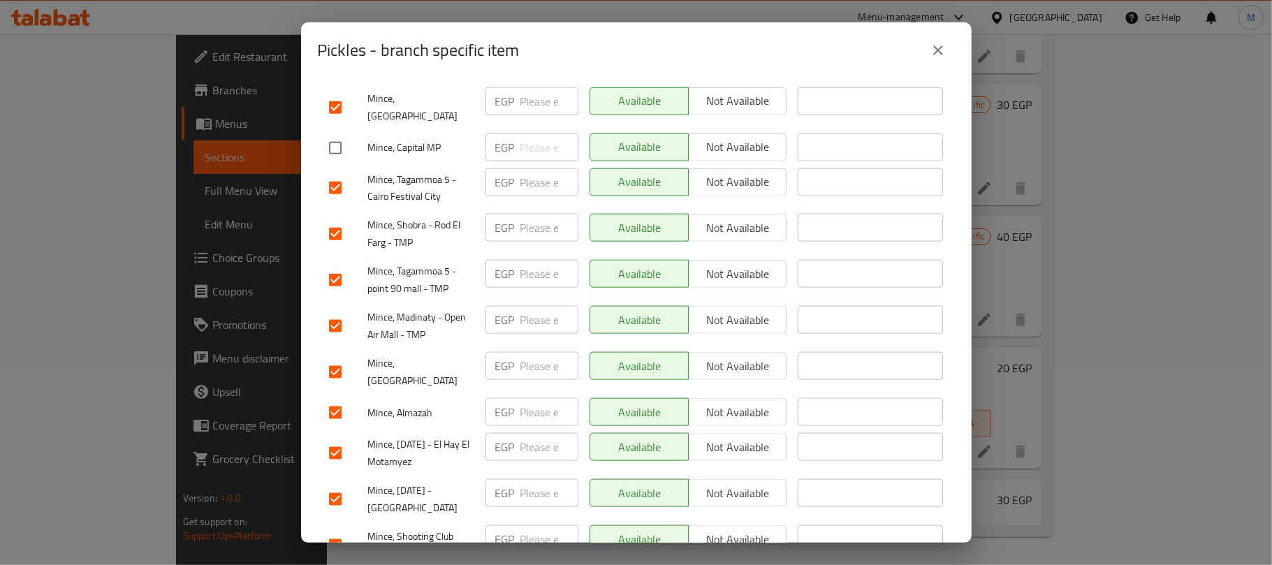
click at [337, 311] on input "checkbox" at bounding box center [335, 325] width 29 height 29
click at [339, 485] on input "checkbox" at bounding box center [335, 499] width 29 height 29
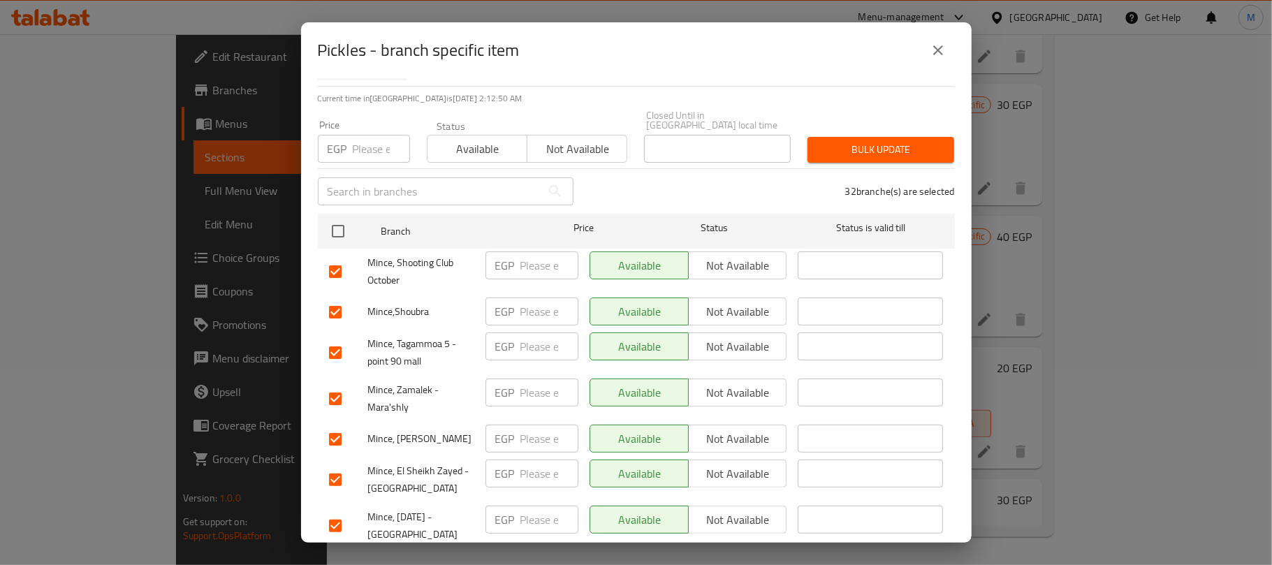
scroll to position [0, 0]
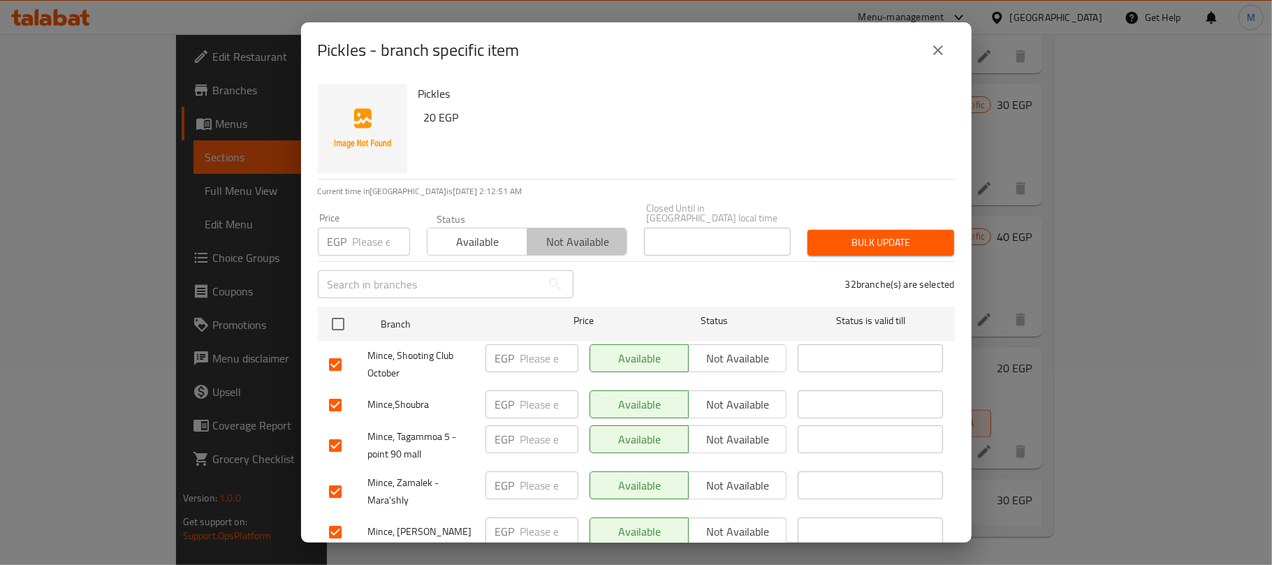
click at [574, 232] on span "Not available" at bounding box center [577, 242] width 89 height 20
click at [858, 234] on span "Bulk update" at bounding box center [881, 242] width 124 height 17
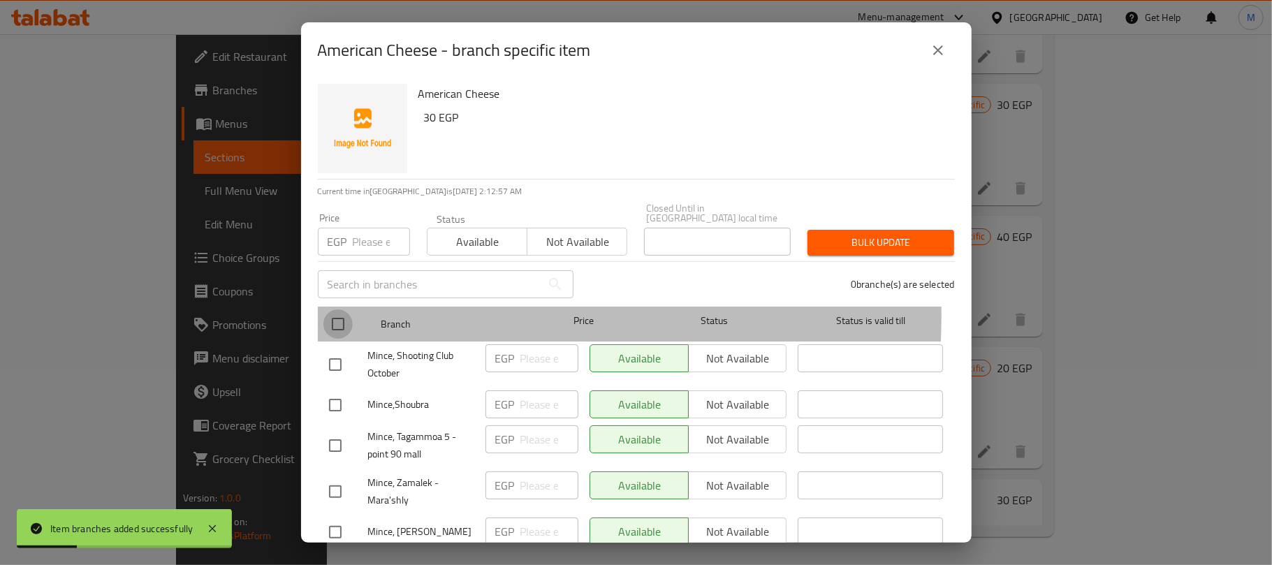
click at [344, 309] on input "checkbox" at bounding box center [337, 323] width 29 height 29
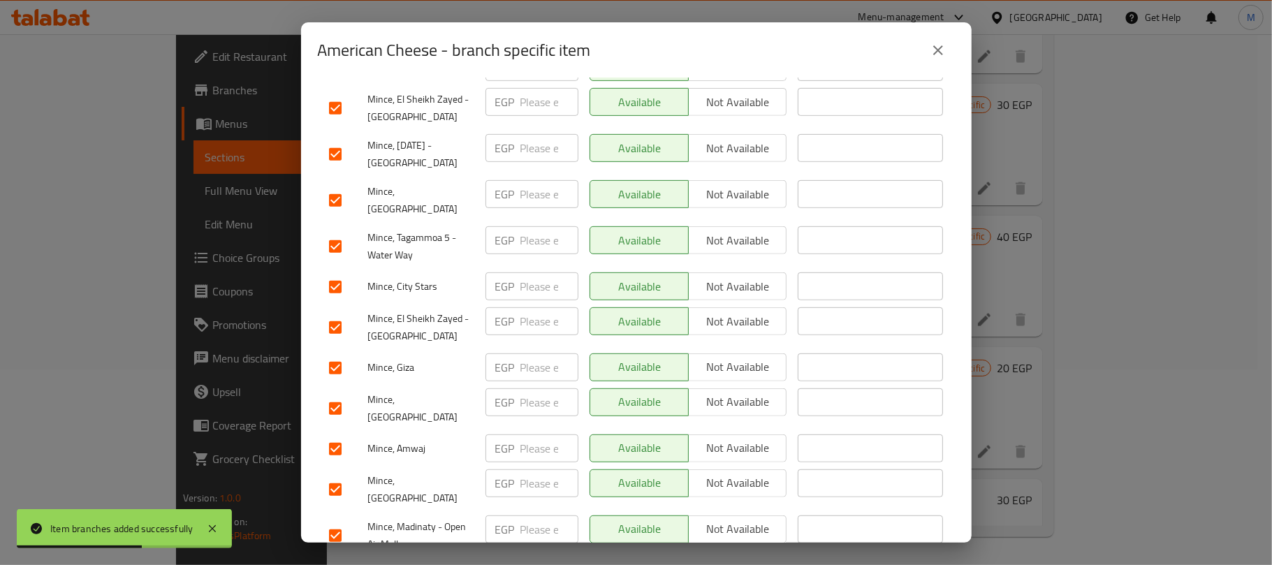
scroll to position [465, 0]
click at [334, 312] on input "checkbox" at bounding box center [335, 326] width 29 height 29
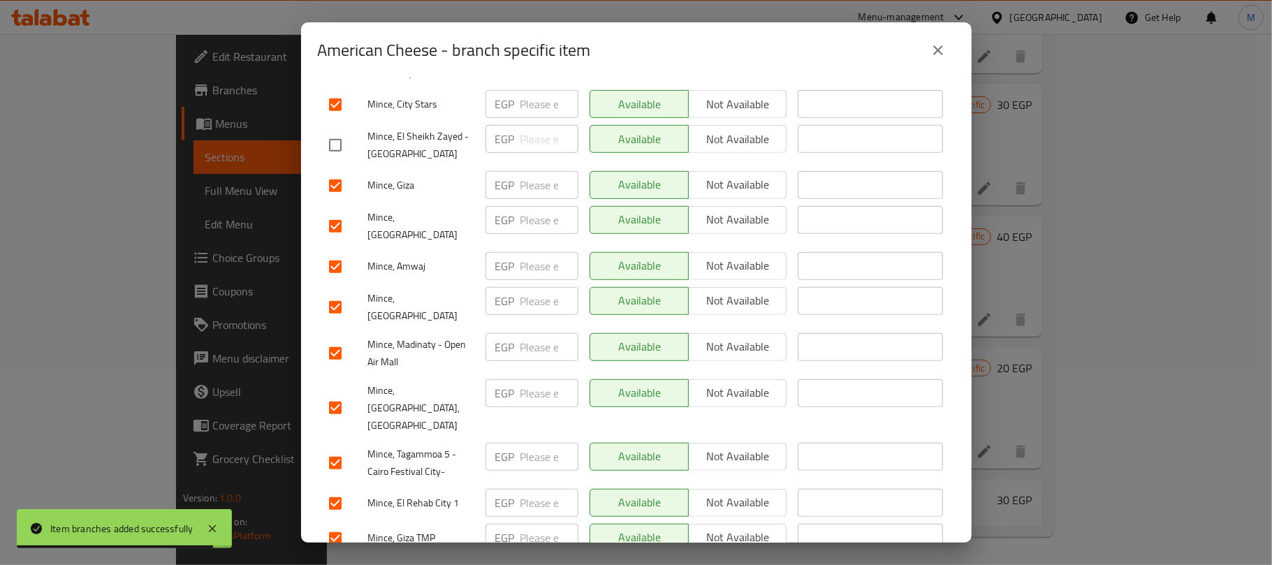
scroll to position [652, 0]
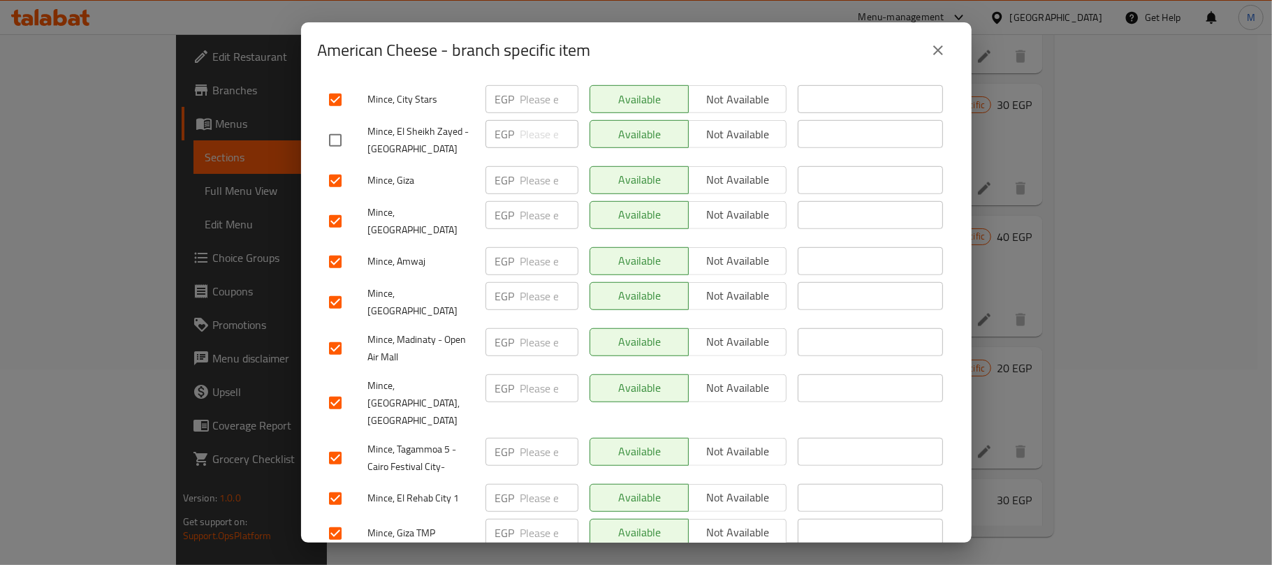
click at [337, 334] on input "checkbox" at bounding box center [335, 348] width 29 height 29
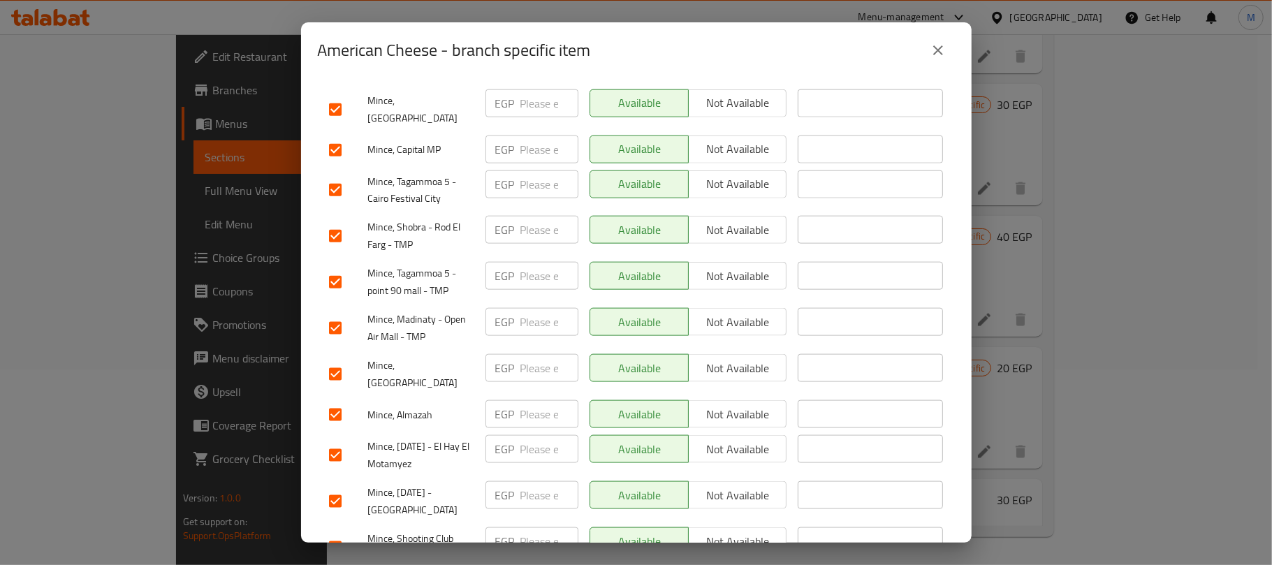
scroll to position [1210, 0]
click at [332, 311] on input "checkbox" at bounding box center [335, 325] width 29 height 29
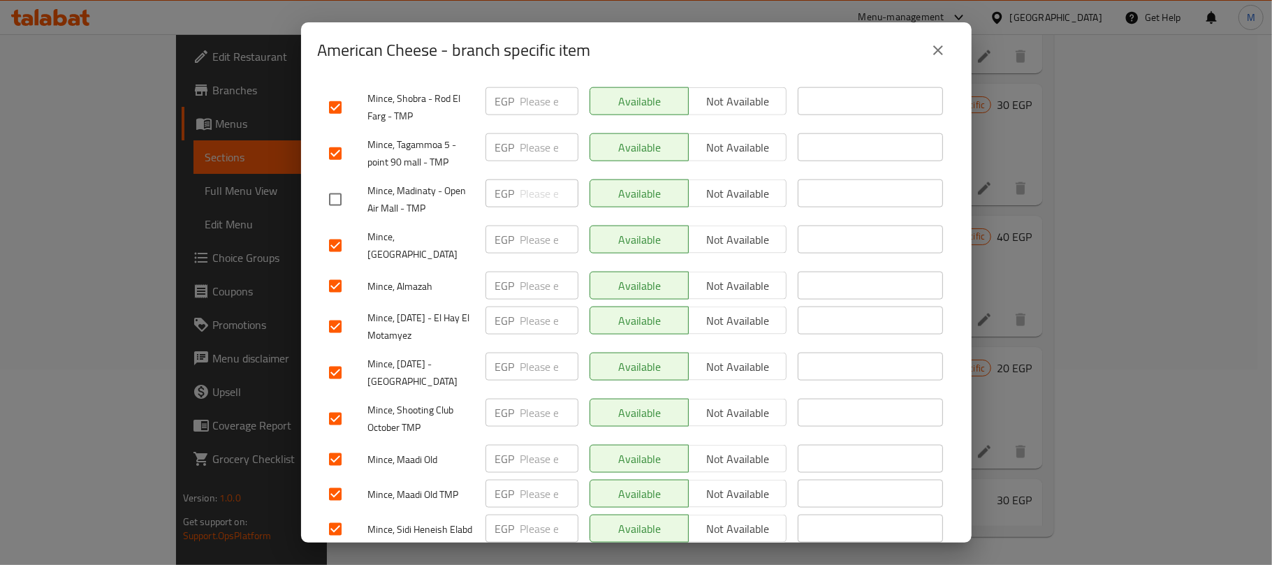
scroll to position [1363, 0]
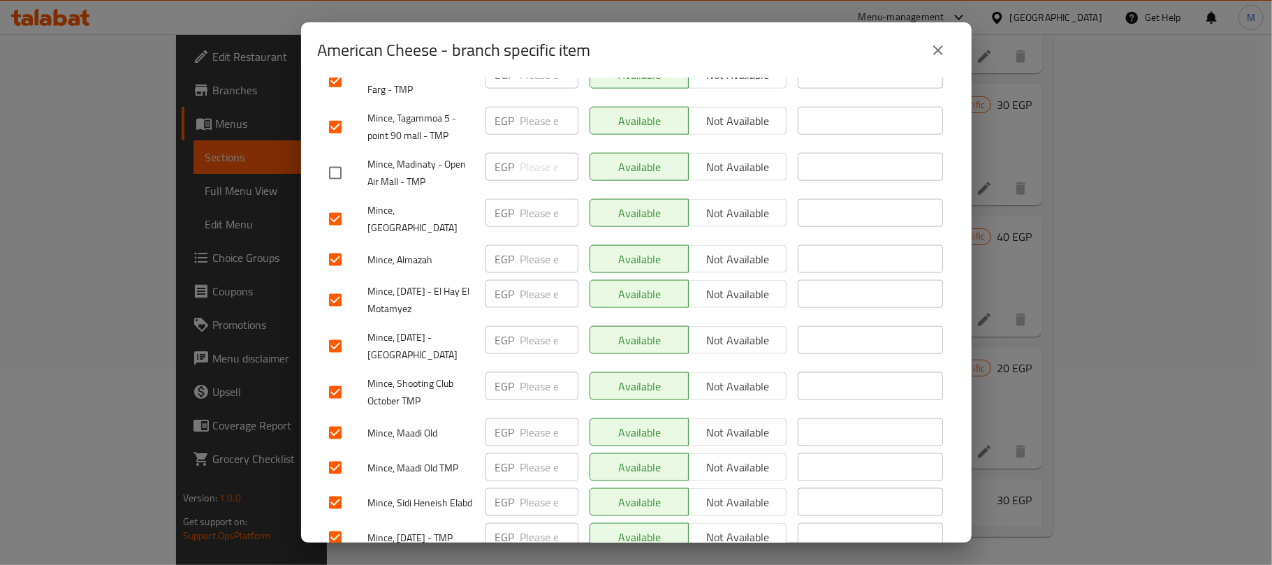
click at [330, 332] on input "checkbox" at bounding box center [335, 346] width 29 height 29
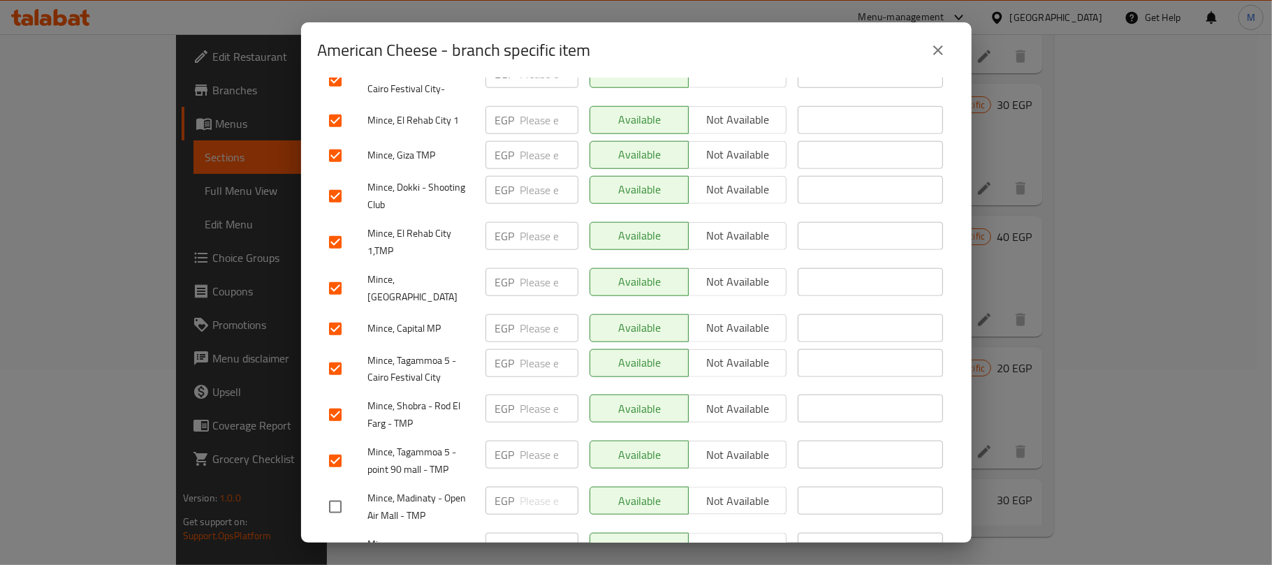
scroll to position [990, 0]
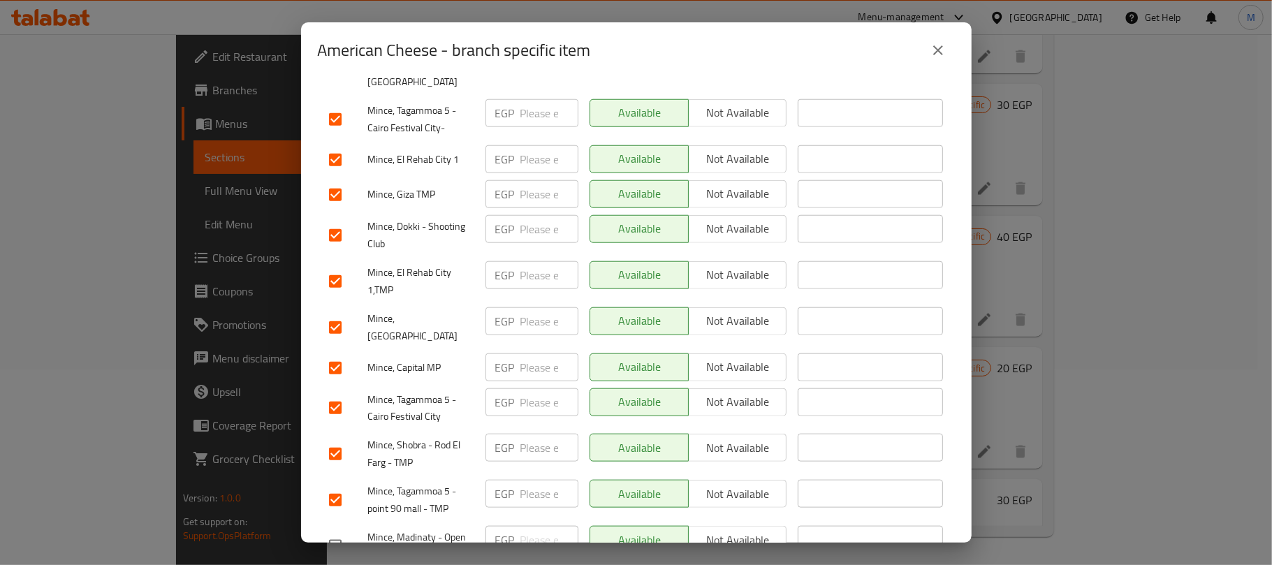
click at [331, 353] on input "checkbox" at bounding box center [335, 367] width 29 height 29
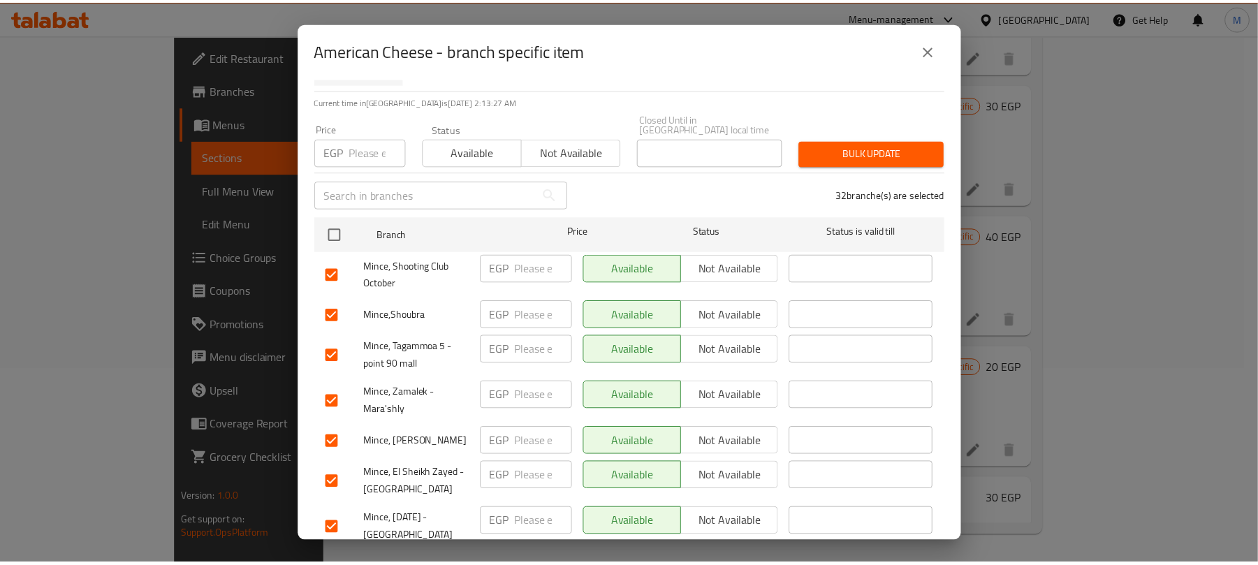
scroll to position [0, 0]
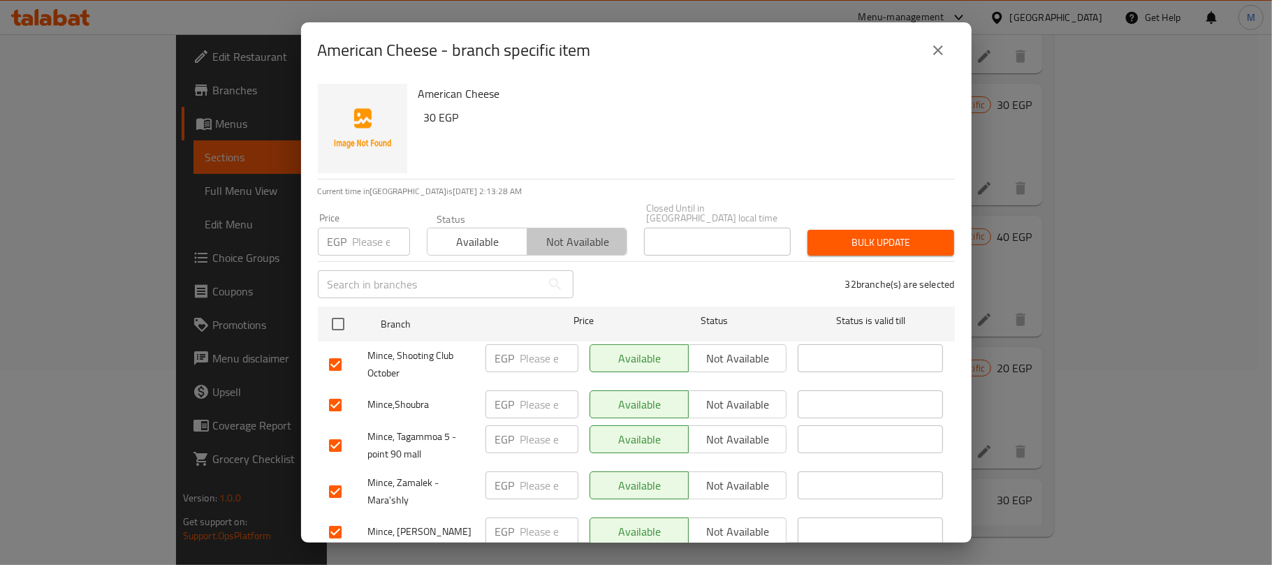
click at [604, 235] on span "Not available" at bounding box center [577, 242] width 89 height 20
click at [881, 236] on span "Bulk update" at bounding box center [881, 242] width 124 height 17
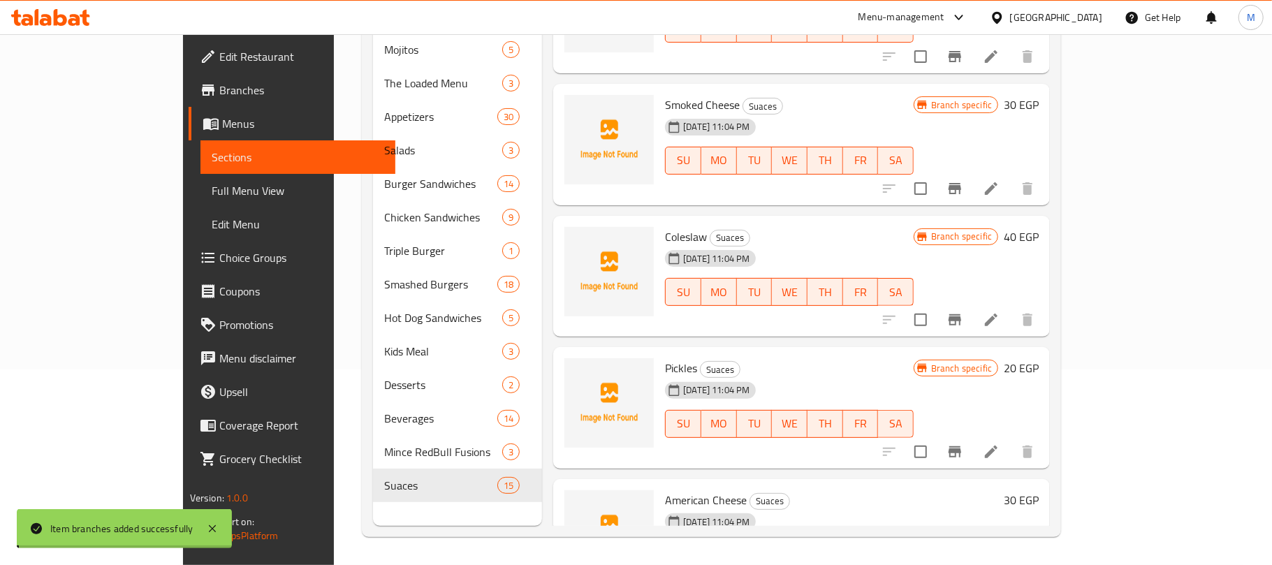
click at [384, 175] on span "Burger Sandwiches" at bounding box center [440, 183] width 113 height 17
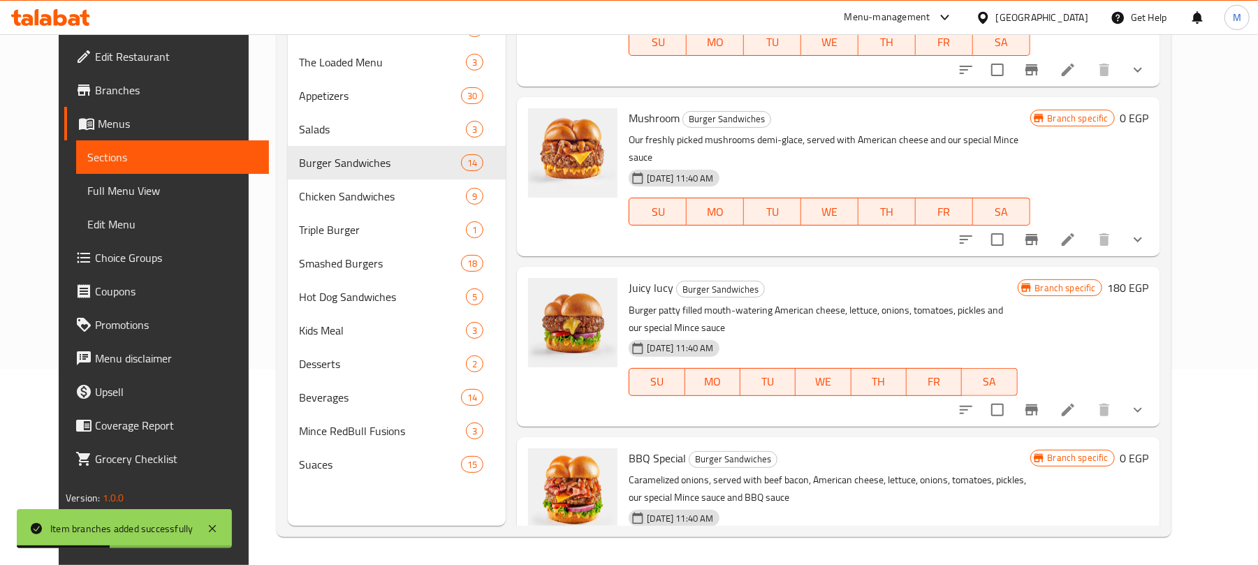
scroll to position [1559, 0]
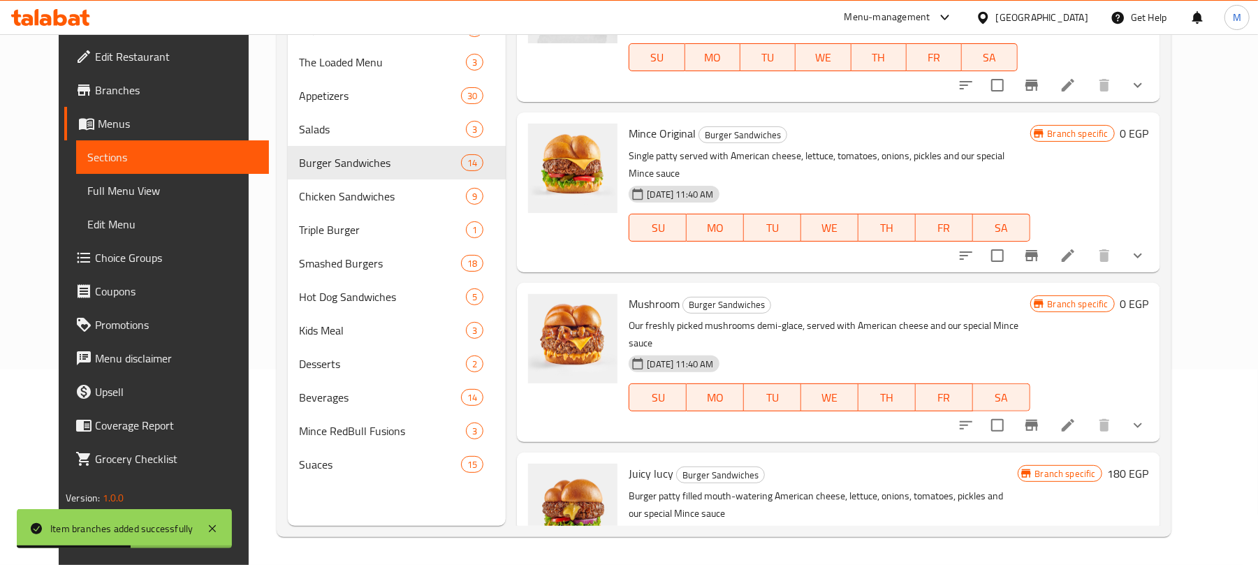
click at [1146, 247] on icon "show more" at bounding box center [1137, 255] width 17 height 17
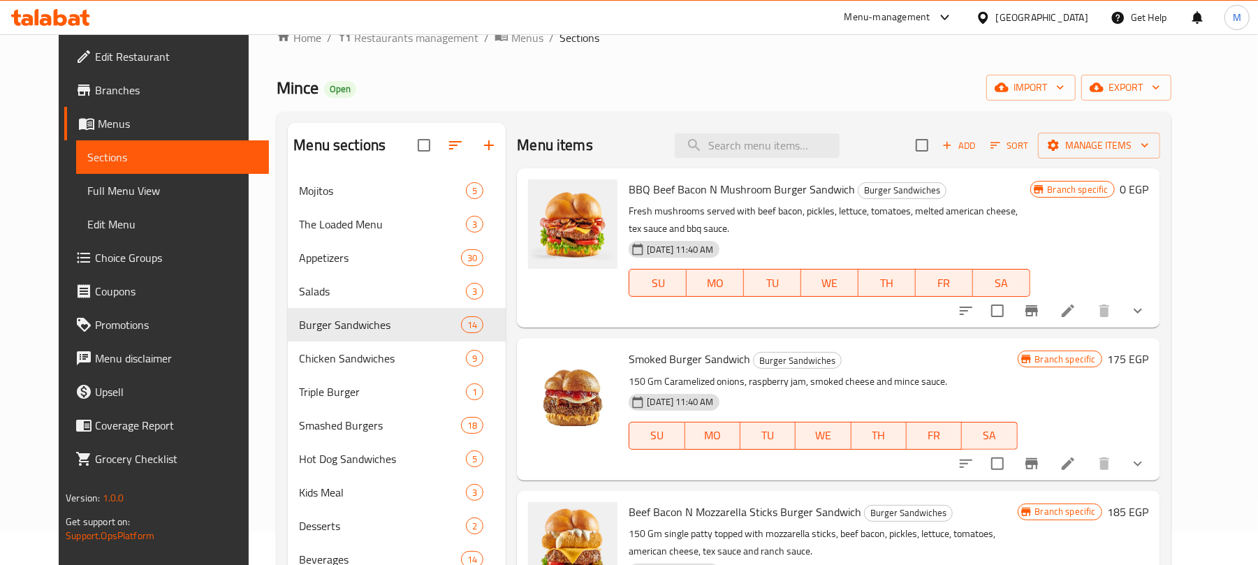
scroll to position [0, 0]
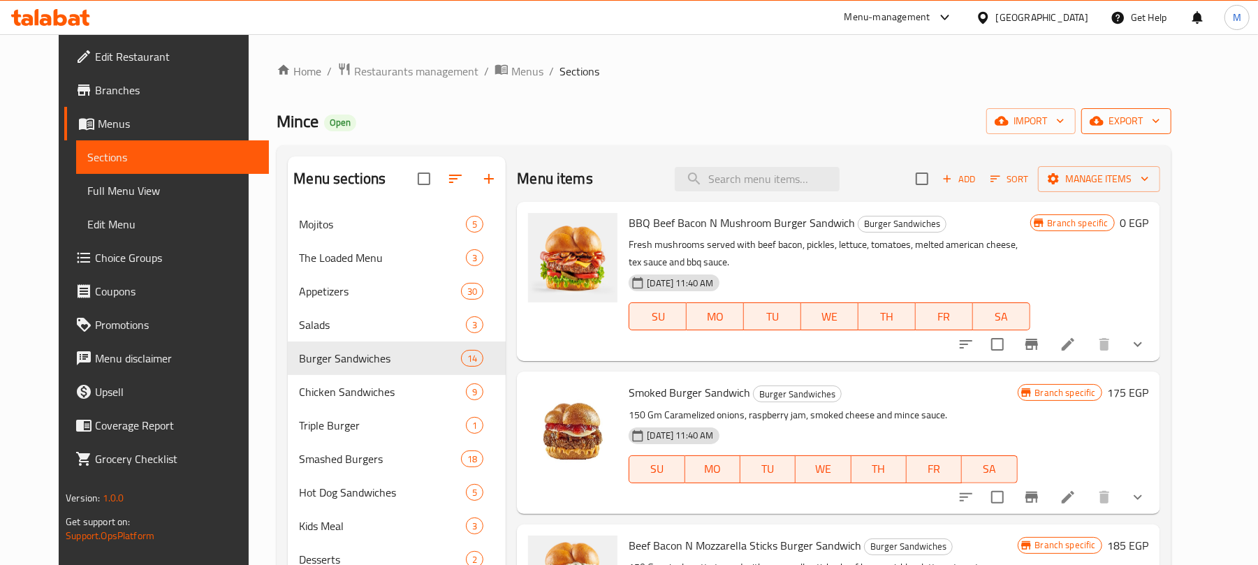
click at [1160, 124] on span "export" at bounding box center [1126, 120] width 68 height 17
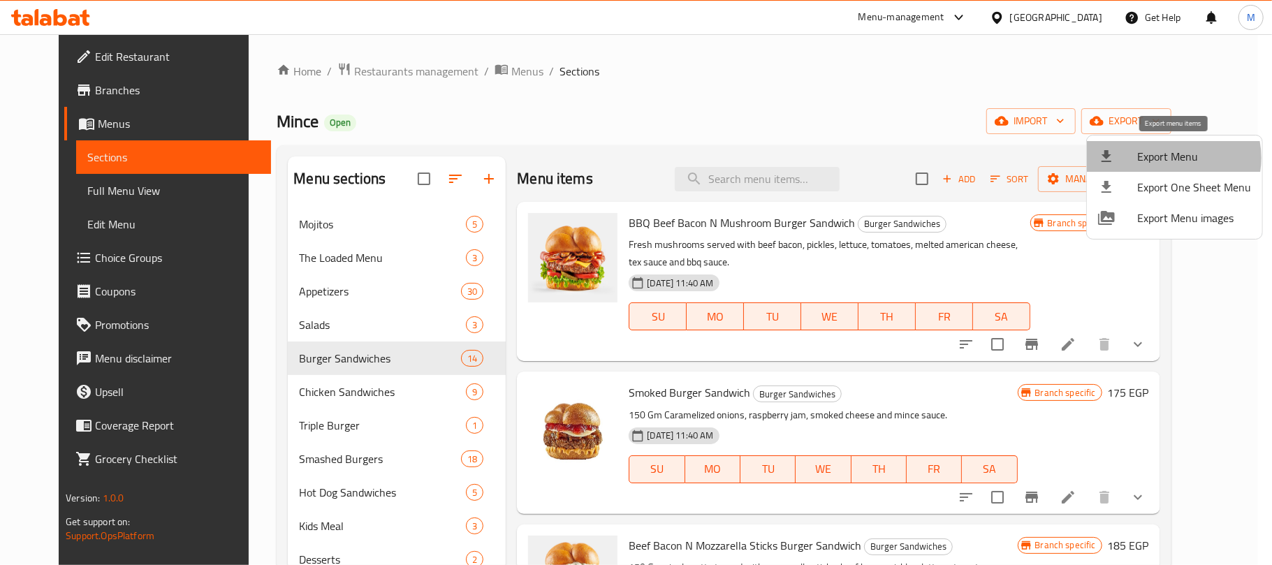
click at [1168, 158] on span "Export Menu" at bounding box center [1194, 156] width 114 height 17
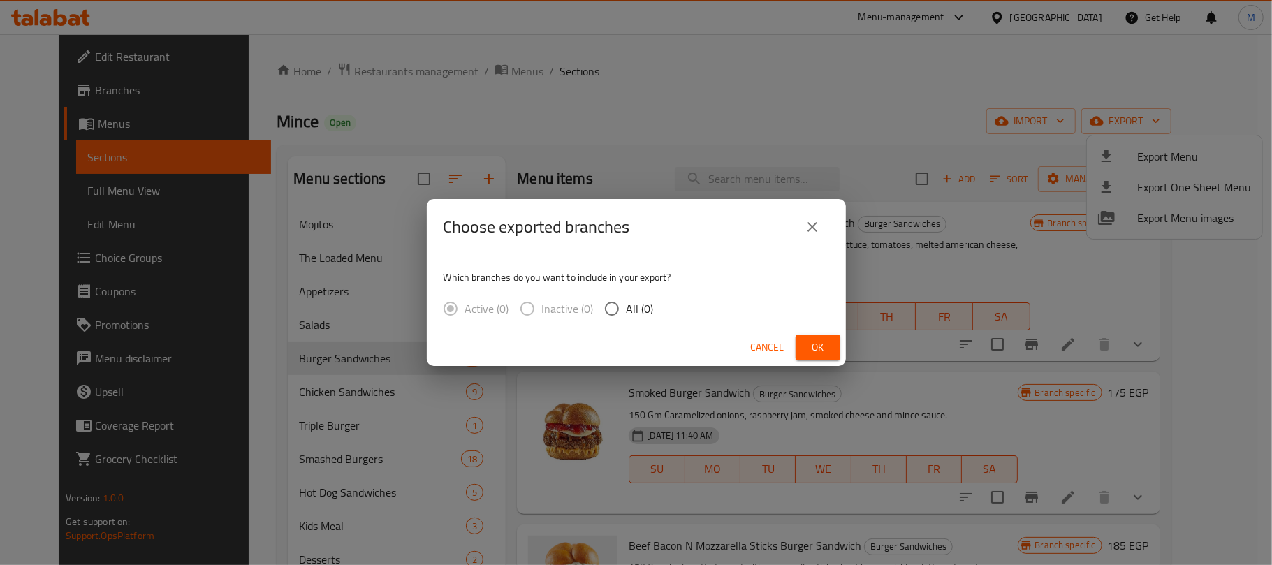
click at [630, 314] on label "All (0)" at bounding box center [625, 308] width 57 height 29
click at [626, 314] on input "All (0)" at bounding box center [611, 308] width 29 height 29
click at [811, 345] on span "Ok" at bounding box center [818, 347] width 22 height 17
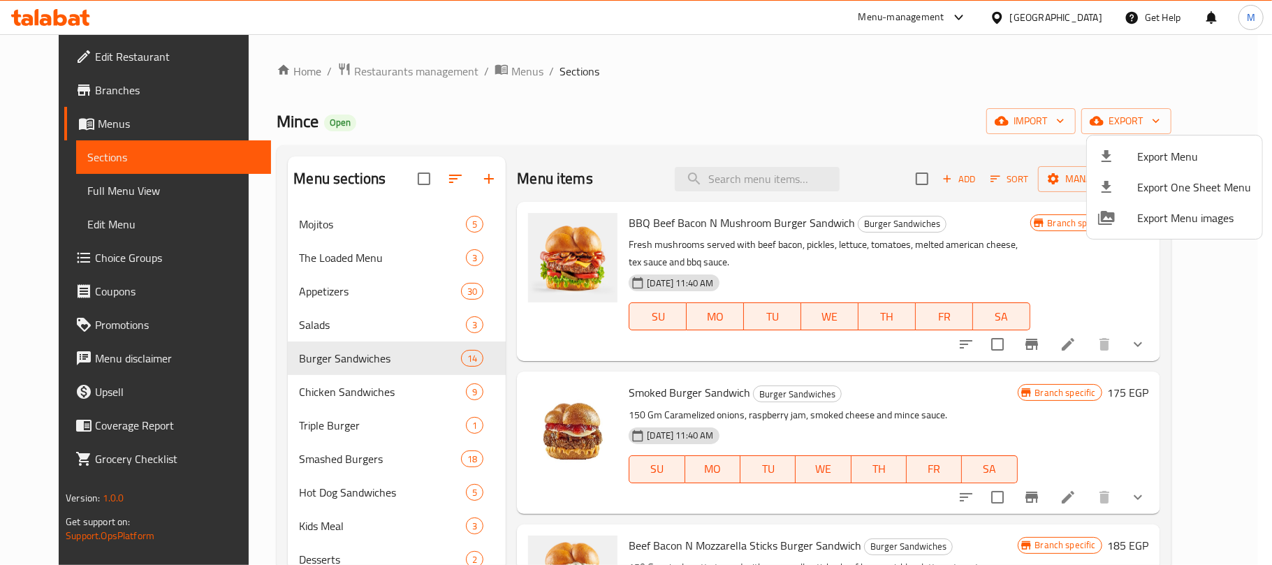
click at [914, 137] on div at bounding box center [636, 282] width 1272 height 565
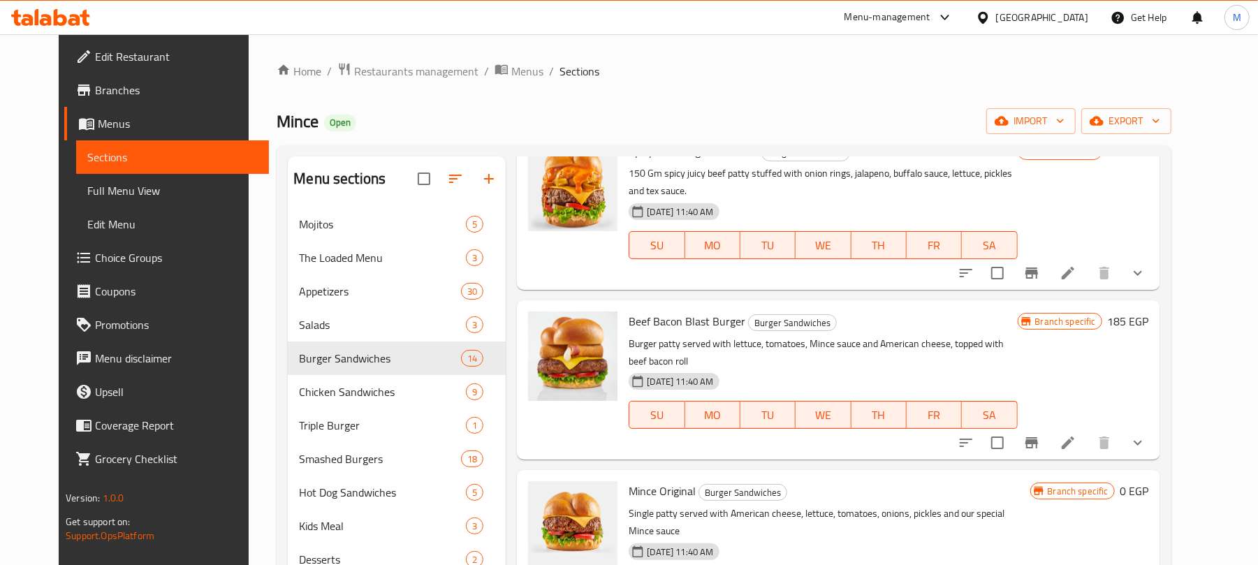
scroll to position [1676, 0]
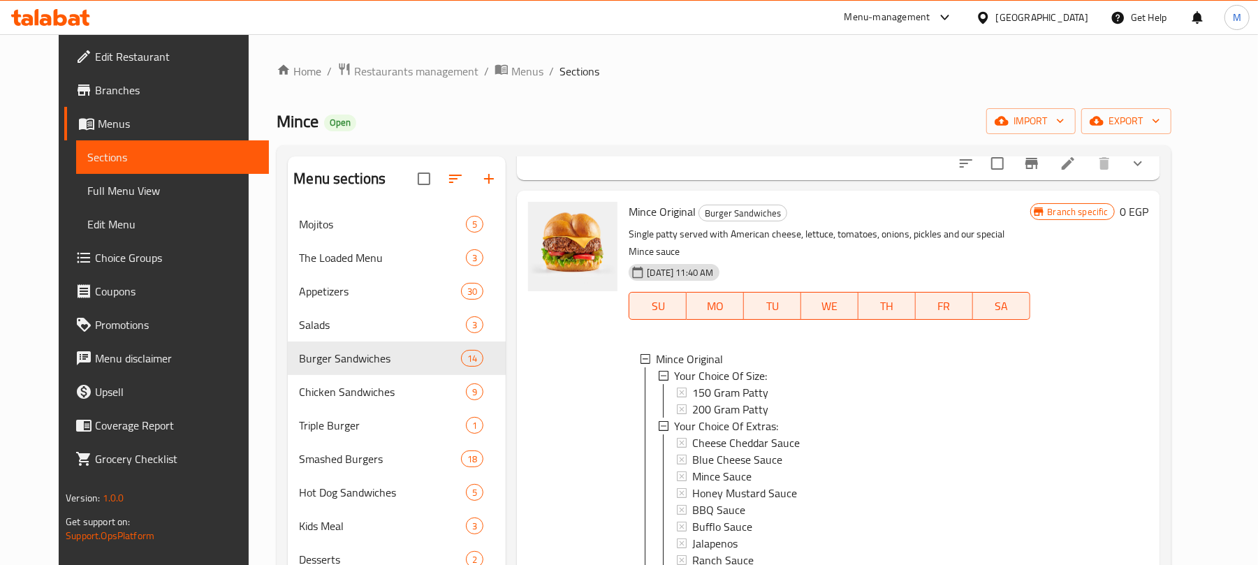
click at [652, 201] on span "Mince Original" at bounding box center [662, 211] width 67 height 21
copy h6 "Mince Original"
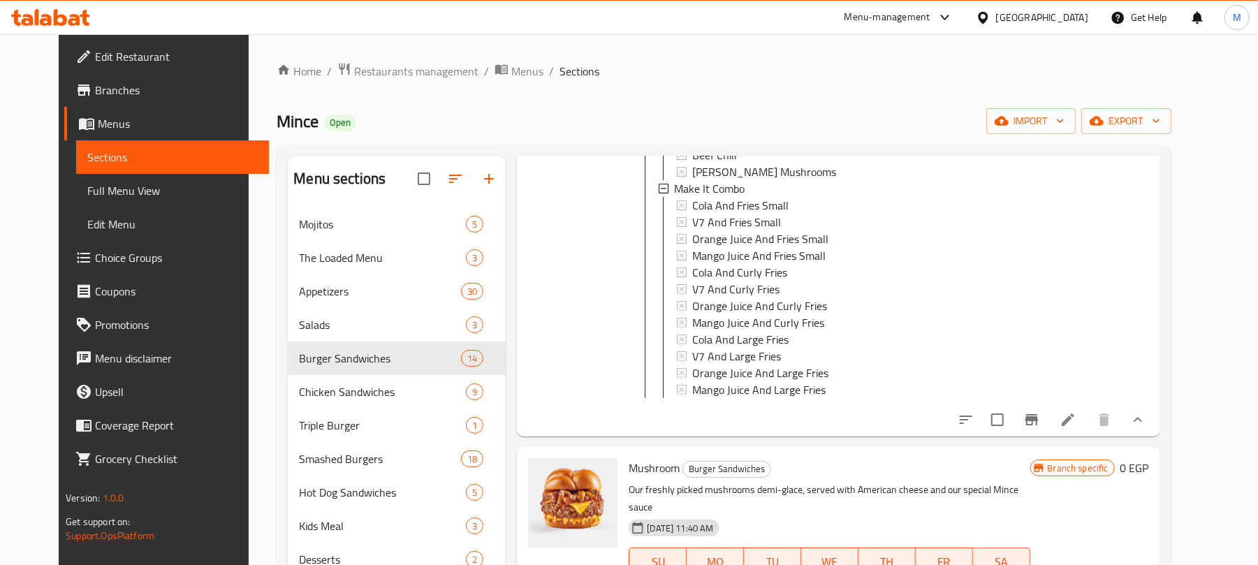
scroll to position [2384, 0]
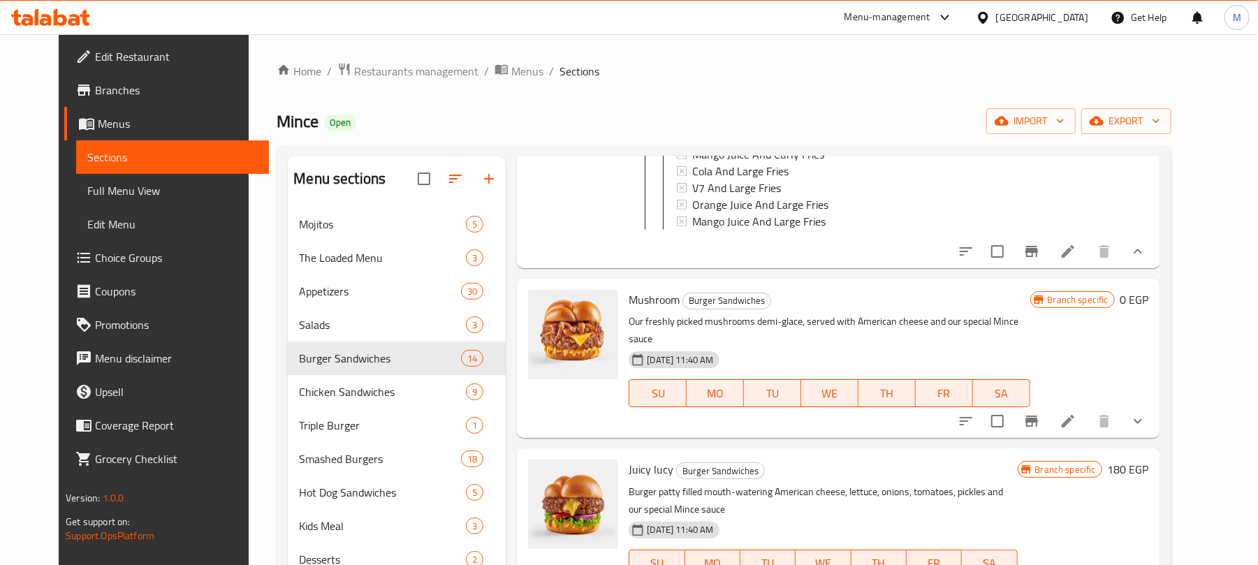
click at [638, 289] on span "Mushroom" at bounding box center [654, 299] width 51 height 21
copy h6 "Mushroom"
click at [630, 459] on span "Juicy lucy" at bounding box center [651, 469] width 45 height 21
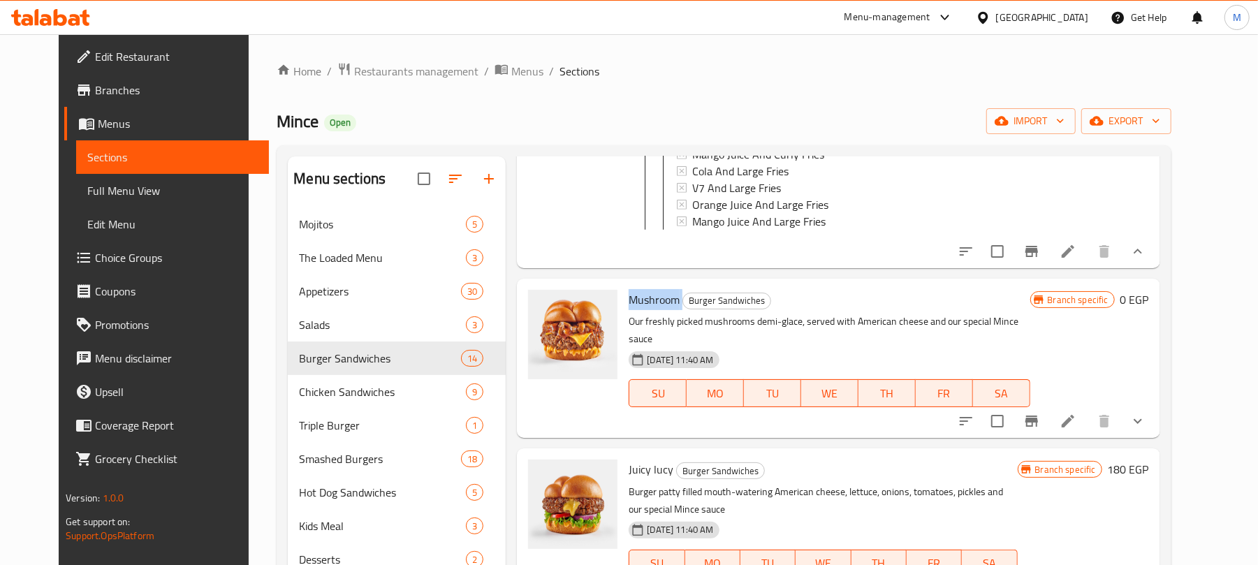
click at [630, 459] on span "Juicy lucy" at bounding box center [651, 469] width 45 height 21
copy h6 "Juicy lucy"
click at [101, 190] on span "Full Menu View" at bounding box center [172, 190] width 170 height 17
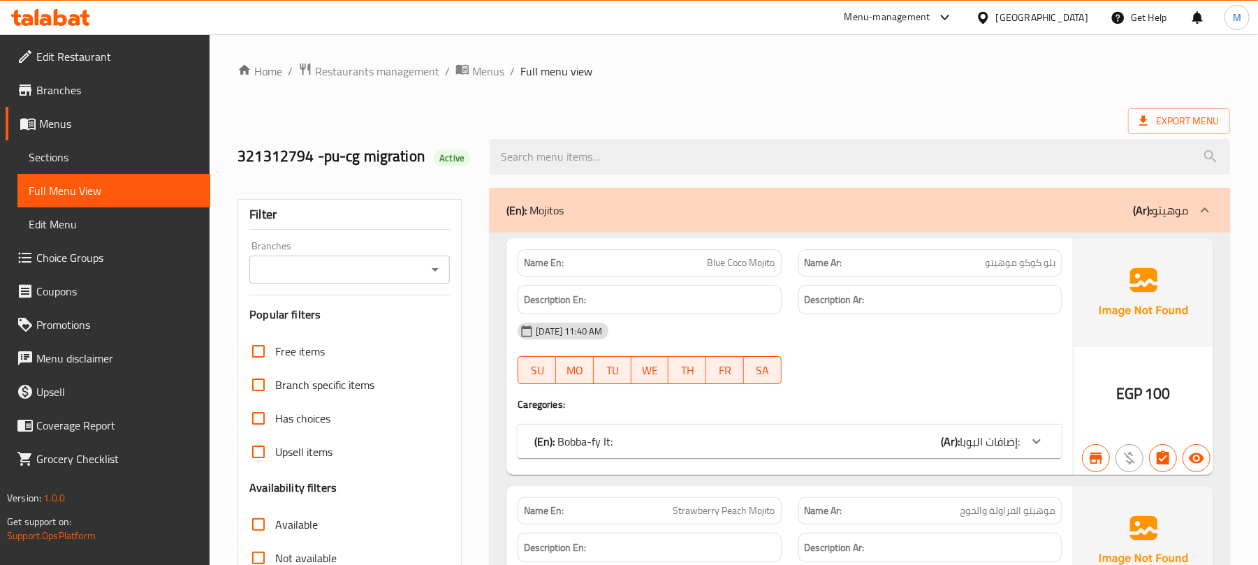
click at [437, 261] on icon "Open" at bounding box center [435, 269] width 17 height 17
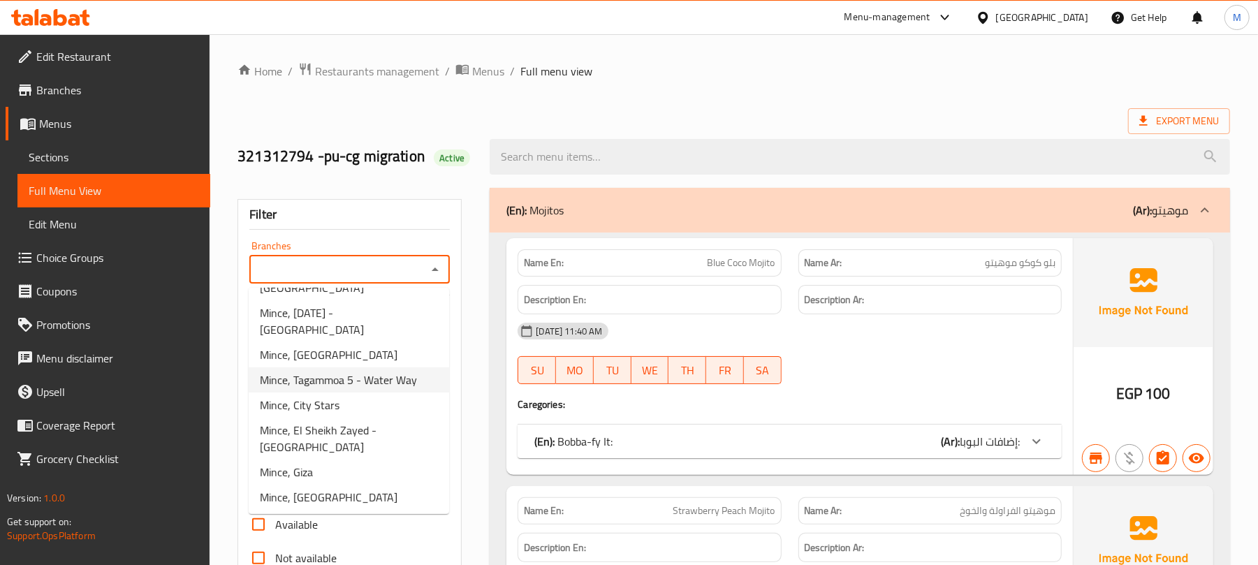
scroll to position [279, 0]
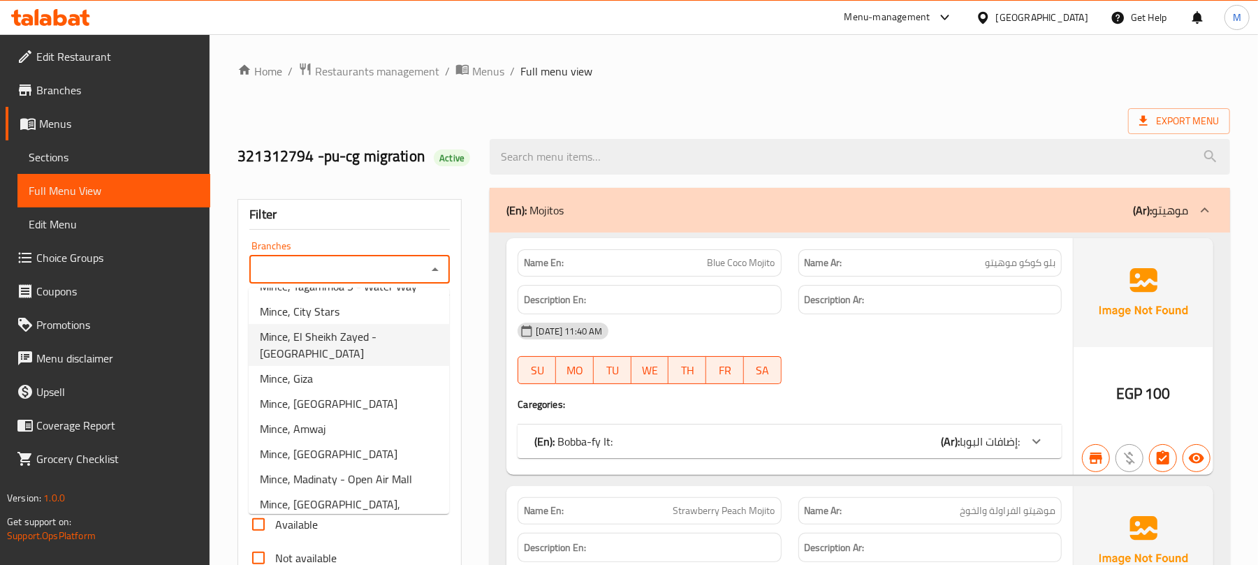
click at [376, 362] on span "Mince, El Sheikh Zayed - [GEOGRAPHIC_DATA]" at bounding box center [349, 345] width 178 height 34
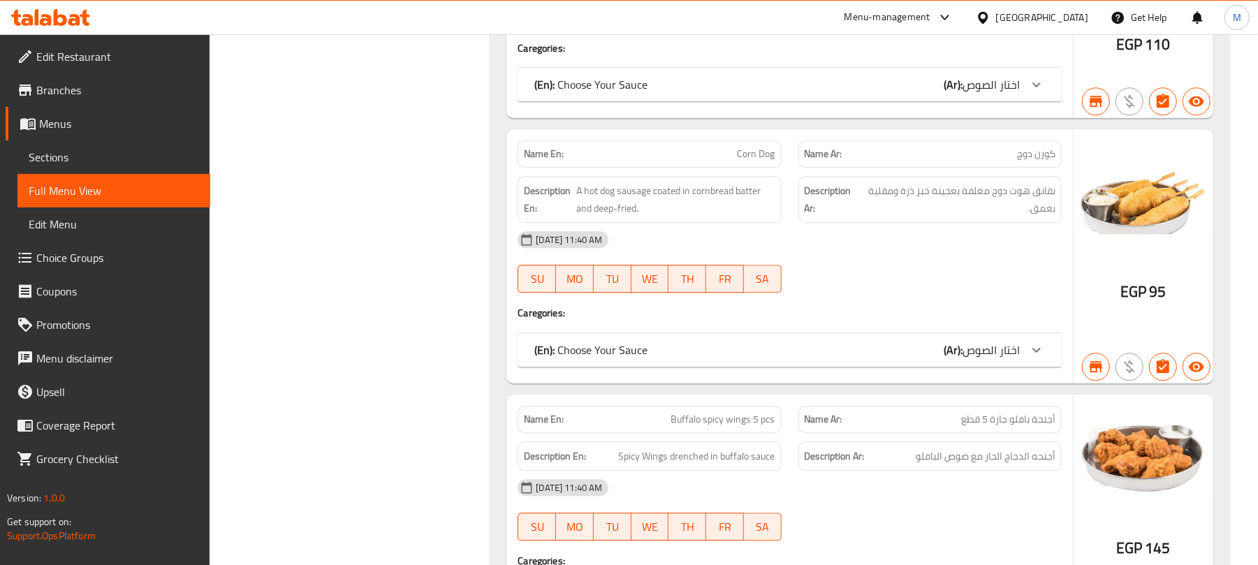
scroll to position [2607, 0]
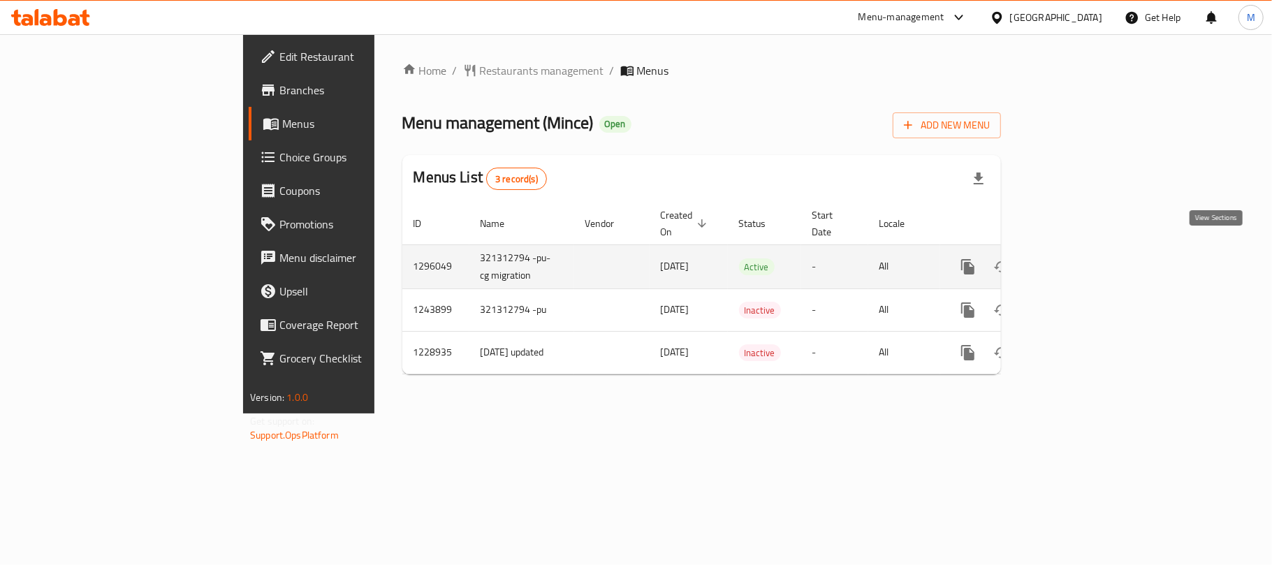
click at [1077, 258] on icon "enhanced table" at bounding box center [1068, 266] width 17 height 17
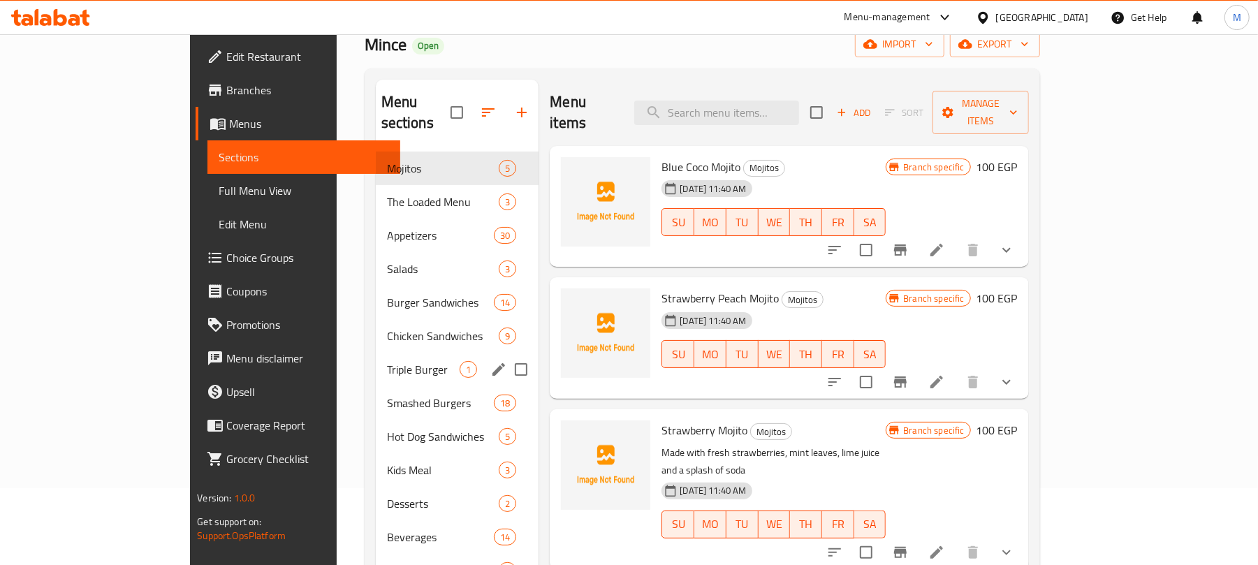
scroll to position [186, 0]
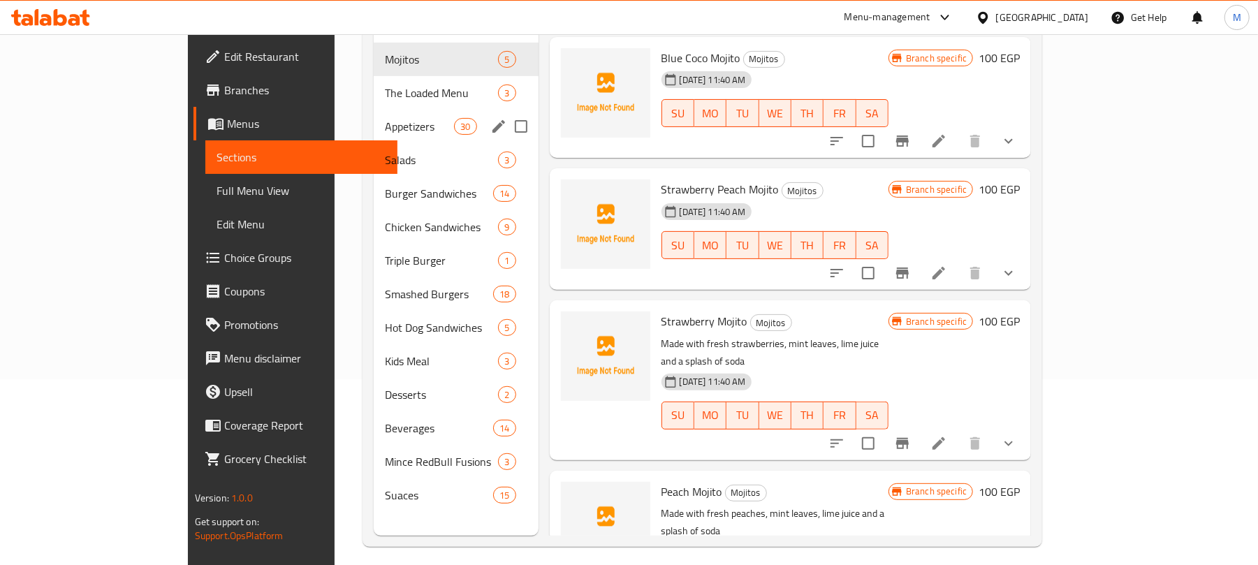
click at [374, 115] on div "Appetizers 30" at bounding box center [456, 127] width 164 height 34
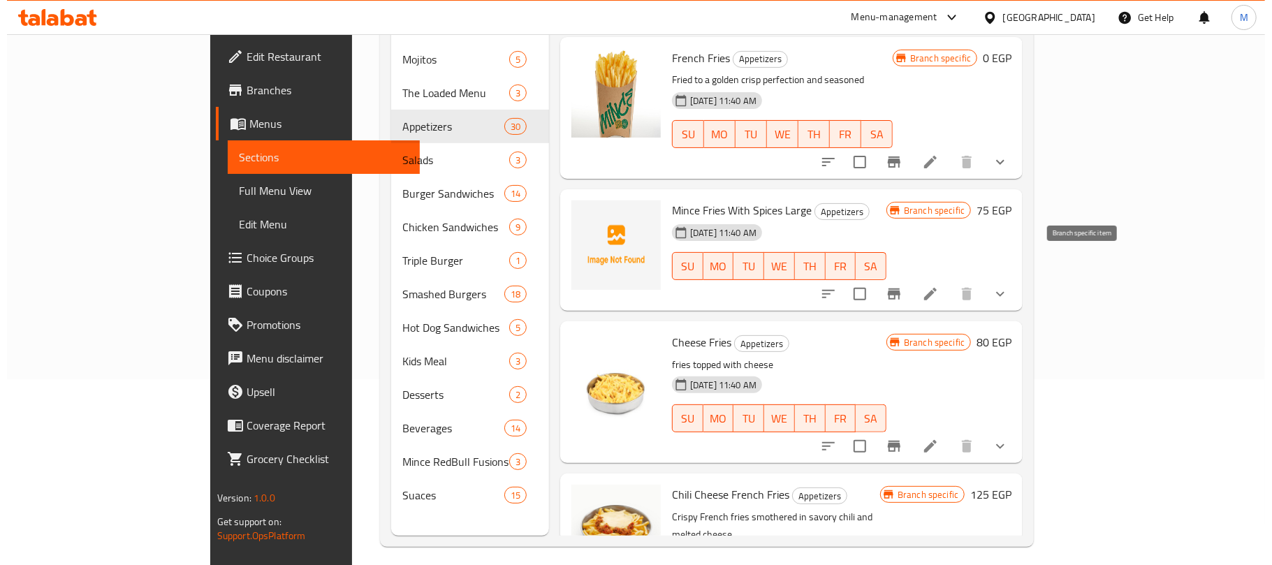
scroll to position [186, 0]
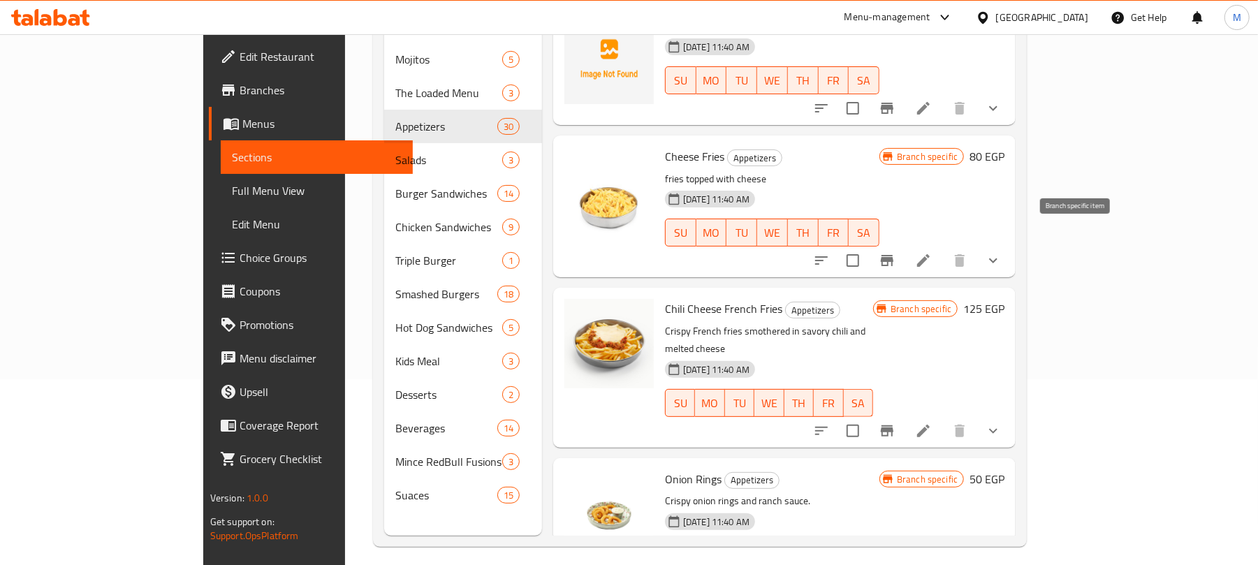
click at [895, 252] on icon "Branch-specific-item" at bounding box center [887, 260] width 17 height 17
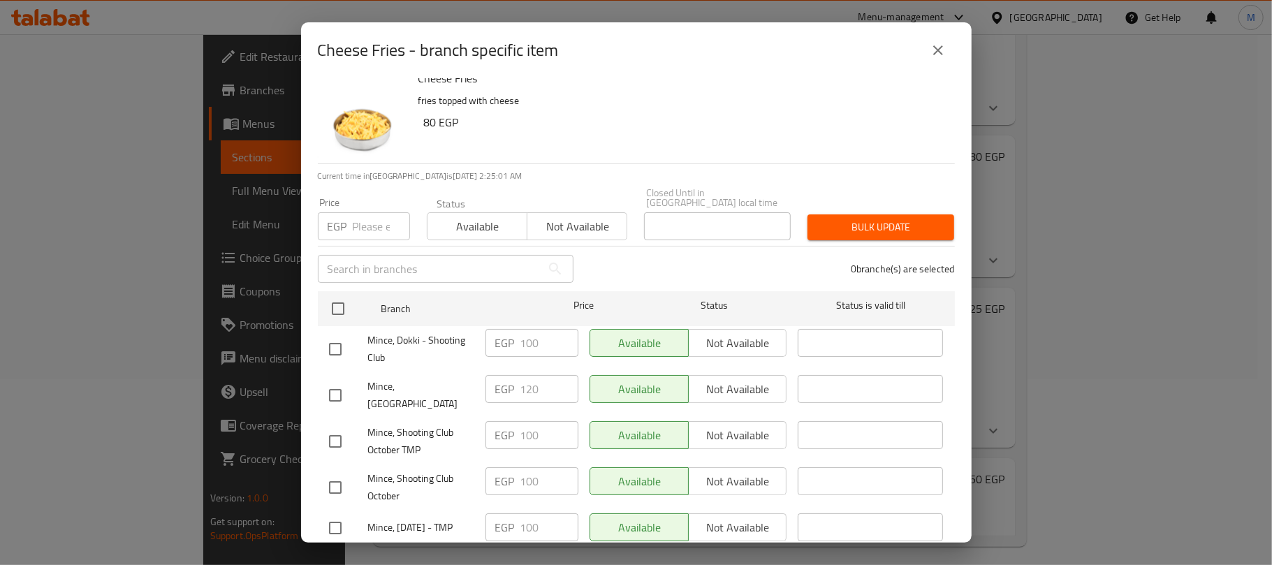
scroll to position [0, 0]
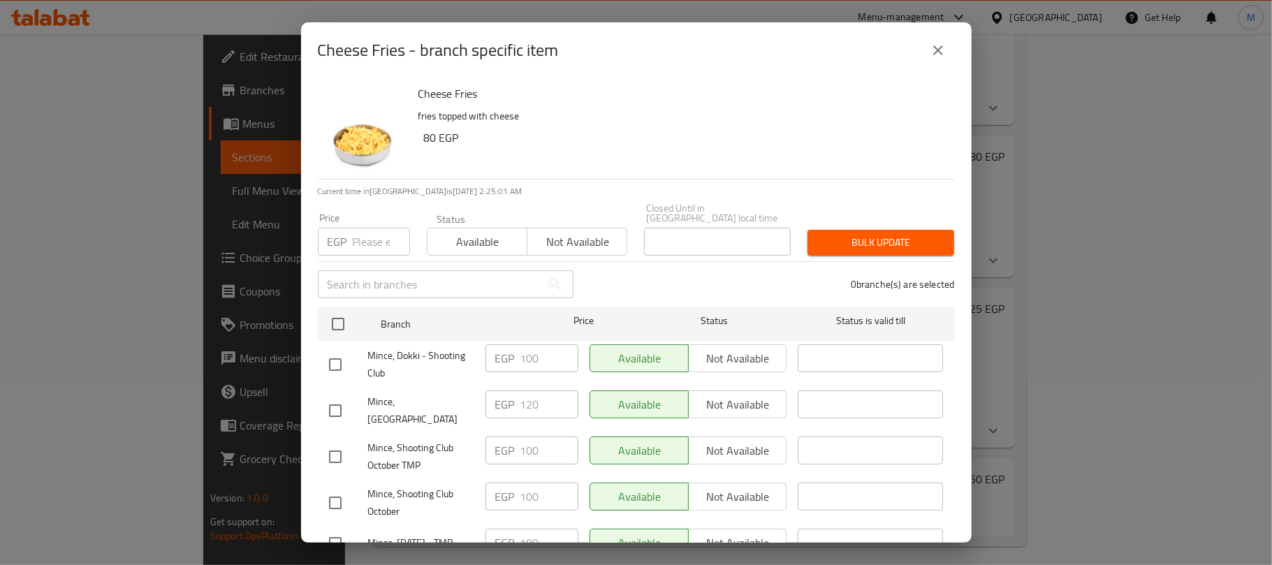
click at [562, 233] on span "Not available" at bounding box center [577, 242] width 89 height 20
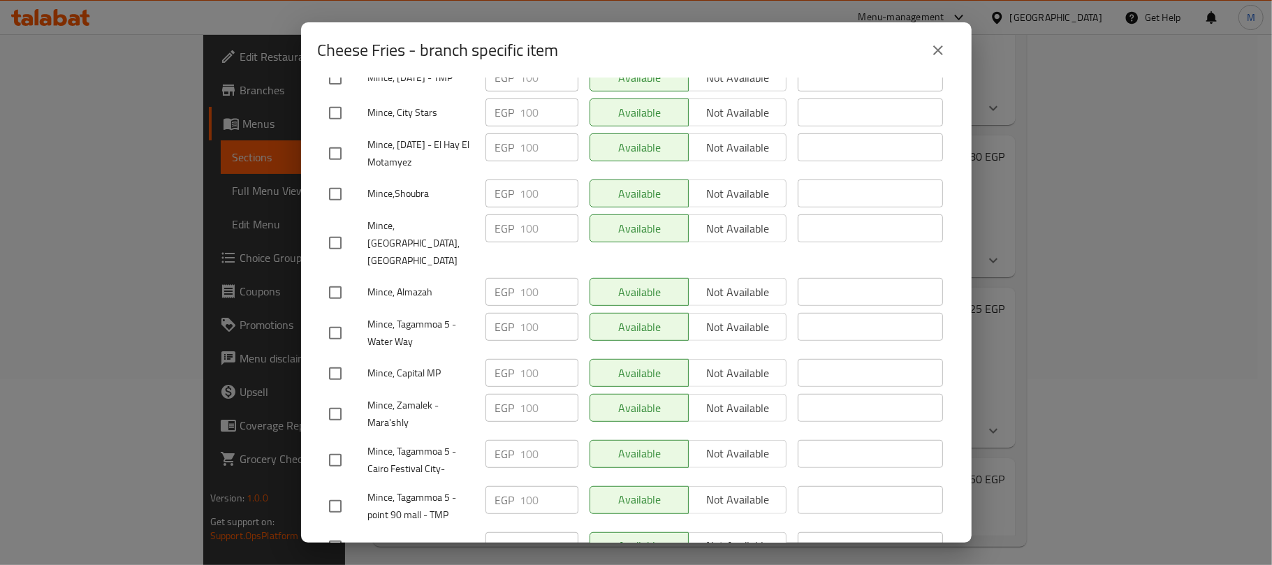
scroll to position [559, 0]
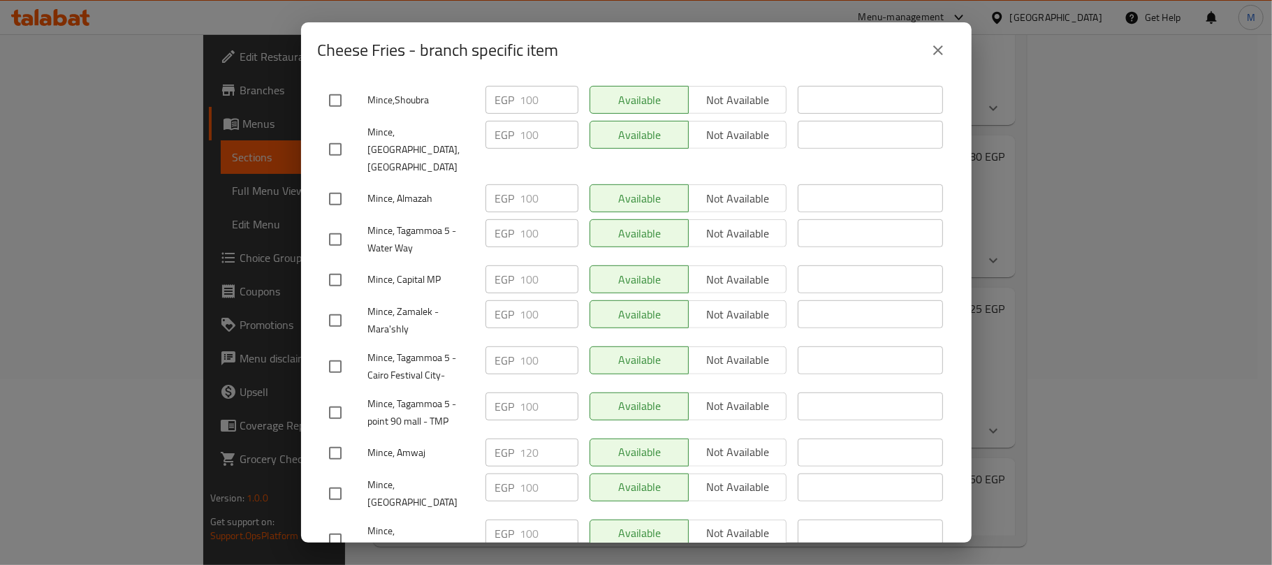
click at [338, 265] on input "checkbox" at bounding box center [335, 279] width 29 height 29
checkbox input "true"
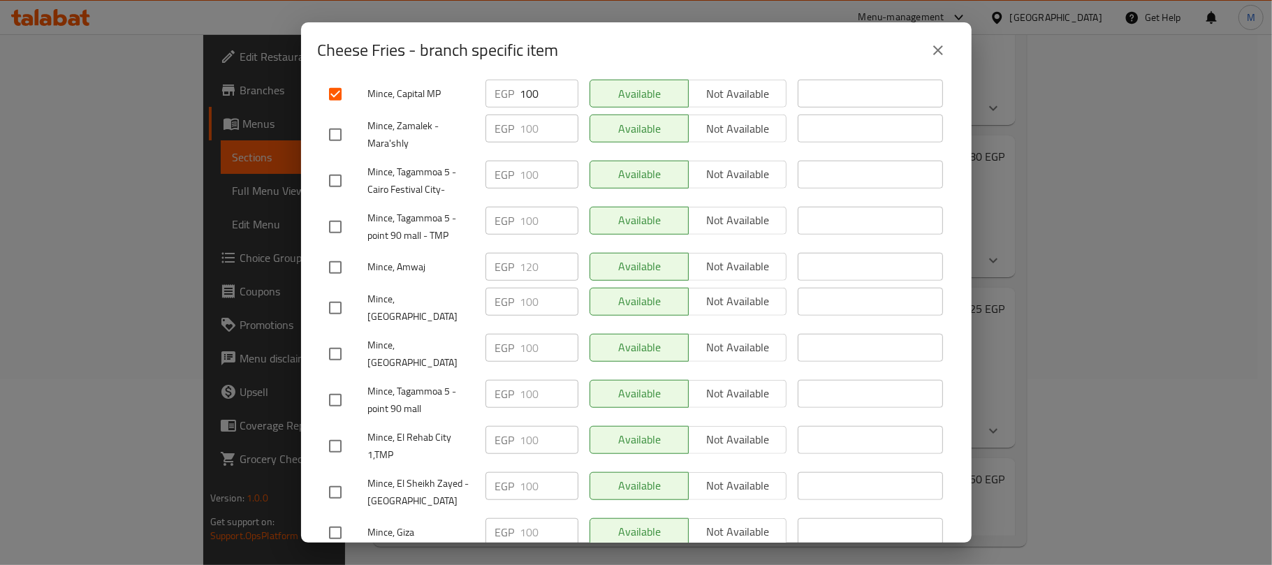
scroll to position [838, 0]
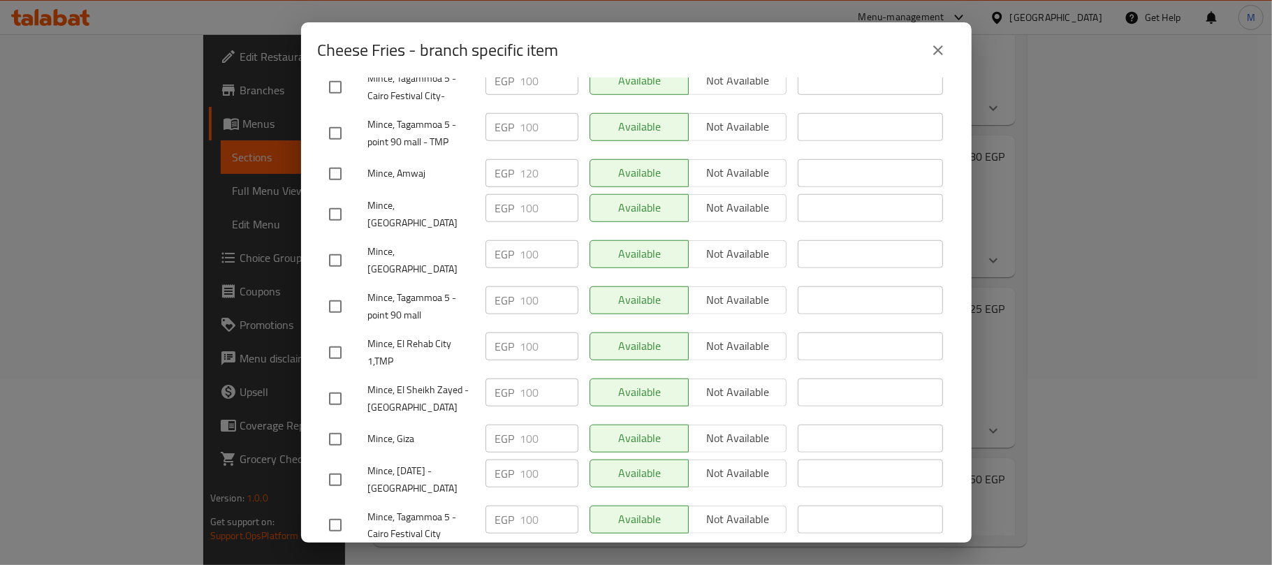
click at [334, 384] on input "checkbox" at bounding box center [335, 398] width 29 height 29
checkbox input "true"
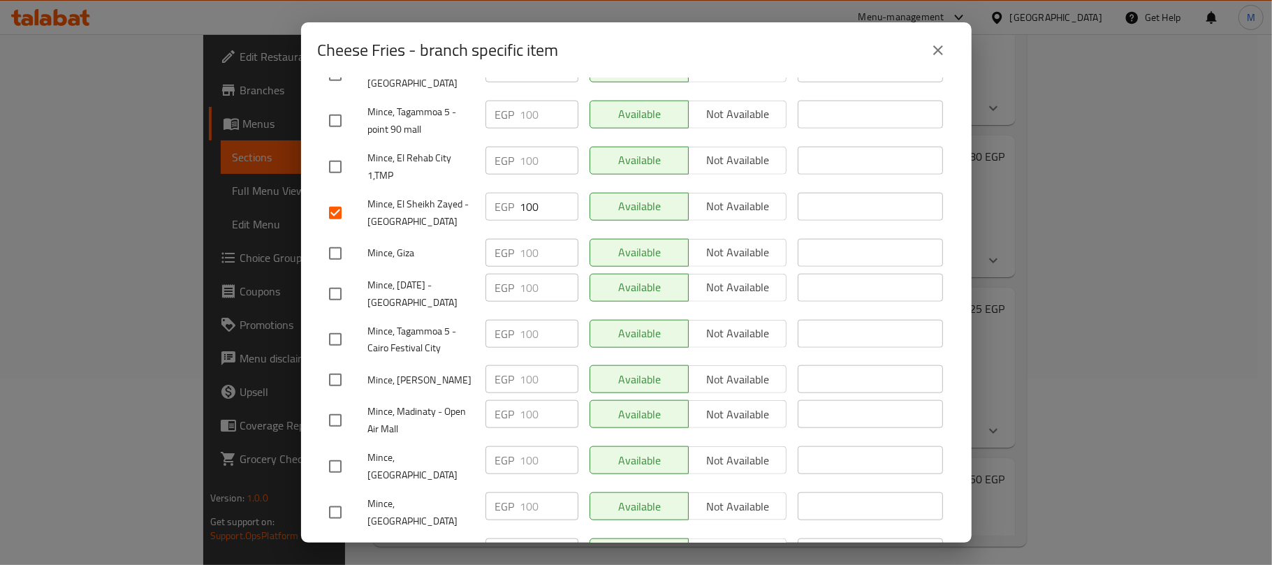
scroll to position [1117, 0]
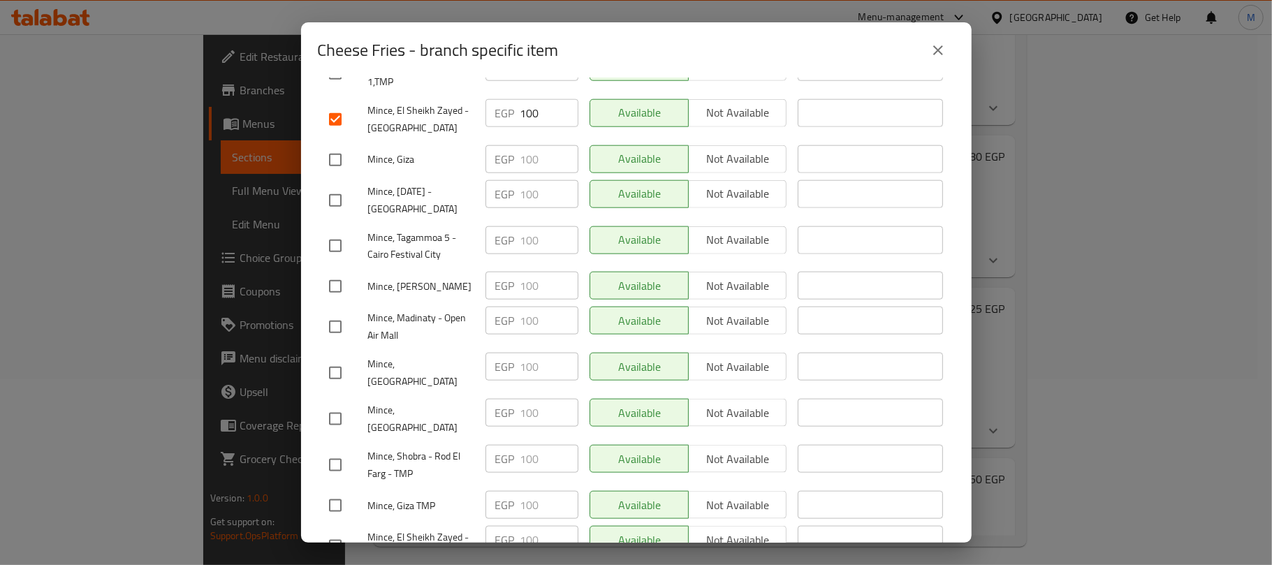
click at [328, 312] on input "checkbox" at bounding box center [335, 326] width 29 height 29
checkbox input "true"
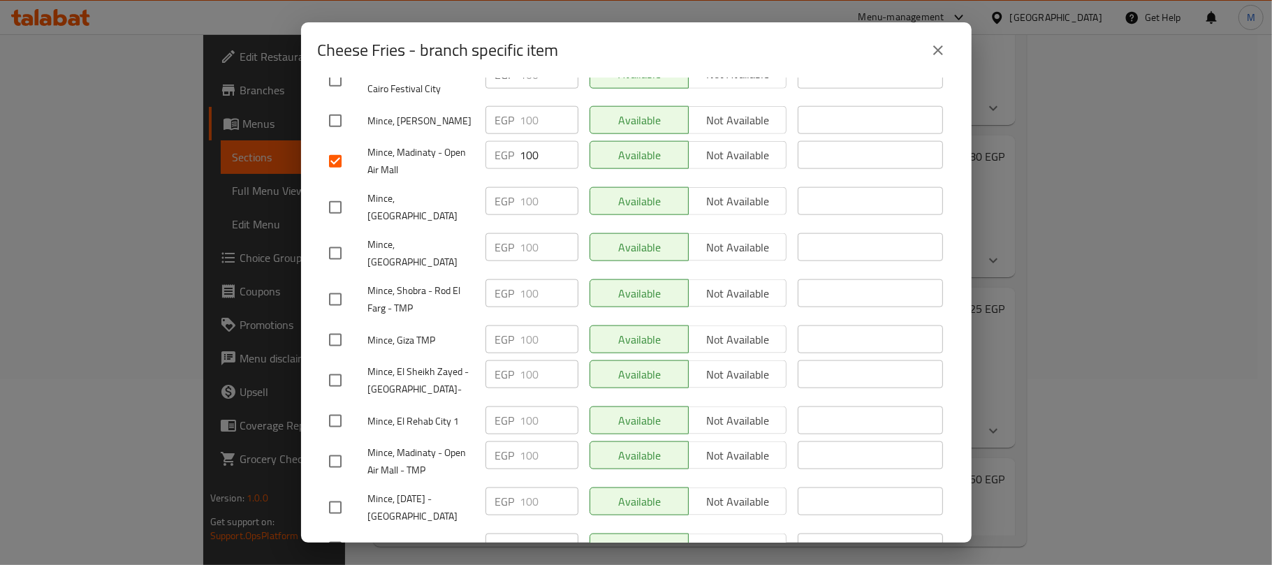
scroll to position [1303, 0]
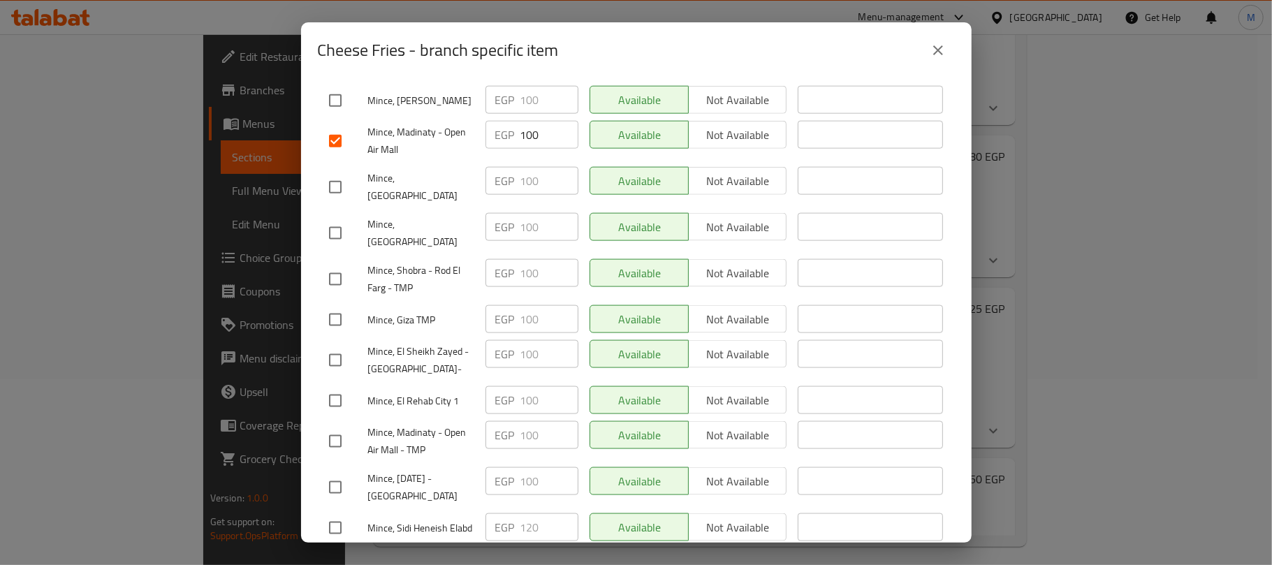
click at [342, 427] on input "checkbox" at bounding box center [335, 441] width 29 height 29
checkbox input "true"
click at [334, 473] on input "checkbox" at bounding box center [335, 487] width 29 height 29
checkbox input "true"
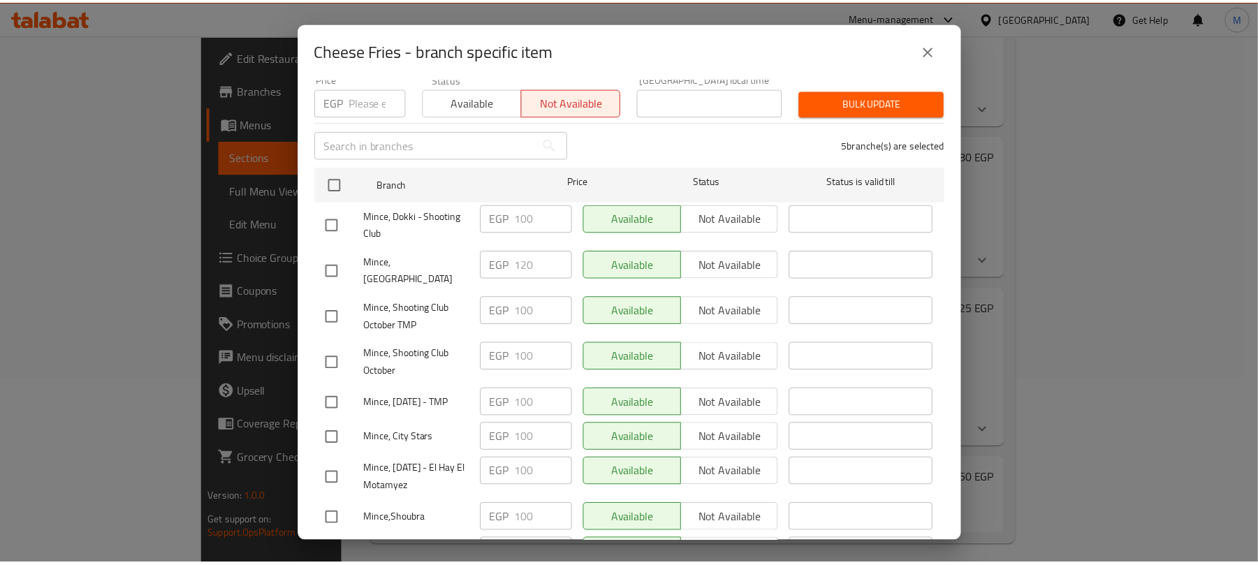
scroll to position [0, 0]
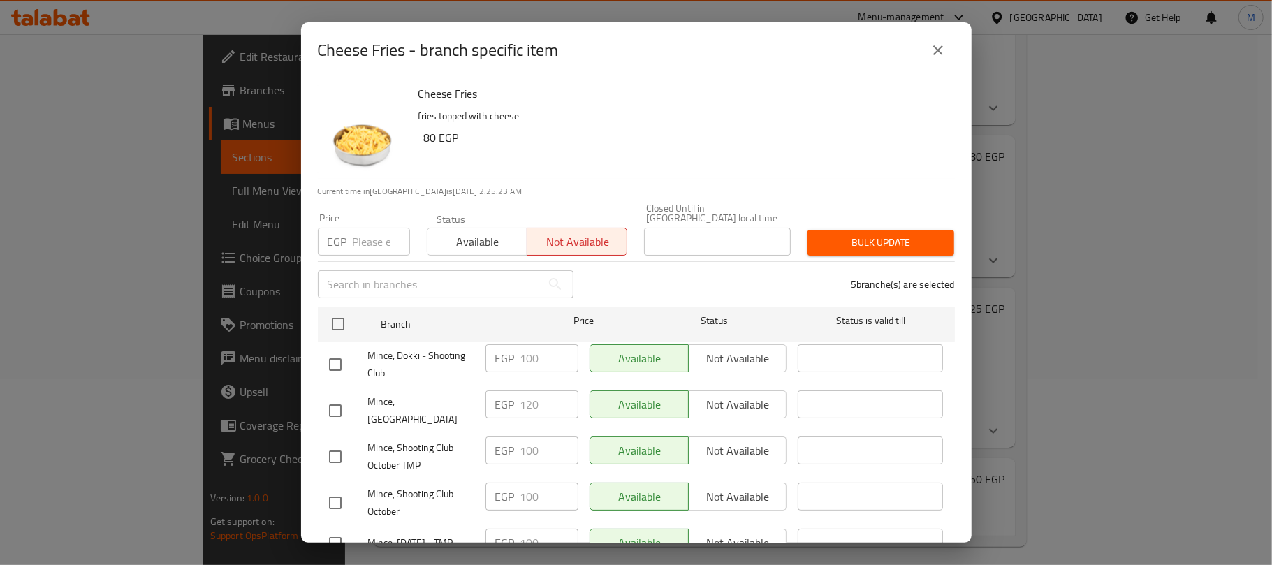
click at [823, 237] on span "Bulk update" at bounding box center [881, 242] width 124 height 17
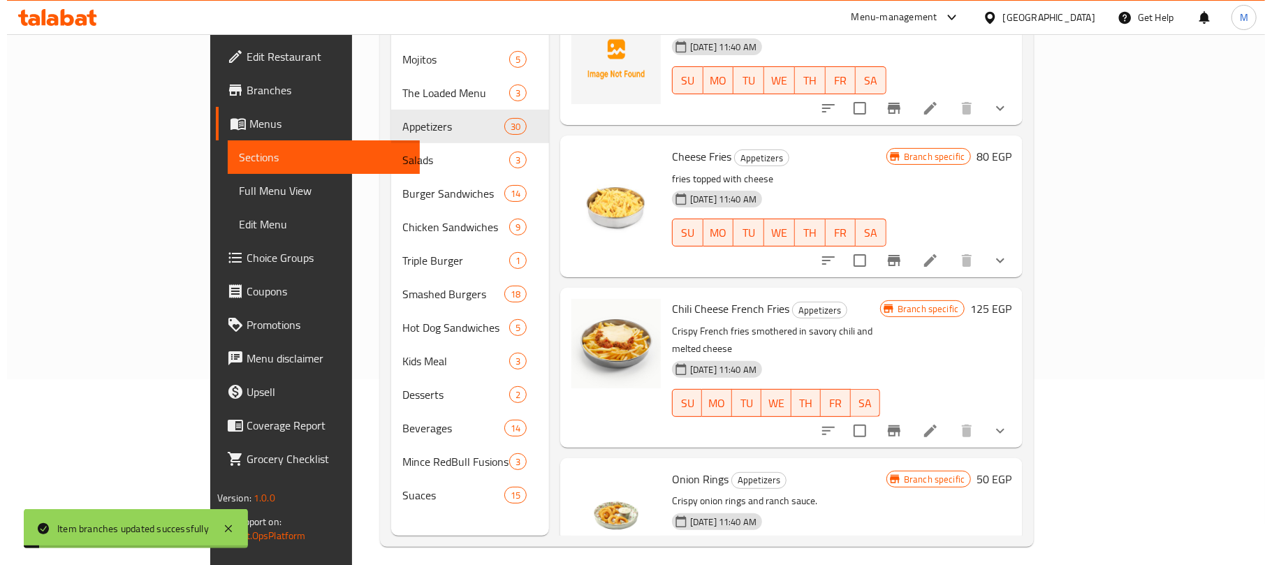
scroll to position [279, 0]
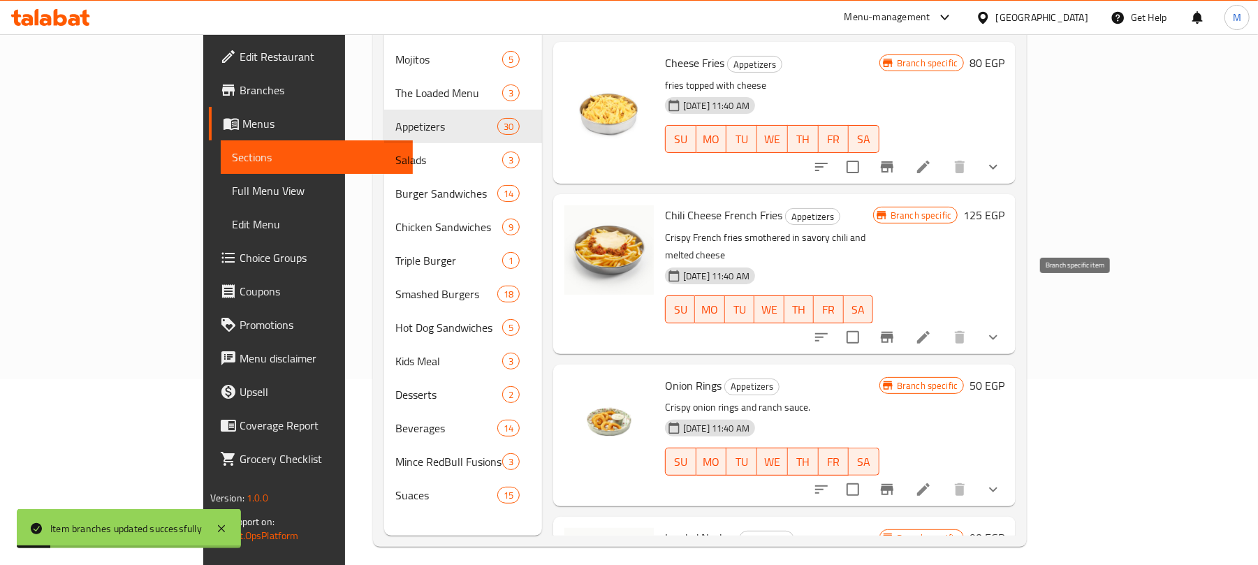
click at [904, 321] on button "Branch-specific-item" at bounding box center [887, 338] width 34 height 34
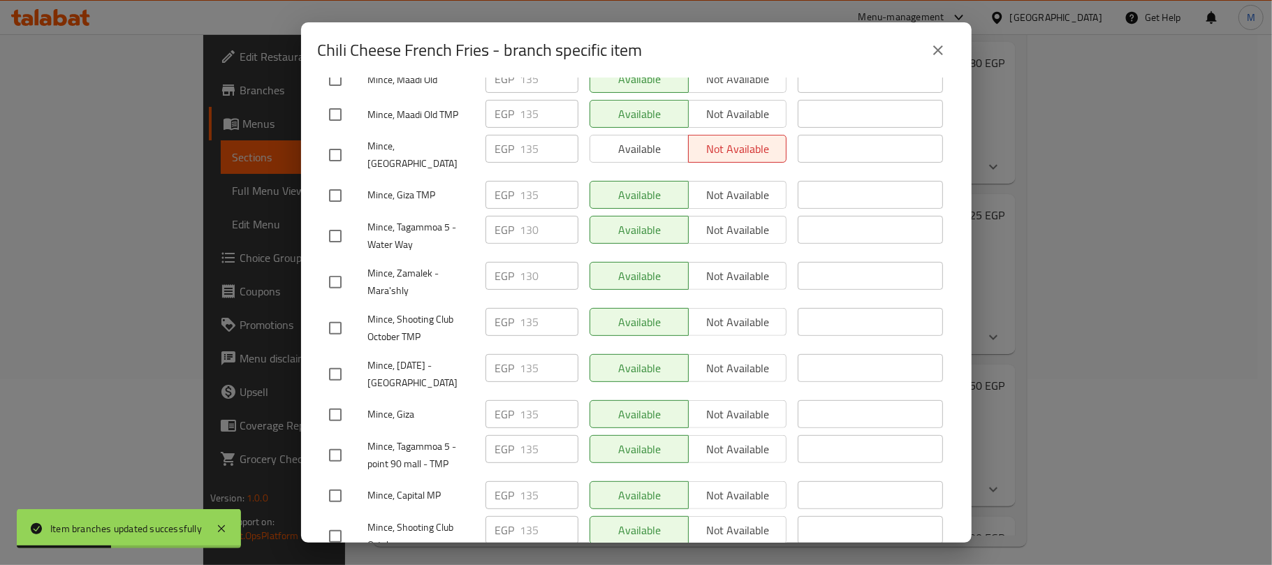
scroll to position [372, 0]
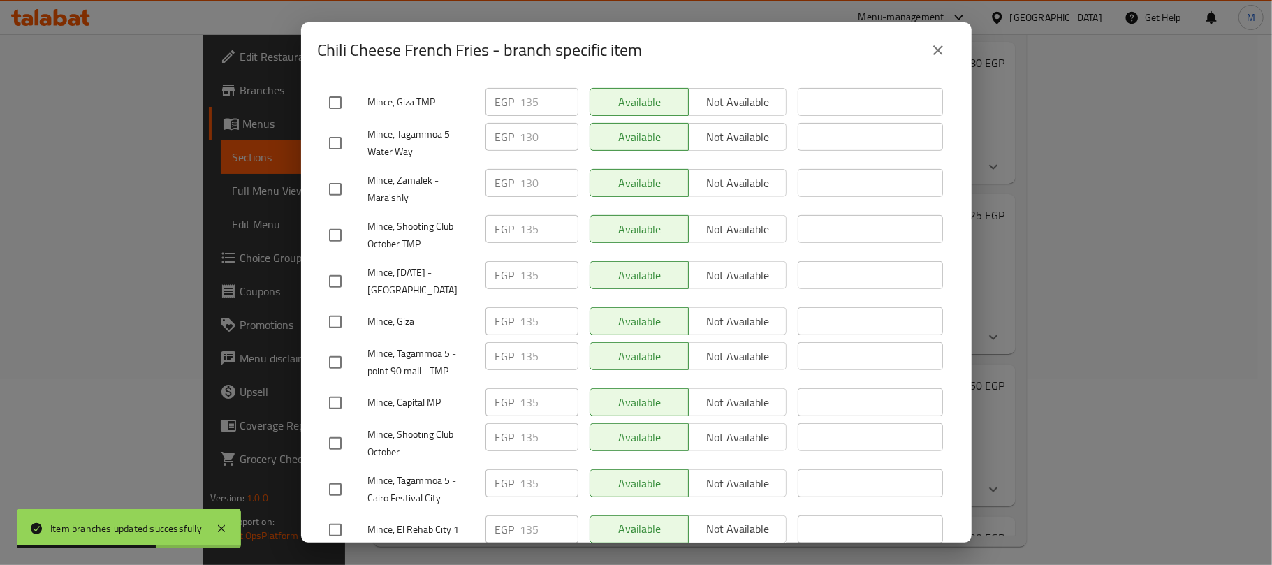
click at [339, 267] on input "checkbox" at bounding box center [335, 281] width 29 height 29
checkbox input "true"
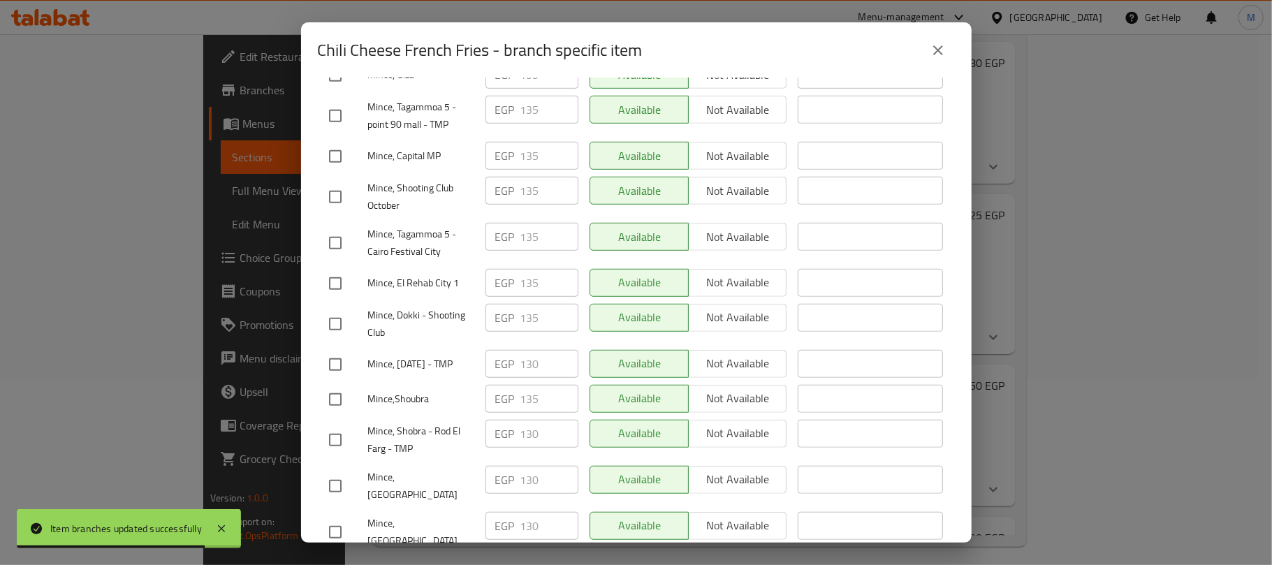
scroll to position [652, 0]
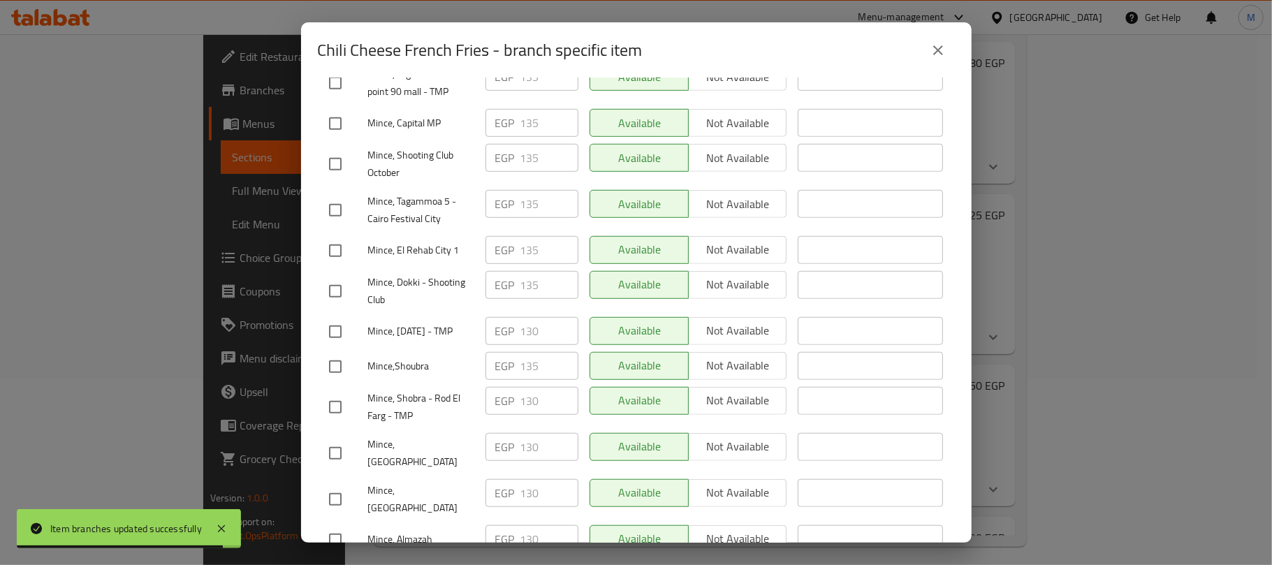
click at [332, 115] on input "checkbox" at bounding box center [335, 123] width 29 height 29
checkbox input "true"
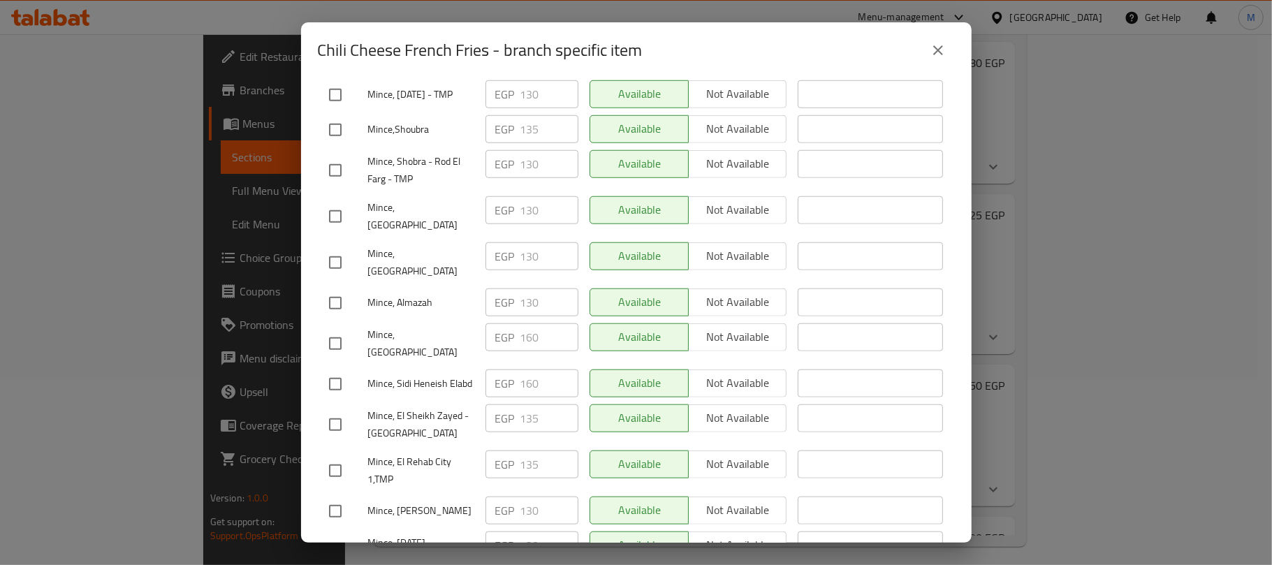
scroll to position [931, 0]
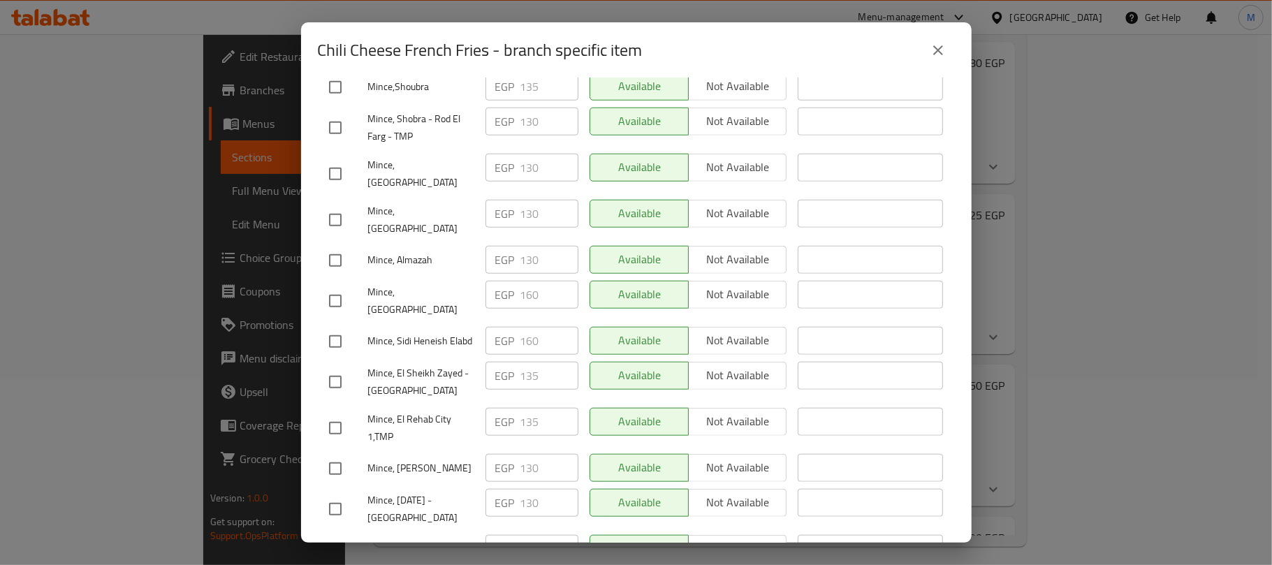
click at [334, 367] on input "checkbox" at bounding box center [335, 381] width 29 height 29
checkbox input "true"
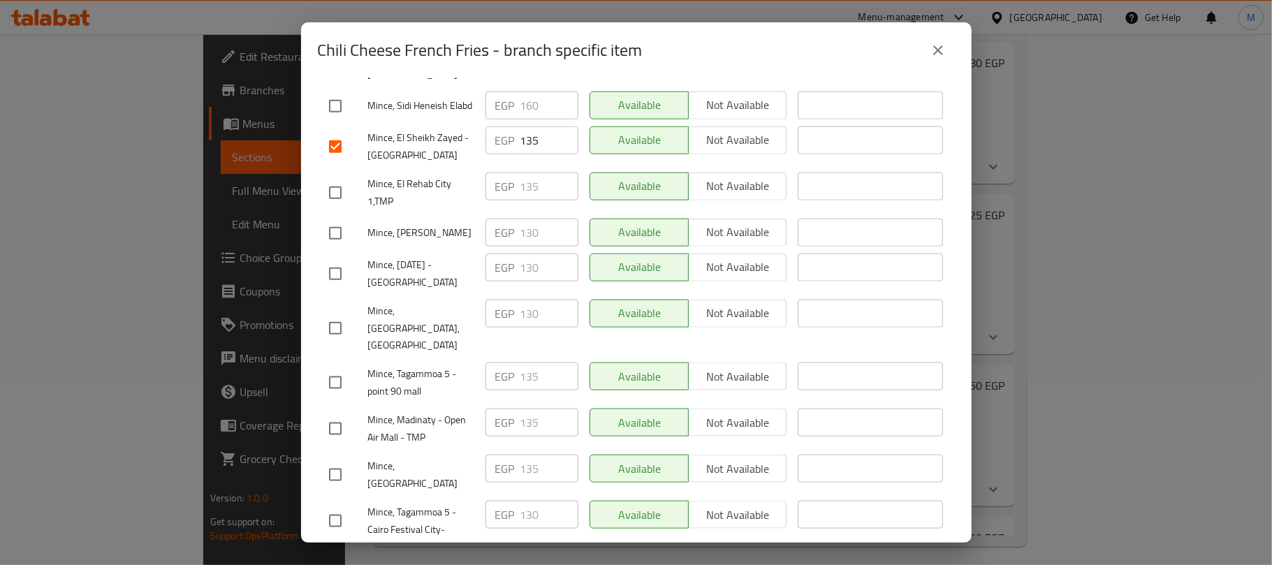
scroll to position [1210, 0]
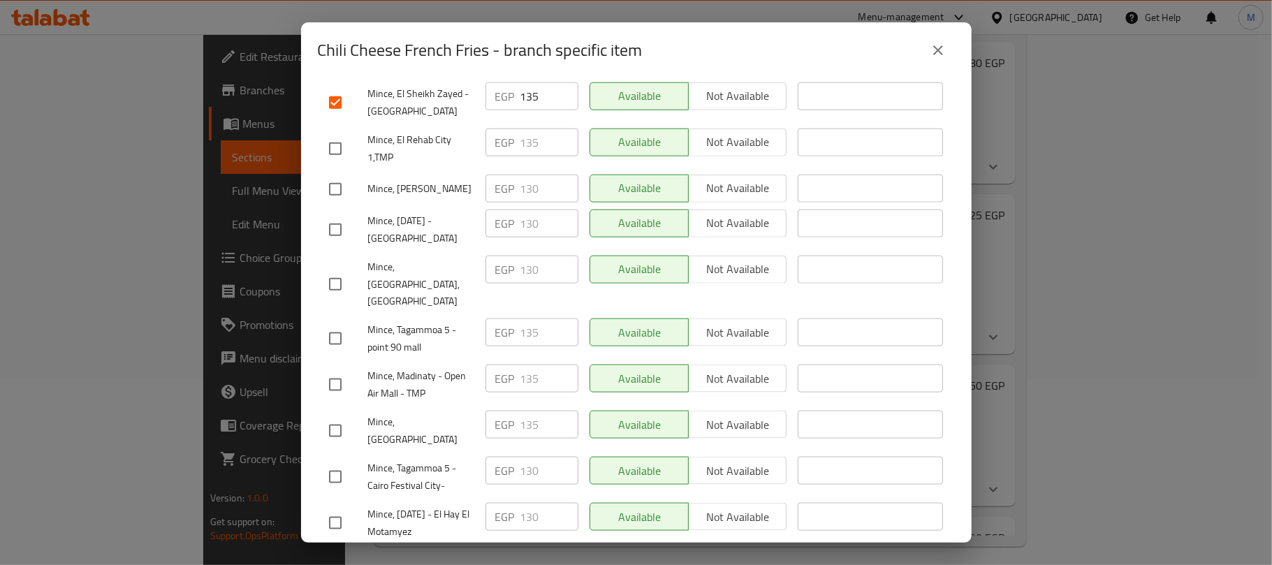
click at [331, 370] on input "checkbox" at bounding box center [335, 384] width 29 height 29
checkbox input "true"
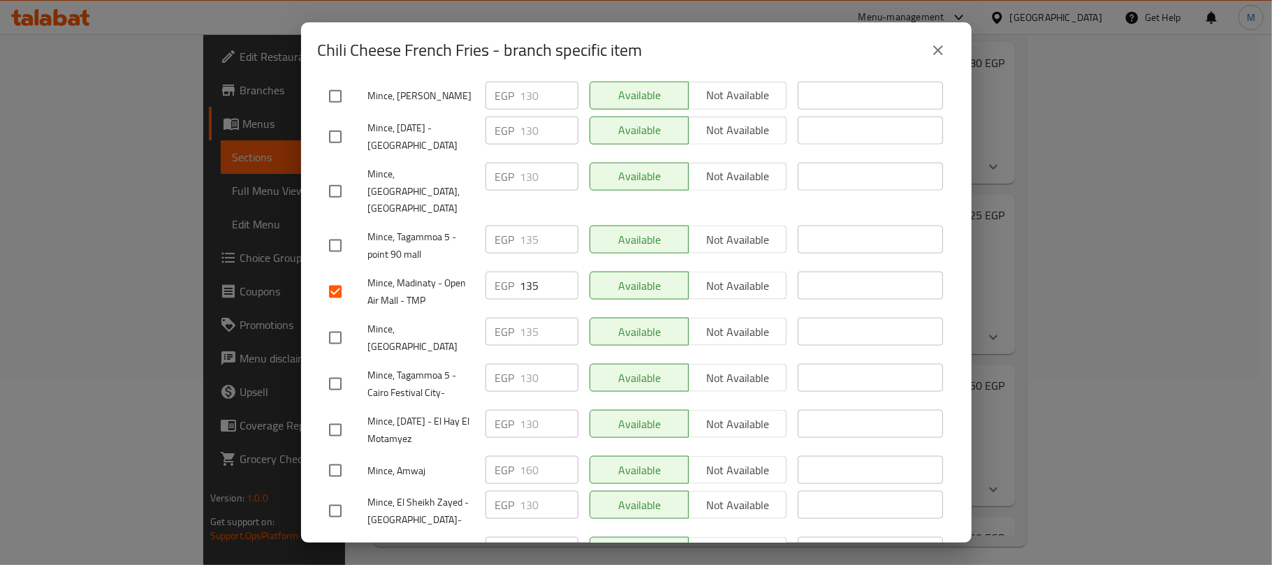
scroll to position [1363, 0]
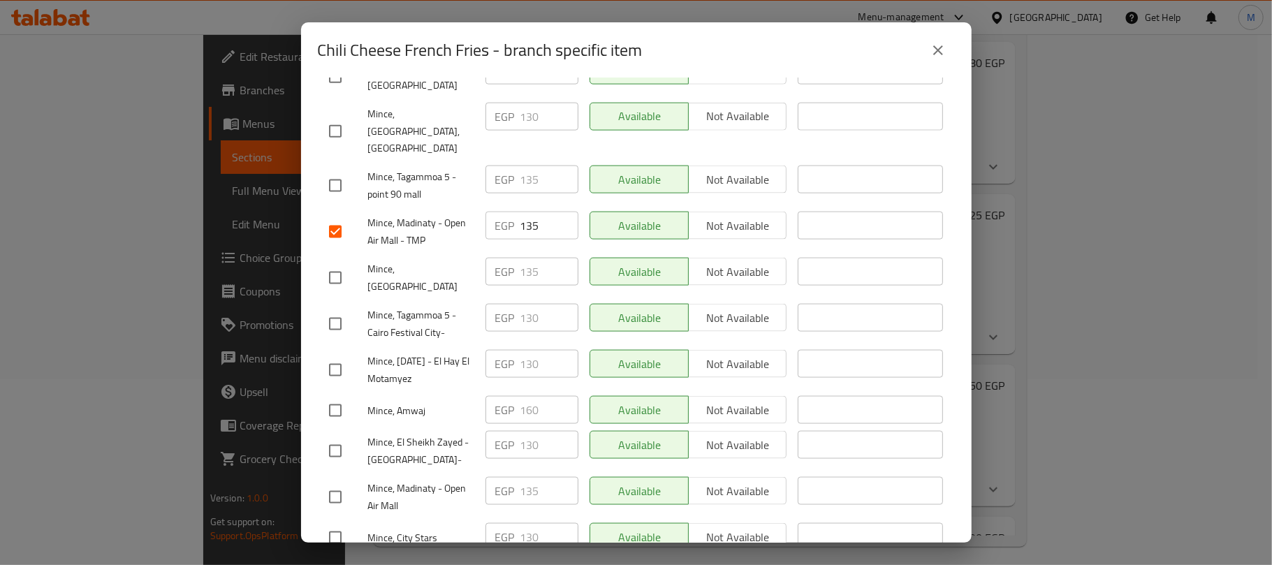
click at [339, 483] on input "checkbox" at bounding box center [335, 497] width 29 height 29
checkbox input "true"
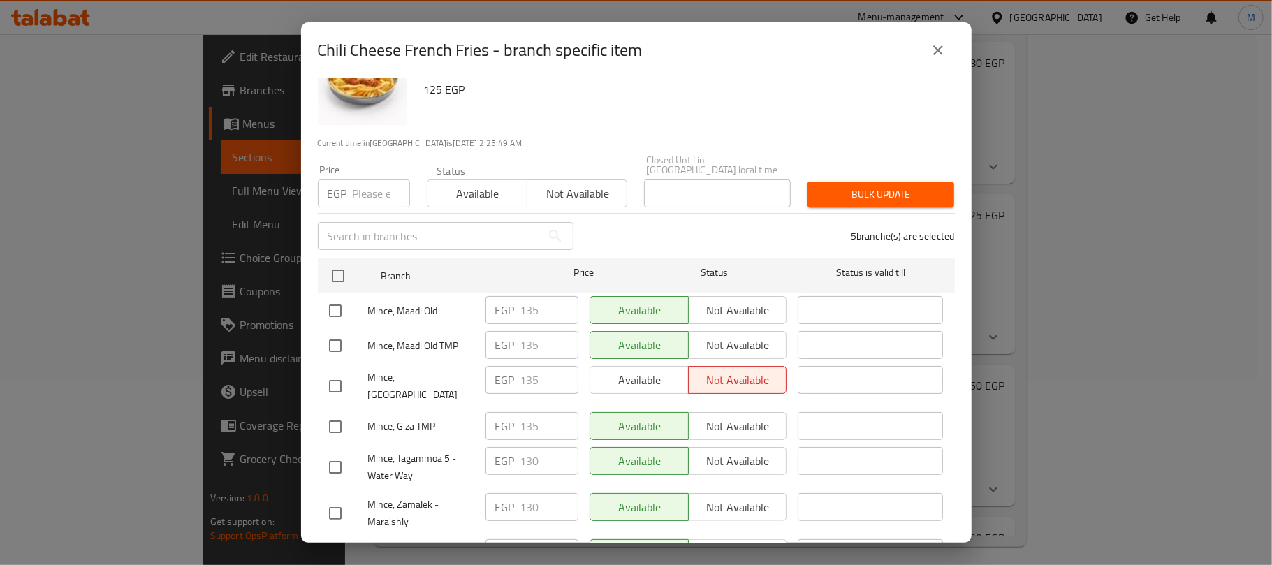
scroll to position [0, 0]
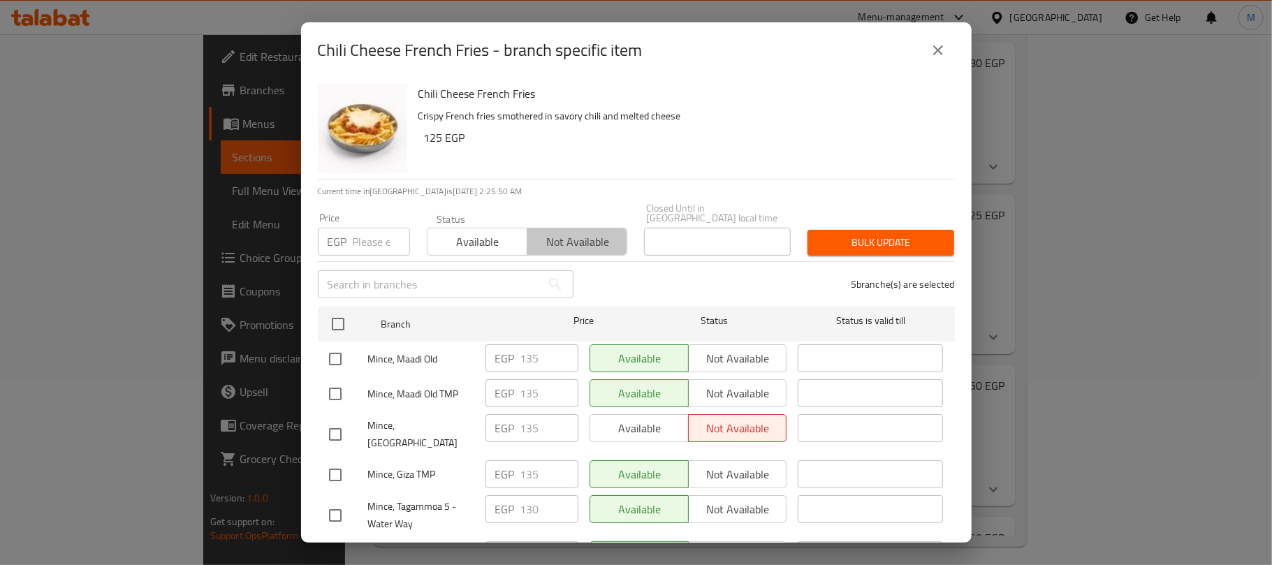
click at [599, 232] on span "Not available" at bounding box center [577, 242] width 89 height 20
click at [870, 234] on span "Bulk update" at bounding box center [881, 242] width 124 height 17
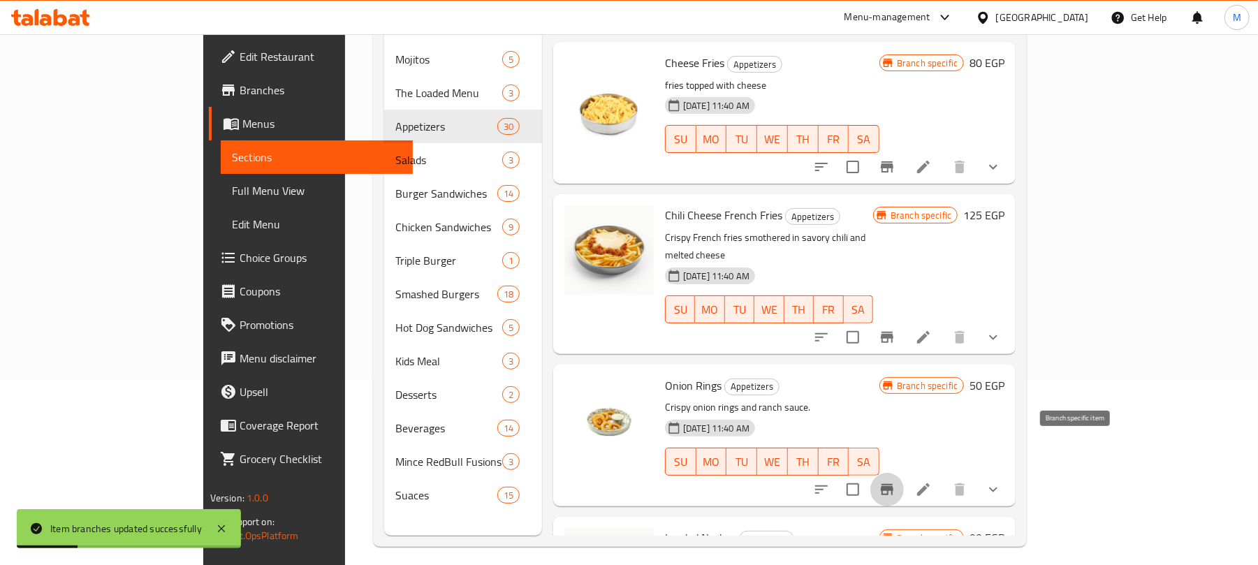
click at [895, 481] on icon "Branch-specific-item" at bounding box center [887, 489] width 17 height 17
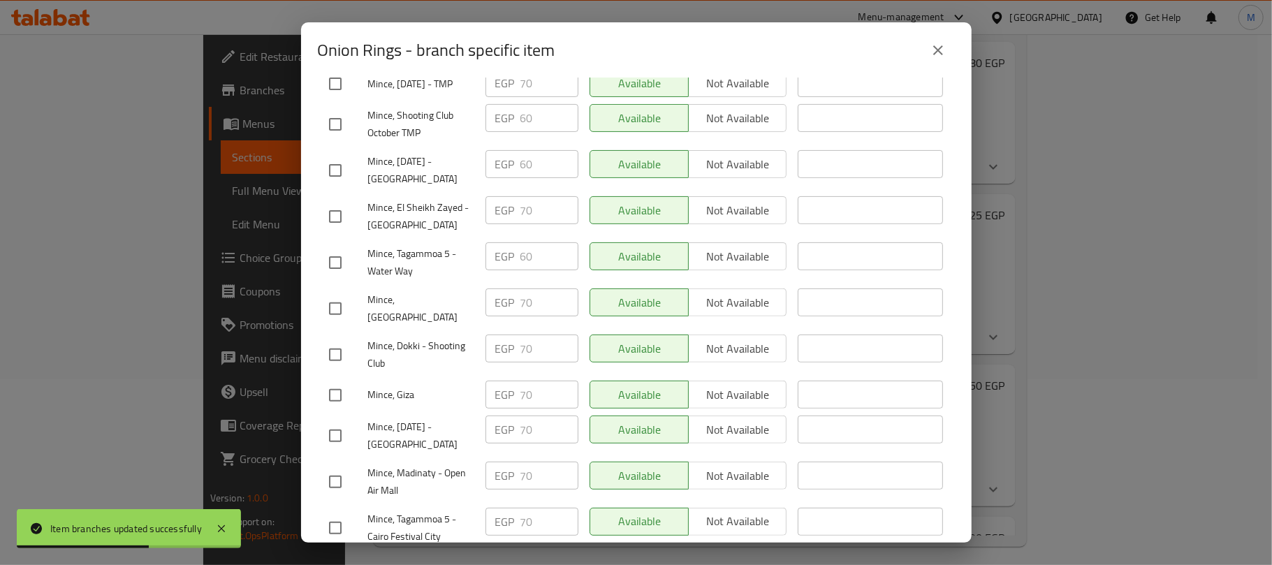
scroll to position [279, 0]
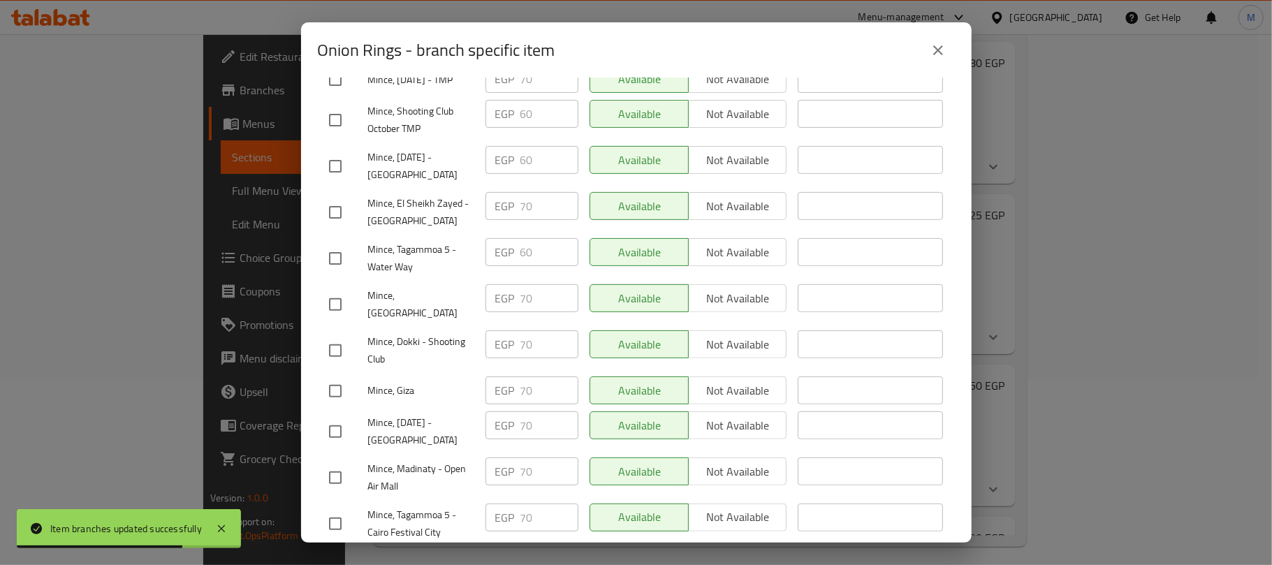
click at [334, 213] on input "checkbox" at bounding box center [335, 212] width 29 height 29
checkbox input "true"
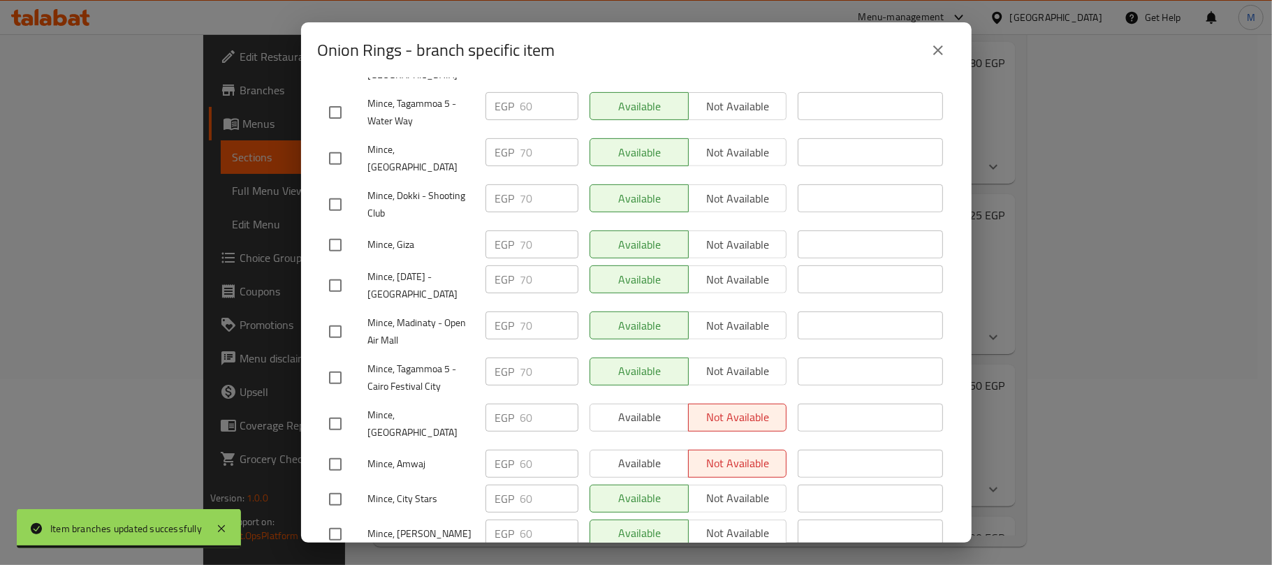
scroll to position [465, 0]
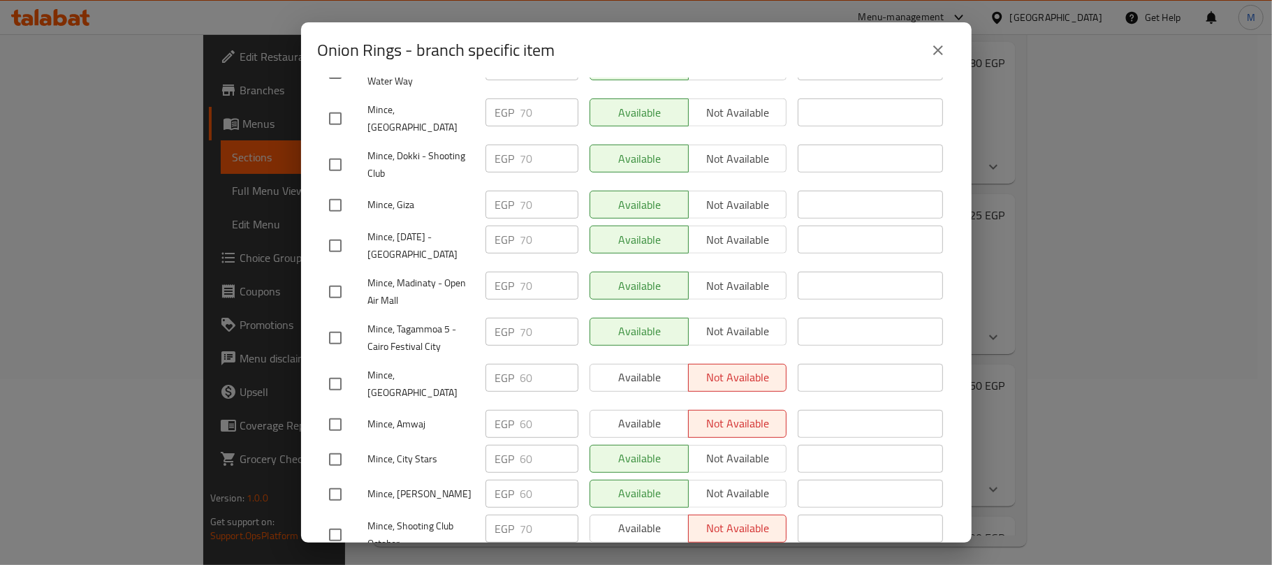
click at [339, 231] on input "checkbox" at bounding box center [335, 245] width 29 height 29
checkbox input "true"
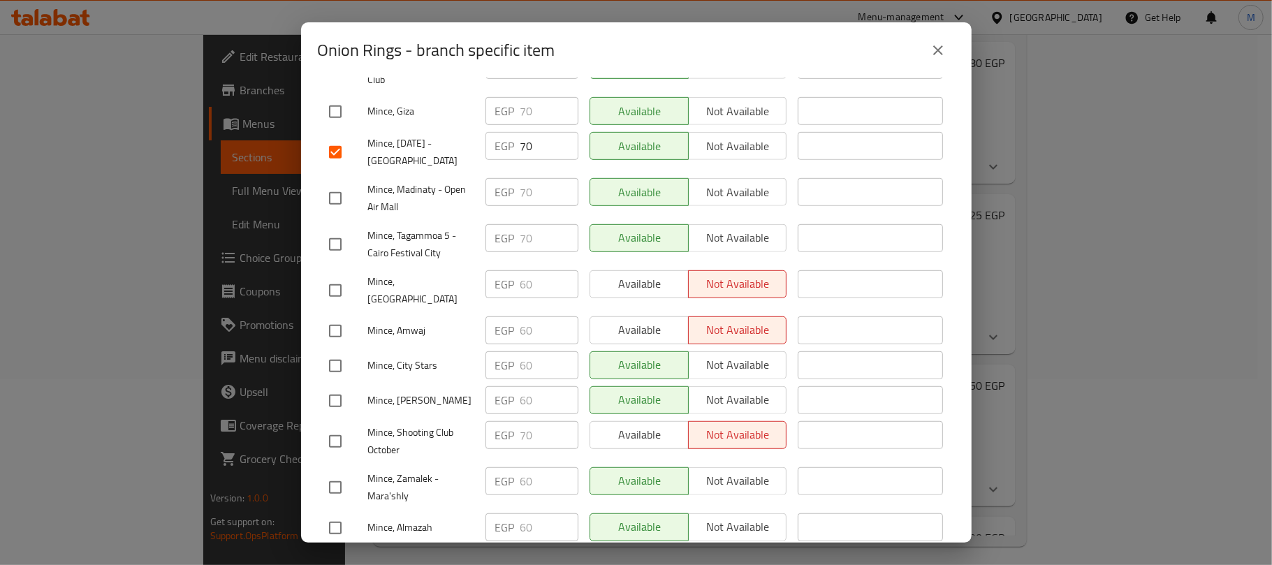
click at [334, 198] on input "checkbox" at bounding box center [335, 198] width 29 height 29
checkbox input "true"
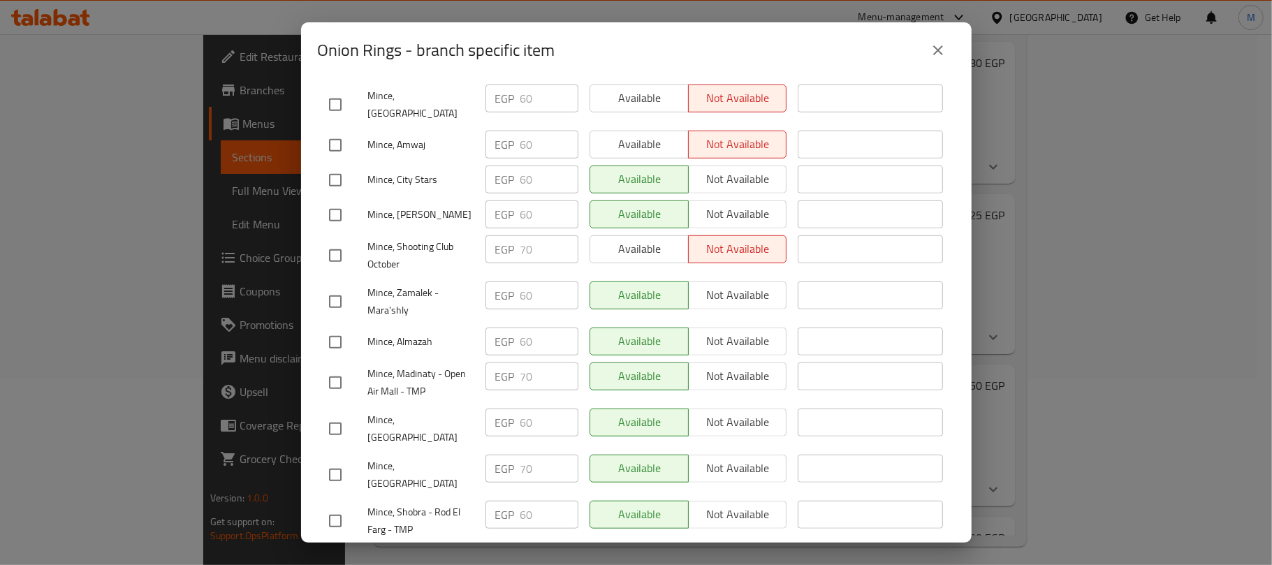
scroll to position [838, 0]
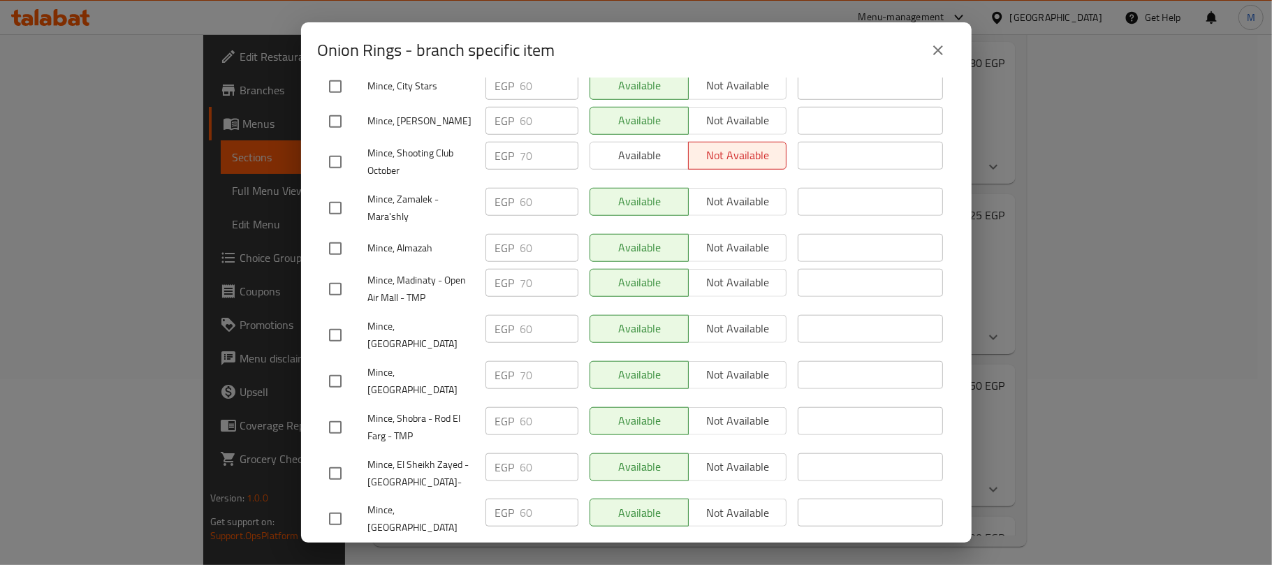
click at [333, 274] on input "checkbox" at bounding box center [335, 288] width 29 height 29
checkbox input "true"
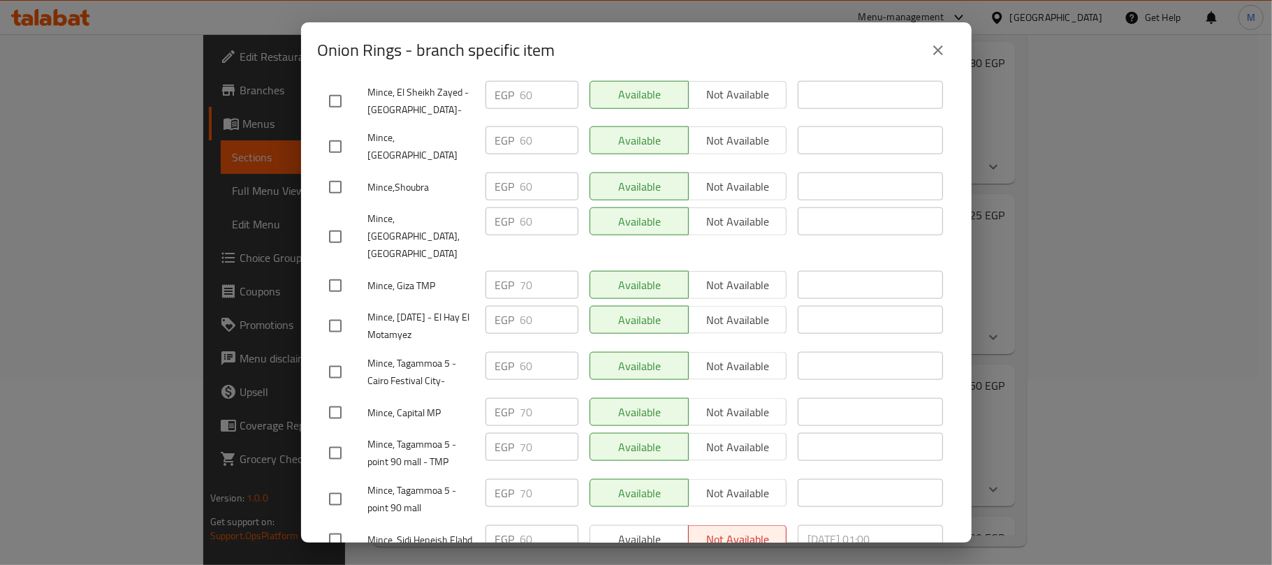
scroll to position [1303, 0]
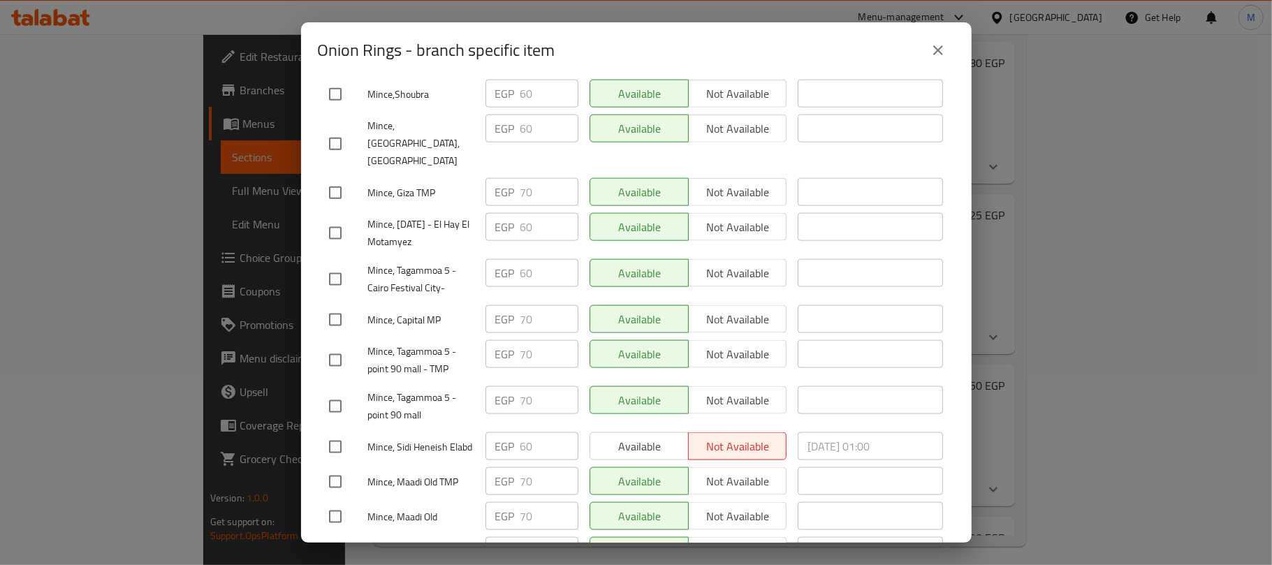
click at [334, 305] on input "checkbox" at bounding box center [335, 319] width 29 height 29
checkbox input "true"
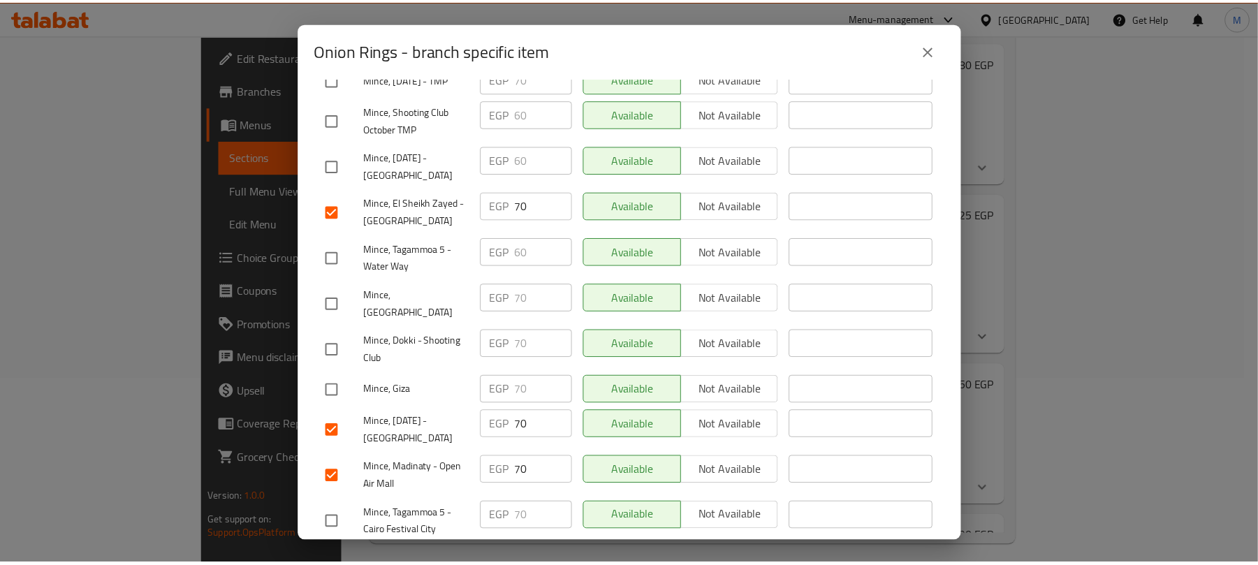
scroll to position [0, 0]
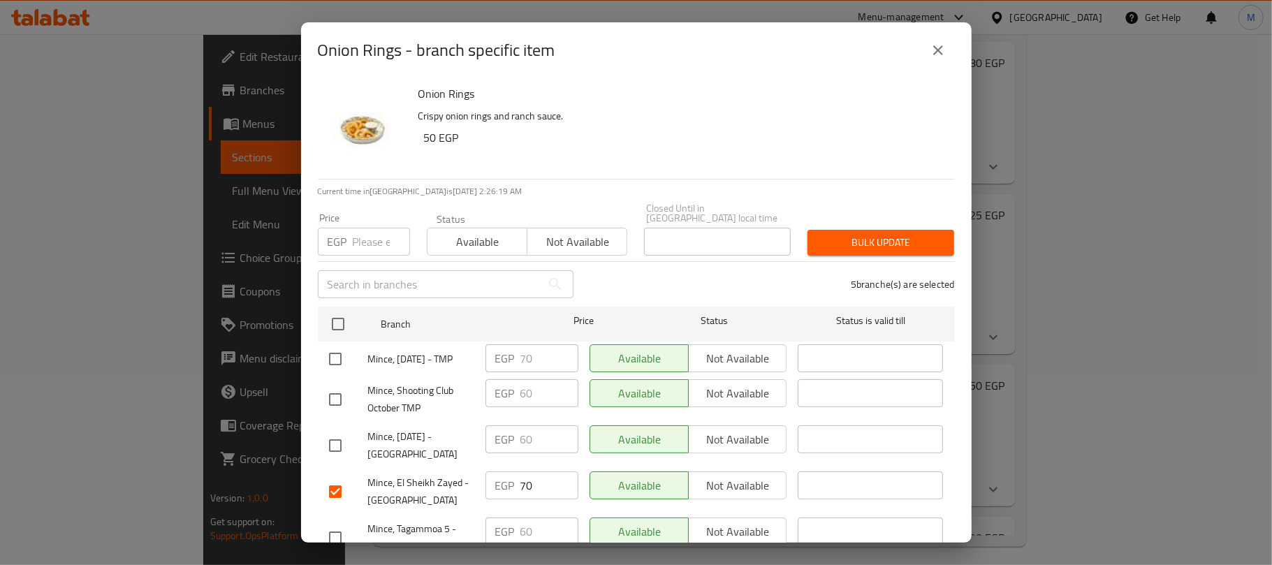
click at [543, 232] on span "Not available" at bounding box center [577, 242] width 89 height 20
click at [842, 234] on span "Bulk update" at bounding box center [881, 242] width 124 height 17
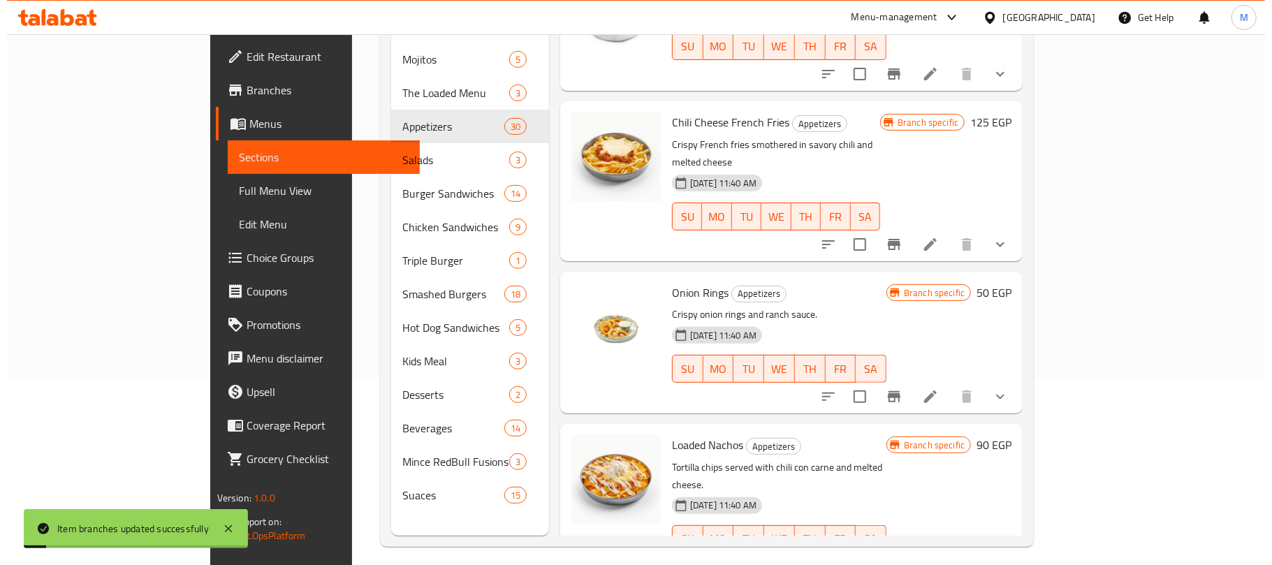
scroll to position [465, 0]
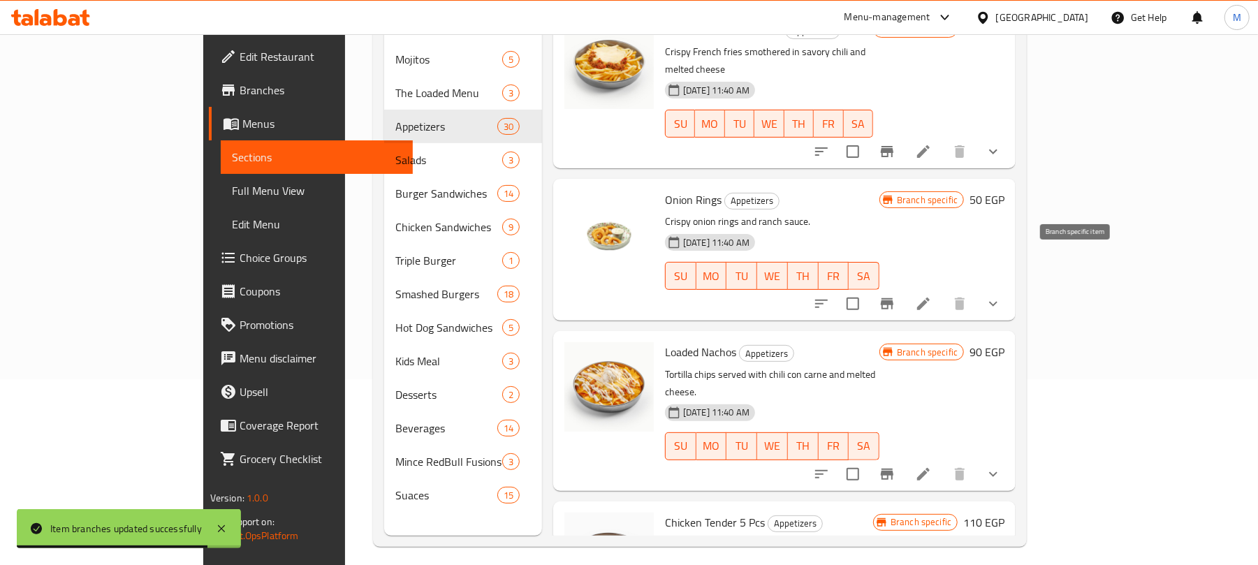
click at [895, 295] on icon "Branch-specific-item" at bounding box center [887, 303] width 17 height 17
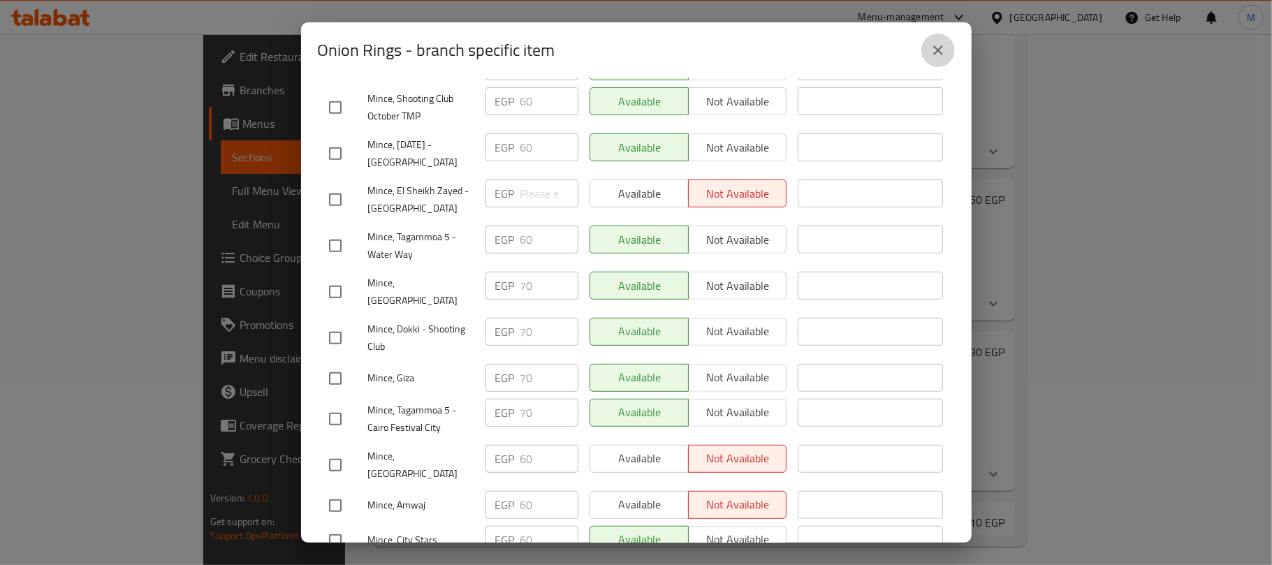
click at [934, 43] on icon "close" at bounding box center [938, 50] width 17 height 17
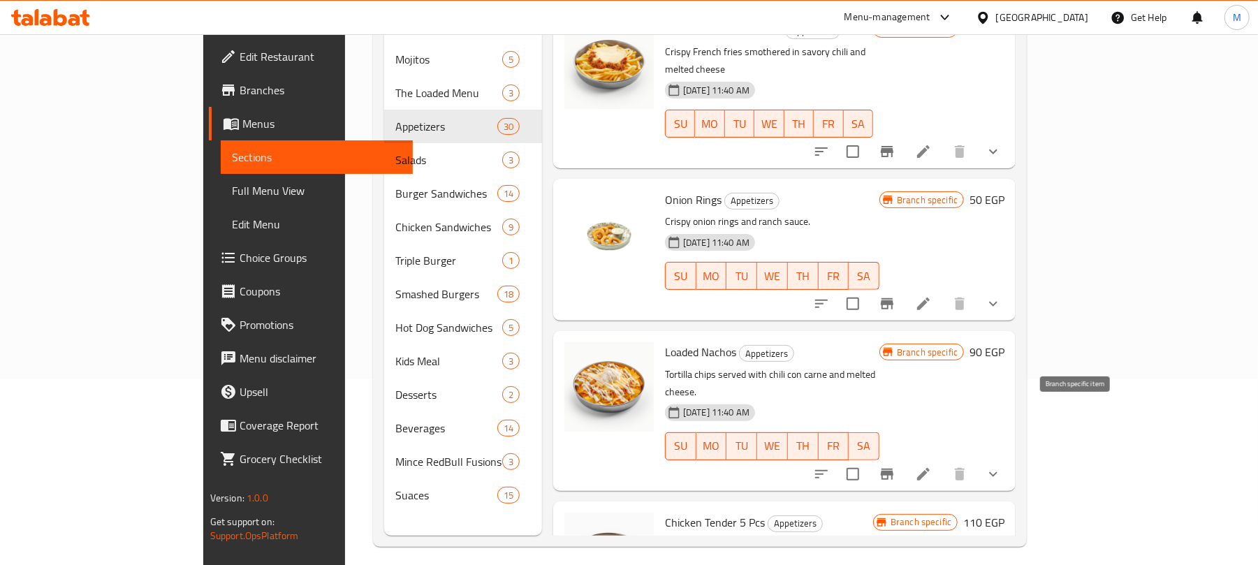
click at [893, 469] on icon "Branch-specific-item" at bounding box center [887, 474] width 13 height 11
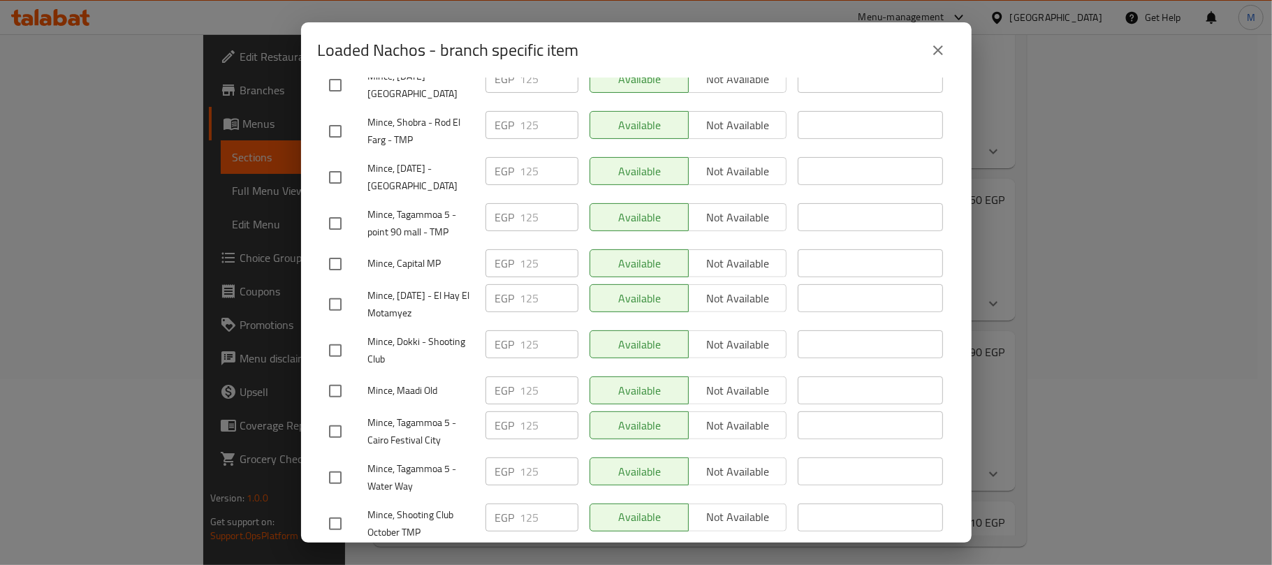
scroll to position [186, 0]
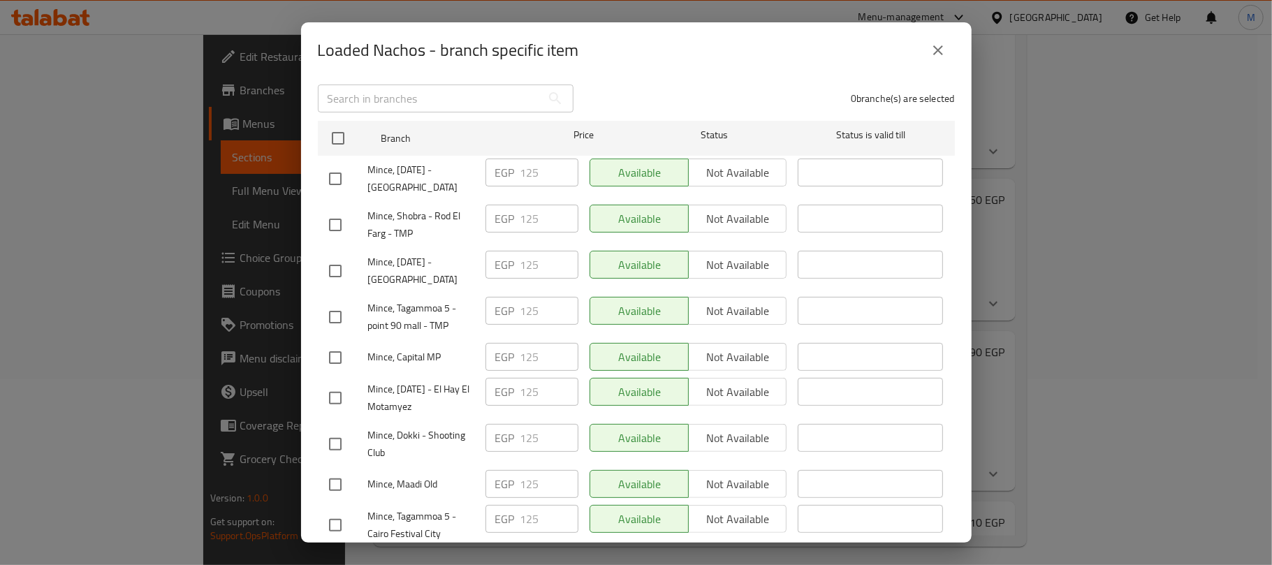
click at [334, 164] on input "checkbox" at bounding box center [335, 178] width 29 height 29
checkbox input "true"
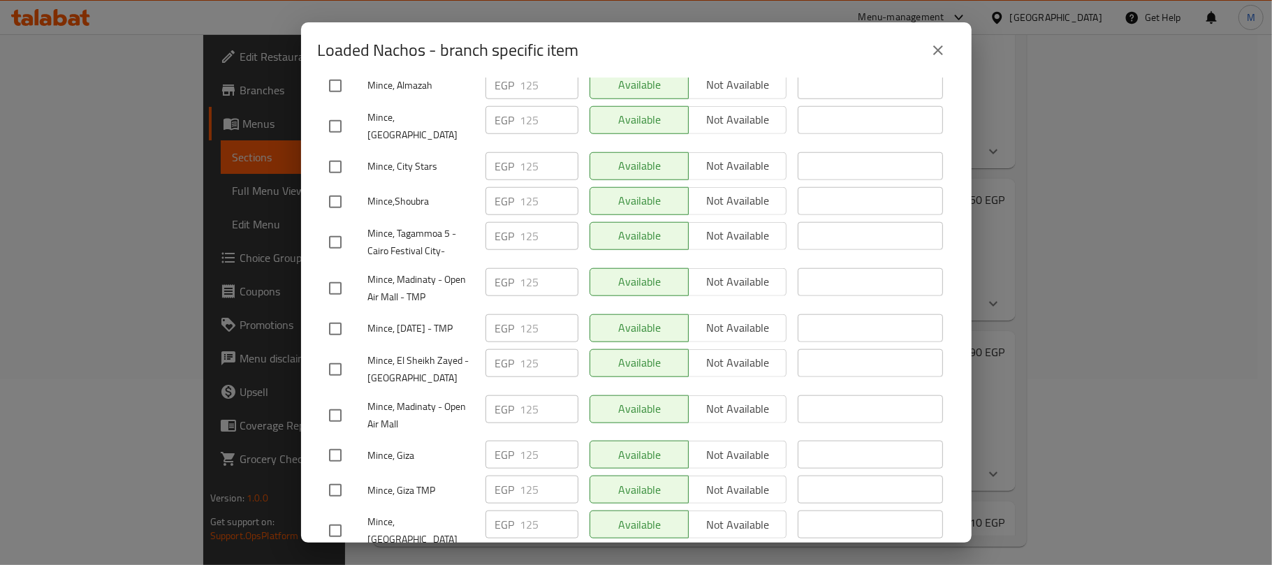
scroll to position [1024, 0]
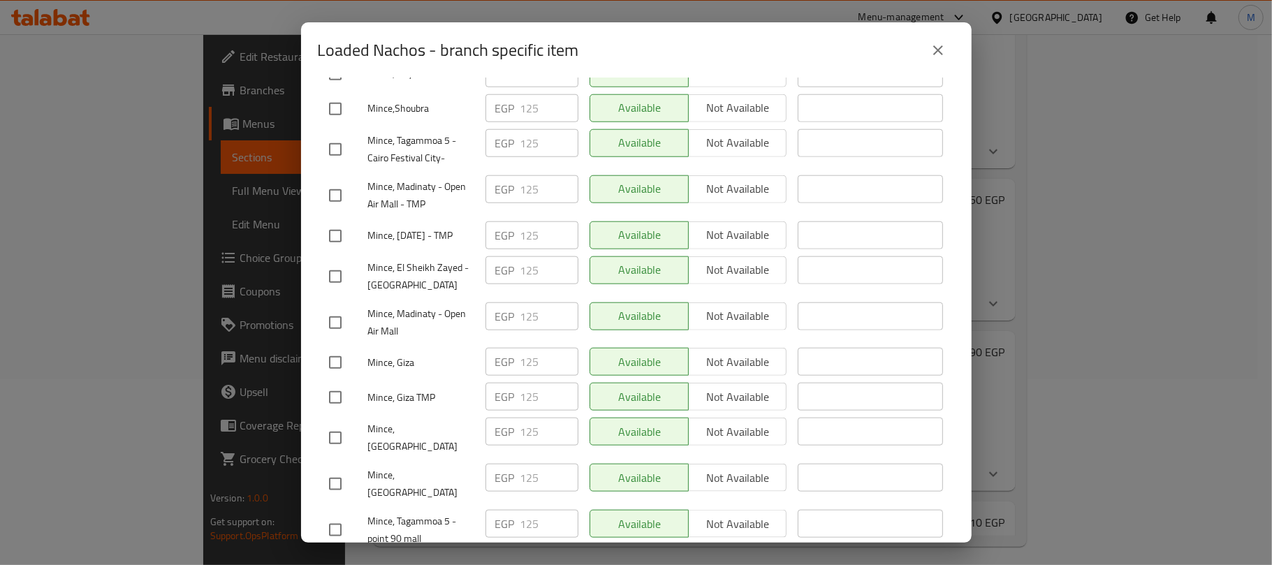
click at [336, 181] on input "checkbox" at bounding box center [335, 195] width 29 height 29
checkbox input "true"
click at [330, 262] on input "checkbox" at bounding box center [335, 276] width 29 height 29
checkbox input "true"
click at [330, 308] on input "checkbox" at bounding box center [335, 322] width 29 height 29
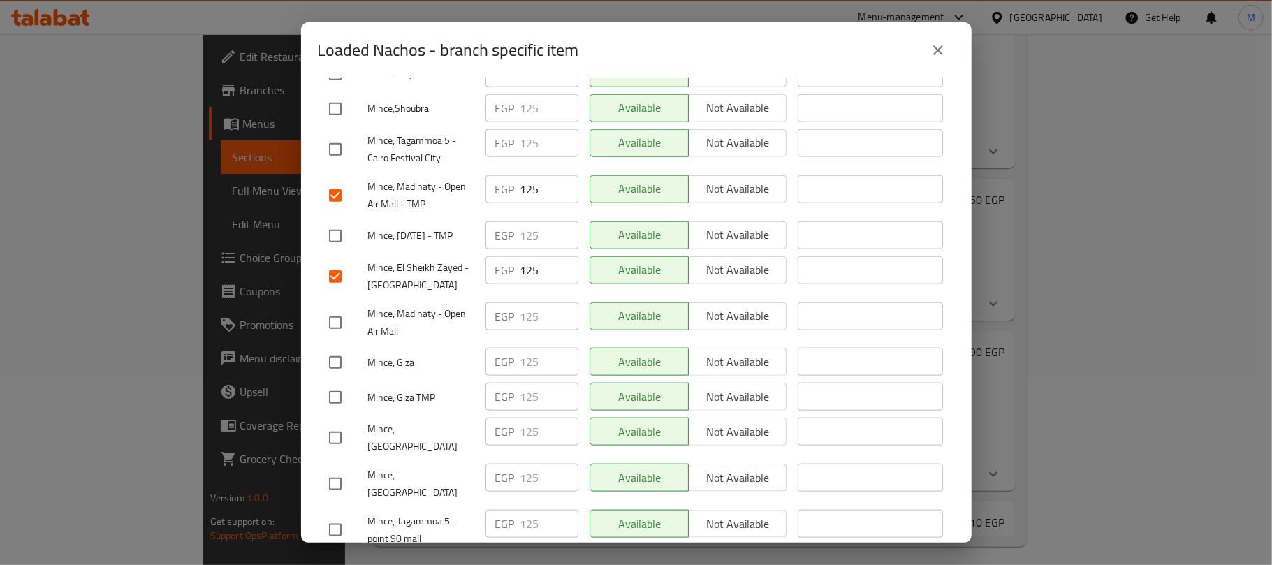
checkbox input "true"
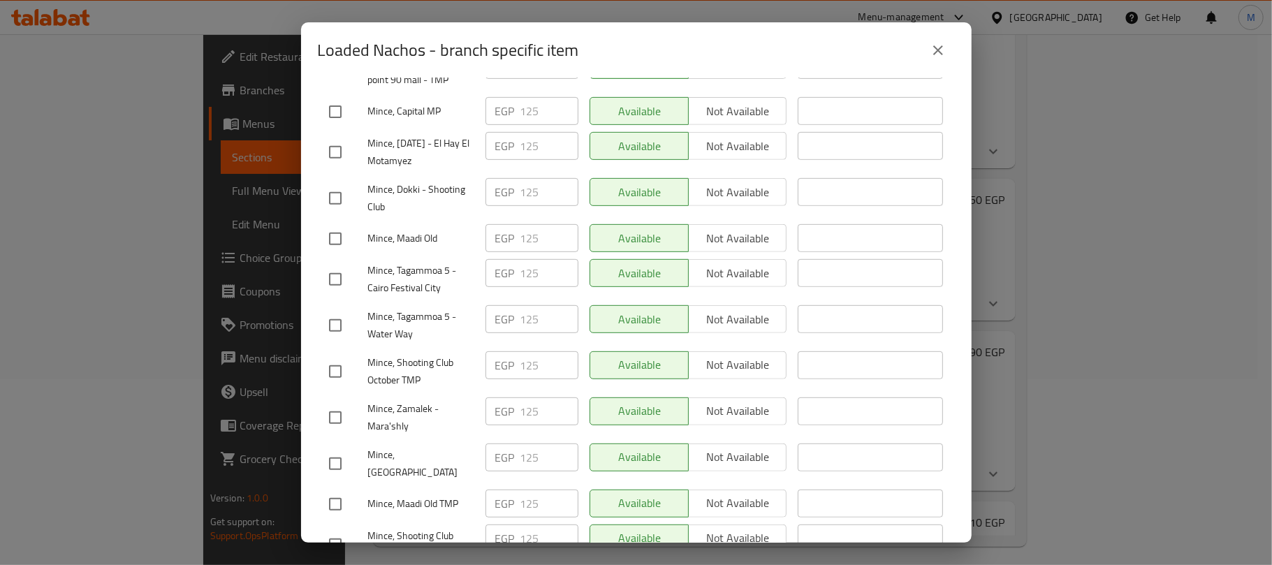
scroll to position [246, 0]
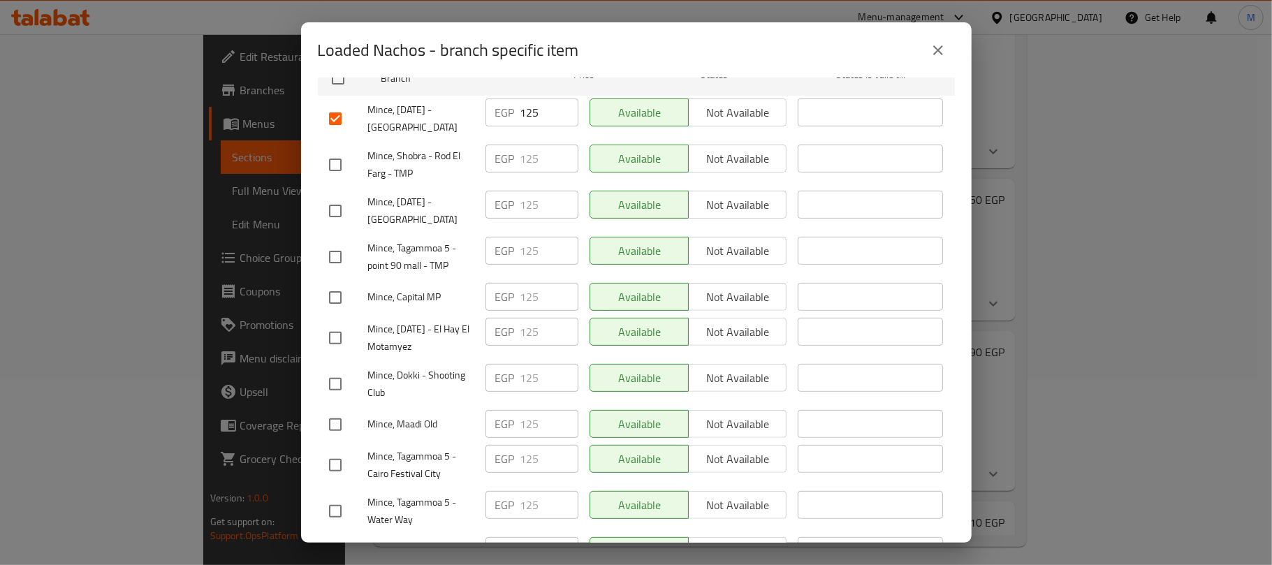
click at [333, 289] on input "checkbox" at bounding box center [335, 297] width 29 height 29
checkbox input "true"
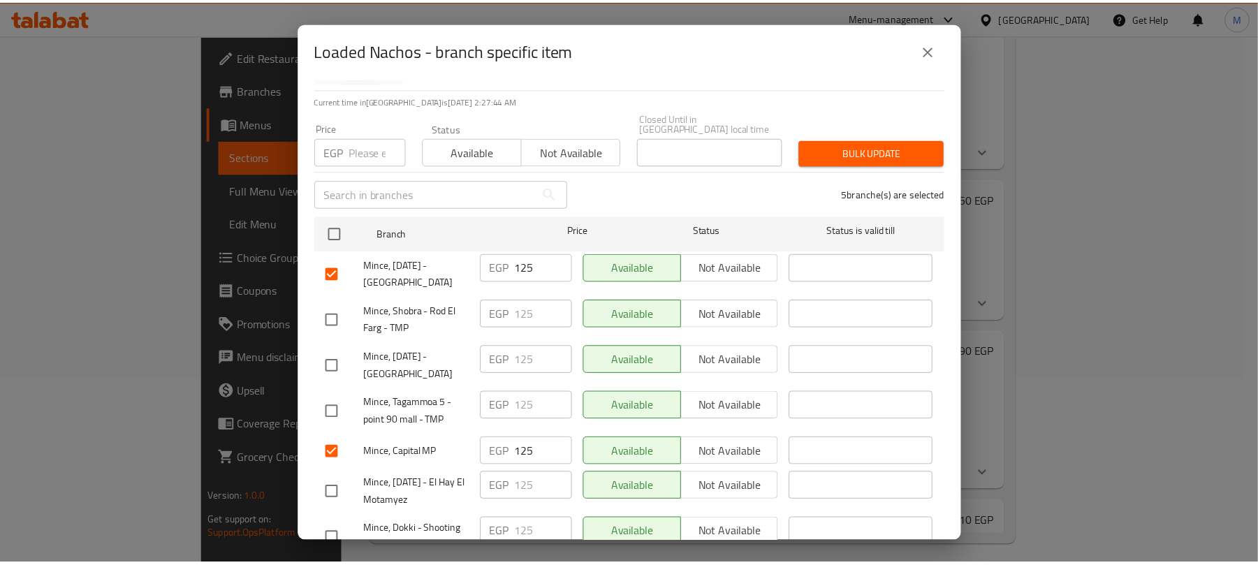
scroll to position [0, 0]
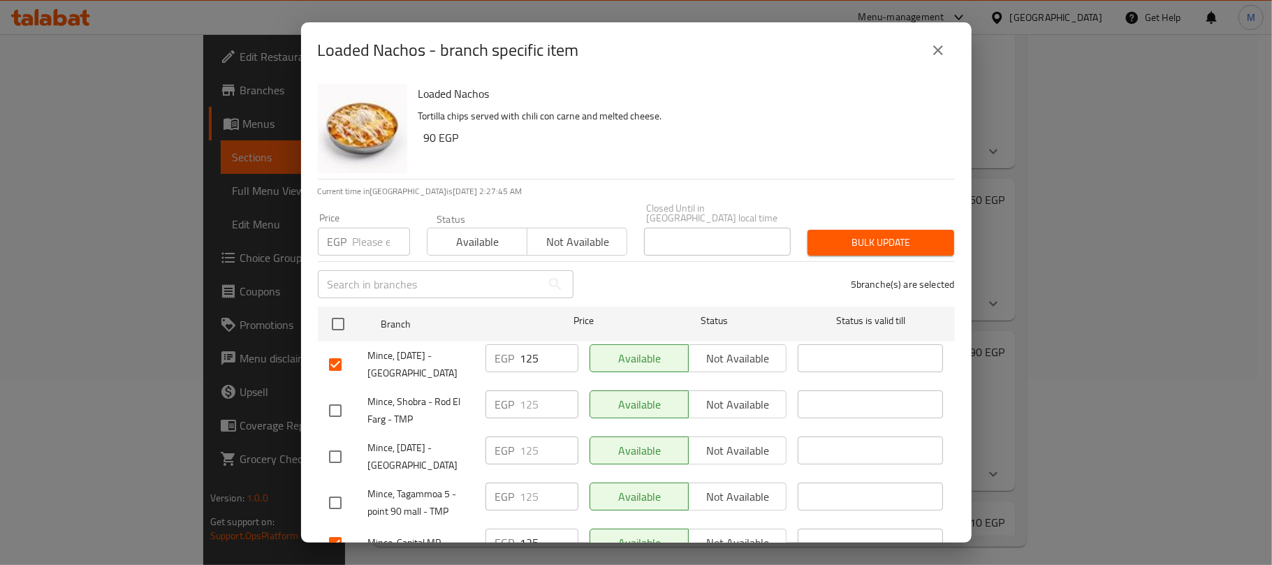
click at [606, 232] on span "Not available" at bounding box center [577, 242] width 89 height 20
click at [874, 238] on span "Bulk update" at bounding box center [881, 242] width 124 height 17
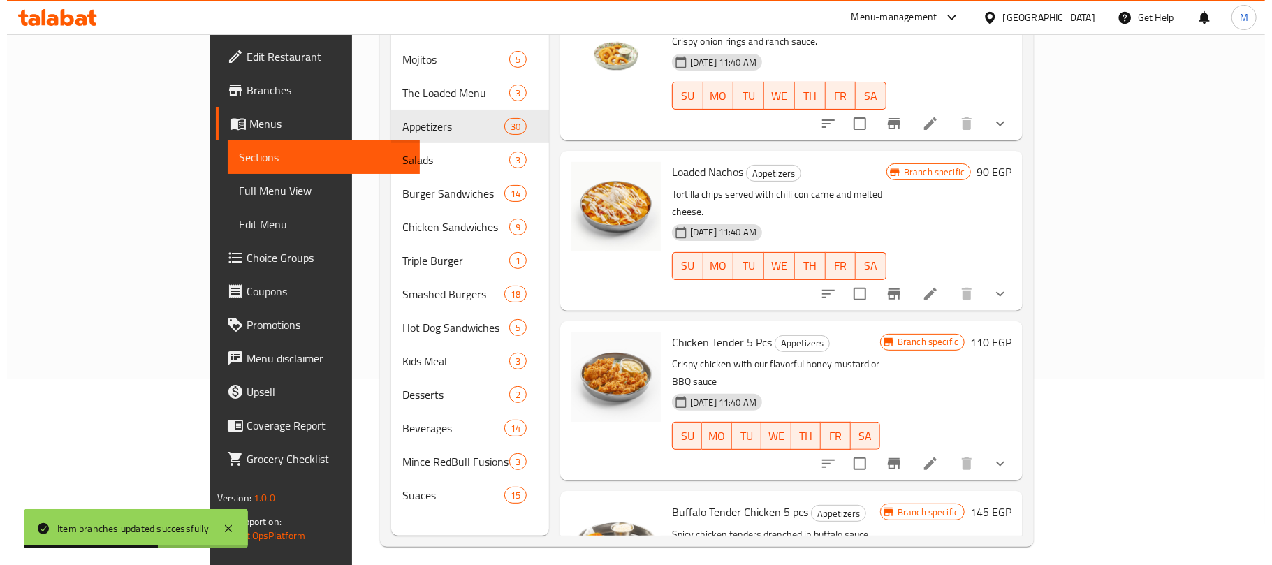
scroll to position [652, 0]
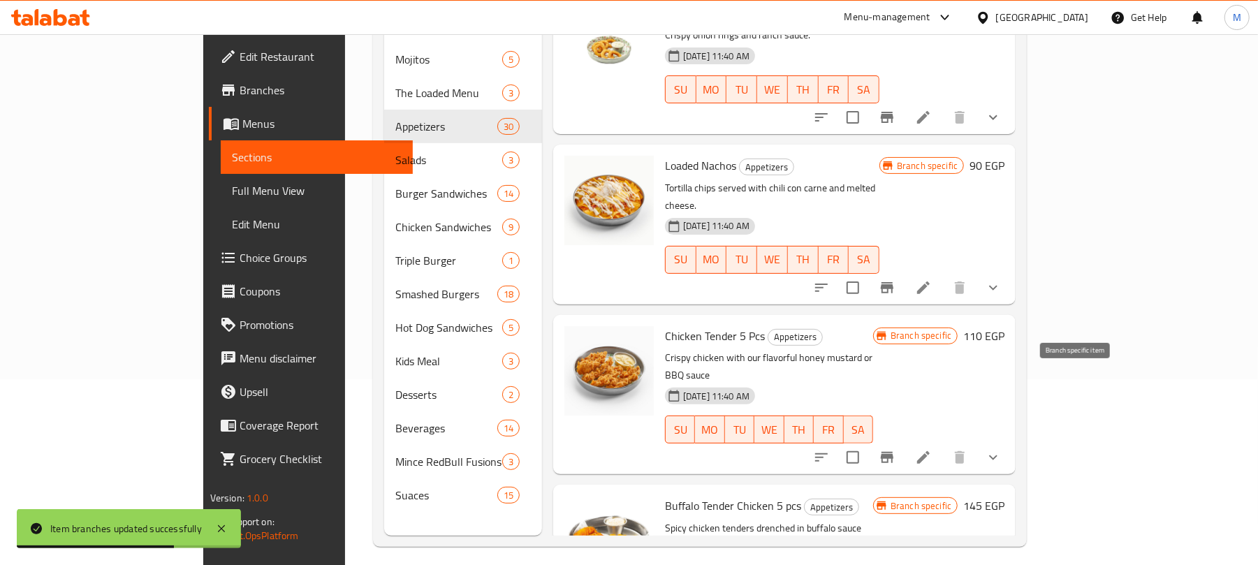
click at [904, 441] on button "Branch-specific-item" at bounding box center [887, 458] width 34 height 34
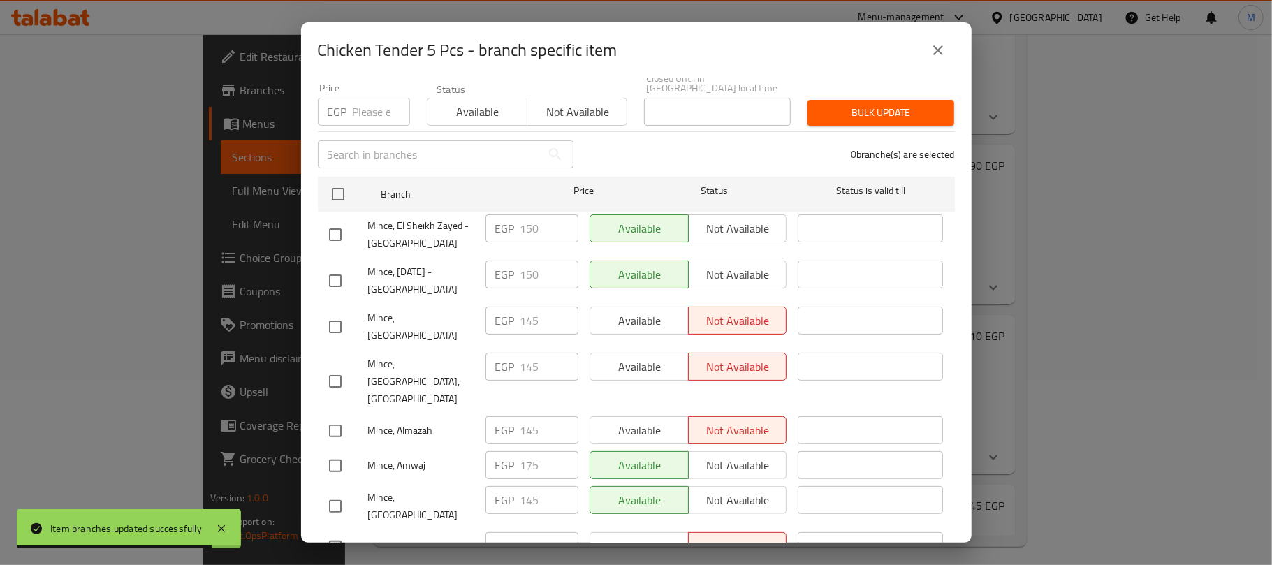
scroll to position [186, 0]
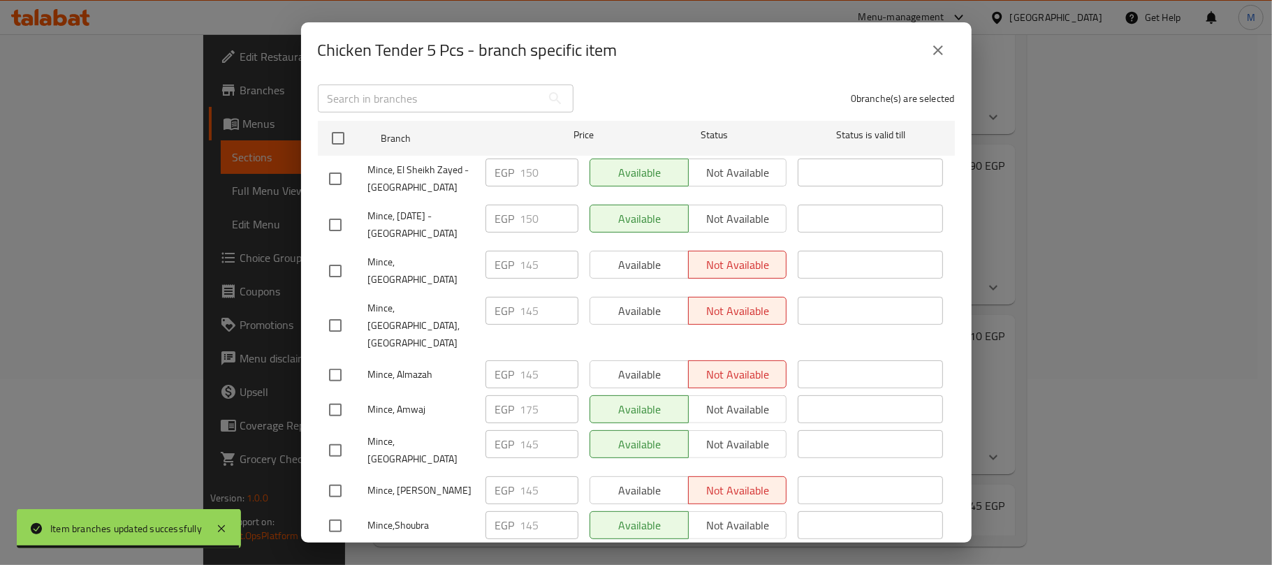
click at [336, 214] on input "checkbox" at bounding box center [335, 224] width 29 height 29
checkbox input "true"
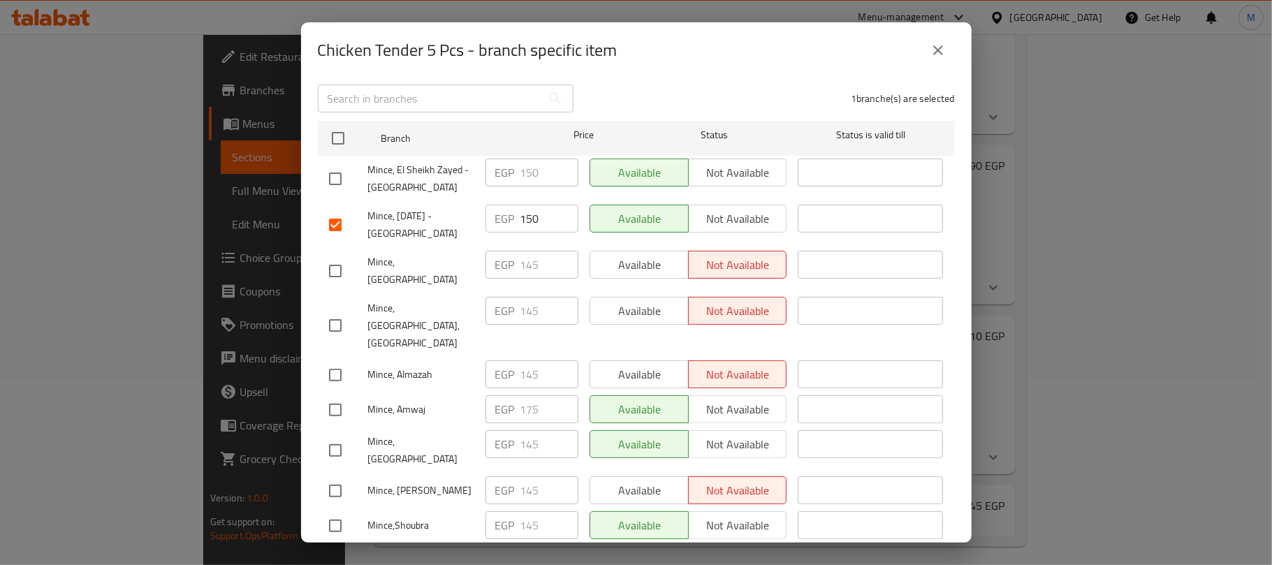
click at [339, 173] on input "checkbox" at bounding box center [335, 178] width 29 height 29
checkbox input "true"
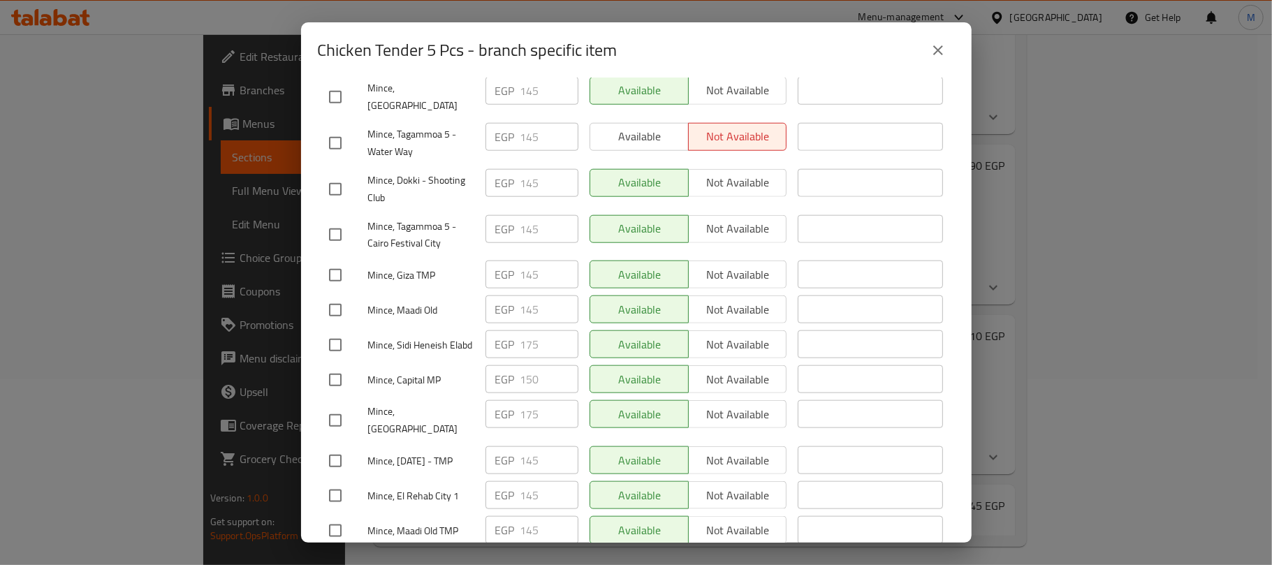
scroll to position [1117, 0]
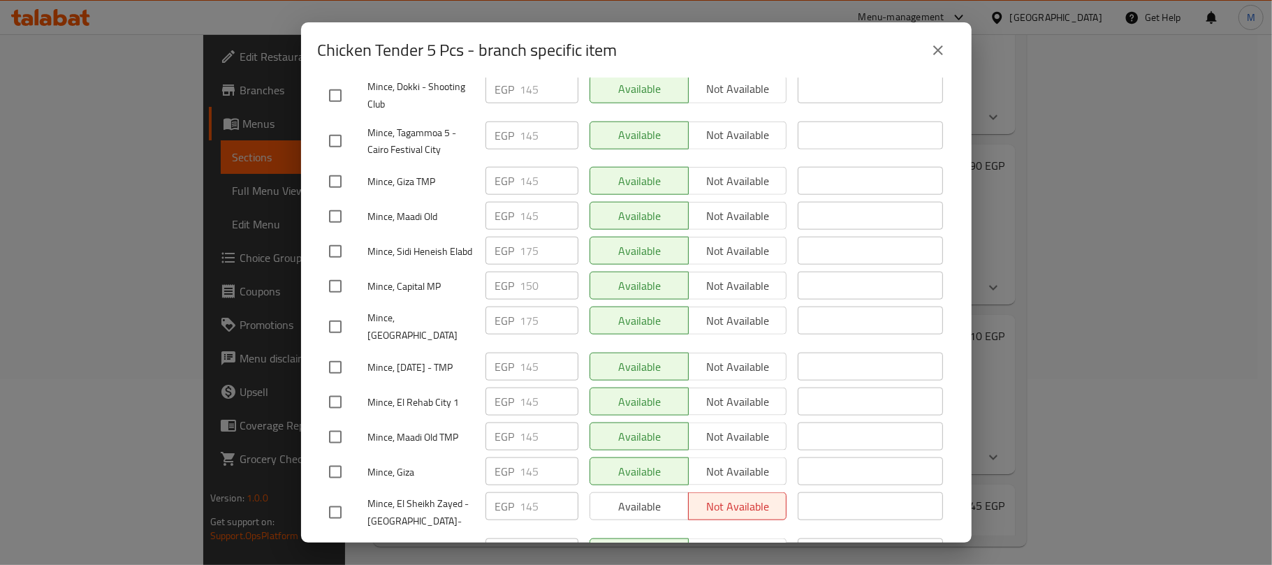
click at [331, 272] on input "checkbox" at bounding box center [335, 286] width 29 height 29
checkbox input "true"
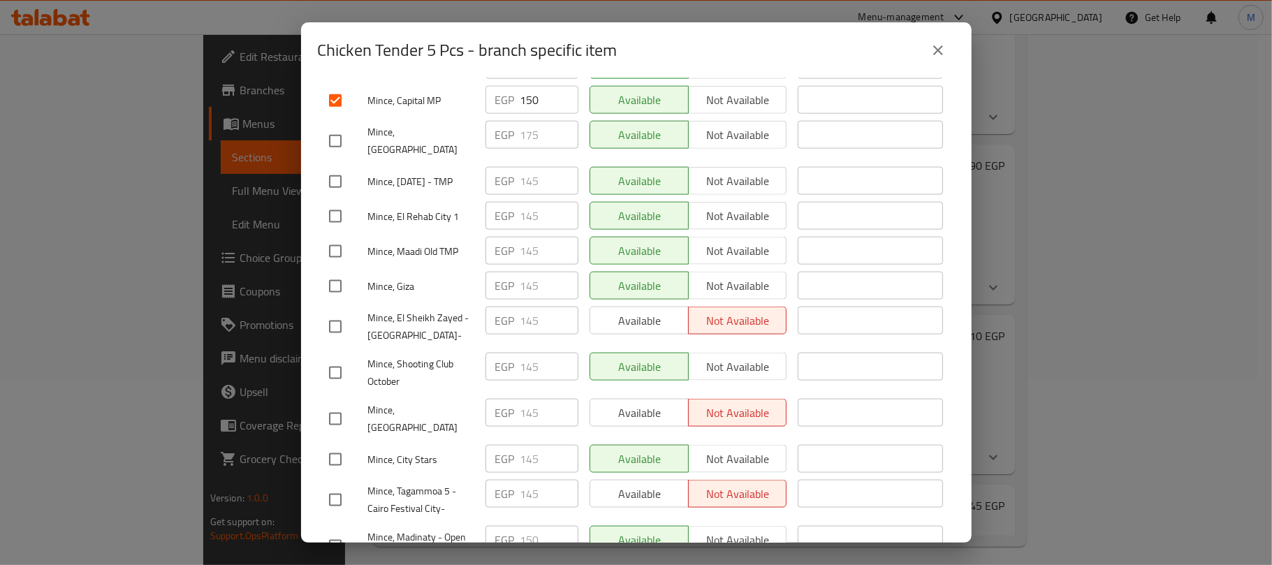
scroll to position [1363, 0]
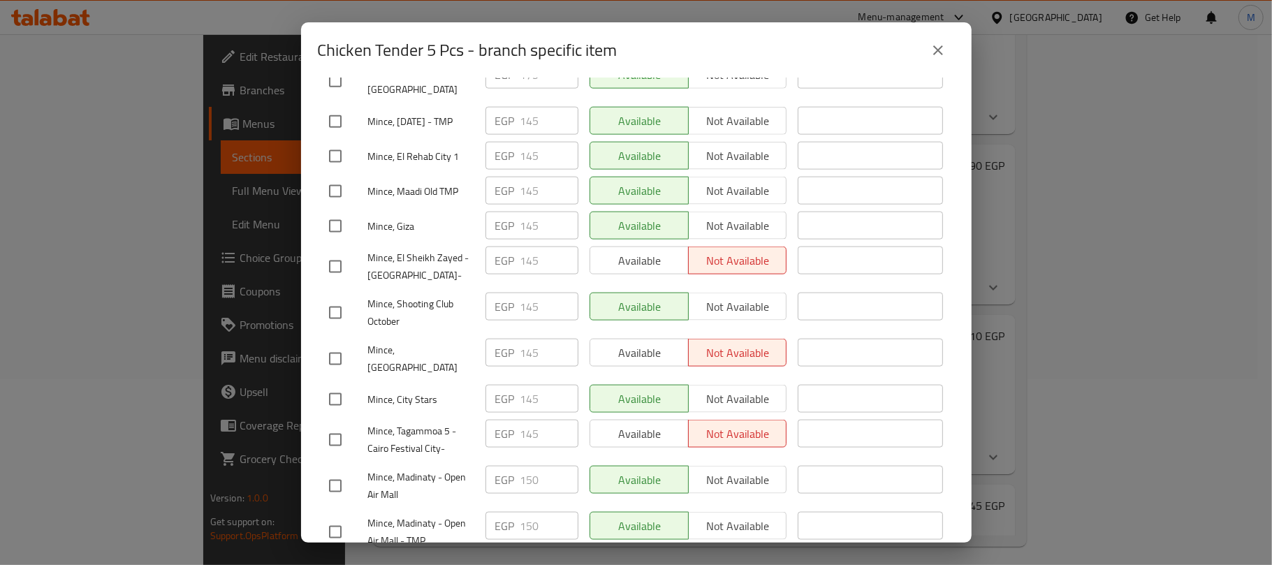
drag, startPoint x: 336, startPoint y: 427, endPoint x: 335, endPoint y: 451, distance: 23.8
click at [335, 471] on input "checkbox" at bounding box center [335, 485] width 29 height 29
checkbox input "true"
click at [334, 518] on input "checkbox" at bounding box center [335, 532] width 29 height 29
checkbox input "true"
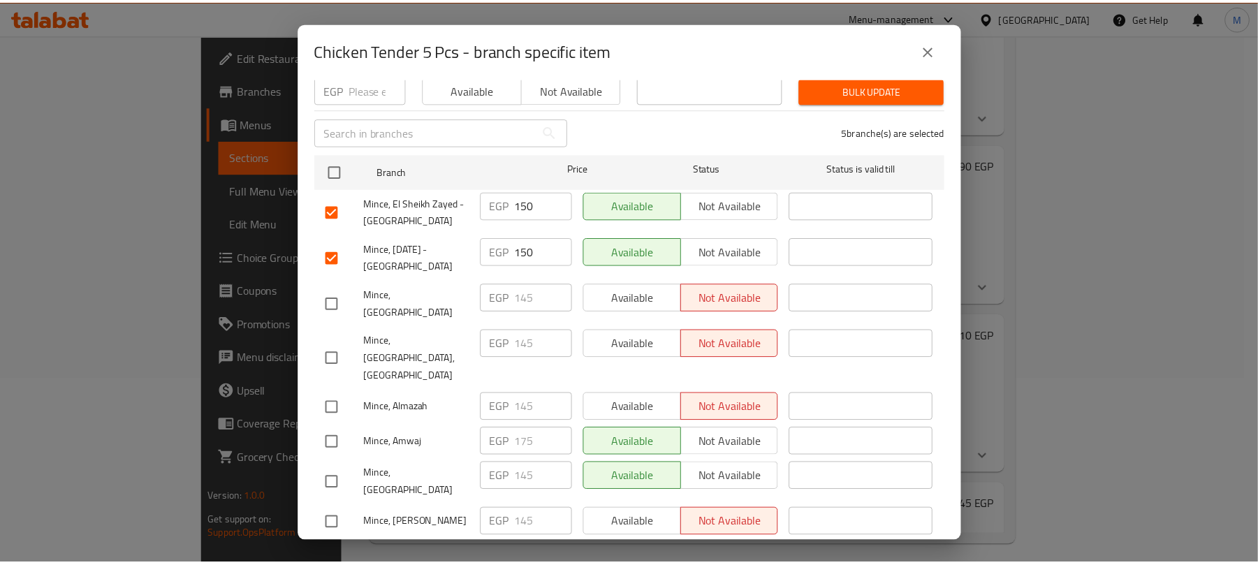
scroll to position [0, 0]
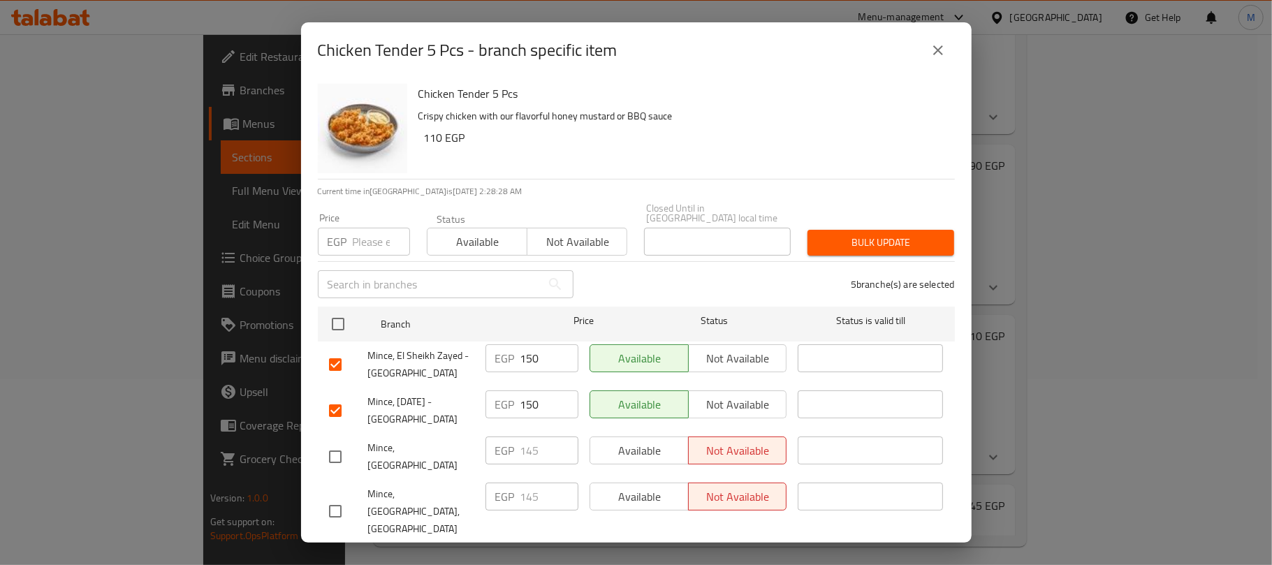
click at [591, 236] on span "Not available" at bounding box center [577, 242] width 89 height 20
click at [852, 234] on span "Bulk update" at bounding box center [881, 242] width 124 height 17
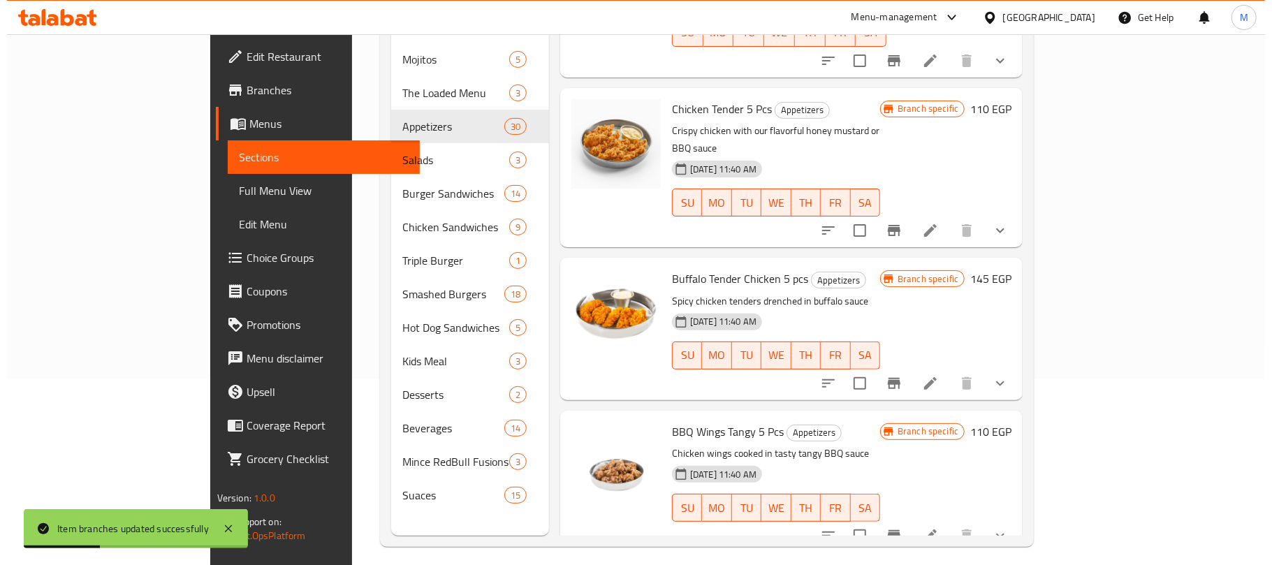
scroll to position [838, 0]
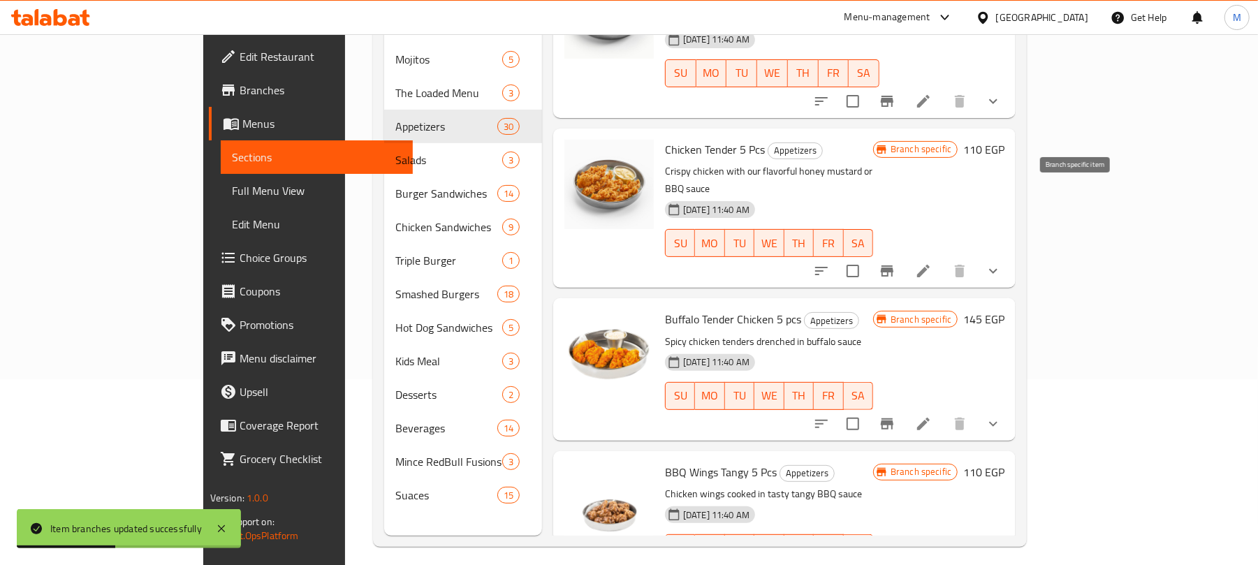
click at [893, 265] on icon "Branch-specific-item" at bounding box center [887, 270] width 13 height 11
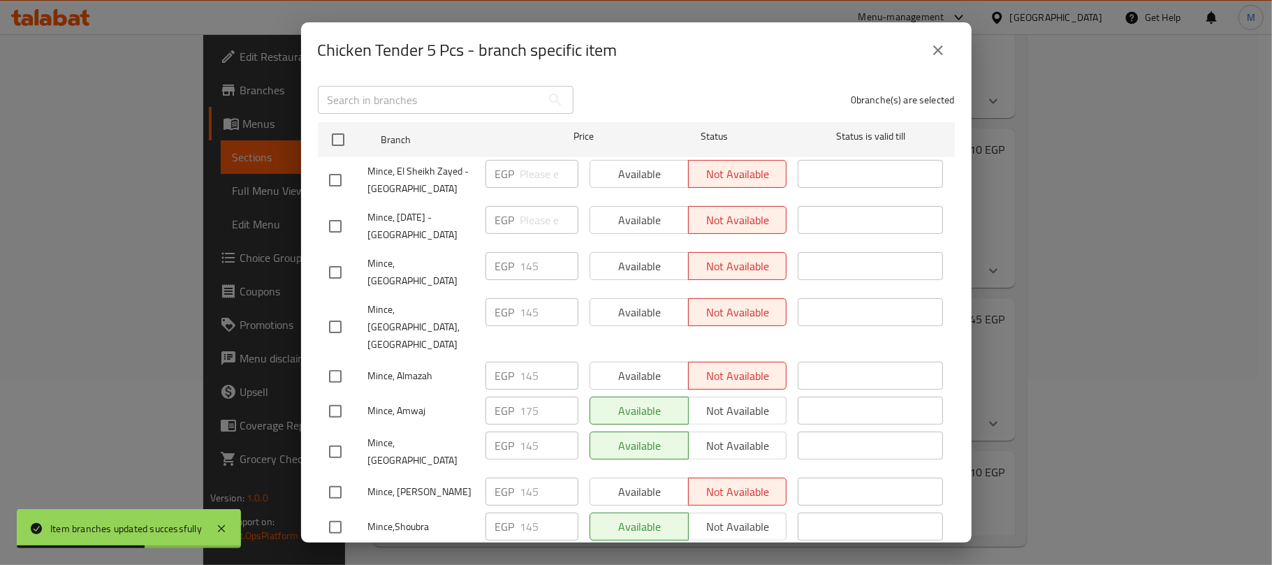
scroll to position [186, 0]
click at [927, 45] on button "close" at bounding box center [938, 51] width 34 height 34
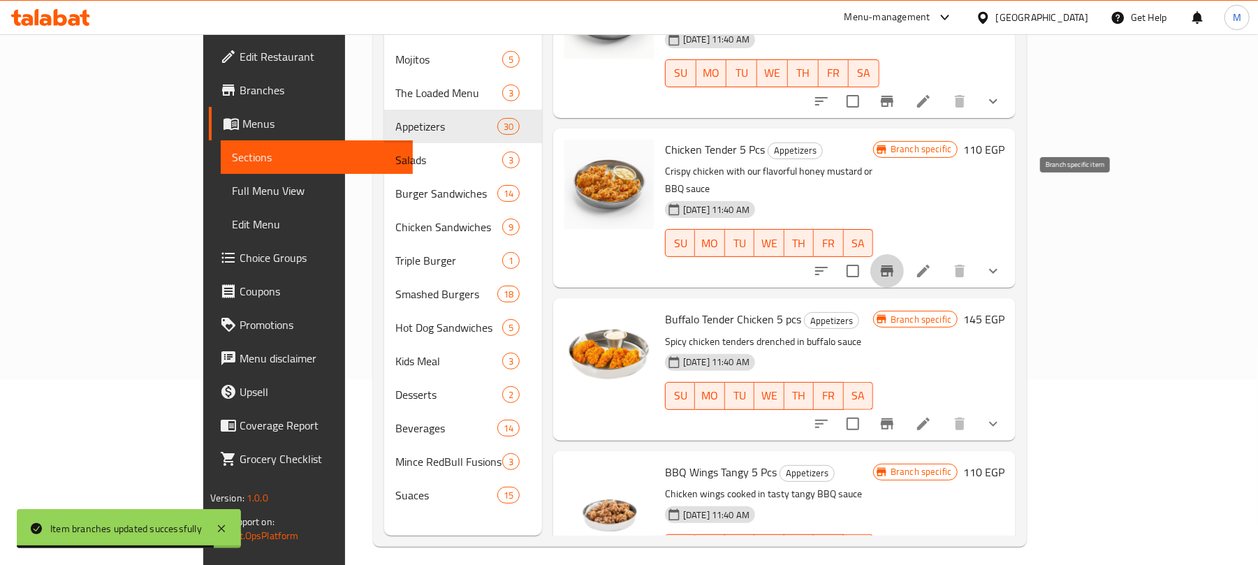
click at [893, 265] on icon "Branch-specific-item" at bounding box center [887, 270] width 13 height 11
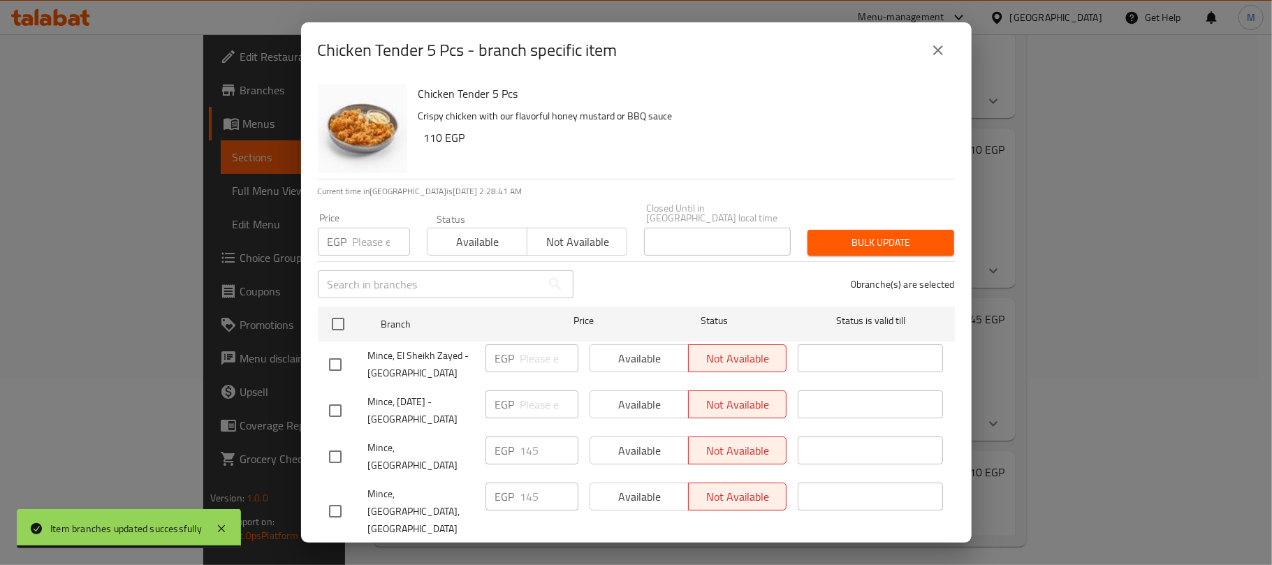
click at [940, 53] on icon "close" at bounding box center [938, 50] width 10 height 10
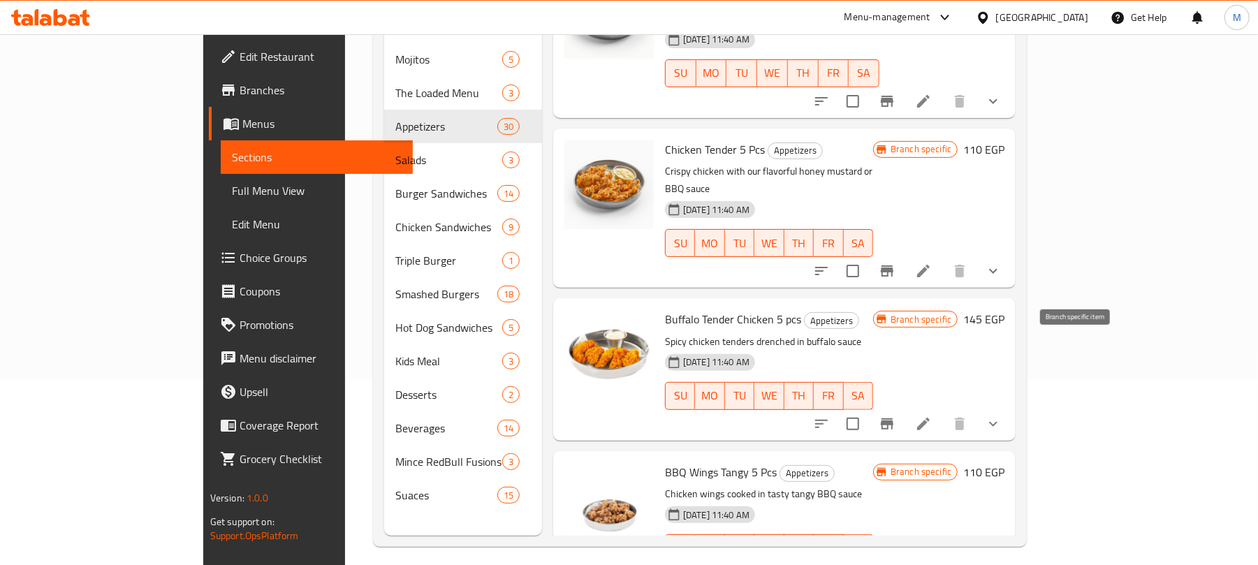
click at [895, 416] on icon "Branch-specific-item" at bounding box center [887, 424] width 17 height 17
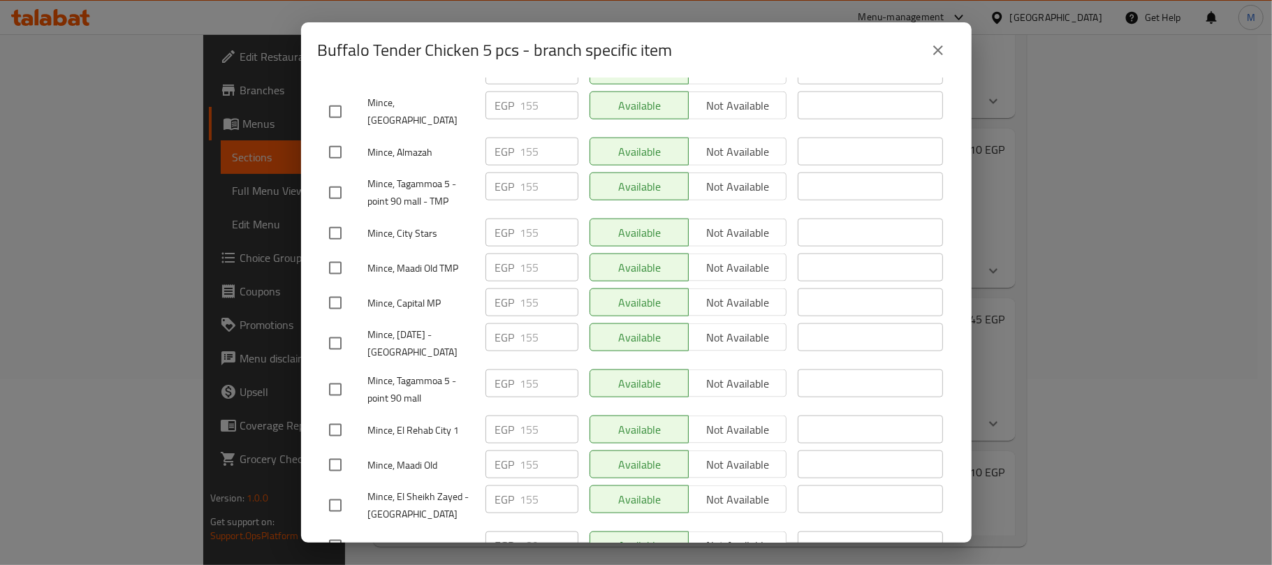
scroll to position [1303, 0]
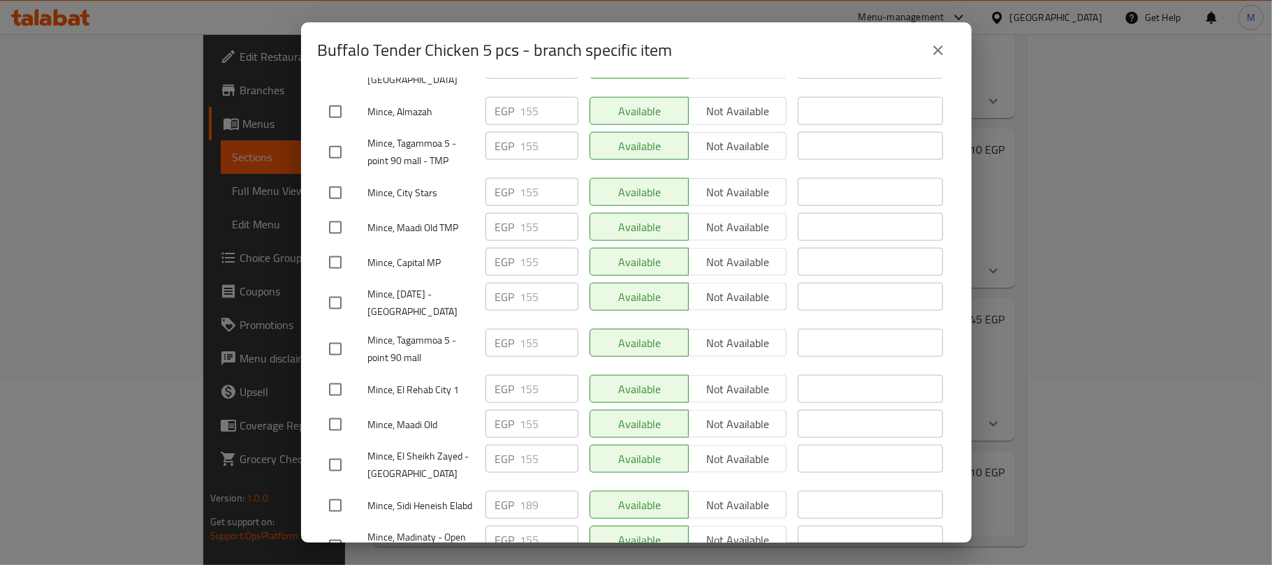
click at [332, 248] on input "checkbox" at bounding box center [335, 262] width 29 height 29
checkbox input "true"
click at [341, 288] on input "checkbox" at bounding box center [335, 302] width 29 height 29
checkbox input "true"
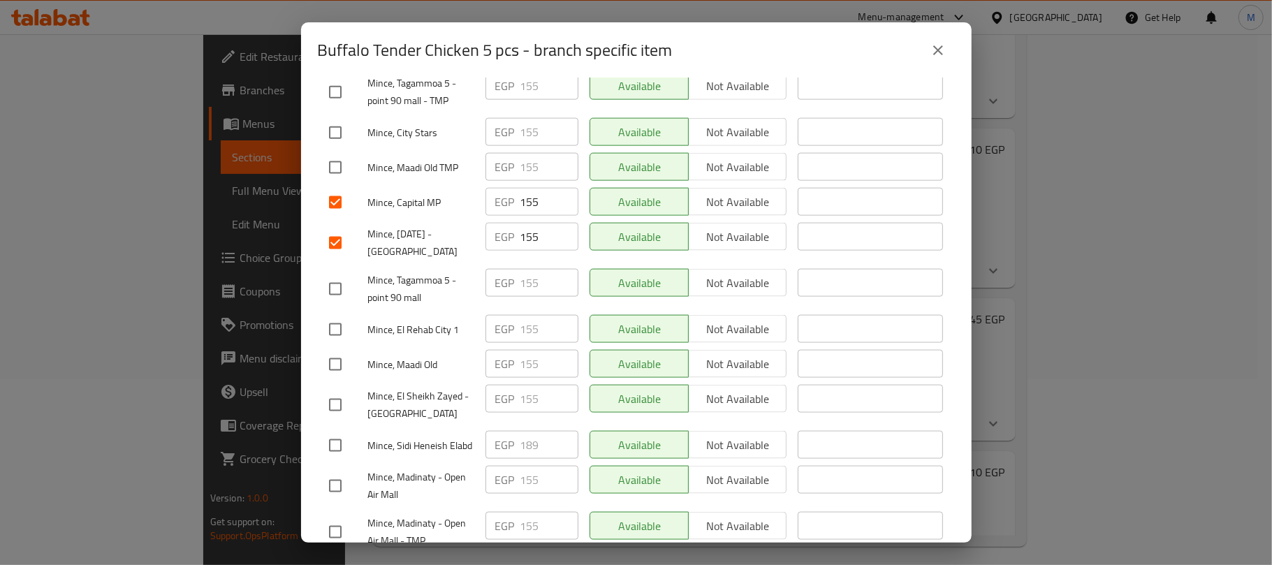
click at [334, 390] on input "checkbox" at bounding box center [335, 404] width 29 height 29
checkbox input "true"
click at [331, 471] on input "checkbox" at bounding box center [335, 485] width 29 height 29
checkbox input "true"
click at [330, 518] on input "checkbox" at bounding box center [335, 532] width 29 height 29
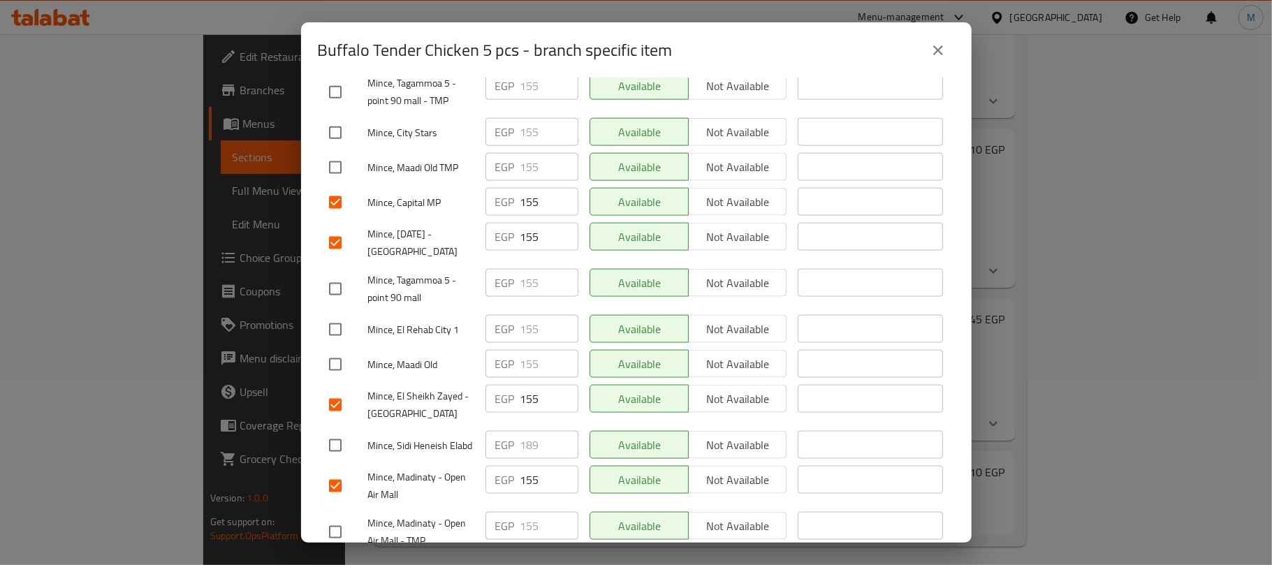
checkbox input "true"
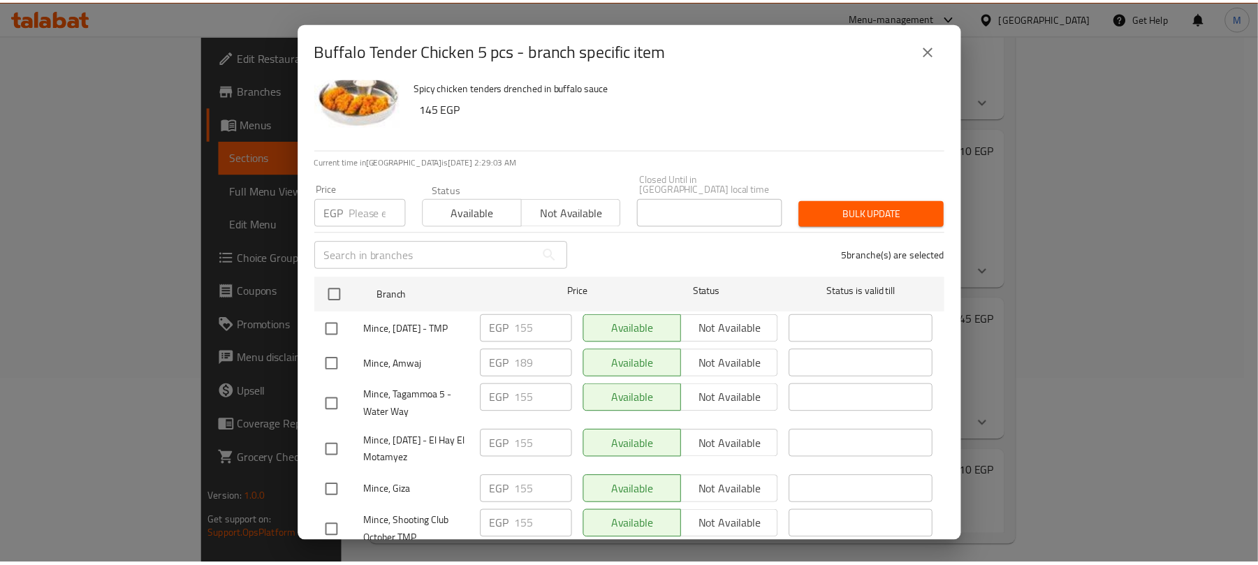
scroll to position [0, 0]
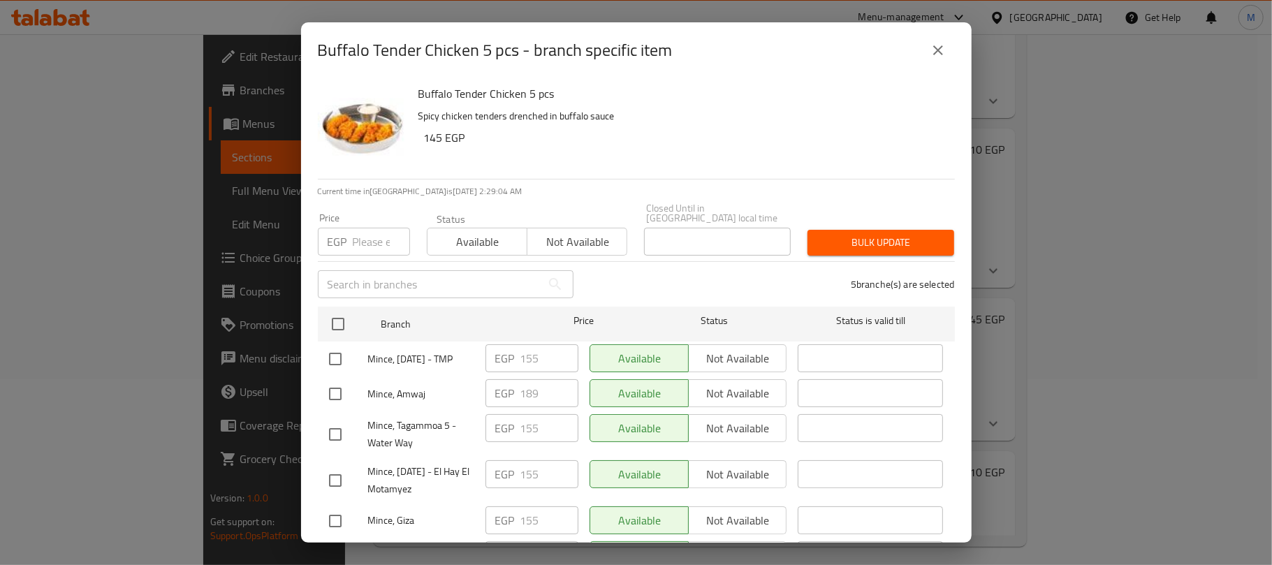
click at [594, 232] on span "Not available" at bounding box center [577, 242] width 89 height 20
click at [849, 234] on span "Bulk update" at bounding box center [881, 242] width 124 height 17
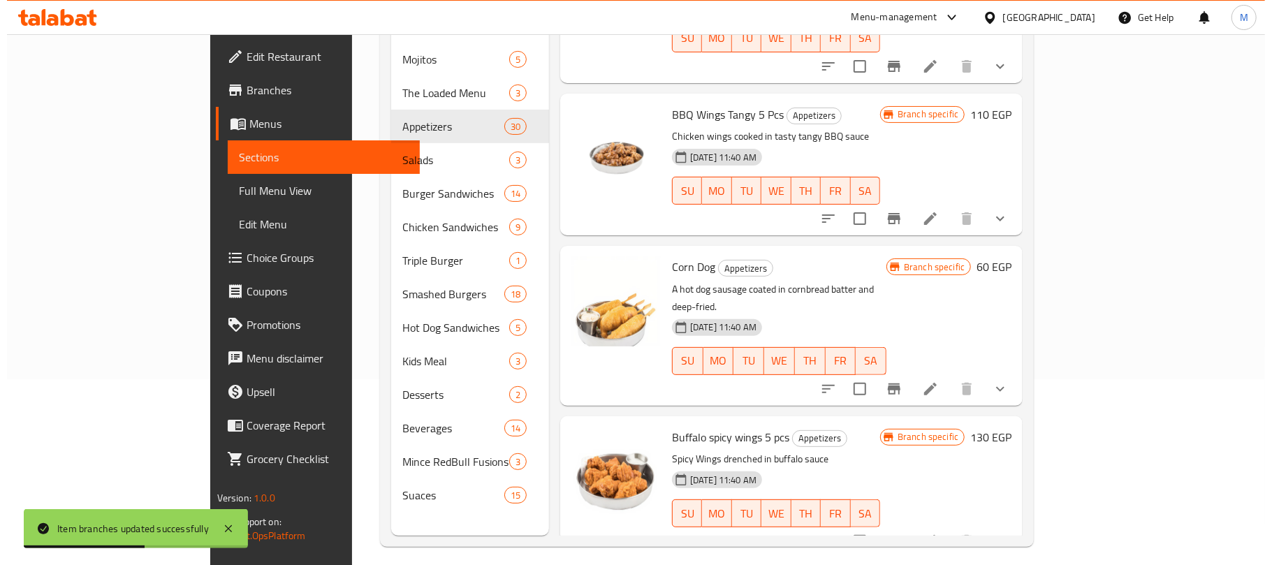
scroll to position [1210, 0]
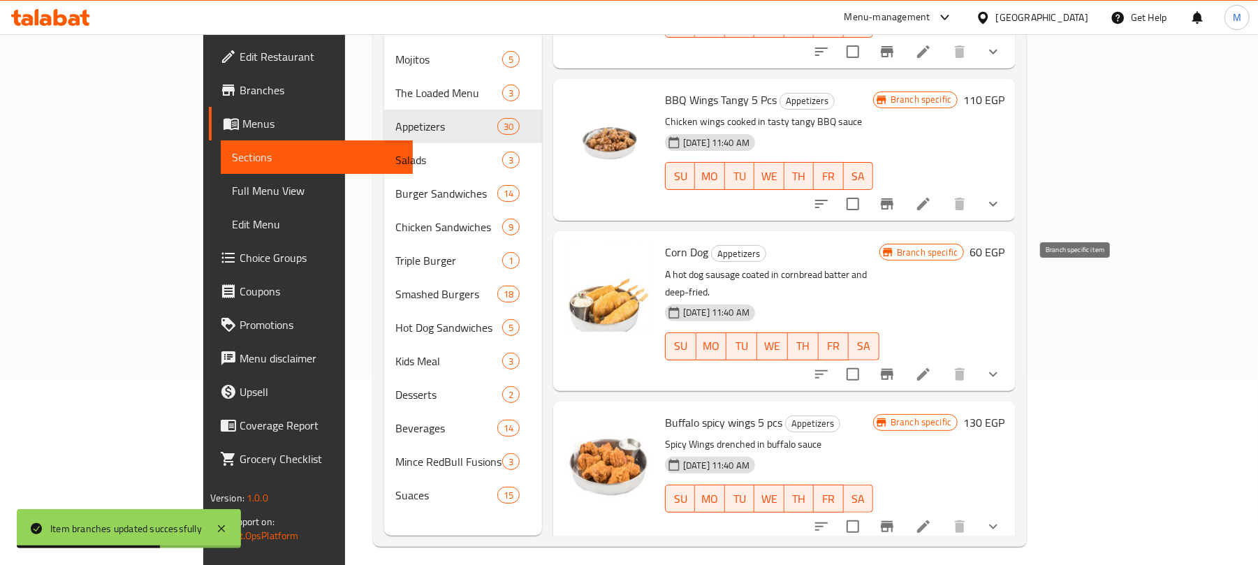
click at [893, 369] on icon "Branch-specific-item" at bounding box center [887, 374] width 13 height 11
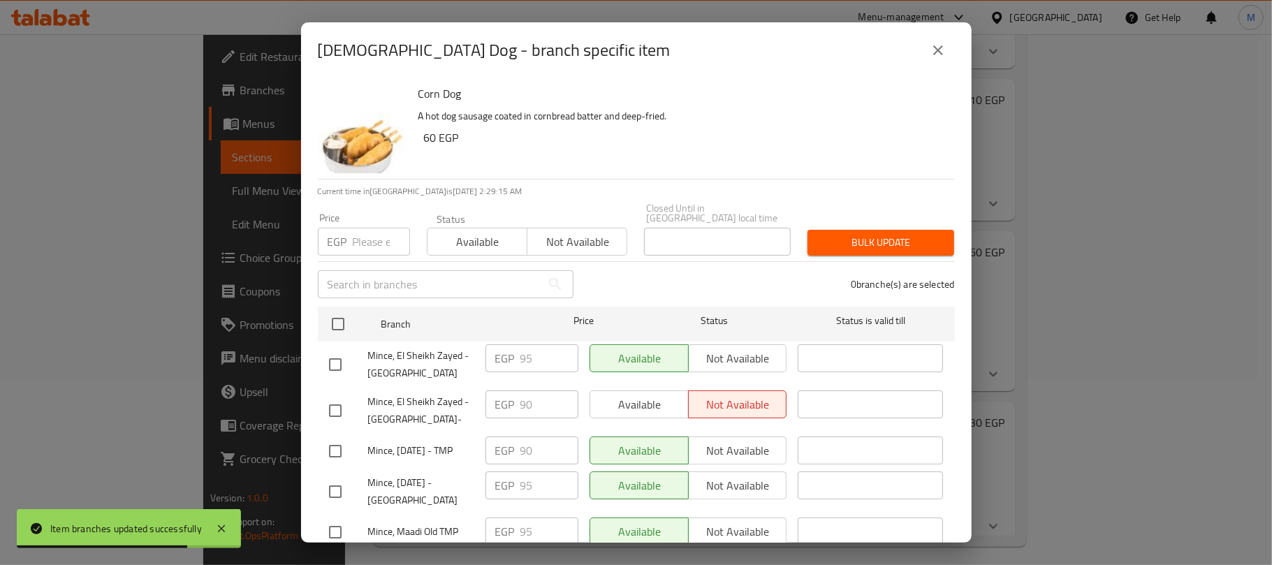
scroll to position [186, 0]
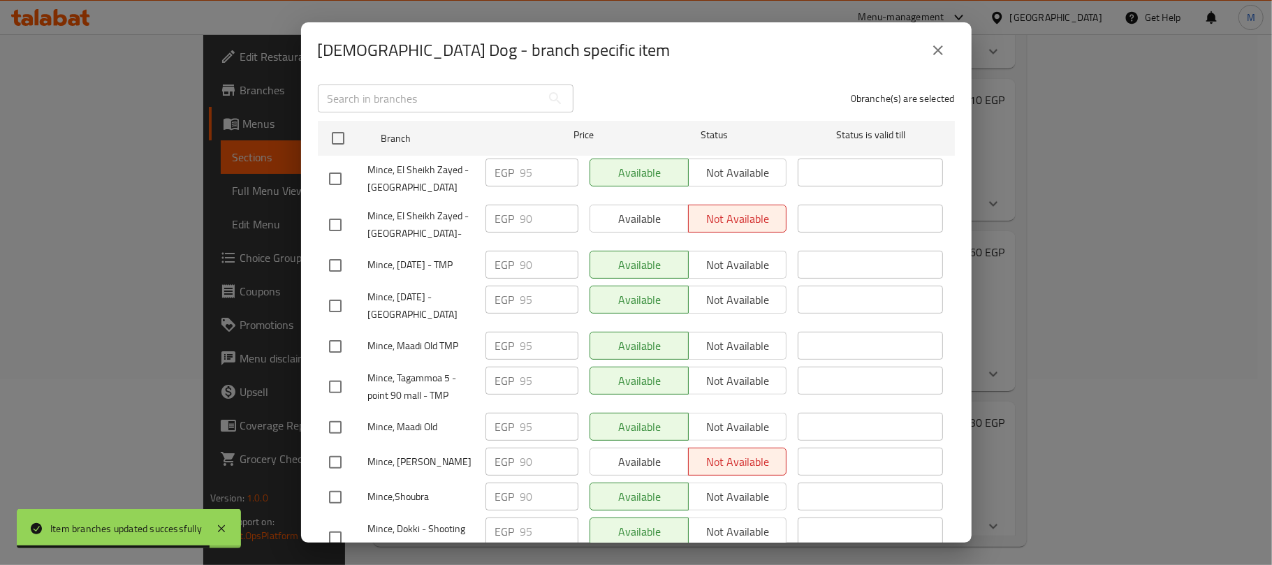
click at [333, 164] on input "checkbox" at bounding box center [335, 178] width 29 height 29
checkbox input "true"
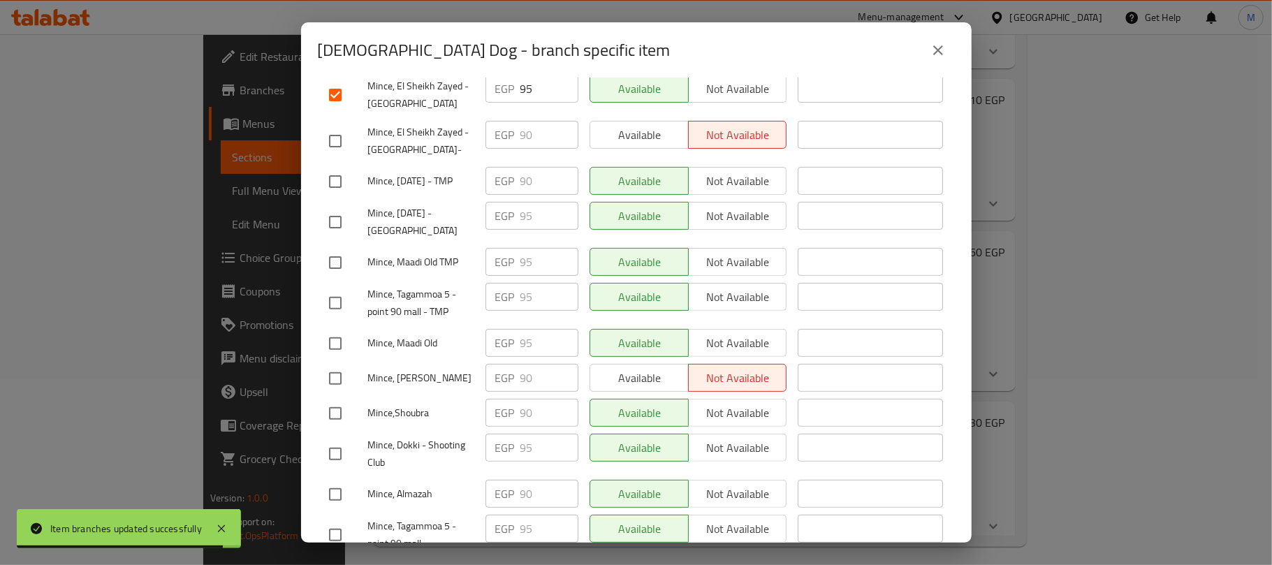
scroll to position [279, 0]
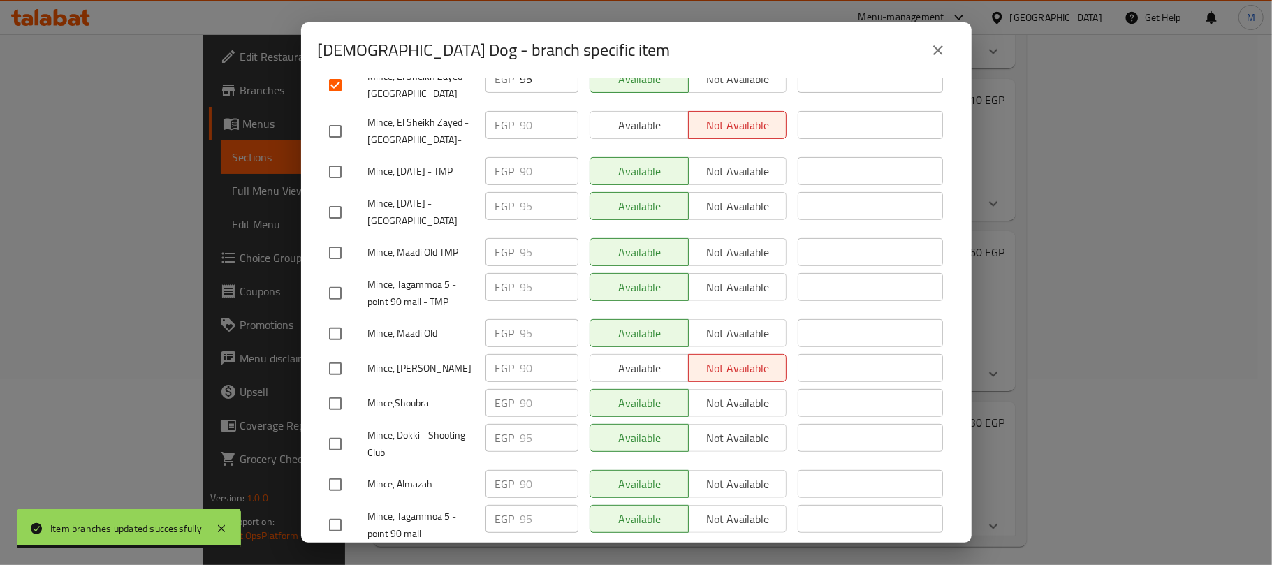
click at [341, 207] on input "checkbox" at bounding box center [335, 212] width 29 height 29
checkbox input "true"
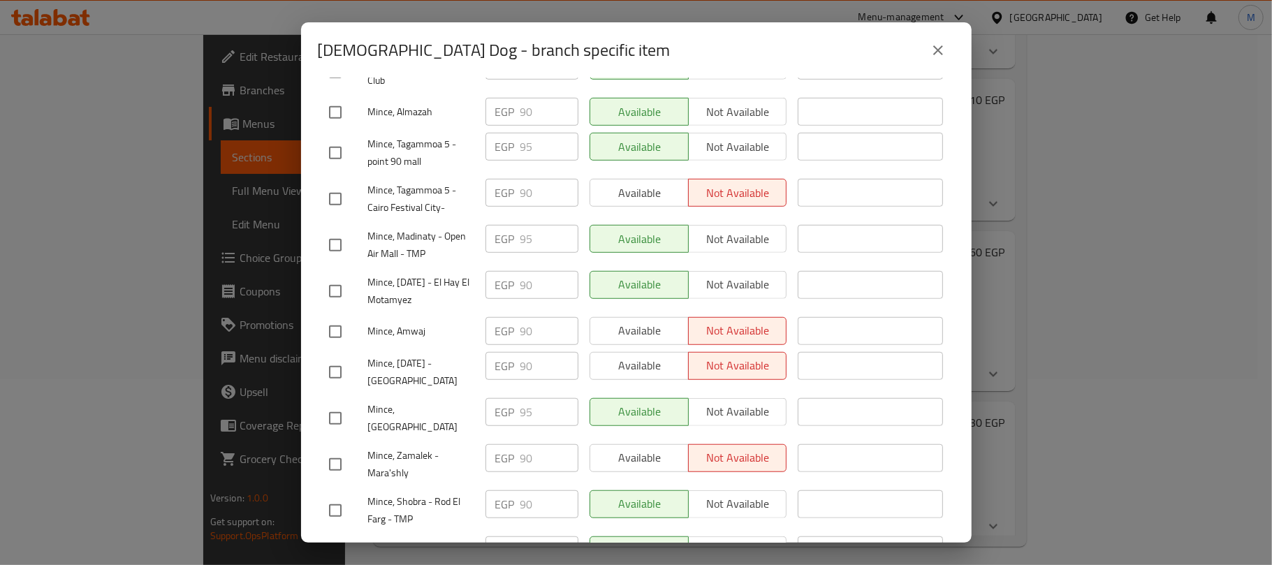
scroll to position [744, 0]
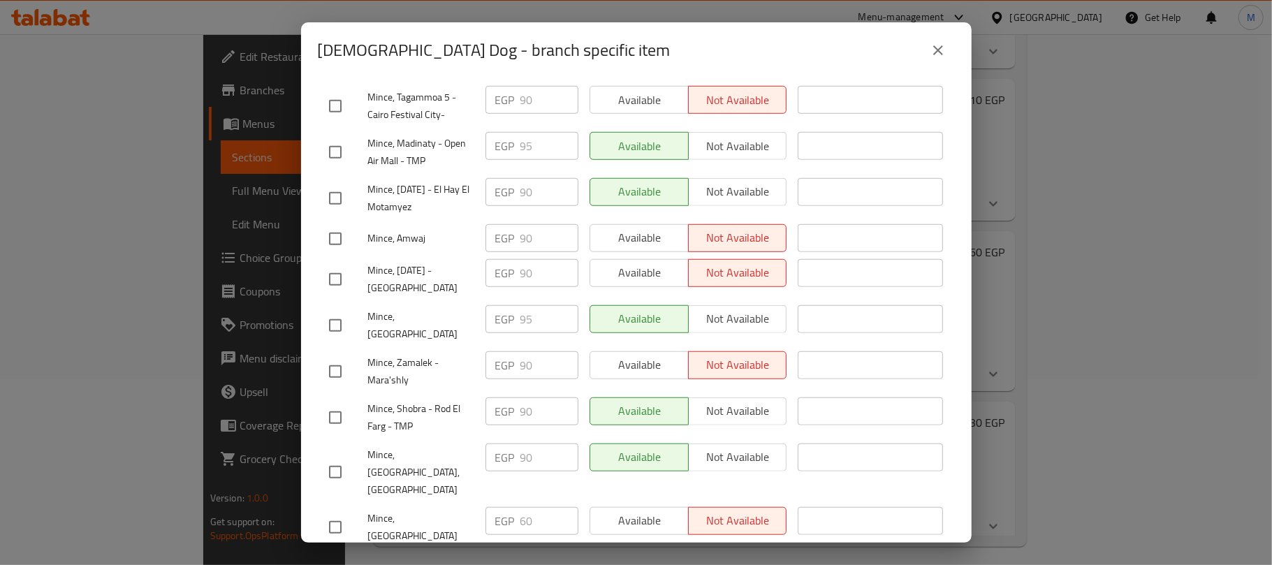
click at [327, 149] on input "checkbox" at bounding box center [335, 152] width 29 height 29
checkbox input "true"
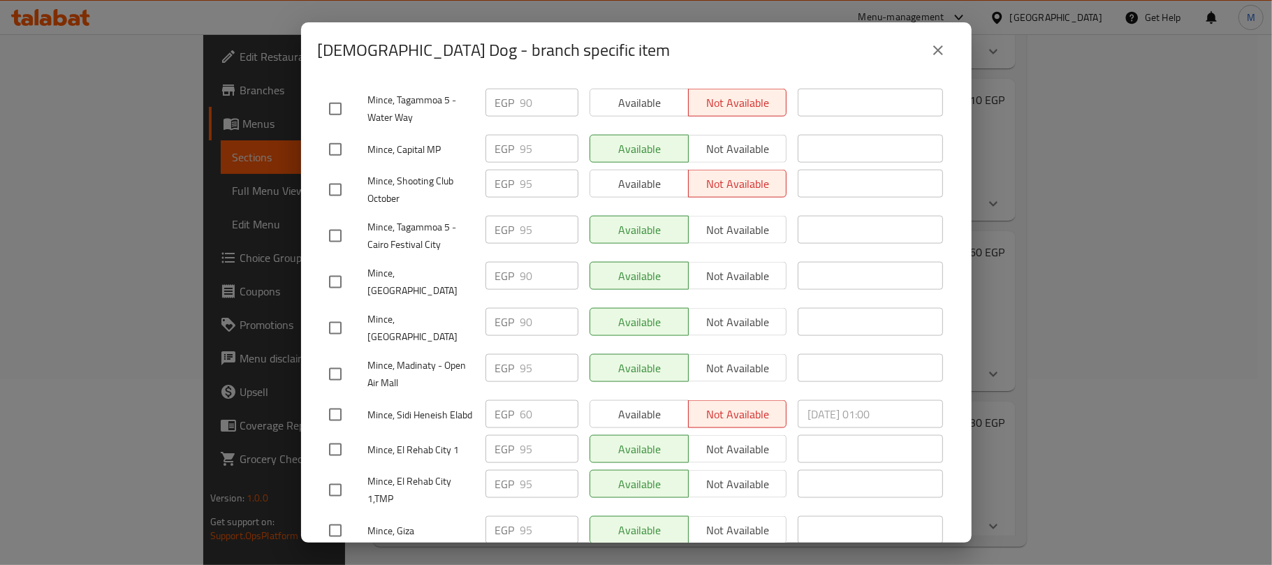
scroll to position [1363, 0]
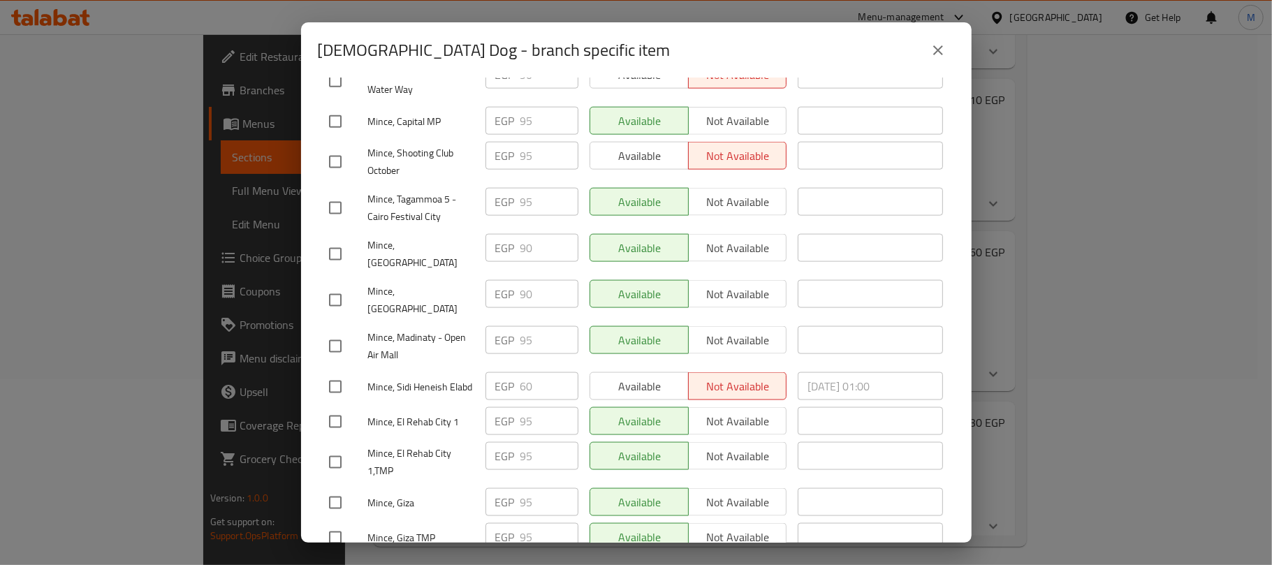
click at [336, 332] on input "checkbox" at bounding box center [335, 346] width 29 height 29
checkbox input "true"
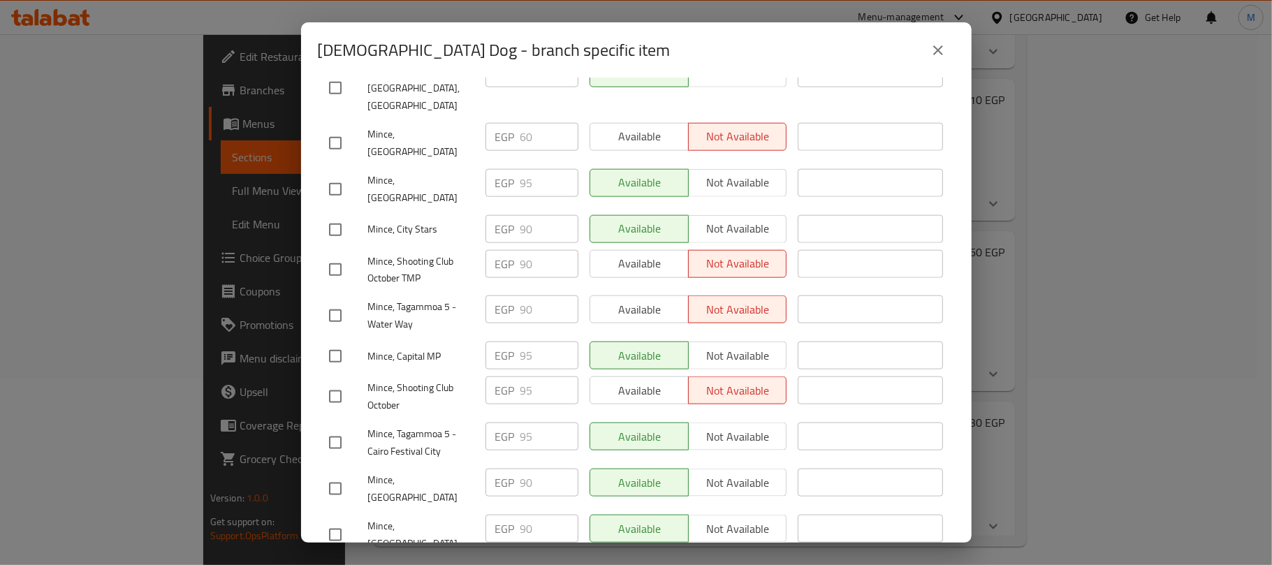
scroll to position [1084, 0]
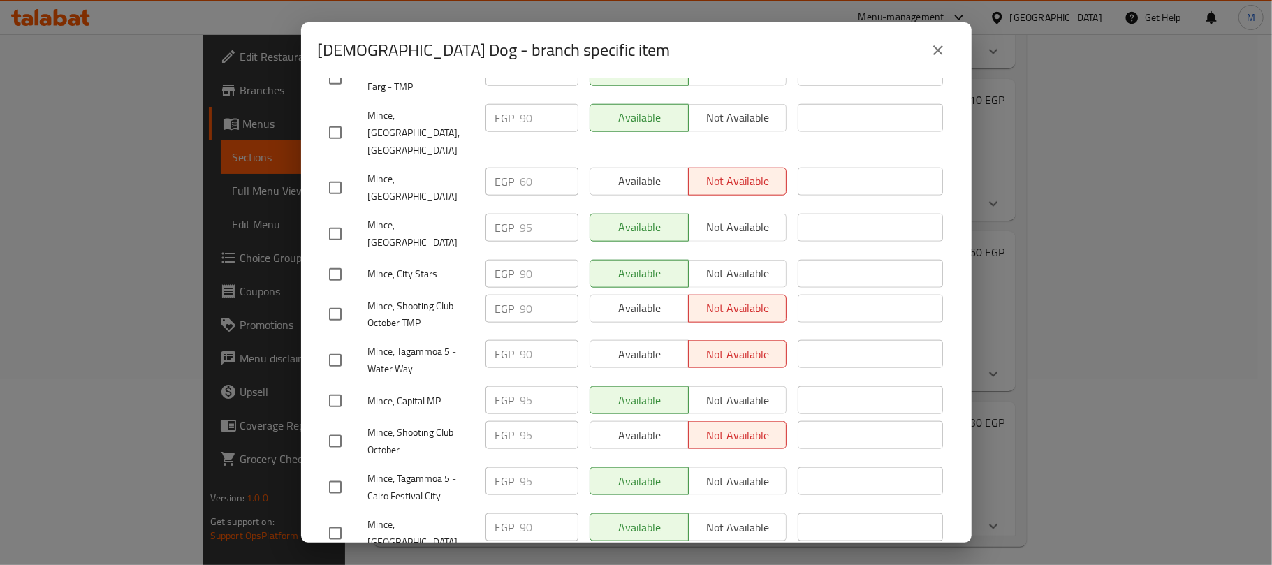
click at [328, 386] on input "checkbox" at bounding box center [335, 400] width 29 height 29
checkbox input "true"
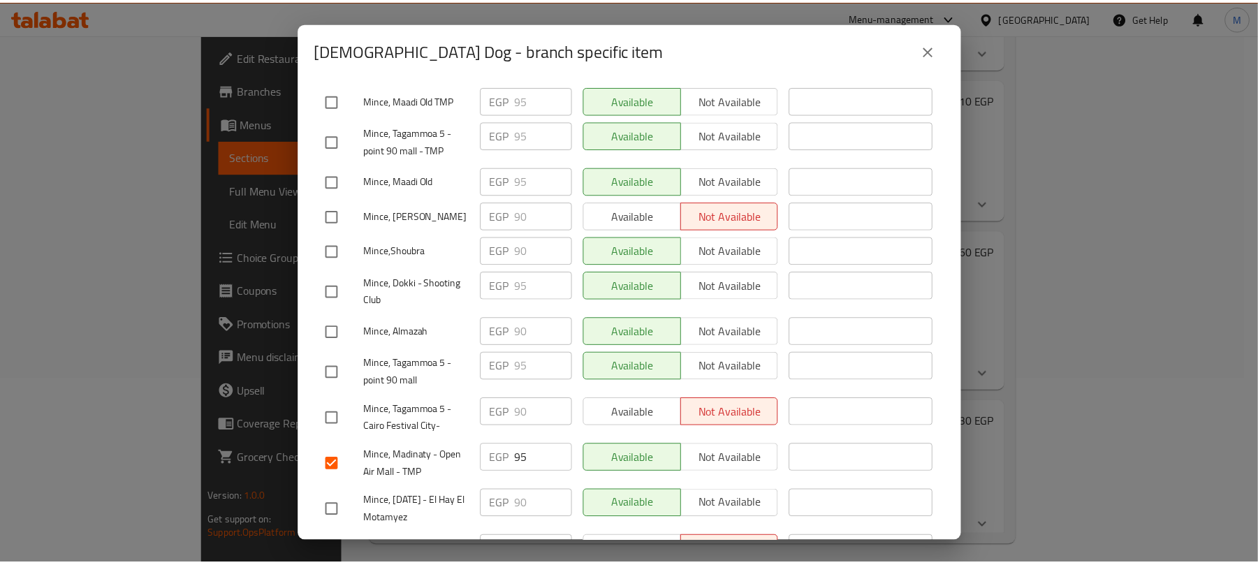
scroll to position [0, 0]
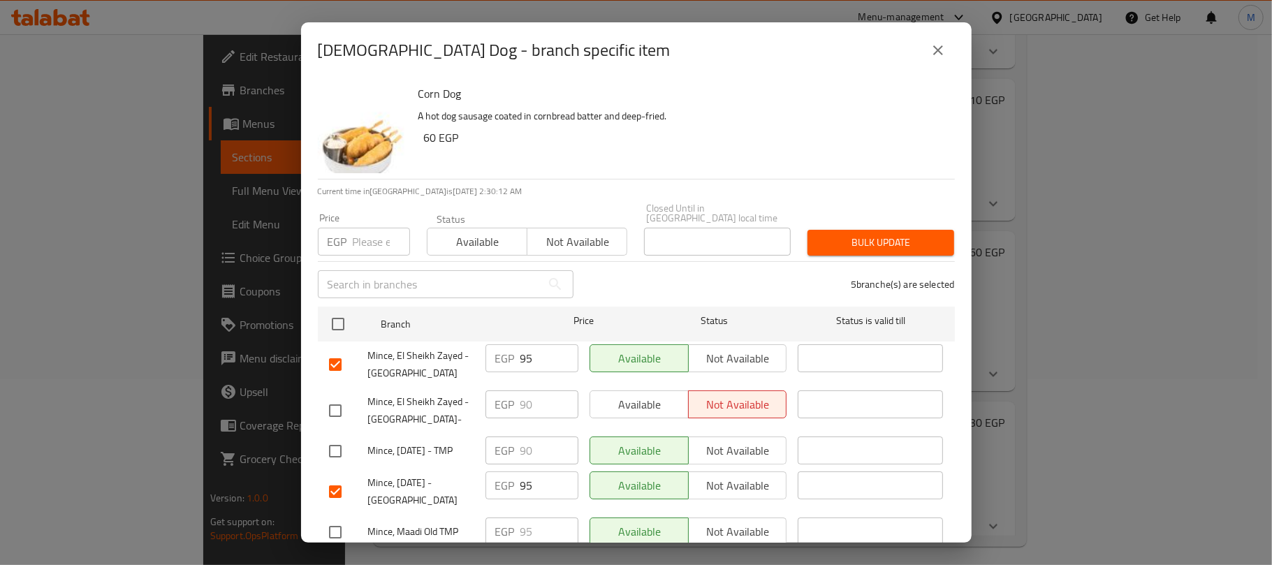
click at [577, 235] on span "Not available" at bounding box center [577, 242] width 89 height 20
click at [844, 237] on span "Bulk update" at bounding box center [881, 242] width 124 height 17
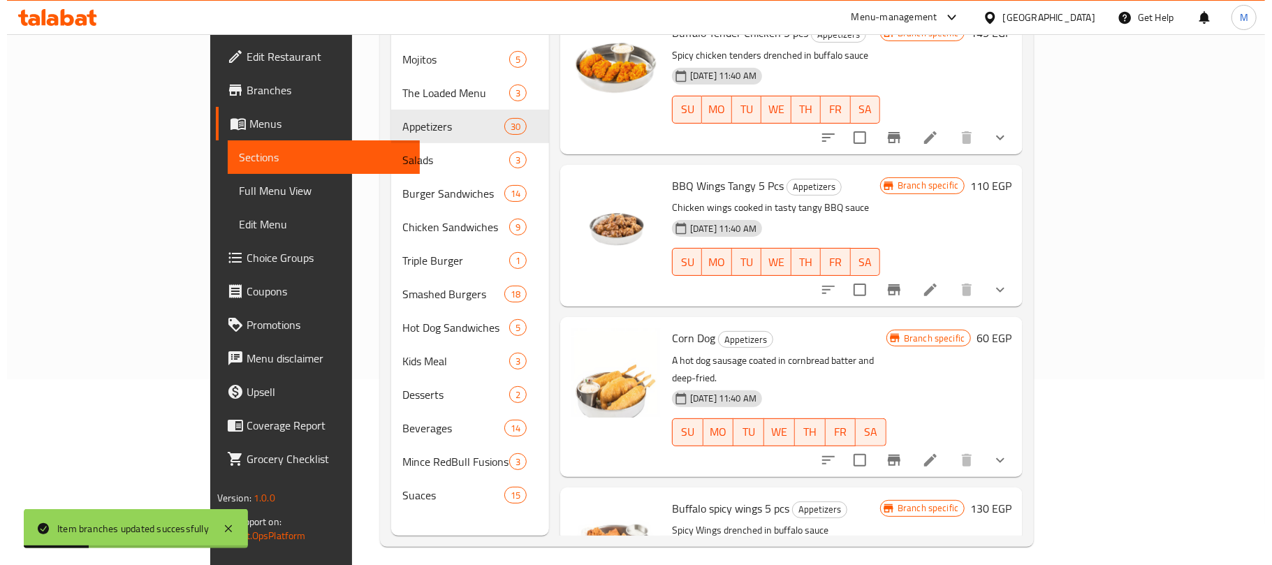
scroll to position [1117, 0]
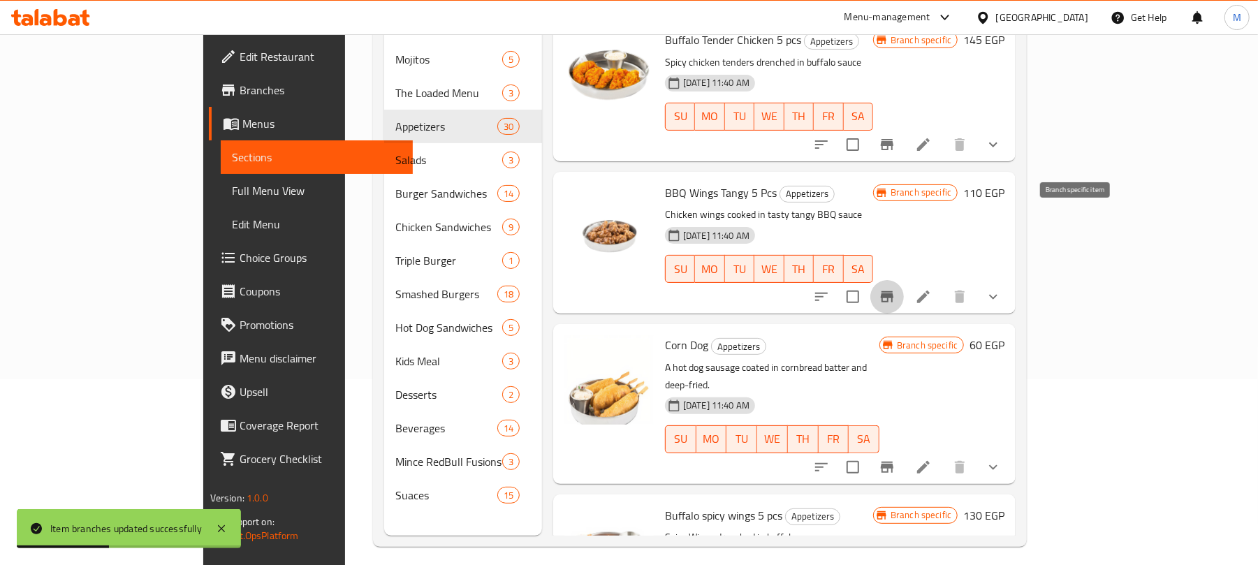
click at [893, 291] on icon "Branch-specific-item" at bounding box center [887, 296] width 13 height 11
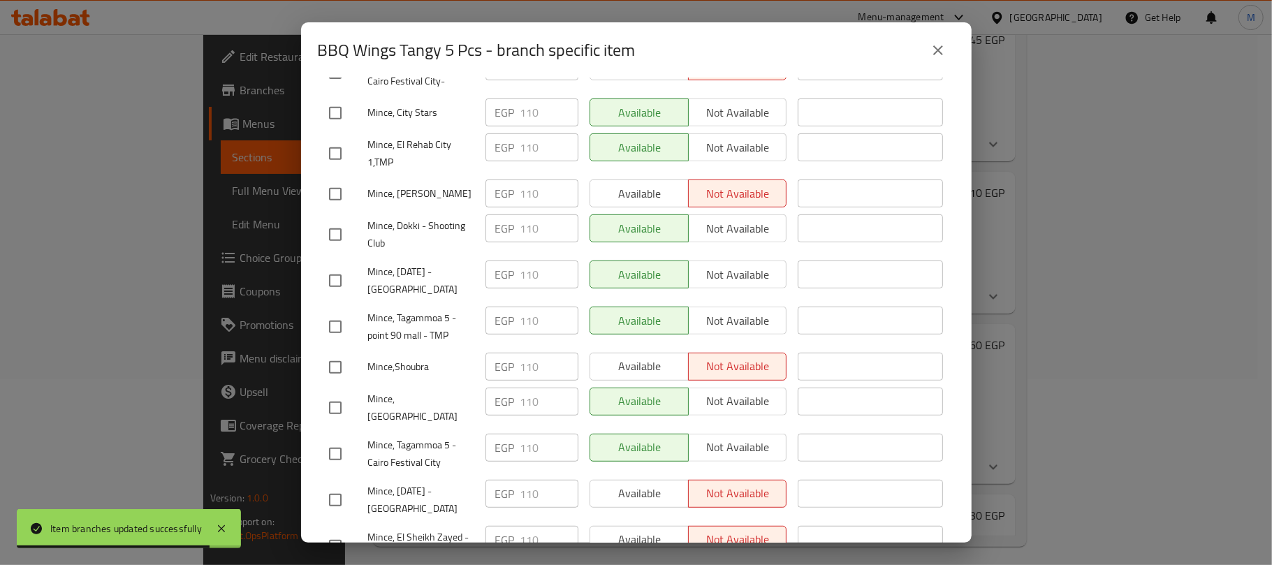
scroll to position [559, 0]
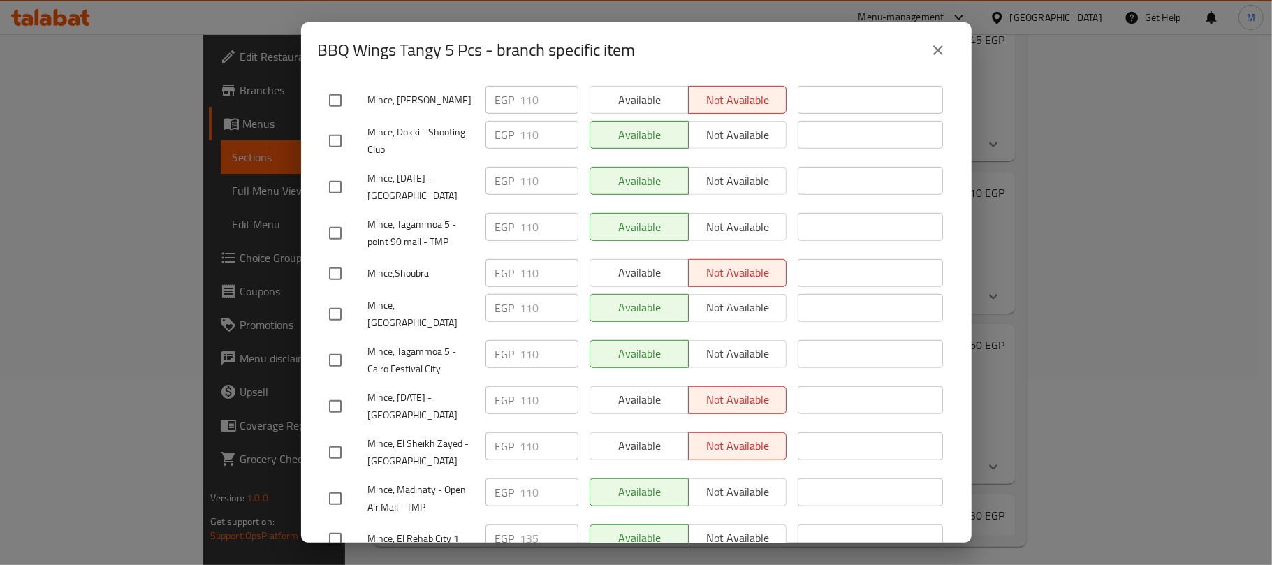
click at [330, 182] on input "checkbox" at bounding box center [335, 187] width 29 height 29
checkbox input "true"
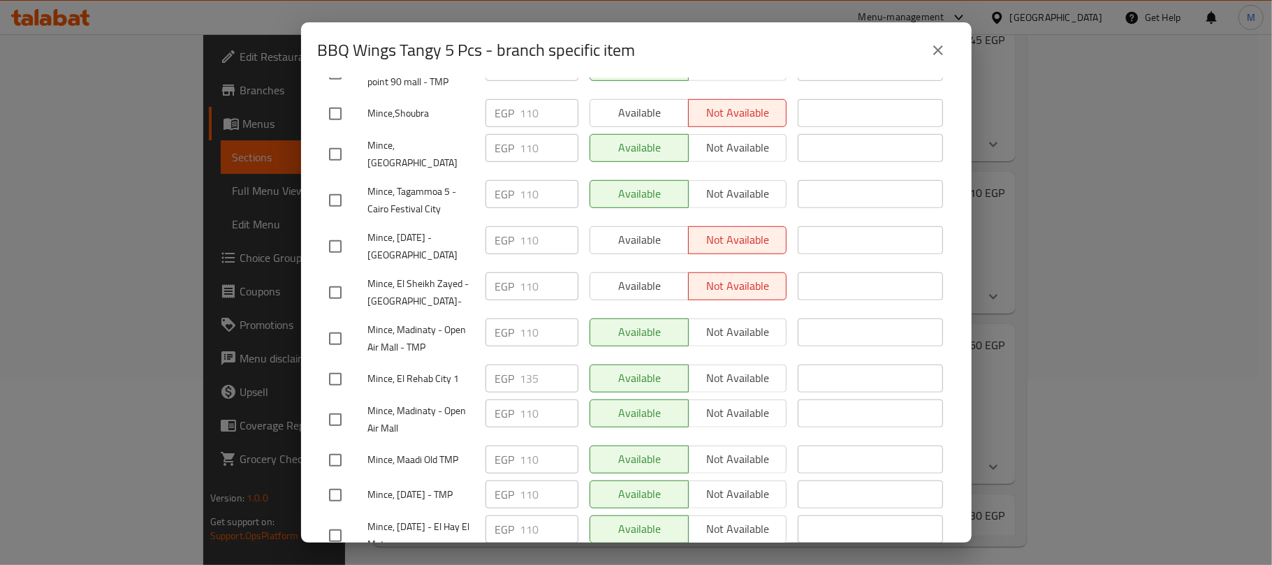
scroll to position [744, 0]
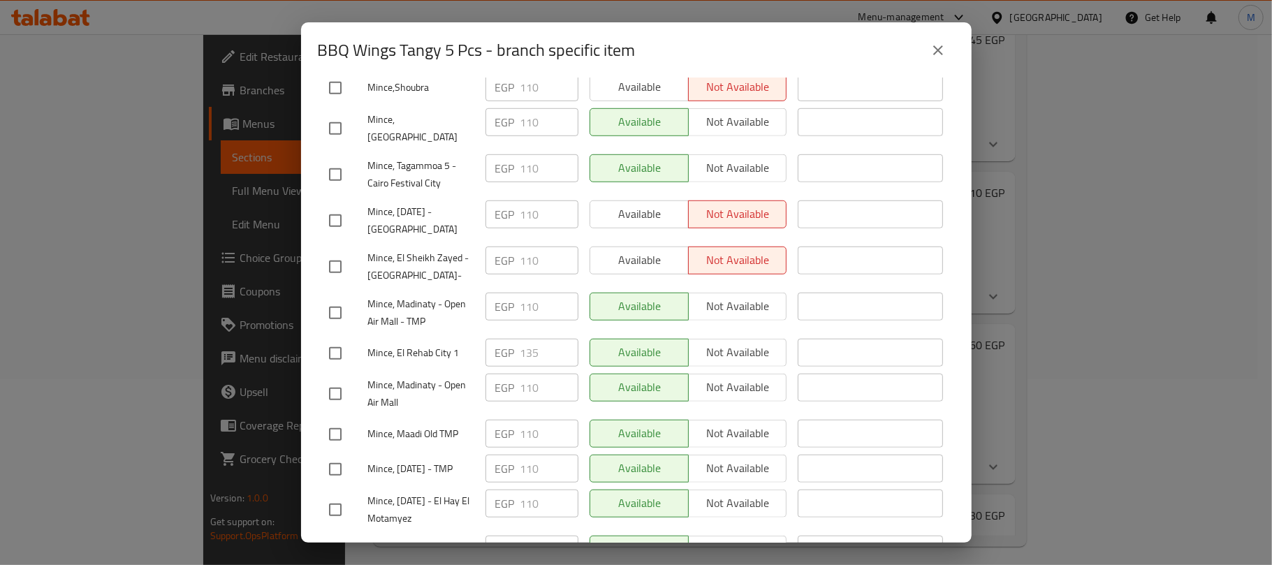
click at [335, 298] on input "checkbox" at bounding box center [335, 312] width 29 height 29
checkbox input "true"
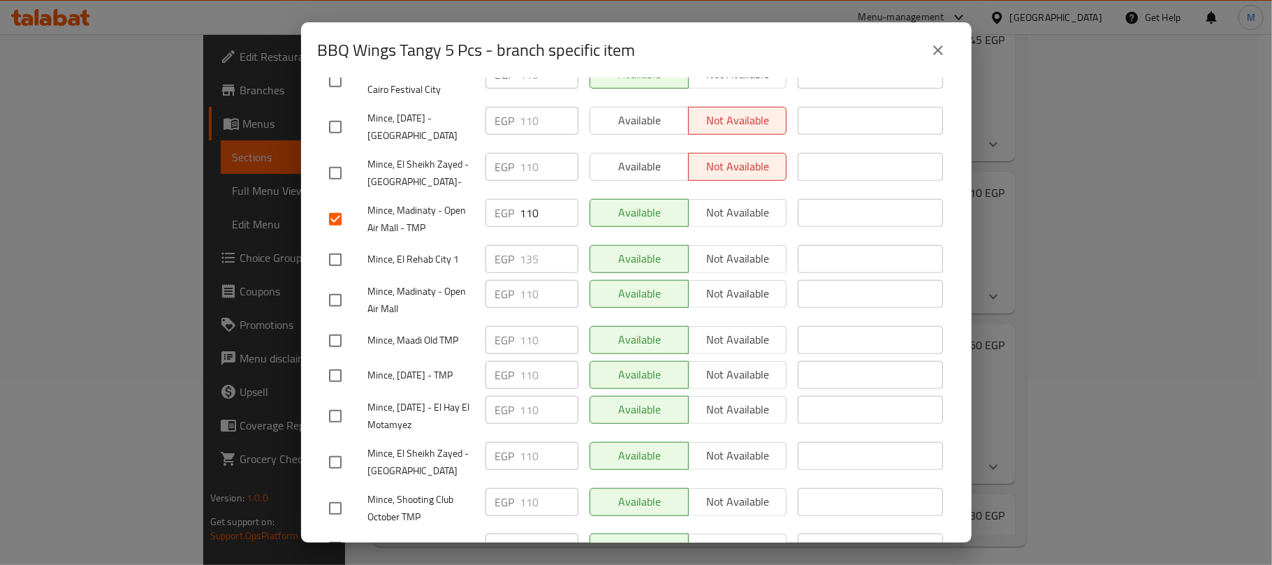
click at [335, 286] on input "checkbox" at bounding box center [335, 300] width 29 height 29
checkbox input "true"
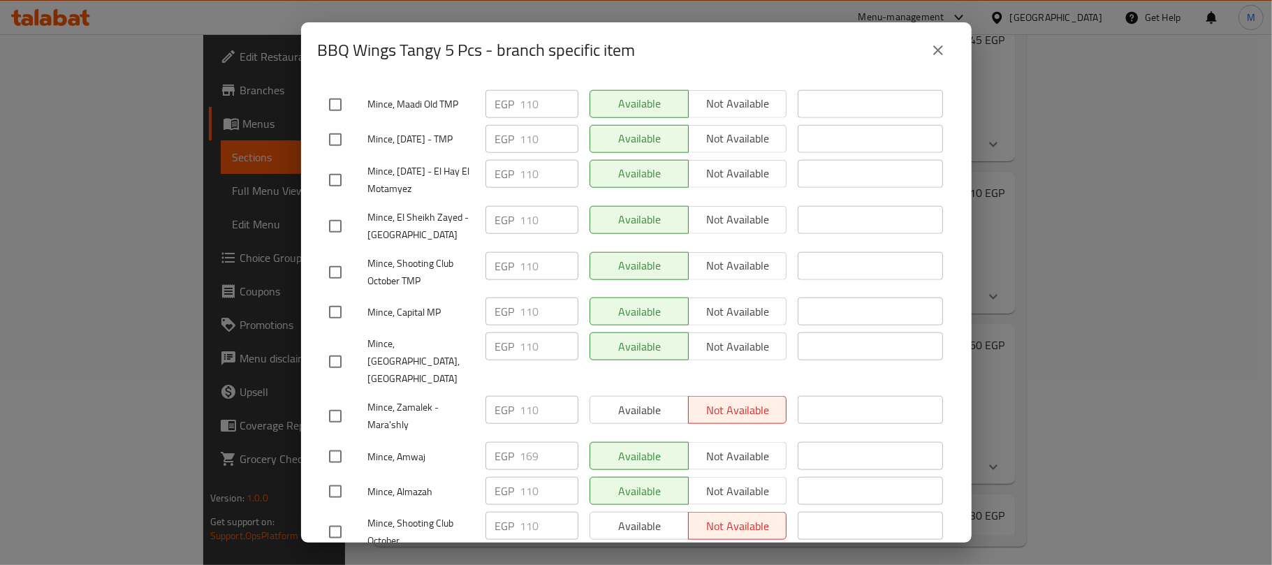
scroll to position [1117, 0]
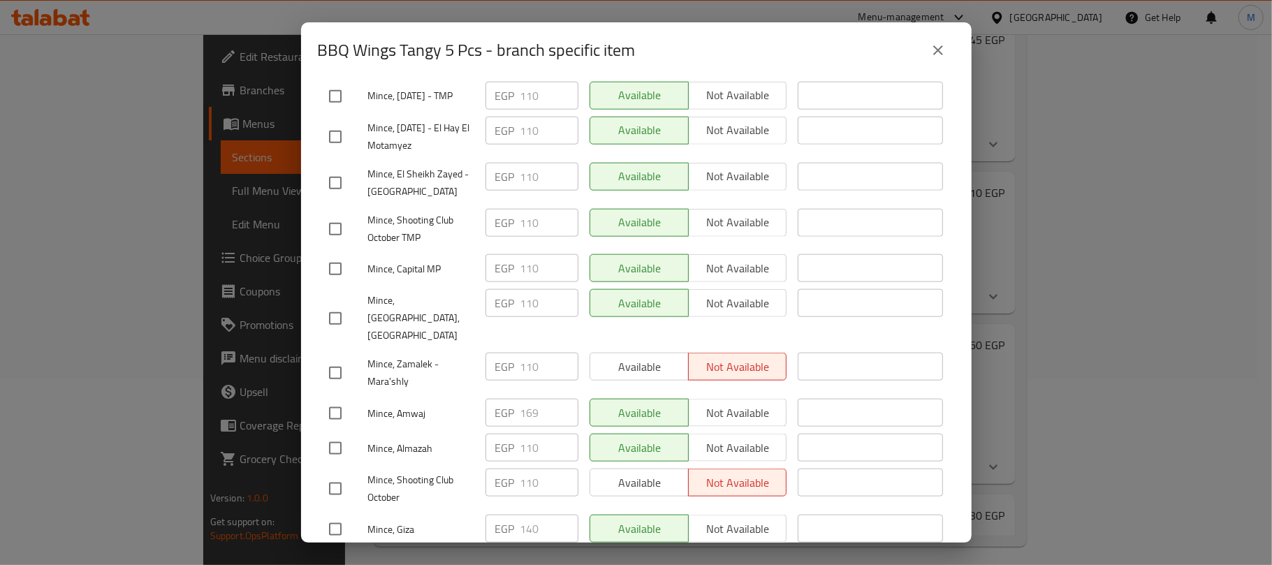
click at [330, 168] on input "checkbox" at bounding box center [335, 182] width 29 height 29
checkbox input "true"
click at [331, 257] on input "checkbox" at bounding box center [335, 268] width 29 height 29
checkbox input "true"
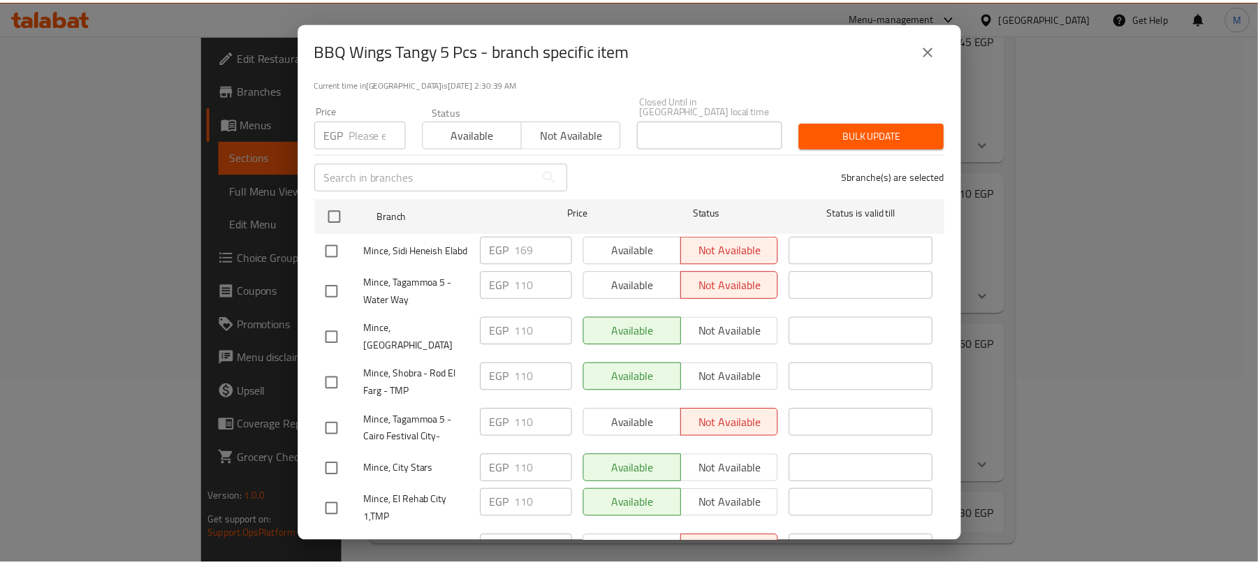
scroll to position [93, 0]
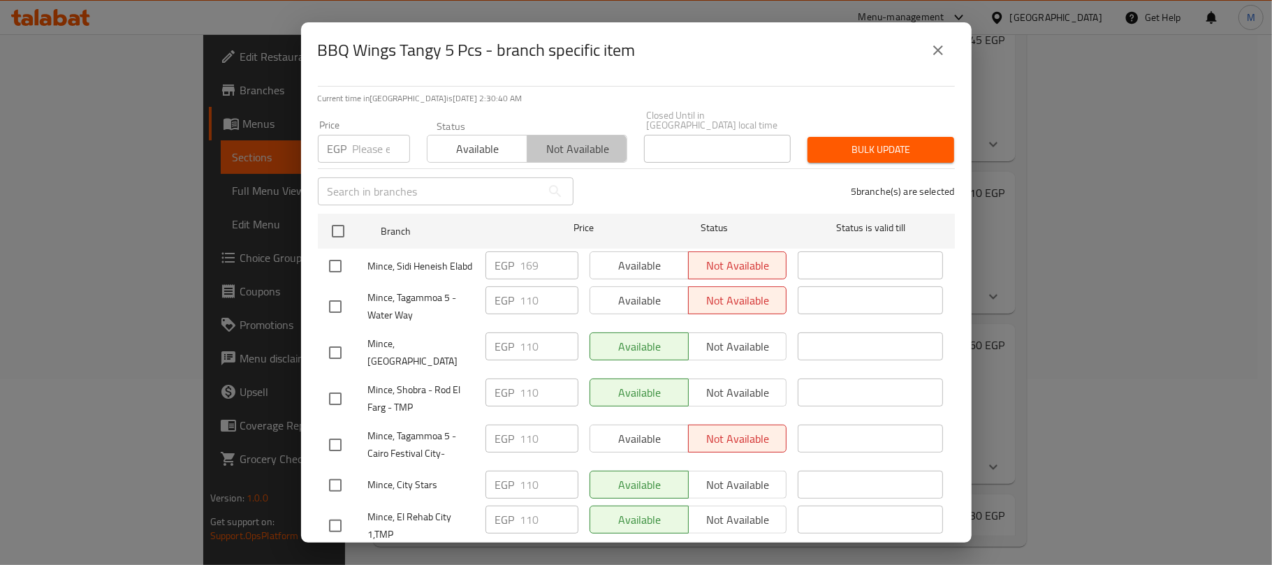
click at [567, 149] on button "Not available" at bounding box center [577, 149] width 101 height 28
click at [856, 141] on span "Bulk update" at bounding box center [881, 149] width 124 height 17
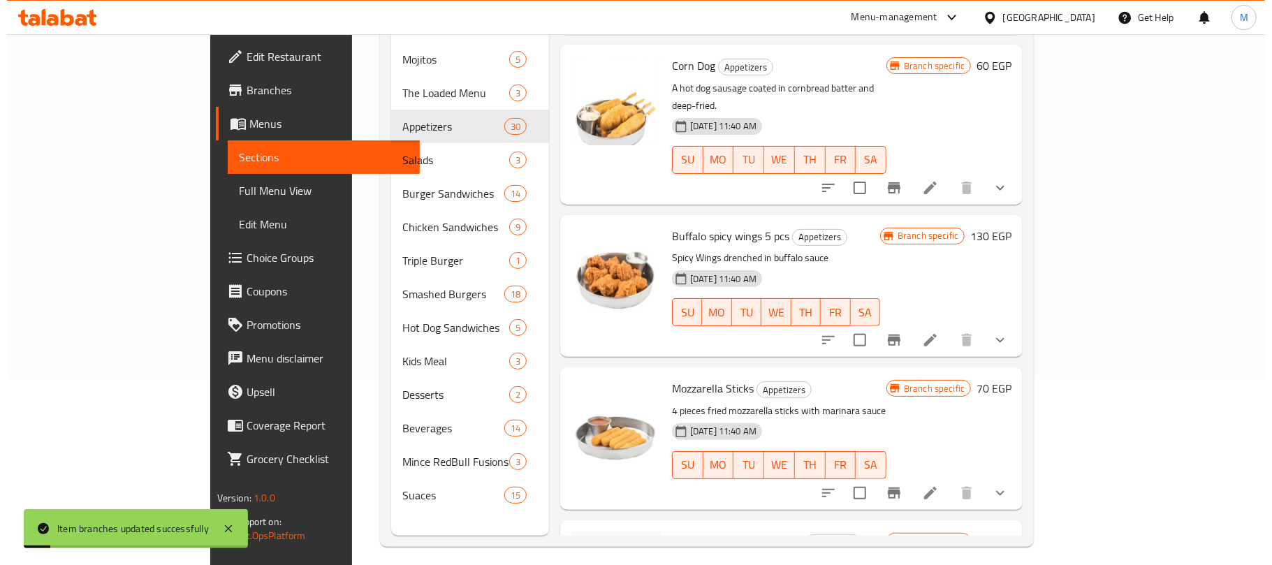
scroll to position [1583, 0]
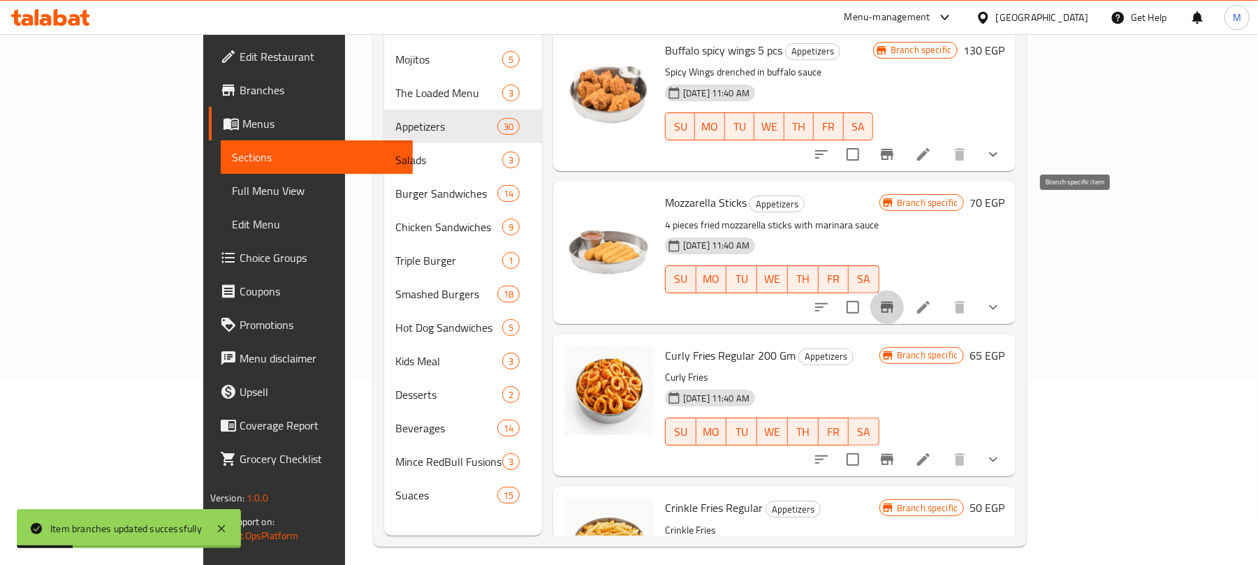
click at [893, 302] on icon "Branch-specific-item" at bounding box center [887, 307] width 13 height 11
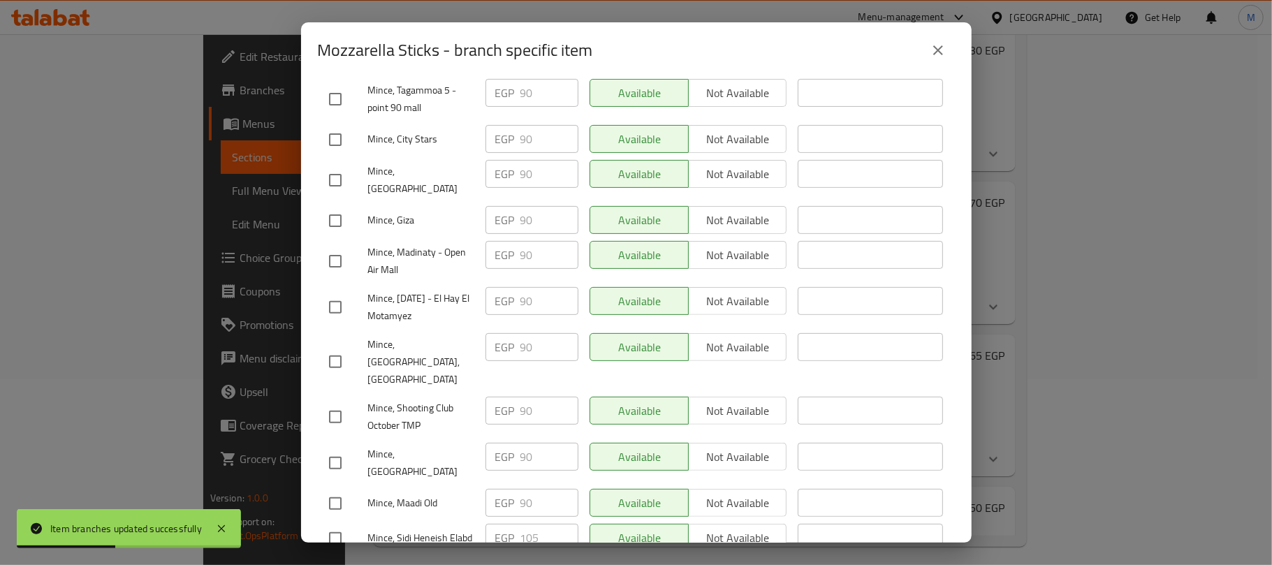
scroll to position [279, 0]
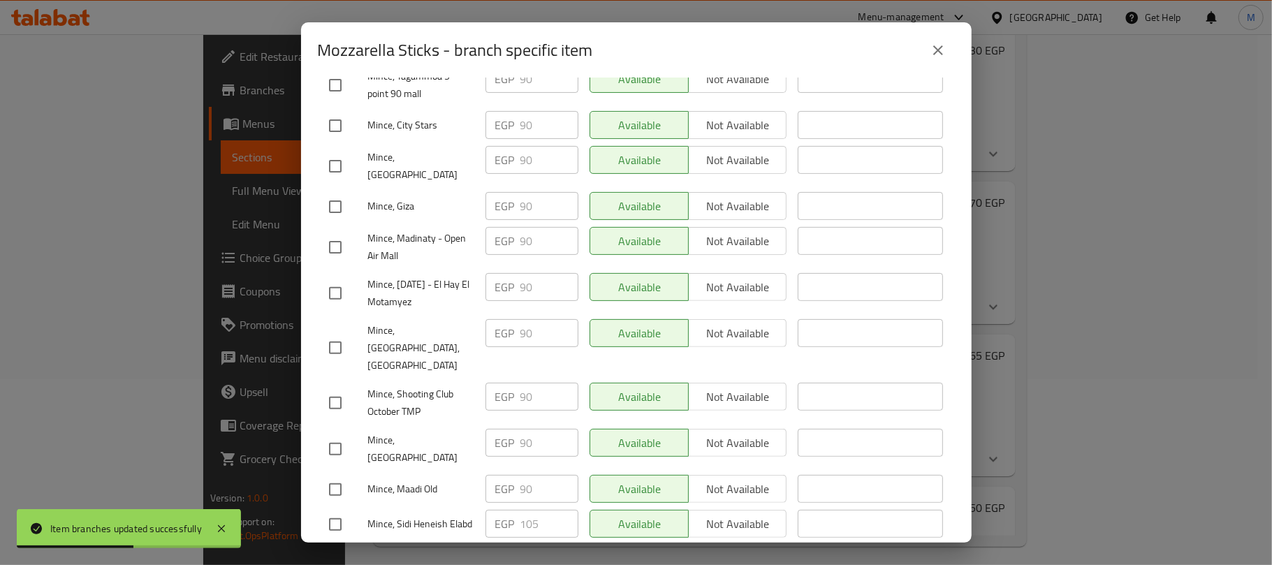
click at [333, 233] on input "checkbox" at bounding box center [335, 247] width 29 height 29
checkbox input "true"
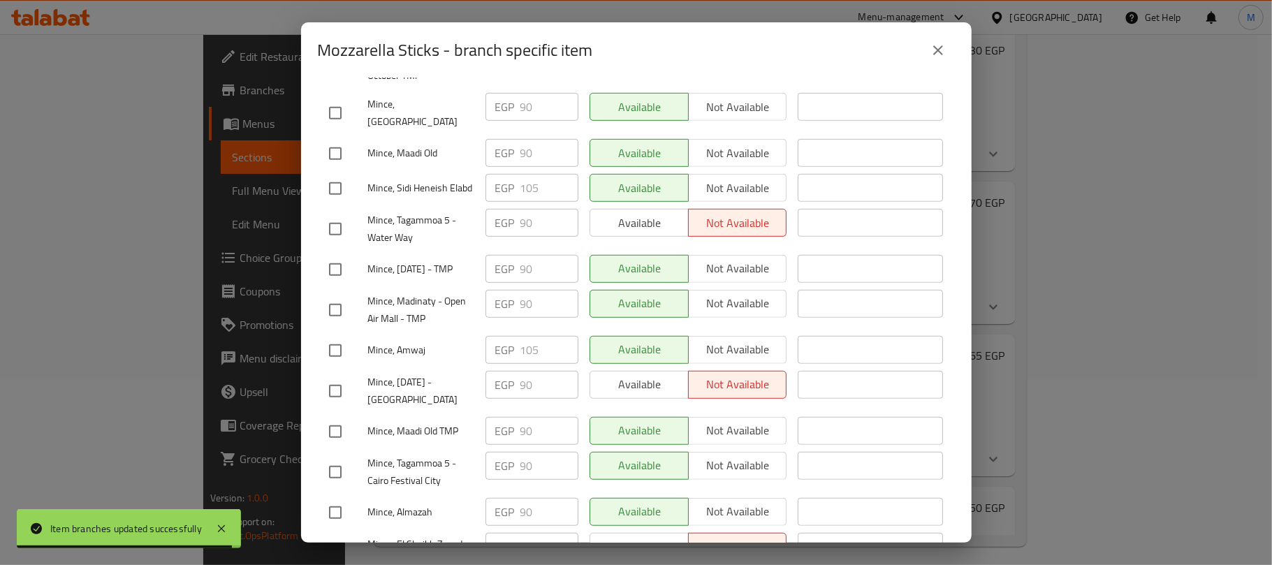
scroll to position [744, 0]
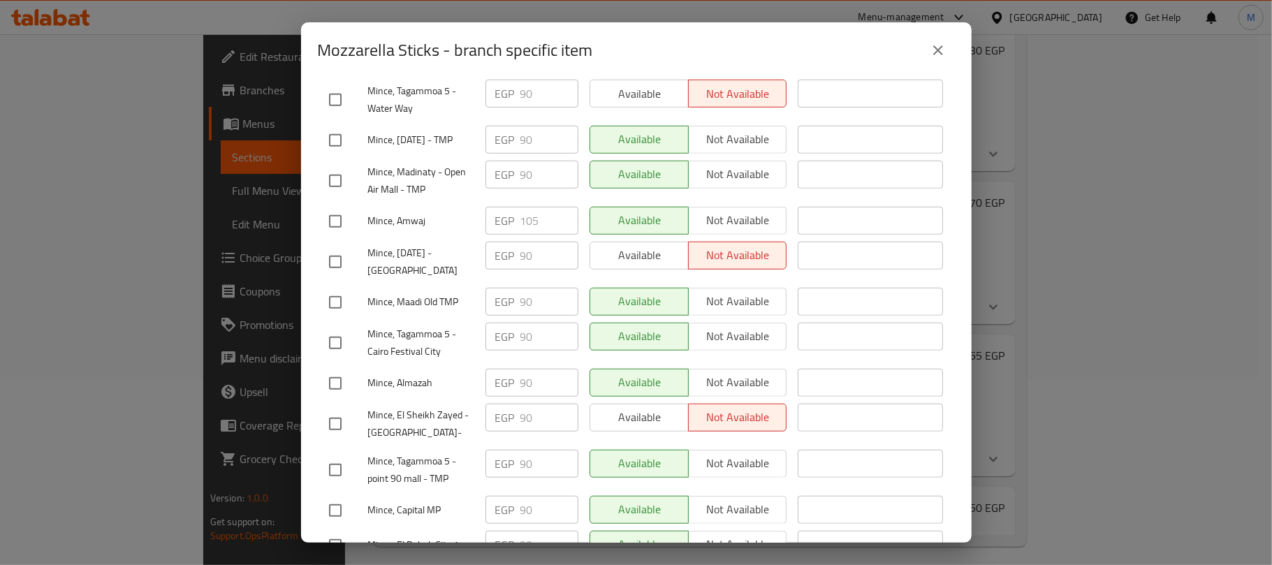
click at [336, 166] on input "checkbox" at bounding box center [335, 180] width 29 height 29
checkbox input "true"
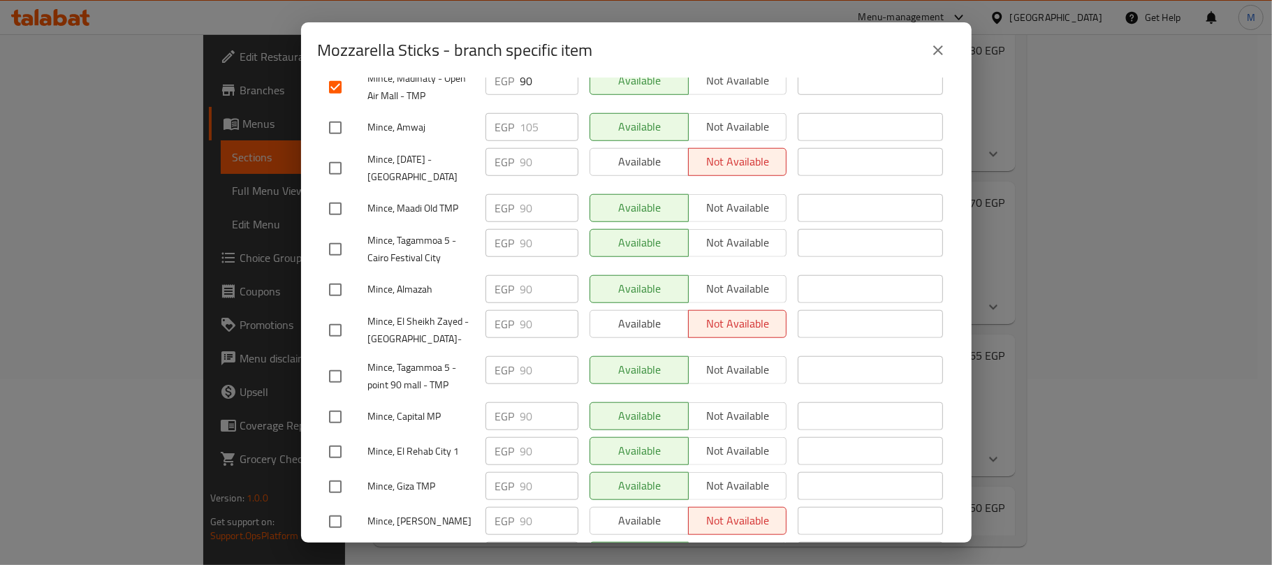
scroll to position [931, 0]
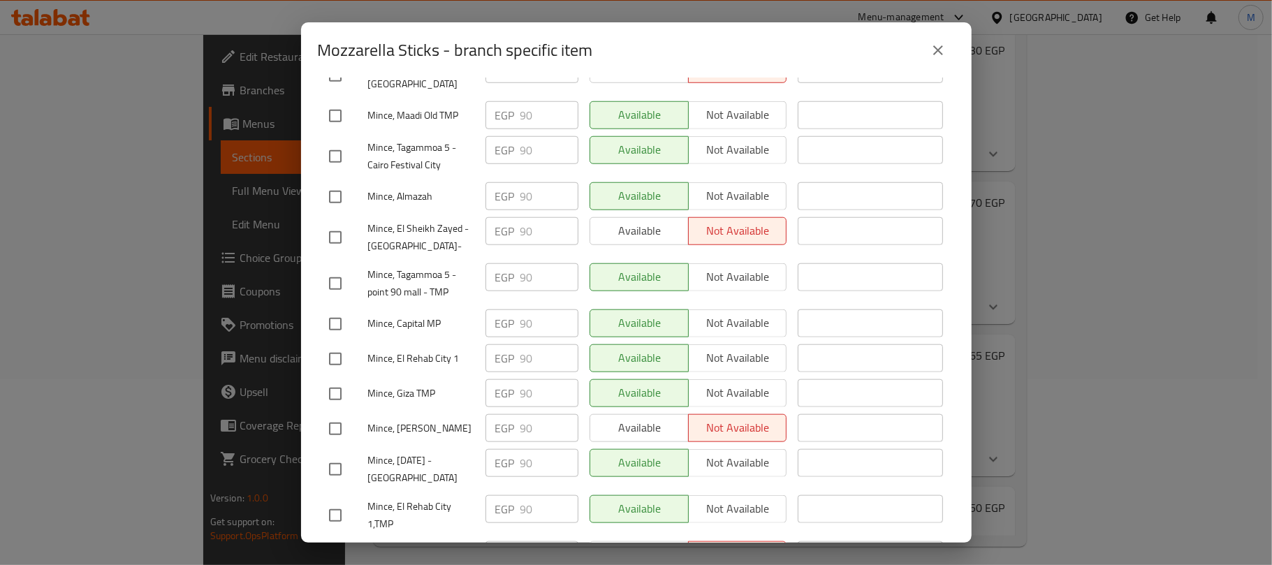
click at [330, 309] on input "checkbox" at bounding box center [335, 323] width 29 height 29
checkbox input "true"
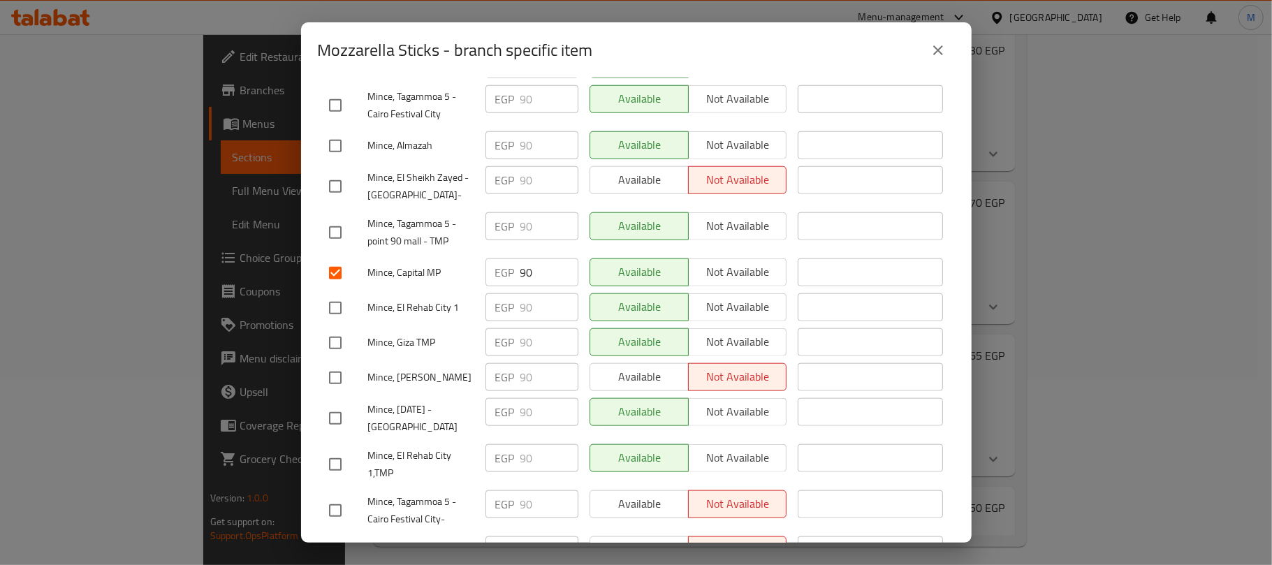
scroll to position [1117, 0]
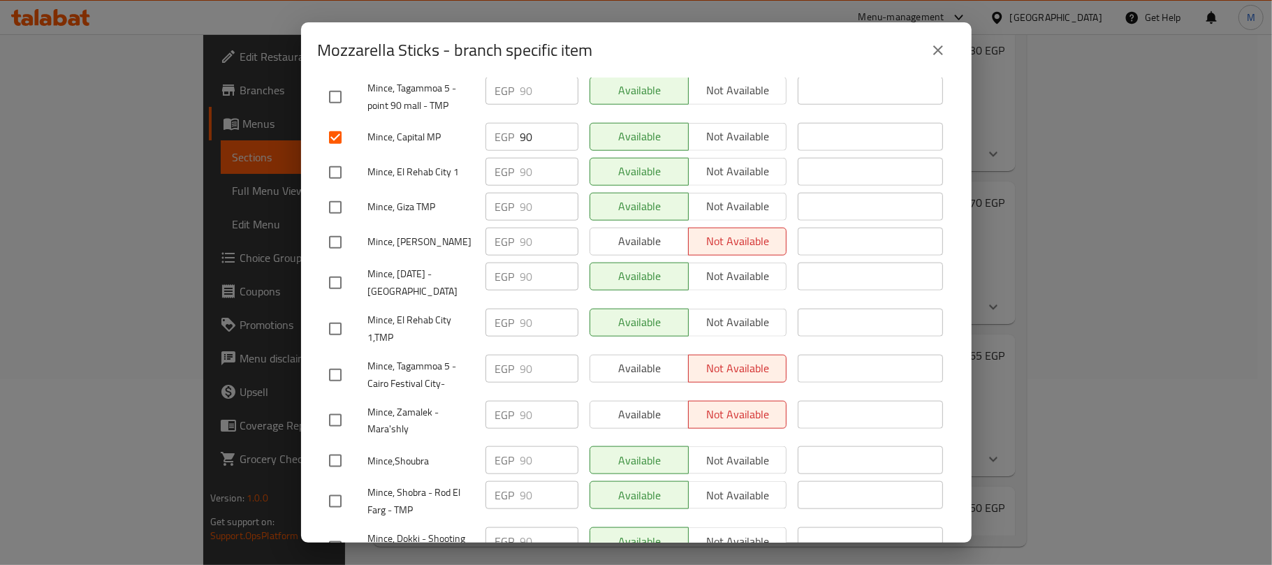
click at [339, 268] on input "checkbox" at bounding box center [335, 282] width 29 height 29
checkbox input "true"
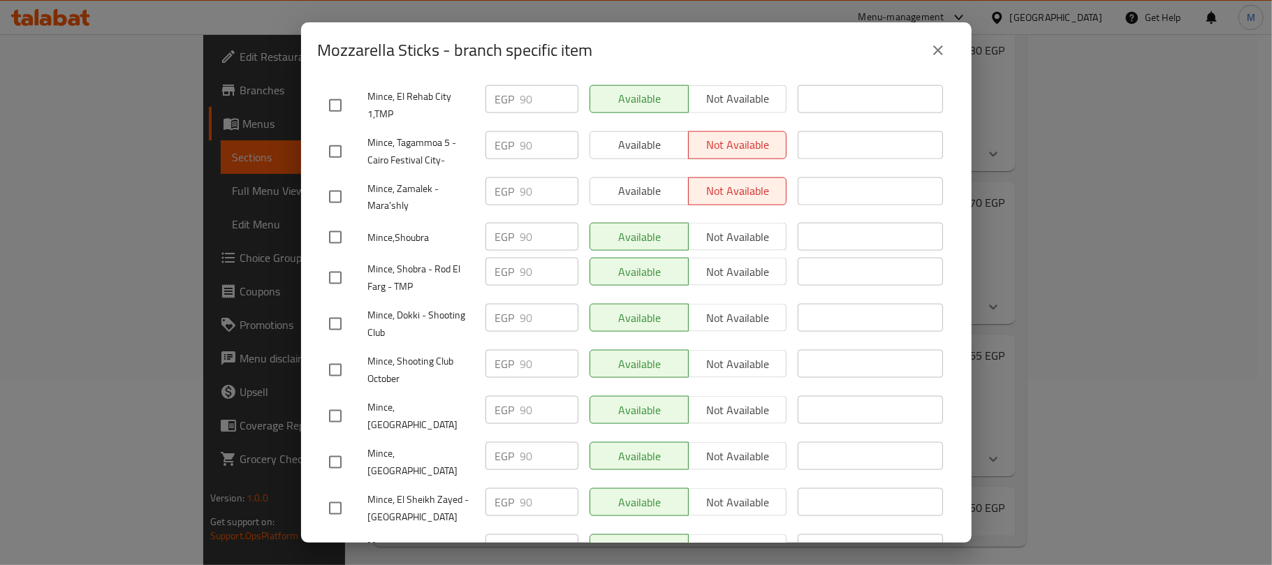
scroll to position [1363, 0]
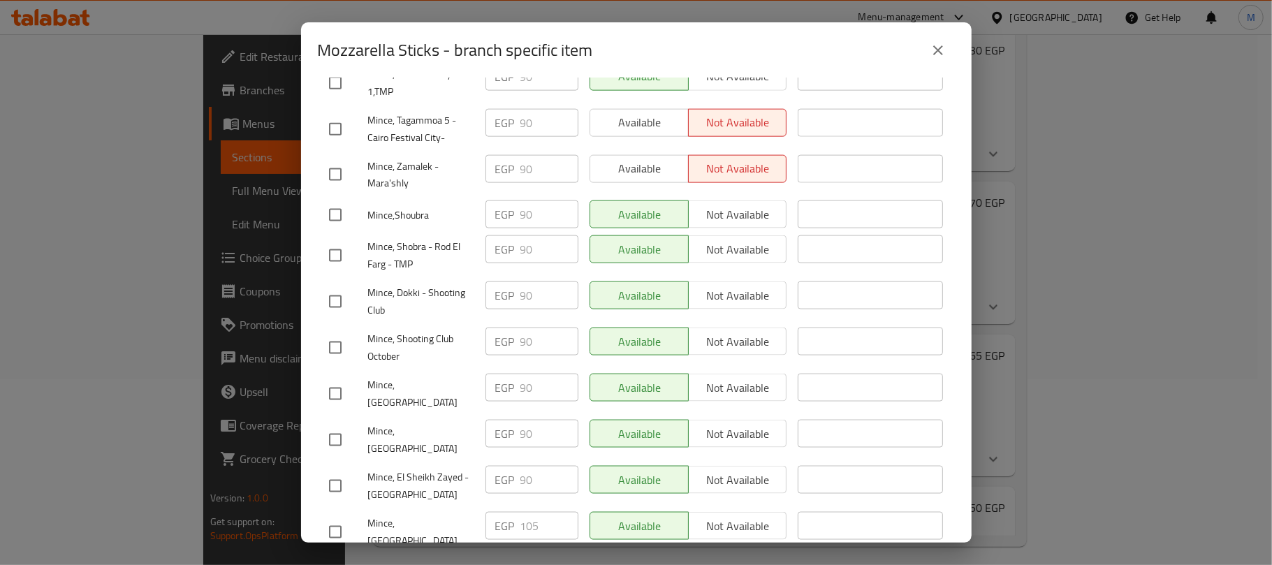
click at [342, 471] on input "checkbox" at bounding box center [335, 485] width 29 height 29
checkbox input "true"
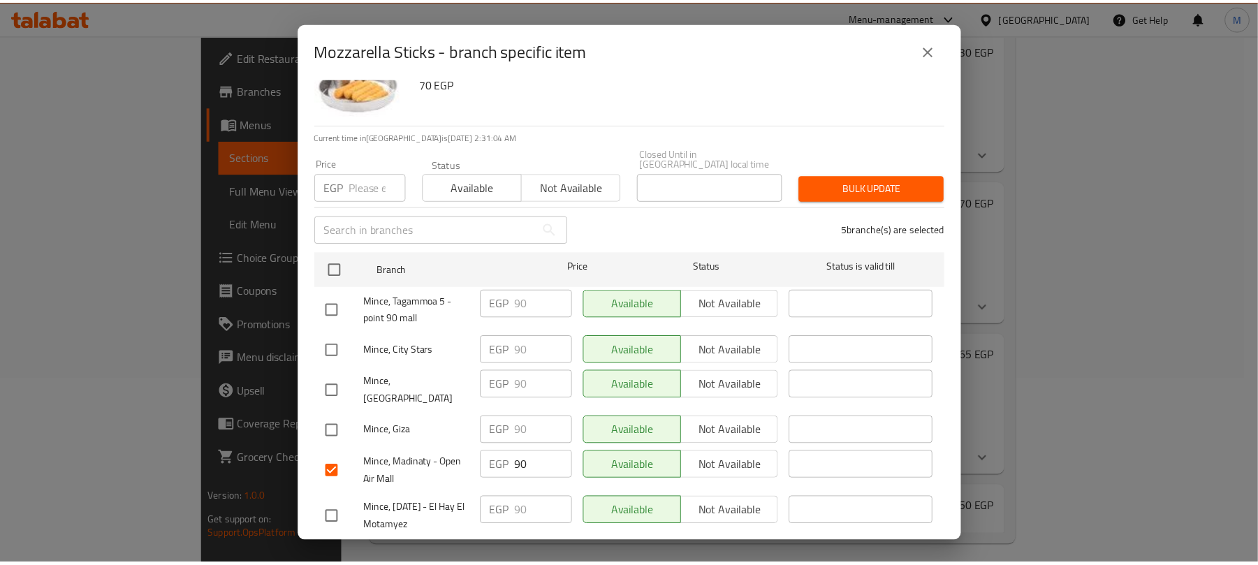
scroll to position [0, 0]
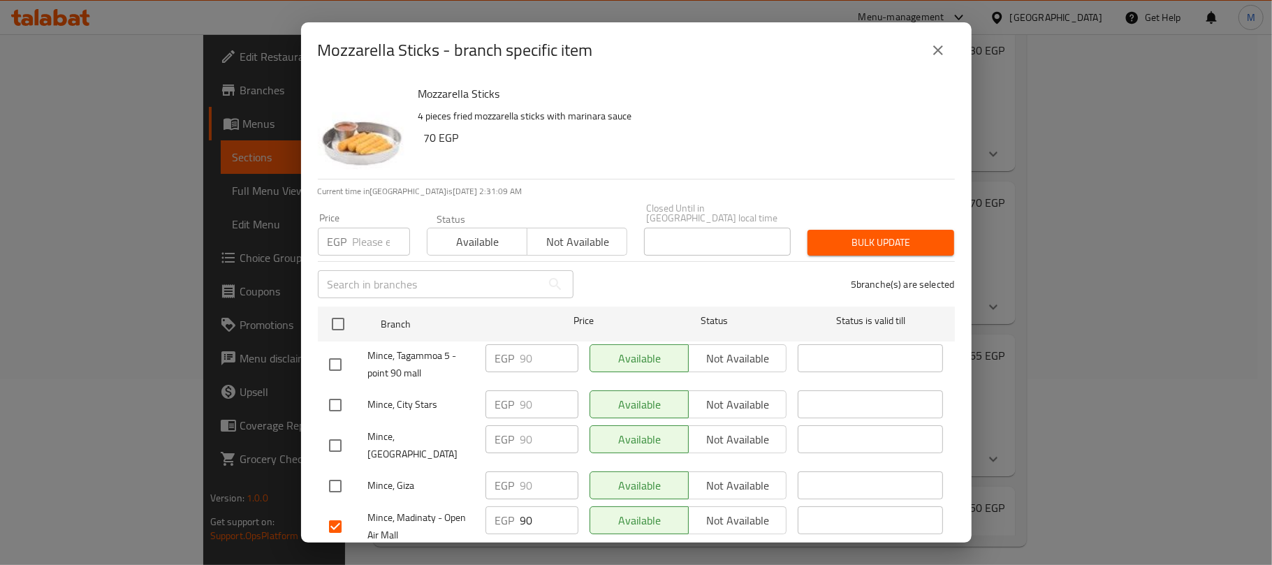
click at [592, 232] on span "Not available" at bounding box center [577, 242] width 89 height 20
click at [821, 237] on span "Bulk update" at bounding box center [881, 242] width 124 height 17
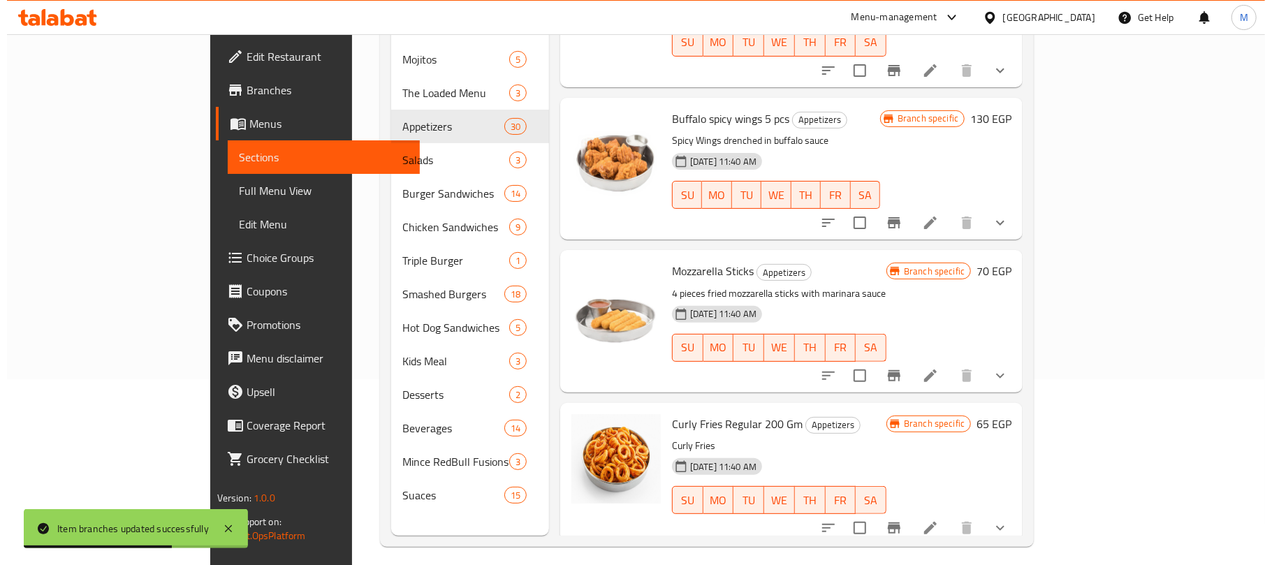
scroll to position [1769, 0]
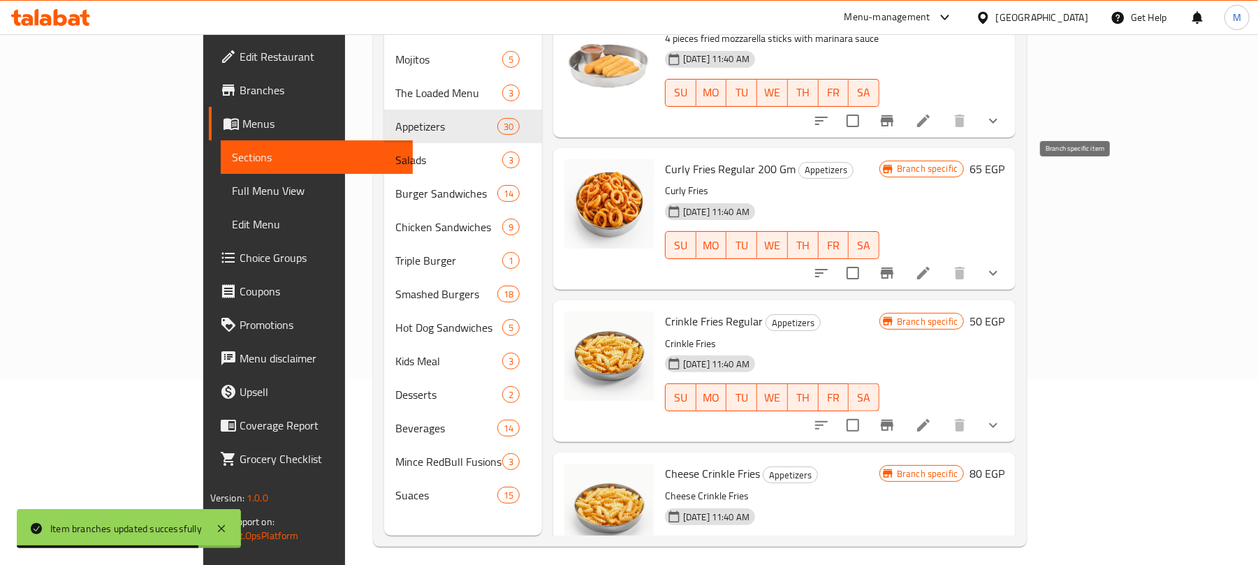
click at [895, 265] on icon "Branch-specific-item" at bounding box center [887, 273] width 17 height 17
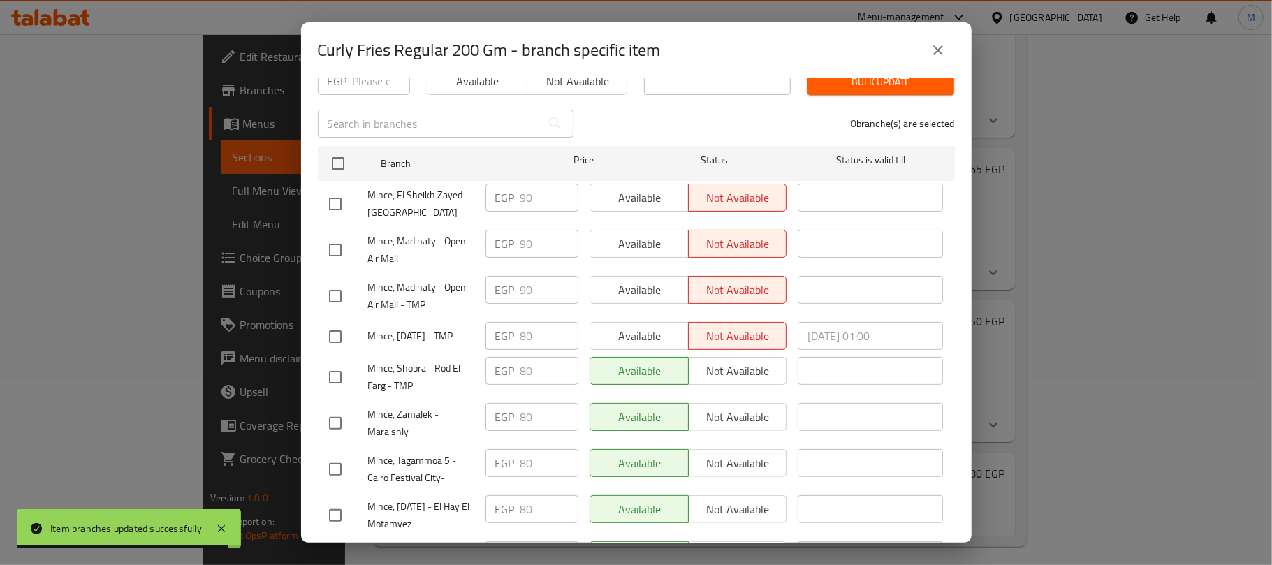
scroll to position [186, 0]
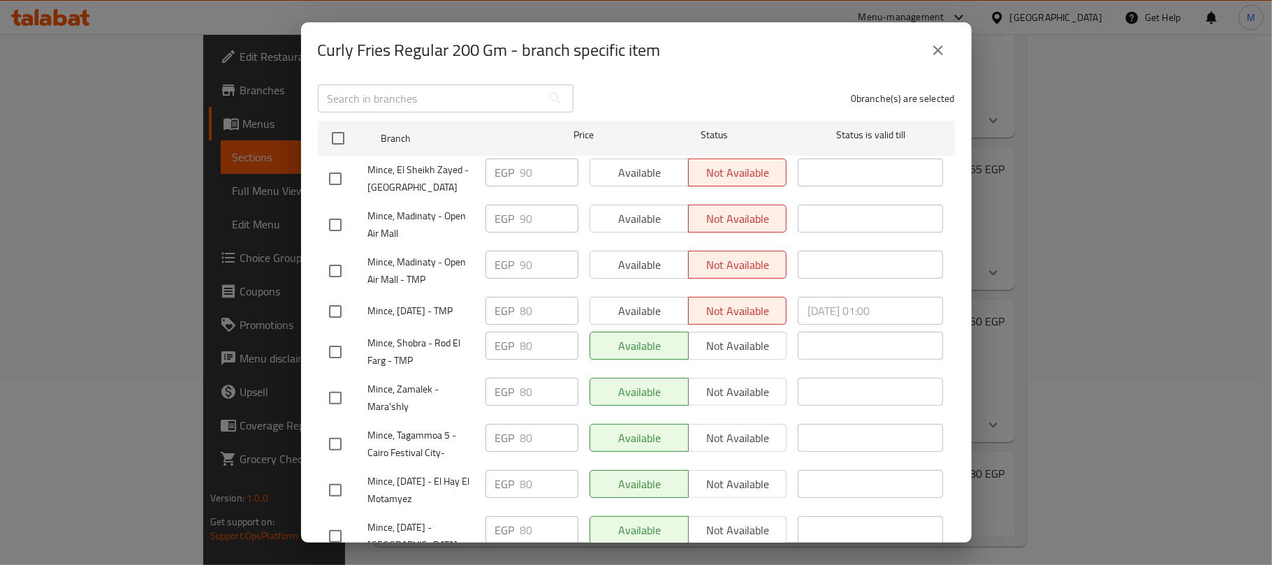
click at [931, 47] on icon "close" at bounding box center [938, 50] width 17 height 17
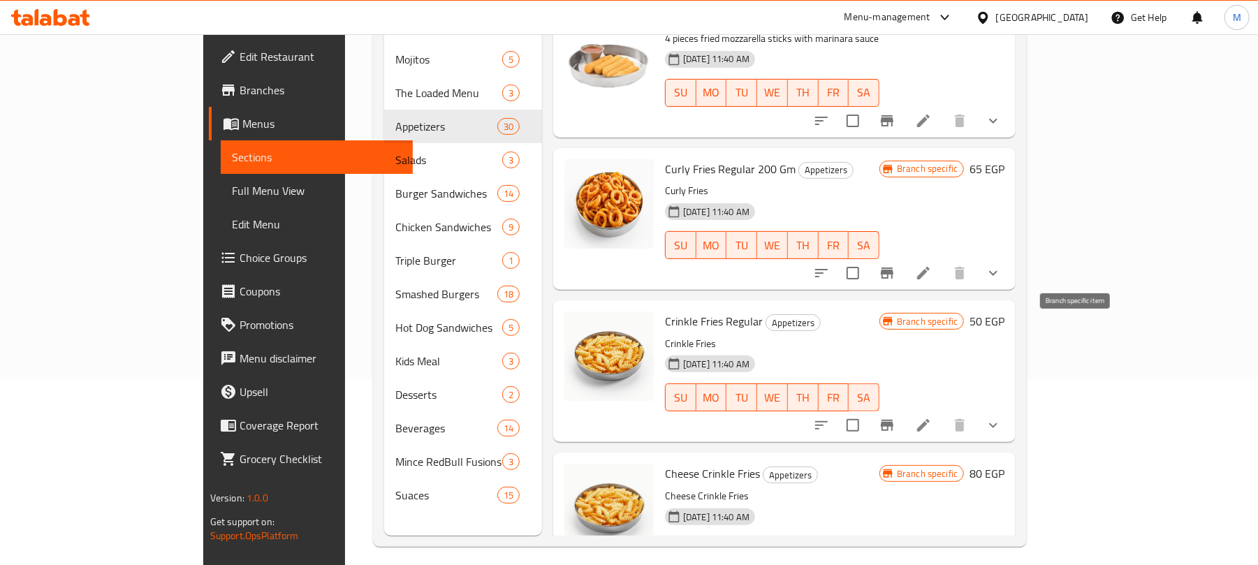
click at [895, 417] on icon "Branch-specific-item" at bounding box center [887, 425] width 17 height 17
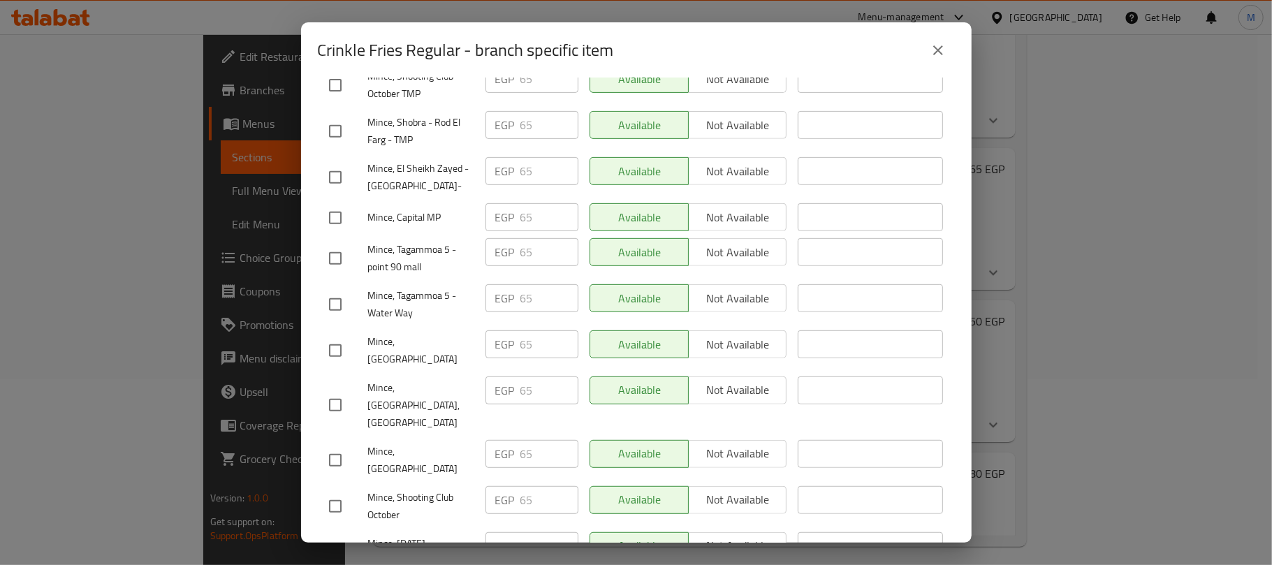
scroll to position [465, 0]
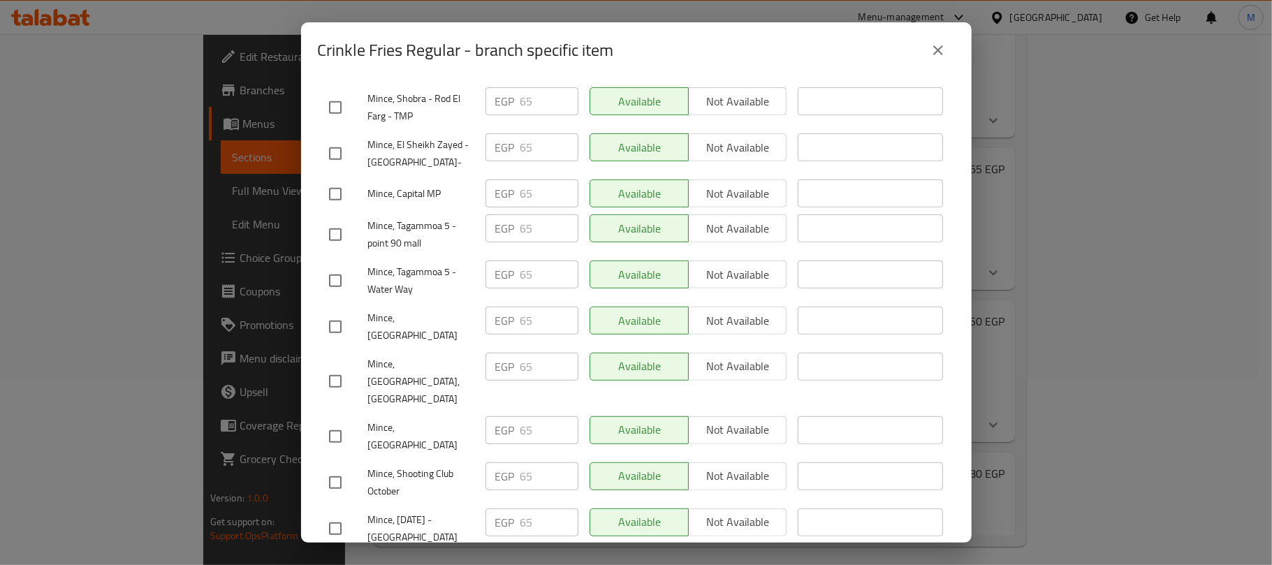
click at [335, 184] on input "checkbox" at bounding box center [335, 193] width 29 height 29
checkbox input "true"
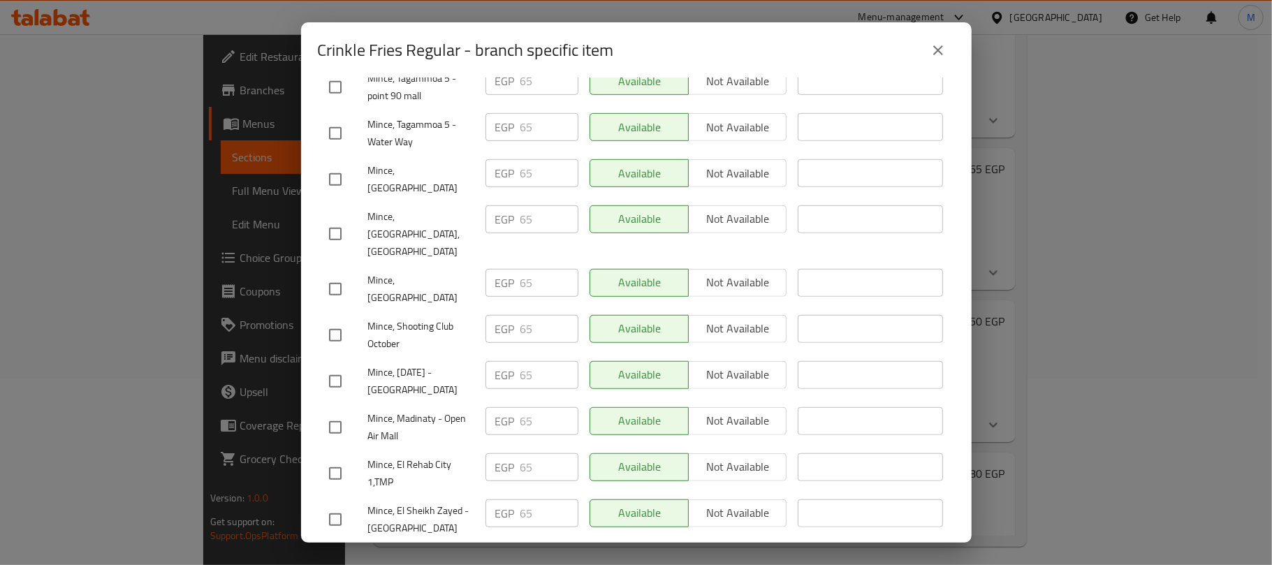
scroll to position [652, 0]
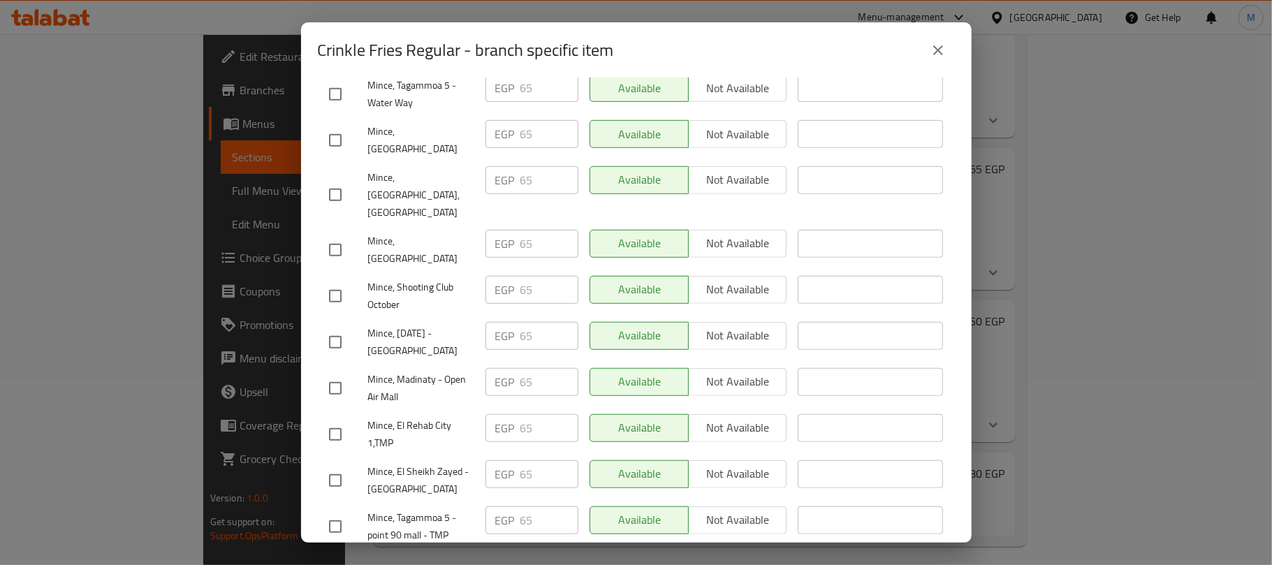
click at [328, 328] on input "checkbox" at bounding box center [335, 342] width 29 height 29
checkbox input "true"
click at [339, 374] on input "checkbox" at bounding box center [335, 388] width 29 height 29
checkbox input "true"
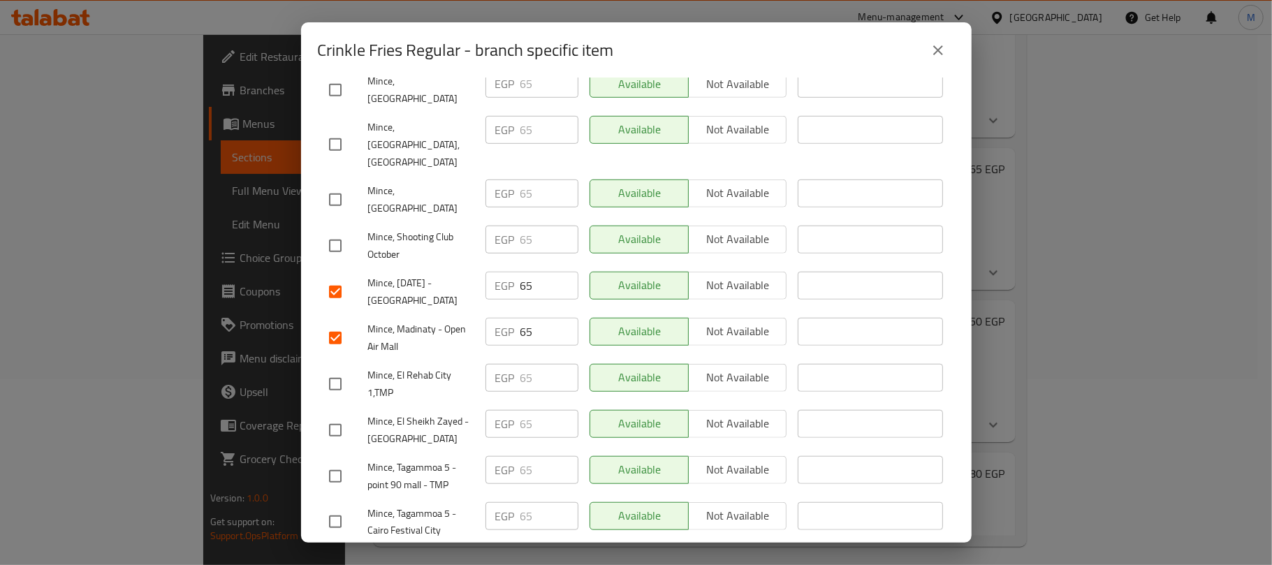
scroll to position [744, 0]
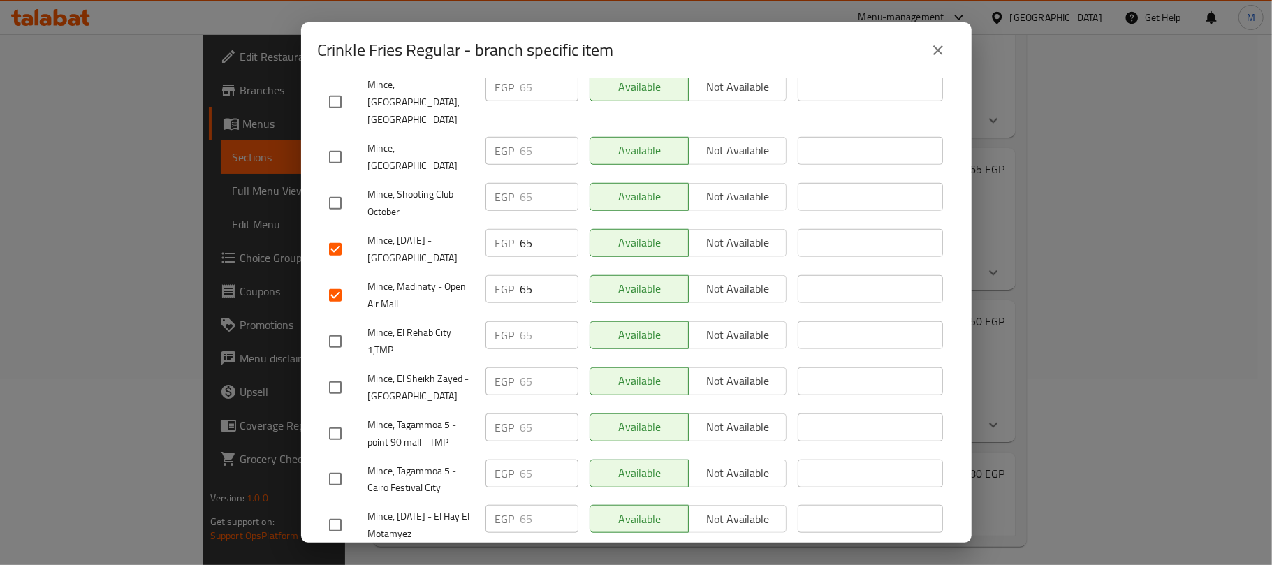
click at [339, 373] on input "checkbox" at bounding box center [335, 387] width 29 height 29
checkbox input "true"
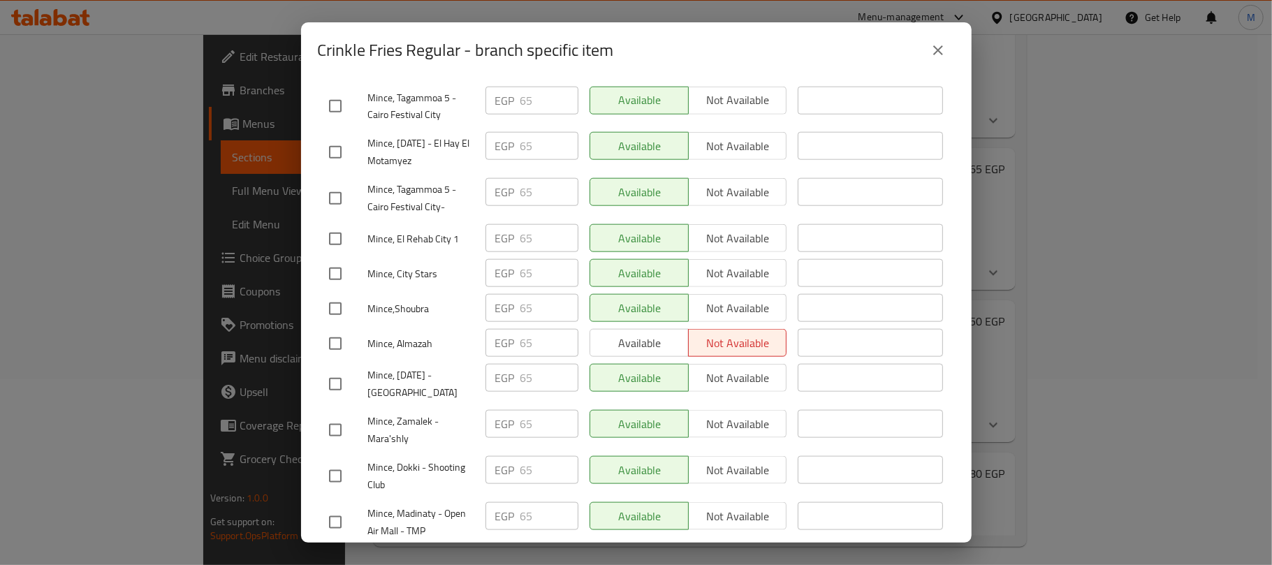
scroll to position [1210, 0]
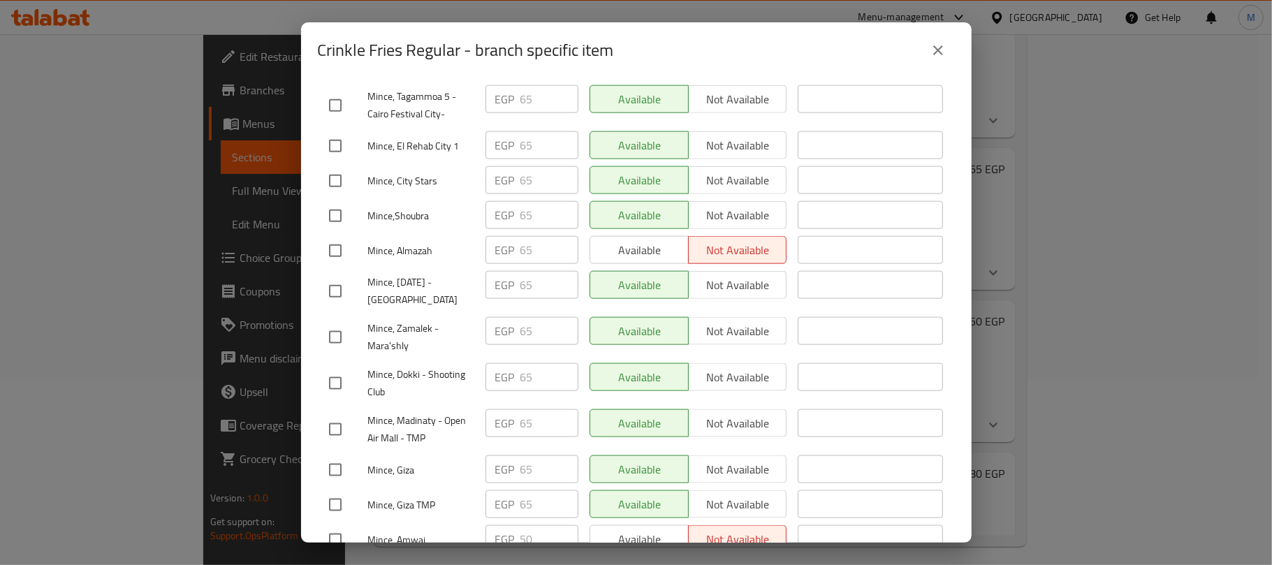
click at [338, 415] on input "checkbox" at bounding box center [335, 429] width 29 height 29
checkbox input "true"
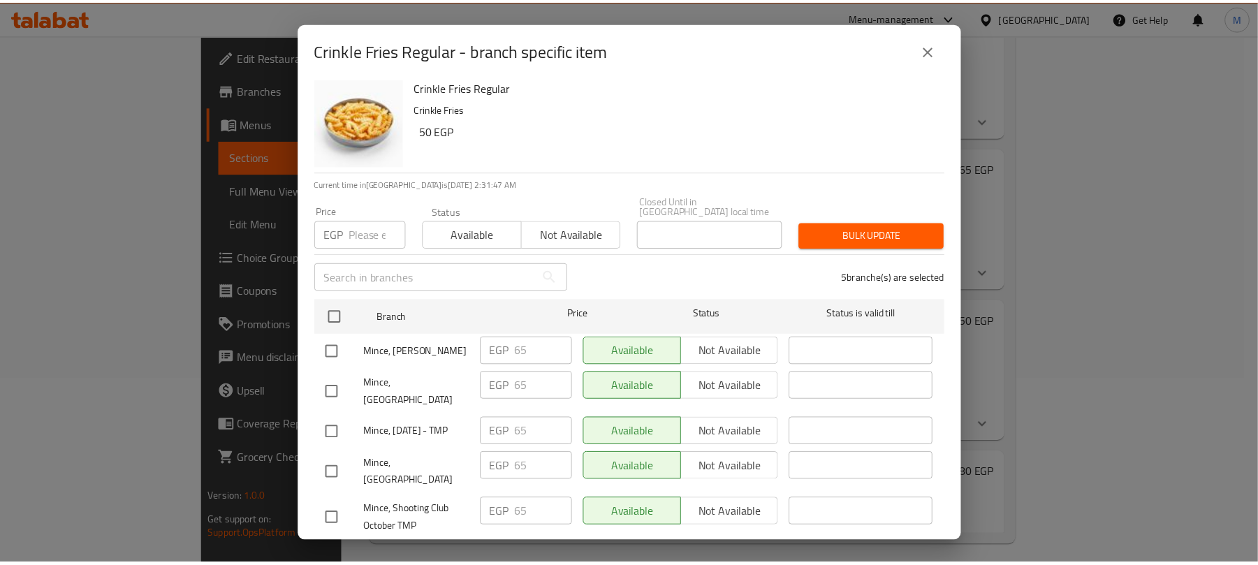
scroll to position [0, 0]
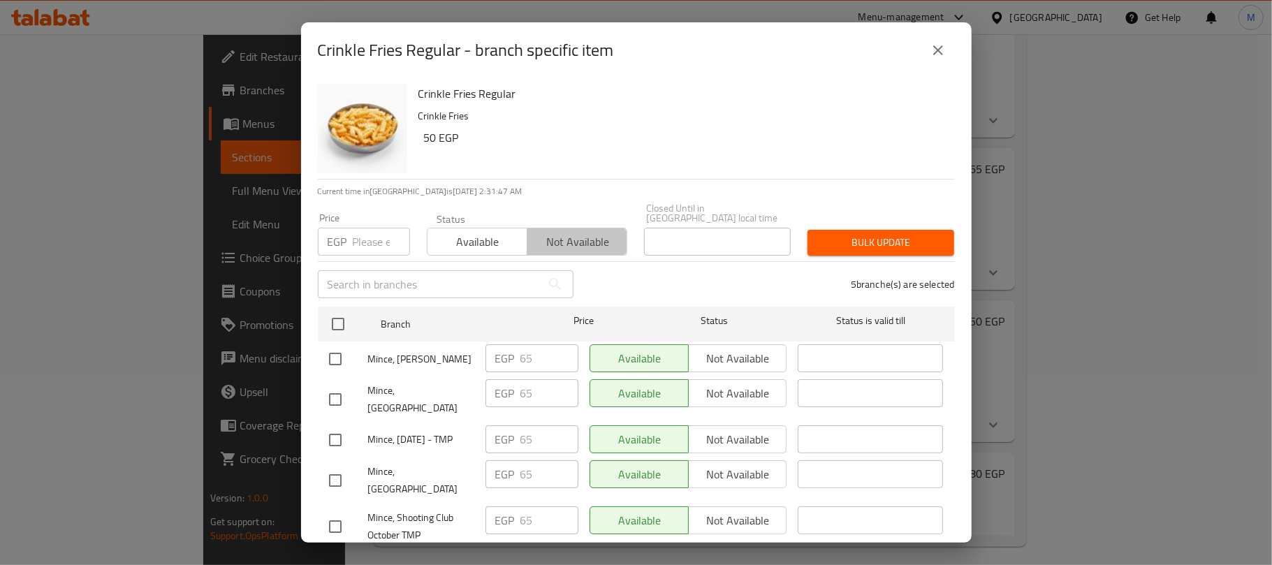
click at [604, 237] on span "Not available" at bounding box center [577, 242] width 89 height 20
click at [828, 234] on span "Bulk update" at bounding box center [881, 242] width 124 height 17
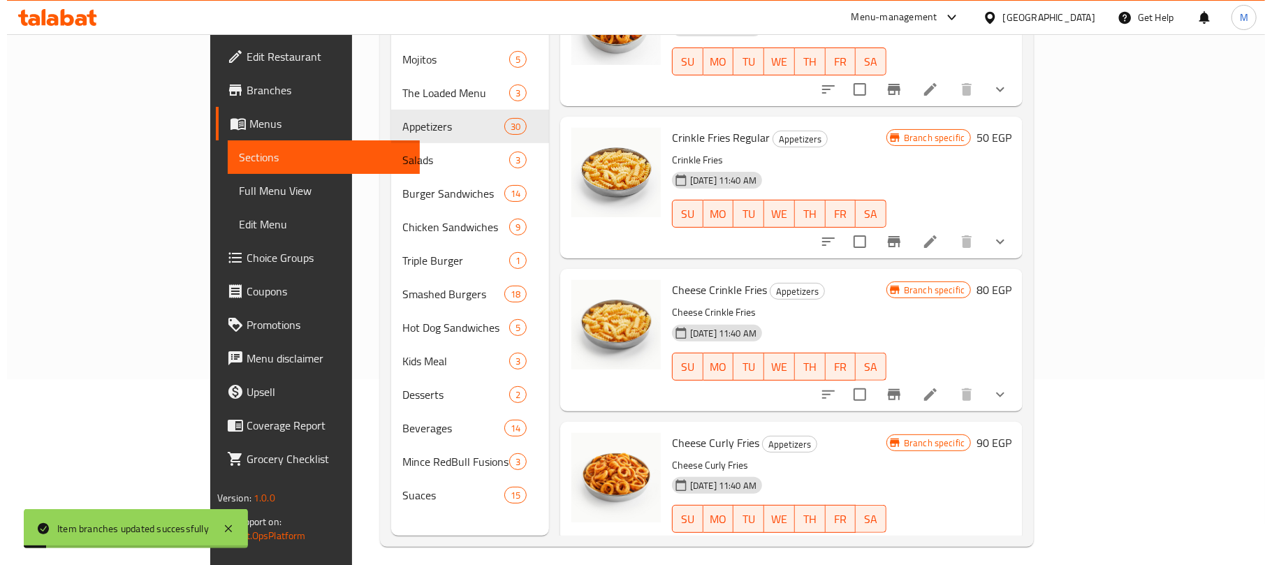
scroll to position [1956, 0]
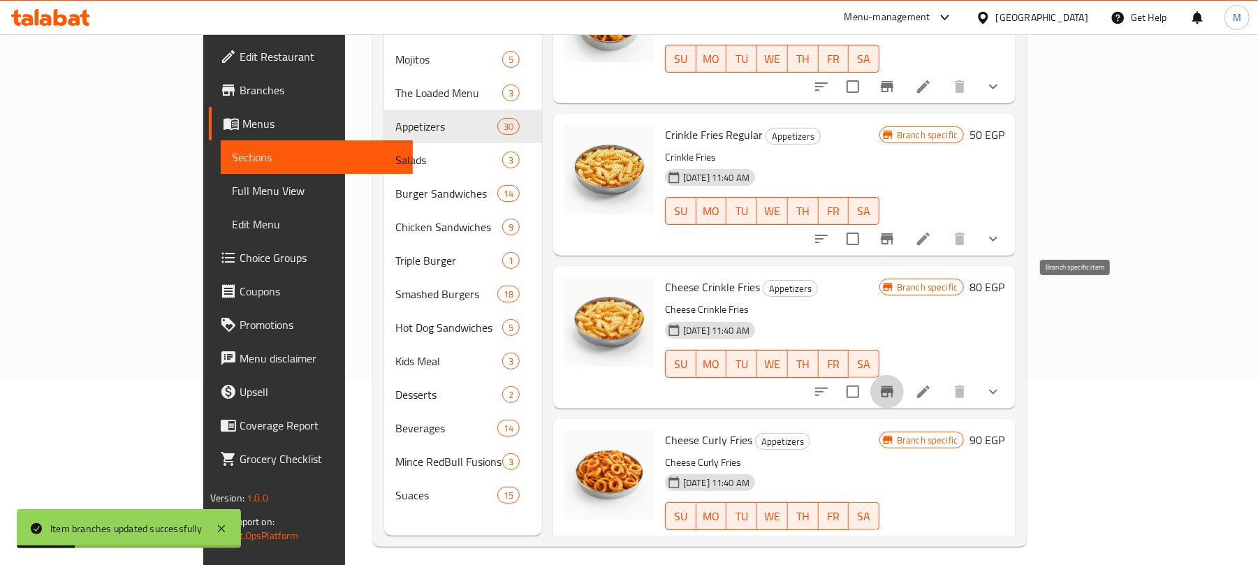
click at [893, 386] on icon "Branch-specific-item" at bounding box center [887, 391] width 13 height 11
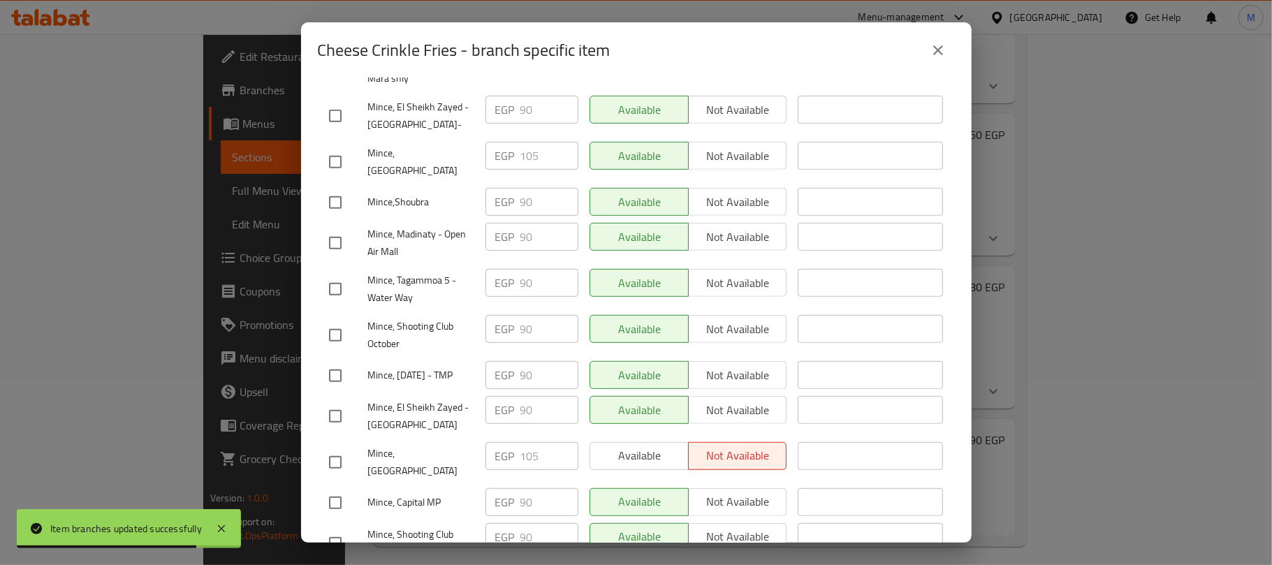
scroll to position [465, 0]
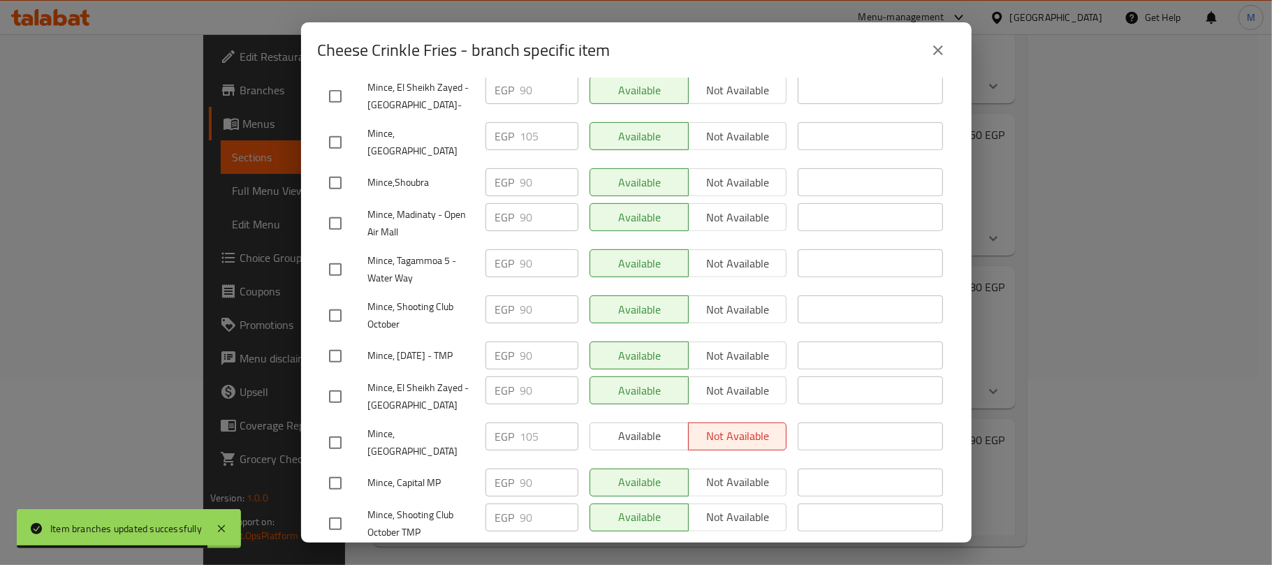
click at [332, 209] on input "checkbox" at bounding box center [335, 223] width 29 height 29
checkbox input "true"
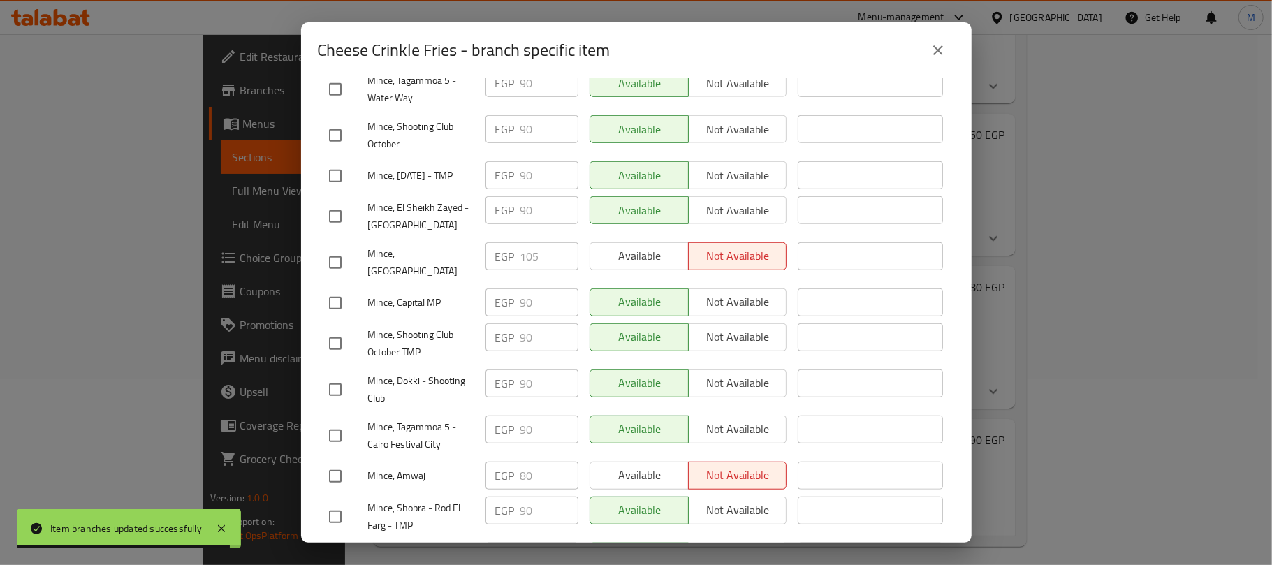
scroll to position [652, 0]
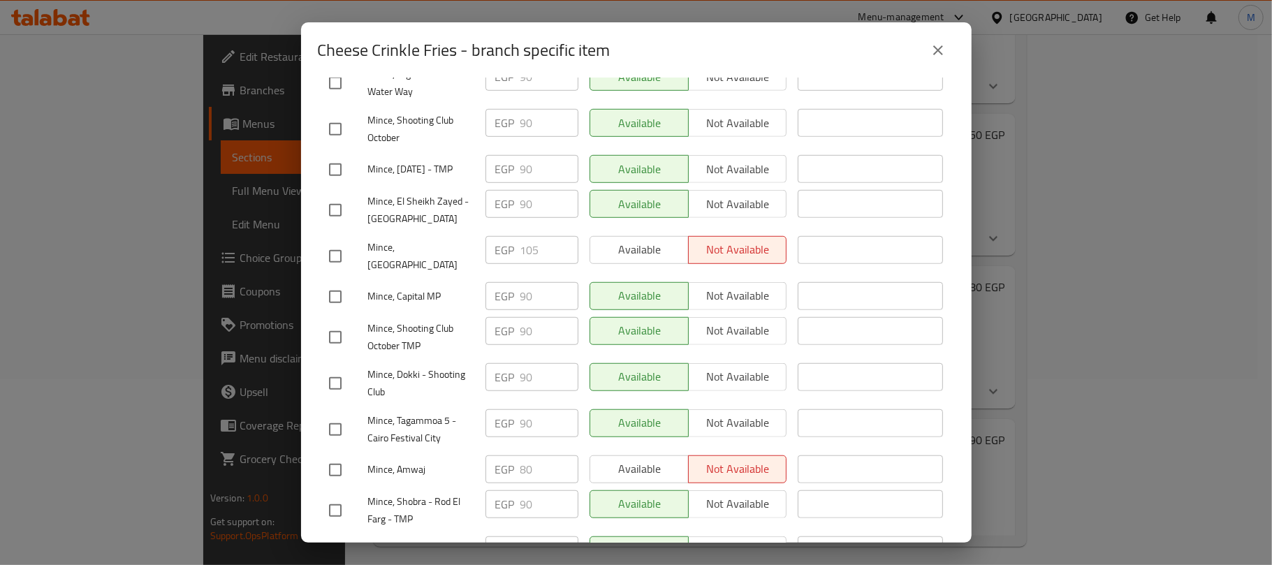
click at [332, 201] on input "checkbox" at bounding box center [335, 210] width 29 height 29
checkbox input "true"
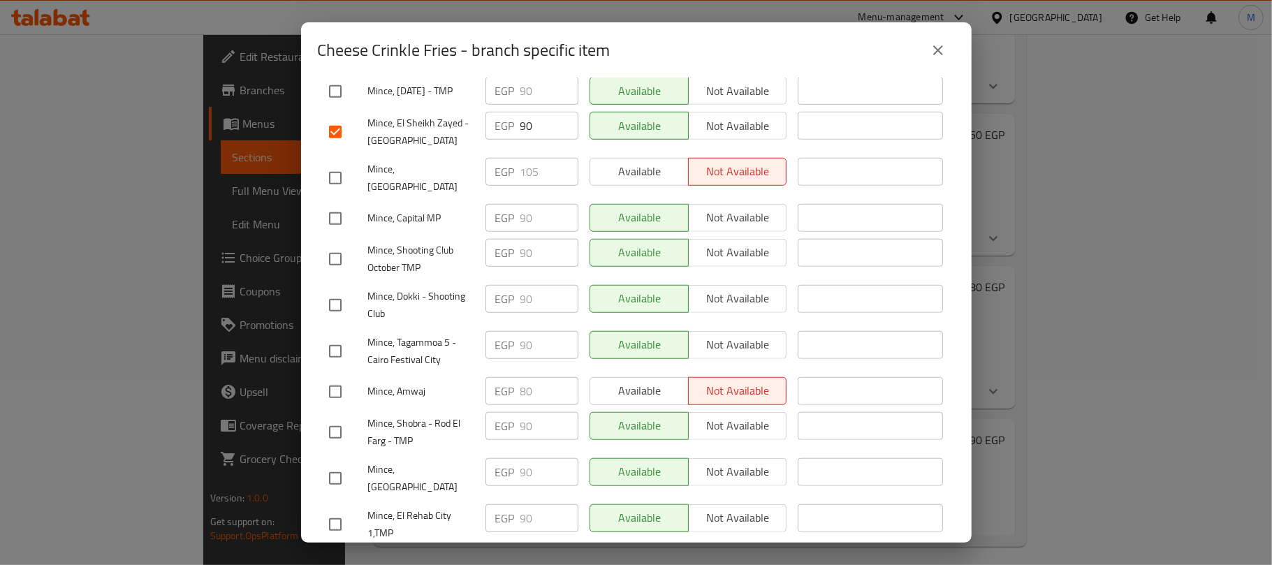
scroll to position [744, 0]
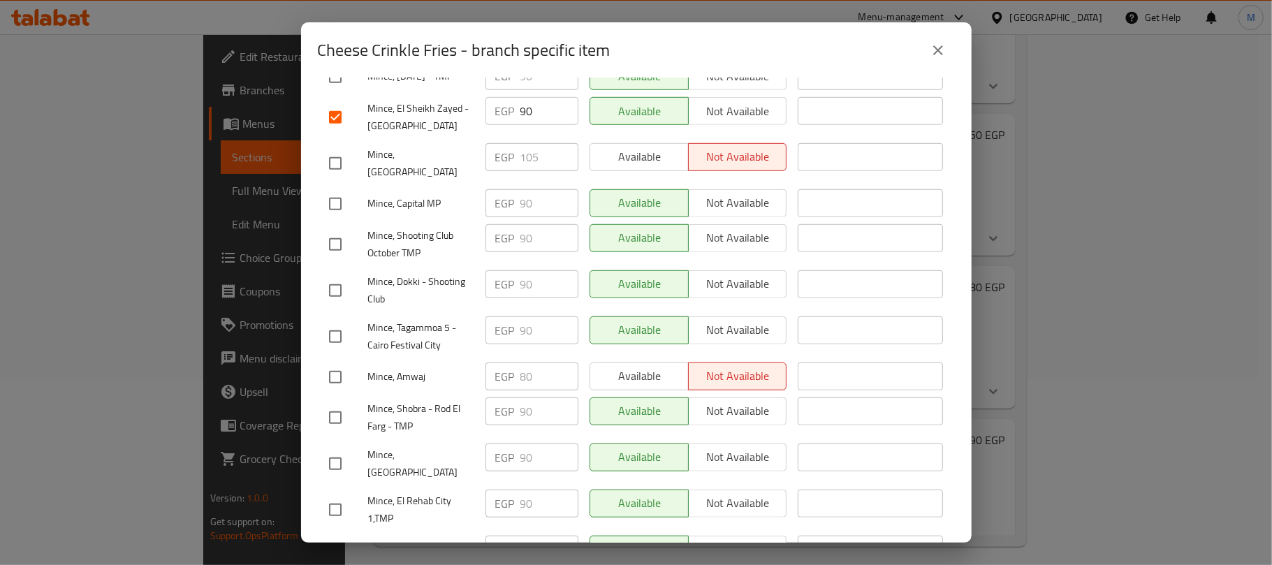
click at [333, 189] on input "checkbox" at bounding box center [335, 203] width 29 height 29
checkbox input "true"
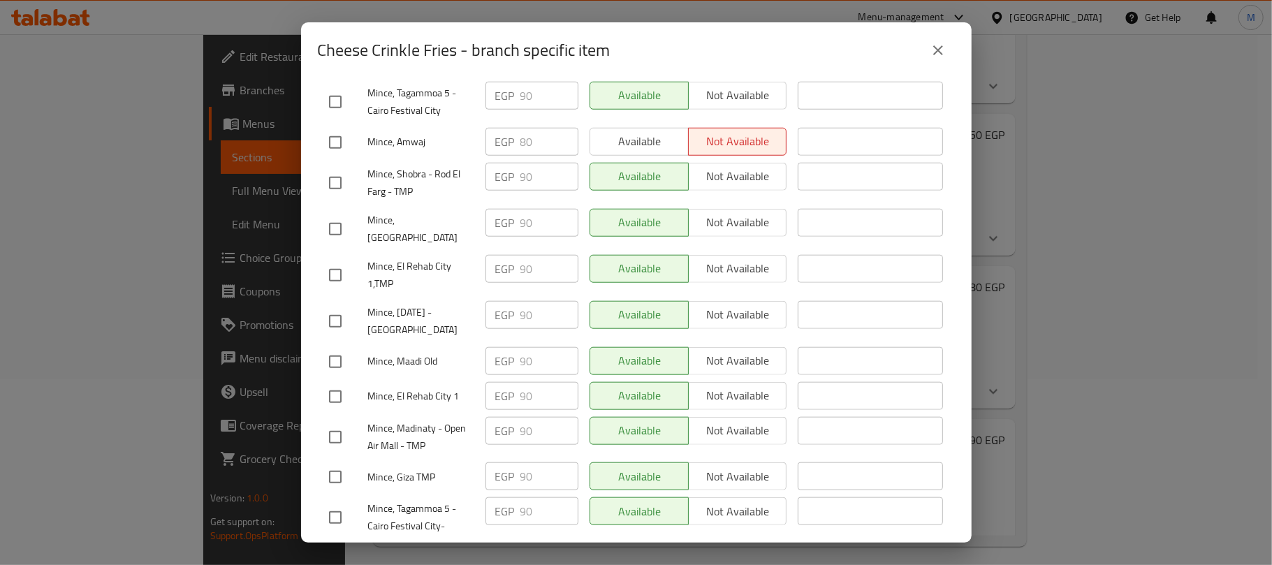
scroll to position [1024, 0]
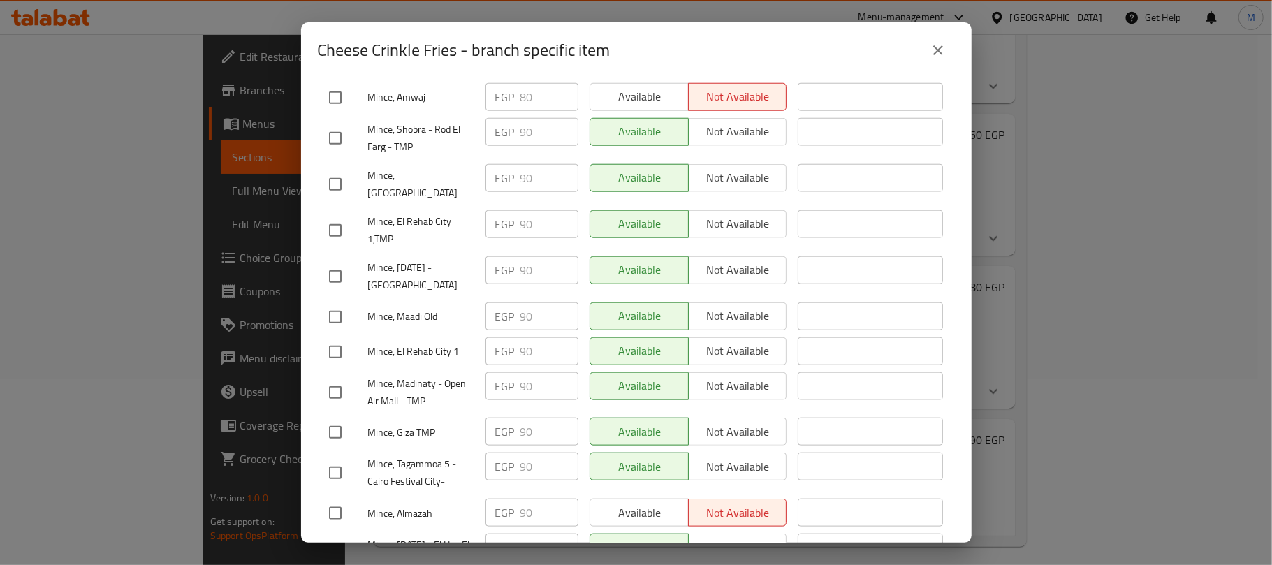
click at [336, 262] on input "checkbox" at bounding box center [335, 276] width 29 height 29
checkbox input "true"
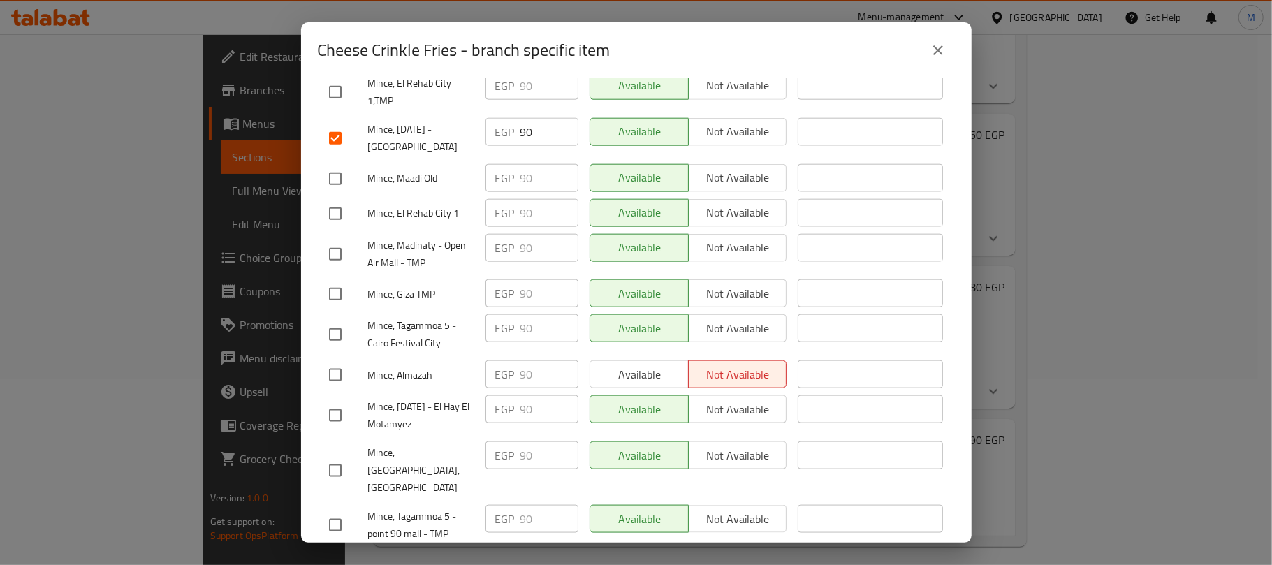
scroll to position [1210, 0]
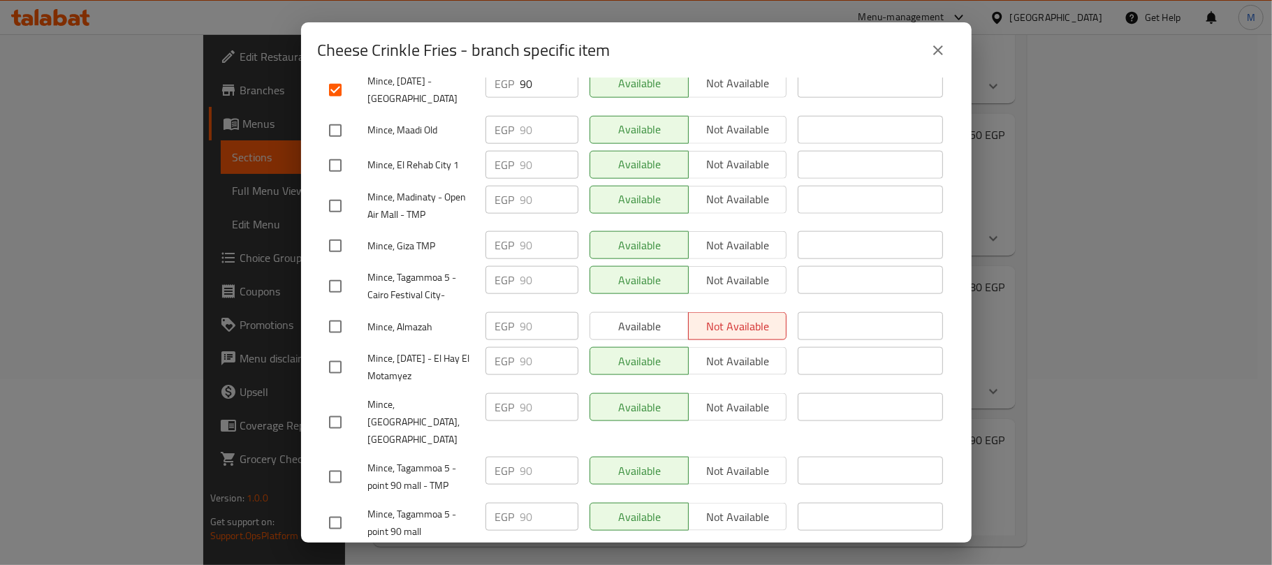
click at [332, 191] on input "checkbox" at bounding box center [335, 205] width 29 height 29
checkbox input "true"
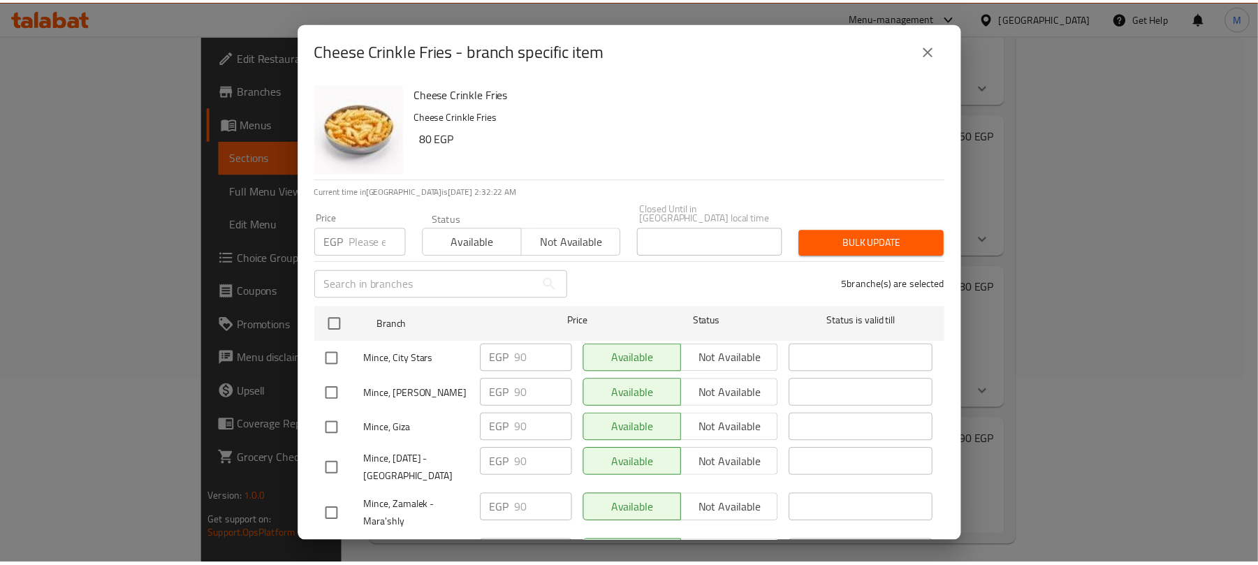
scroll to position [93, 0]
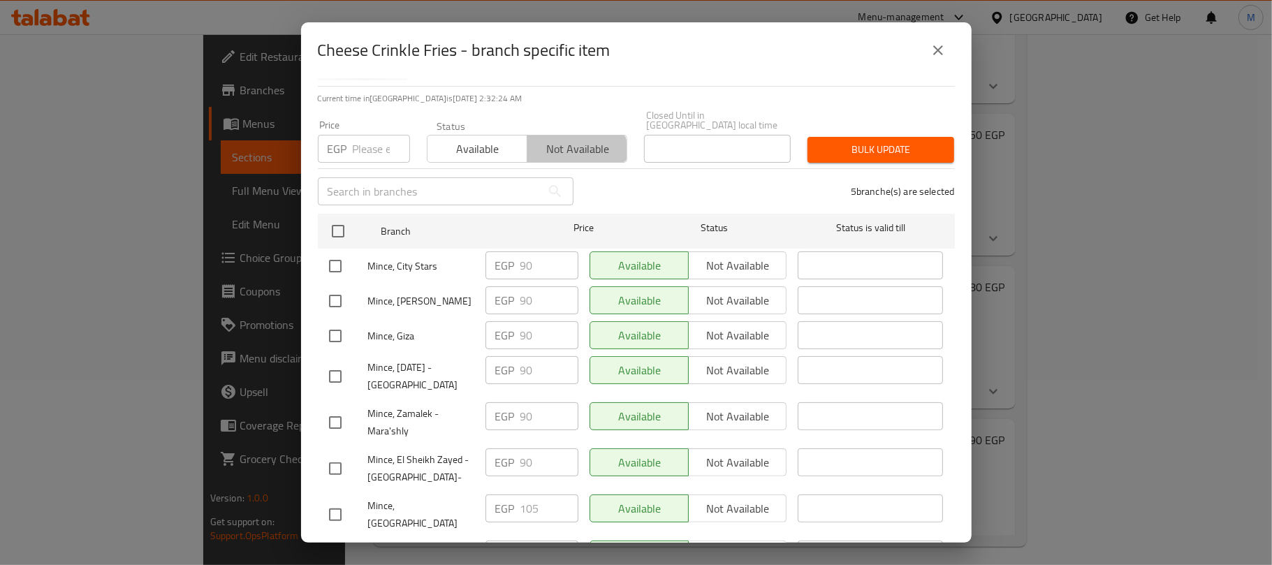
click at [566, 143] on span "Not available" at bounding box center [577, 149] width 89 height 20
click at [842, 141] on span "Bulk update" at bounding box center [881, 149] width 124 height 17
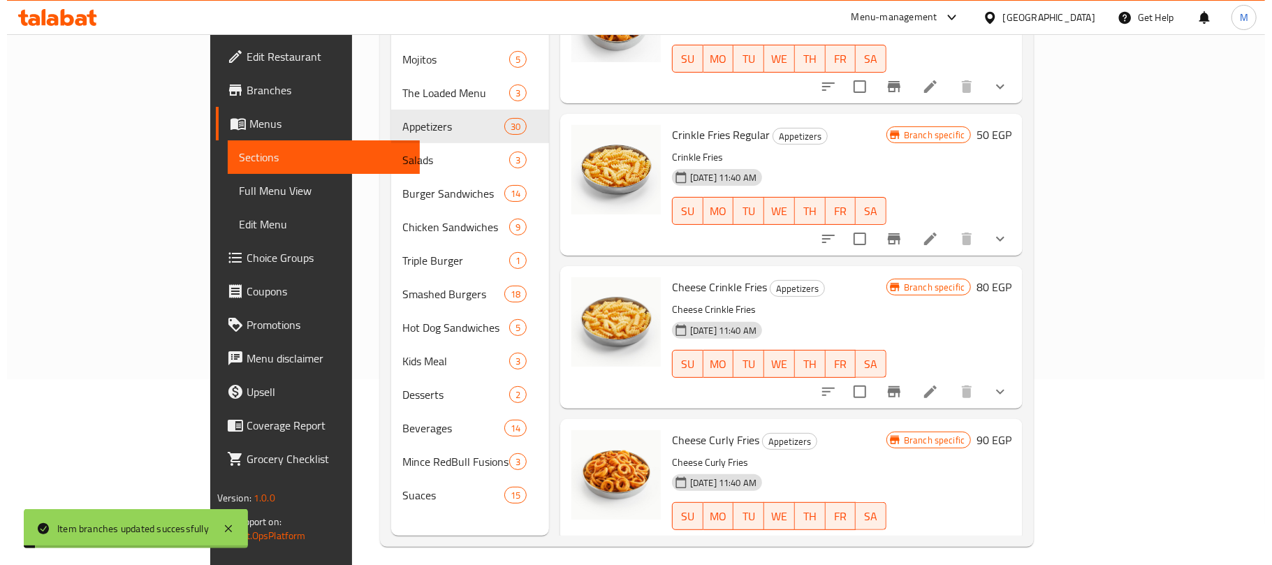
scroll to position [2235, 0]
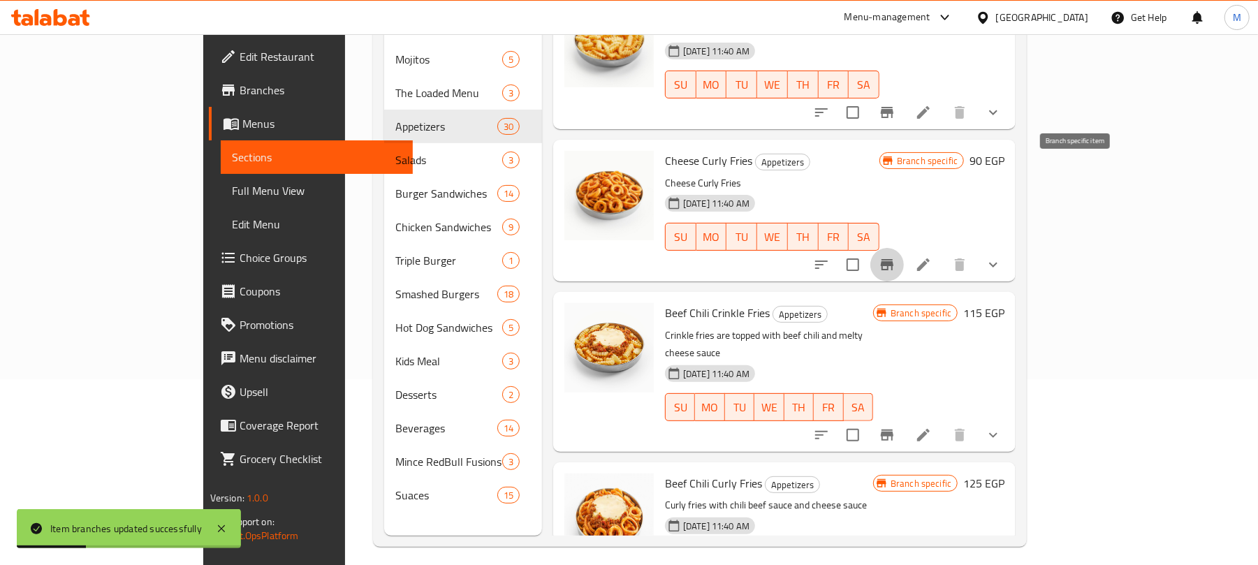
click at [893, 259] on icon "Branch-specific-item" at bounding box center [887, 264] width 13 height 11
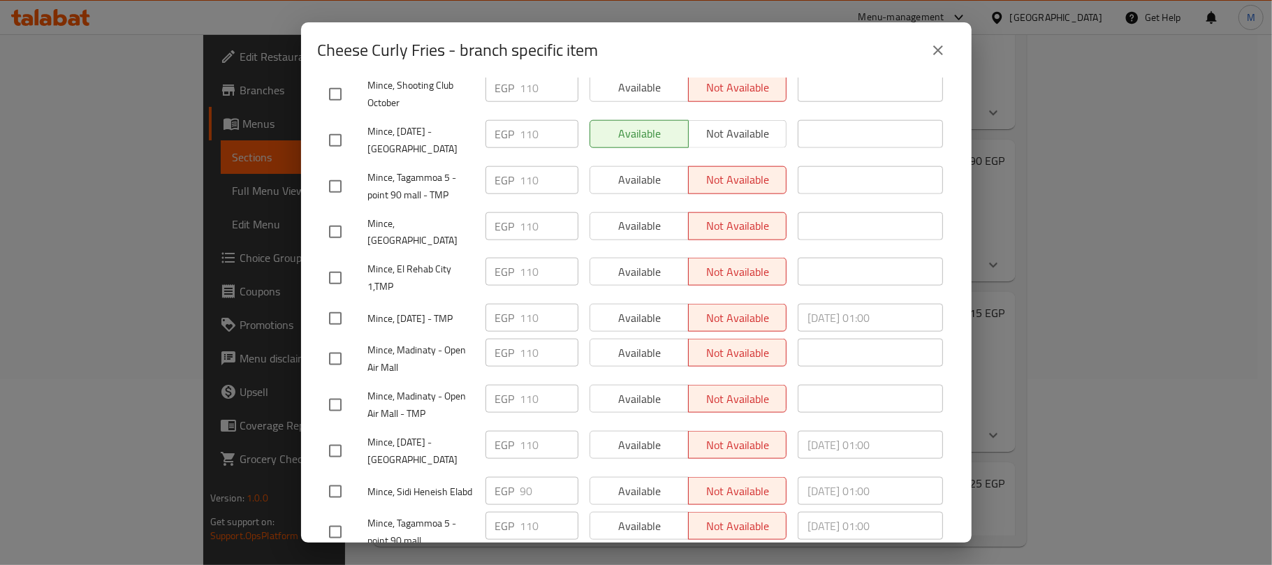
scroll to position [1210, 0]
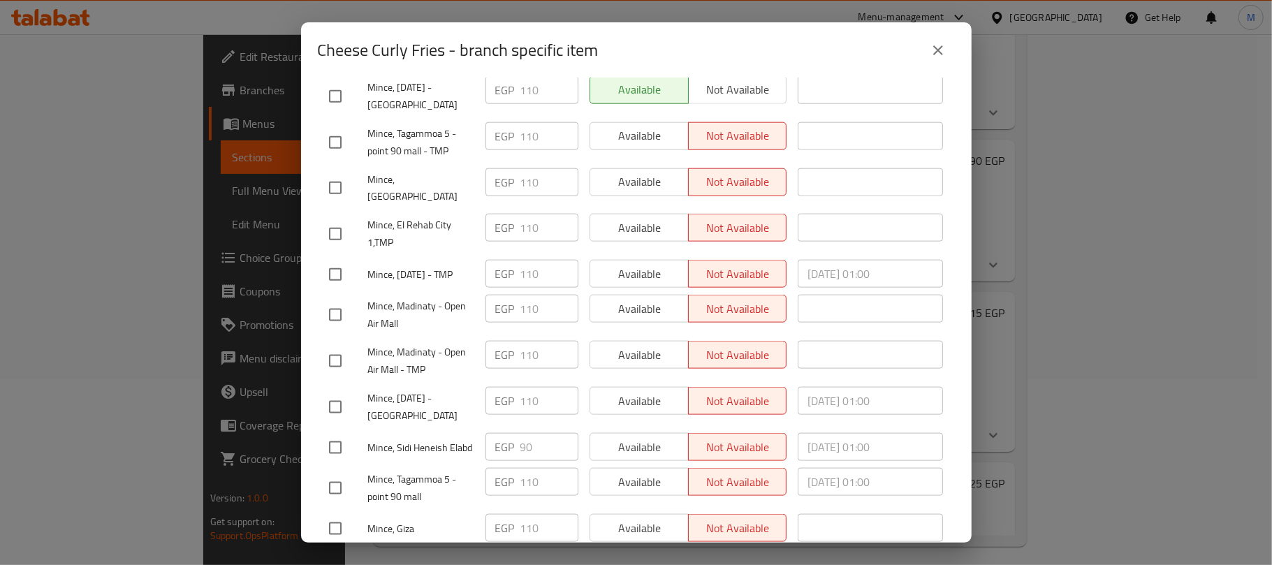
click at [335, 300] on input "checkbox" at bounding box center [335, 314] width 29 height 29
checkbox input "true"
click at [330, 346] on input "checkbox" at bounding box center [335, 360] width 29 height 29
checkbox input "true"
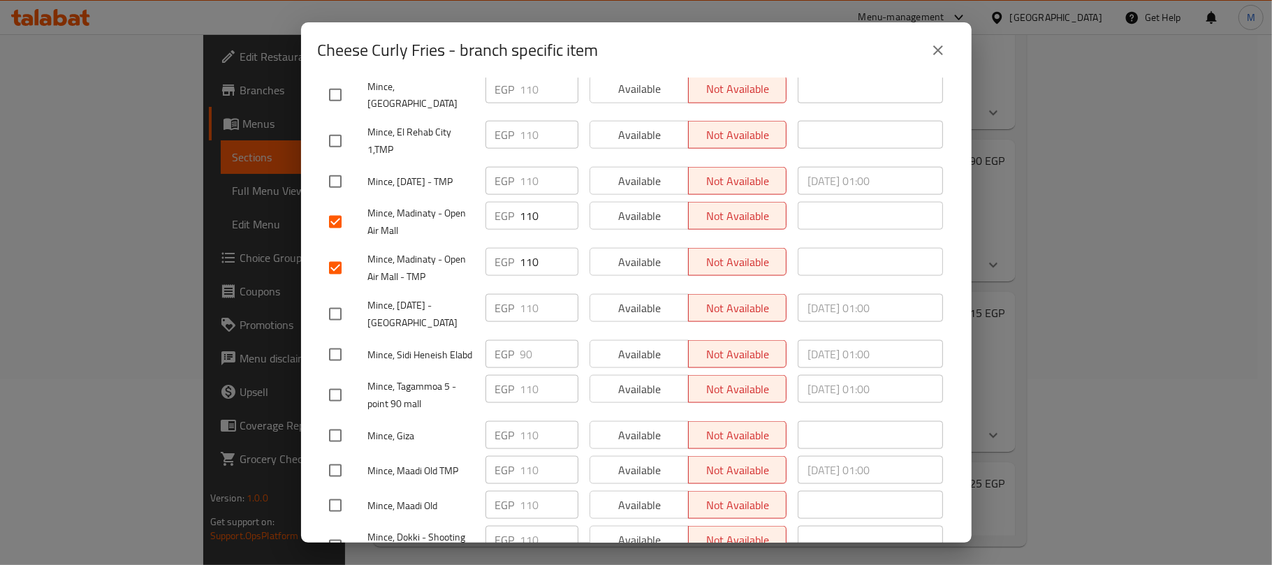
click at [334, 300] on input "checkbox" at bounding box center [335, 314] width 29 height 29
checkbox input "true"
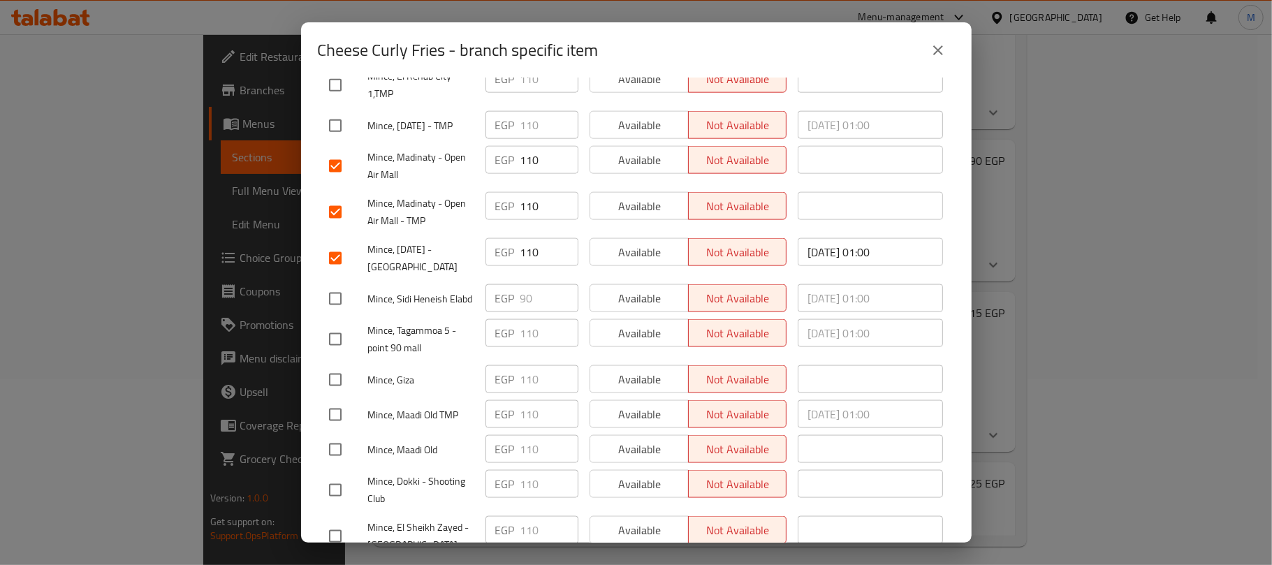
scroll to position [1363, 0]
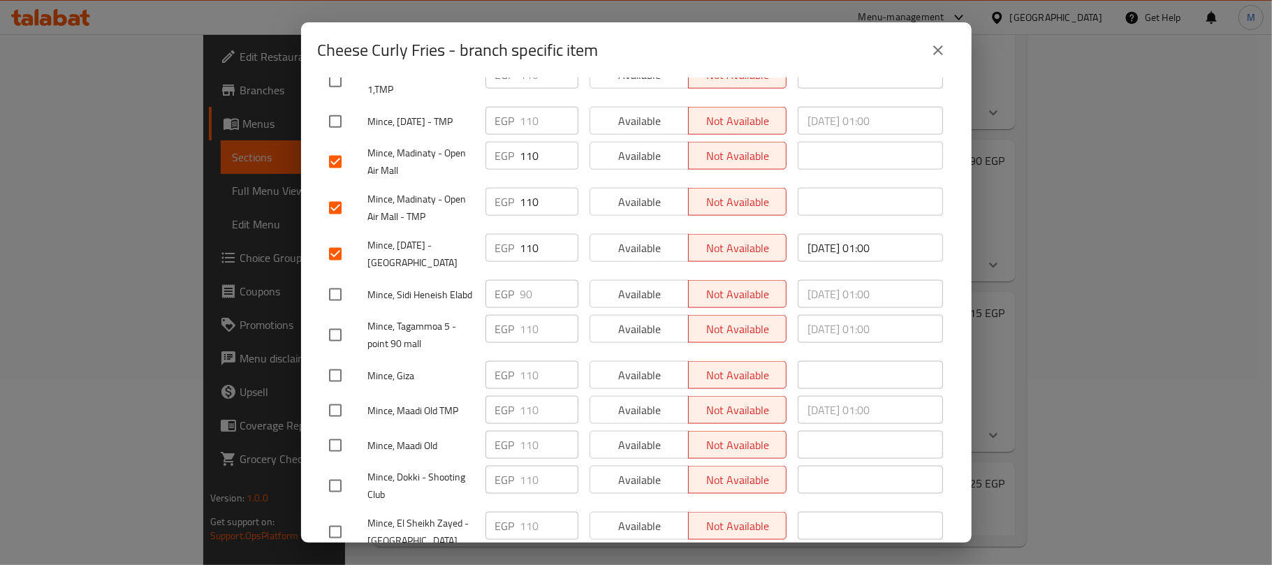
click at [339, 518] on input "checkbox" at bounding box center [335, 532] width 29 height 29
checkbox input "true"
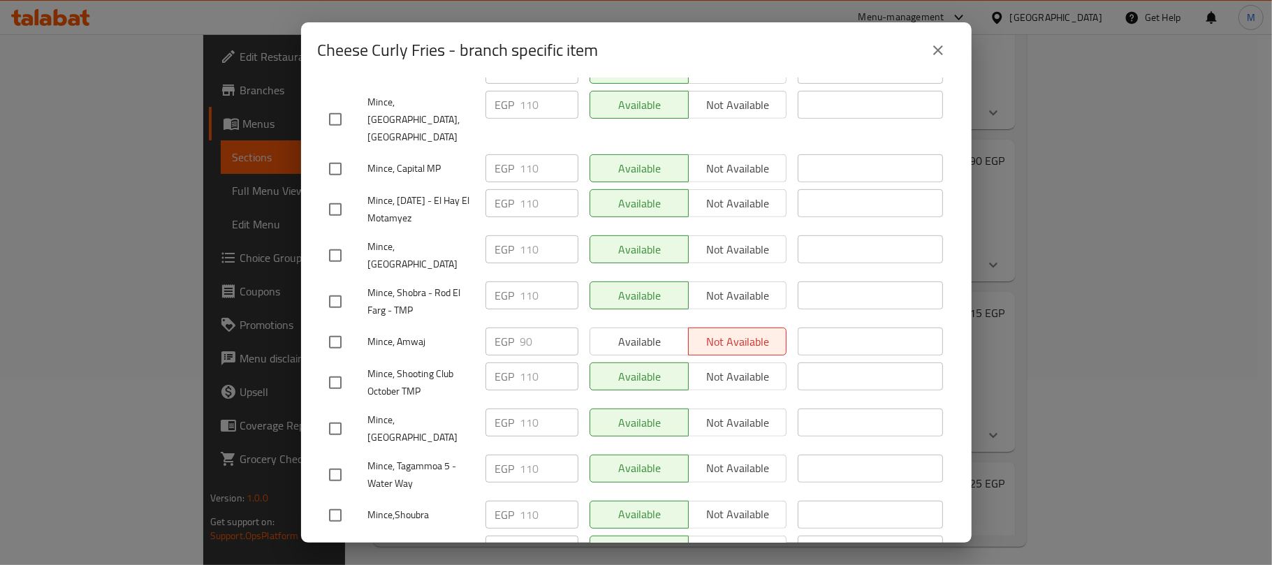
scroll to position [339, 0]
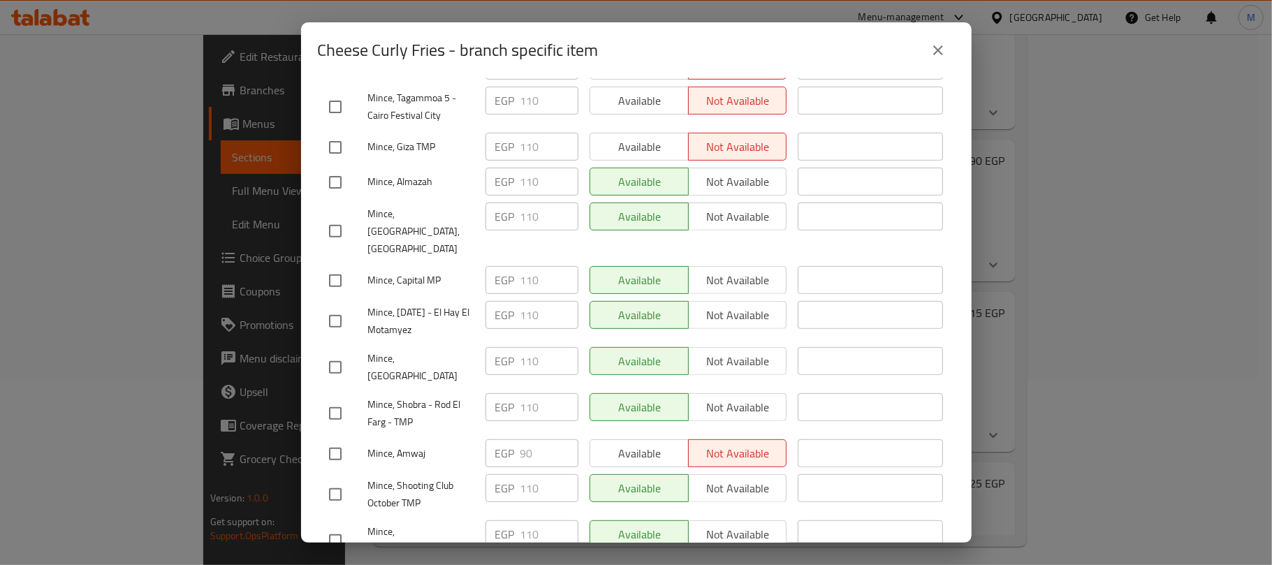
click at [330, 266] on input "checkbox" at bounding box center [335, 280] width 29 height 29
checkbox input "true"
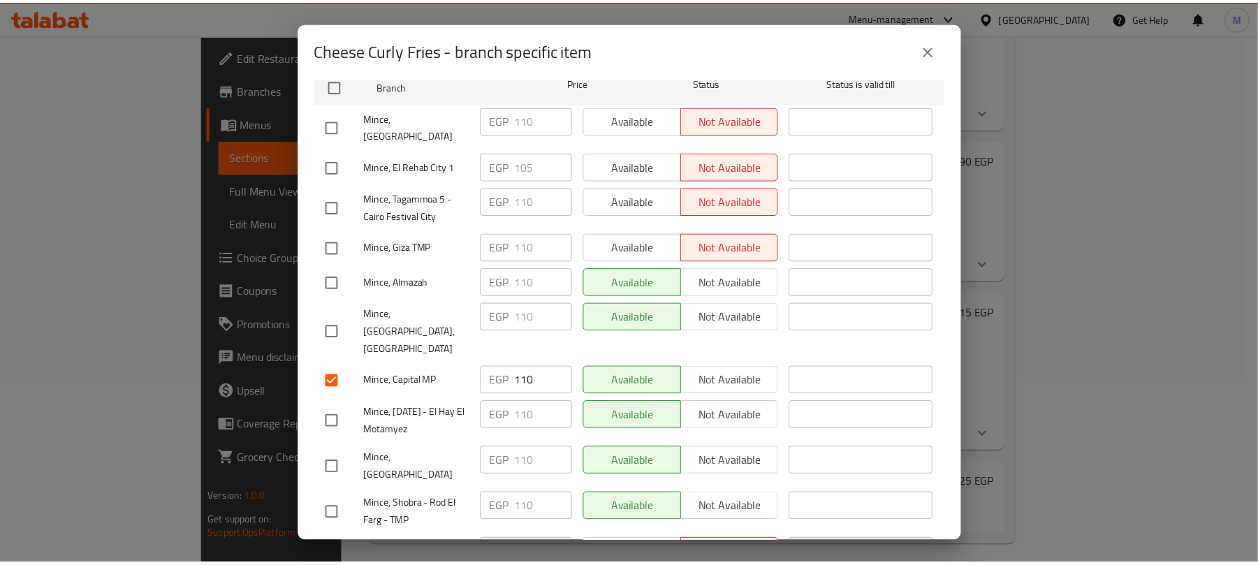
scroll to position [0, 0]
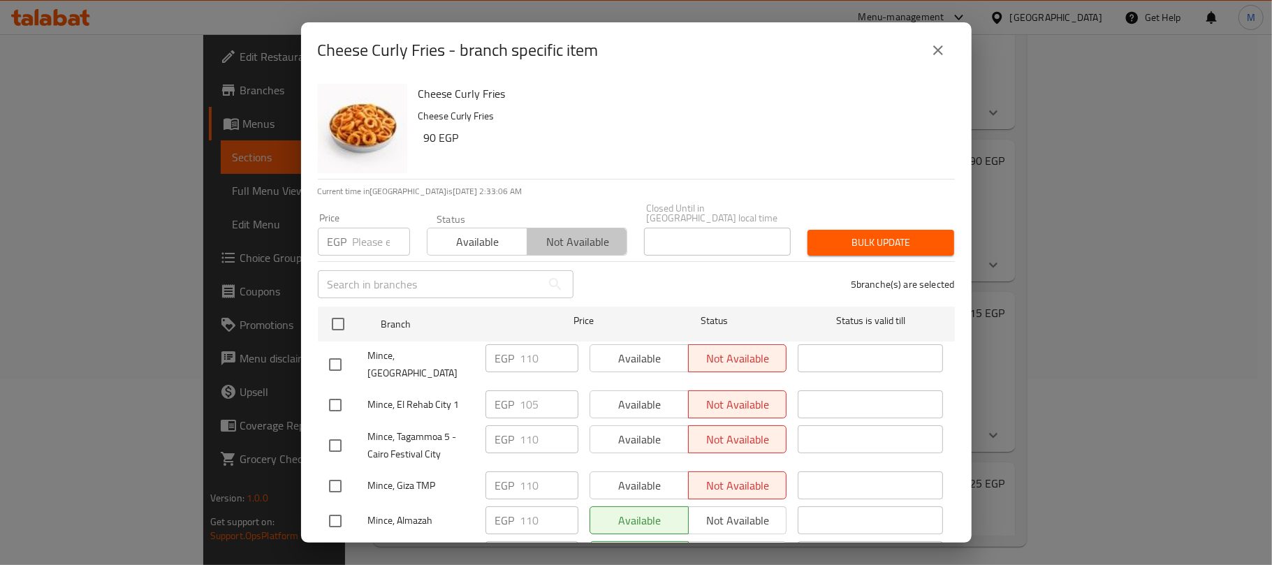
click at [608, 233] on span "Not available" at bounding box center [577, 242] width 89 height 20
click at [836, 234] on span "Bulk update" at bounding box center [881, 242] width 124 height 17
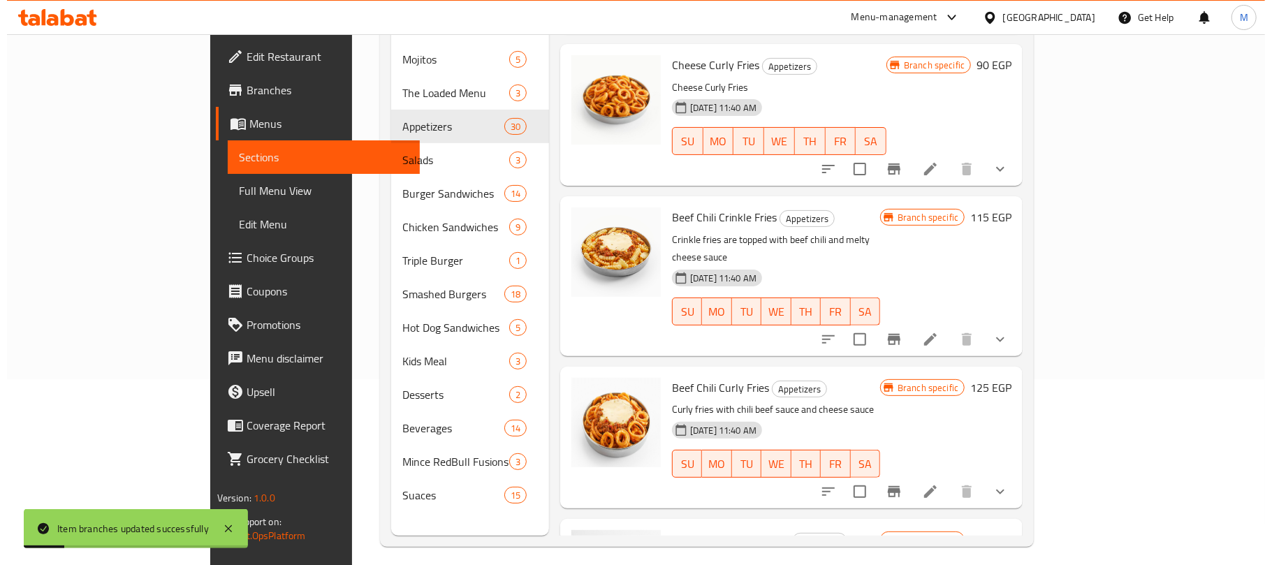
scroll to position [2328, 0]
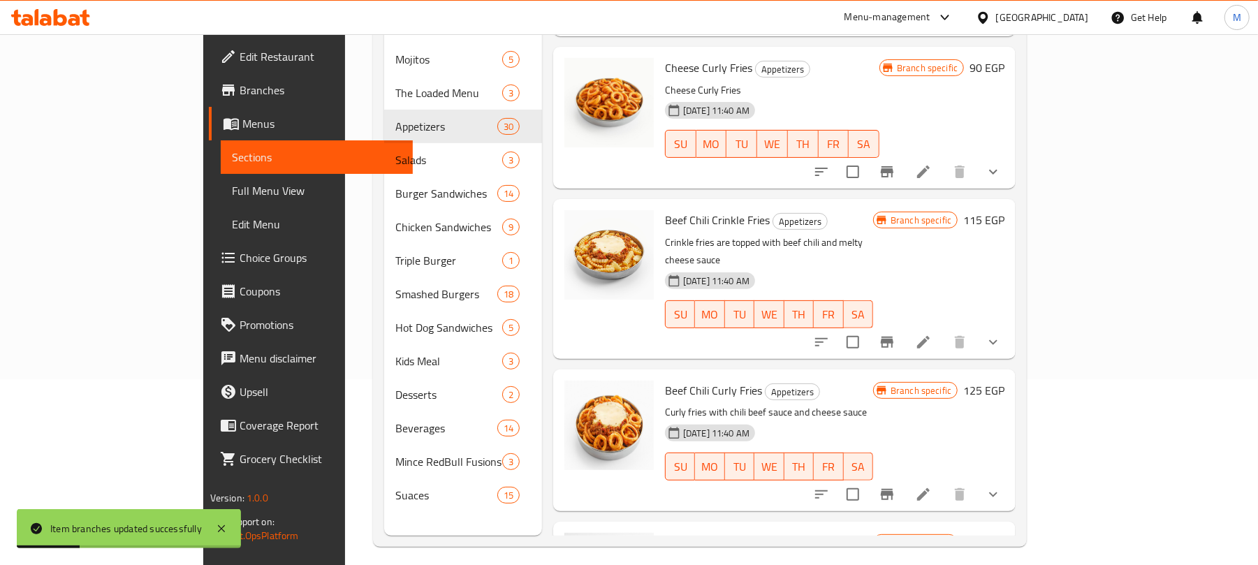
click at [895, 334] on icon "Branch-specific-item" at bounding box center [887, 342] width 17 height 17
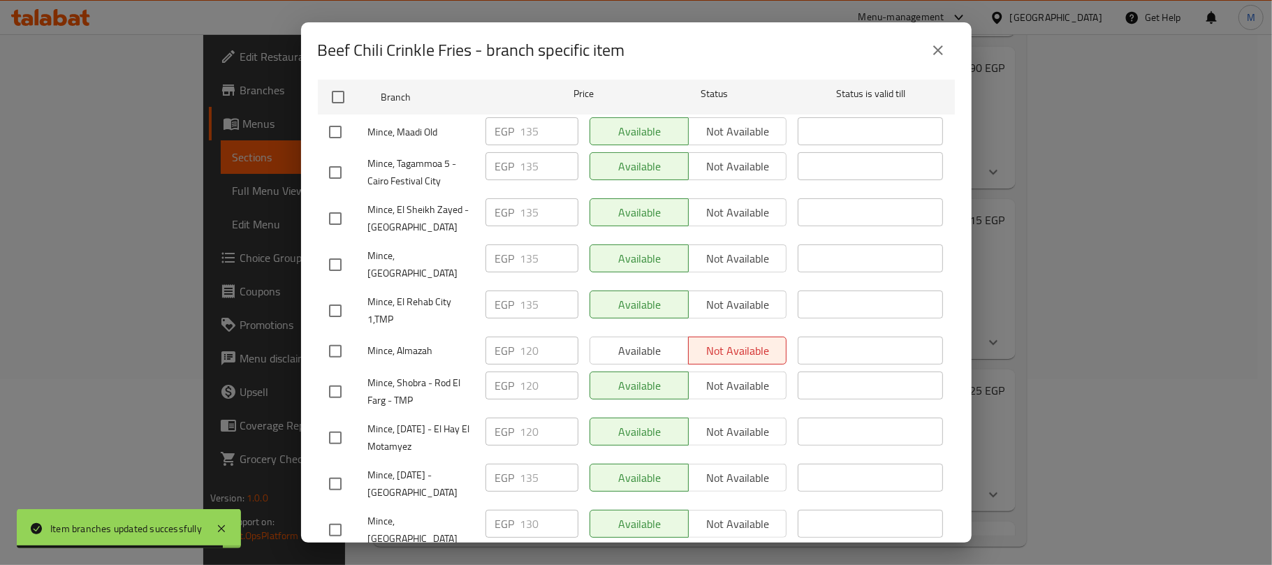
scroll to position [279, 0]
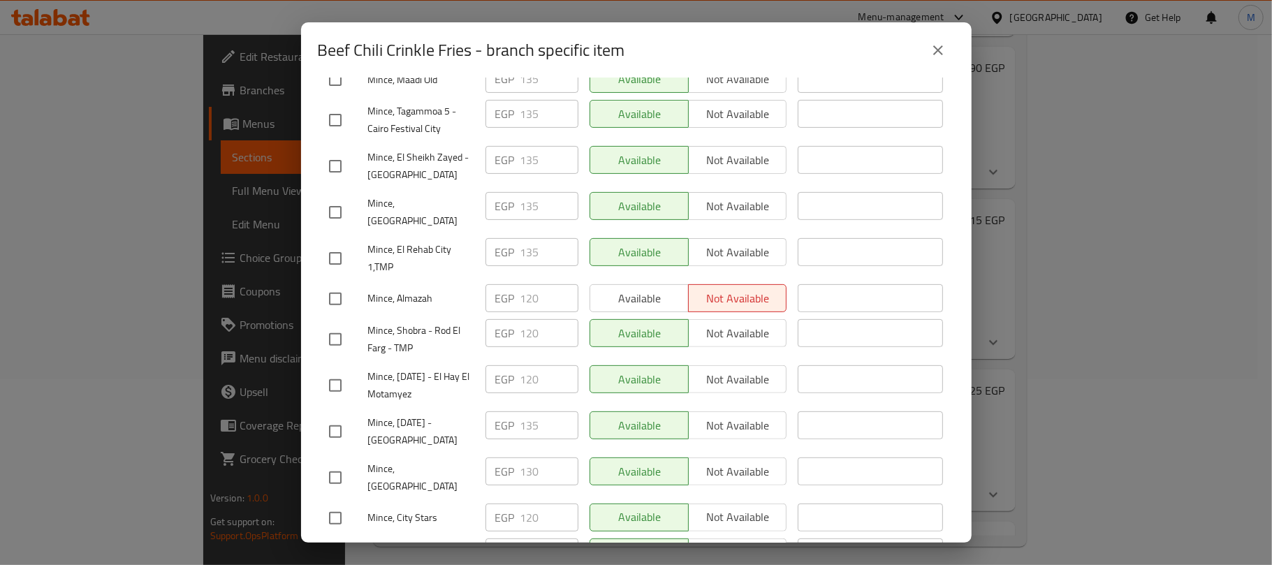
click at [342, 162] on input "checkbox" at bounding box center [335, 166] width 29 height 29
checkbox input "true"
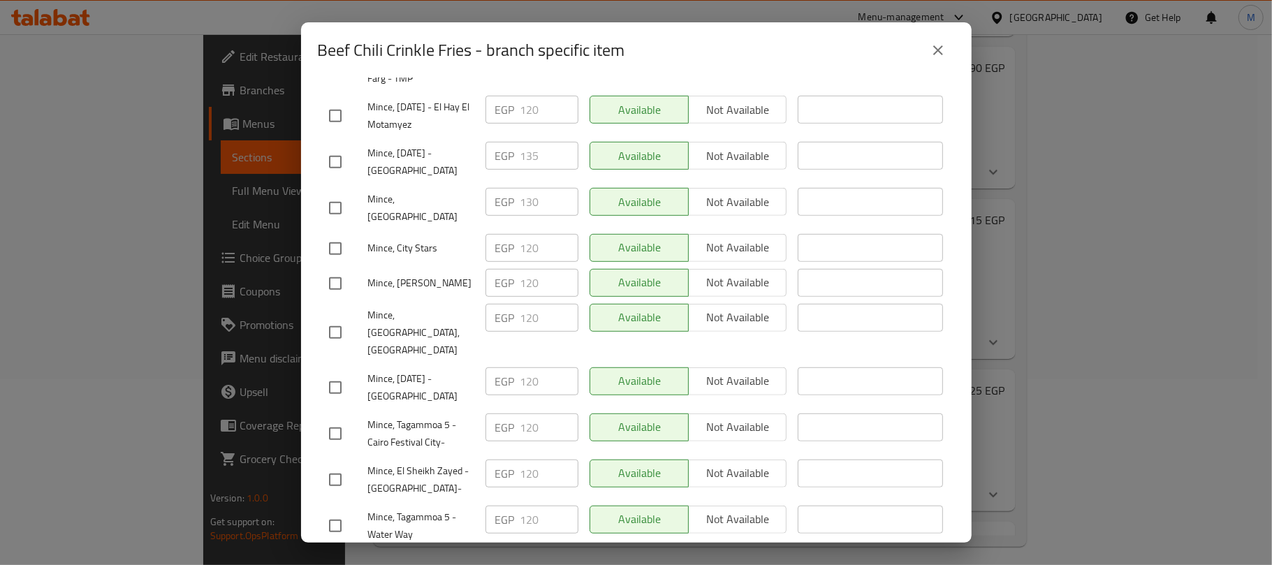
scroll to position [559, 0]
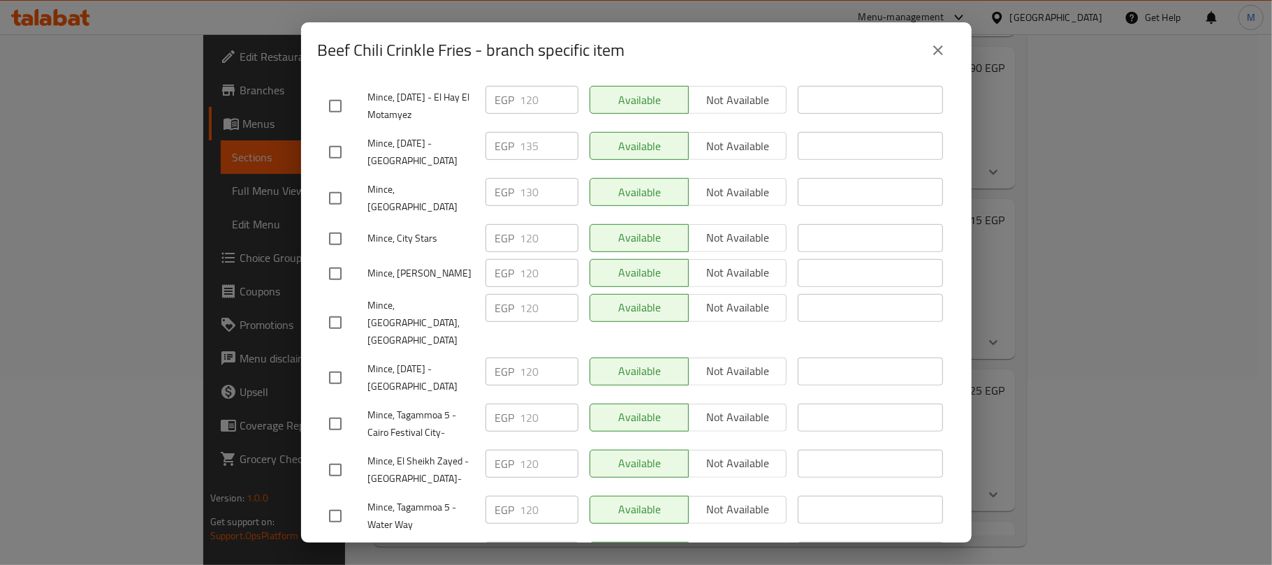
click at [335, 138] on input "checkbox" at bounding box center [335, 152] width 29 height 29
checkbox input "true"
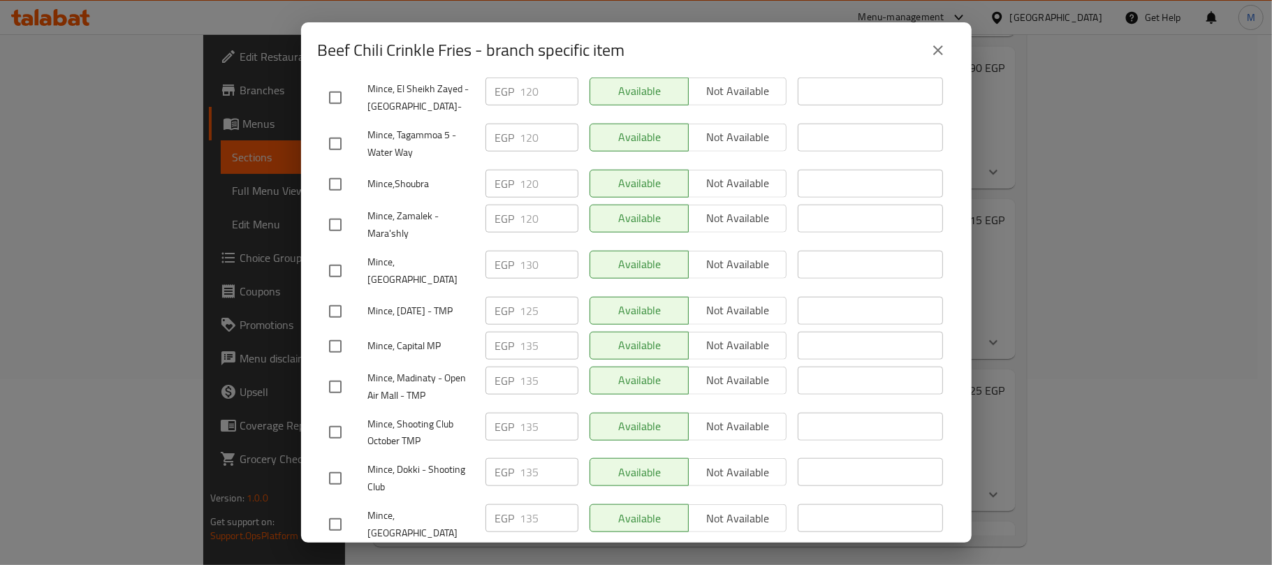
scroll to position [1024, 0]
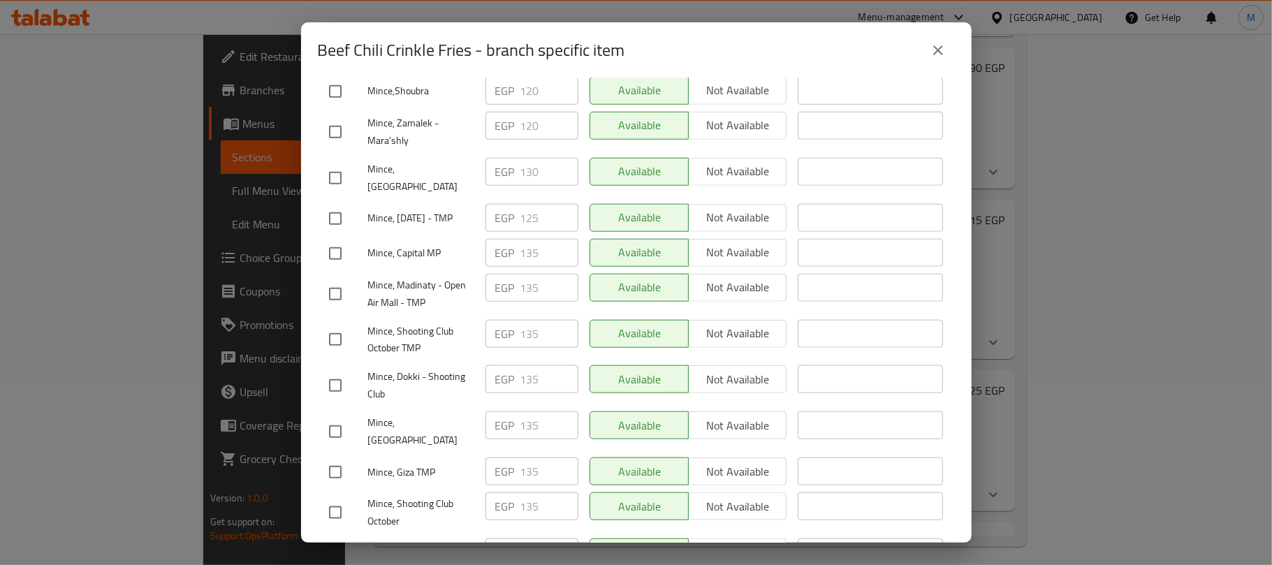
click at [334, 239] on input "checkbox" at bounding box center [335, 253] width 29 height 29
checkbox input "true"
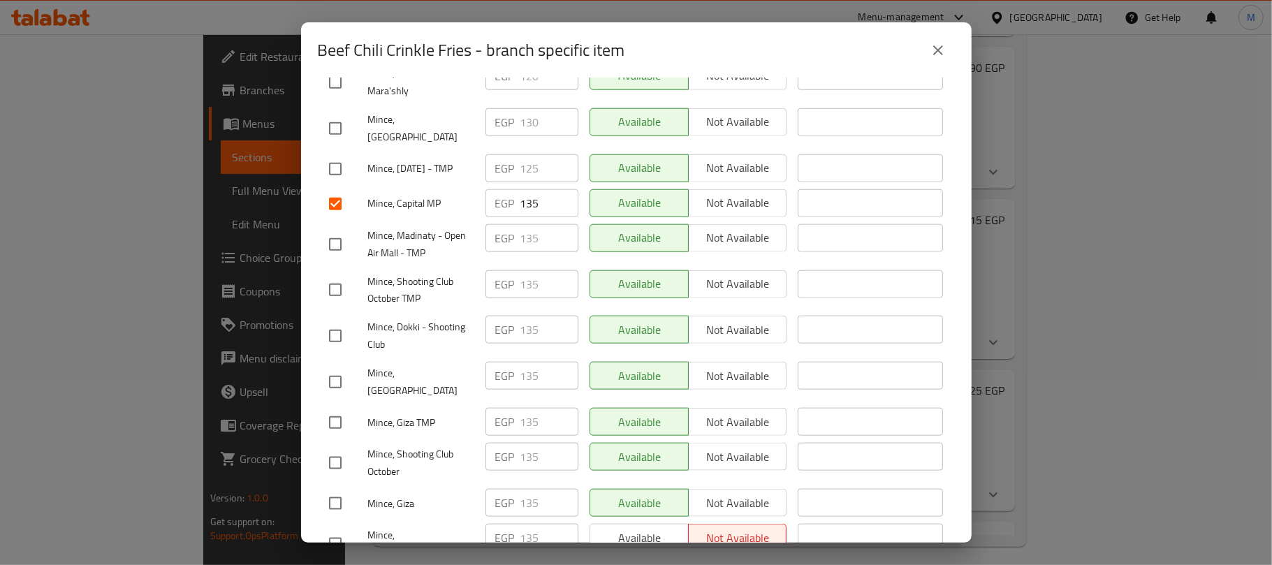
scroll to position [1117, 0]
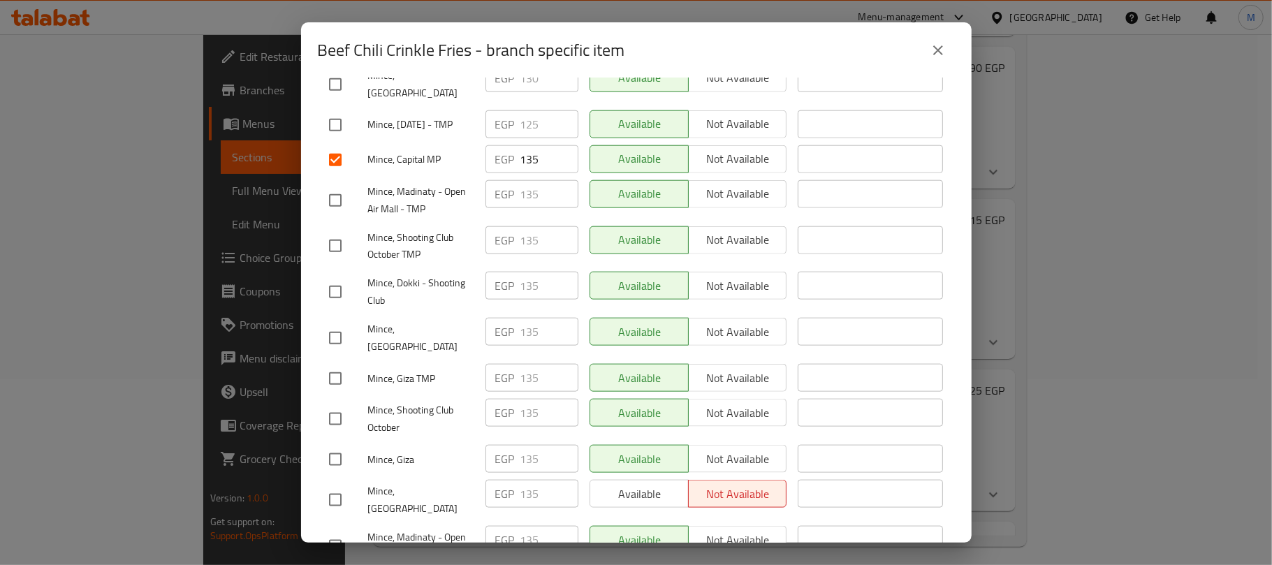
click at [334, 186] on input "checkbox" at bounding box center [335, 200] width 29 height 29
checkbox input "true"
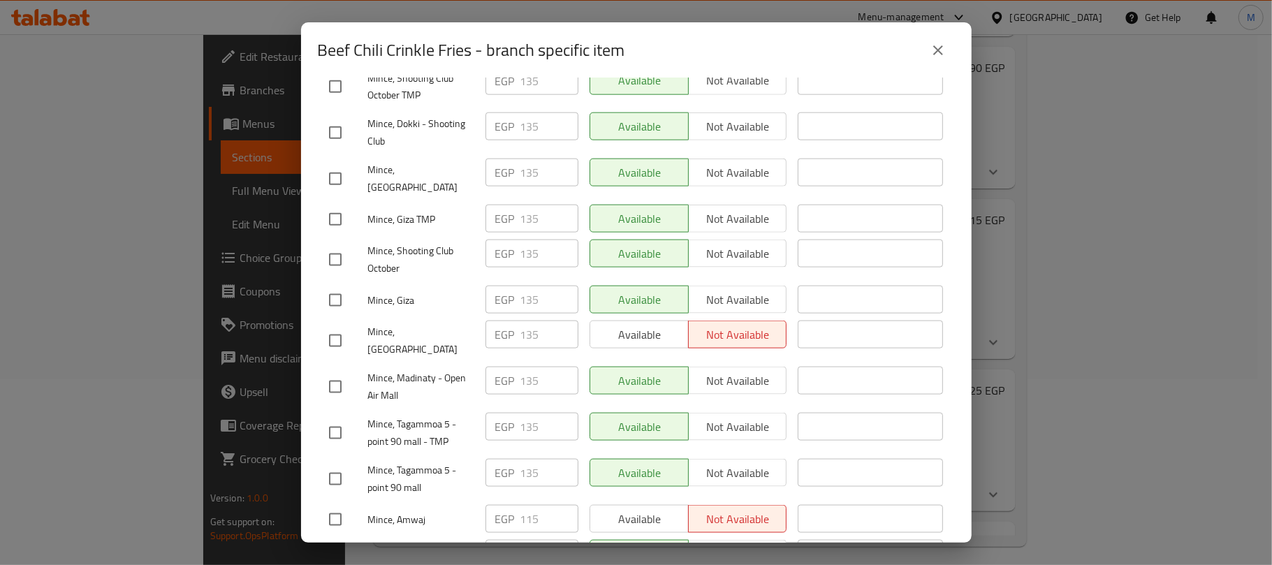
scroll to position [1303, 0]
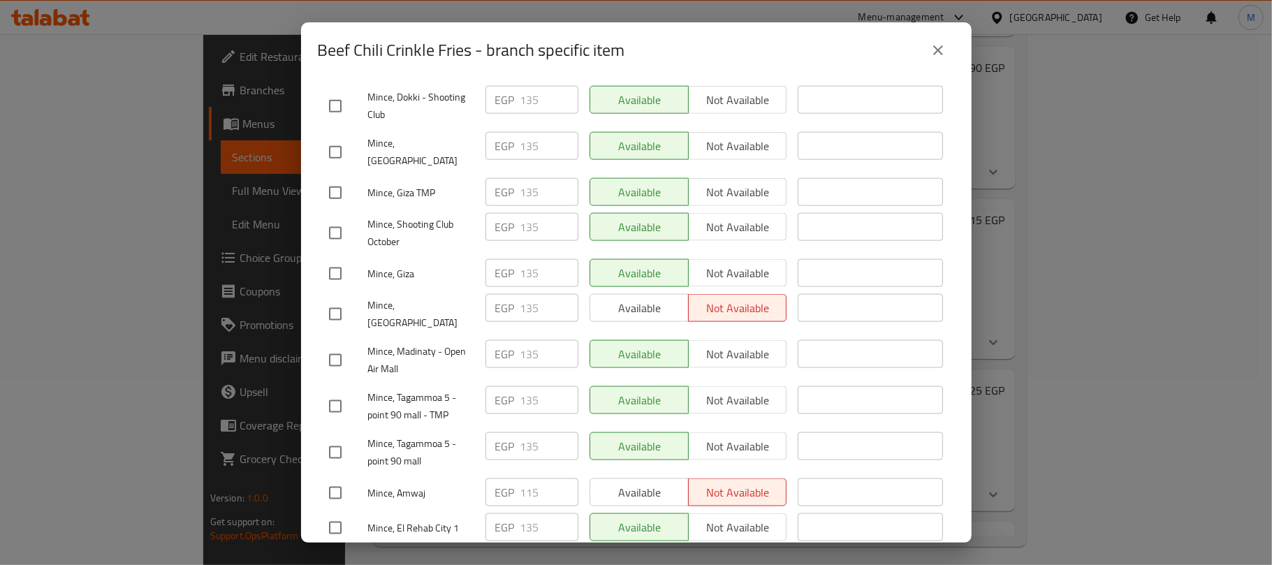
click at [331, 346] on input "checkbox" at bounding box center [335, 360] width 29 height 29
checkbox input "true"
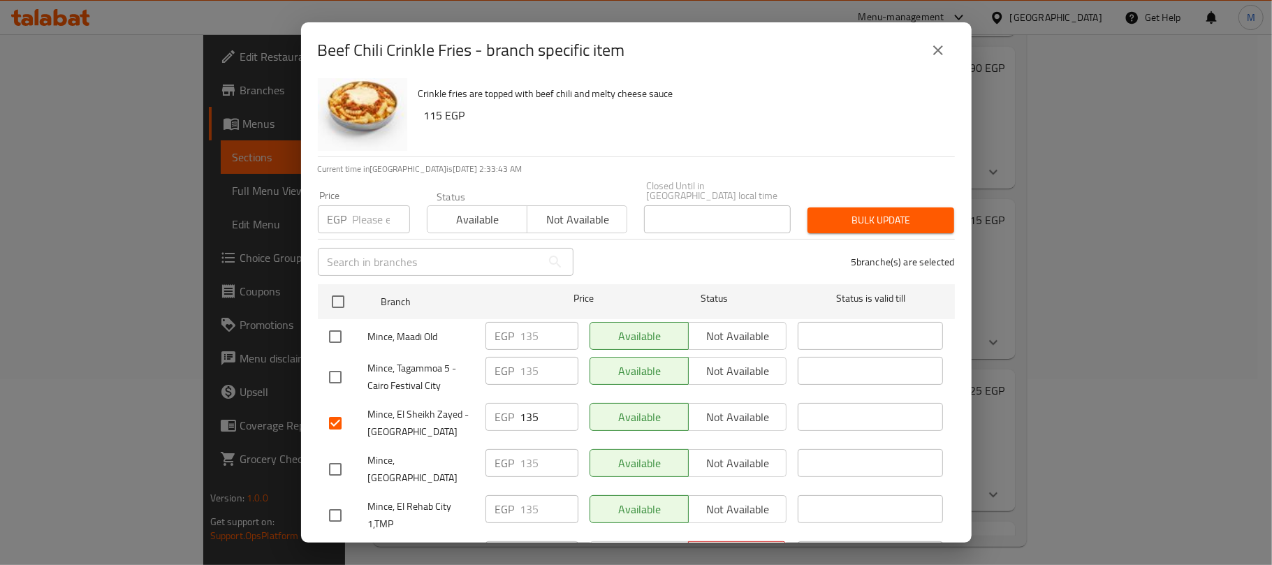
scroll to position [0, 0]
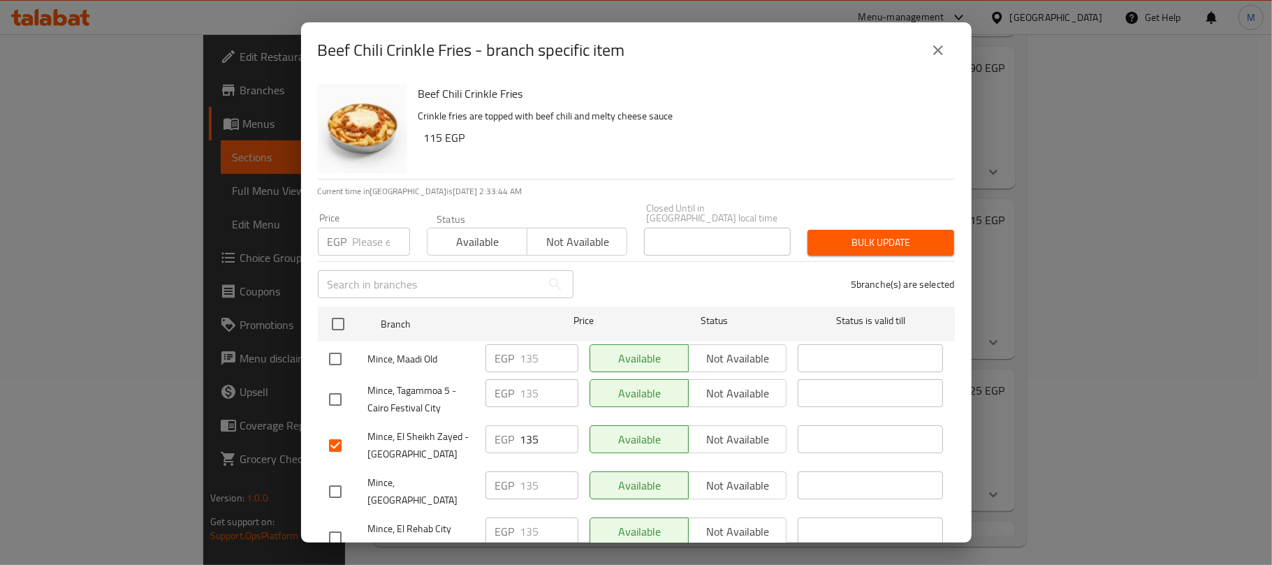
click at [612, 238] on span "Not available" at bounding box center [577, 242] width 89 height 20
click at [848, 234] on span "Bulk update" at bounding box center [881, 242] width 124 height 17
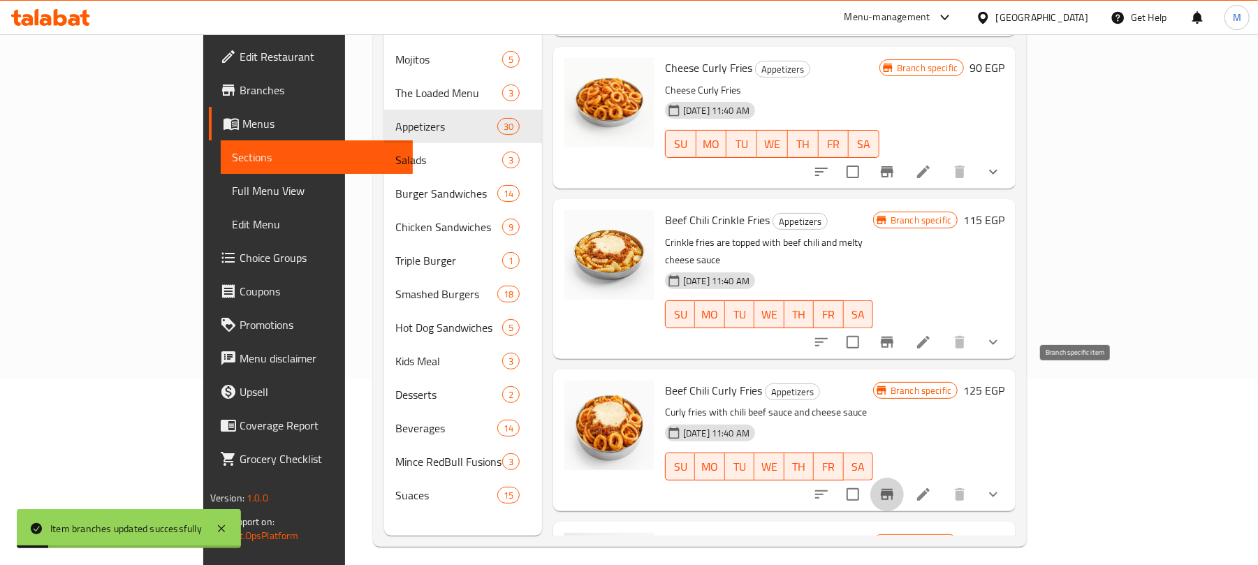
click at [893, 489] on icon "Branch-specific-item" at bounding box center [887, 494] width 13 height 11
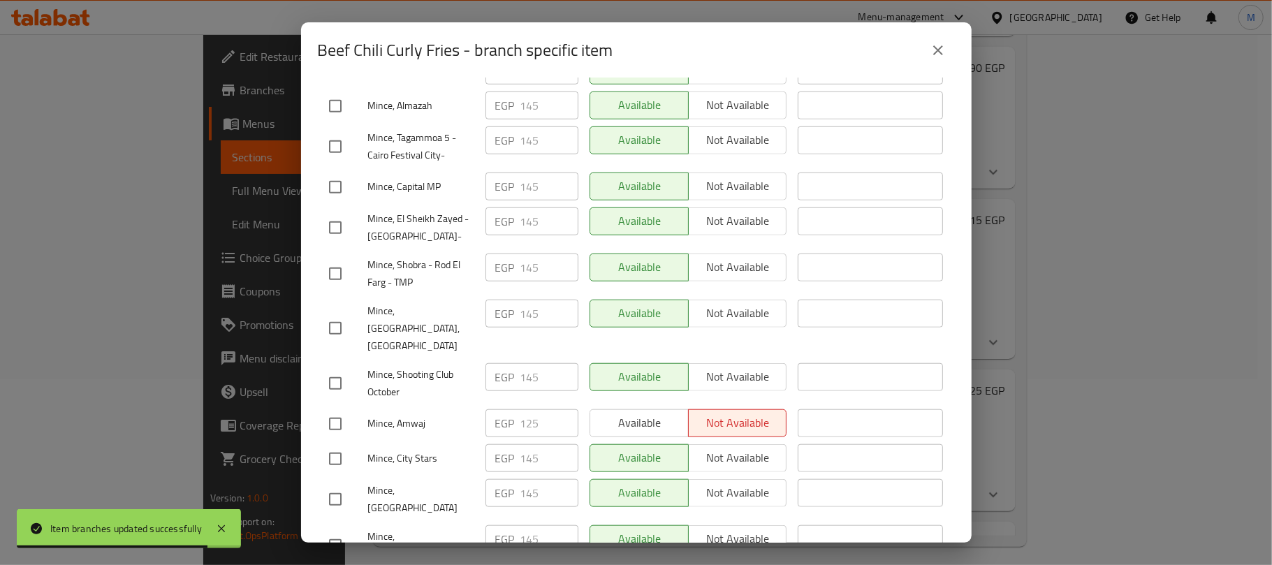
scroll to position [838, 0]
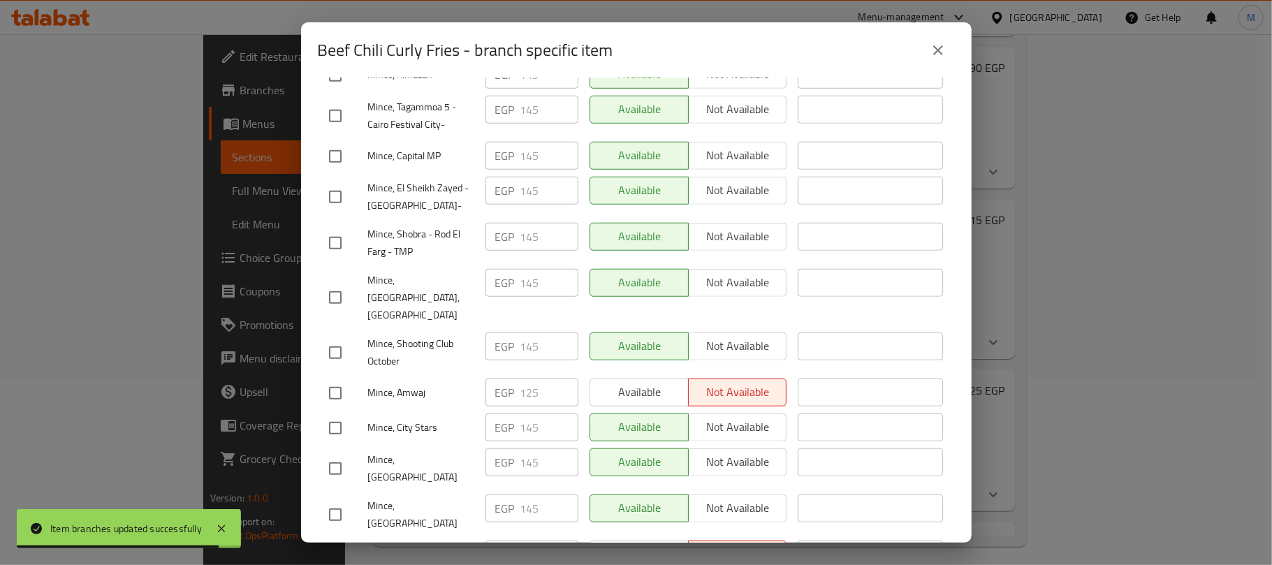
click at [332, 142] on input "checkbox" at bounding box center [335, 156] width 29 height 29
checkbox input "true"
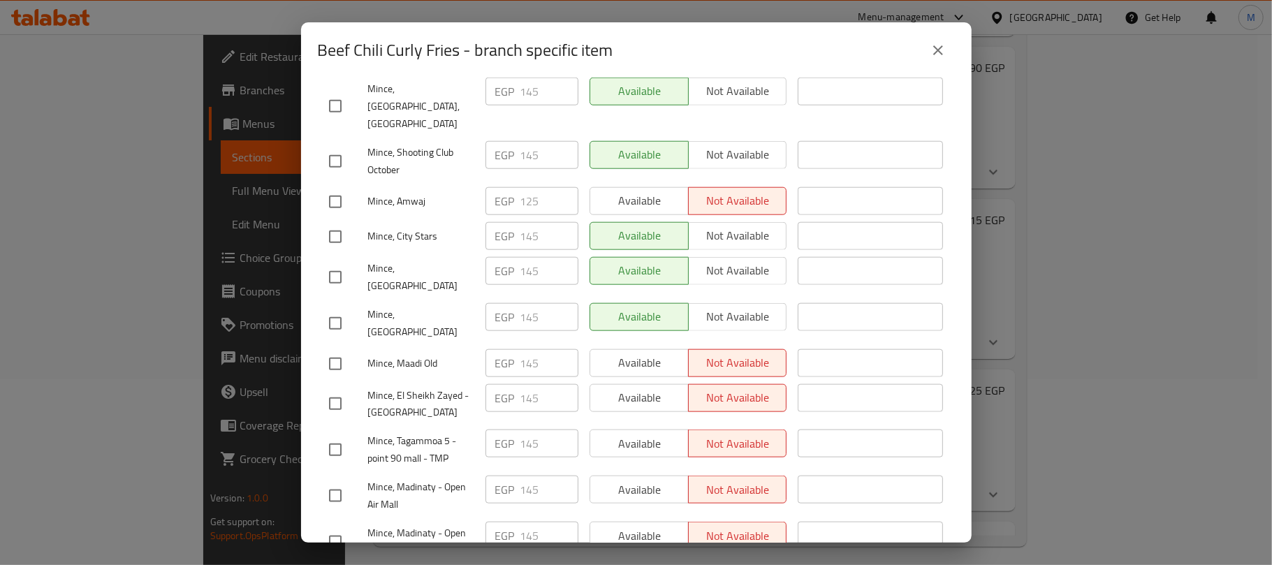
scroll to position [1117, 0]
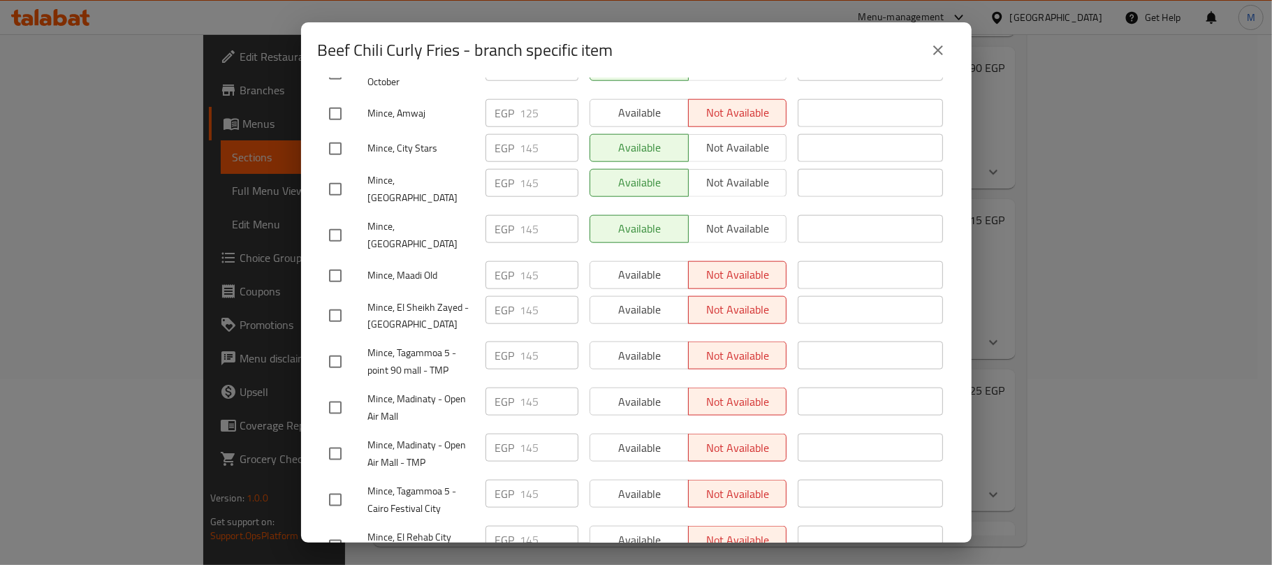
click at [330, 301] on input "checkbox" at bounding box center [335, 315] width 29 height 29
checkbox input "true"
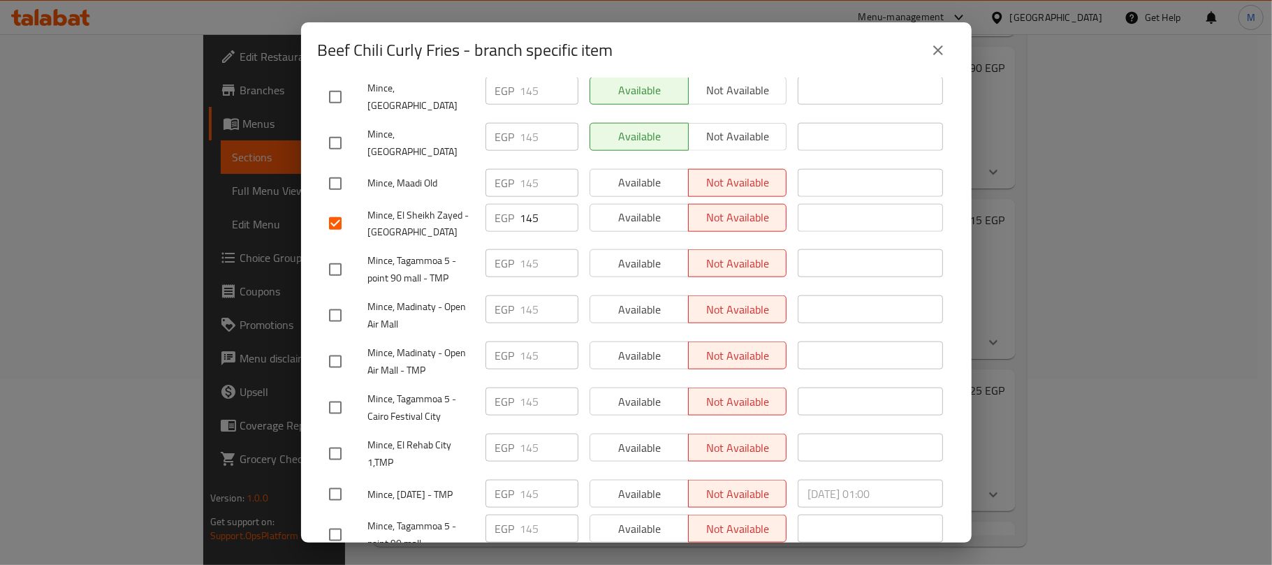
scroll to position [1210, 0]
click at [335, 300] on input "checkbox" at bounding box center [335, 314] width 29 height 29
checkbox input "true"
click at [337, 346] on input "checkbox" at bounding box center [335, 360] width 29 height 29
checkbox input "true"
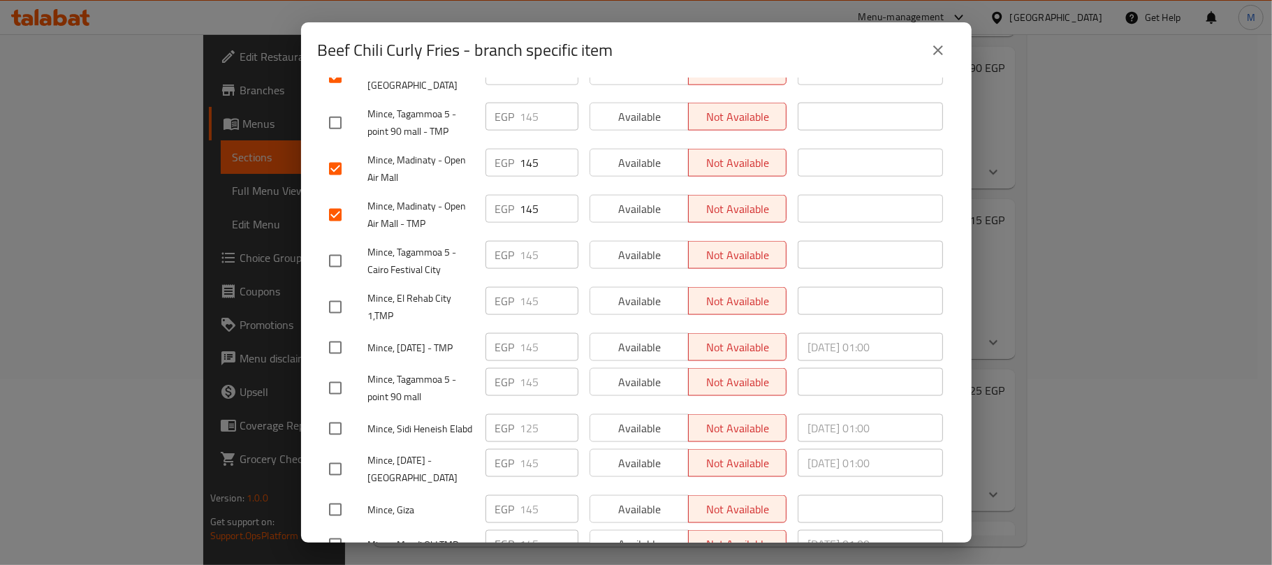
scroll to position [1363, 0]
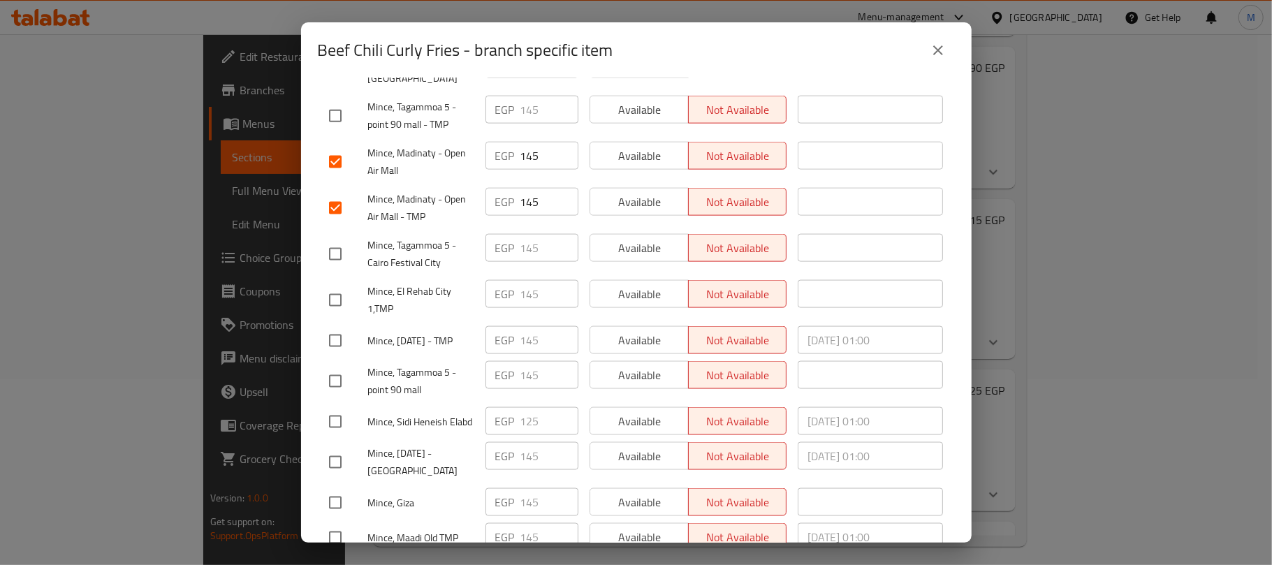
click at [335, 448] on input "checkbox" at bounding box center [335, 462] width 29 height 29
checkbox input "true"
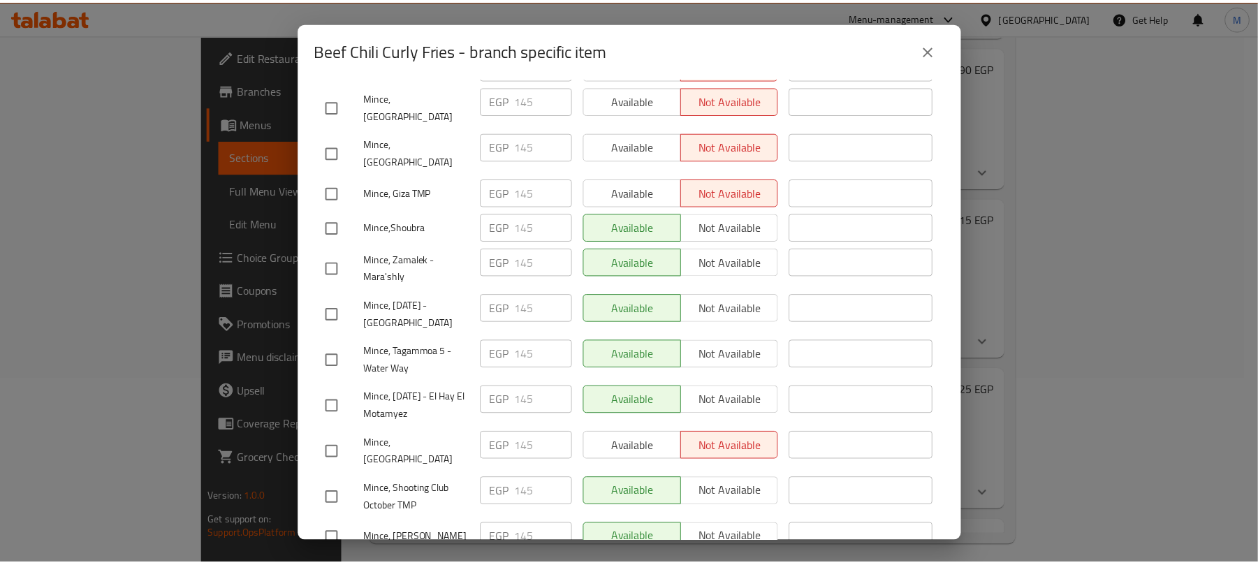
scroll to position [0, 0]
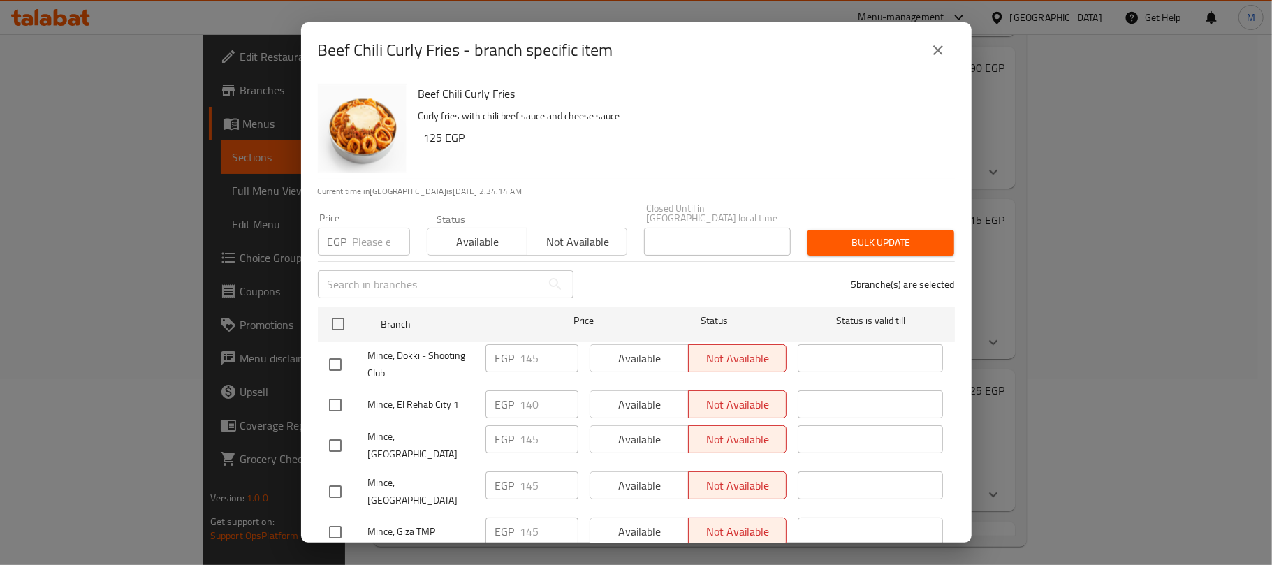
click at [546, 235] on span "Not available" at bounding box center [577, 242] width 89 height 20
click at [819, 234] on span "Bulk update" at bounding box center [881, 242] width 124 height 17
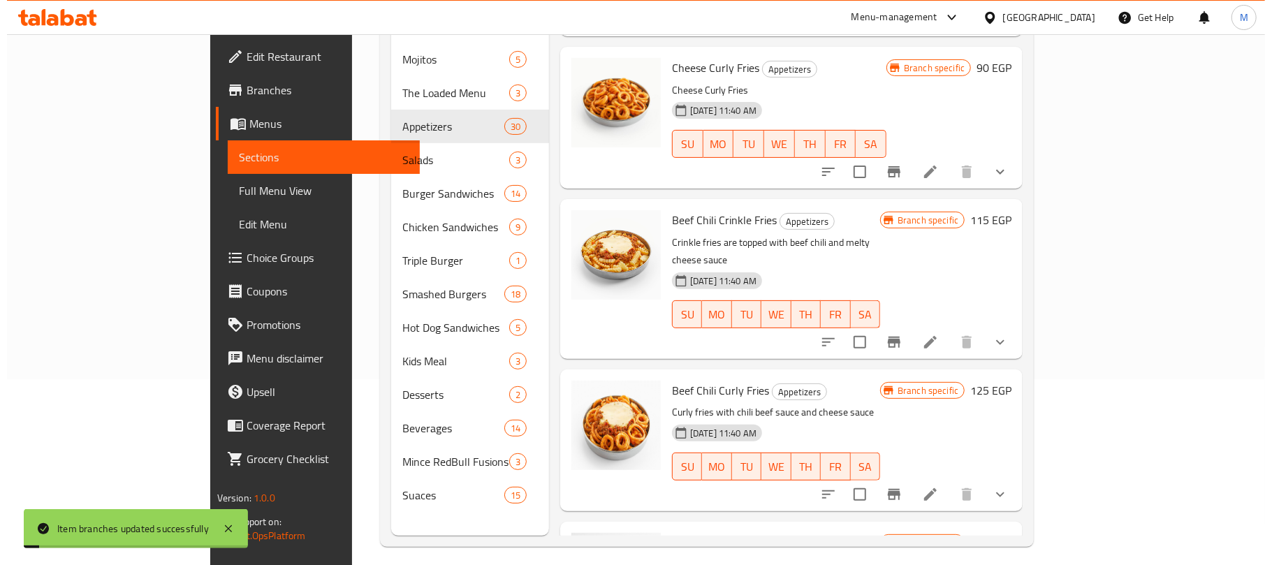
scroll to position [2607, 0]
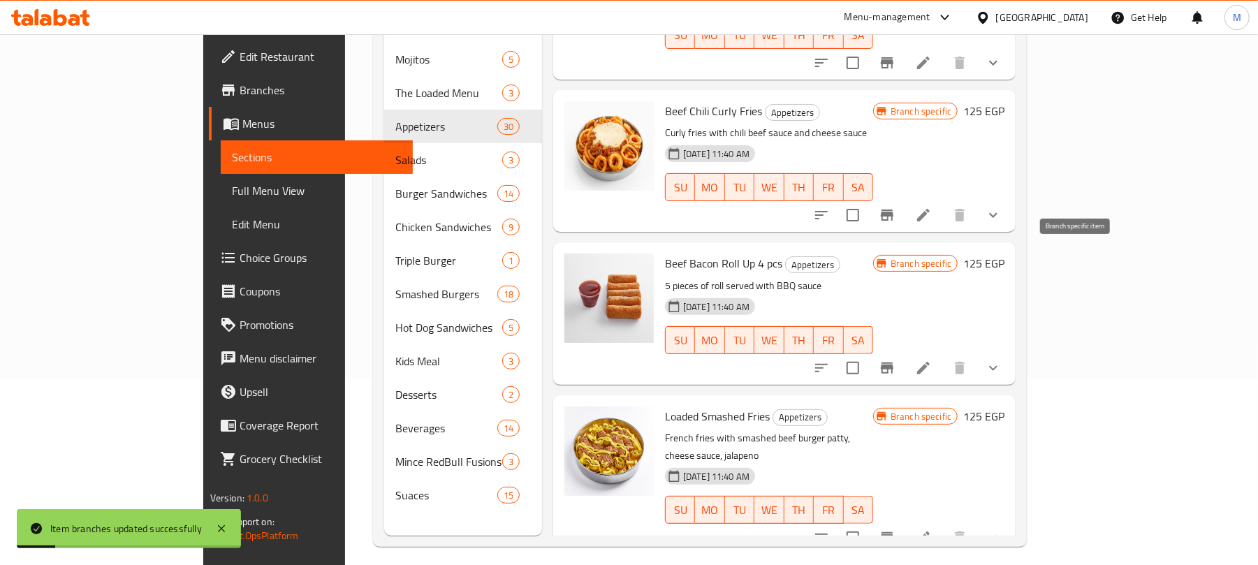
click at [904, 351] on button "Branch-specific-item" at bounding box center [887, 368] width 34 height 34
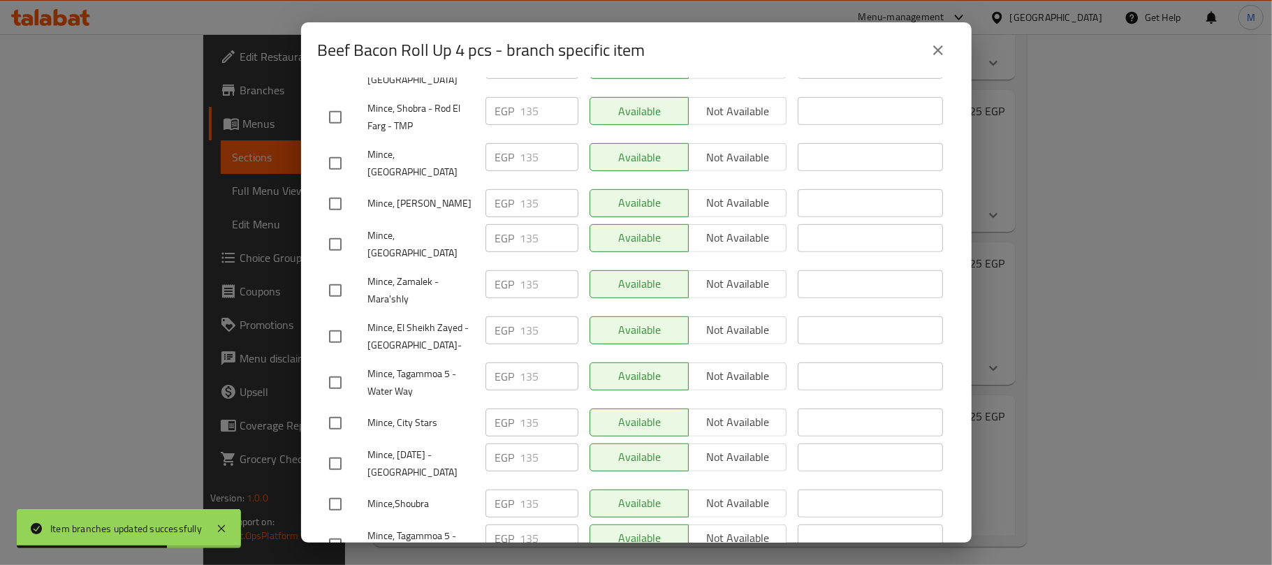
scroll to position [372, 0]
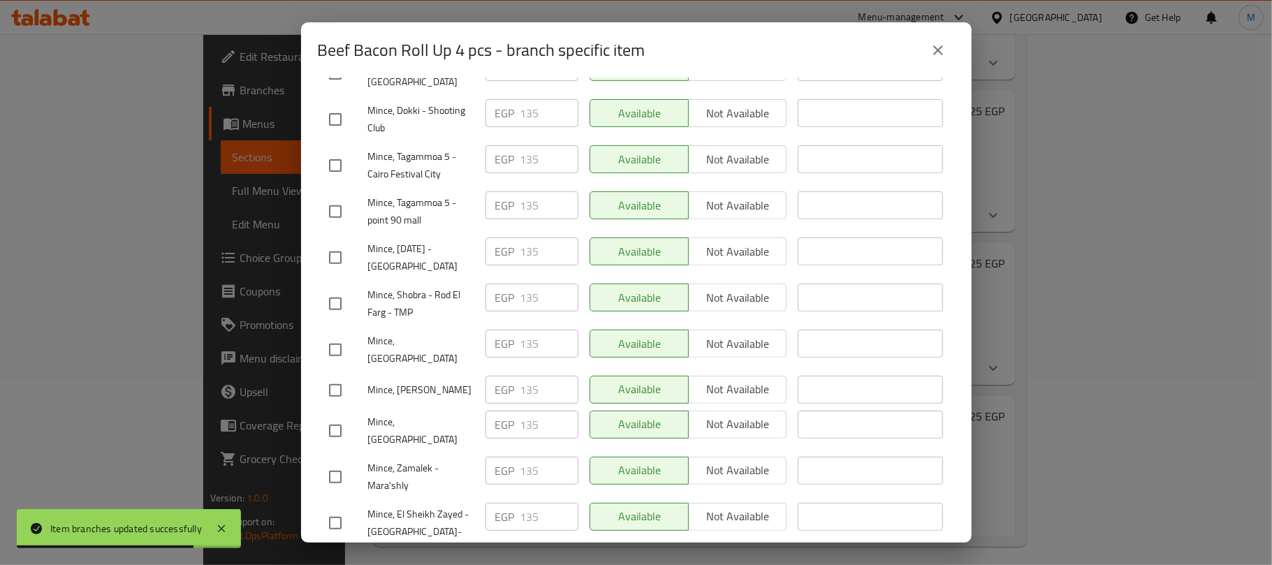
click at [328, 243] on input "checkbox" at bounding box center [335, 257] width 29 height 29
checkbox input "true"
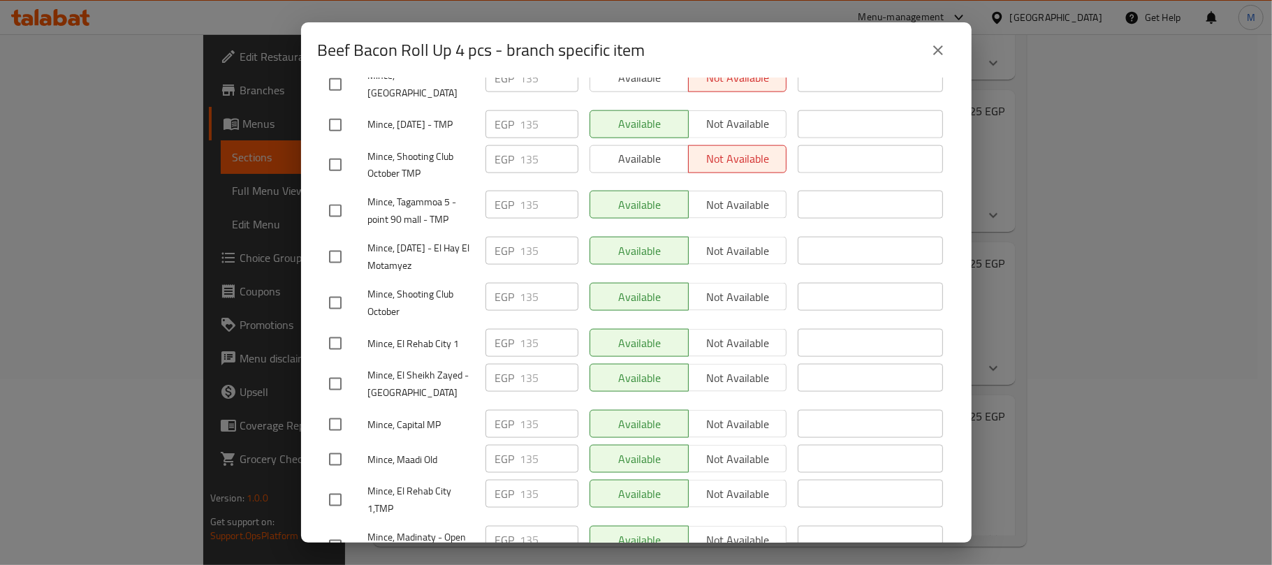
scroll to position [1363, 0]
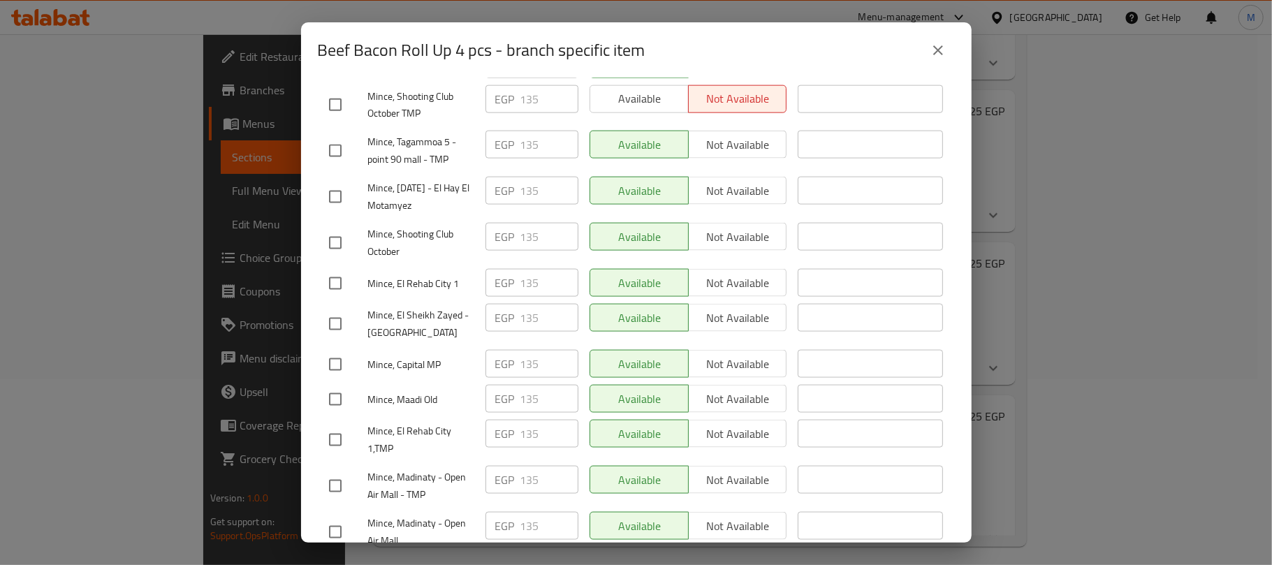
click at [337, 309] on input "checkbox" at bounding box center [335, 323] width 29 height 29
checkbox input "true"
click at [334, 350] on input "checkbox" at bounding box center [335, 364] width 29 height 29
checkbox input "true"
click at [333, 471] on input "checkbox" at bounding box center [335, 485] width 29 height 29
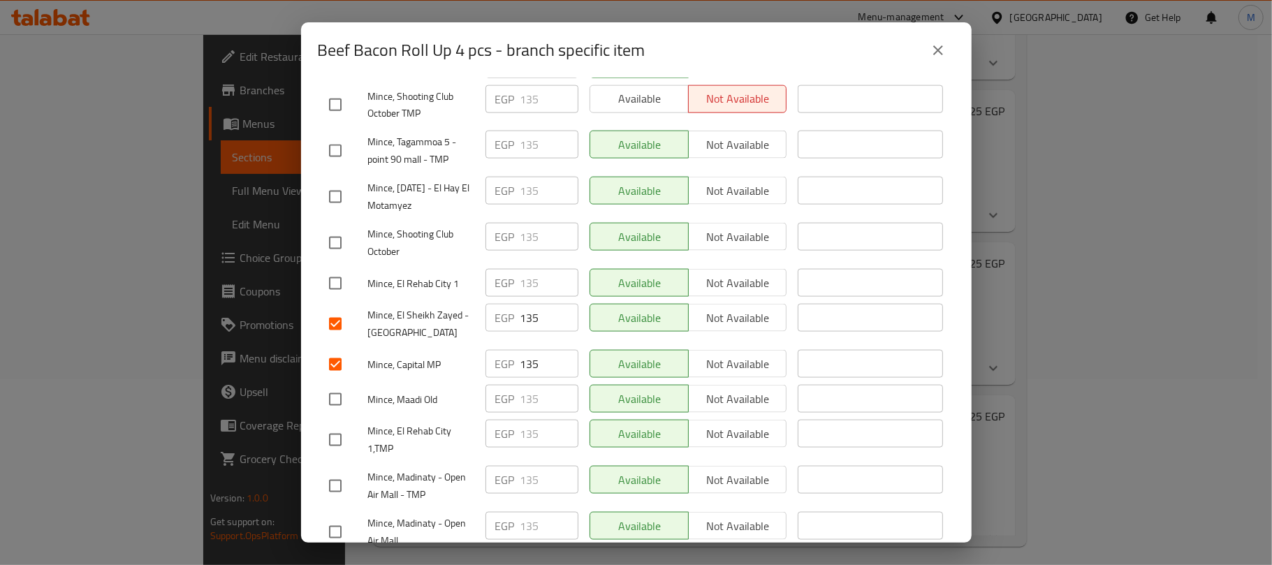
checkbox input "true"
click at [332, 518] on input "checkbox" at bounding box center [335, 532] width 29 height 29
checkbox input "true"
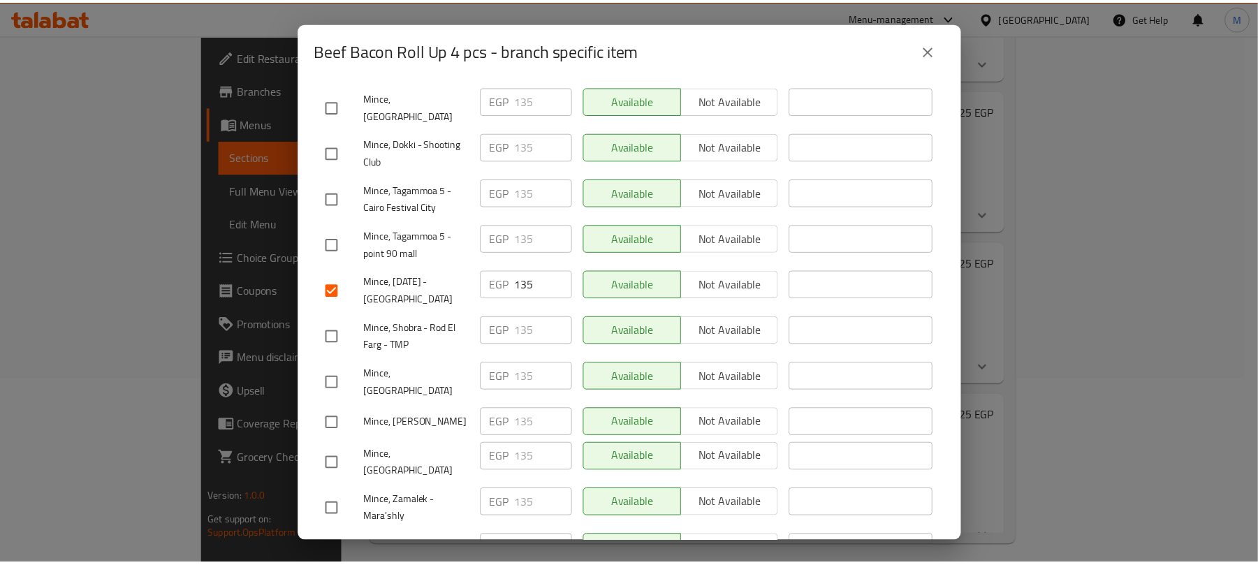
scroll to position [0, 0]
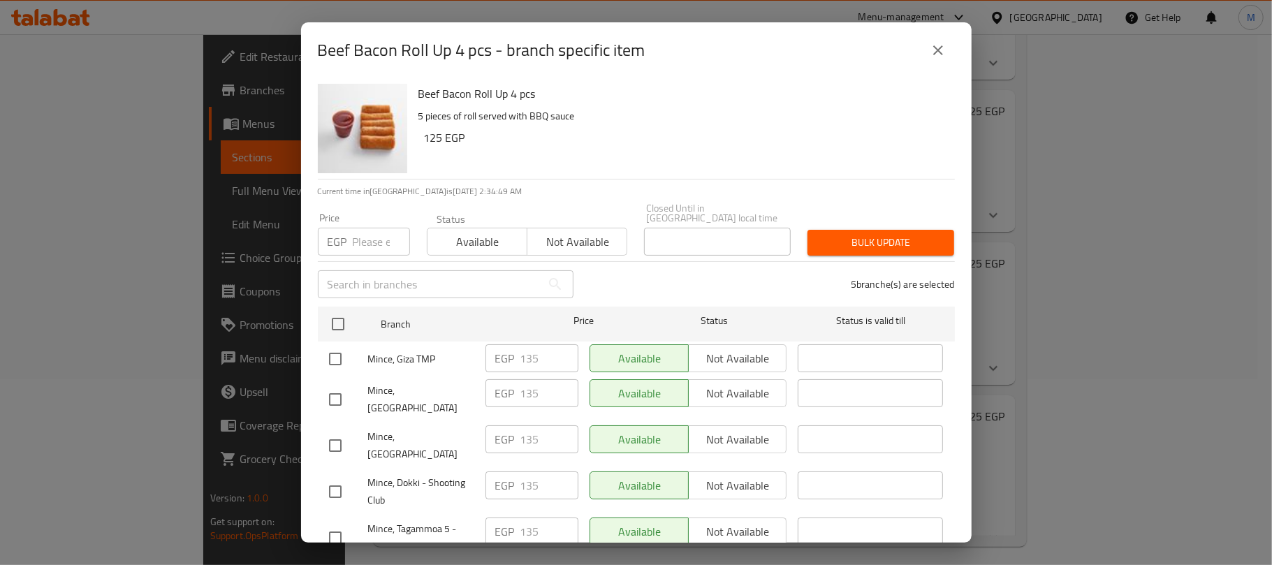
click at [554, 235] on span "Not available" at bounding box center [577, 242] width 89 height 20
click at [834, 234] on span "Bulk update" at bounding box center [881, 242] width 124 height 17
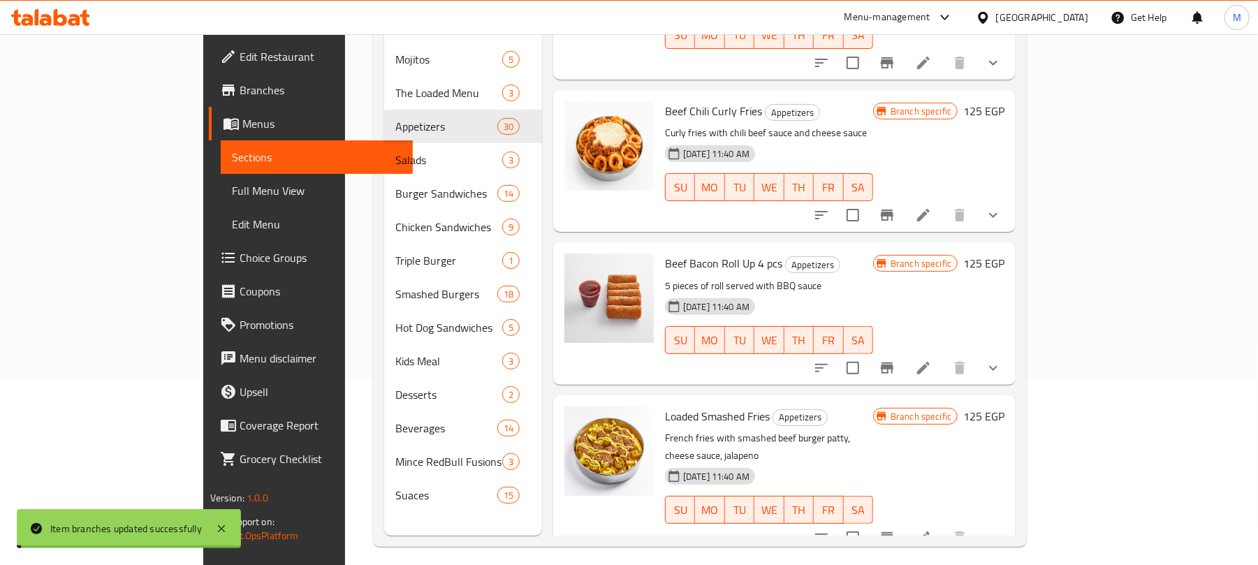
click at [879, 401] on div "Loaded Smashed Fries Appetizers French fries with smashed beef [PERSON_NAME], c…" at bounding box center [768, 475] width 219 height 148
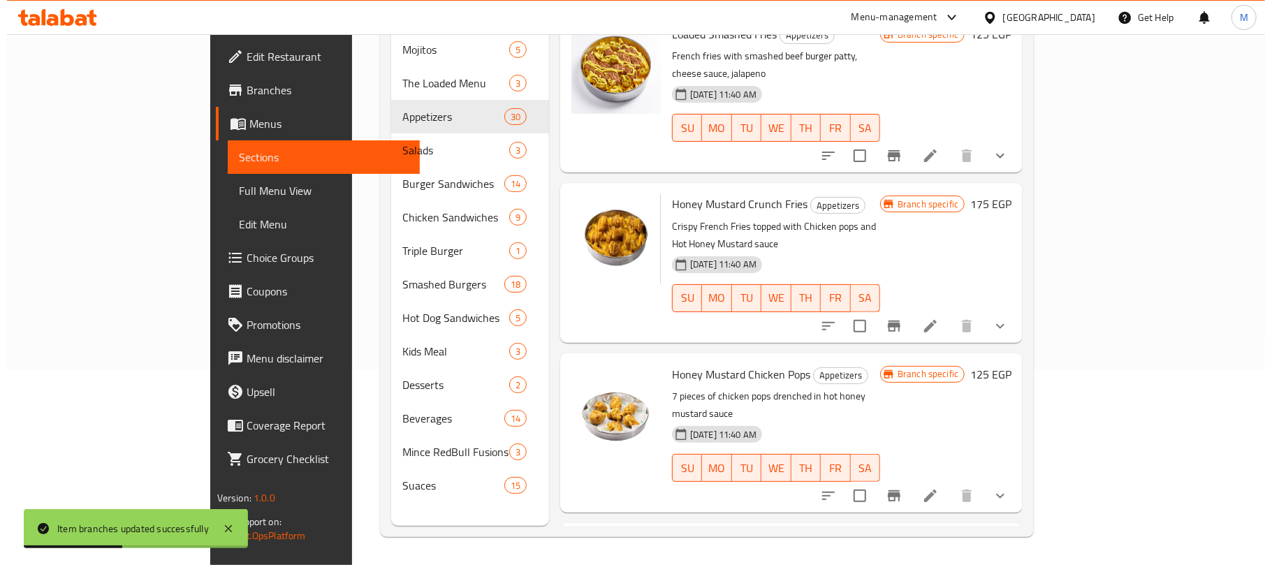
scroll to position [3073, 0]
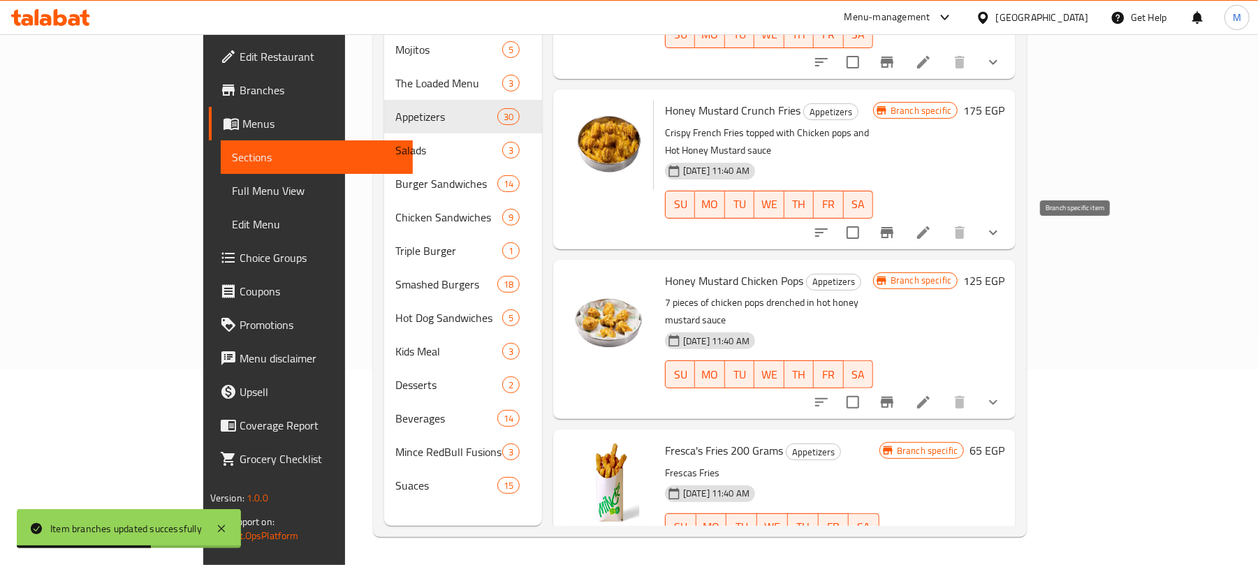
click at [895, 394] on icon "Branch-specific-item" at bounding box center [887, 402] width 17 height 17
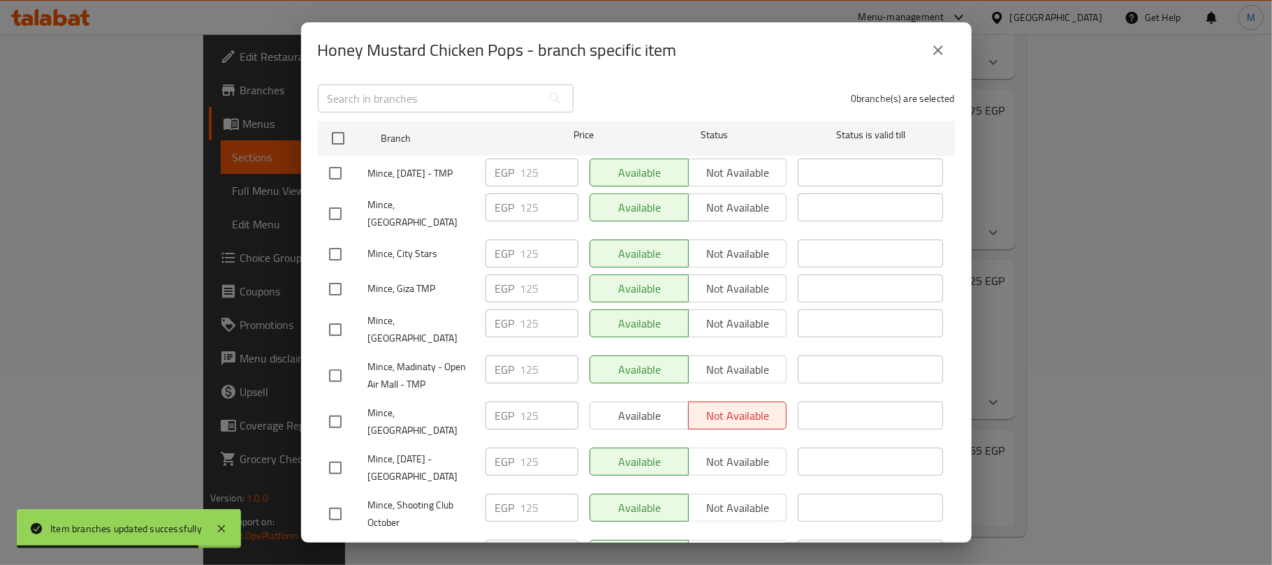
scroll to position [279, 0]
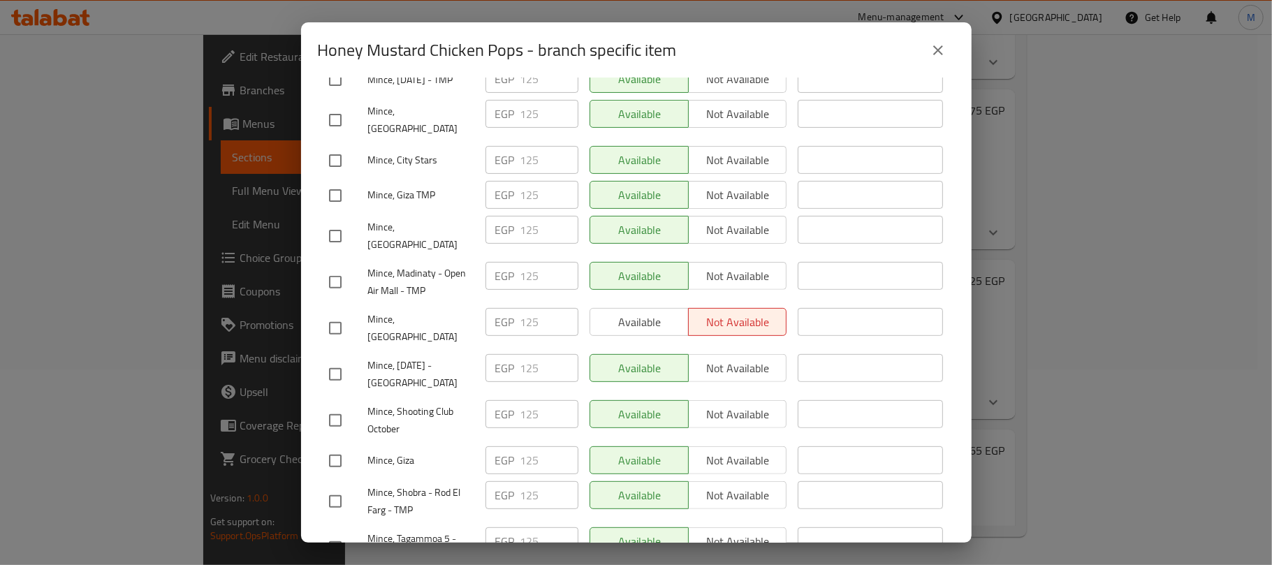
click at [339, 272] on input "checkbox" at bounding box center [335, 281] width 29 height 29
checkbox input "true"
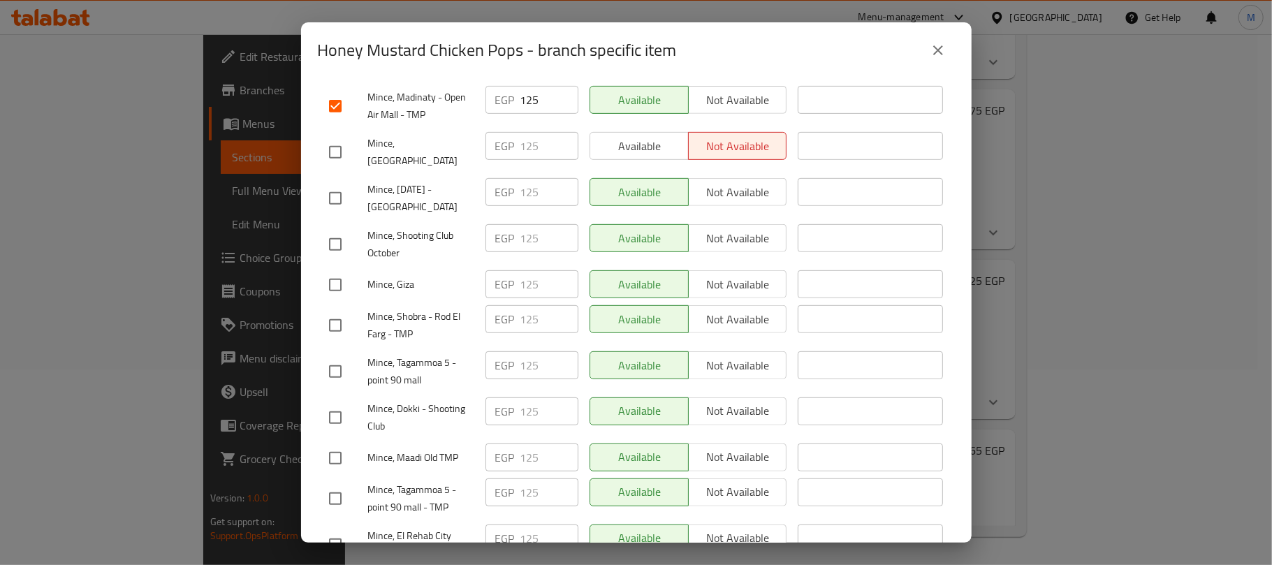
scroll to position [465, 0]
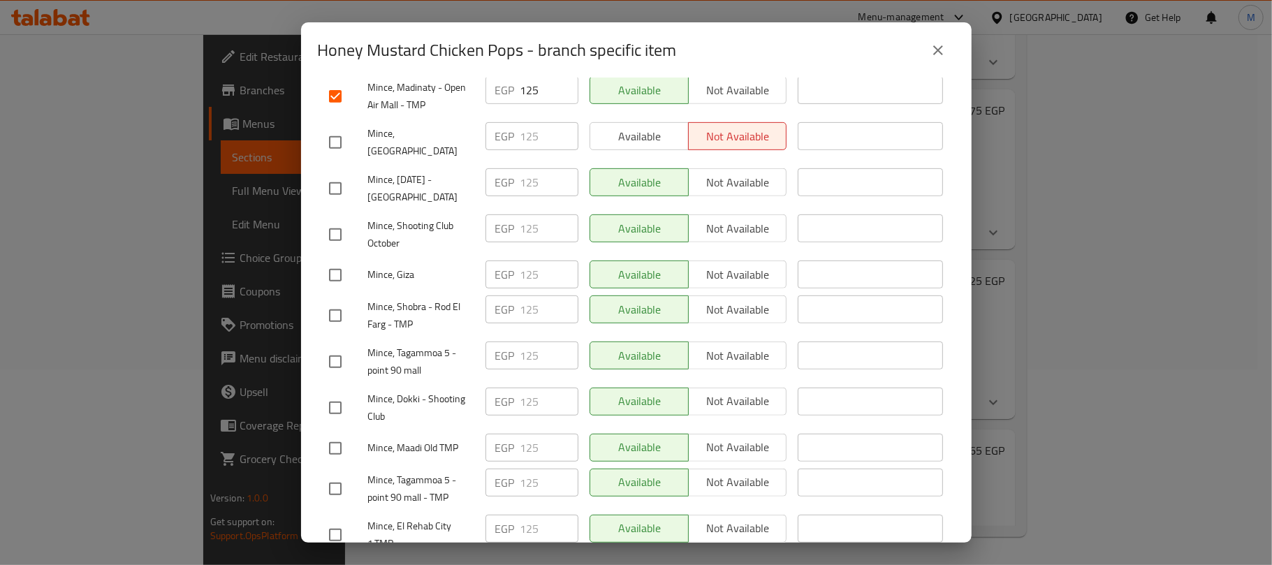
click at [331, 174] on input "checkbox" at bounding box center [335, 188] width 29 height 29
checkbox input "true"
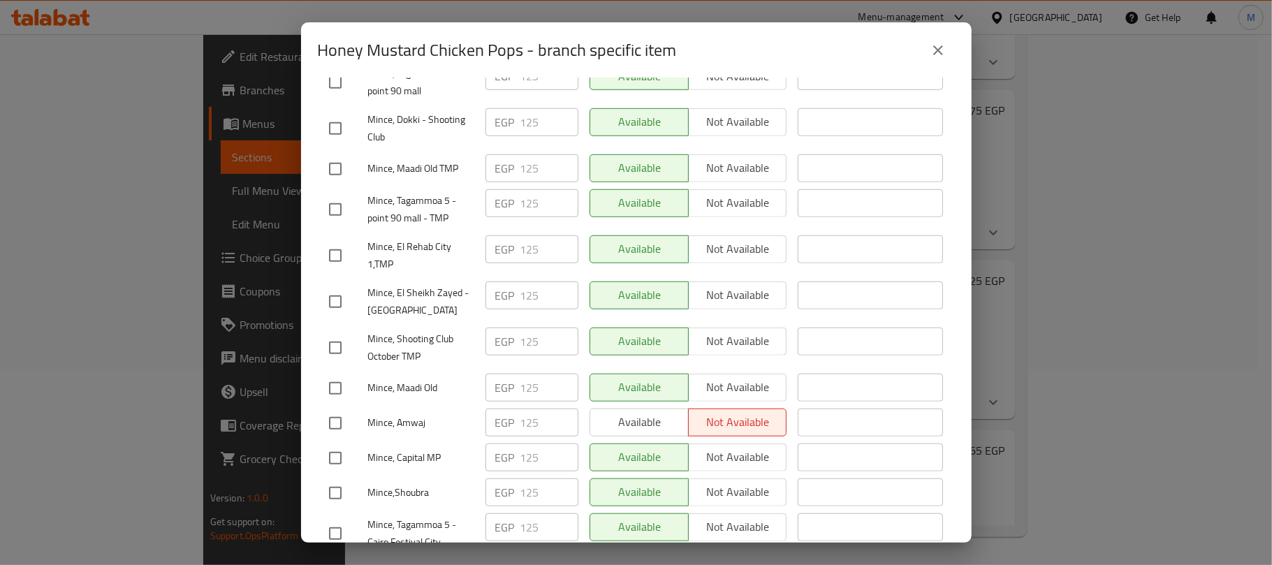
scroll to position [838, 0]
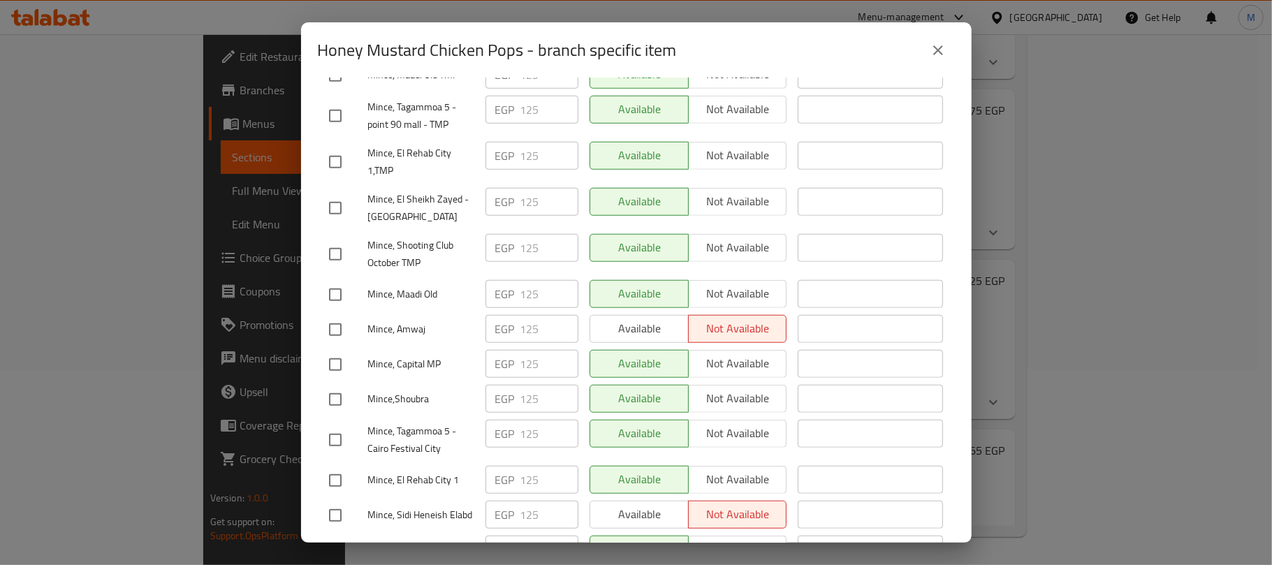
click at [333, 193] on input "checkbox" at bounding box center [335, 207] width 29 height 29
checkbox input "true"
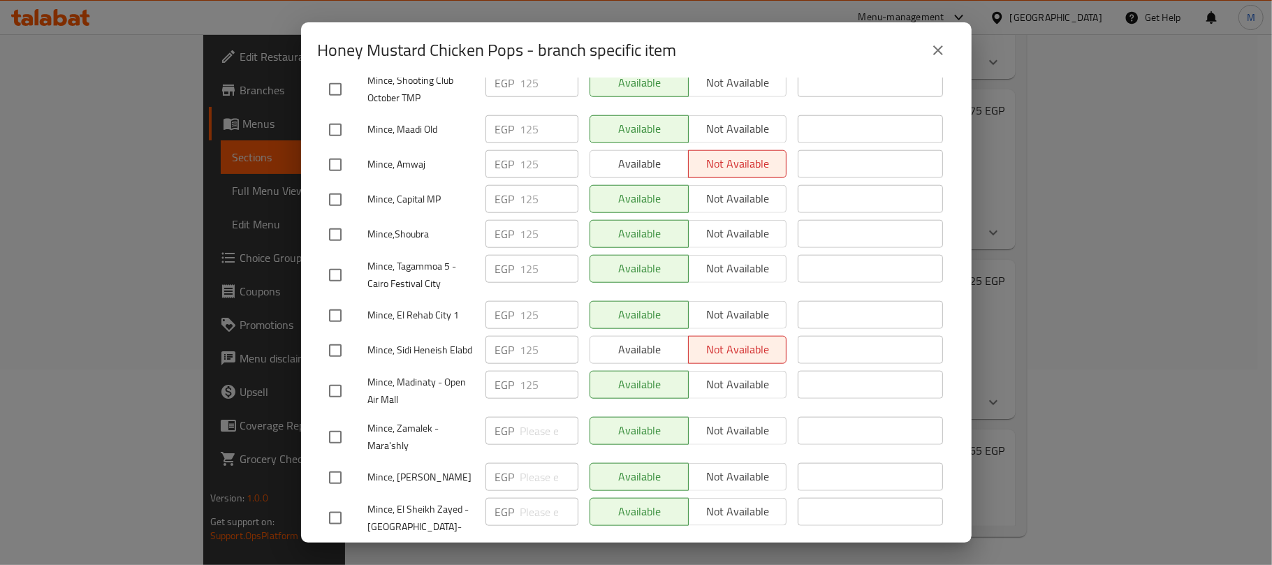
scroll to position [1024, 0]
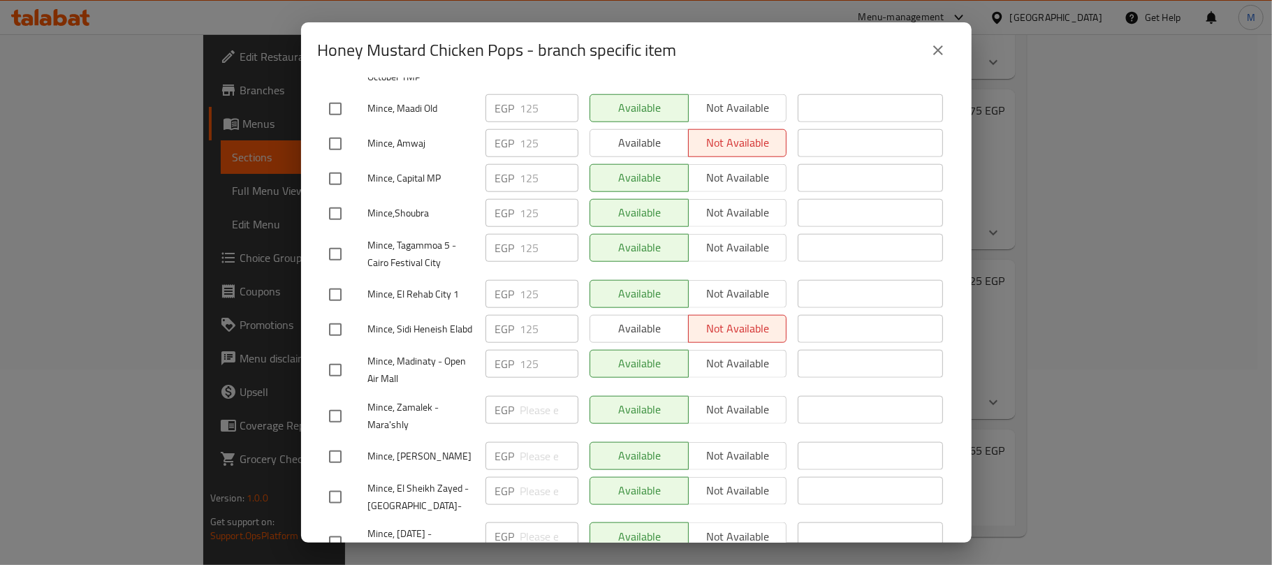
click at [336, 164] on input "checkbox" at bounding box center [335, 178] width 29 height 29
checkbox input "true"
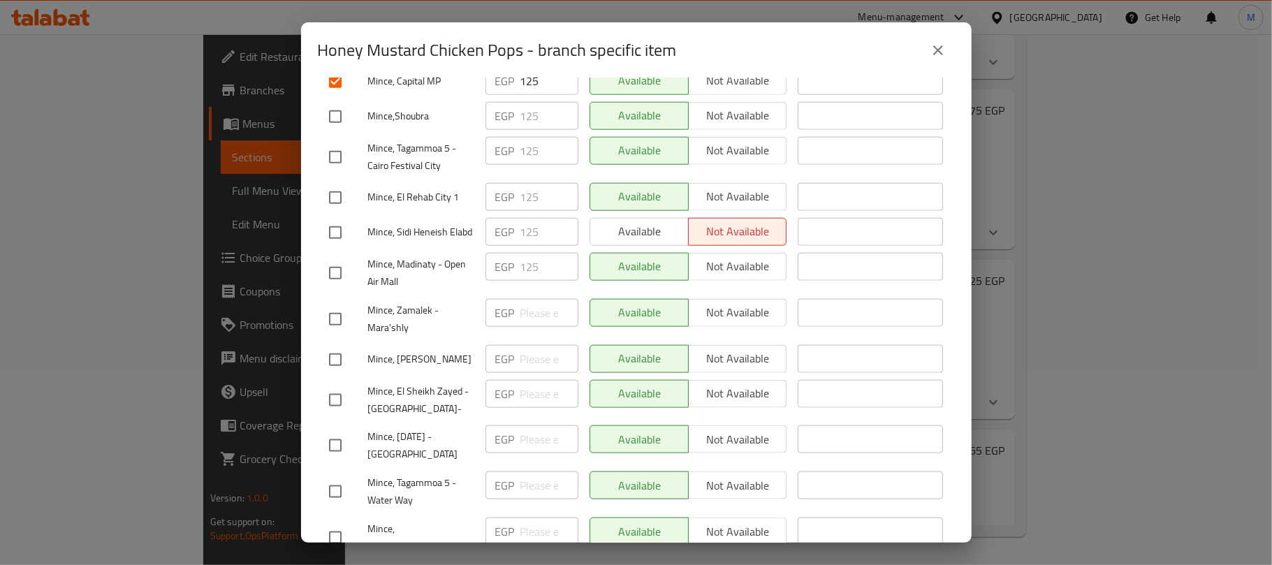
scroll to position [1210, 0]
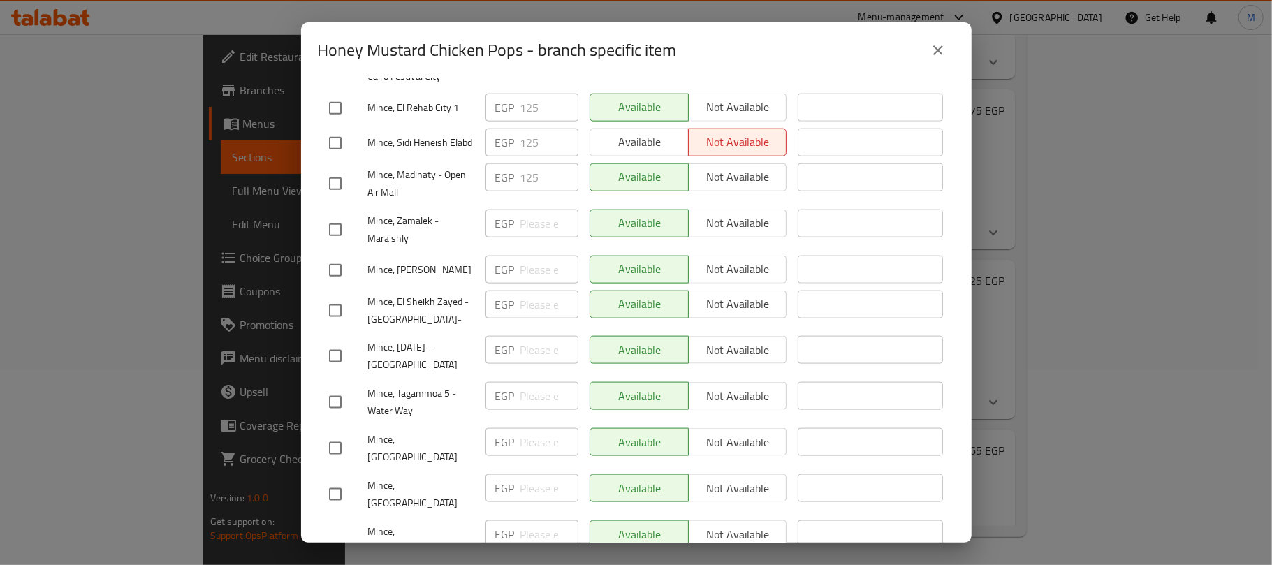
click at [328, 171] on input "checkbox" at bounding box center [335, 183] width 29 height 29
checkbox input "true"
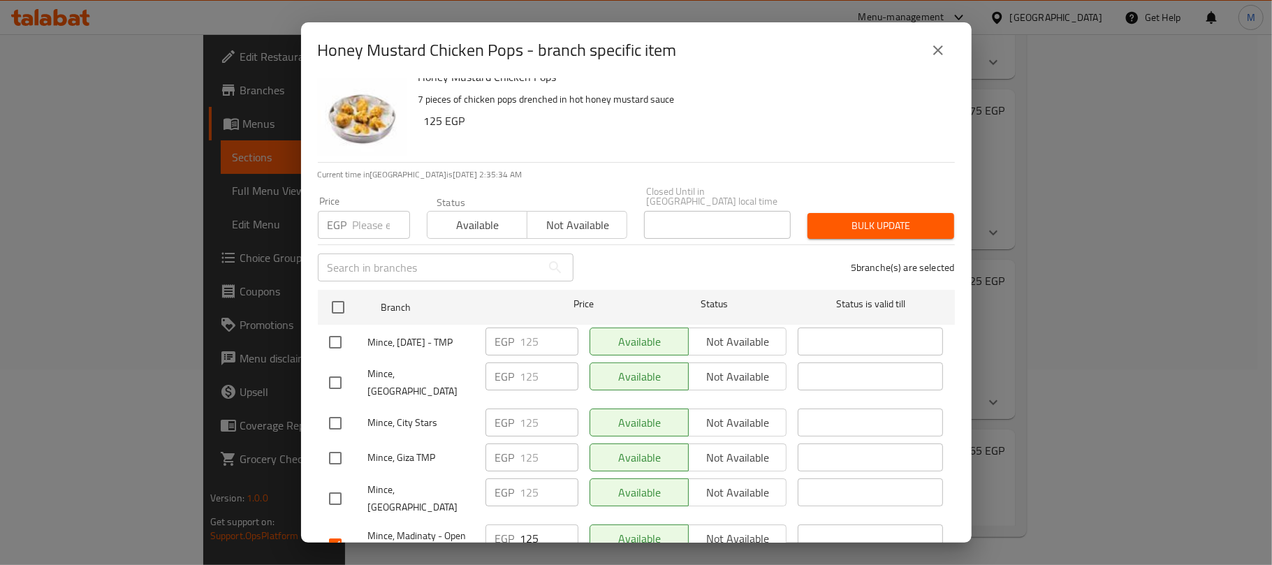
scroll to position [0, 0]
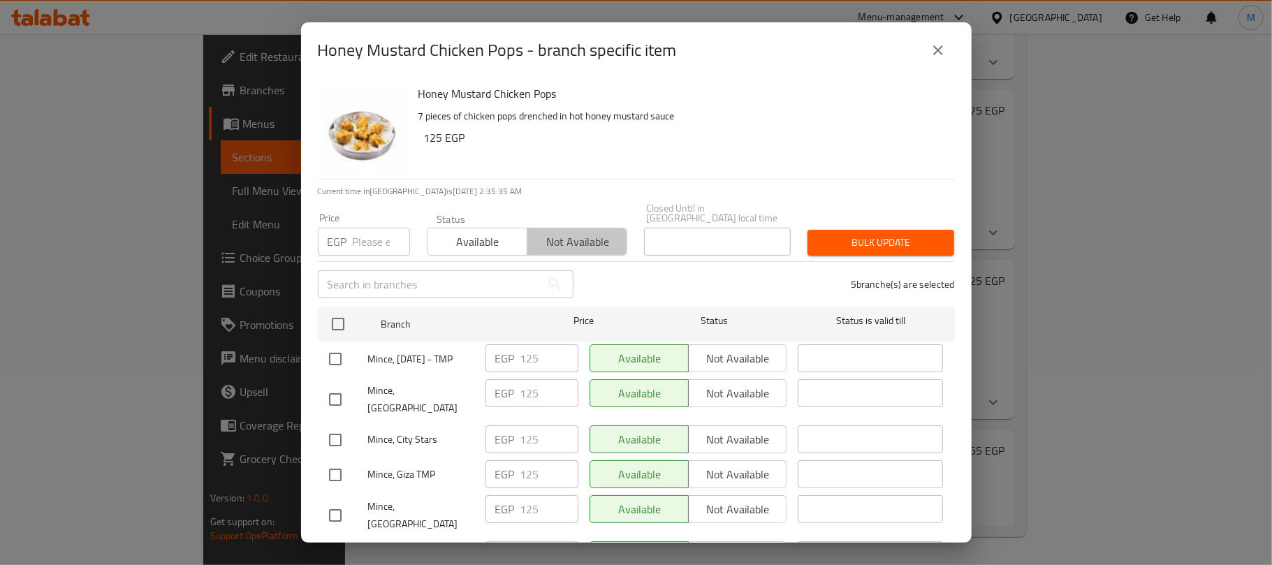
click at [557, 232] on span "Not available" at bounding box center [577, 242] width 89 height 20
click at [858, 237] on span "Bulk update" at bounding box center [881, 242] width 124 height 17
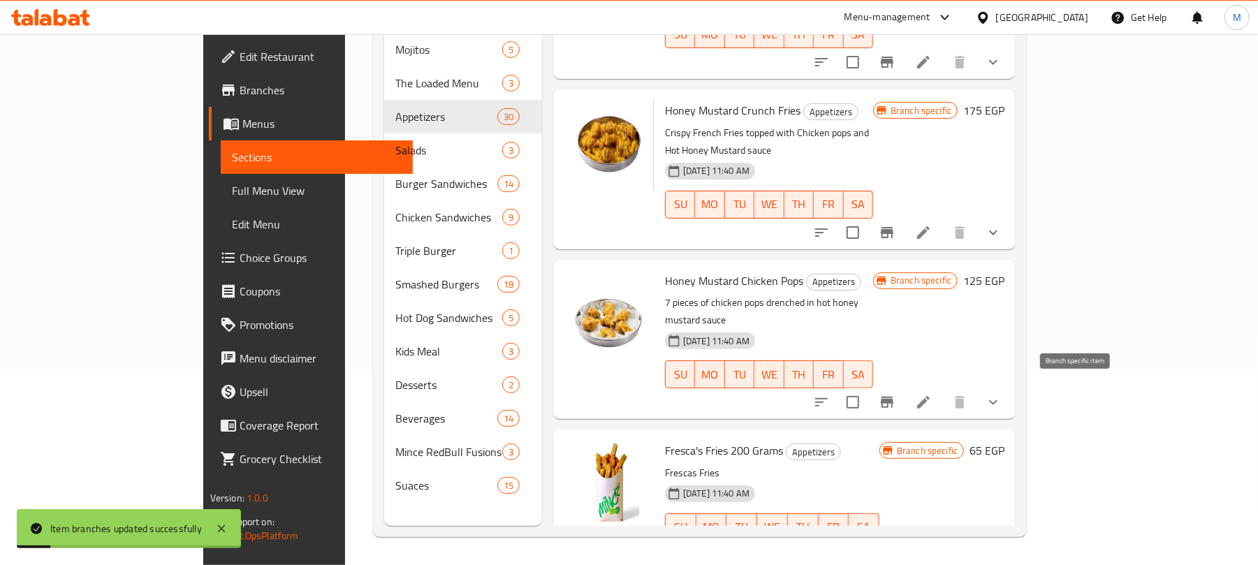
click at [893, 550] on icon "Branch-specific-item" at bounding box center [887, 555] width 13 height 11
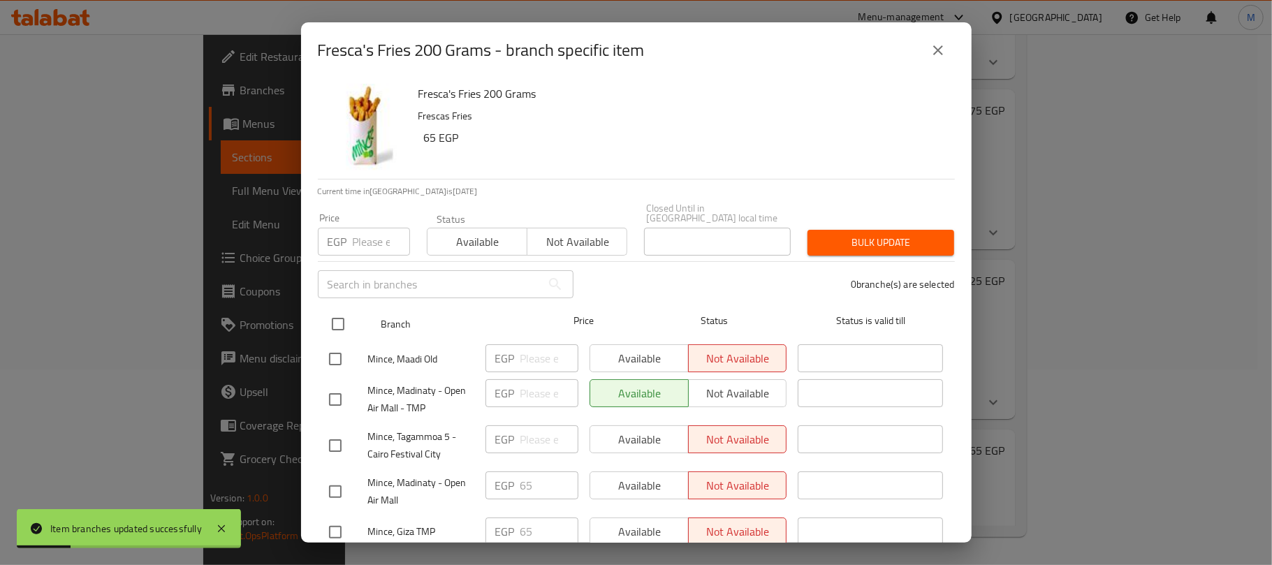
scroll to position [186, 0]
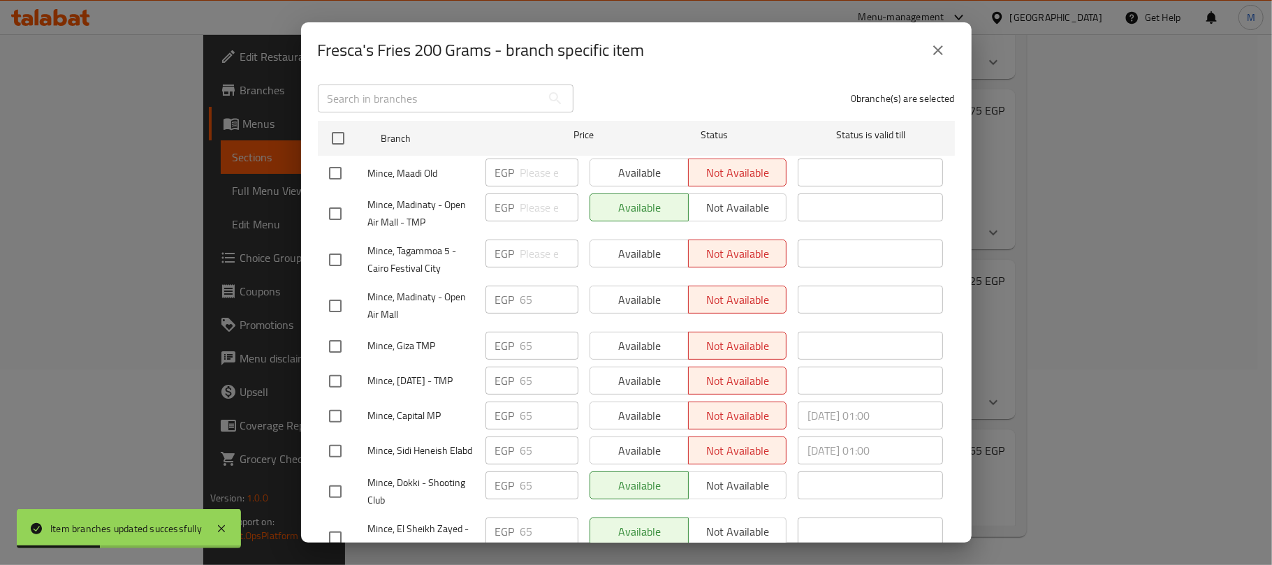
click at [334, 199] on input "checkbox" at bounding box center [335, 213] width 29 height 29
checkbox input "true"
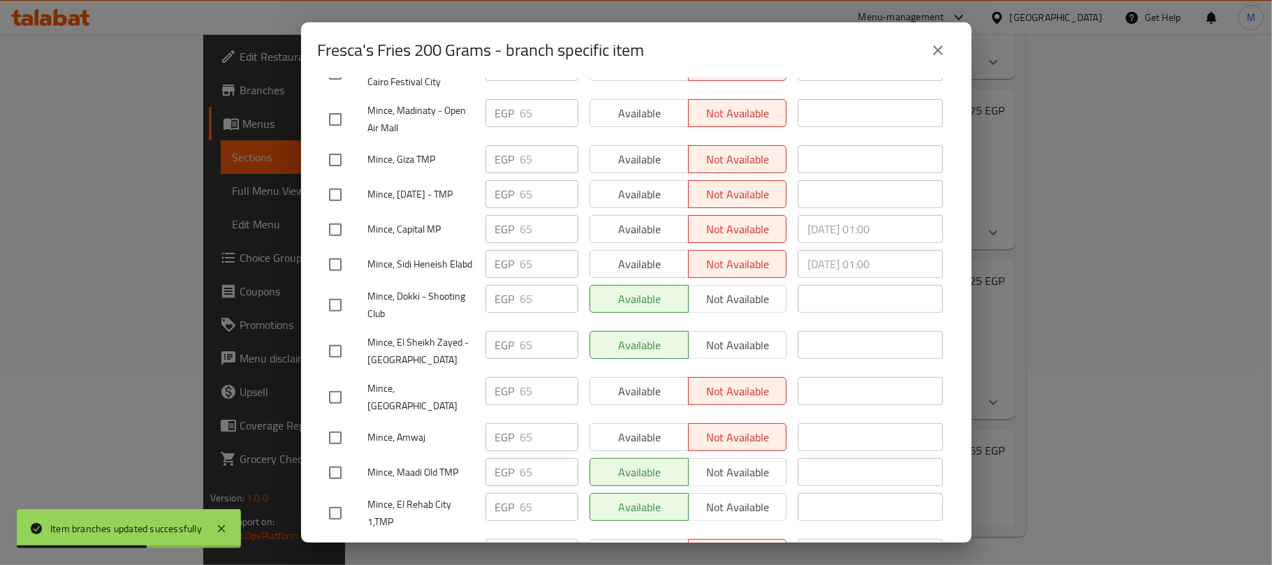
click at [342, 359] on input "checkbox" at bounding box center [335, 351] width 29 height 29
checkbox input "true"
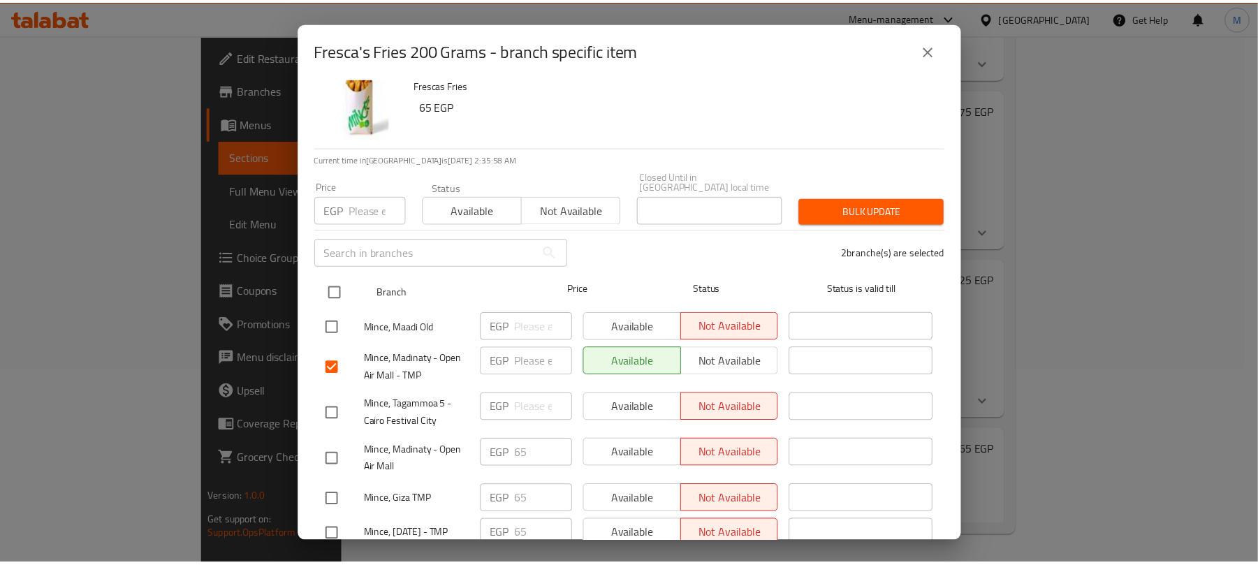
scroll to position [0, 0]
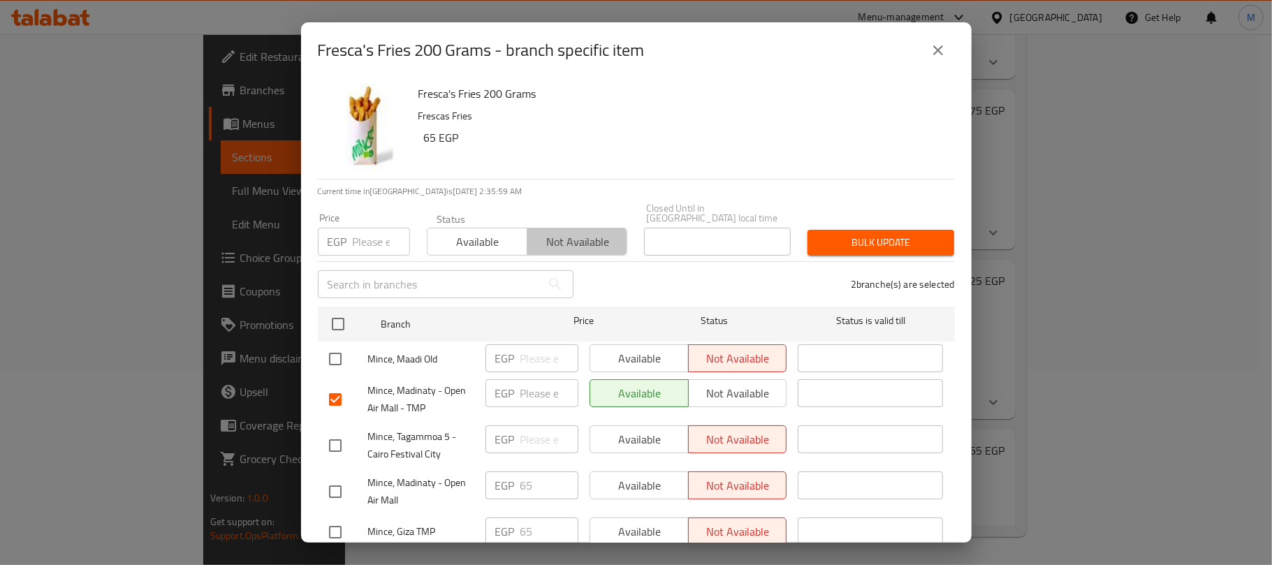
click at [579, 233] on span "Not available" at bounding box center [577, 242] width 89 height 20
click at [821, 236] on span "Bulk update" at bounding box center [881, 242] width 124 height 17
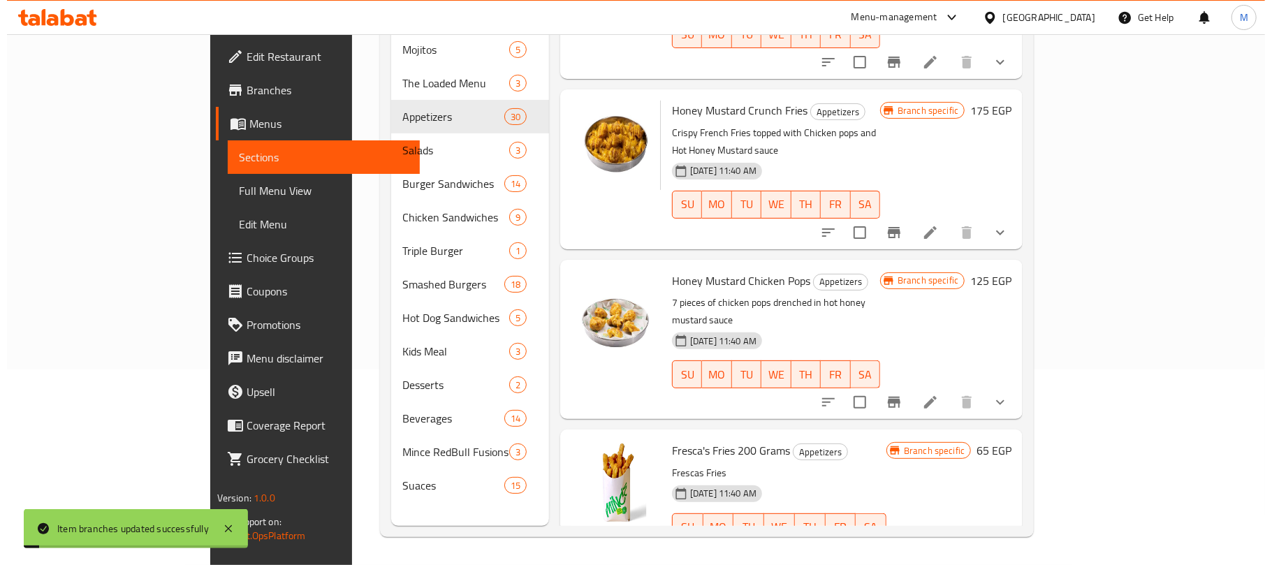
scroll to position [3352, 0]
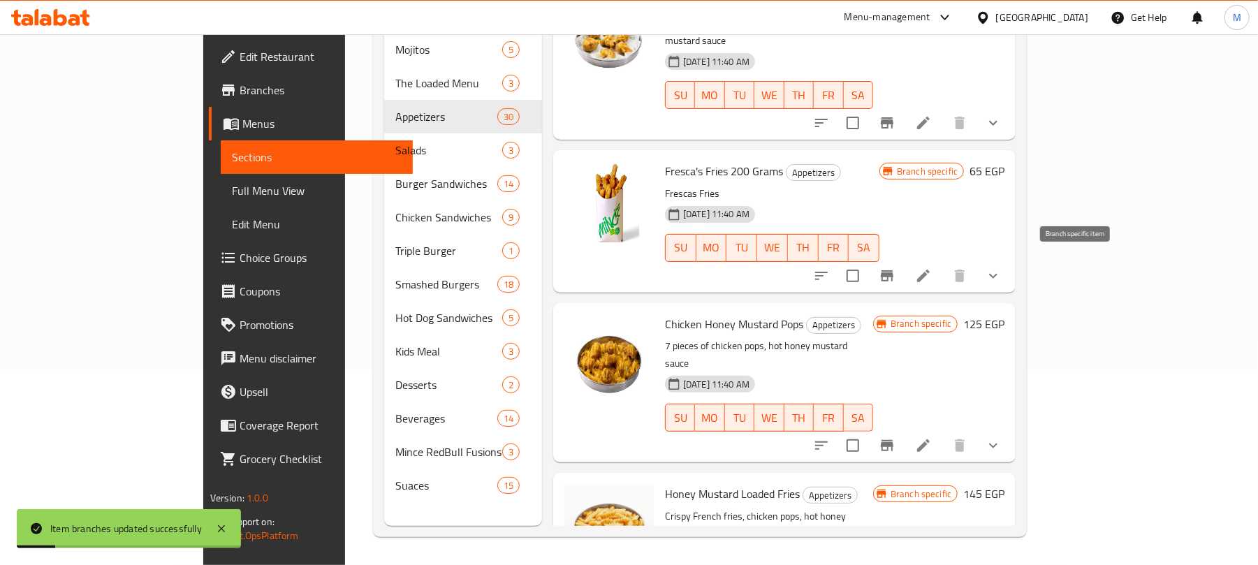
click at [893, 440] on icon "Branch-specific-item" at bounding box center [887, 445] width 13 height 11
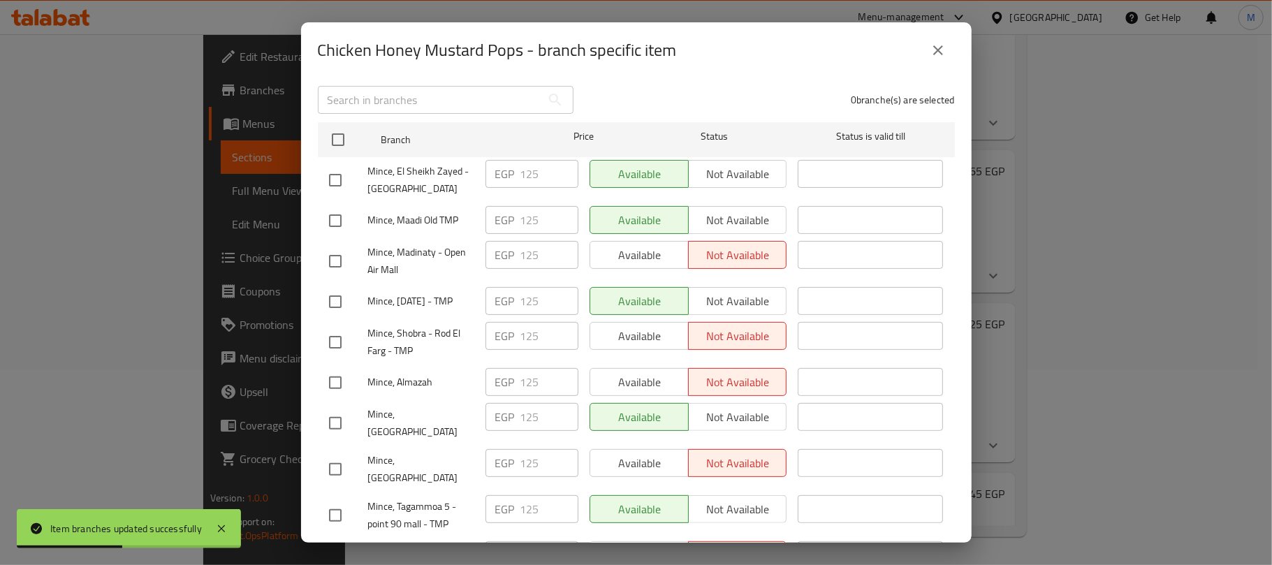
scroll to position [186, 0]
click at [334, 172] on input "checkbox" at bounding box center [335, 178] width 29 height 29
checkbox input "true"
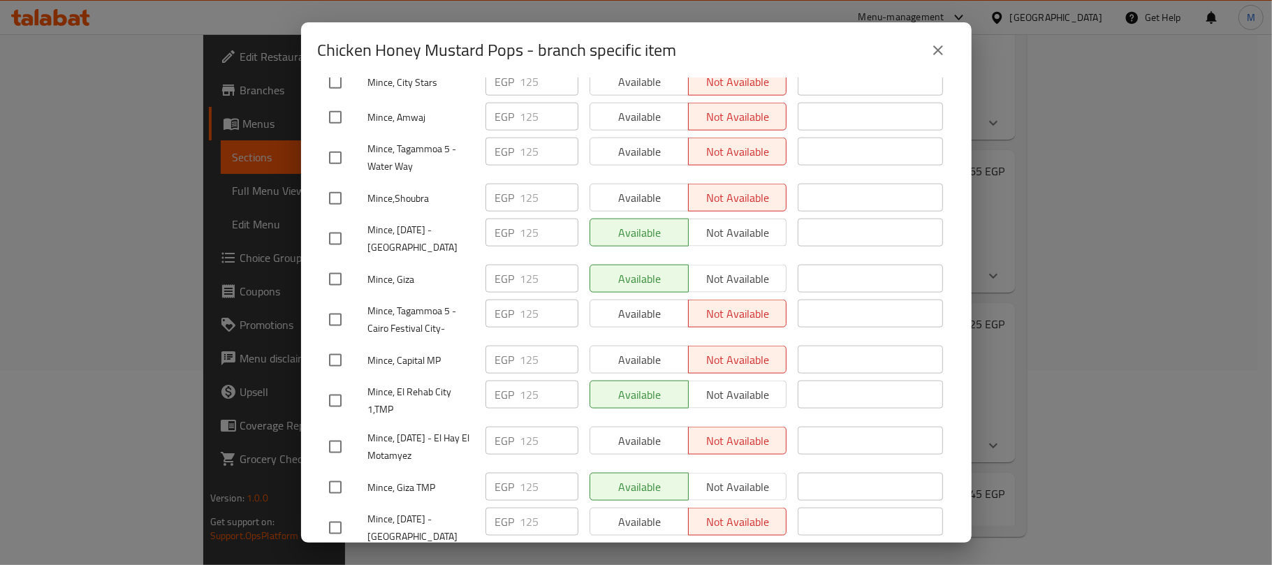
scroll to position [1303, 0]
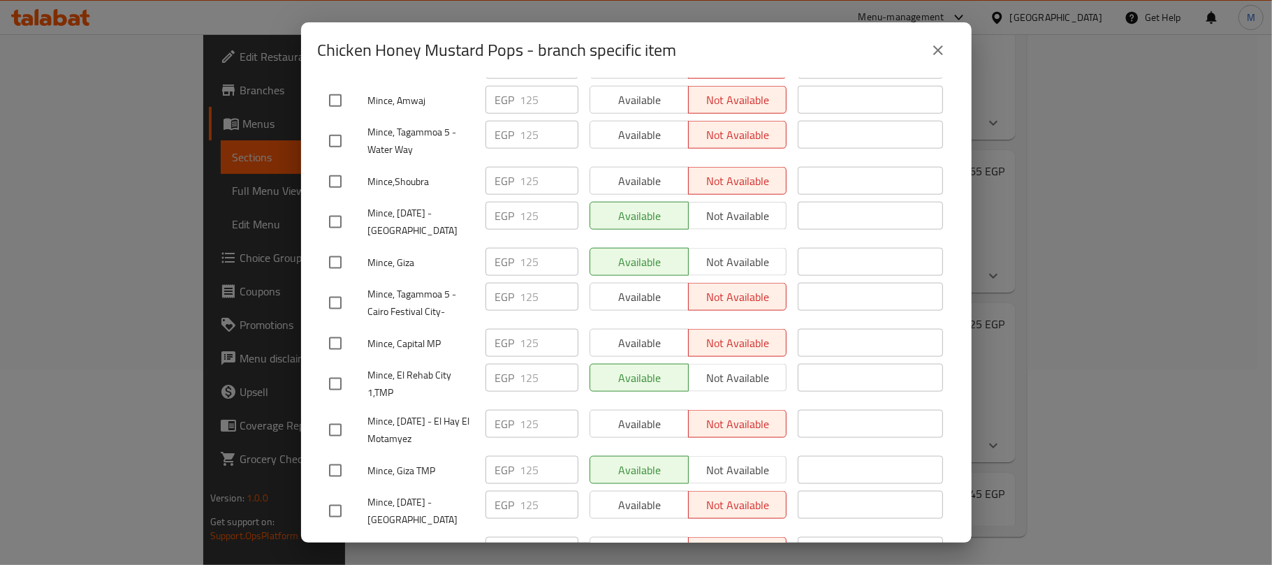
click at [334, 207] on input "checkbox" at bounding box center [335, 221] width 29 height 29
checkbox input "true"
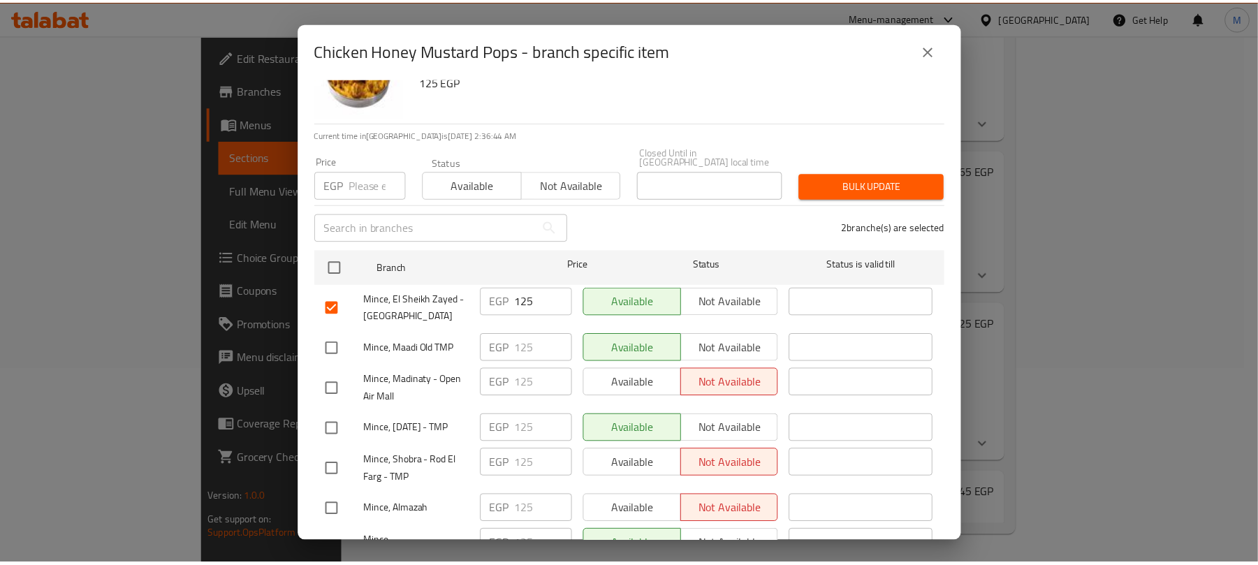
scroll to position [0, 0]
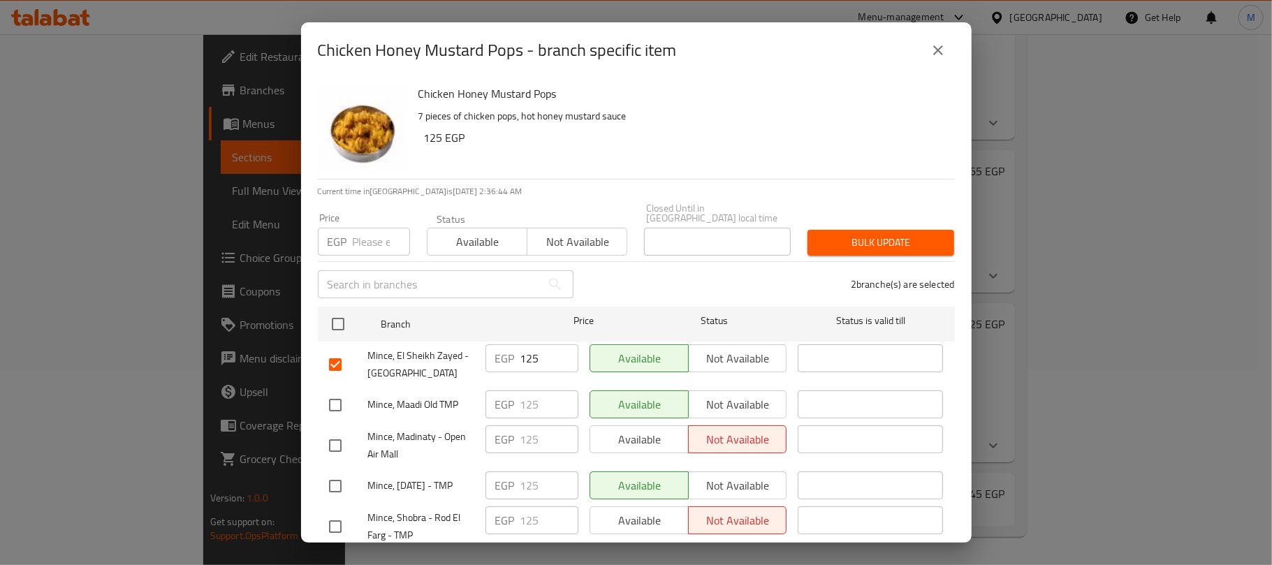
click at [570, 242] on button "Not available" at bounding box center [577, 242] width 101 height 28
click at [849, 234] on span "Bulk update" at bounding box center [881, 242] width 124 height 17
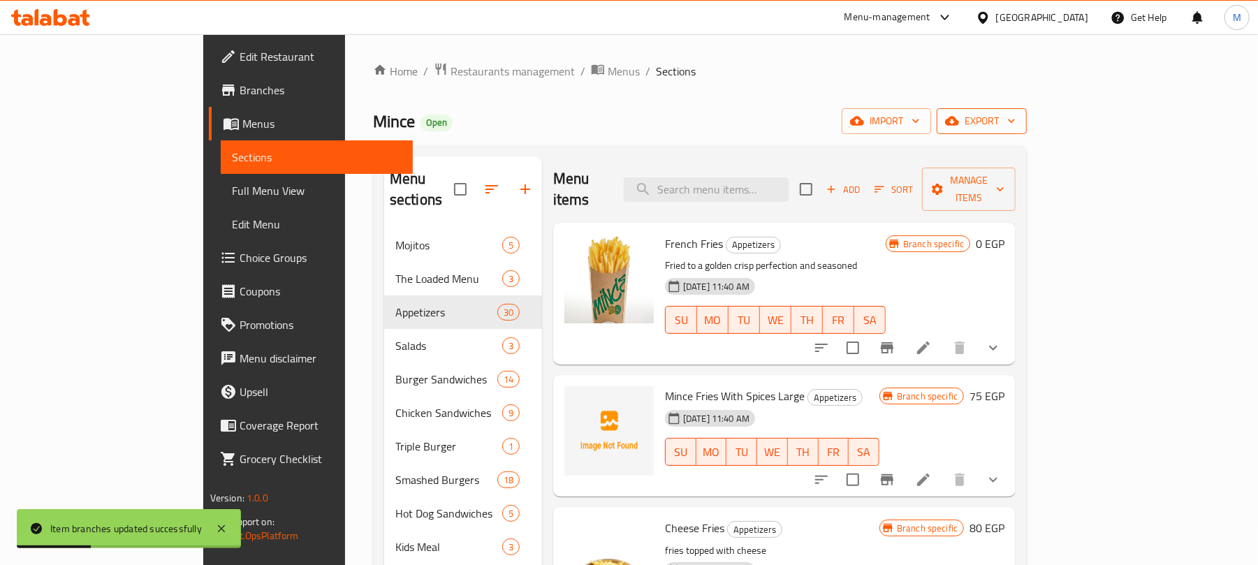
click at [1015, 123] on span "export" at bounding box center [982, 120] width 68 height 17
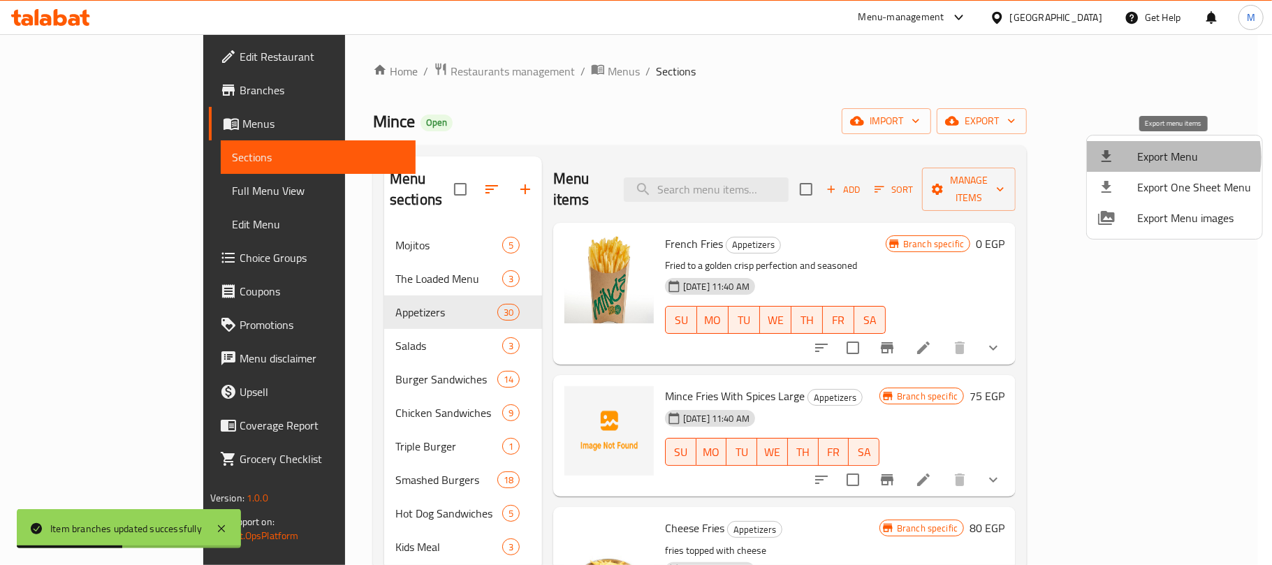
click at [1168, 157] on span "Export Menu" at bounding box center [1194, 156] width 114 height 17
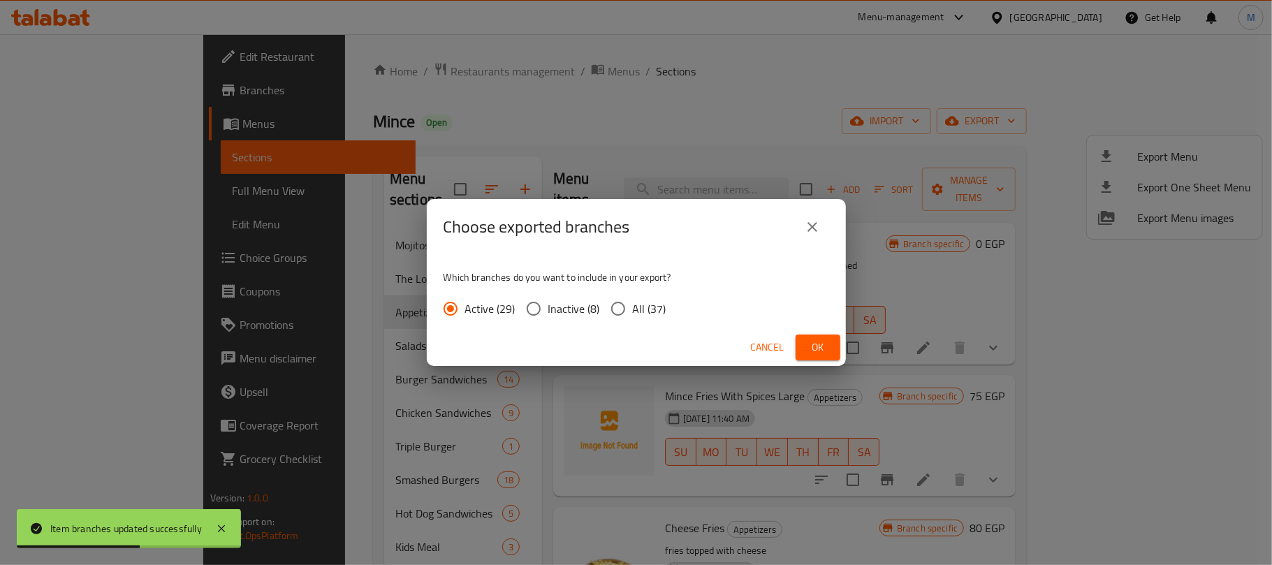
click at [626, 311] on input "All (37)" at bounding box center [617, 308] width 29 height 29
radio input "true"
click at [814, 348] on span "Ok" at bounding box center [818, 347] width 22 height 17
